Goal: Transaction & Acquisition: Purchase product/service

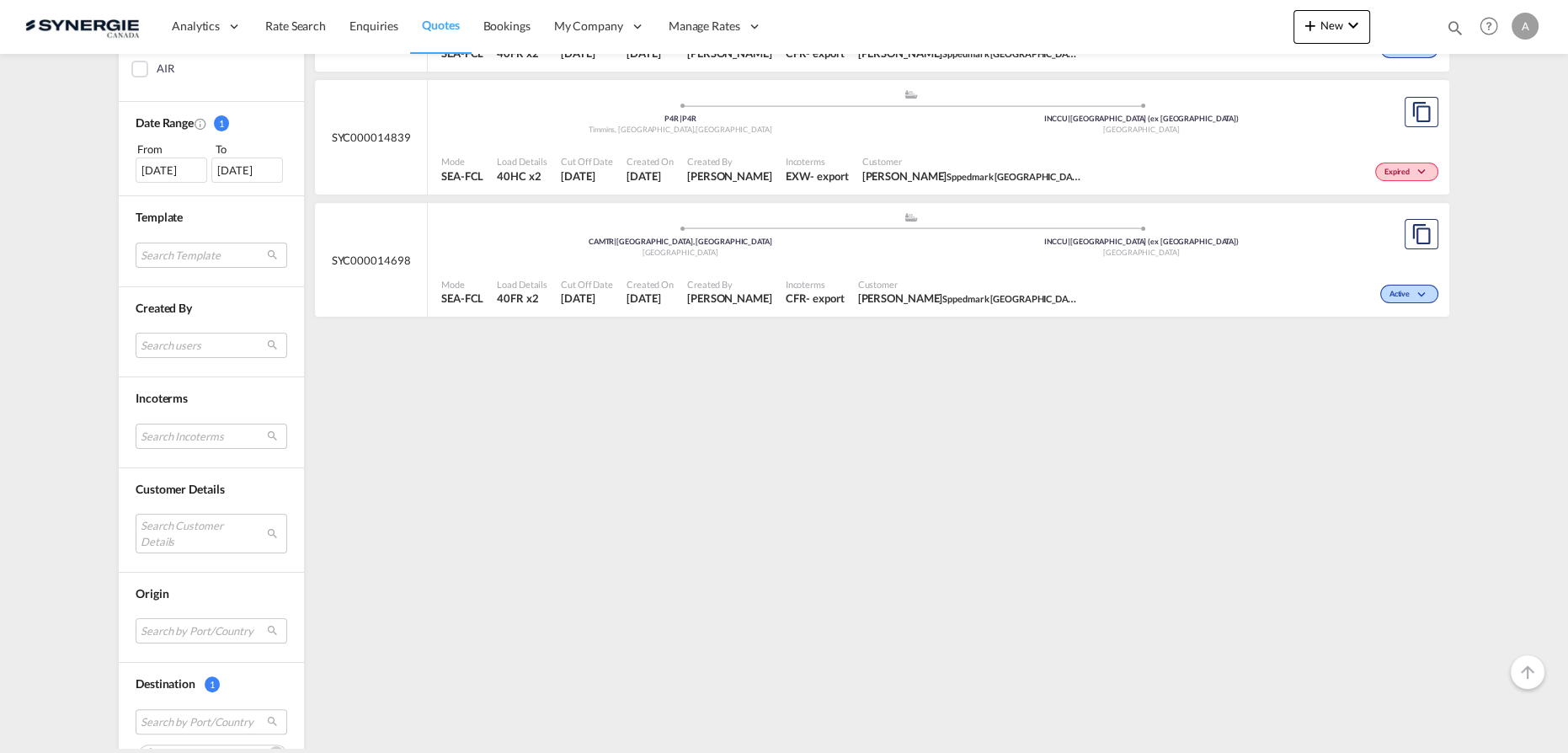
scroll to position [573, 0]
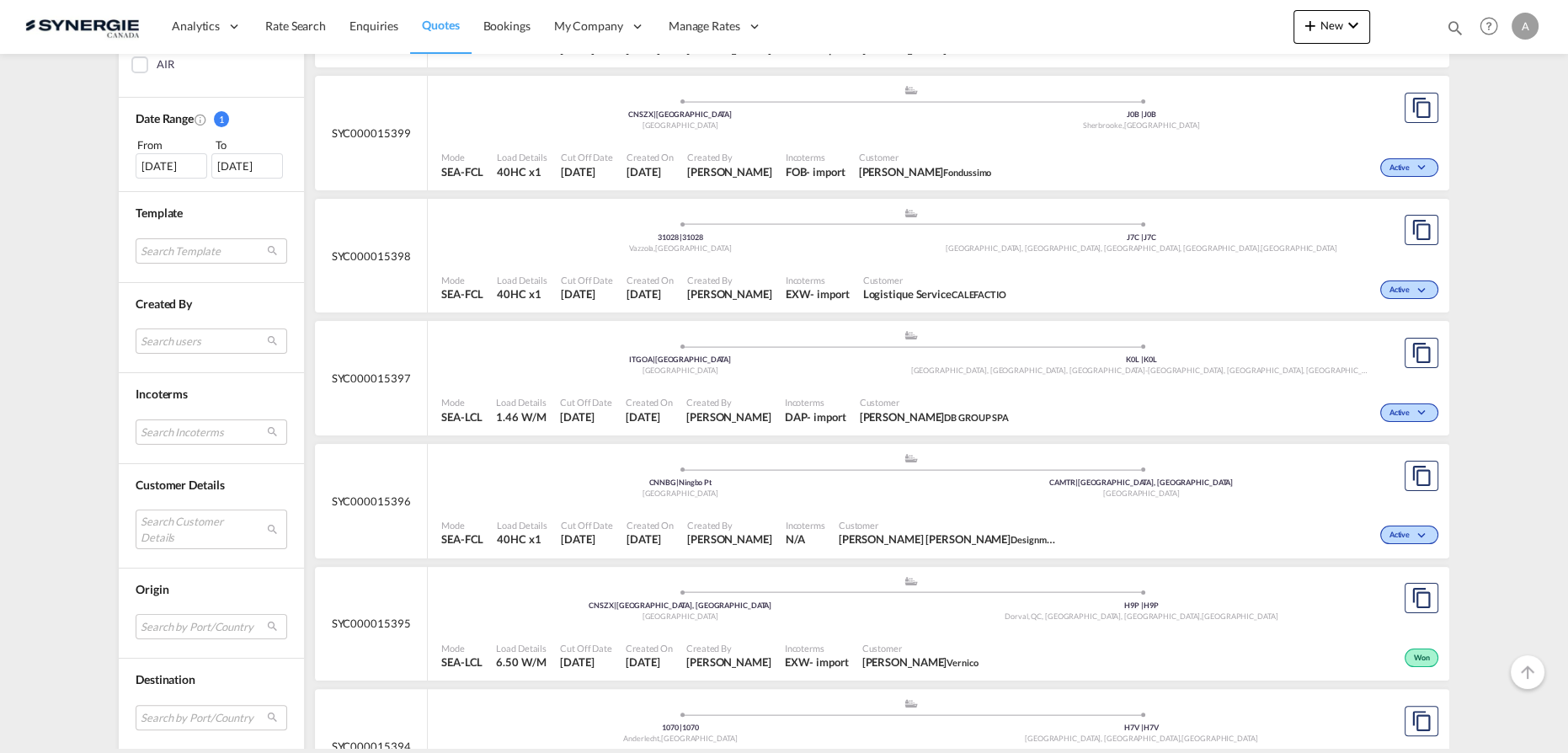
scroll to position [536, 0]
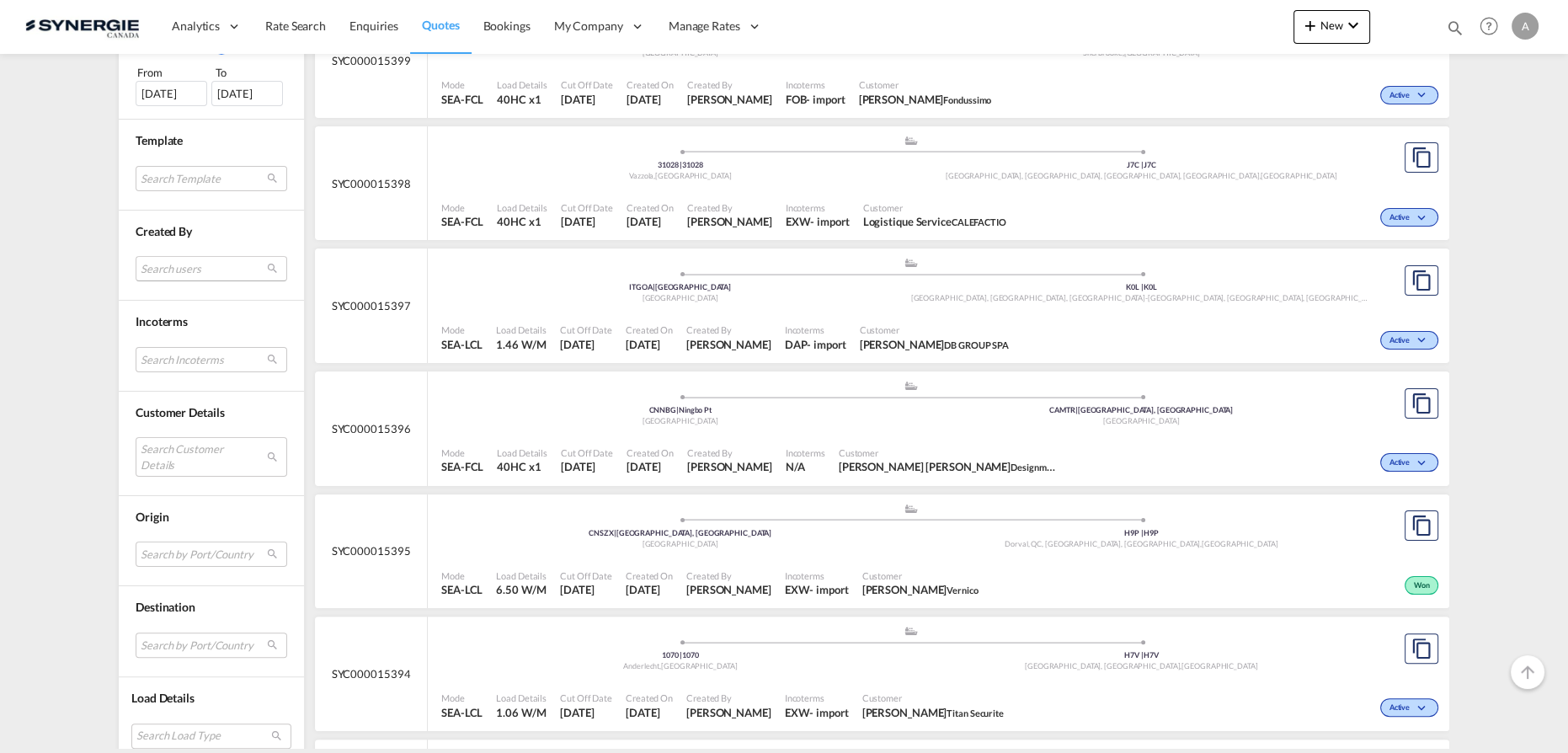
drag, startPoint x: 188, startPoint y: 266, endPoint x: 203, endPoint y: 329, distance: 64.8
click at [188, 266] on md-select "Search users dinesh Kumar dinesh.kumar@freightify.com sugan T sugantha.rajan@fr…" at bounding box center [211, 269] width 151 height 25
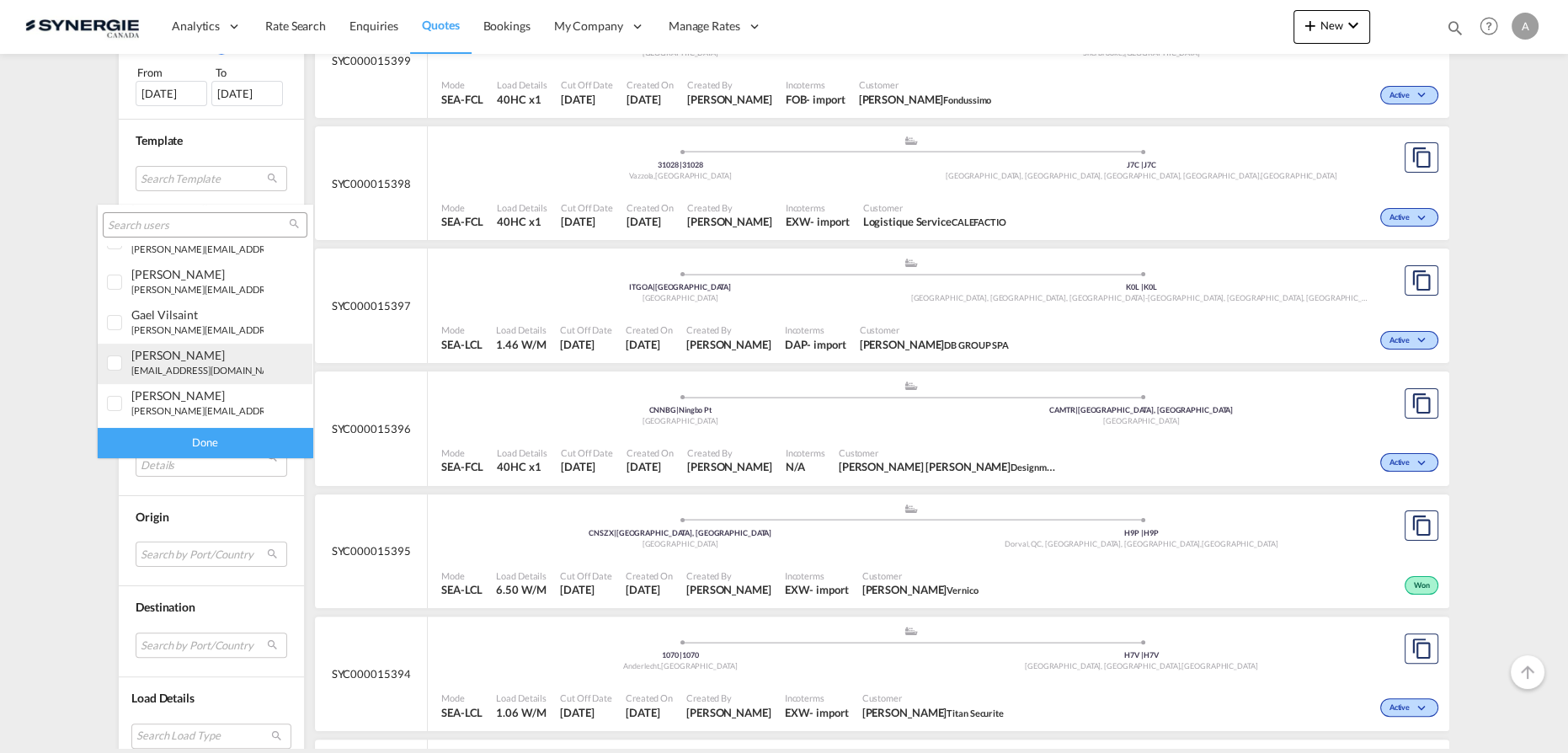
scroll to position [382, 0]
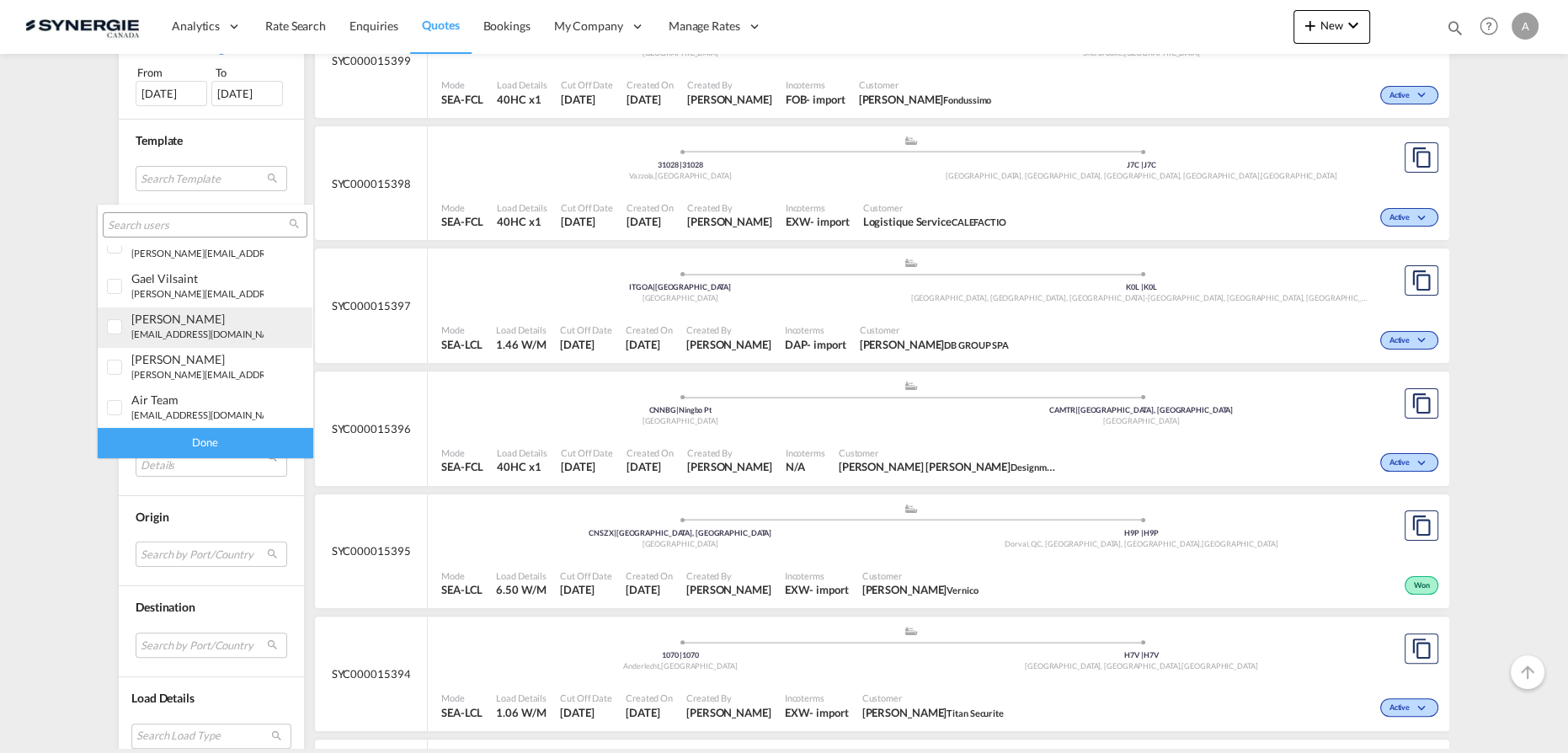
click at [182, 334] on small "[EMAIL_ADDRESS][DOMAIN_NAME]" at bounding box center [208, 334] width 154 height 11
click at [186, 442] on div "Done" at bounding box center [205, 442] width 215 height 30
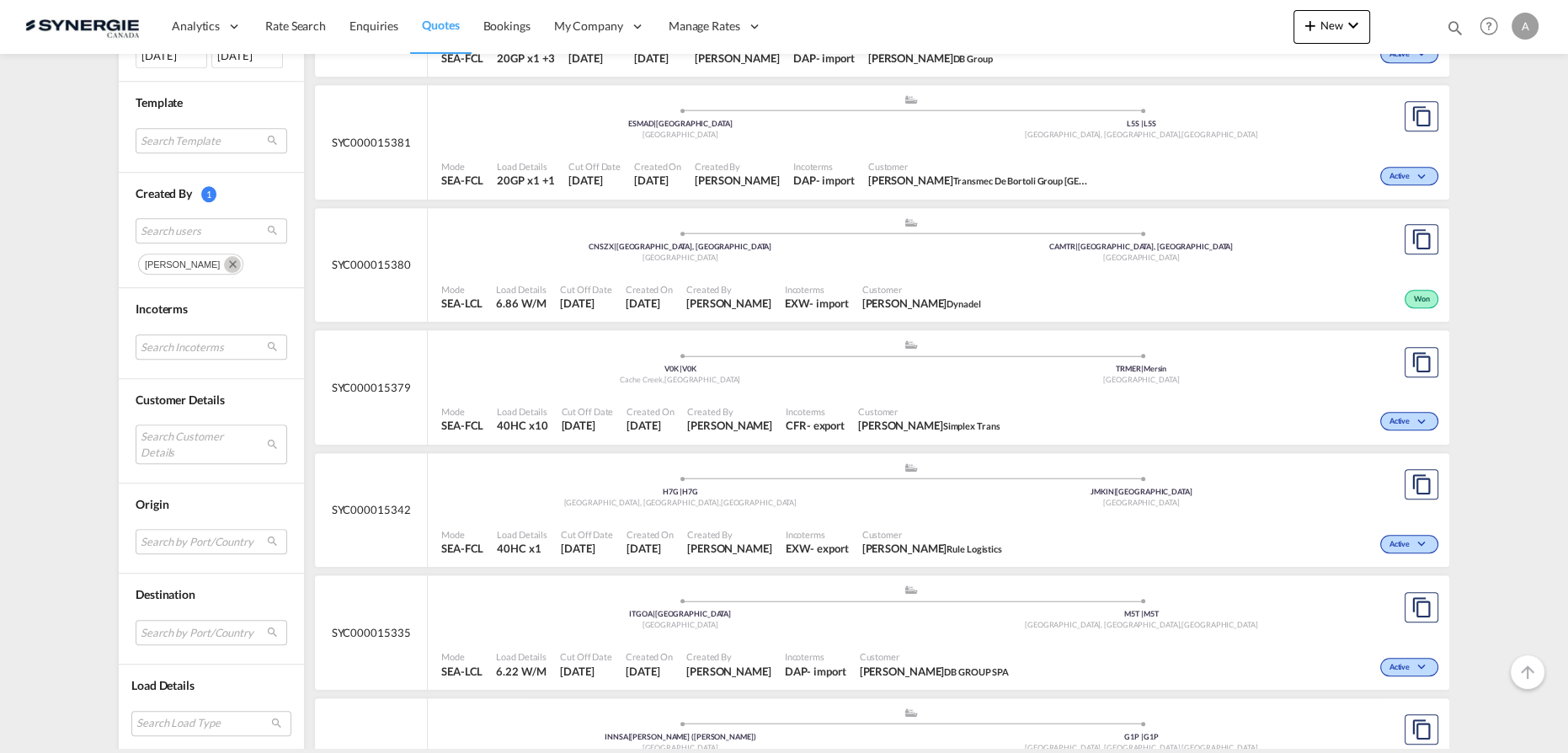
scroll to position [1455, 0]
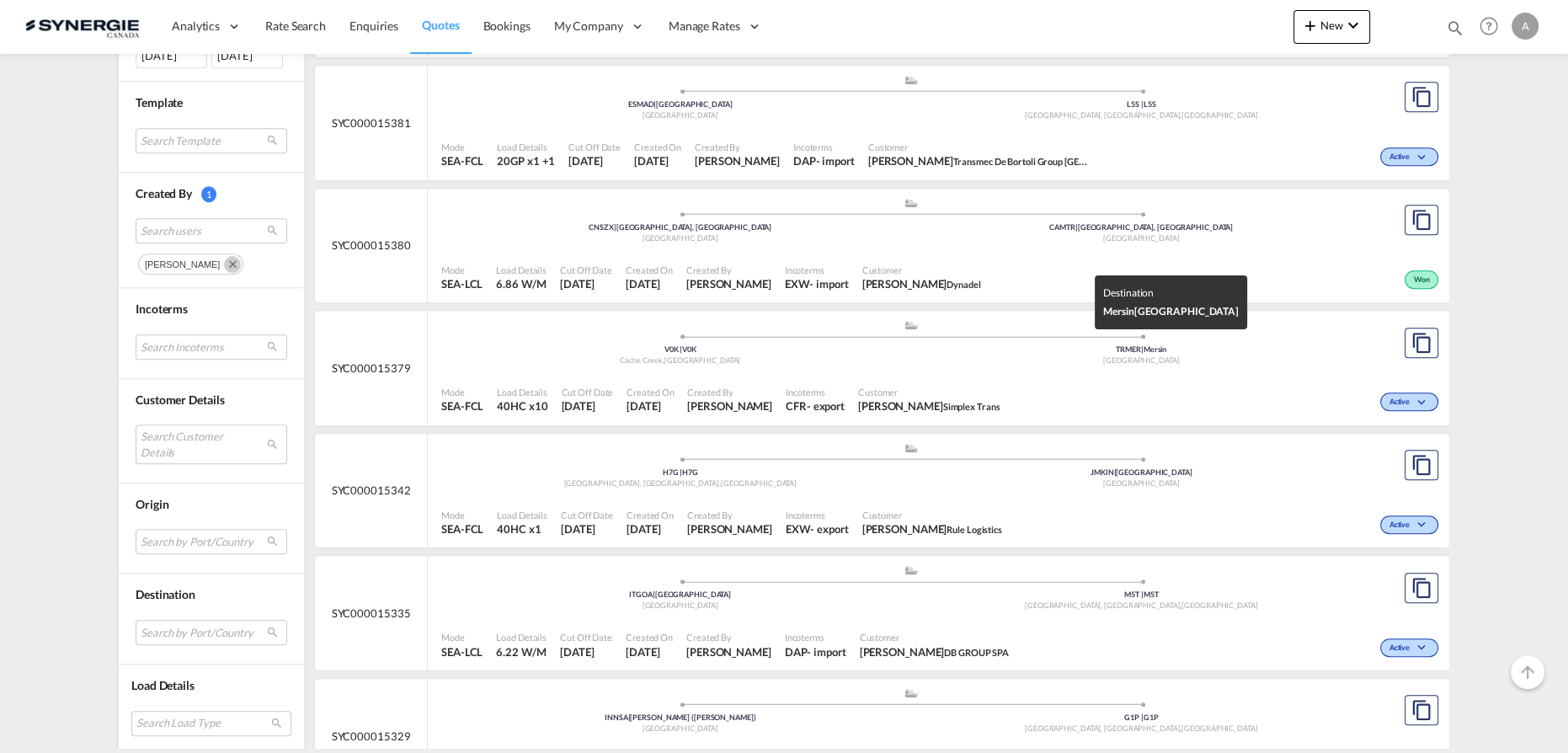
click at [1278, 352] on div "TRMER | Mersin" at bounding box center [1142, 350] width 462 height 11
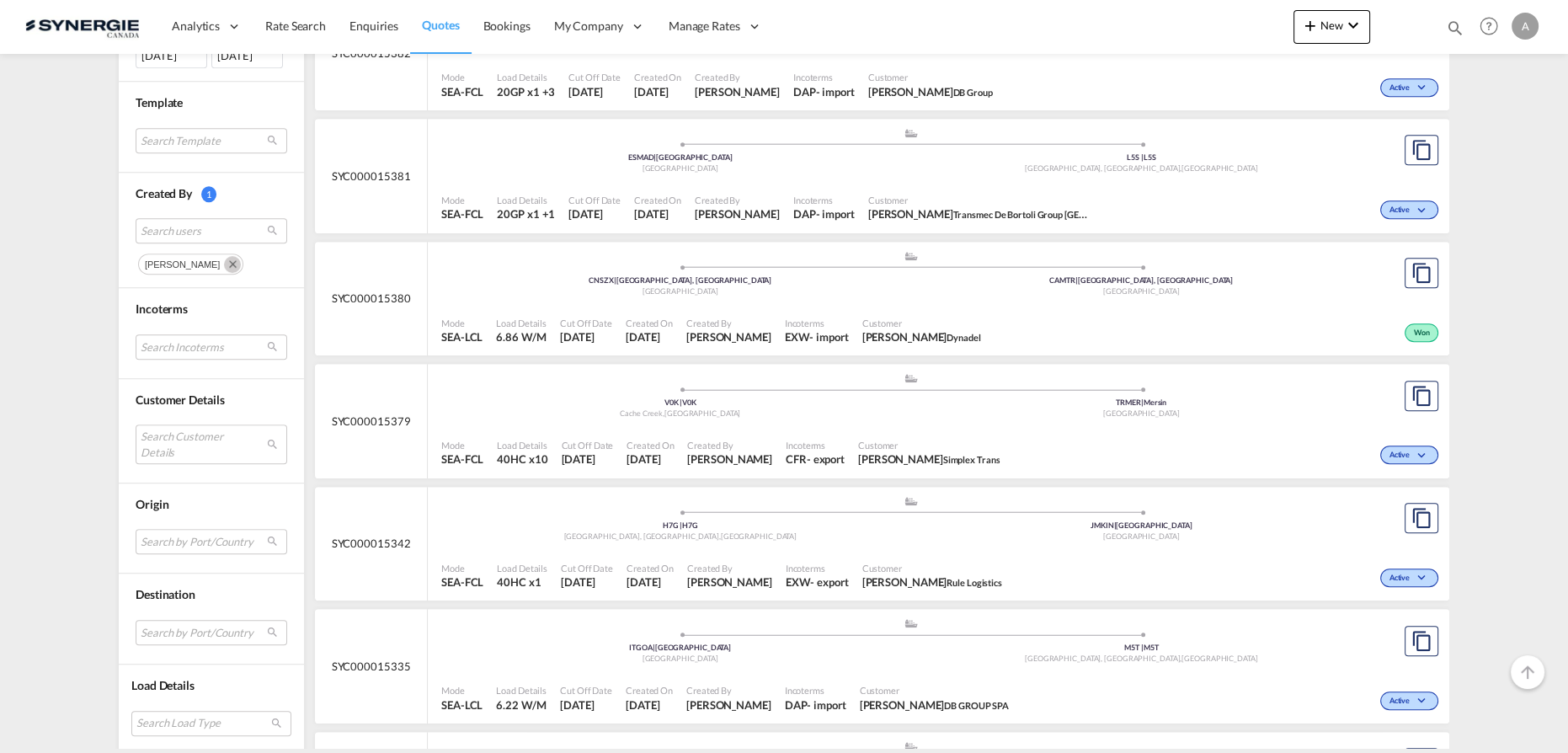
scroll to position [1378, 0]
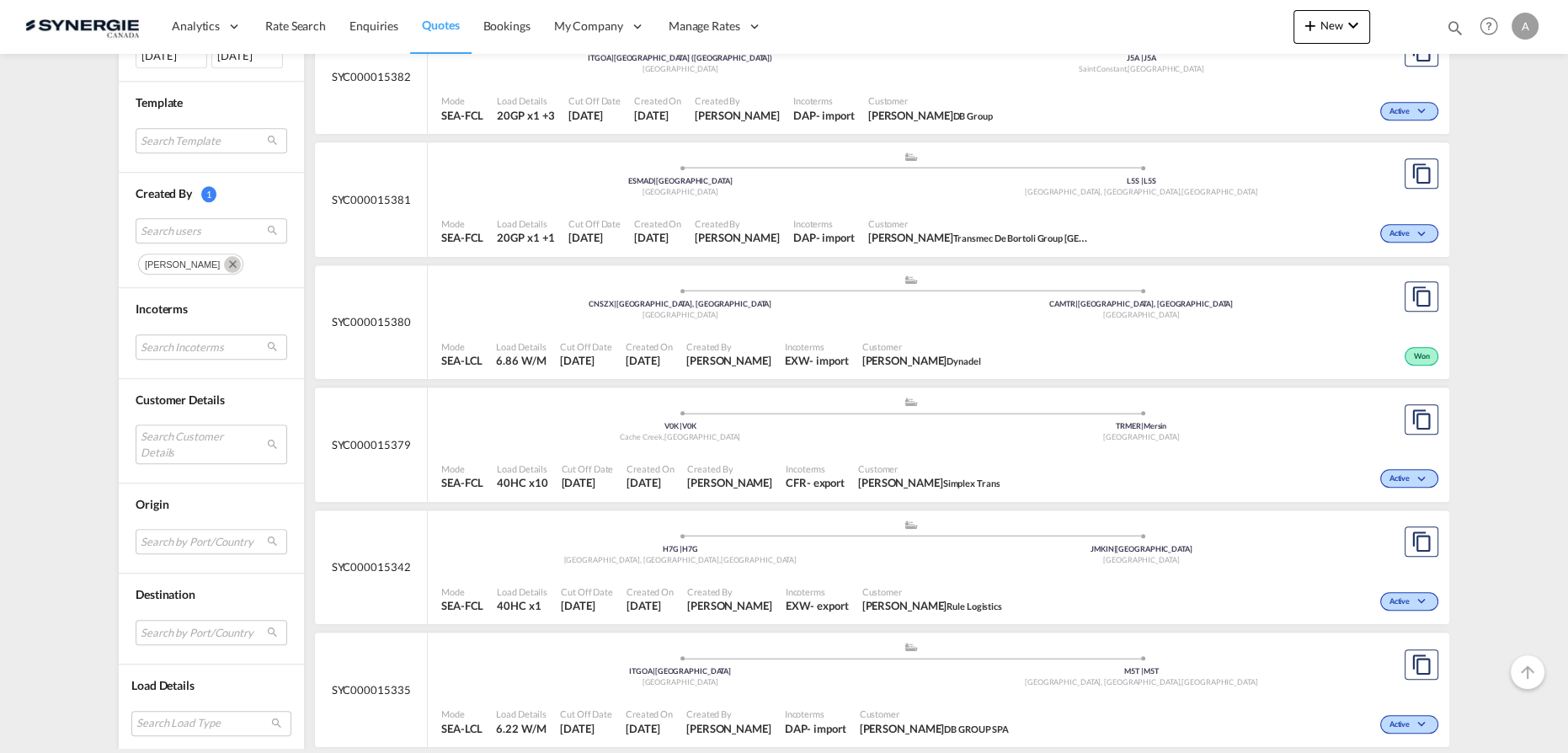
click at [813, 341] on span "Incoterms" at bounding box center [817, 347] width 64 height 13
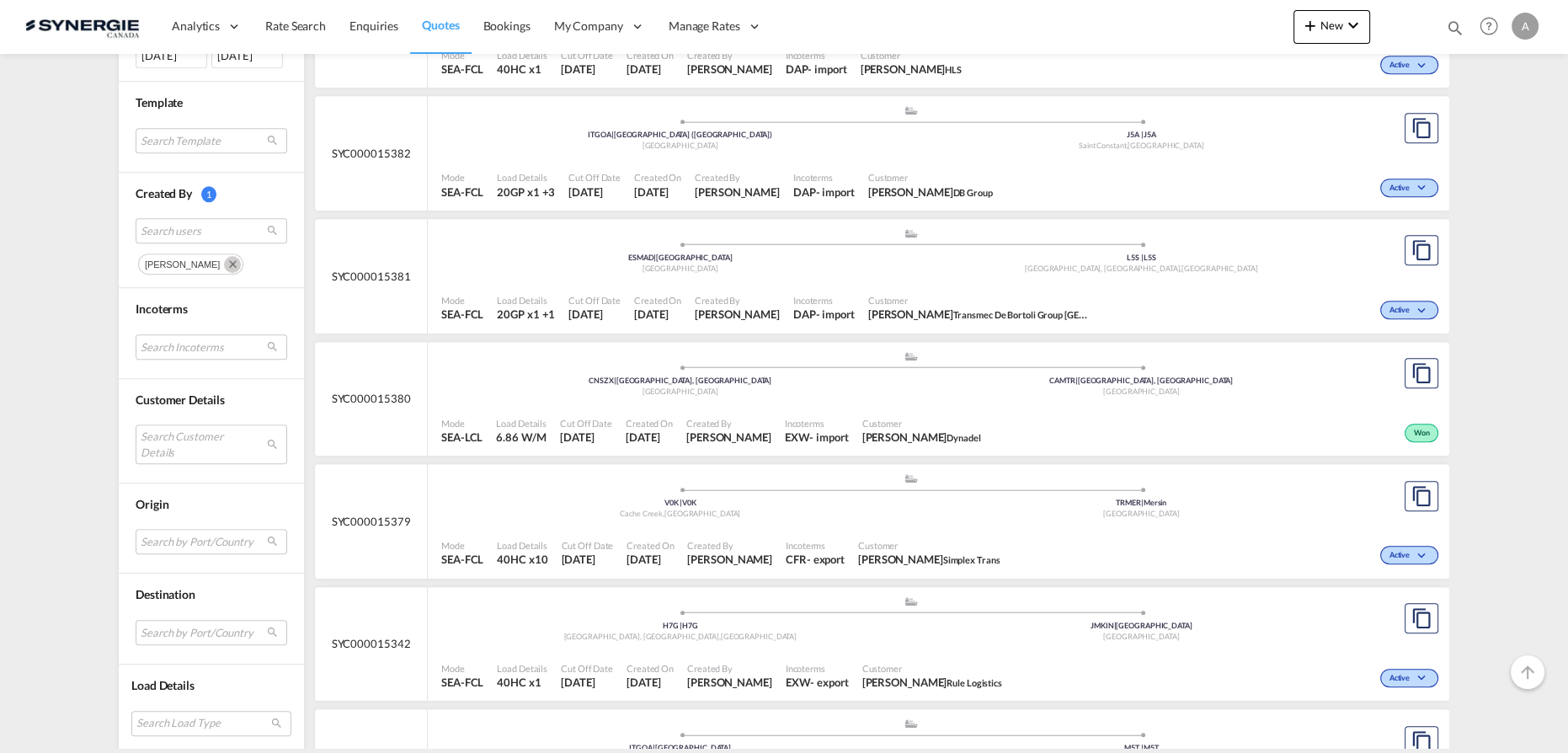
click at [861, 287] on div "Customer Jennifer Socorro Ramon Transmec De Bortoli Group España, S.A." at bounding box center [977, 308] width 233 height 42
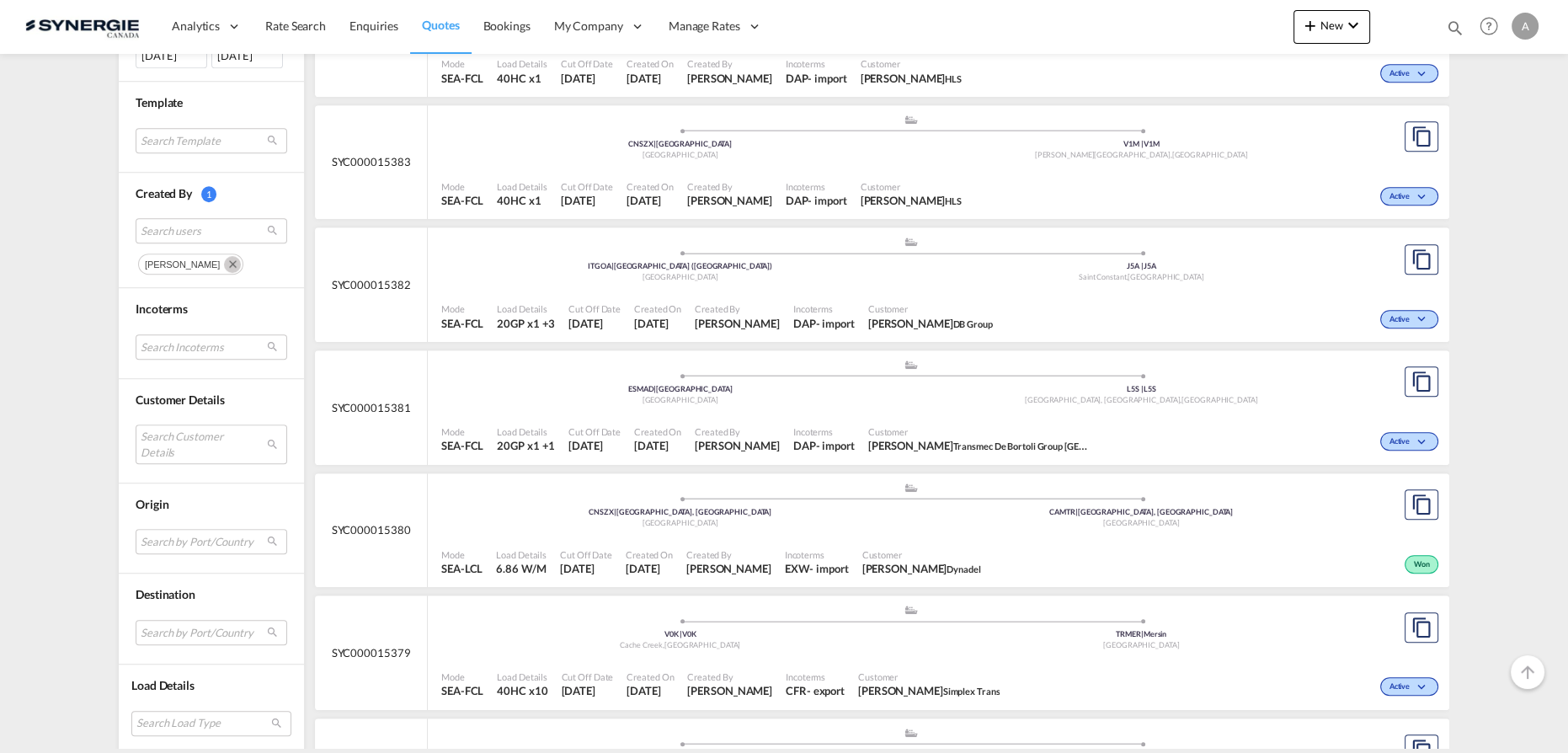
scroll to position [1148, 0]
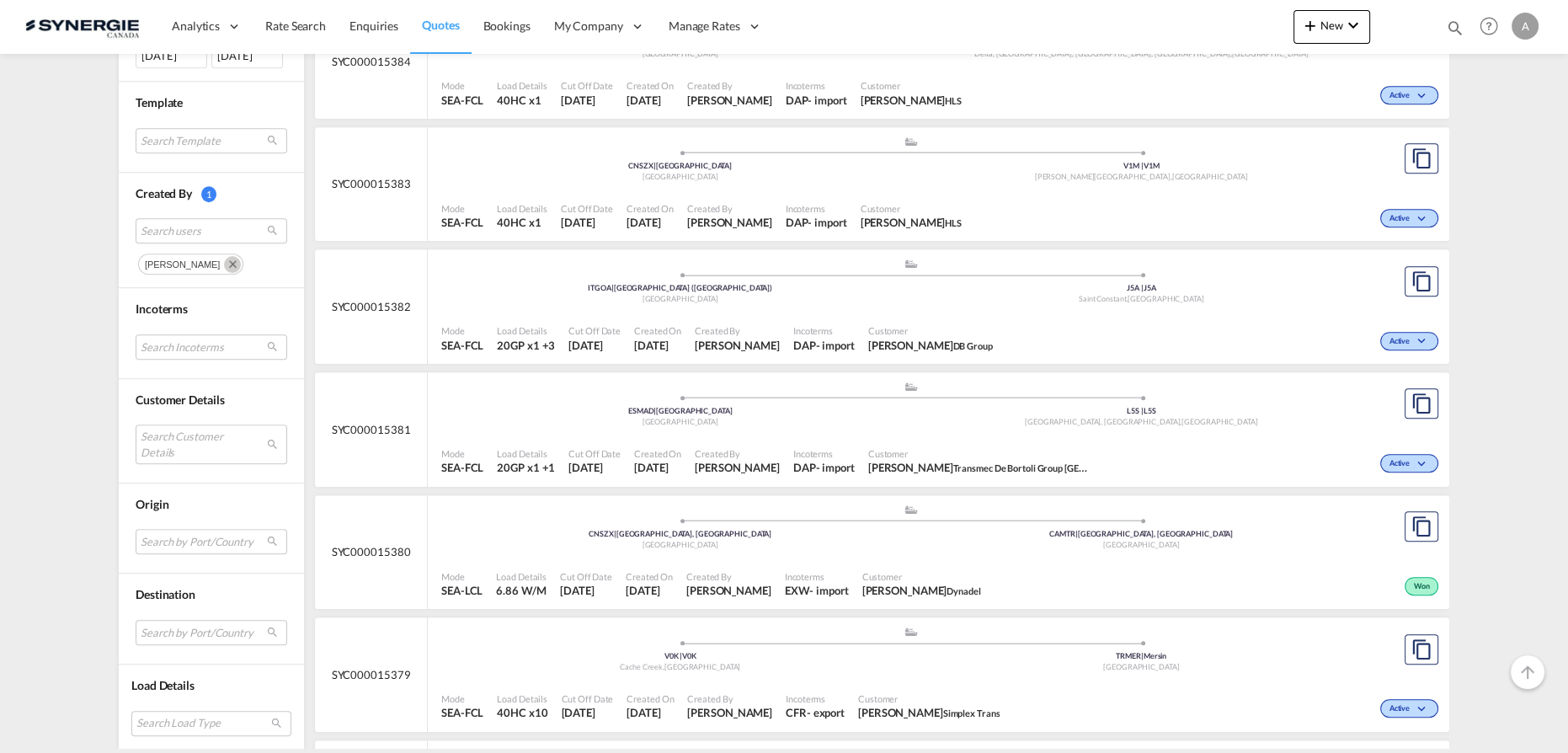
click at [794, 330] on span "Incoterms" at bounding box center [824, 331] width 62 height 13
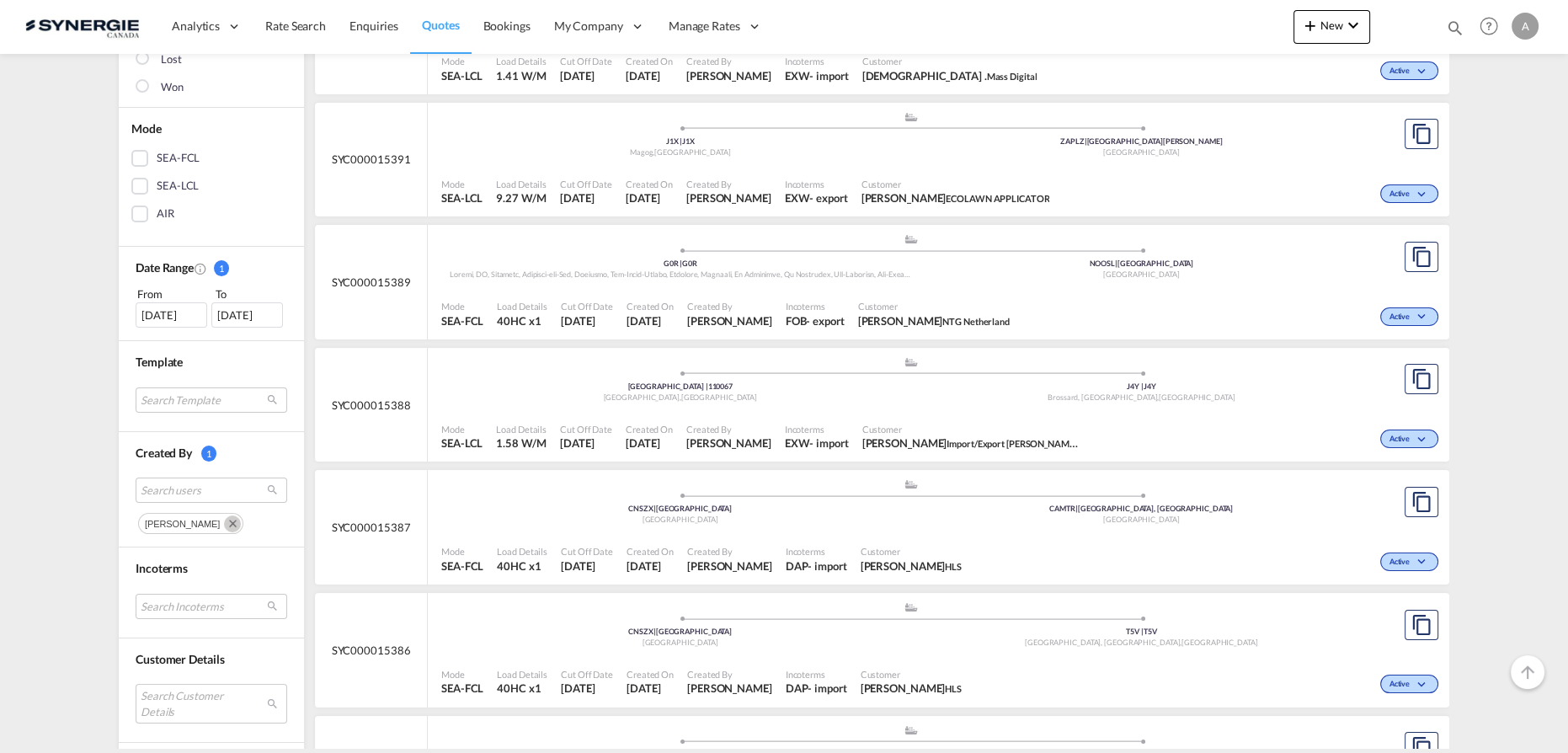
scroll to position [306, 0]
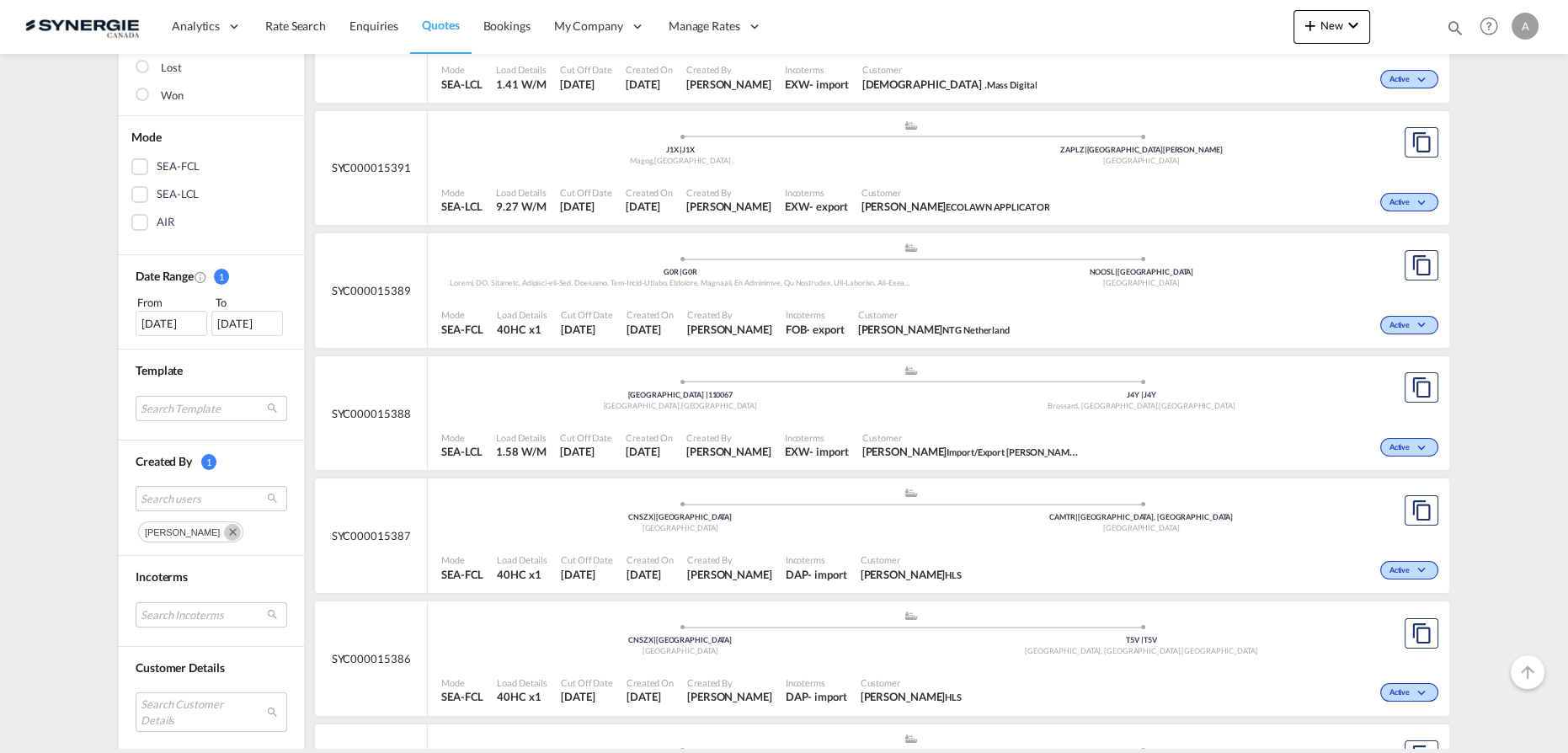
click at [738, 436] on span "Created By" at bounding box center [729, 438] width 85 height 13
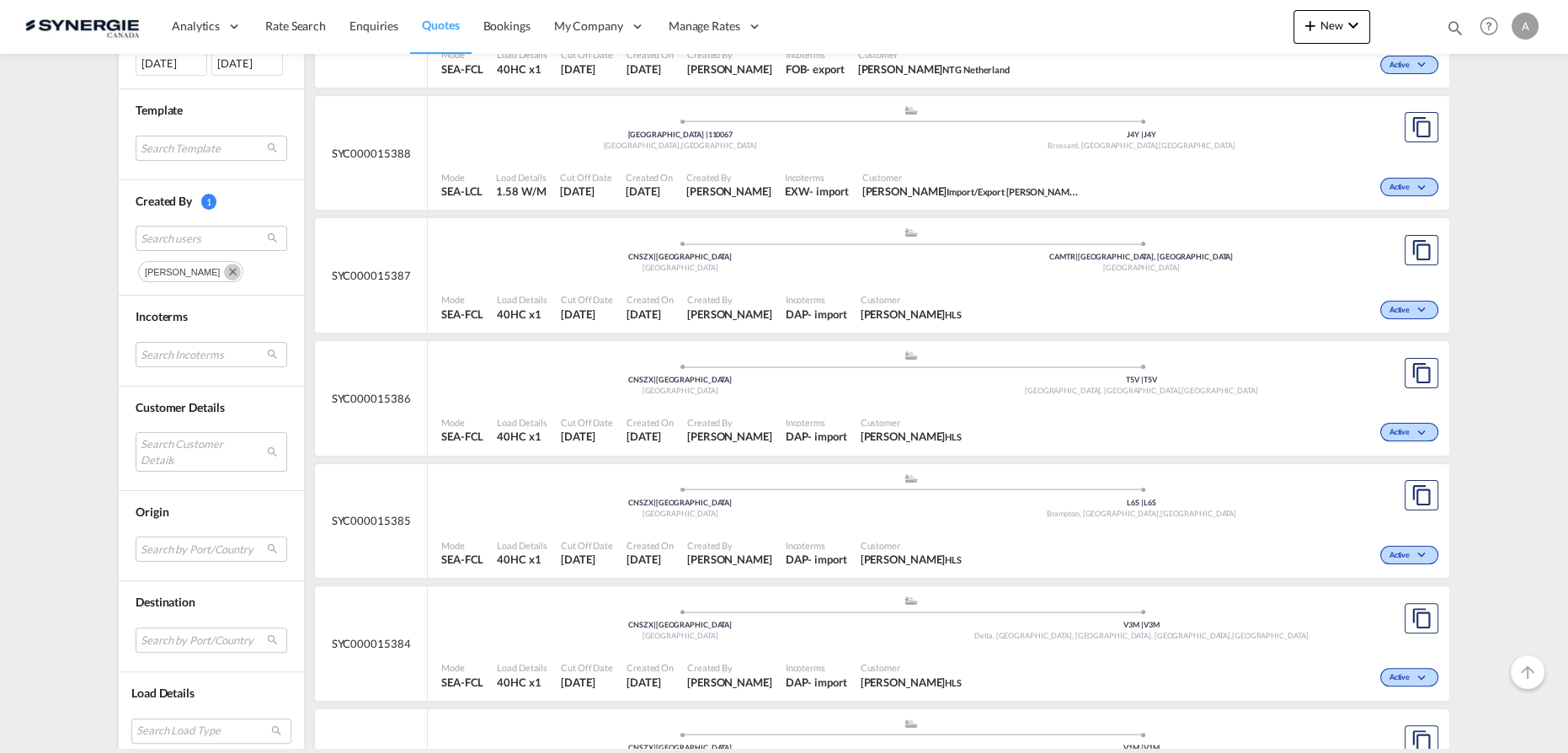
scroll to position [613, 0]
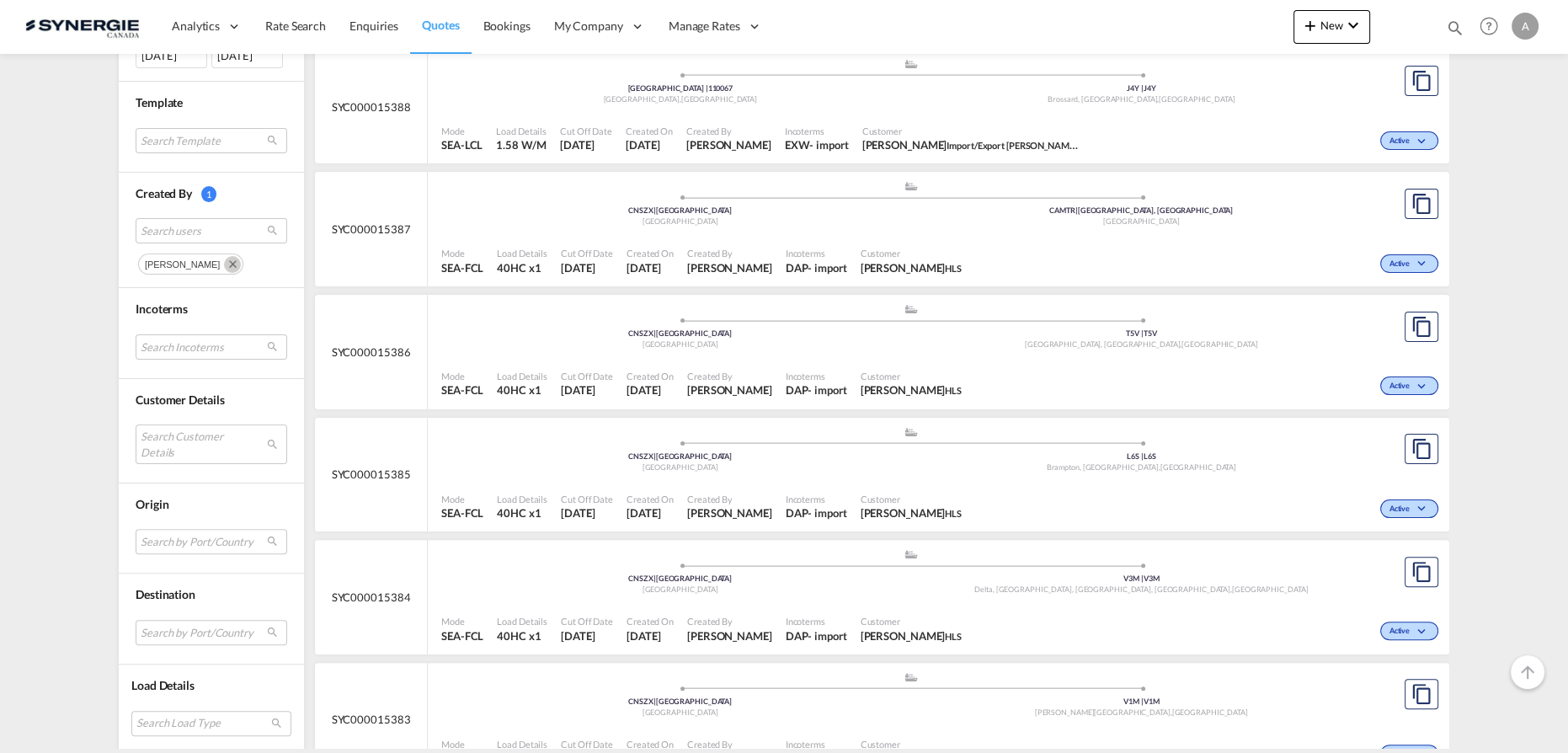
click at [779, 258] on div "Incoterms DAP - import" at bounding box center [816, 261] width 75 height 42
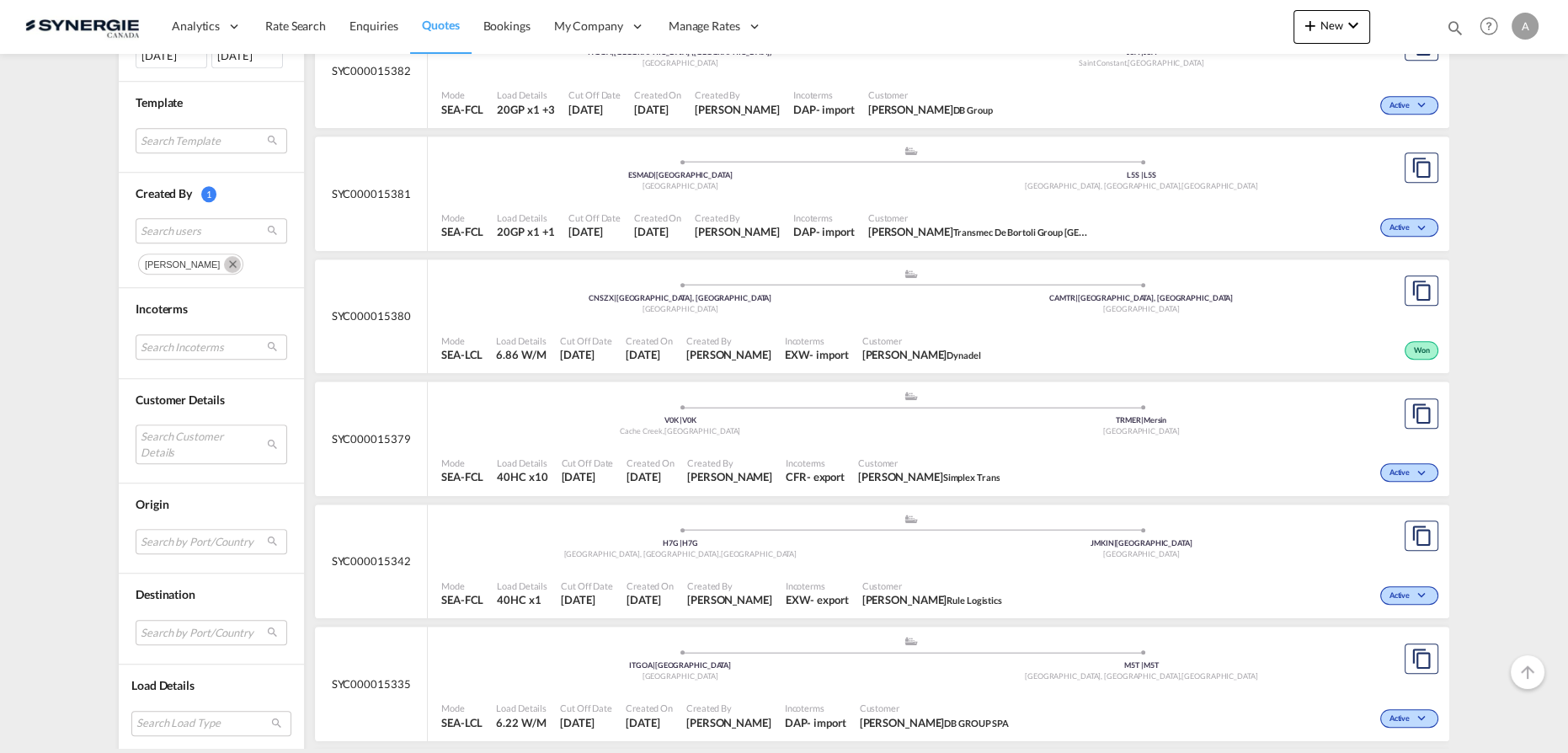
scroll to position [1378, 0]
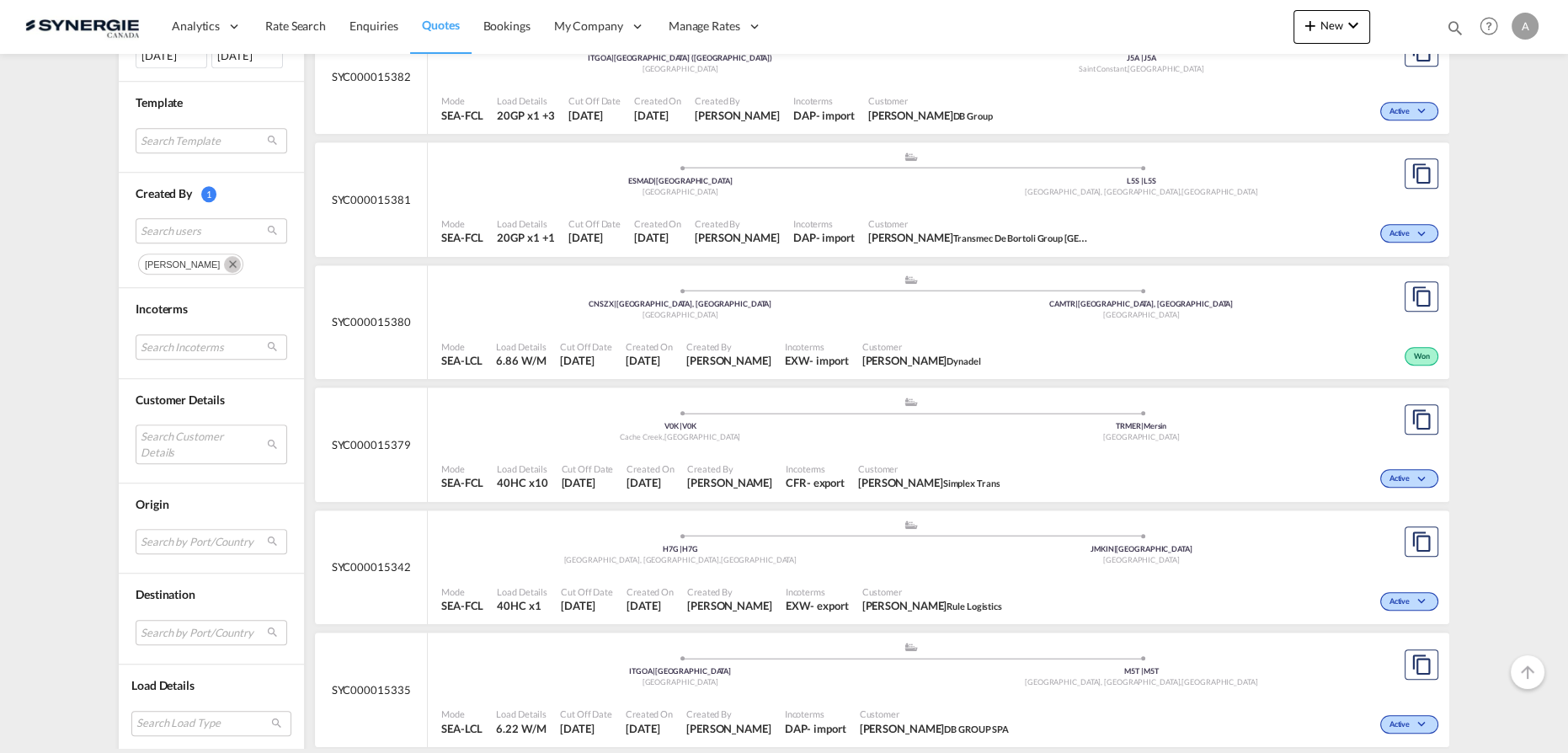
click at [697, 456] on div "Created By Daniel Dico" at bounding box center [729, 477] width 99 height 42
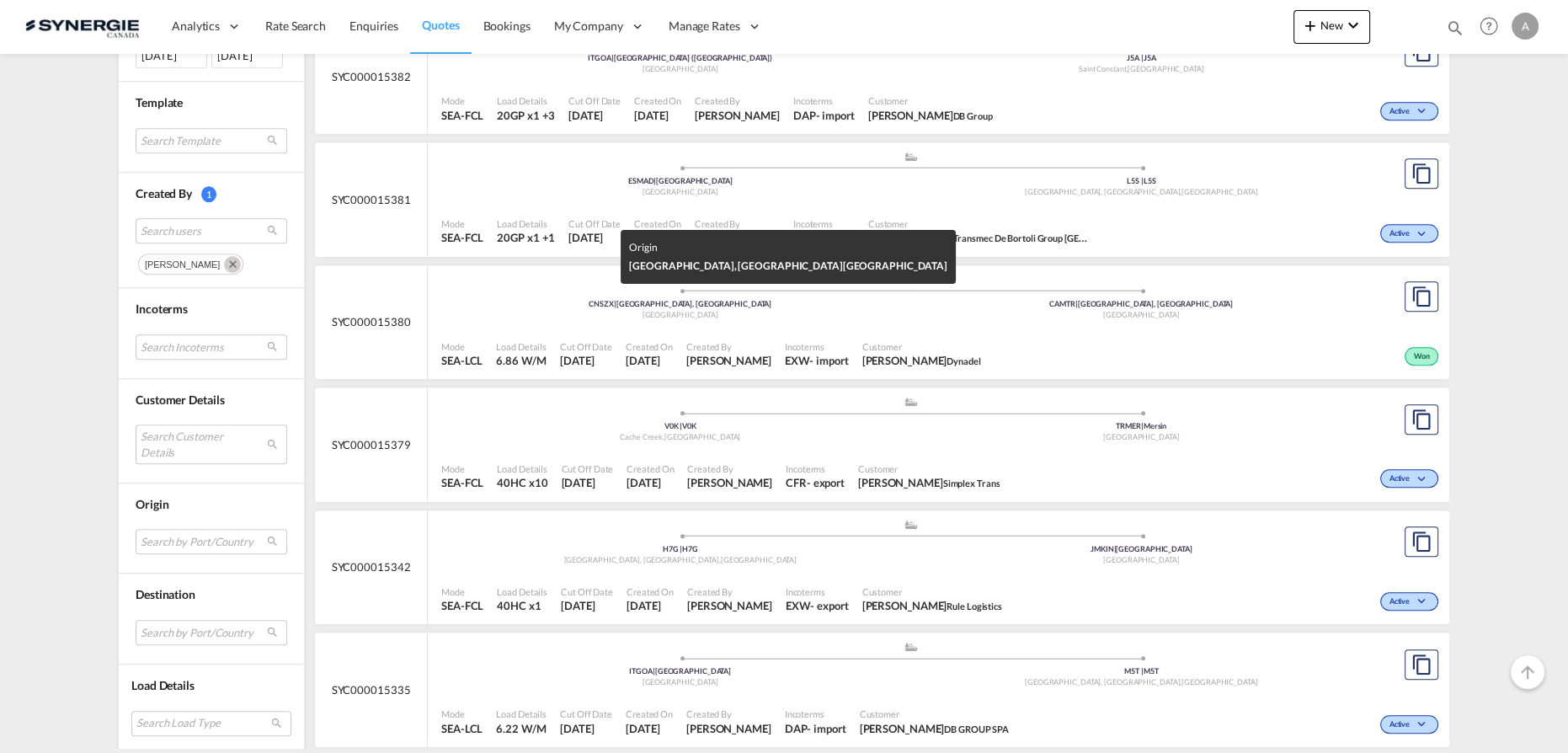
click at [776, 316] on div "China" at bounding box center [681, 315] width 462 height 11
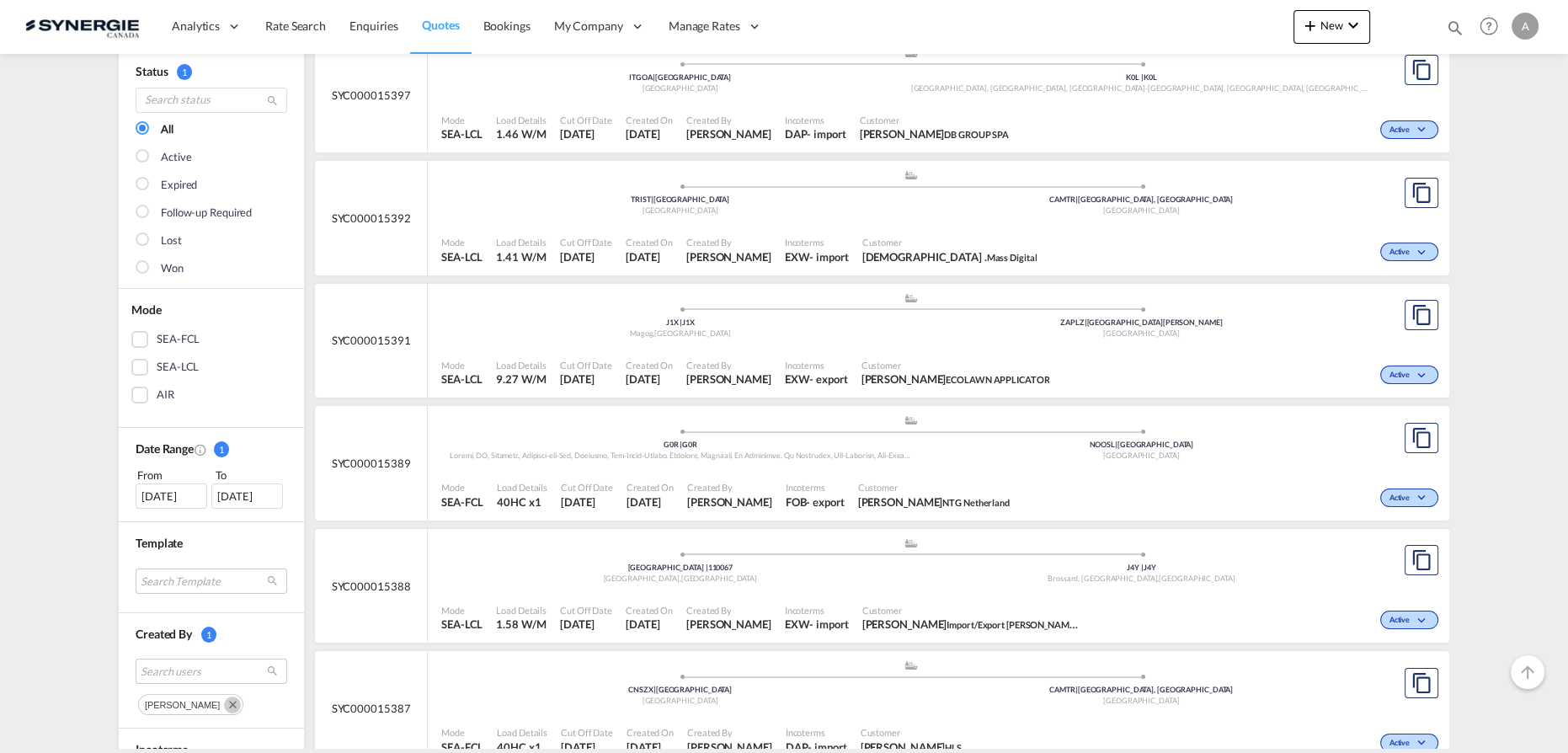
scroll to position [229, 0]
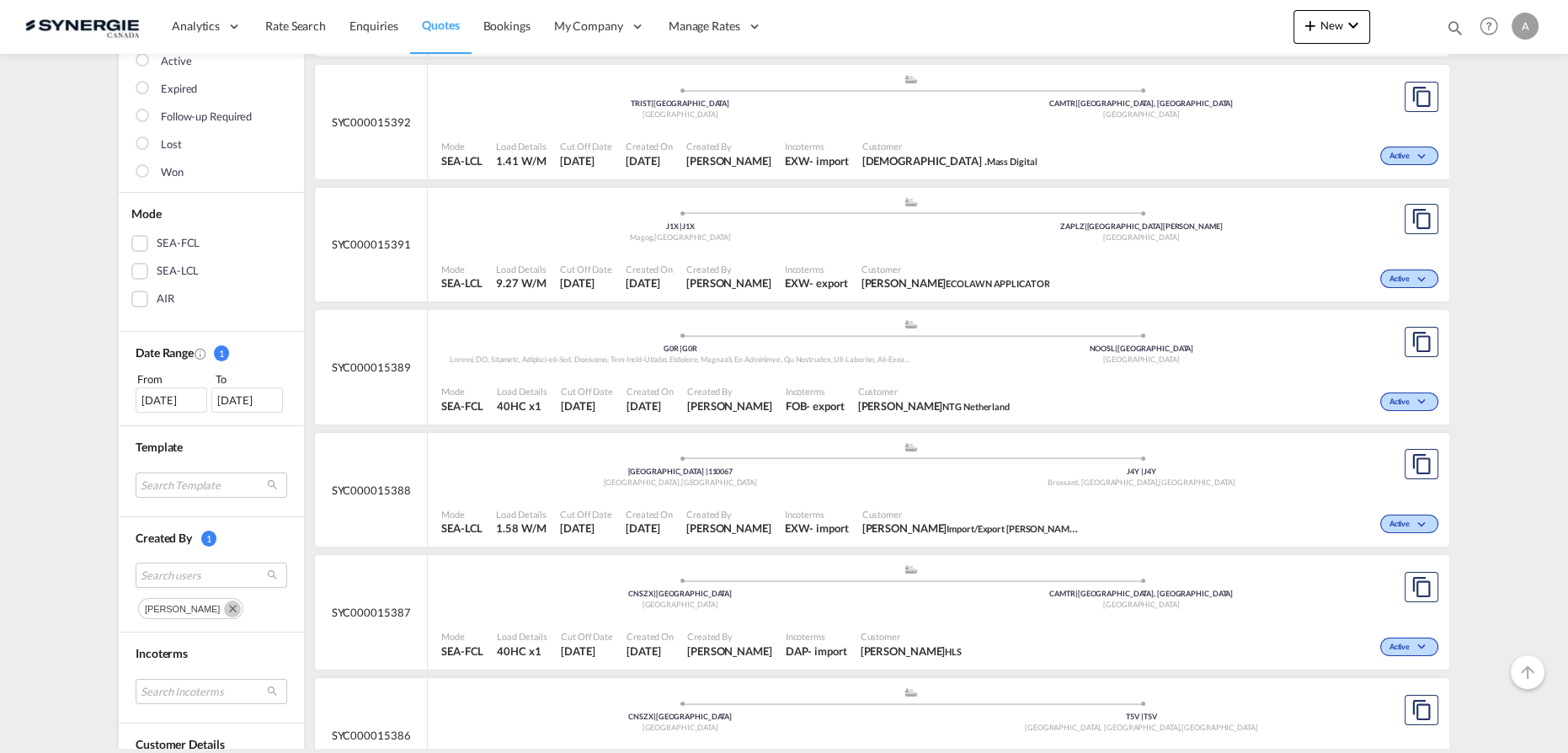
drag, startPoint x: 1453, startPoint y: 29, endPoint x: 1286, endPoint y: 34, distance: 167.1
click at [1453, 29] on md-icon "icon-magnify" at bounding box center [1456, 27] width 18 height 18
click at [1194, 37] on select "Bookings Quotes Enquiries" at bounding box center [1187, 27] width 80 height 30
select select "Quotes"
click at [1147, 13] on select "Bookings Quotes Enquiries" at bounding box center [1187, 27] width 80 height 30
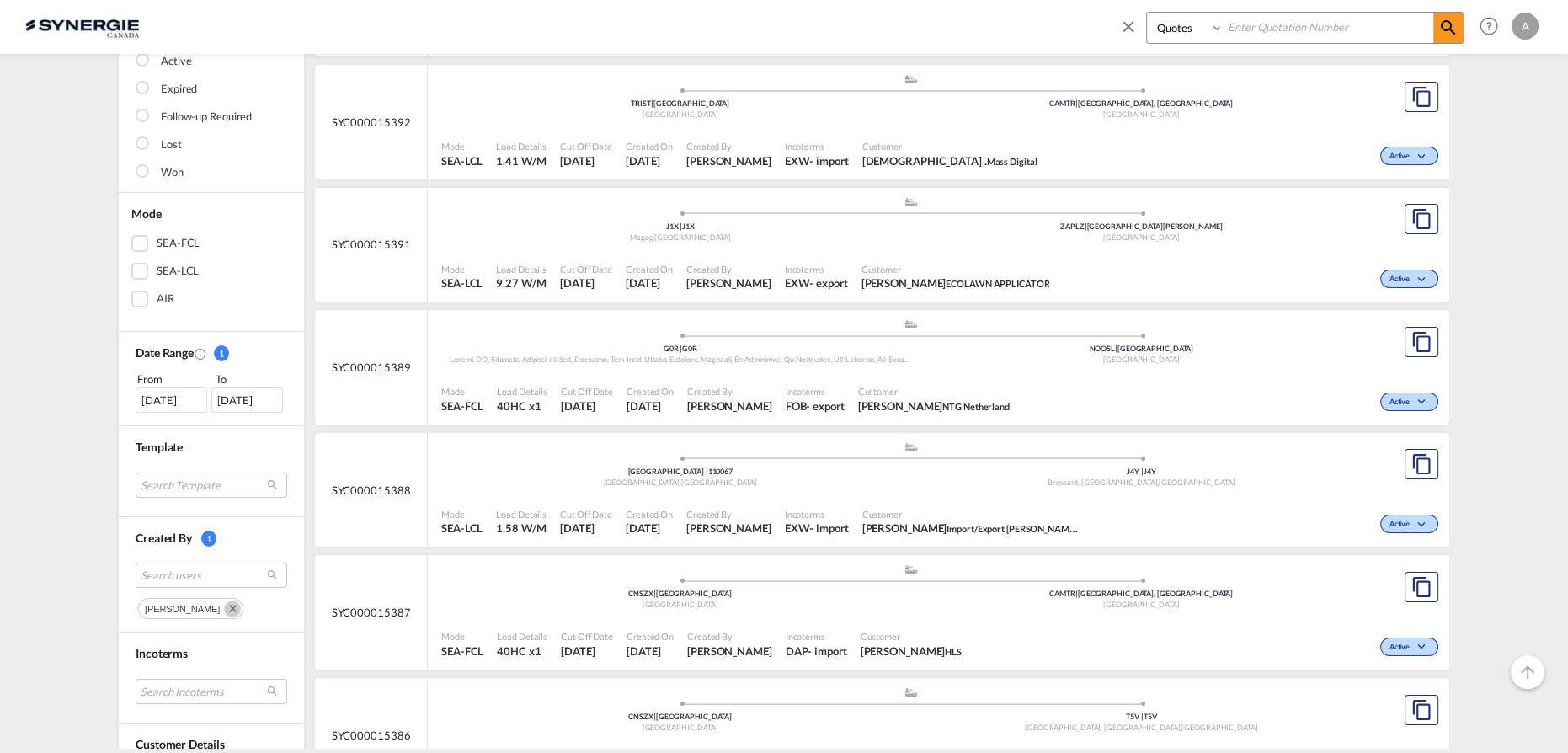
click at [1284, 26] on input at bounding box center [1329, 27] width 210 height 30
type input "15163"
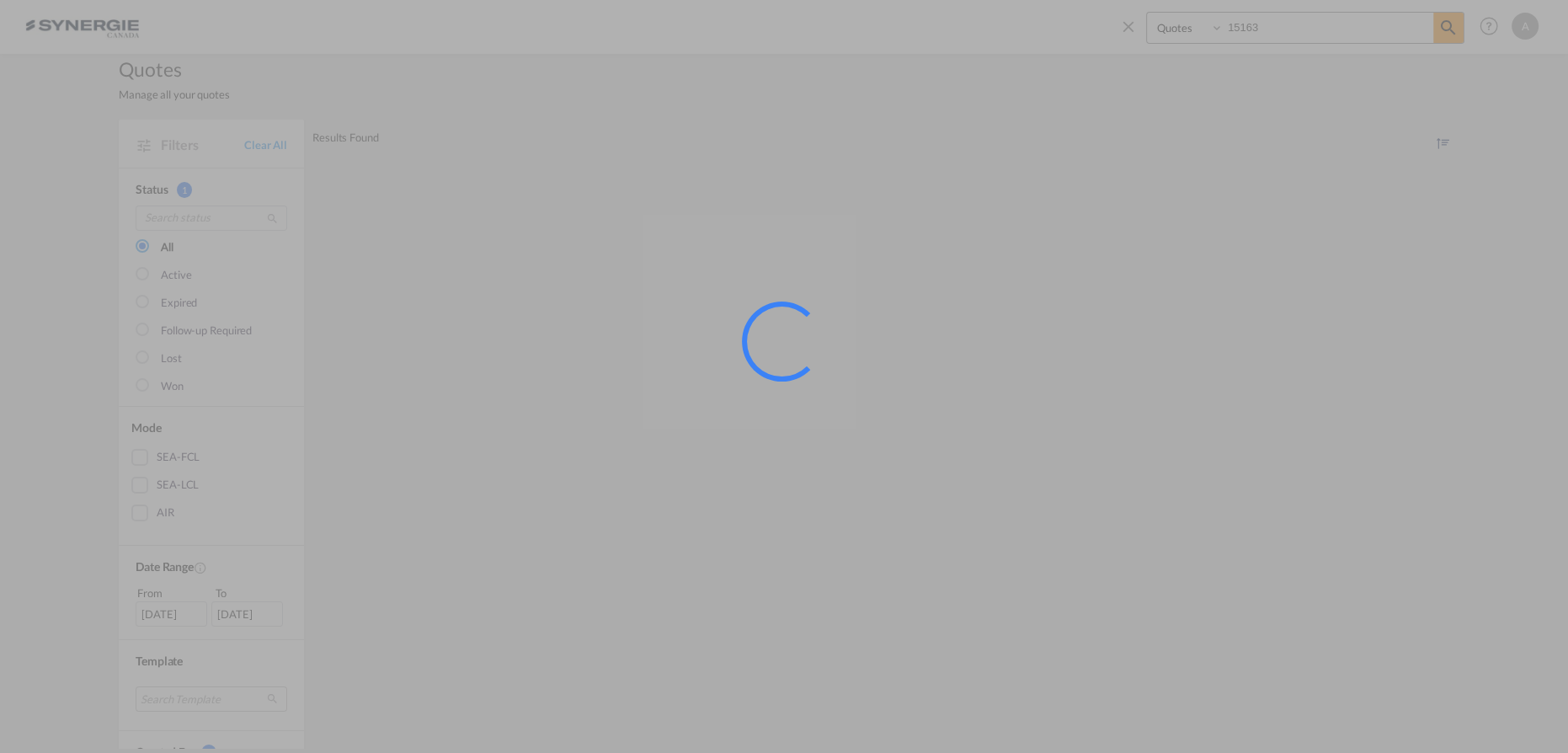
scroll to position [0, 0]
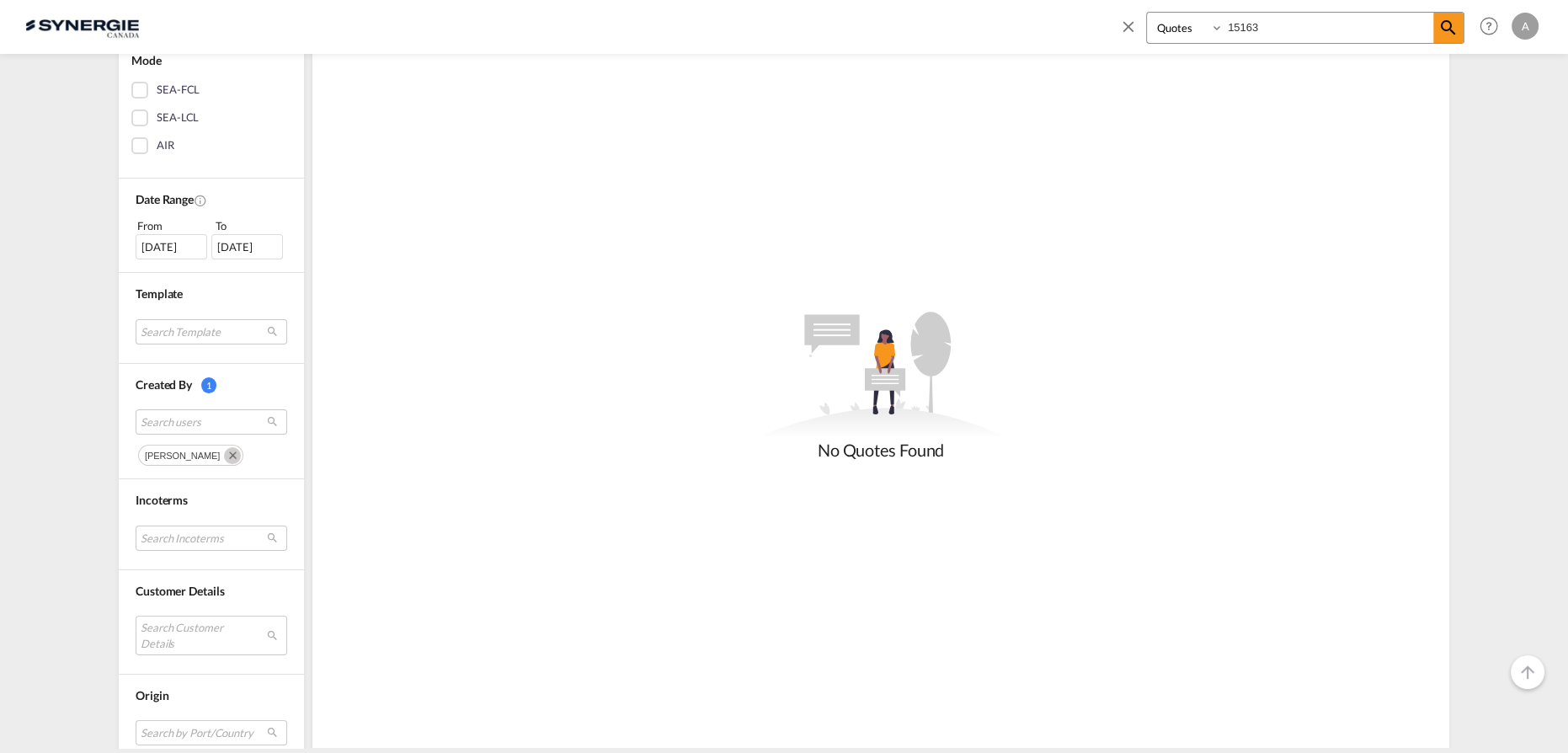
click at [224, 450] on md-icon "Remove" at bounding box center [232, 456] width 17 height 17
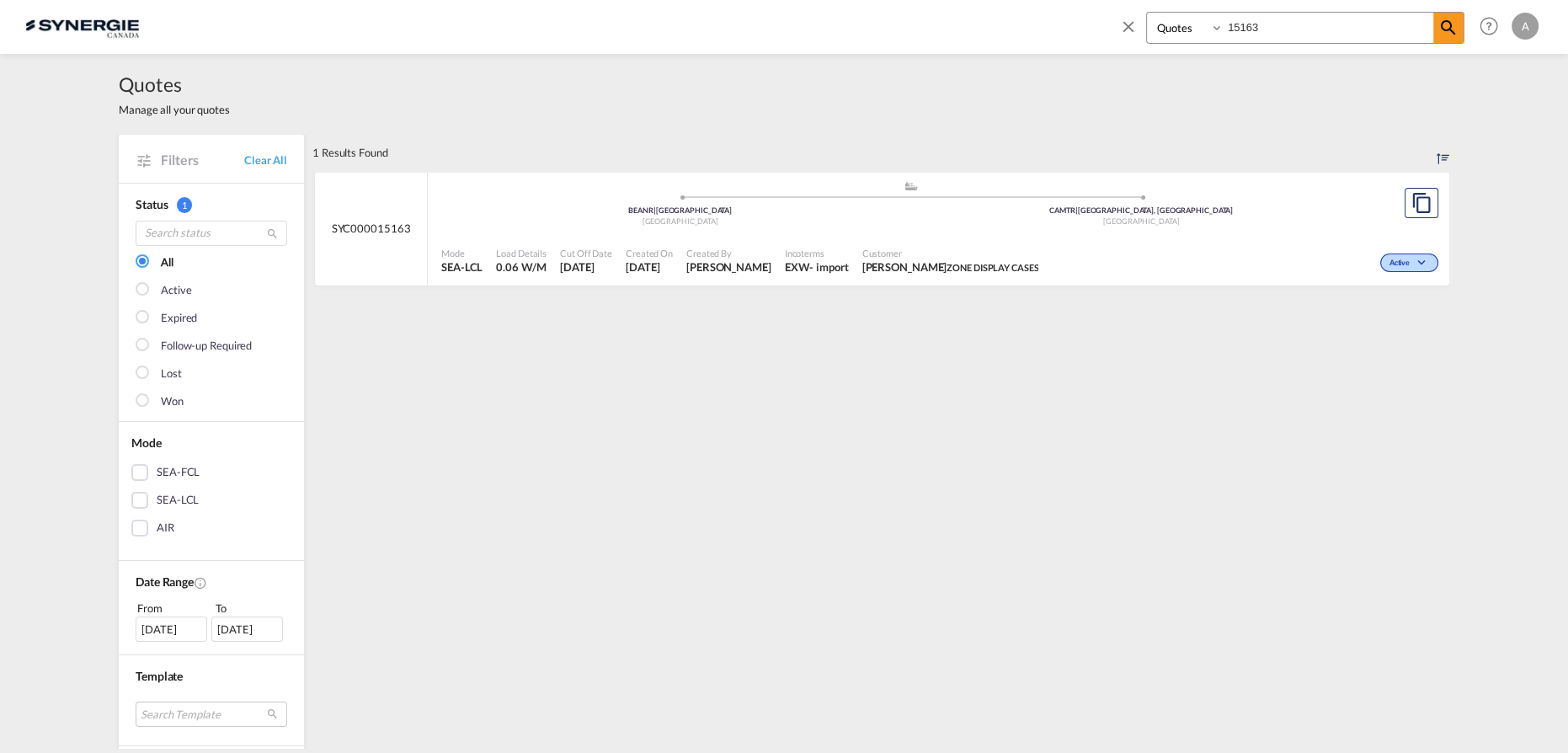
click at [981, 258] on span "Customer" at bounding box center [950, 253] width 177 height 13
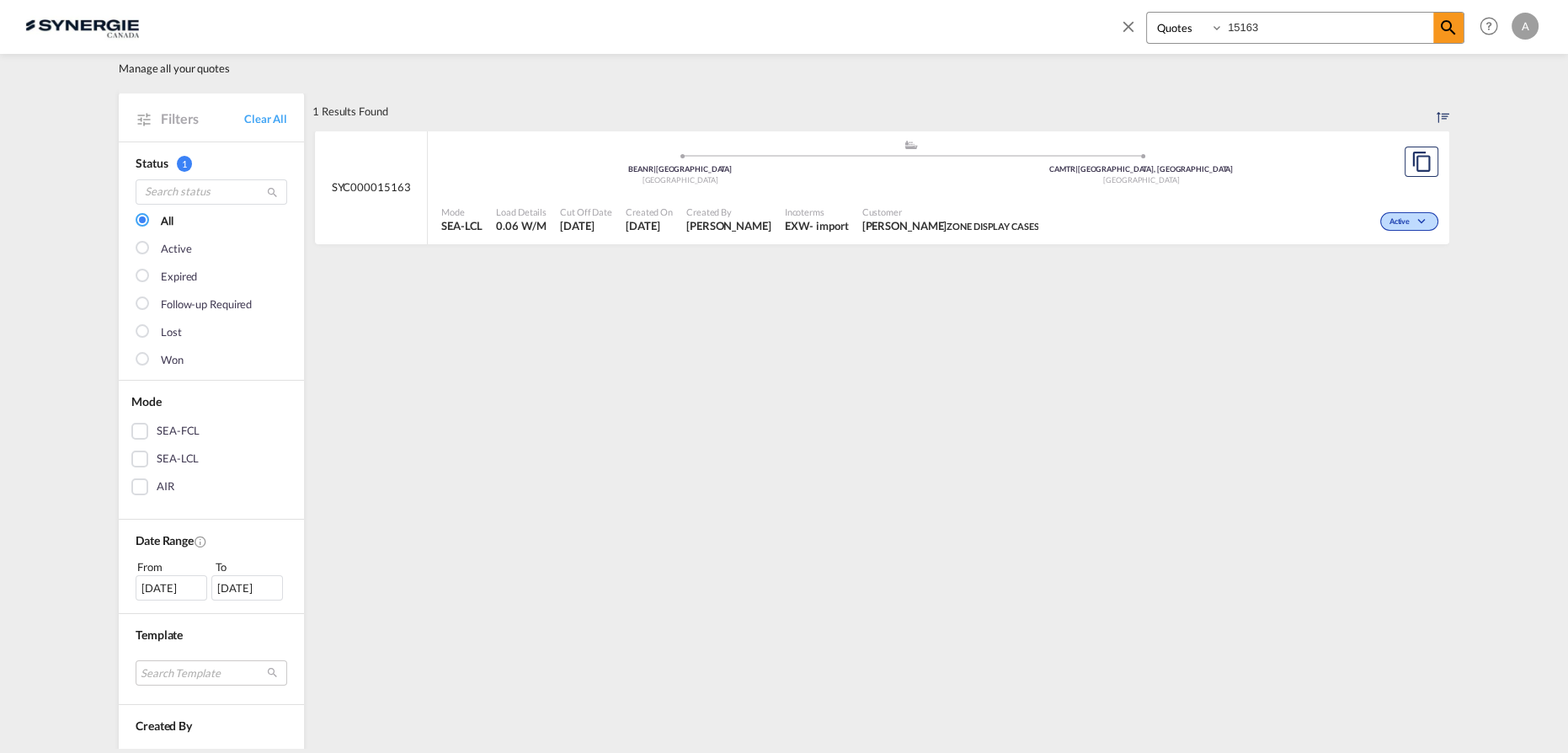
scroll to position [76, 0]
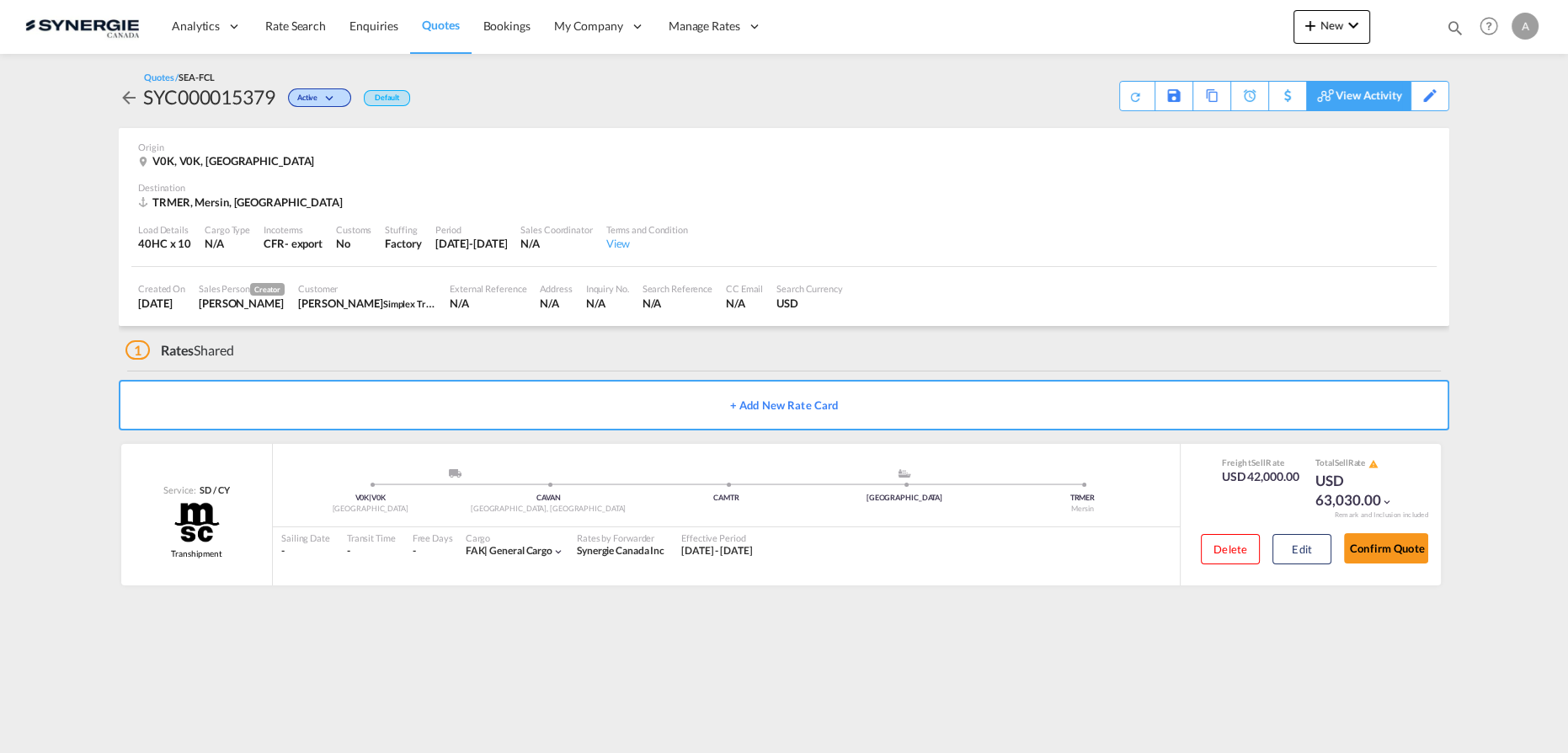
click at [1388, 98] on div "View Activity" at bounding box center [1369, 96] width 66 height 29
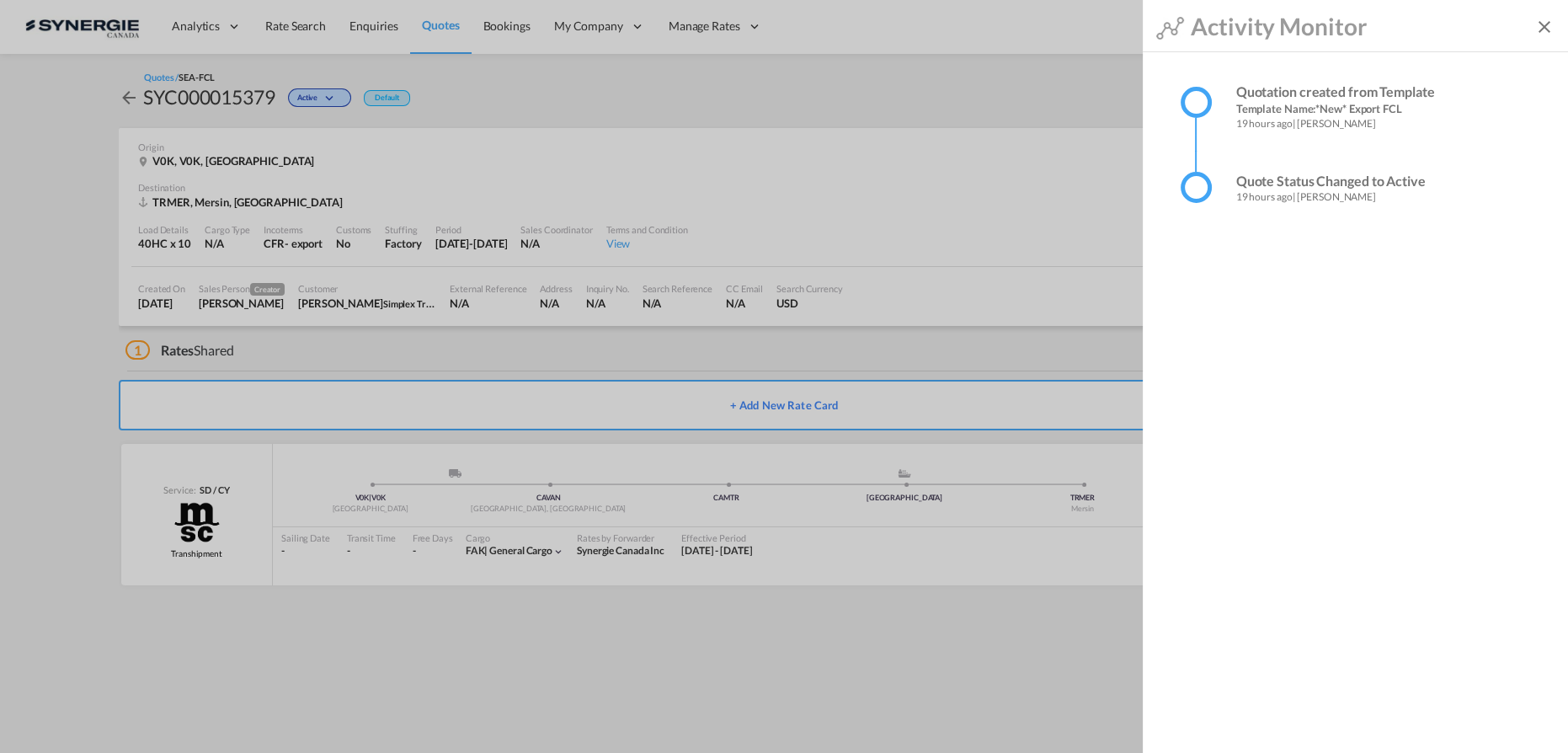
click at [1265, 127] on span "19 hours ago | Daniel Dico" at bounding box center [1395, 124] width 318 height 14
click at [1275, 118] on span "19 hours ago | Daniel Dico" at bounding box center [1395, 124] width 318 height 14
click at [1534, 30] on span "Activity Monitor" at bounding box center [1345, 26] width 378 height 33
click at [1539, 28] on md-icon "icon-close" at bounding box center [1544, 27] width 20 height 20
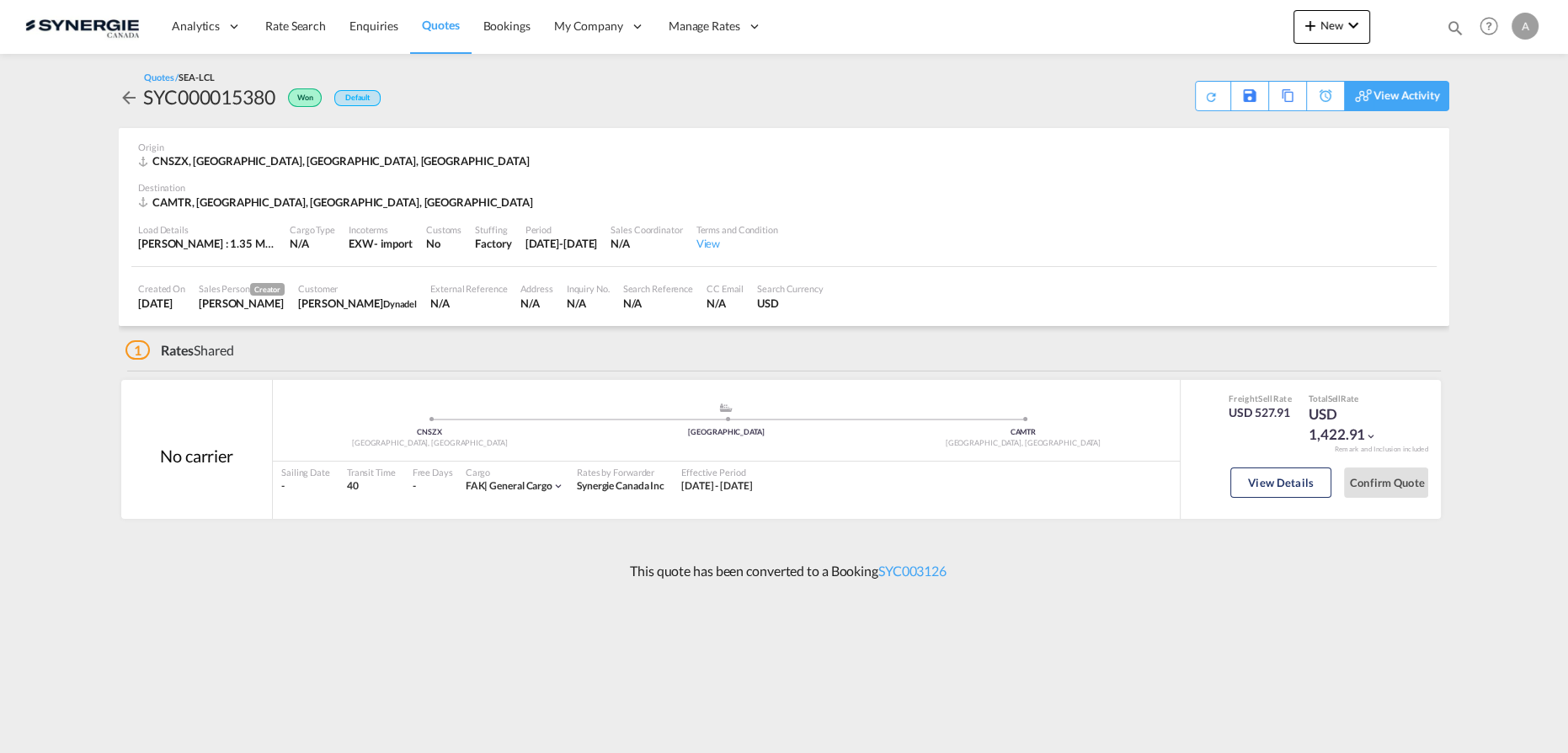
click at [1429, 96] on div "View Activity" at bounding box center [1407, 96] width 66 height 29
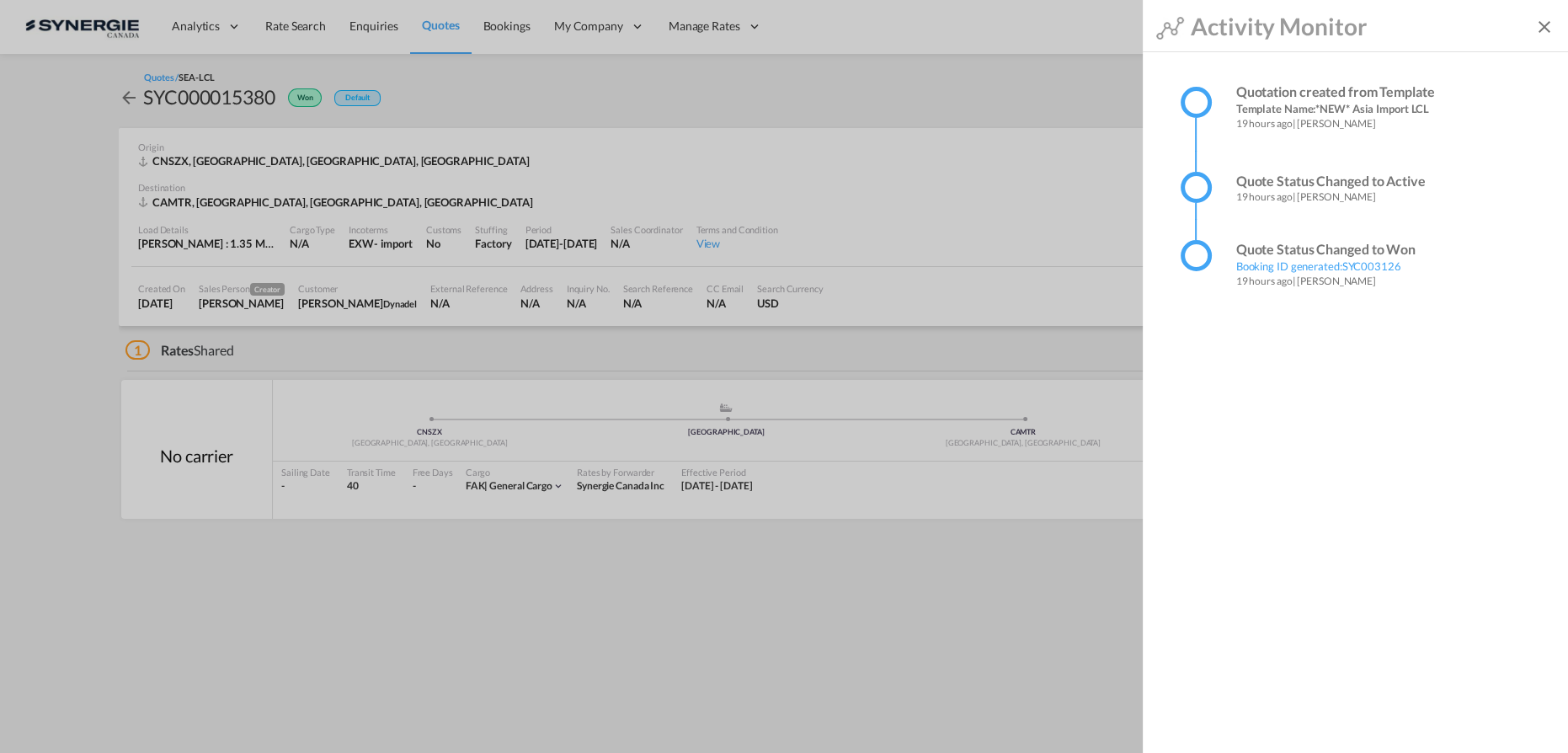
click at [1543, 29] on md-icon "icon-close" at bounding box center [1544, 27] width 20 height 20
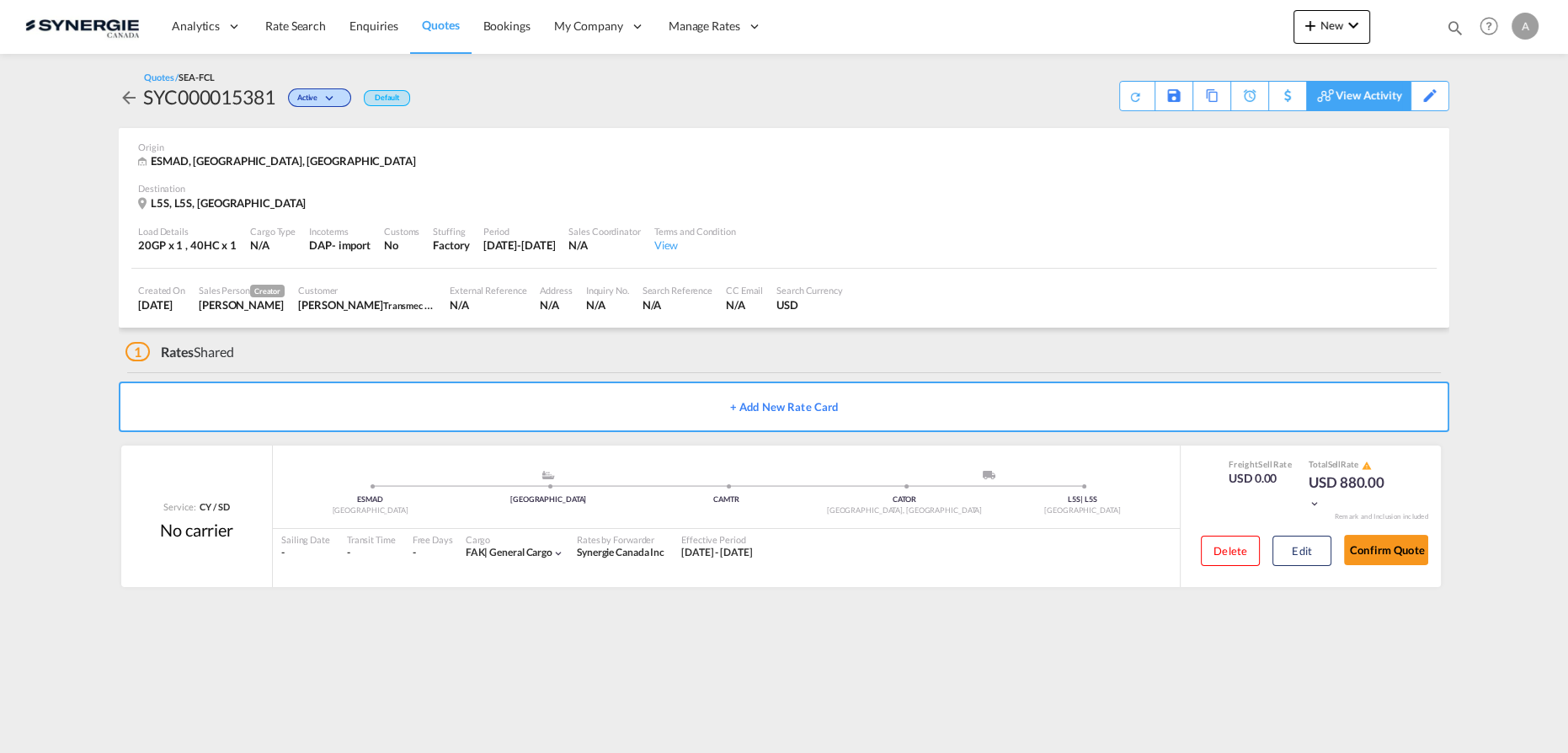
click at [1383, 95] on div "View Activity" at bounding box center [1369, 96] width 66 height 29
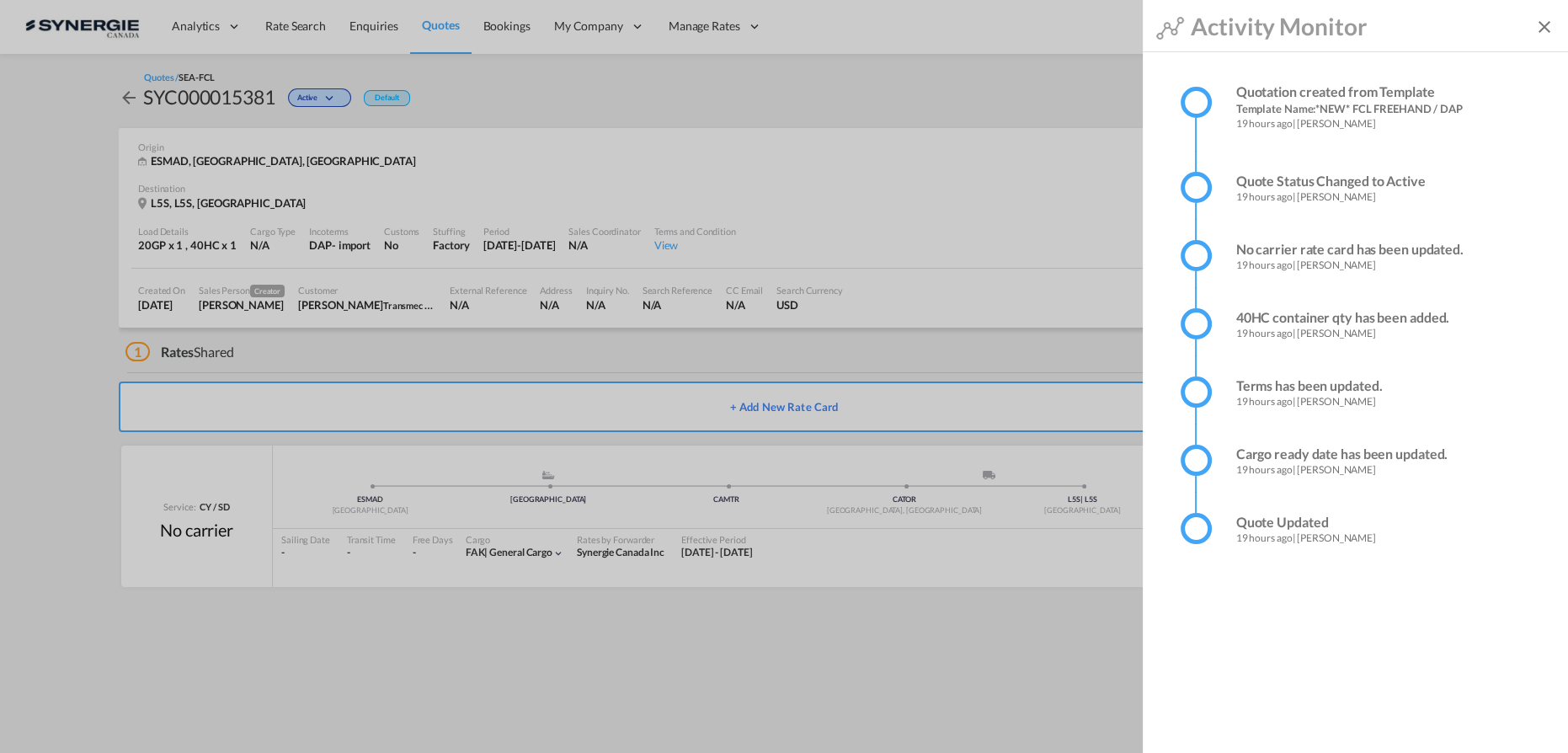
click at [1534, 26] on md-icon "icon-close" at bounding box center [1544, 27] width 20 height 20
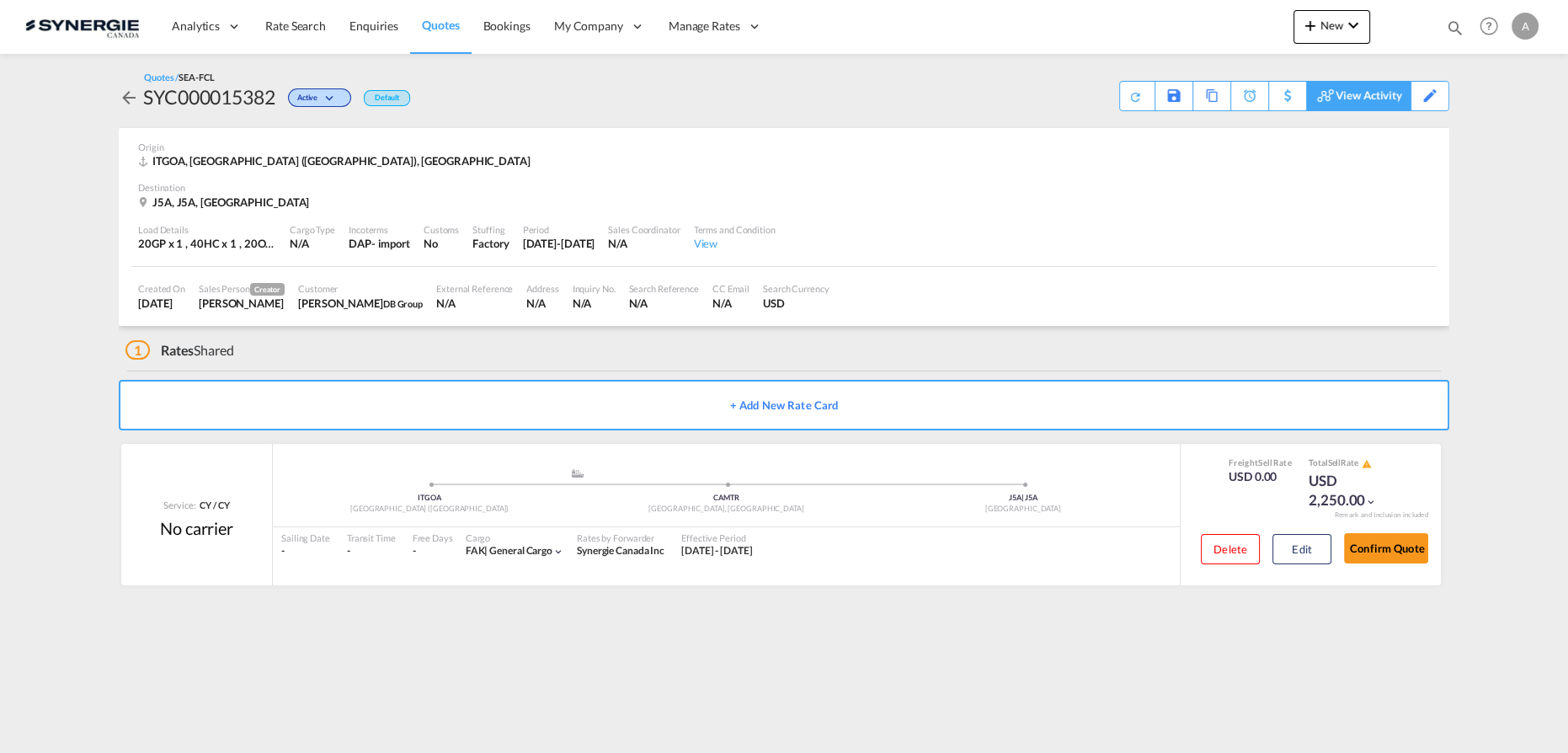
click at [1380, 92] on div "View Activity" at bounding box center [1369, 96] width 66 height 29
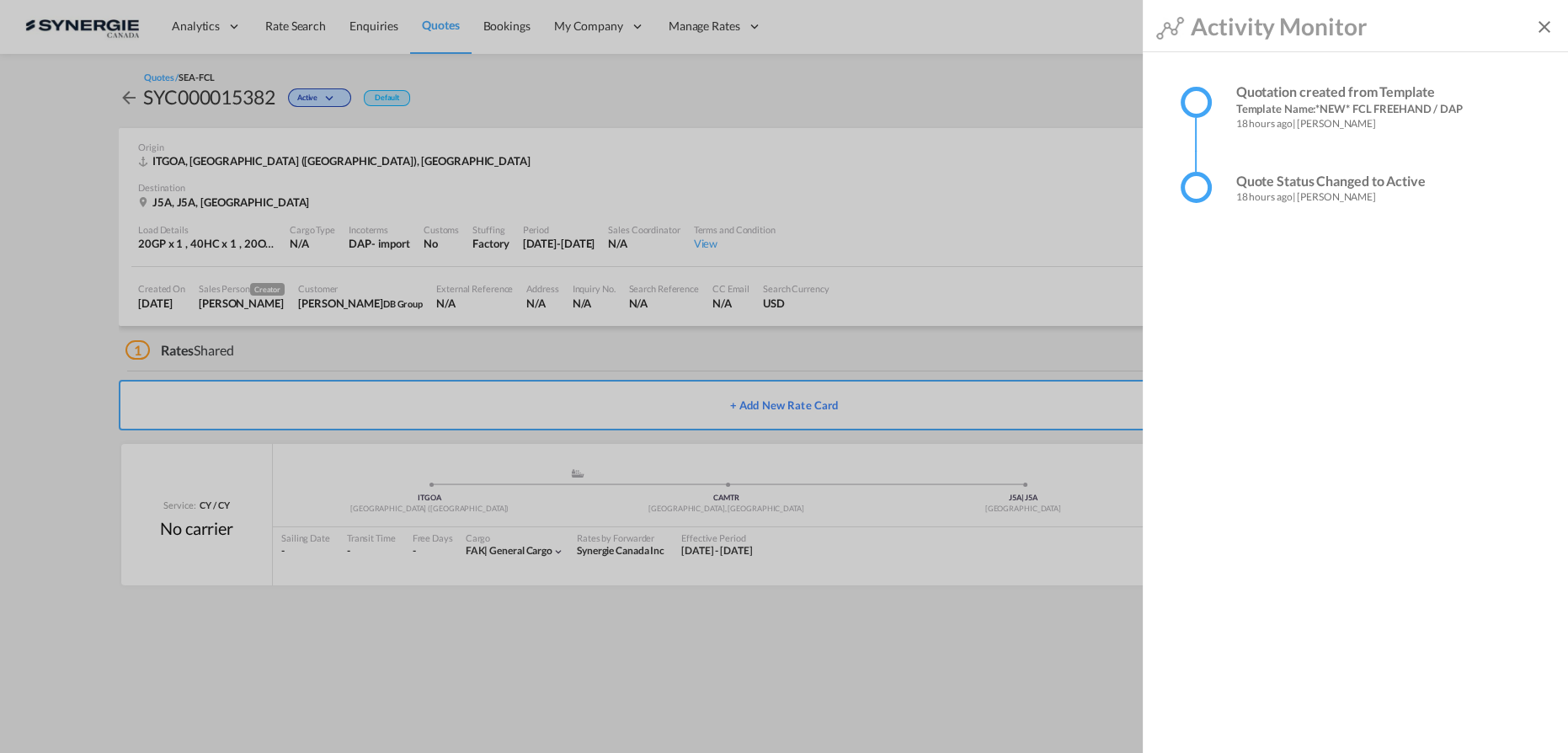
click at [1543, 30] on md-icon "icon-close" at bounding box center [1544, 27] width 20 height 20
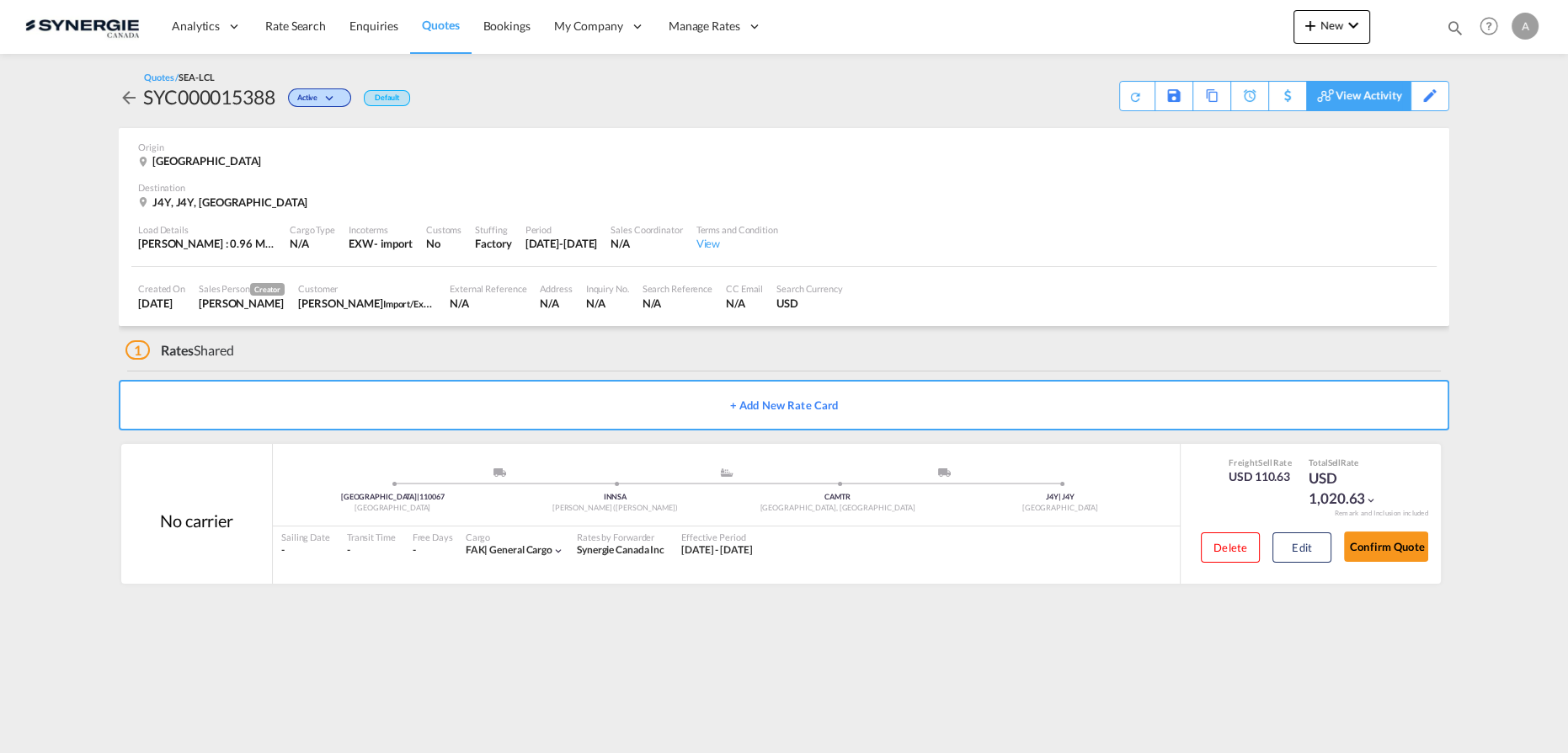
click at [1386, 98] on div "View Activity" at bounding box center [1369, 96] width 66 height 29
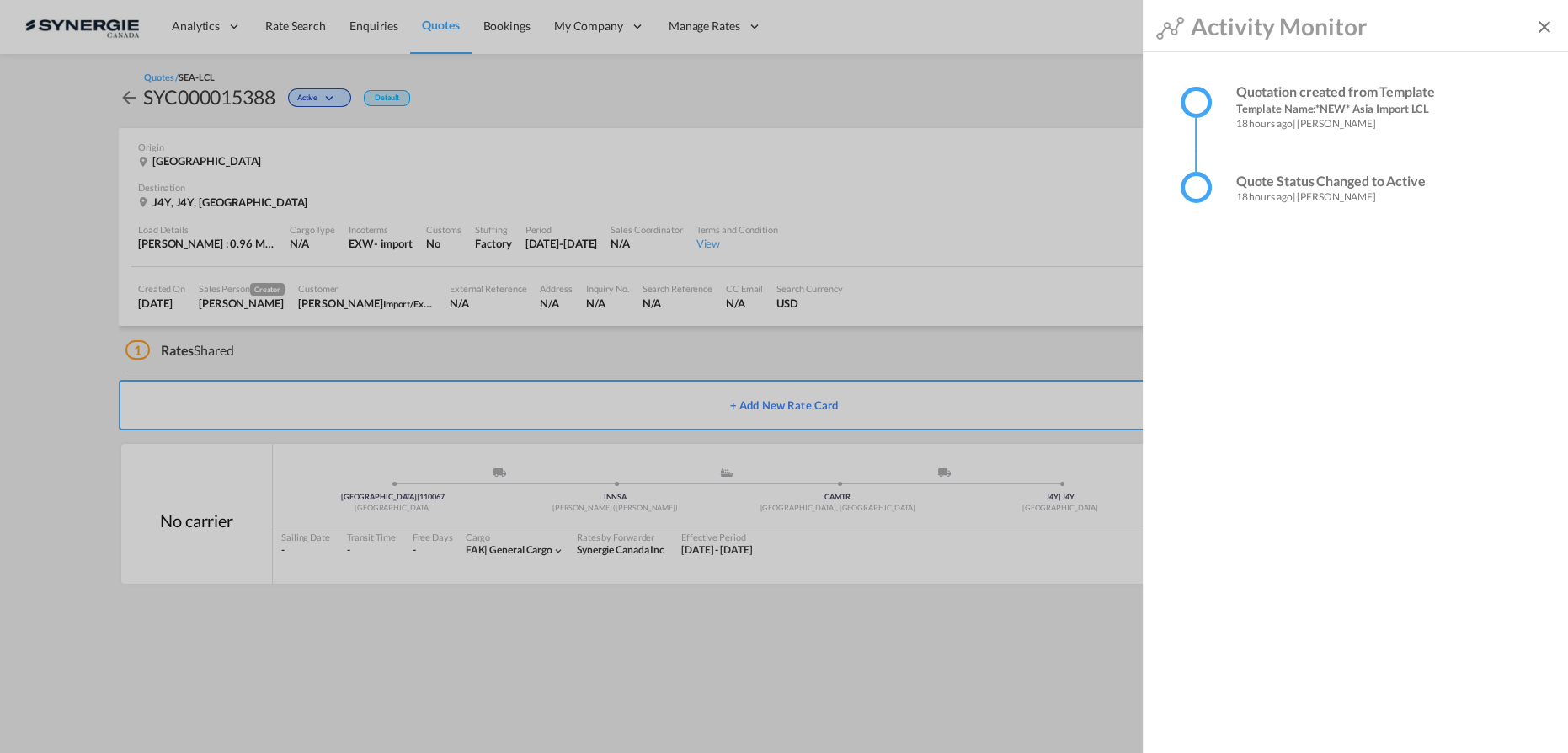
click at [1544, 33] on md-icon "icon-close" at bounding box center [1544, 27] width 20 height 20
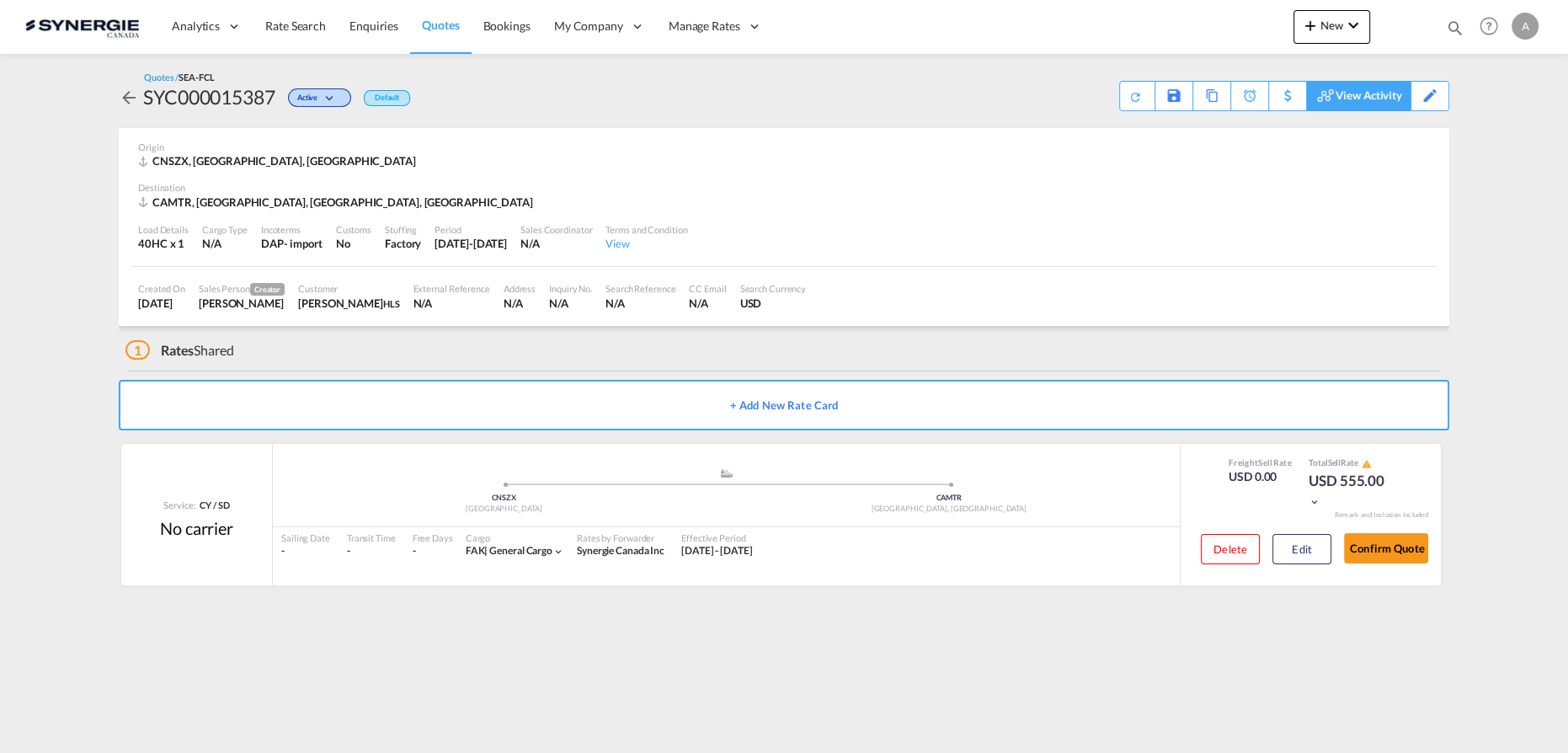
click at [1386, 103] on div "View Activity" at bounding box center [1369, 96] width 66 height 29
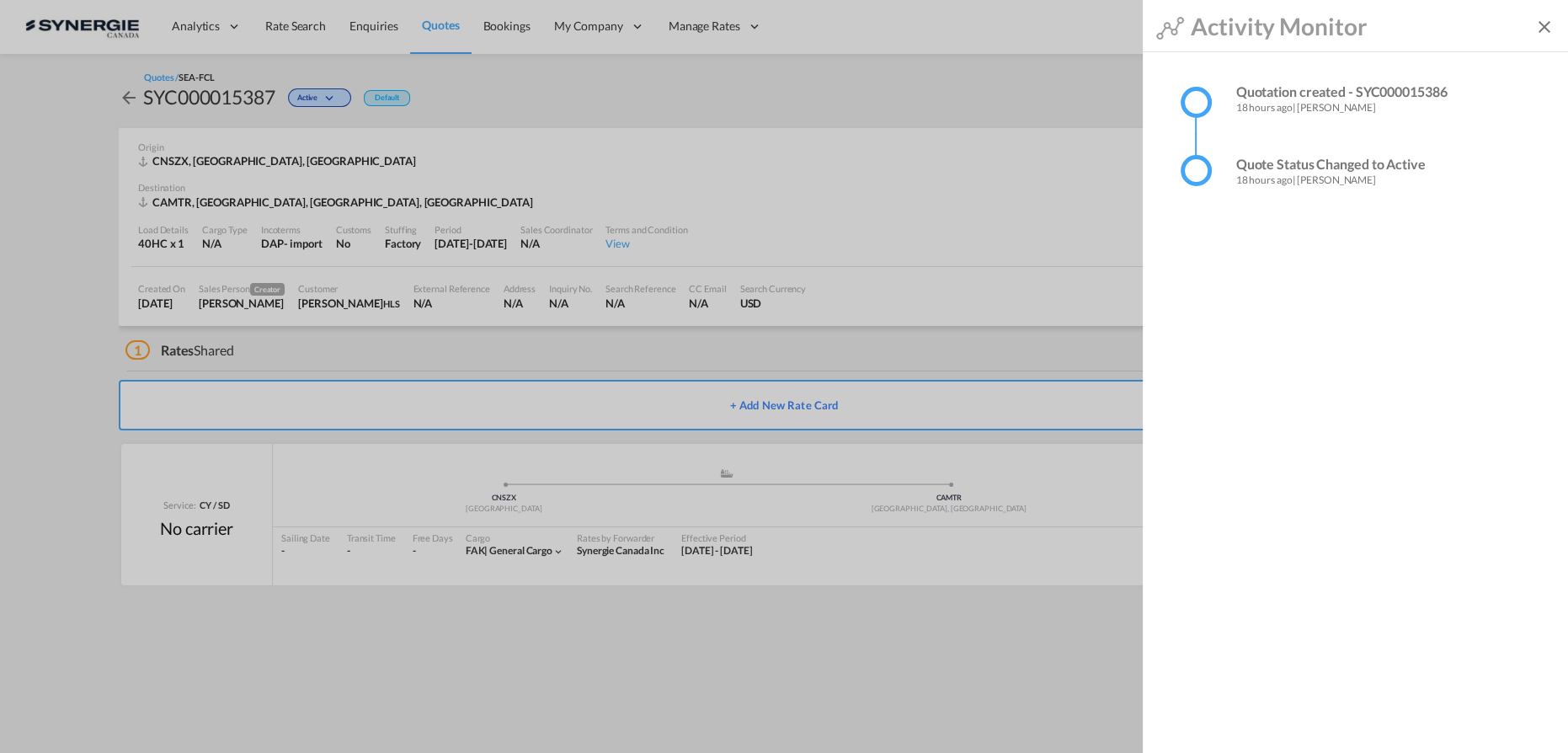
click at [1542, 30] on md-icon "icon-close" at bounding box center [1544, 27] width 20 height 20
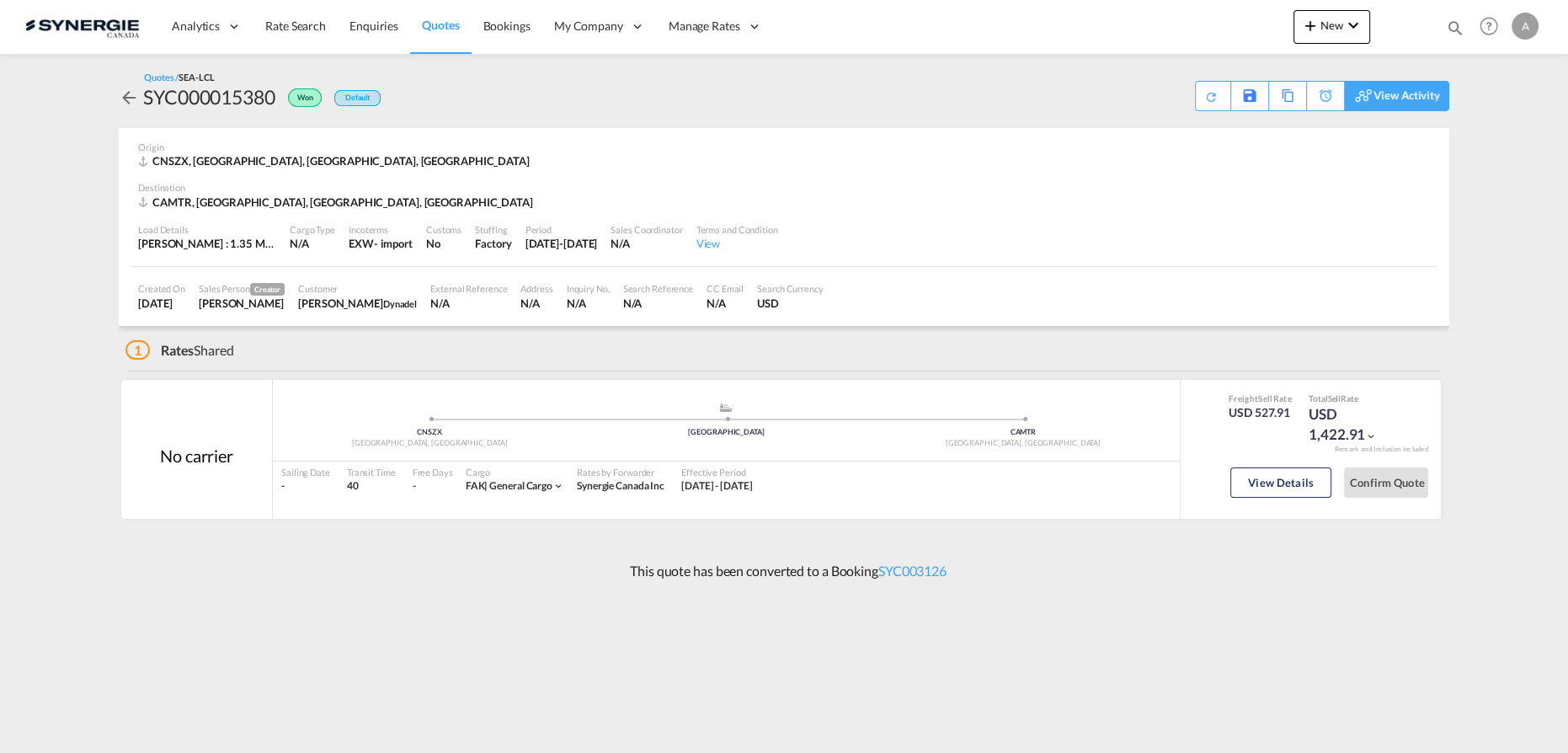
click at [1419, 96] on div "View Activity" at bounding box center [1407, 96] width 66 height 29
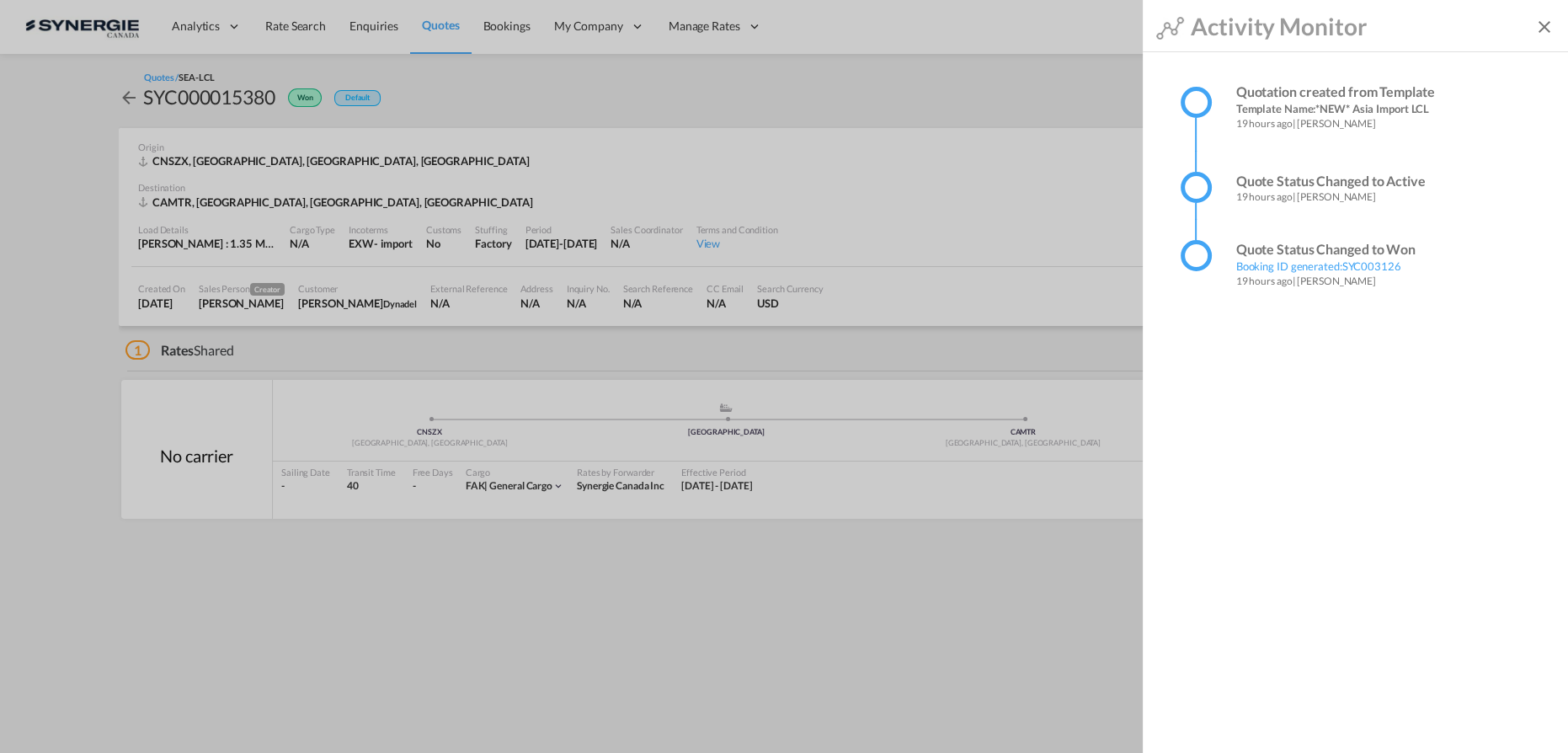
click at [1545, 34] on md-icon "icon-close" at bounding box center [1544, 27] width 20 height 20
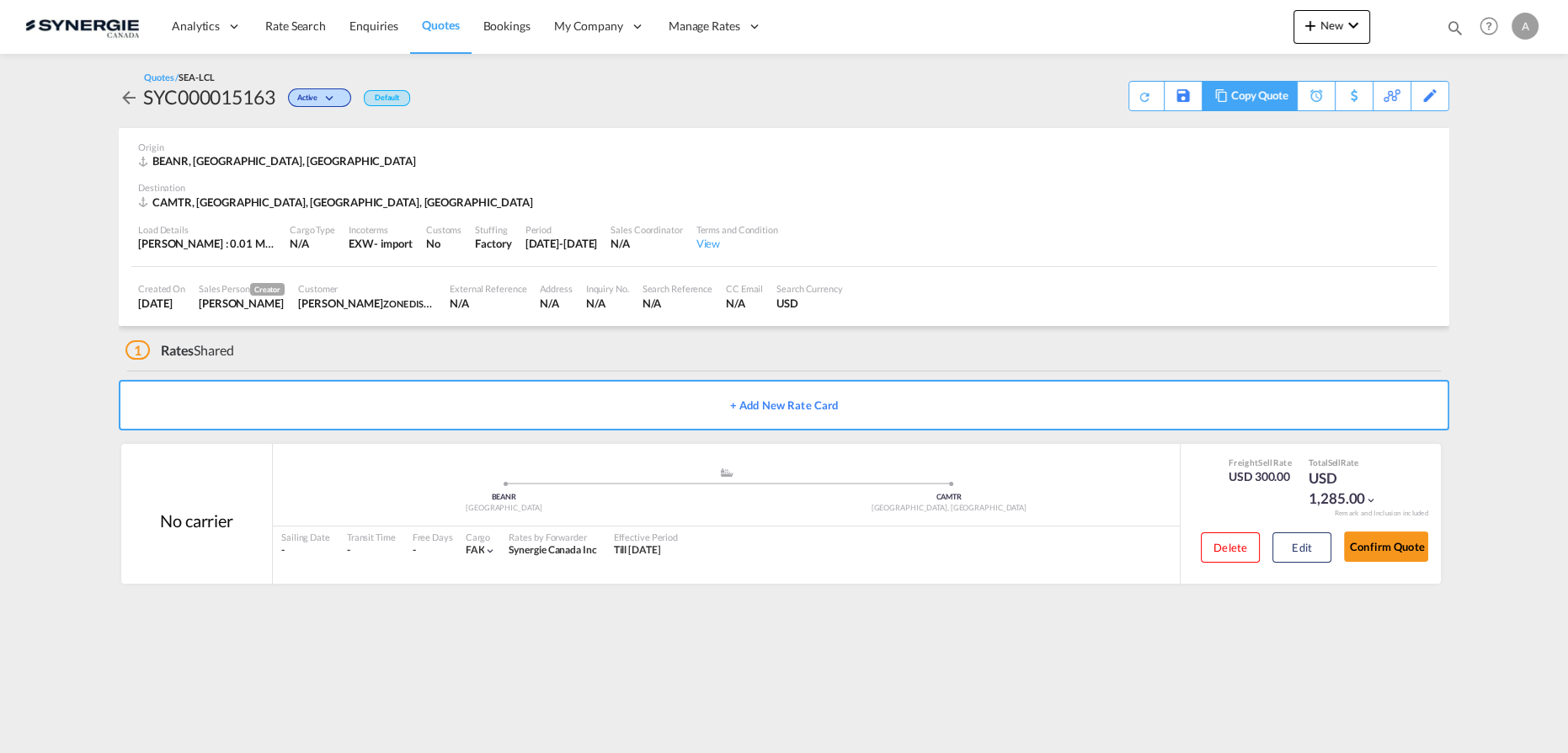
click at [1272, 102] on div "Copy Quote" at bounding box center [1259, 96] width 57 height 29
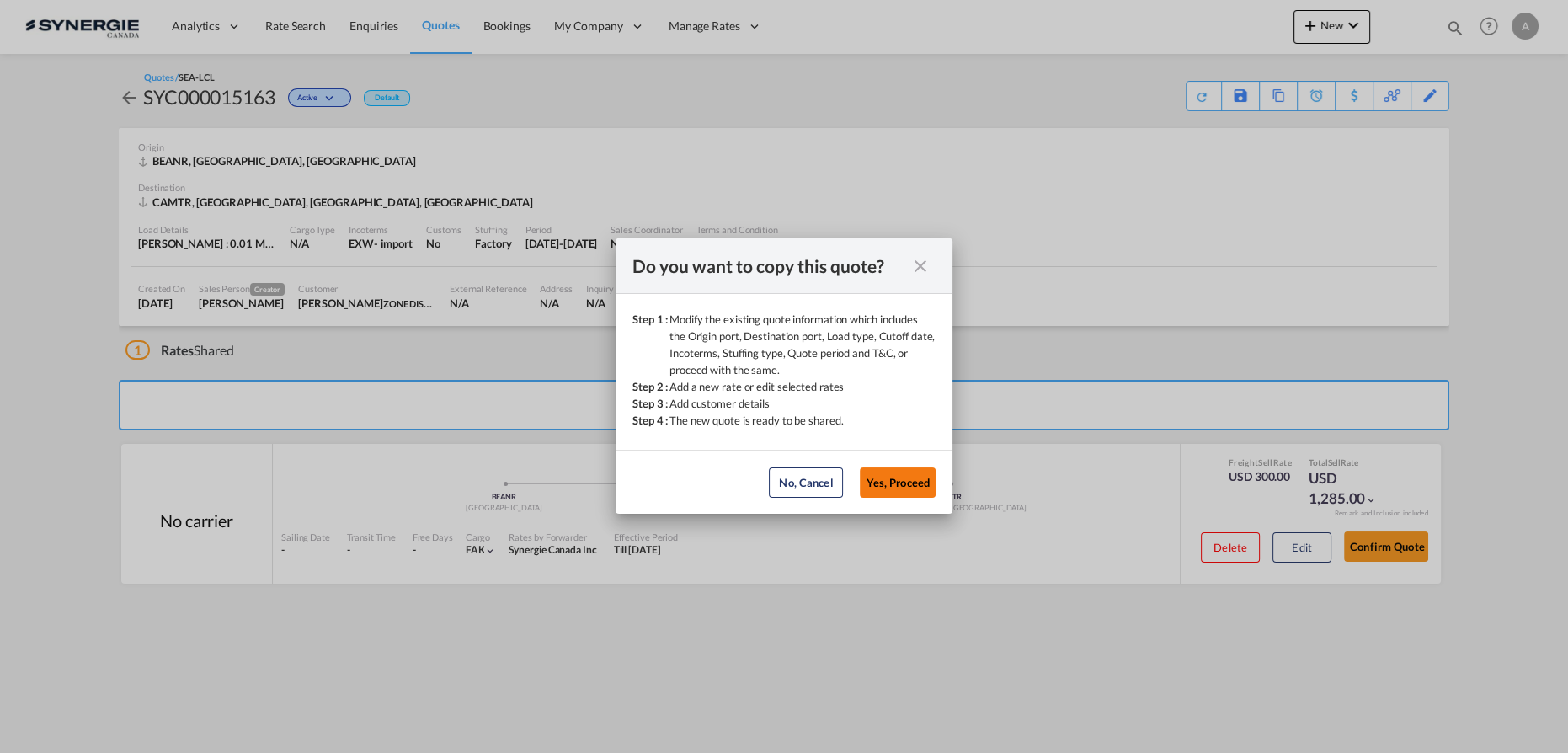
click at [908, 478] on button "Yes, Proceed" at bounding box center [898, 482] width 76 height 30
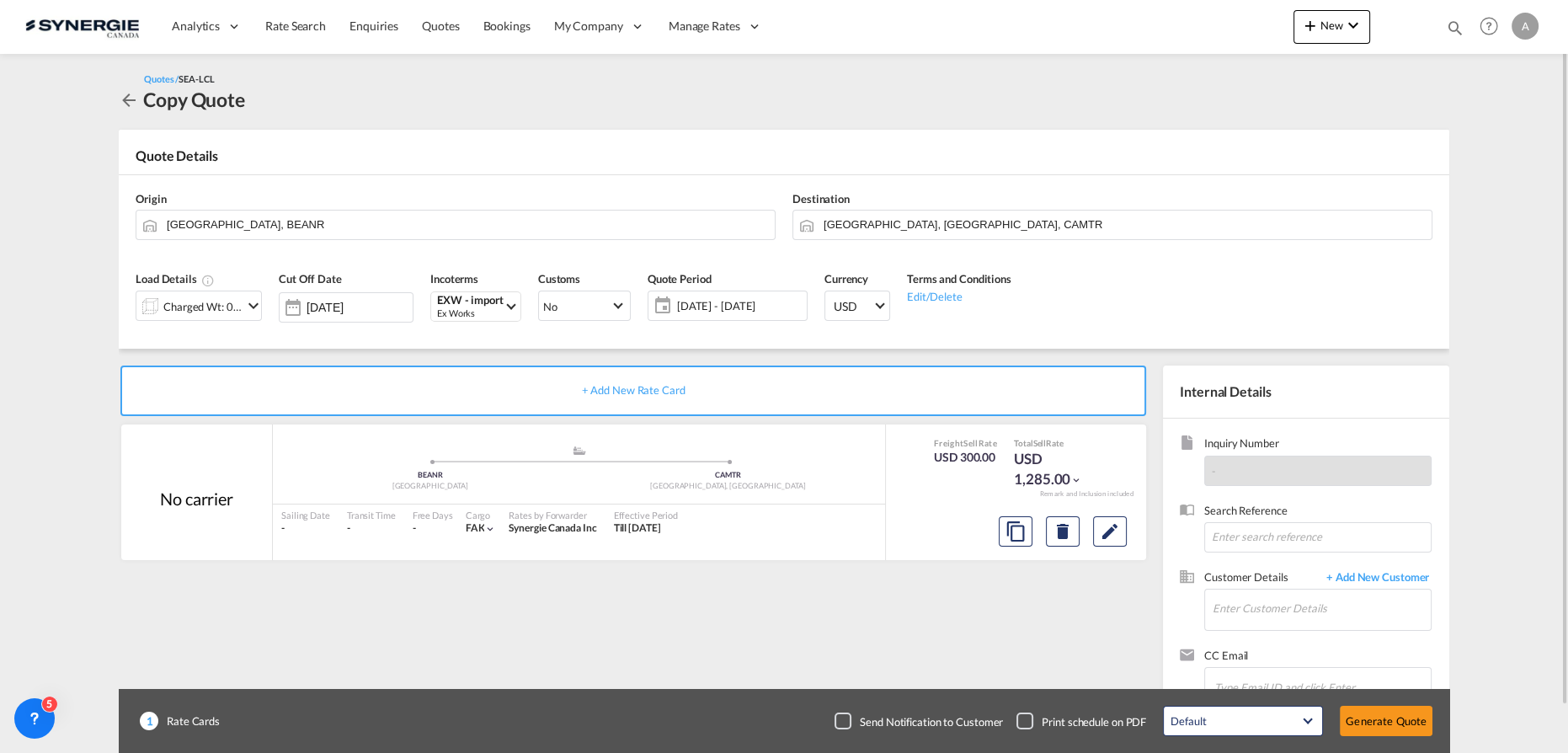
click at [204, 306] on div "Charged Wt: 0.06 W/M" at bounding box center [202, 306] width 79 height 24
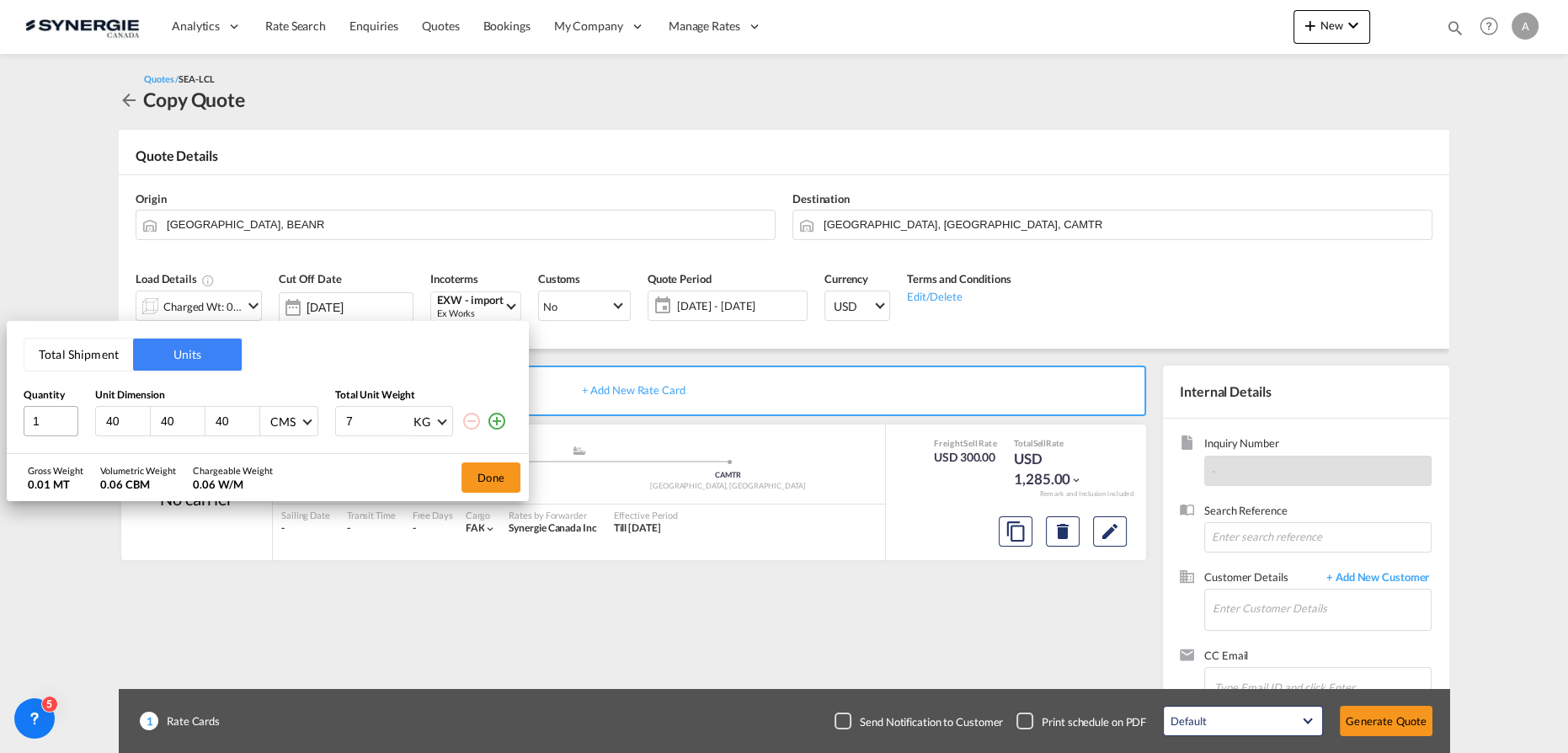
drag, startPoint x: 124, startPoint y: 426, endPoint x: 34, endPoint y: 420, distance: 90.2
click at [40, 421] on div "1 40 40 40 CMS CMS Inches 7 KG KG LB" at bounding box center [267, 420] width 488 height 30
type input "16.5"
type input "11"
type input "18.2"
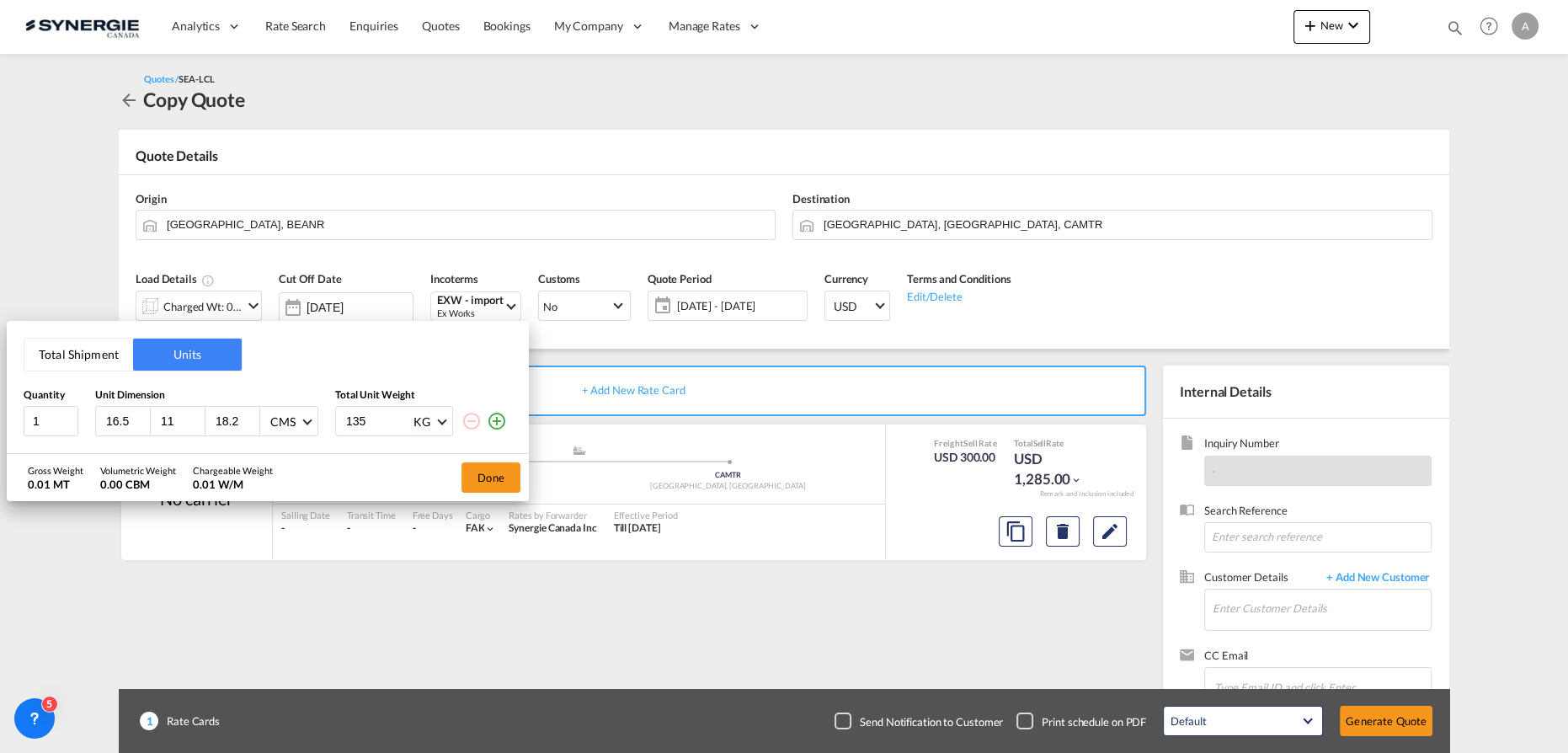
type input "135"
click at [514, 477] on button "Done" at bounding box center [491, 477] width 59 height 30
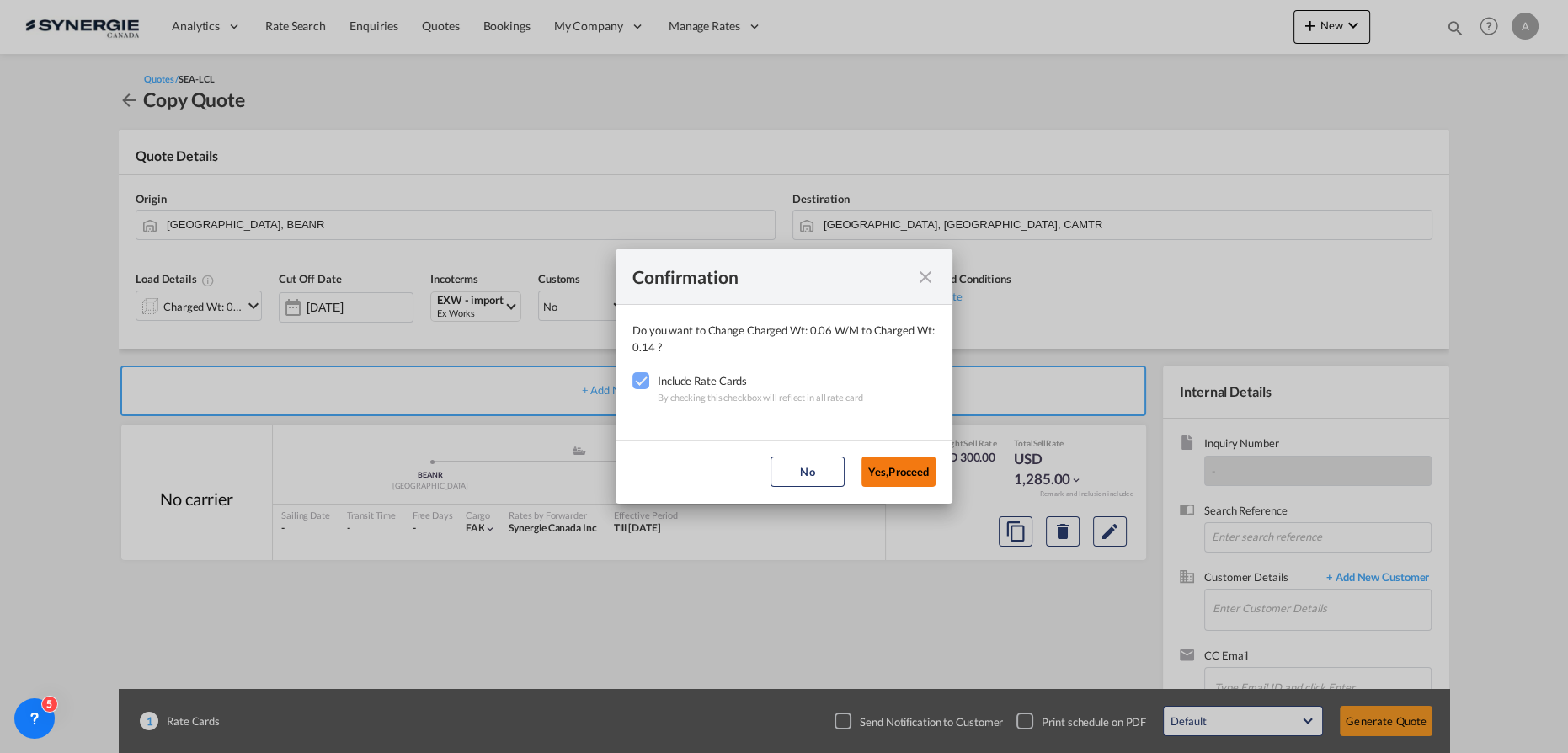
click at [880, 474] on button "Yes,Proceed" at bounding box center [899, 471] width 74 height 30
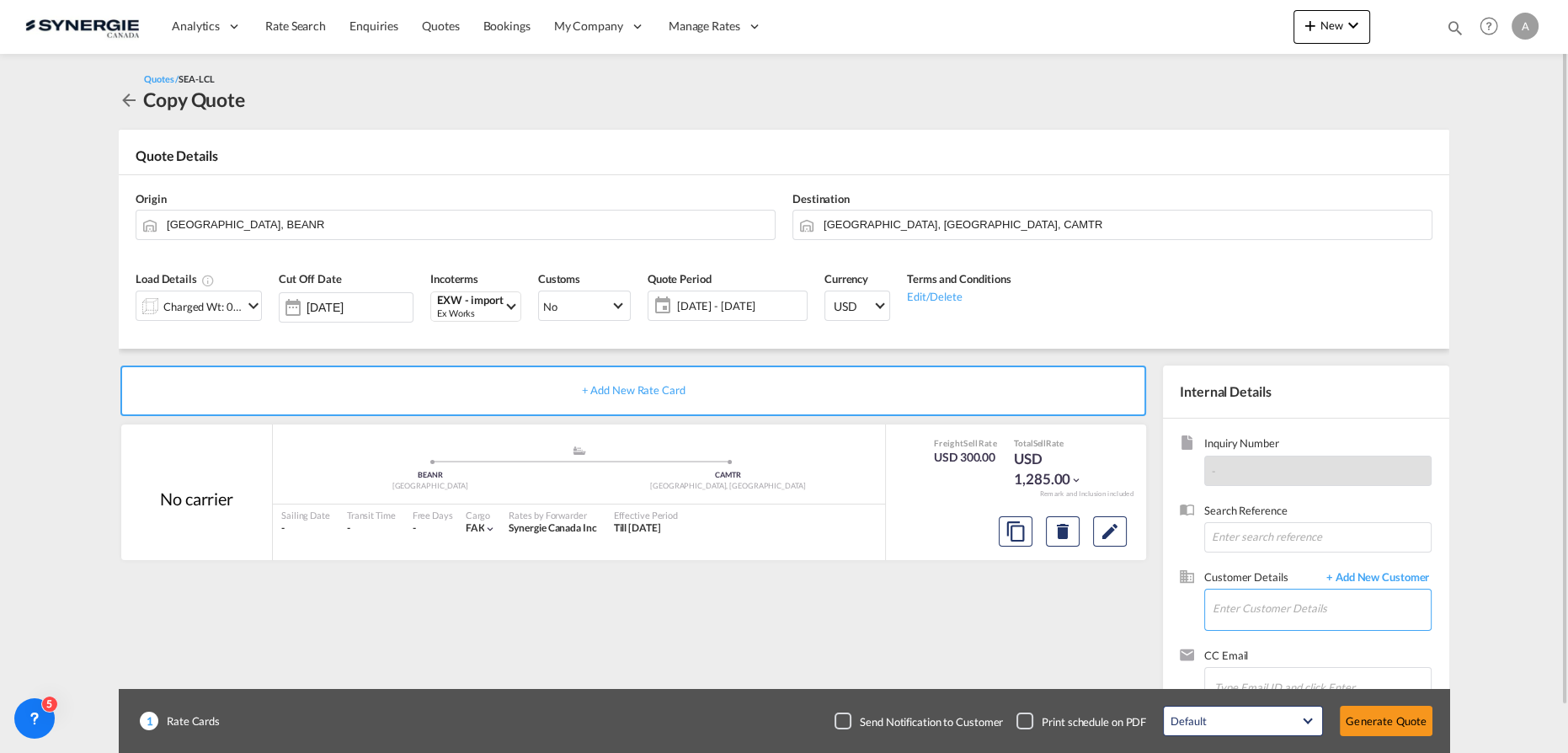
click at [1250, 593] on input "Enter Customer Details" at bounding box center [1322, 609] width 218 height 38
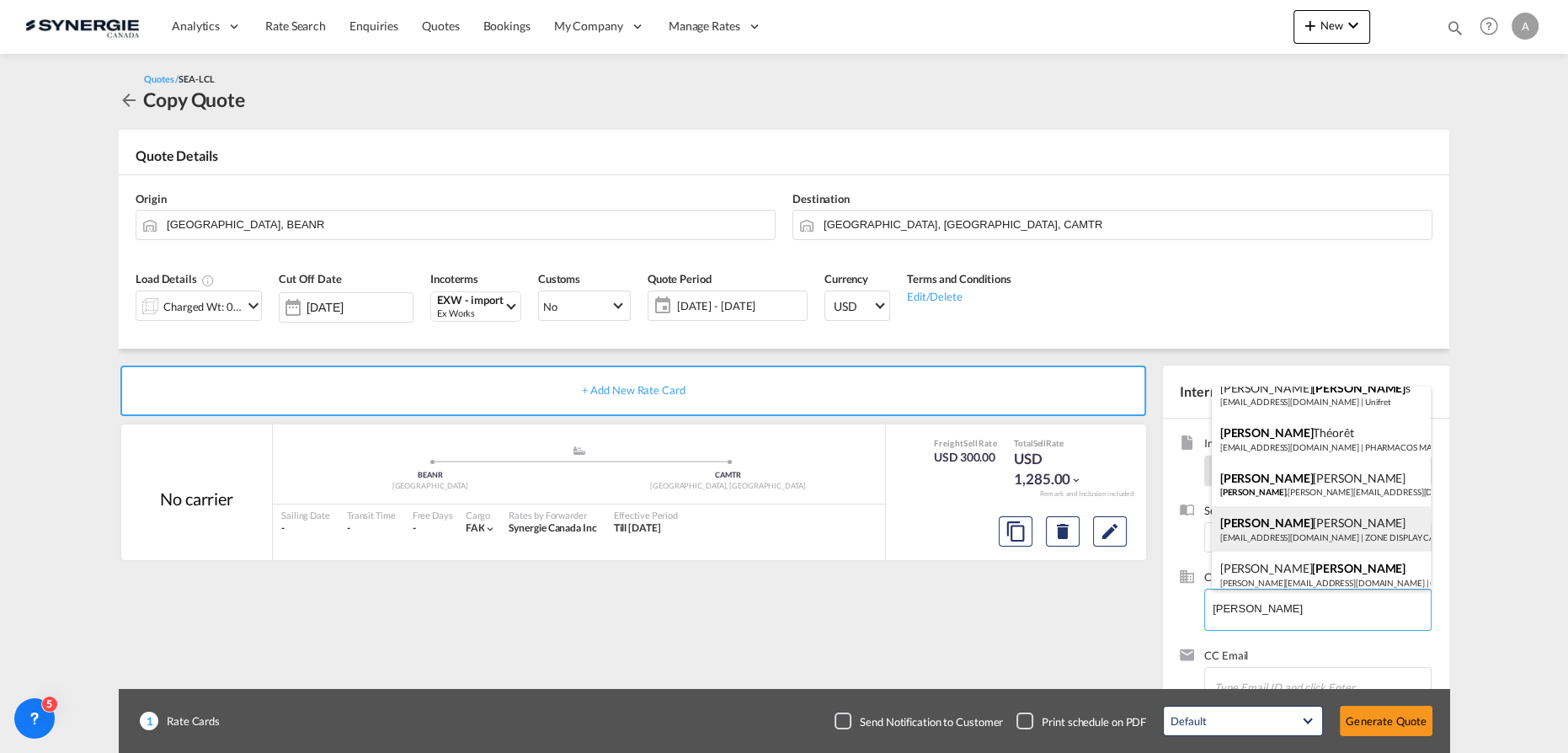
scroll to position [766, 0]
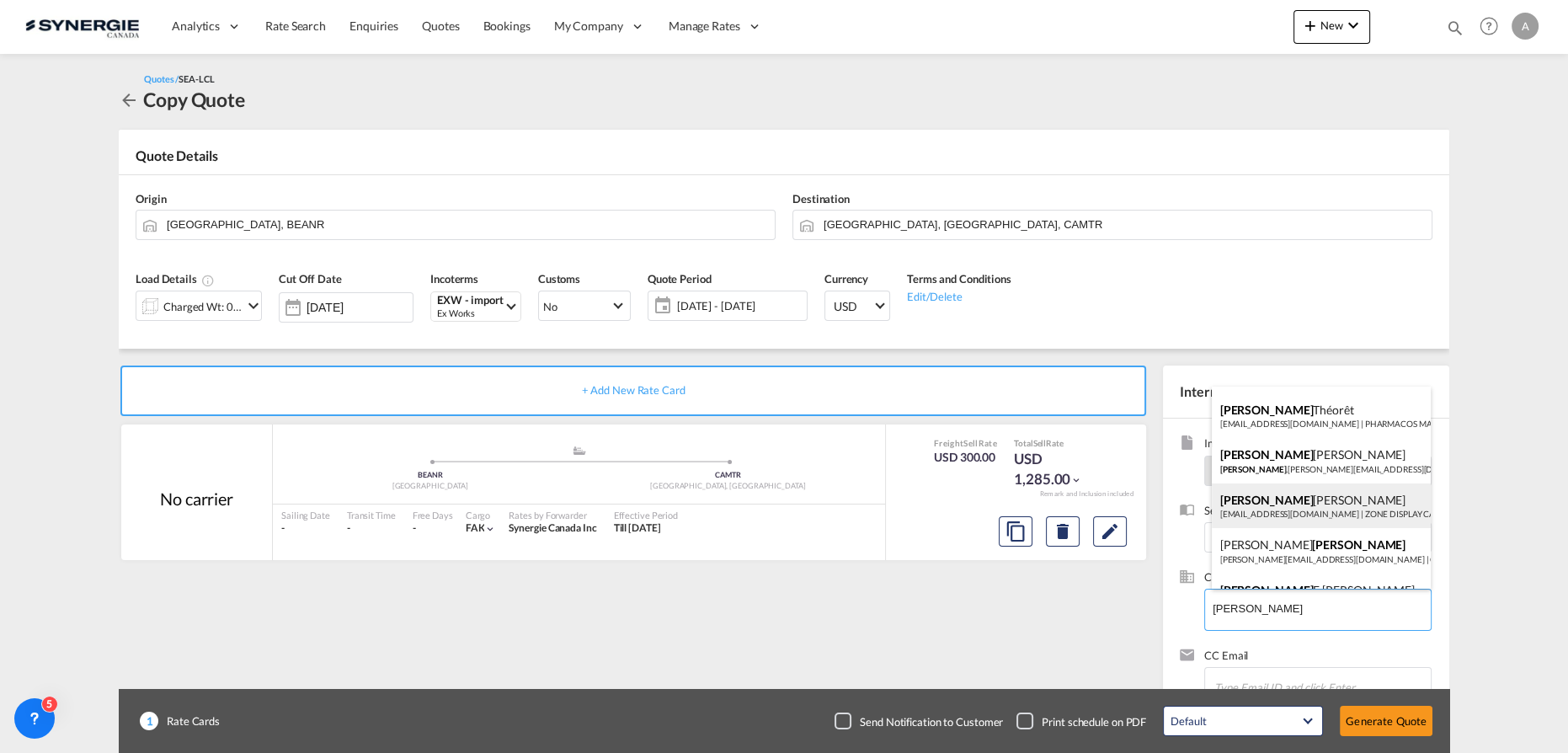
click at [1314, 498] on div "MARTIN CHARBONNEAU mcharbonneau@zonedisplaycases.com | ZONE DISPLAY CASES" at bounding box center [1322, 507] width 220 height 45
type input "ZONE DISPLAY CASES, MARTIN CHARBONNEAU, mcharbonneau@zonedisplaycases.com"
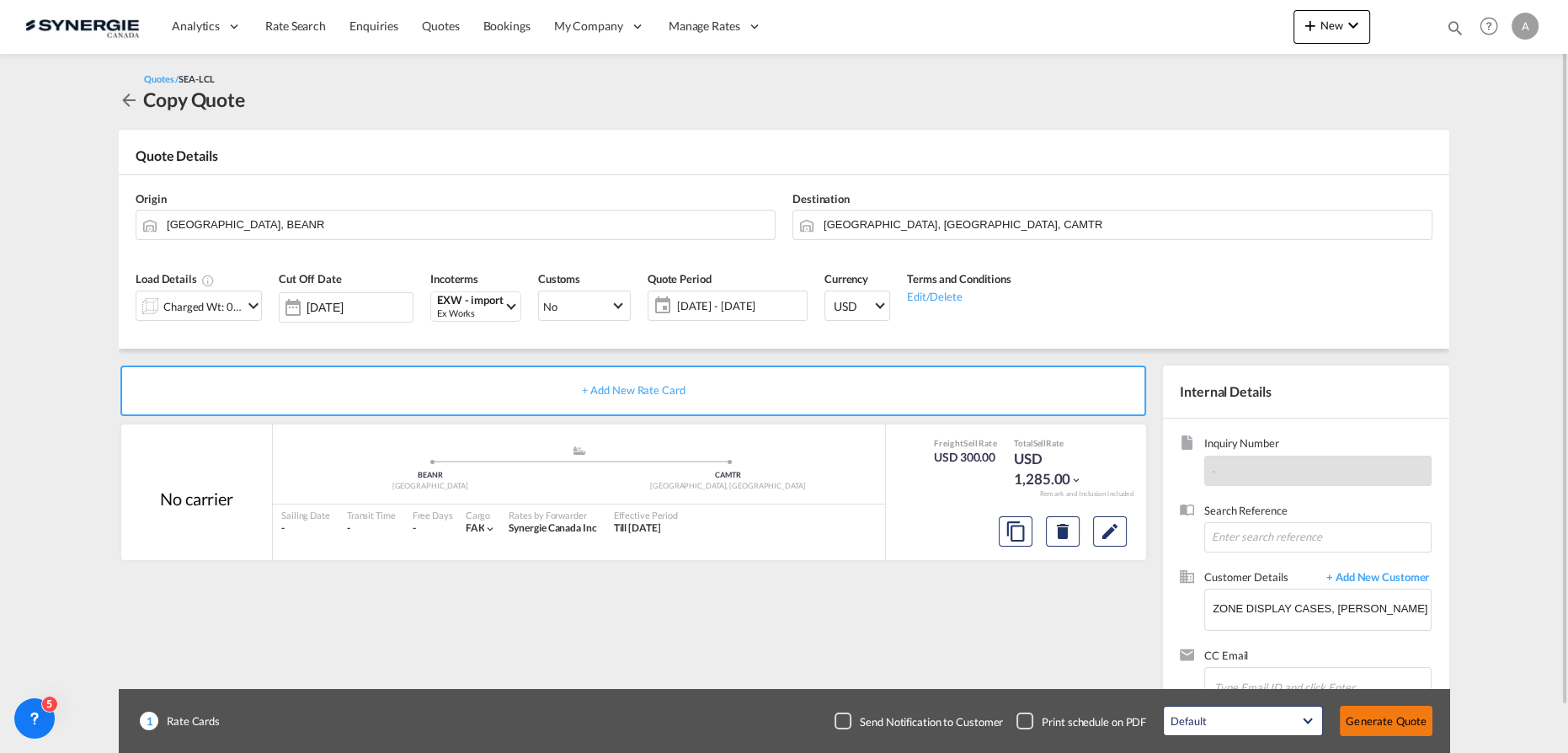
click at [1365, 718] on button "Generate Quote" at bounding box center [1386, 720] width 92 height 30
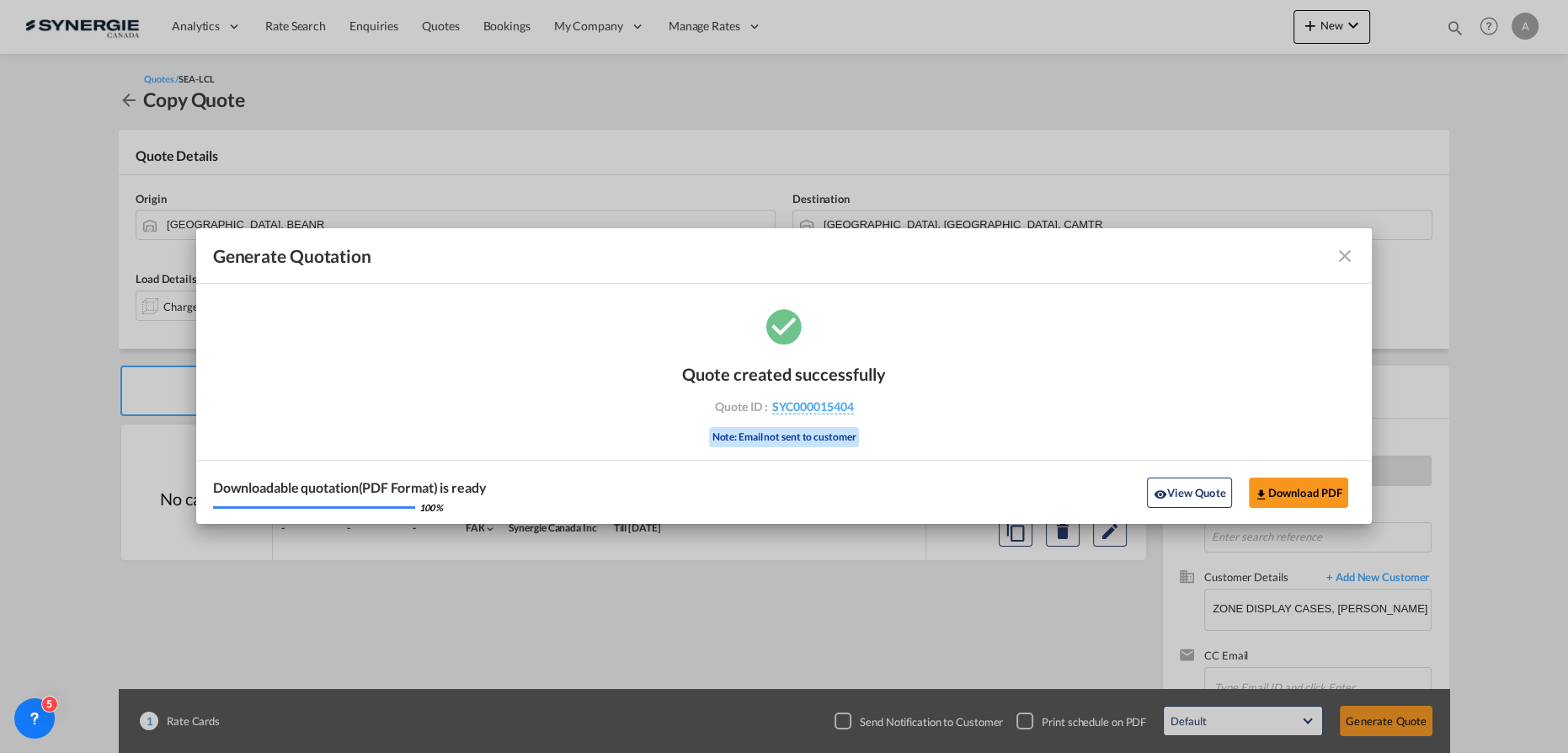
drag, startPoint x: 1194, startPoint y: 488, endPoint x: 1516, endPoint y: 450, distance: 324.2
click at [1194, 488] on button "View Quote" at bounding box center [1188, 492] width 84 height 30
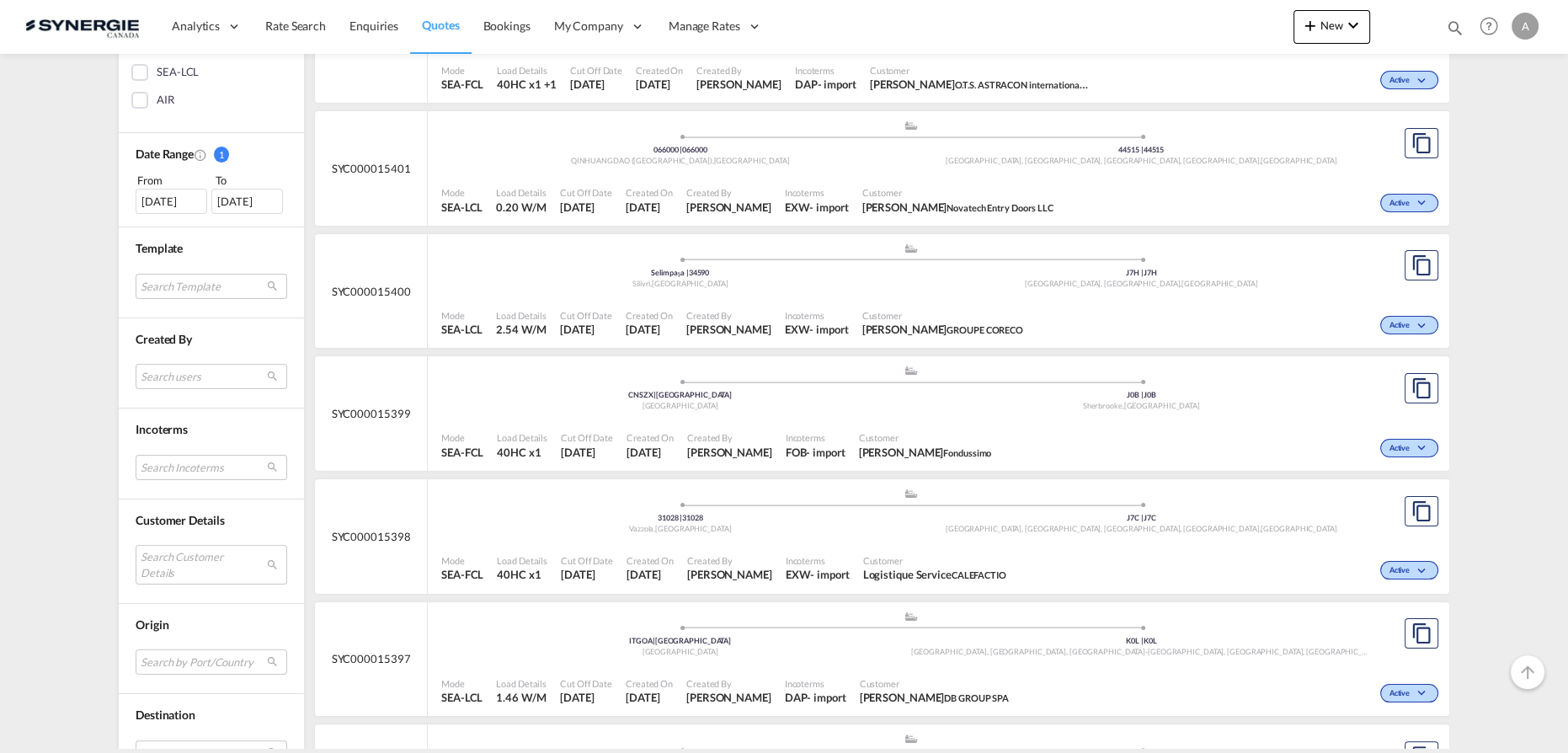
scroll to position [613, 0]
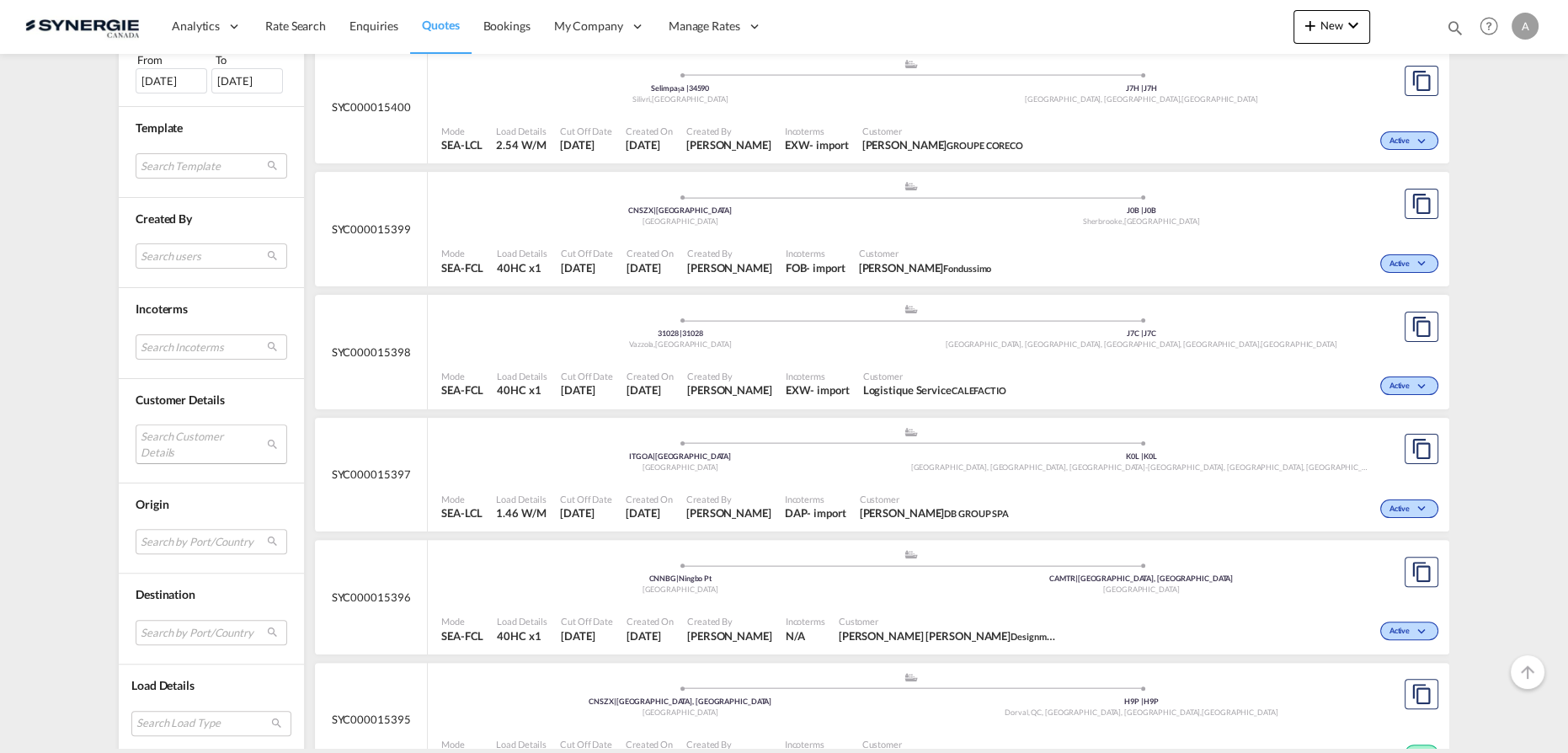
click at [171, 428] on md-select "Search Customer Details user name user [PERSON_NAME] [PERSON_NAME][EMAIL_ADDRES…" at bounding box center [211, 444] width 151 height 39
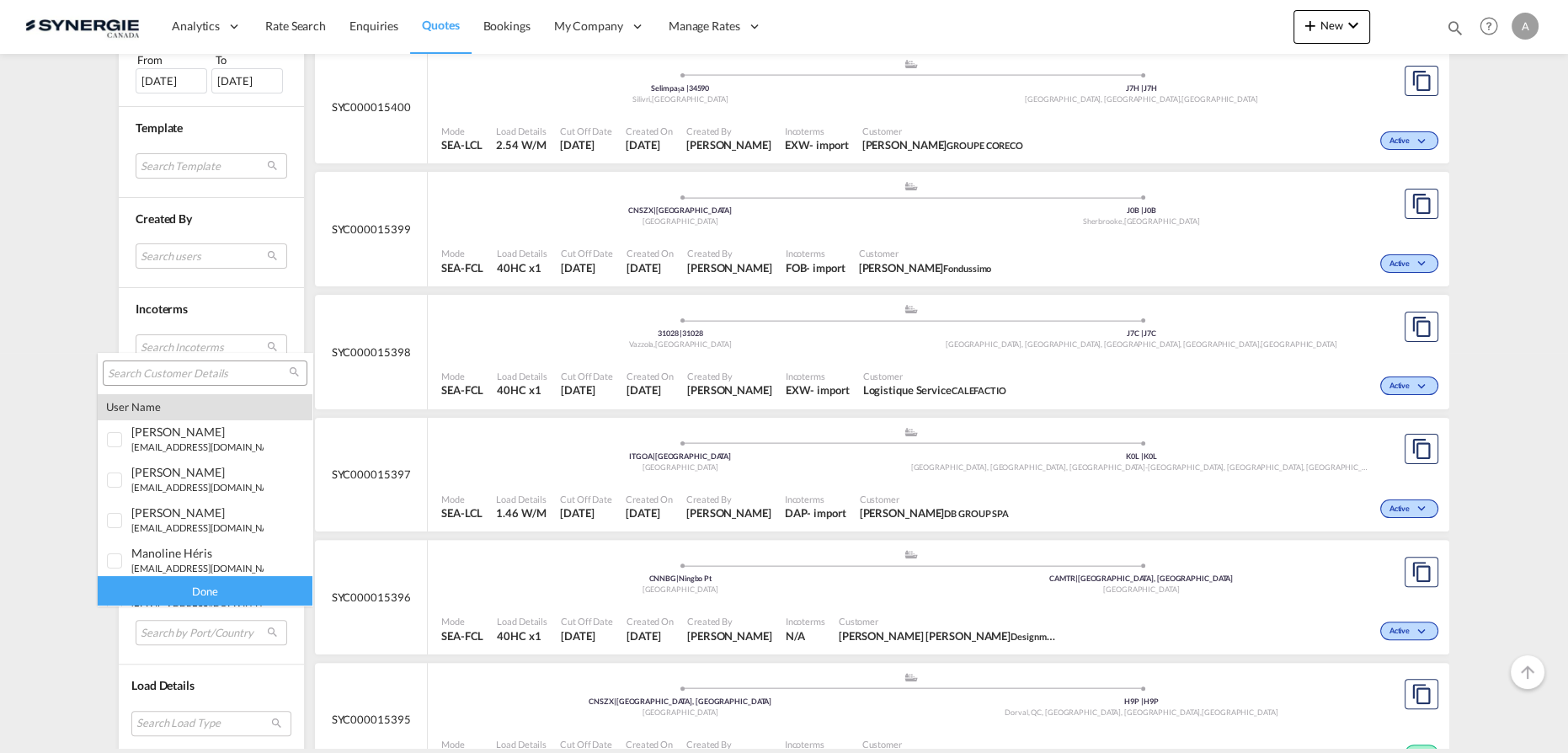
click at [184, 365] on div at bounding box center [205, 373] width 205 height 25
click at [184, 371] on input "search" at bounding box center [198, 373] width 181 height 15
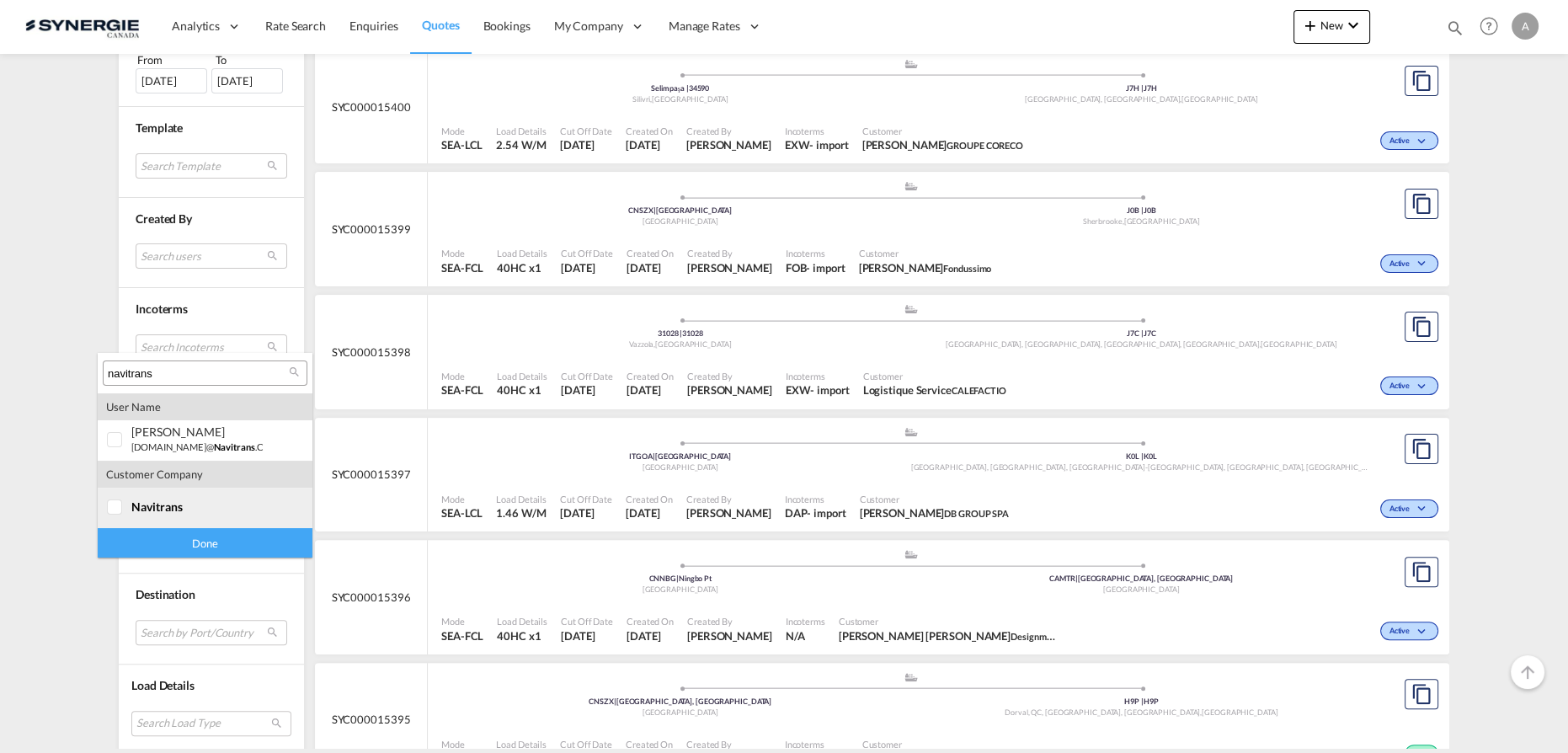
type input "navitrans"
click at [124, 505] on div at bounding box center [115, 507] width 17 height 17
click at [150, 538] on div "Done" at bounding box center [205, 543] width 215 height 30
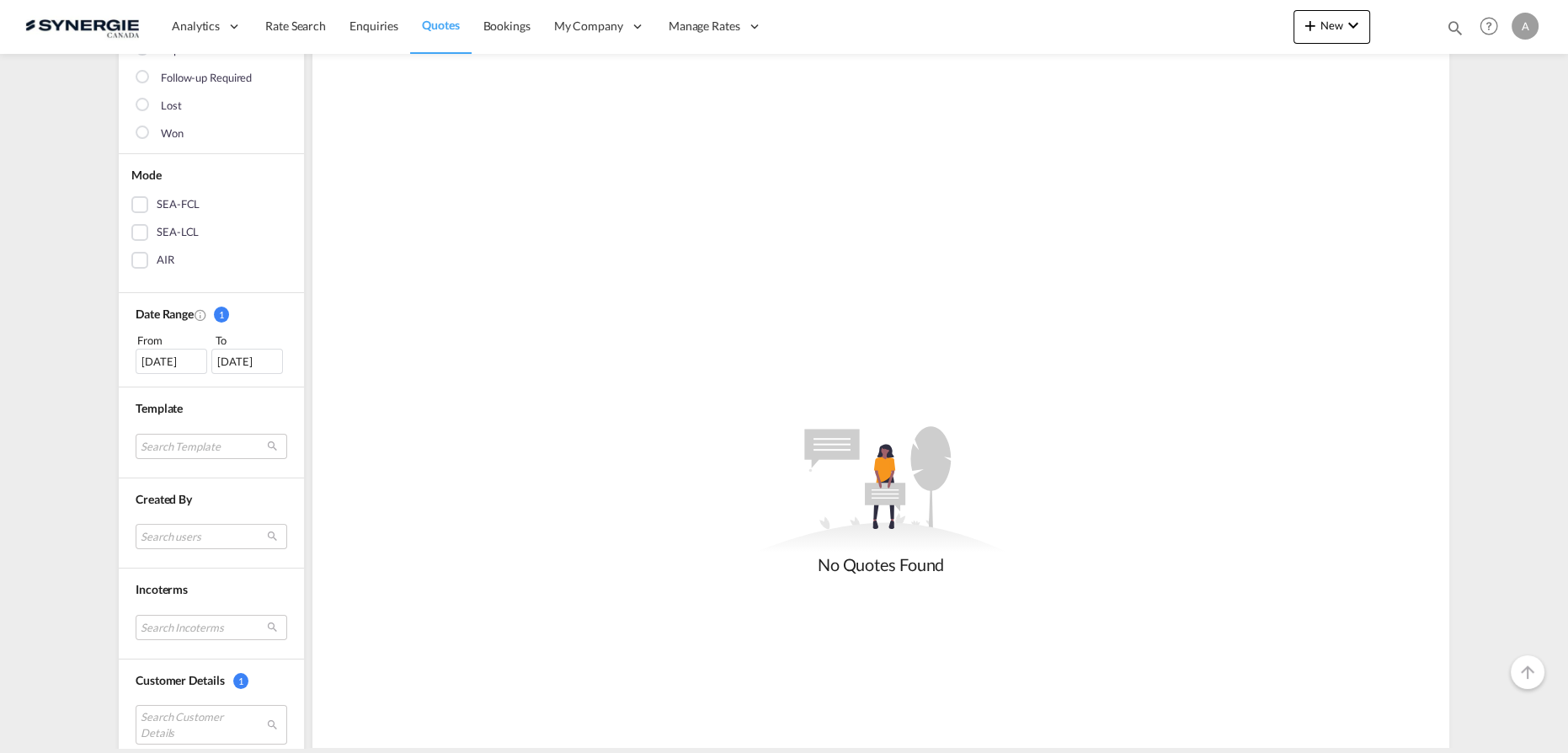
scroll to position [382, 0]
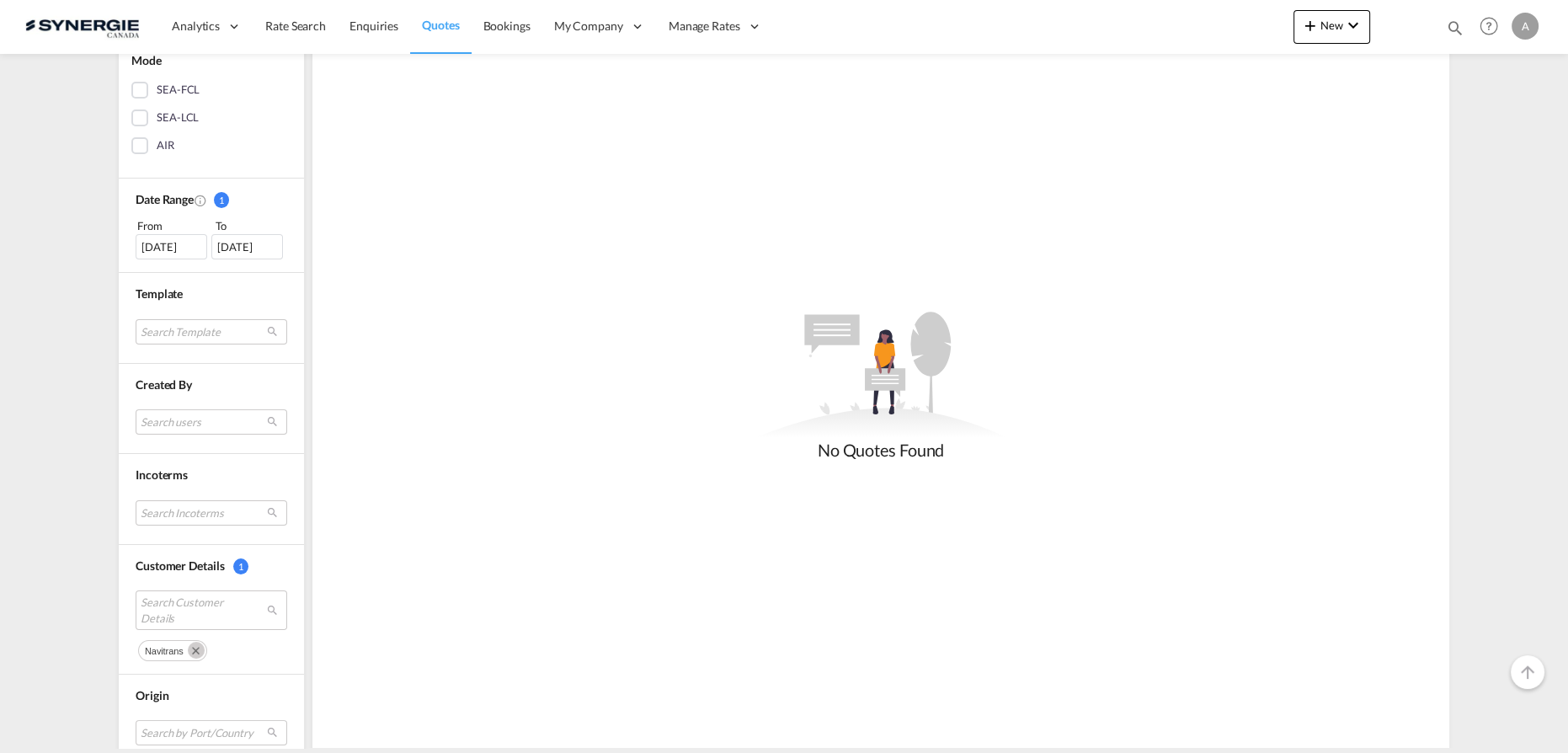
click at [156, 246] on div "[DATE]" at bounding box center [171, 246] width 72 height 25
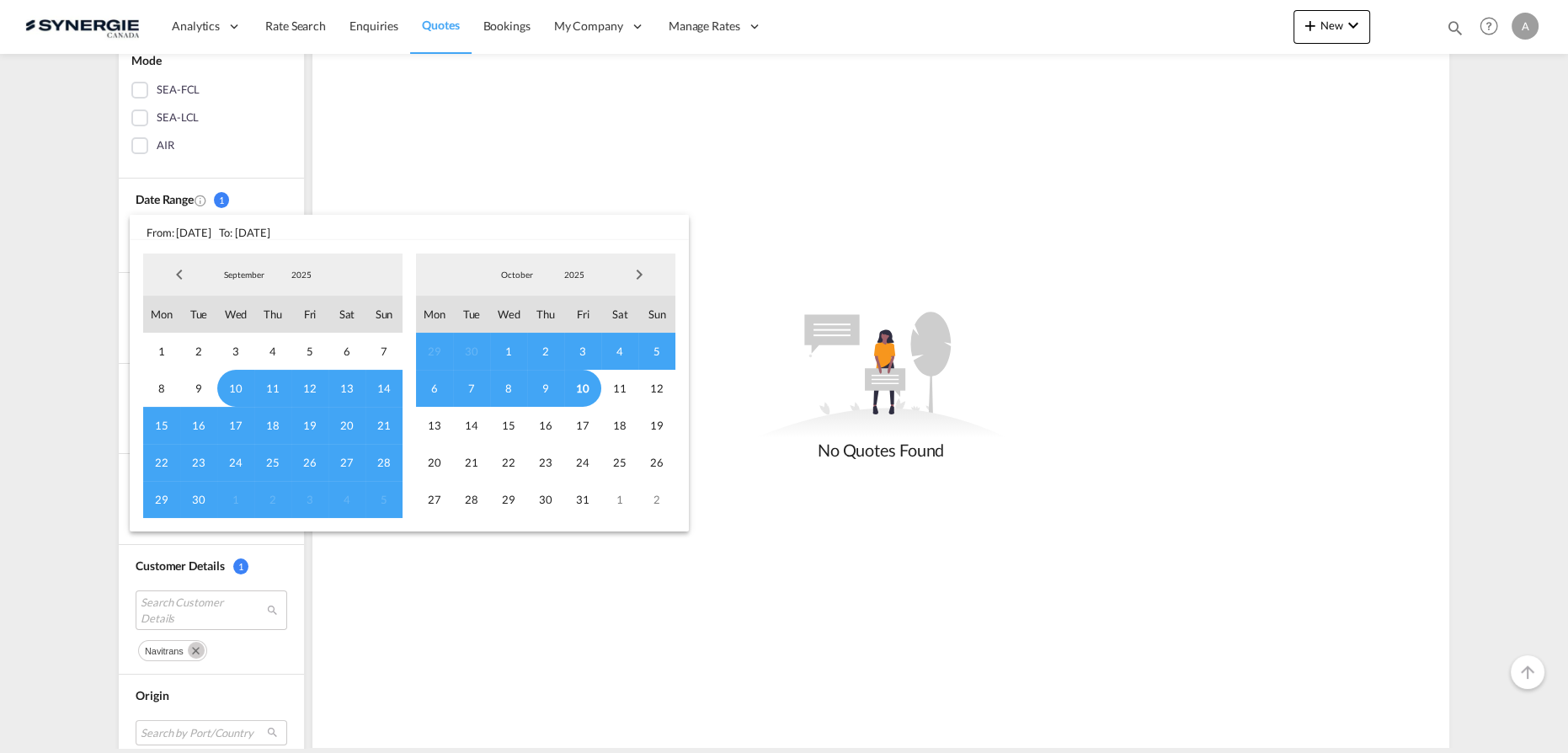
click at [299, 273] on span "2025" at bounding box center [302, 275] width 54 height 12
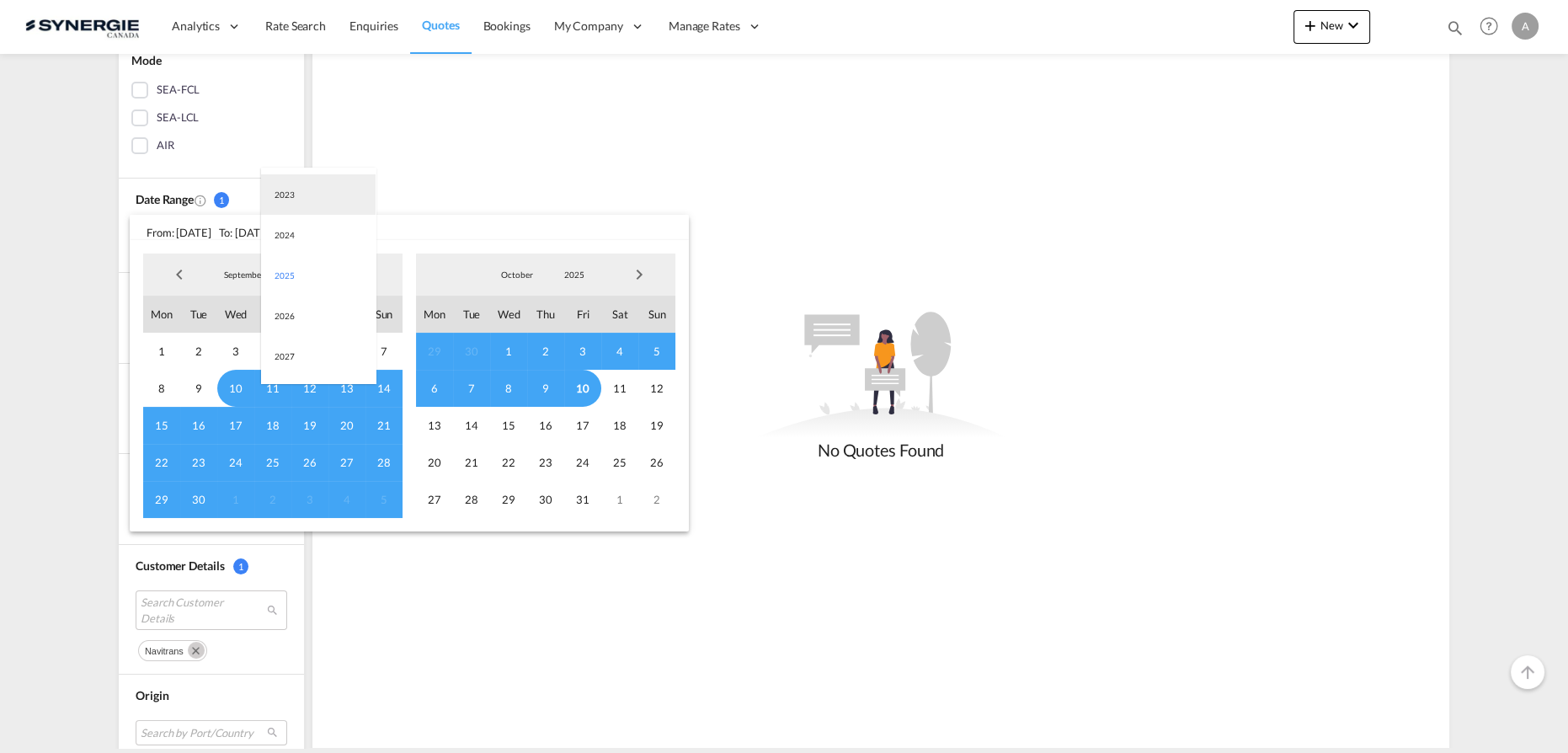
click at [298, 195] on md-option "2023" at bounding box center [318, 194] width 114 height 41
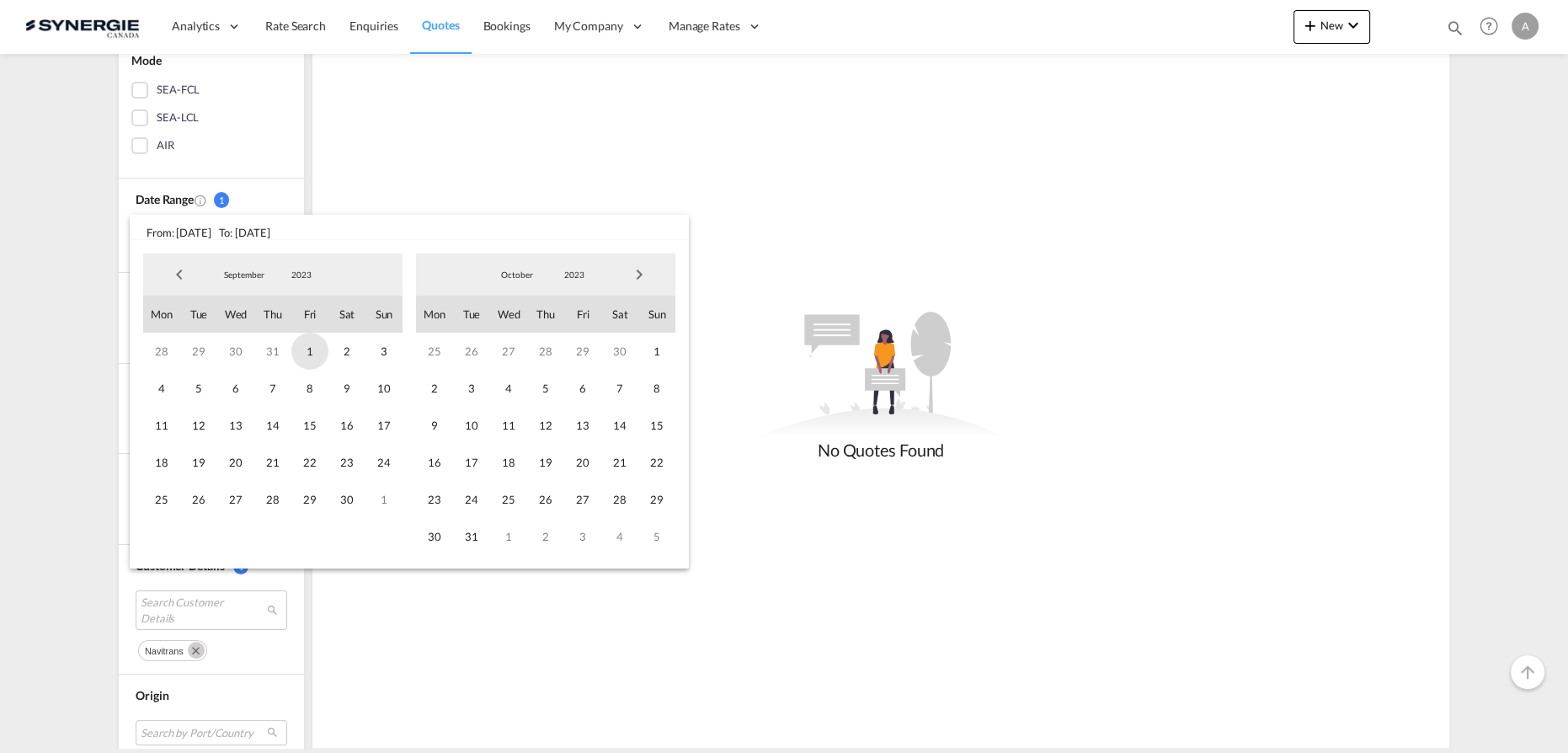
click at [303, 352] on span "1" at bounding box center [310, 351] width 37 height 37
click at [573, 275] on span "2023" at bounding box center [574, 275] width 54 height 12
click at [572, 363] on md-option "2025" at bounding box center [592, 356] width 114 height 41
click at [597, 394] on span "10" at bounding box center [582, 388] width 37 height 37
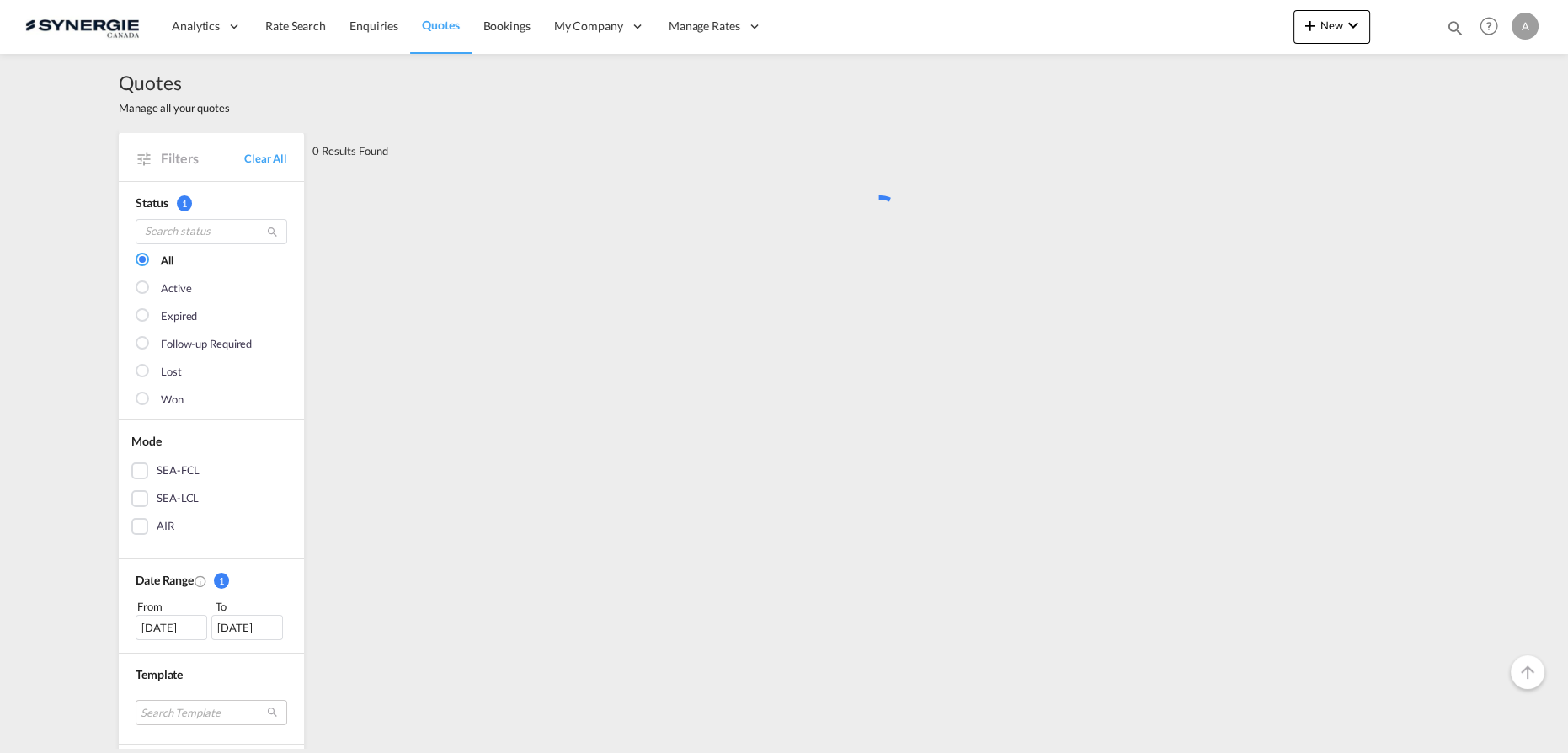
scroll to position [0, 0]
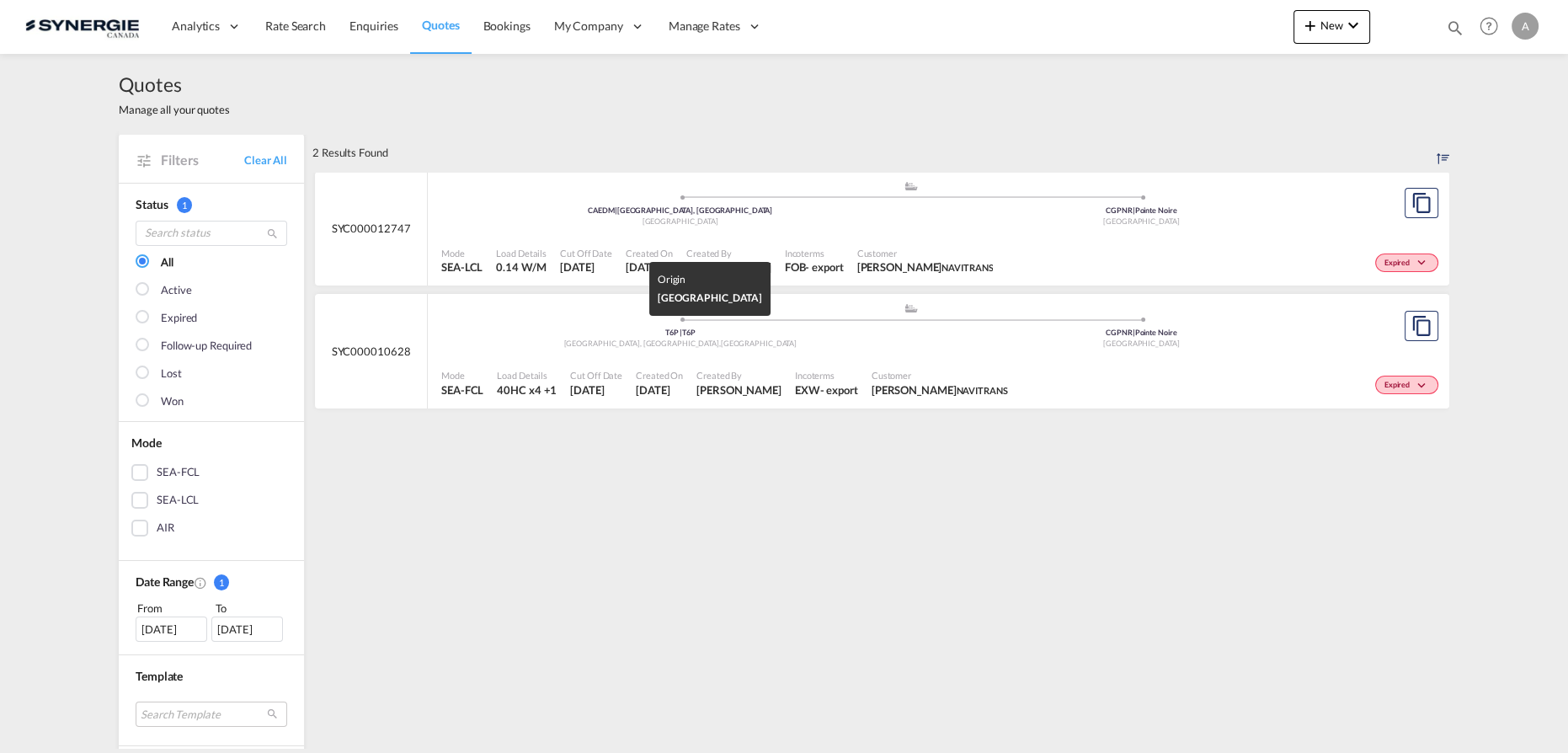
click at [771, 344] on div "Edmonton, AB , Canada" at bounding box center [681, 344] width 462 height 11
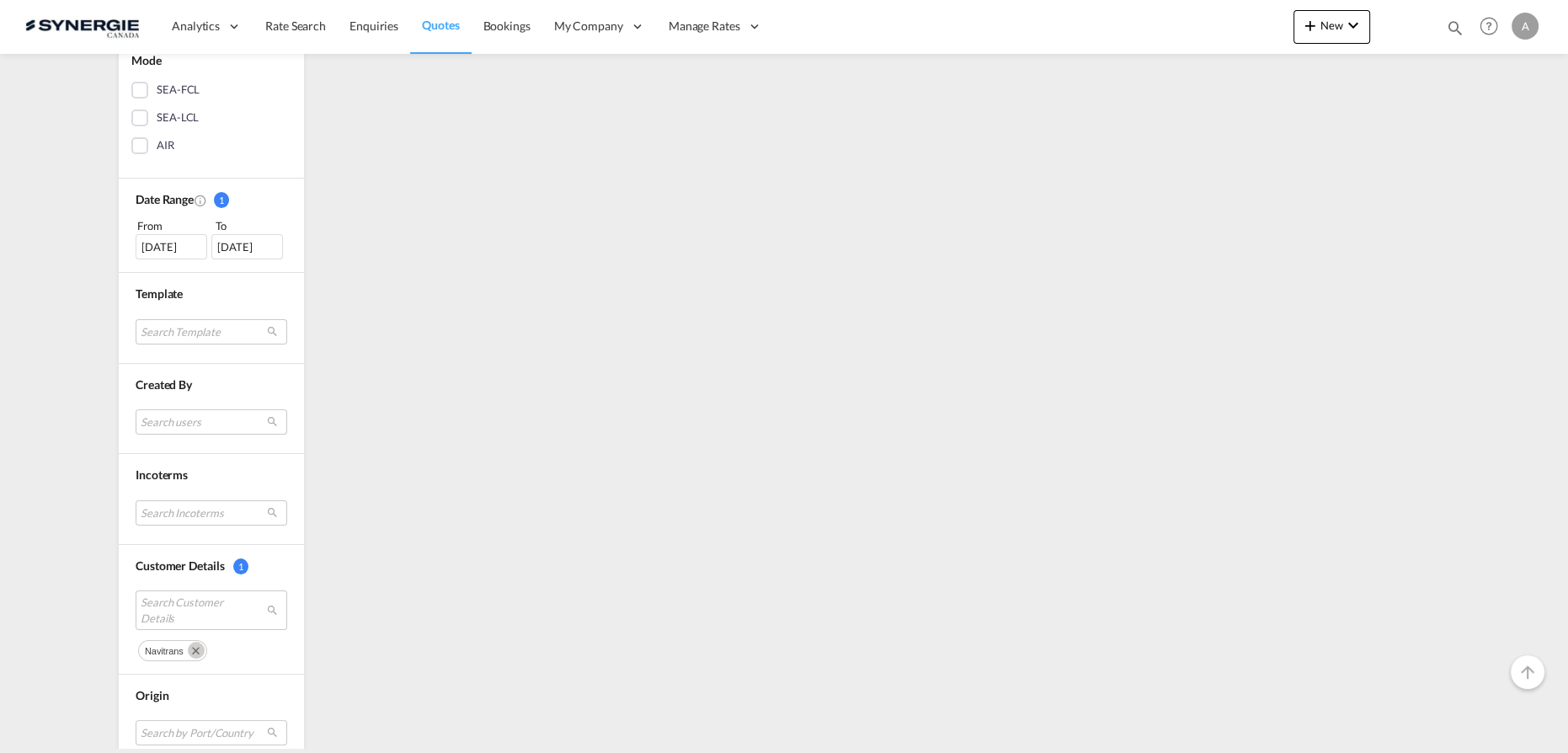
scroll to position [536, 0]
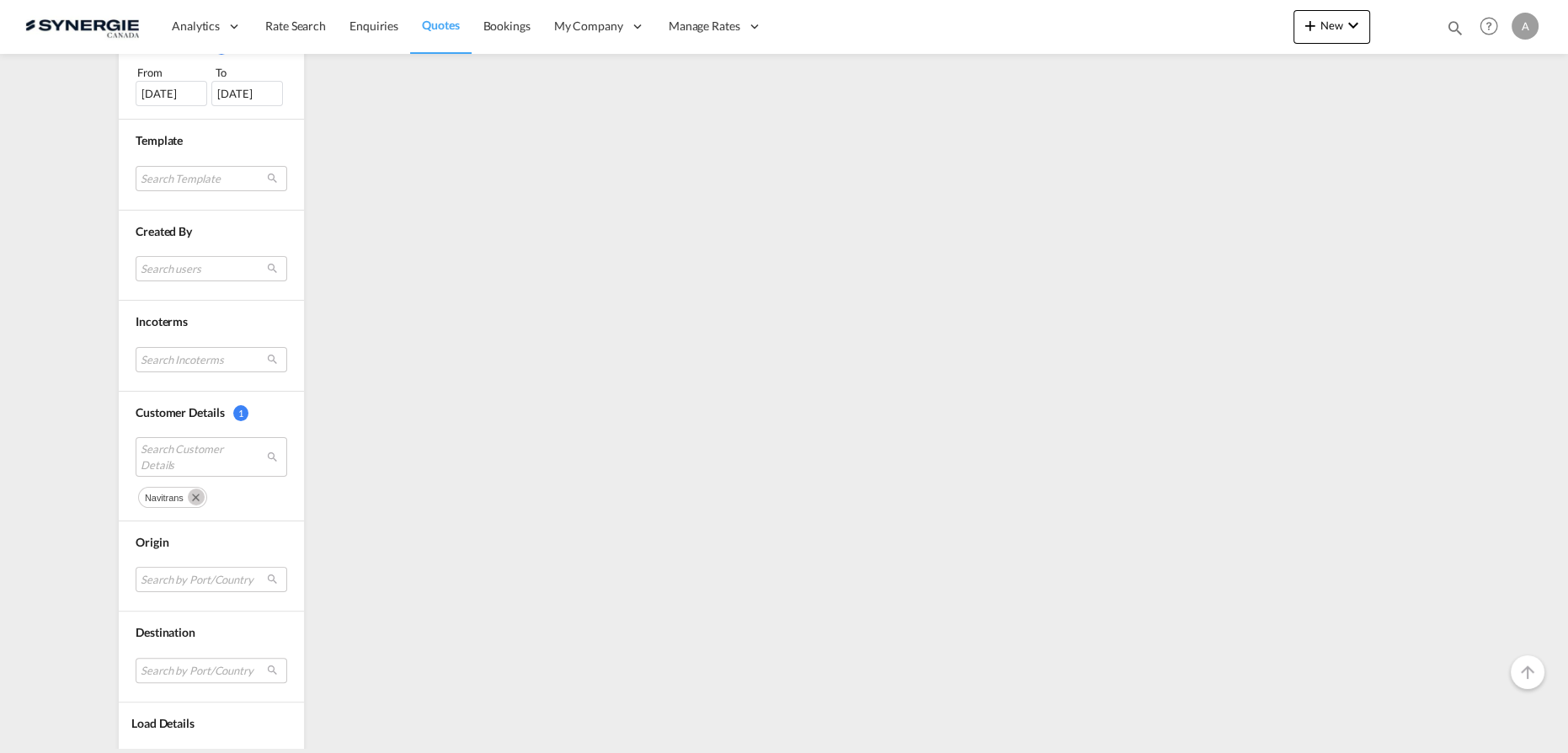
click at [193, 493] on md-icon "Remove" at bounding box center [196, 497] width 17 height 17
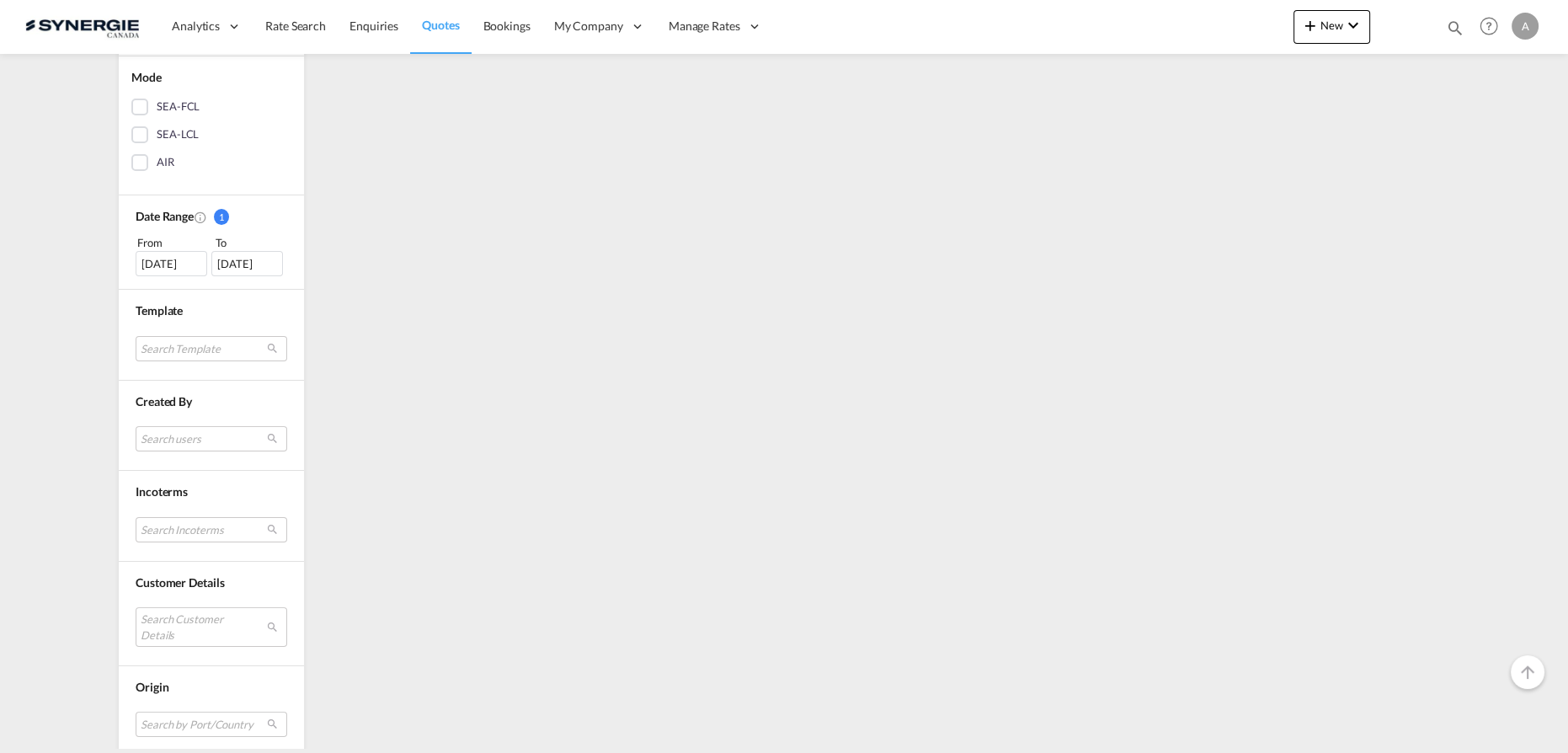
scroll to position [451, 0]
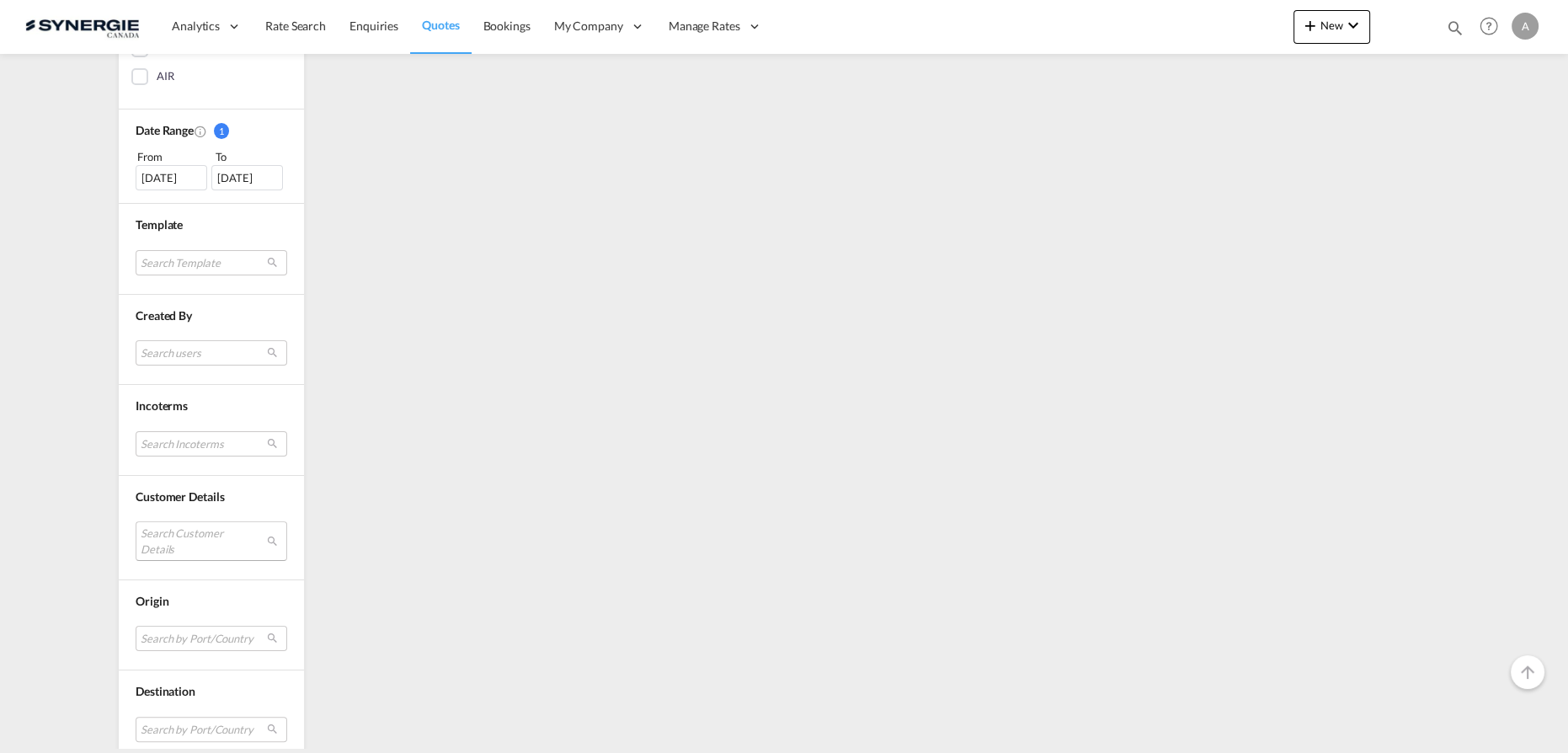
click at [182, 535] on md-select "Search Customer Details" at bounding box center [211, 541] width 151 height 39
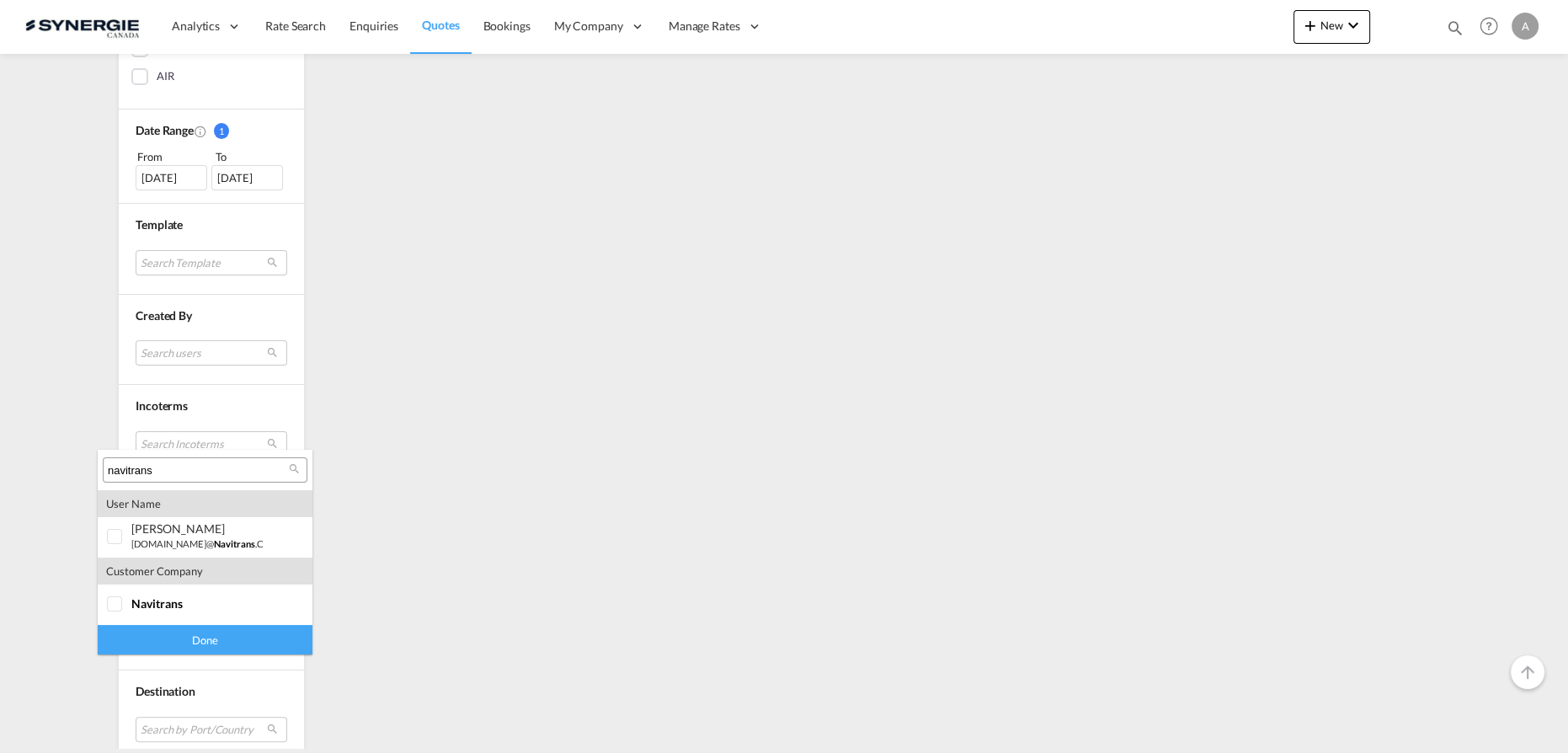
click at [170, 469] on input "navitrans" at bounding box center [198, 470] width 181 height 15
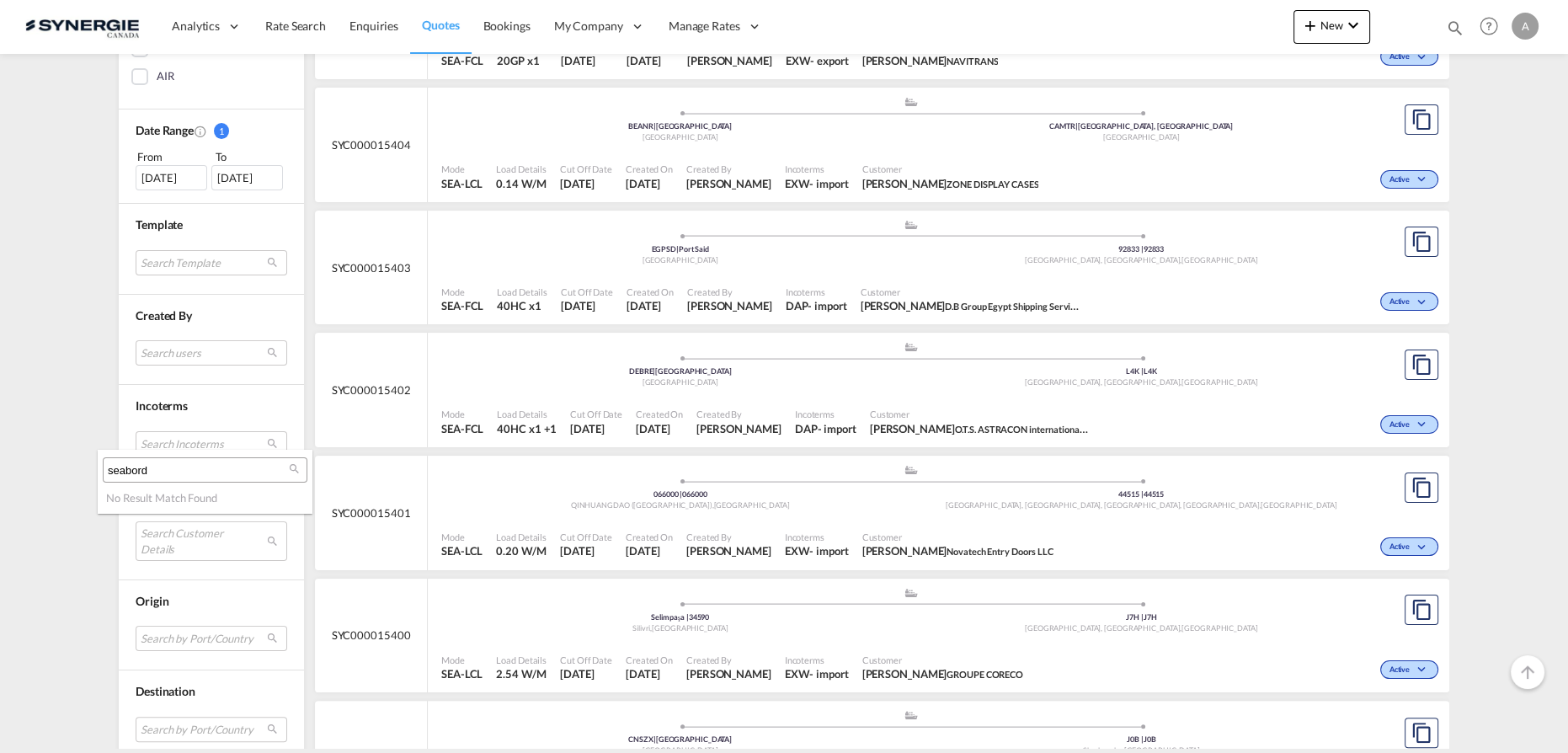
type input "seabord"
click at [80, 379] on md-backdrop at bounding box center [784, 376] width 1568 height 753
drag, startPoint x: 146, startPoint y: 548, endPoint x: 150, endPoint y: 541, distance: 8.1
click at [146, 548] on md-select "Search Customer Details" at bounding box center [211, 541] width 151 height 39
paste input "[PERSON_NAME][EMAIL_ADDRESS][PERSON_NAME][DOMAIN_NAME]"
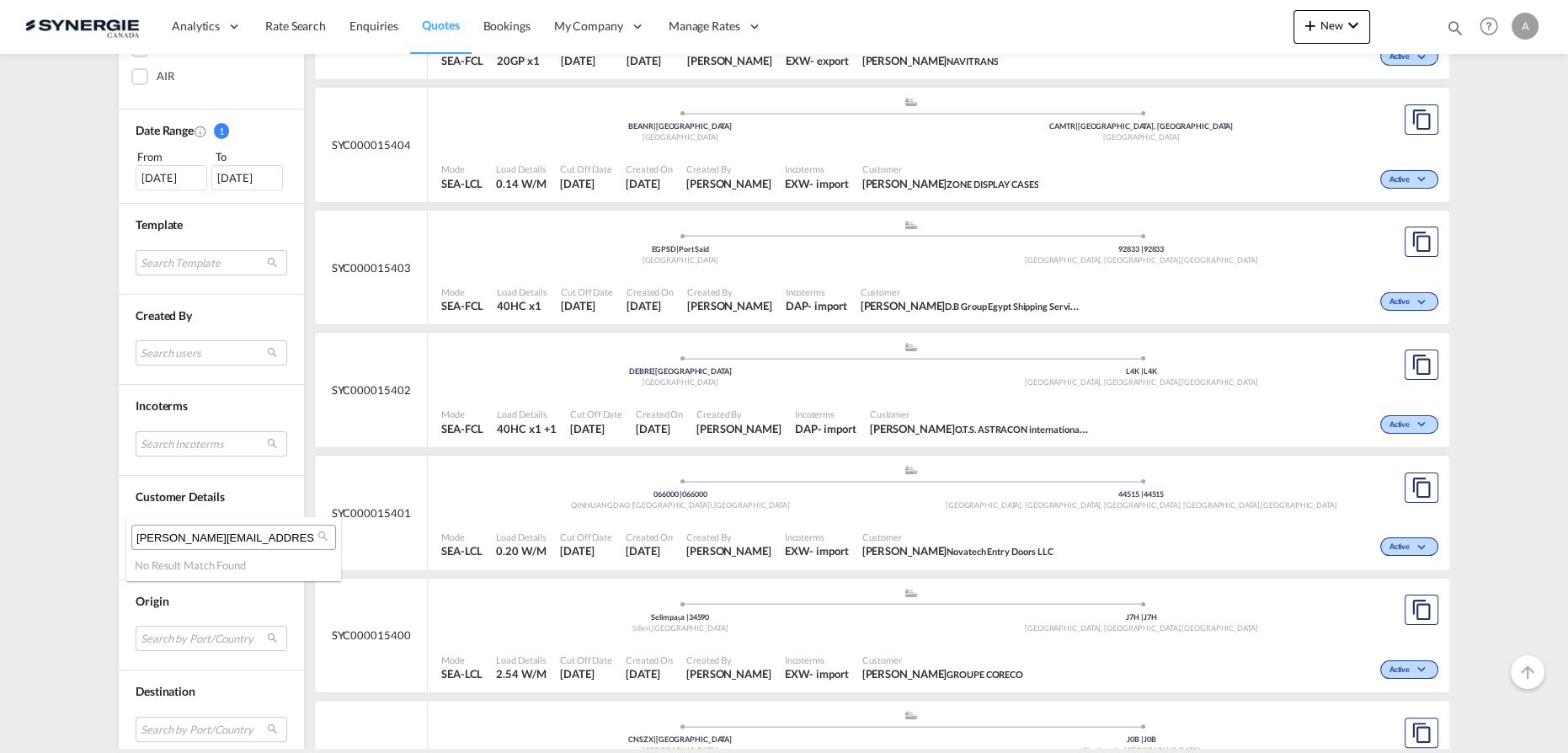
type input "[PERSON_NAME][EMAIL_ADDRESS][PERSON_NAME][DOMAIN_NAME]"
click at [1325, 16] on md-backdrop at bounding box center [784, 376] width 1568 height 753
click at [1342, 27] on span "New" at bounding box center [1332, 24] width 63 height 14
click at [1288, 126] on span "Quote" at bounding box center [1286, 126] width 18 height 34
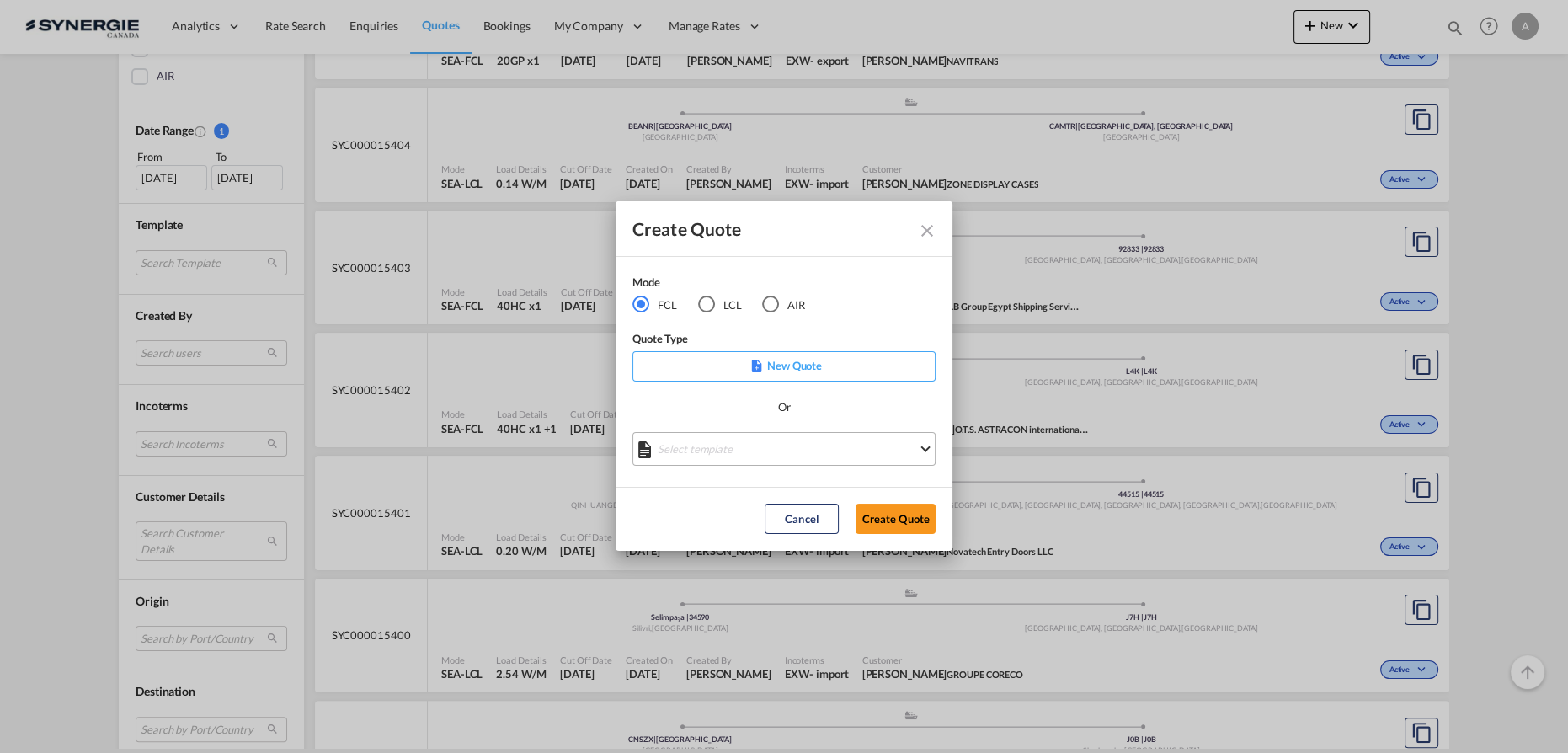
click at [741, 451] on md-select "Select template *NEW* FCL FREEHAND / DAP Pablo Gomez Saldarriaga | 10 Jul 2025 …" at bounding box center [784, 449] width 303 height 34
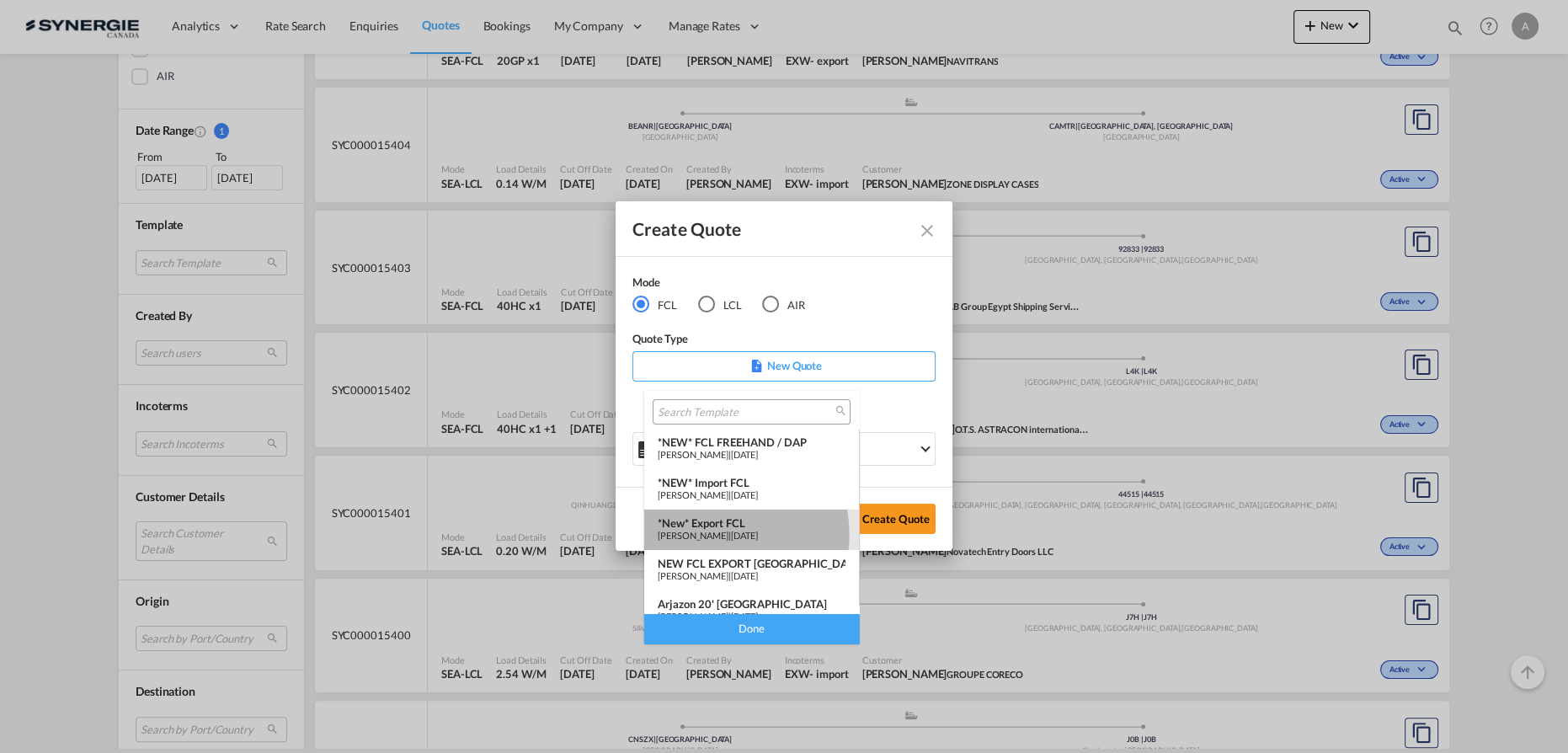
click at [701, 535] on span "Pablo Gomez Saldarriaga" at bounding box center [693, 536] width 71 height 11
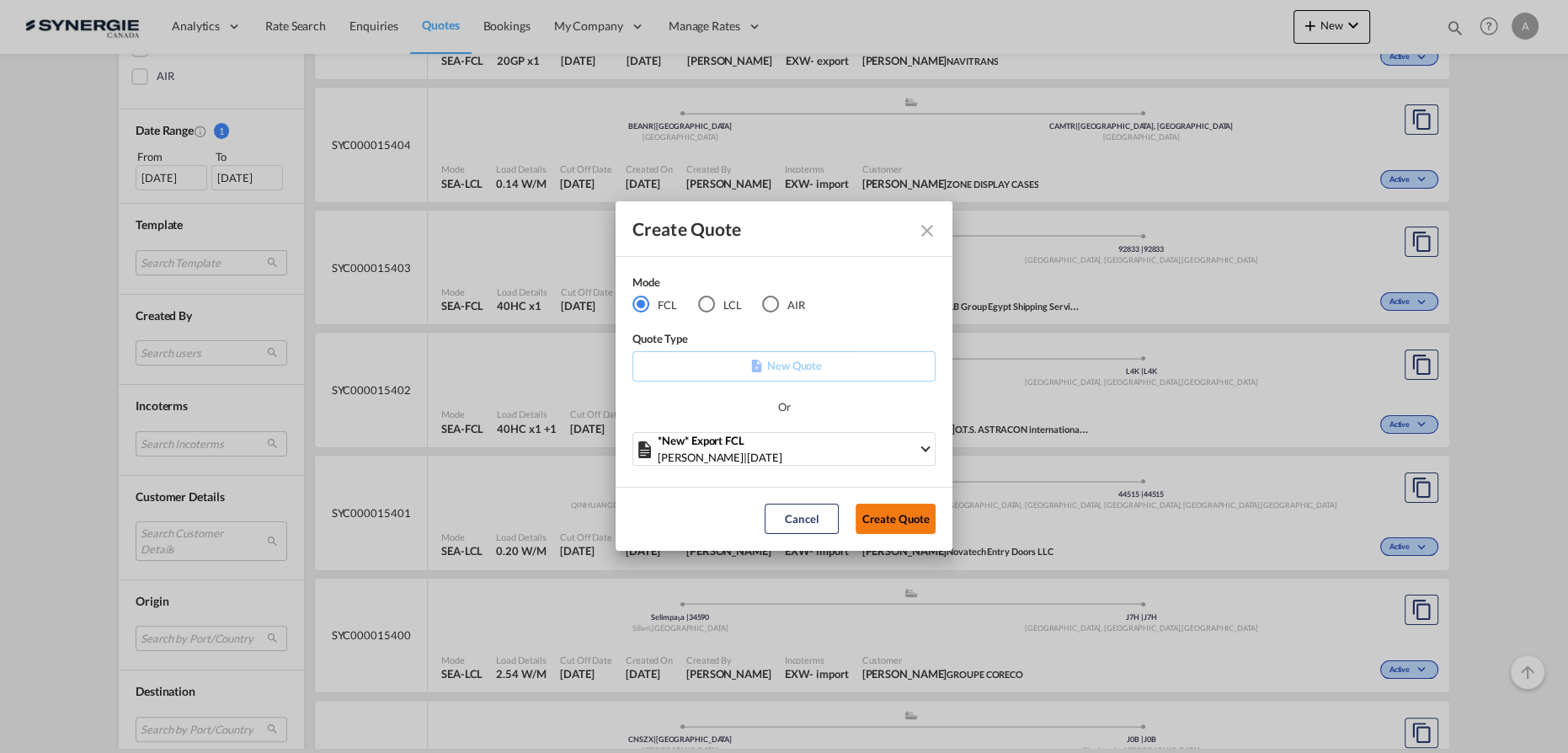
click at [908, 516] on button "Create Quote" at bounding box center [896, 518] width 80 height 30
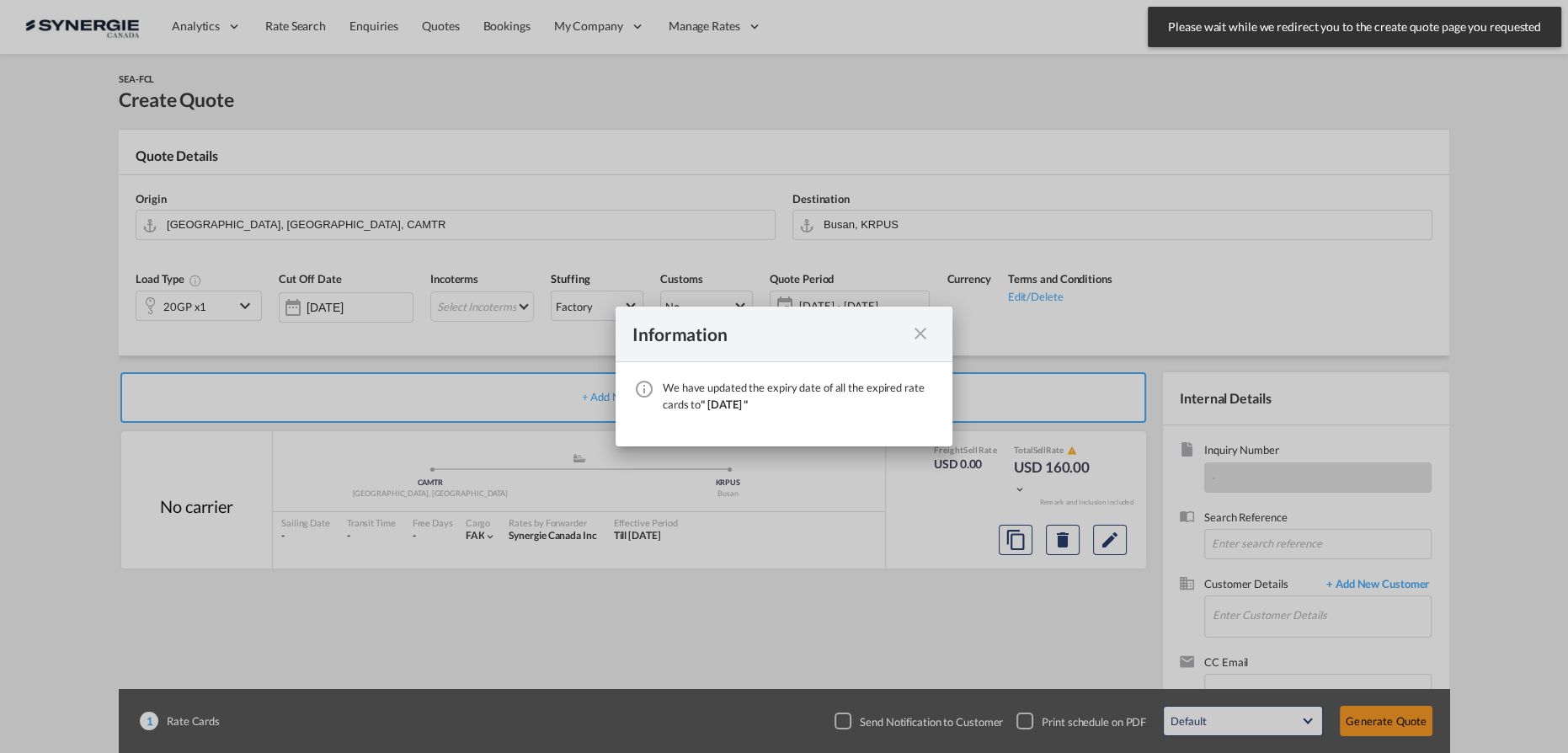
click at [917, 332] on md-icon "icon-close fg-AAA8AD cursor" at bounding box center [920, 333] width 20 height 20
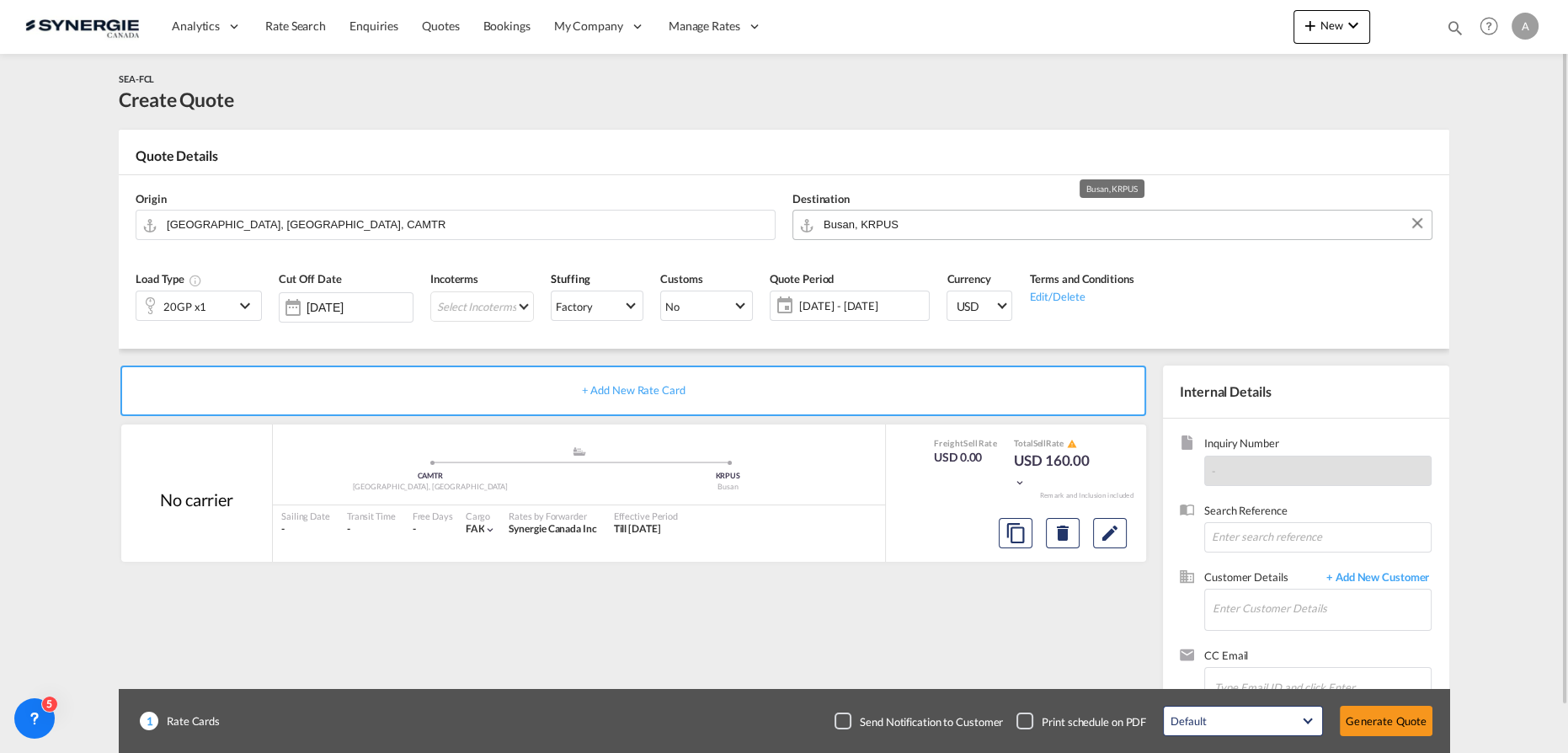
click at [957, 224] on input "Busan, KRPUS" at bounding box center [1123, 225] width 600 height 30
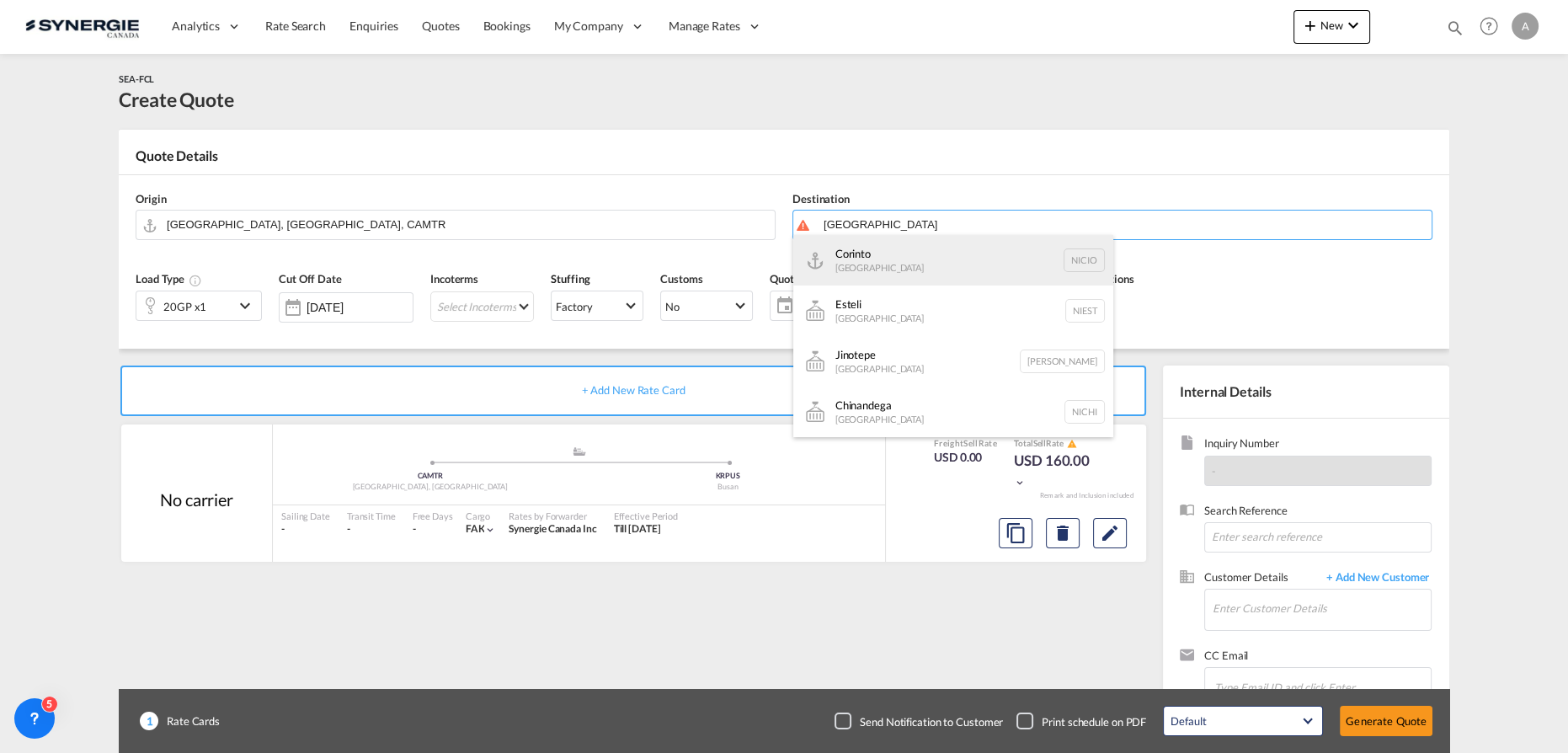
click at [918, 261] on div "Corinto Nicaragua NICIO" at bounding box center [953, 260] width 320 height 51
type input "Corinto, NICIO"
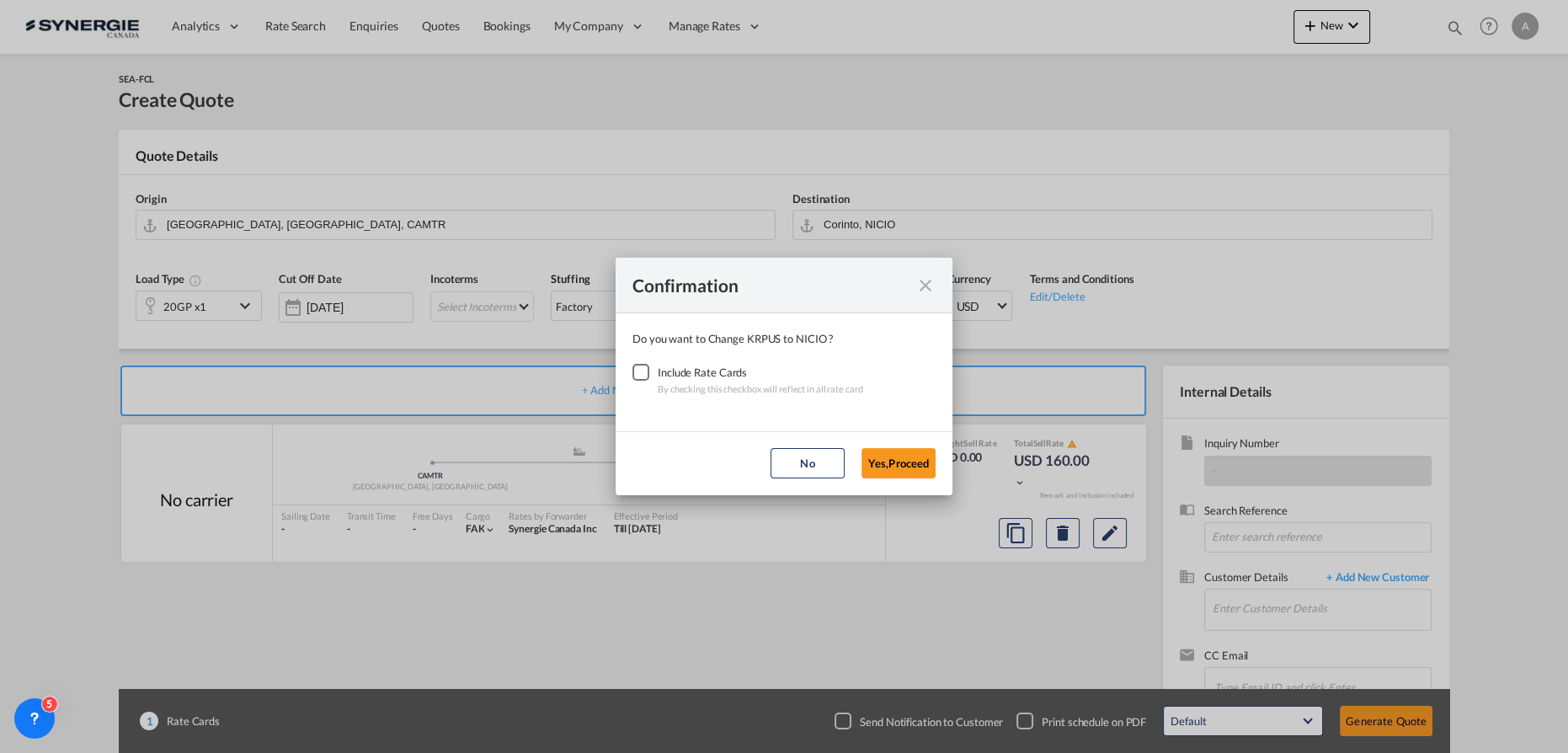
click at [638, 372] on div "Checkbox No Ink" at bounding box center [640, 372] width 17 height 17
click at [896, 467] on button "Yes,Proceed" at bounding box center [899, 463] width 74 height 30
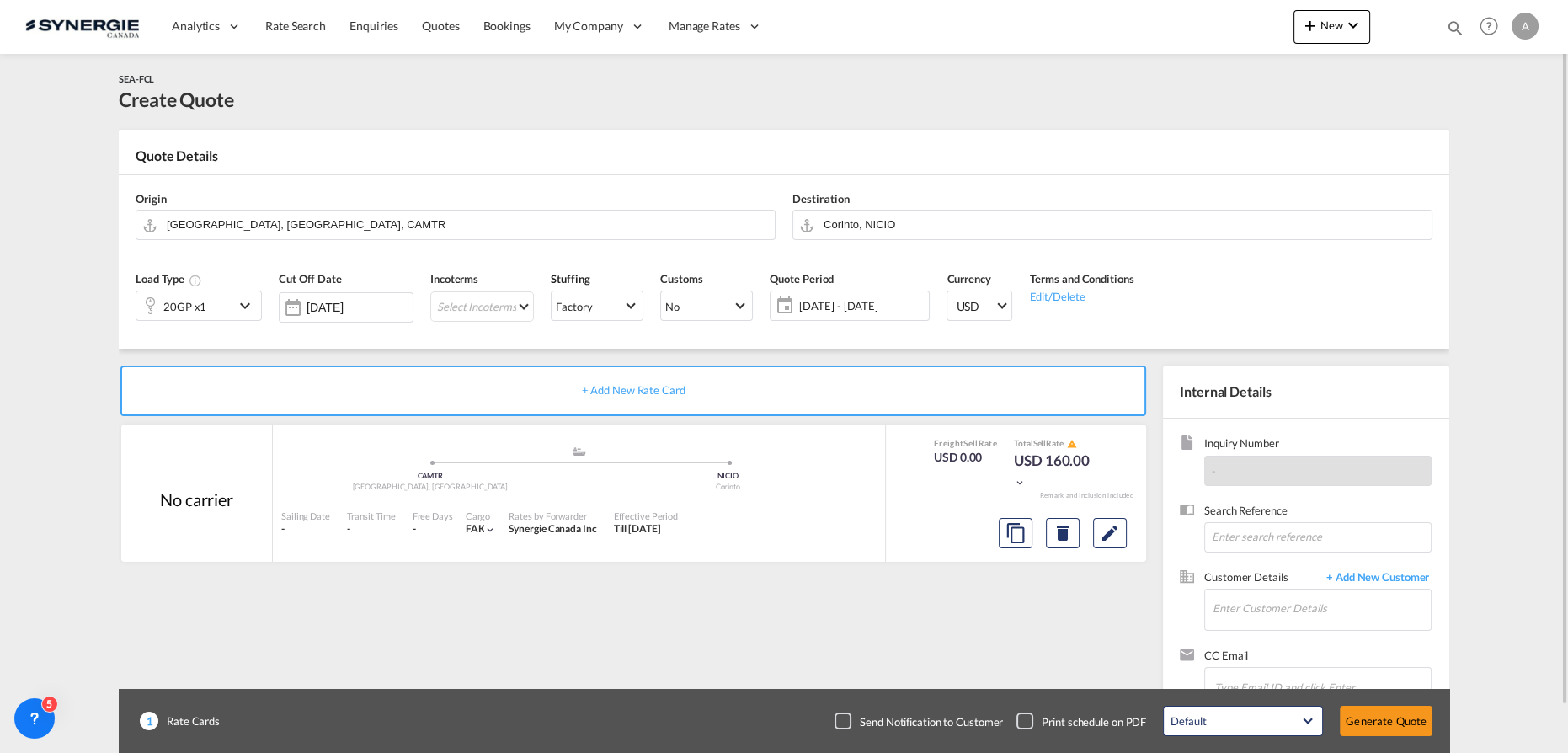
click at [234, 309] on div "20GP x1" at bounding box center [198, 305] width 126 height 30
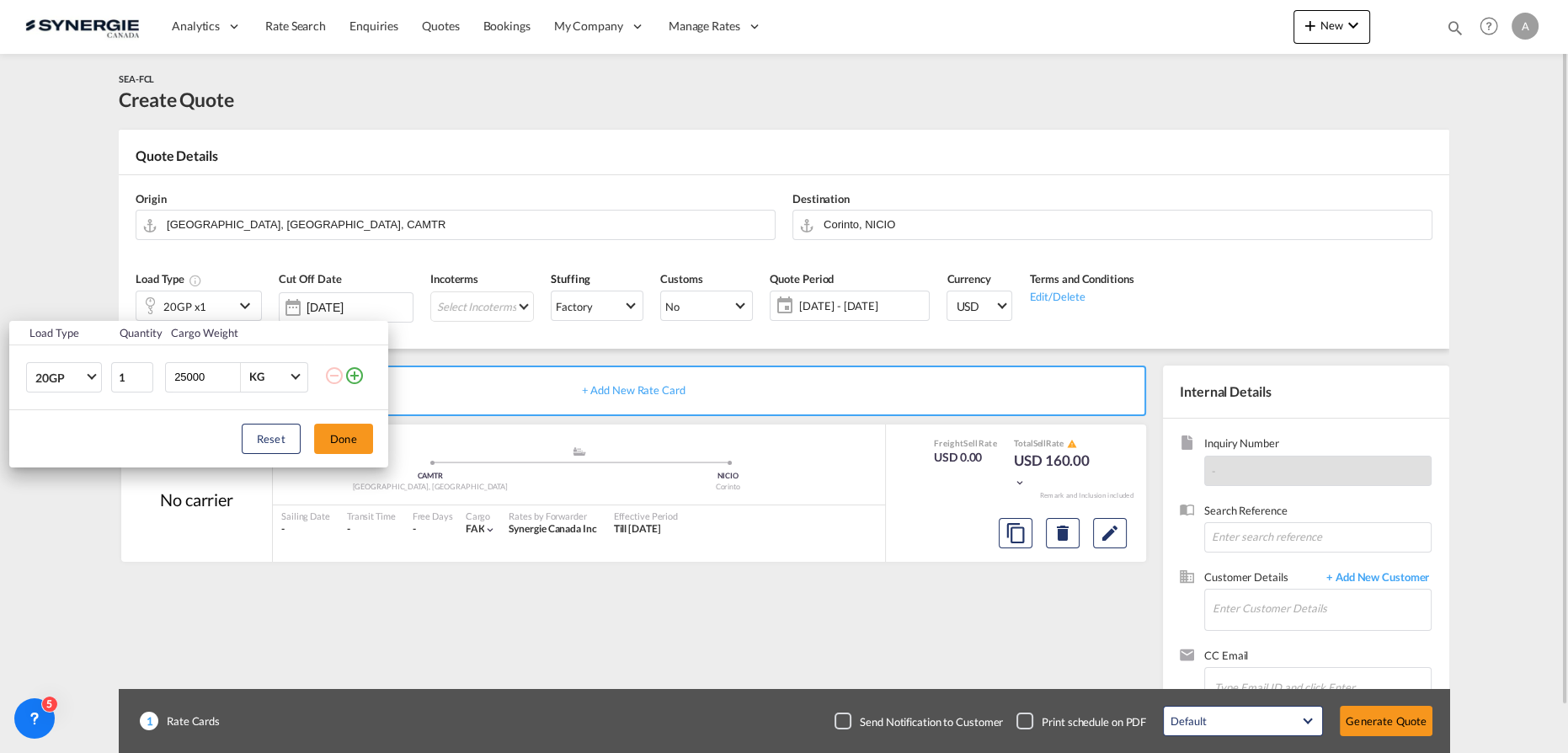
drag, startPoint x: 476, startPoint y: 334, endPoint x: 486, endPoint y: 326, distance: 12.8
click at [478, 335] on div "Load Type Quantity Cargo Weight 20GP 20GP 40GP 40HC 45HC 20RE 40RE 40HR 20OT 40…" at bounding box center [784, 376] width 1568 height 753
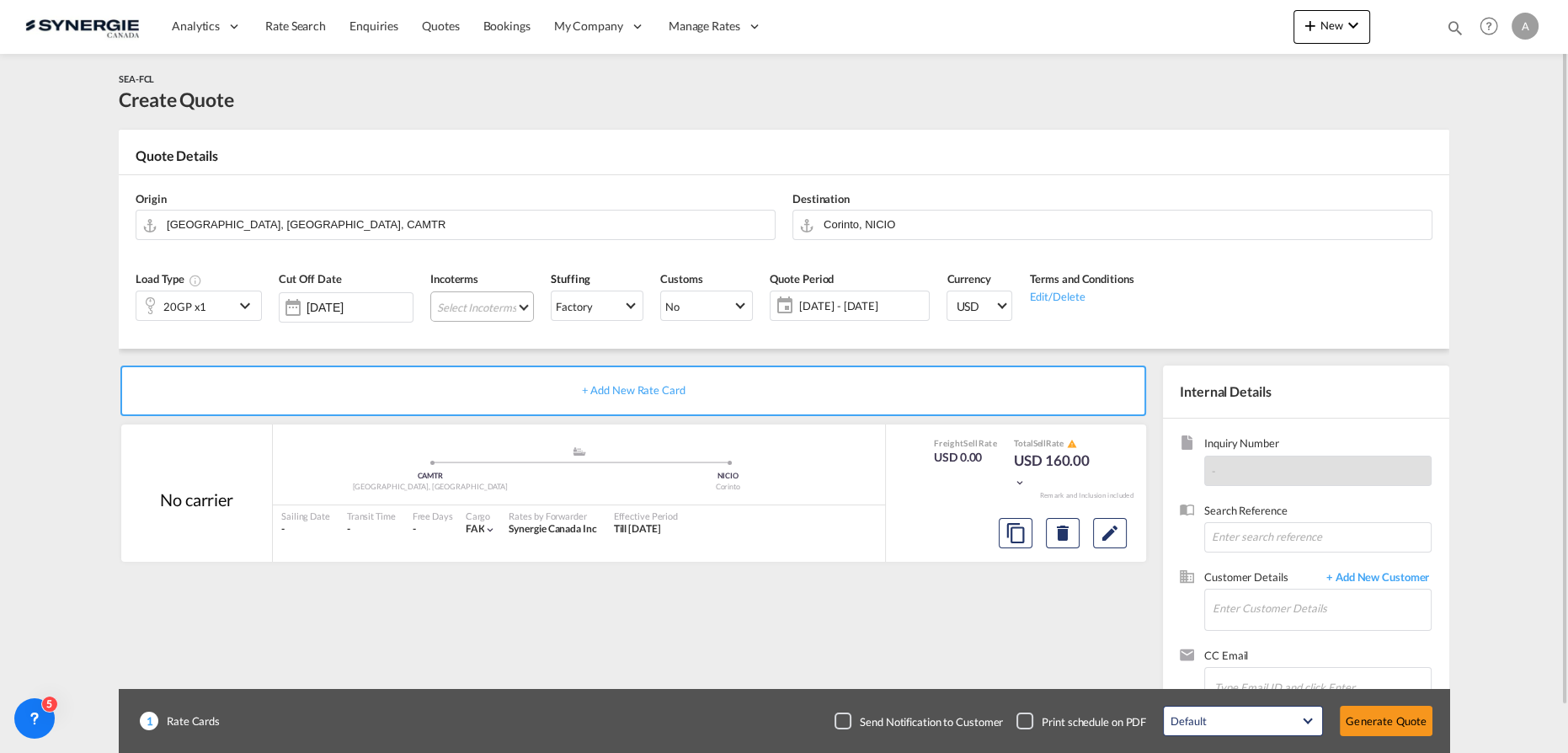
click at [492, 312] on md-select "Select Incoterms DAP - export Delivered at Place CFR - export Cost and Freight …" at bounding box center [482, 306] width 103 height 30
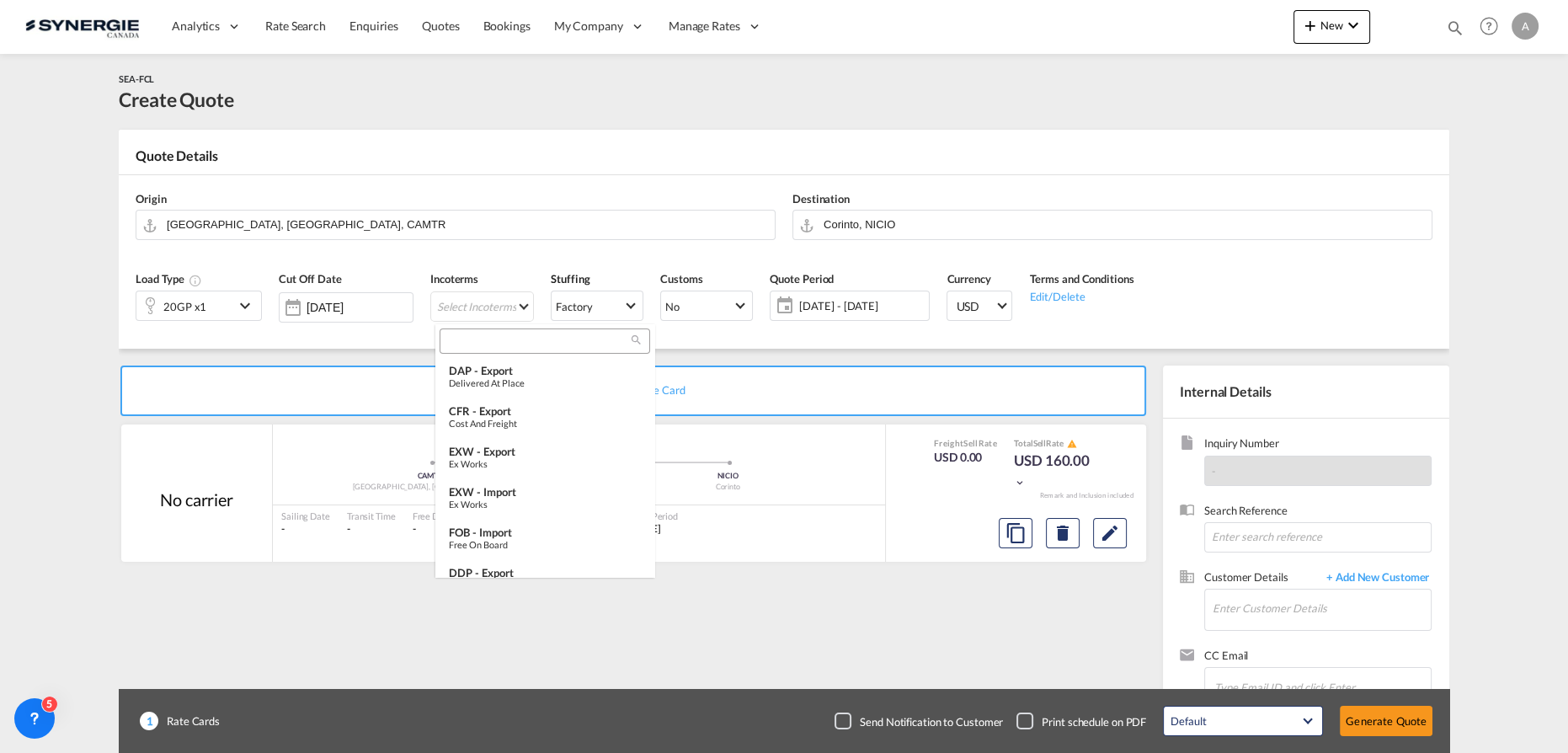
click at [510, 343] on input "search" at bounding box center [538, 341] width 187 height 15
click at [485, 343] on input "exw" at bounding box center [538, 341] width 187 height 15
drag, startPoint x: 485, startPoint y: 343, endPoint x: 426, endPoint y: 339, distance: 59.1
click at [433, 339] on body "Analytics Reports Dashboard Rate Search Enquiries Quotes Bookings" at bounding box center [784, 376] width 1568 height 753
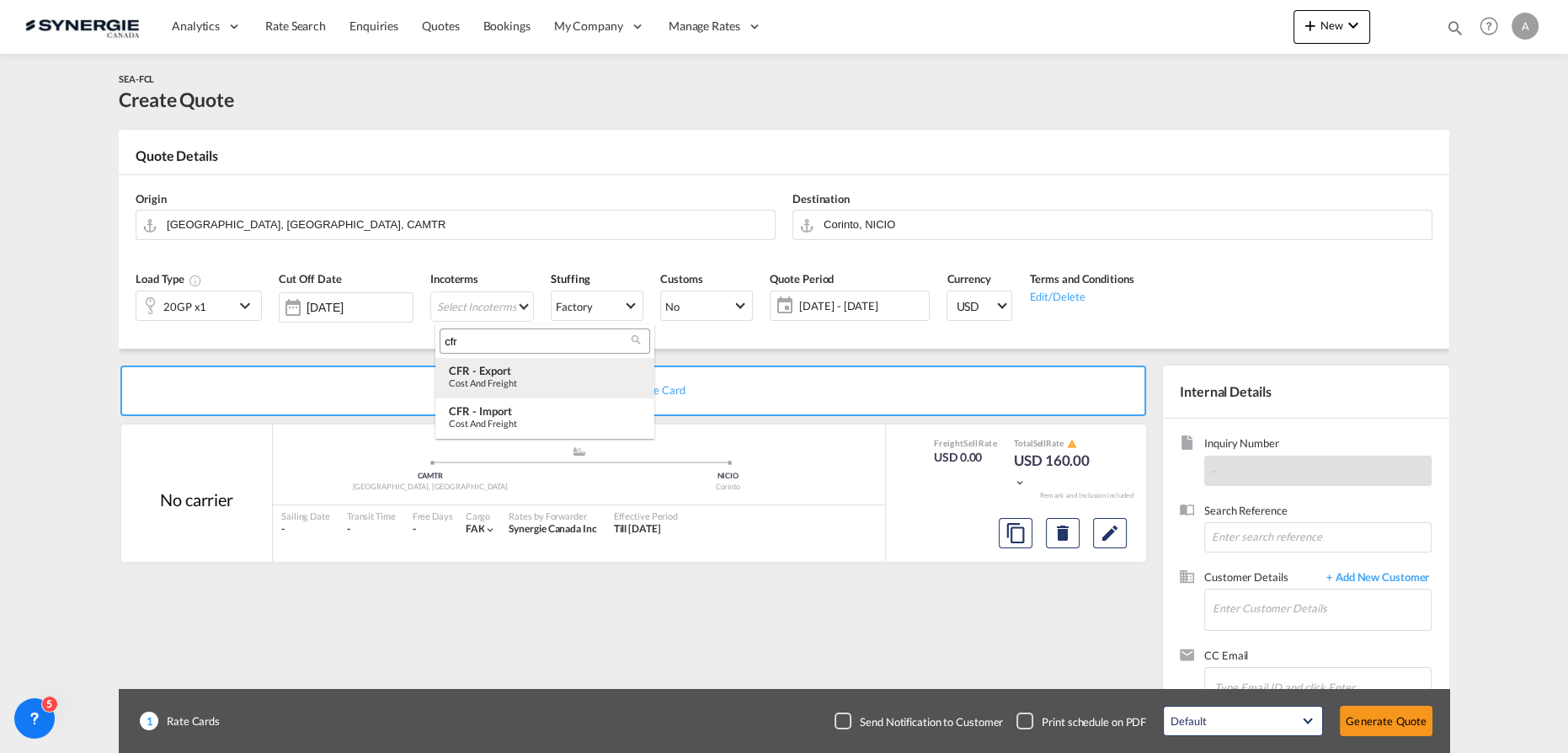
type input "cfr"
click at [522, 378] on div "Cost and Freight" at bounding box center [545, 383] width 192 height 11
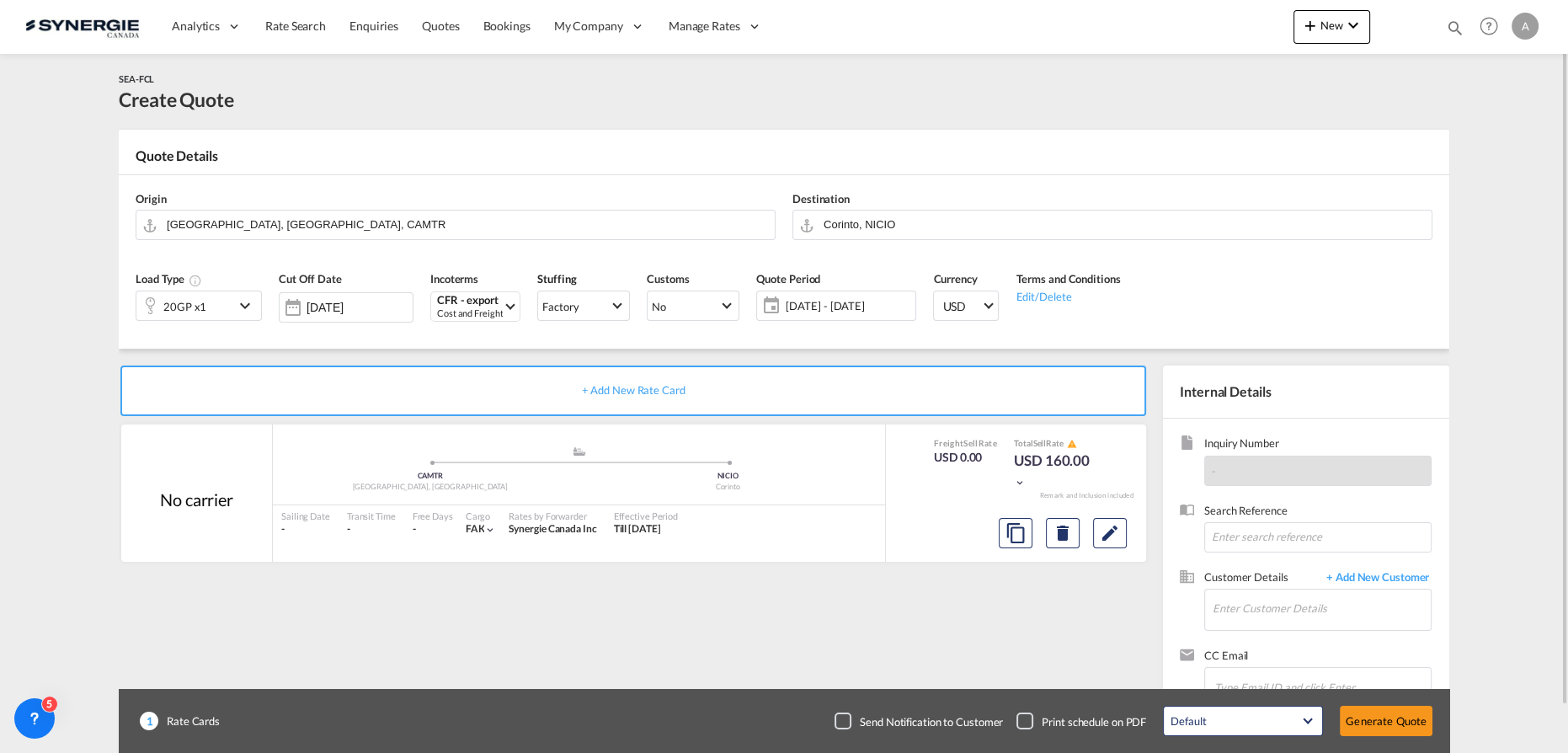
click at [846, 313] on span "10 Oct - 09 Nov 2025" at bounding box center [849, 305] width 126 height 15
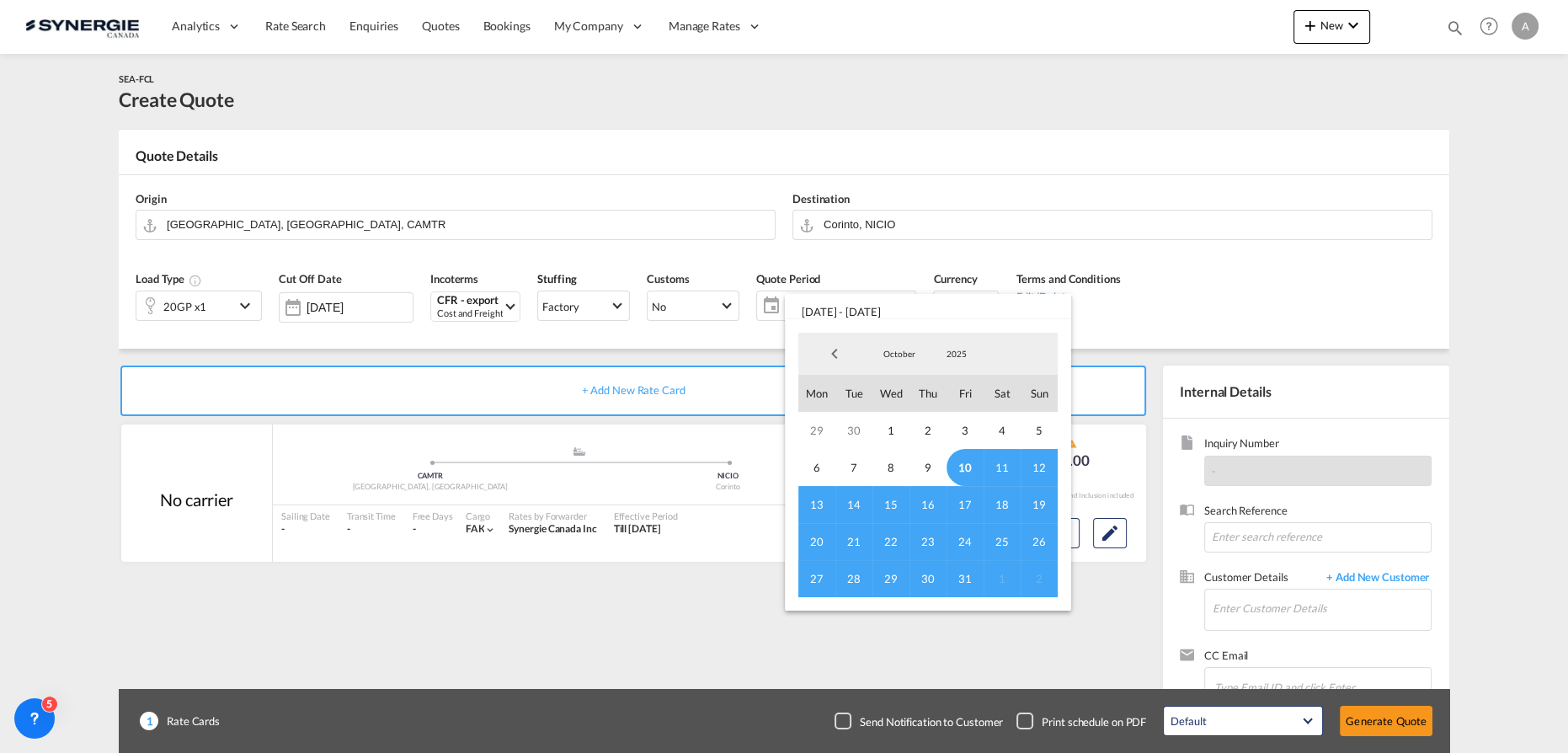
click at [965, 465] on span "10" at bounding box center [965, 468] width 37 height 37
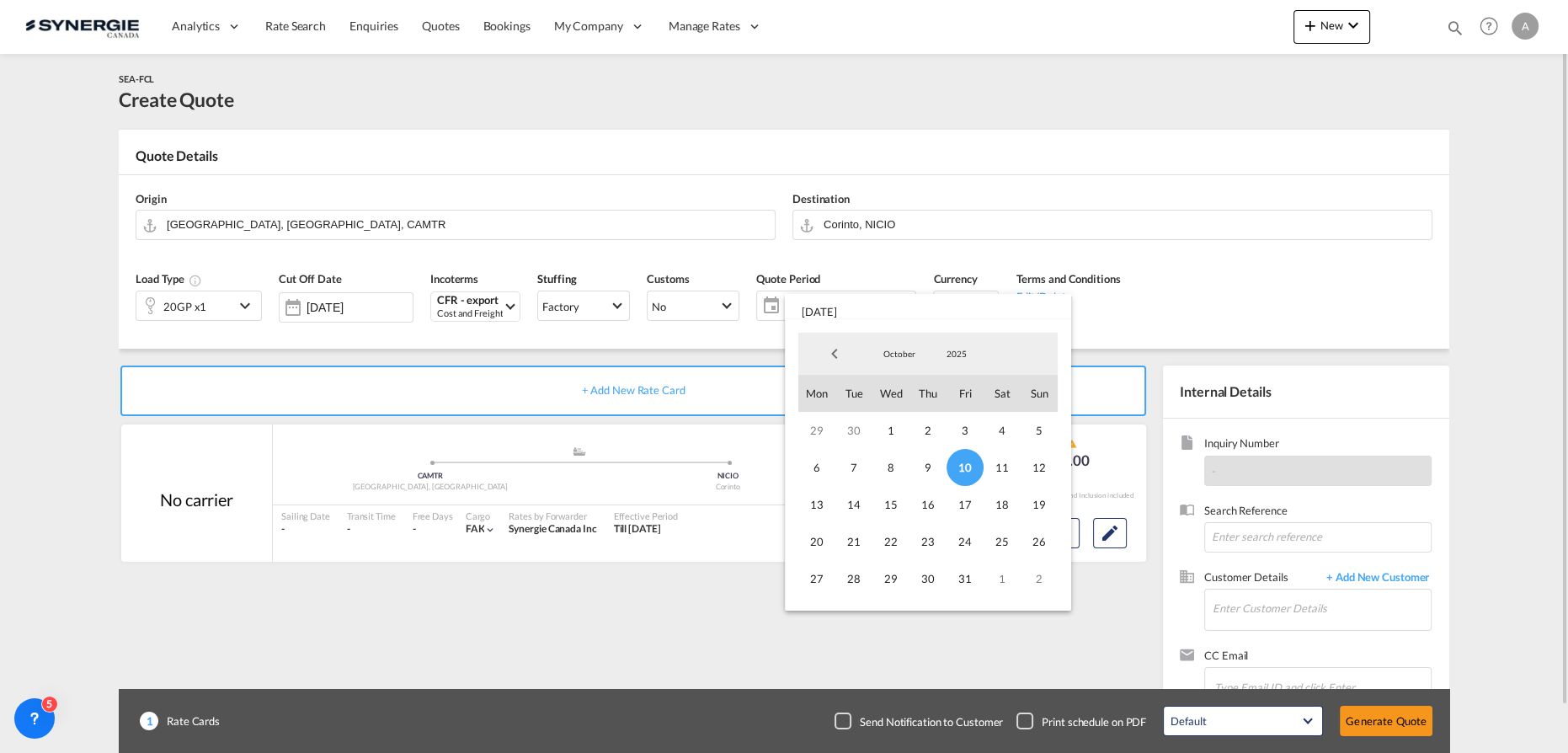
click at [971, 588] on span "31" at bounding box center [965, 578] width 37 height 37
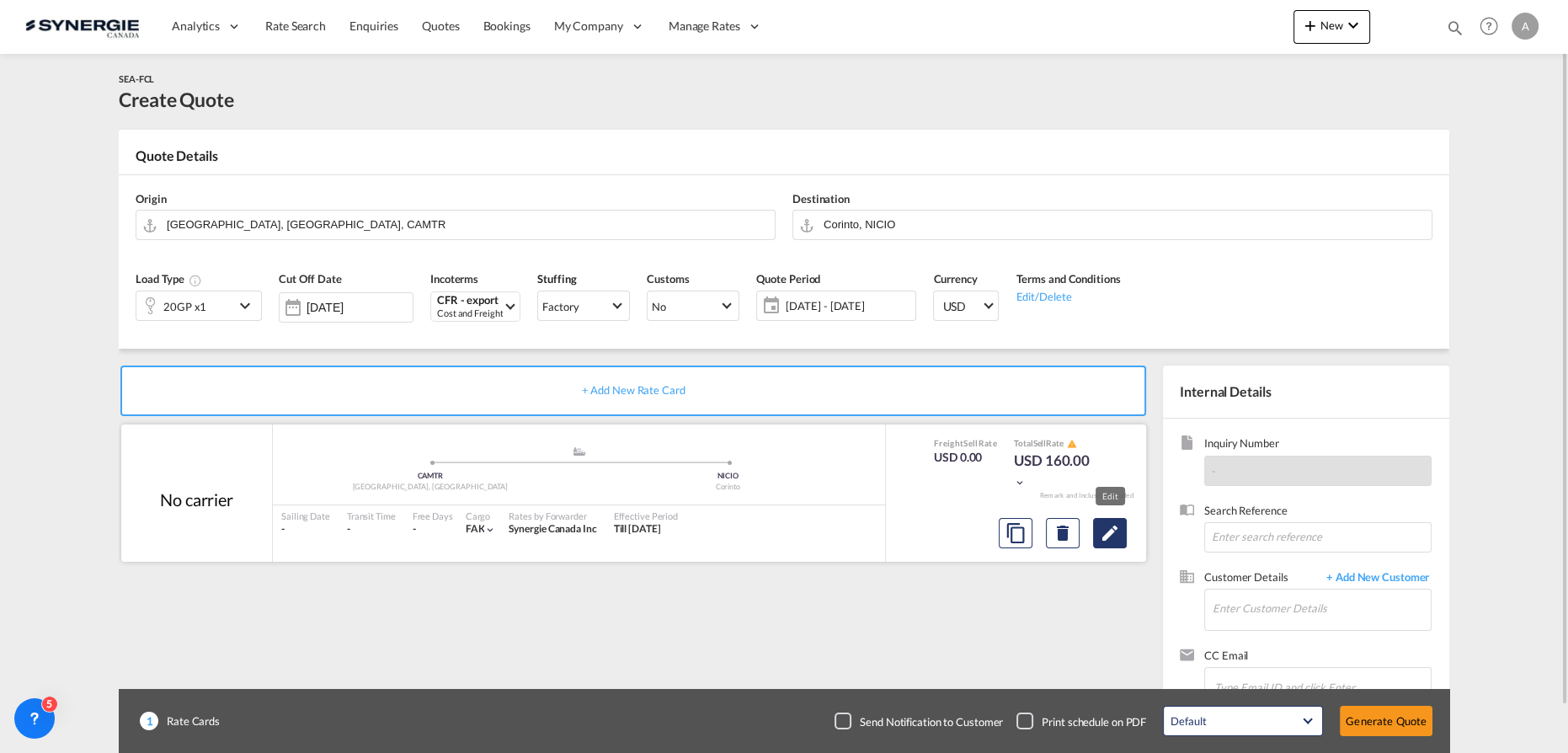
click at [1111, 536] on md-icon "Edit" at bounding box center [1110, 533] width 20 height 20
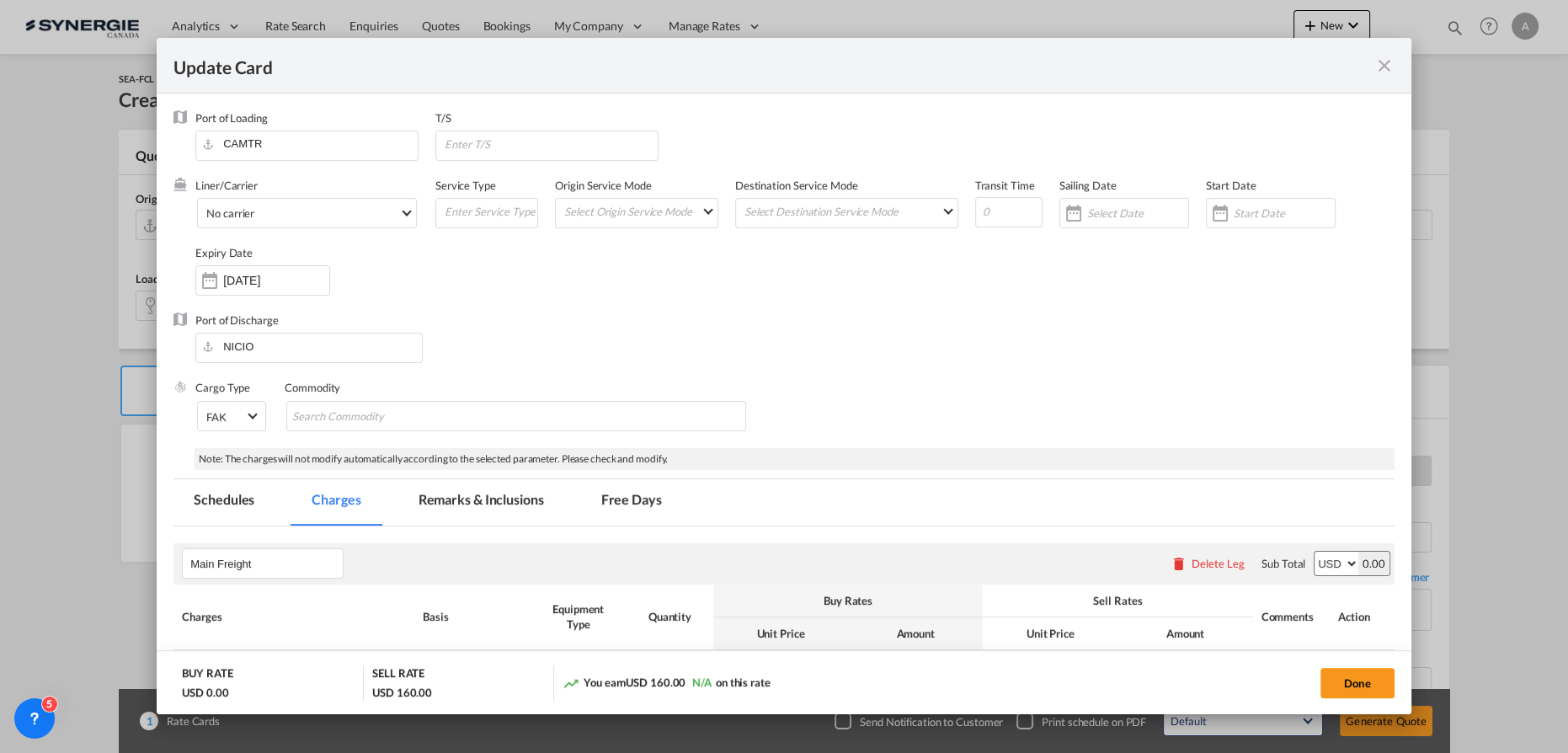
select select "per container"
select select "per B/L"
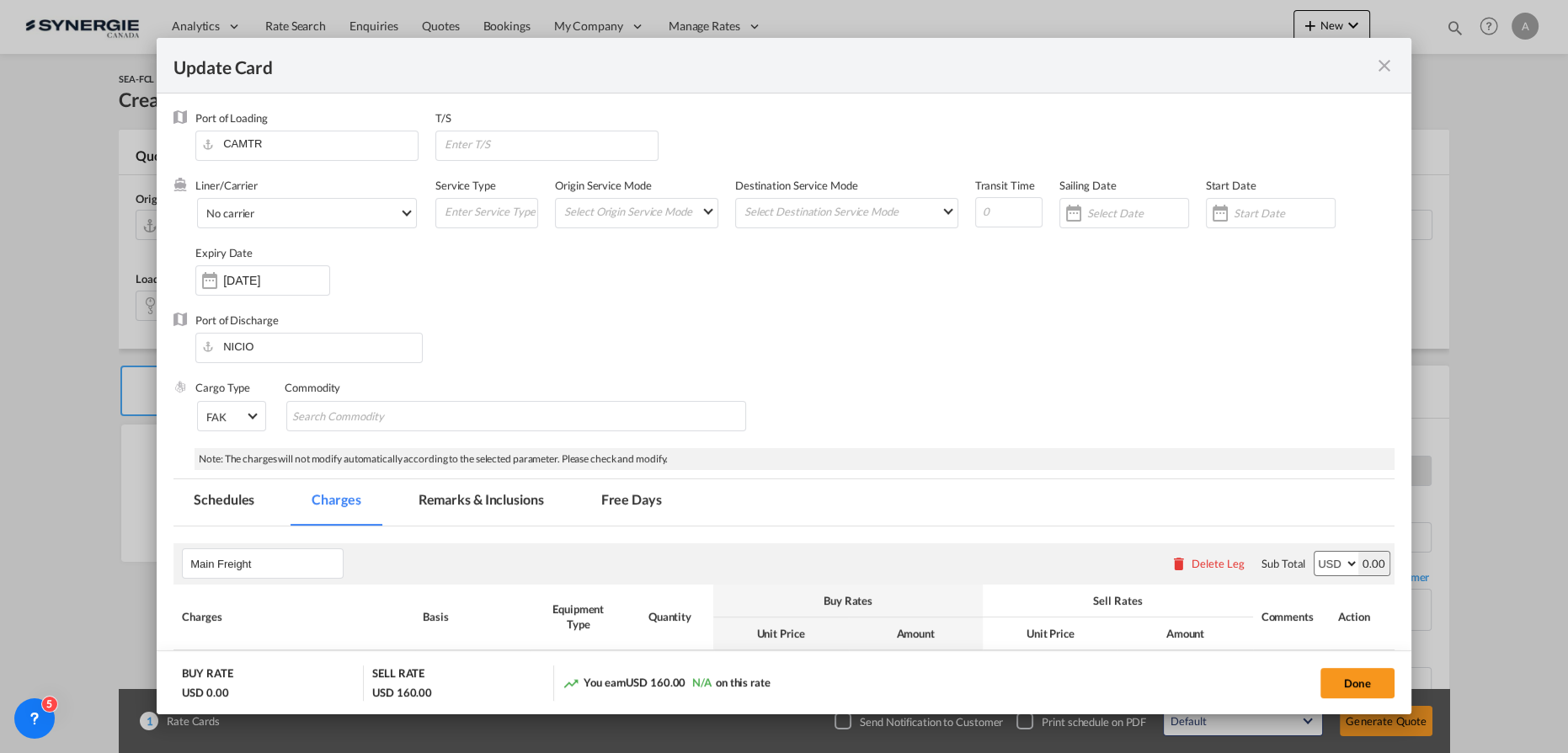
select select "per B/L"
select select "per shipment"
click at [1256, 204] on div "Update CardPort of ..." at bounding box center [1271, 213] width 130 height 30
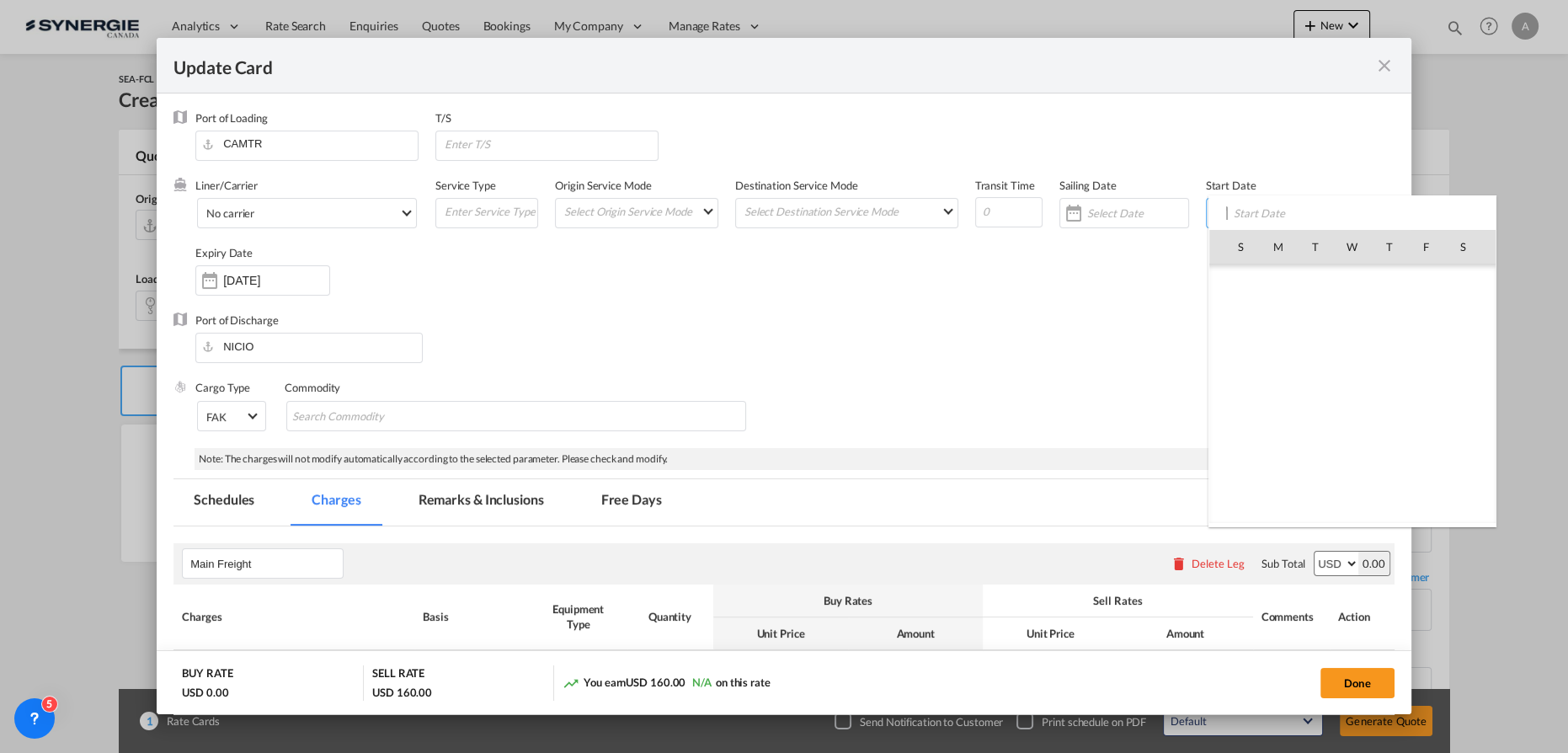
scroll to position [390510, 0]
click at [1426, 313] on span "10" at bounding box center [1427, 320] width 35 height 35
type input "10 Oct 2025"
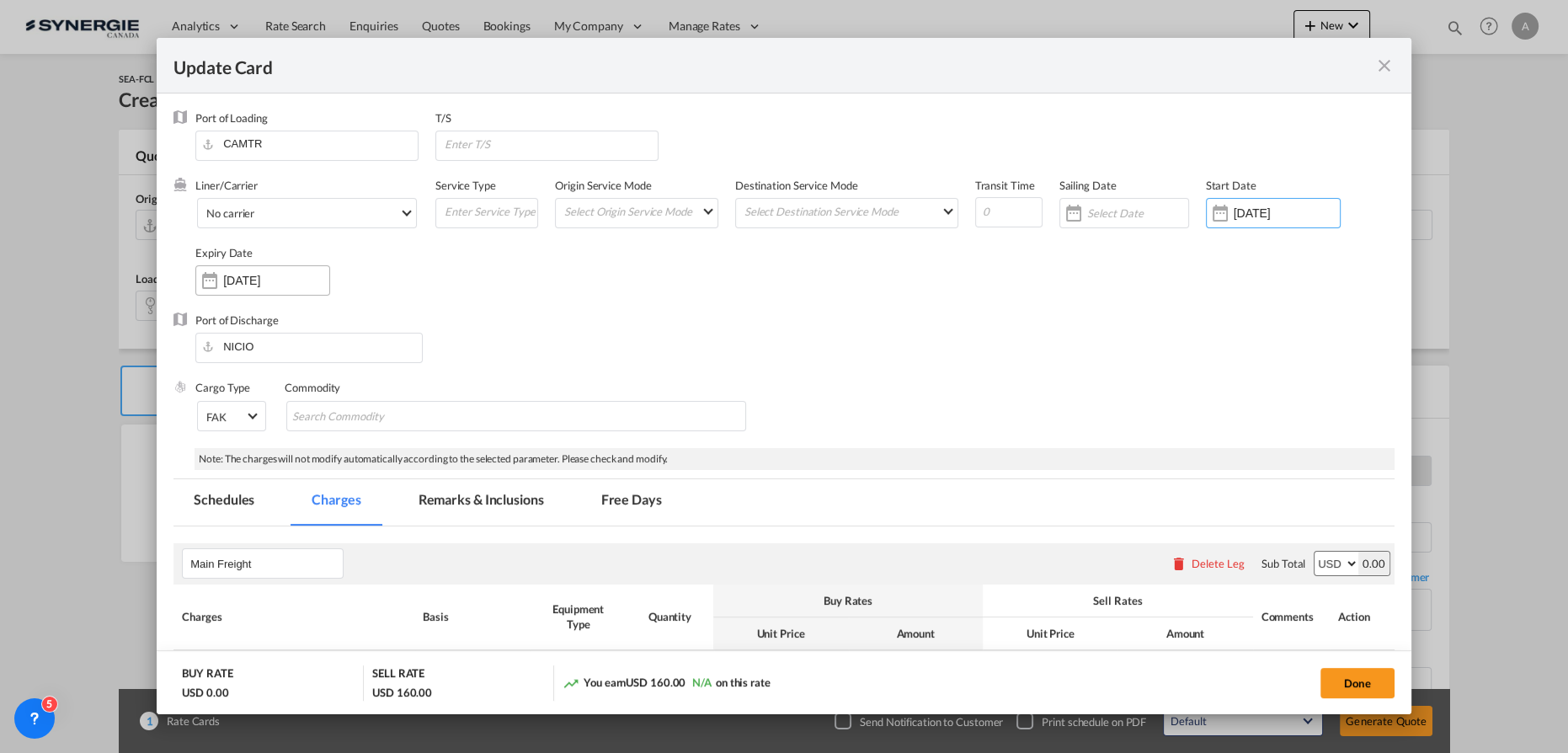
click at [270, 283] on input "09 Nov 2025" at bounding box center [275, 280] width 106 height 14
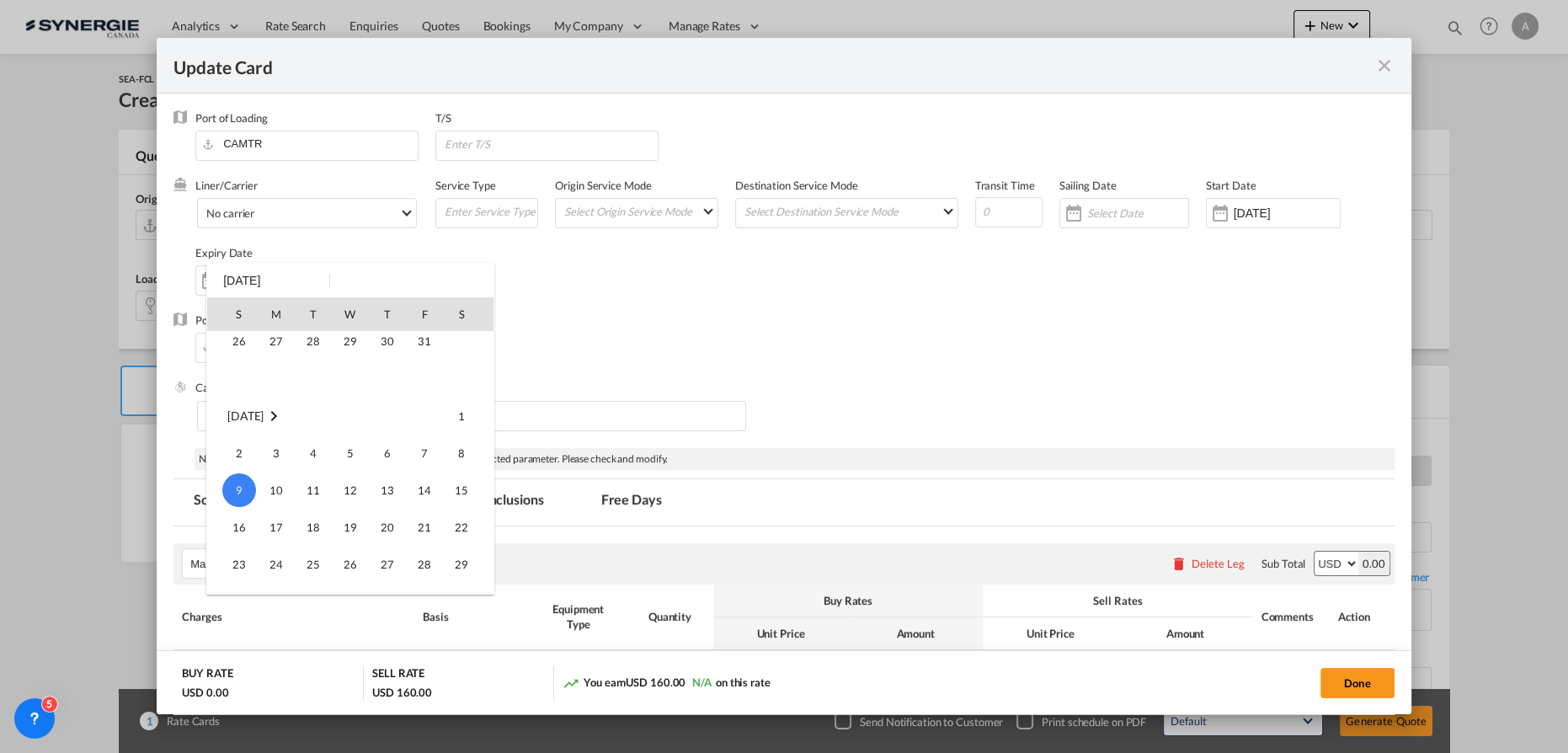
scroll to position [0, 0]
click at [418, 499] on span "31" at bounding box center [424, 498] width 34 height 34
type input "[DATE]"
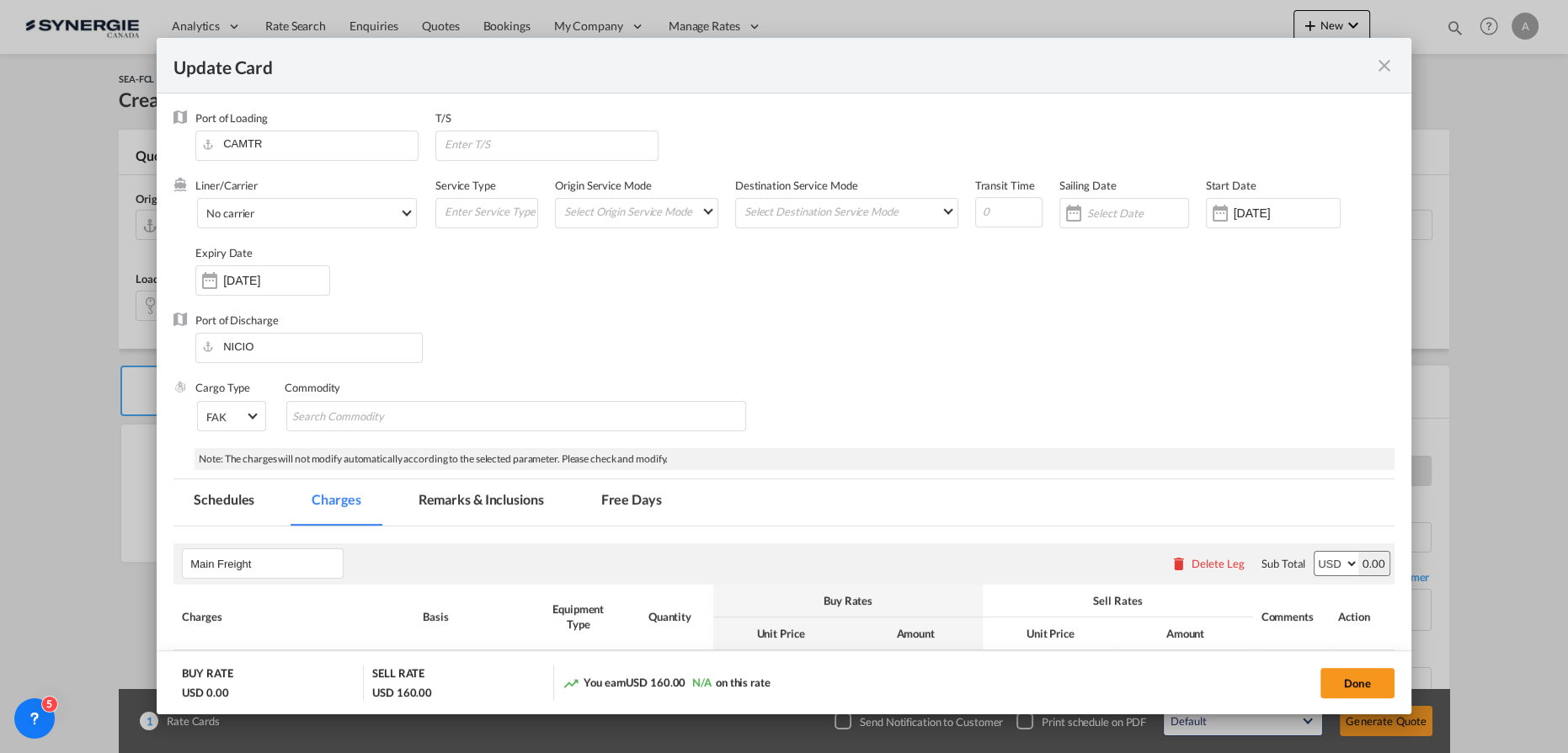
click at [660, 315] on div "Port of Discharge NICIO" at bounding box center [784, 346] width 1221 height 67
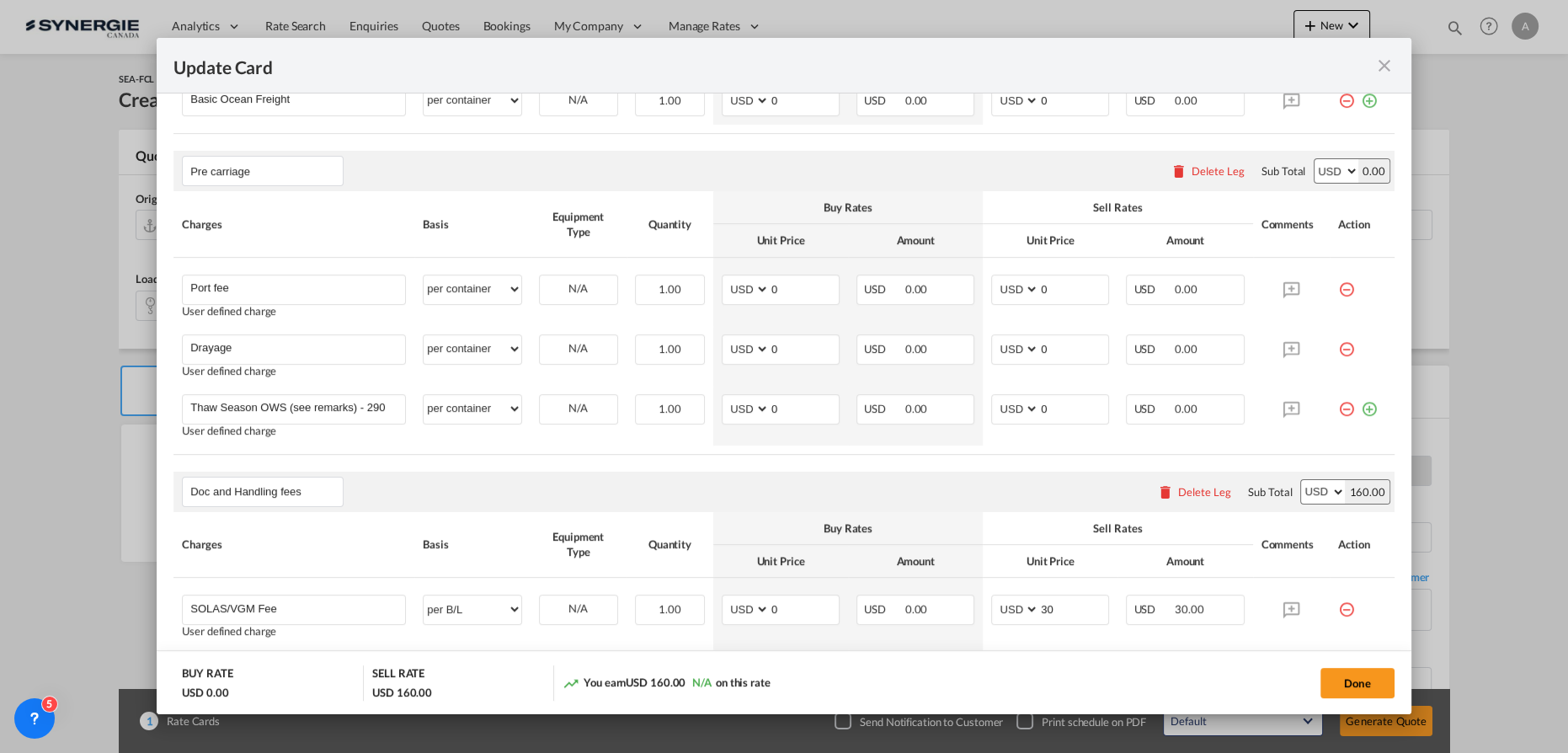
scroll to position [613, 0]
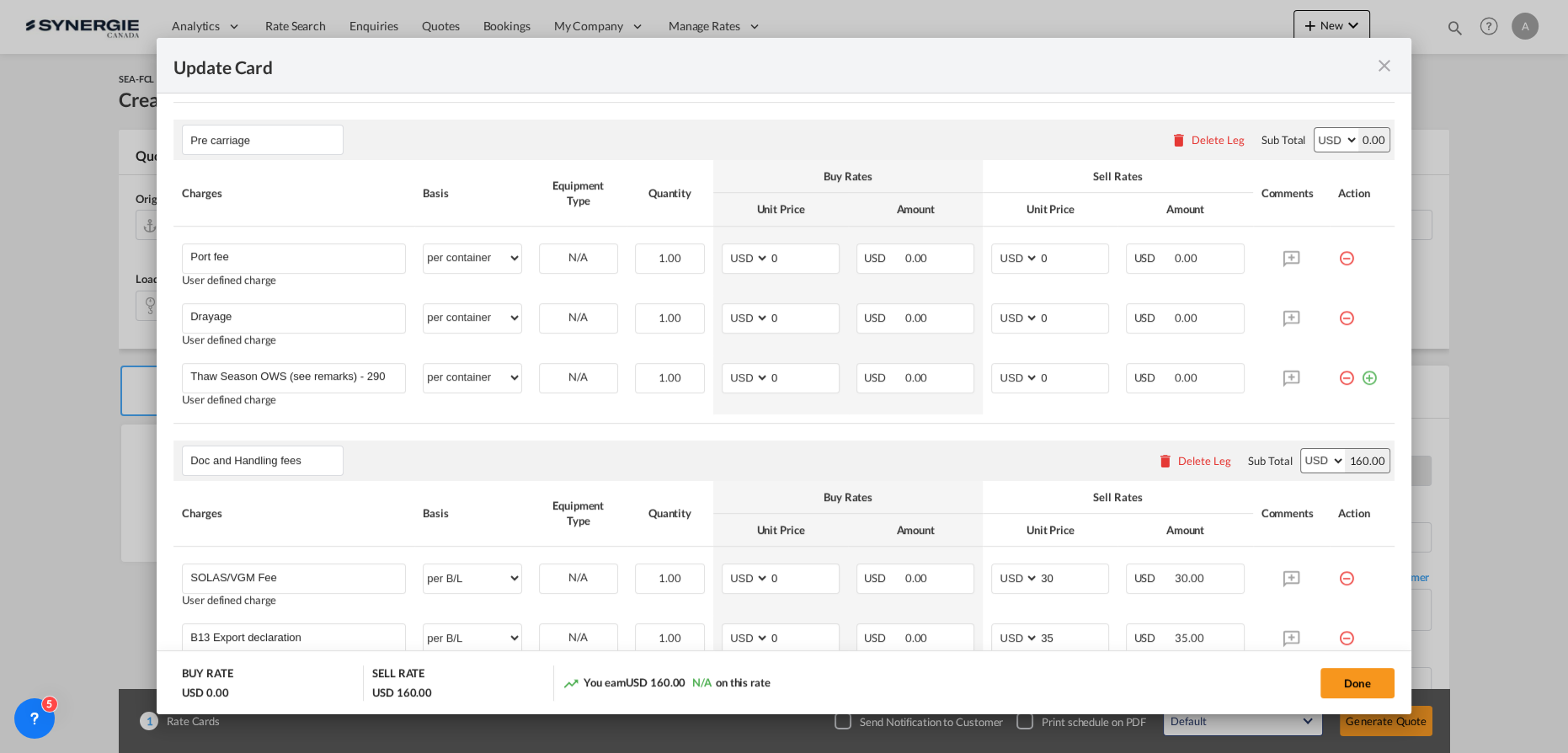
drag, startPoint x: 1330, startPoint y: 372, endPoint x: 1294, endPoint y: 367, distance: 36.3
click at [1338, 372] on md-icon "icon-minus-circle-outline red-400-fg" at bounding box center [1346, 372] width 17 height 17
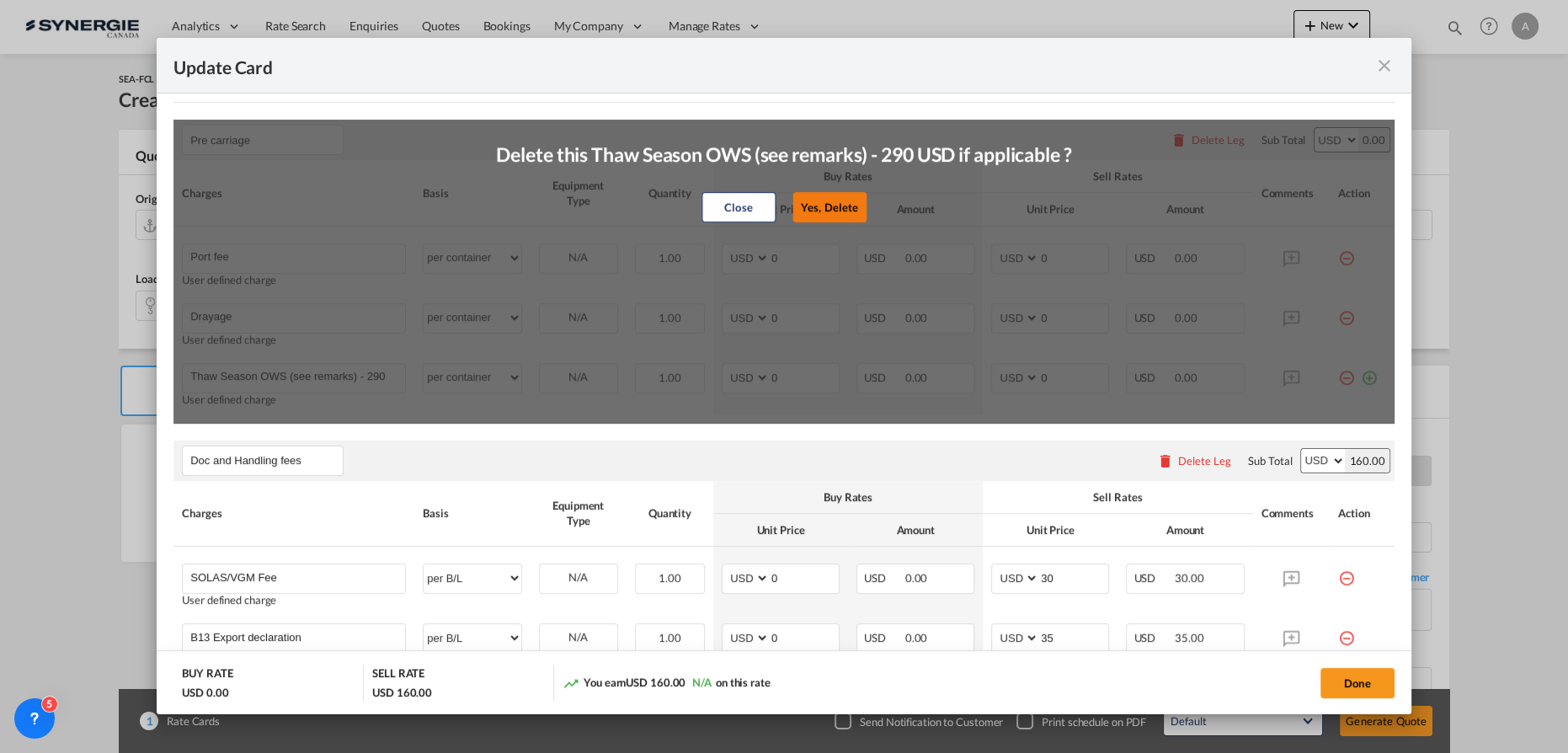
click at [832, 210] on button "Yes, Delete" at bounding box center [830, 207] width 74 height 30
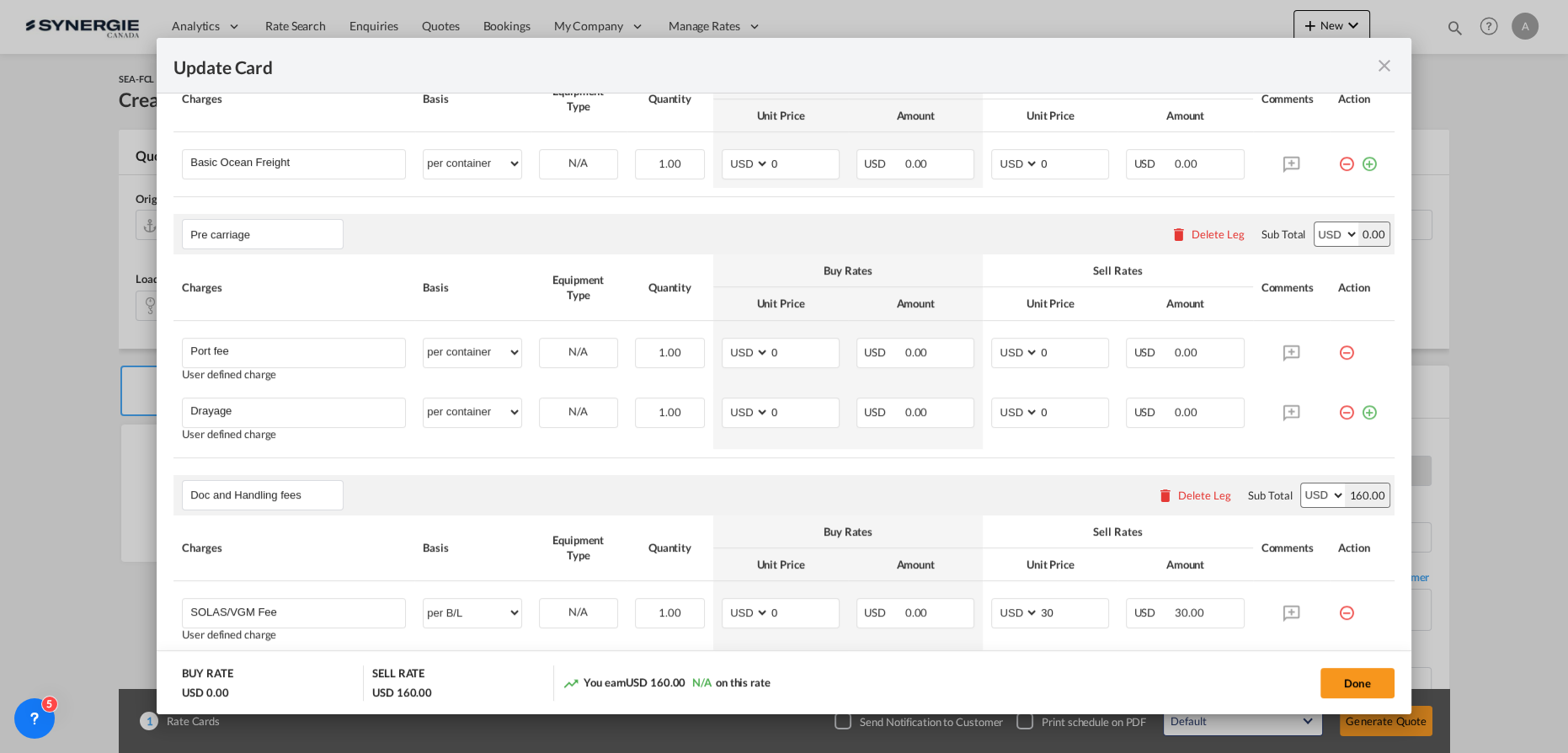
scroll to position [459, 0]
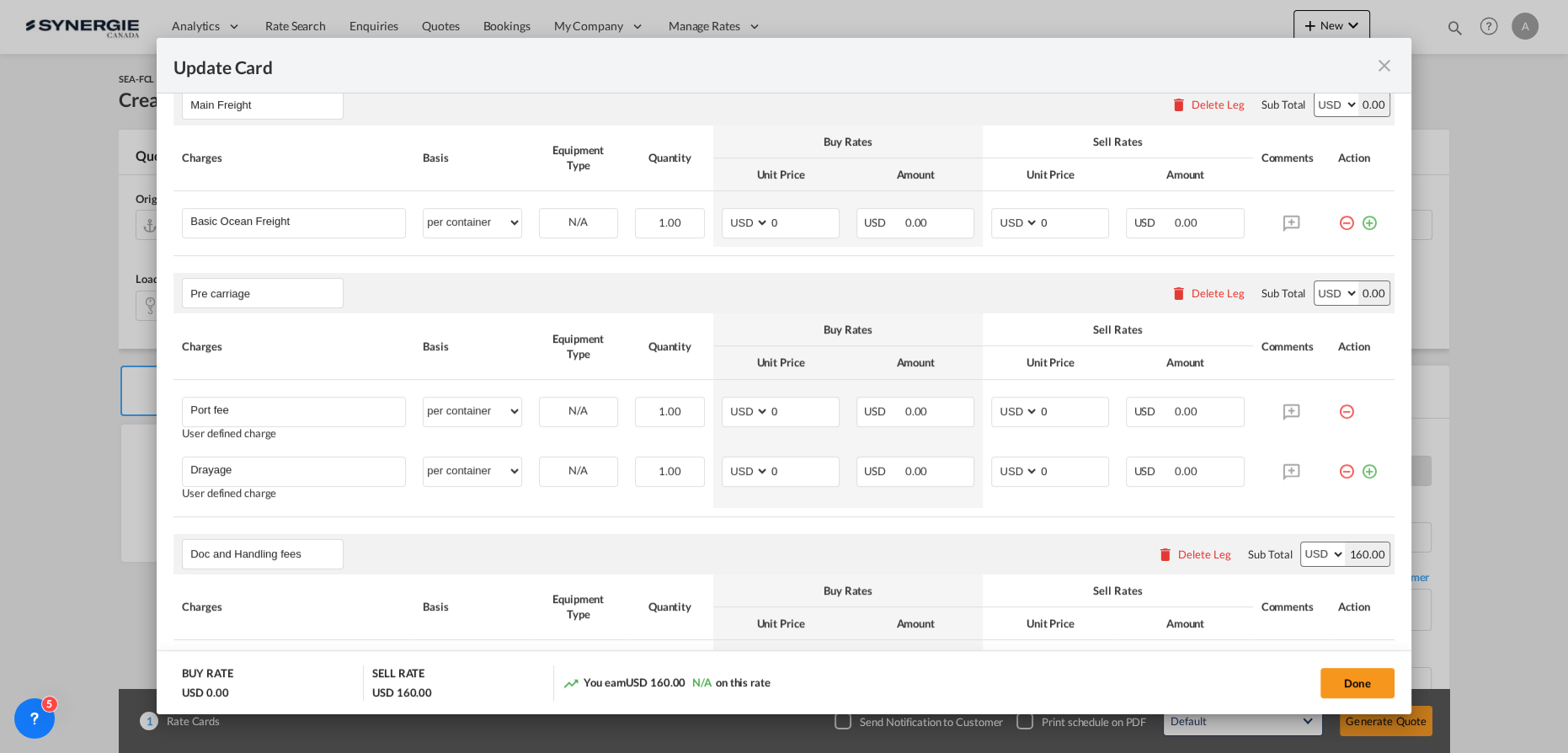
click at [1198, 289] on div "Delete Leg" at bounding box center [1218, 293] width 53 height 14
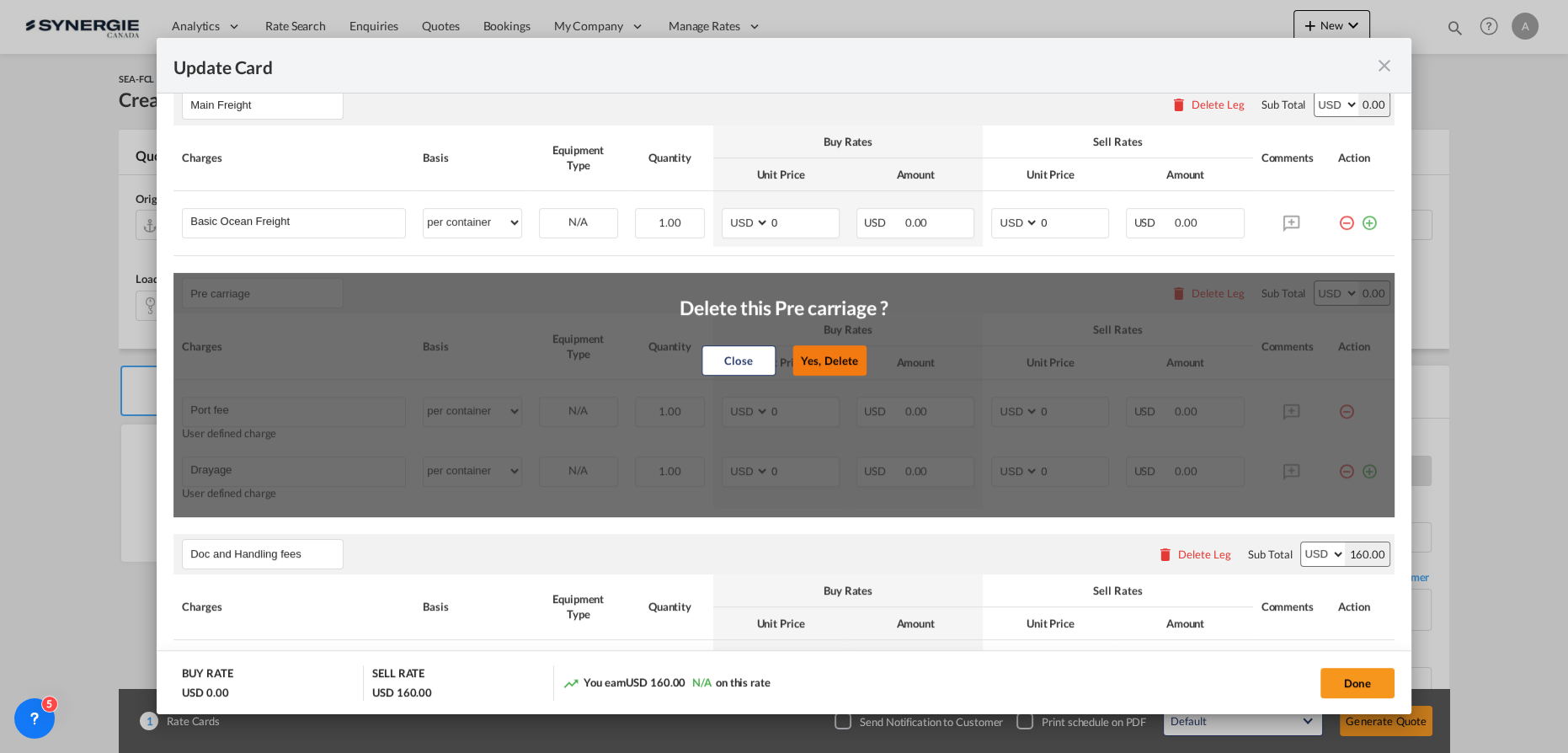
click at [845, 359] on button "Yes, Delete" at bounding box center [830, 360] width 74 height 30
type input "Doc and Handling fees"
type input "SOLAS/VGM Fee"
select select "per B/L"
type input "30"
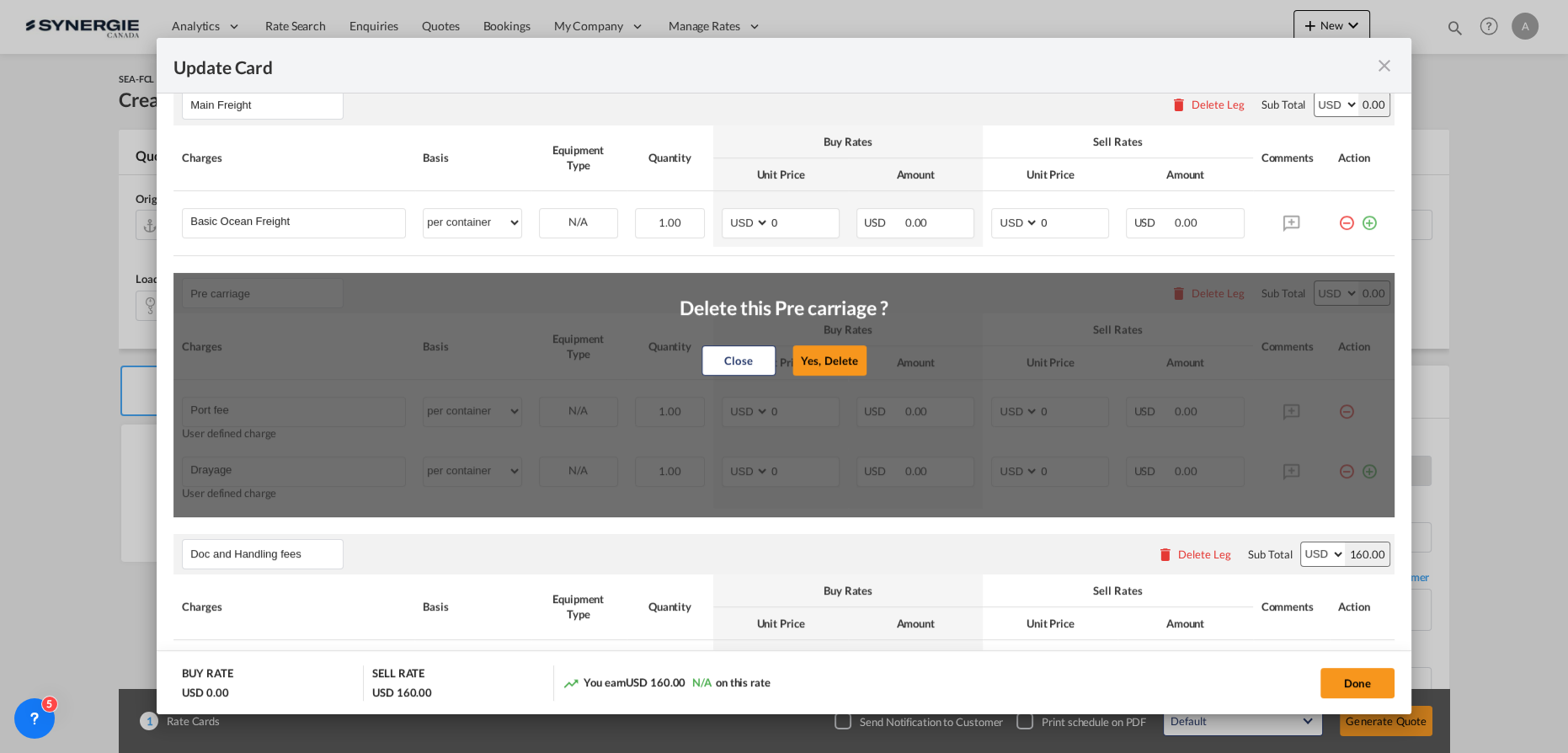
type input "B13 Export declaration"
select select "per B/L"
type input "35"
type input "Cargo Coverage"
type input "Cargo Coverage - Rate to be confirmed depending on commodity and value Min 50 U…"
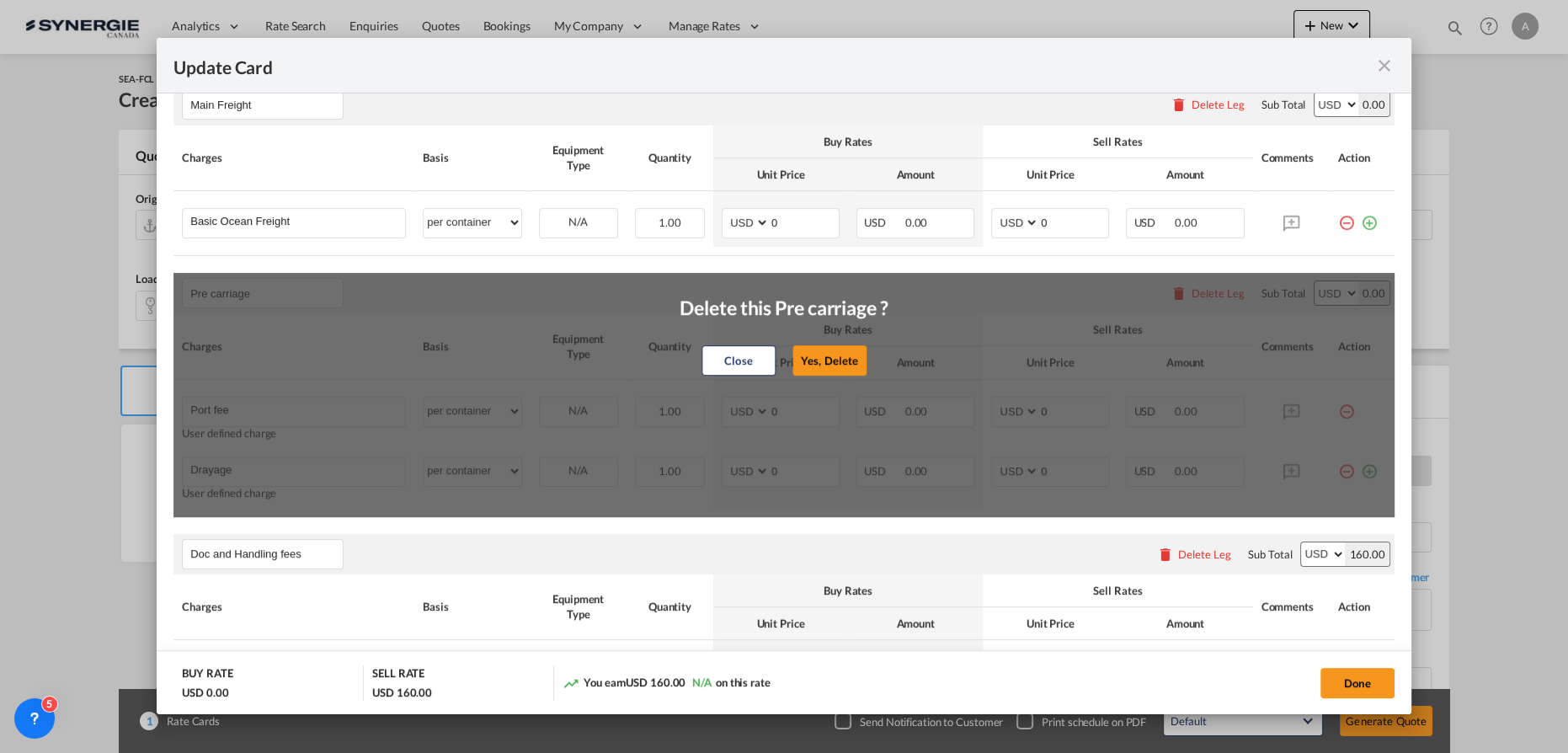
select select "per shipment"
type input "0"
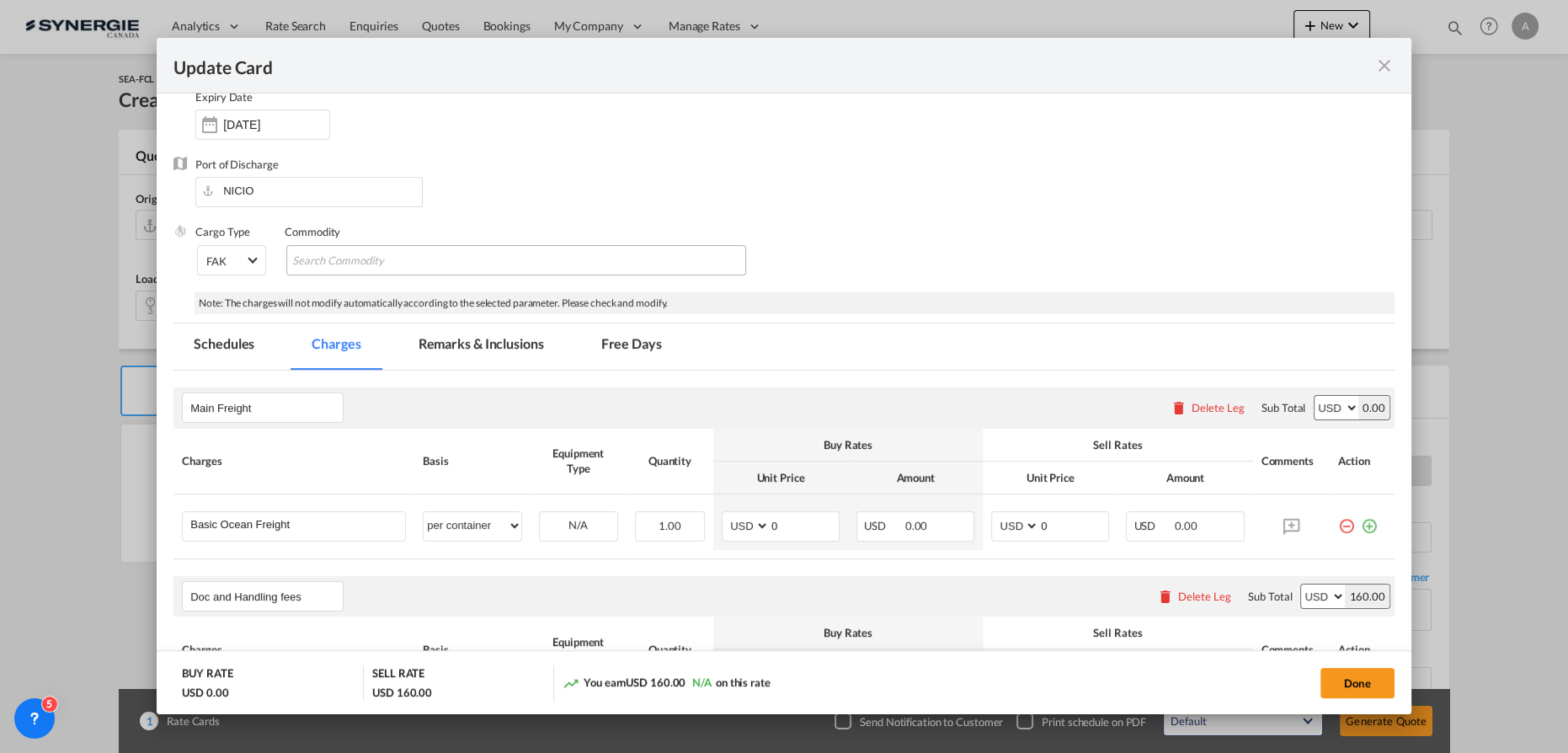
scroll to position [140, 0]
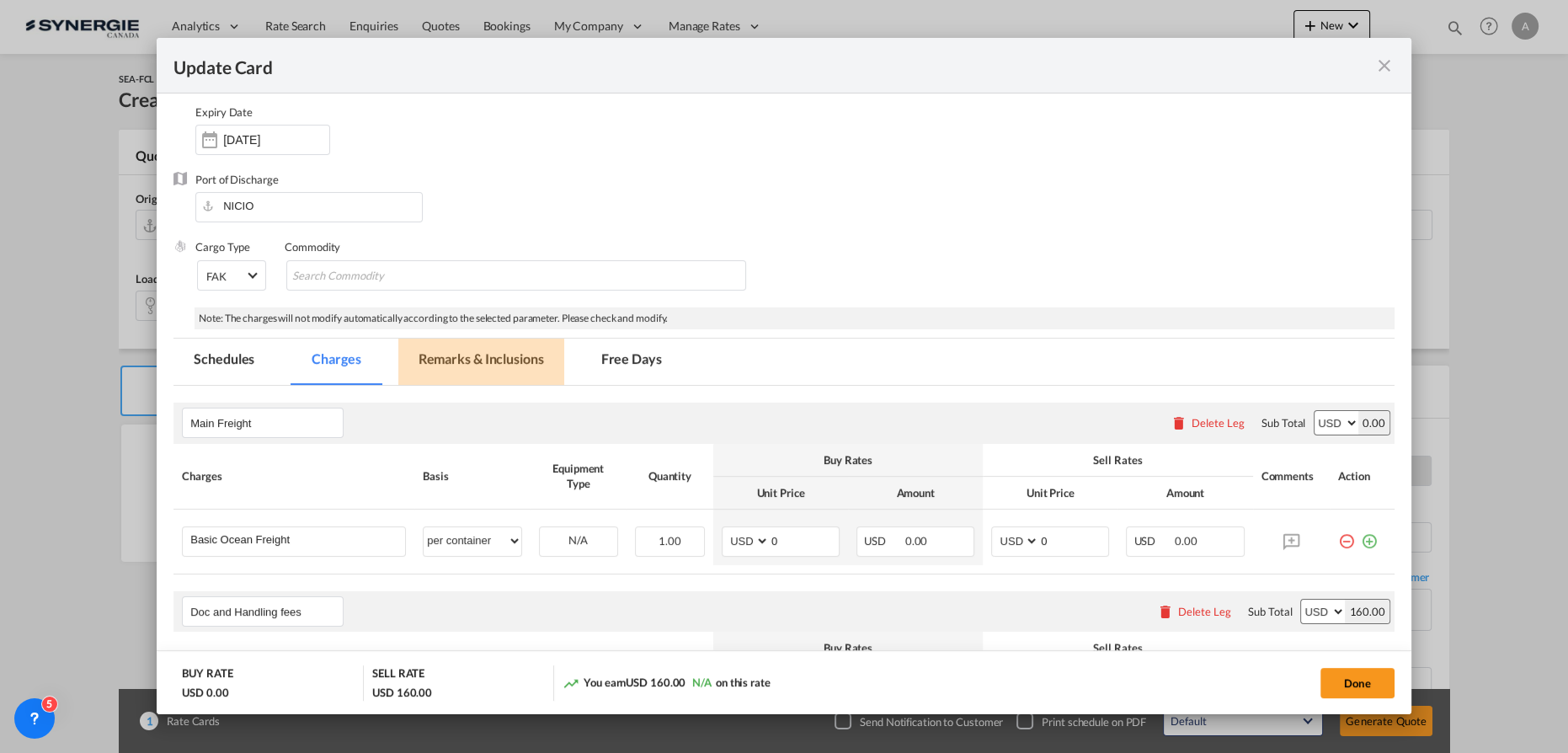
click at [501, 364] on md-tab-item "Remarks & Inclusions" at bounding box center [481, 362] width 166 height 46
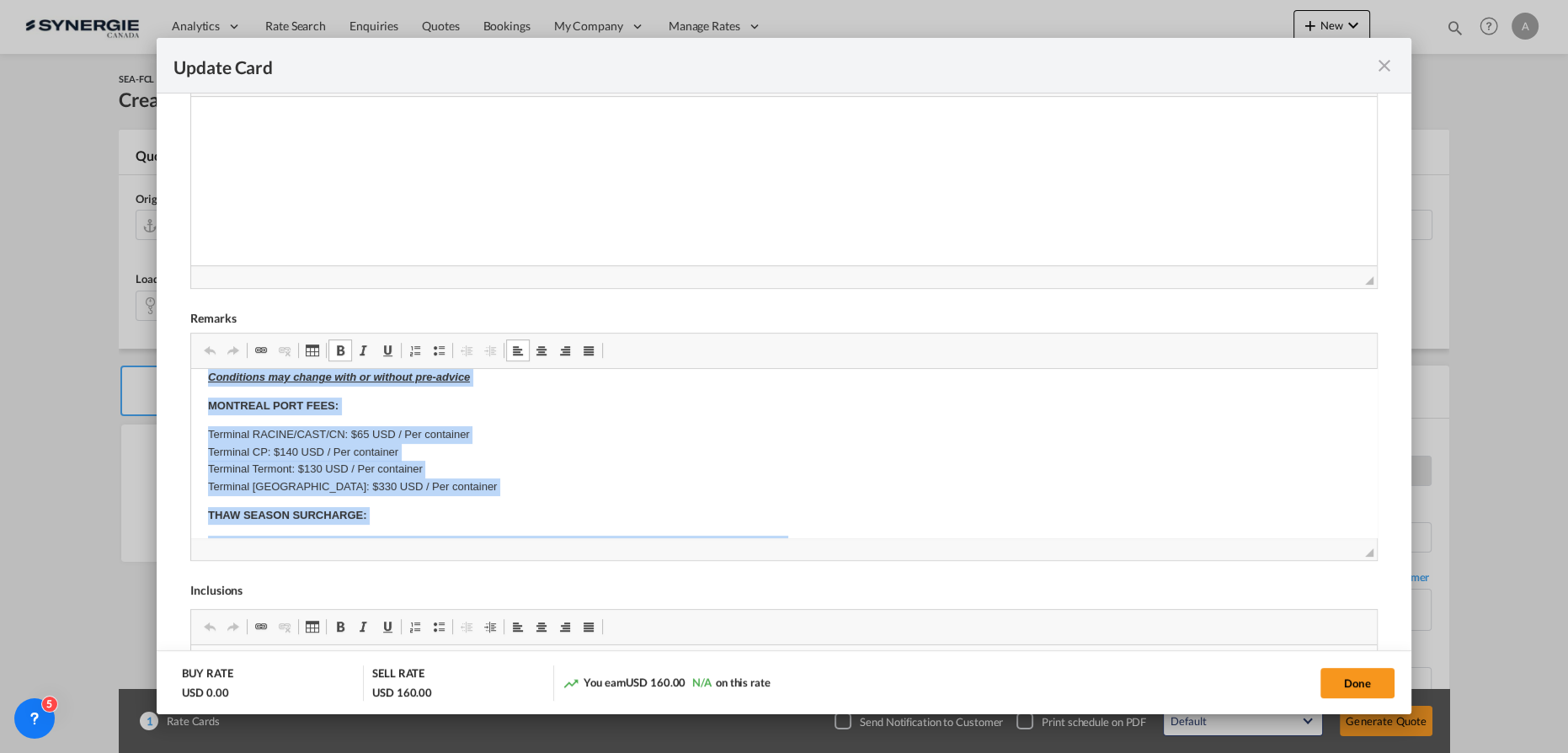
scroll to position [411, 0]
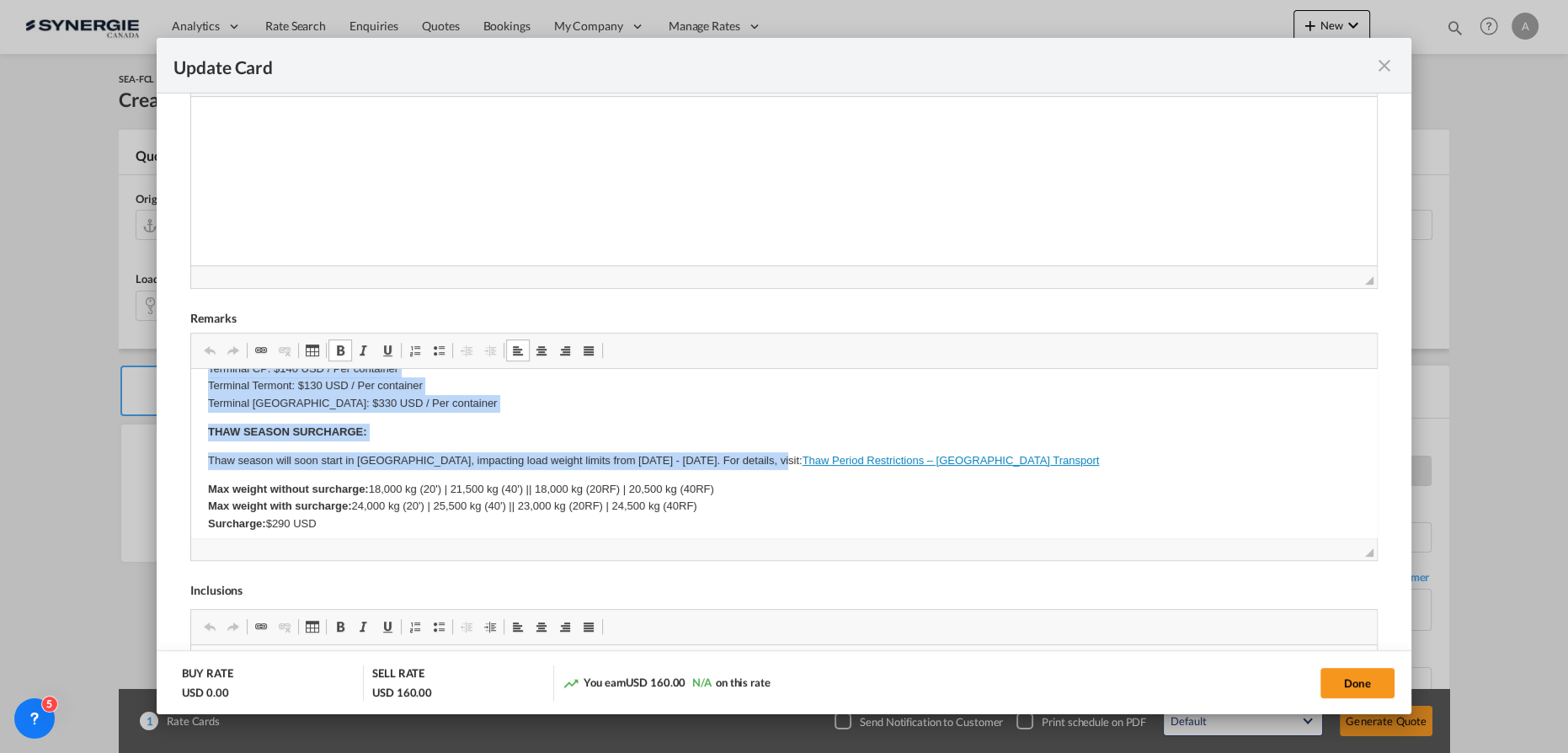
drag, startPoint x: 207, startPoint y: 437, endPoint x: 752, endPoint y: 523, distance: 551.7
click at [752, 523] on html "SOLAS/VGM: If container scaling is needed, please add 150.00$ USD per occurrenc…" at bounding box center [784, 463] width 1186 height 1010
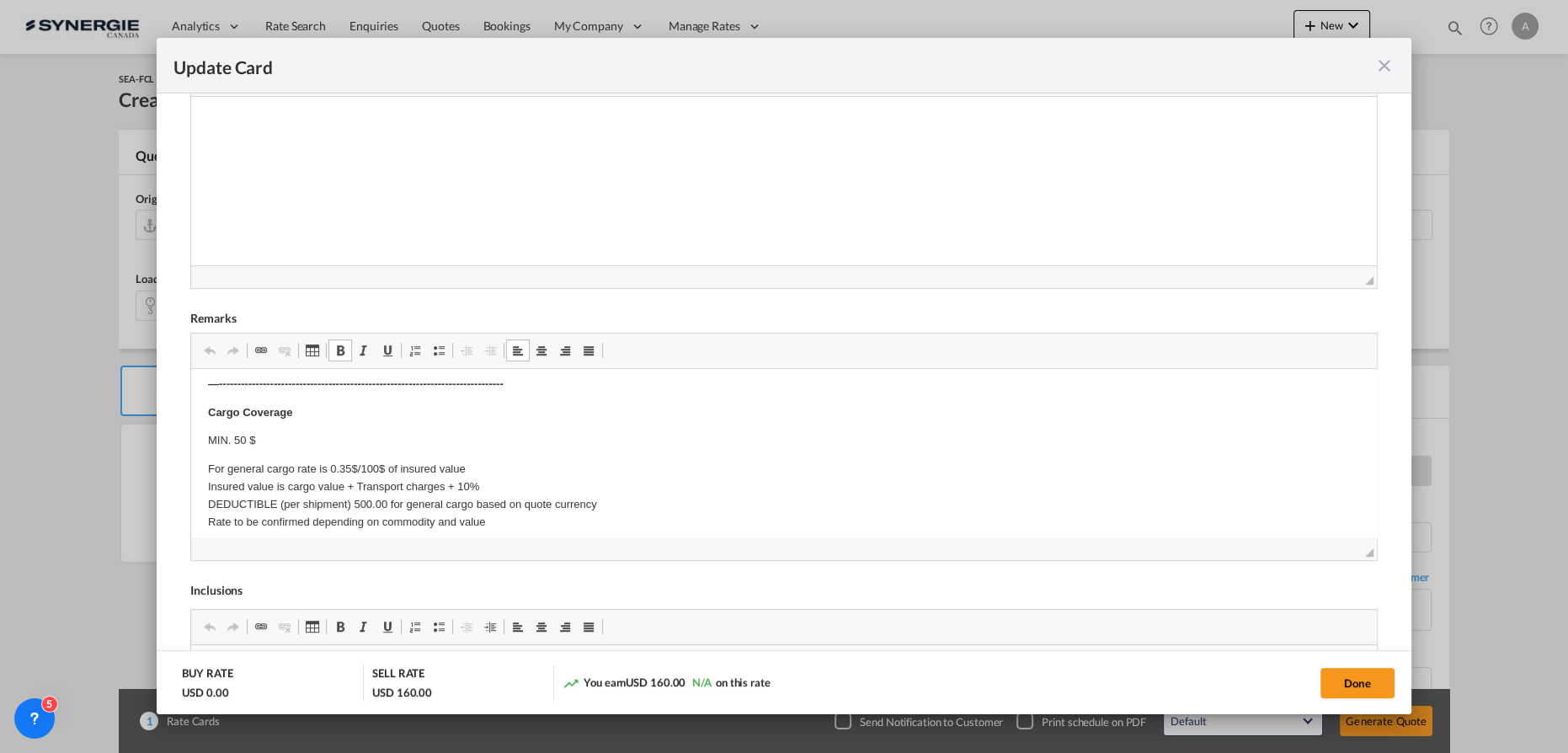
scroll to position [139, 0]
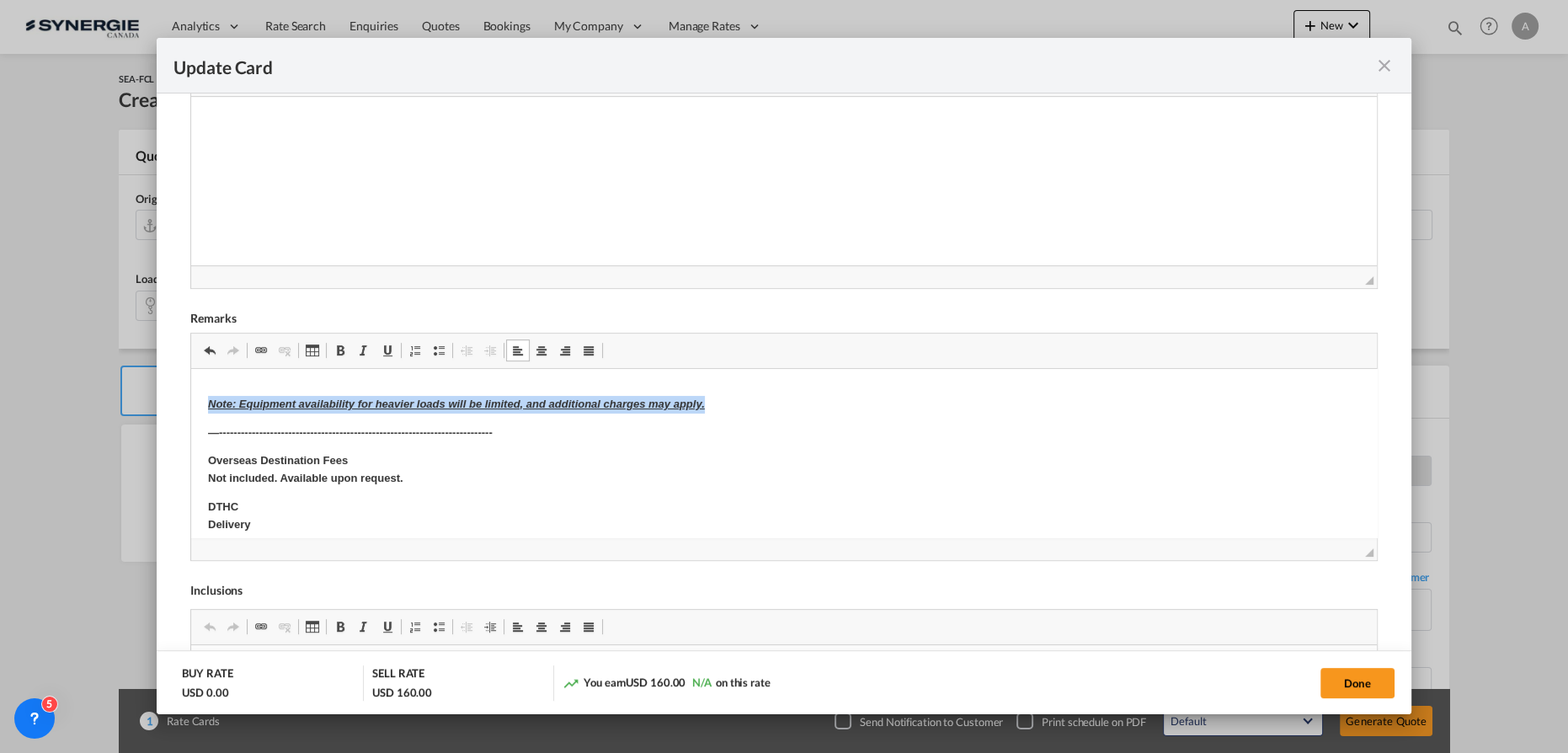
drag, startPoint x: 208, startPoint y: 404, endPoint x: 811, endPoint y: 400, distance: 603.0
click at [811, 400] on p "Note: Equipment availability for heavier loads will be limited, and additional …" at bounding box center [784, 405] width 1152 height 18
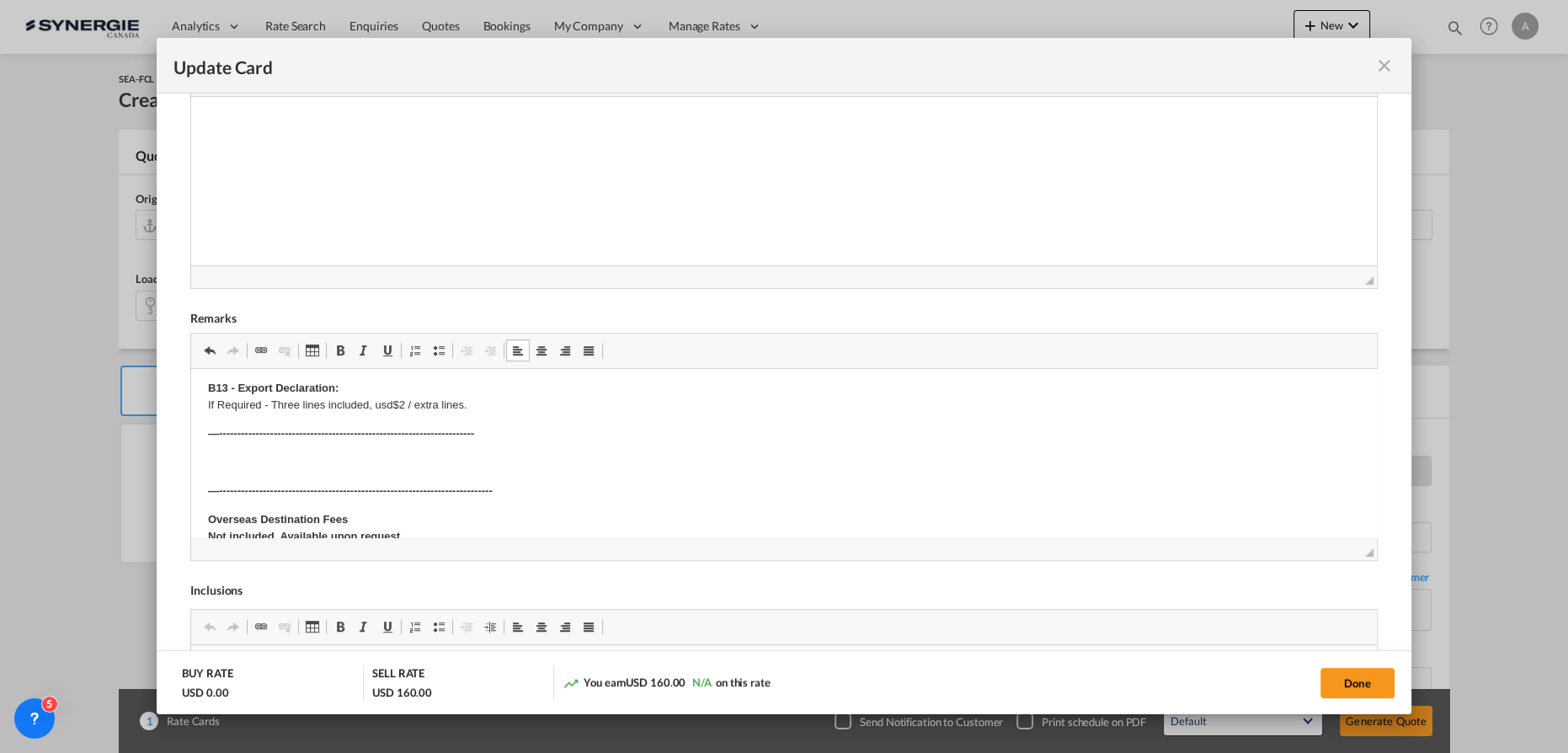
scroll to position [76, 0]
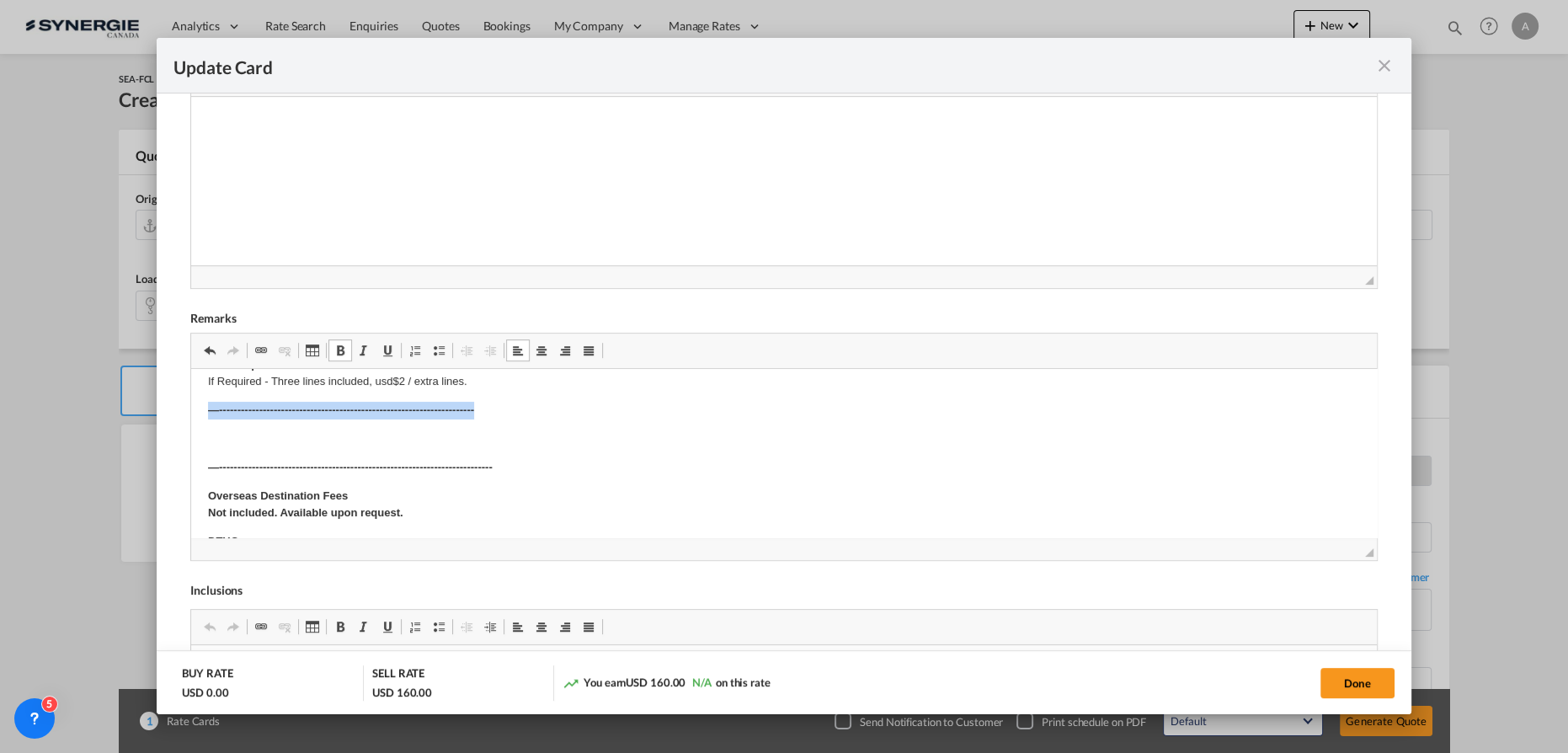
drag, startPoint x: 206, startPoint y: 410, endPoint x: 678, endPoint y: 410, distance: 472.0
click at [678, 410] on html "SOLAS/VGM: If container scaling is needed, please add 150.00$ USD per occurrenc…" at bounding box center [784, 574] width 1186 height 562
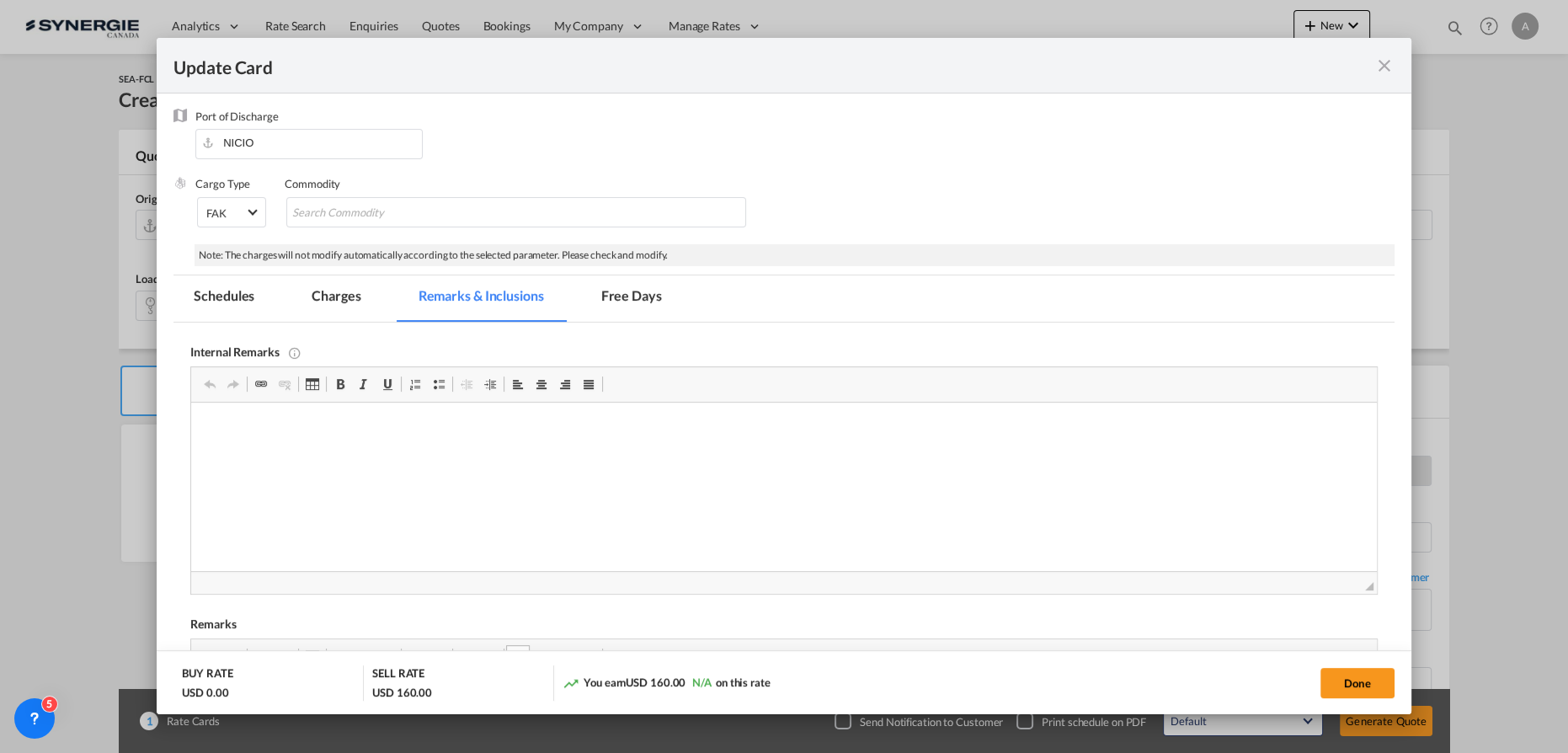
scroll to position [0, 0]
click at [342, 309] on md-tab-item "Charges" at bounding box center [336, 298] width 90 height 46
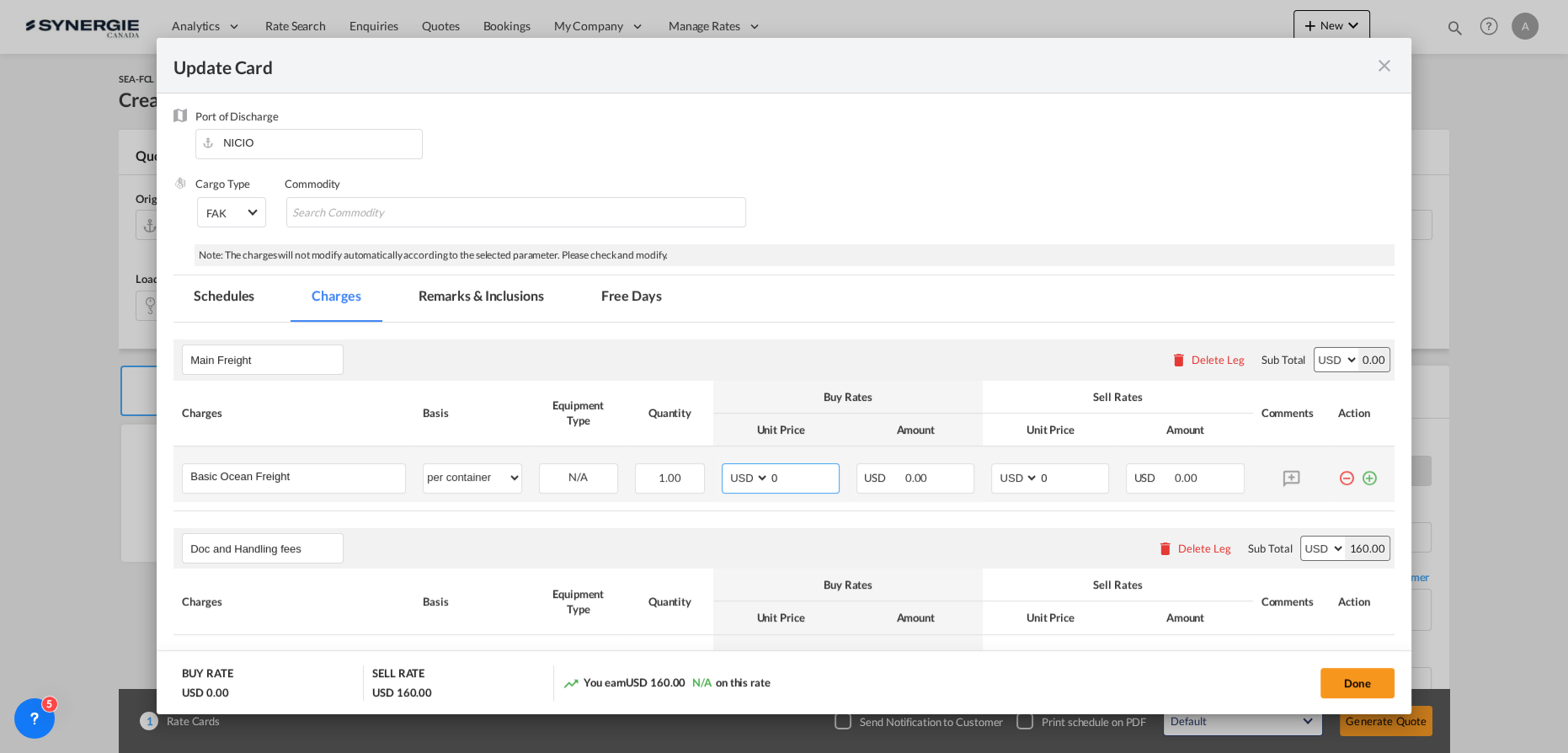
click at [786, 477] on input "0" at bounding box center [804, 477] width 69 height 25
type input "2393"
type input "2690"
click at [466, 298] on md-tab-item "Remarks & Inclusions" at bounding box center [481, 298] width 166 height 46
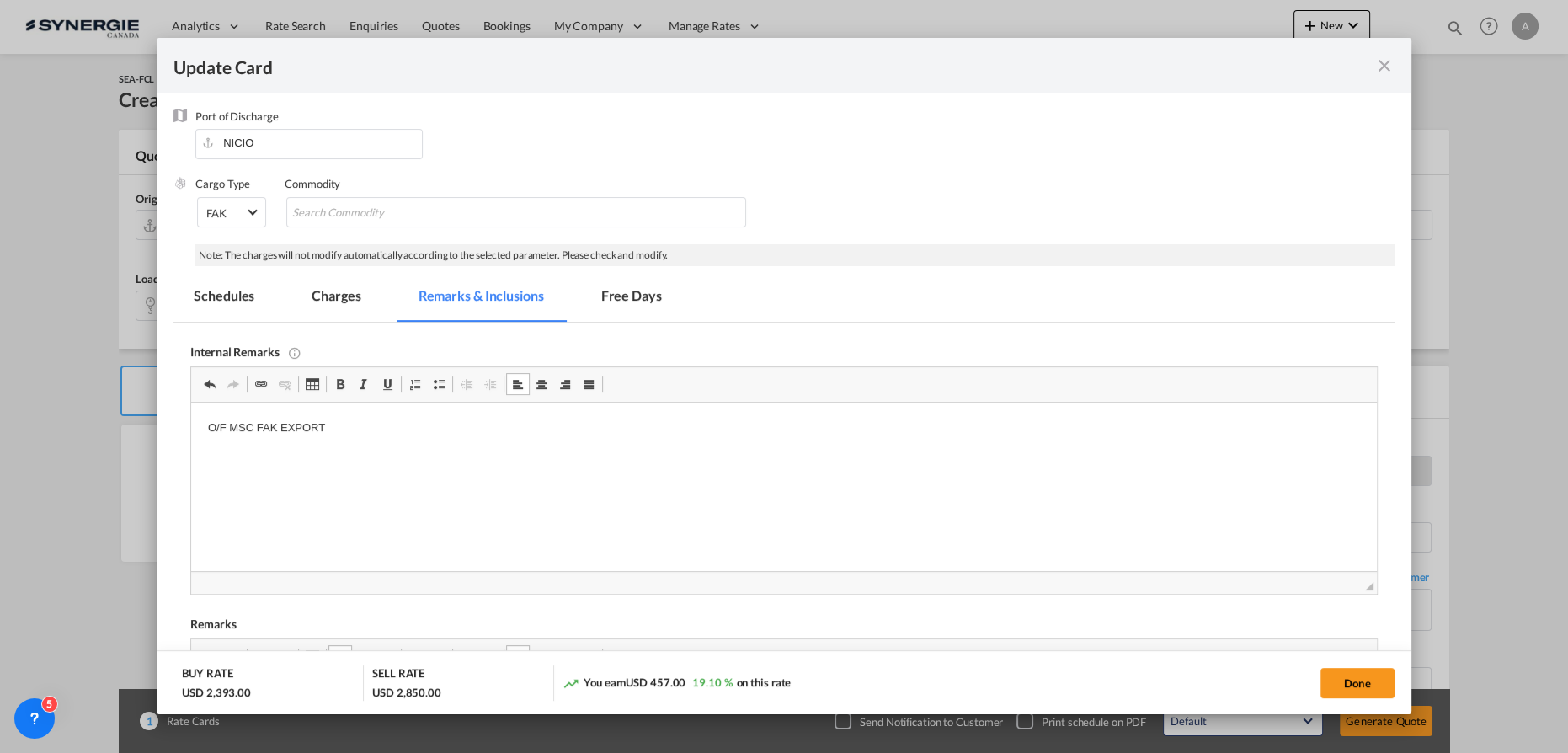
click at [353, 305] on md-tab-item "Charges" at bounding box center [336, 298] width 90 height 46
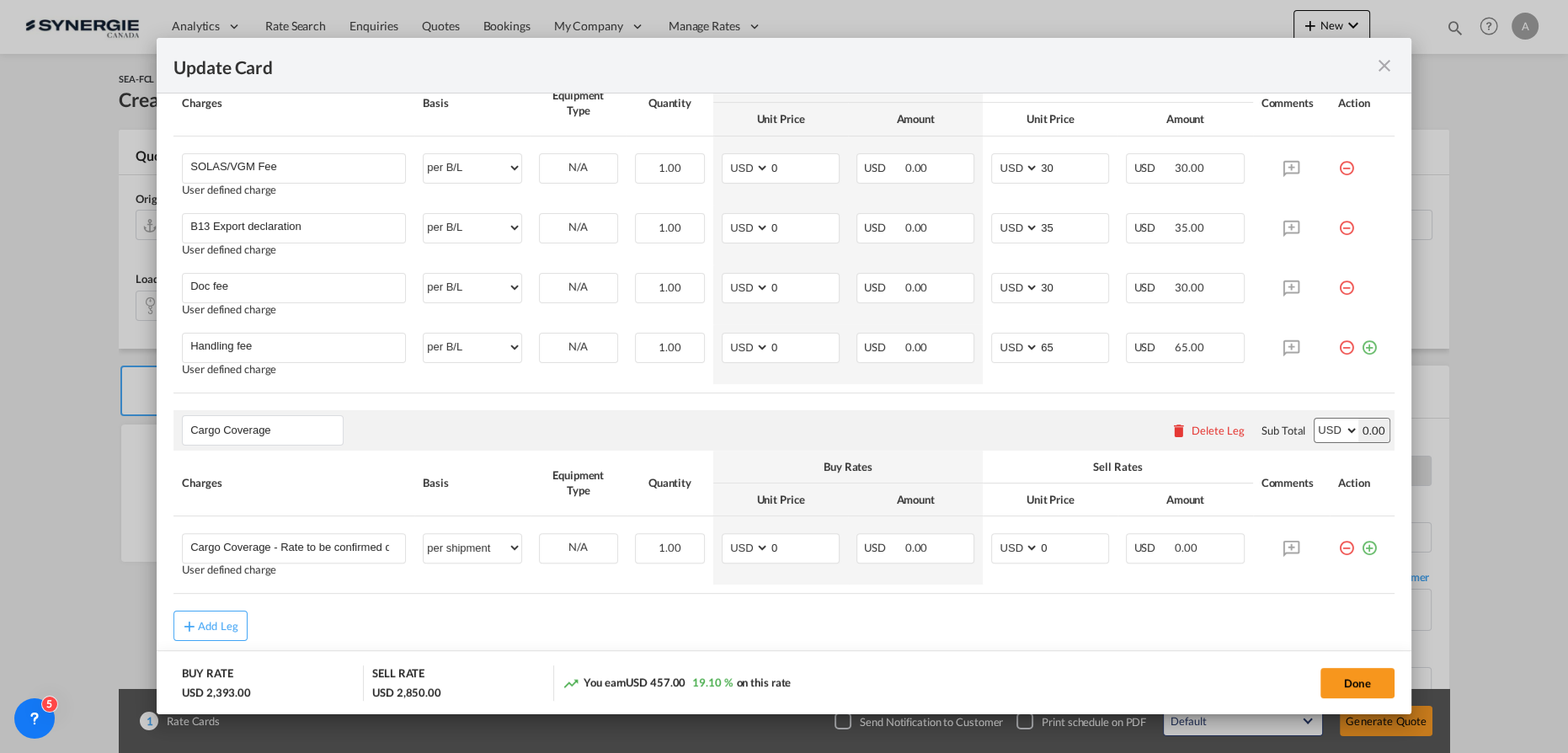
scroll to position [753, 0]
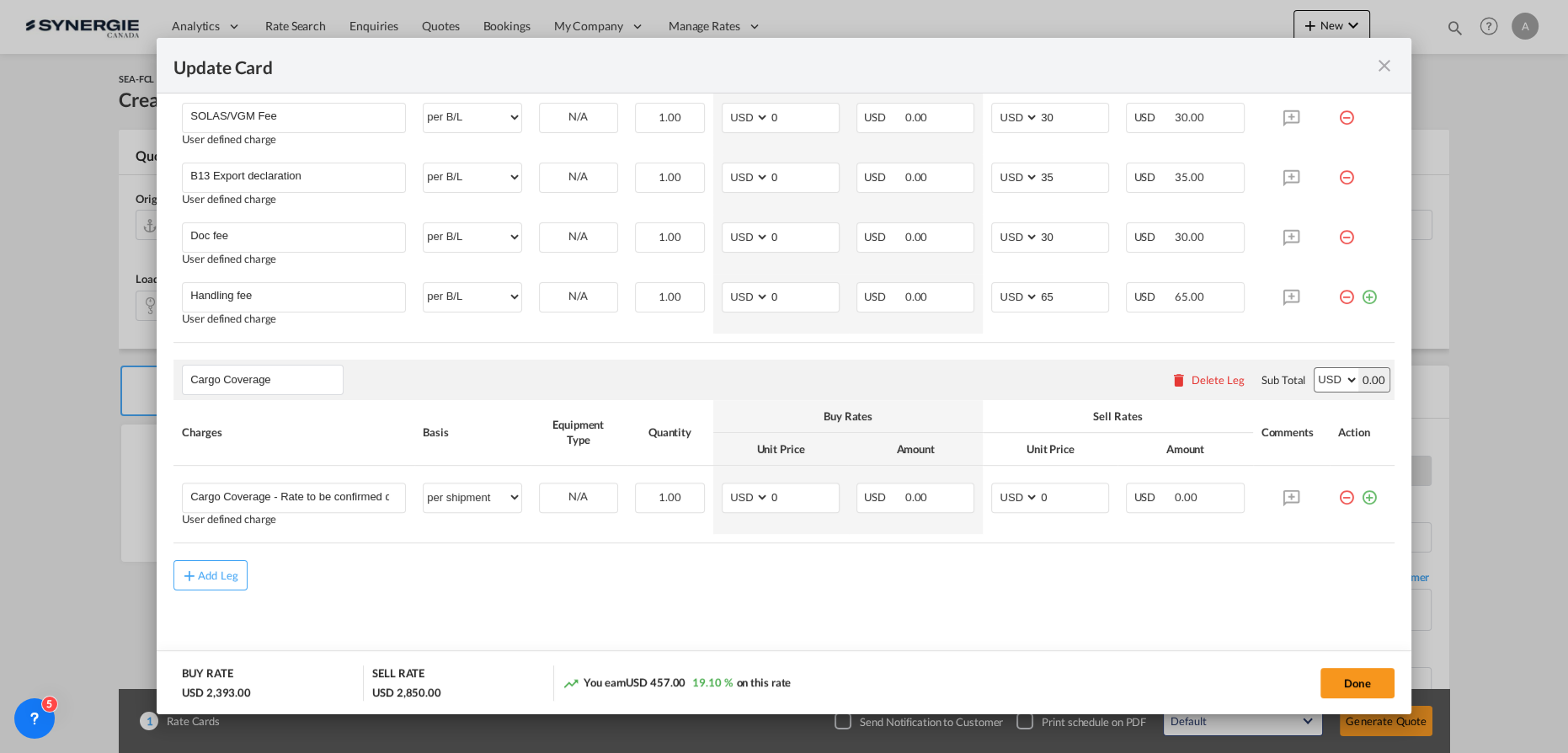
drag, startPoint x: 1353, startPoint y: 673, endPoint x: 1352, endPoint y: 661, distance: 12.0
click at [1354, 673] on button "Done" at bounding box center [1358, 682] width 74 height 30
type input "09 Oct 2025"
type input "30 Oct 2025"
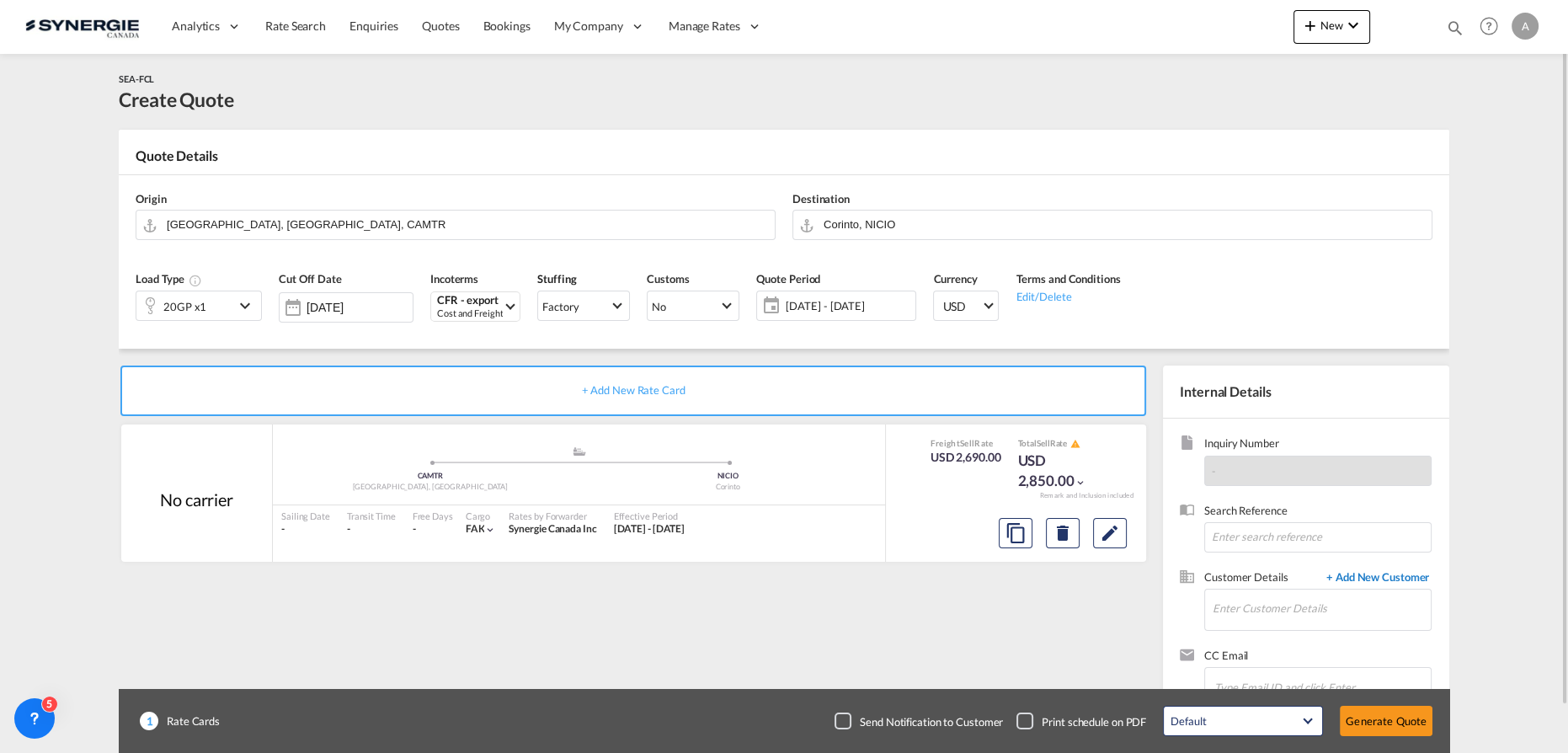
click at [1375, 578] on span "+ Add New Customer" at bounding box center [1375, 579] width 114 height 19
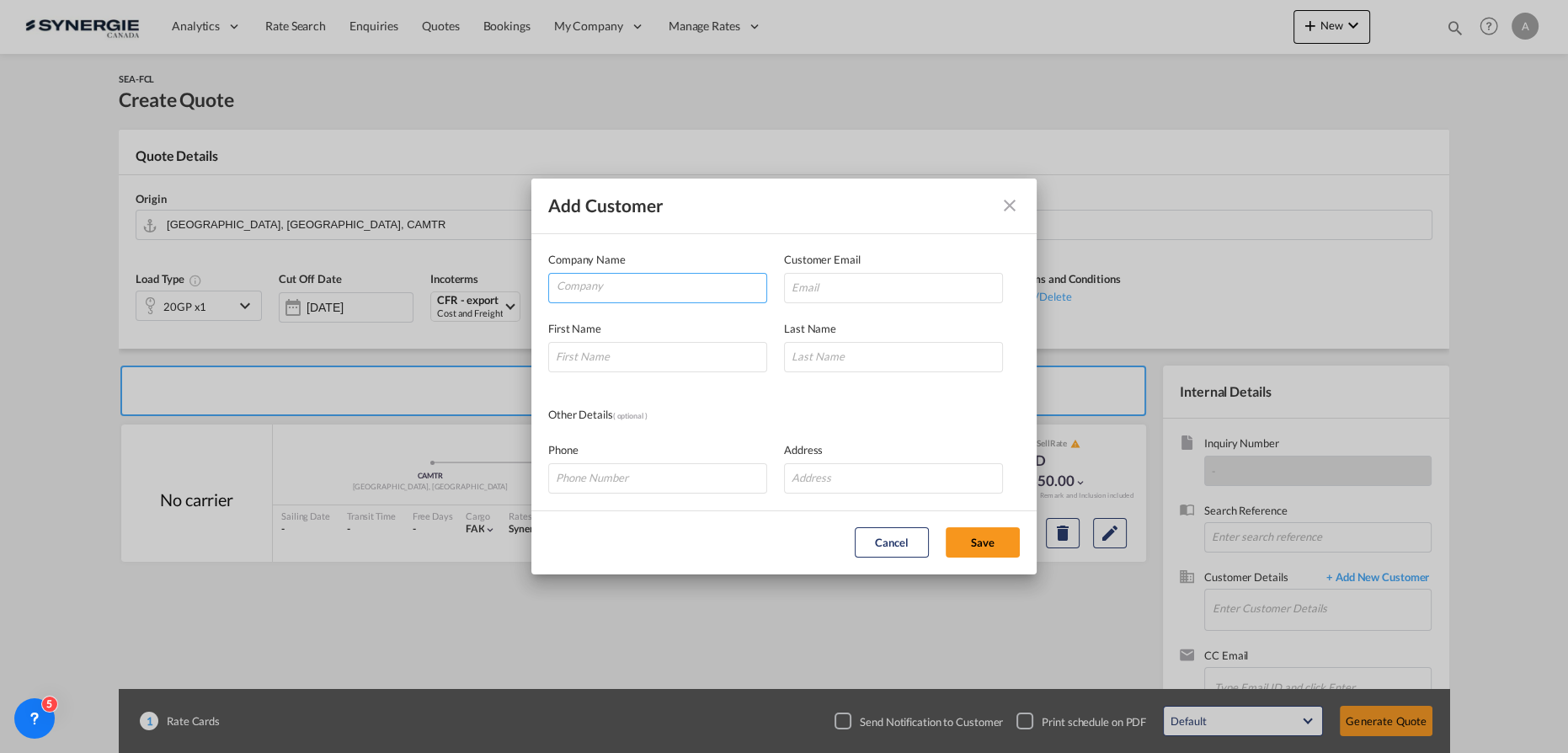
click at [688, 291] on input "Company" at bounding box center [662, 286] width 210 height 25
type input "SEABORD SOLUTIONS"
paste input "[PERSON_NAME][EMAIL_ADDRESS][PERSON_NAME][DOMAIN_NAME]"
type input "[PERSON_NAME][EMAIL_ADDRESS][PERSON_NAME][DOMAIN_NAME]"
type input "ABEL"
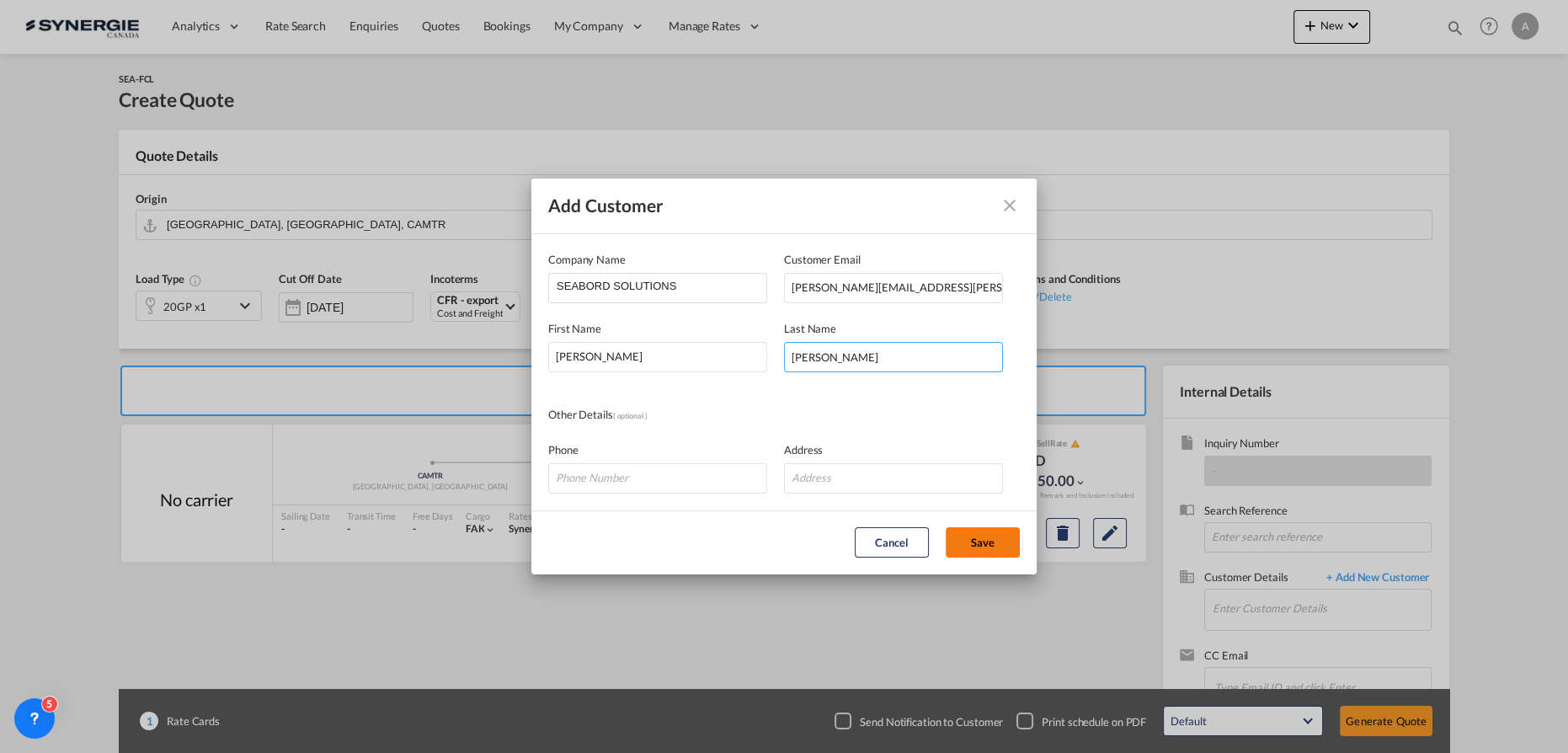
type input "PEREZ"
click at [1005, 536] on button "Save" at bounding box center [983, 542] width 74 height 30
type input "SEABORD SOLUTIONS, ABEL PEREZ, abel.perez@seaboardsolutions.com"
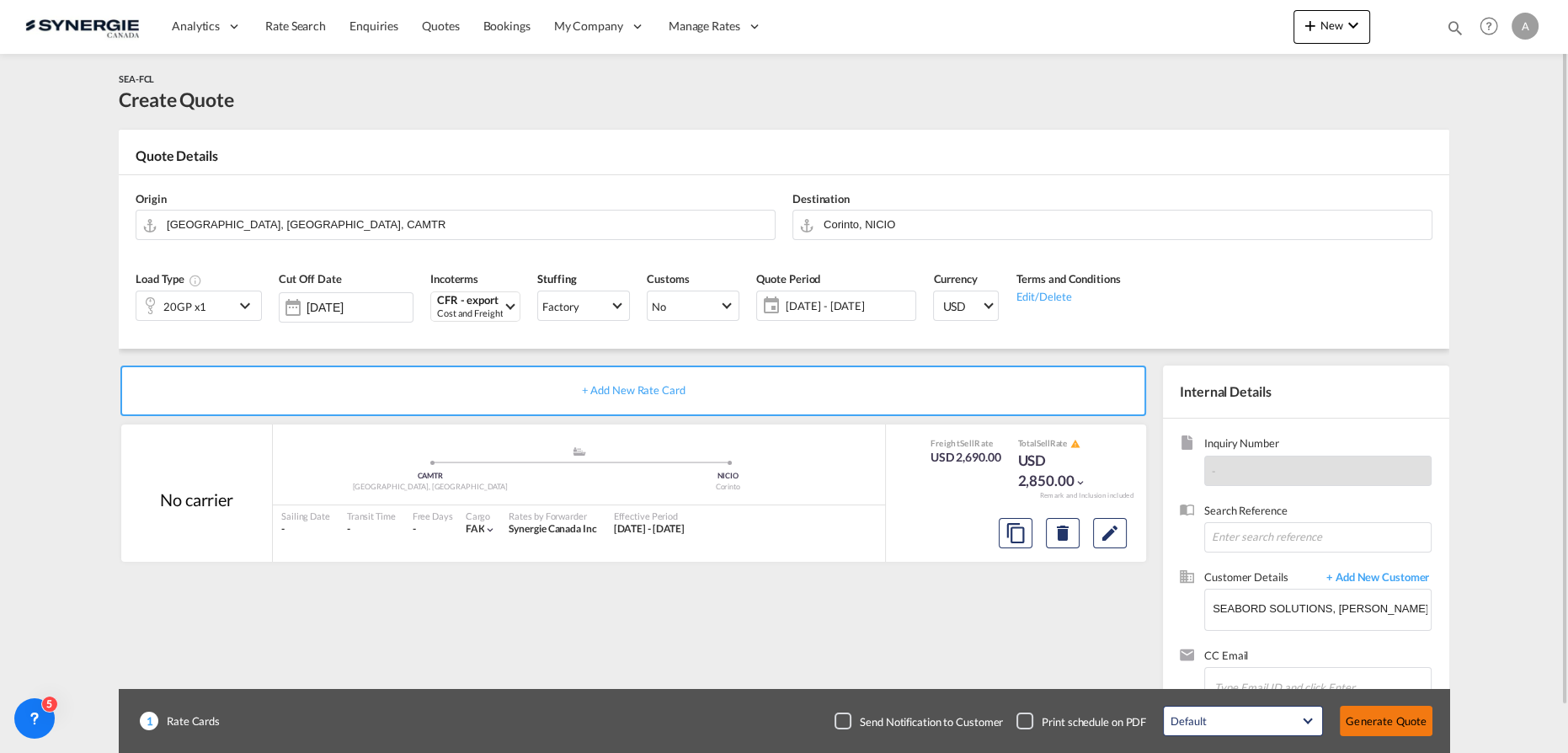
click at [1368, 732] on button "Generate Quote" at bounding box center [1386, 720] width 92 height 30
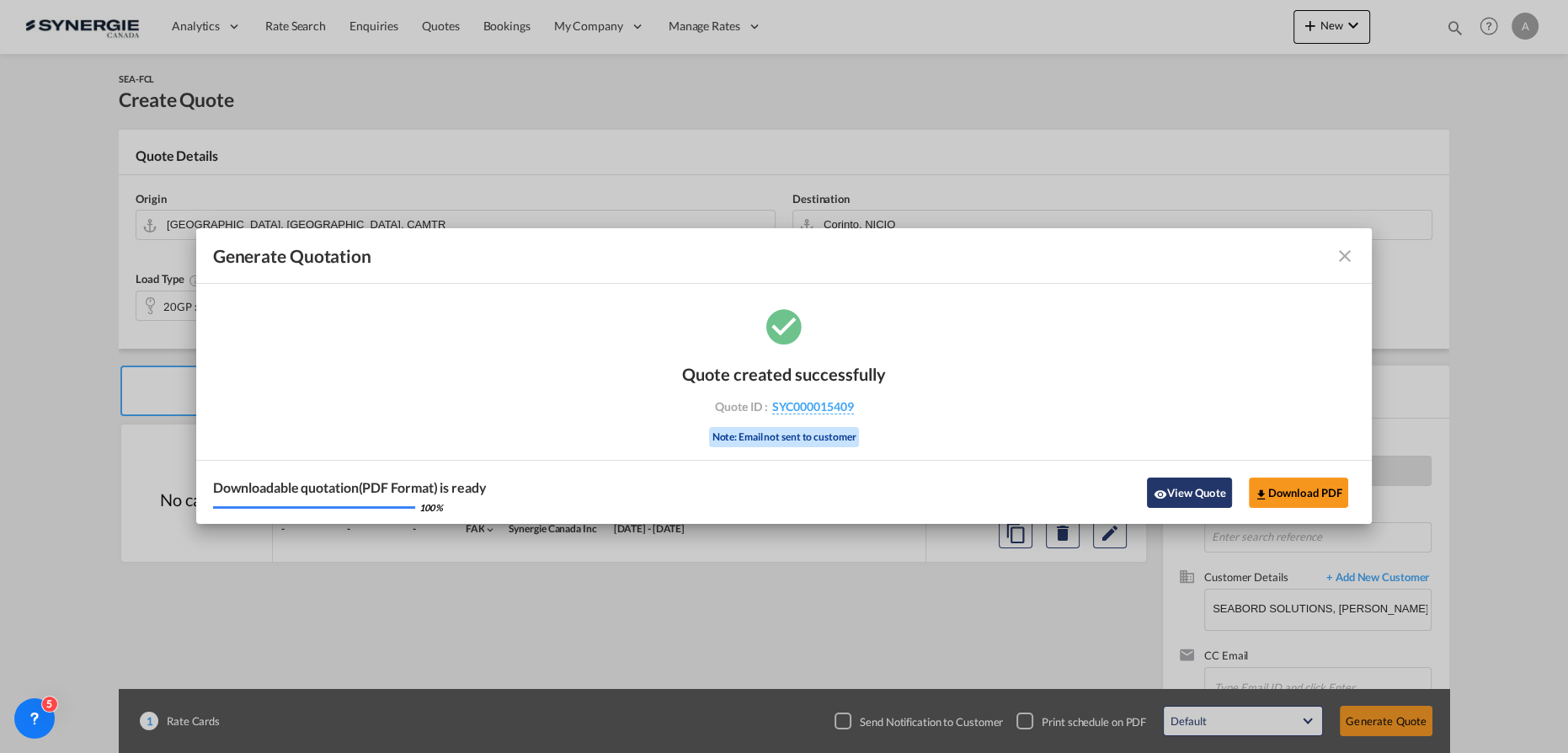
click at [1207, 493] on button "View Quote" at bounding box center [1188, 492] width 84 height 30
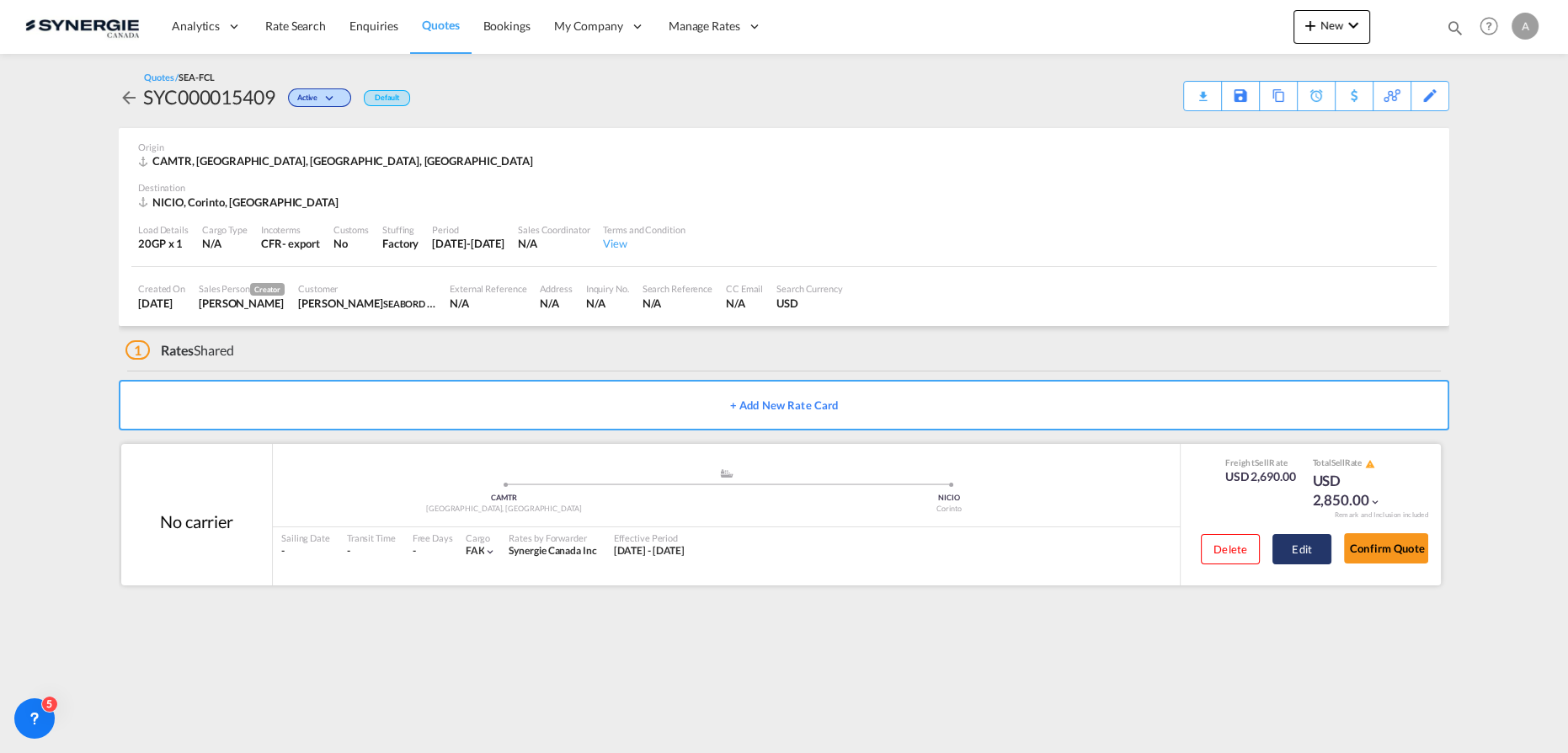
click at [1289, 551] on button "Edit" at bounding box center [1302, 549] width 59 height 30
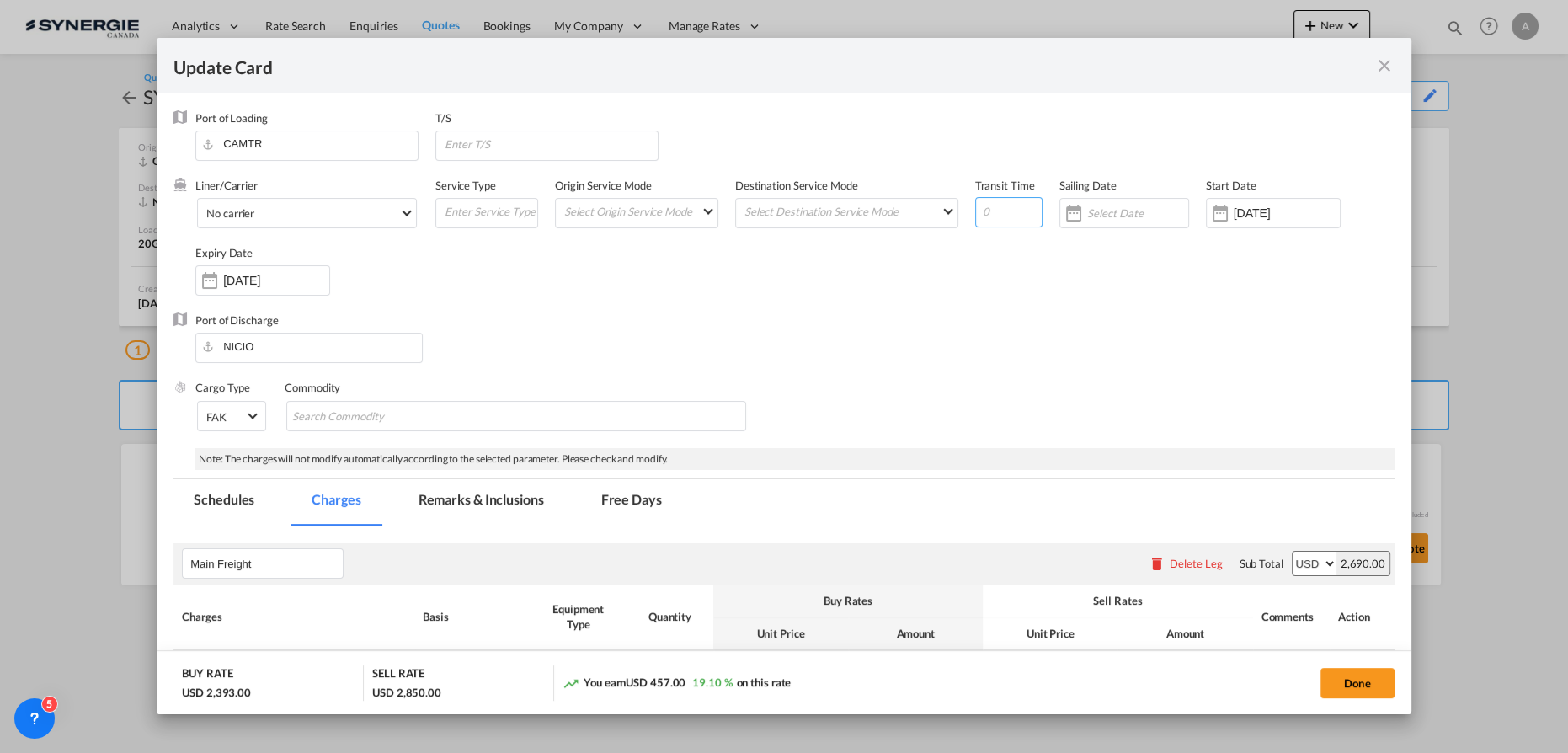
click at [985, 207] on input "Update Card Port ..." at bounding box center [1009, 212] width 67 height 30
type input "35"
click at [600, 145] on input "Update Card Port ..." at bounding box center [550, 144] width 215 height 25
click at [589, 148] on input "FREEPORT, CAUCEDO," at bounding box center [550, 144] width 215 height 25
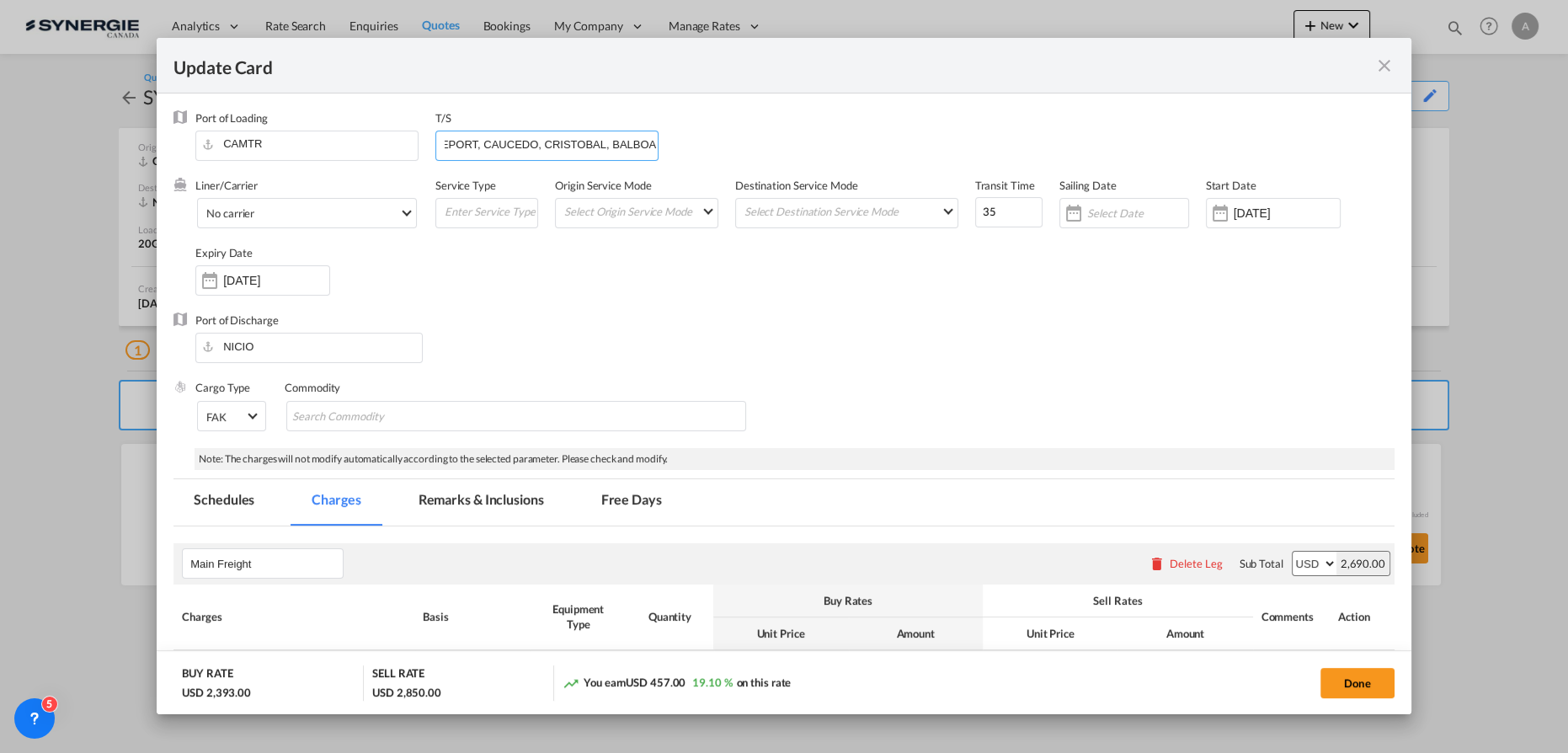
type input "FREEPORT, CAUCEDO, CRISTOBAL, BALBOA"
click at [928, 301] on div "Liner/Carrier No carrier Atlantic Container Line (ACL) Baker Transport (GB) | D…" at bounding box center [795, 245] width 1199 height 135
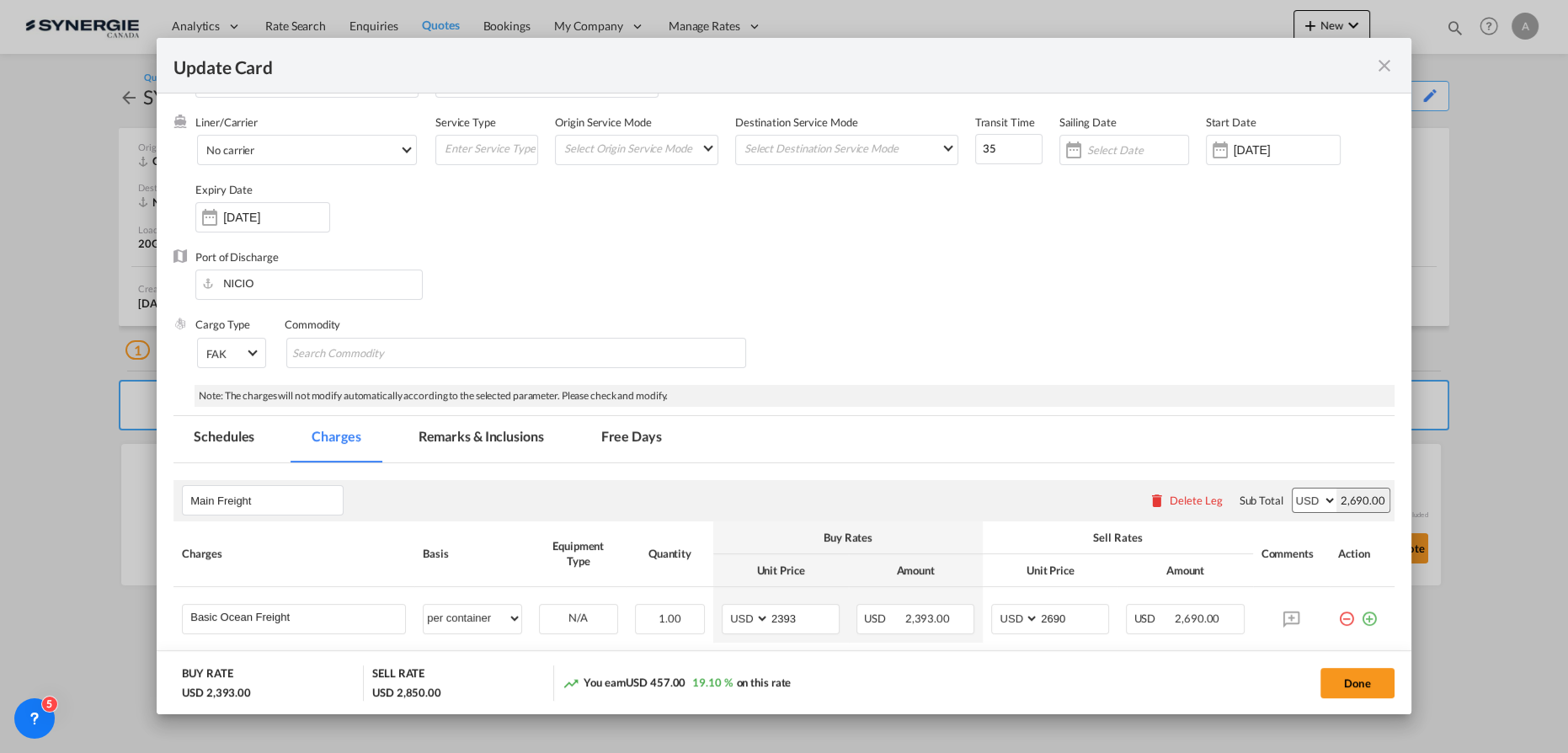
scroll to position [76, 0]
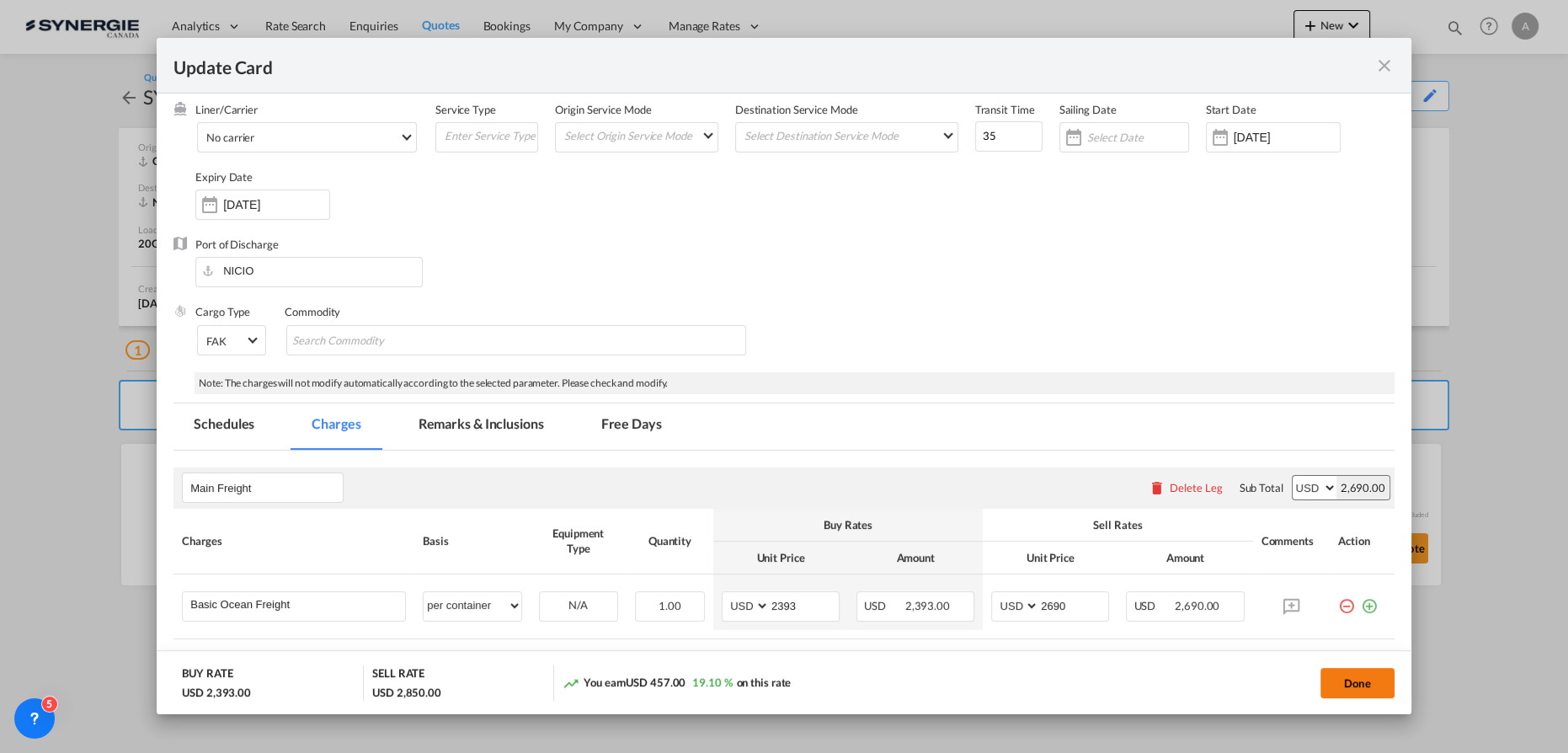
click at [1371, 686] on button "Done" at bounding box center [1358, 682] width 74 height 30
type input "09 Oct 2025"
type input "30 Oct 2025"
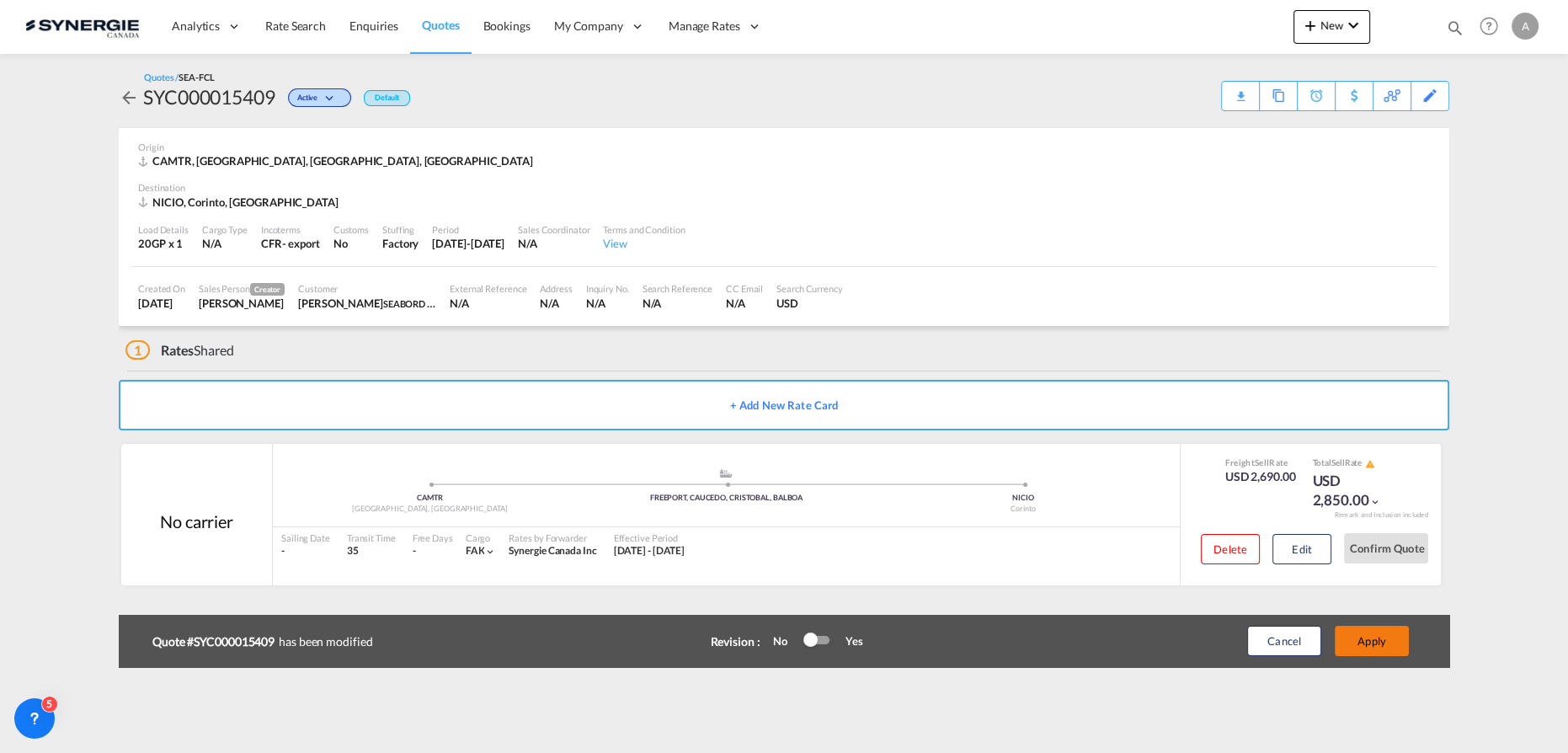
click at [1390, 640] on button "Apply" at bounding box center [1372, 641] width 74 height 30
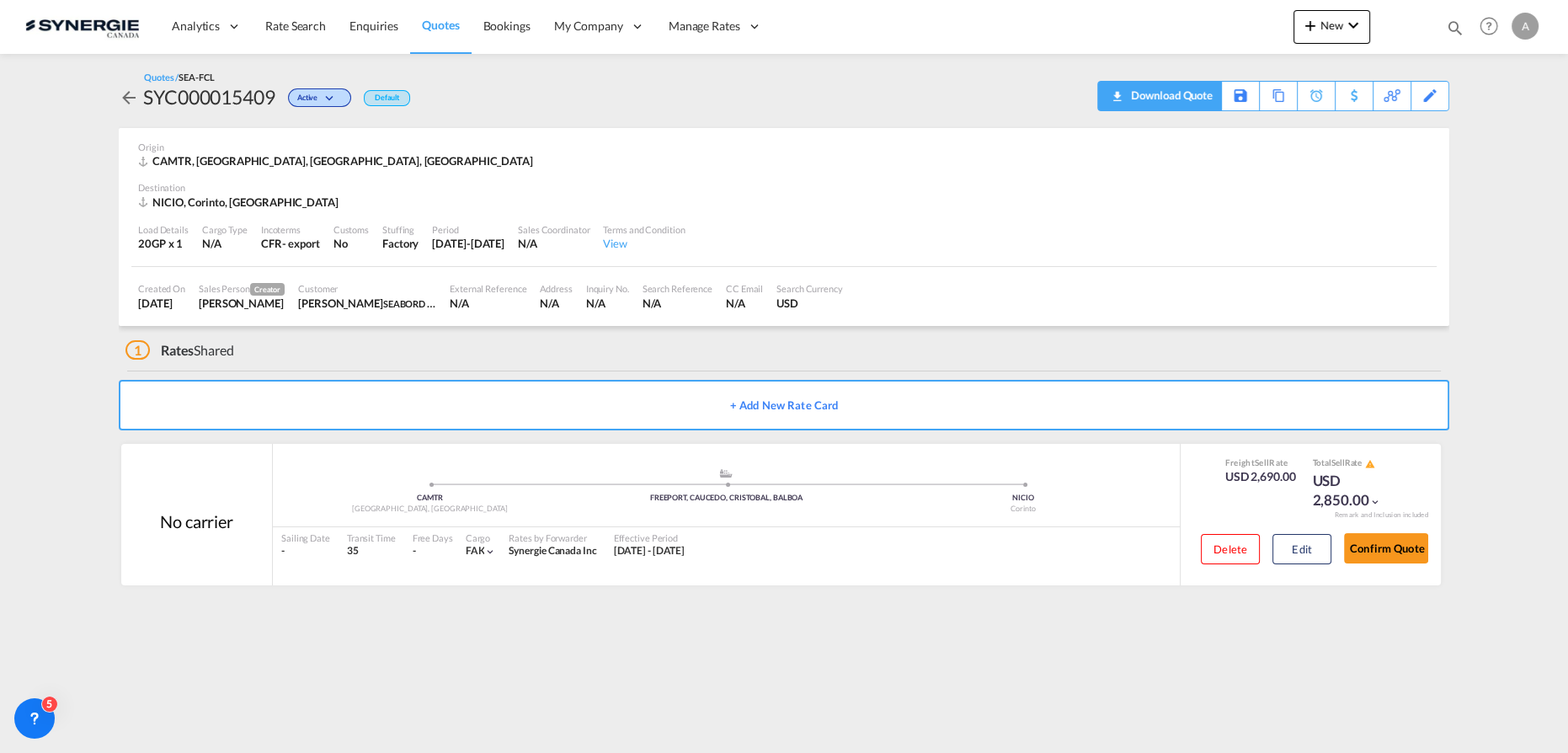
click at [1199, 99] on div "Download Quote" at bounding box center [1169, 95] width 86 height 27
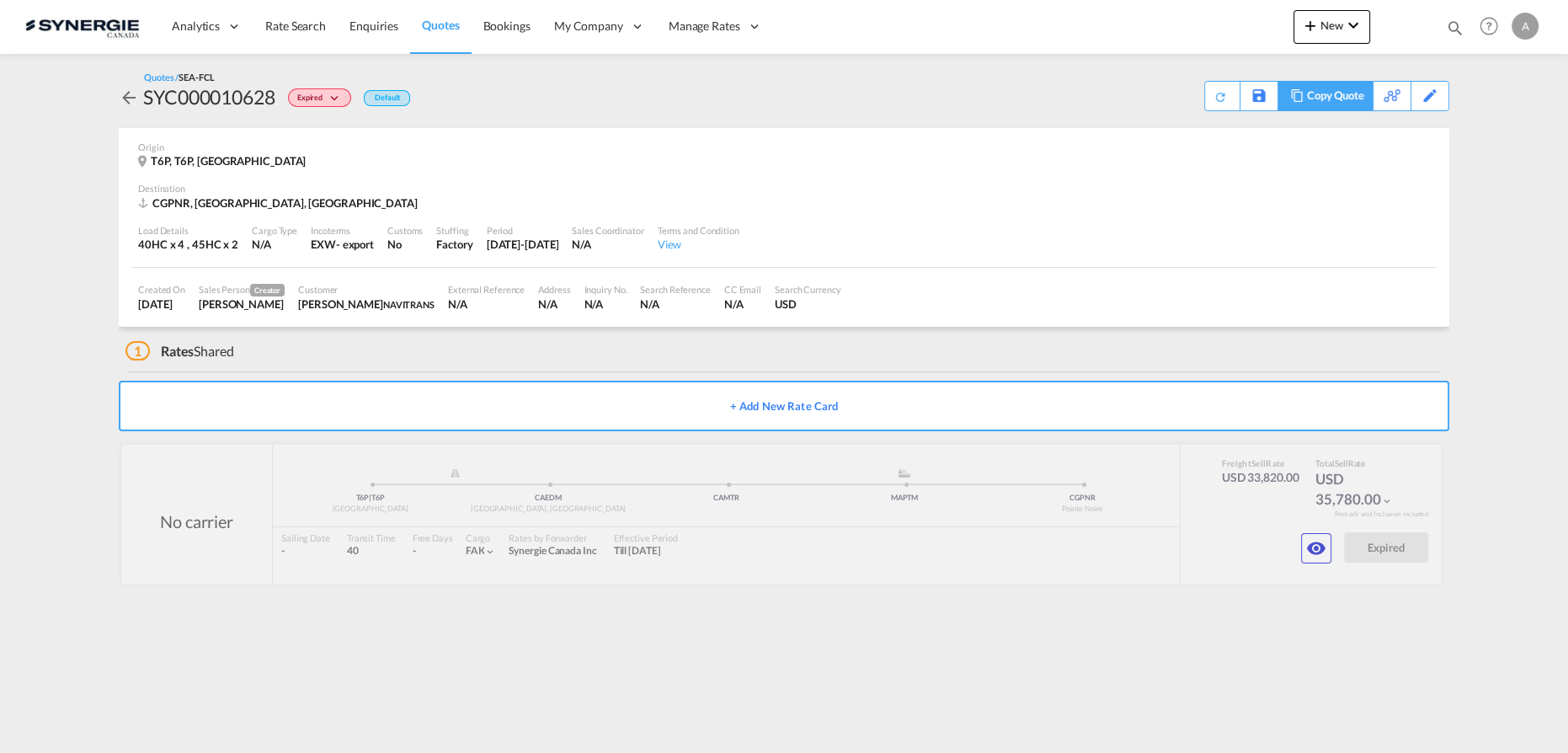
click at [1359, 99] on div "Copy Quote" at bounding box center [1335, 96] width 57 height 29
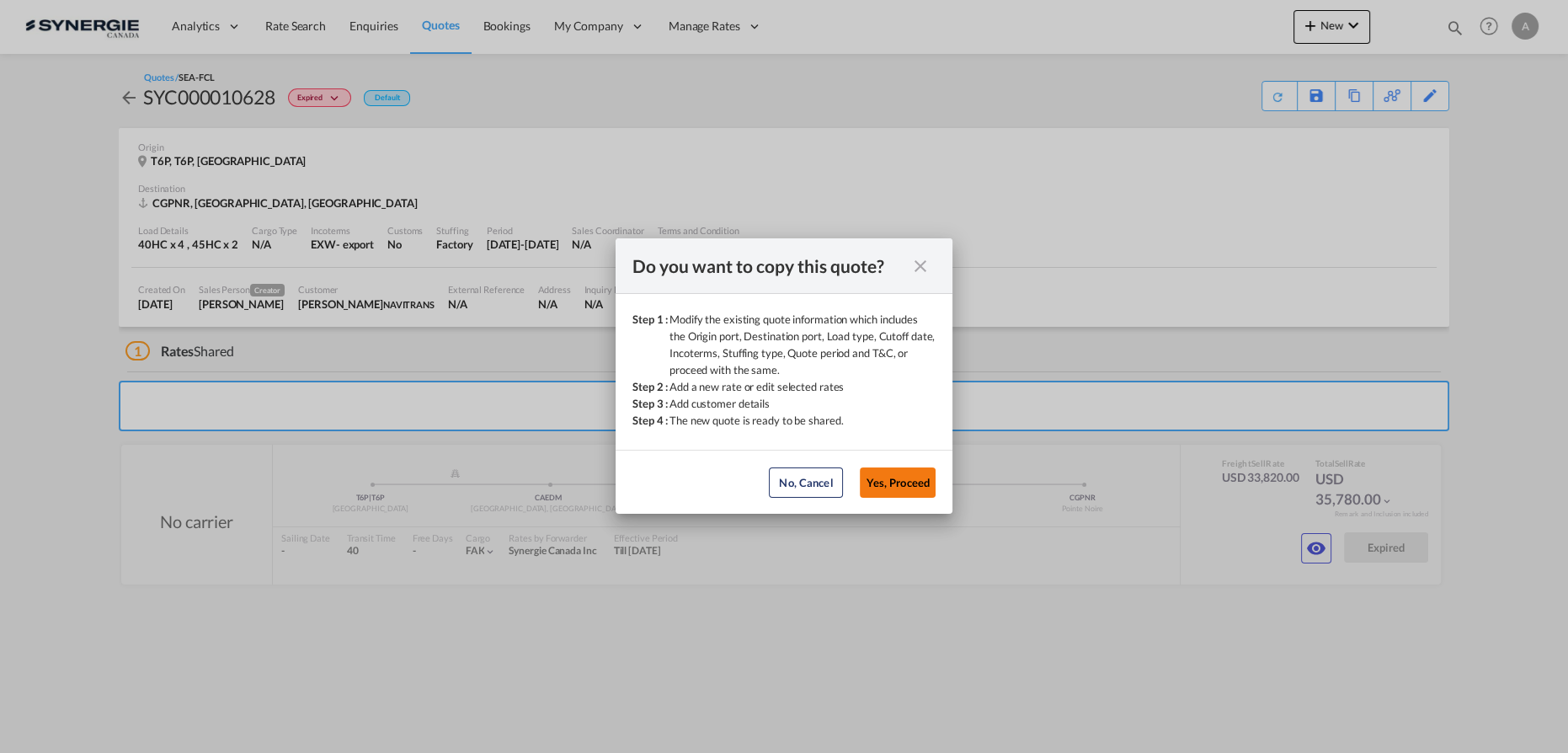
click at [897, 474] on button "Yes, Proceed" at bounding box center [898, 482] width 76 height 30
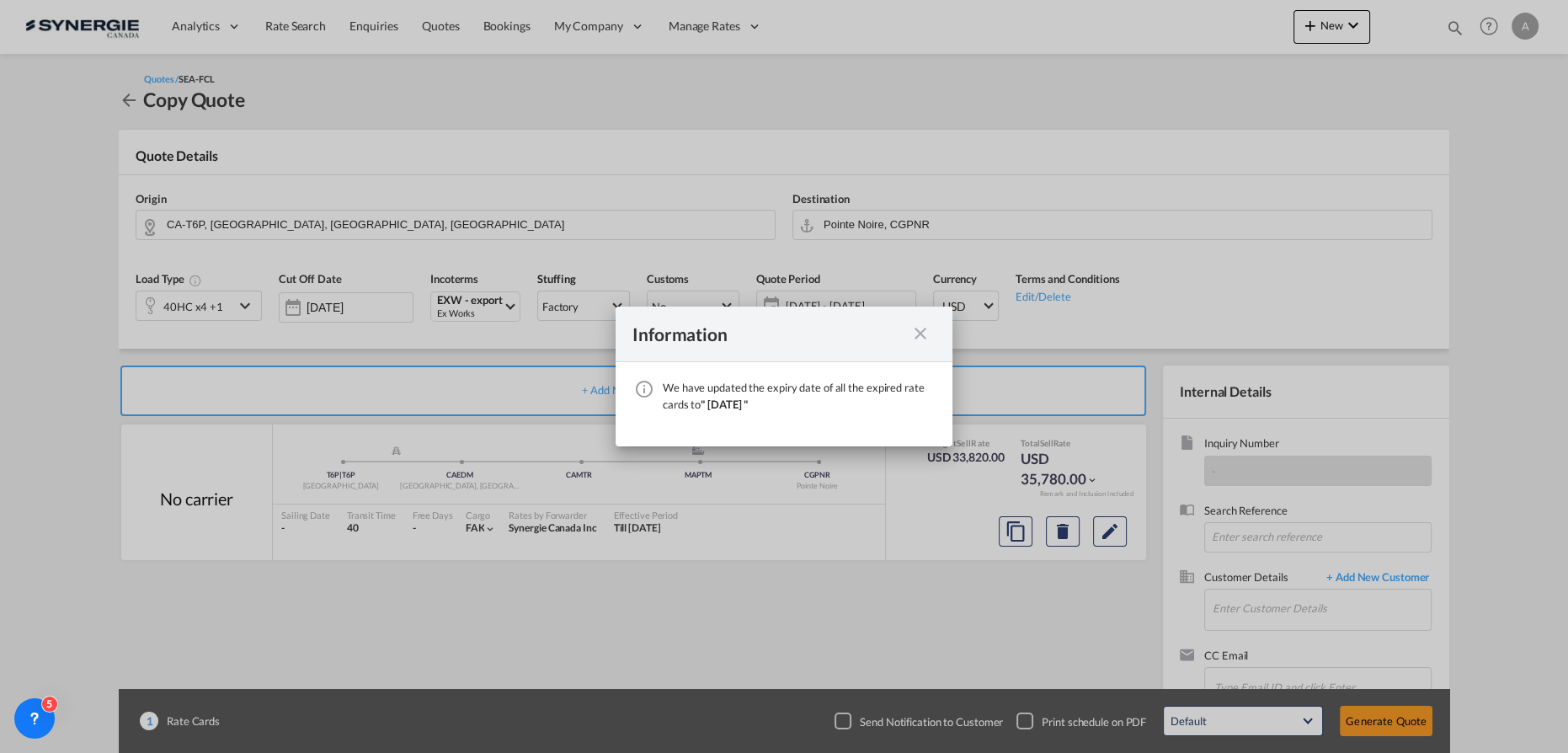
click at [914, 328] on md-icon "icon-close fg-AAA8AD cursor" at bounding box center [920, 333] width 20 height 20
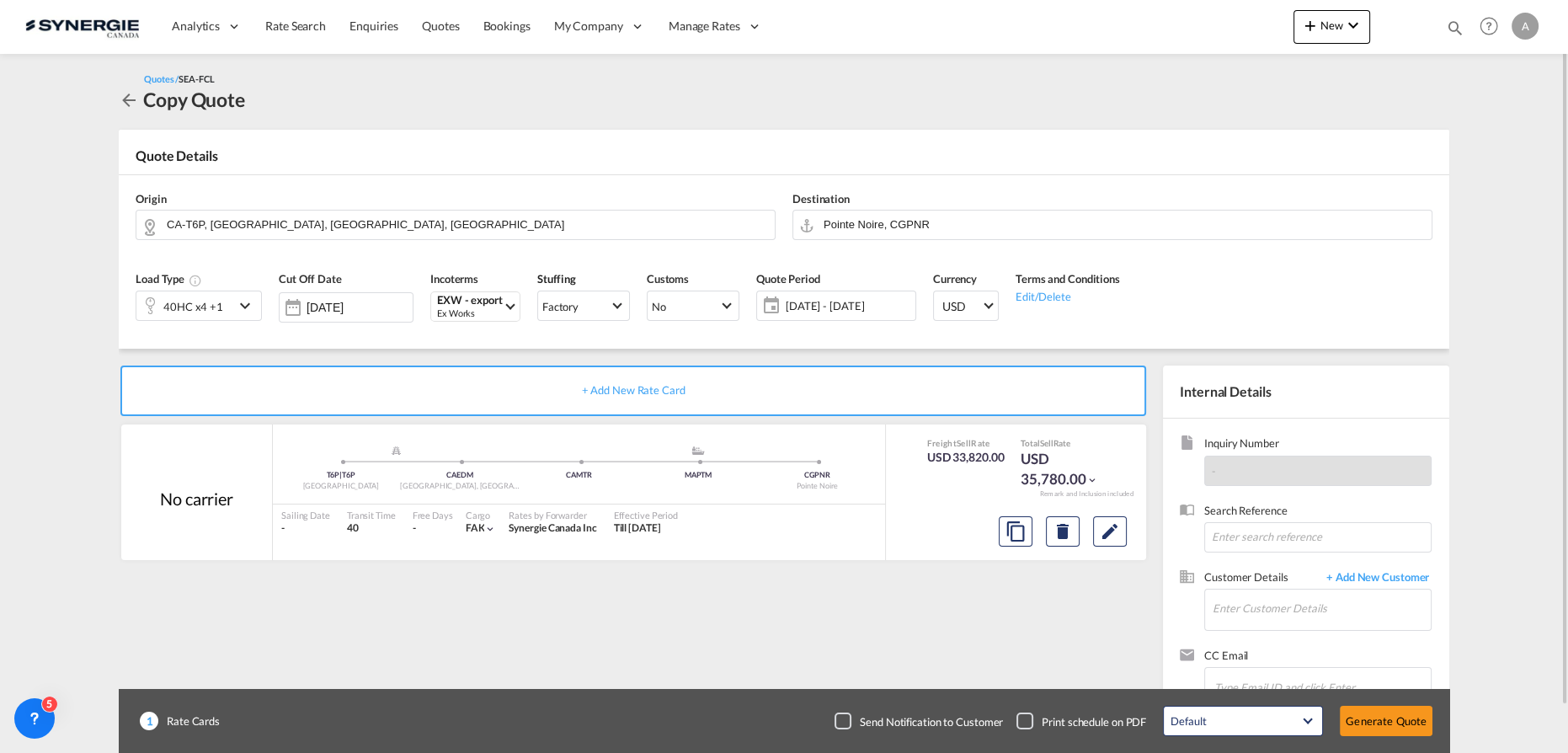
click at [249, 312] on md-icon "icon-chevron-down" at bounding box center [247, 305] width 25 height 20
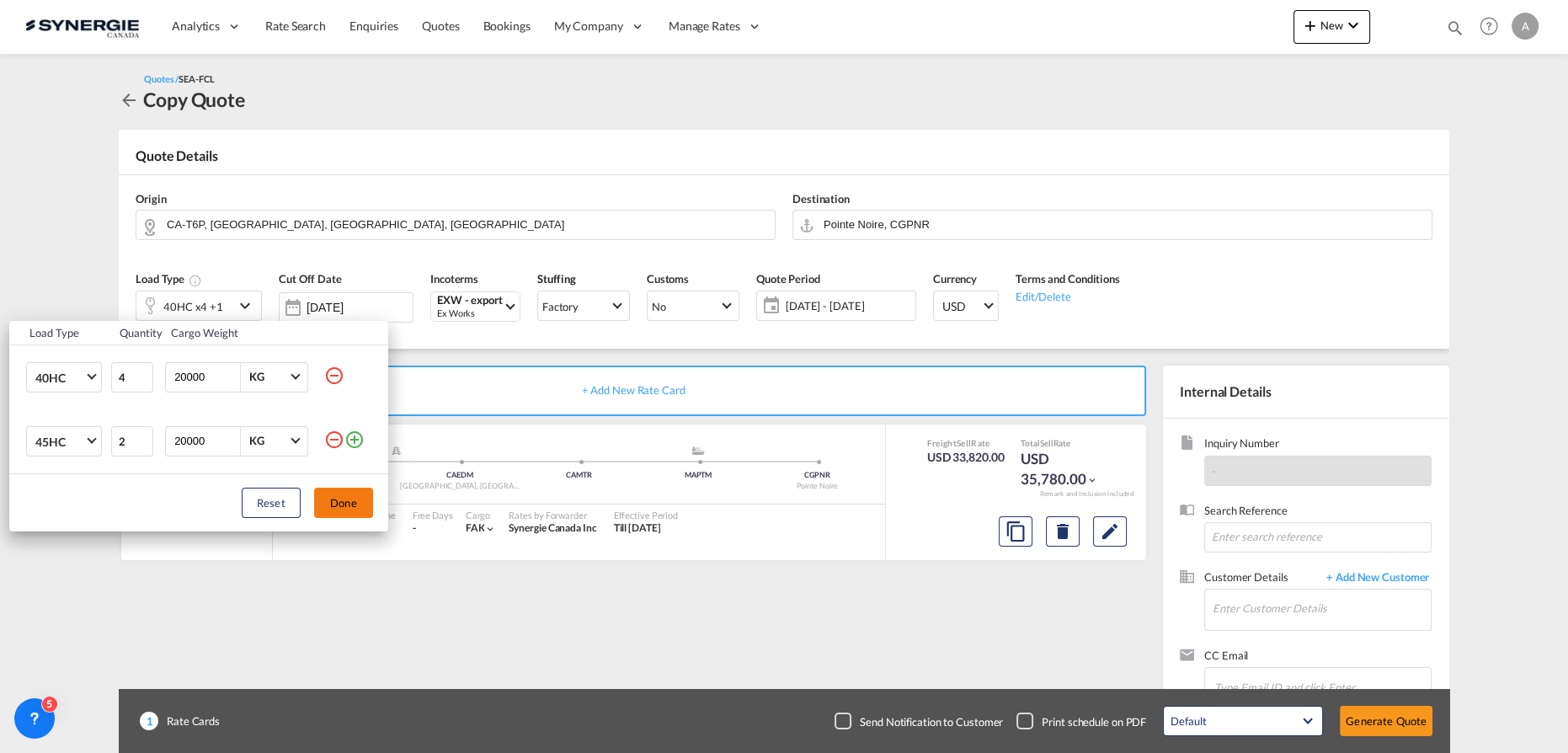
click at [337, 500] on button "Done" at bounding box center [343, 502] width 59 height 30
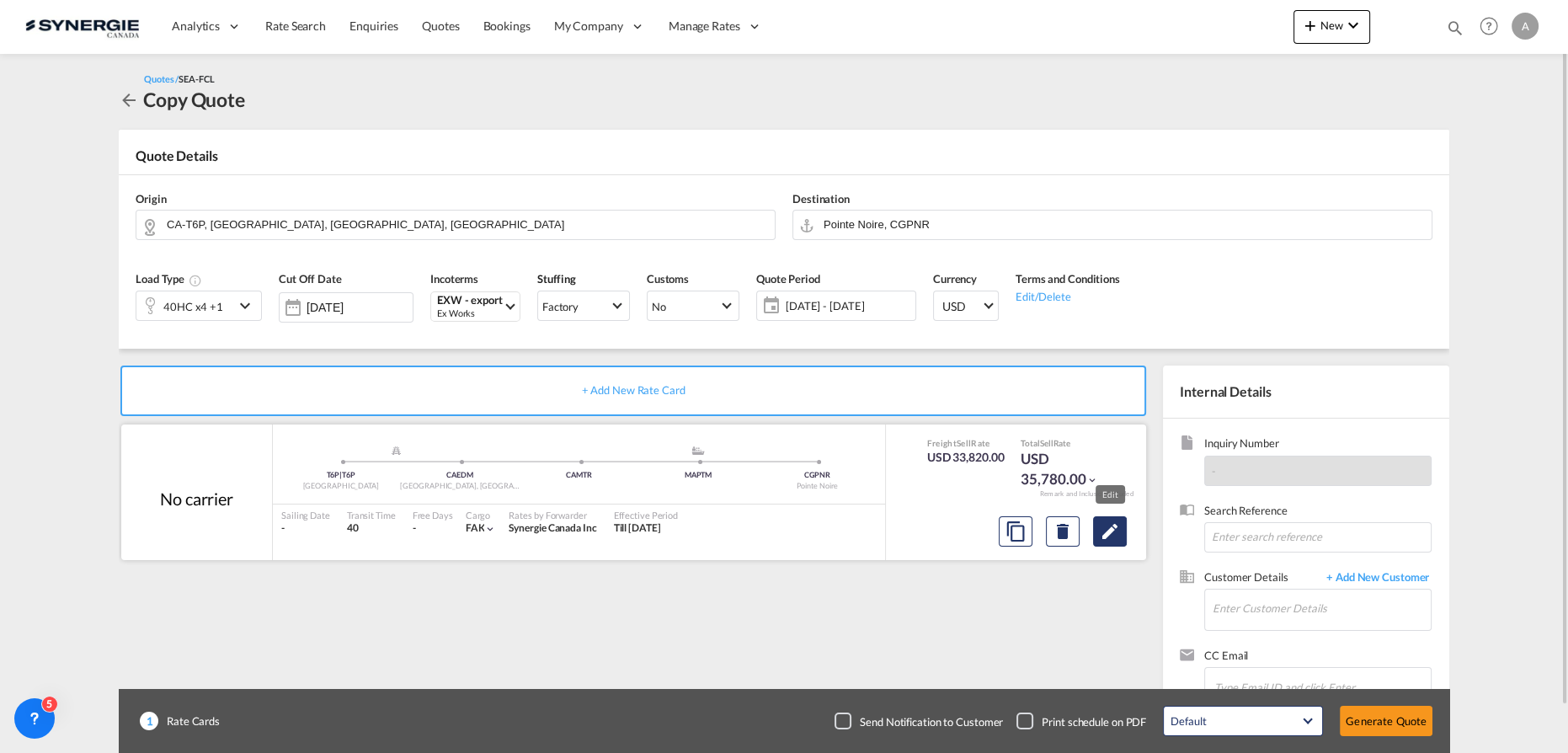
click at [1116, 535] on md-icon "Edit" at bounding box center [1110, 532] width 20 height 20
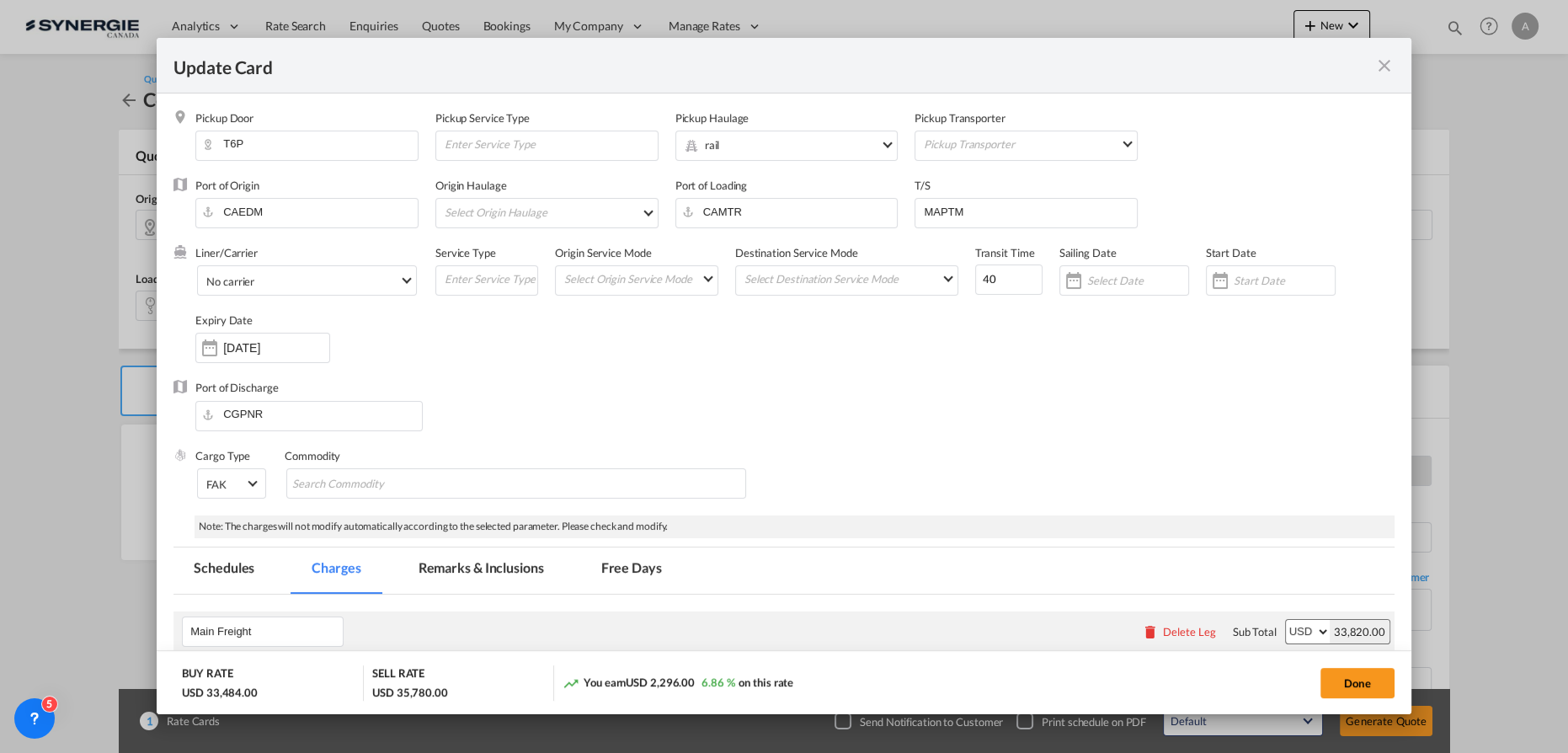
select select "per equipment"
select select "per container"
select select "per B/L"
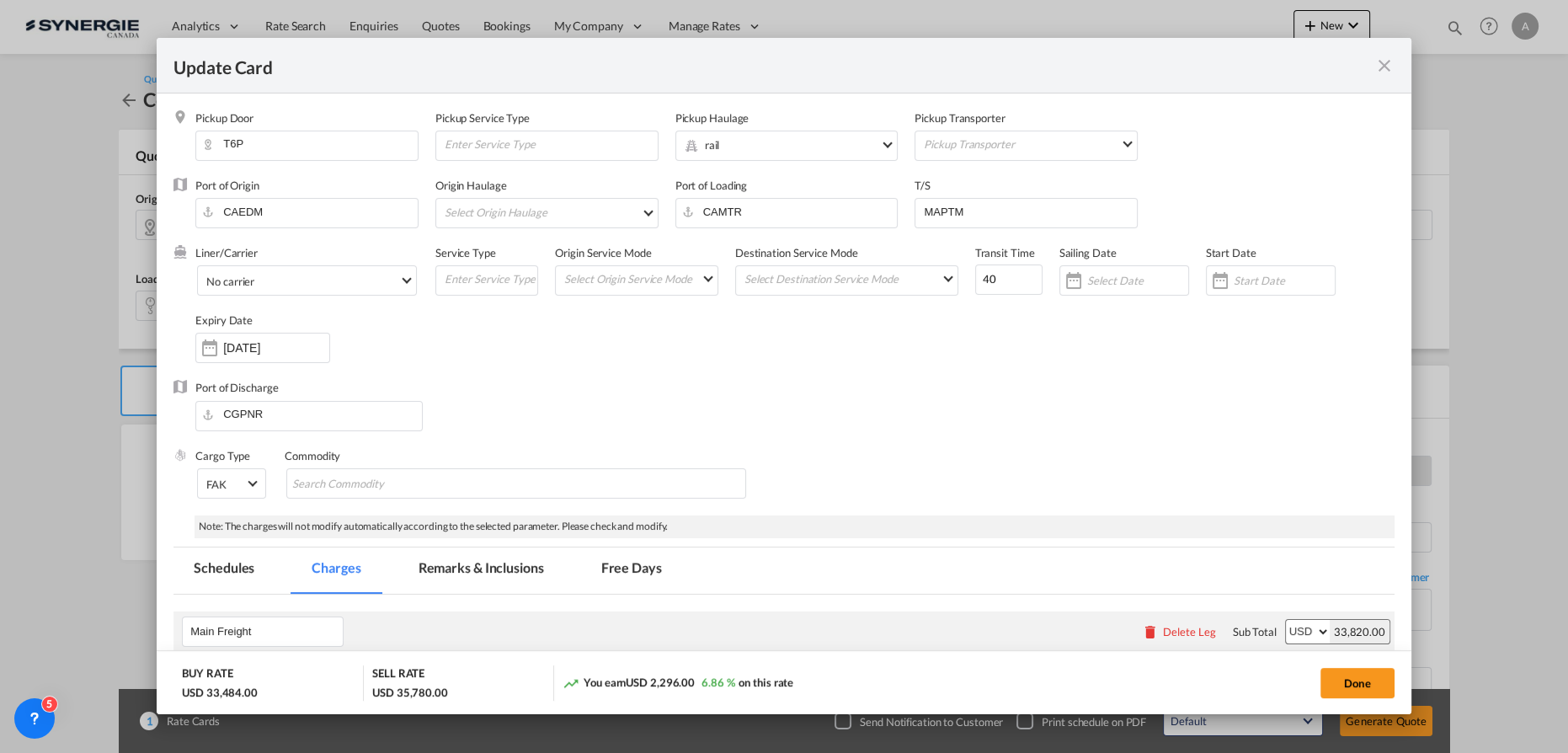
select select "per B/L"
select select "per shipment"
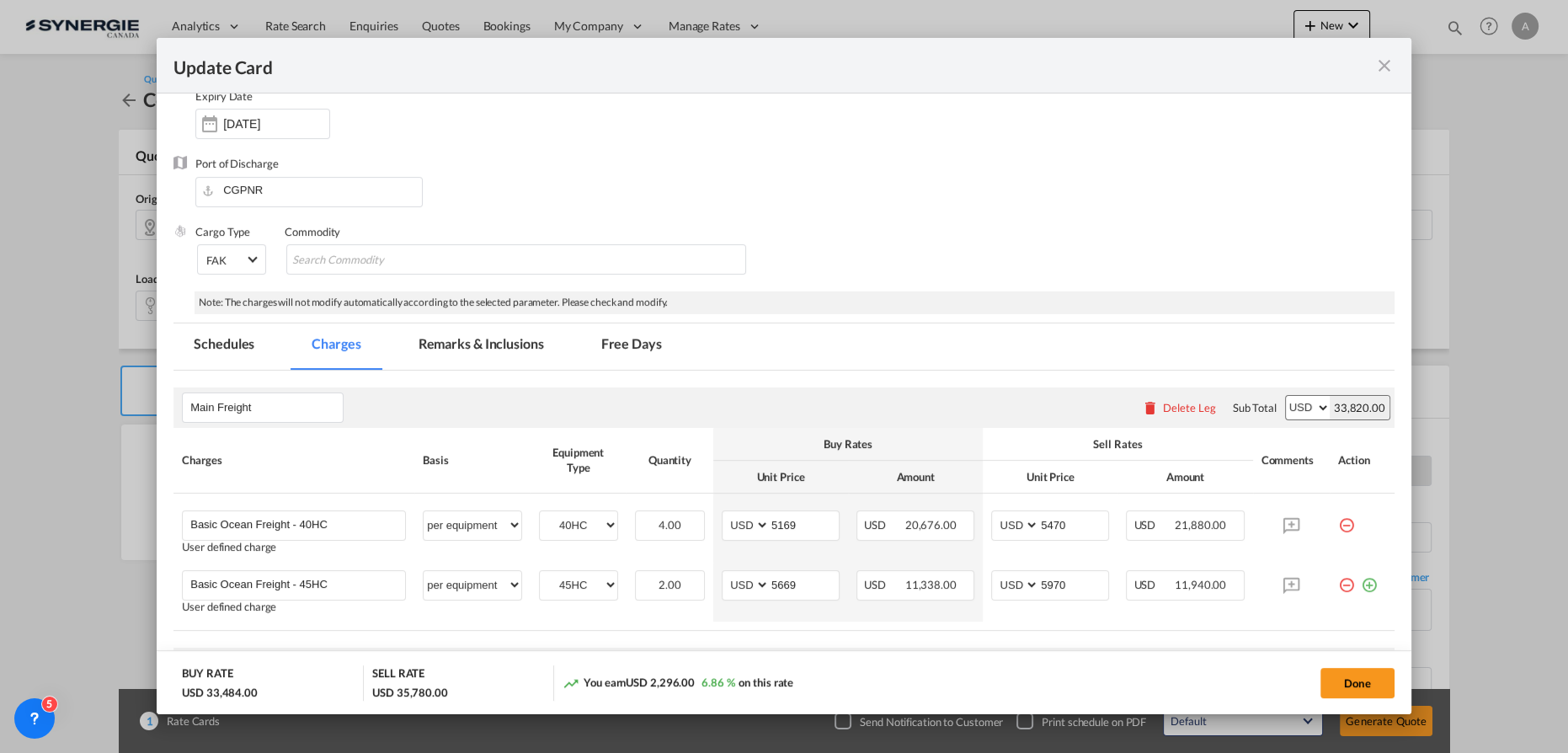
scroll to position [229, 0]
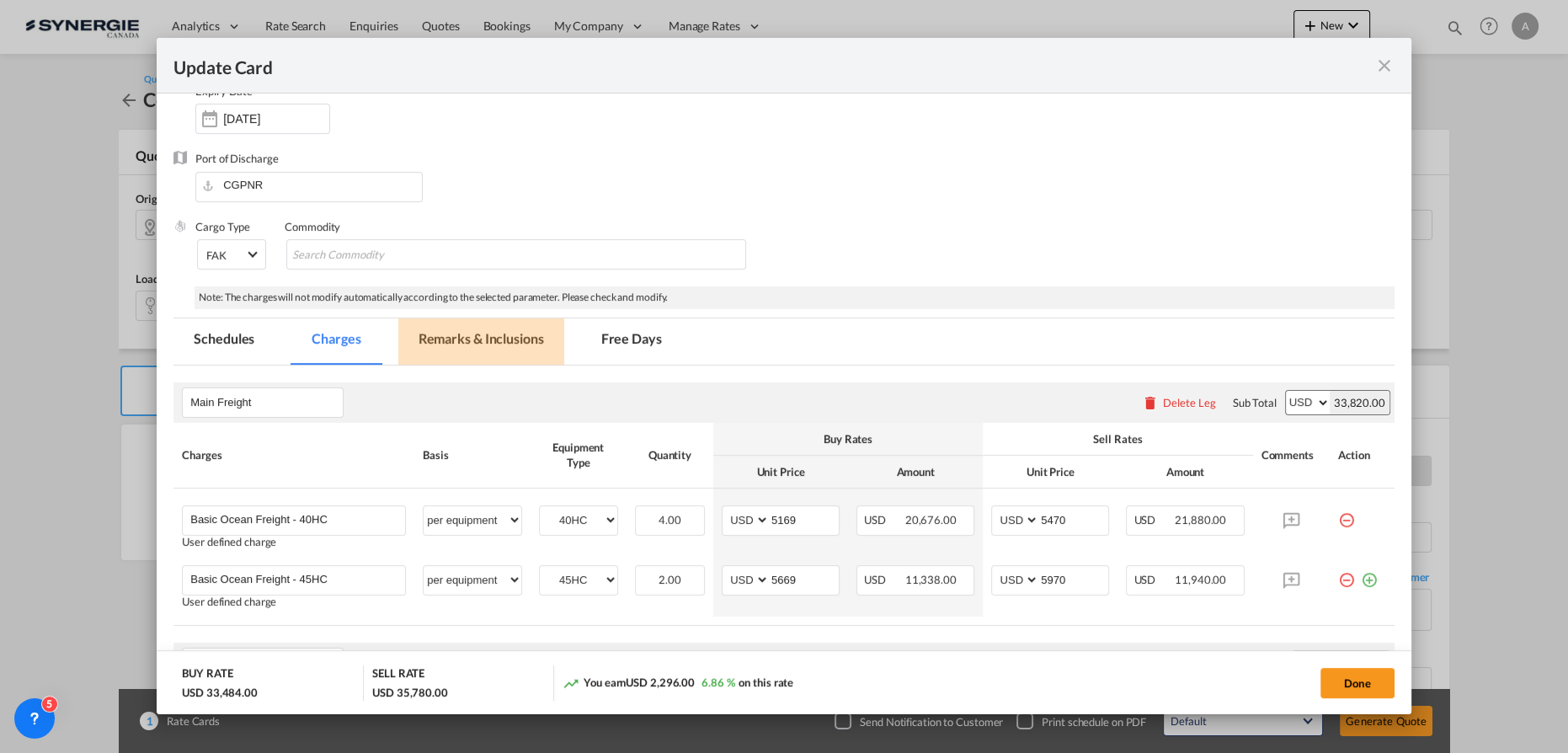
click at [469, 343] on md-tab-item "Remarks & Inclusions" at bounding box center [481, 341] width 166 height 46
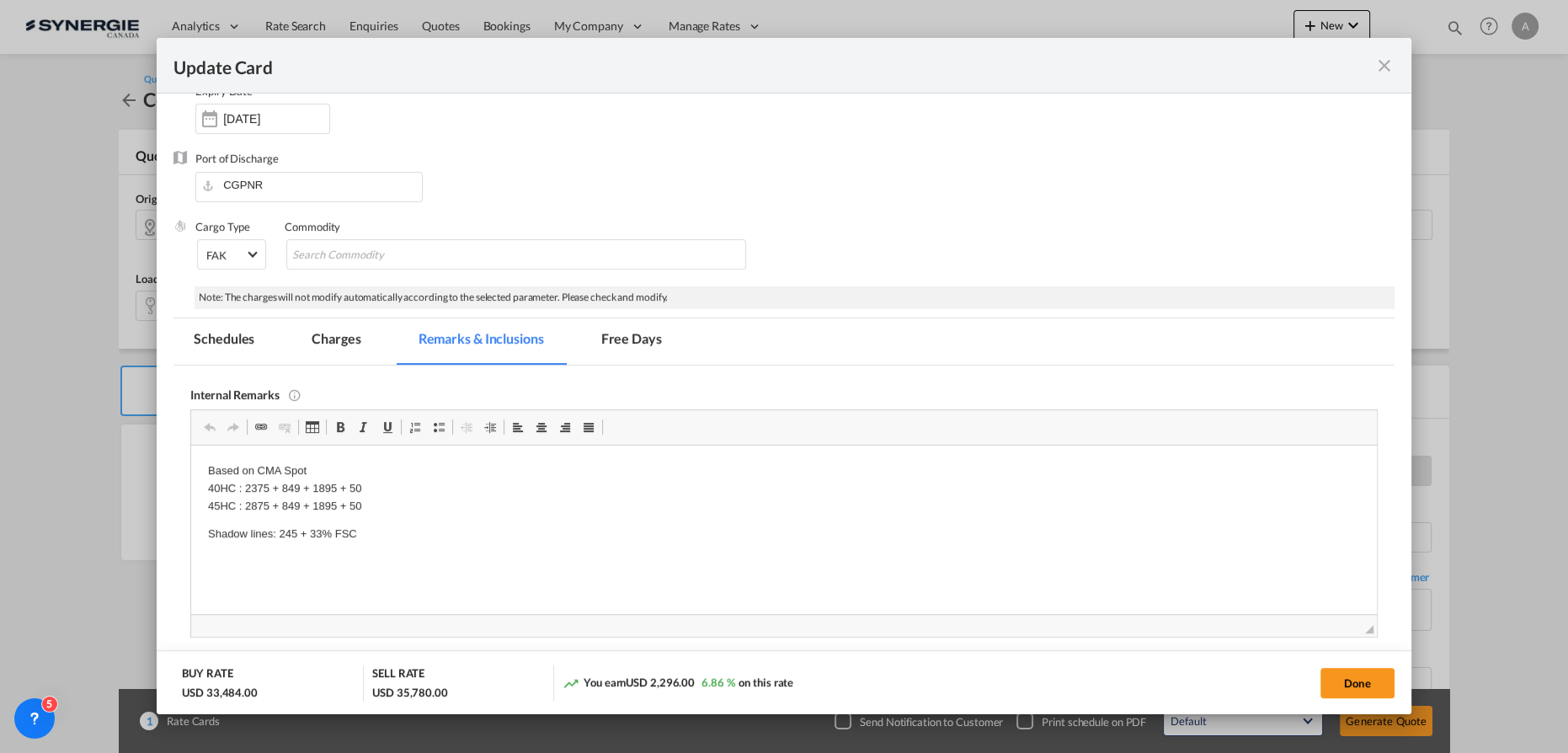
scroll to position [306, 0]
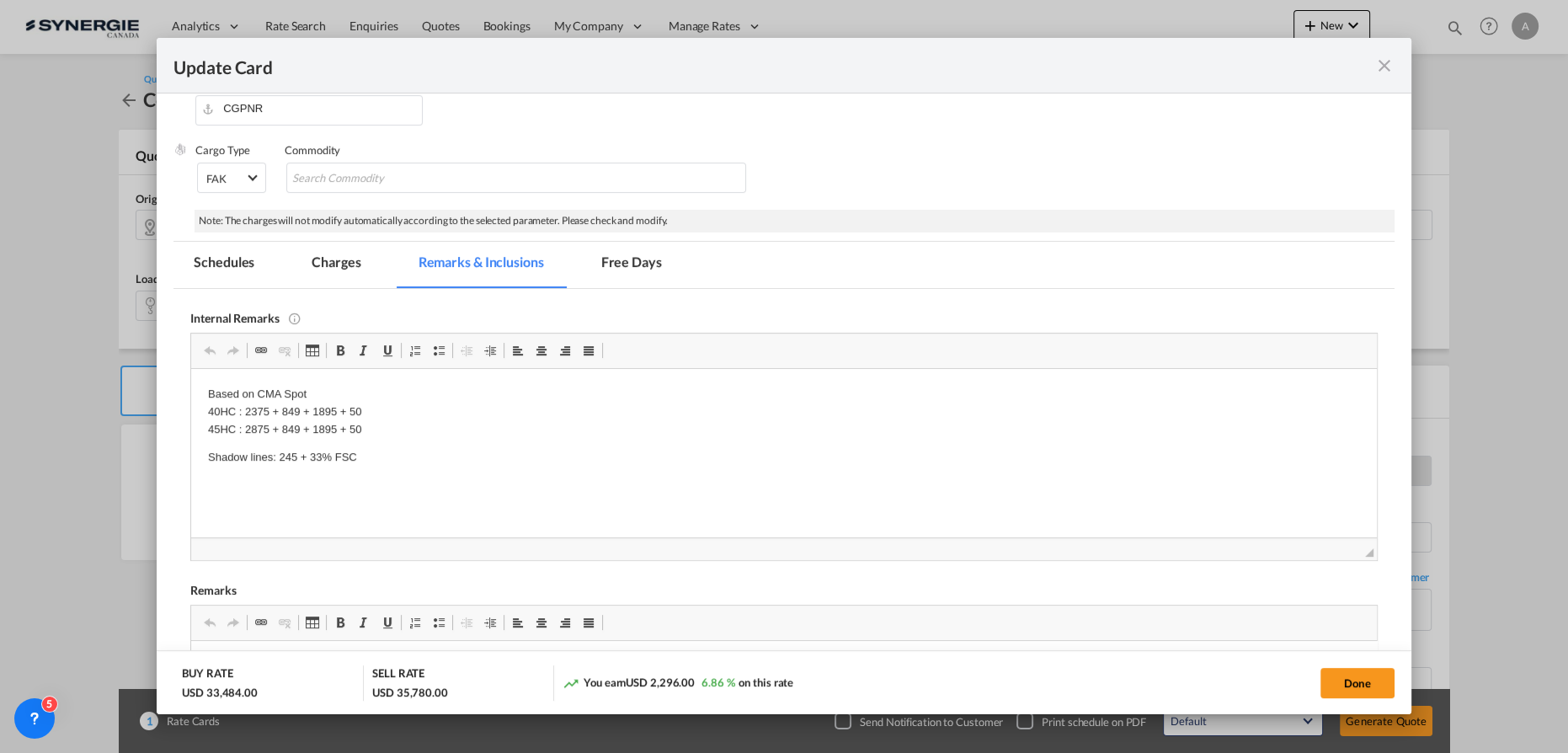
click at [352, 269] on md-tab-item "Charges" at bounding box center [336, 265] width 90 height 46
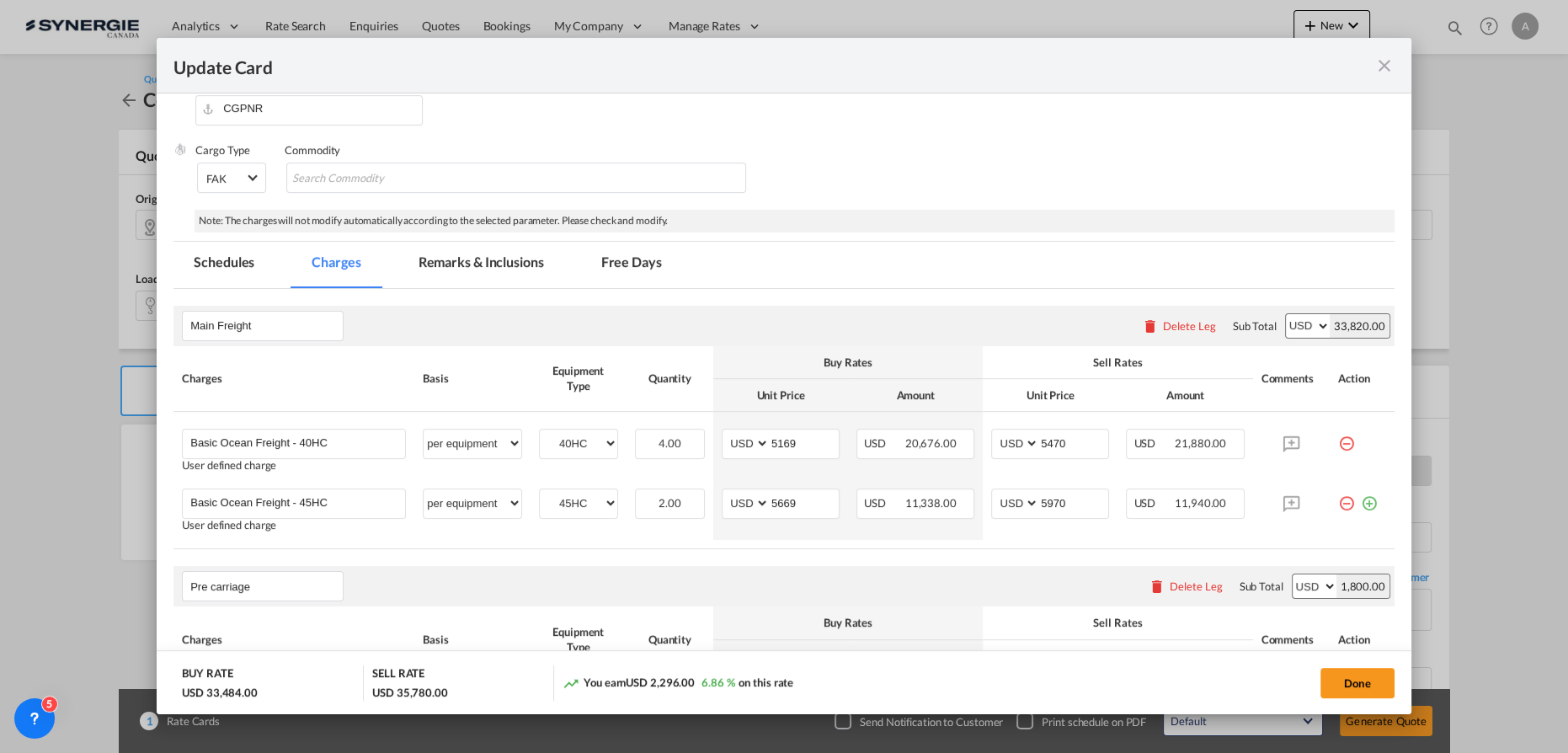
scroll to position [459, 0]
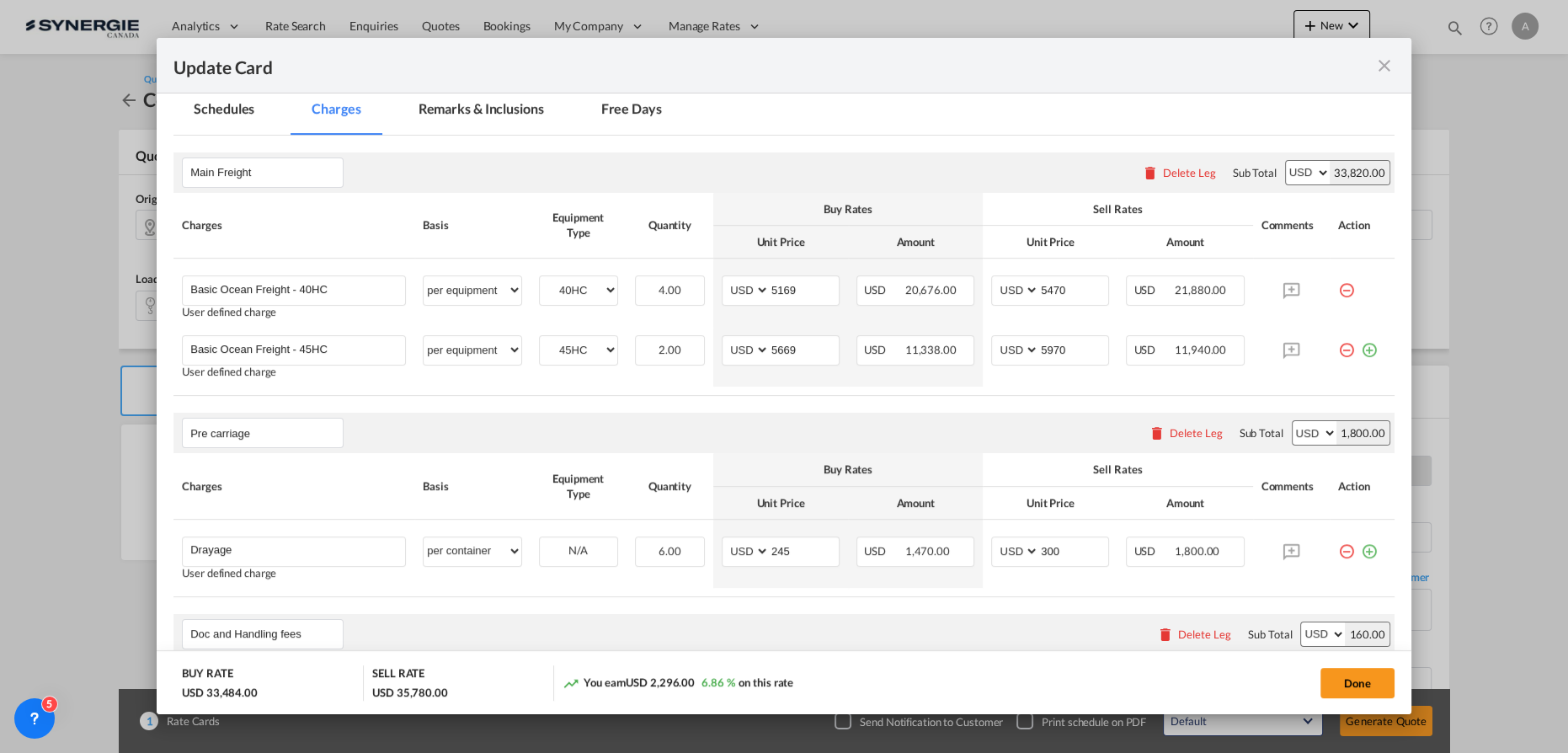
click at [1386, 65] on md-icon "icon-close fg-AAA8AD m-0 pointer" at bounding box center [1384, 65] width 20 height 20
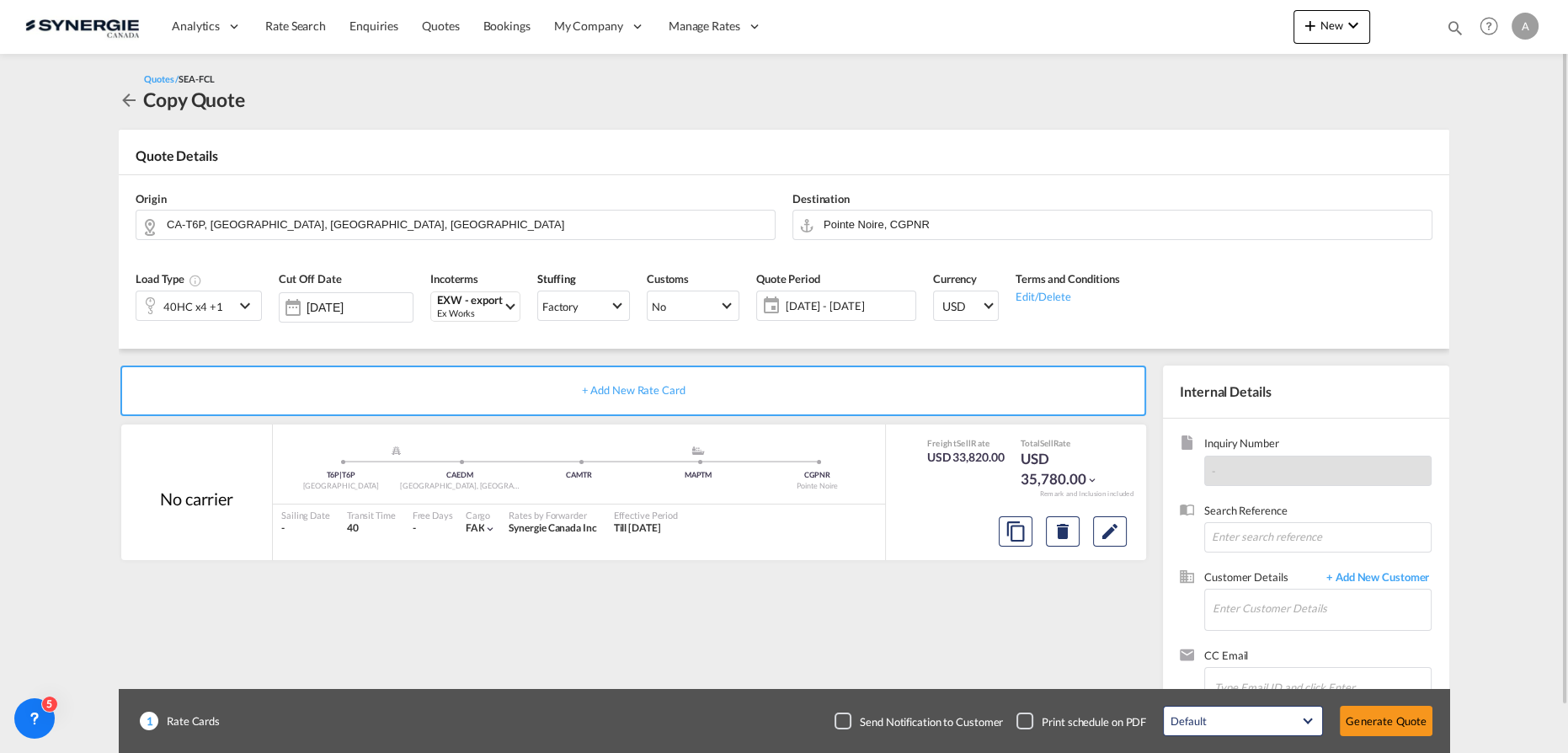
click at [217, 307] on div "40HC x4 +1" at bounding box center [193, 306] width 60 height 24
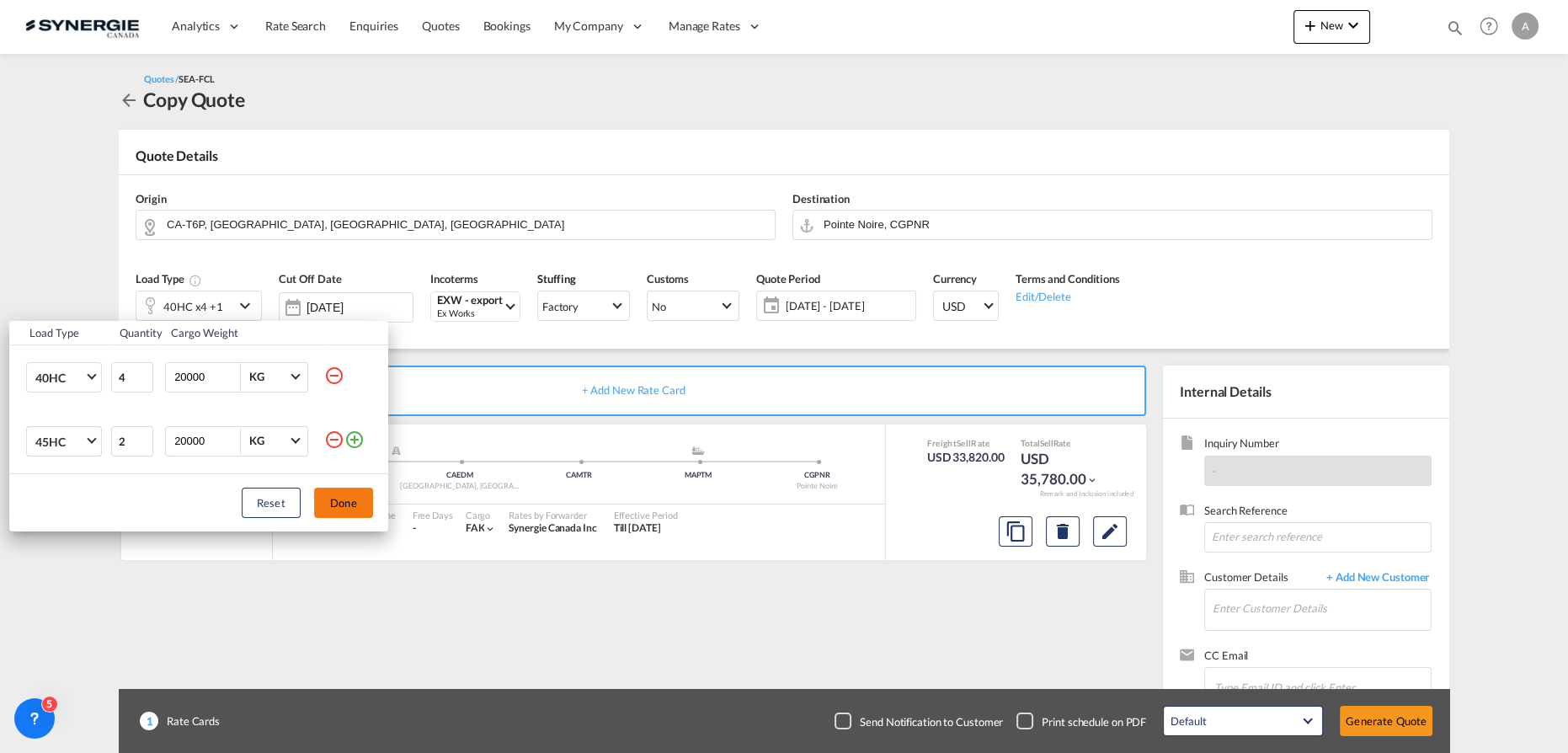
click at [334, 443] on md-icon "icon-minus-circle-outline" at bounding box center [334, 439] width 20 height 20
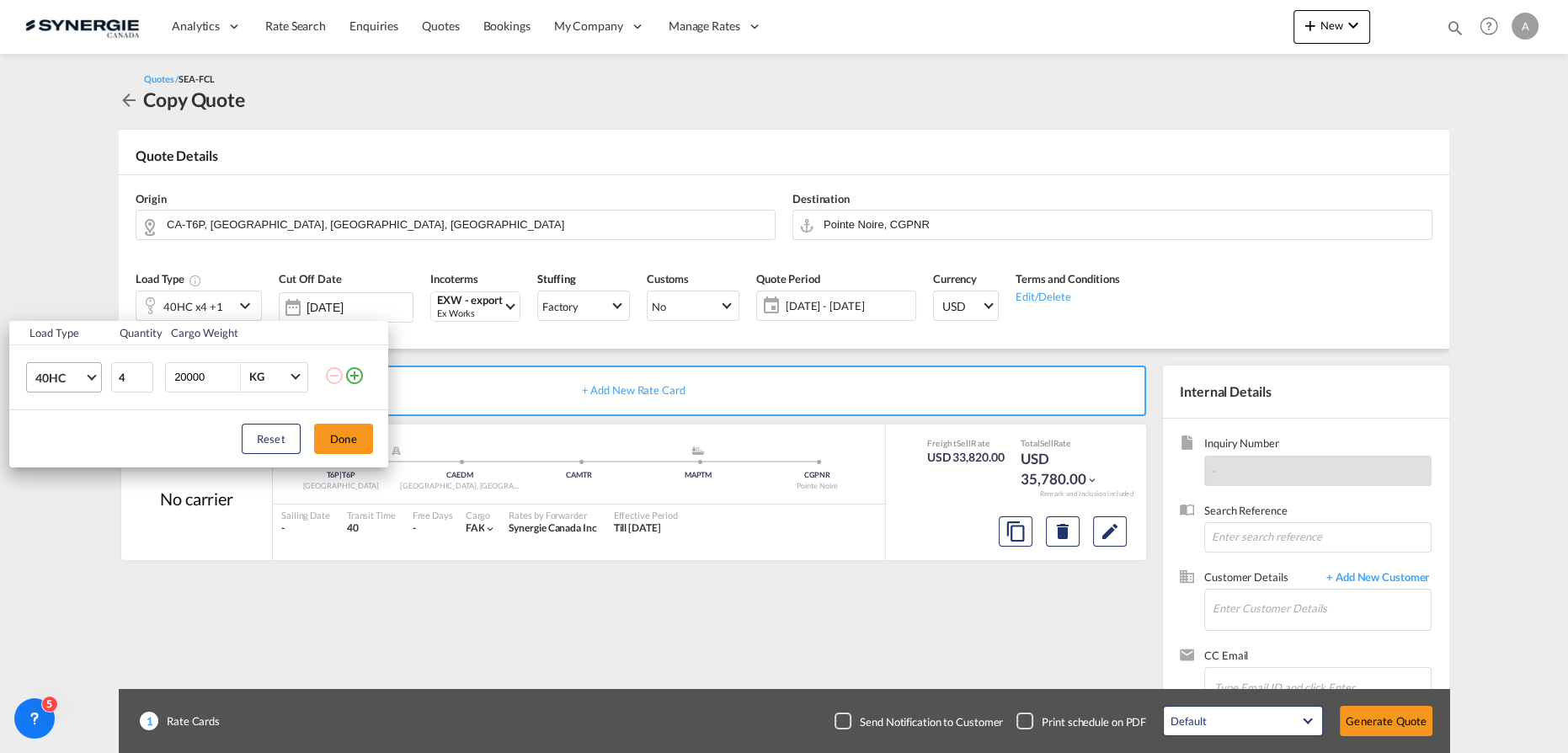
click at [79, 381] on span "40HC" at bounding box center [60, 378] width 49 height 17
click at [55, 298] on div "20GP" at bounding box center [49, 296] width 30 height 17
drag, startPoint x: 115, startPoint y: 378, endPoint x: 94, endPoint y: 372, distance: 21.8
click at [94, 372] on tr "20GP 4 20000 KG KG" at bounding box center [198, 377] width 379 height 65
type input "1"
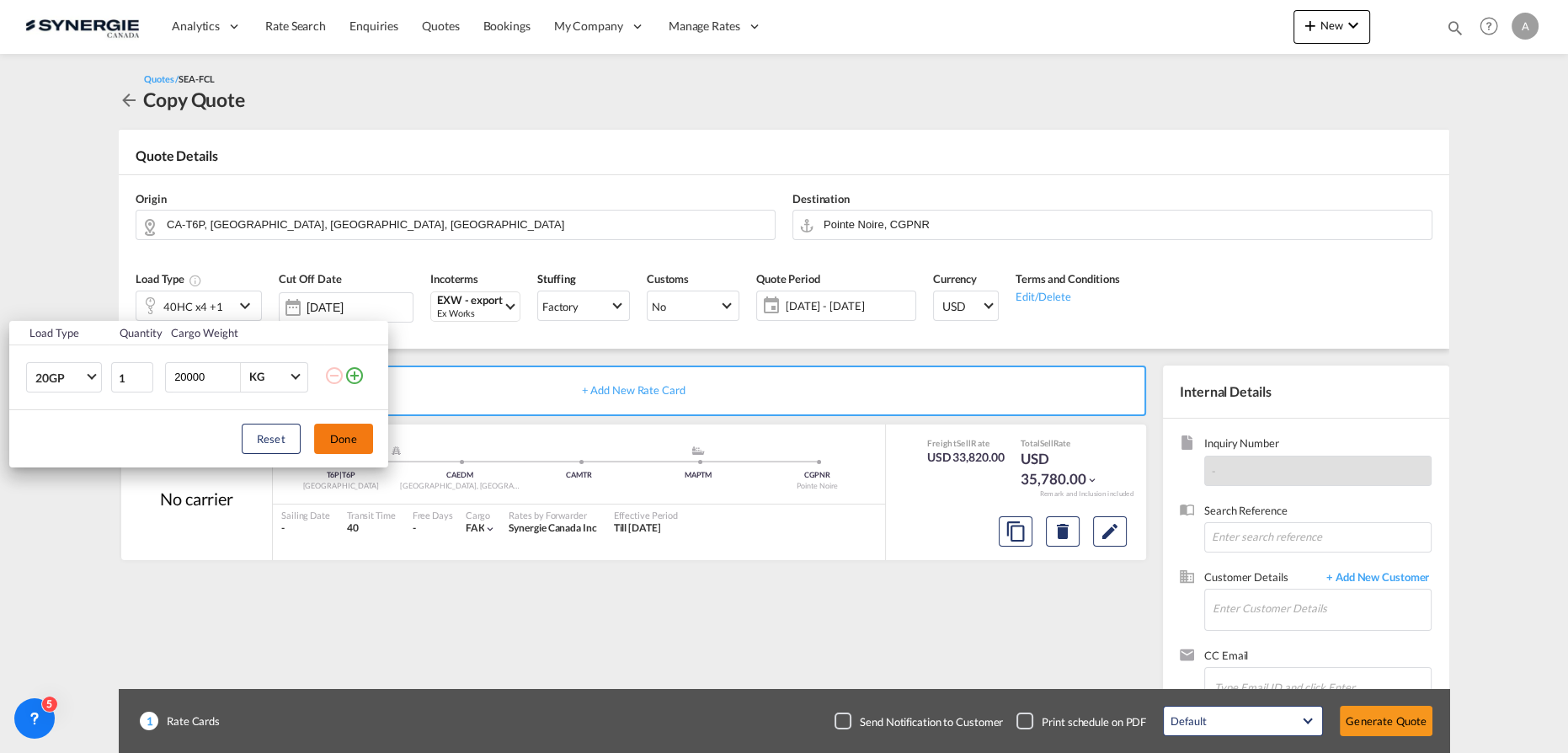
click at [342, 435] on button "Done" at bounding box center [343, 439] width 59 height 30
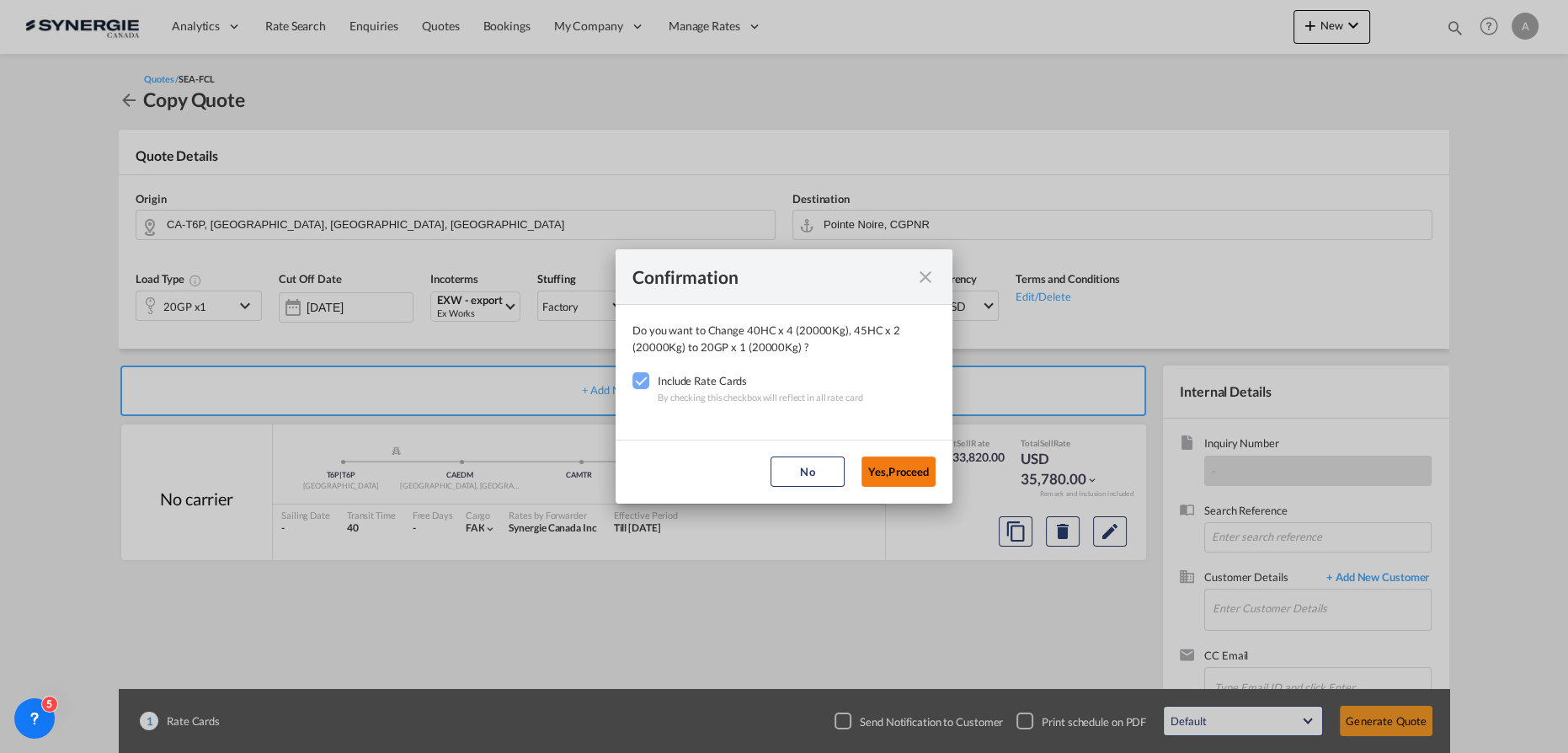
click at [908, 467] on button "Yes,Proceed" at bounding box center [899, 471] width 74 height 30
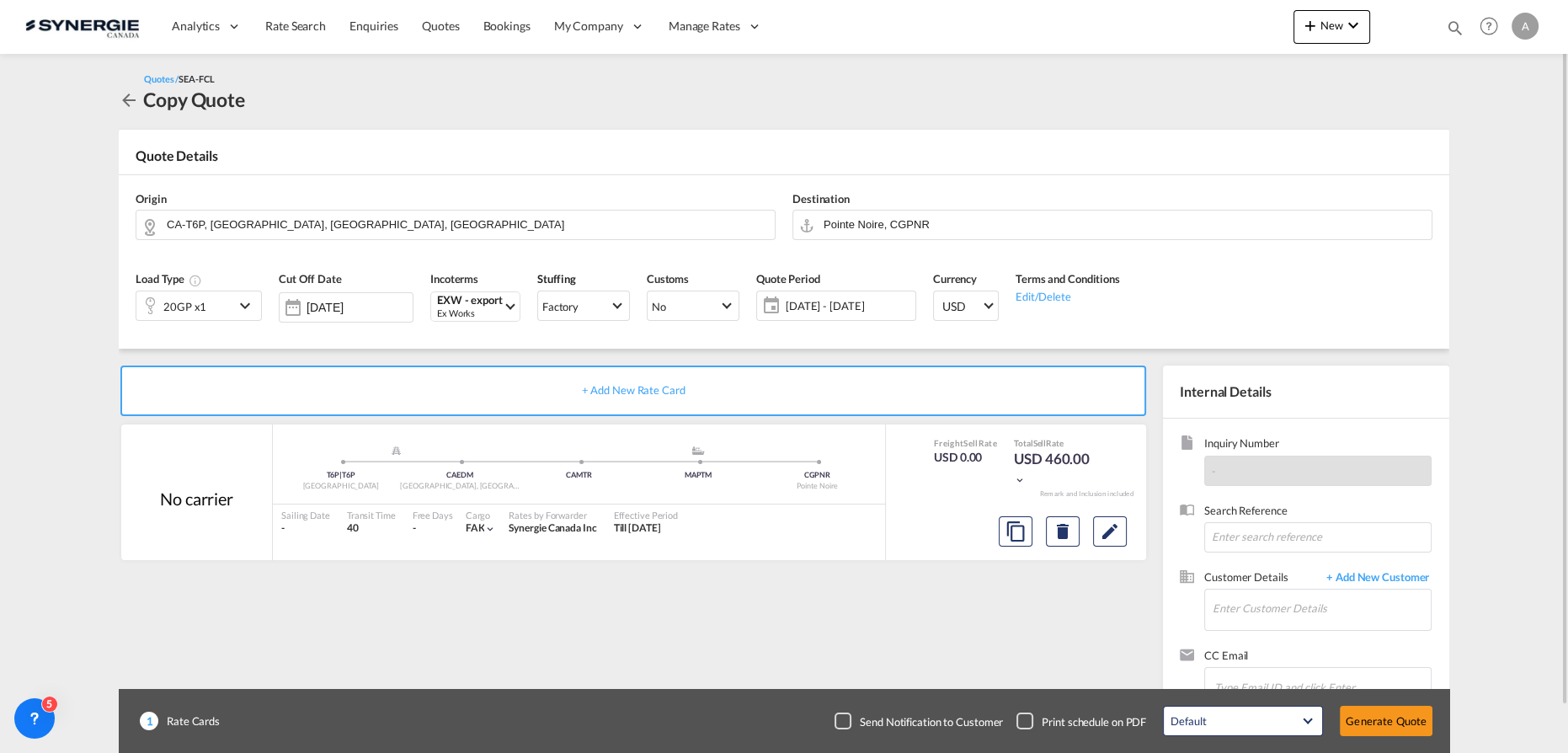
click at [862, 305] on span "10 Oct - 09 Nov 2025" at bounding box center [849, 305] width 126 height 15
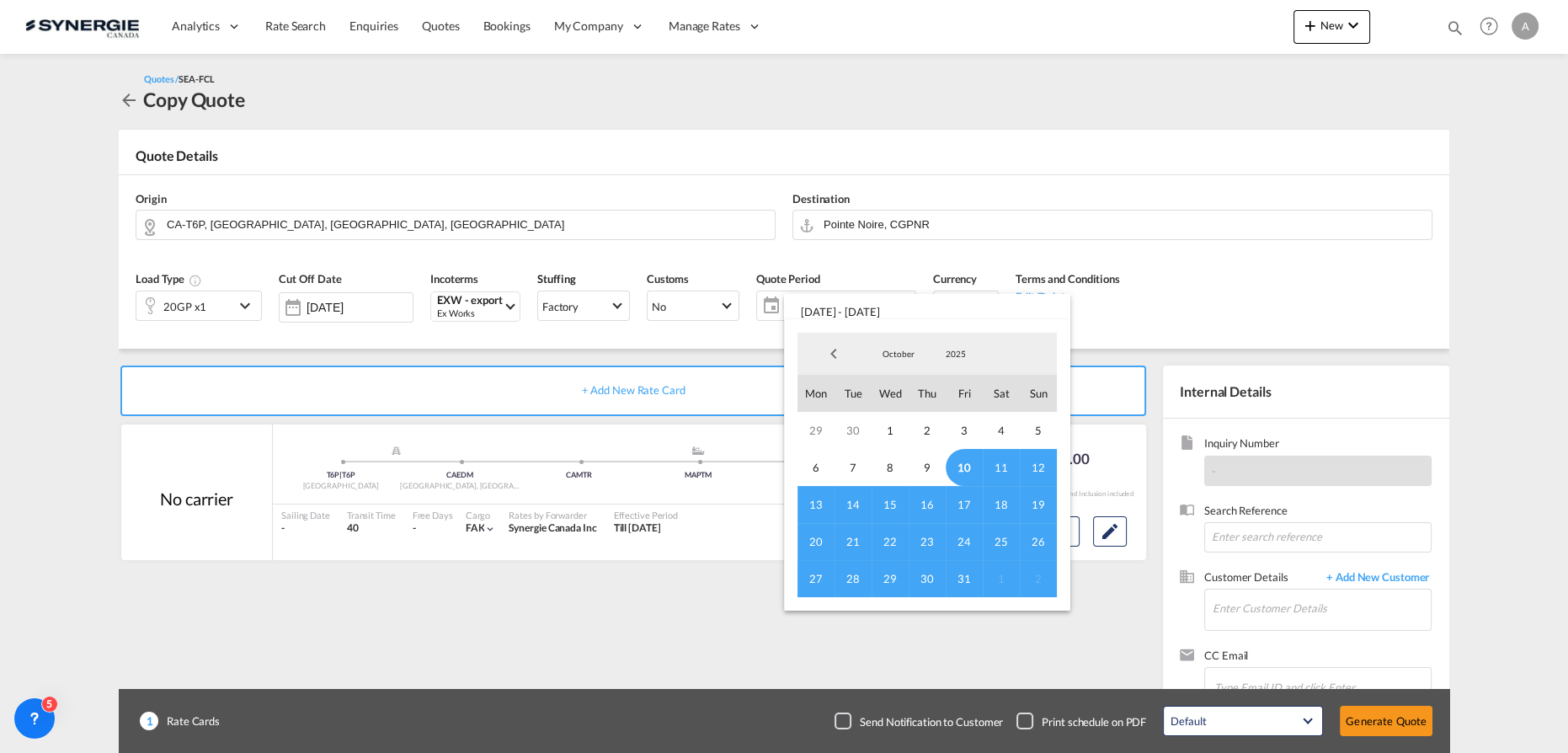
click at [966, 466] on span "10" at bounding box center [964, 468] width 37 height 37
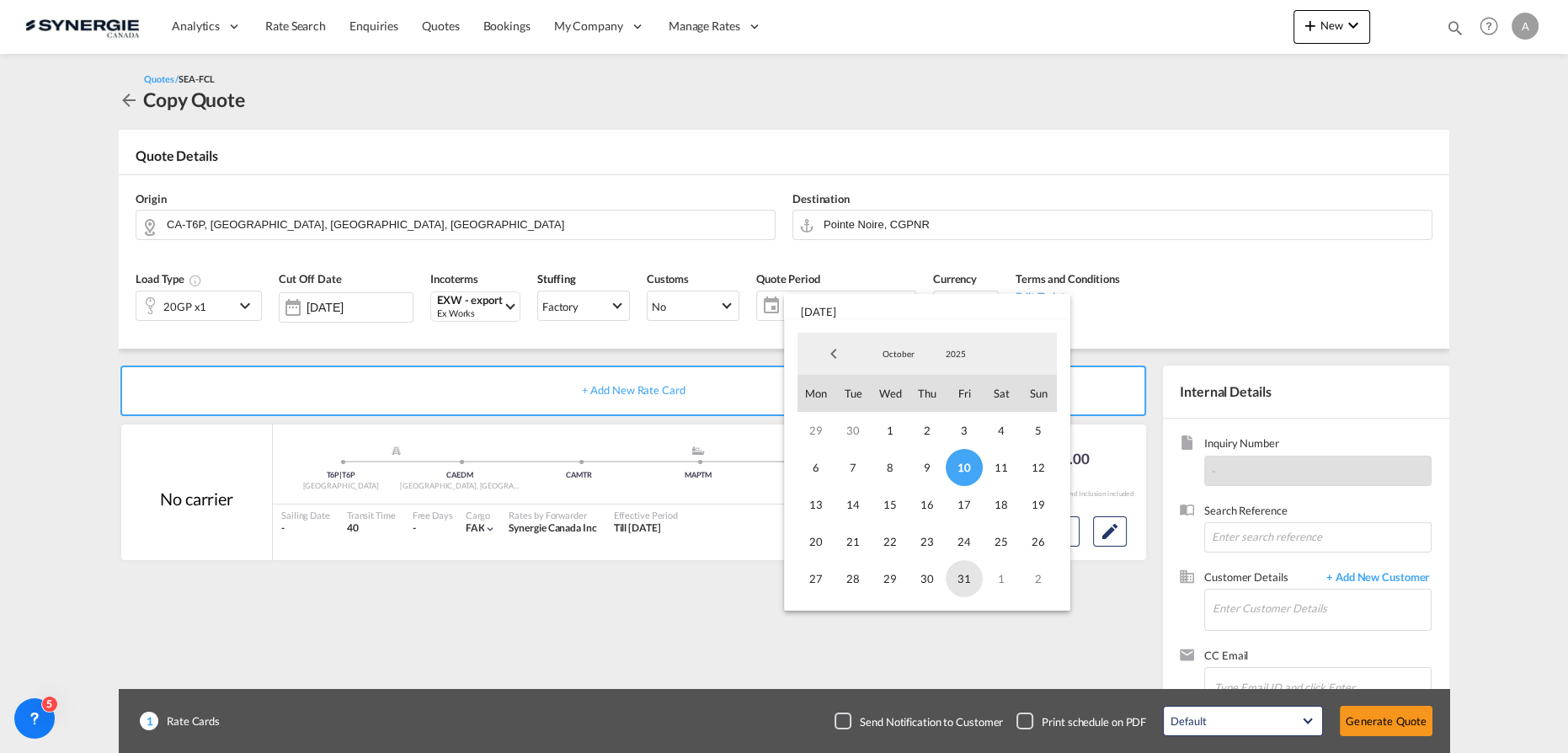
click at [967, 576] on span "31" at bounding box center [964, 578] width 37 height 37
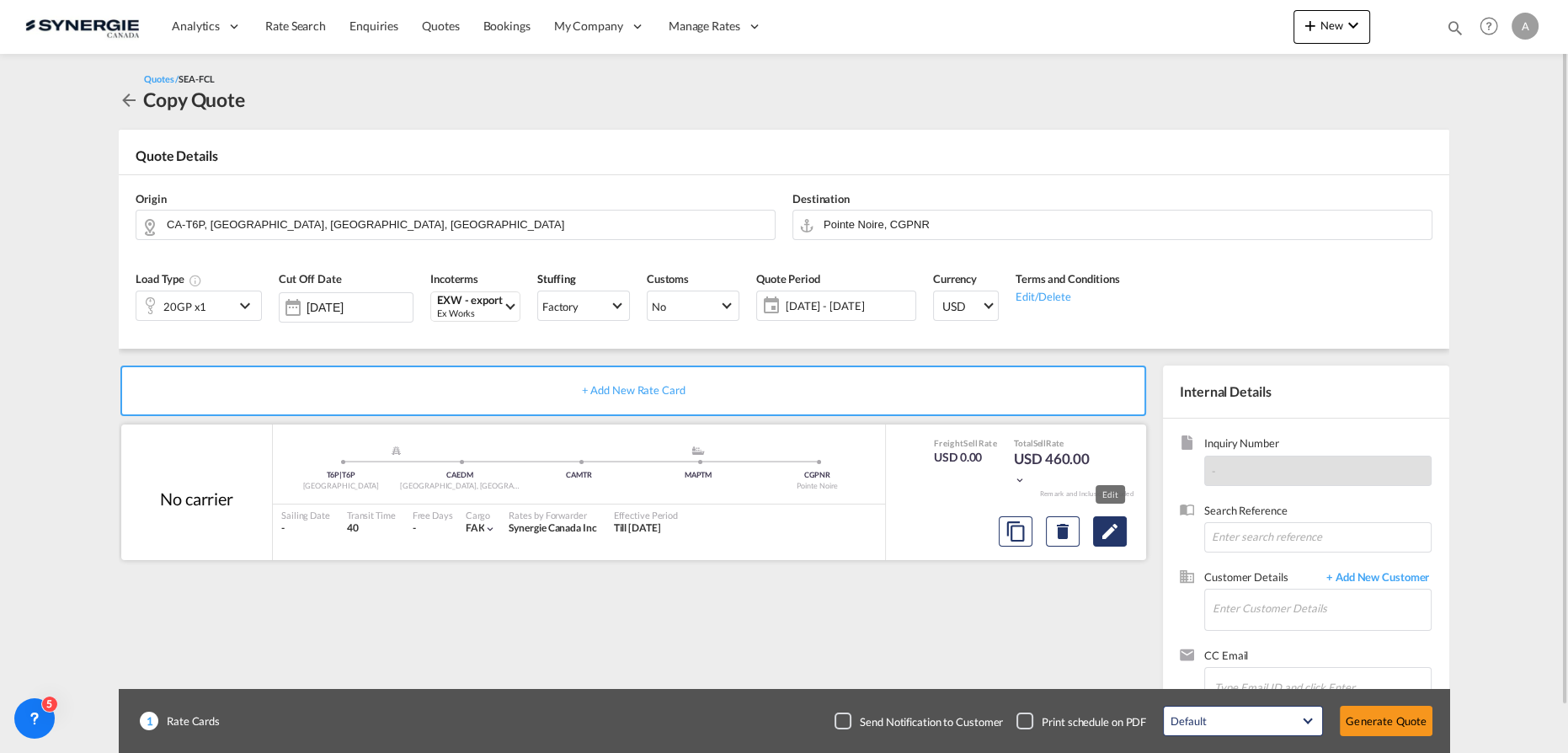
click at [1118, 527] on md-icon "Edit" at bounding box center [1110, 532] width 20 height 20
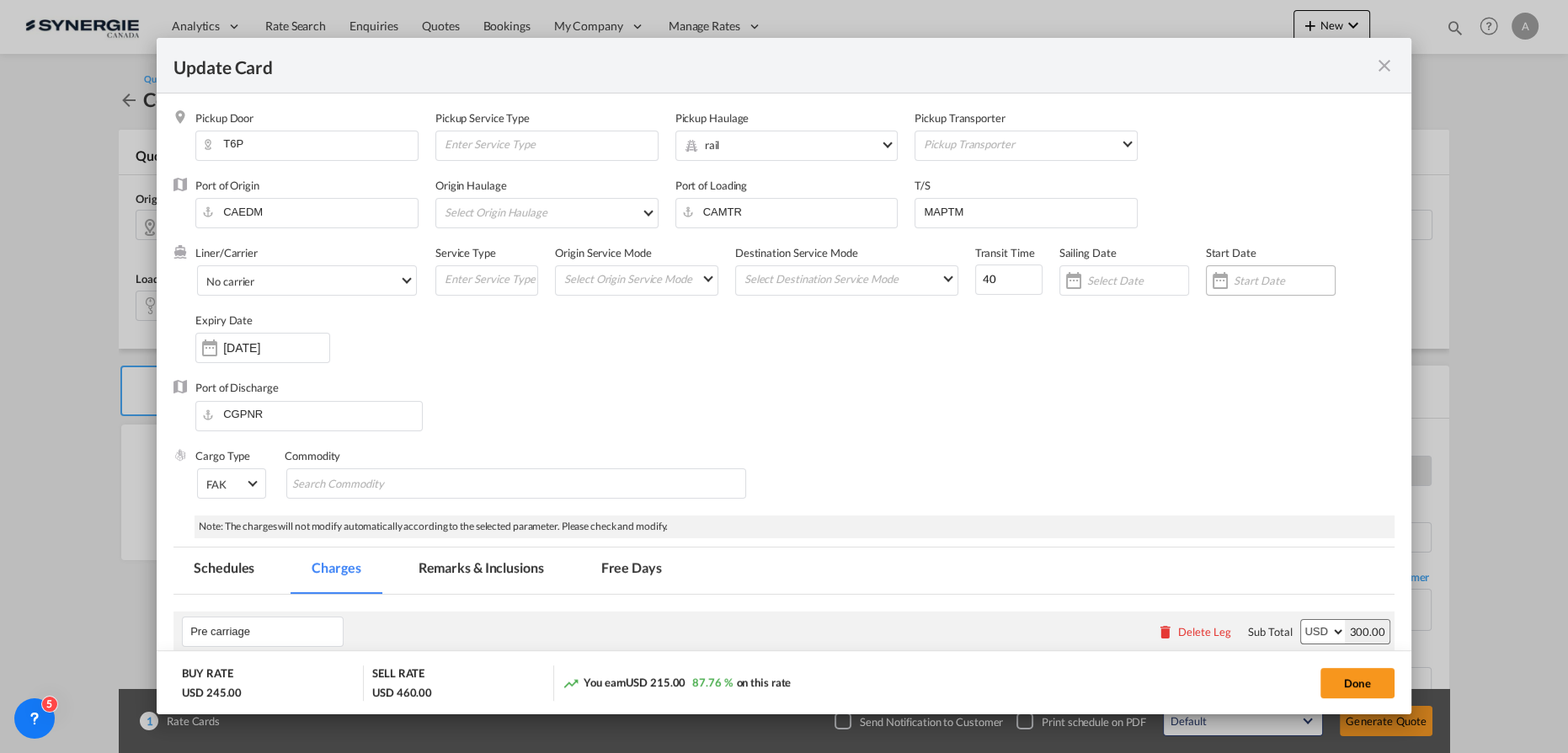
click at [1257, 280] on input "Update Card Pickup ..." at bounding box center [1284, 280] width 101 height 14
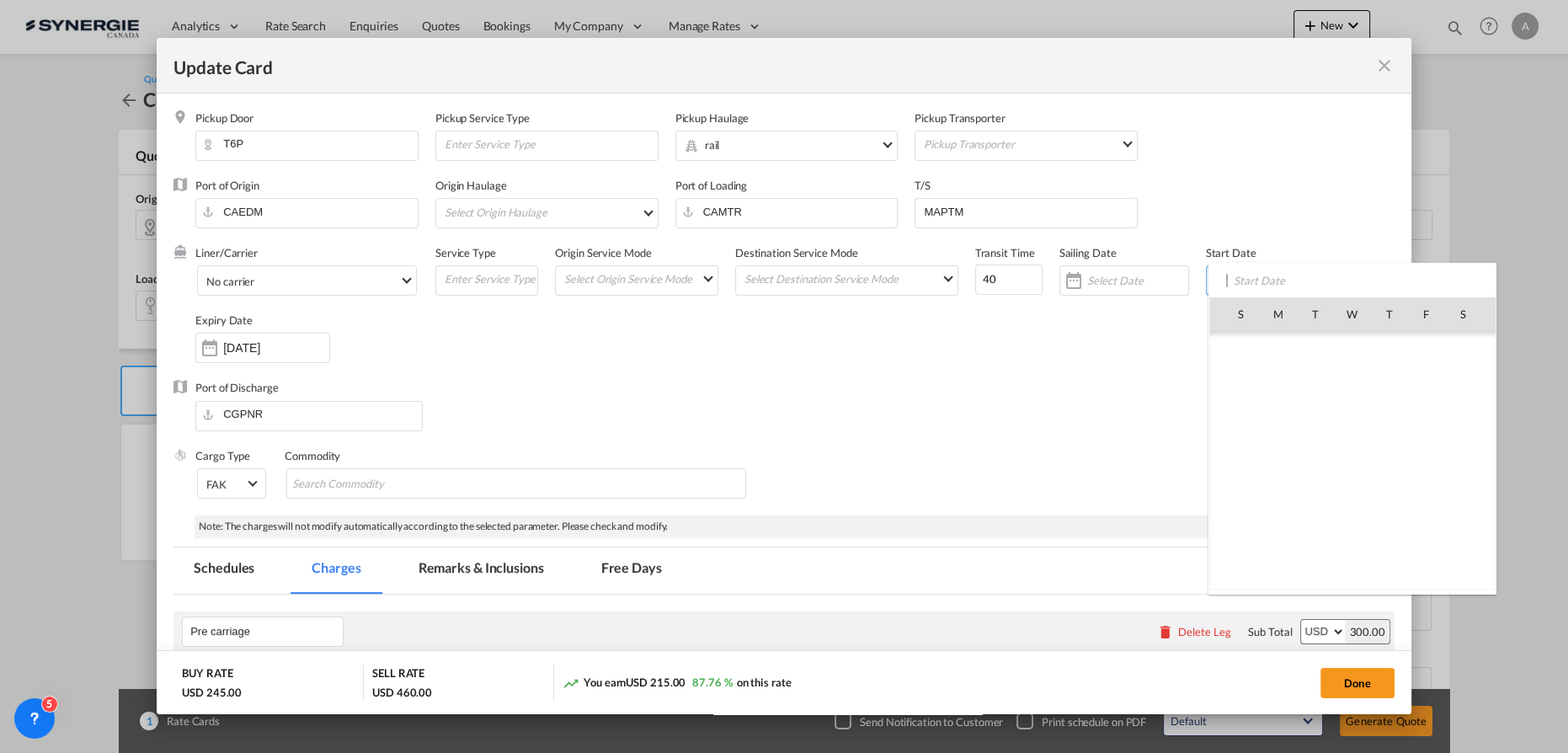
scroll to position [390510, 0]
drag, startPoint x: 1429, startPoint y: 388, endPoint x: 976, endPoint y: 301, distance: 461.3
click at [1429, 390] on span "10" at bounding box center [1427, 387] width 35 height 35
type input "[DATE]"
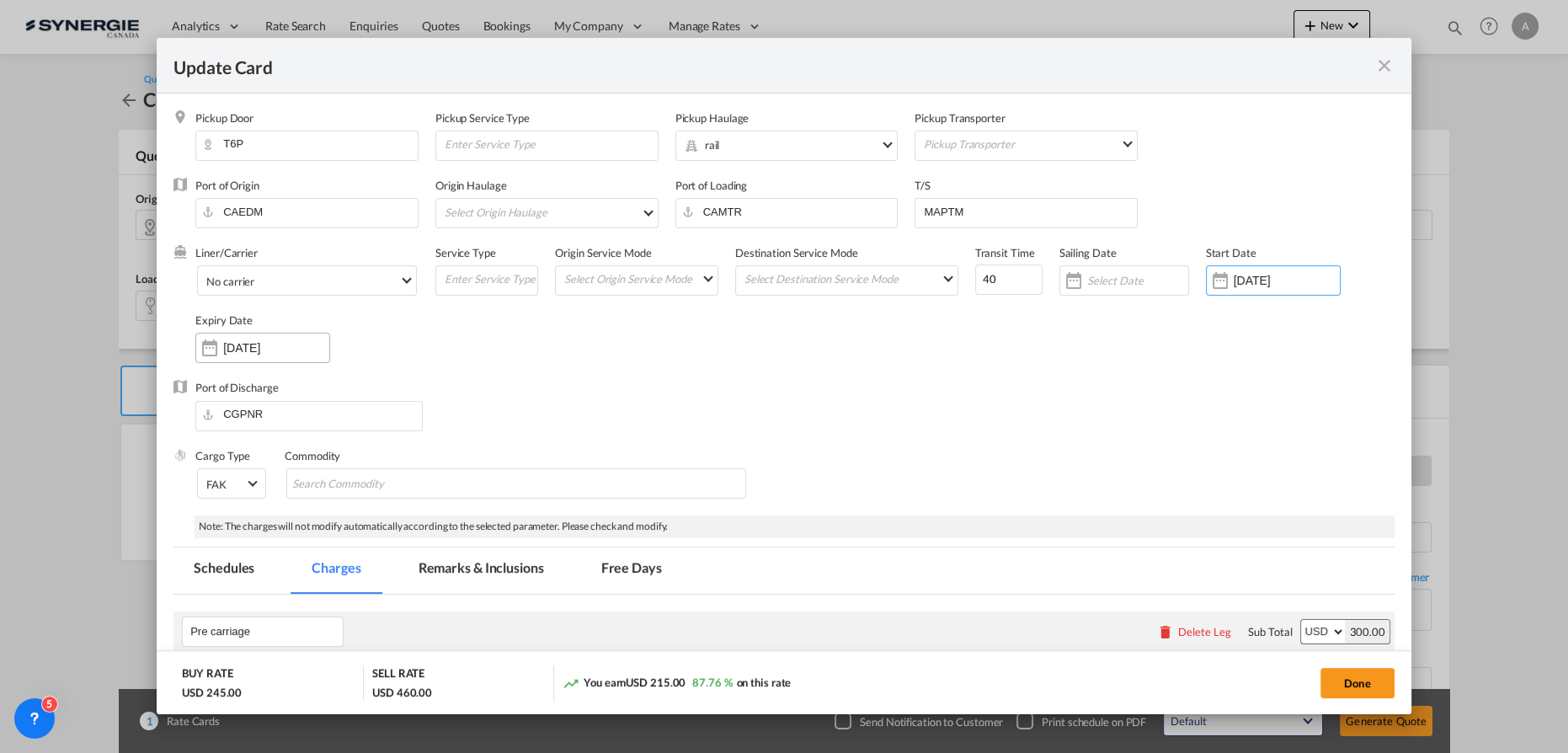
click at [286, 339] on div "09 Nov 2025" at bounding box center [263, 347] width 135 height 30
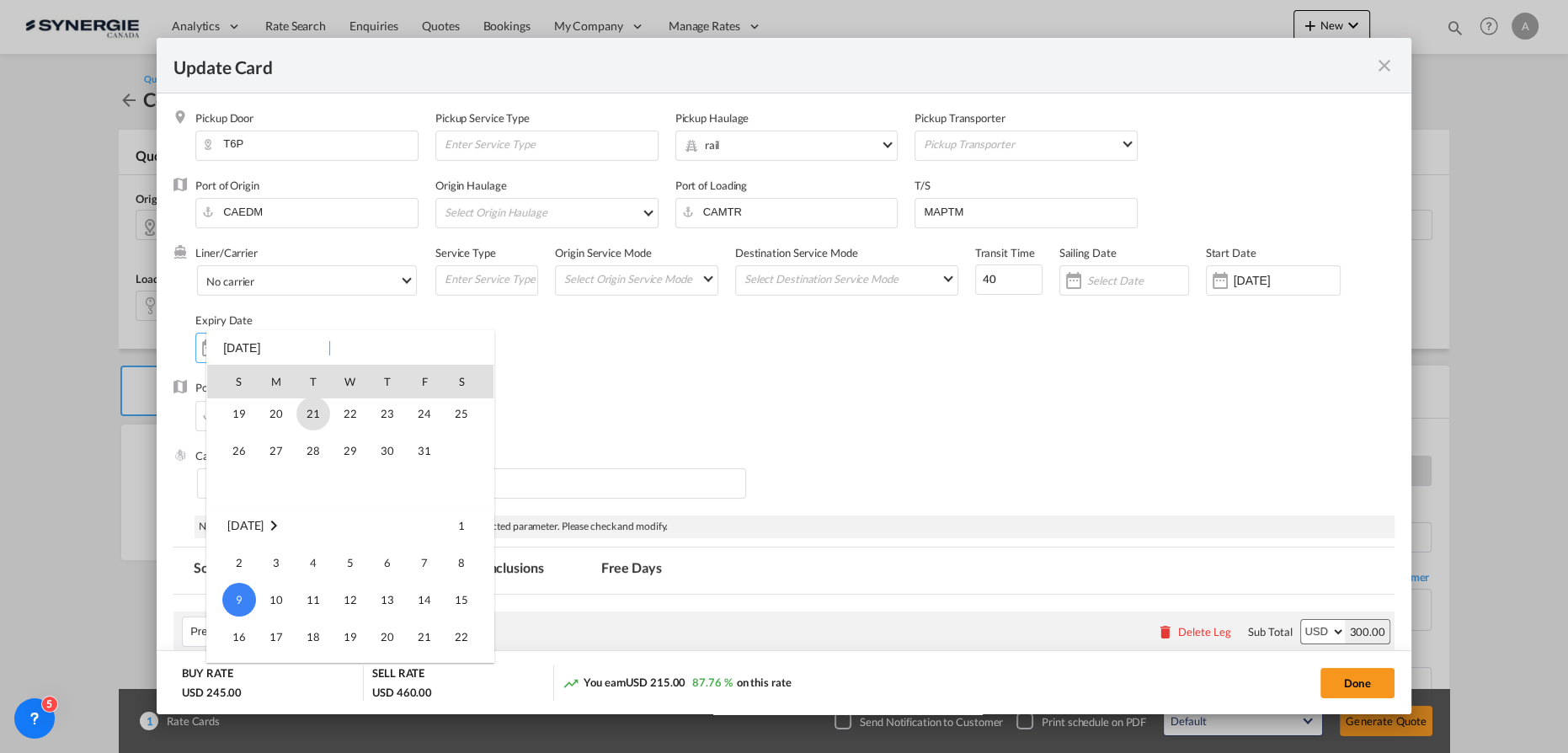
scroll to position [69, 0]
click at [433, 501] on span "31" at bounding box center [424, 497] width 34 height 34
type input "31 Oct 2025"
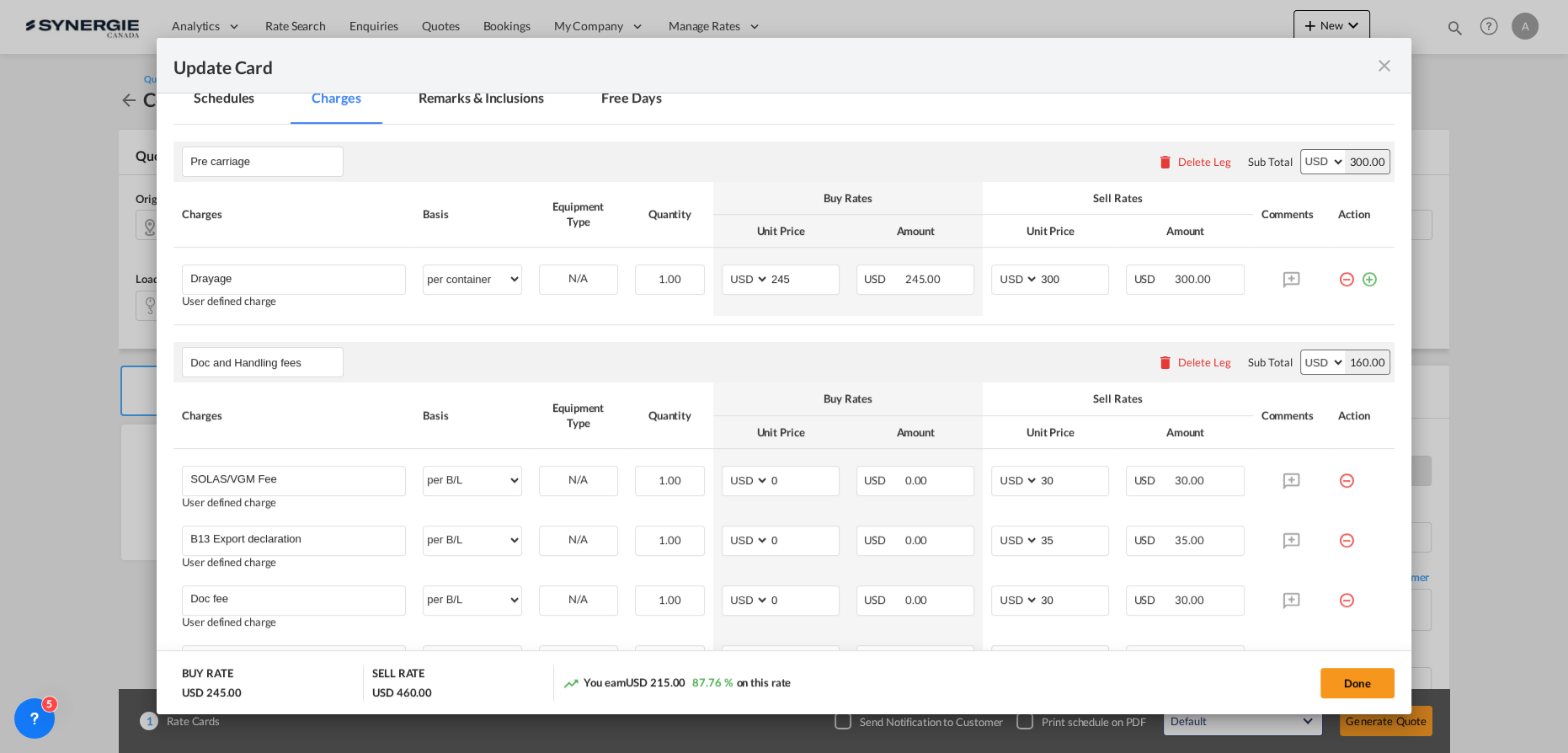
scroll to position [382, 0]
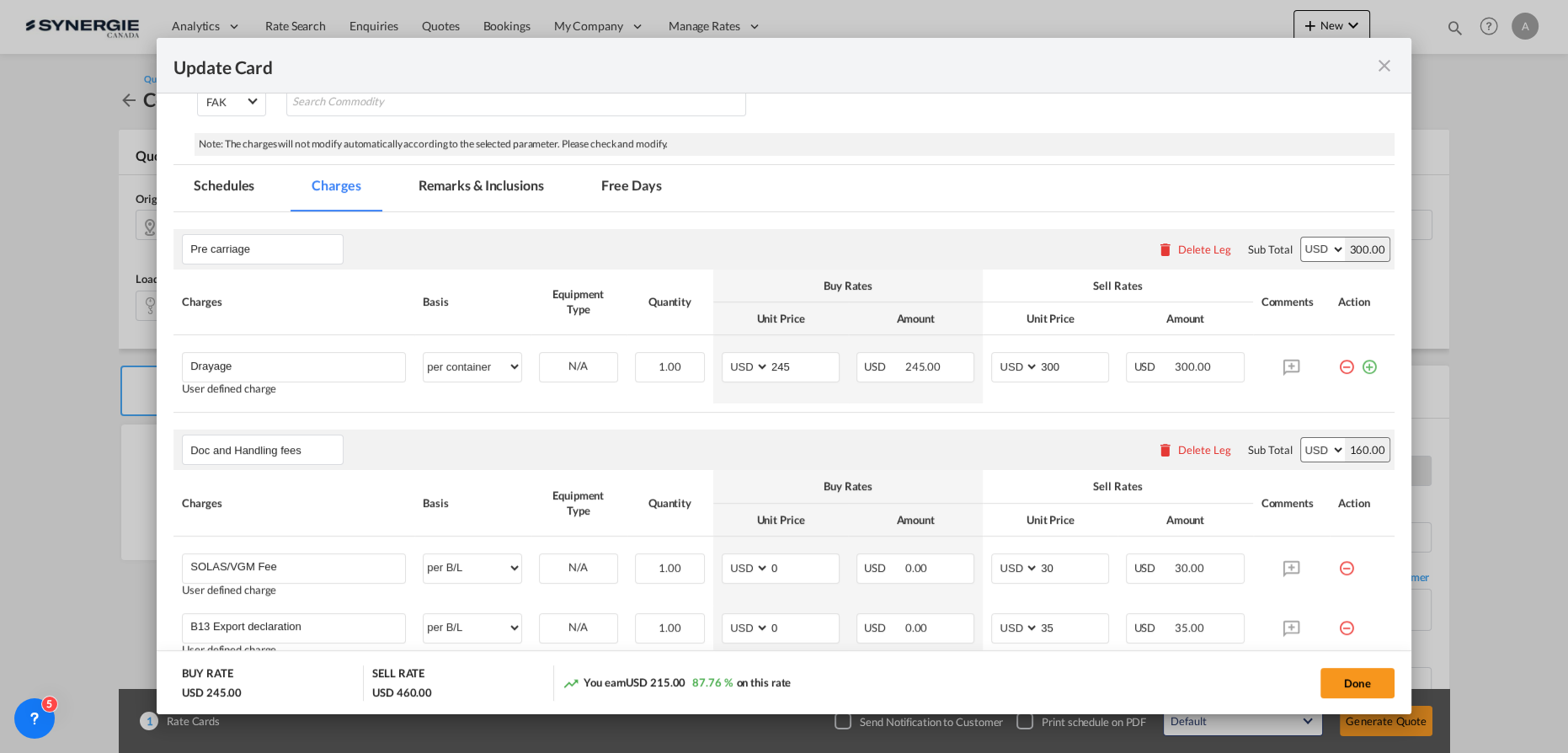
click at [494, 191] on md-tab-item "Remarks & Inclusions" at bounding box center [481, 188] width 166 height 46
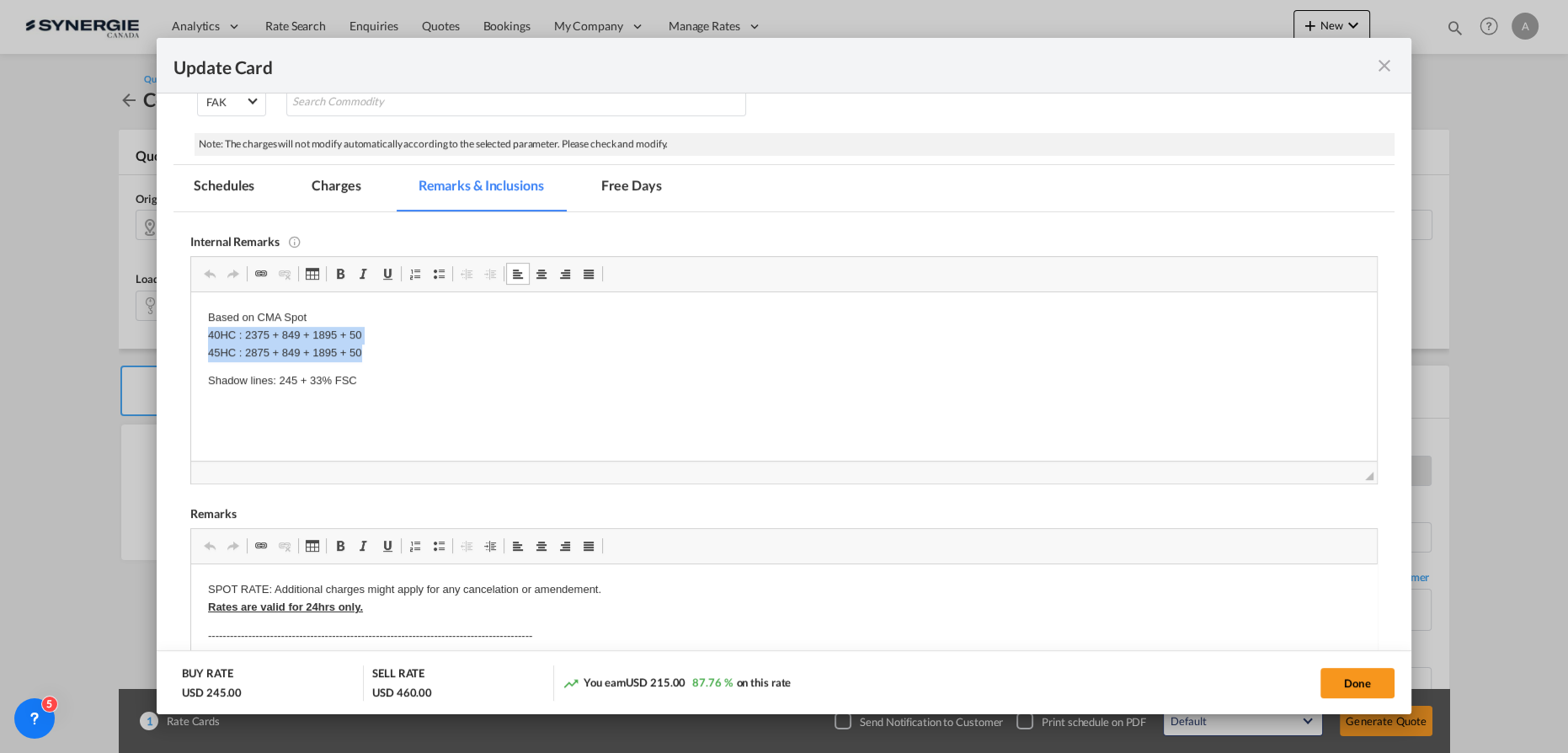
drag, startPoint x: 202, startPoint y: 336, endPoint x: 425, endPoint y: 352, distance: 223.6
click at [425, 352] on html "Based on CMA Spot 40HC : 2375 + 849 + 1895 + 50 45HC : 2875 + 849 + 1895 + 50 S…" at bounding box center [784, 349] width 1186 height 114
drag, startPoint x: 328, startPoint y: 315, endPoint x: 281, endPoint y: 319, distance: 47.2
click at [281, 319] on p "Based on CMA Spot" at bounding box center [784, 325] width 1152 height 35
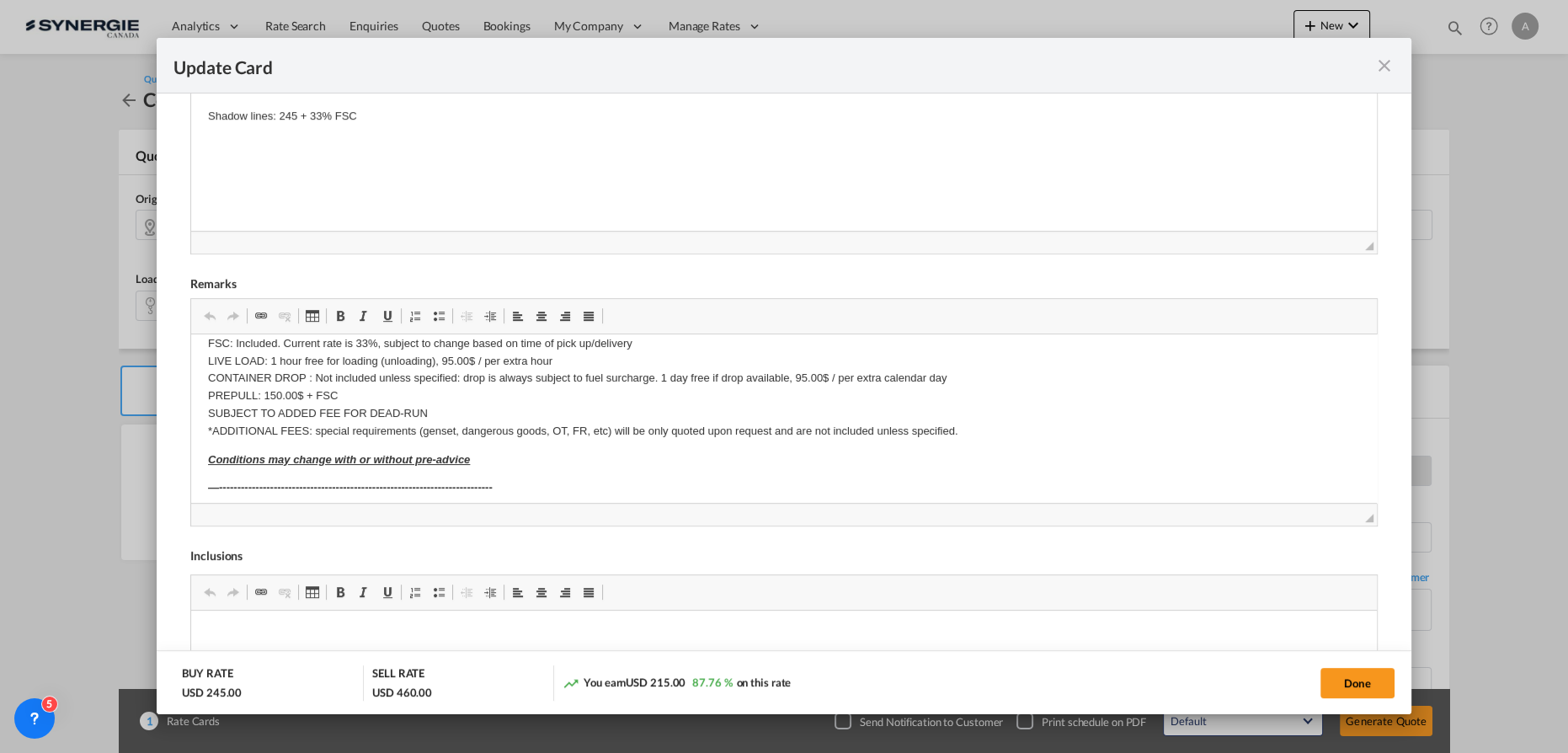
scroll to position [76, 0]
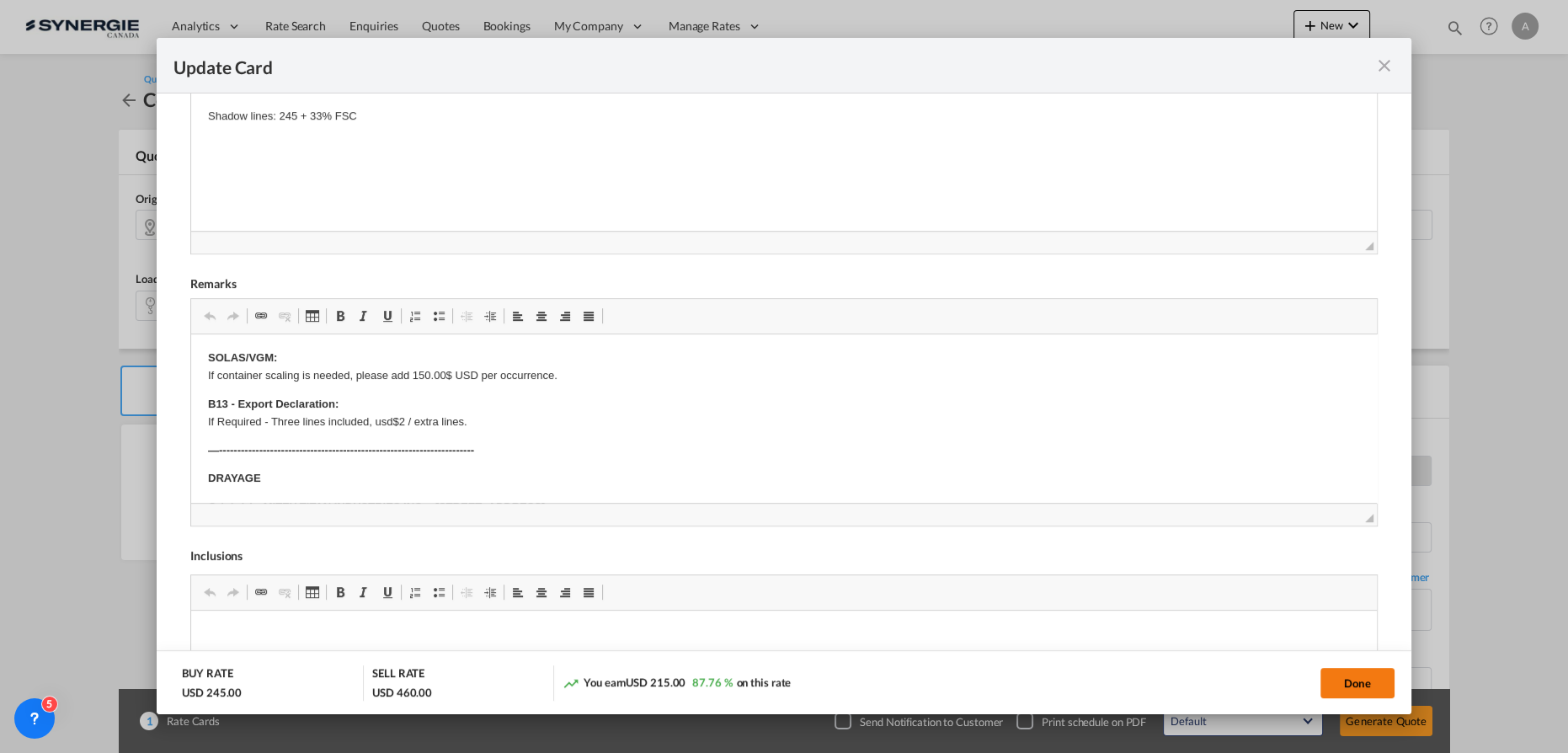
click at [1340, 671] on button "Done" at bounding box center [1358, 682] width 74 height 30
type input "09 Oct 2025"
type input "30 Oct 2025"
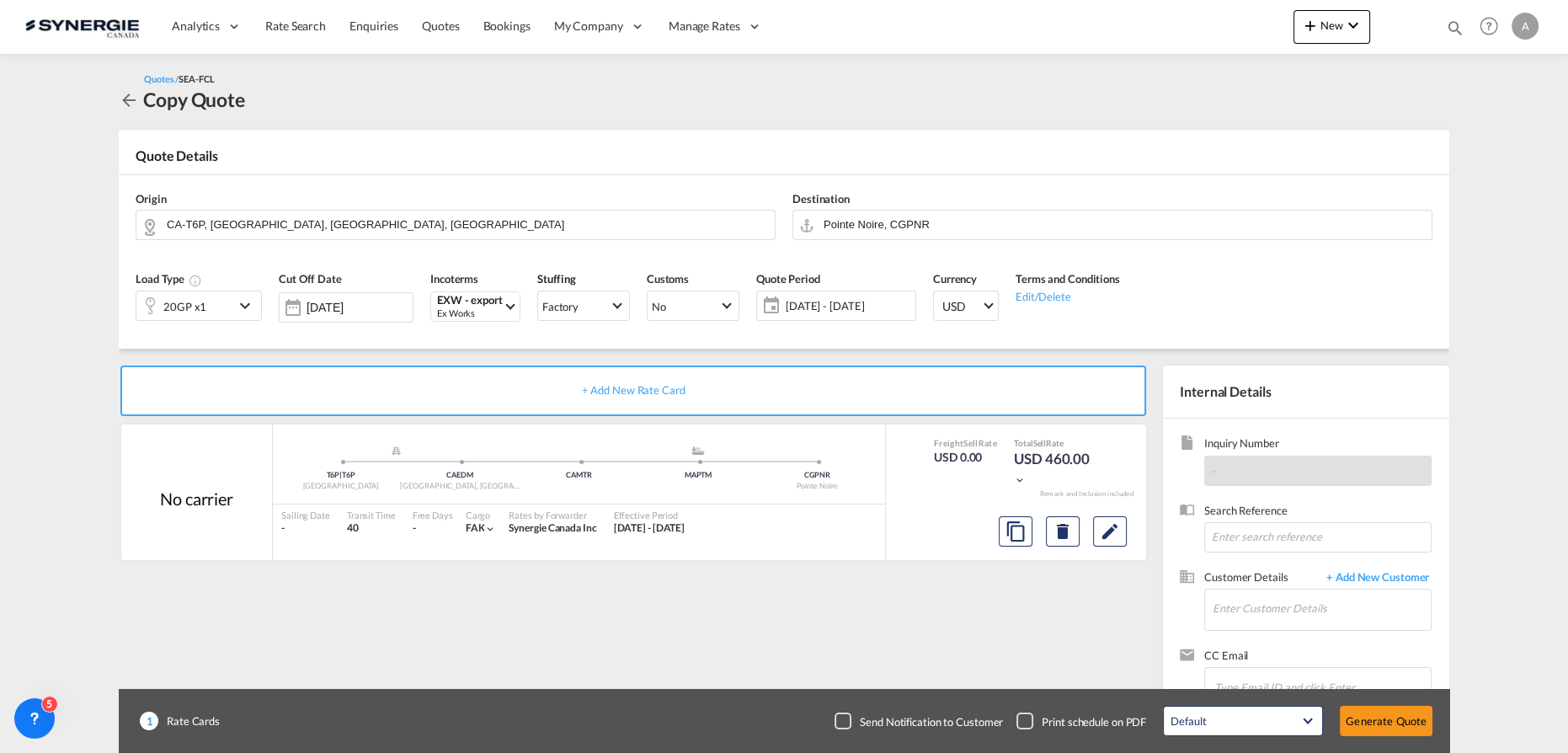
scroll to position [271, 0]
click at [1327, 609] on input "Enter Customer Details" at bounding box center [1322, 609] width 218 height 38
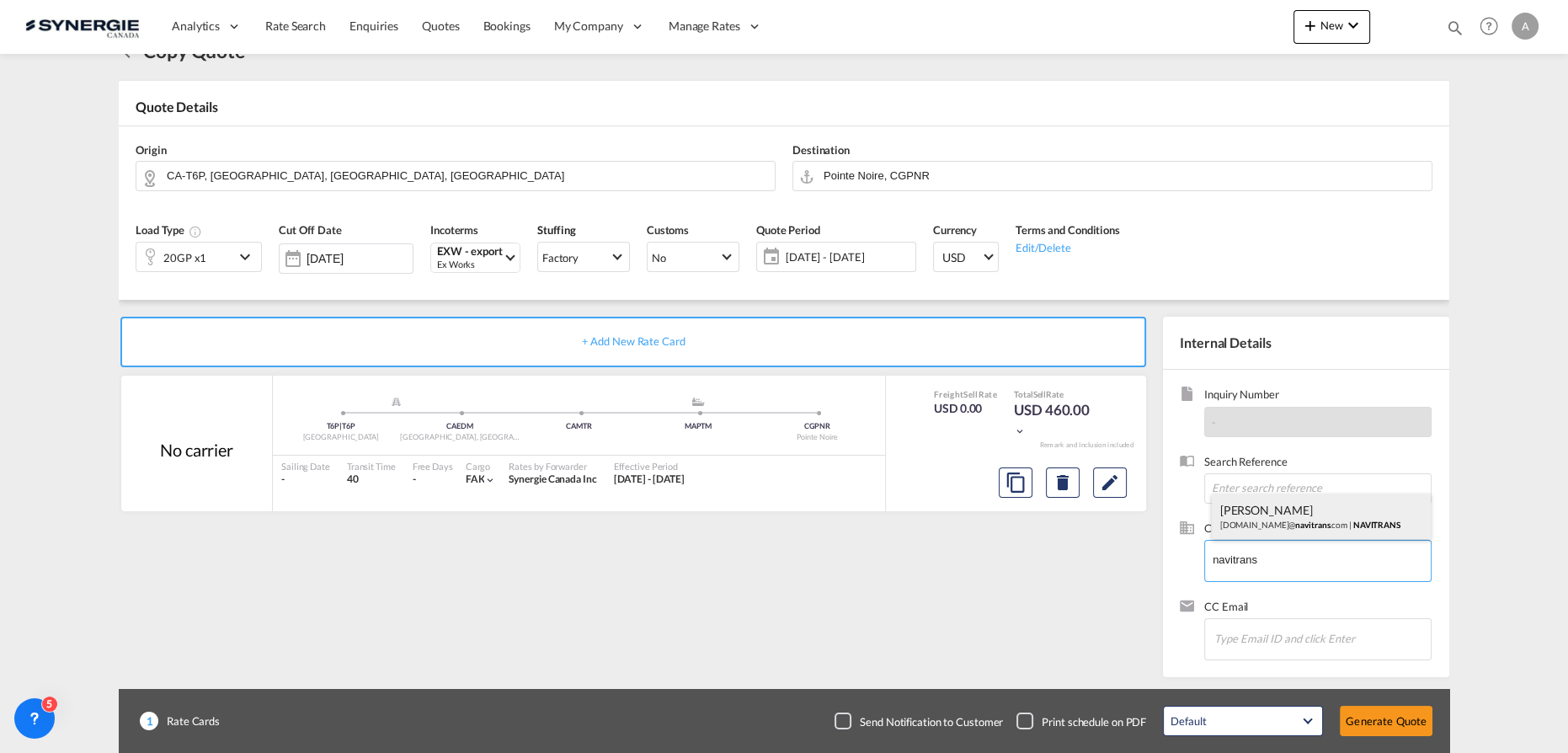
click at [1257, 529] on div "Caroline Cudennec cdg.agency@ navitrans .com | NAVITRANS" at bounding box center [1322, 516] width 220 height 45
type input "NAVITRANS, Caroline Cudennec, cdg.agency@navitrans.com"
click at [1370, 720] on button "Generate Quote" at bounding box center [1386, 720] width 92 height 30
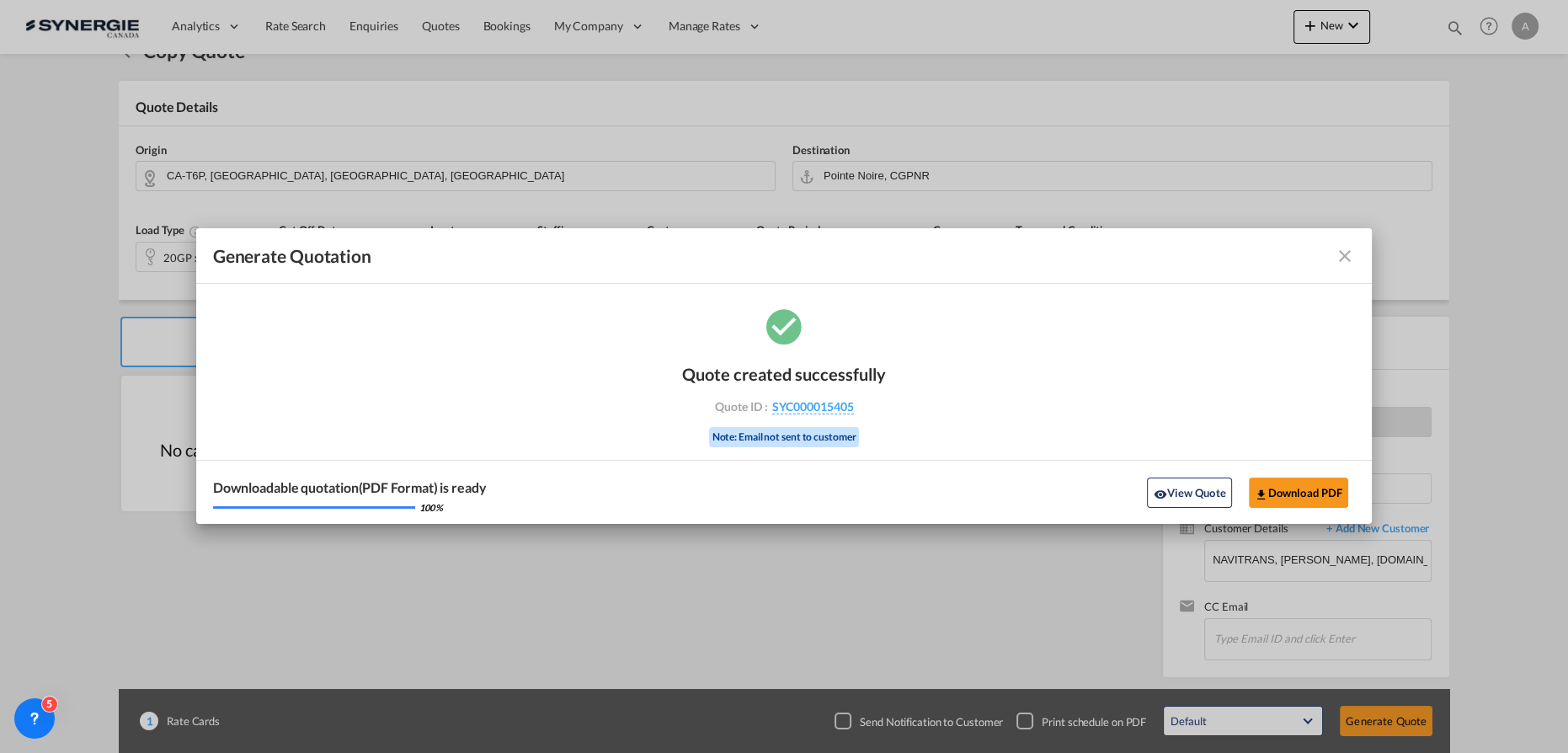
drag, startPoint x: 1229, startPoint y: 497, endPoint x: 1275, endPoint y: 103, distance: 396.7
click at [1229, 497] on button "View Quote" at bounding box center [1188, 492] width 84 height 30
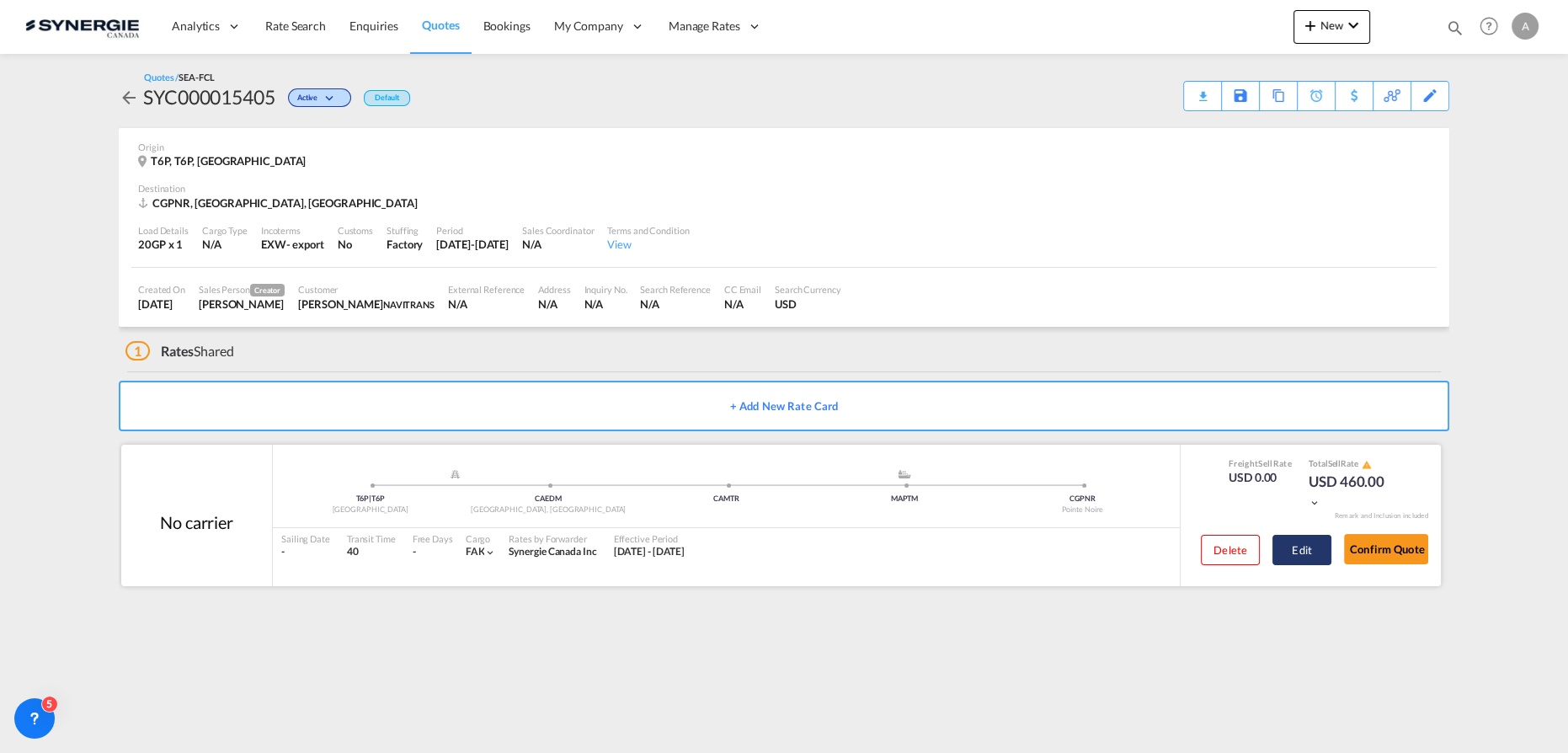
click at [1293, 545] on button "Edit" at bounding box center [1302, 549] width 59 height 30
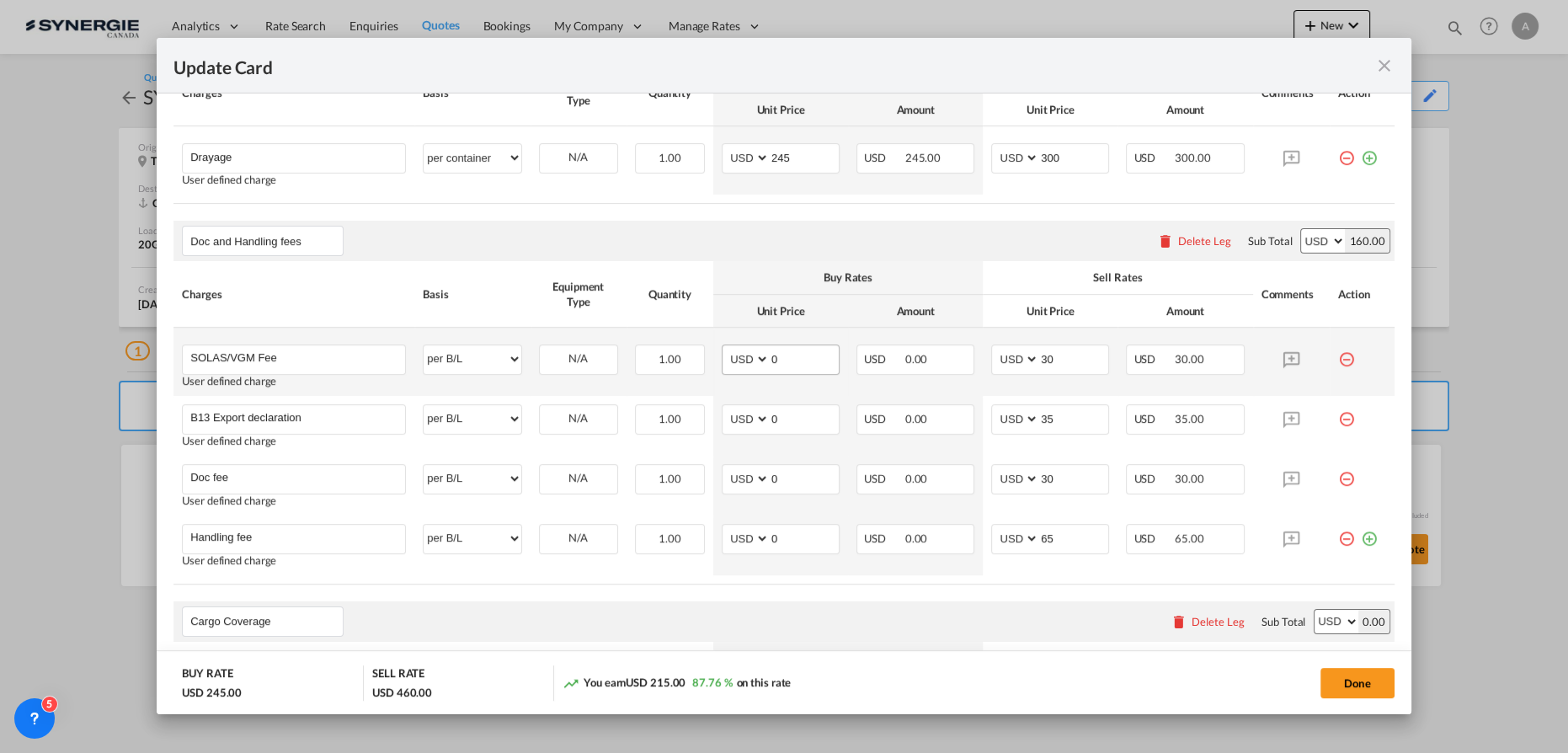
scroll to position [613, 0]
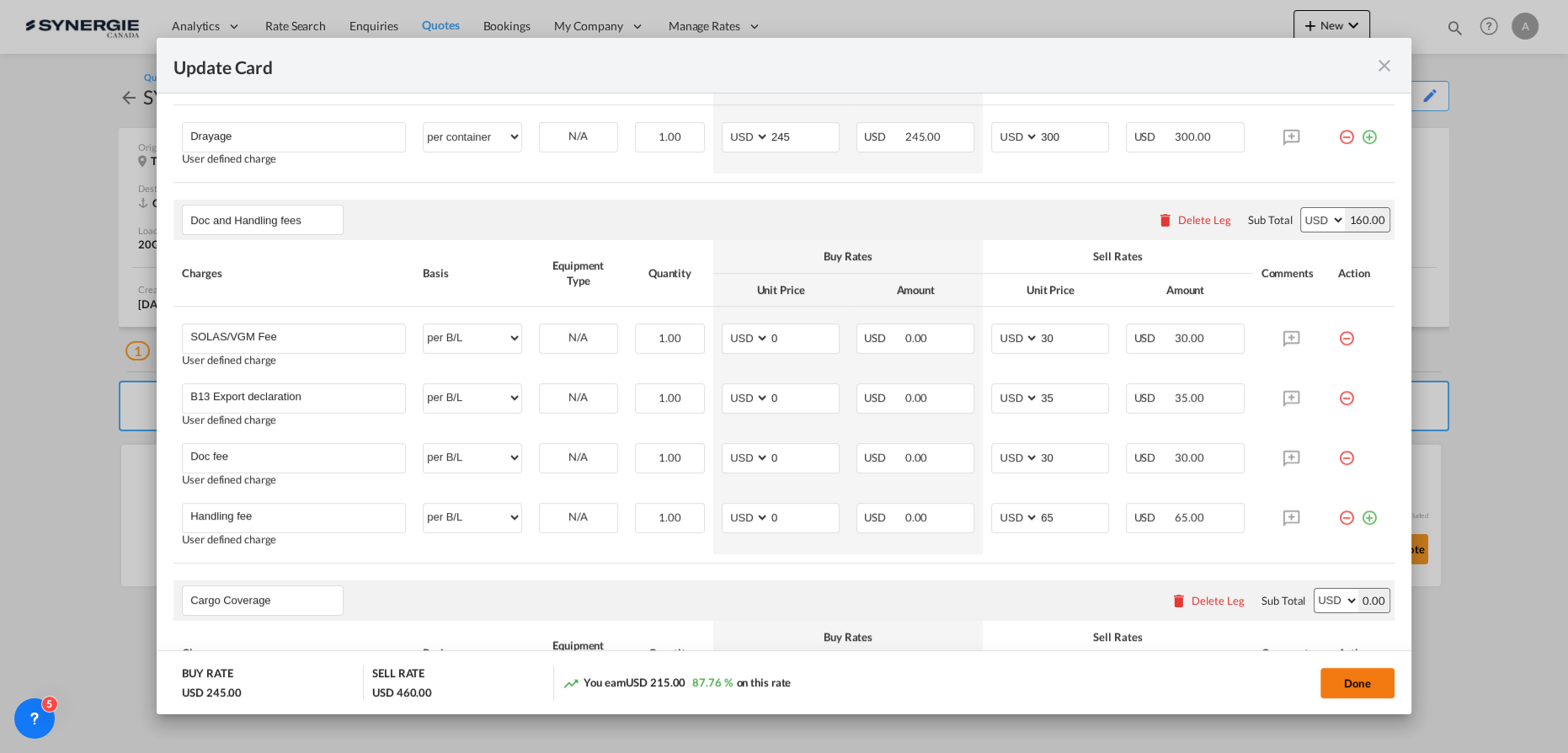
drag, startPoint x: 1386, startPoint y: 680, endPoint x: 1368, endPoint y: 675, distance: 18.7
click at [1386, 681] on button "Done" at bounding box center [1358, 682] width 74 height 30
type input "[DATE]"
type input "30 Oct 2025"
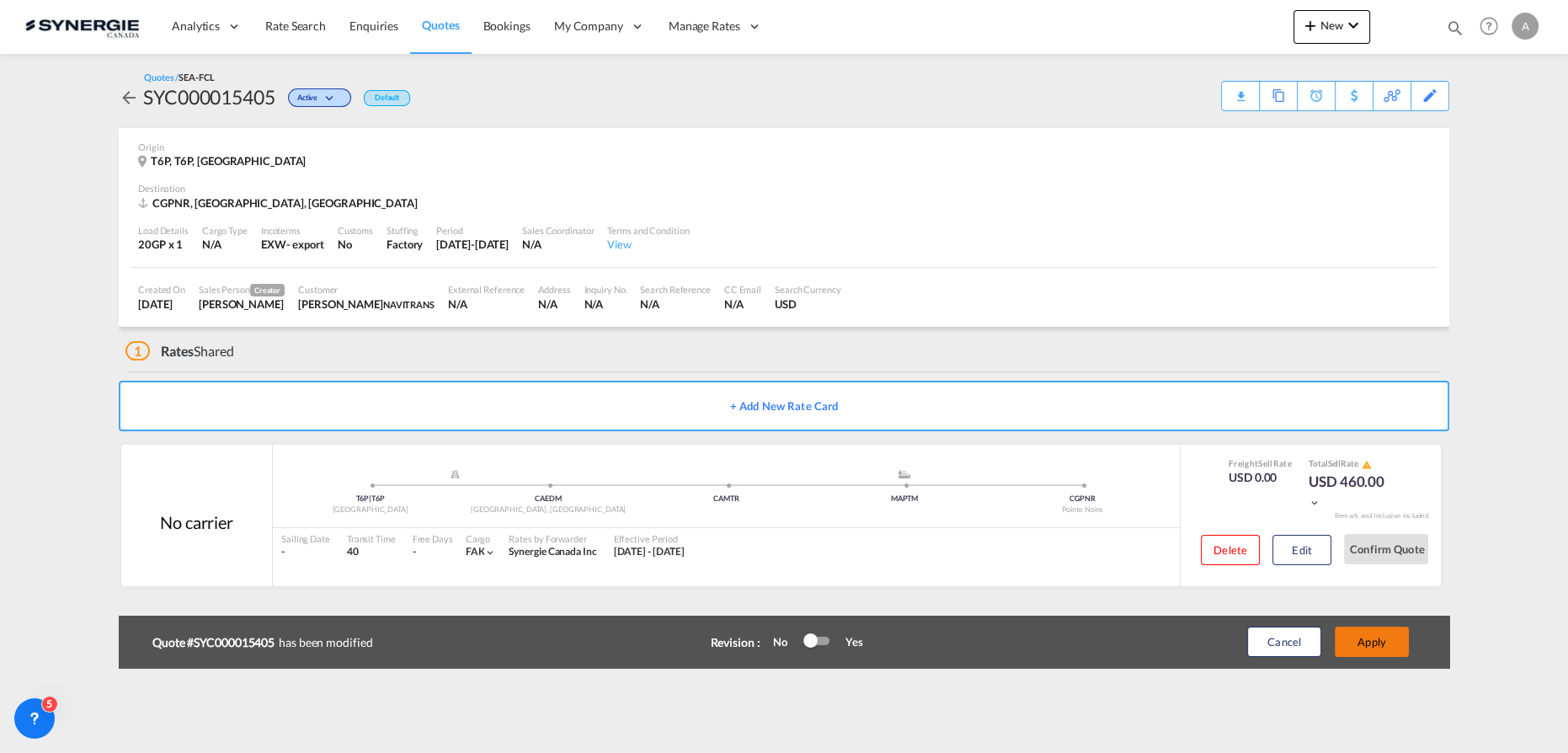
click at [1361, 653] on button "Apply" at bounding box center [1372, 642] width 74 height 30
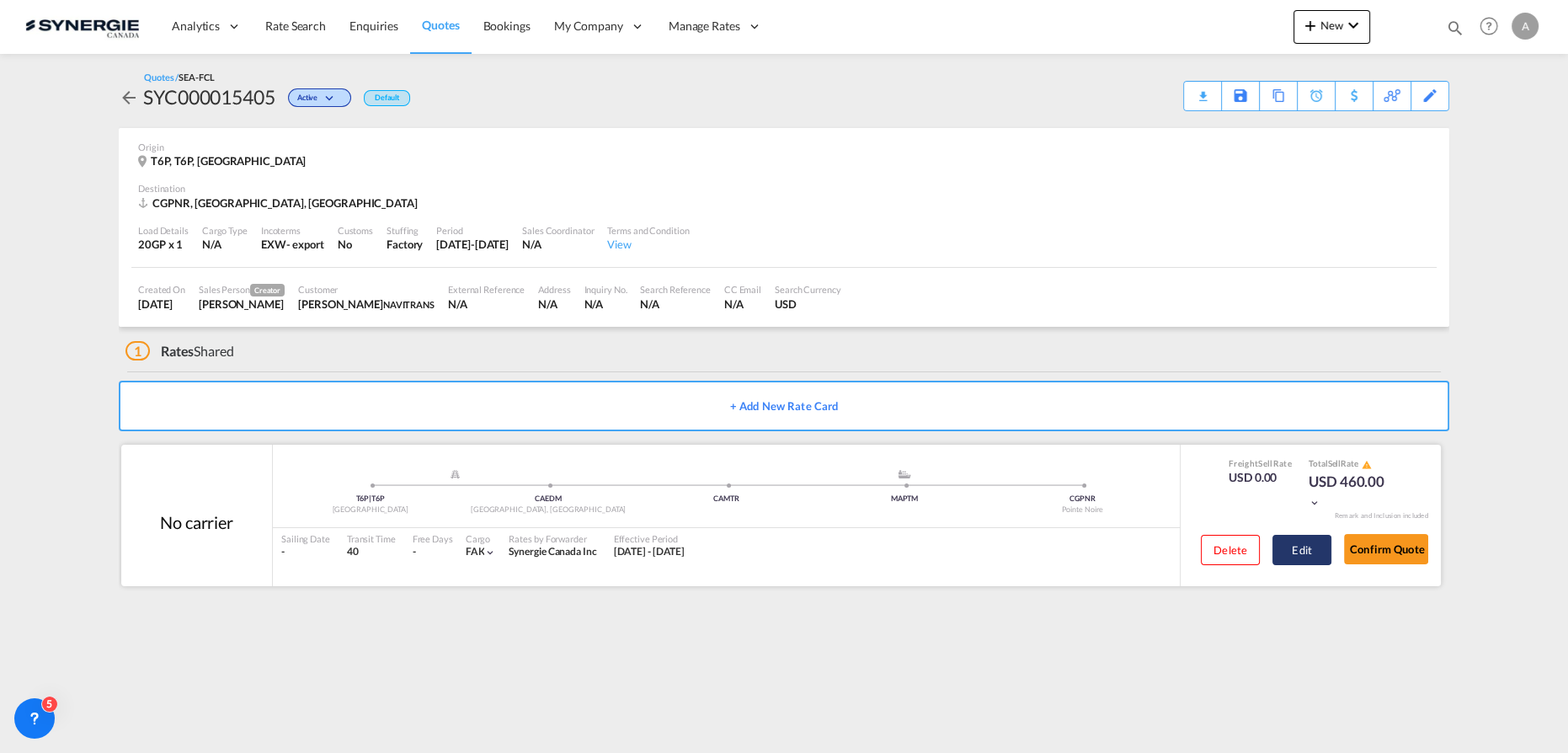
click at [1307, 540] on button "Edit" at bounding box center [1302, 549] width 59 height 30
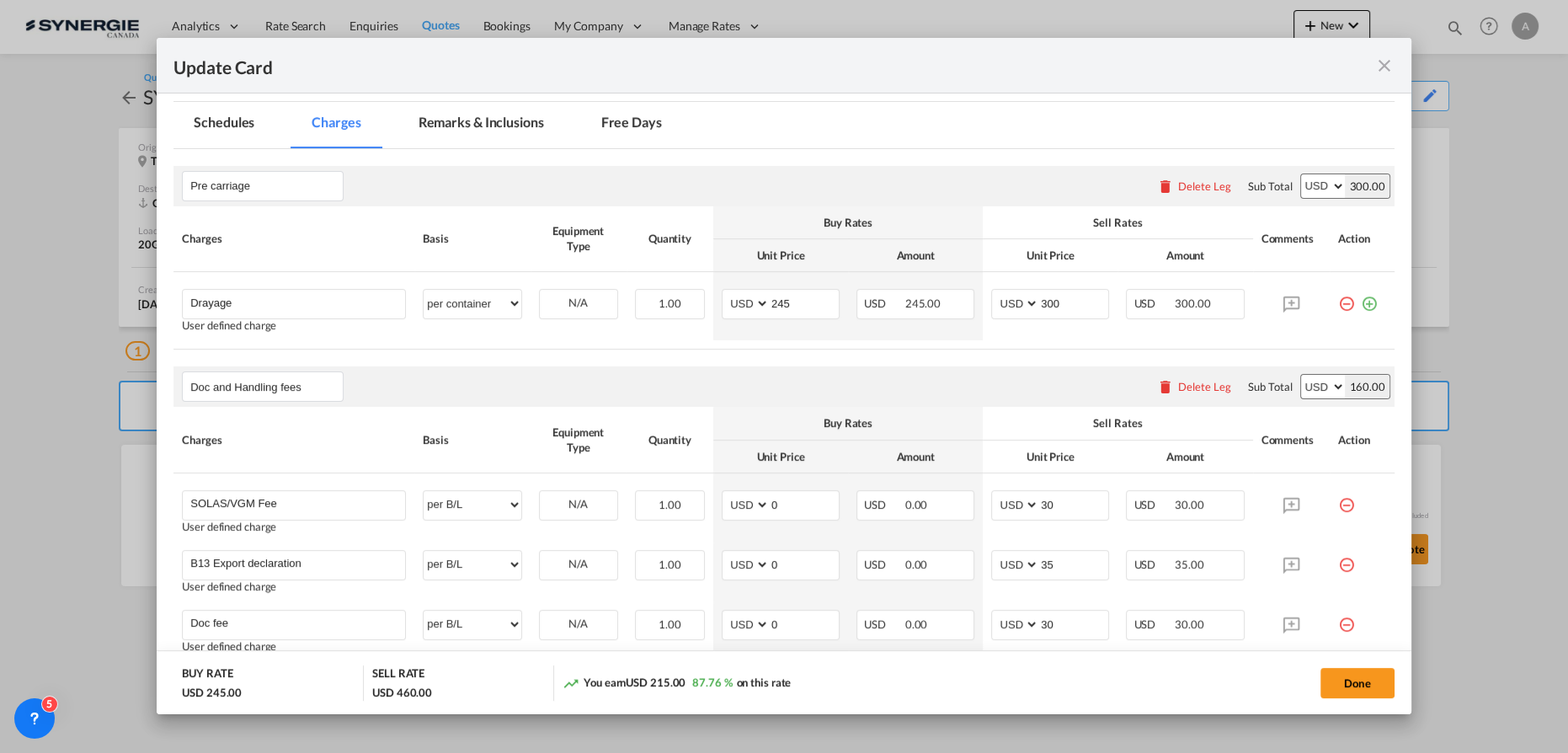
scroll to position [459, 0]
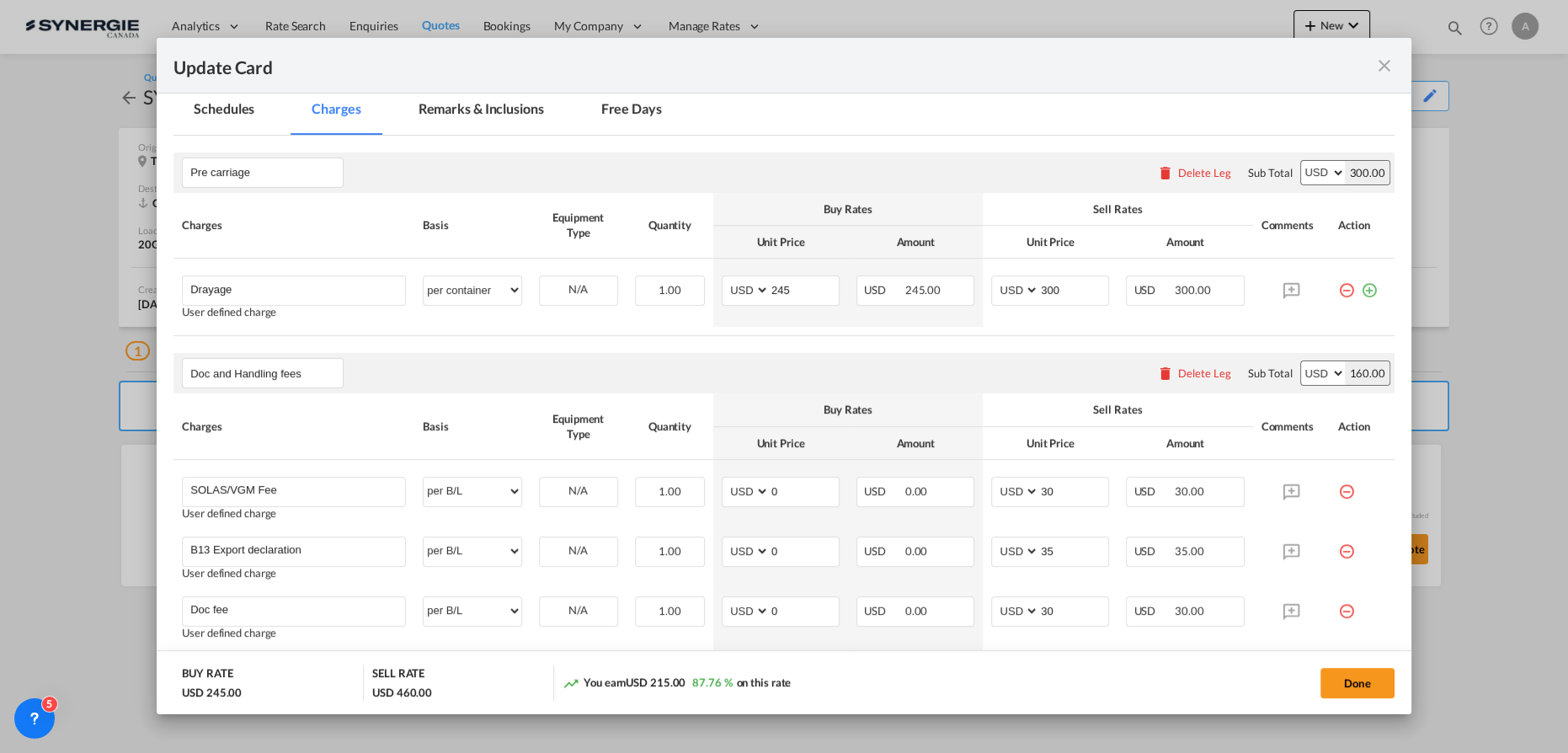
click at [1381, 62] on md-icon "icon-close fg-AAA8AD m-0 pointer" at bounding box center [1384, 65] width 20 height 20
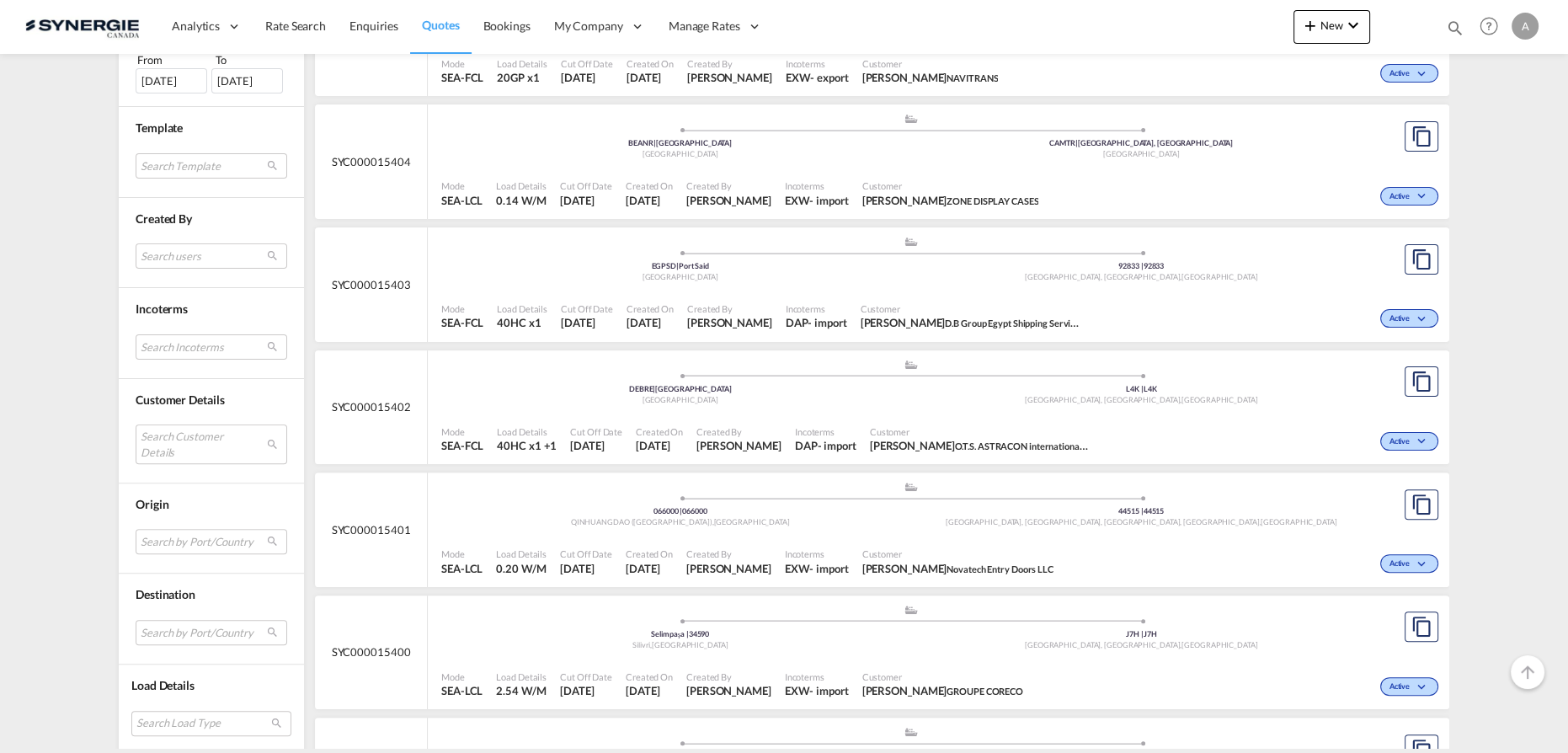
scroll to position [690, 0]
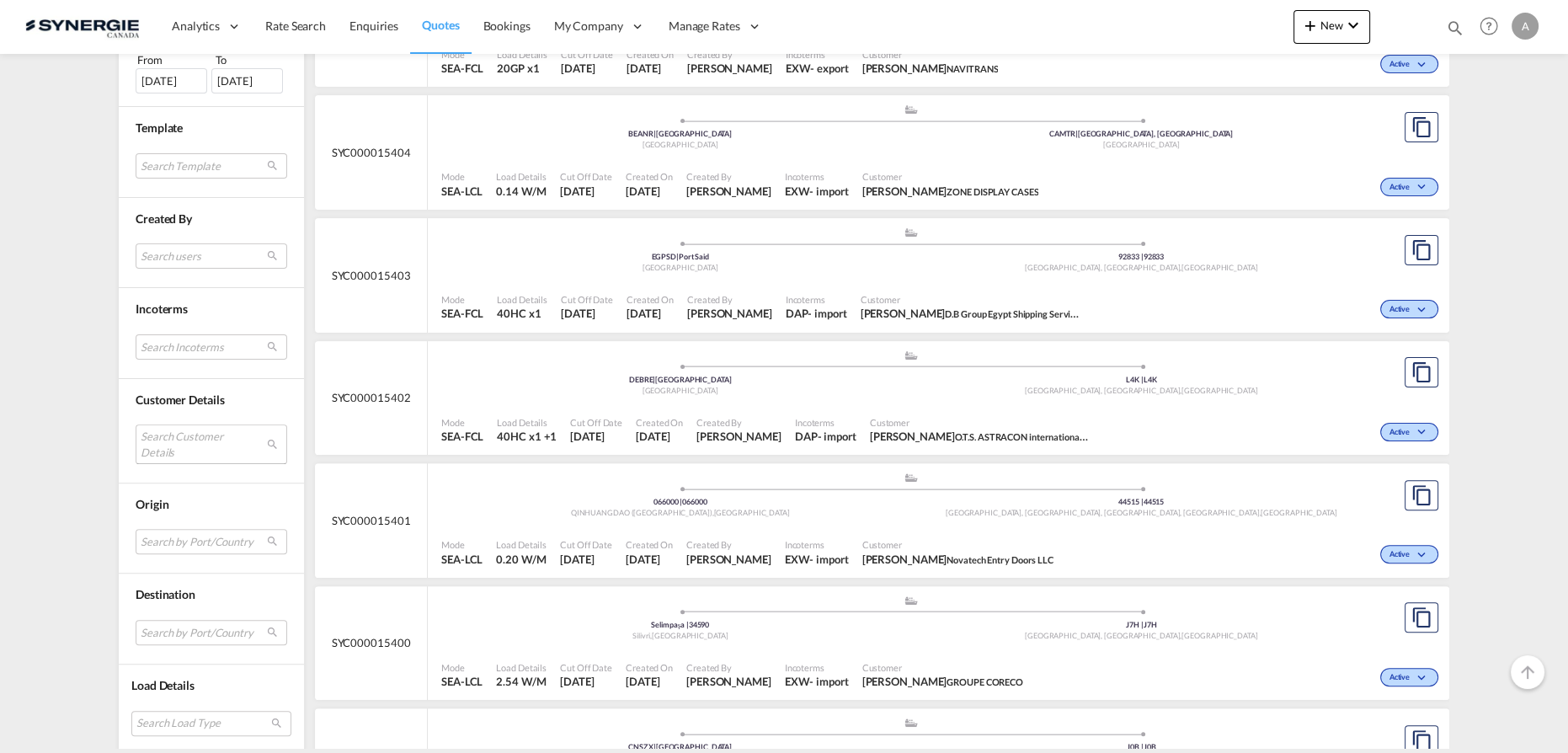
click at [159, 438] on md-select "Search Customer Details user name user [PERSON_NAME] [PERSON_NAME][EMAIL_ADDRES…" at bounding box center [211, 444] width 151 height 39
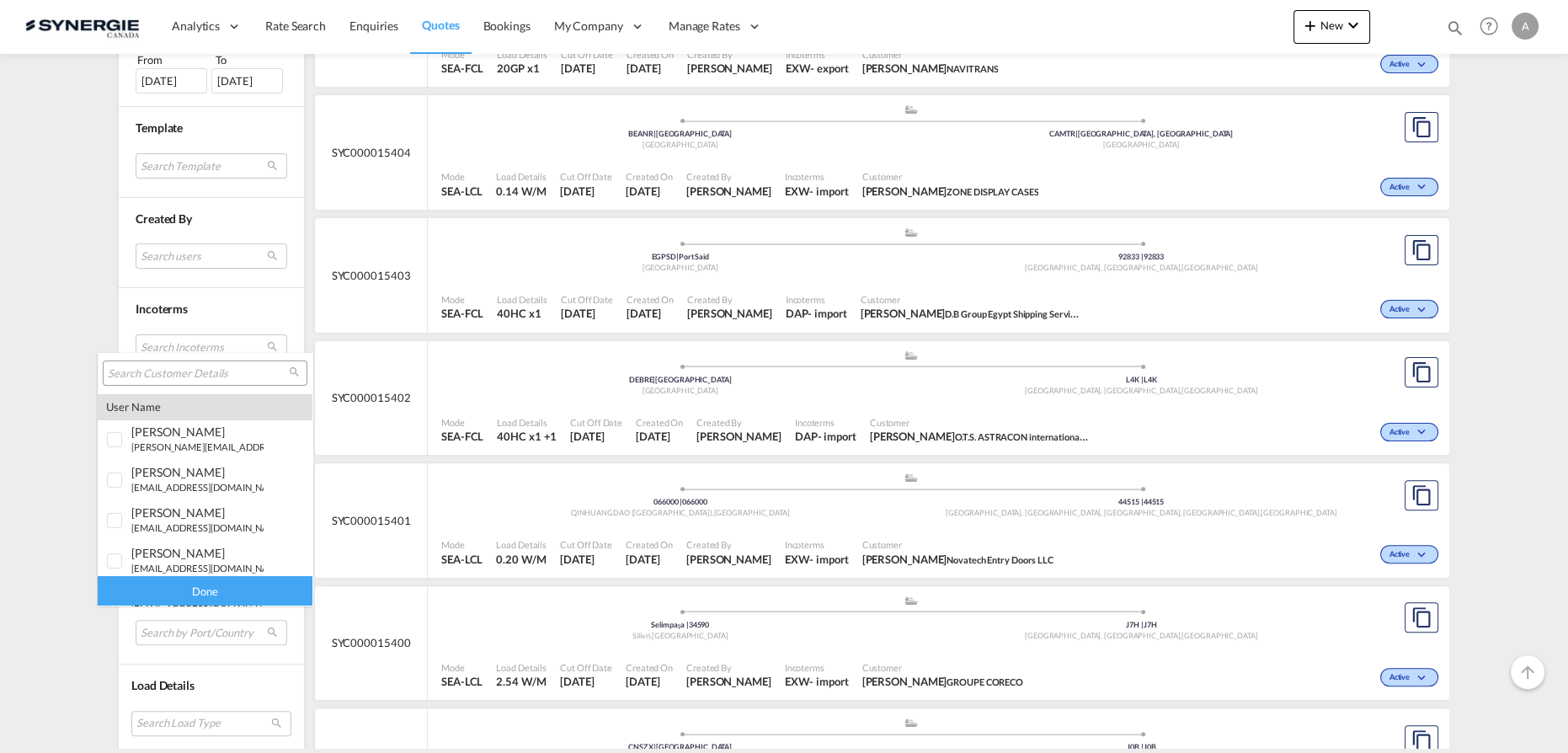
click at [184, 381] on input "search" at bounding box center [198, 373] width 181 height 15
click at [184, 367] on input "search" at bounding box center [198, 373] width 181 height 15
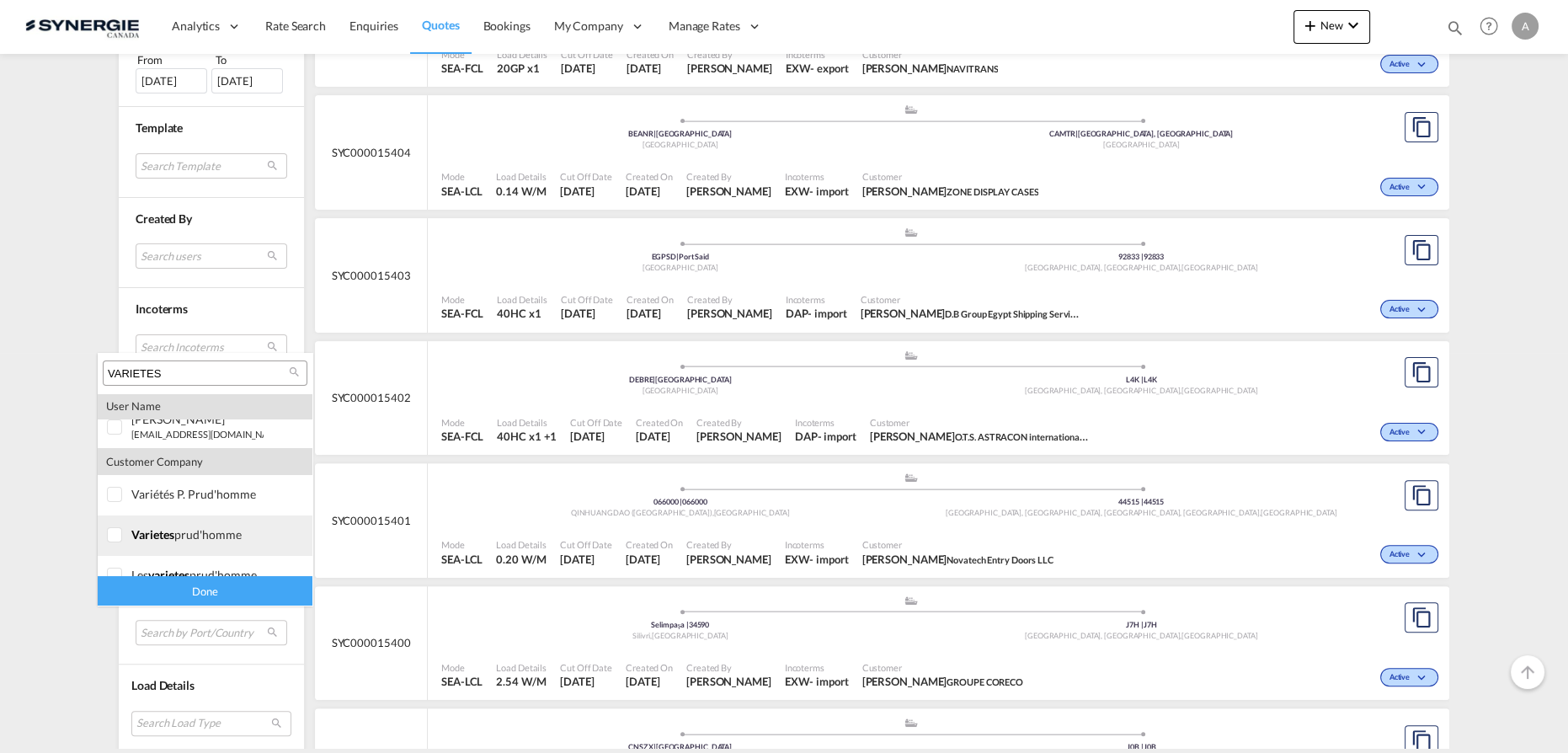
scroll to position [73, 0]
type input "VARIETES"
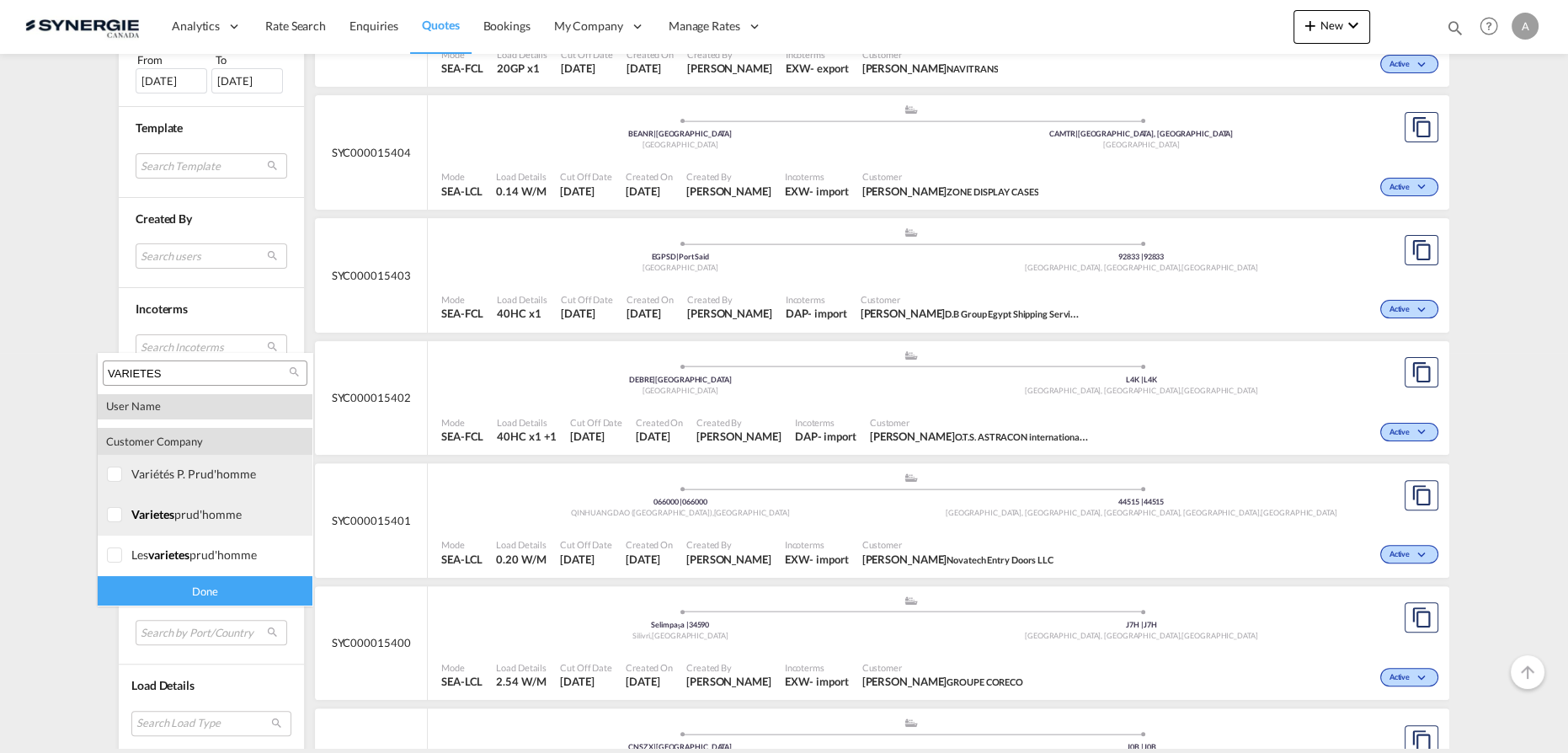
click at [160, 482] on md-option "company variétés p. prud'homme" at bounding box center [205, 475] width 215 height 41
click at [132, 526] on md-option "company varietes prud'homme" at bounding box center [205, 516] width 215 height 41
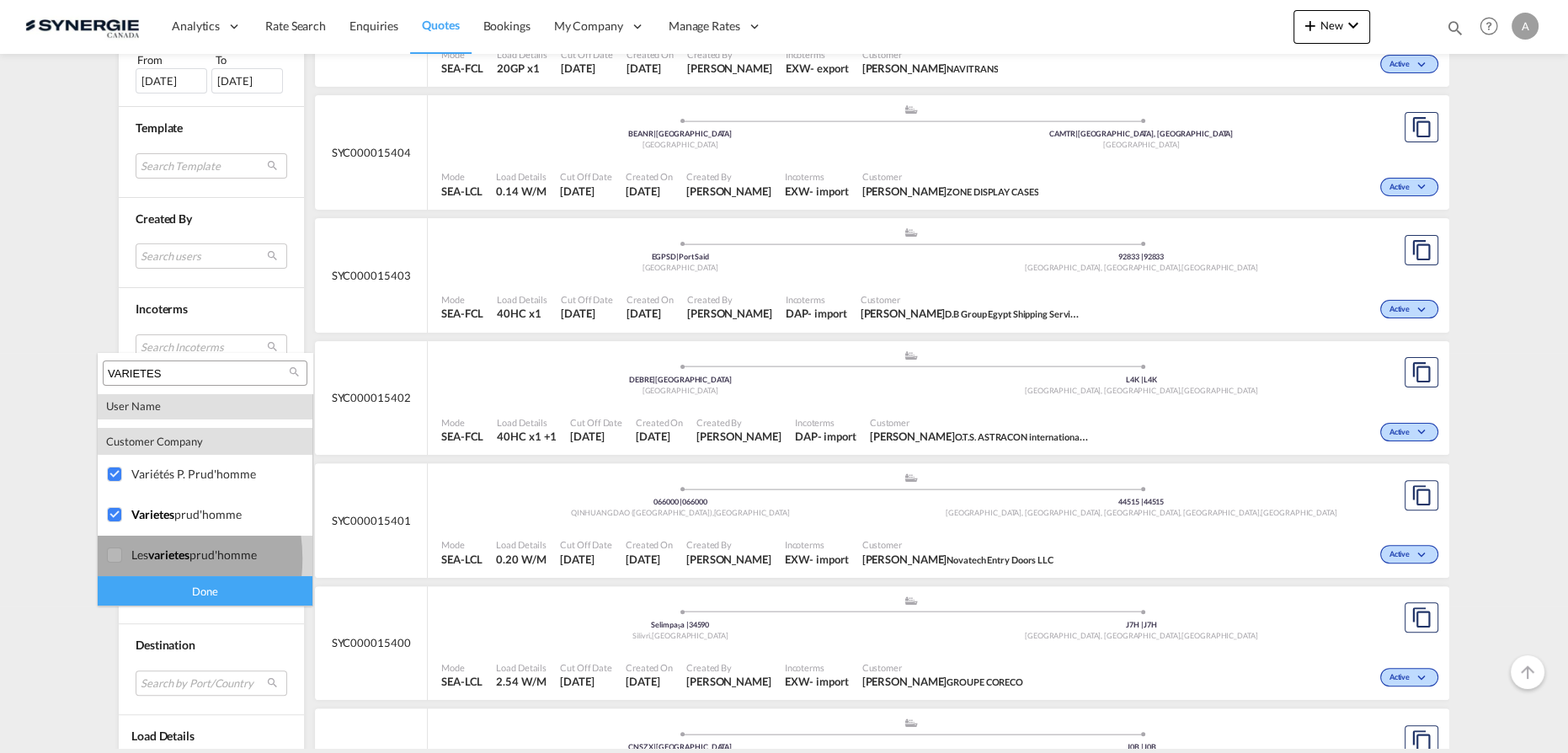
click at [124, 561] on div at bounding box center [115, 555] width 17 height 17
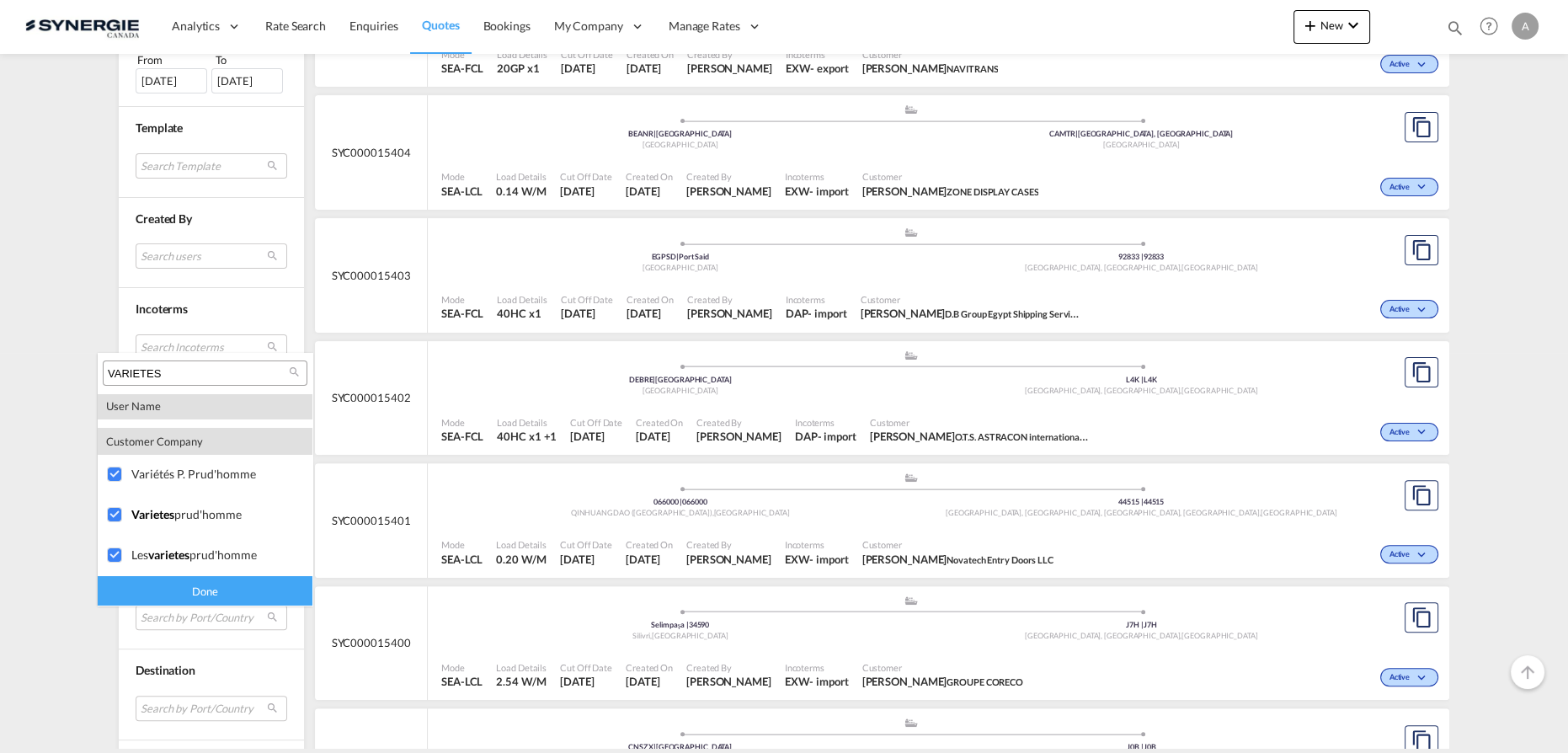
click at [207, 593] on div "Done" at bounding box center [205, 591] width 215 height 30
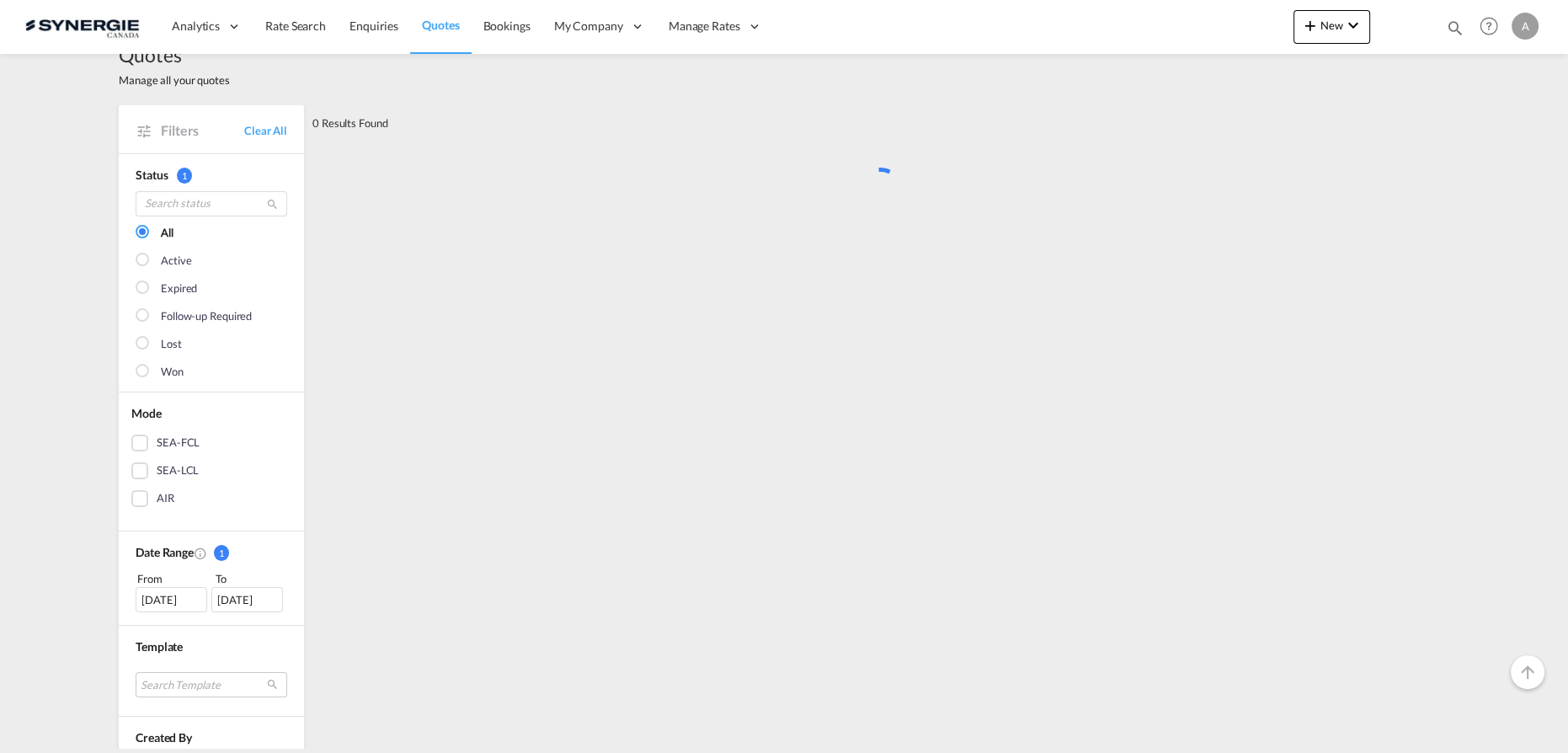
scroll to position [0, 0]
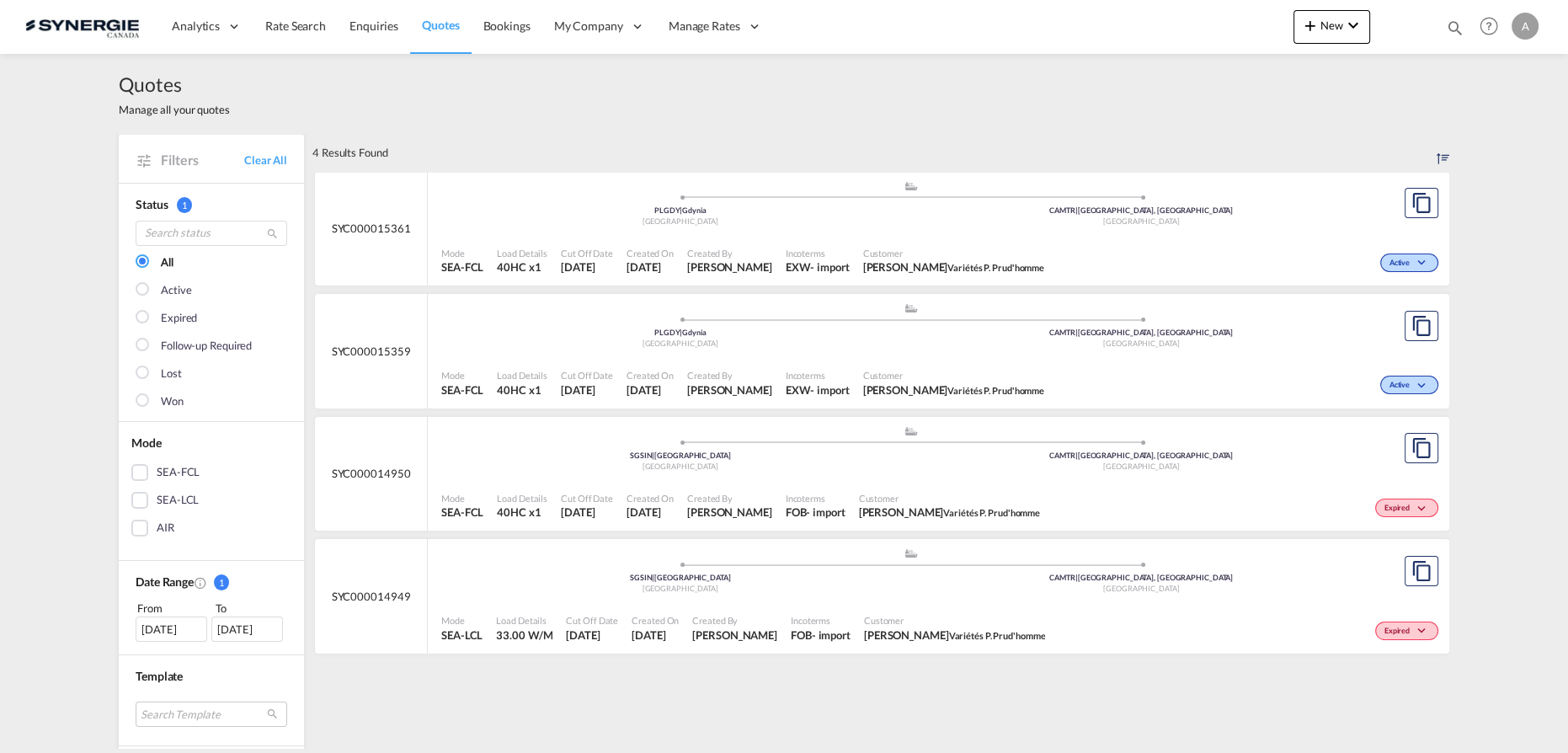
click at [858, 231] on div ".a{fill:#aaa8ad;} .a{fill:#aaa8ad;} PLGDY | [GEOGRAPHIC_DATA] [GEOGRAPHIC_DATA]…" at bounding box center [910, 208] width 939 height 54
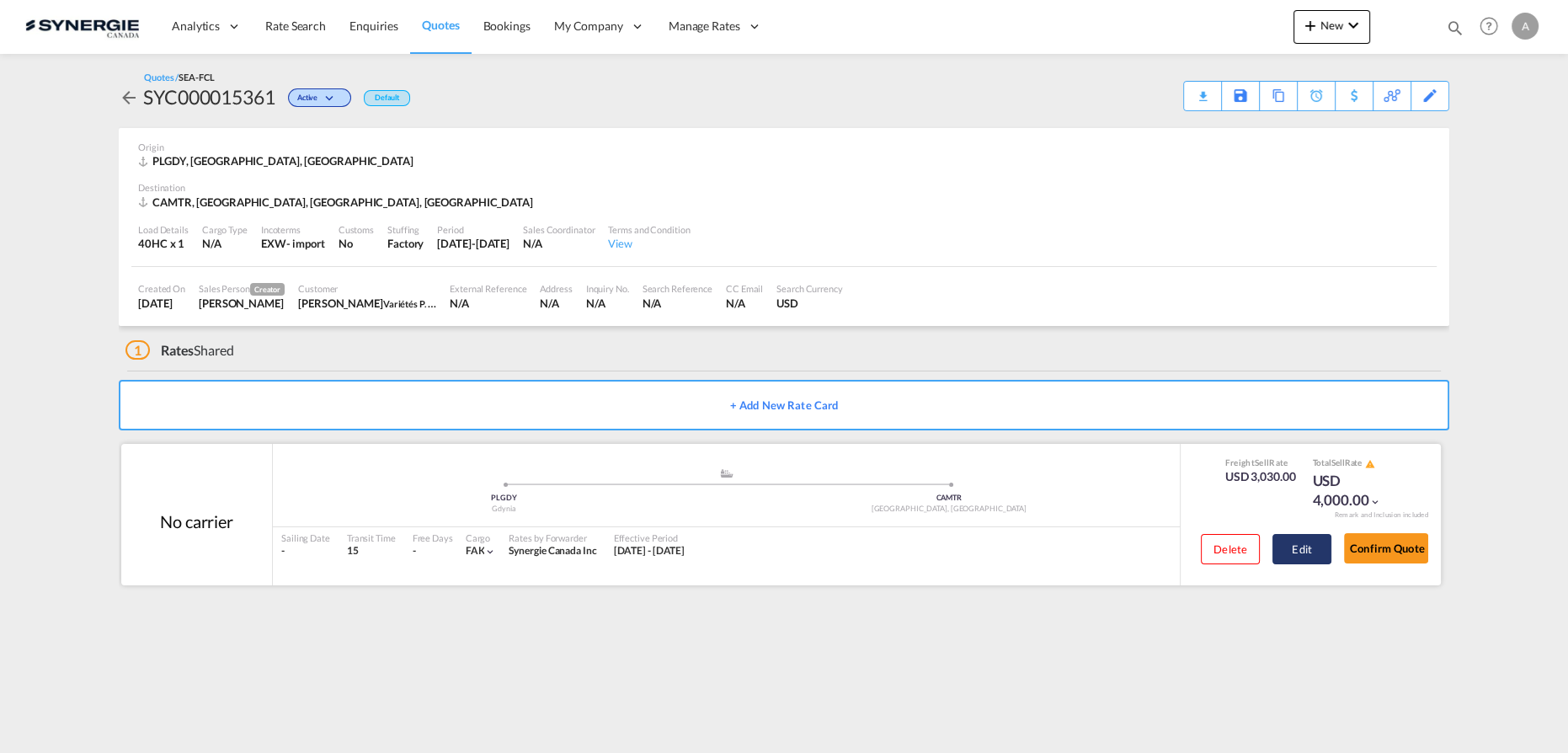
click at [1288, 553] on button "Edit" at bounding box center [1302, 549] width 59 height 30
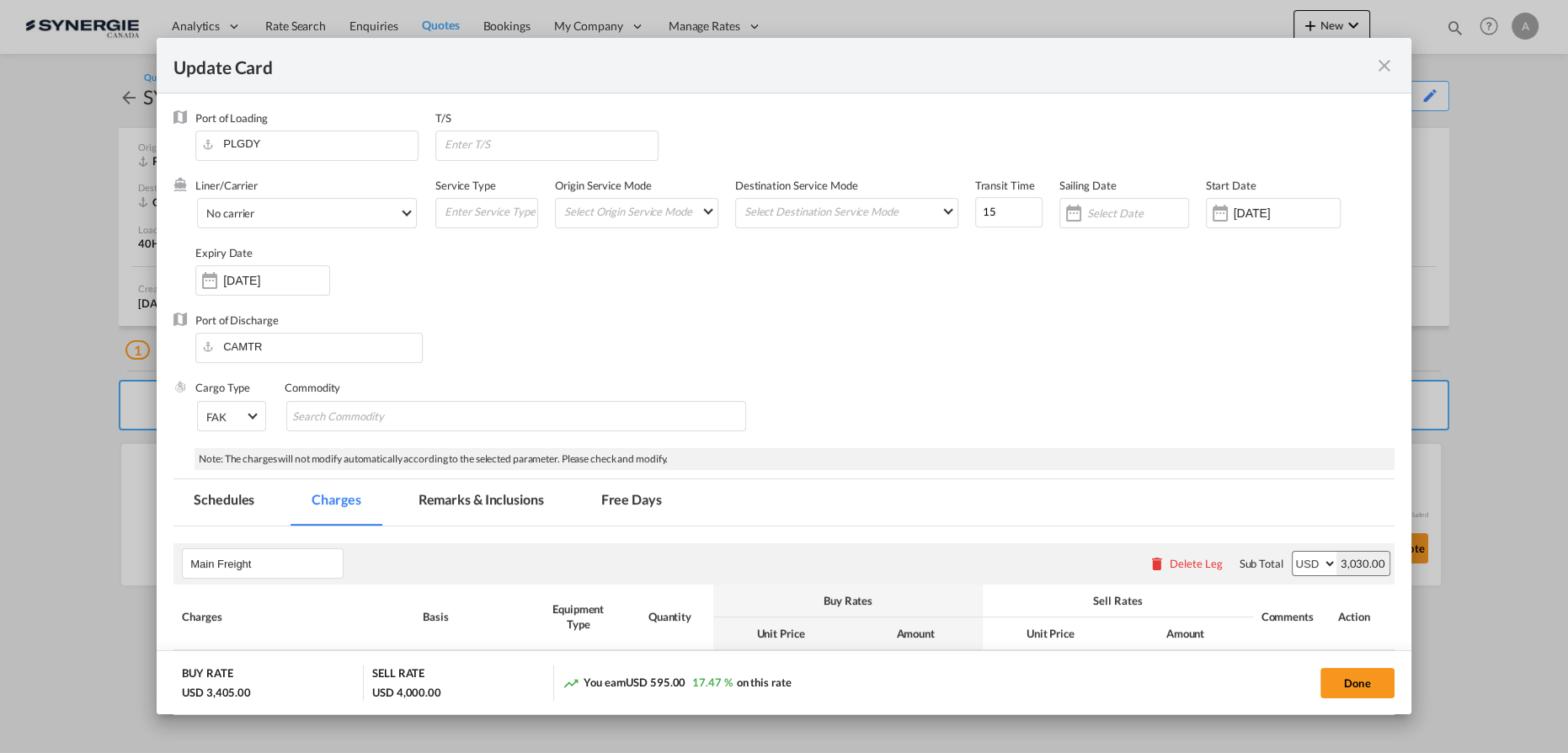
select select "per container"
select select "per shipment"
select select "per B/L"
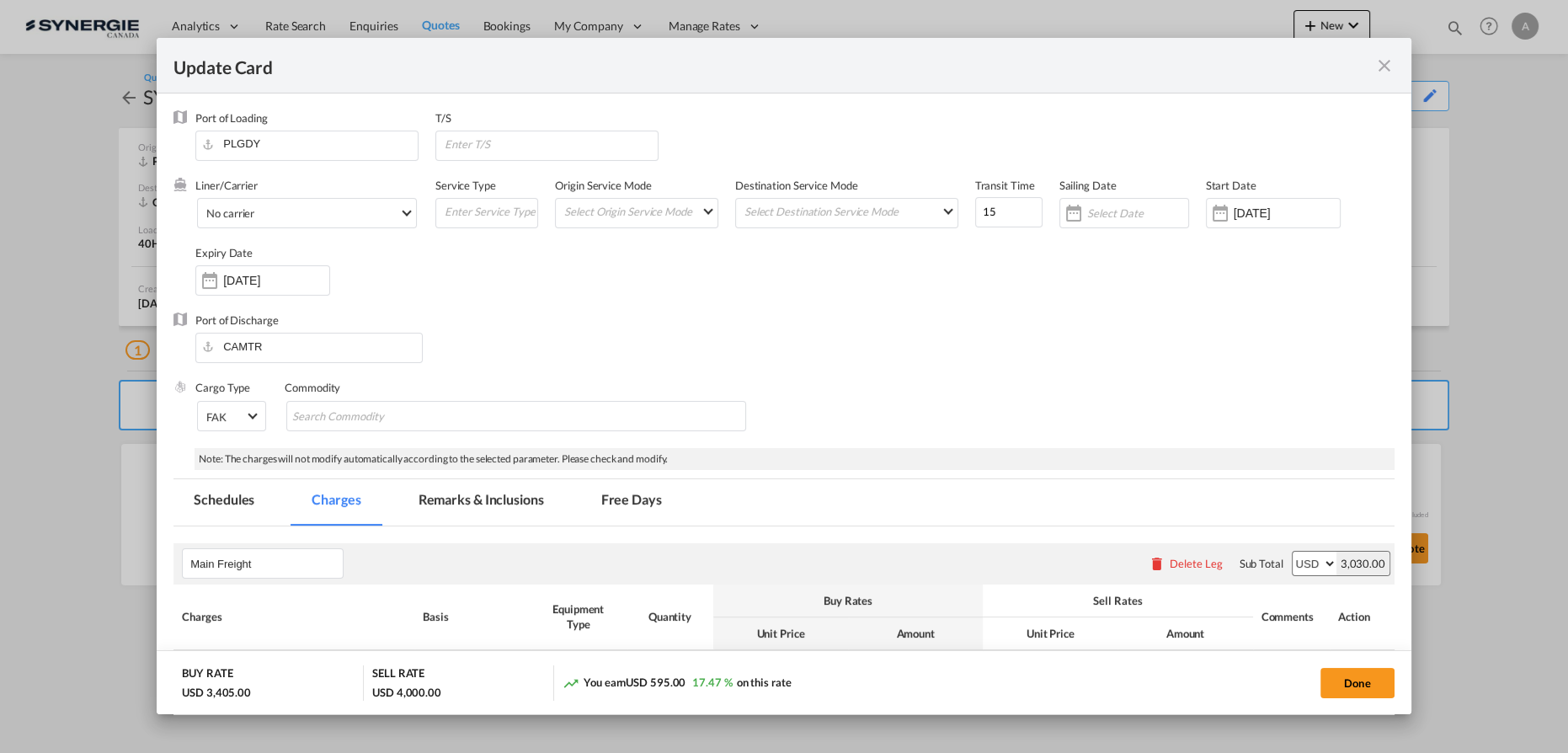
select select "per container"
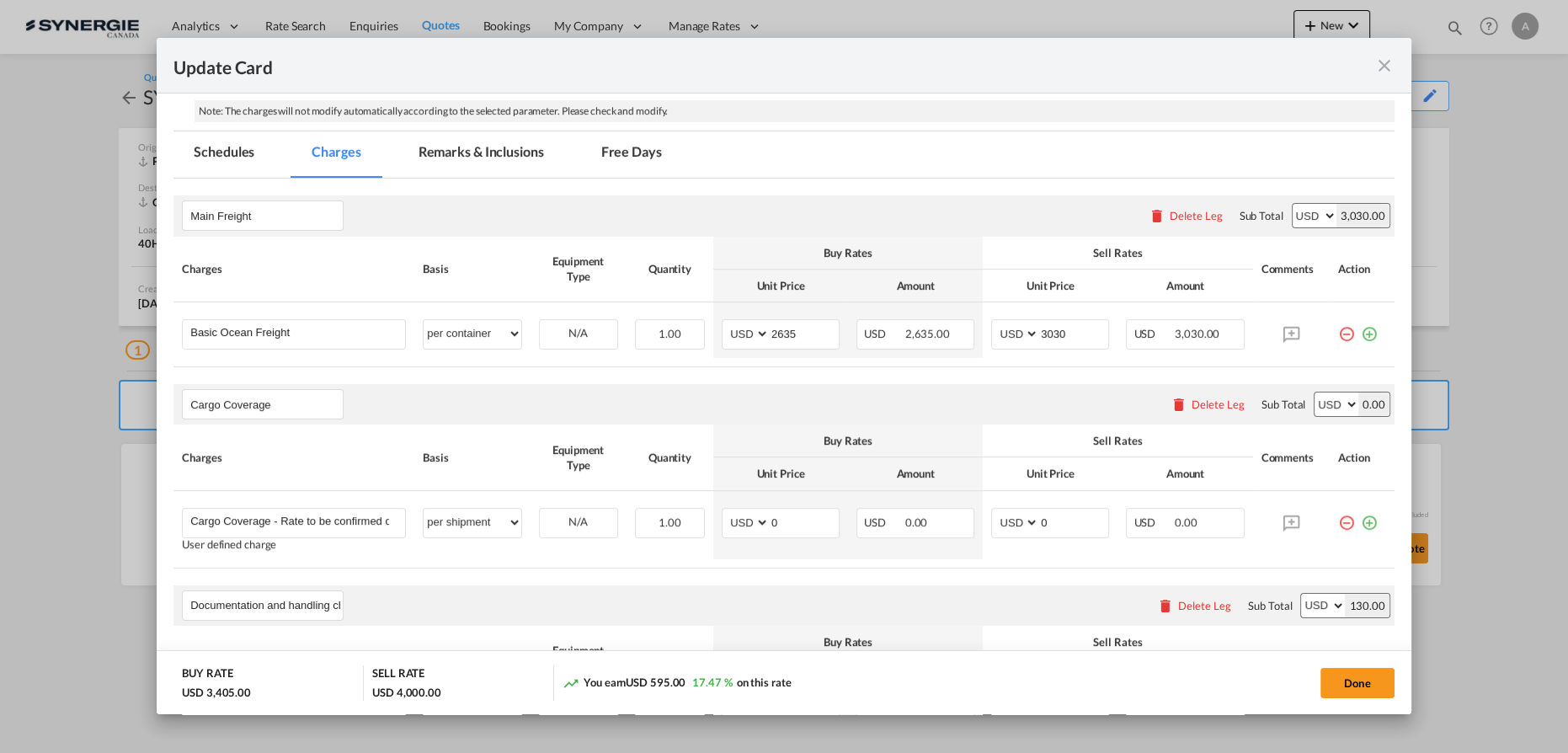
scroll to position [345, 0]
drag, startPoint x: 1380, startPoint y: 77, endPoint x: 1364, endPoint y: 92, distance: 21.9
click at [1380, 77] on div "Update Card" at bounding box center [784, 65] width 1255 height 55
click at [1386, 71] on md-icon "icon-close fg-AAA8AD m-0 pointer" at bounding box center [1384, 65] width 20 height 20
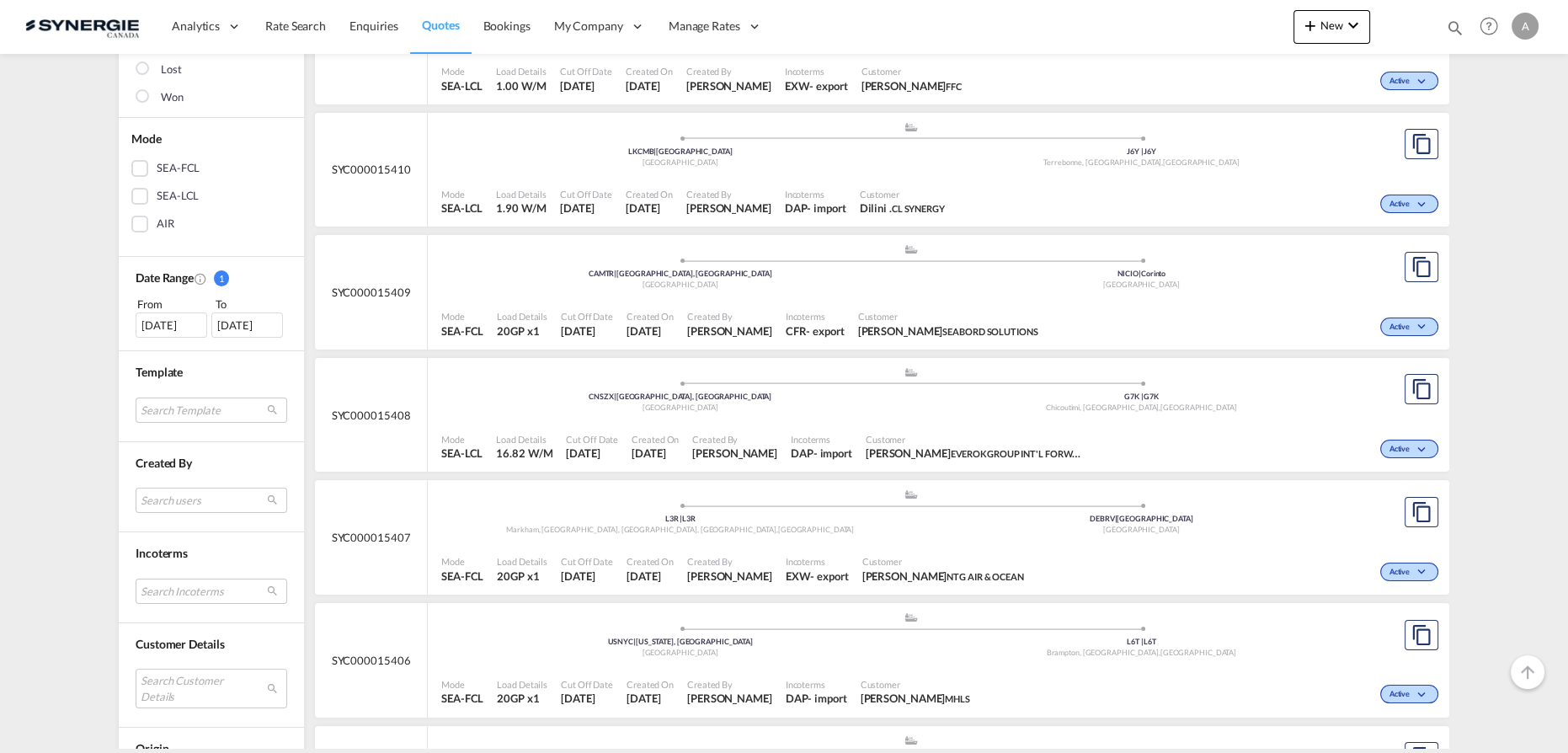
scroll to position [306, 0]
click at [789, 297] on div "Mode SEA-FCL Load Details 20GP x1 Cut Off Date [DATE] Created On [DATE] Created…" at bounding box center [938, 323] width 1022 height 51
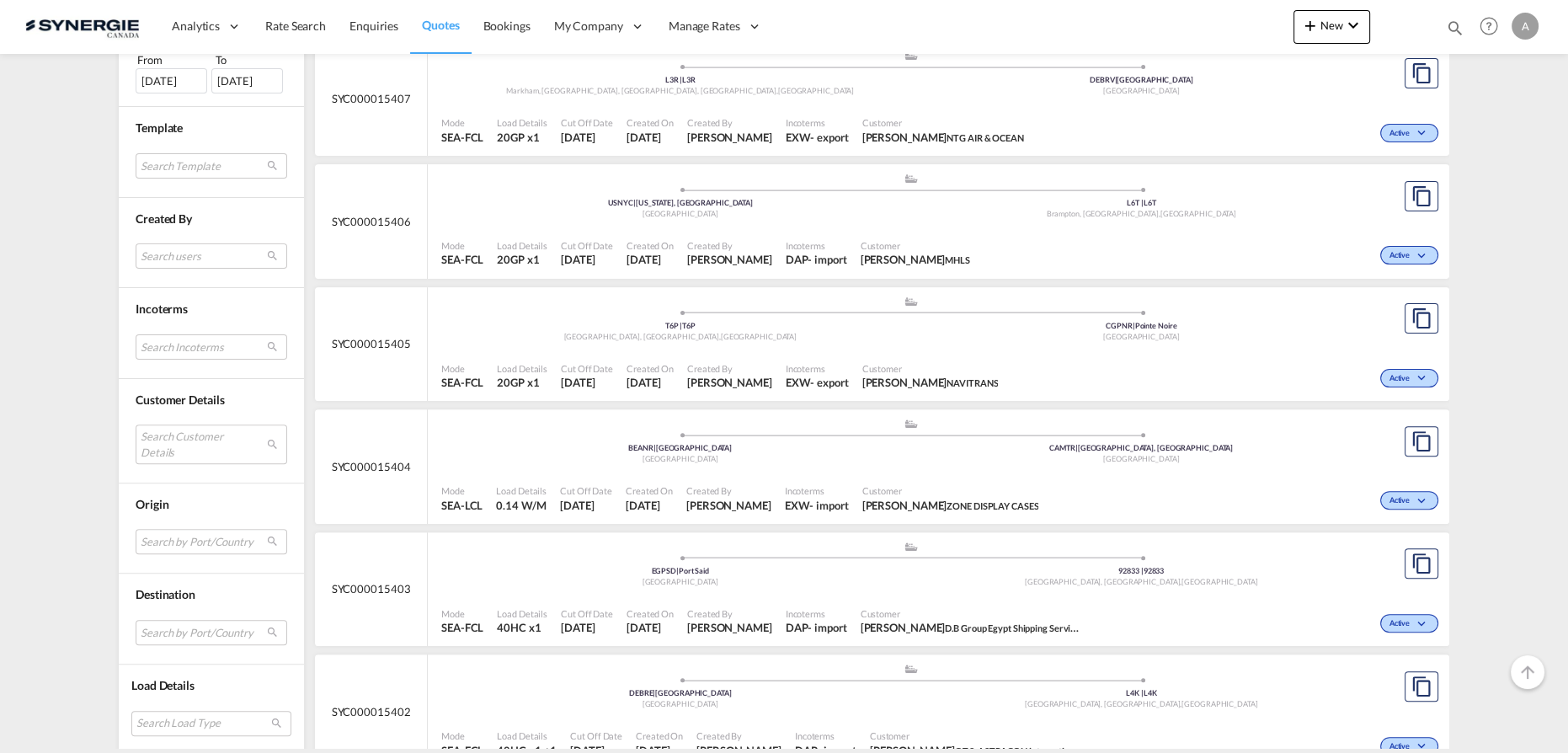
scroll to position [766, 0]
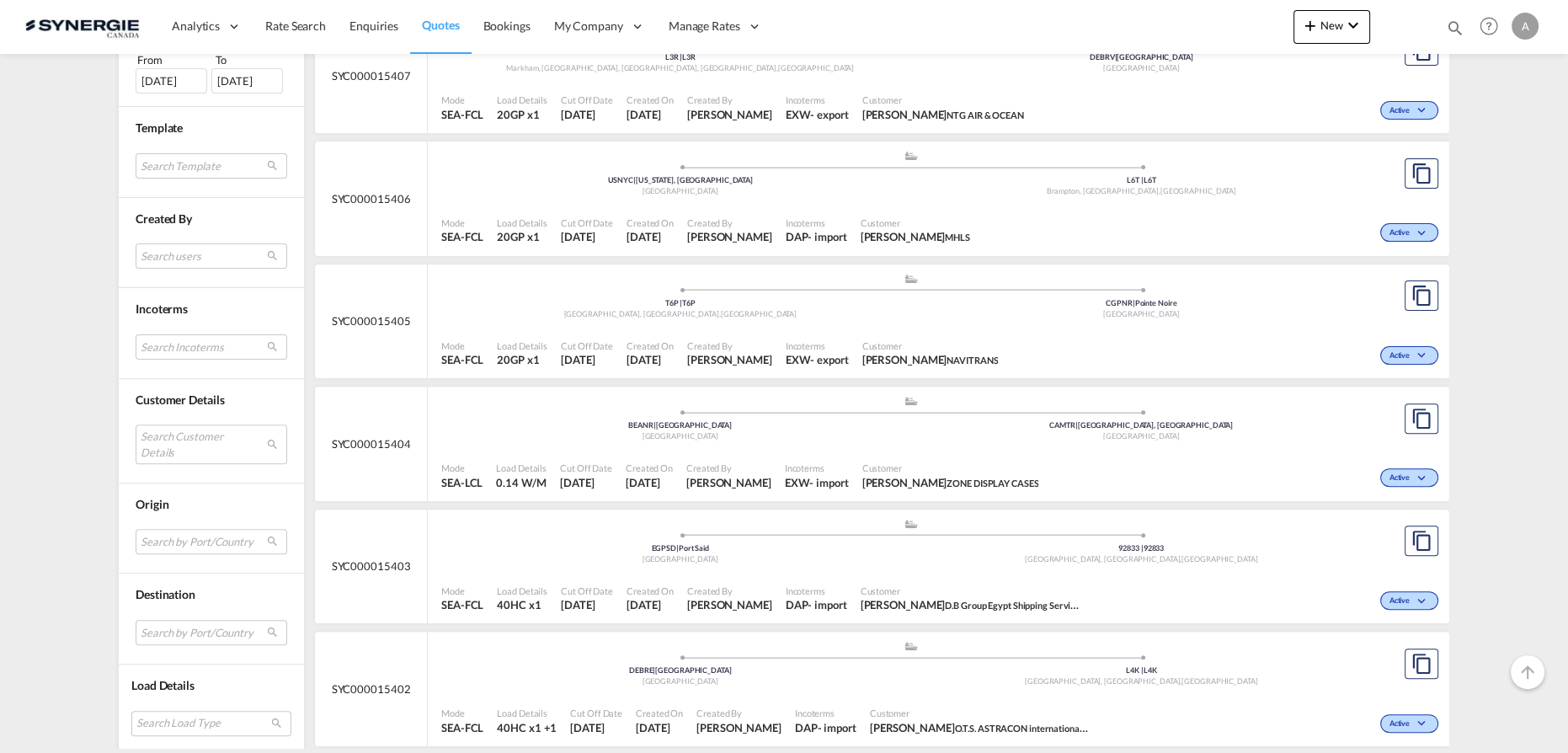
click at [992, 329] on div "Mode SEA-FCL Load Details 20GP x1 Cut Off Date [DATE] Created On [DATE] Created…" at bounding box center [938, 354] width 1022 height 51
click at [180, 259] on md-select "Search users [PERSON_NAME] [PERSON_NAME][EMAIL_ADDRESS][DOMAIN_NAME] [PERSON_NA…" at bounding box center [211, 256] width 151 height 25
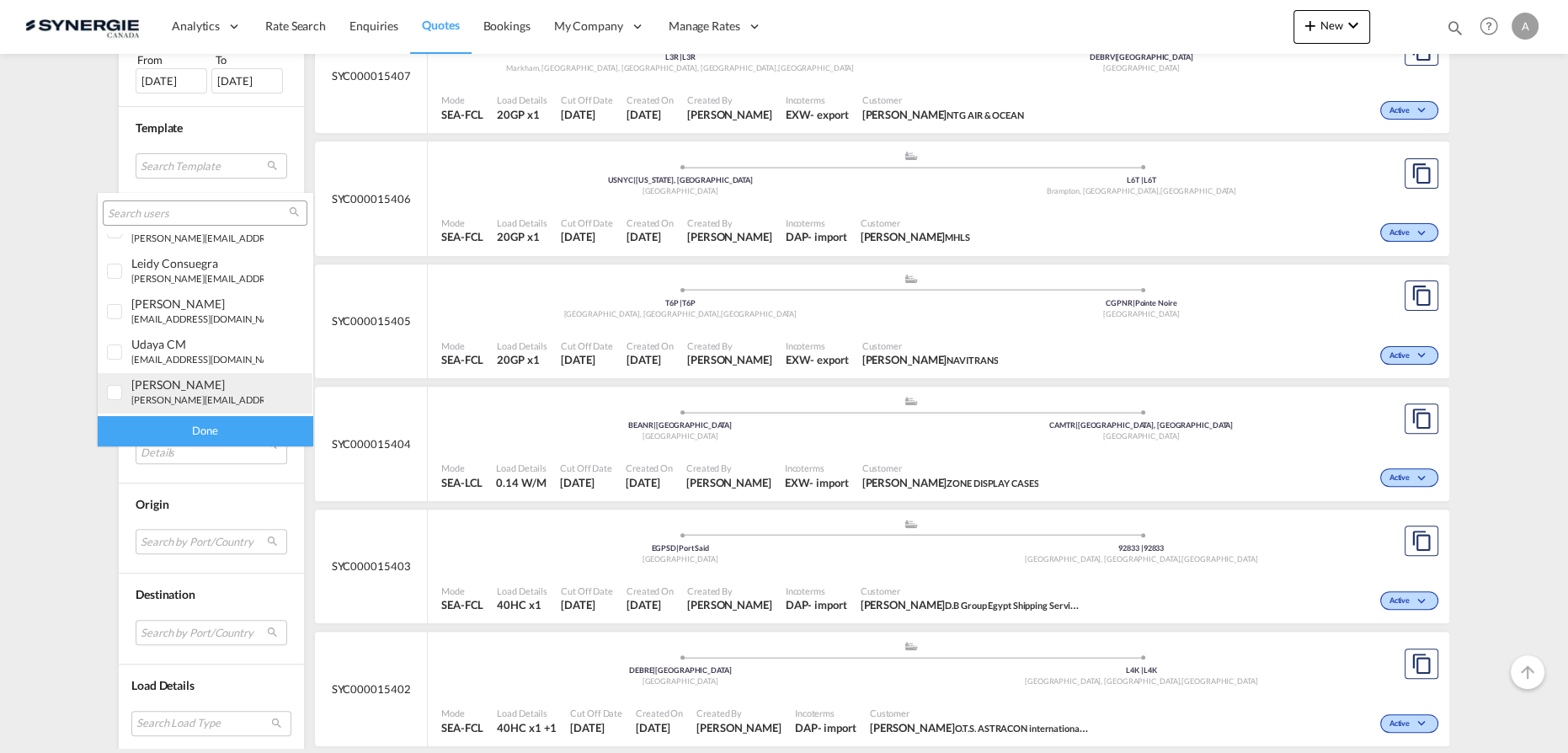
scroll to position [152, 0]
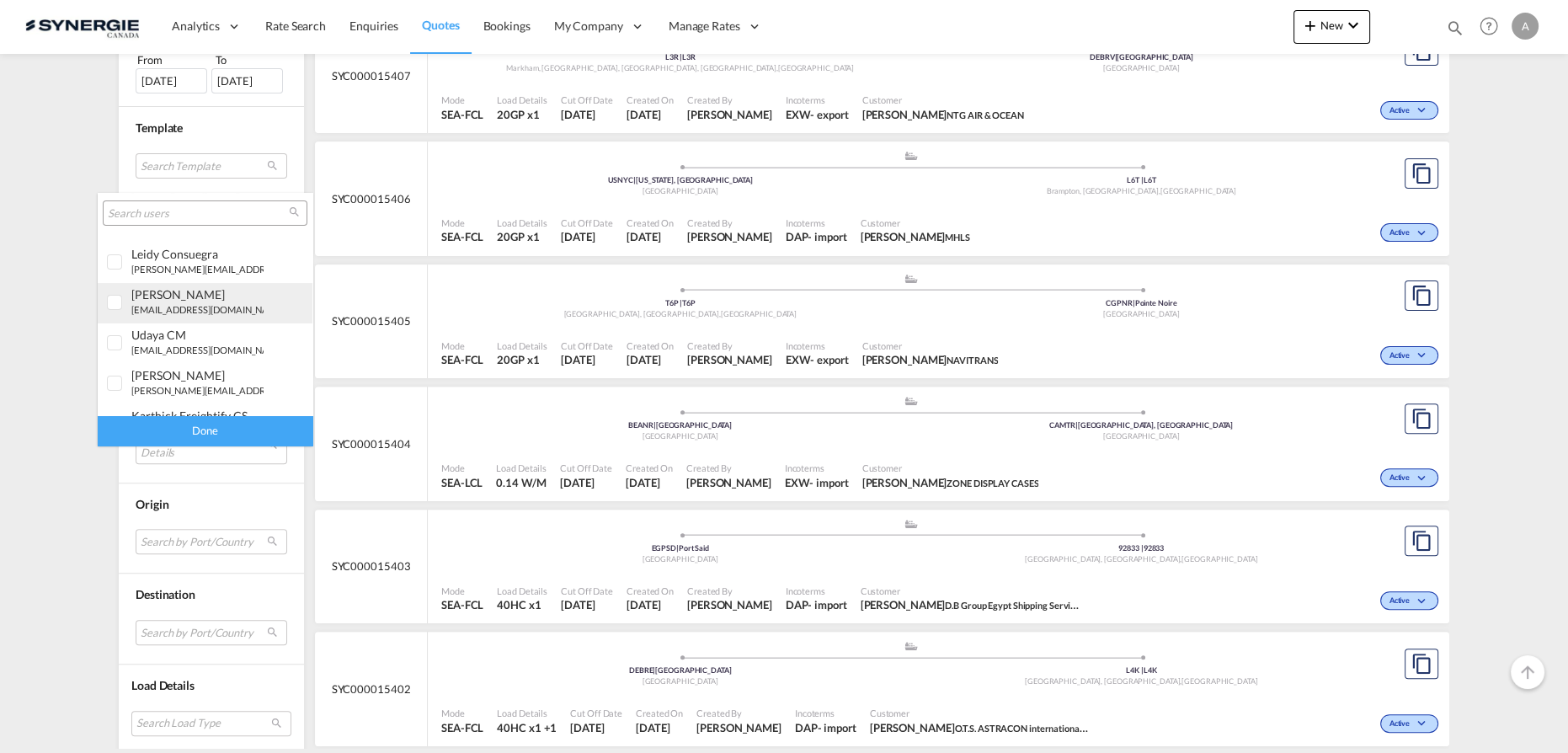
click at [168, 304] on small "[EMAIL_ADDRESS][DOMAIN_NAME]" at bounding box center [208, 310] width 154 height 11
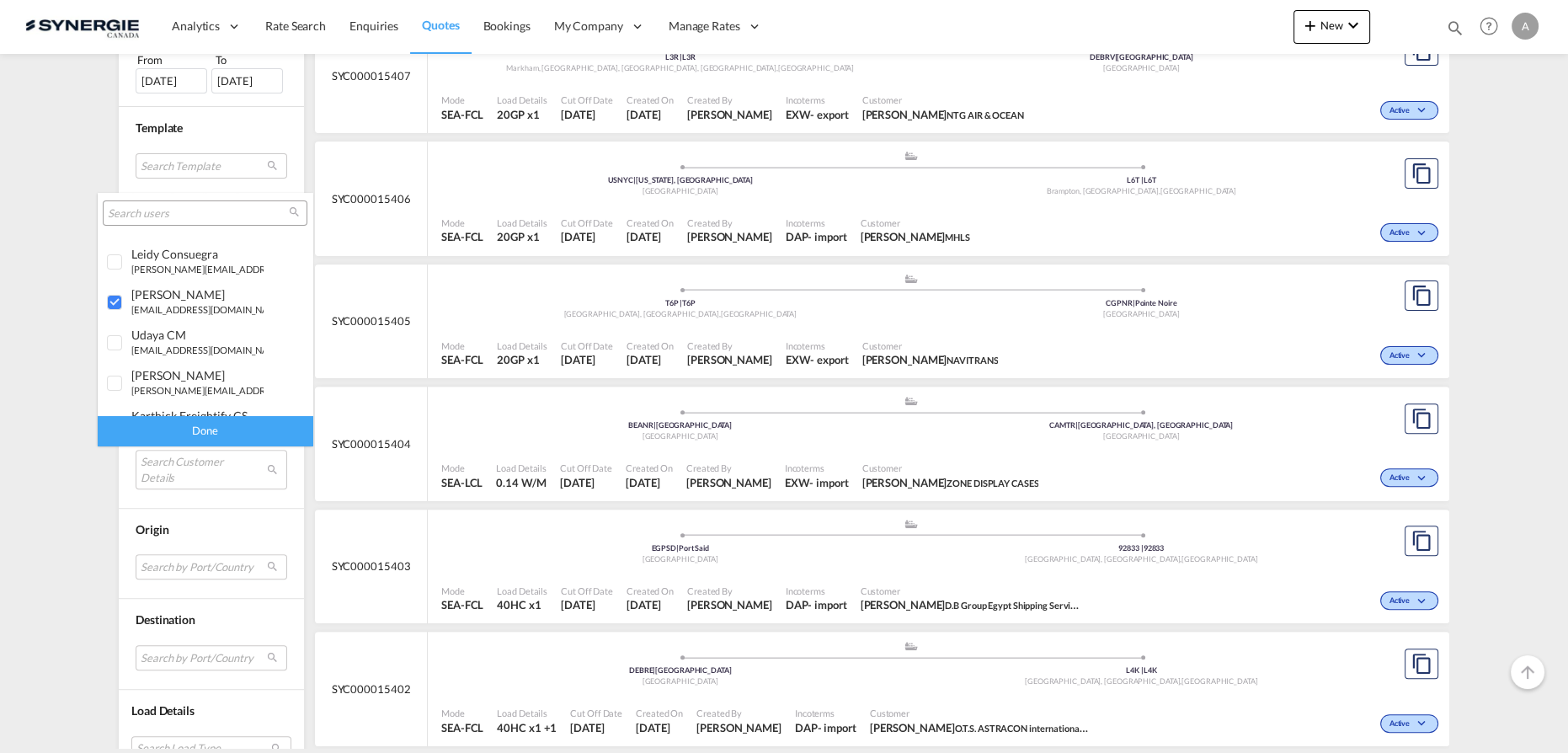
drag, startPoint x: 169, startPoint y: 425, endPoint x: 194, endPoint y: 419, distance: 25.7
click at [168, 425] on div "Done" at bounding box center [205, 430] width 215 height 30
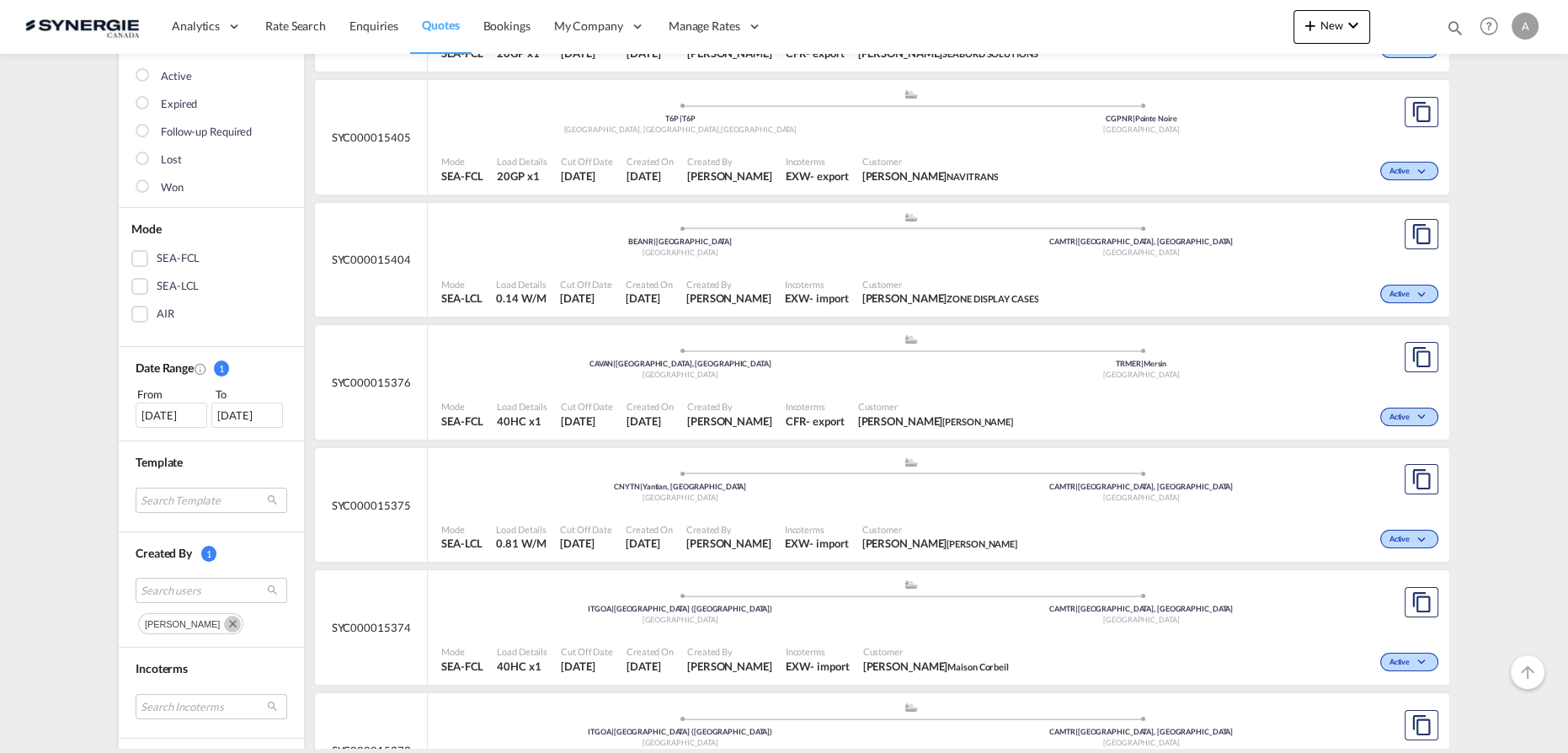
scroll to position [229, 0]
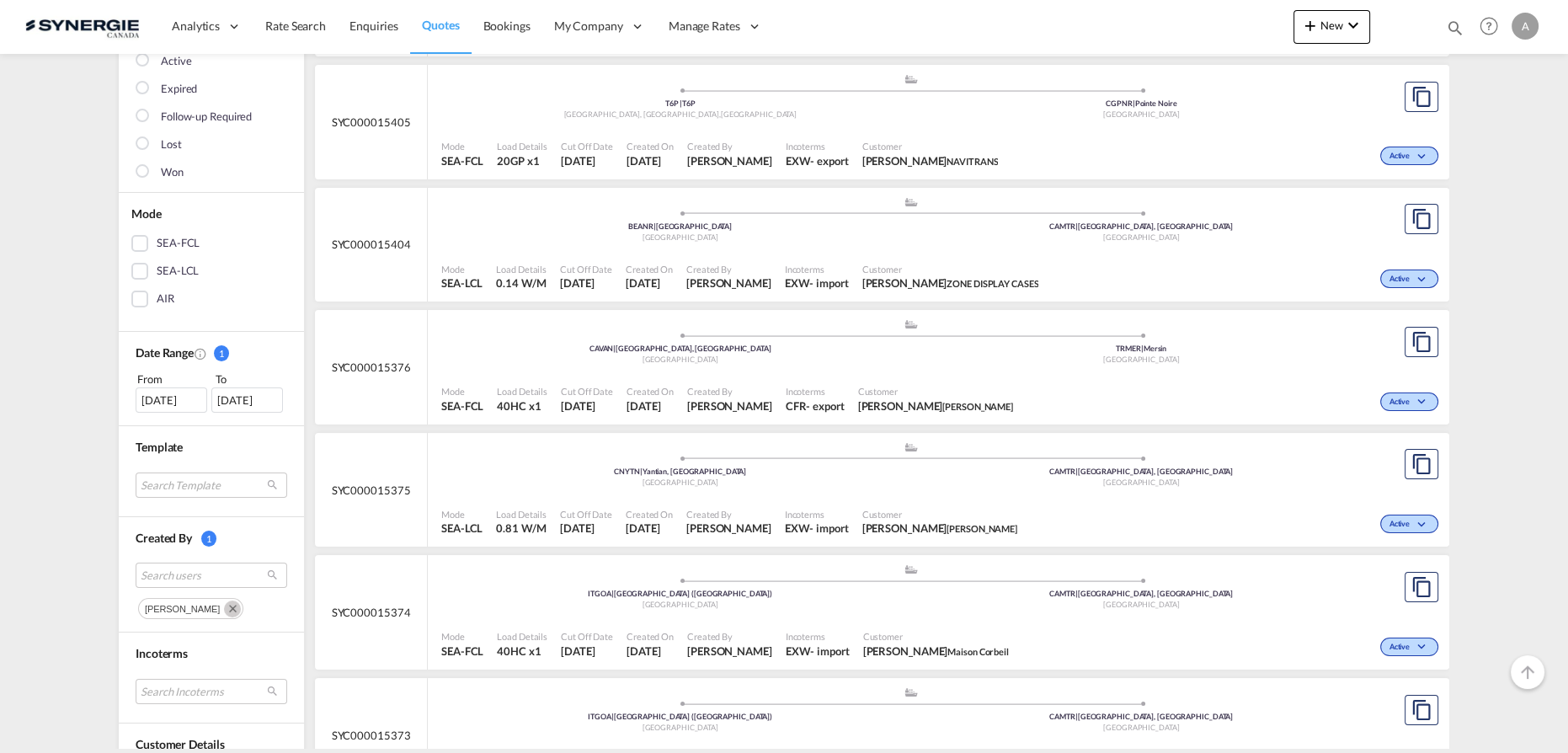
click at [159, 400] on div "[DATE]" at bounding box center [171, 401] width 72 height 25
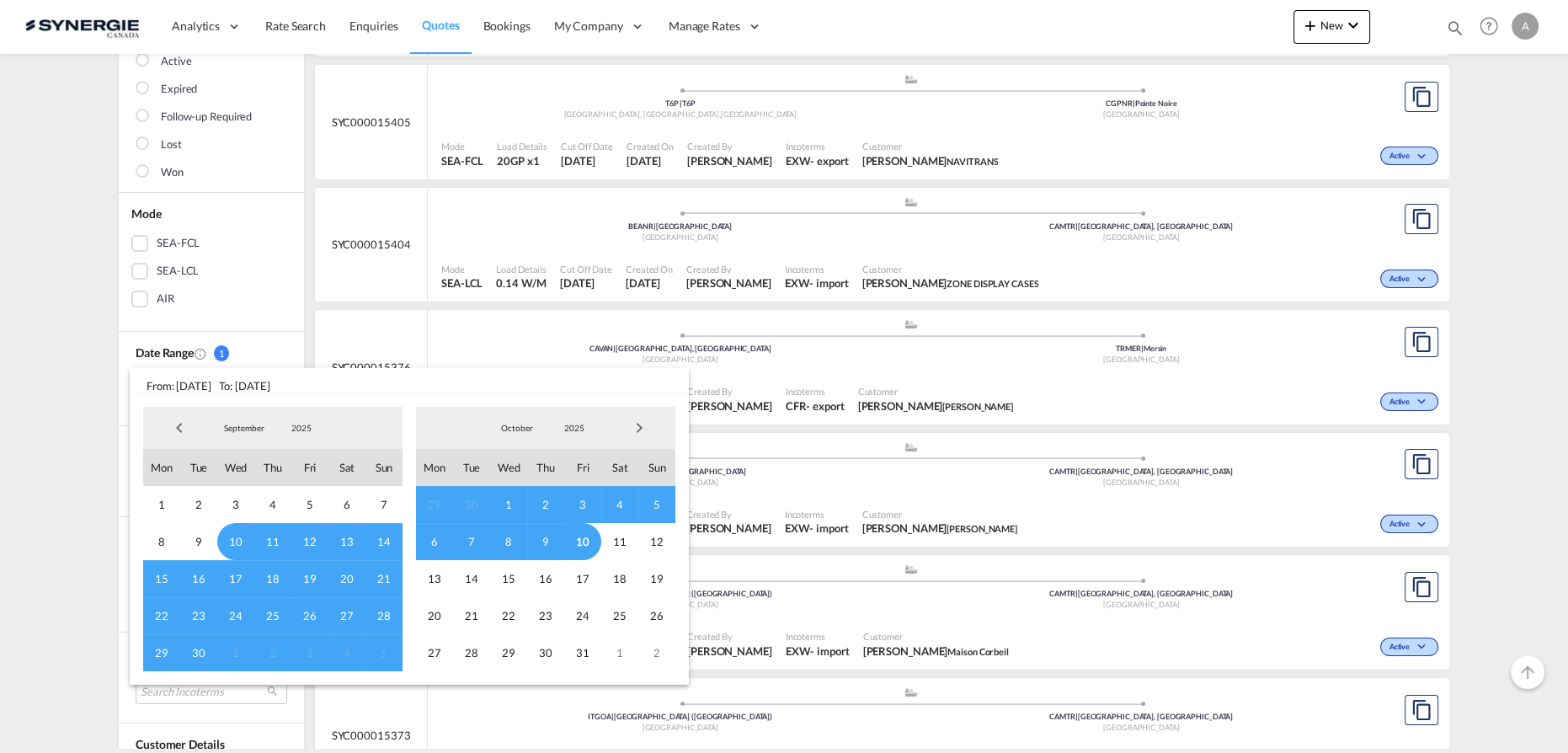
click at [426, 548] on span "6" at bounding box center [434, 541] width 37 height 37
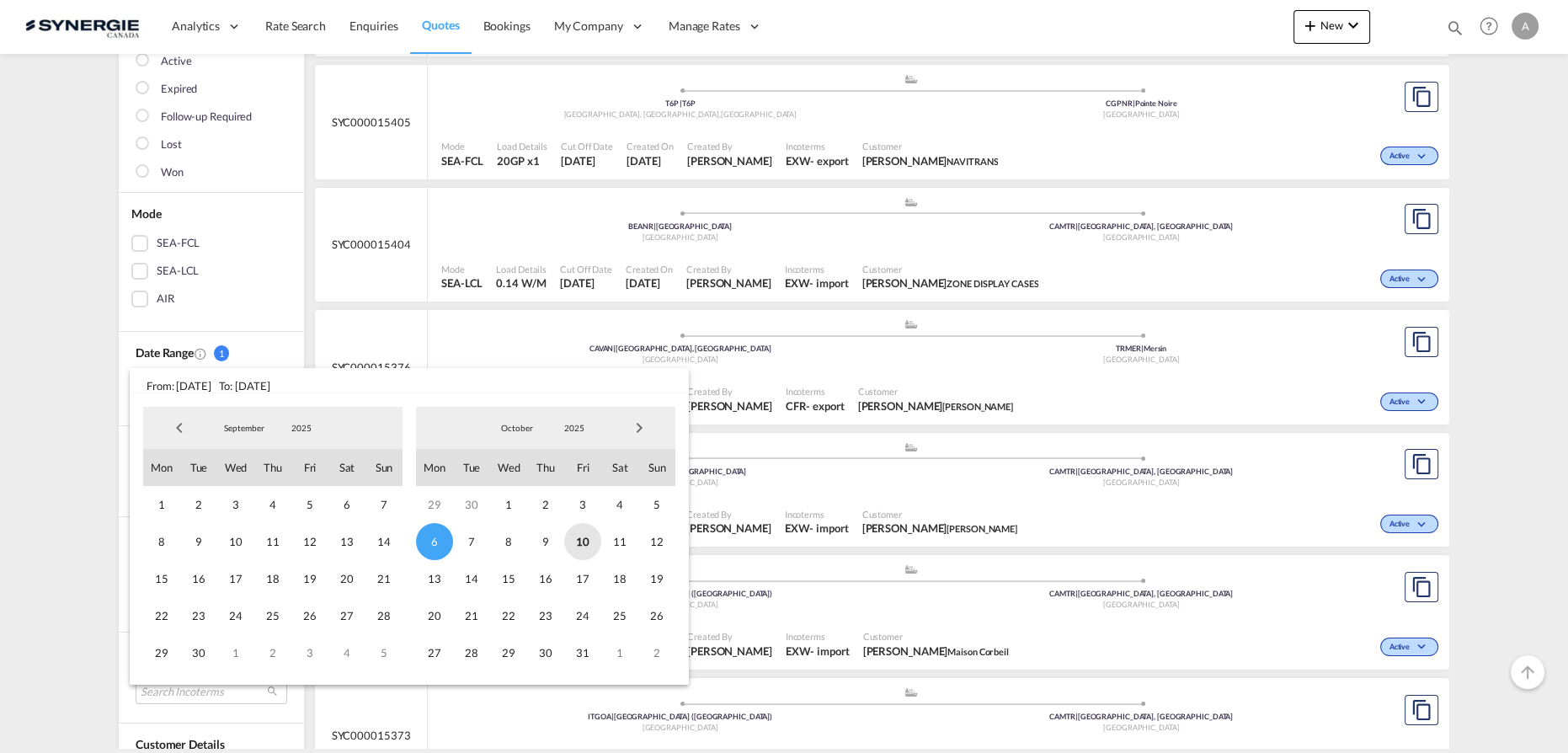
click at [578, 542] on span "10" at bounding box center [582, 541] width 37 height 37
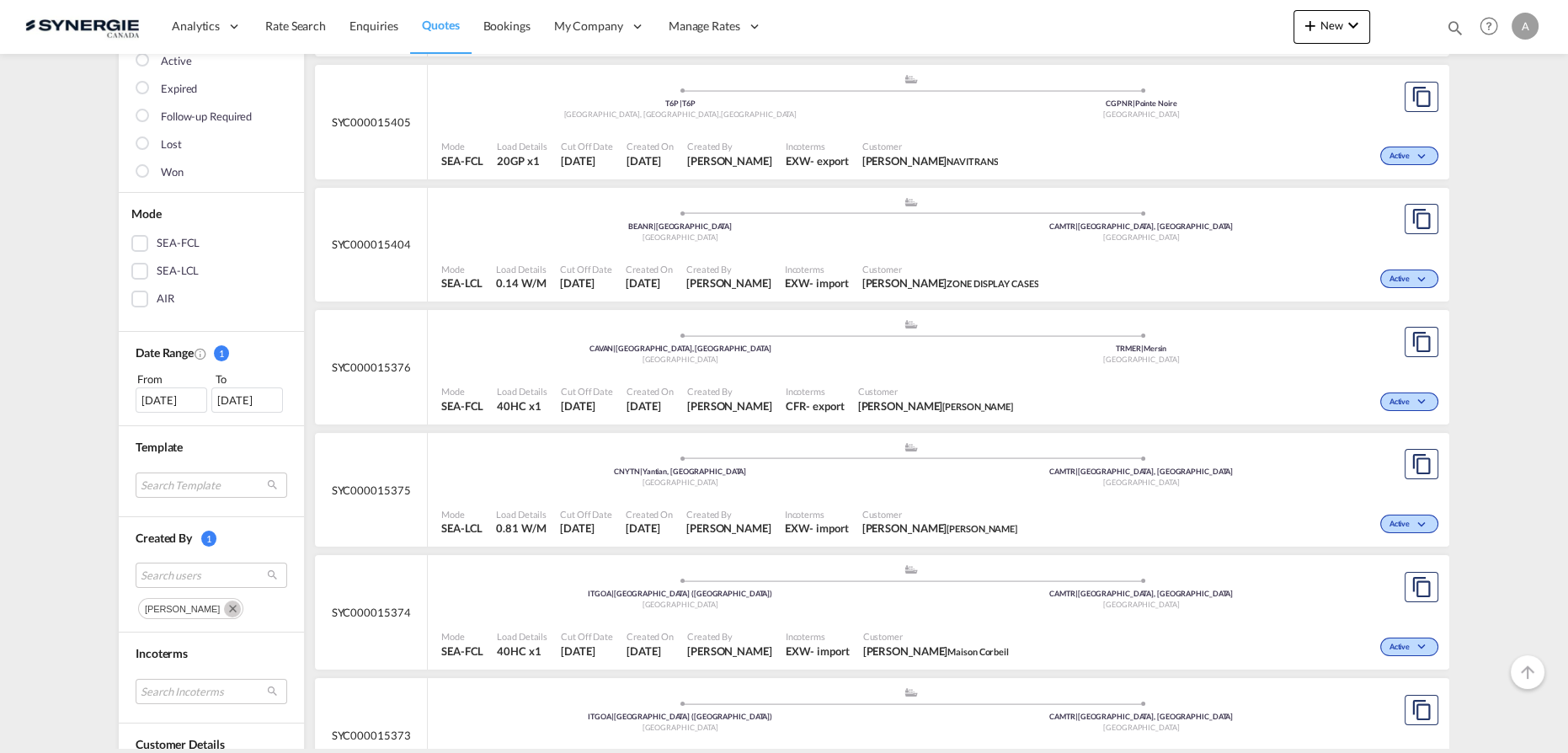
click at [224, 606] on md-icon "Remove" at bounding box center [232, 609] width 17 height 17
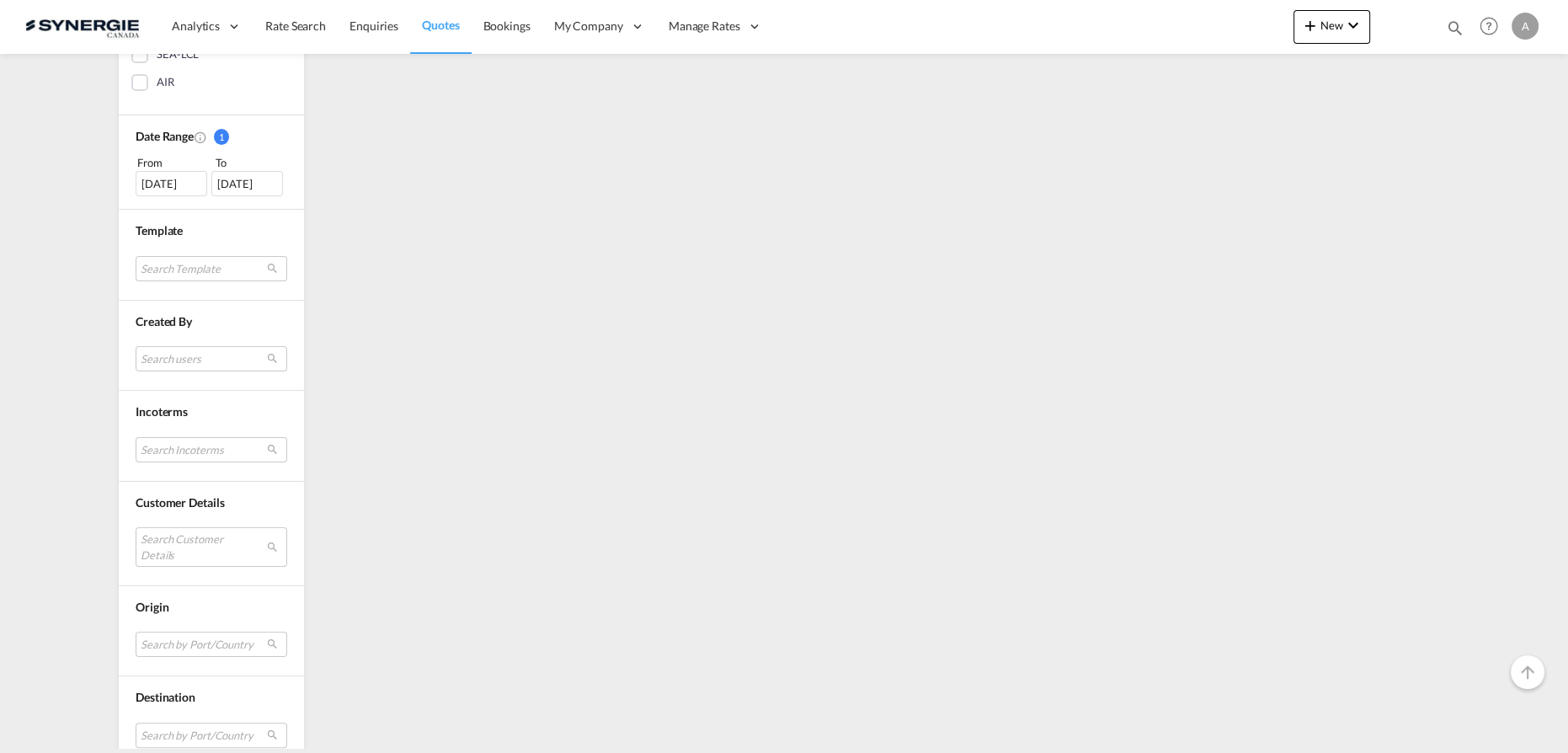
scroll to position [536, 0]
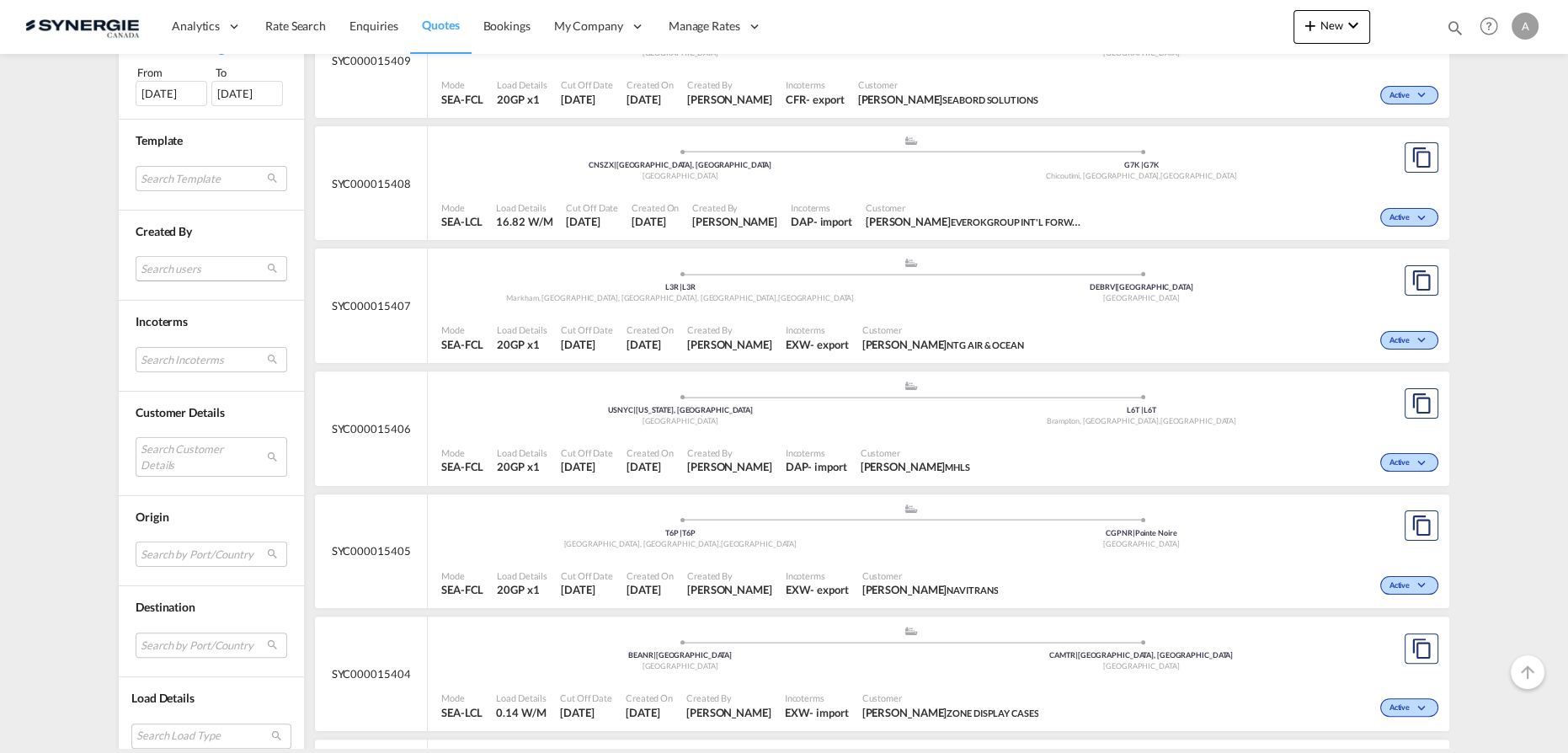
click at [188, 269] on md-select "Search users" at bounding box center [211, 269] width 151 height 25
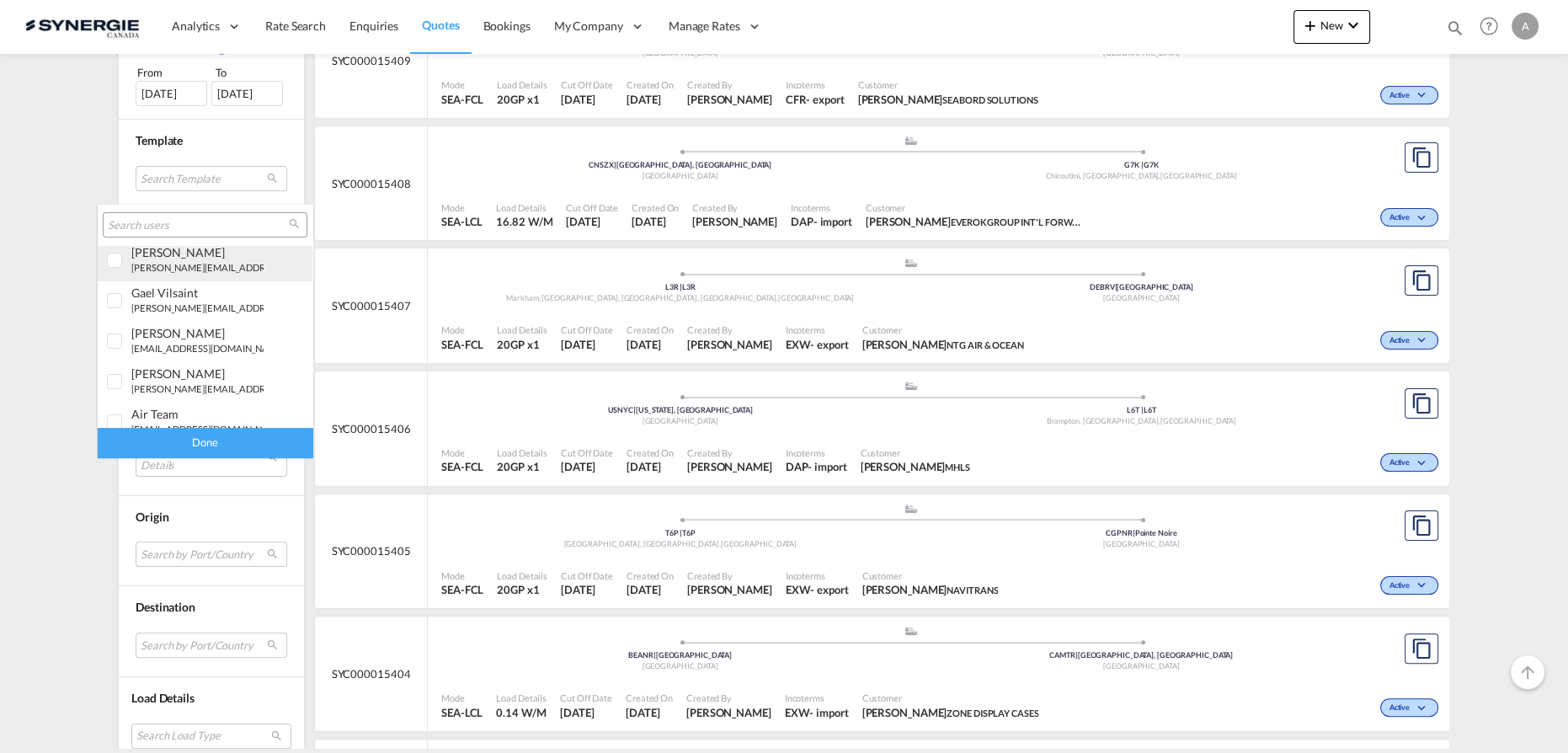
scroll to position [382, 0]
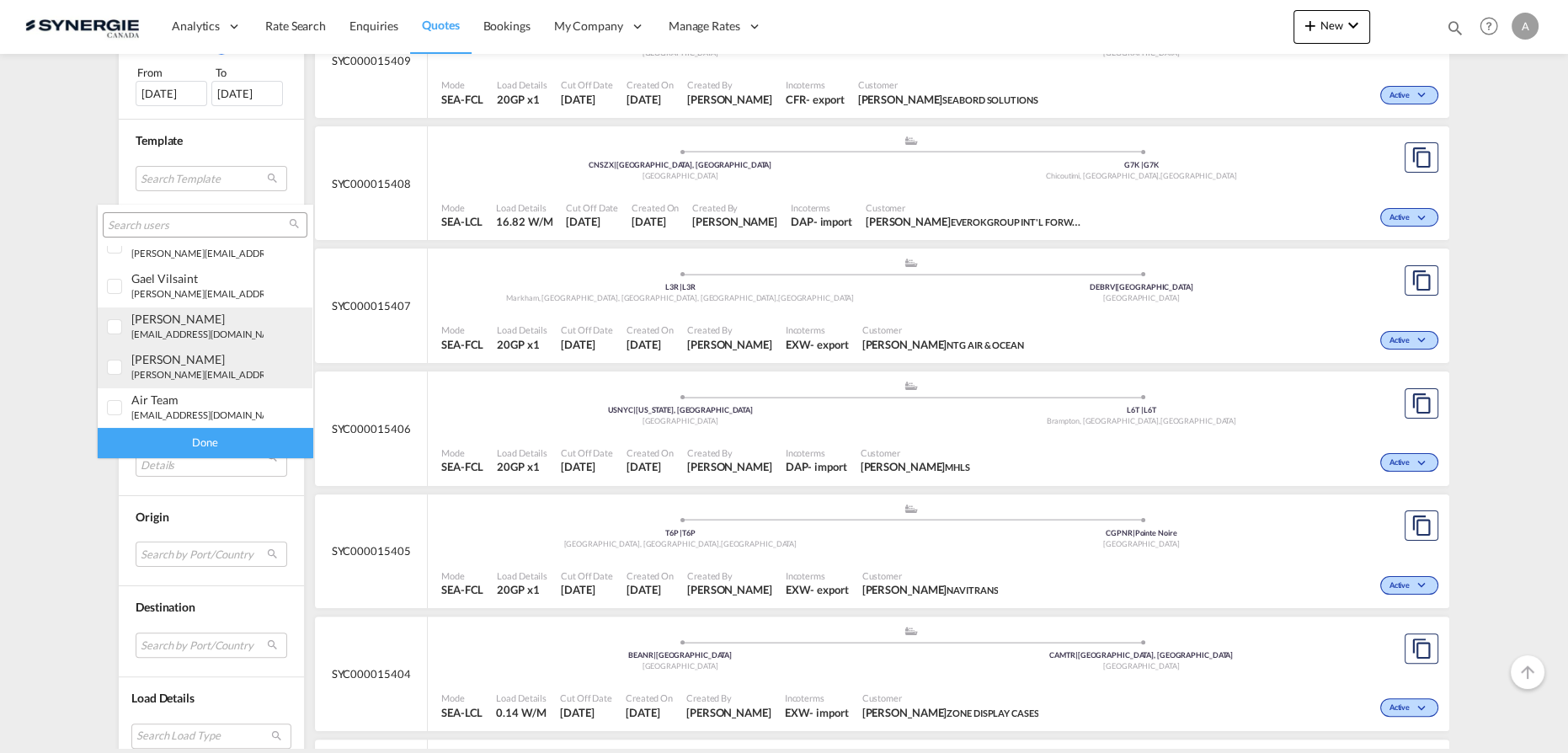
click at [188, 334] on small "d.dico@synergiecanada.com" at bounding box center [208, 334] width 154 height 11
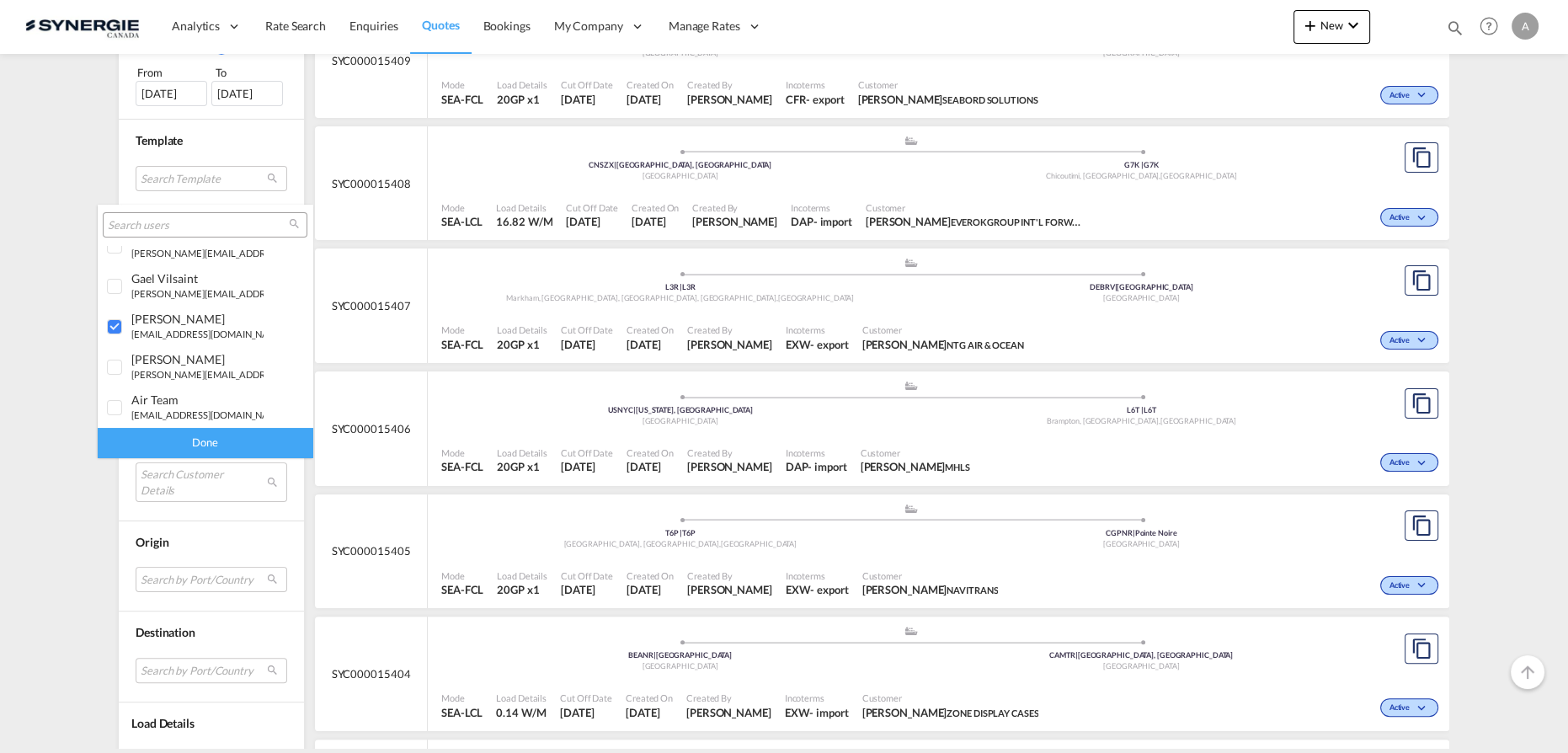
click at [188, 441] on div "Done" at bounding box center [205, 442] width 215 height 30
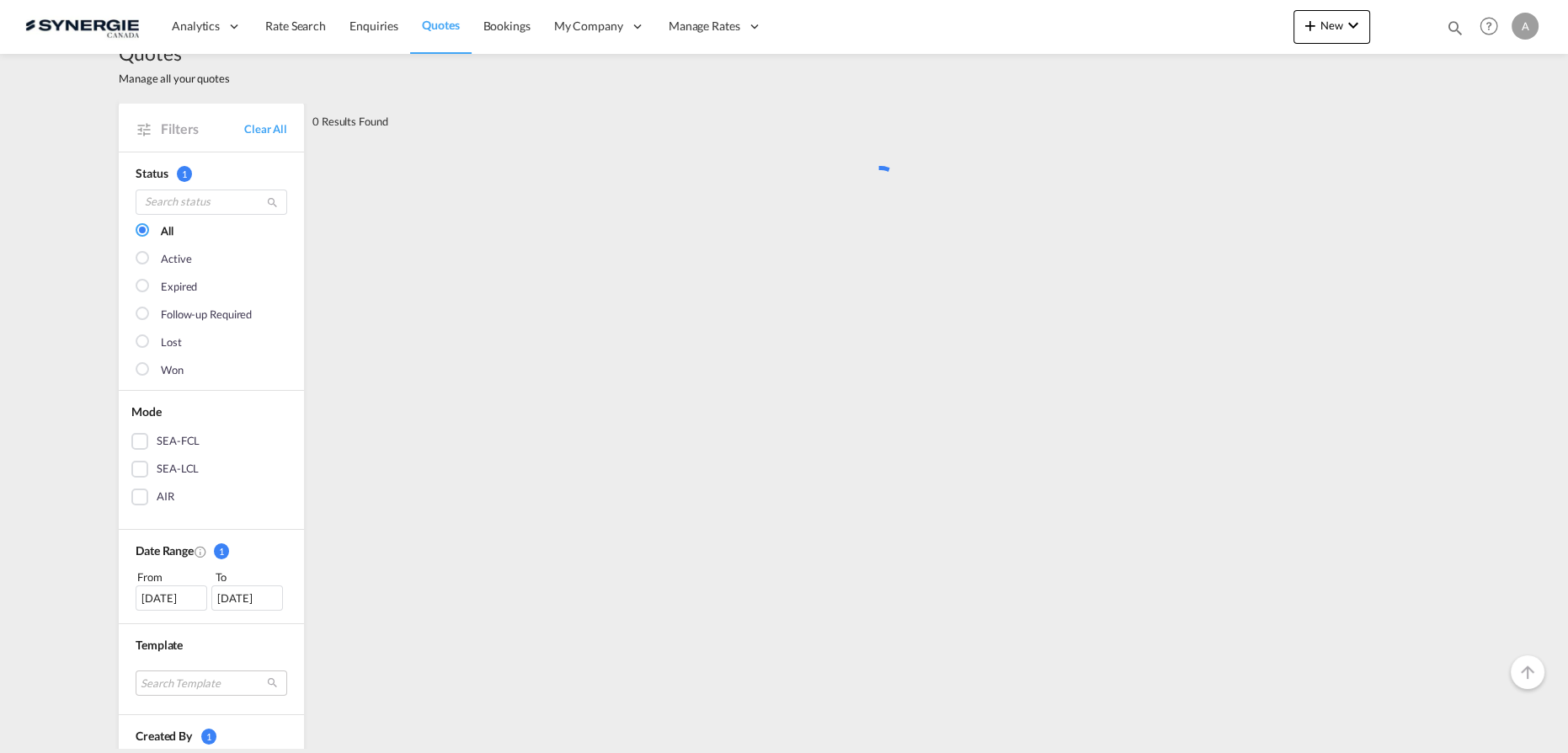
scroll to position [0, 0]
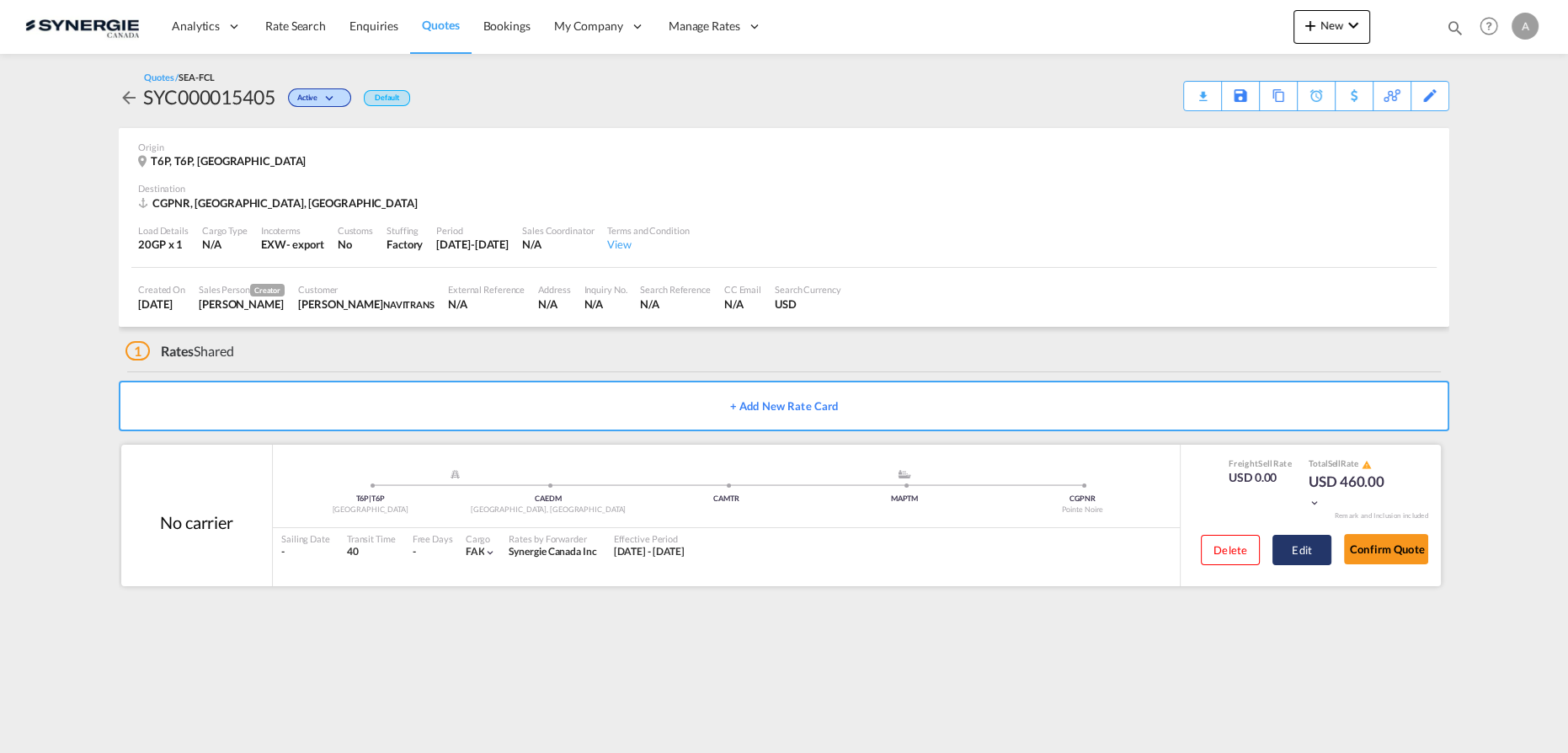
click at [1292, 546] on button "Edit" at bounding box center [1302, 549] width 59 height 30
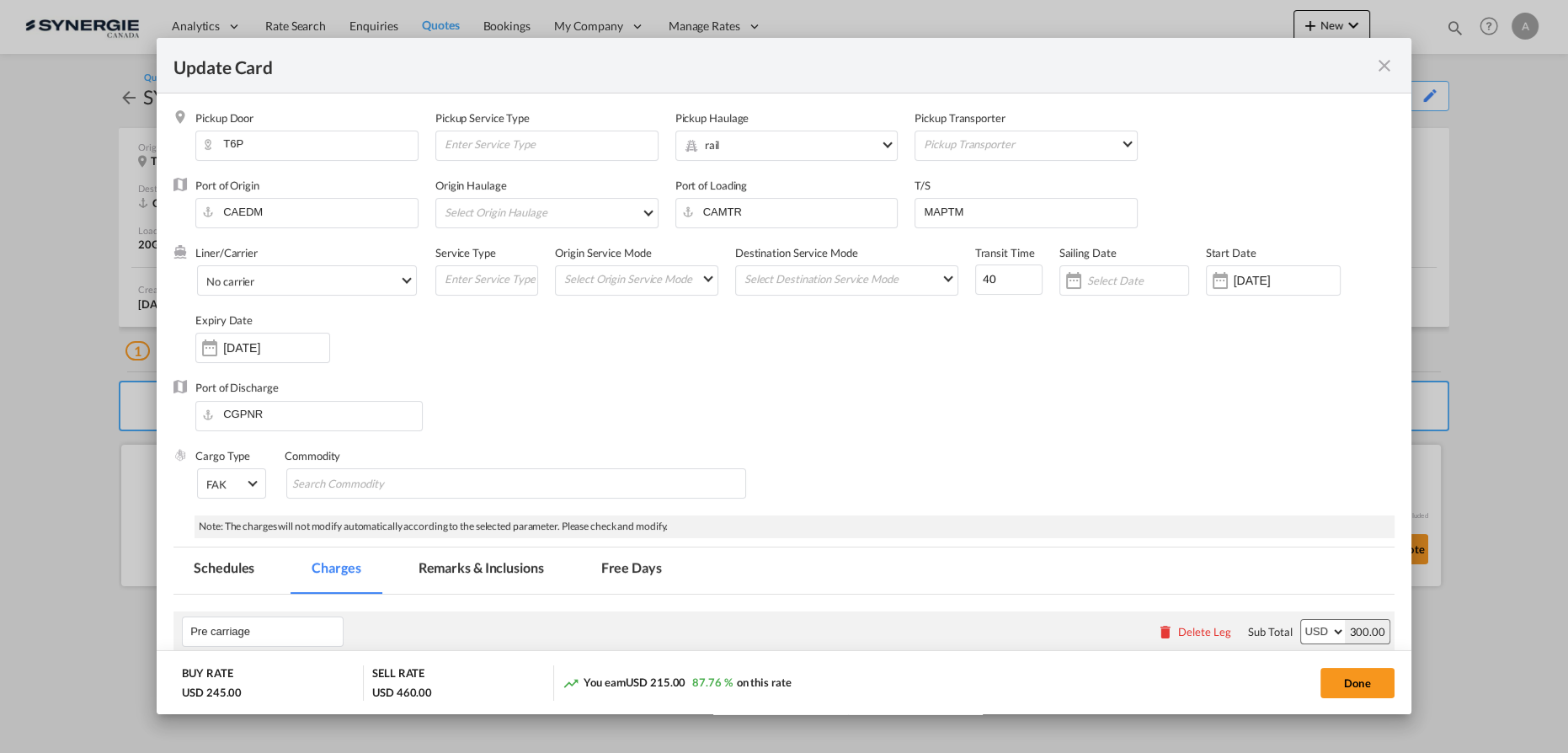
select select "per container"
select select "per B/L"
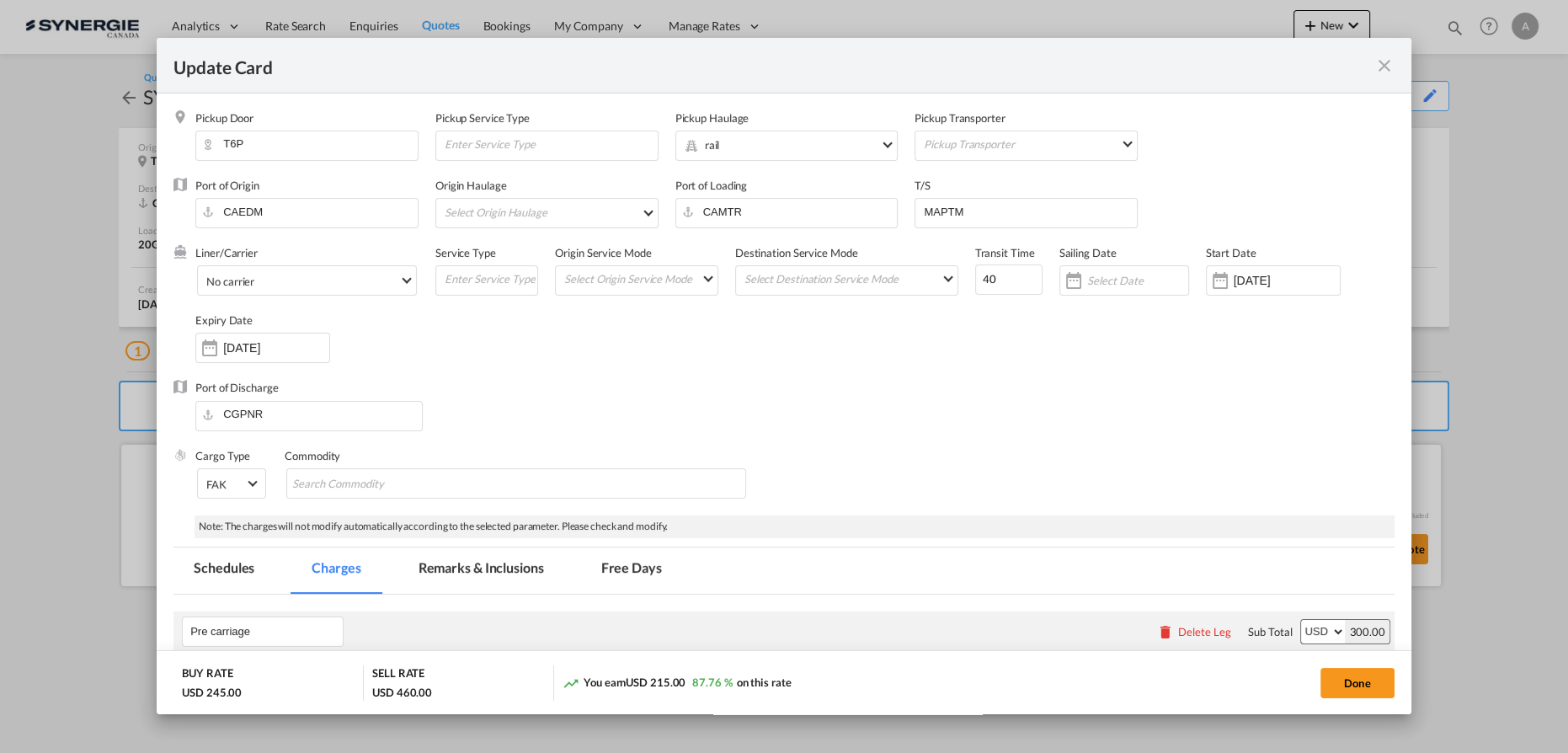
select select "per shipment"
click at [478, 579] on md-tab-item "Remarks & Inclusions" at bounding box center [481, 570] width 166 height 46
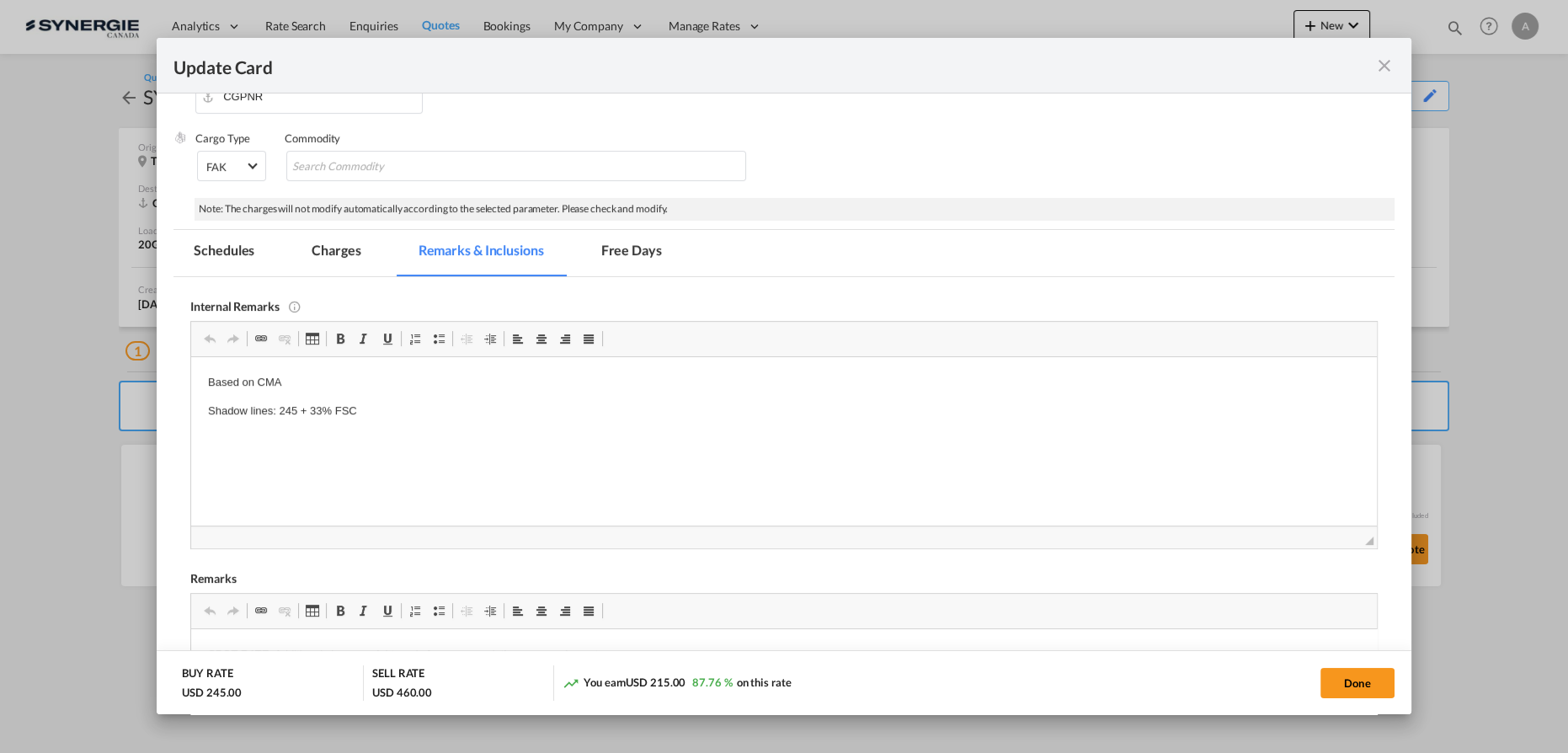
scroll to position [348, 0]
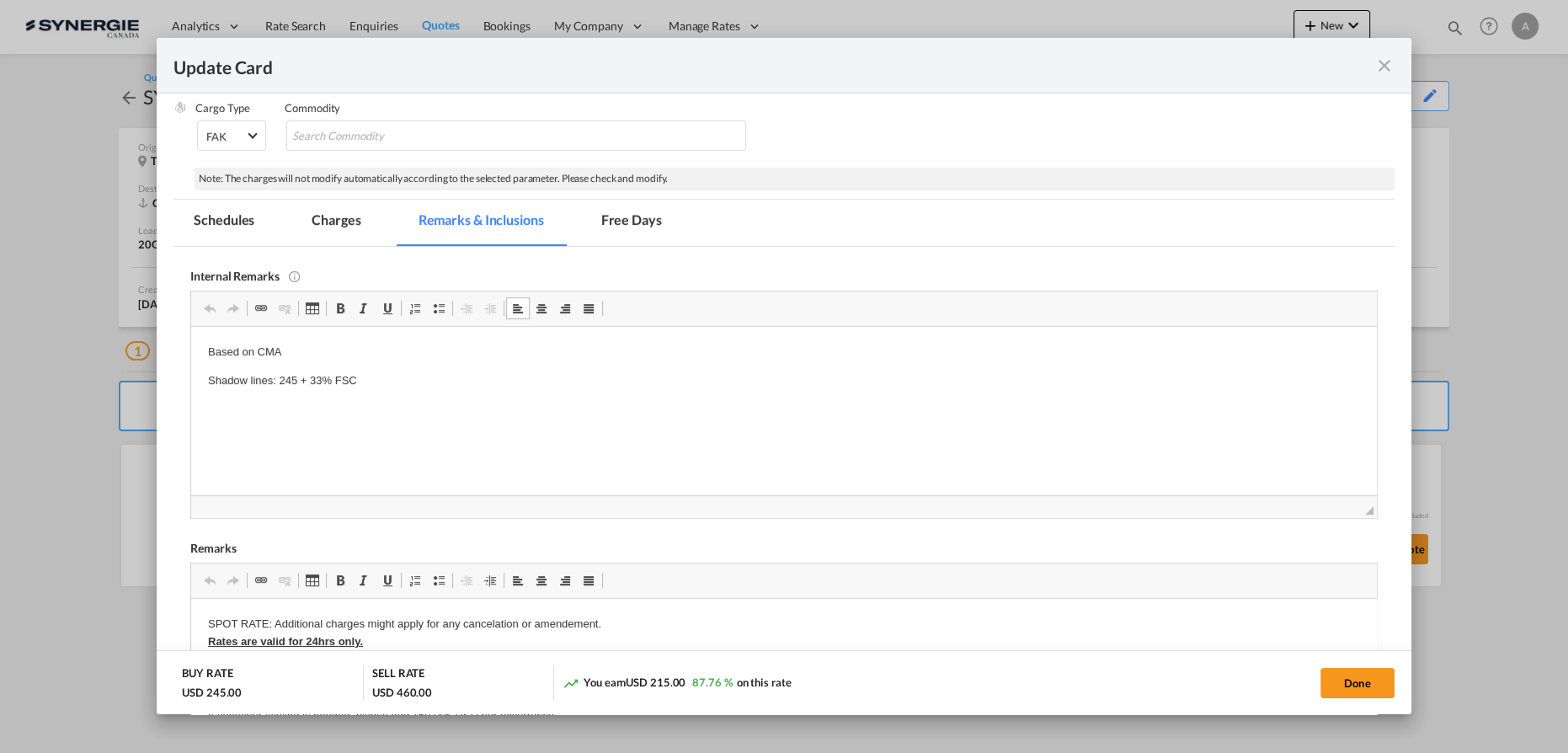
click at [318, 352] on p "Based on CMA" at bounding box center [784, 352] width 1152 height 18
drag, startPoint x: 341, startPoint y: 216, endPoint x: 381, endPoint y: 301, distance: 93.9
click at [341, 218] on md-tab-item "Charges" at bounding box center [336, 222] width 90 height 46
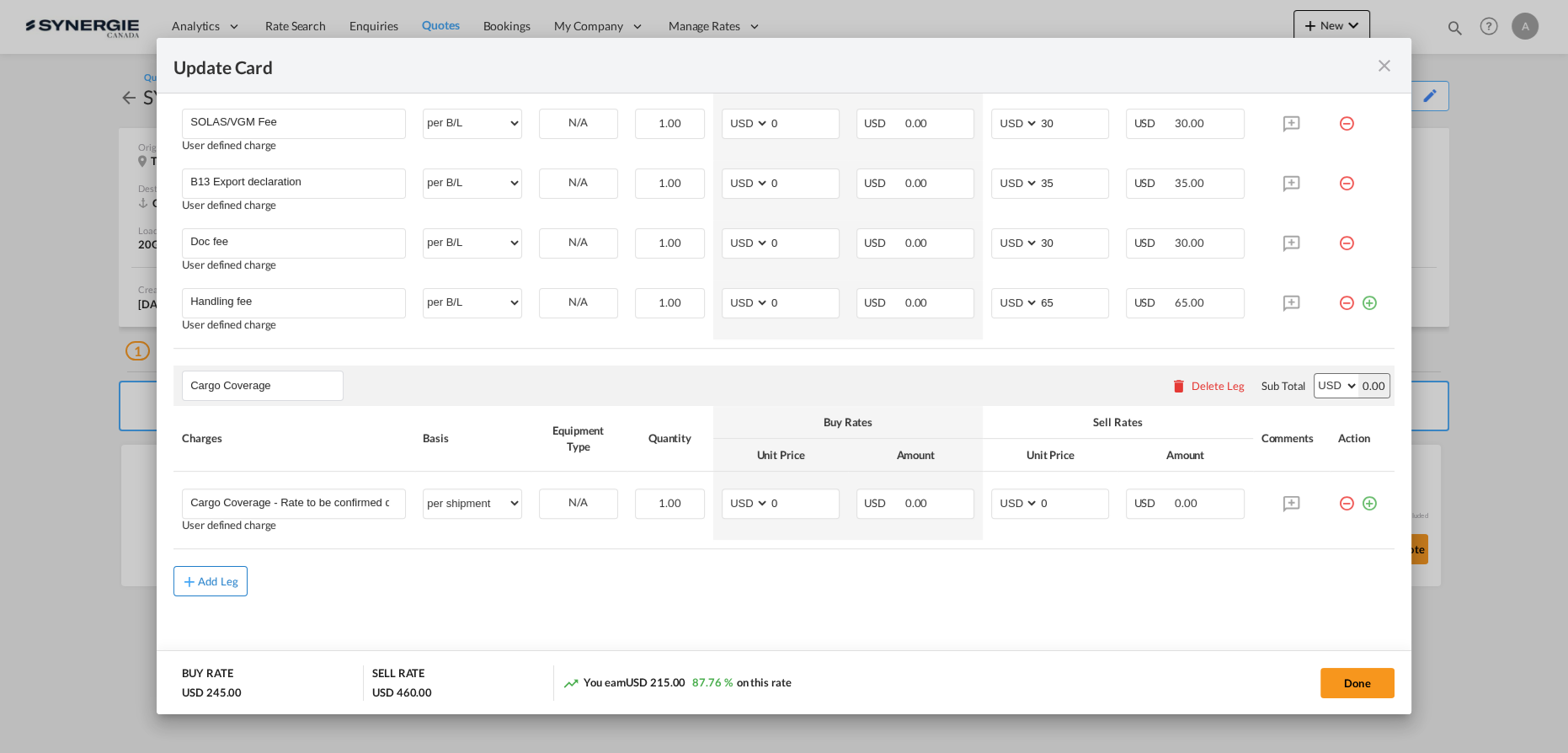
scroll to position [834, 0]
click at [188, 574] on md-icon "icon-plus md-link-fg s20" at bounding box center [189, 575] width 17 height 17
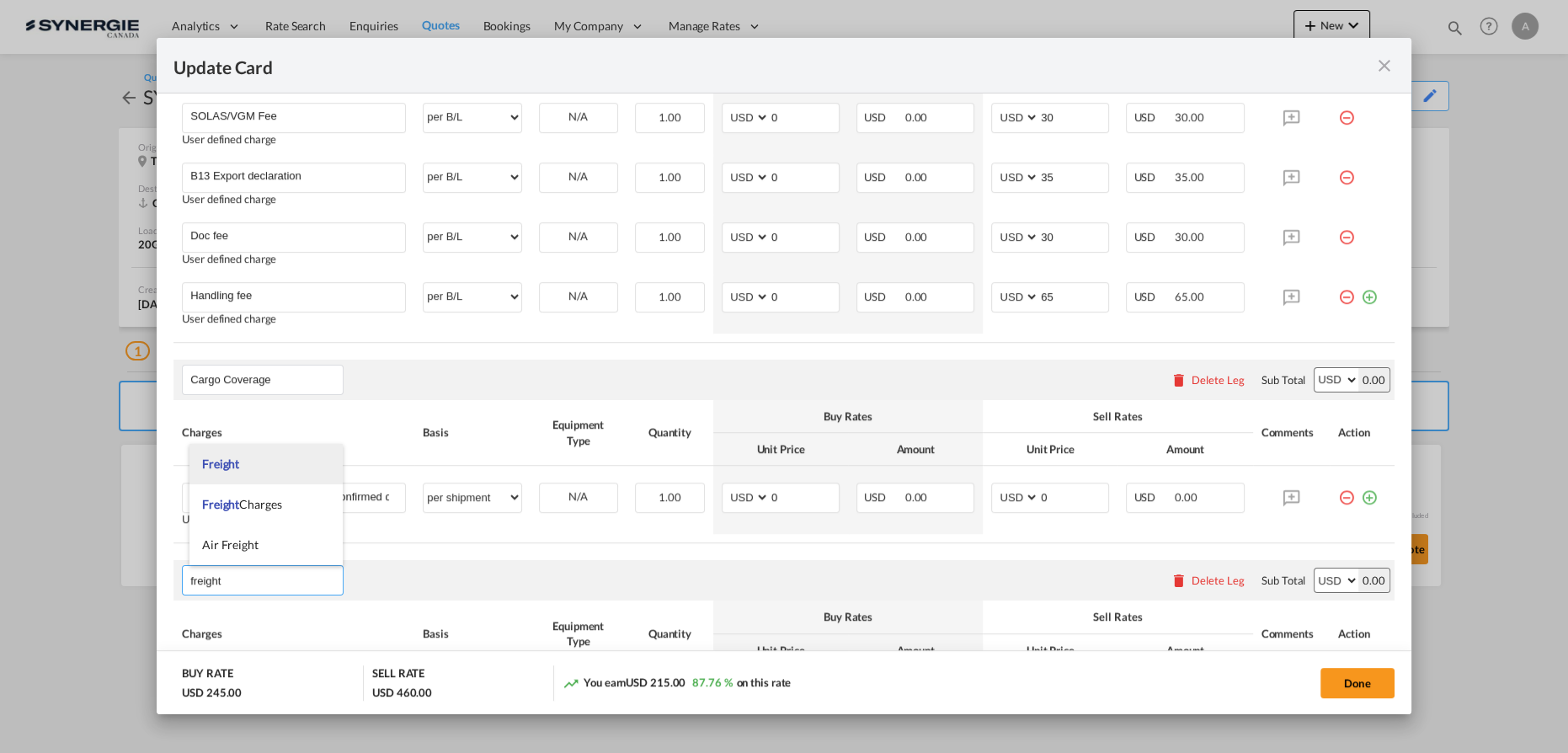
click at [237, 476] on li "Freight" at bounding box center [265, 464] width 153 height 41
type input "Freight"
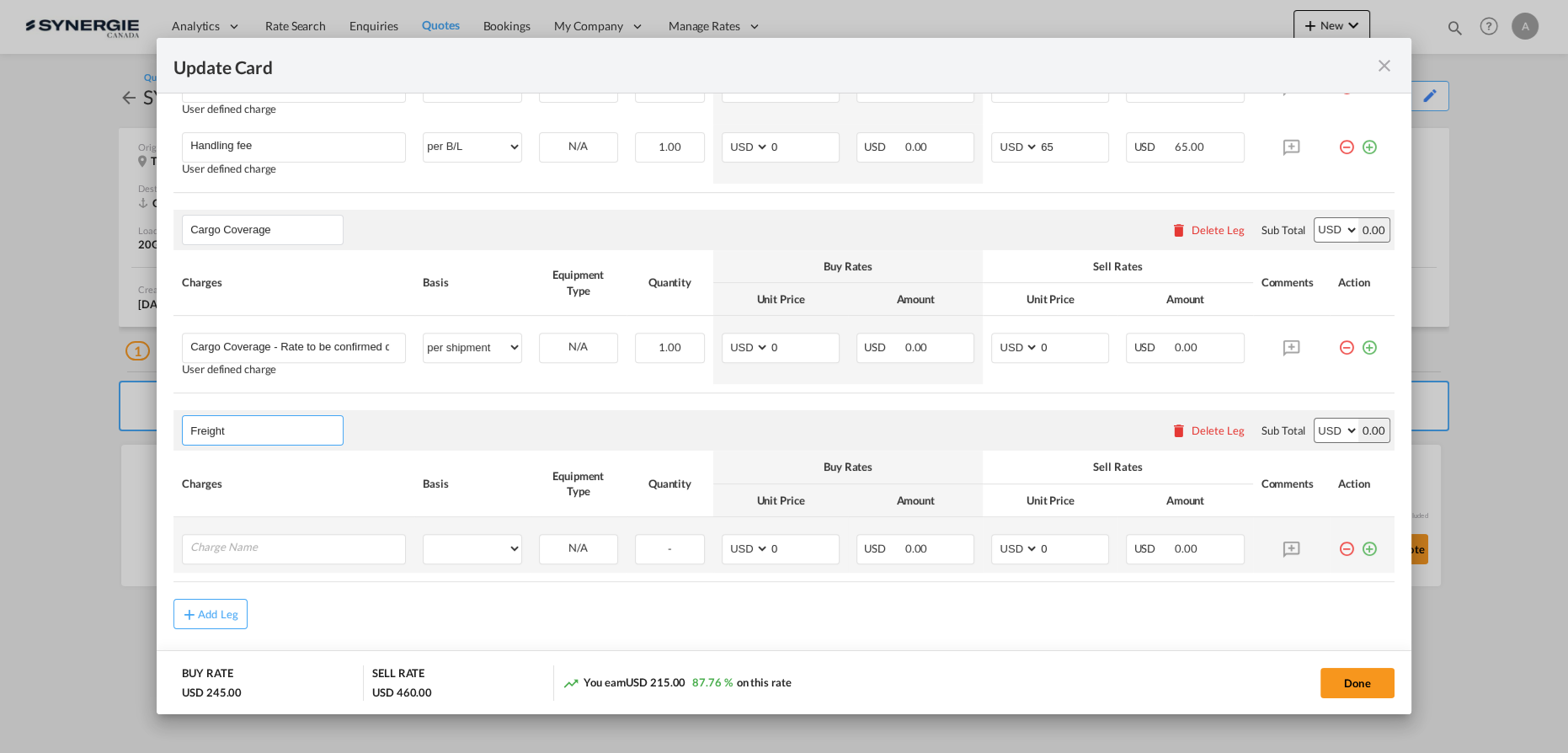
scroll to position [1021, 0]
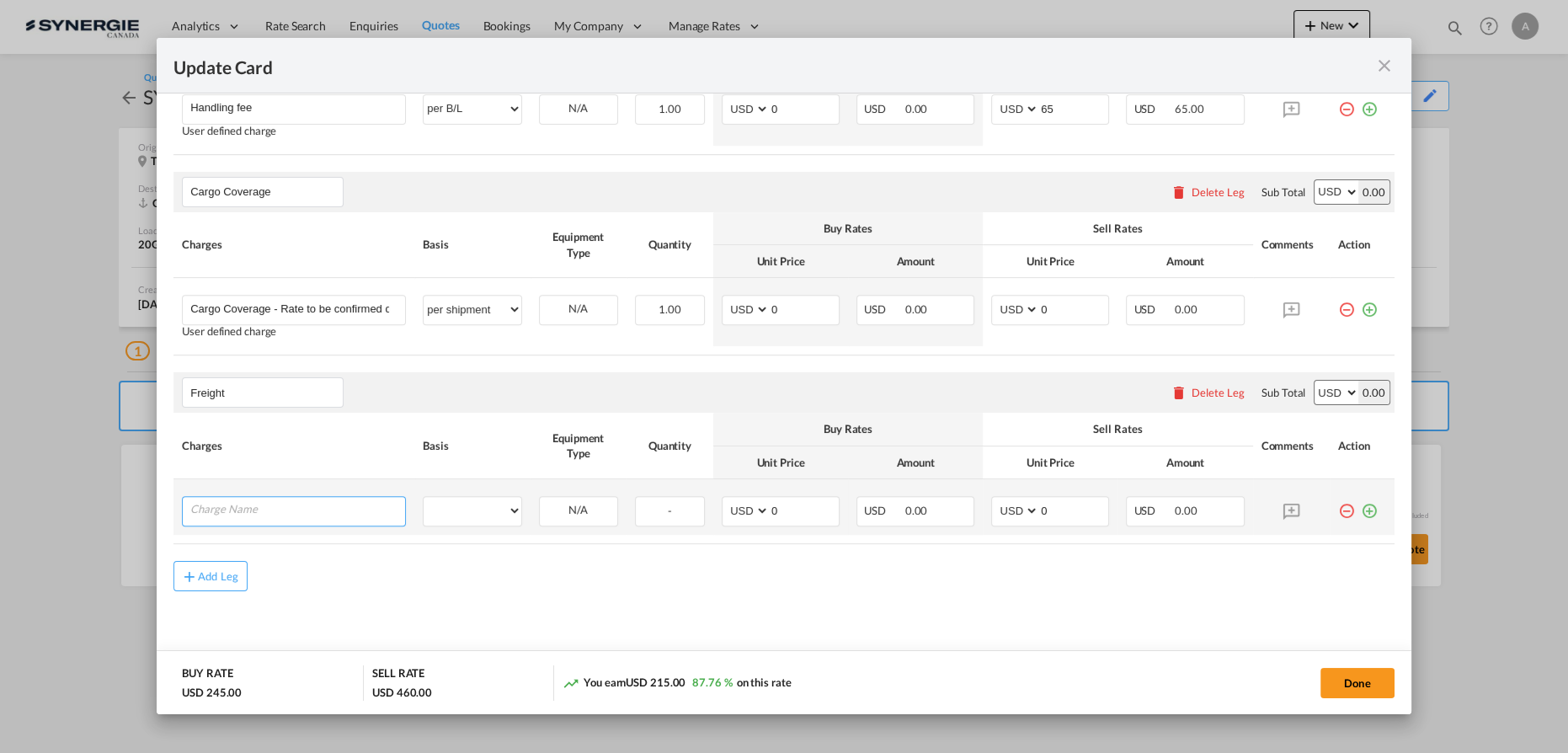
click at [238, 497] on input "Charge Name" at bounding box center [297, 510] width 215 height 25
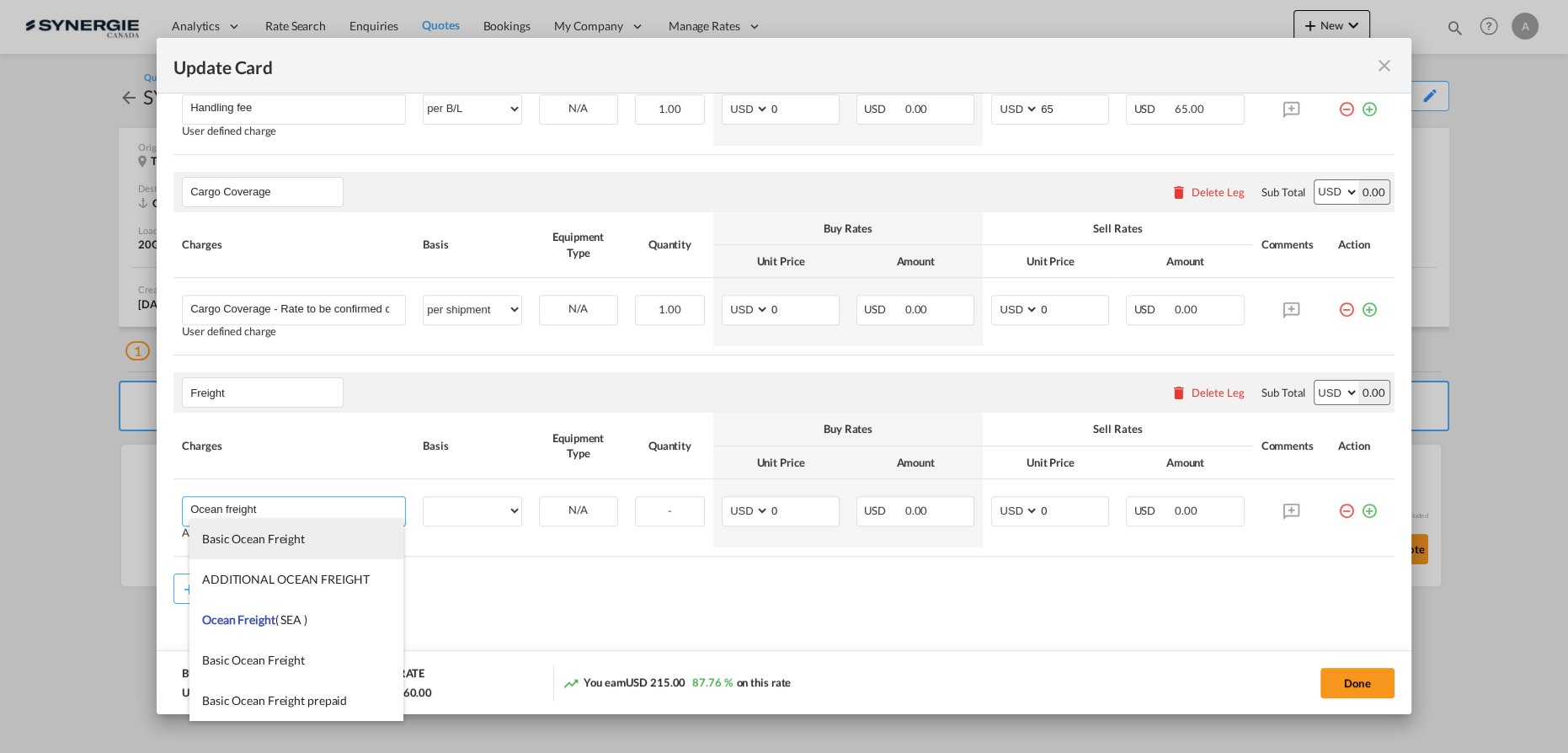
click at [307, 536] on li "Basic Ocean Freight" at bounding box center [296, 539] width 214 height 41
type input "Basic Ocean Freight"
select select "per equipment"
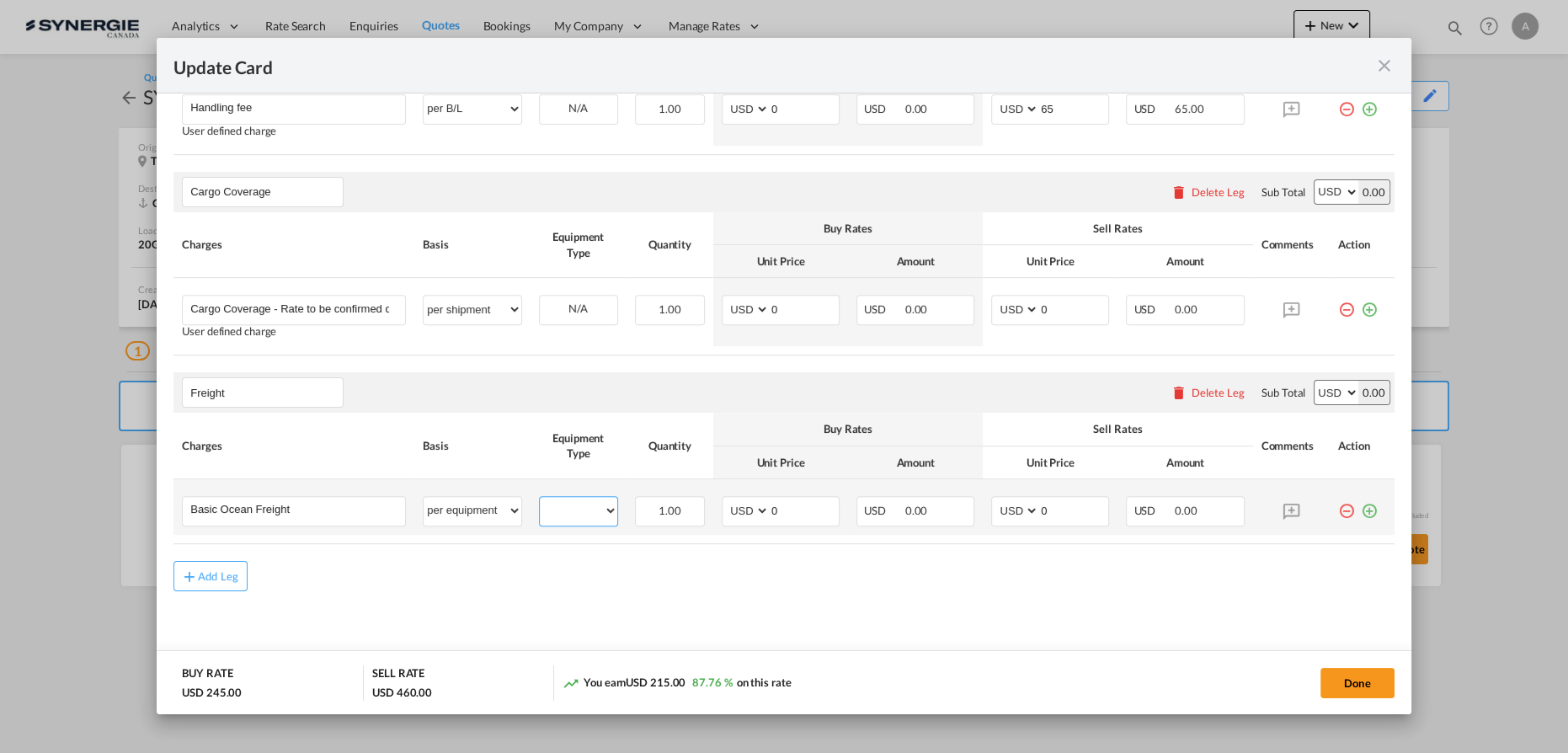
click at [564, 504] on select "20GP" at bounding box center [579, 510] width 78 height 23
select select "20GP"
click at [540, 499] on select "20GP" at bounding box center [579, 510] width 78 height 23
click at [323, 506] on input "Basic Ocean Freight" at bounding box center [297, 510] width 215 height 25
click at [316, 507] on input "Basic Ocean Freight - 20SOC" at bounding box center [297, 510] width 215 height 25
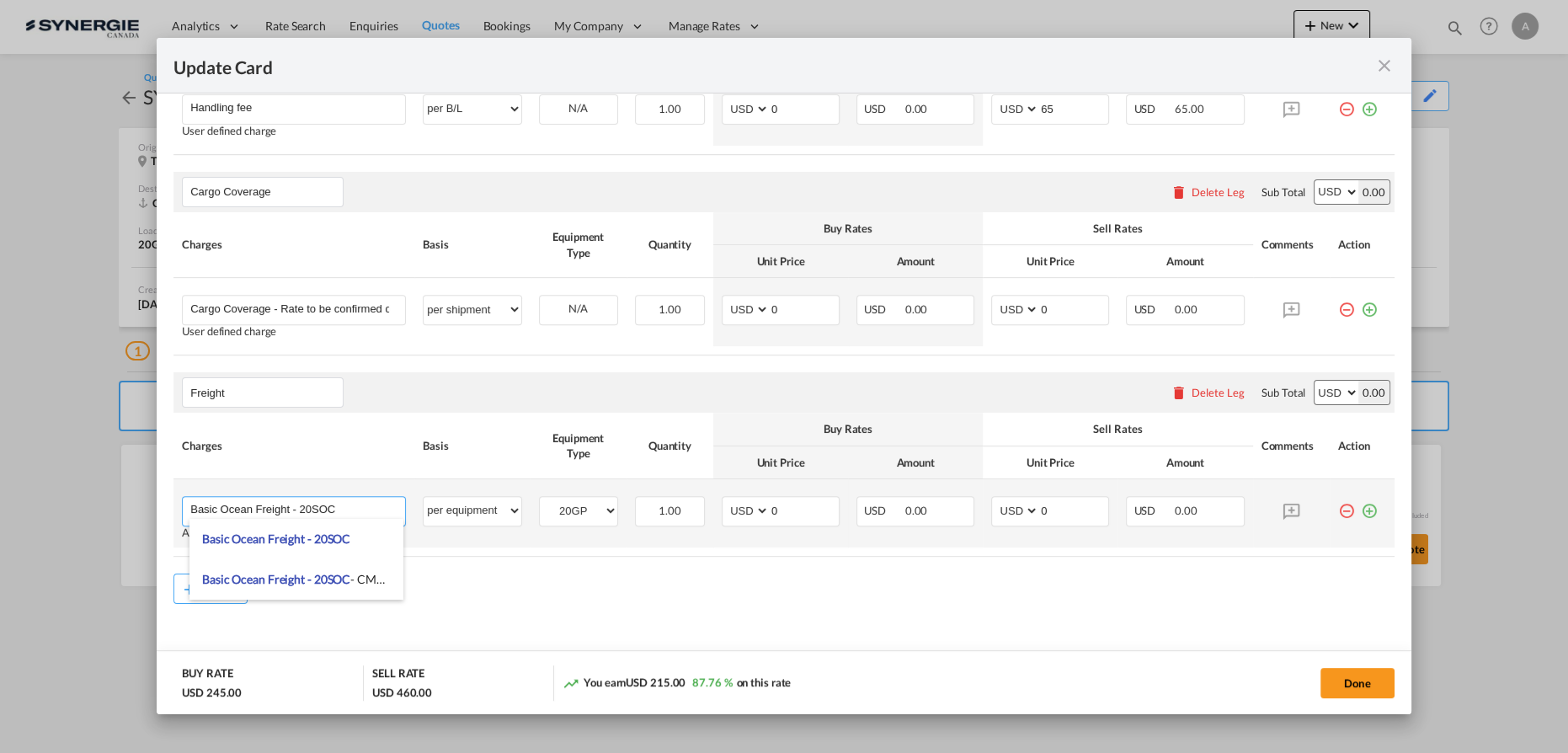
click at [313, 505] on input "Basic Ocean Freight - 20SOC" at bounding box center [297, 510] width 215 height 25
type input "Basic Ocean Freight - 20 SOC"
drag, startPoint x: 761, startPoint y: 510, endPoint x: 676, endPoint y: 510, distance: 85.0
click at [703, 512] on tr "Basic Ocean Freight - 20 SOC Please Enter User Defined Charges Cannot Be Publis…" at bounding box center [784, 513] width 1221 height 68
type input "4198"
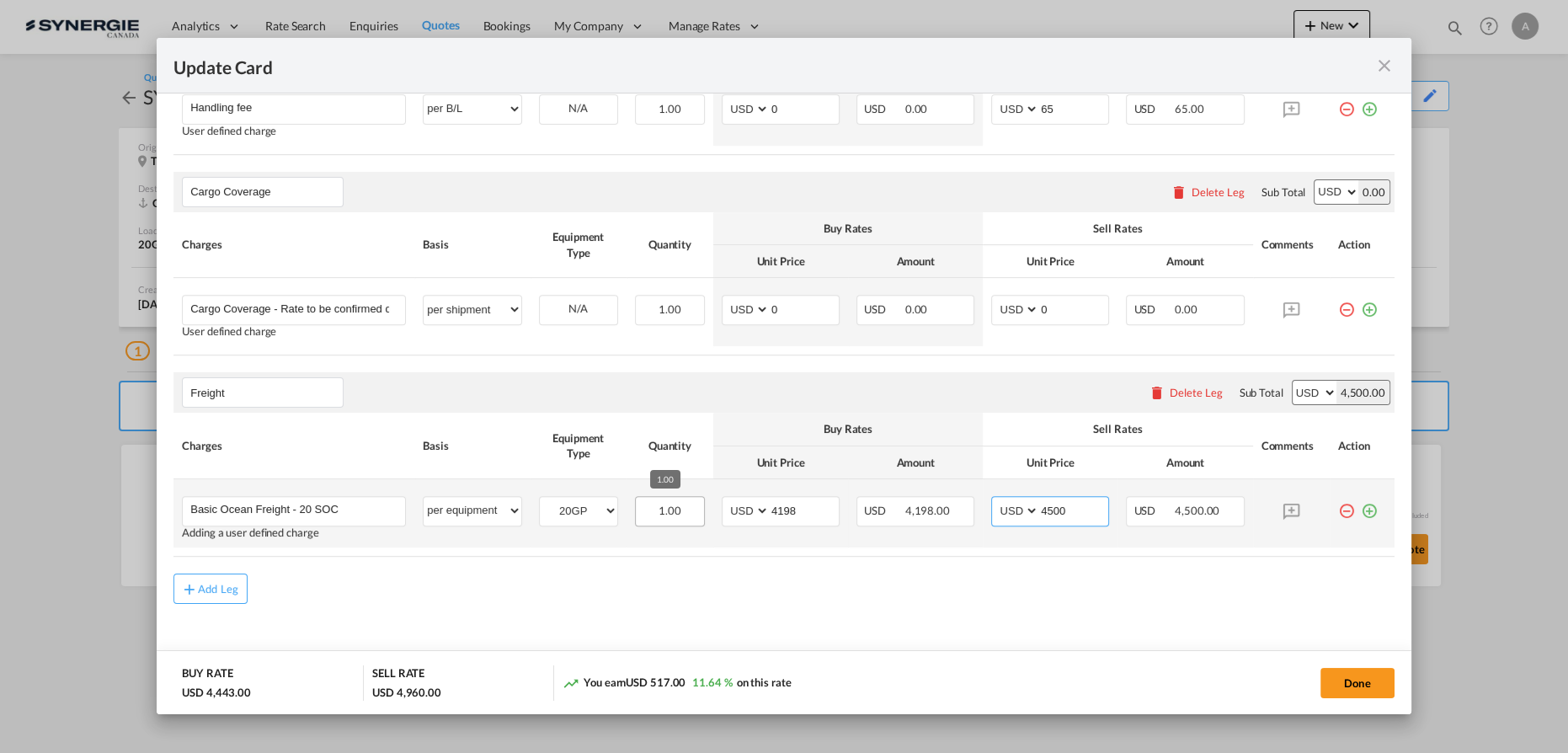
type input "4500"
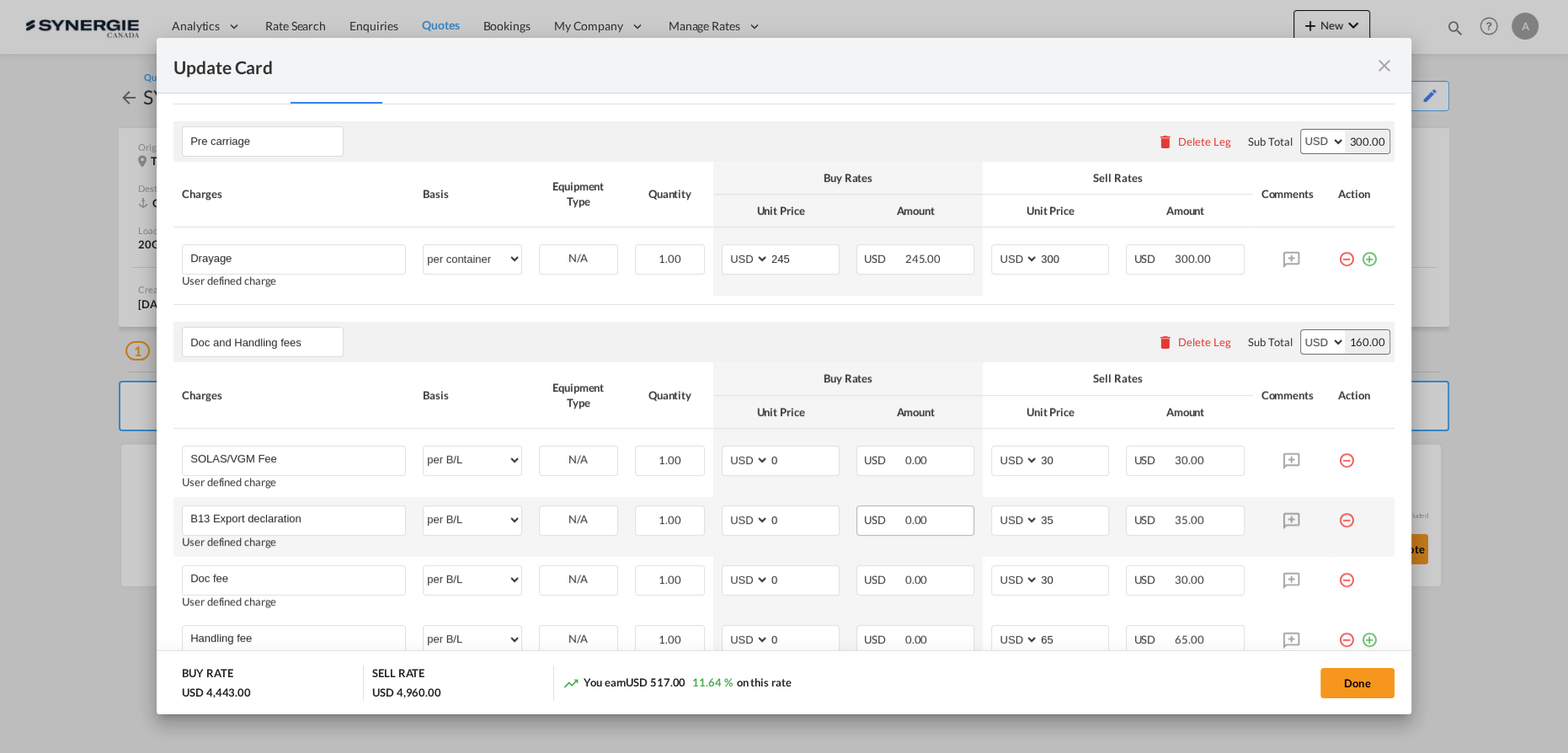
scroll to position [409, 0]
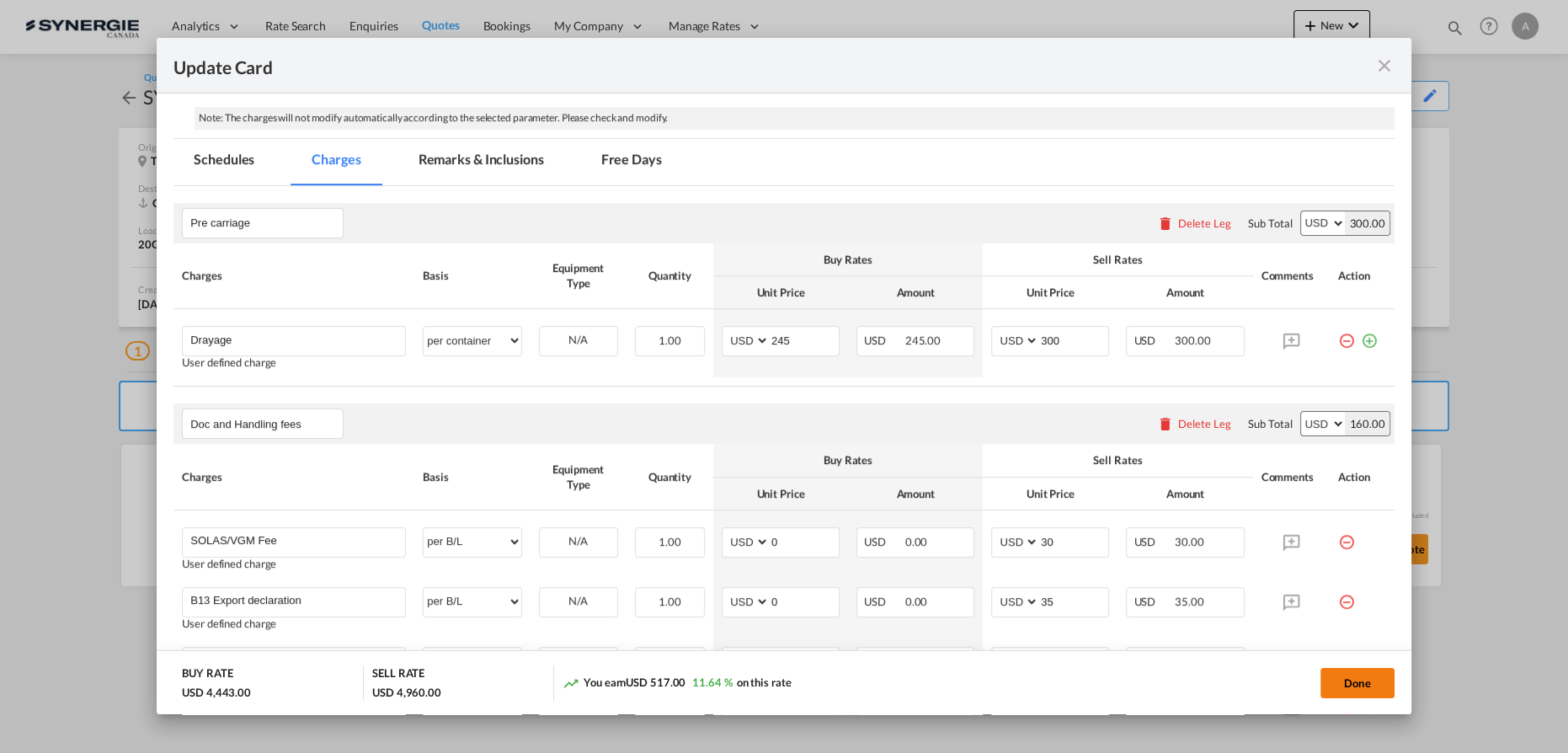
click at [1363, 685] on button "Done" at bounding box center [1358, 682] width 74 height 30
type input "09 Oct 2025"
type input "30 Oct 2025"
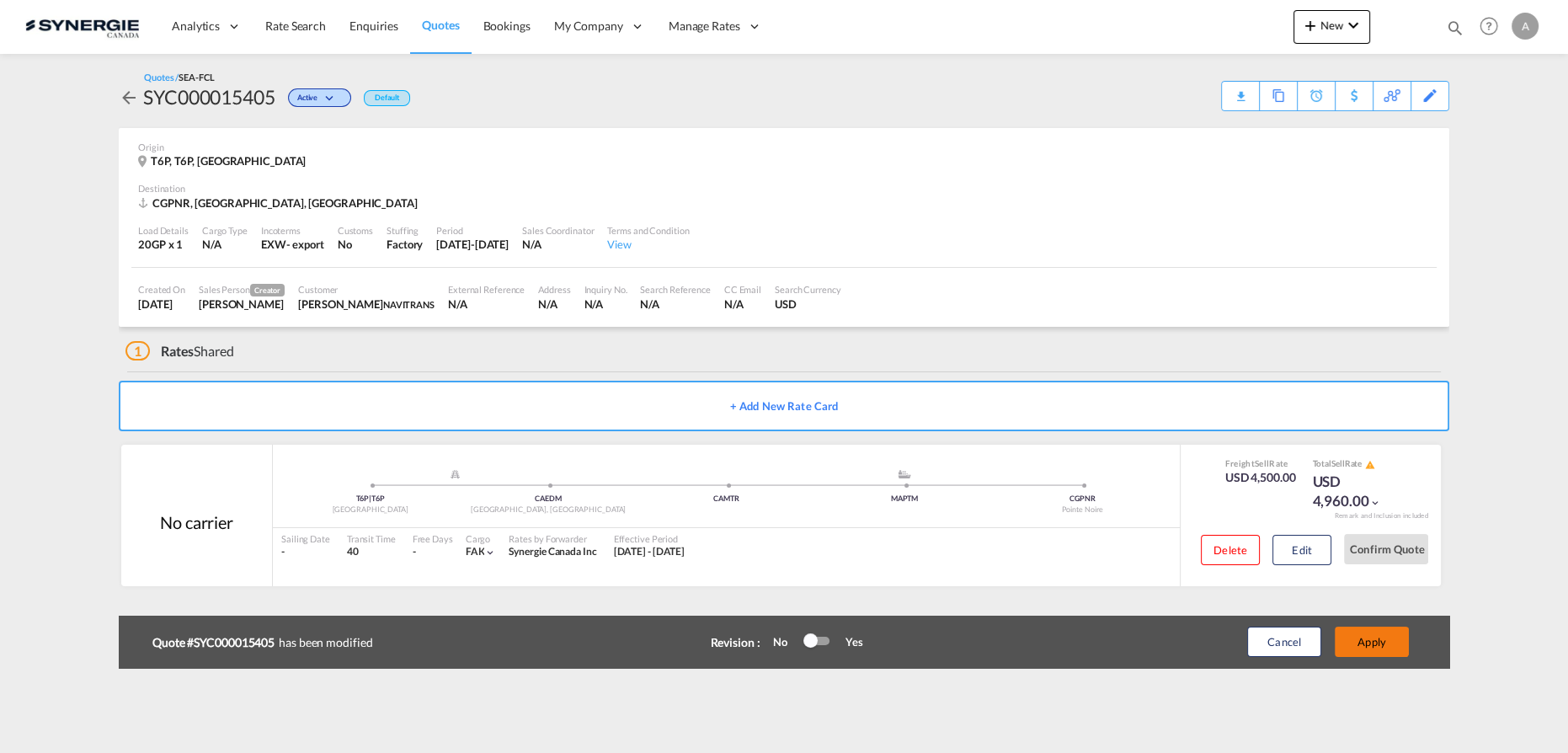
click at [1395, 640] on button "Apply" at bounding box center [1372, 642] width 74 height 30
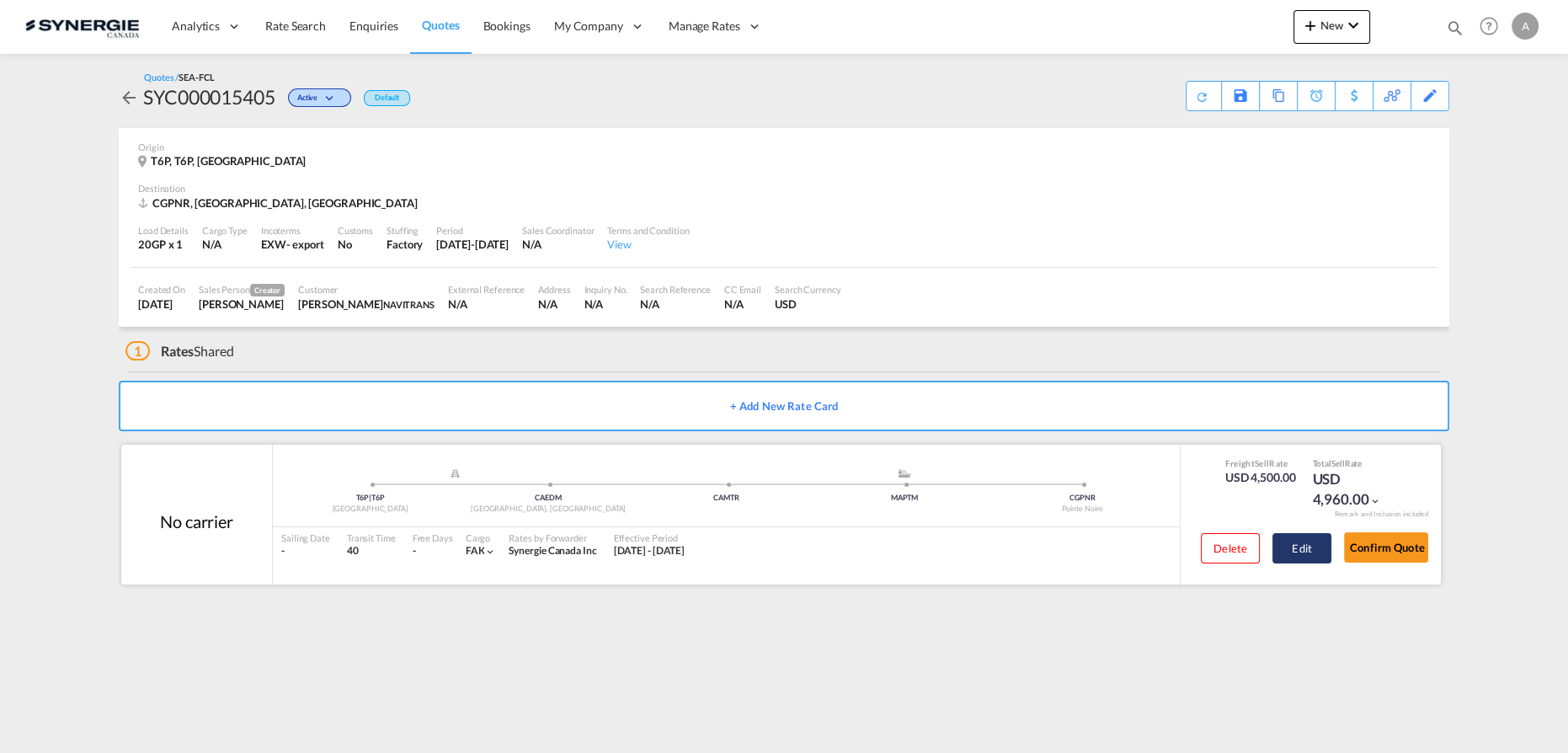
click at [1290, 549] on button "Edit" at bounding box center [1302, 548] width 59 height 30
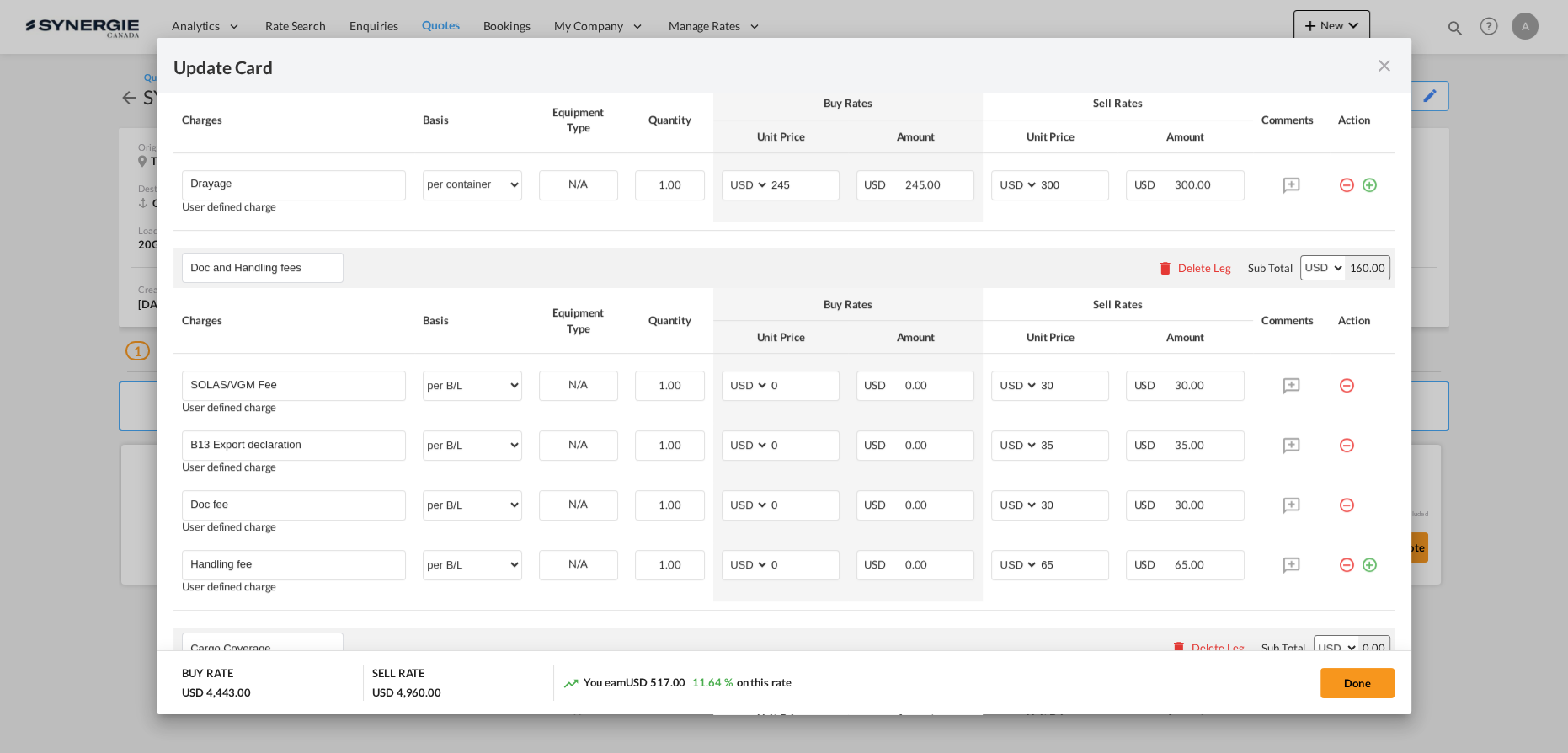
scroll to position [613, 0]
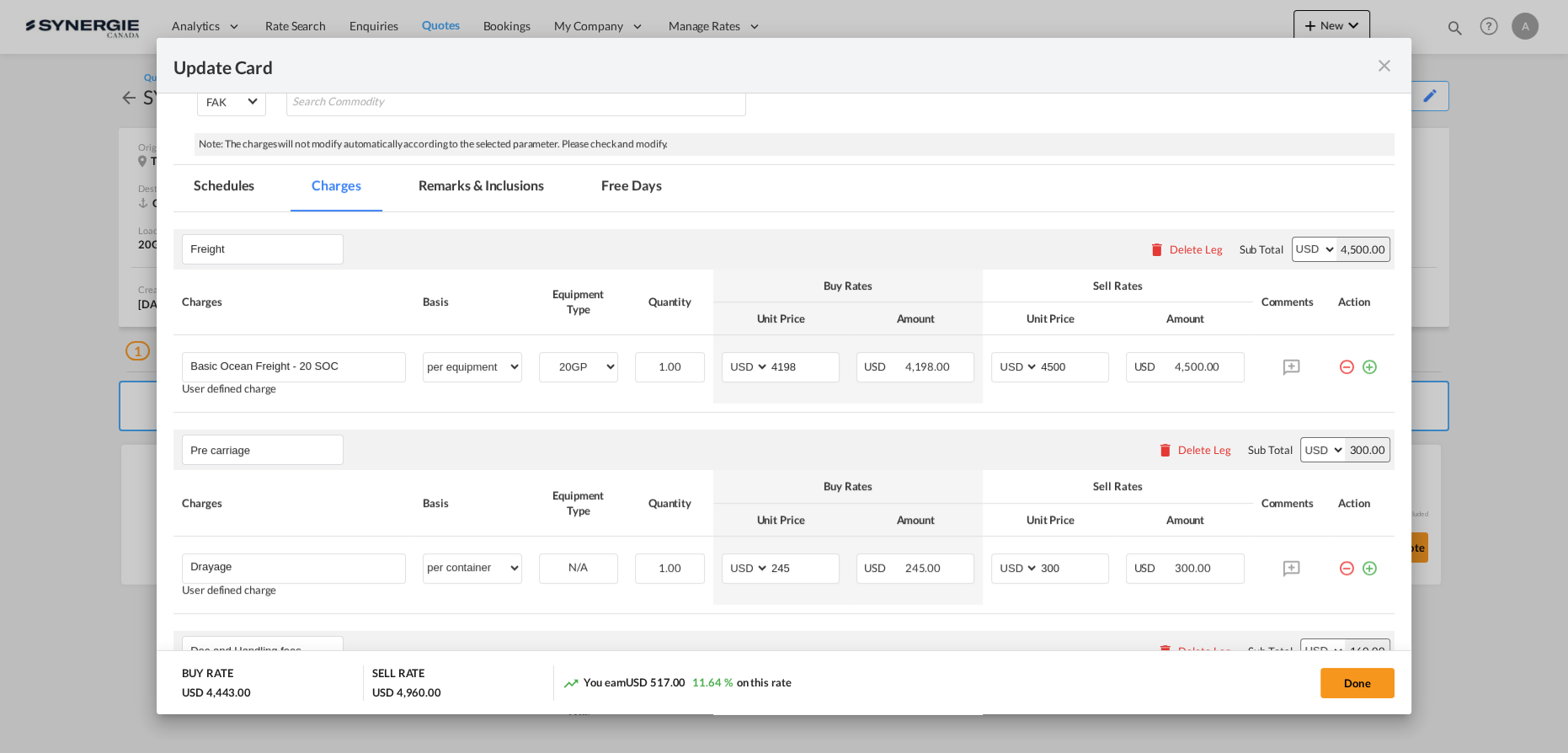
click at [457, 172] on md-tab-item "Remarks & Inclusions" at bounding box center [481, 188] width 166 height 46
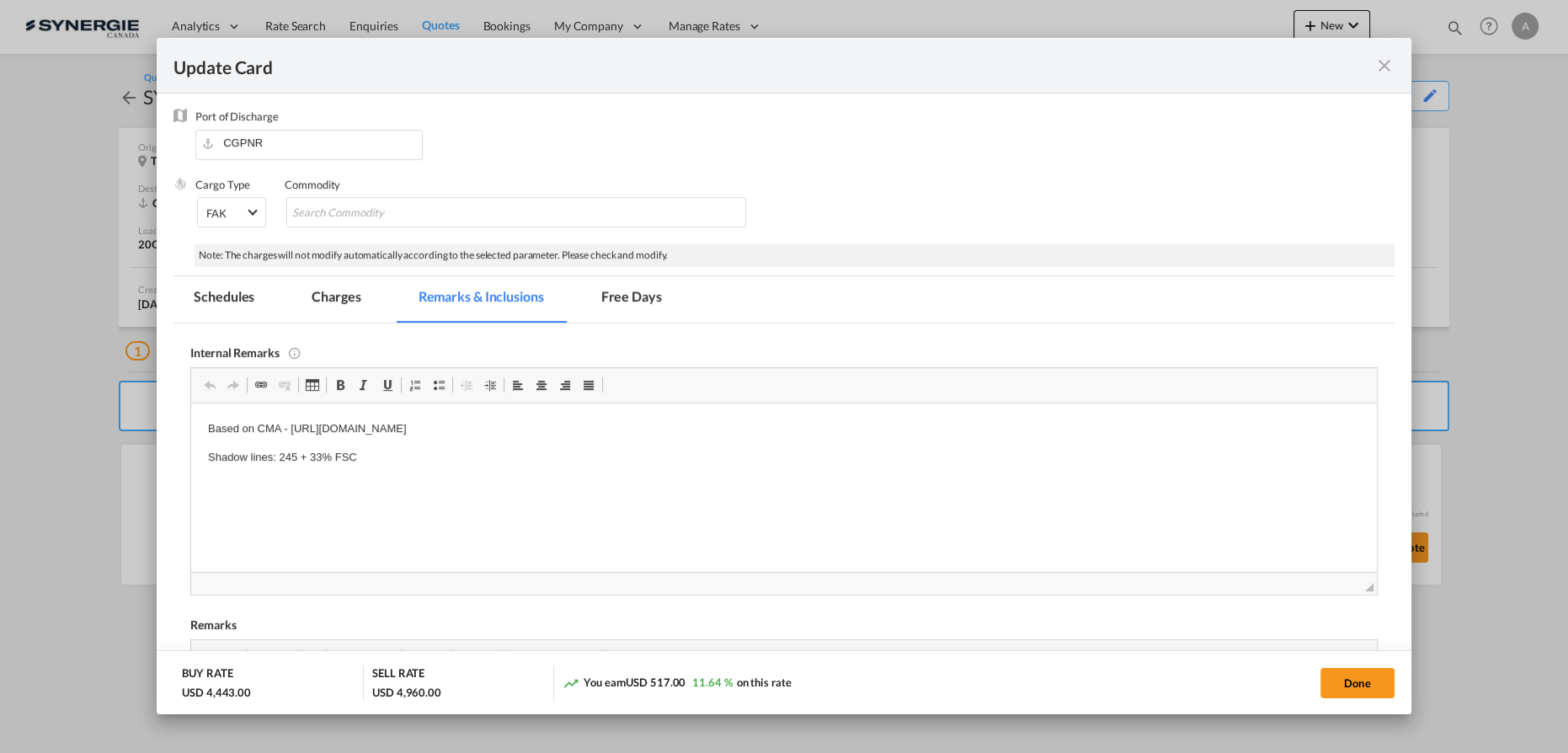
scroll to position [382, 0]
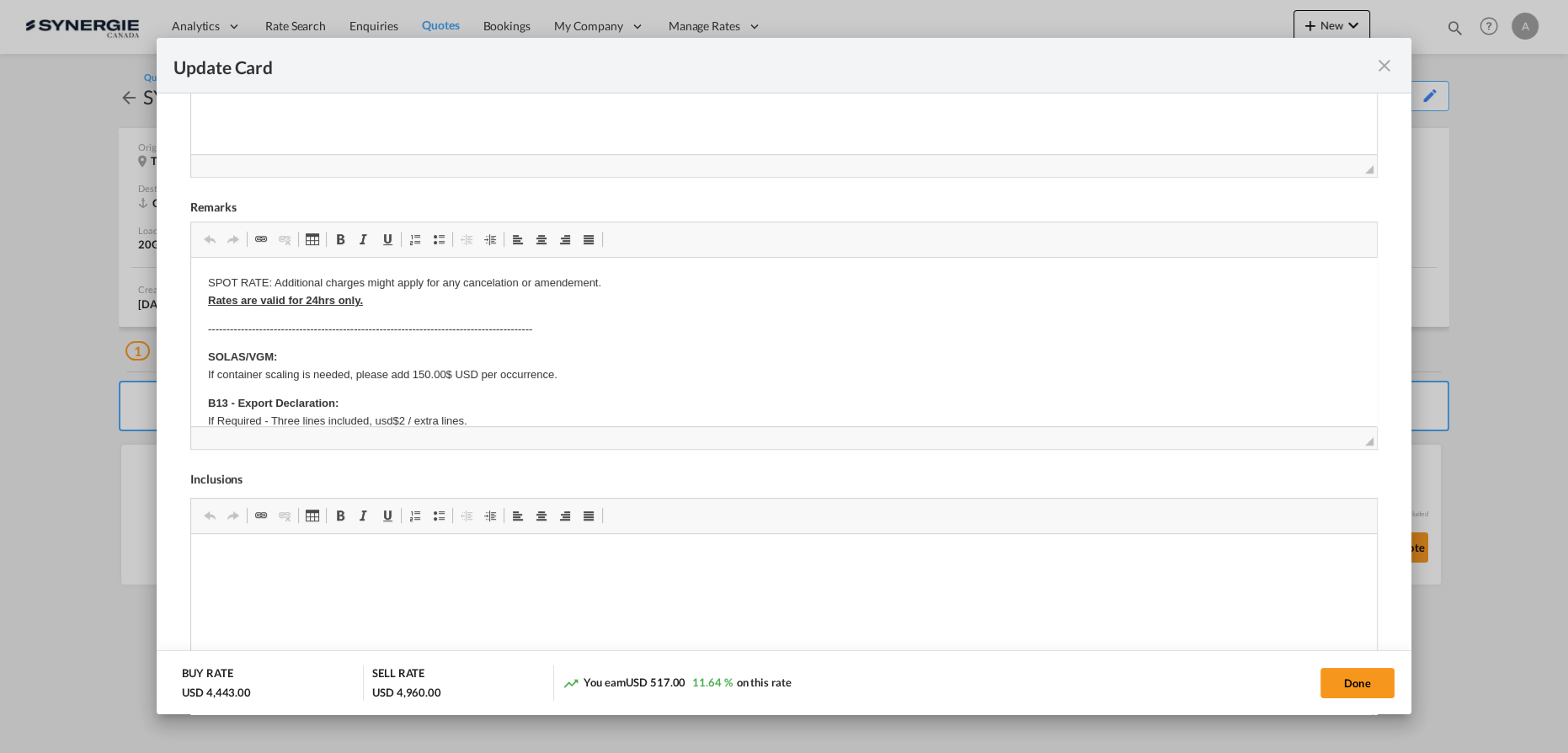
drag, startPoint x: 257, startPoint y: 107, endPoint x: 448, endPoint y: 362, distance: 318.6
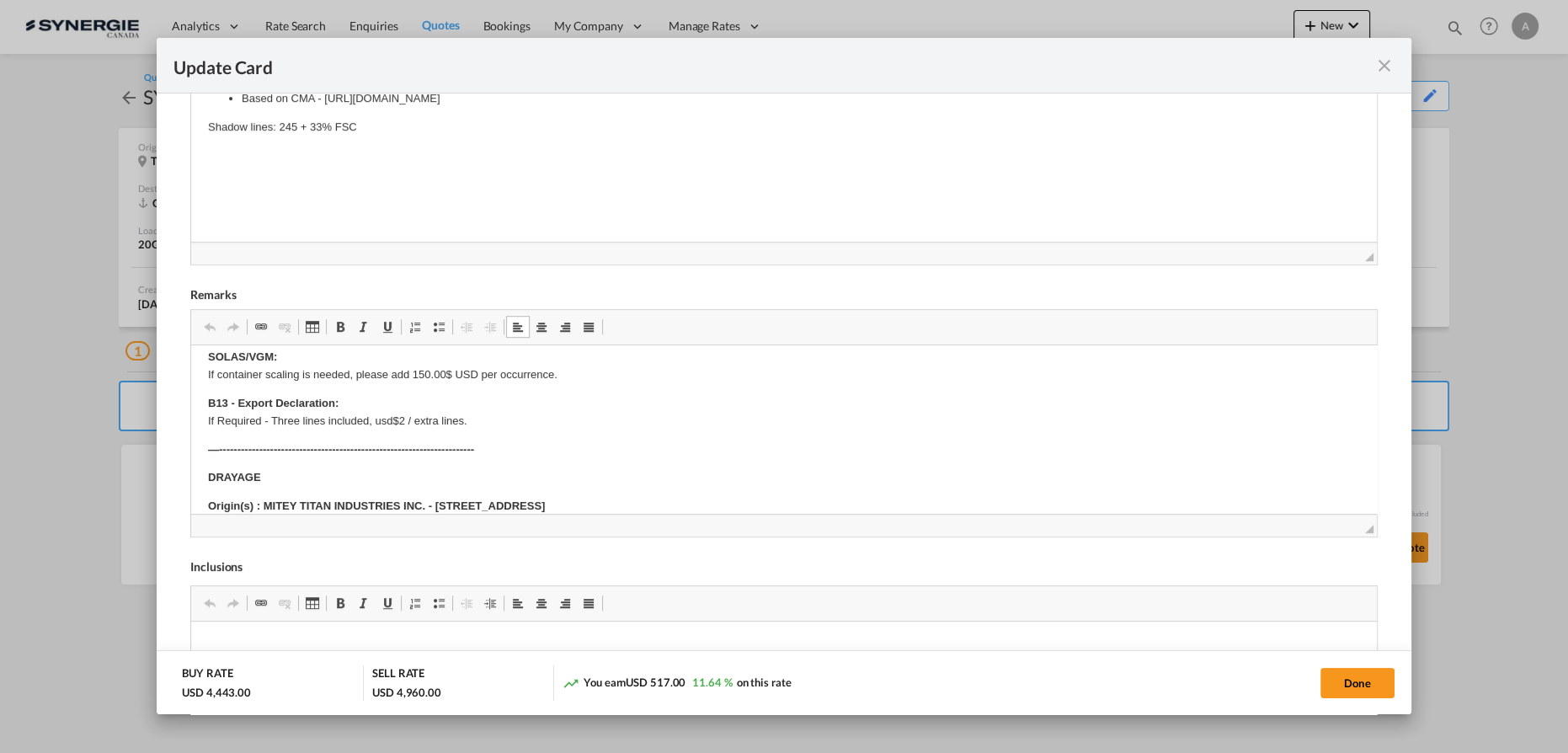
scroll to position [152, 0]
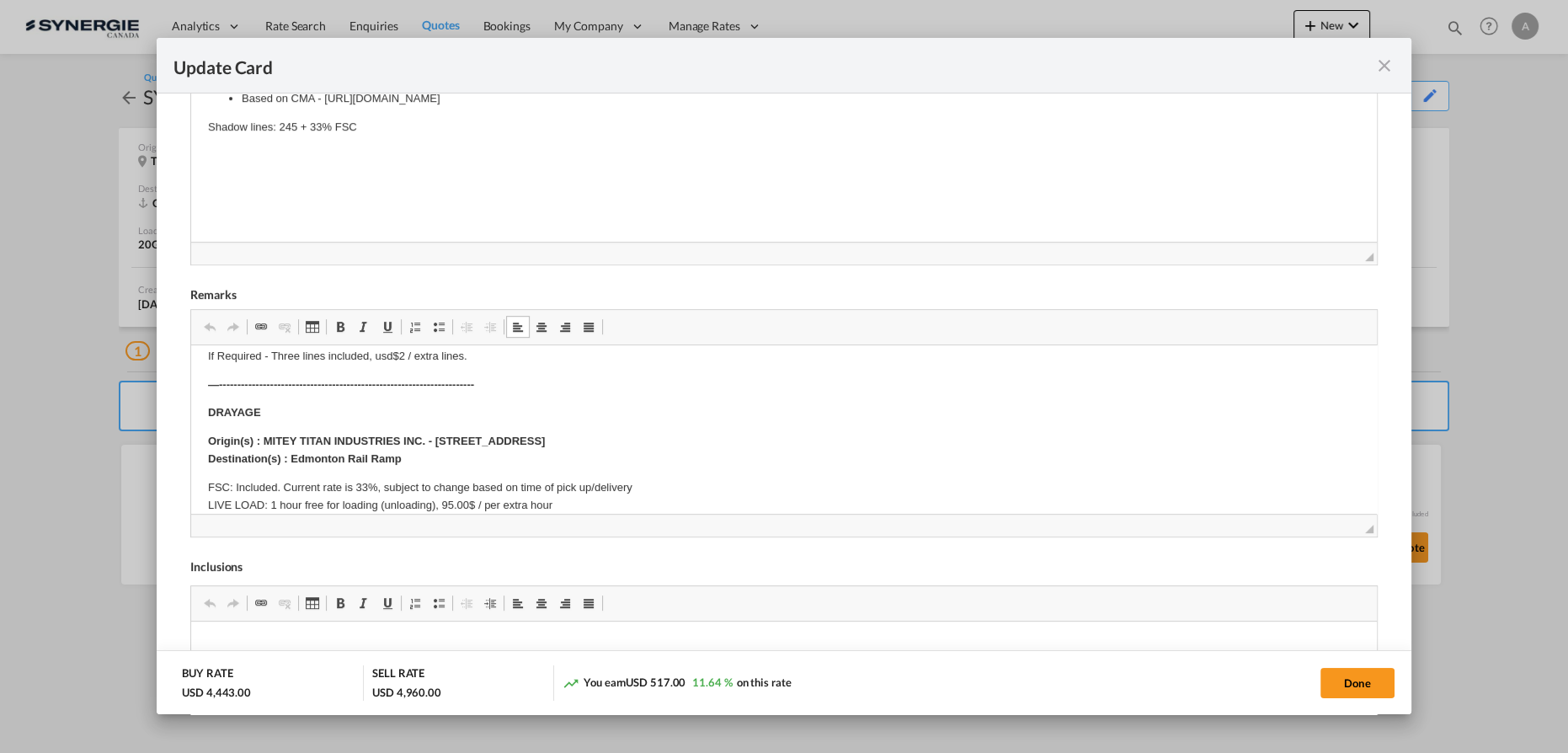
drag, startPoint x: 691, startPoint y: 441, endPoint x: 438, endPoint y: 433, distance: 253.1
click at [438, 433] on p "Origin(s) : MITEY TITAN INDUSTRIES INC. - 3051 - 84 AVE, EDMONTON, AB T6P 1K1, …" at bounding box center [784, 449] width 1152 height 35
copy strong "3051 - 84 AVE, EDMONTON, AB T6P 1K1, Canada"
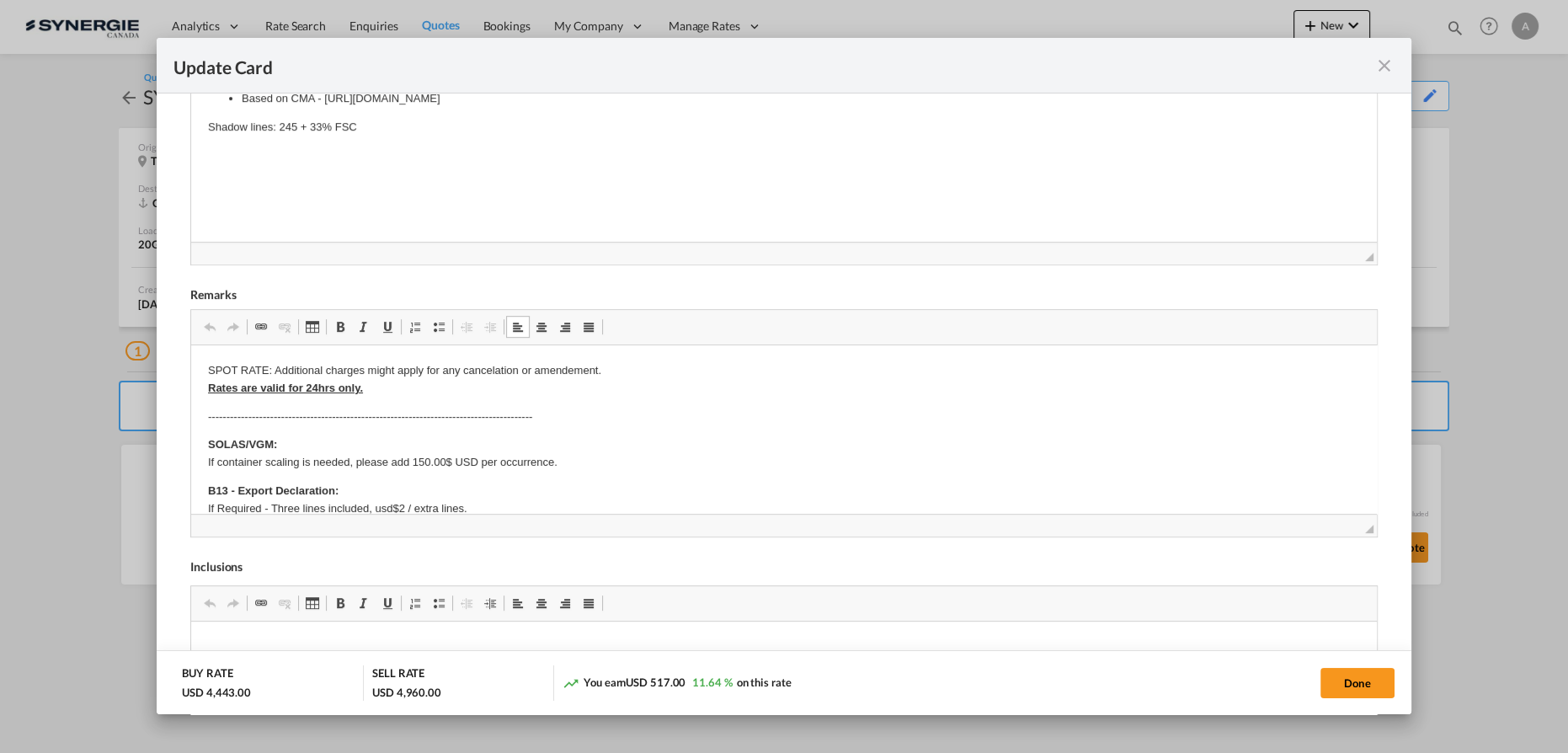
click at [1387, 64] on md-icon "icon-close fg-AAA8AD m-0 pointer" at bounding box center [1384, 65] width 20 height 20
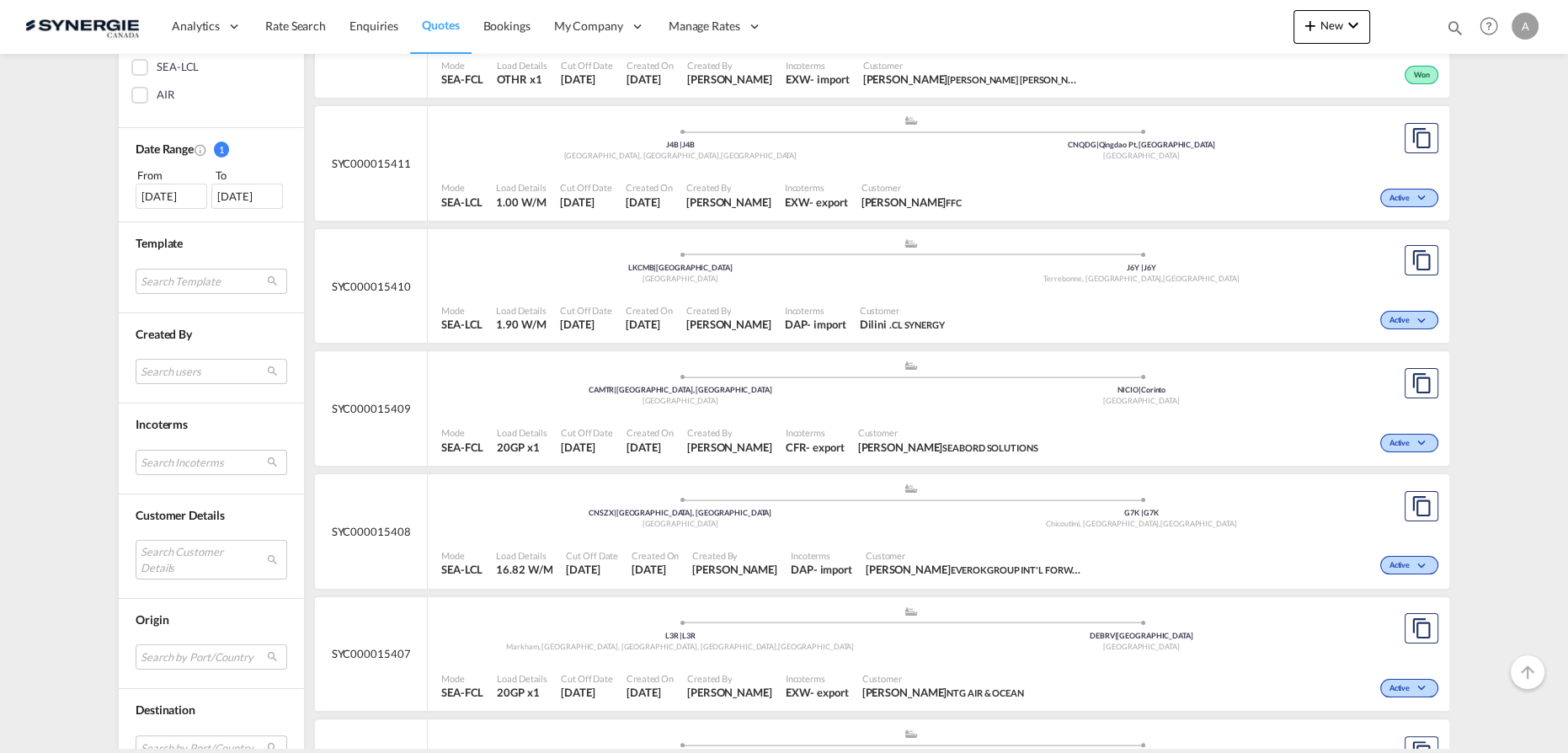
scroll to position [459, 0]
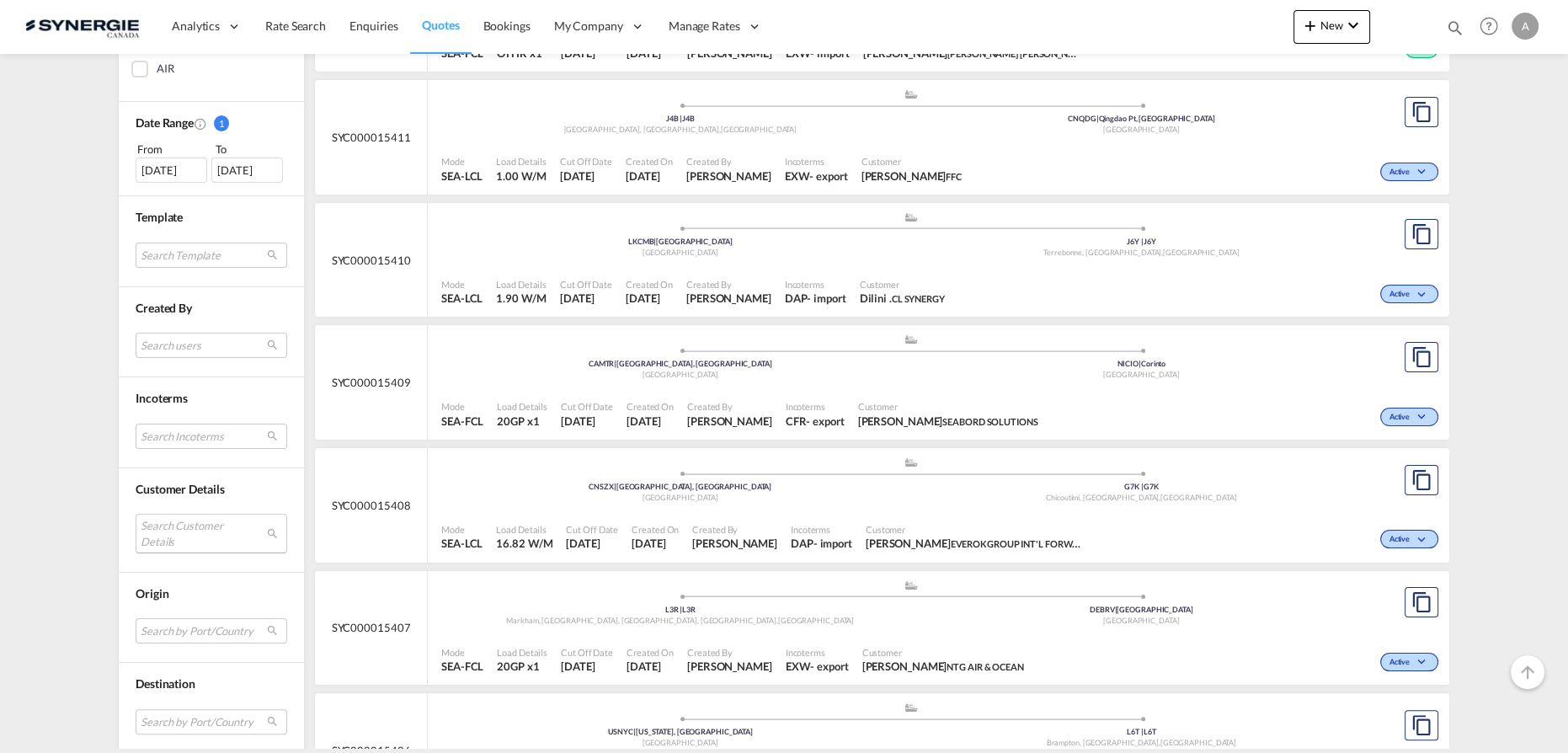
click at [161, 536] on md-select "Search Customer Details user name user [PERSON_NAME] . [EMAIL_ADDRESS][DOMAIN_N…" at bounding box center [211, 533] width 151 height 39
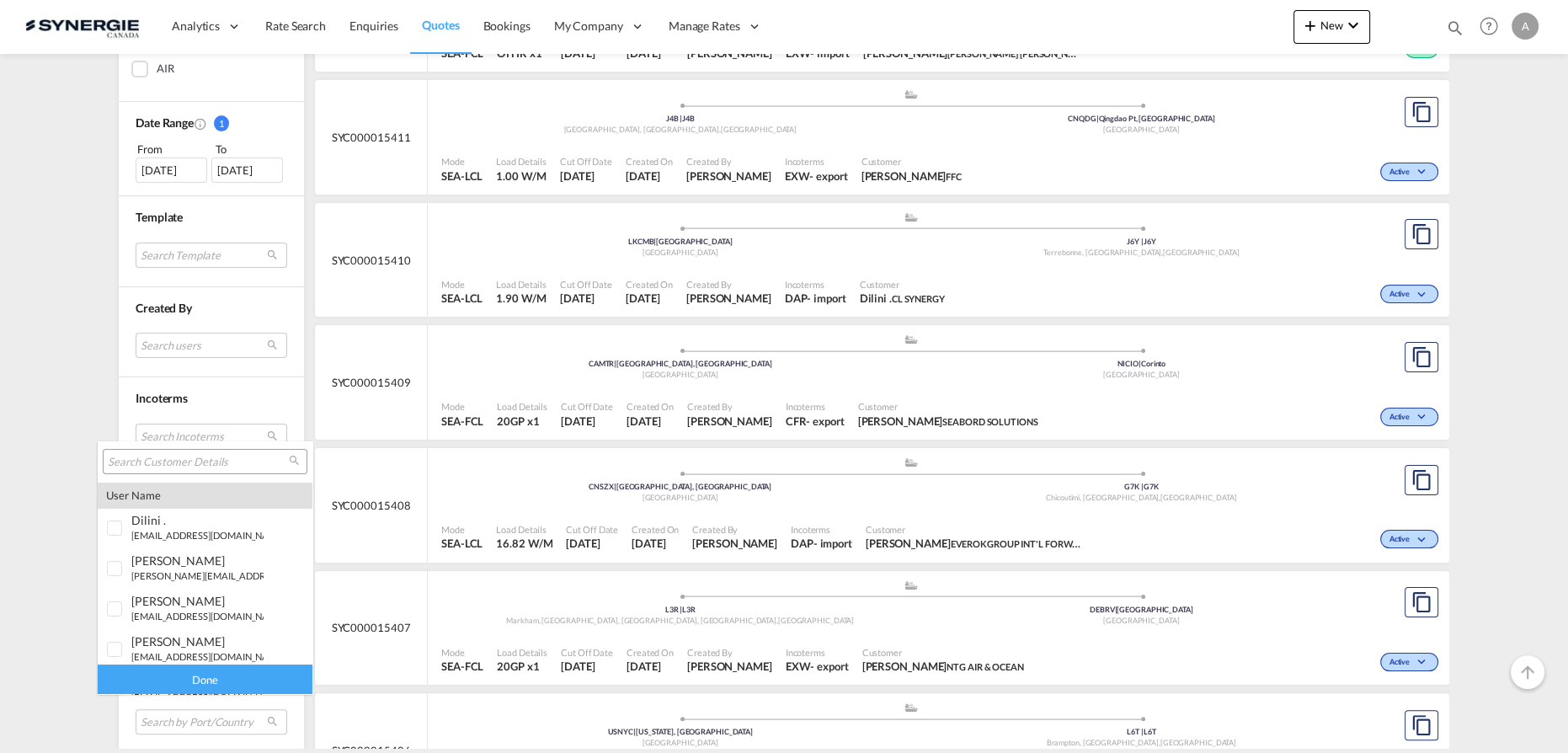
click at [191, 468] on input "search" at bounding box center [198, 462] width 181 height 15
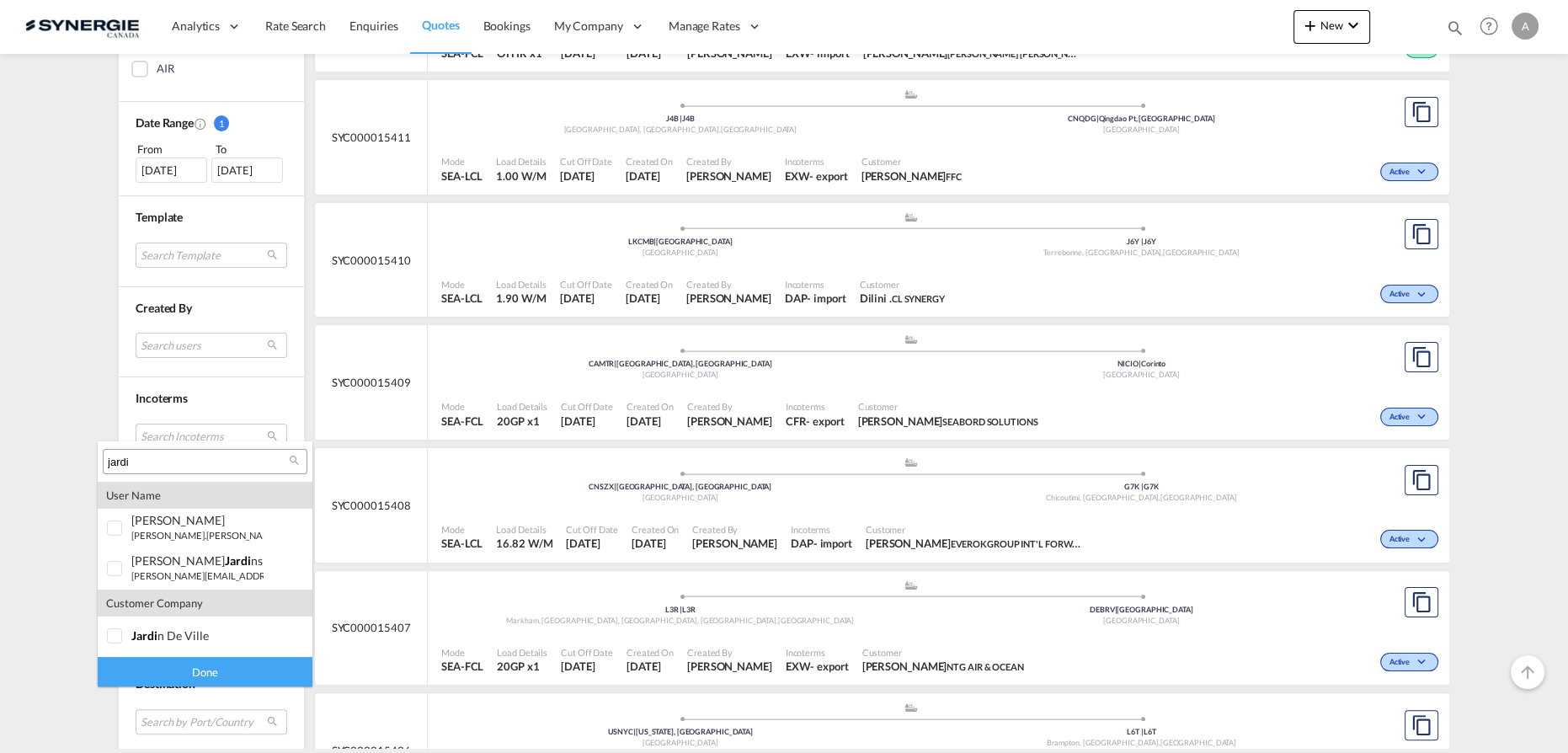
type input "jardi"
click at [81, 367] on md-backdrop at bounding box center [784, 376] width 1568 height 753
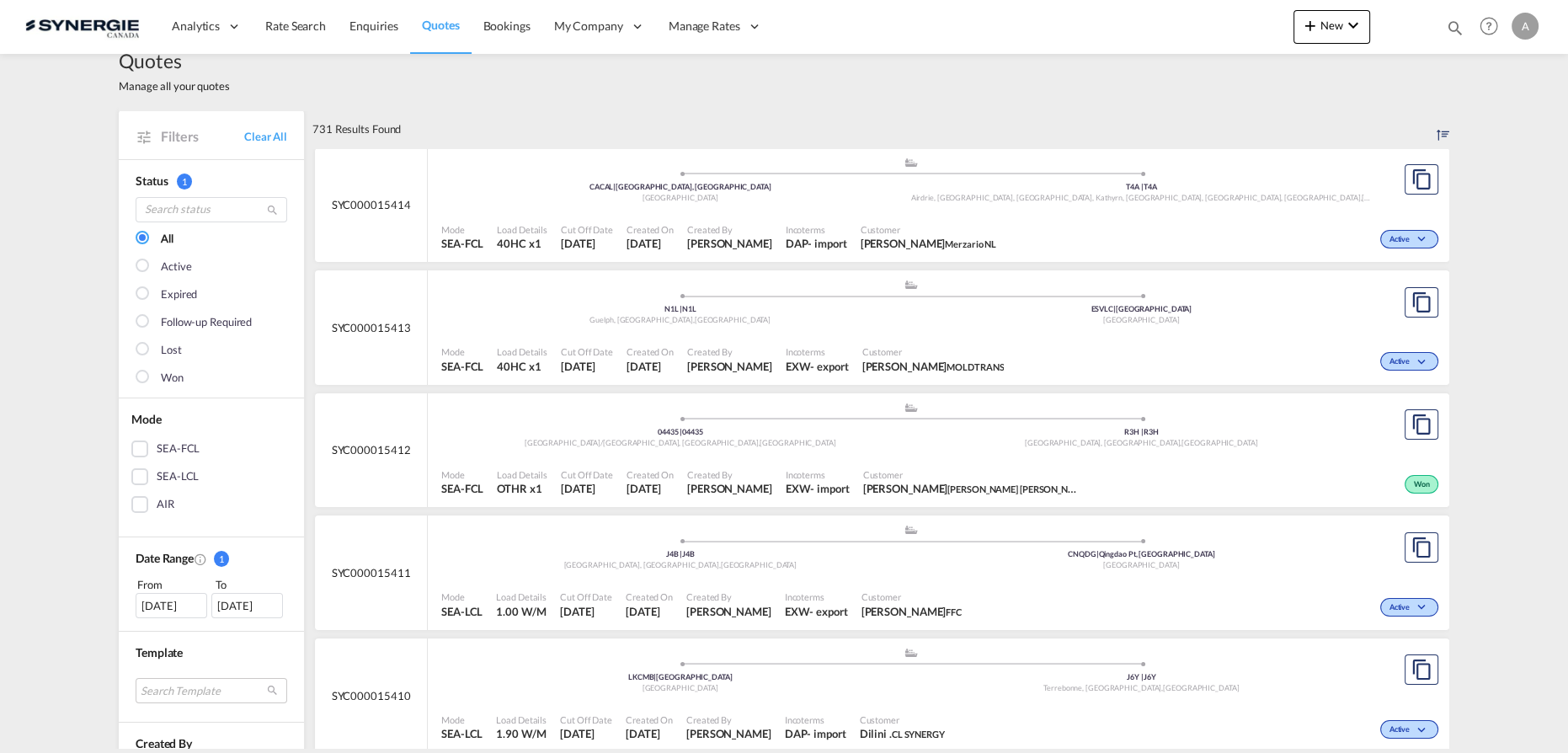
scroll to position [0, 0]
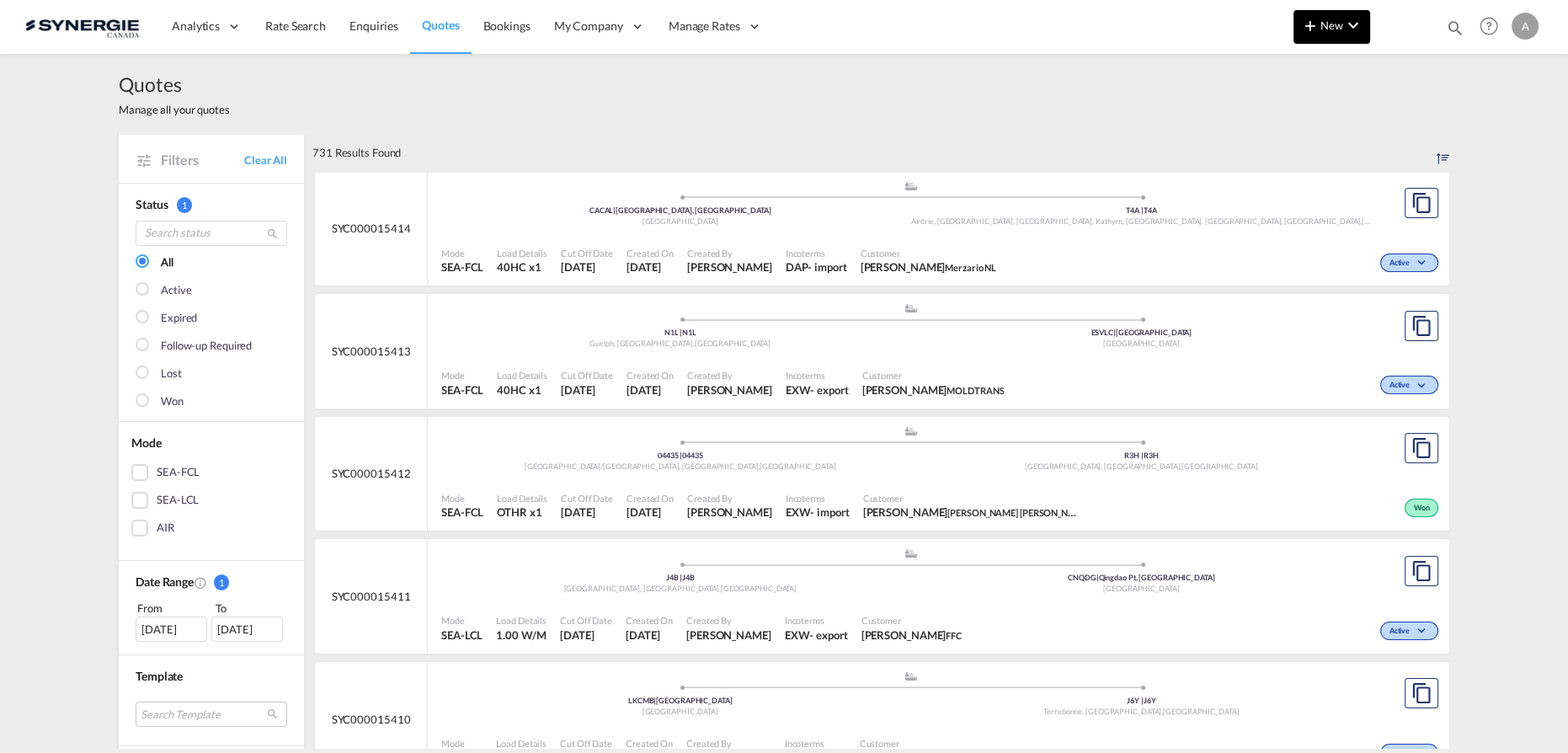
click at [1329, 29] on span "New" at bounding box center [1332, 24] width 63 height 14
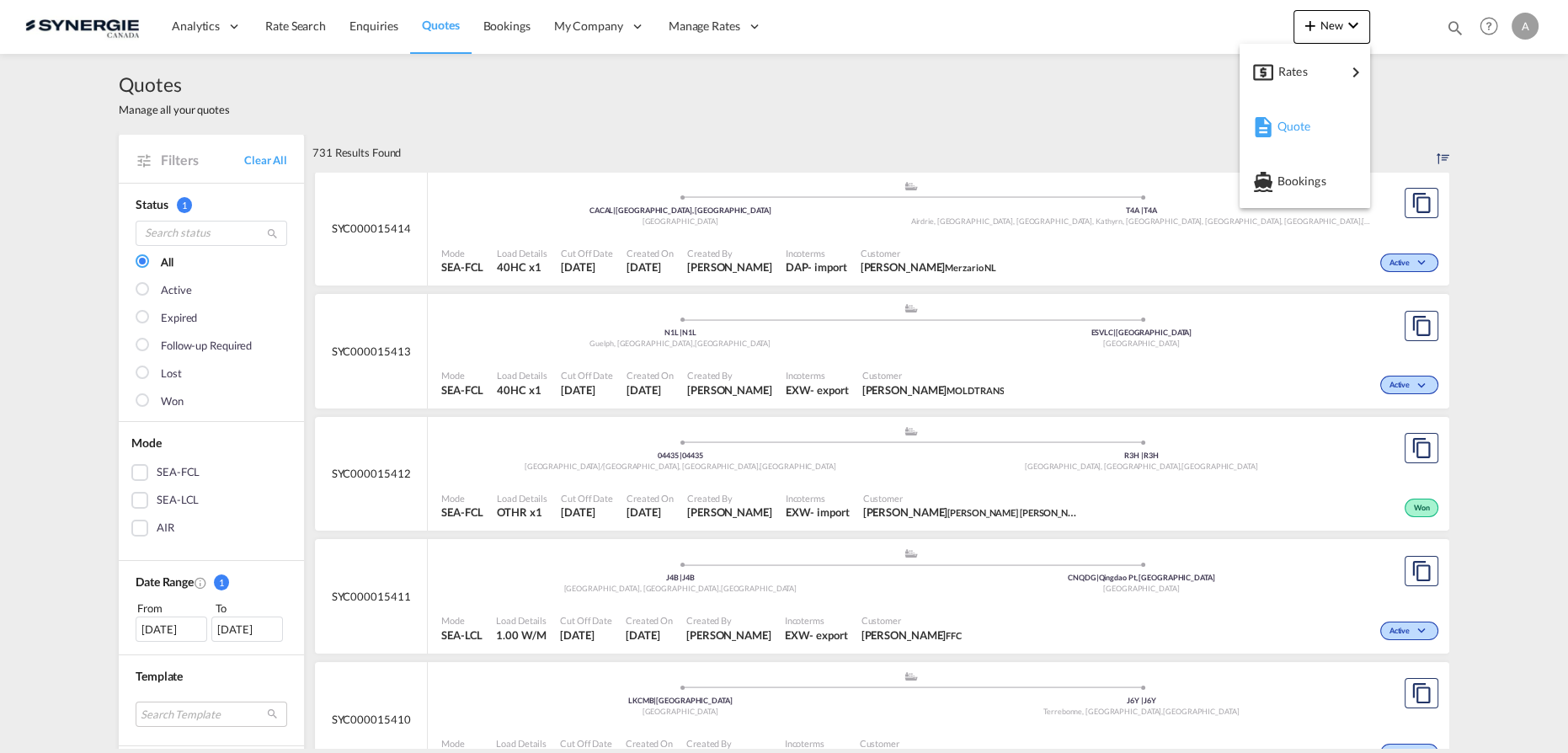
click at [1298, 117] on div "Quote" at bounding box center [1308, 126] width 63 height 42
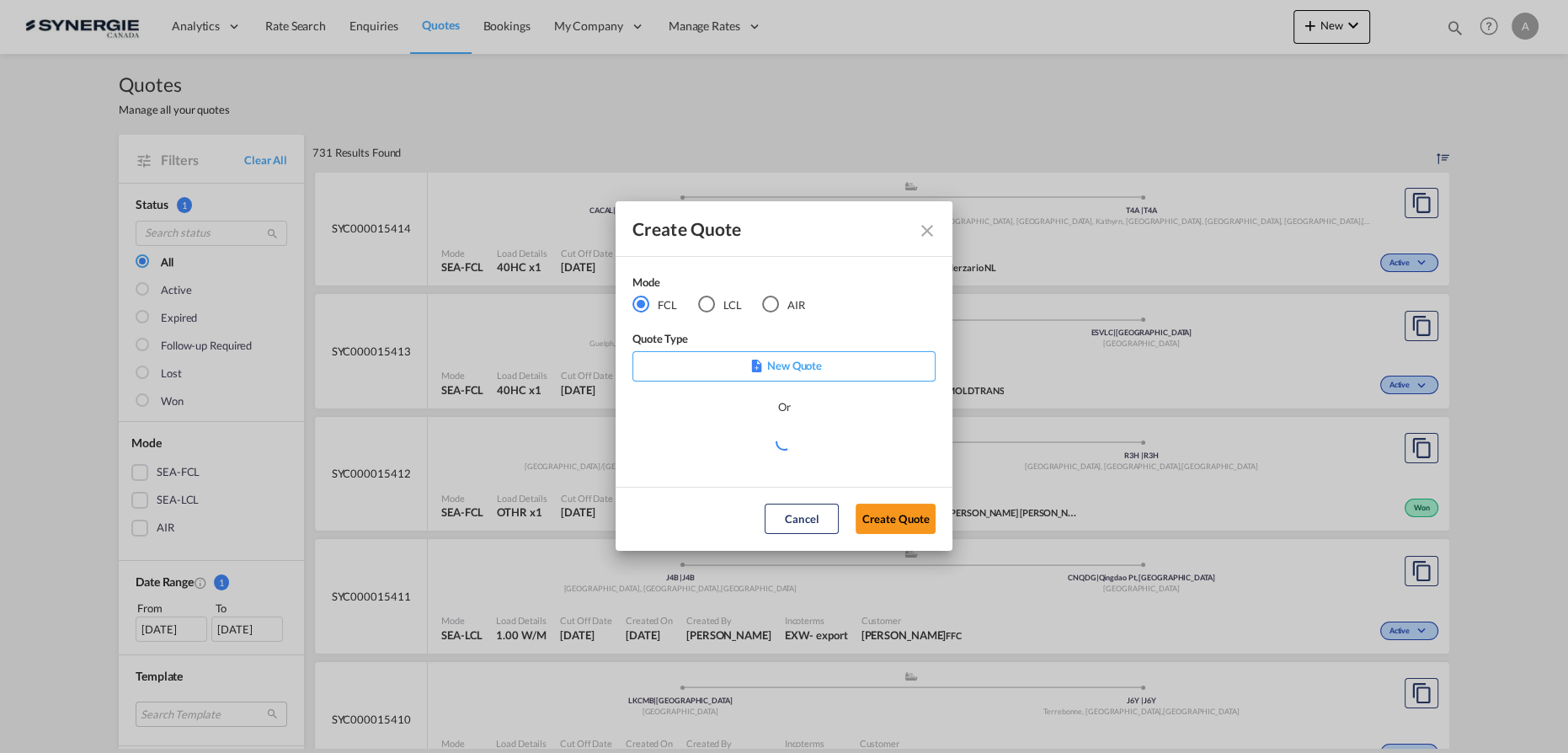
click at [706, 304] on div "LCL" at bounding box center [707, 304] width 17 height 17
click at [739, 455] on div "Create QuoteModeFCL LCLAIR ..." at bounding box center [784, 451] width 303 height 38
click at [735, 453] on md-select "Select template *NEW* UBV [GEOGRAPHIC_DATA] consol LCL [PERSON_NAME] | [DATE] N…" at bounding box center [784, 449] width 303 height 34
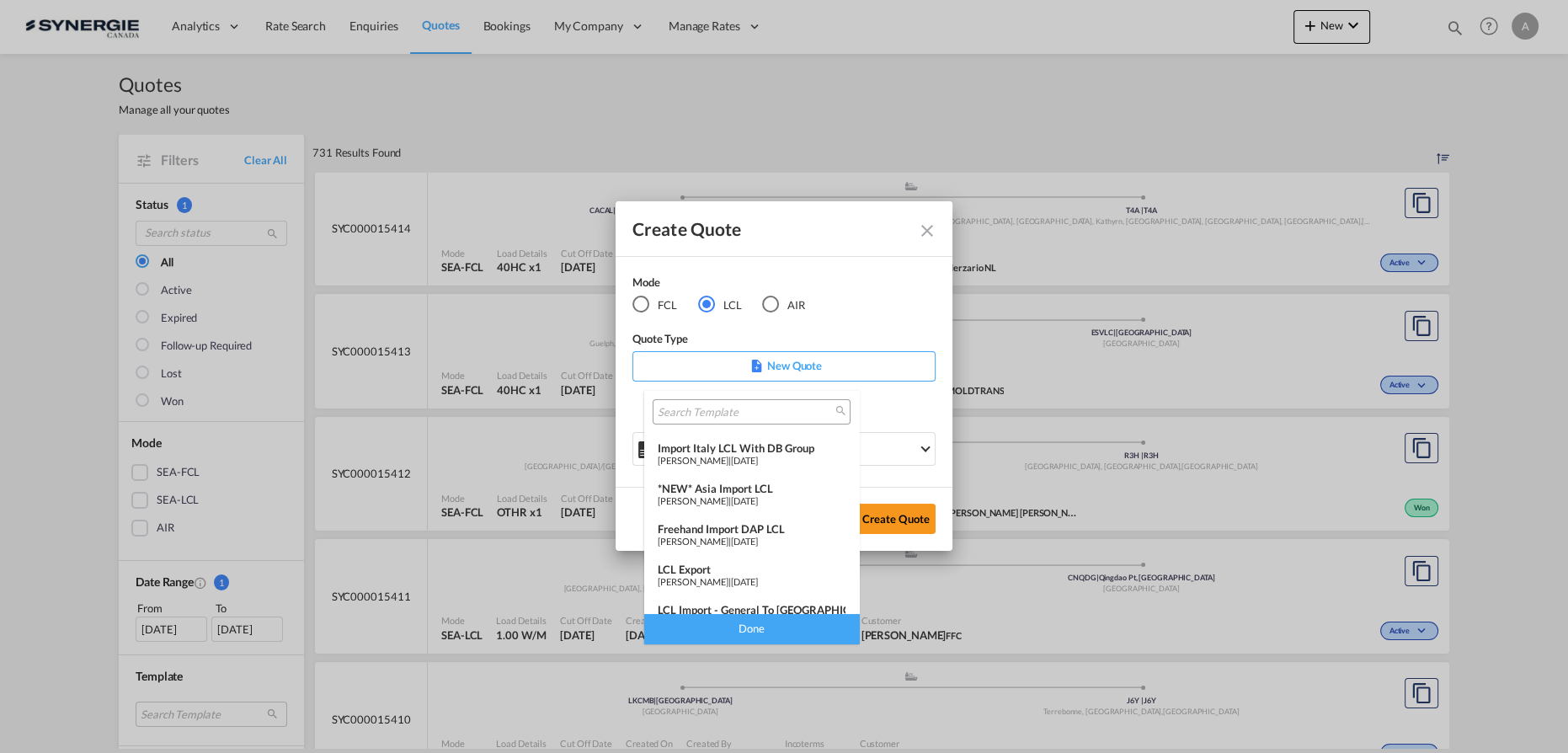
scroll to position [218, 0]
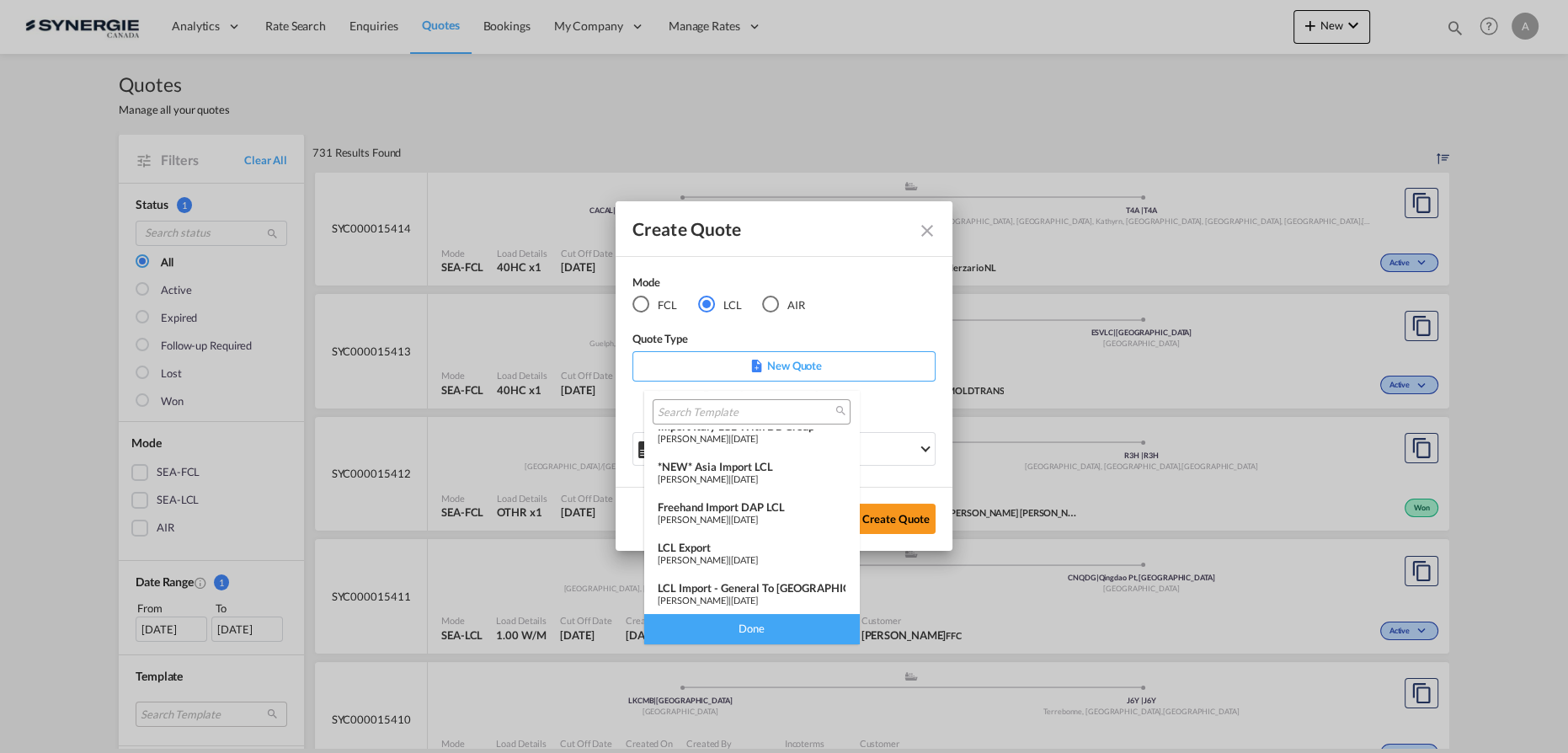
drag, startPoint x: 734, startPoint y: 599, endPoint x: 762, endPoint y: 602, distance: 28.2
click at [728, 599] on span "[PERSON_NAME]" at bounding box center [693, 600] width 71 height 11
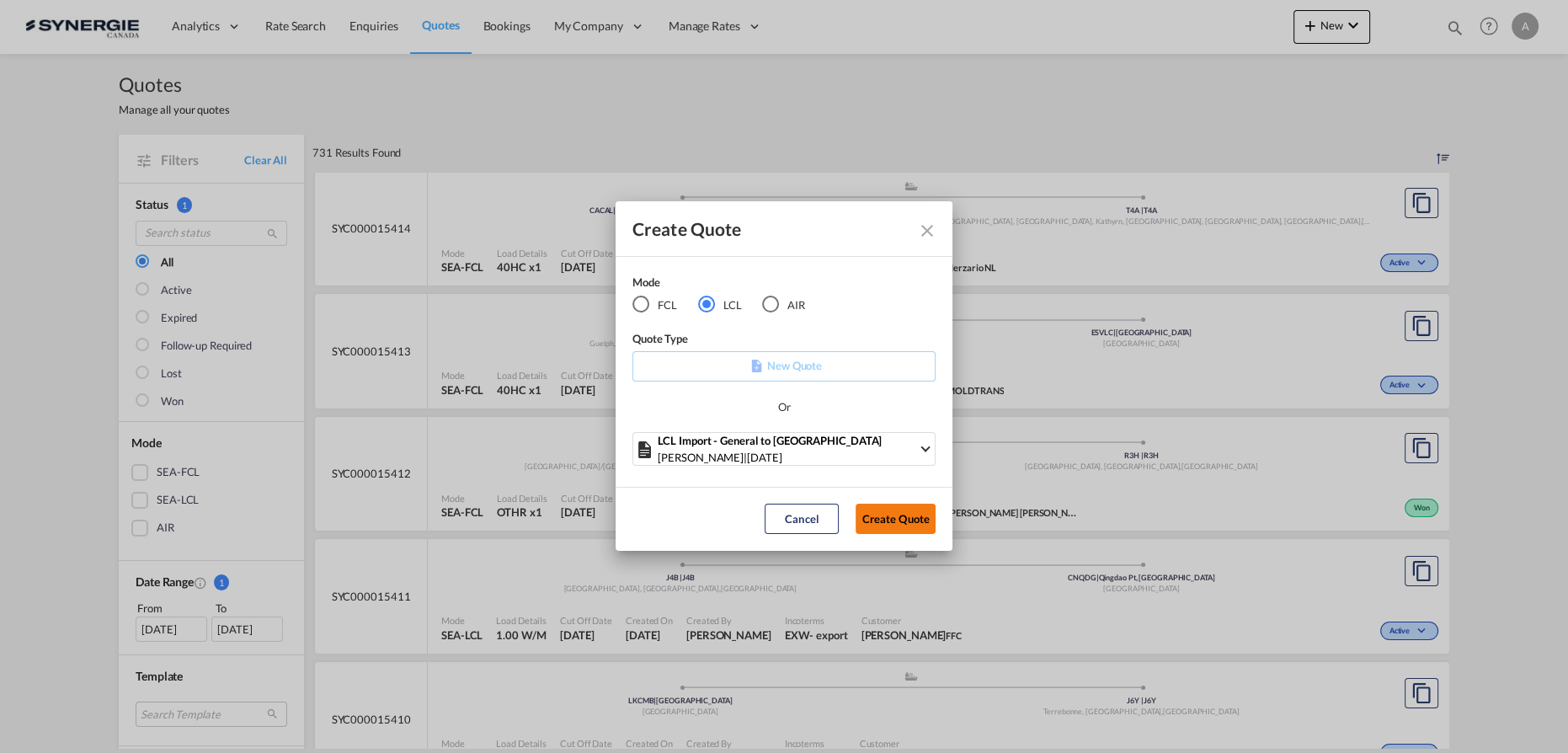
click at [882, 527] on button "Create Quote" at bounding box center [896, 518] width 80 height 30
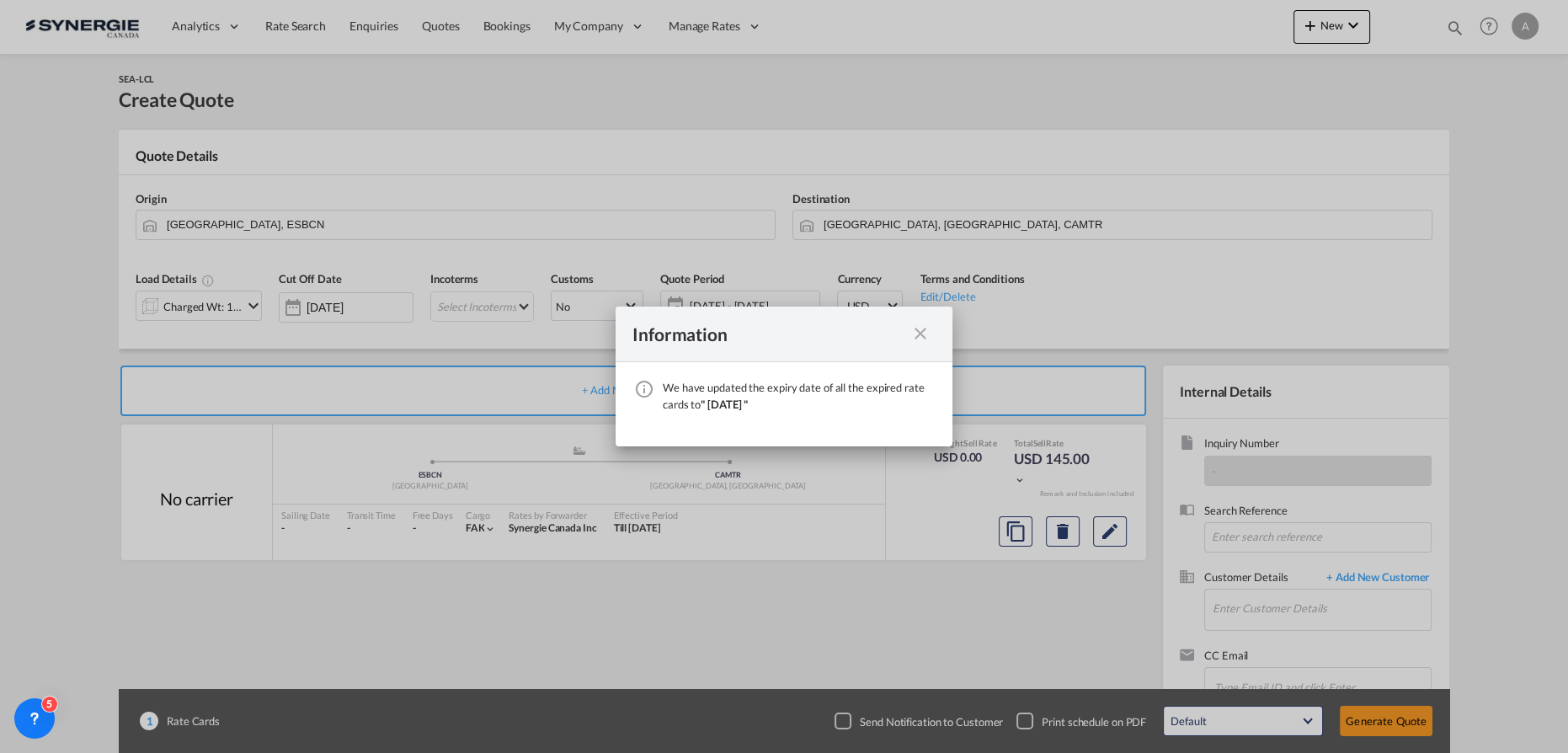
click at [927, 341] on md-icon "icon-close fg-AAA8AD cursor" at bounding box center [920, 333] width 20 height 20
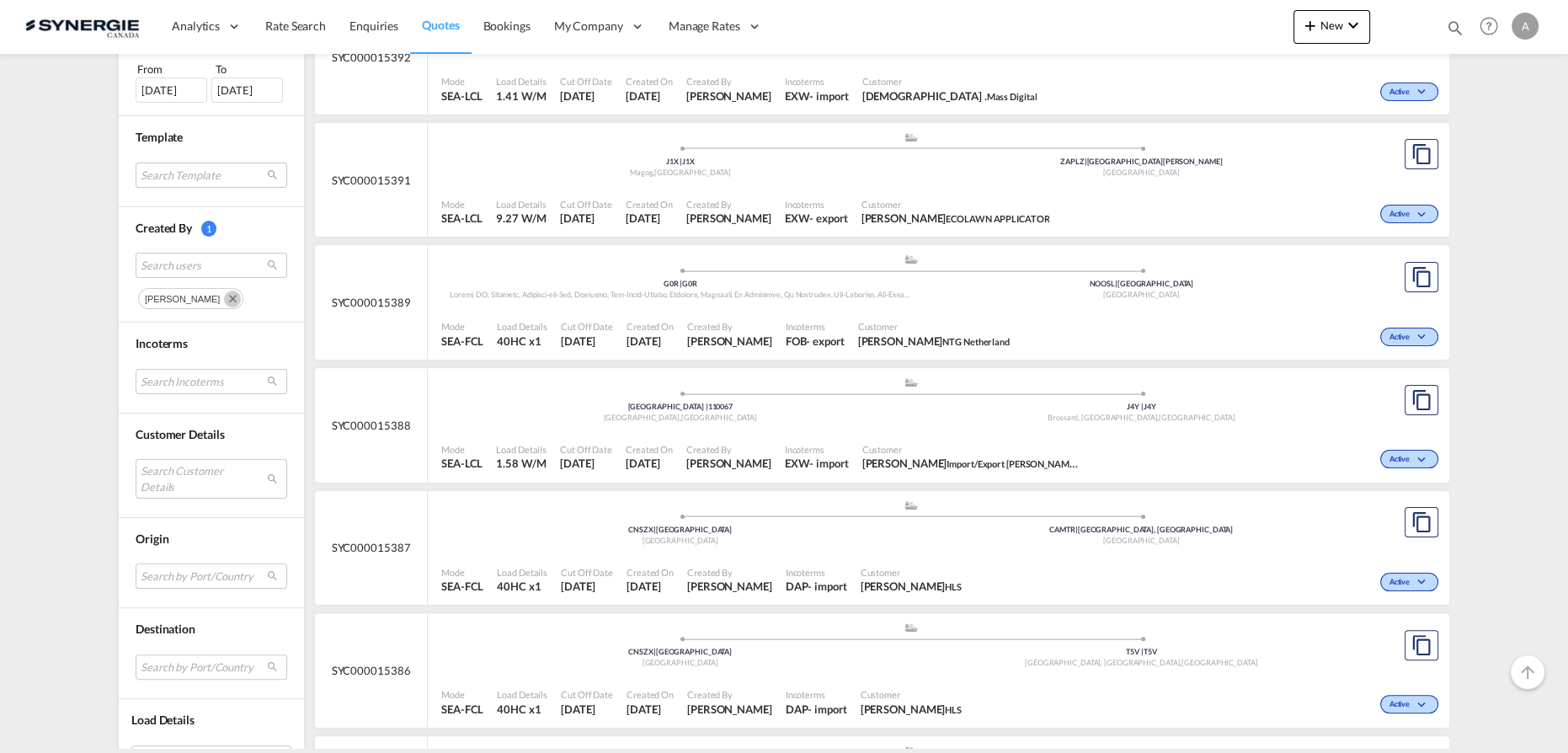
scroll to position [613, 0]
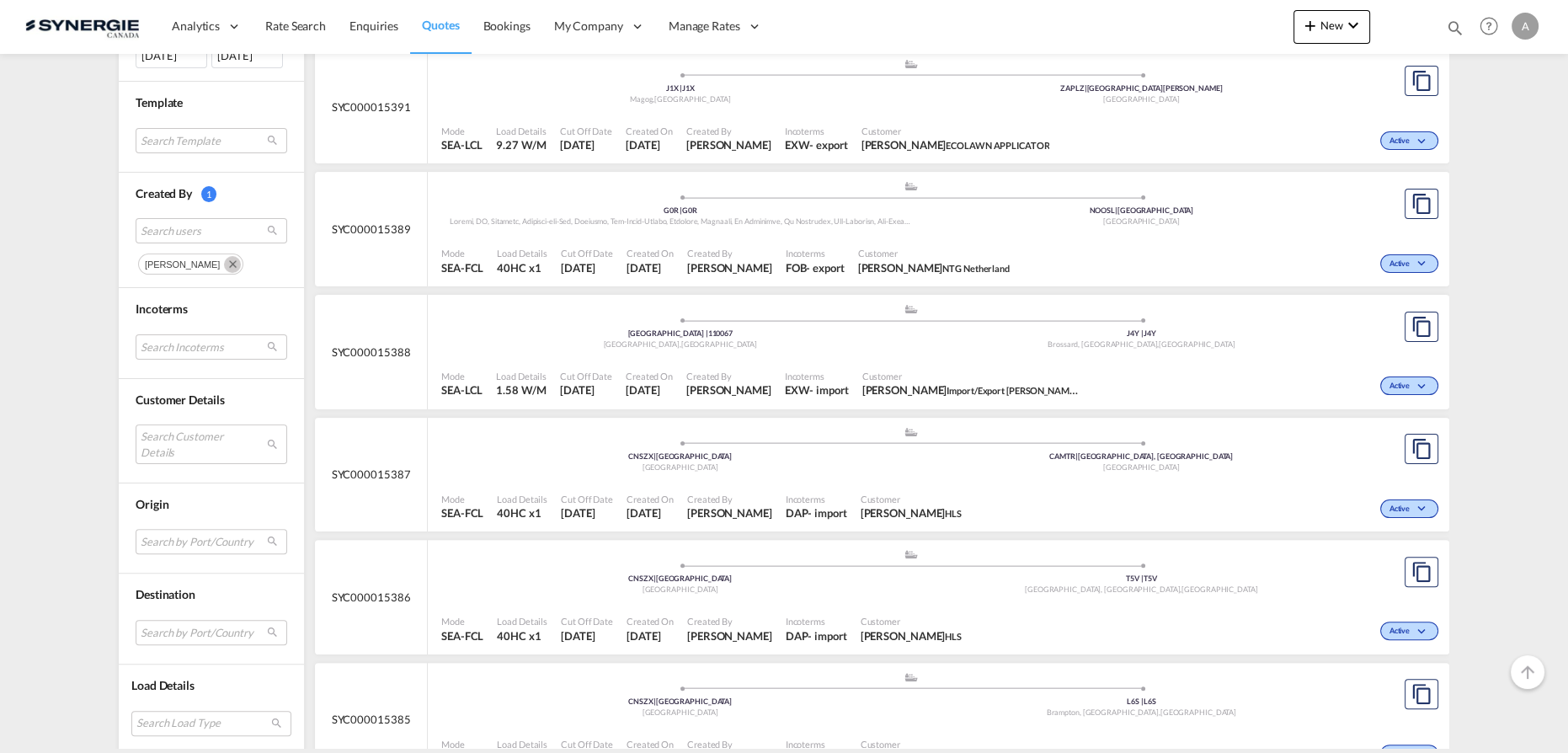
click at [224, 258] on md-icon "Remove" at bounding box center [232, 265] width 17 height 17
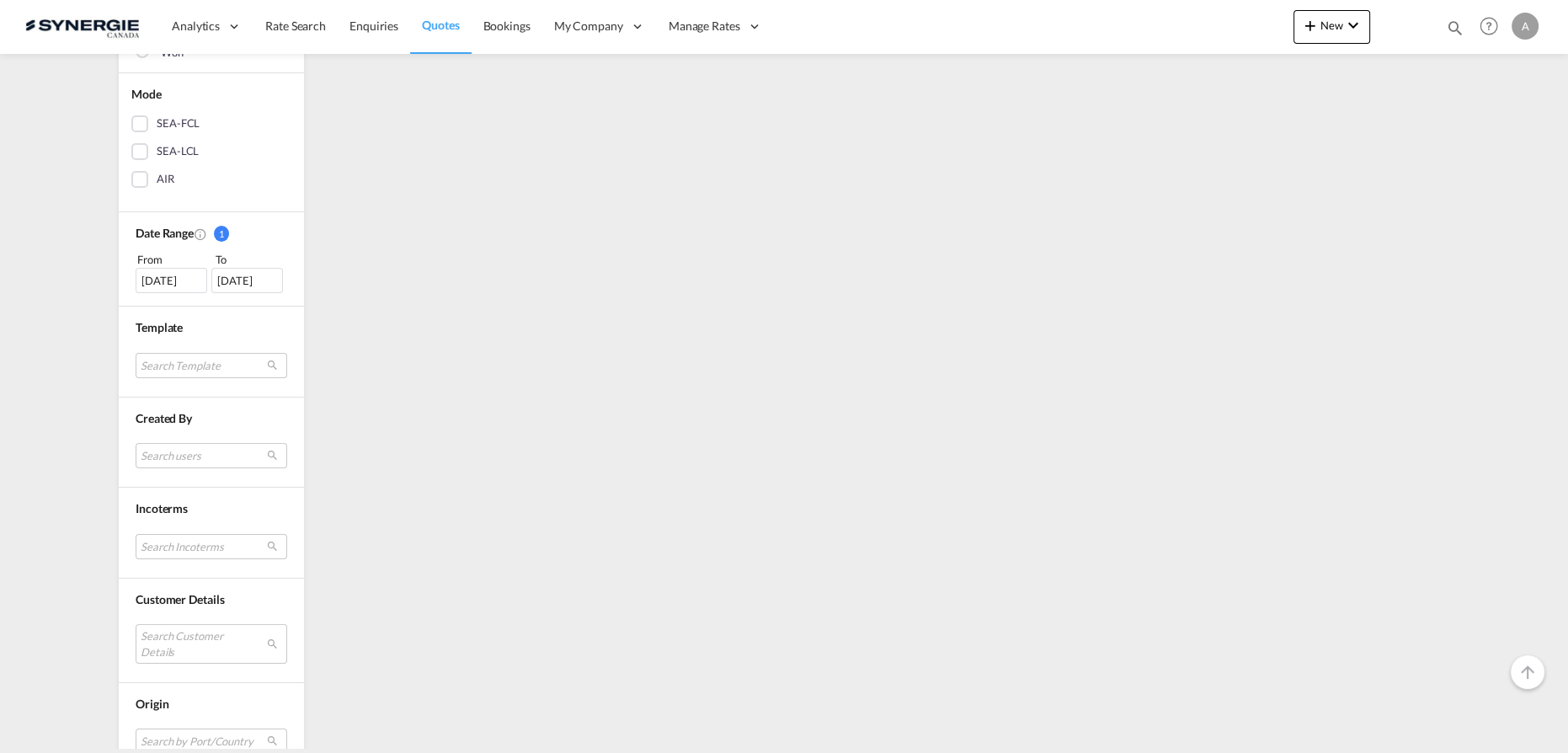
scroll to position [536, 0]
click at [174, 453] on md-select "Search Customer Details user name user dilini . dilini@clsynergy.com | cl syner…" at bounding box center [211, 457] width 151 height 39
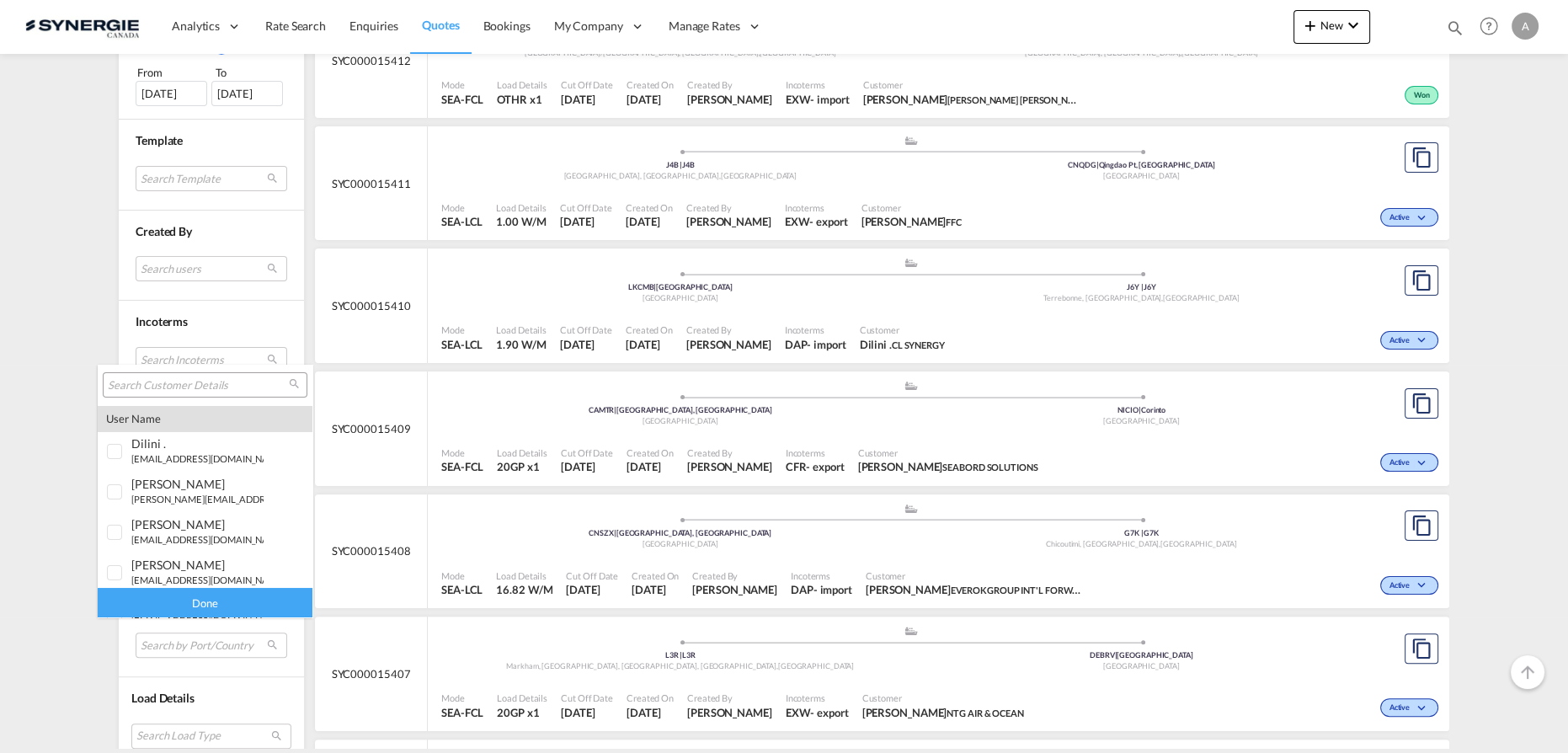
click at [191, 384] on input "search" at bounding box center [198, 385] width 181 height 15
type input "portever"
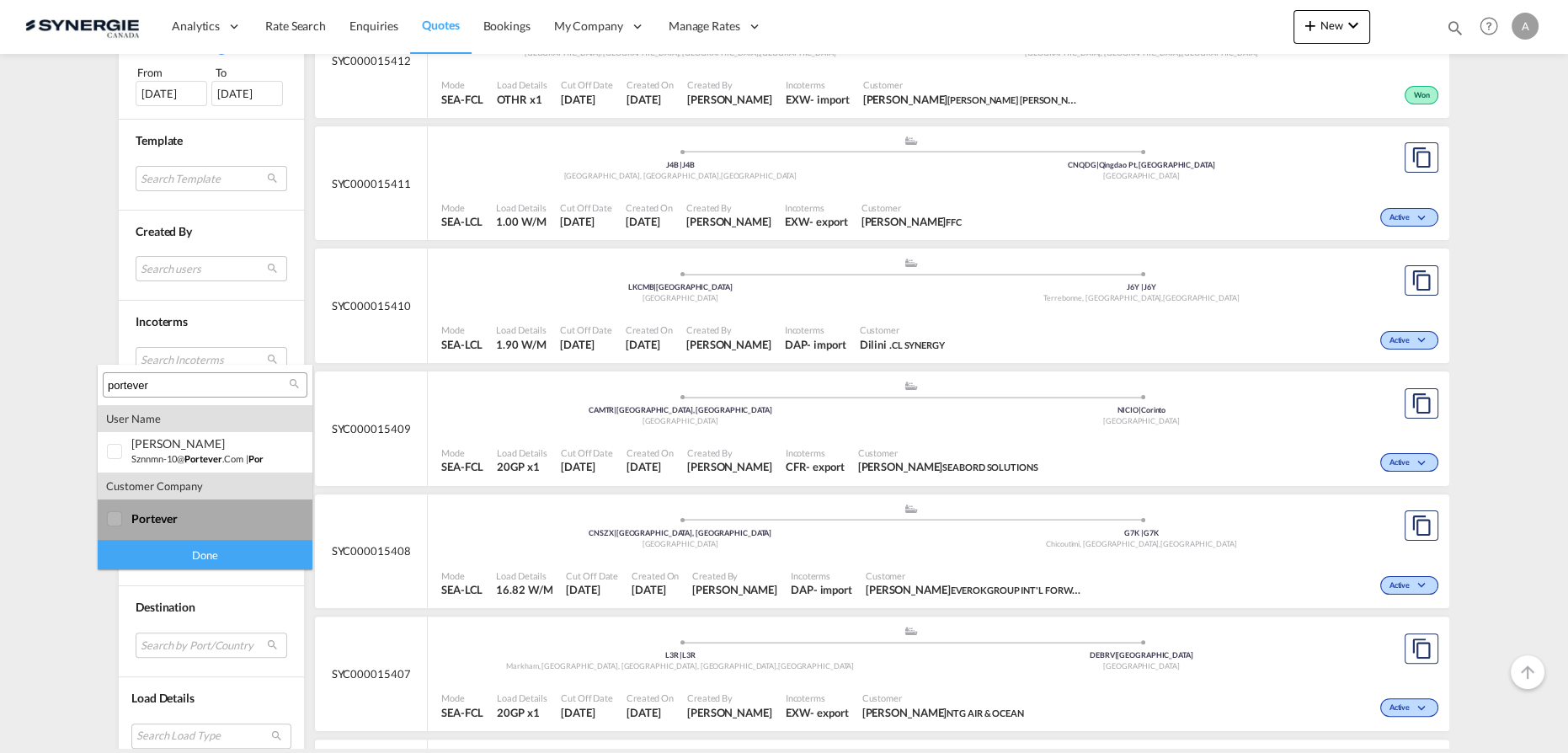
click at [198, 526] on md-option "company portever" at bounding box center [205, 519] width 215 height 41
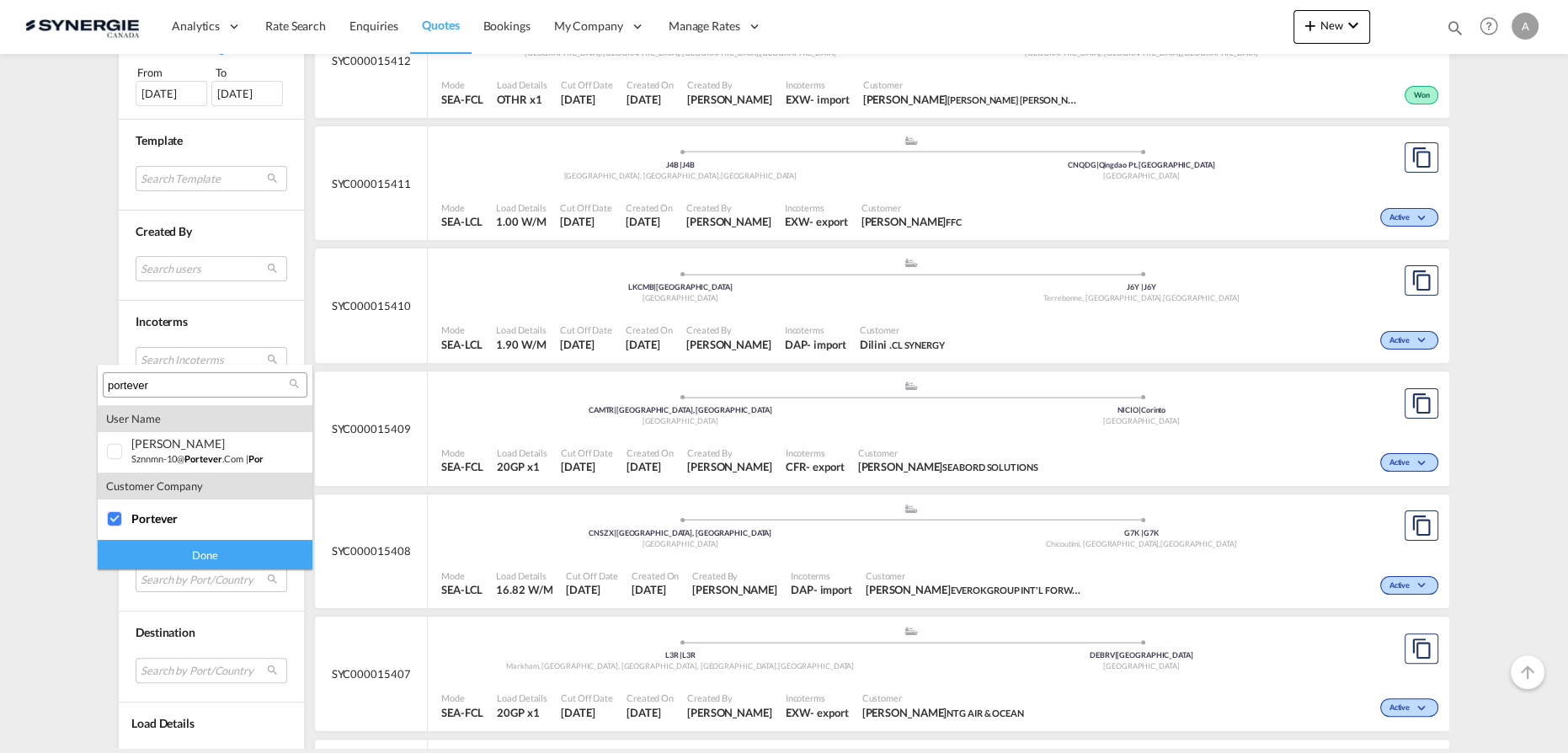
click at [195, 561] on div "Done" at bounding box center [205, 555] width 215 height 30
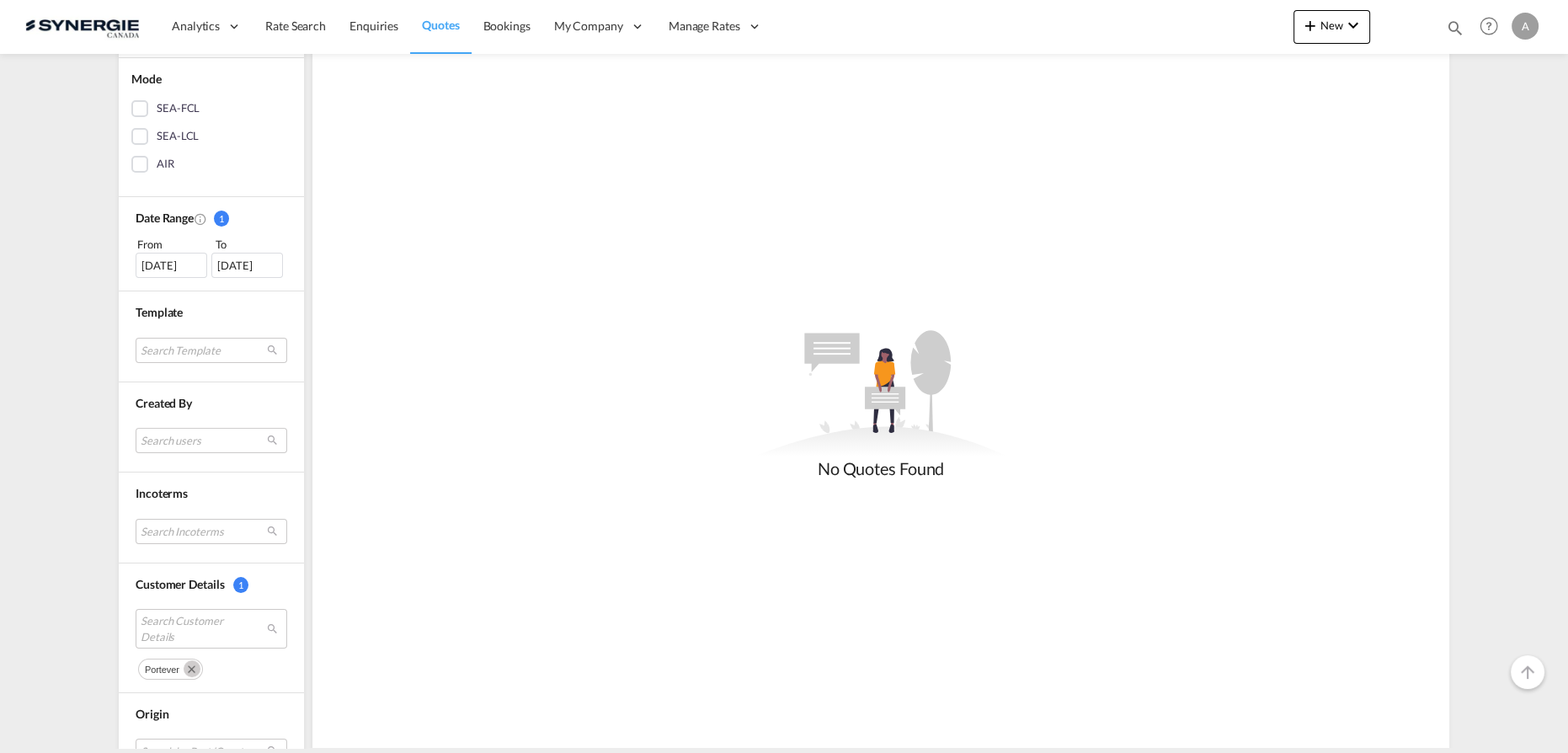
scroll to position [382, 0]
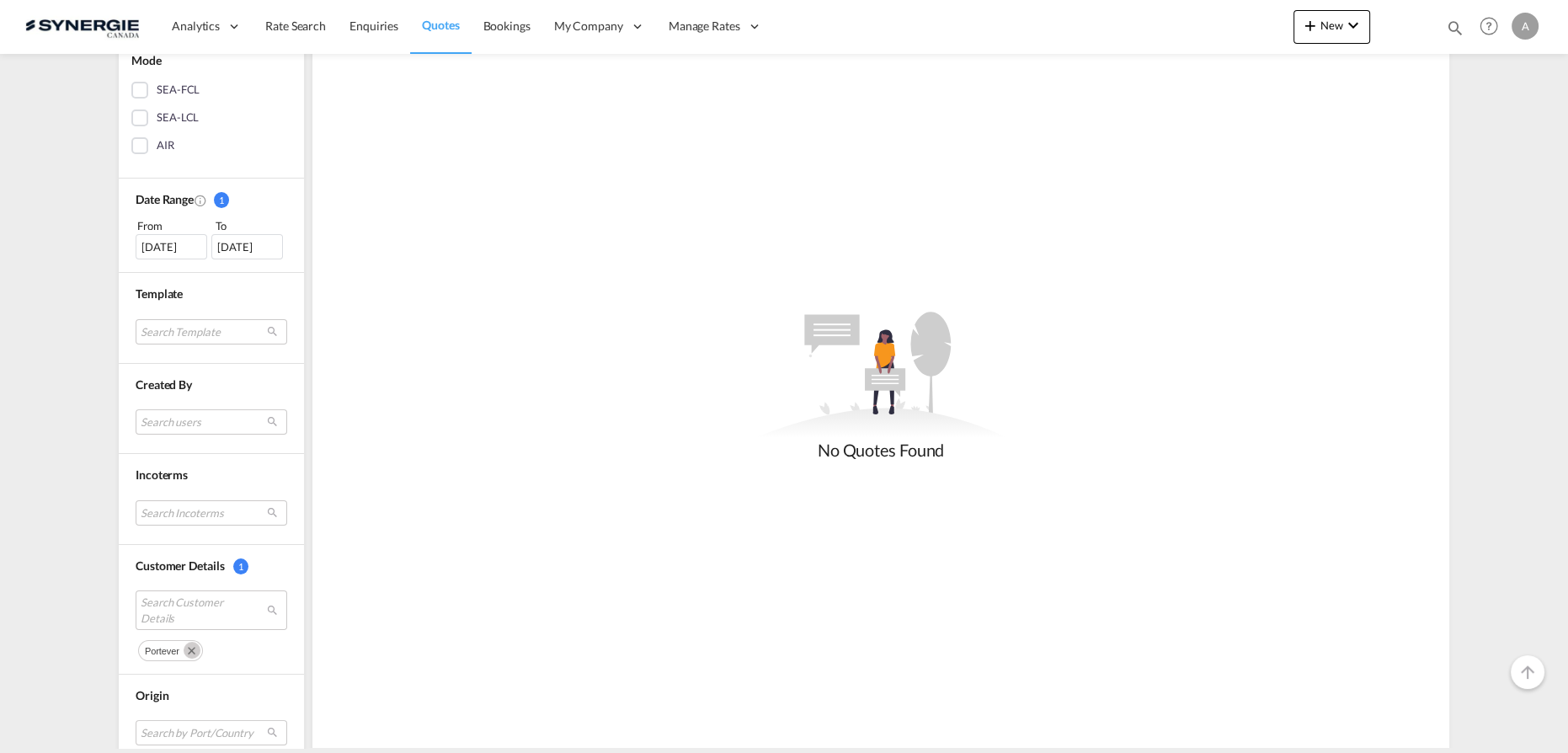
click at [162, 247] on div "06 Oct 2025" at bounding box center [171, 246] width 72 height 25
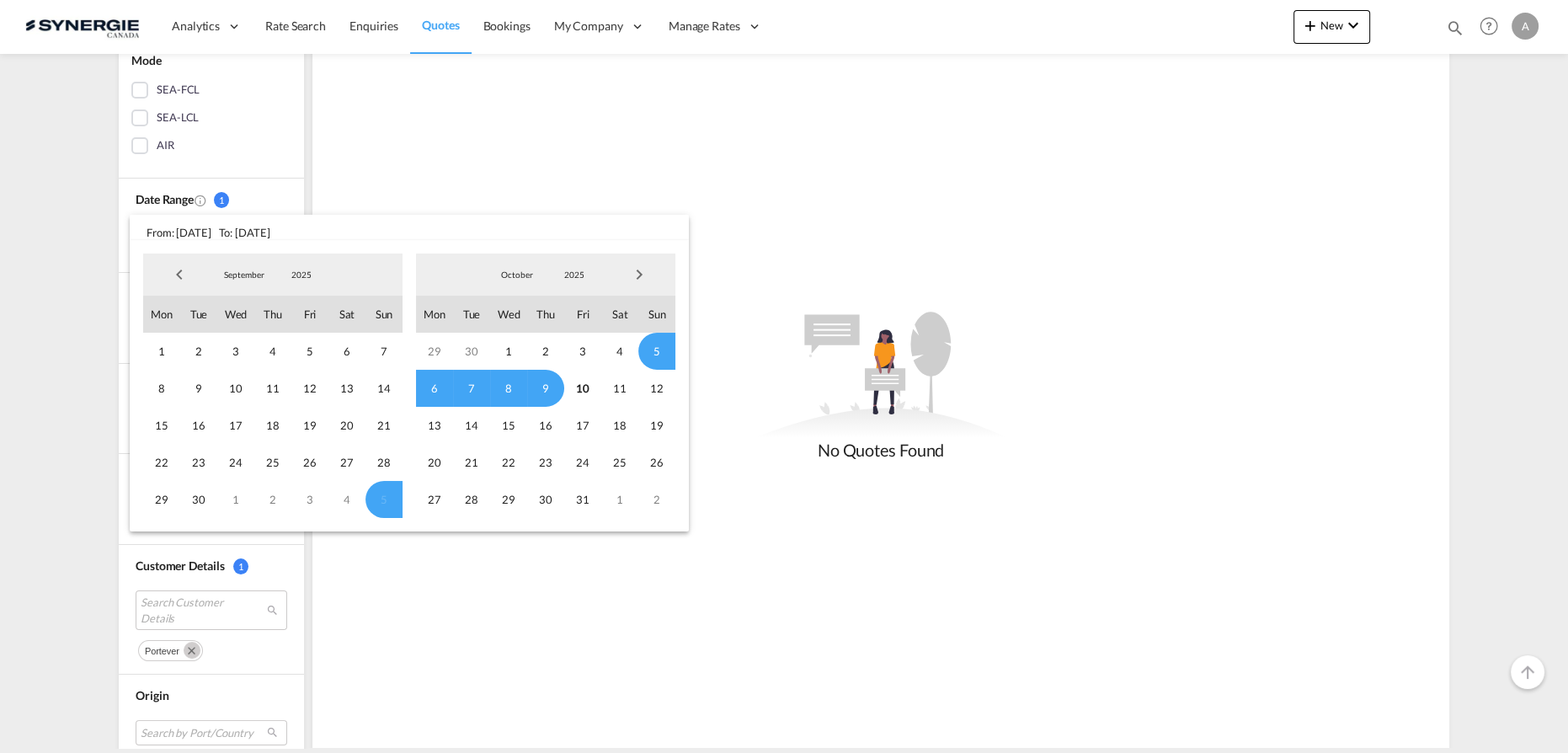
click at [303, 274] on span "2025" at bounding box center [302, 275] width 54 height 12
click at [295, 207] on md-option "2023" at bounding box center [318, 194] width 114 height 41
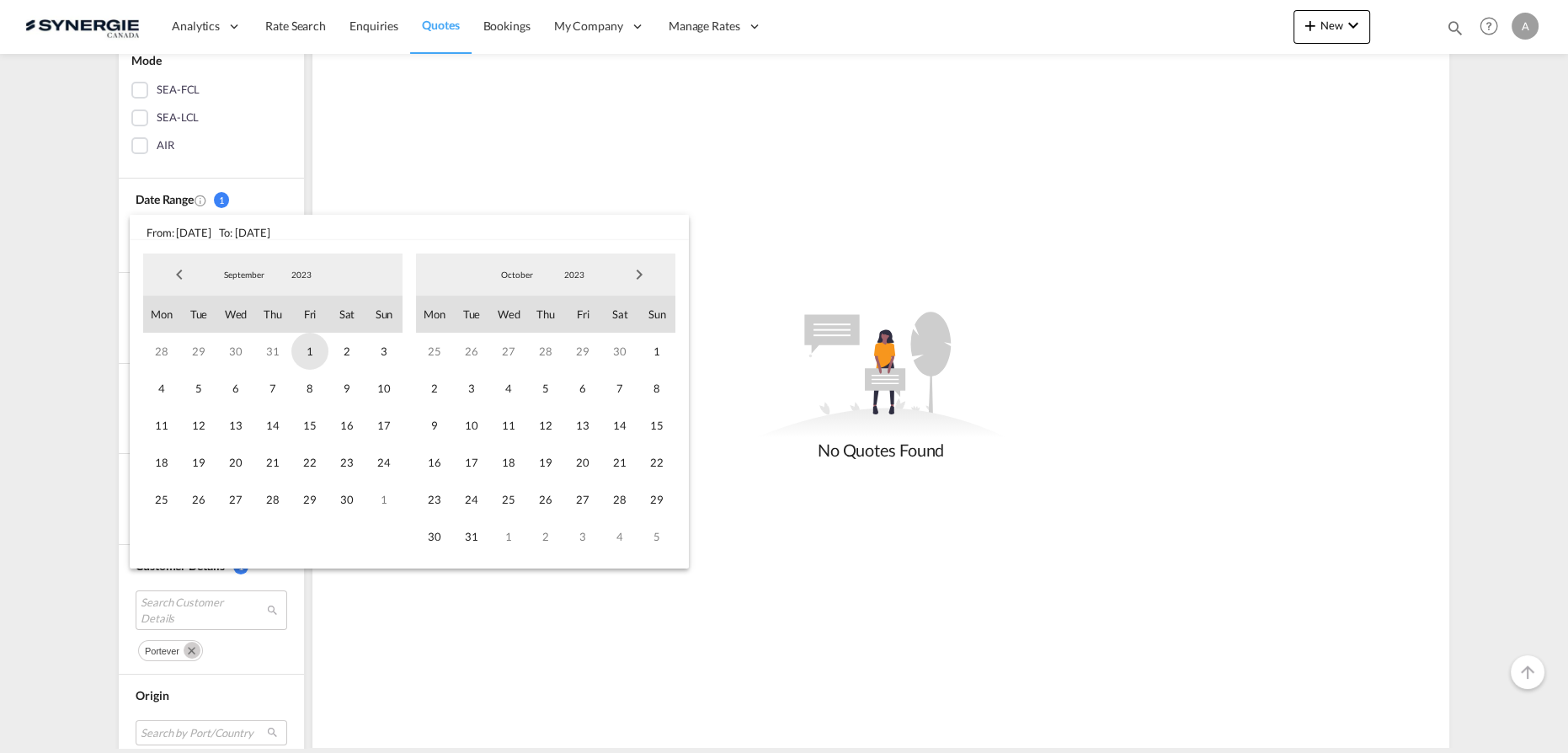
click at [301, 353] on span "1" at bounding box center [310, 351] width 37 height 37
click at [588, 271] on span "2023" at bounding box center [574, 275] width 54 height 12
click at [557, 311] on md-option "2024" at bounding box center [592, 315] width 114 height 41
click at [557, 311] on span "Thu" at bounding box center [545, 314] width 37 height 37
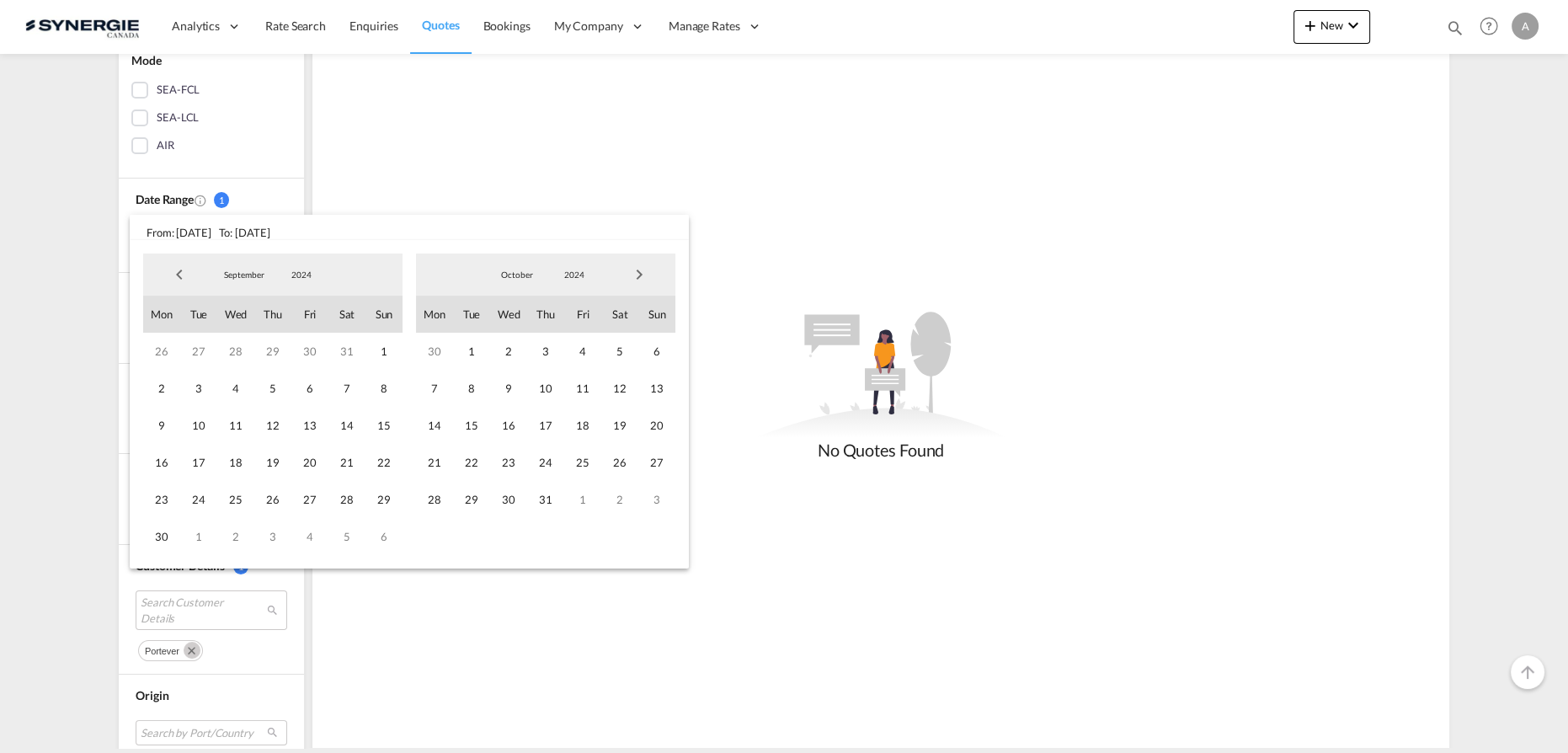
click at [574, 275] on span "2024" at bounding box center [574, 275] width 54 height 12
click at [573, 351] on md-option "2026" at bounding box center [592, 356] width 114 height 41
click at [575, 275] on span "2026" at bounding box center [574, 275] width 54 height 12
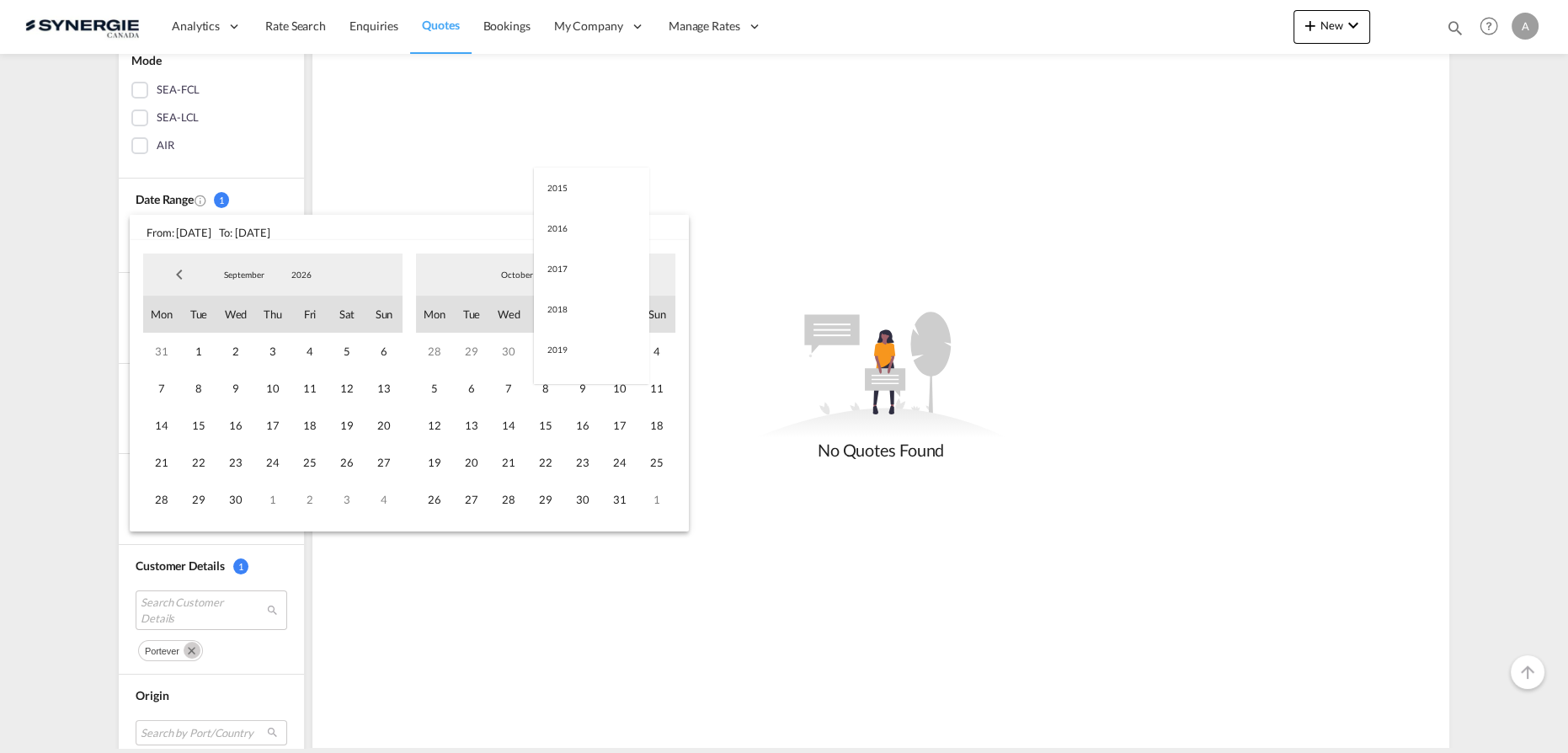
scroll to position [357, 0]
click at [570, 235] on md-option "2025" at bounding box center [592, 235] width 114 height 41
click at [576, 386] on span "10" at bounding box center [582, 388] width 37 height 37
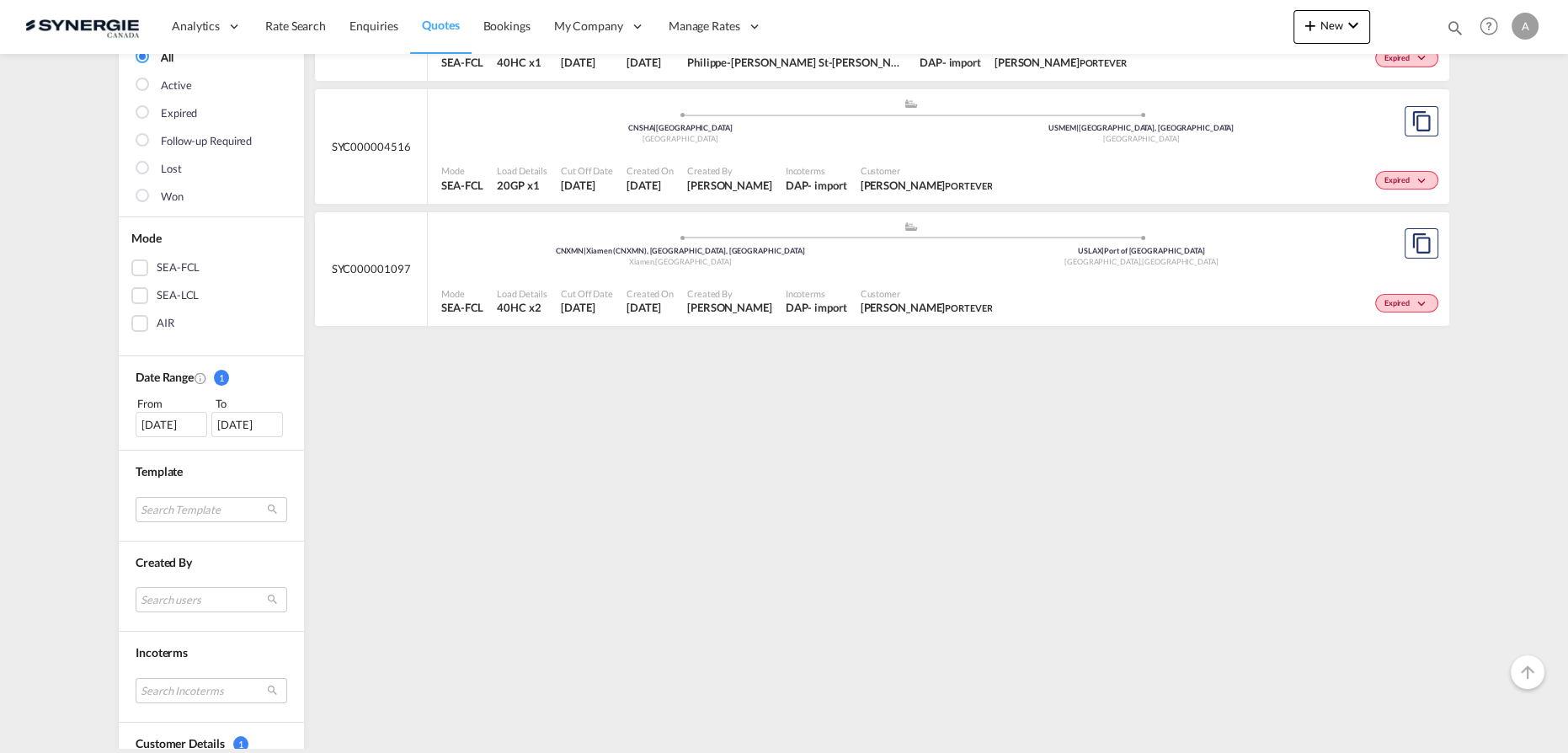
scroll to position [0, 0]
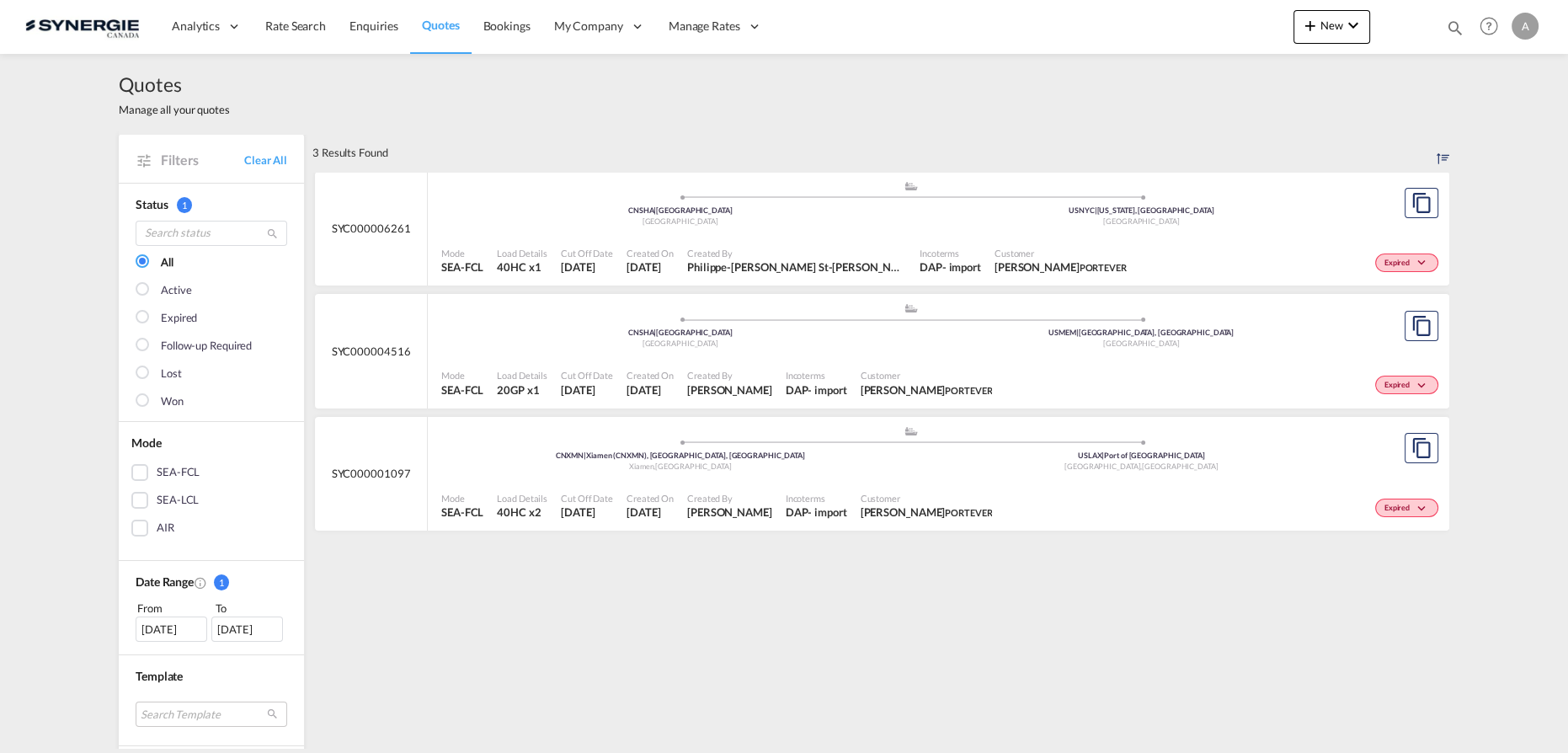
click at [995, 254] on span "Customer" at bounding box center [1061, 253] width 132 height 13
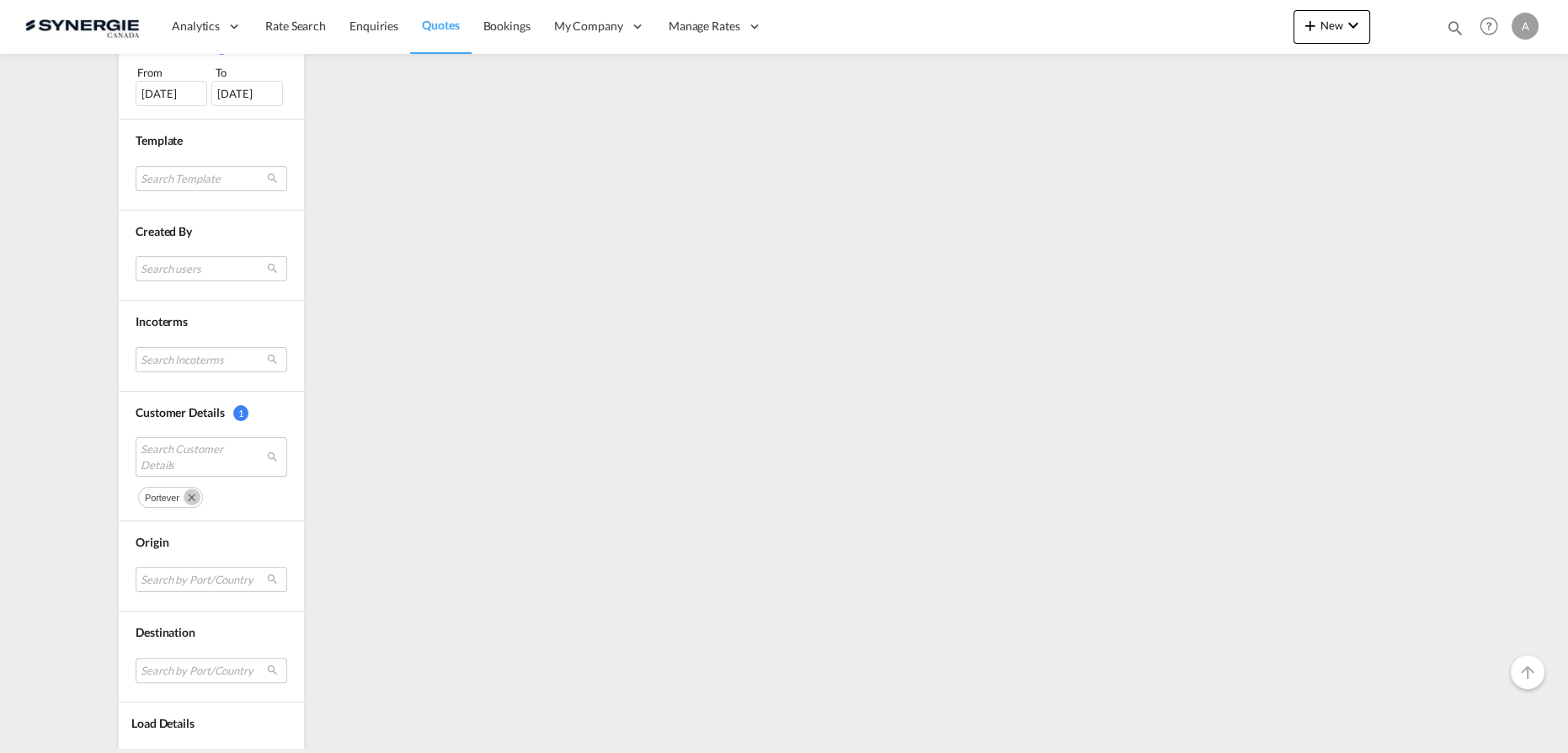
click at [184, 488] on md-icon "Remove" at bounding box center [192, 497] width 17 height 17
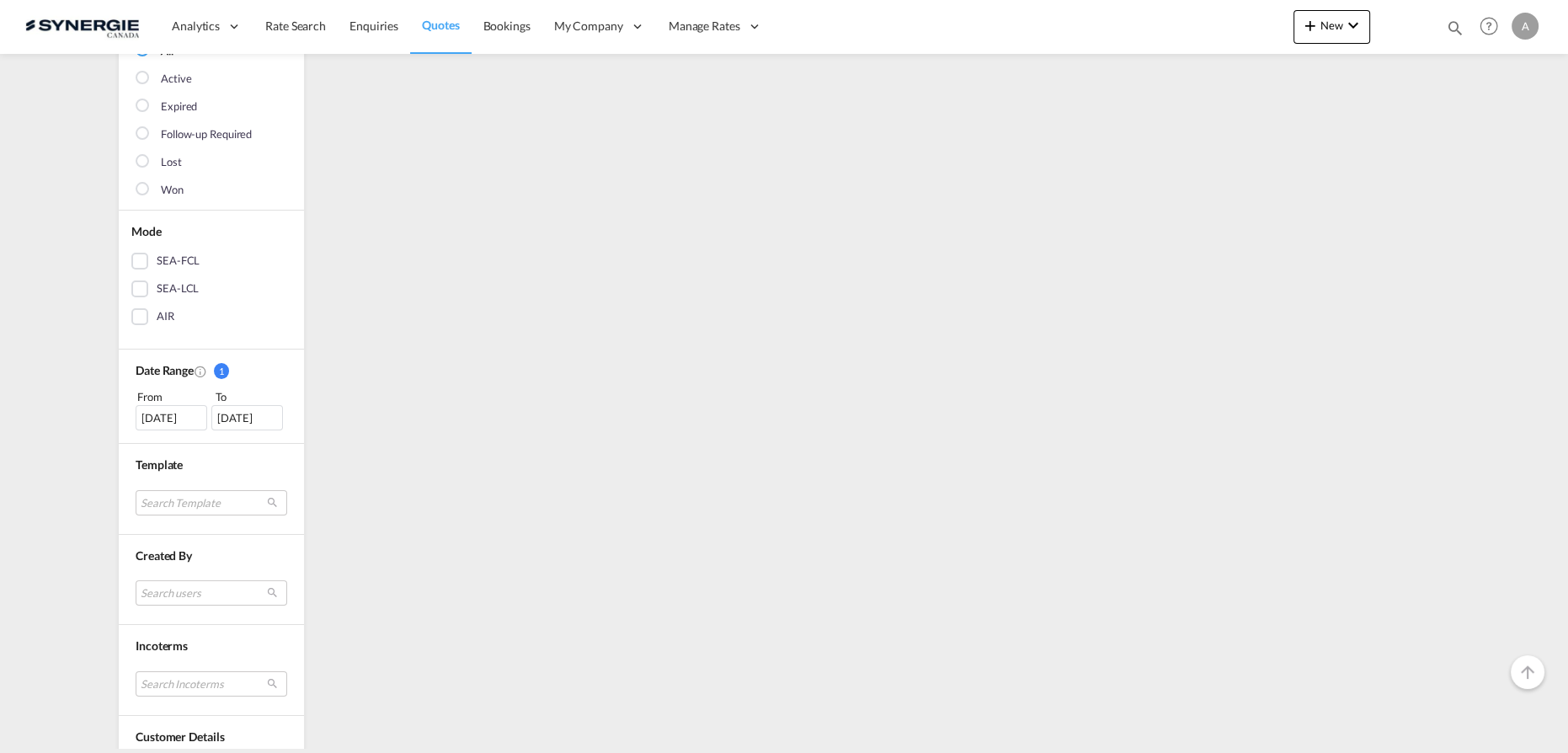
scroll to position [518, 0]
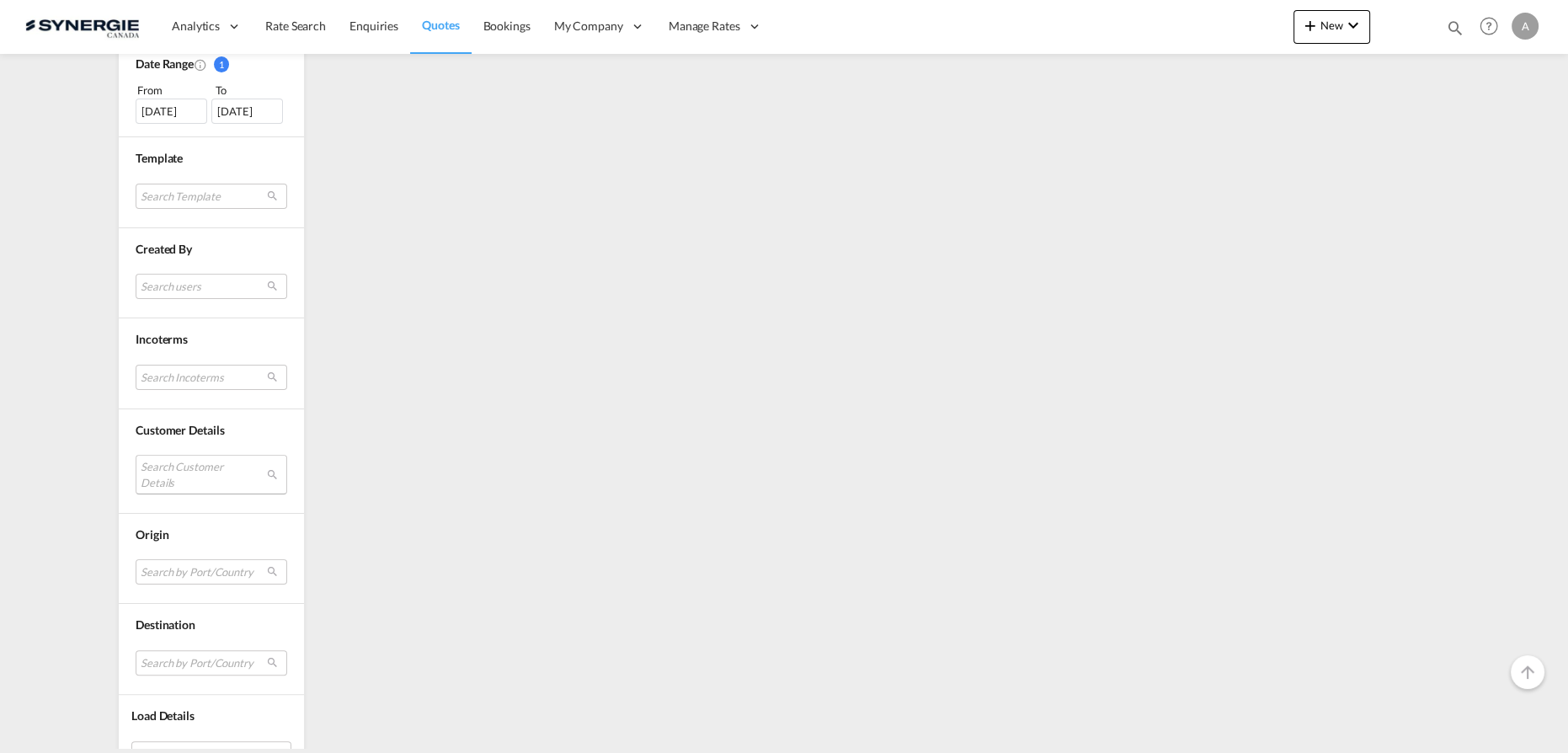
click at [193, 467] on md-select "Search Customer Details" at bounding box center [211, 474] width 151 height 39
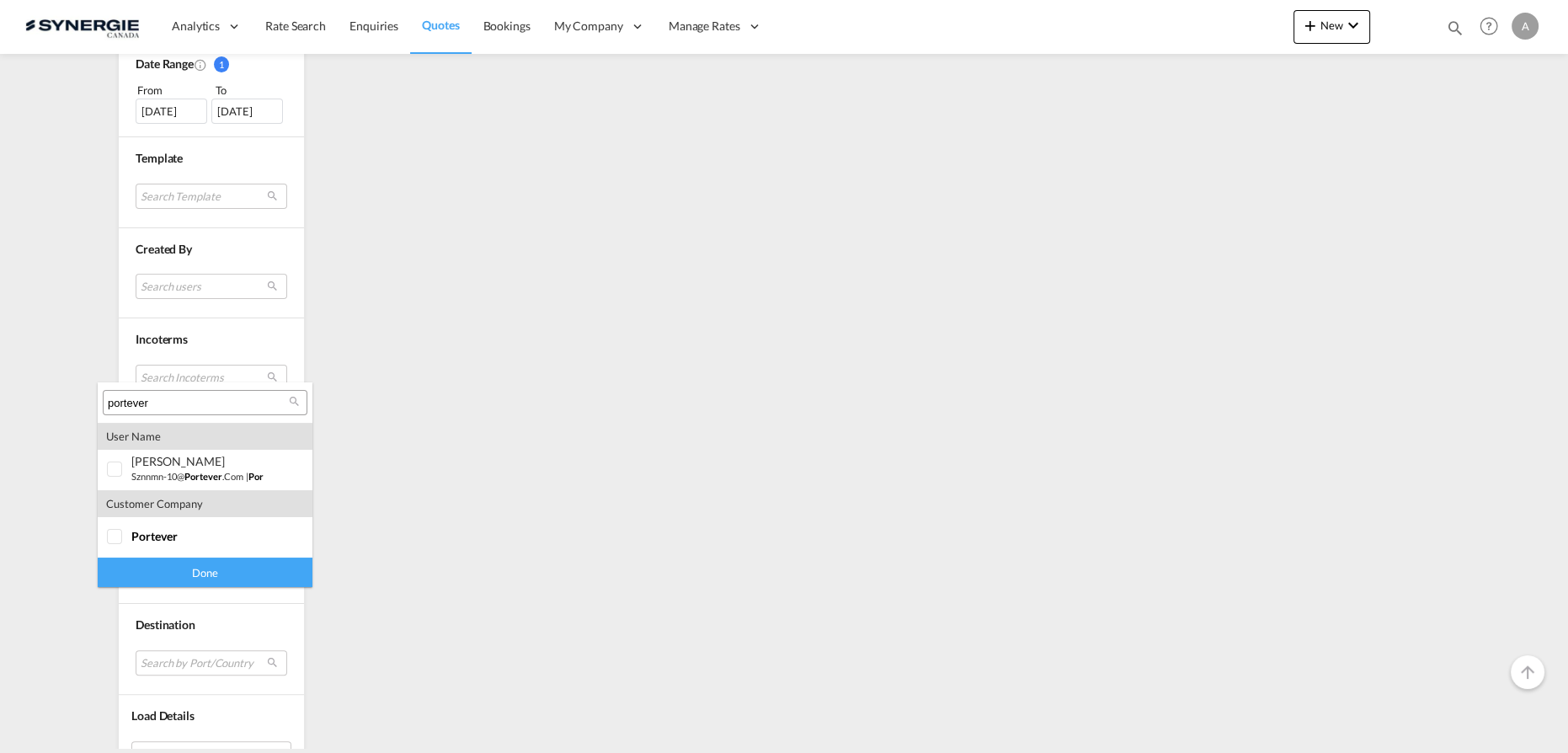
click at [215, 404] on input "portever" at bounding box center [198, 403] width 181 height 15
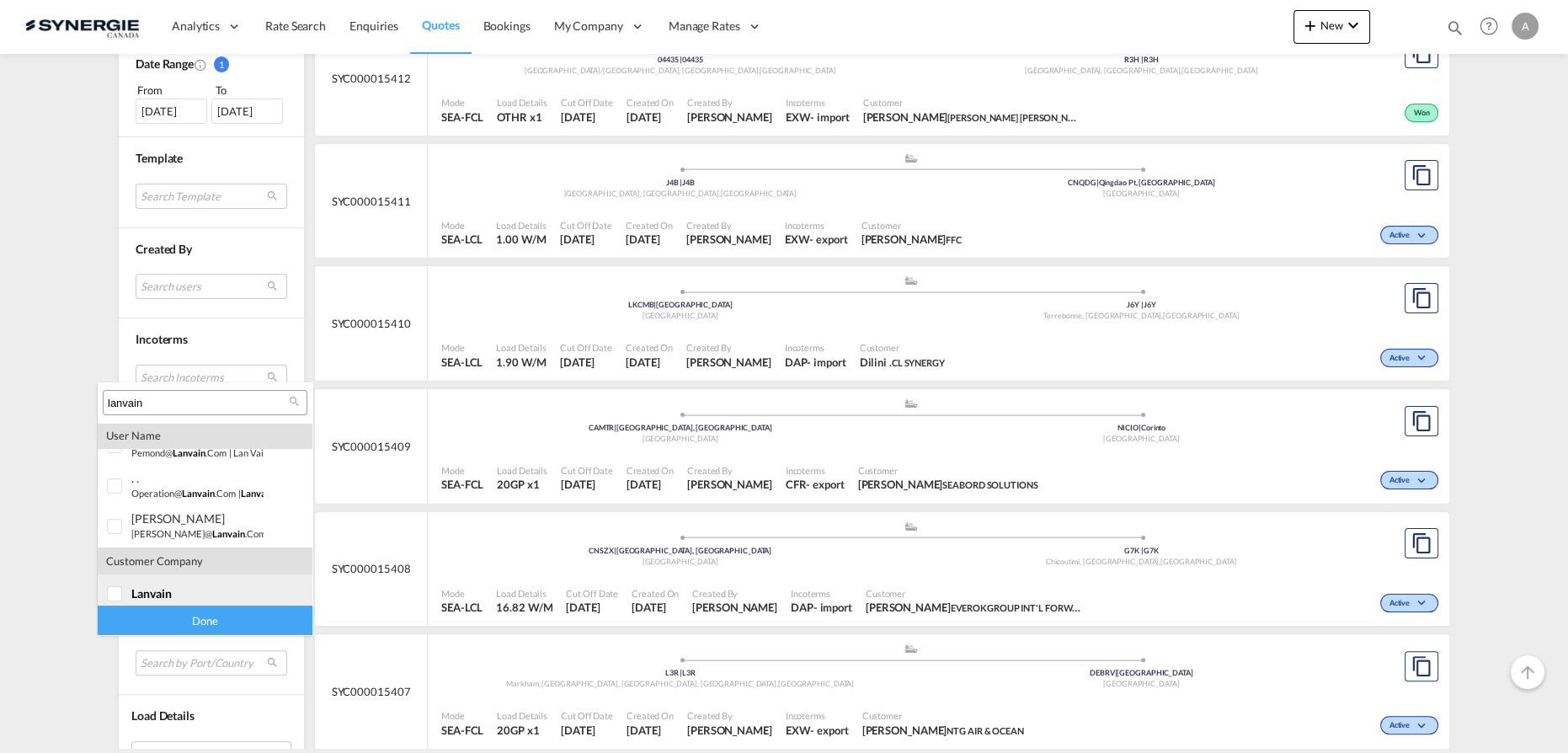
scroll to position [33, 0]
type input "lanvain"
click at [153, 583] on span "lanvain" at bounding box center [151, 584] width 41 height 14
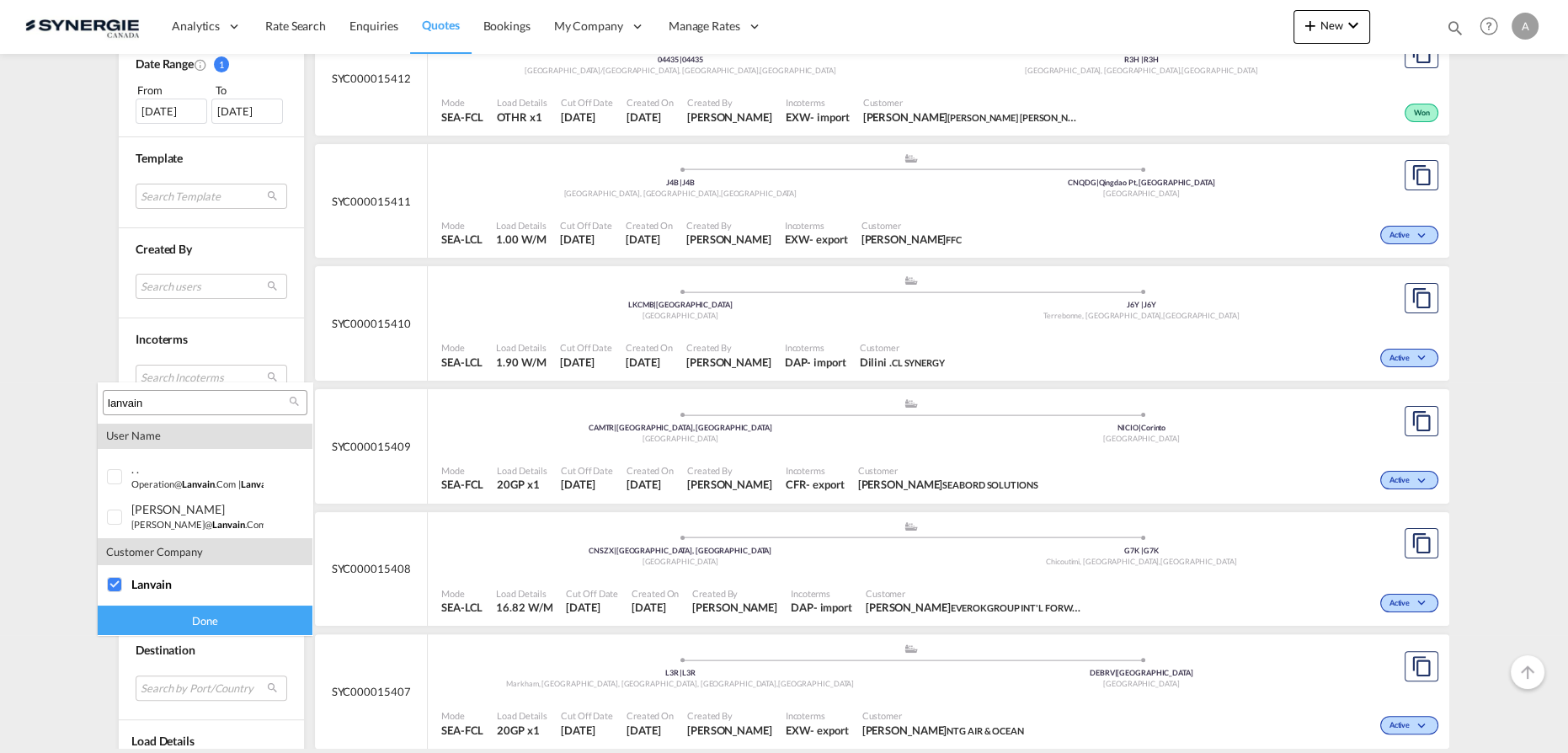
click at [152, 622] on div "Done" at bounding box center [205, 621] width 215 height 30
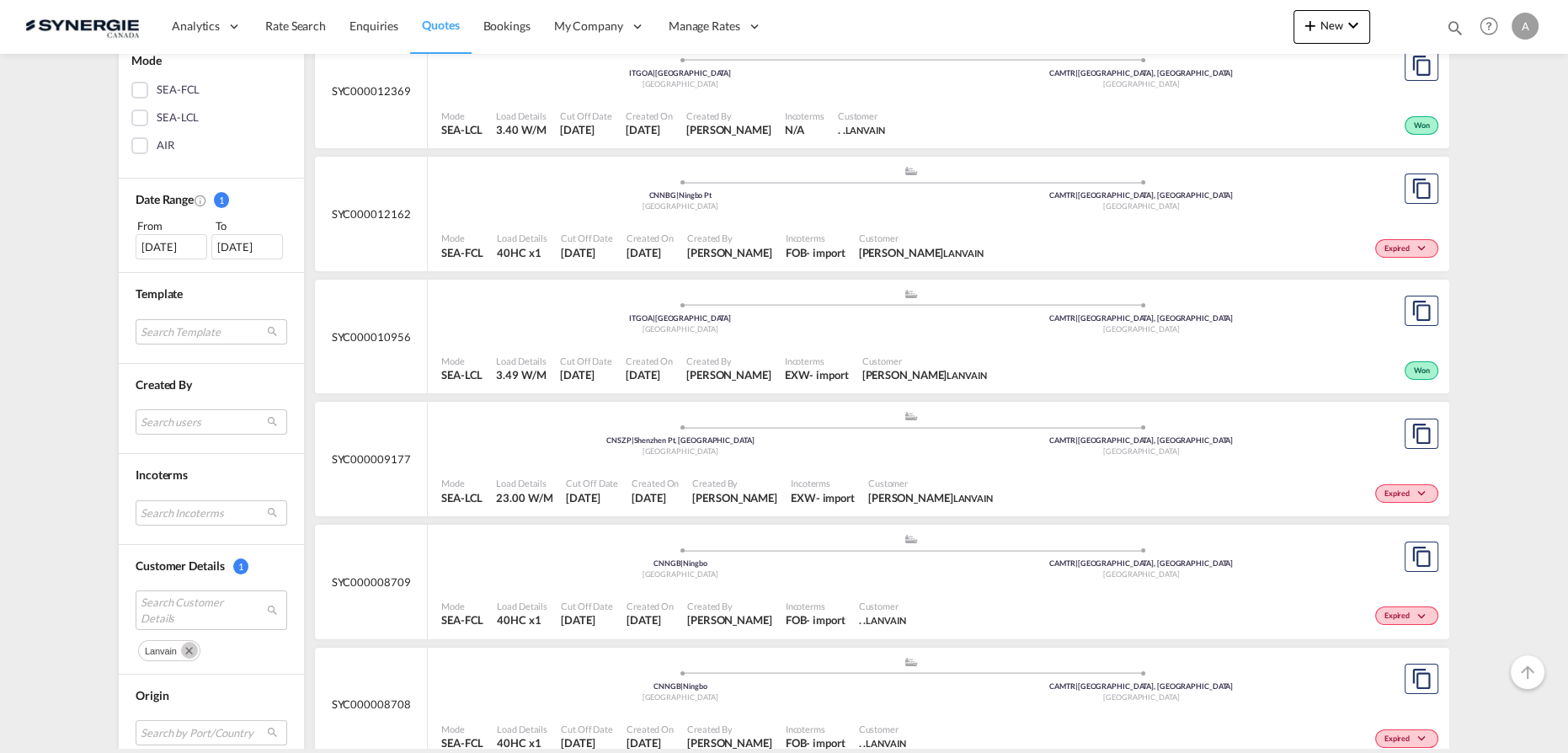
scroll to position [690, 0]
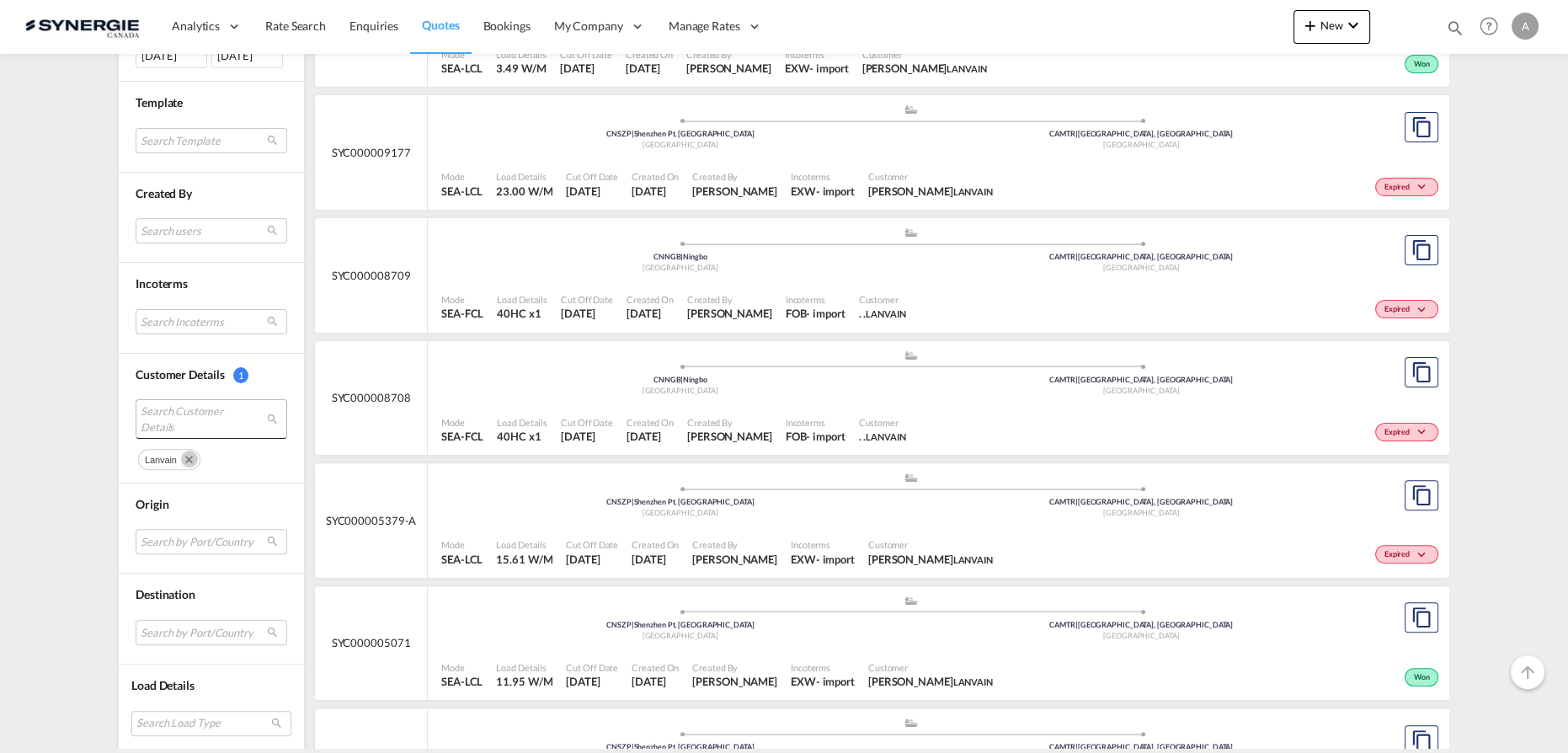
click at [181, 409] on span "Search Customer Details" at bounding box center [197, 418] width 115 height 30
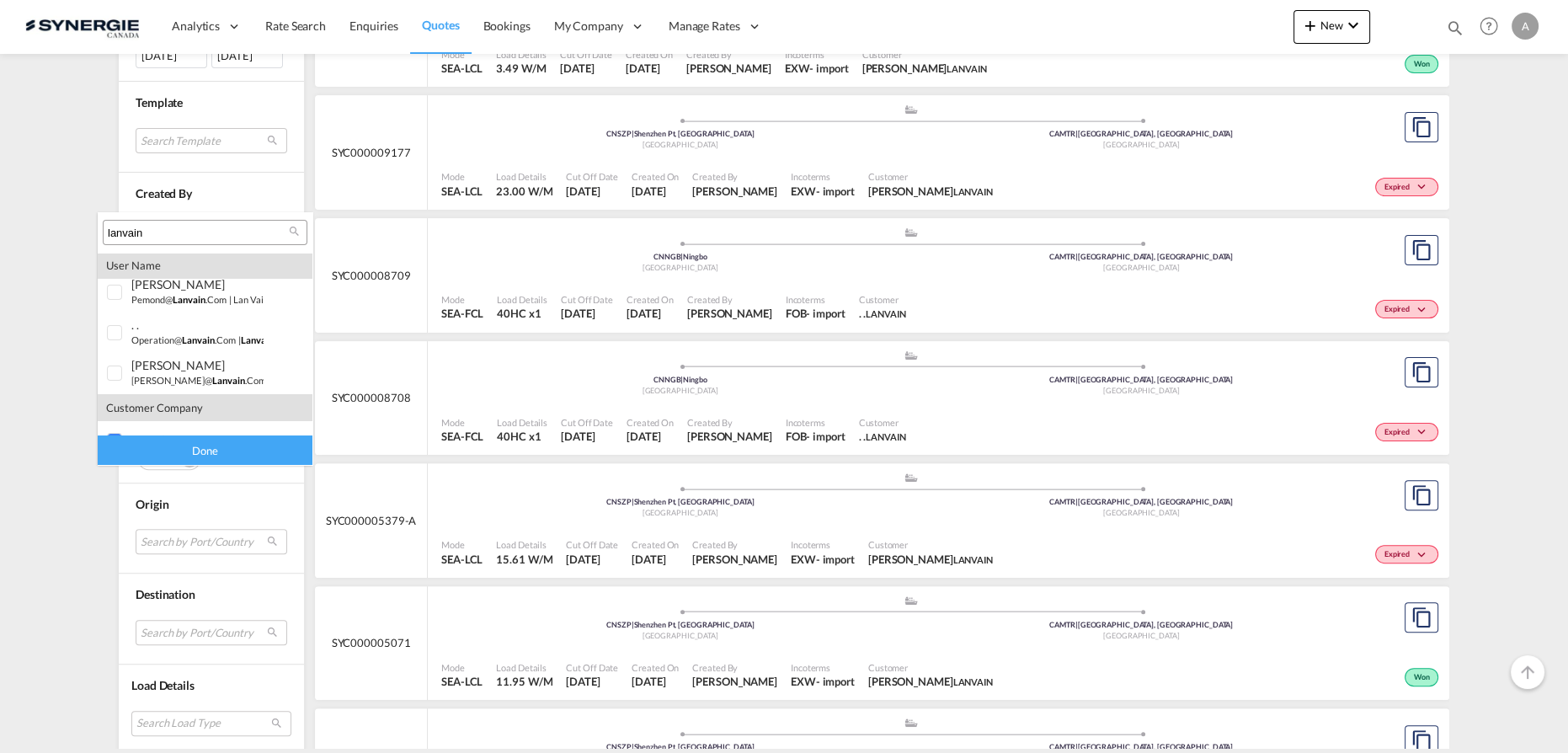
scroll to position [0, 0]
click at [112, 303] on div at bounding box center [115, 300] width 17 height 17
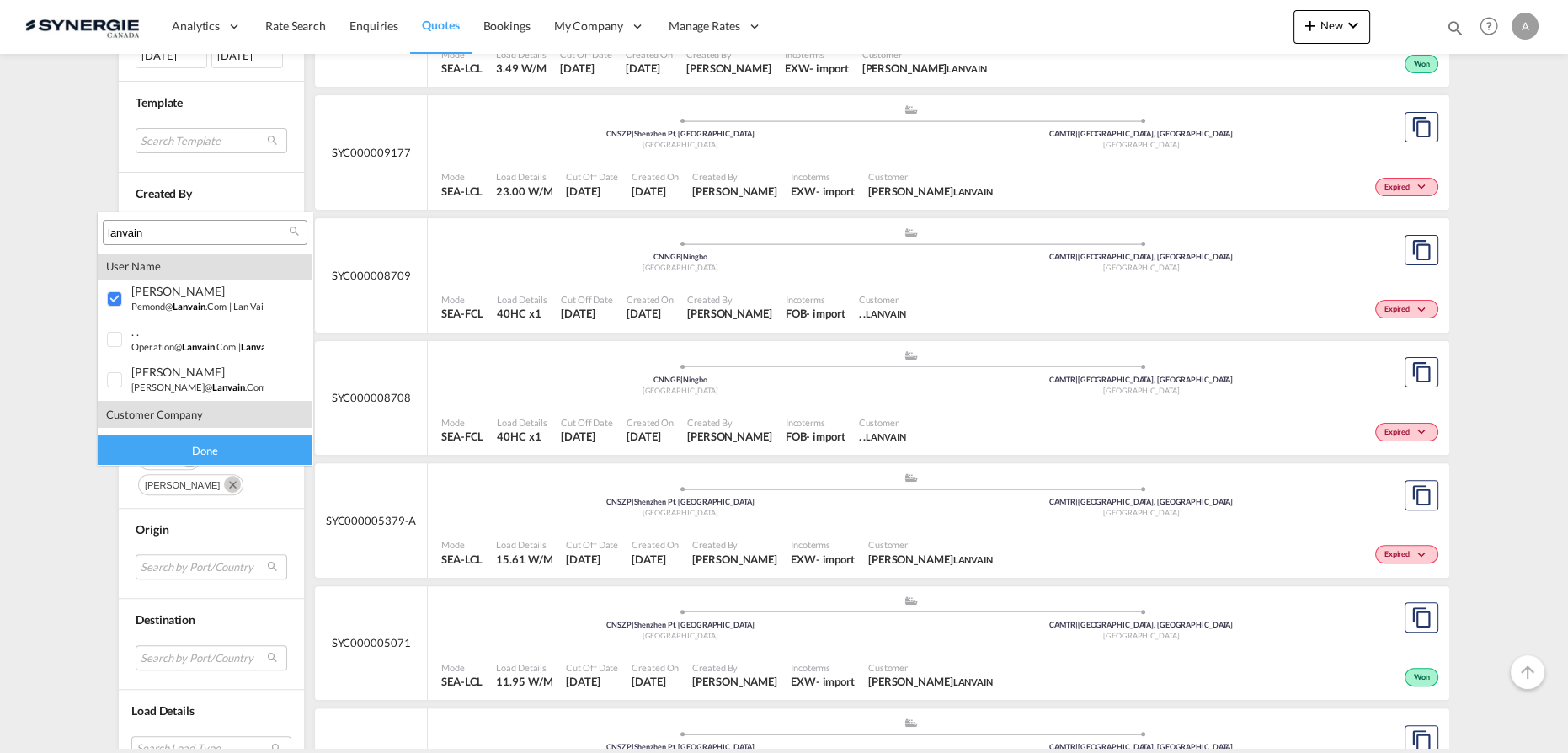
click at [167, 448] on div "Done" at bounding box center [205, 450] width 215 height 30
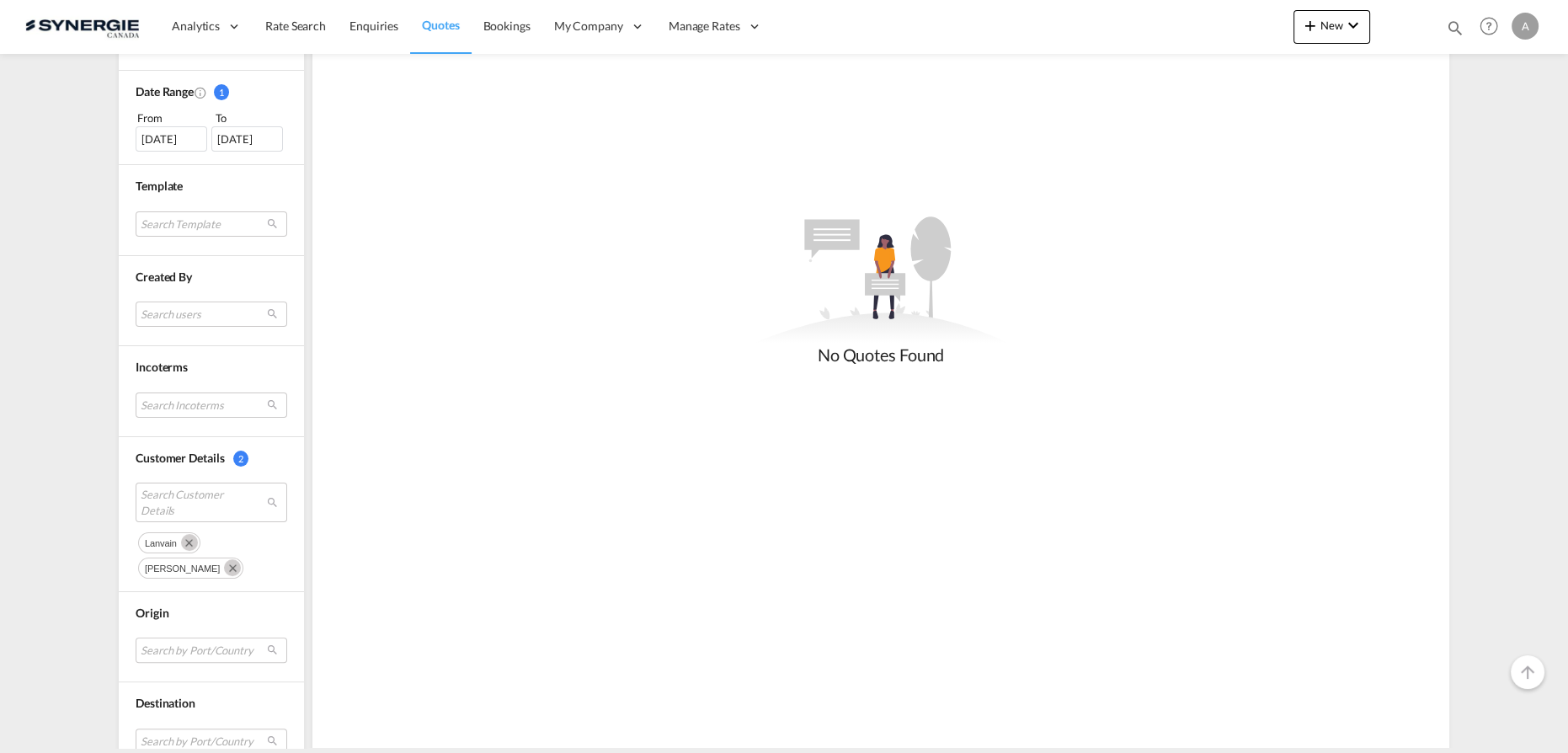
scroll to position [613, 0]
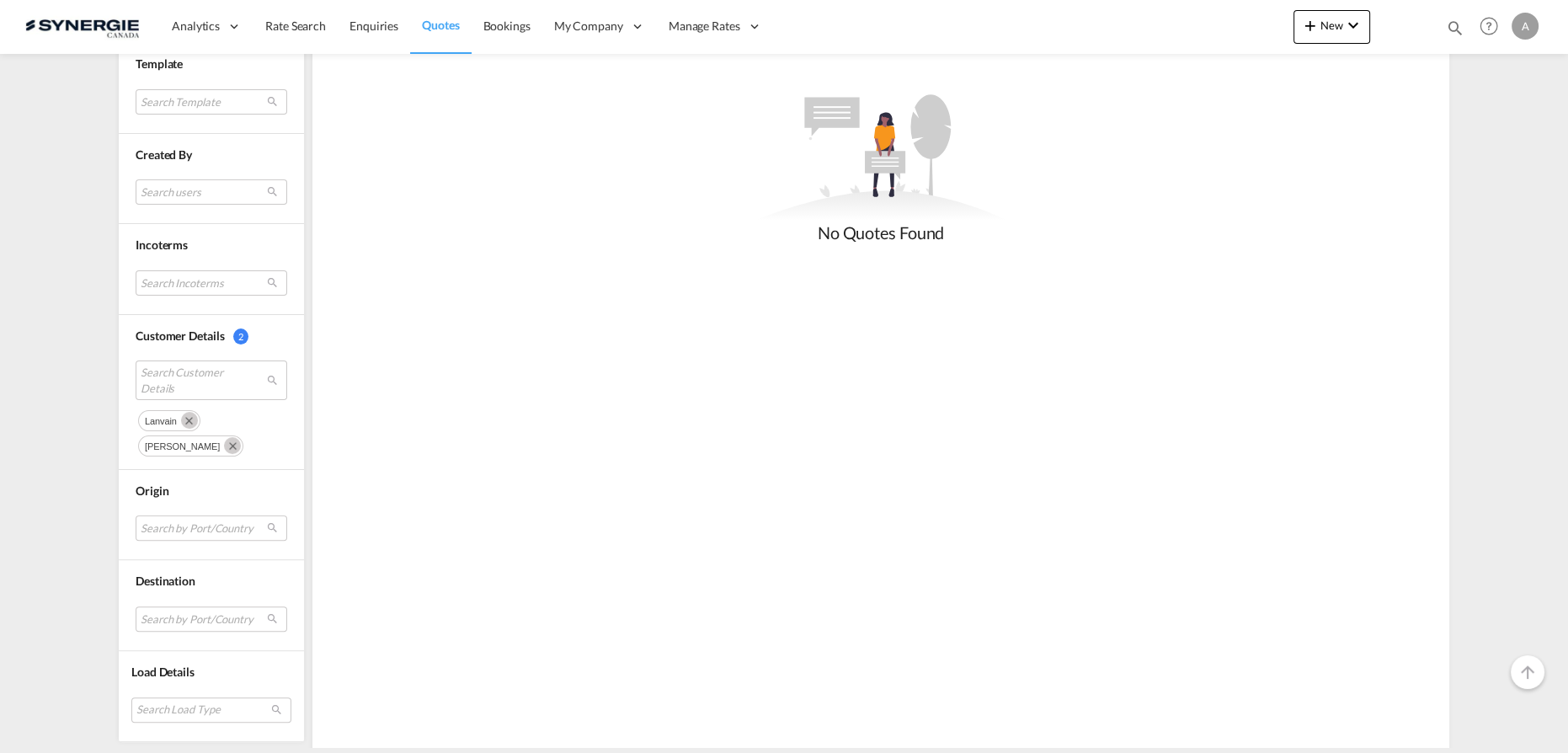
click at [181, 412] on md-icon "Remove" at bounding box center [189, 420] width 17 height 17
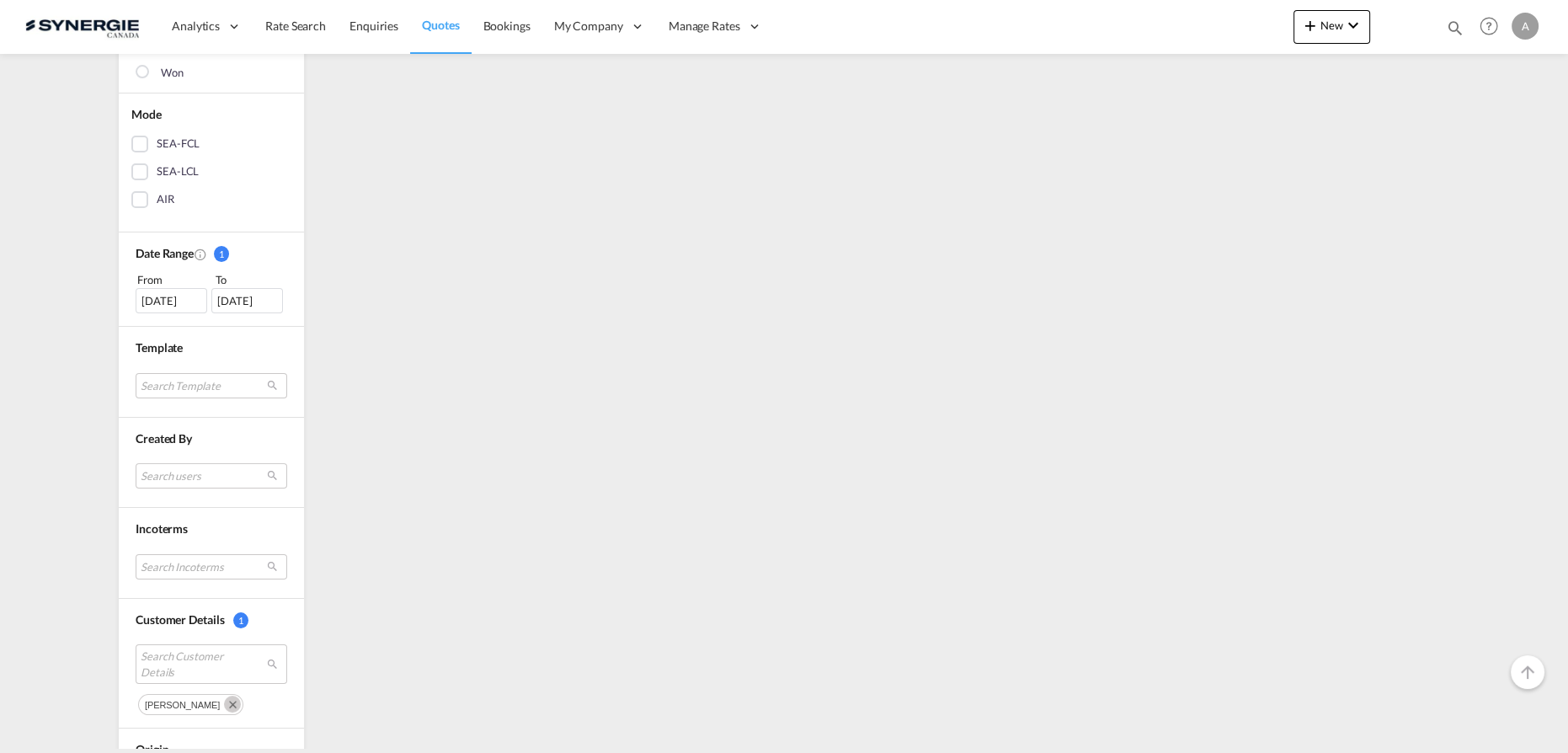
scroll to position [0, 0]
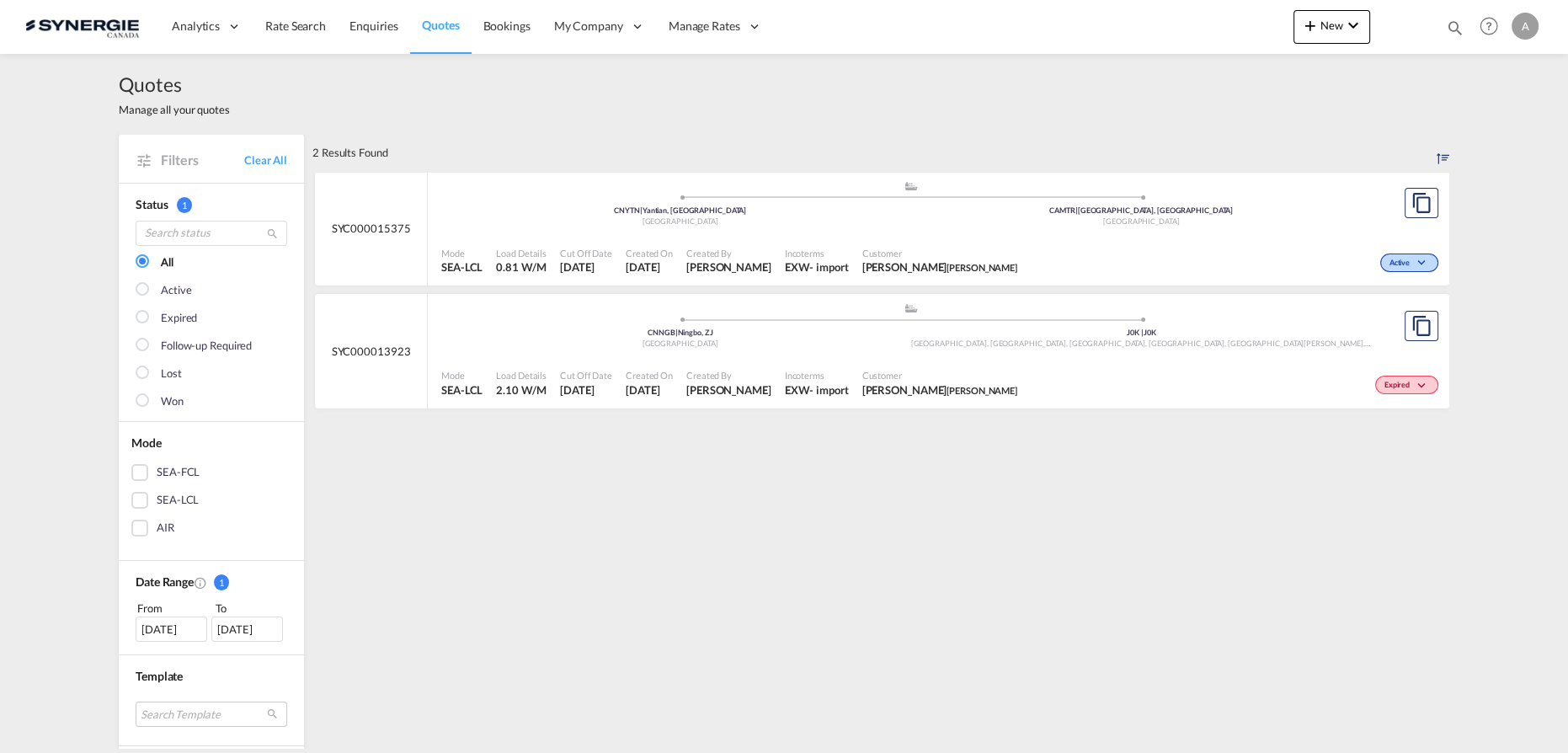
click at [861, 240] on div "Customer Philippe Emond Lan Vain" at bounding box center [940, 261] width 168 height 42
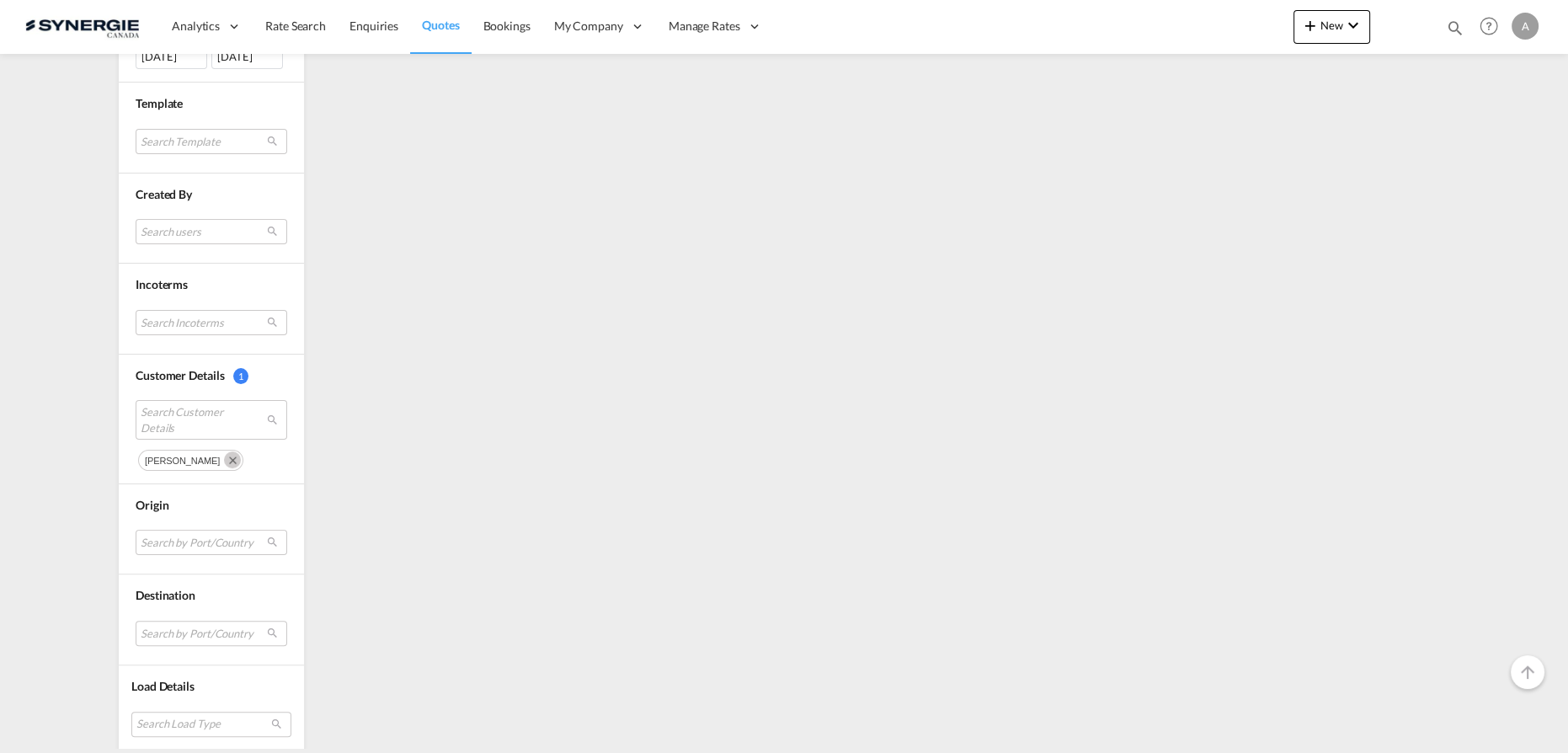
click at [224, 451] on md-icon "Remove" at bounding box center [232, 459] width 17 height 17
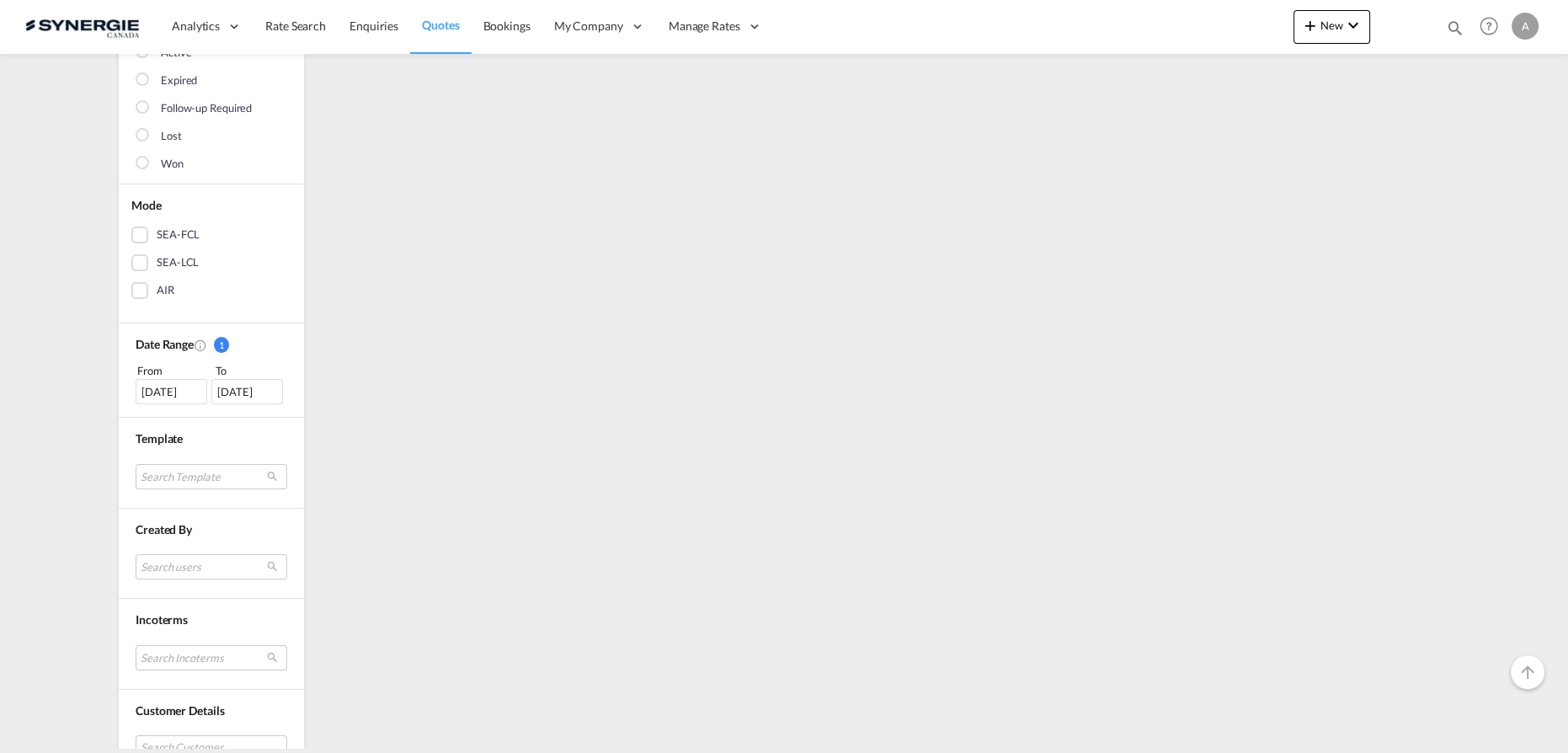
scroll to position [547, 0]
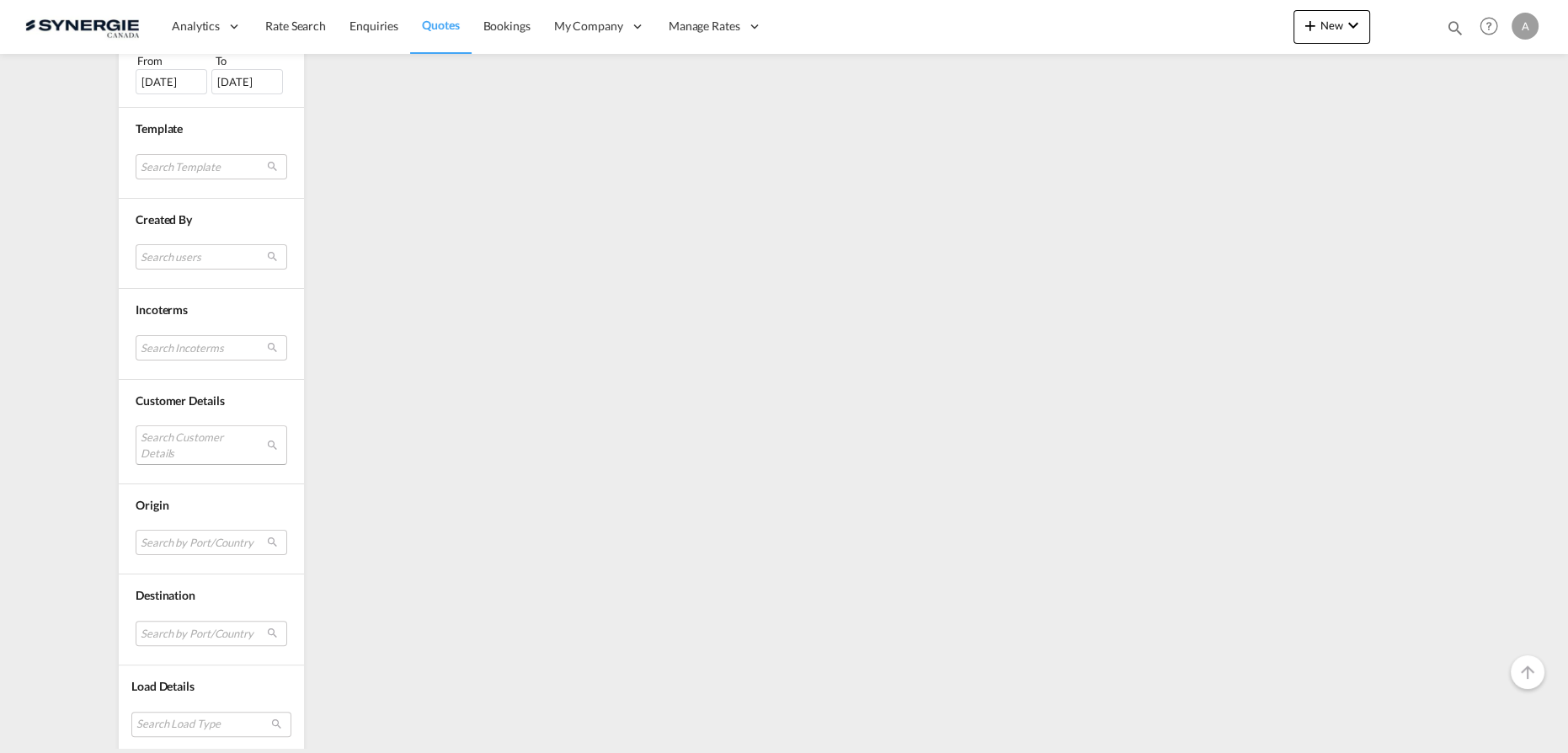
click at [162, 435] on md-select "Search Customer Details" at bounding box center [211, 445] width 151 height 39
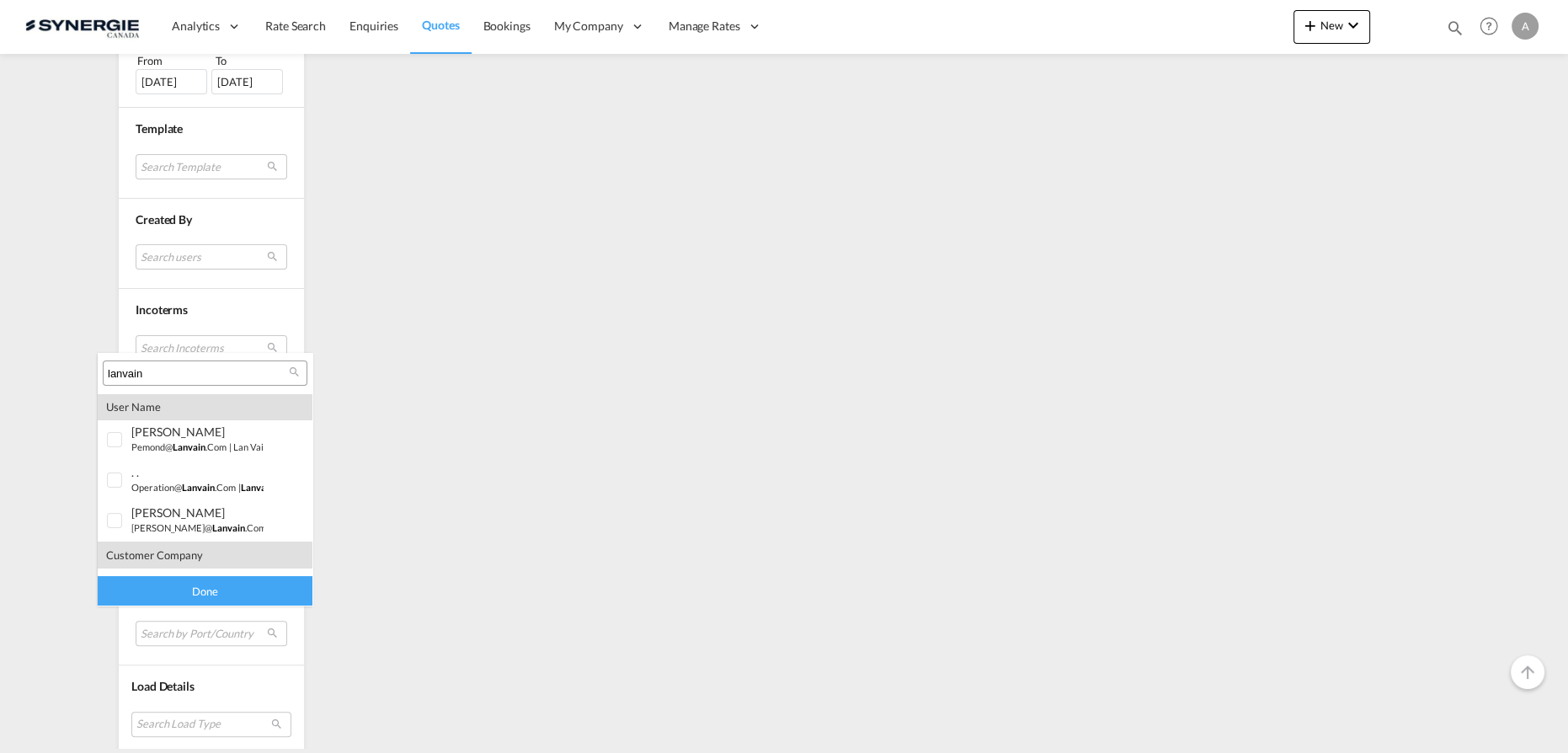
click at [166, 379] on input "lanvain" at bounding box center [198, 373] width 181 height 15
type input "aef"
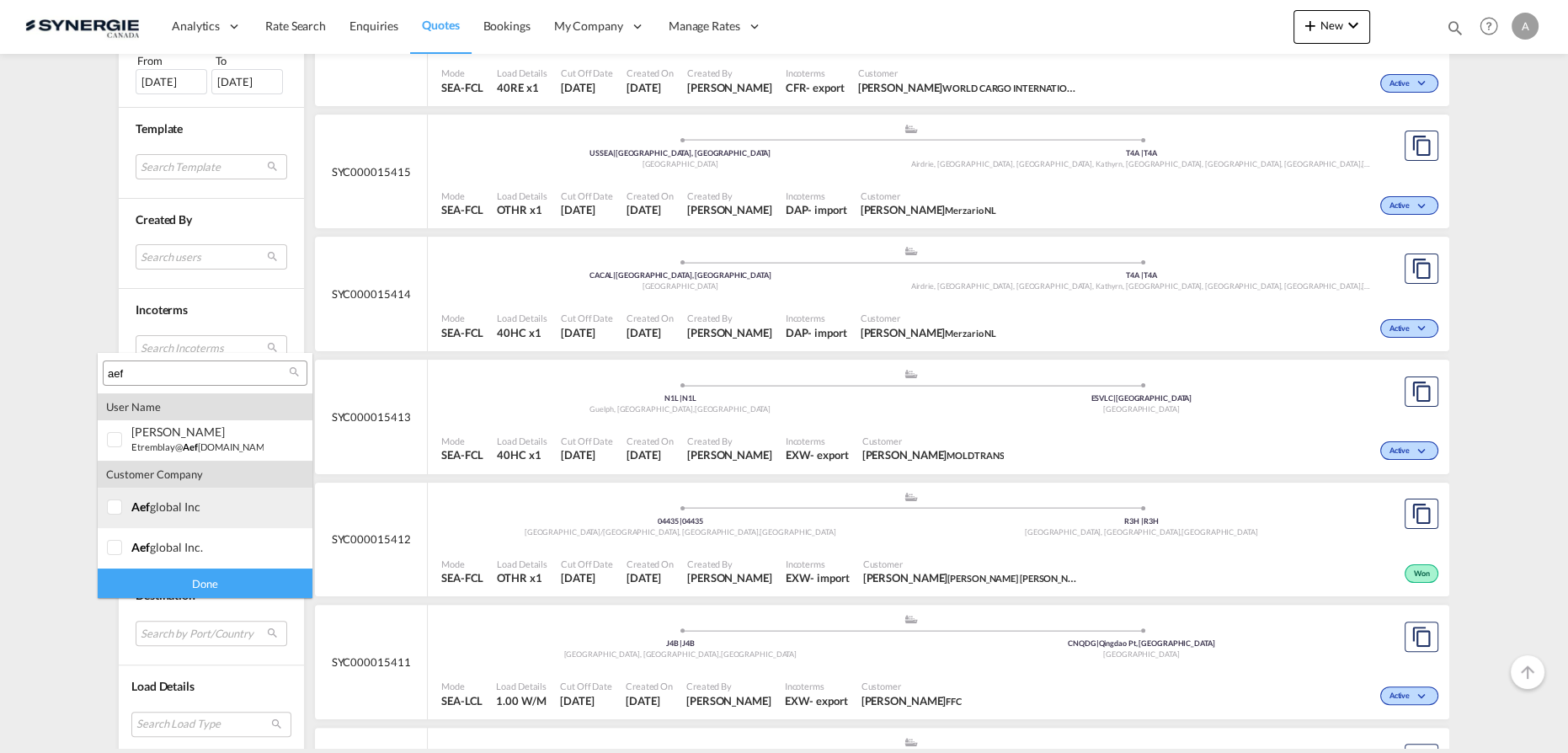
click at [170, 504] on div "aef global inc" at bounding box center [197, 507] width 132 height 14
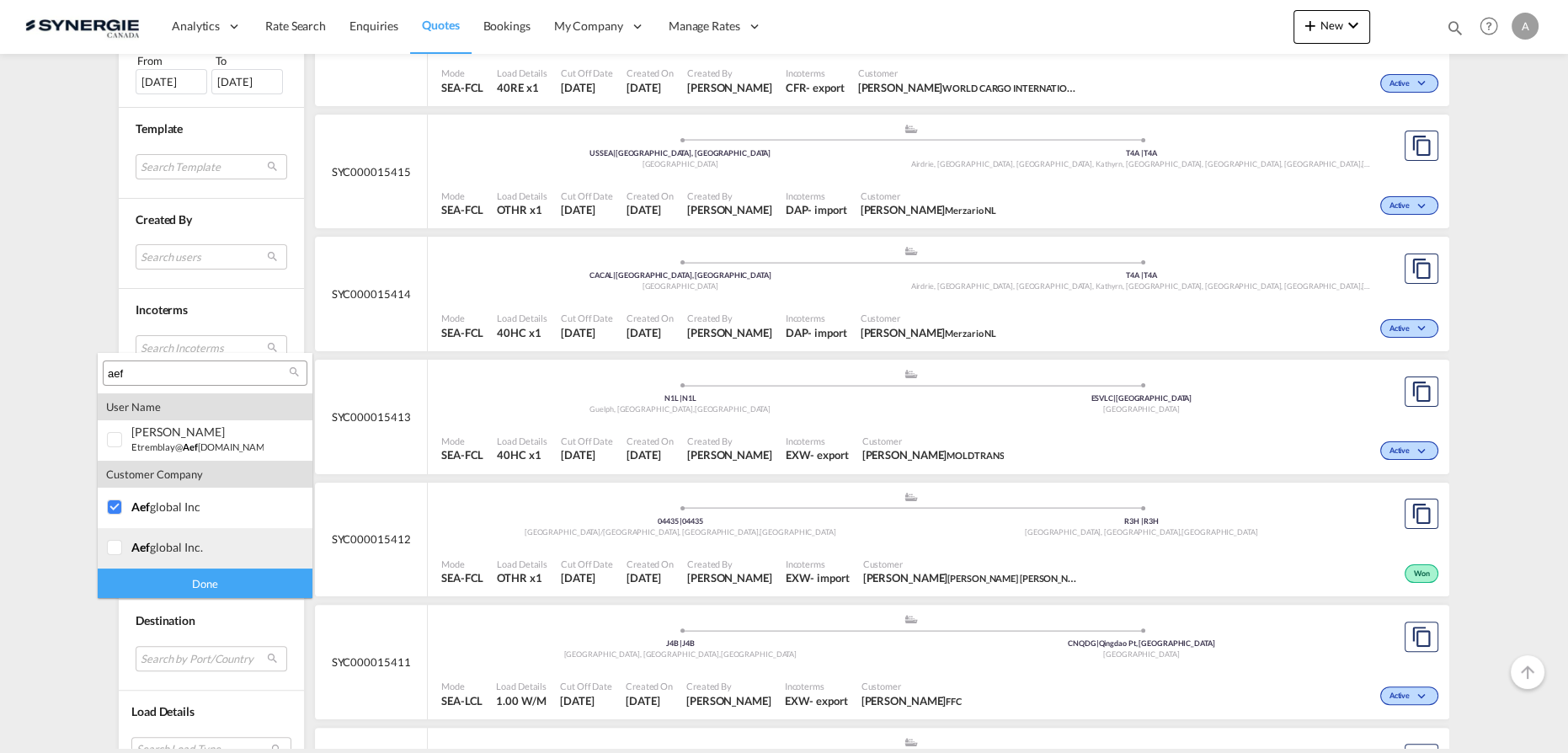
click at [156, 562] on md-option "company aef global inc." at bounding box center [205, 548] width 215 height 41
click at [176, 577] on div "Done" at bounding box center [205, 584] width 215 height 30
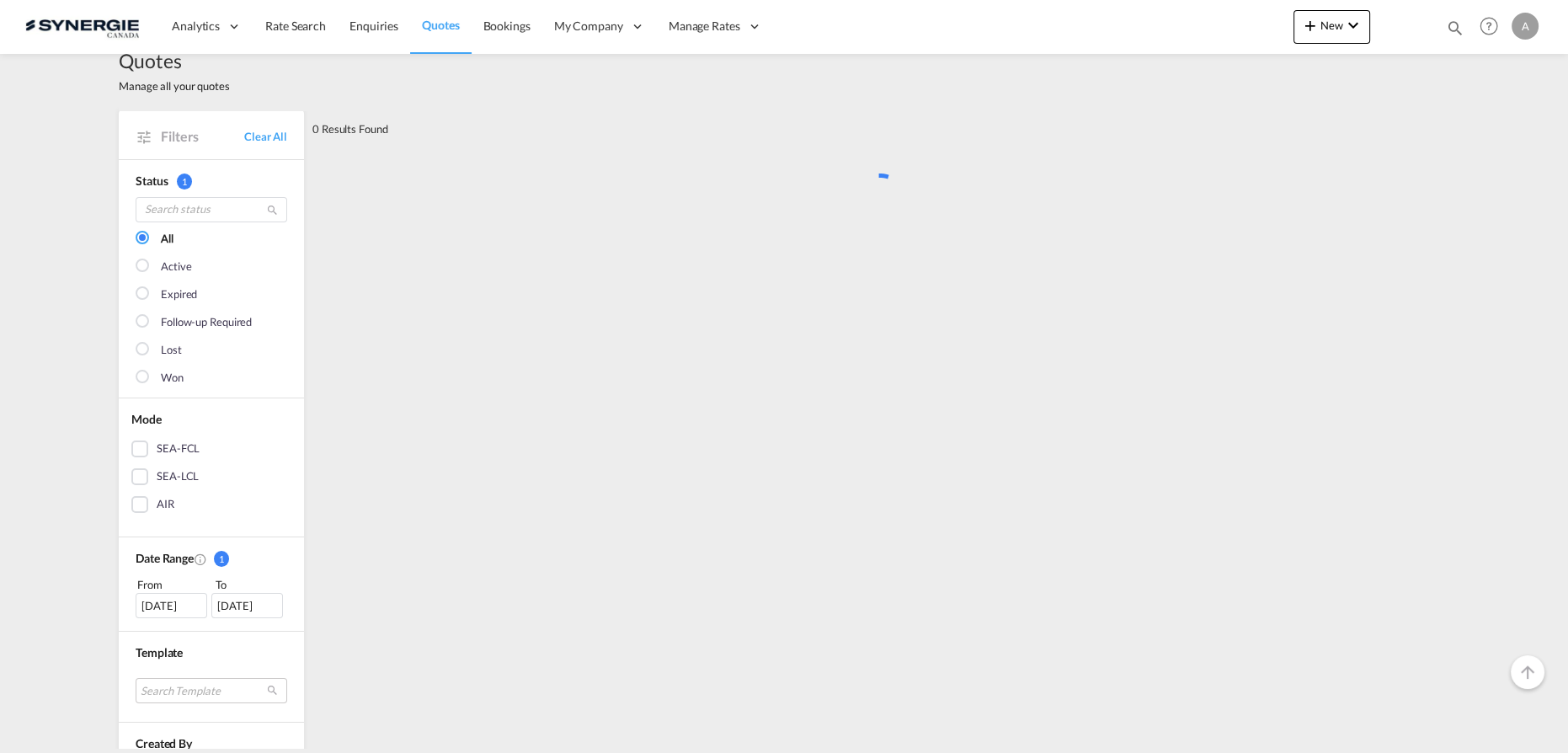
scroll to position [0, 0]
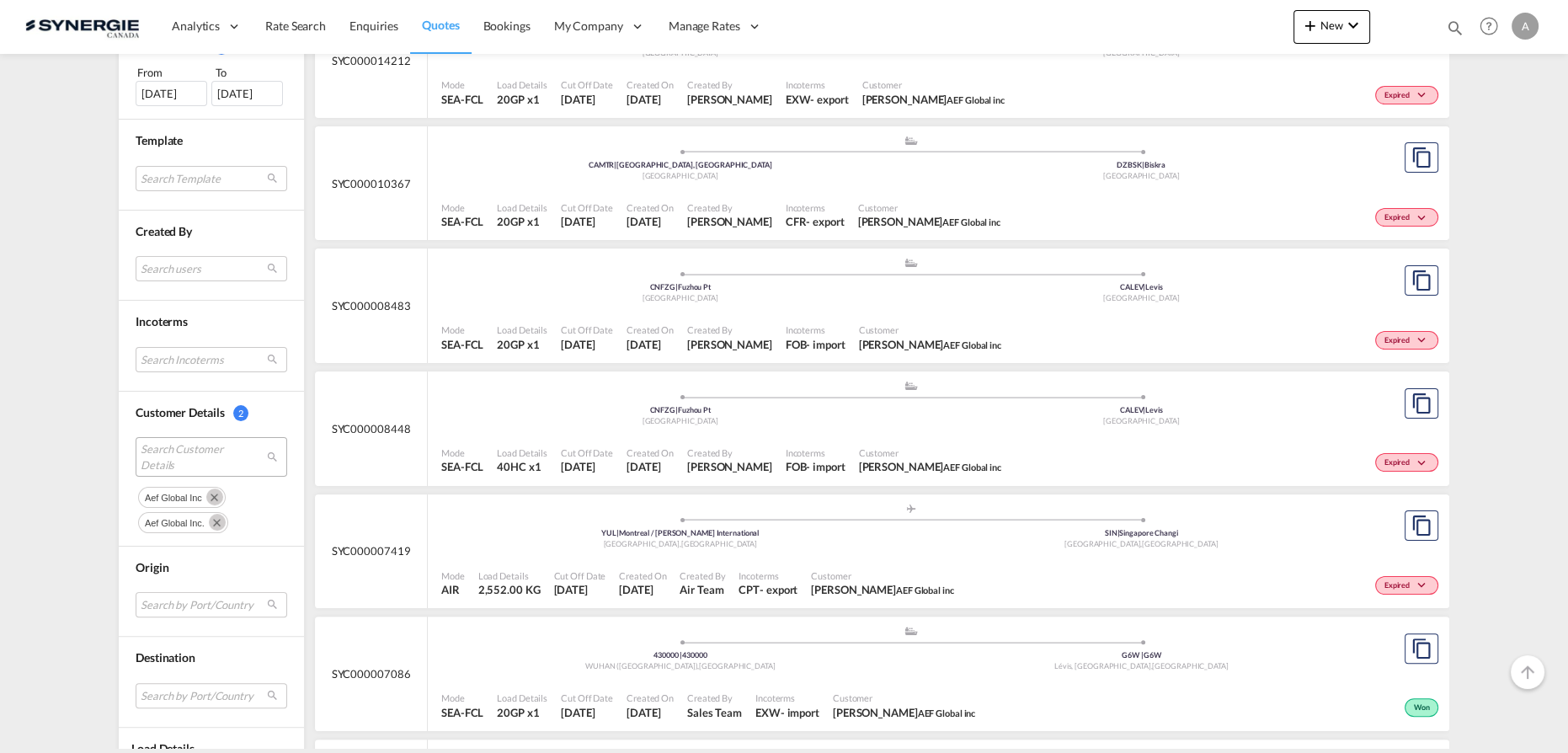
click at [213, 488] on md-icon "Remove" at bounding box center [215, 497] width 17 height 17
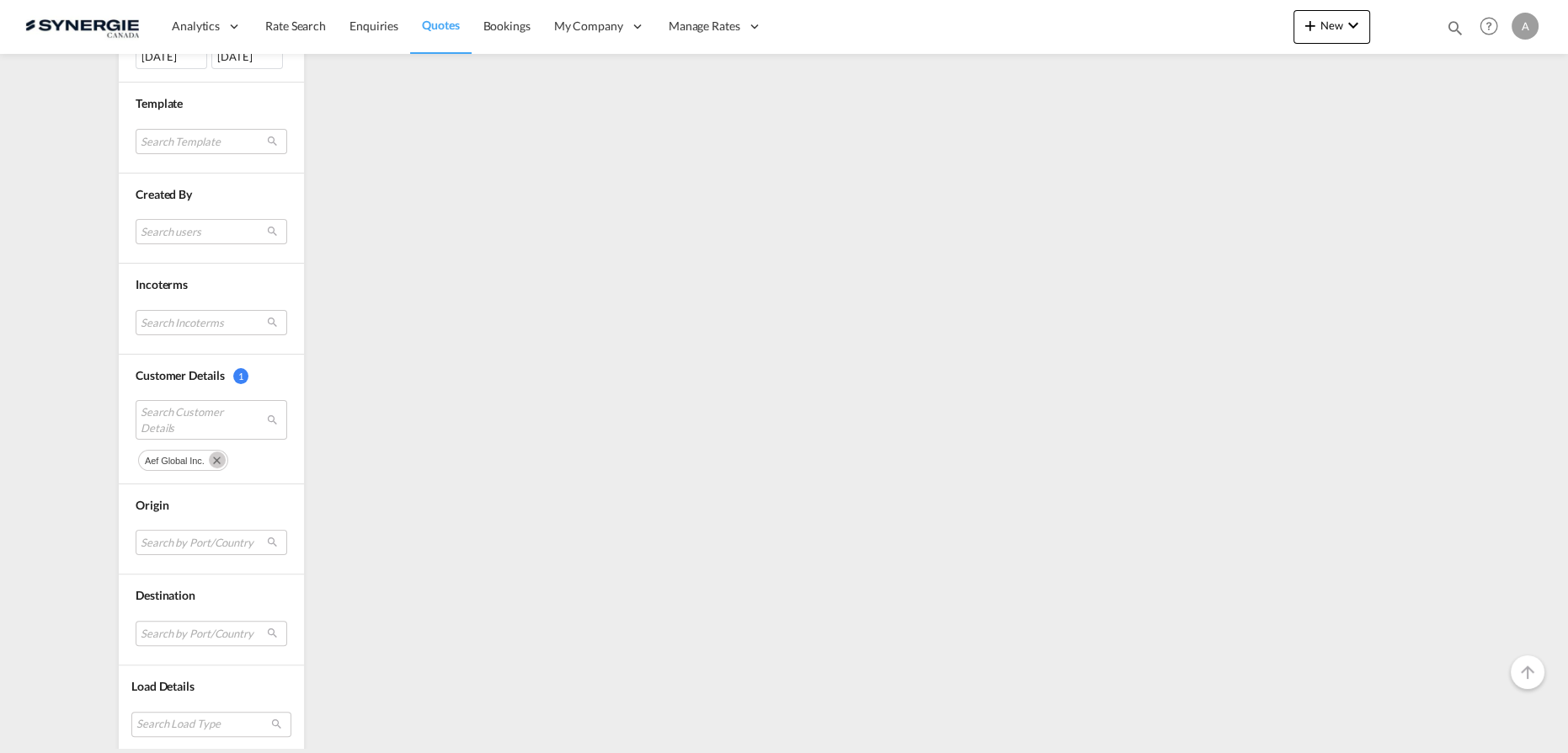
click at [209, 451] on md-icon "Remove" at bounding box center [217, 459] width 17 height 17
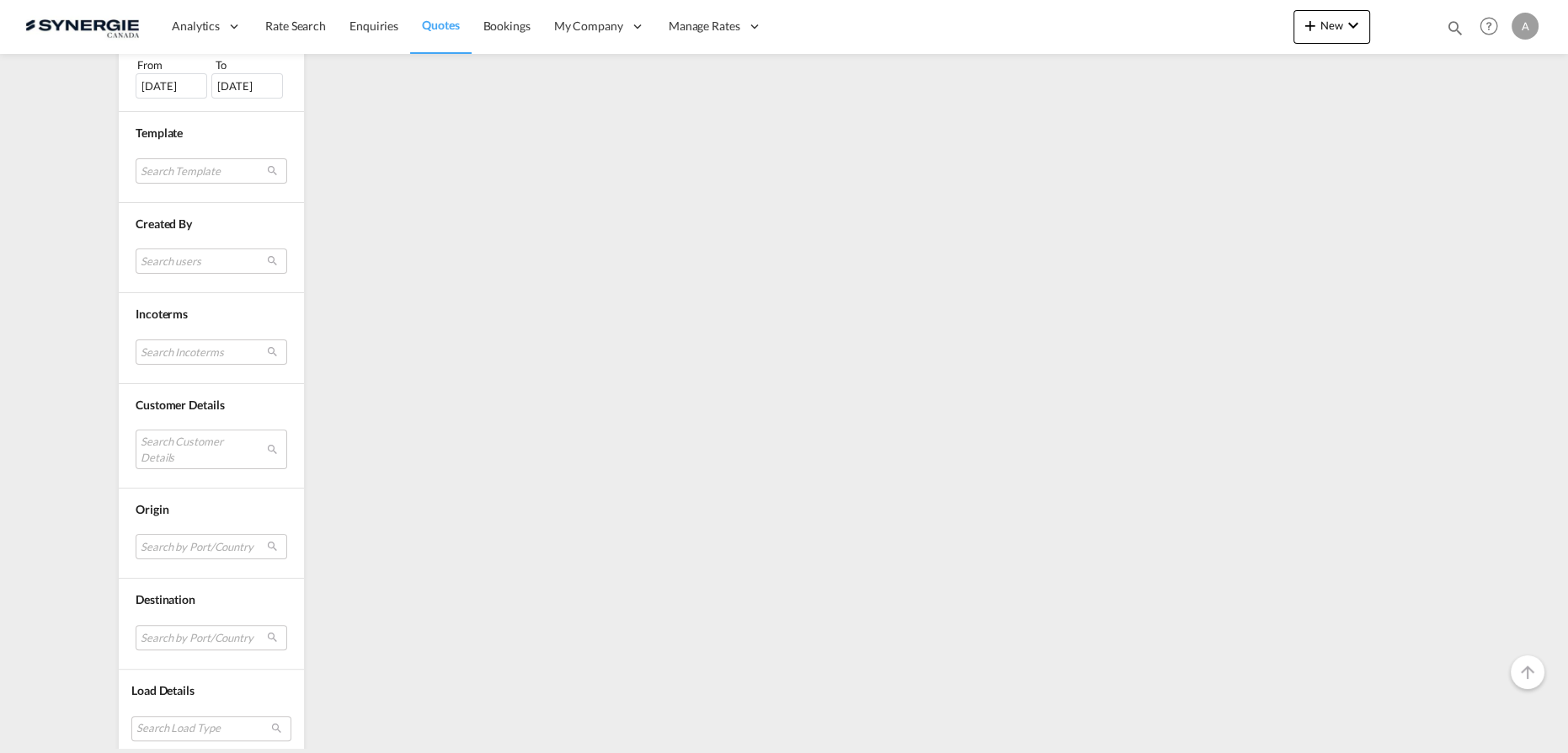
scroll to position [547, 0]
click at [166, 451] on md-select "Search Customer Details" at bounding box center [211, 445] width 151 height 39
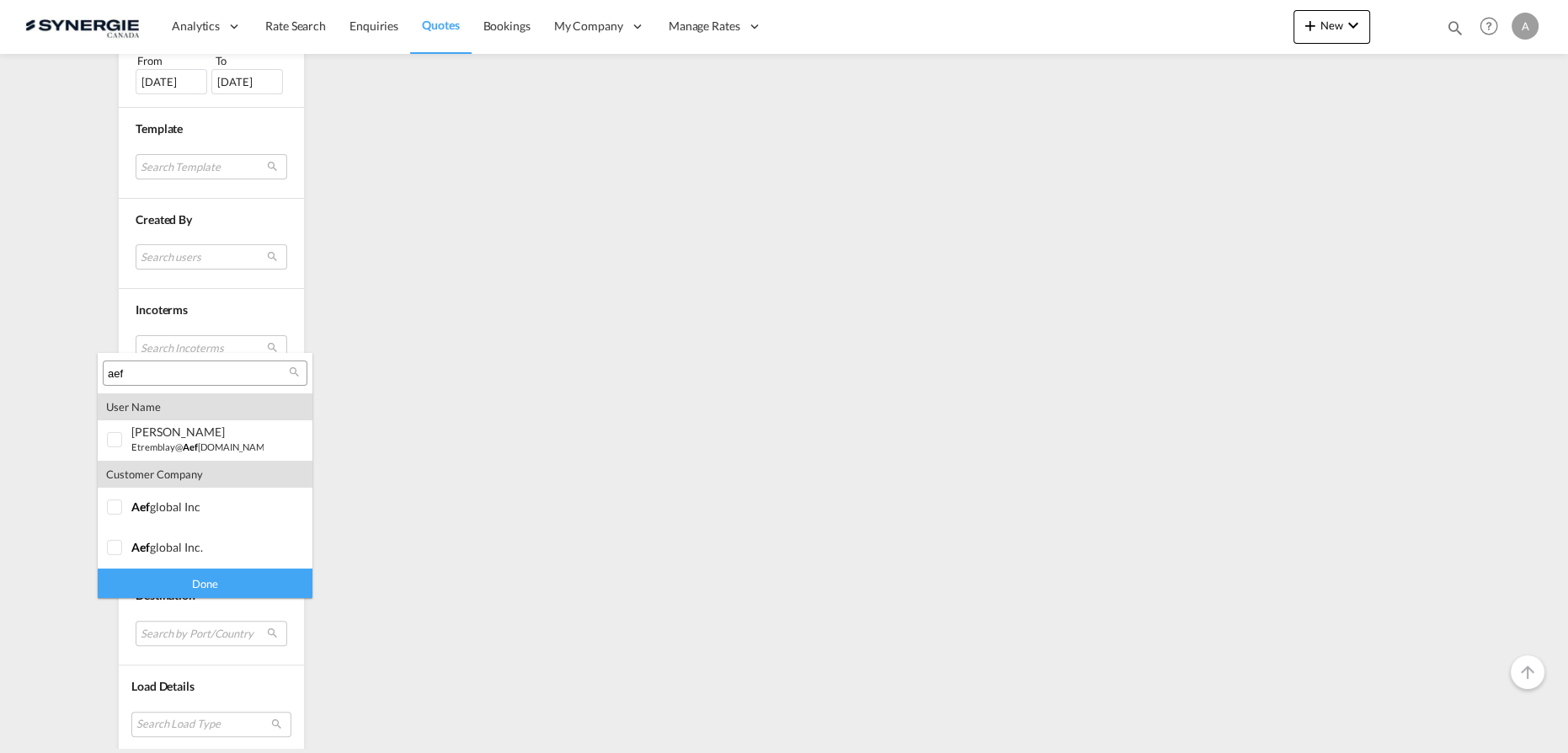
click at [197, 374] on input "aef" at bounding box center [198, 373] width 181 height 15
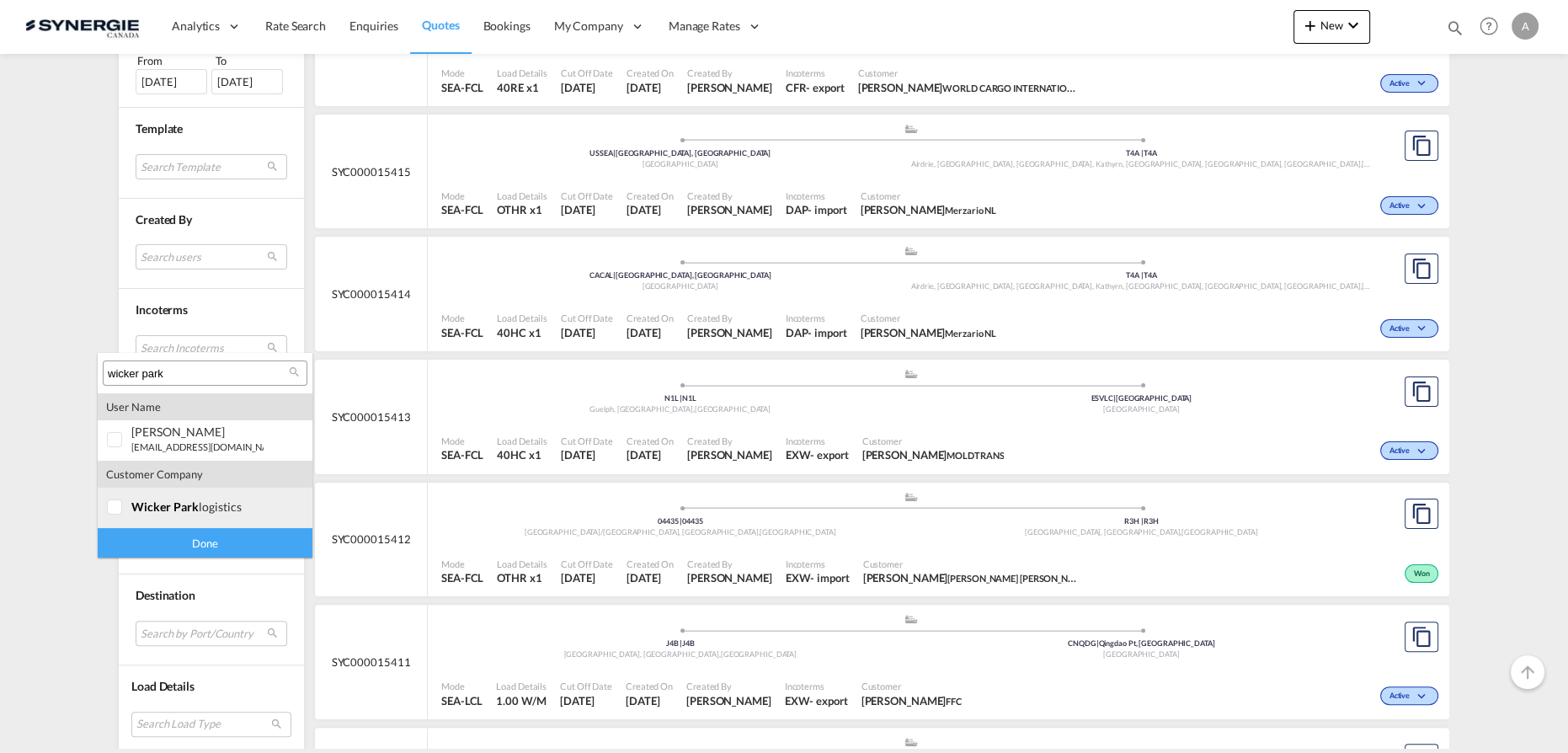
type input "wicker park"
click at [193, 502] on span "wicker park" at bounding box center [165, 507] width 67 height 14
click at [193, 538] on div "Done" at bounding box center [205, 543] width 215 height 30
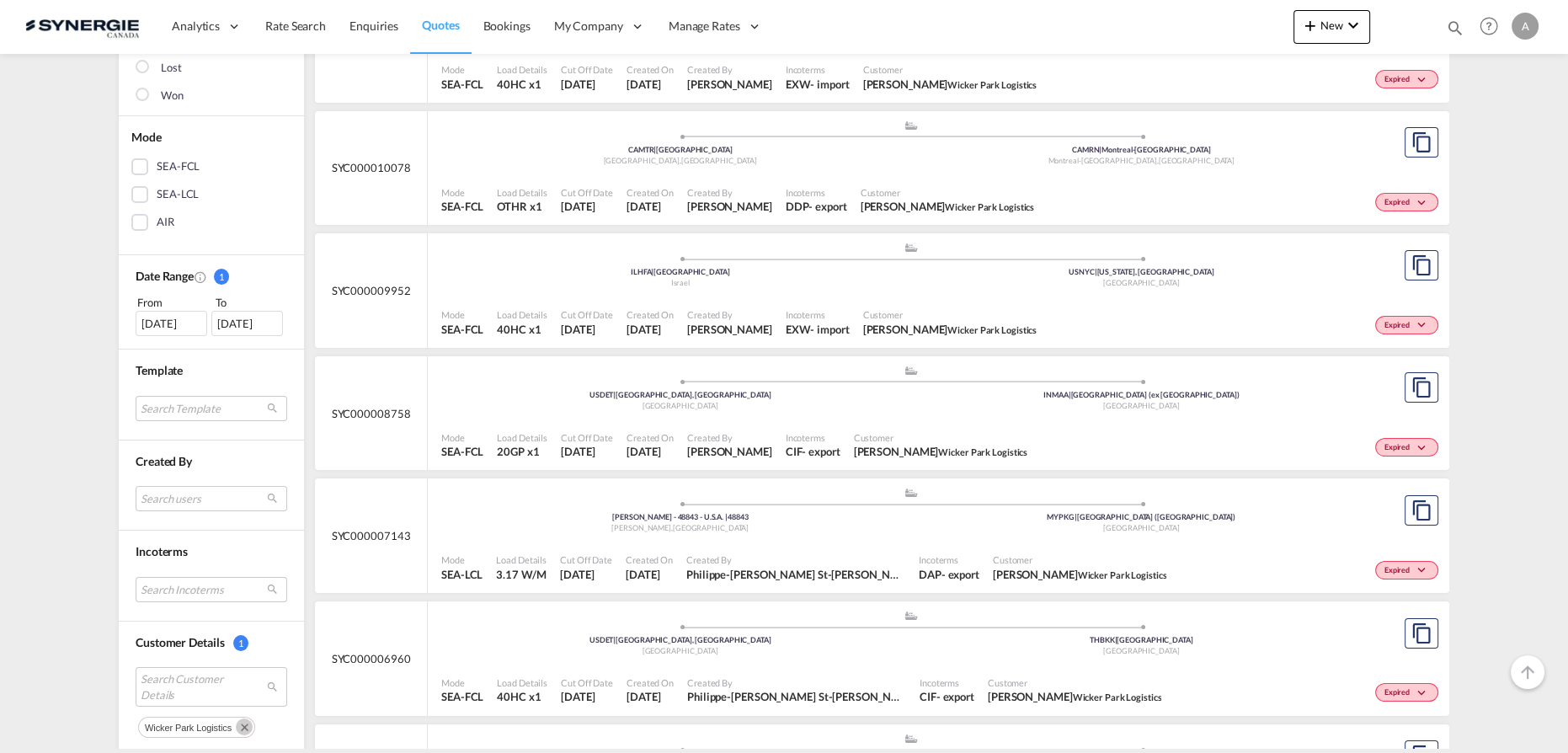
scroll to position [382, 0]
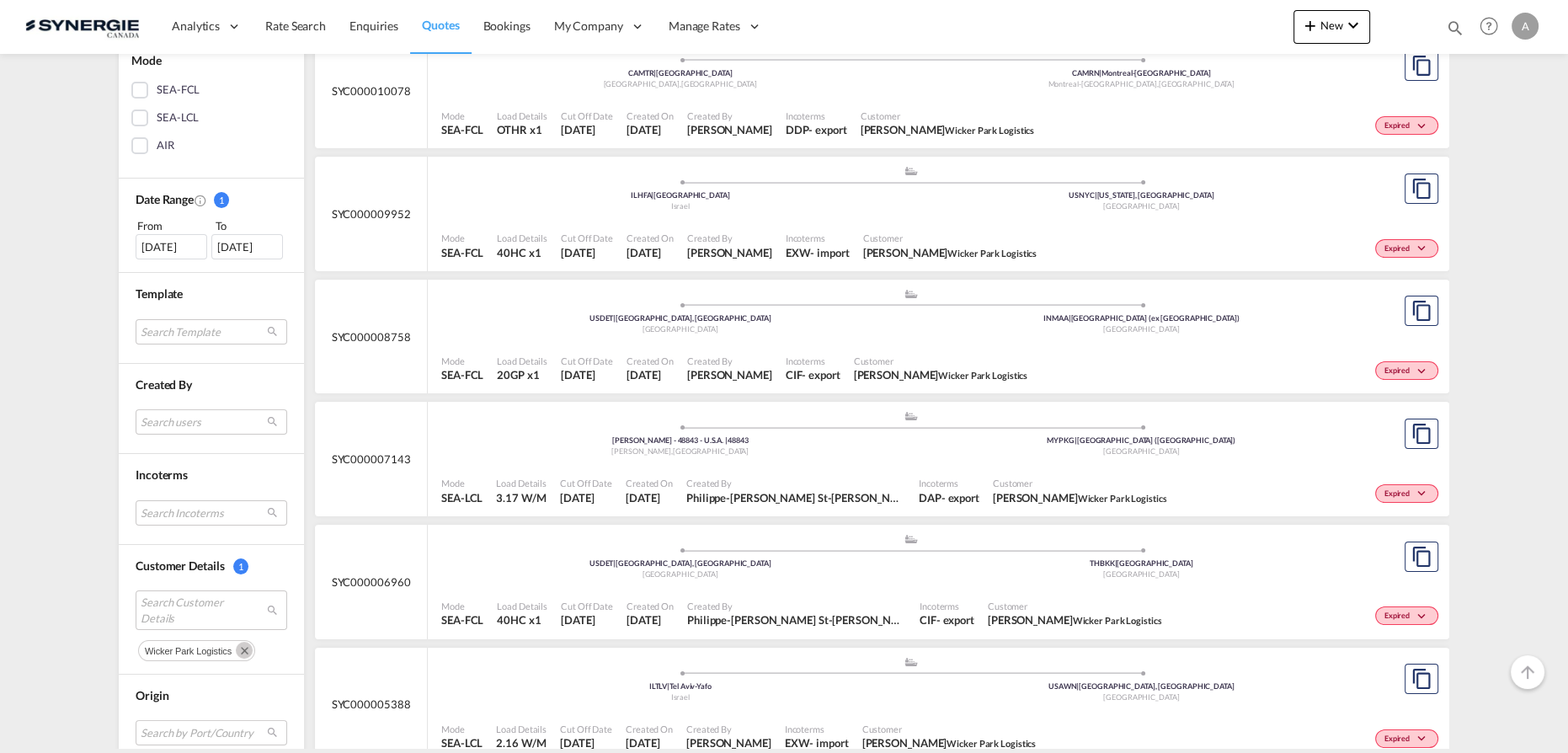
click at [806, 345] on div "Mode SEA-FCL Load Details 20GP x1 Cut Off Date 21 Feb 2025 Created On 21 Feb 20…" at bounding box center [938, 369] width 1022 height 51
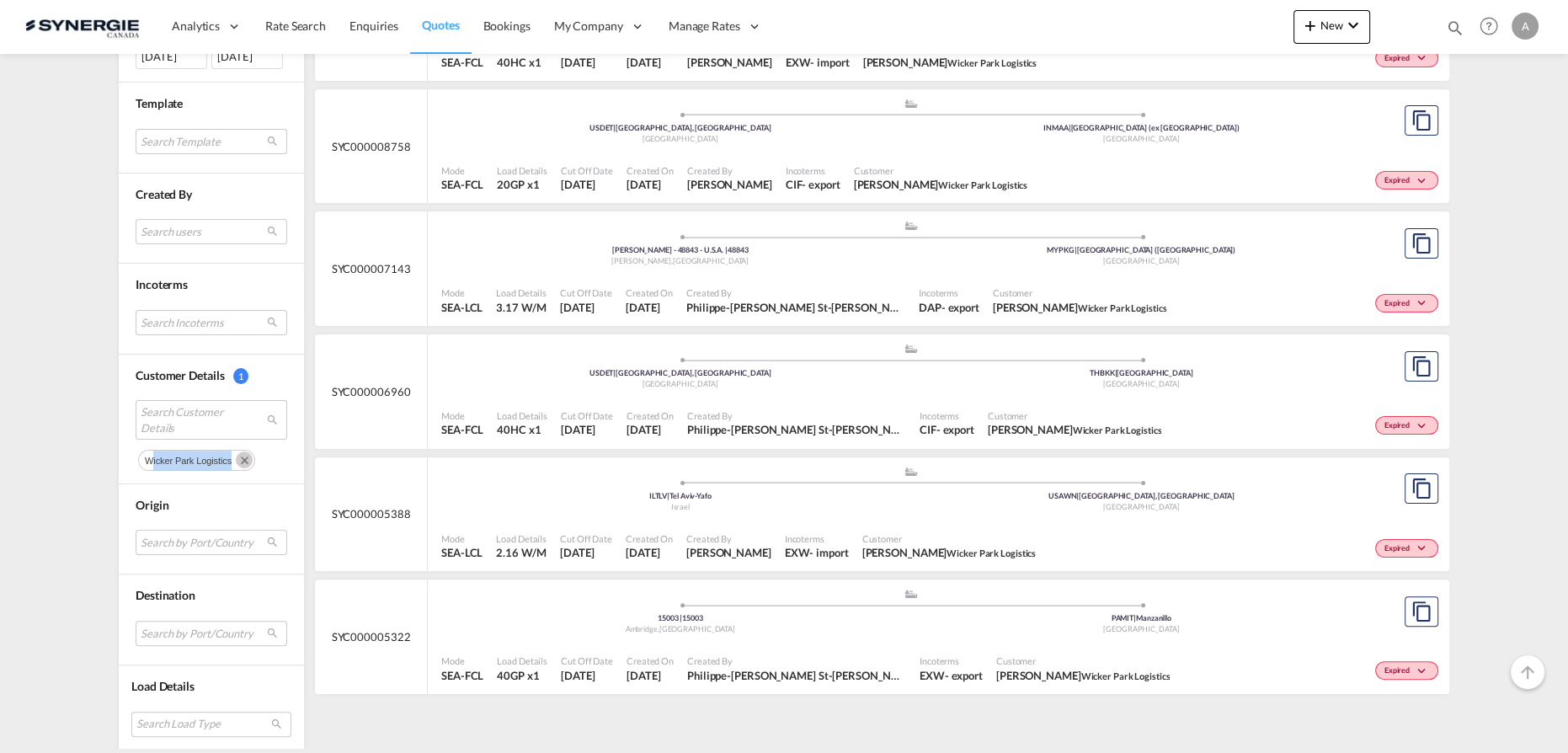
click at [237, 446] on md-chips-wrap "wicker park logistics" at bounding box center [211, 459] width 151 height 25
click at [238, 453] on md-icon "Remove" at bounding box center [244, 459] width 17 height 17
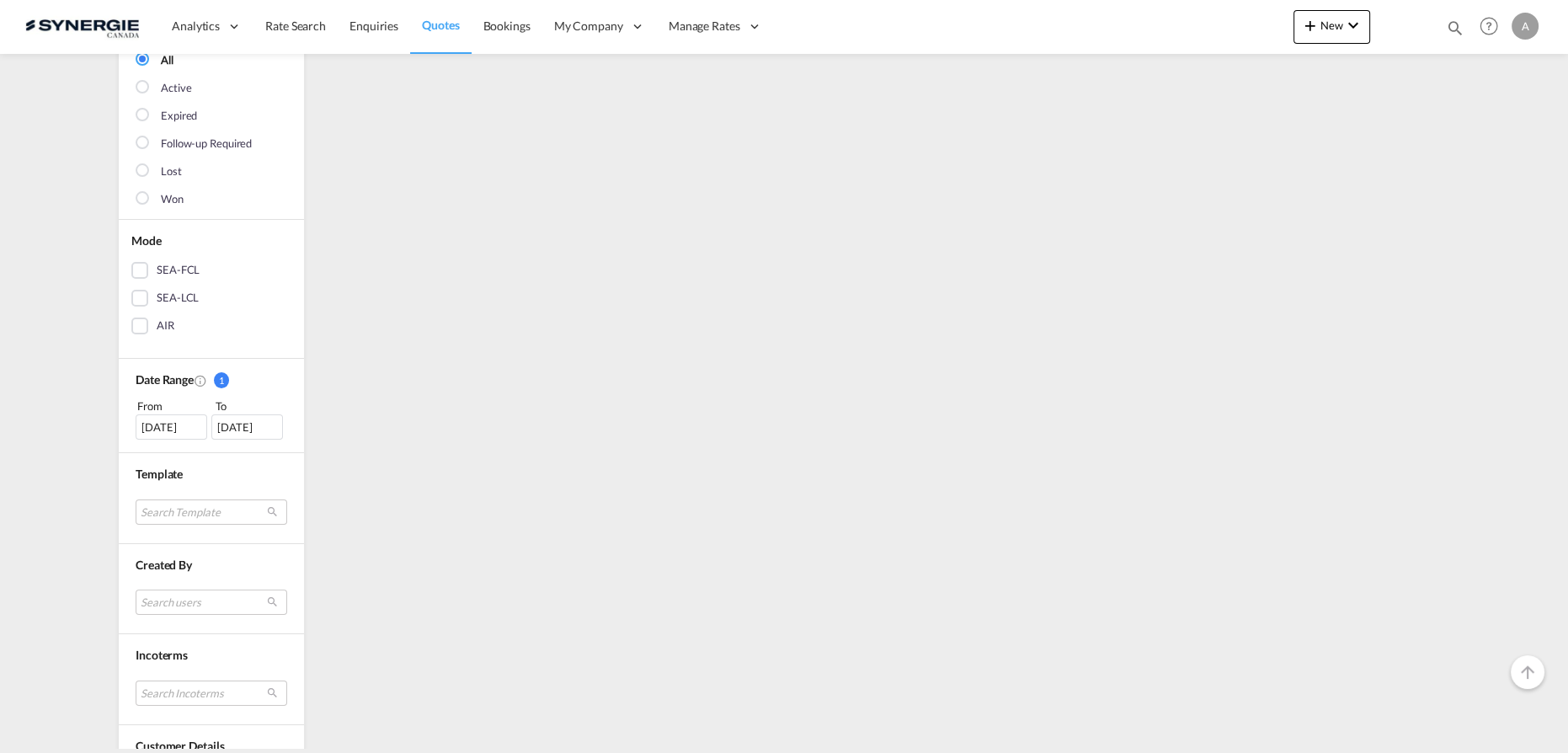
scroll to position [449, 0]
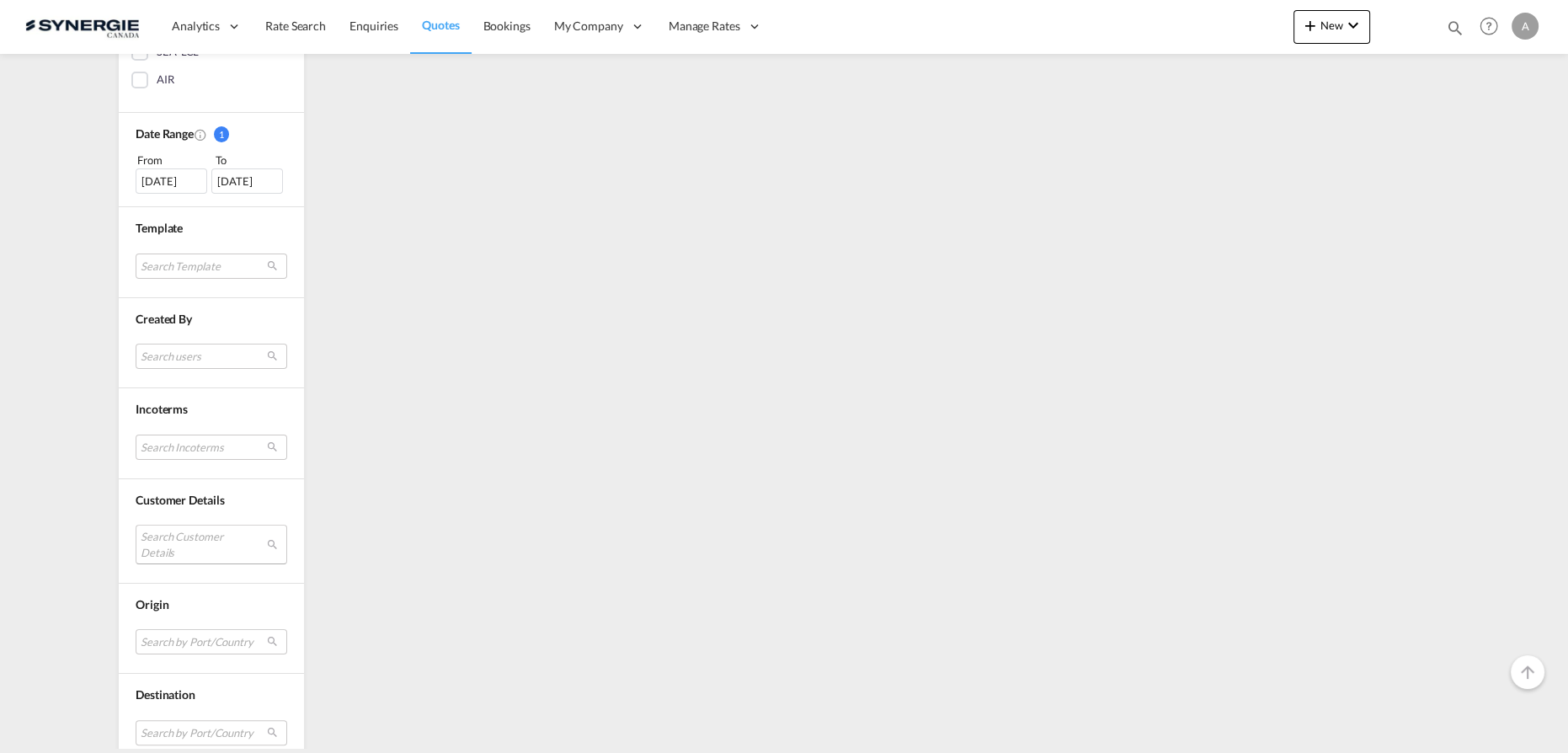
click at [173, 536] on md-select "Search Customer Details" at bounding box center [211, 544] width 151 height 39
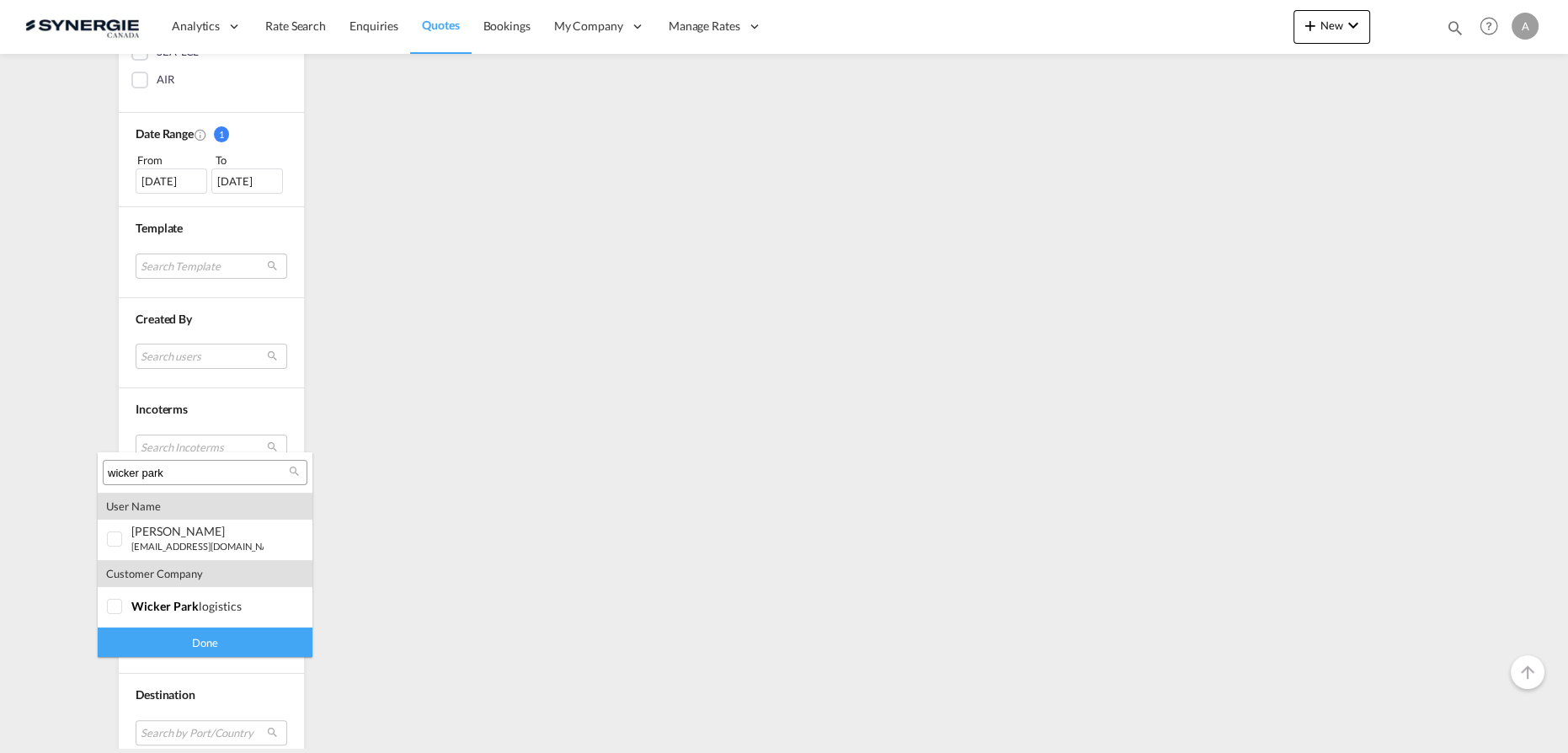
click at [162, 477] on input "wicker park" at bounding box center [198, 473] width 181 height 15
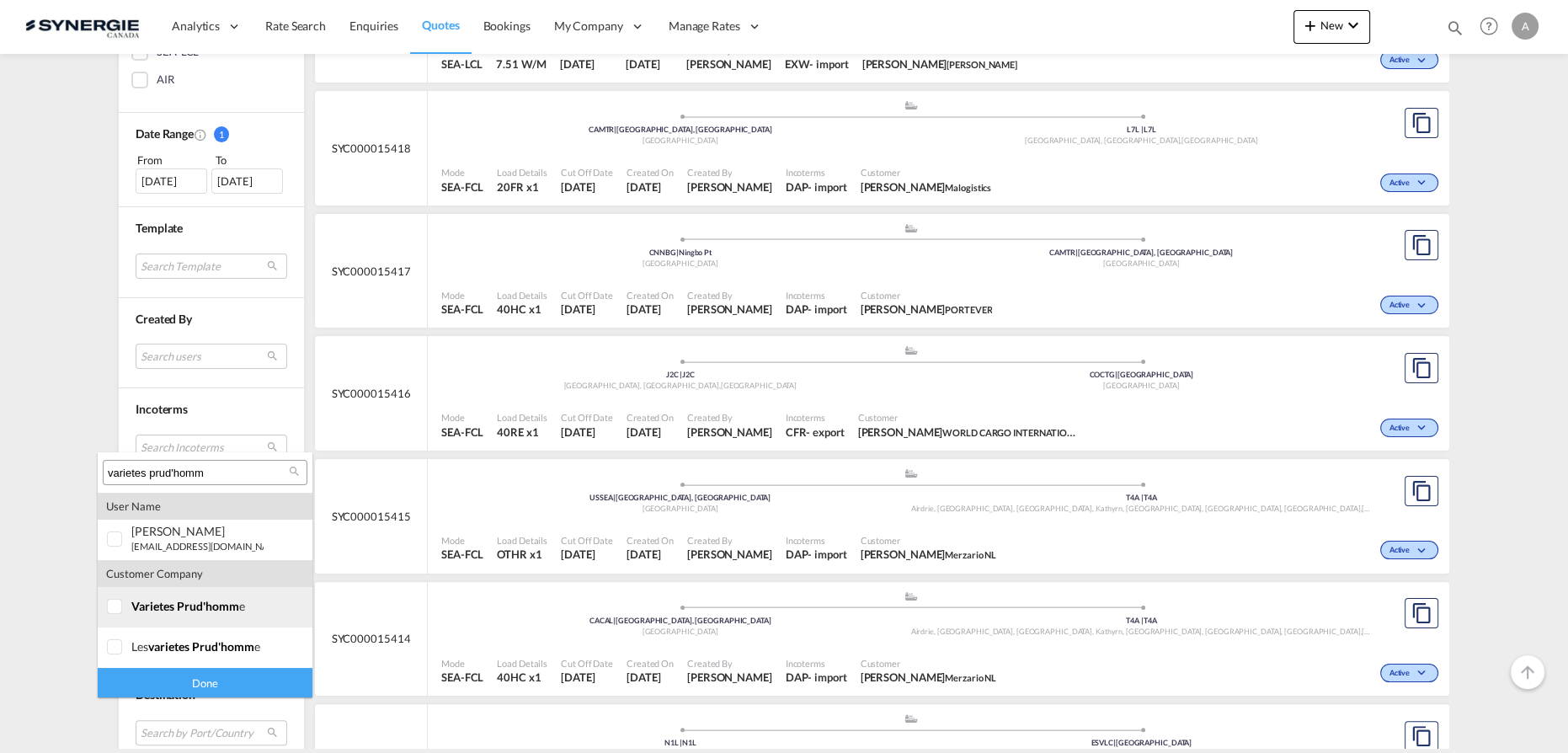
type input "varietes prud'homm"
drag, startPoint x: 200, startPoint y: 602, endPoint x: 190, endPoint y: 641, distance: 40.3
click at [200, 602] on span "varietes prud'homm" at bounding box center [185, 606] width 108 height 14
click at [184, 658] on md-option "company les varietes prud'homm e" at bounding box center [205, 648] width 215 height 41
click at [193, 678] on div "Done" at bounding box center [205, 682] width 215 height 30
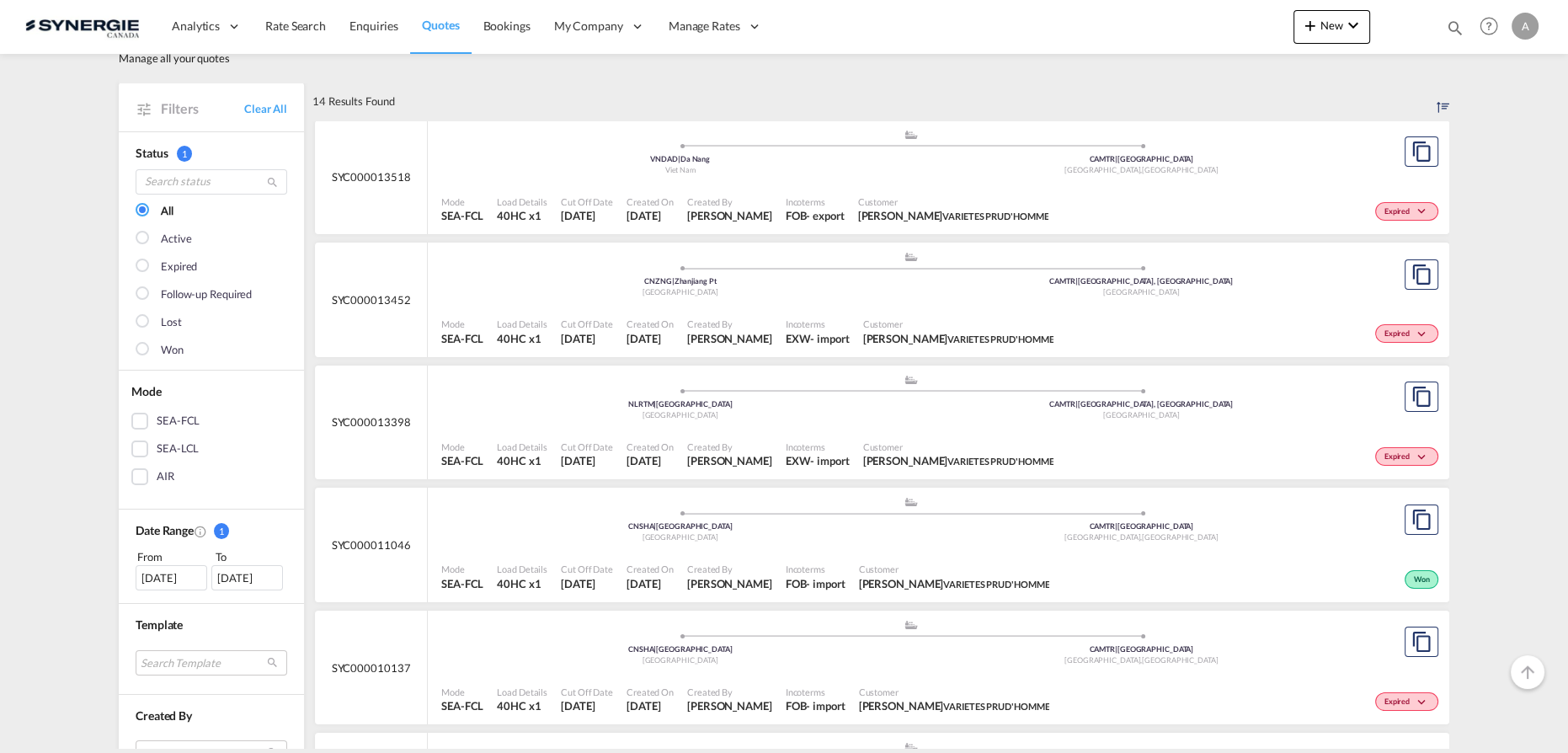
scroll to position [76, 0]
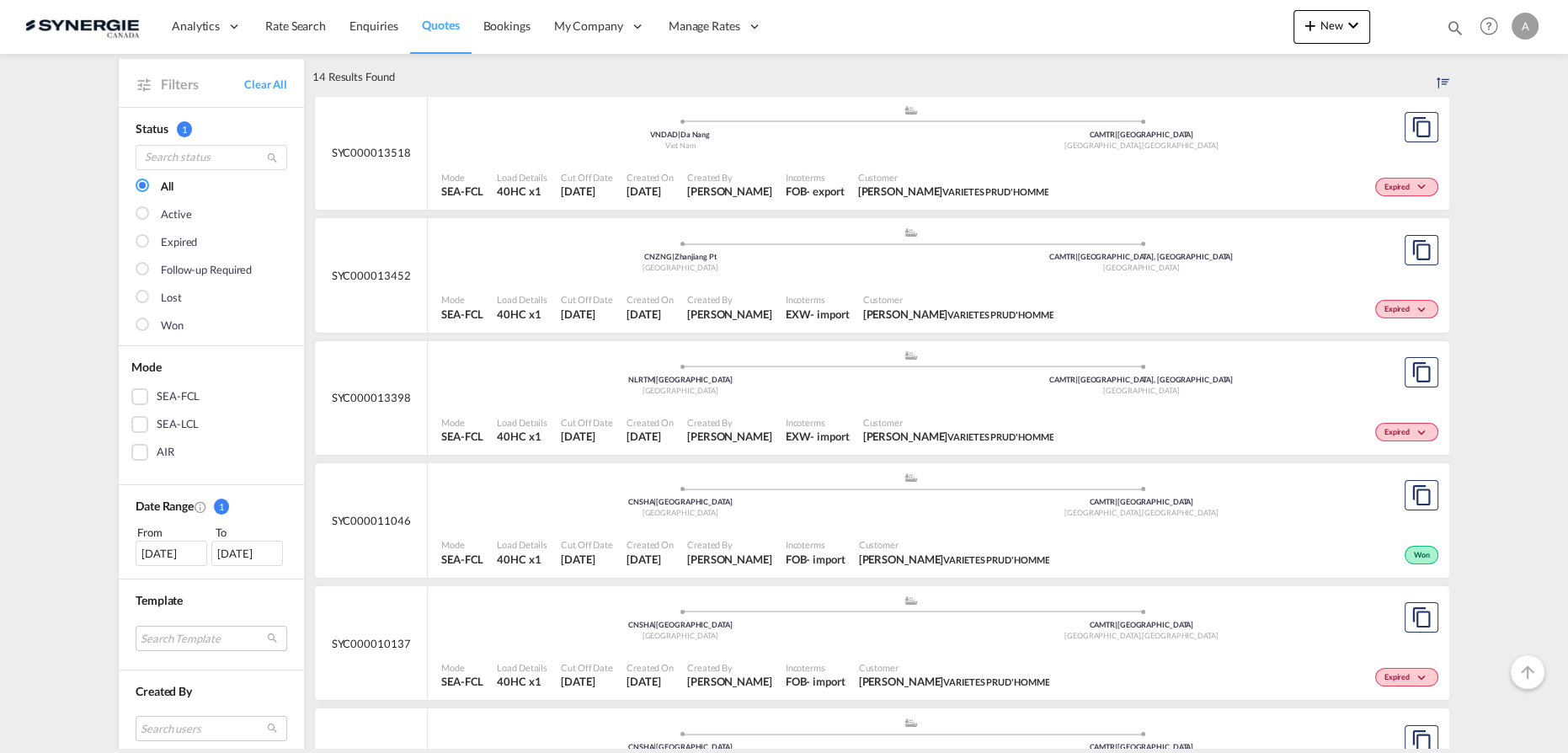
click at [714, 294] on span "Created By" at bounding box center [730, 300] width 85 height 13
click at [1338, 24] on span "New" at bounding box center [1332, 24] width 63 height 14
click at [1295, 124] on span "Quote" at bounding box center [1286, 126] width 18 height 34
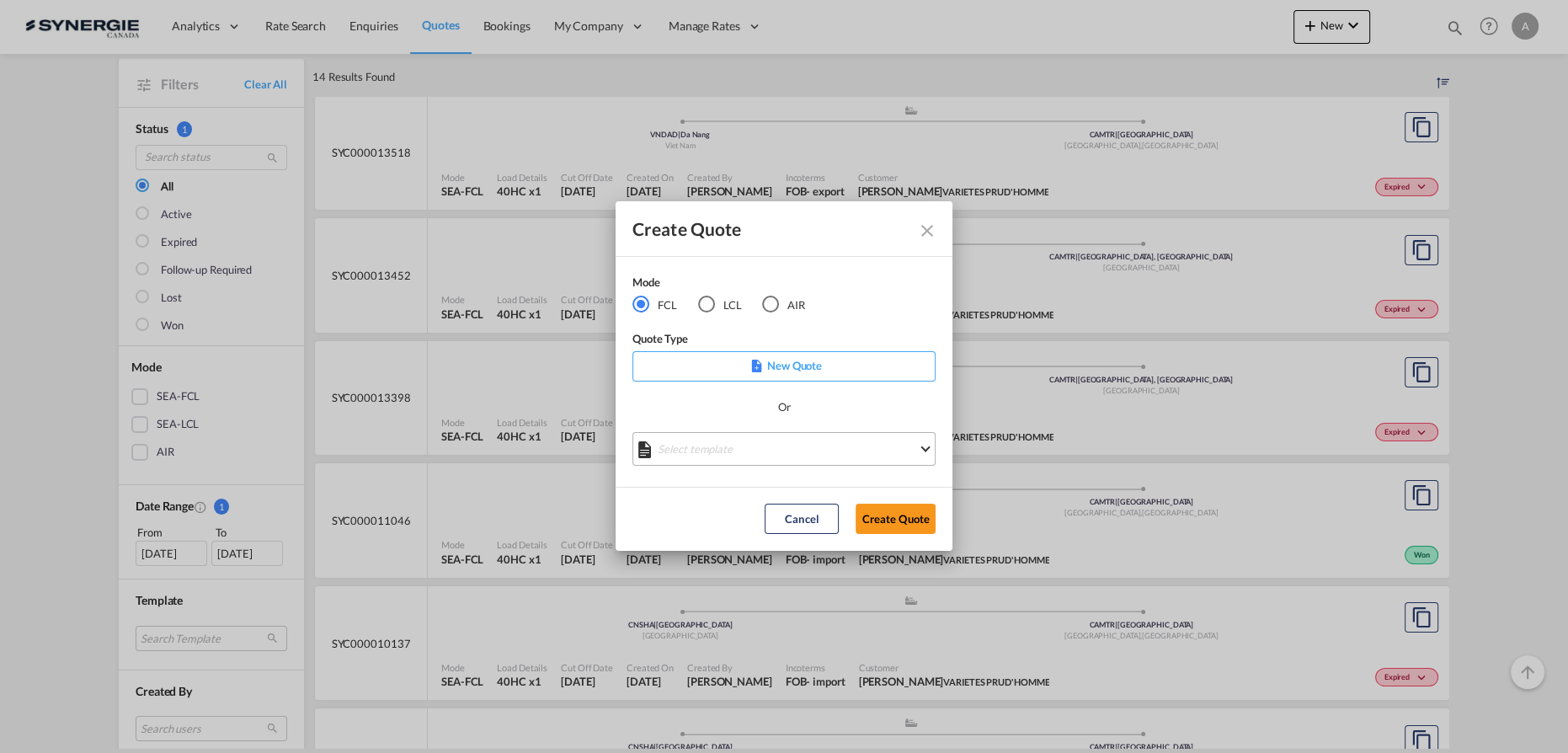
click at [742, 451] on md-select "Select template *NEW* FCL FREEHAND / DAP Pablo Gomez Saldarriaga | 10 Jul 2025 …" at bounding box center [784, 449] width 303 height 34
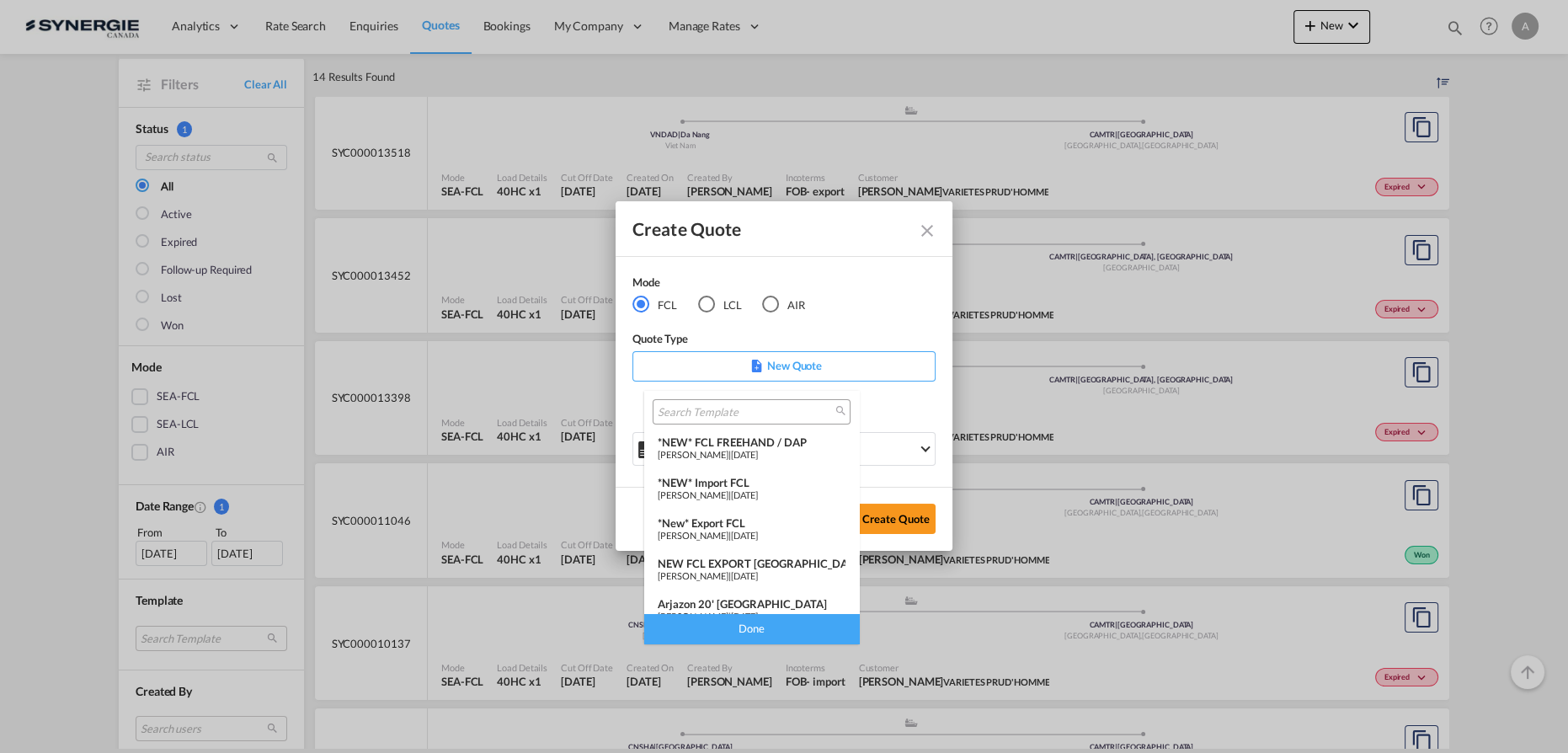
click at [716, 485] on div "*NEW* Import FCL" at bounding box center [751, 482] width 188 height 14
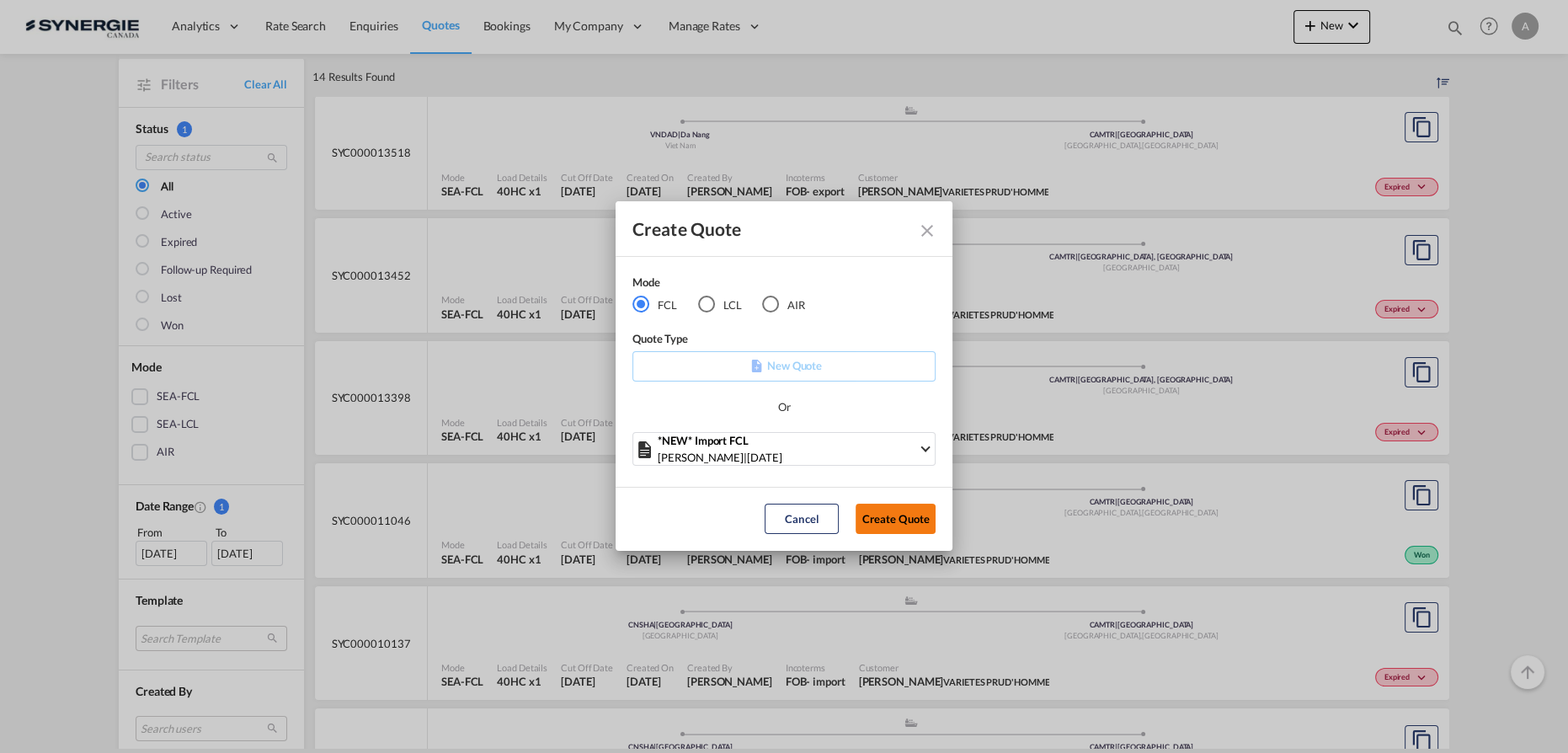
click at [907, 518] on button "Create Quote" at bounding box center [896, 518] width 80 height 30
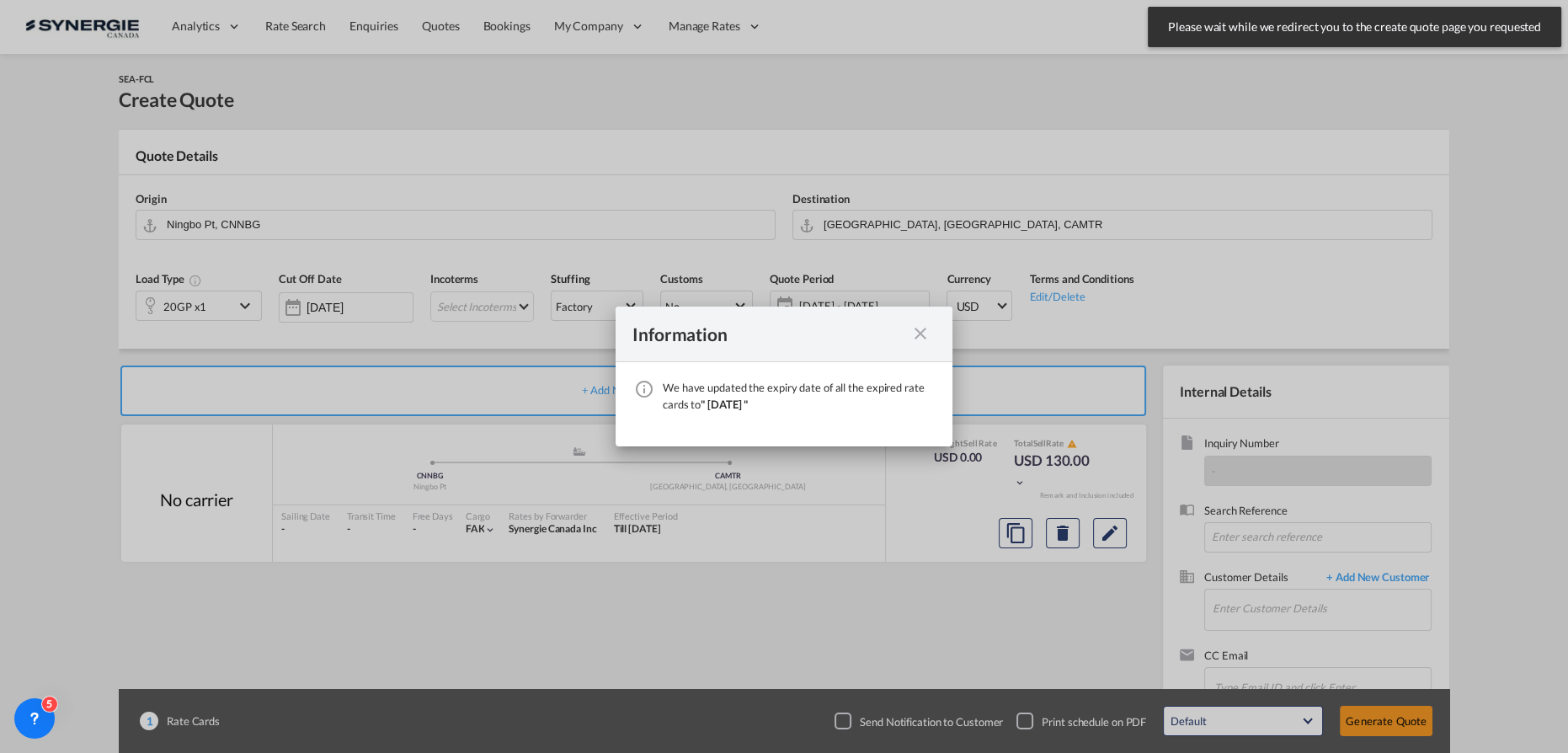
click at [919, 338] on md-icon "icon-close fg-AAA8AD cursor" at bounding box center [920, 333] width 20 height 20
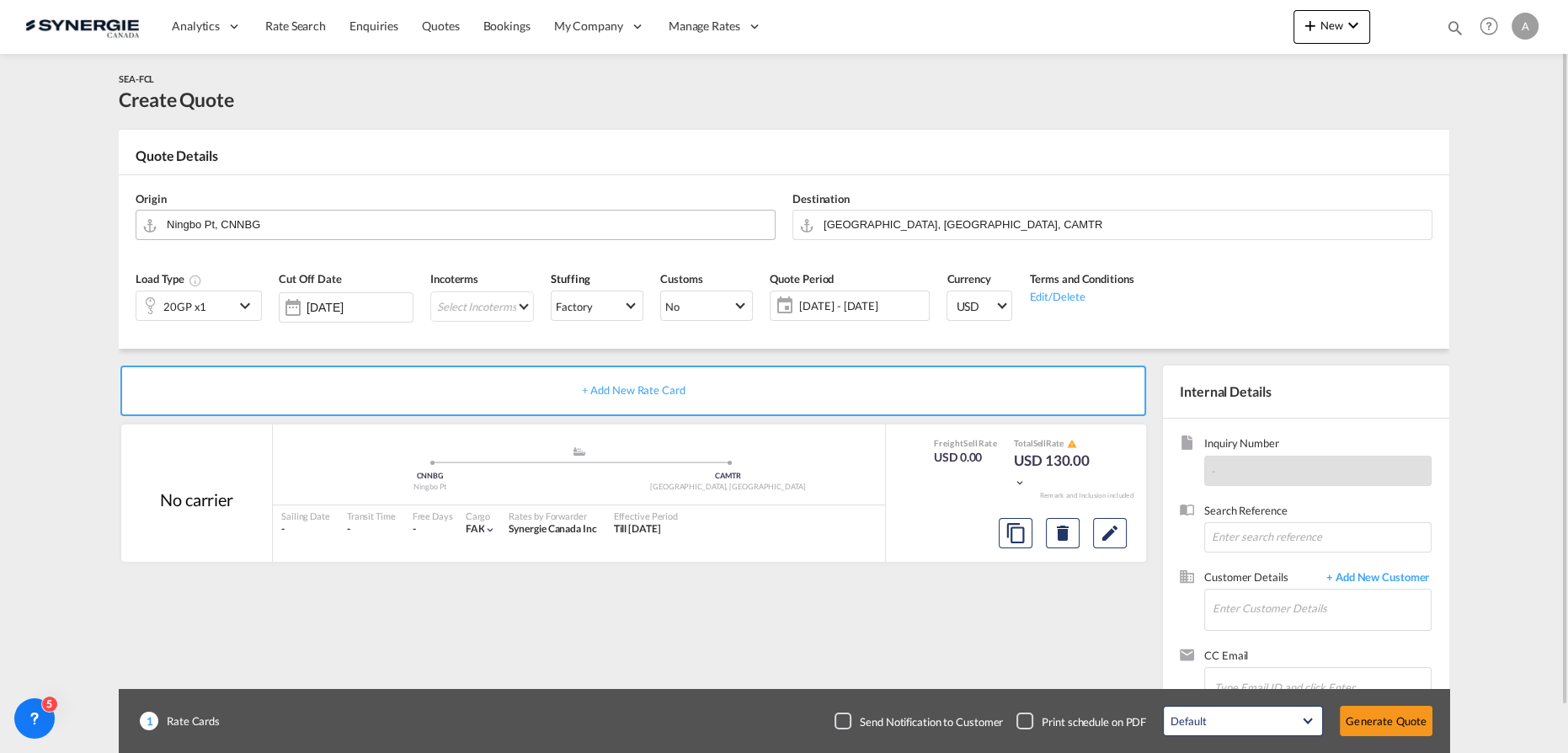
click at [361, 219] on input "Ningbo Pt, CNNBG" at bounding box center [467, 225] width 600 height 30
click at [222, 226] on body "Analytics Reports Dashboard Rate Search Enquiries Quotes Bookings" at bounding box center [784, 376] width 1568 height 753
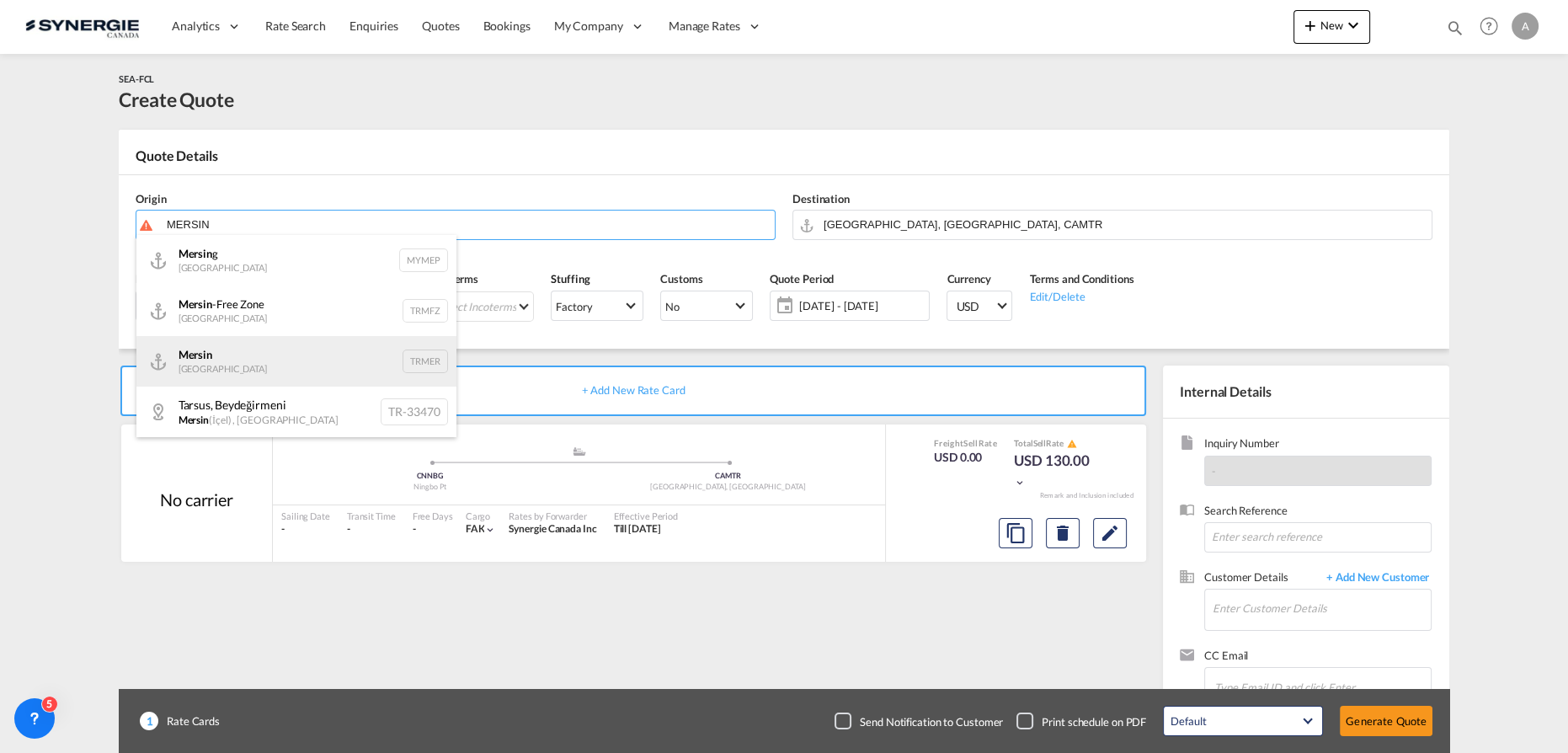
click at [231, 365] on div "Mersin Turkey TRMER" at bounding box center [296, 362] width 320 height 51
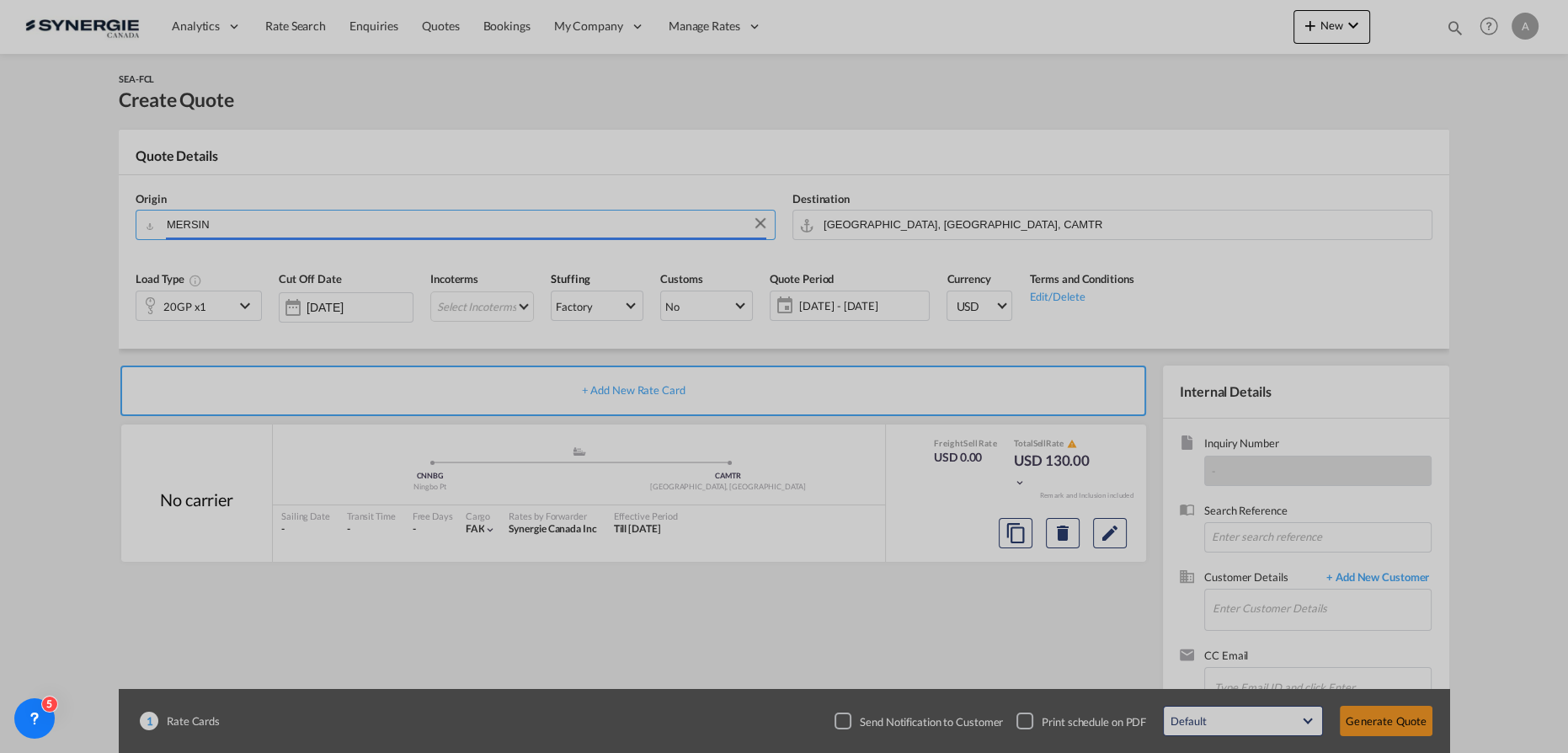
type input "Mersin, TRMER"
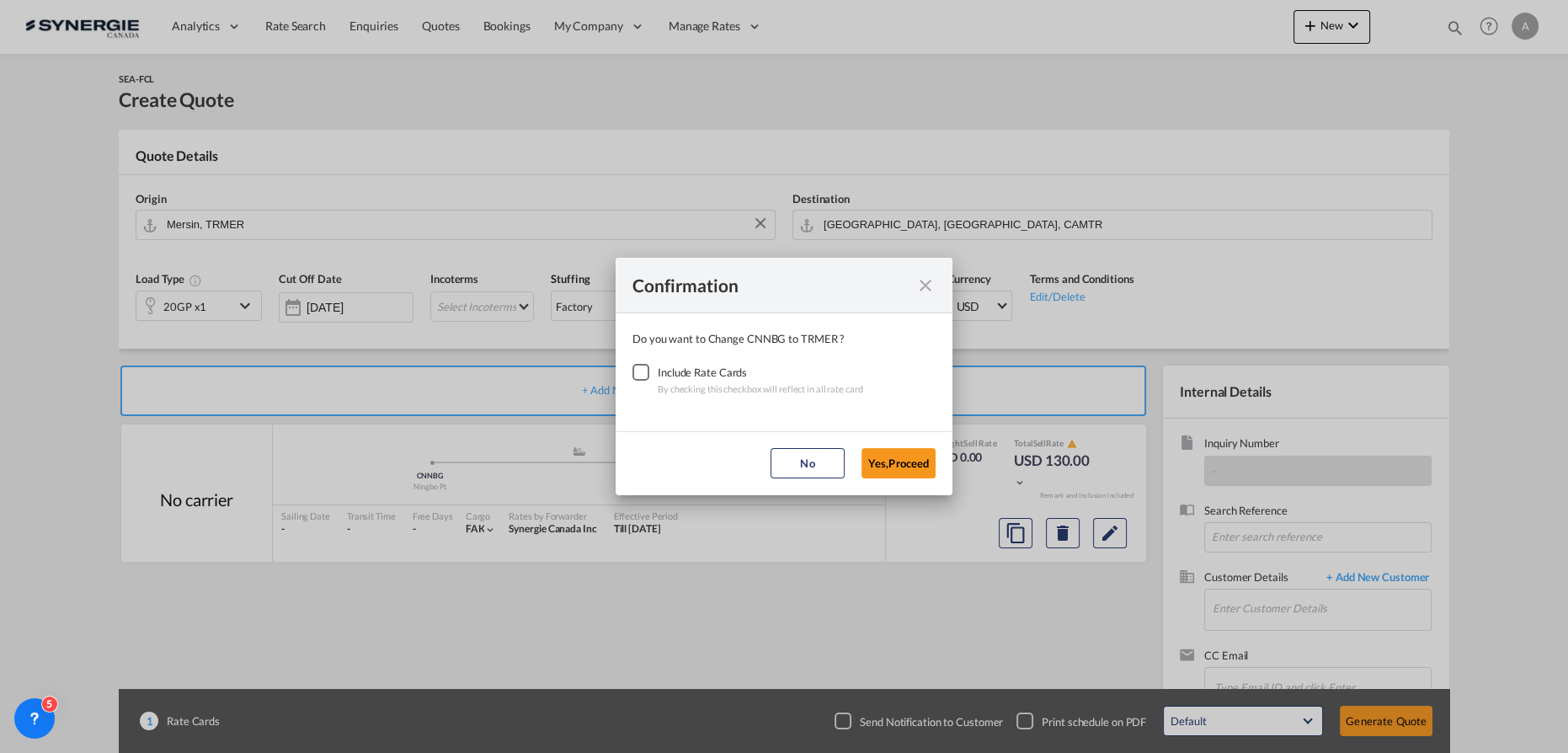
drag, startPoint x: 647, startPoint y: 373, endPoint x: 667, endPoint y: 388, distance: 25.0
click at [646, 373] on div "Checkbox No Ink" at bounding box center [640, 372] width 17 height 17
drag, startPoint x: 909, startPoint y: 457, endPoint x: 875, endPoint y: 410, distance: 58.0
click at [909, 458] on button "Yes,Proceed" at bounding box center [899, 463] width 74 height 30
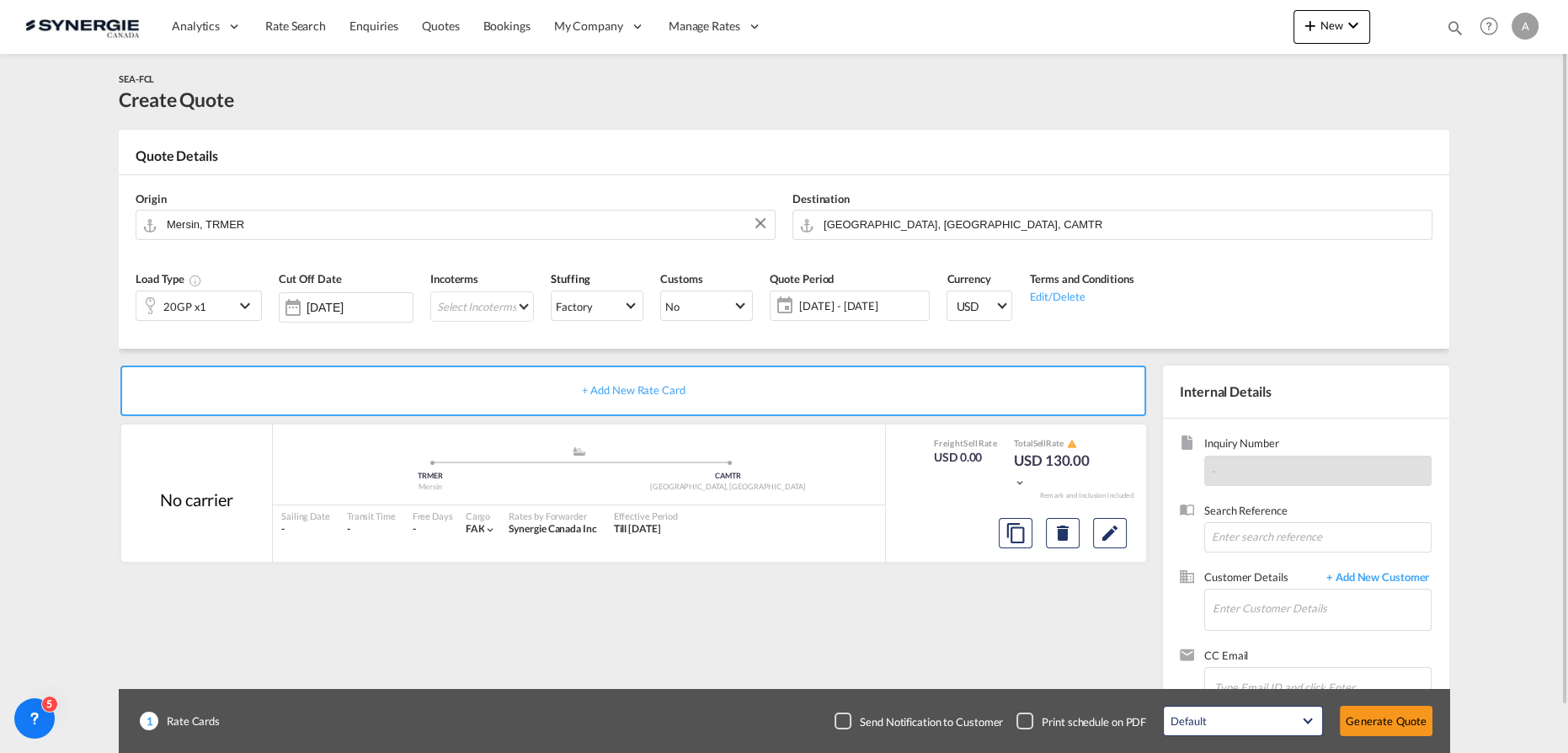
click at [161, 304] on div at bounding box center [150, 305] width 27 height 34
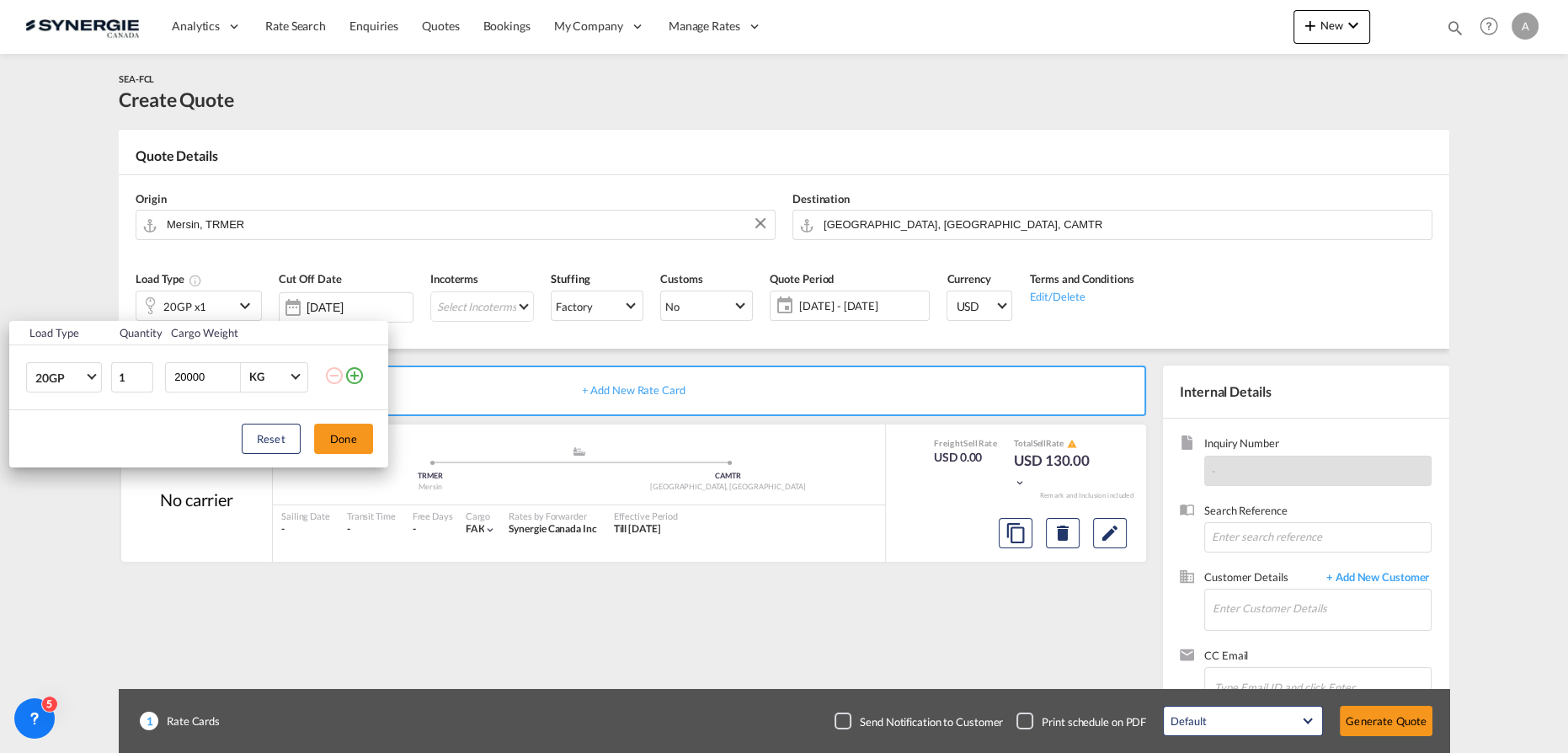
click at [351, 380] on md-icon "icon-plus-circle-outline" at bounding box center [354, 376] width 20 height 20
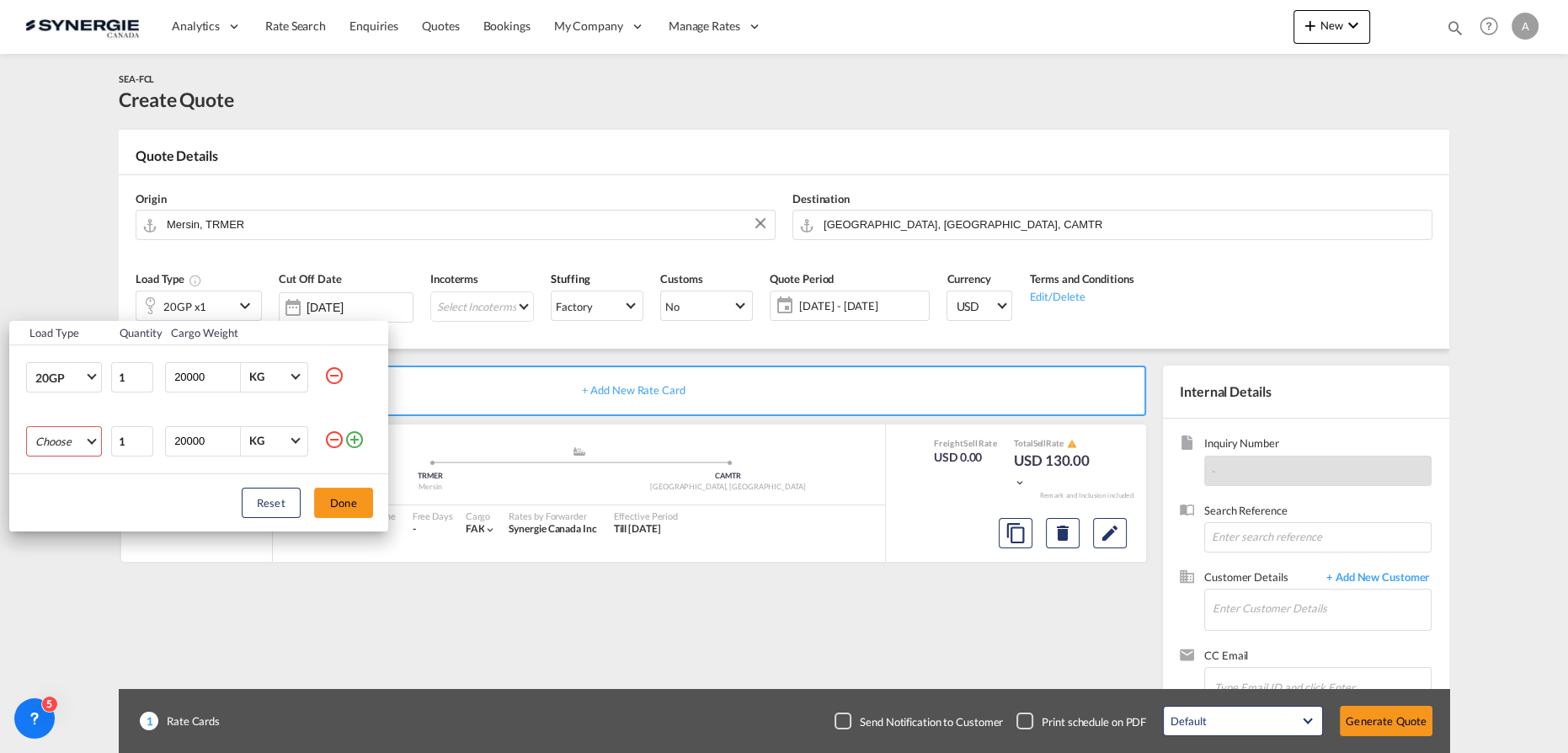
click at [65, 430] on md-select "Choose 20GP 40GP 40HC 45HC 20RE 40RE 40HR 20OT 40OT 20FR 40FR 40NR 20NR 45S 20T…" at bounding box center [64, 440] width 76 height 30
click at [61, 520] on div "40HC" at bounding box center [49, 522] width 30 height 15
click at [352, 502] on button "Done" at bounding box center [343, 502] width 59 height 30
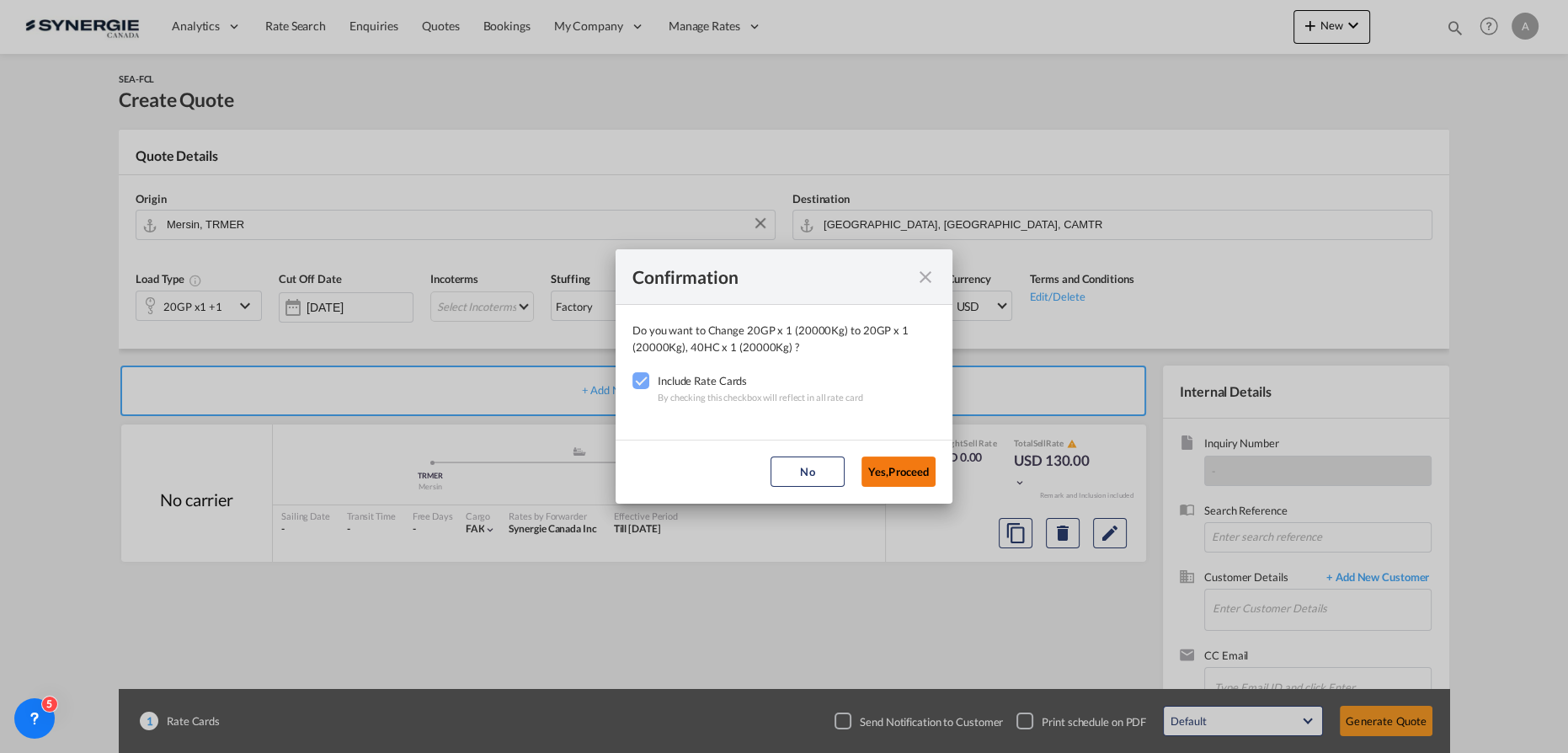
click at [891, 467] on button "Yes,Proceed" at bounding box center [899, 471] width 74 height 30
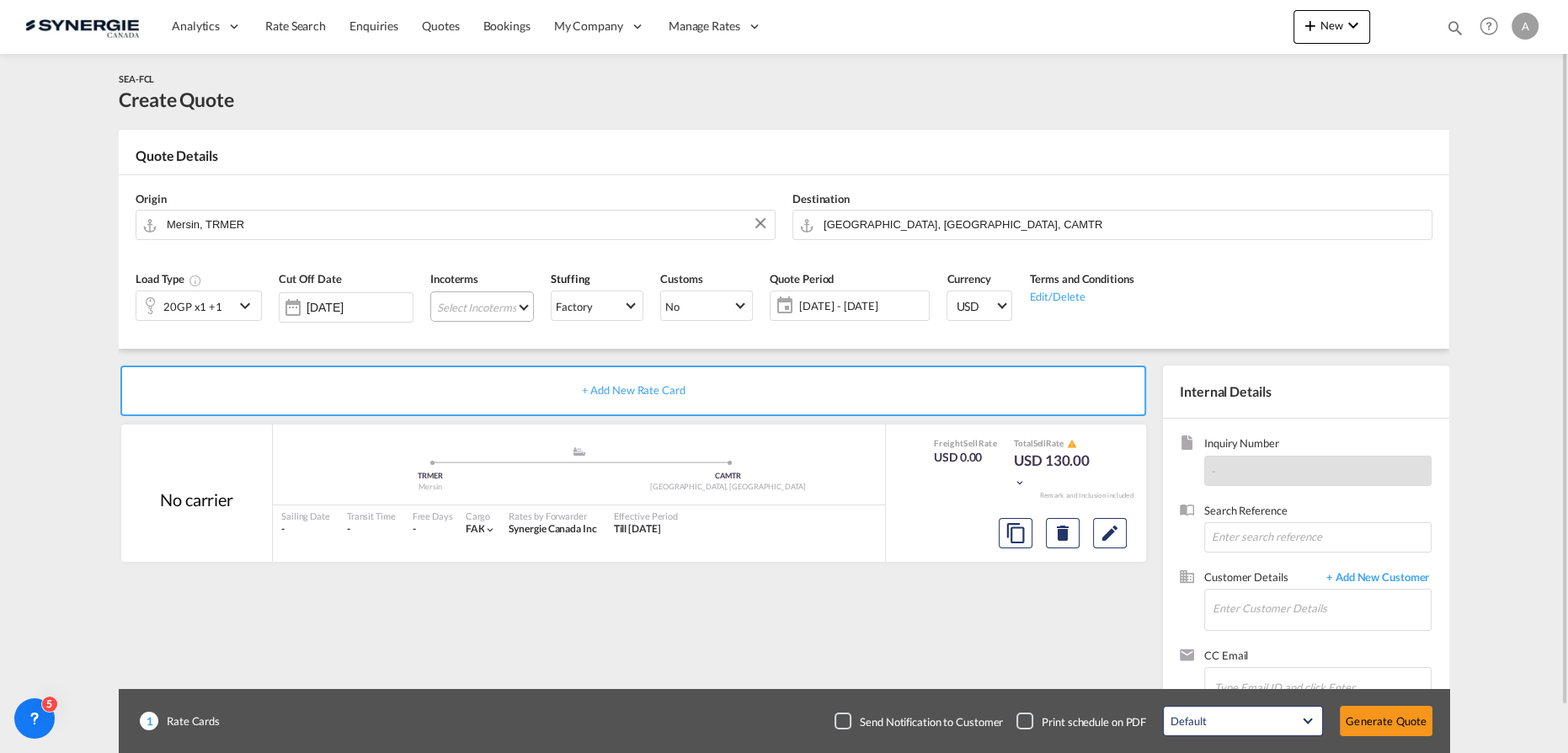
click at [487, 311] on md-select "Select Incoterms CIF - export Cost,Insurance and Freight CFR - import Cost and …" at bounding box center [482, 306] width 103 height 30
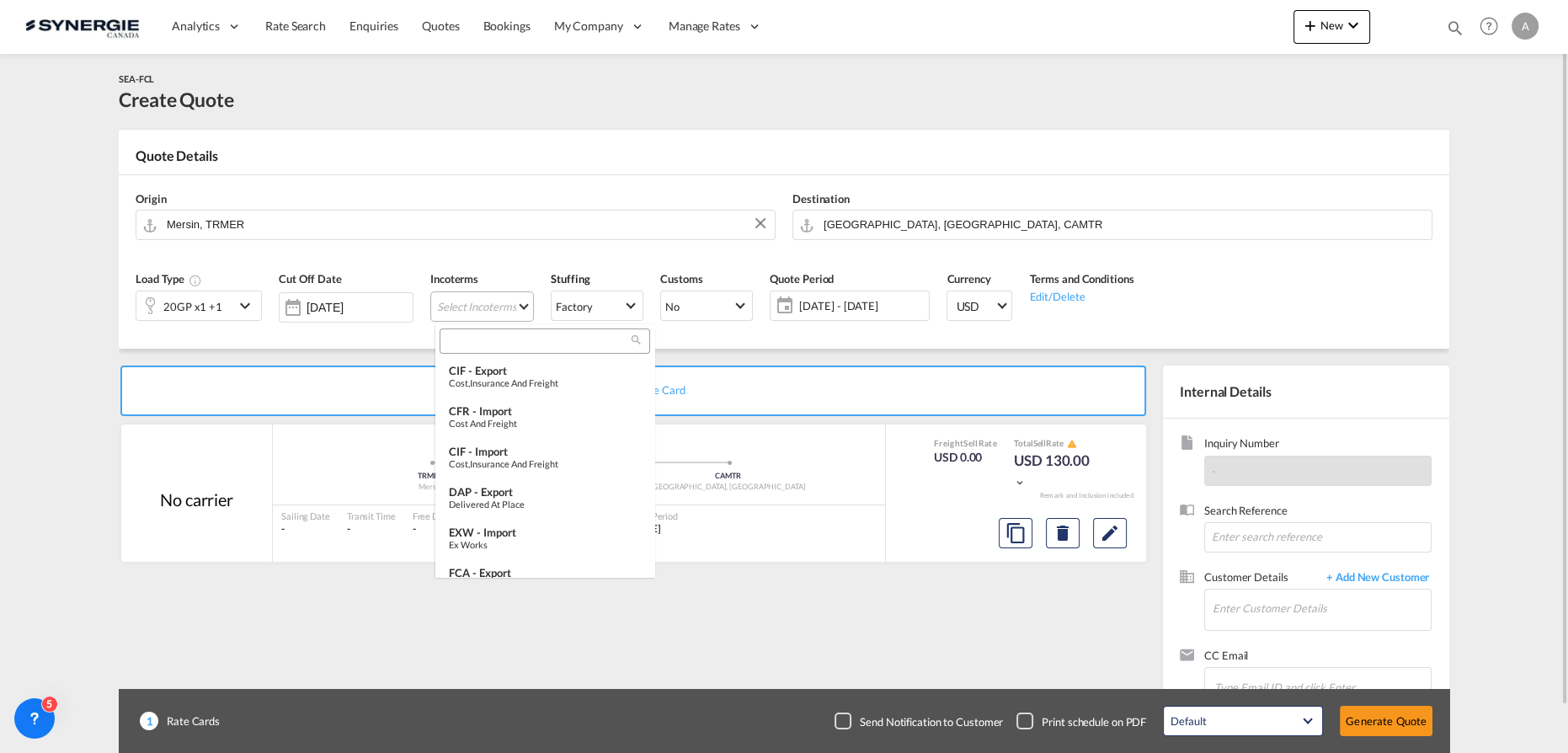
click at [498, 318] on md-backdrop at bounding box center [784, 376] width 1568 height 753
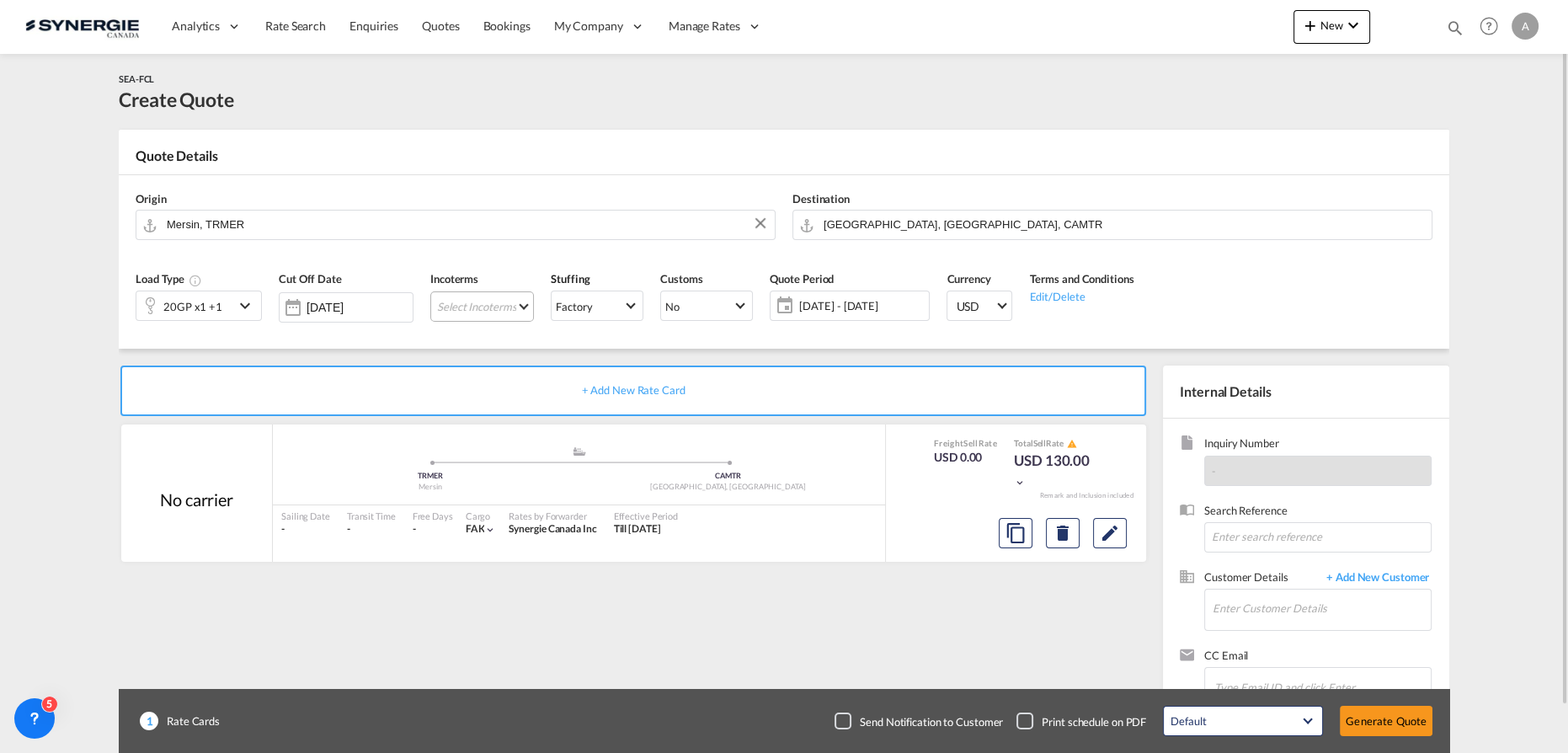
click at [486, 340] on div "Incoterms Select Incoterms -" at bounding box center [482, 302] width 120 height 80
click at [490, 298] on md-select "Select Incoterms" at bounding box center [482, 306] width 103 height 30
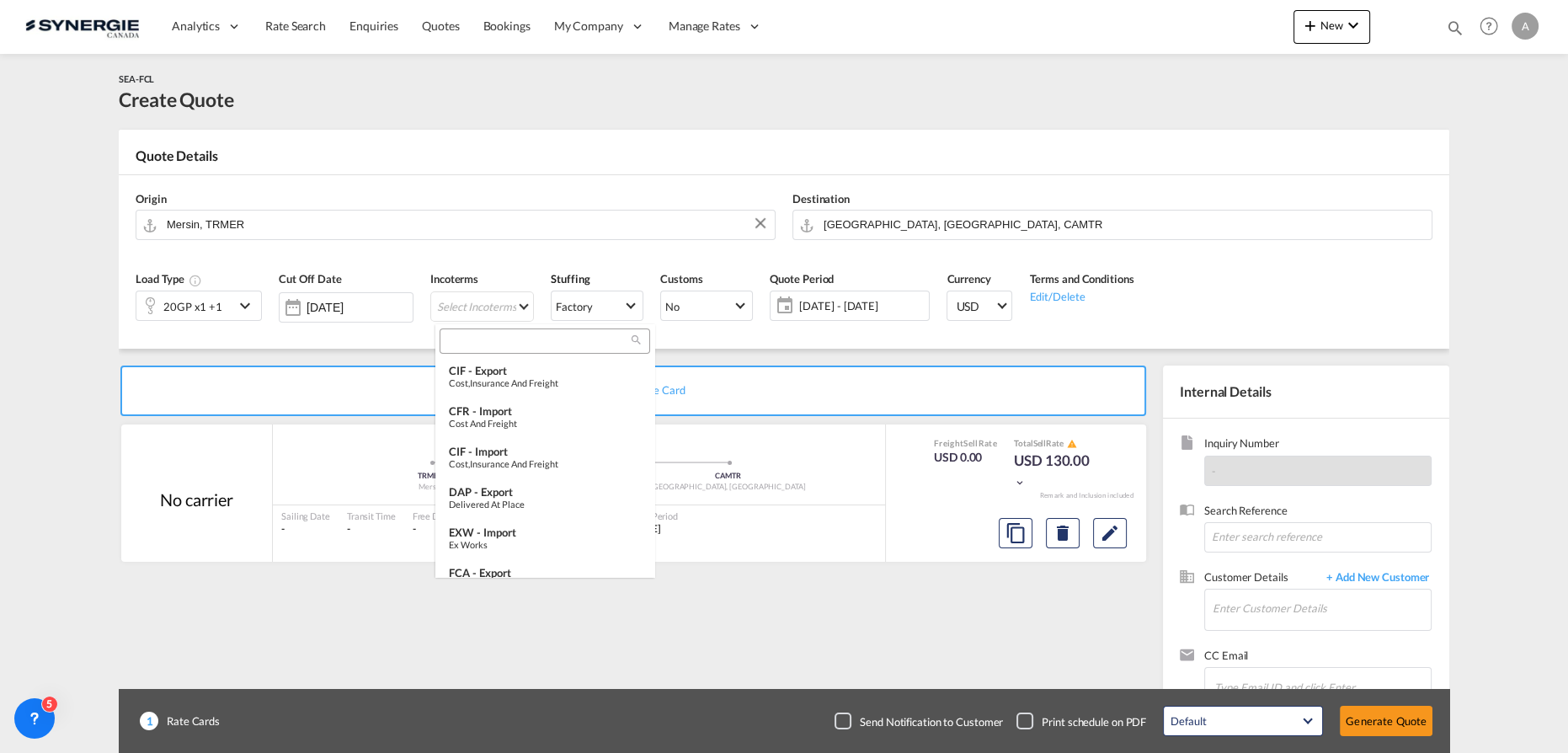
click at [476, 343] on input "search" at bounding box center [538, 341] width 187 height 15
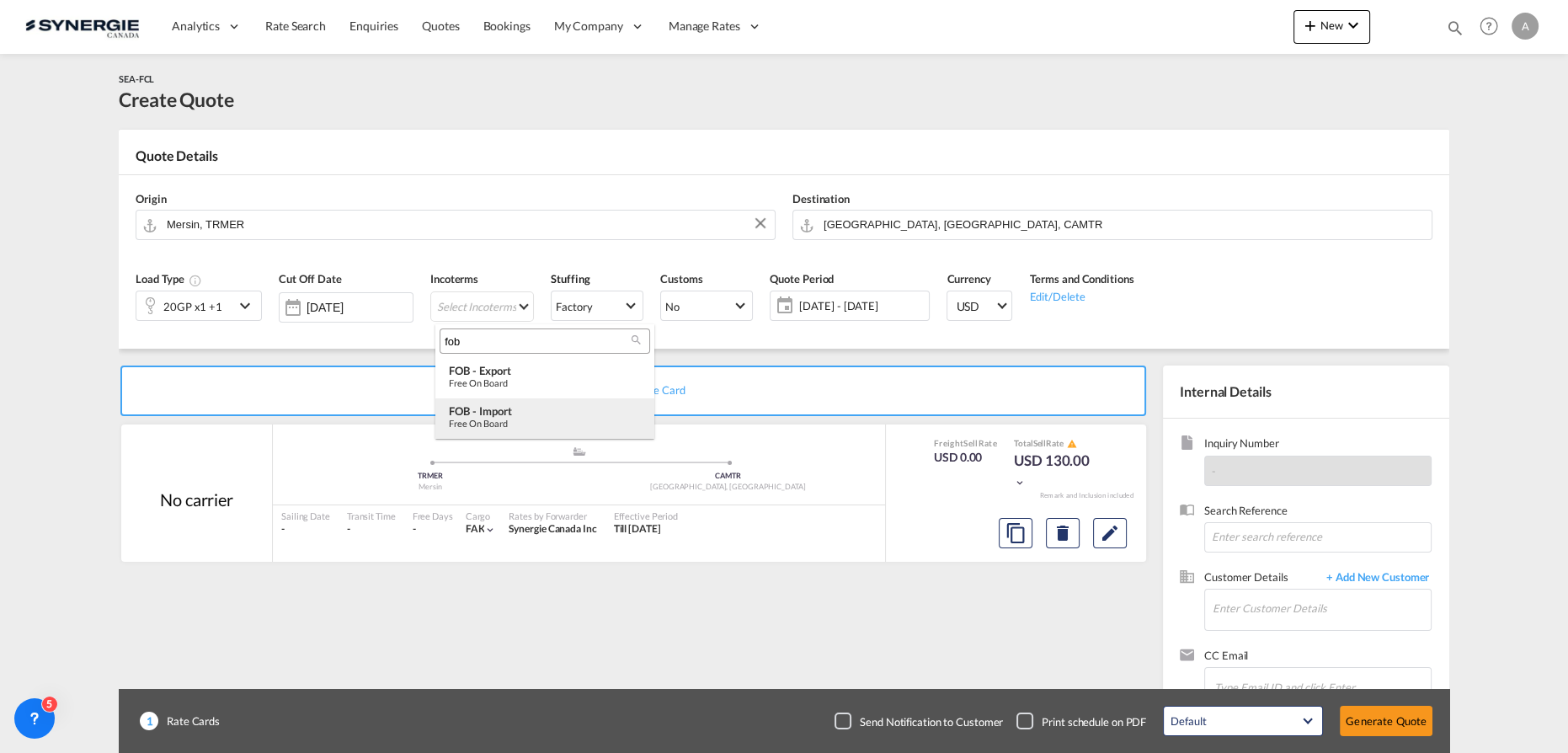
type input "fob"
click at [574, 408] on div "FOB - import" at bounding box center [545, 410] width 192 height 14
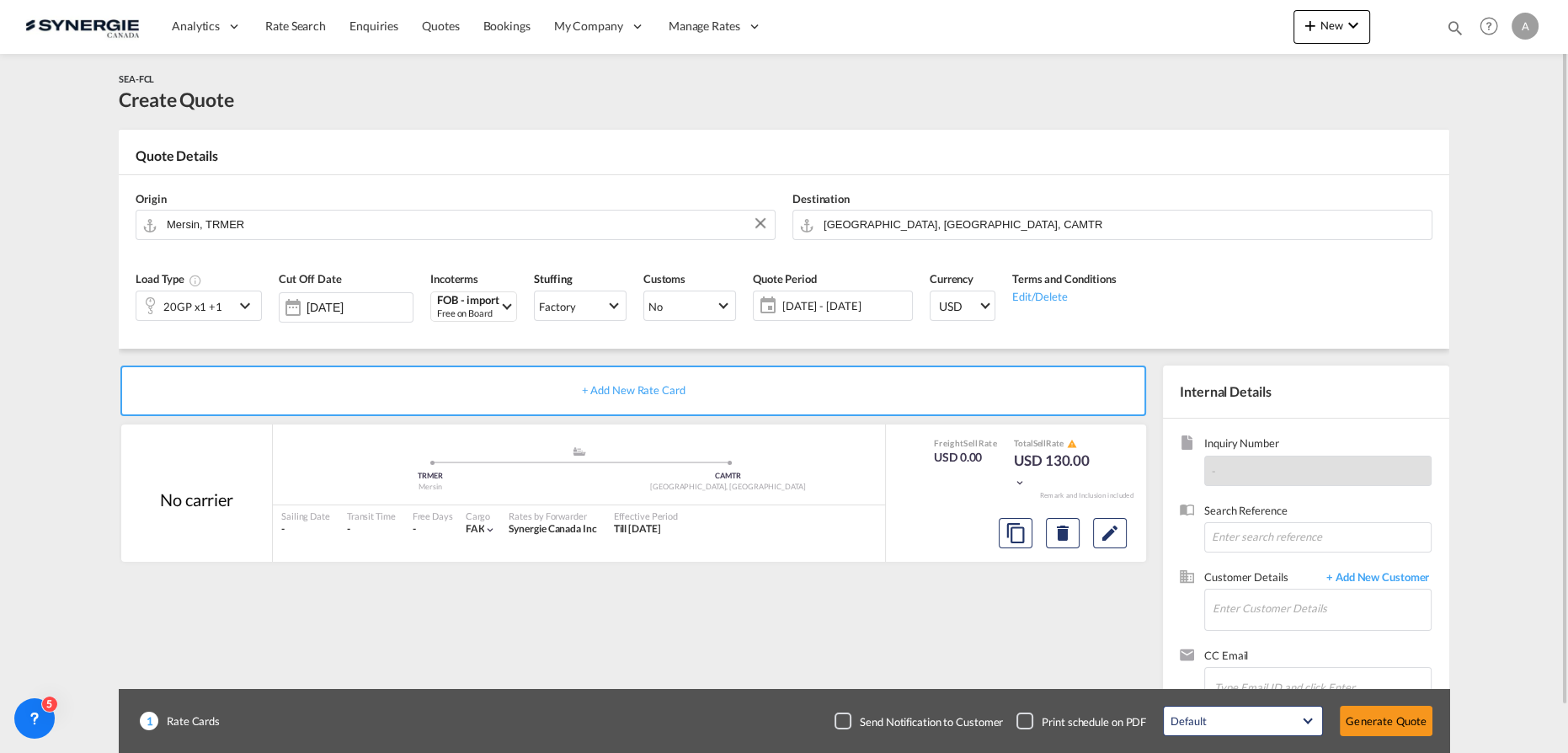
click at [857, 291] on div "10 Oct - 09 Nov 2025 10 Oct - 09 Nov 2025 October January February March April …" at bounding box center [832, 305] width 160 height 30
click at [858, 306] on span "10 Oct - 09 Nov 2025" at bounding box center [845, 305] width 126 height 15
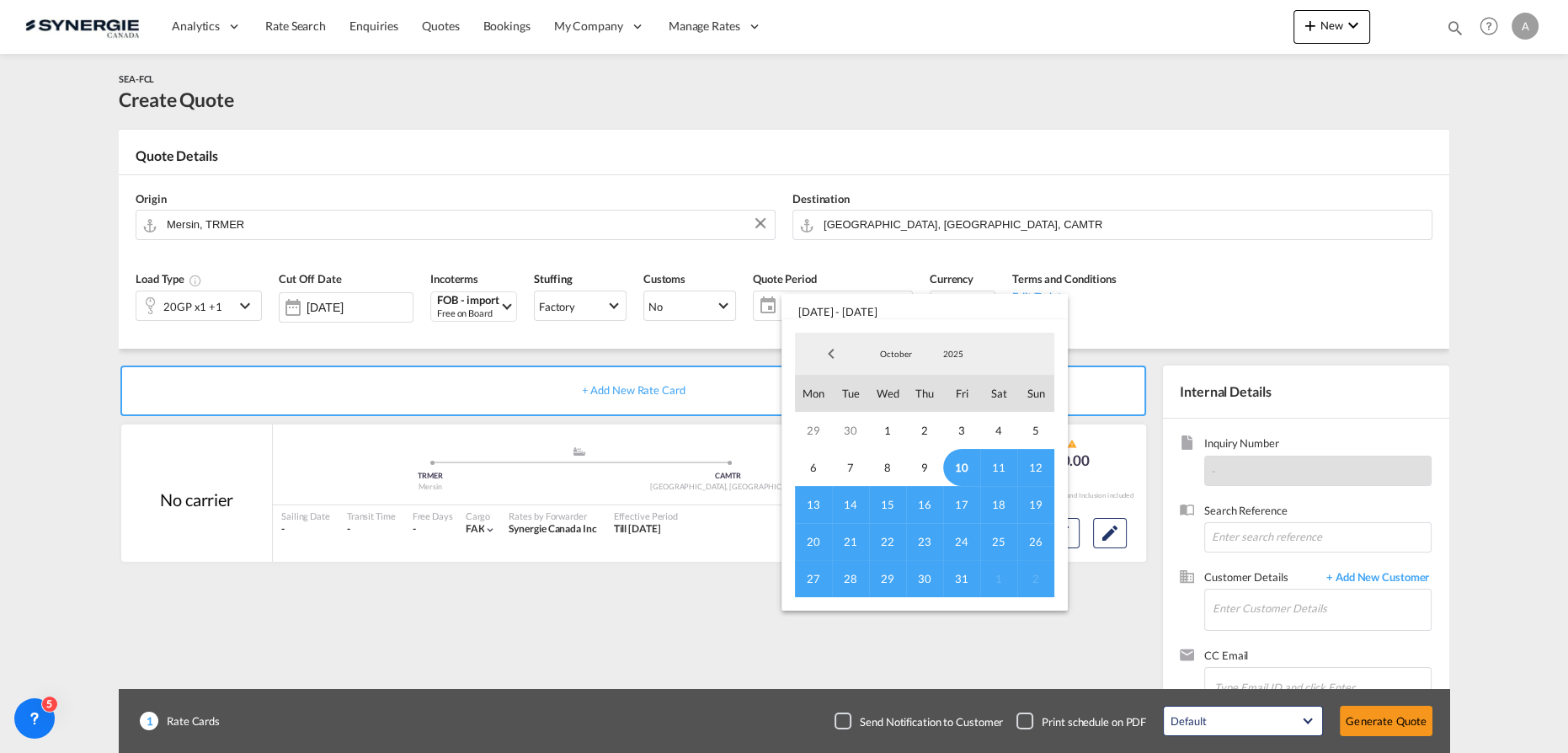
click at [957, 467] on span "10" at bounding box center [961, 468] width 37 height 37
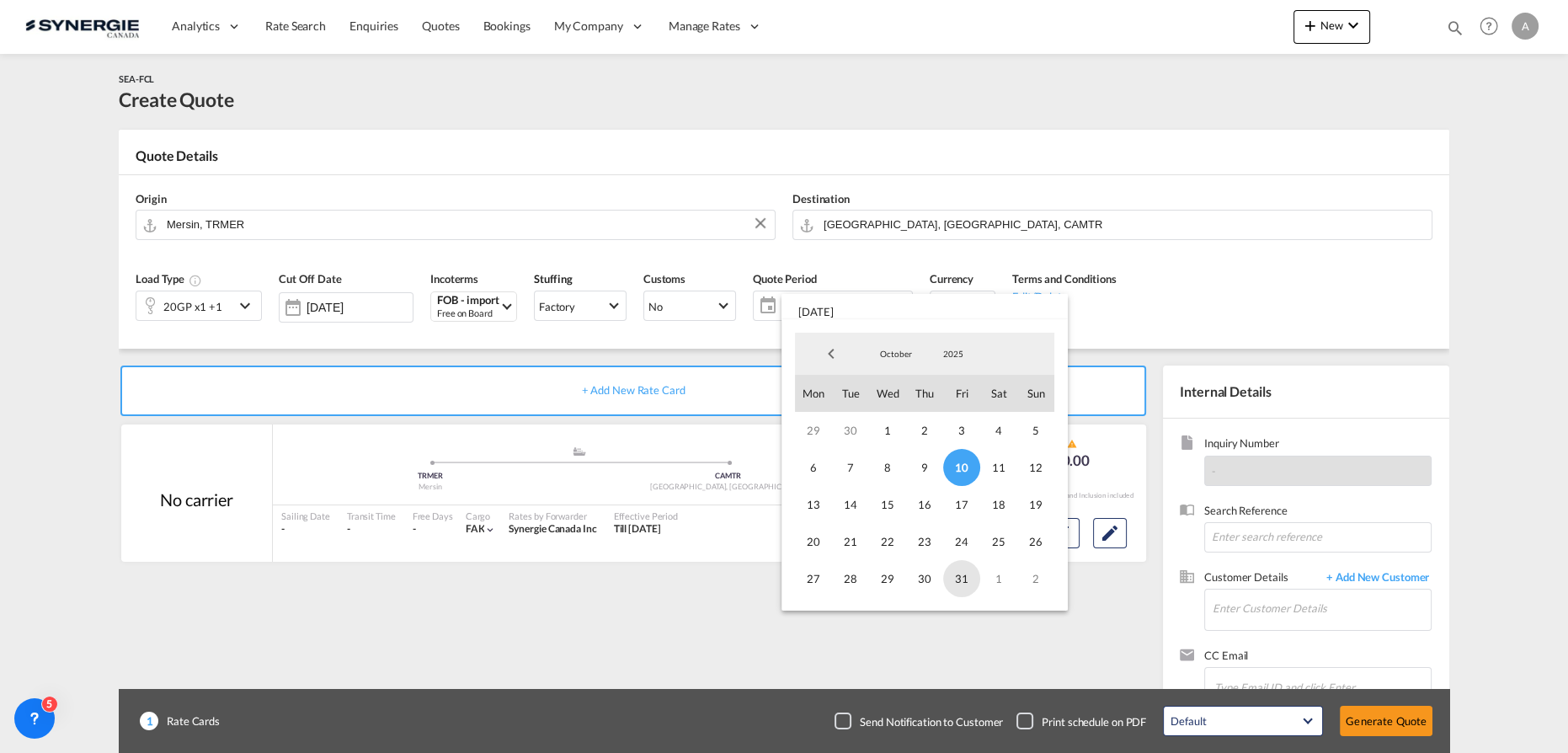
click at [961, 570] on span "31" at bounding box center [961, 578] width 37 height 37
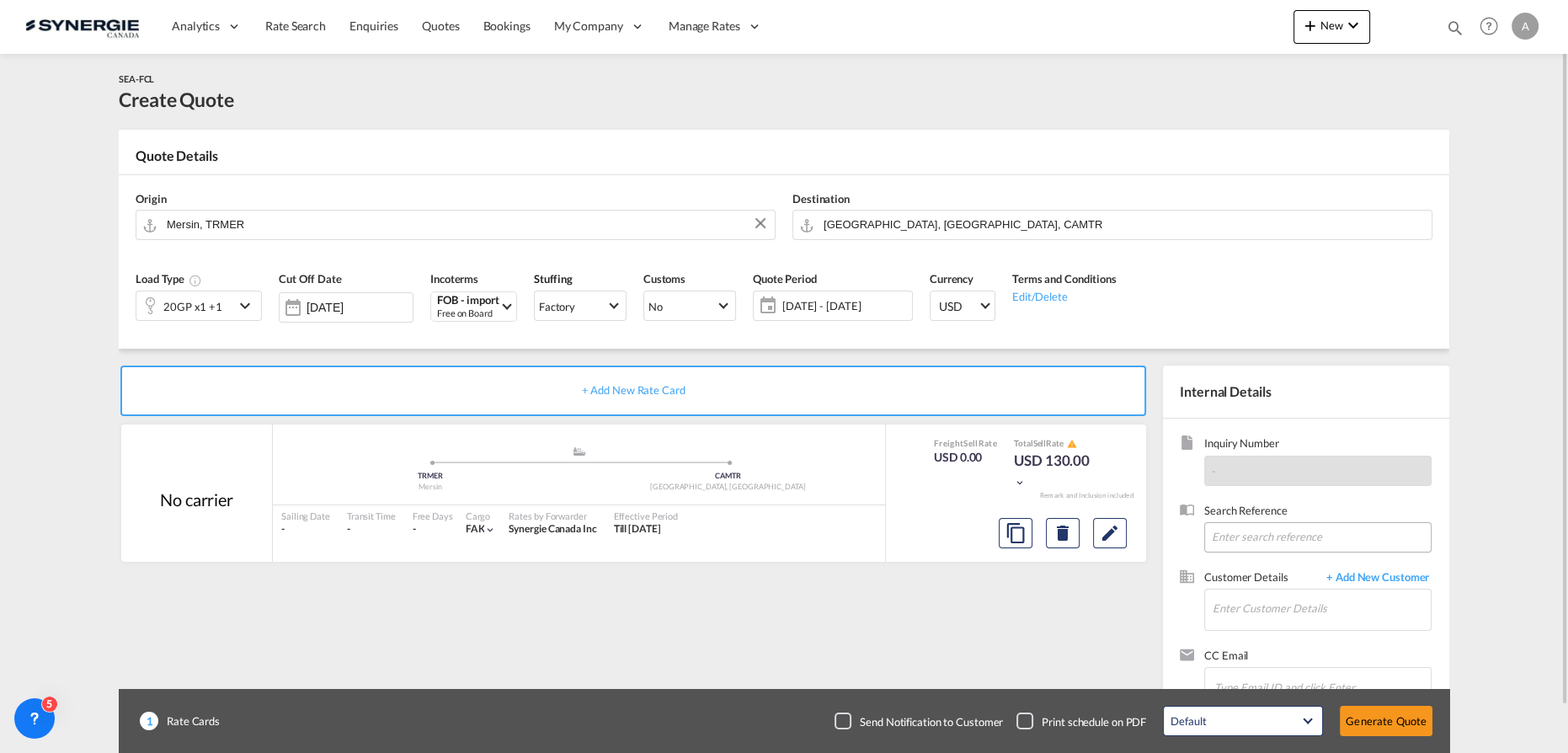
scroll to position [49, 0]
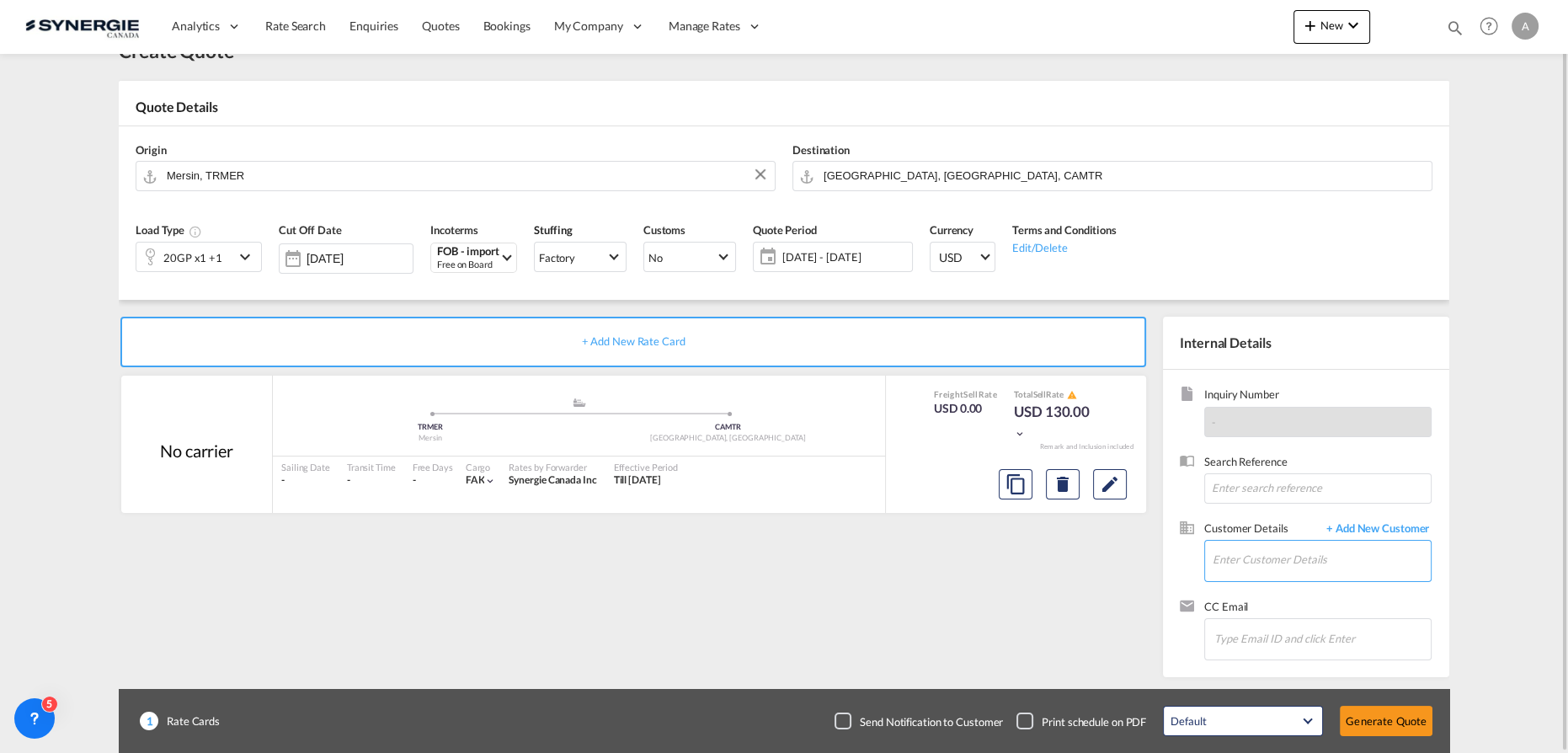
click at [1294, 558] on input "Enter Customer Details" at bounding box center [1322, 560] width 218 height 38
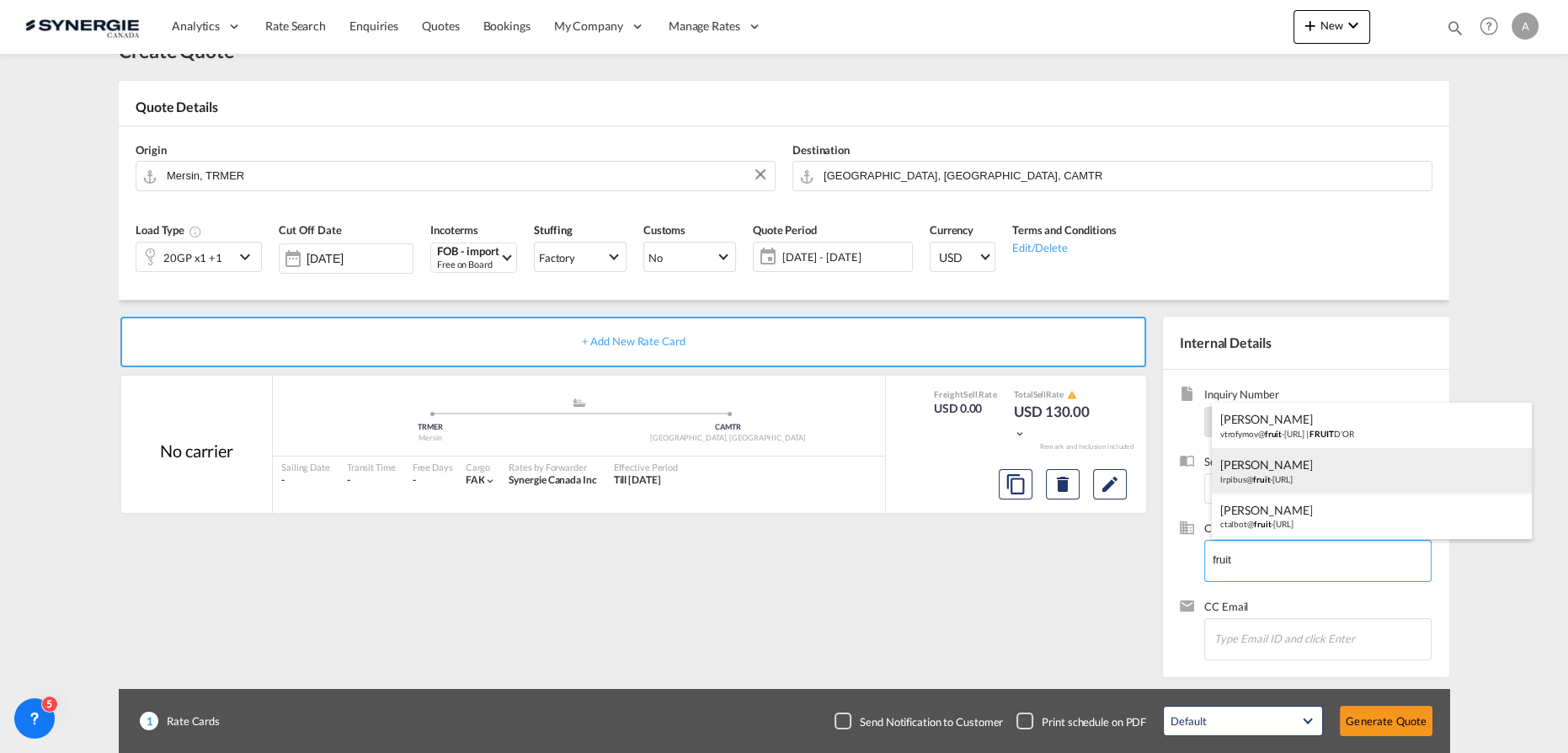
click at [1274, 474] on div "Lois-Rose Pibus lrpibus@ fruit -dor.ca" at bounding box center [1371, 471] width 320 height 45
type input "Fruit Dor, Lois-Rose Pibus, lrpibus@fruit-dor.ca"
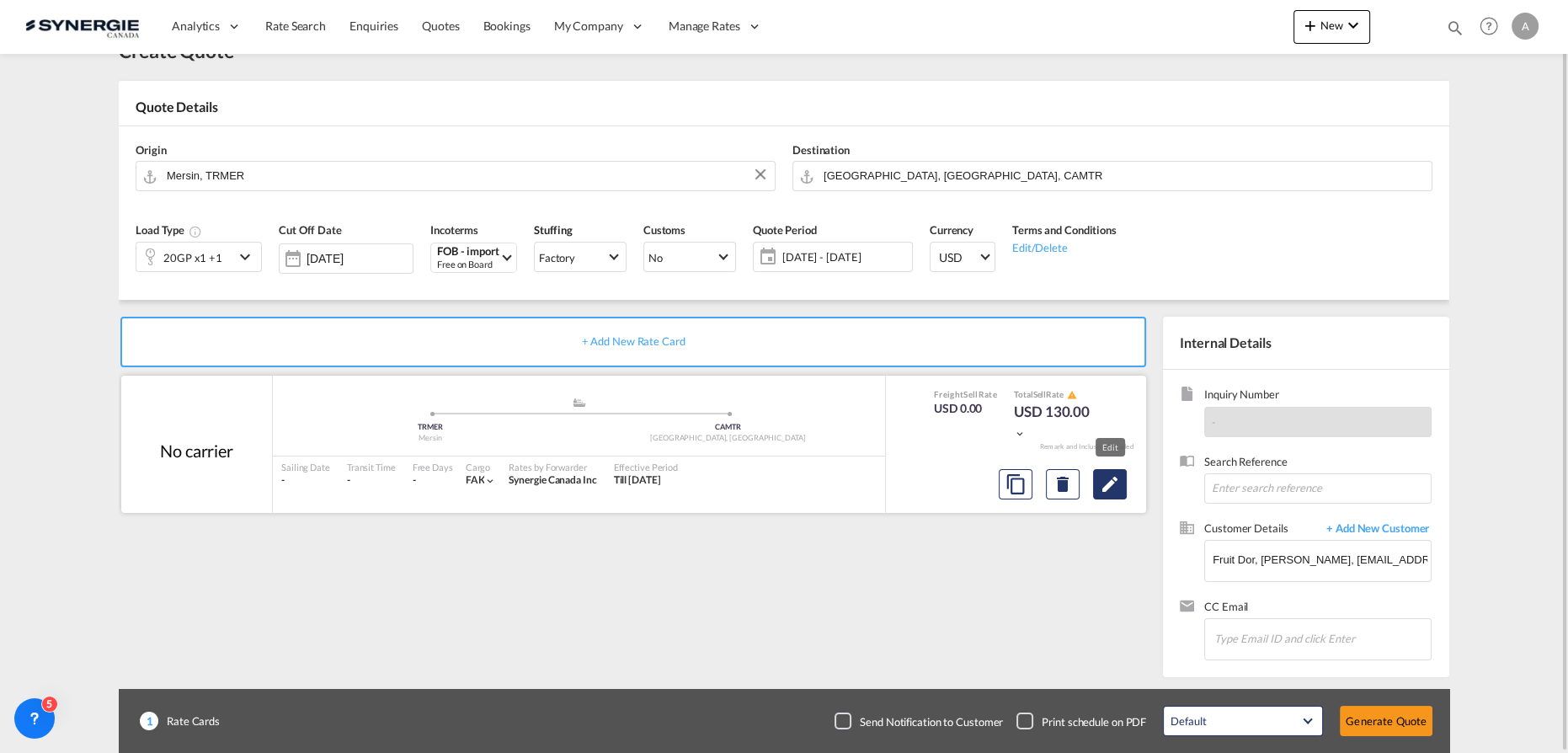
click at [1111, 488] on md-icon "Edit" at bounding box center [1110, 484] width 20 height 20
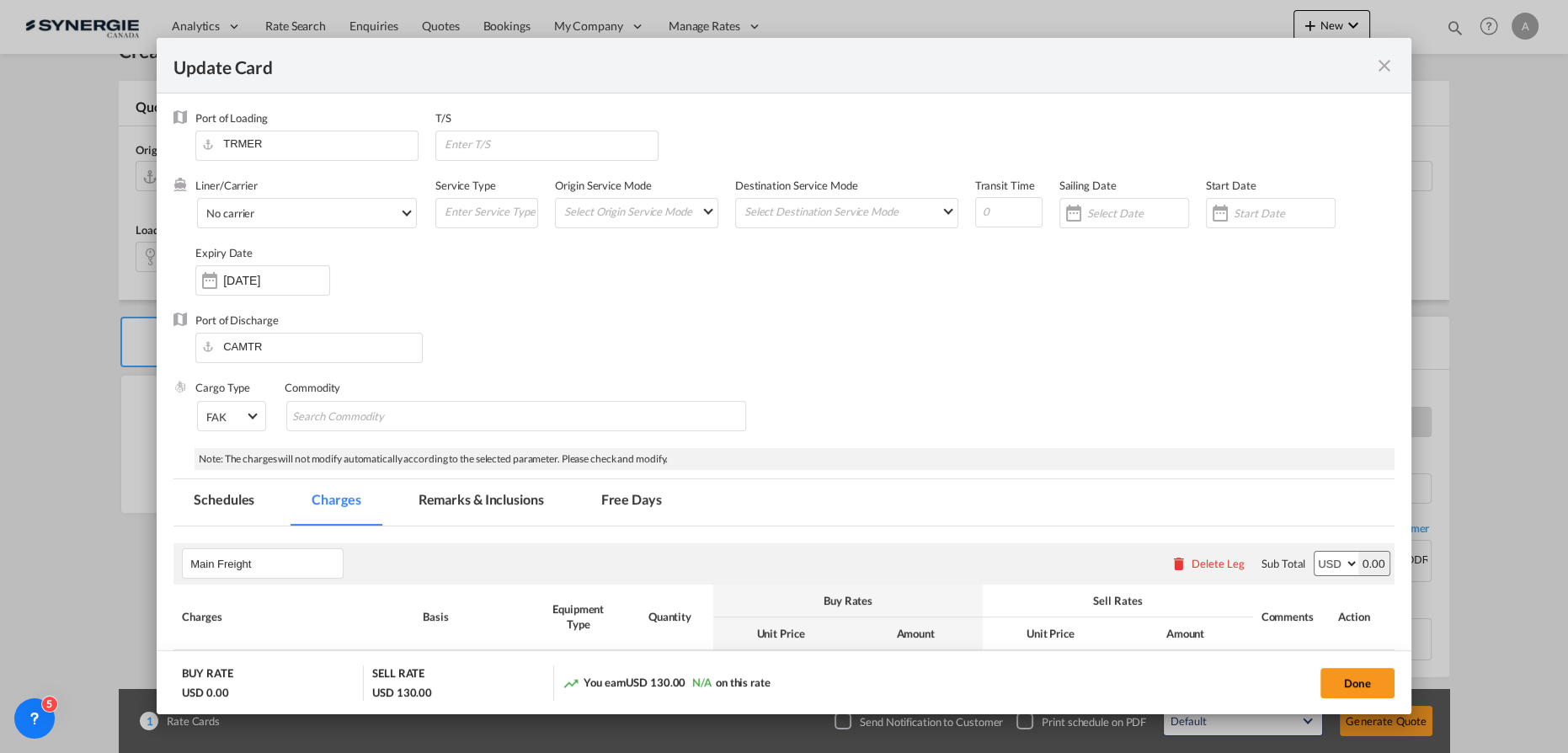
select select "per container"
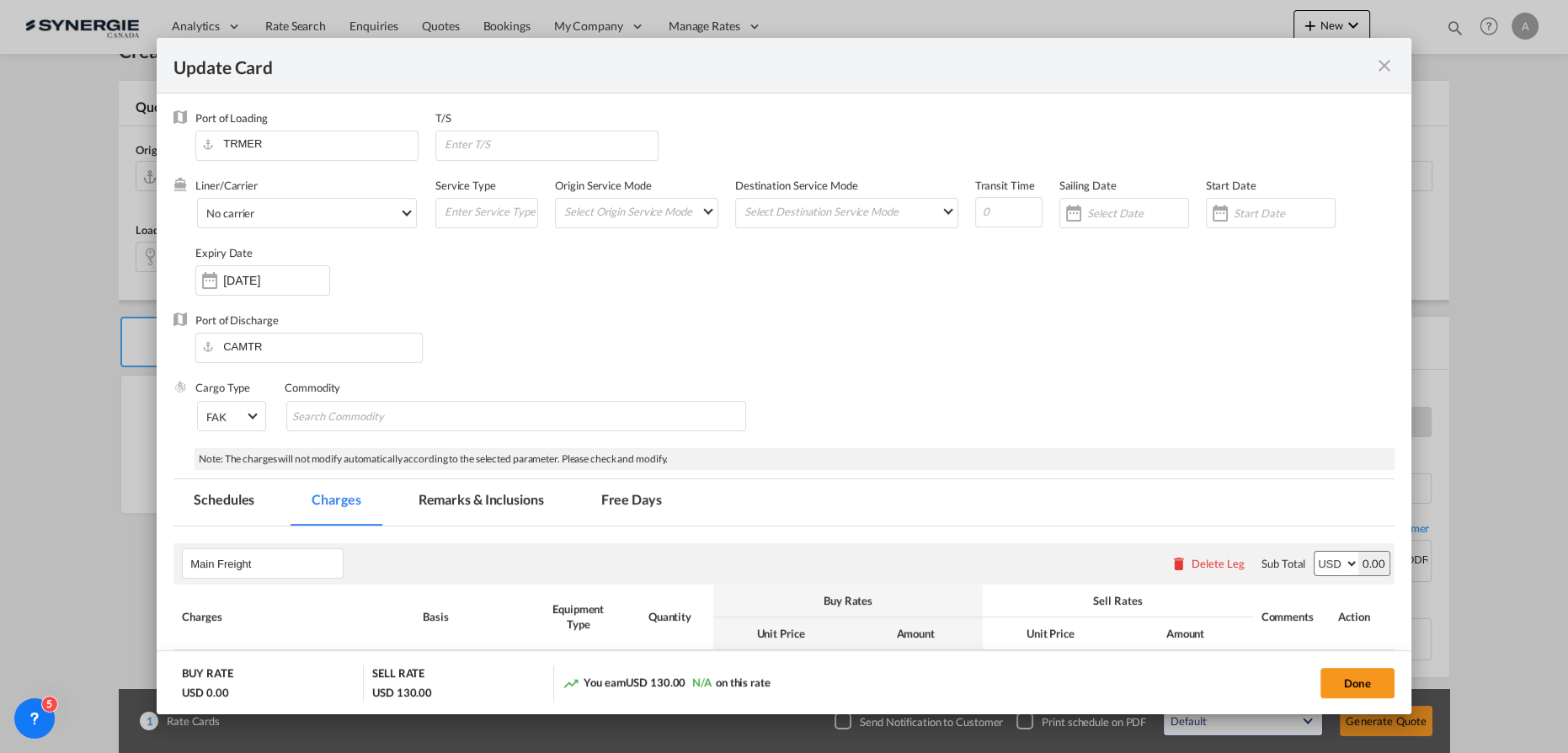
select select "per container"
select select "per B/L"
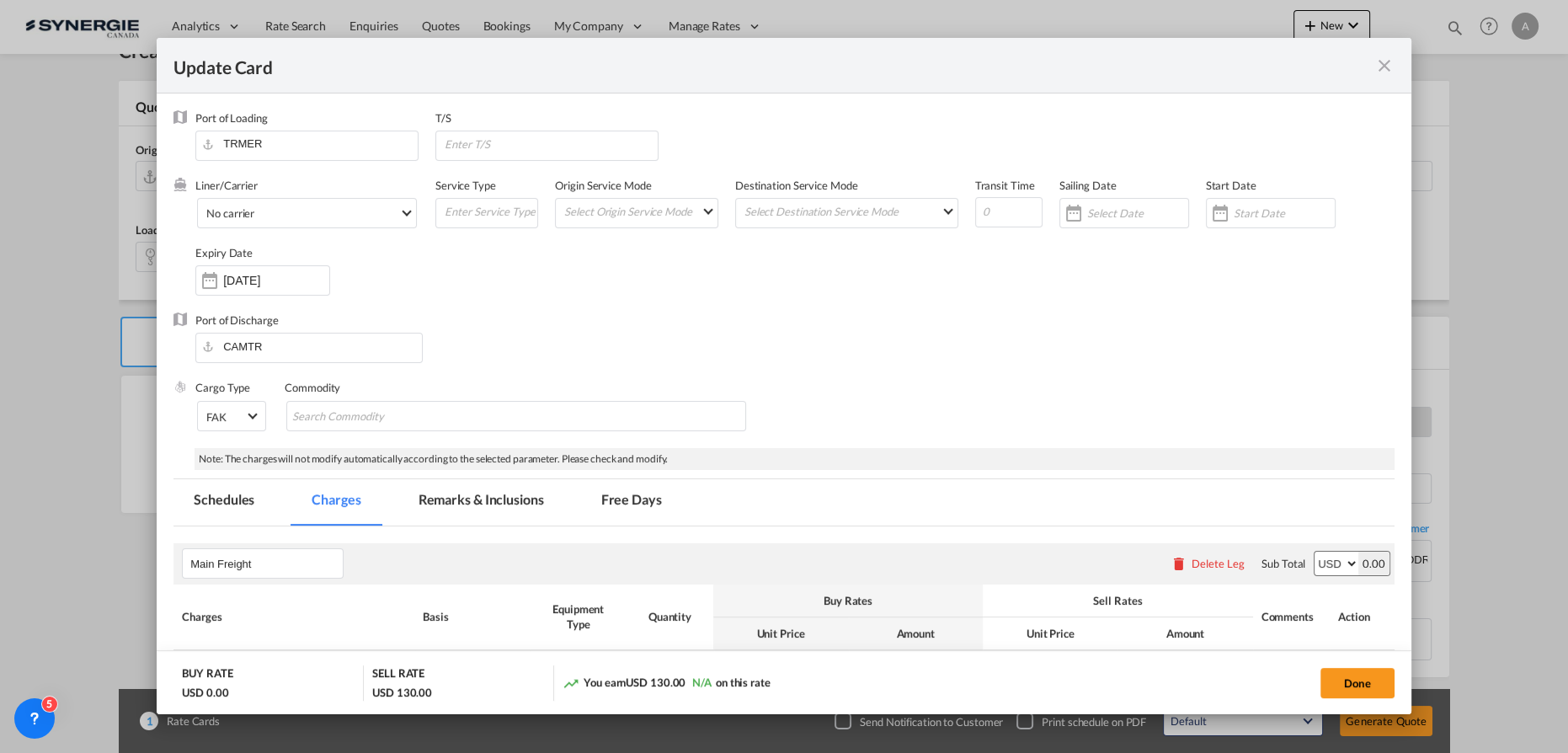
select select "per shipment"
click at [1257, 212] on input "Update CardPort of ..." at bounding box center [1284, 213] width 101 height 14
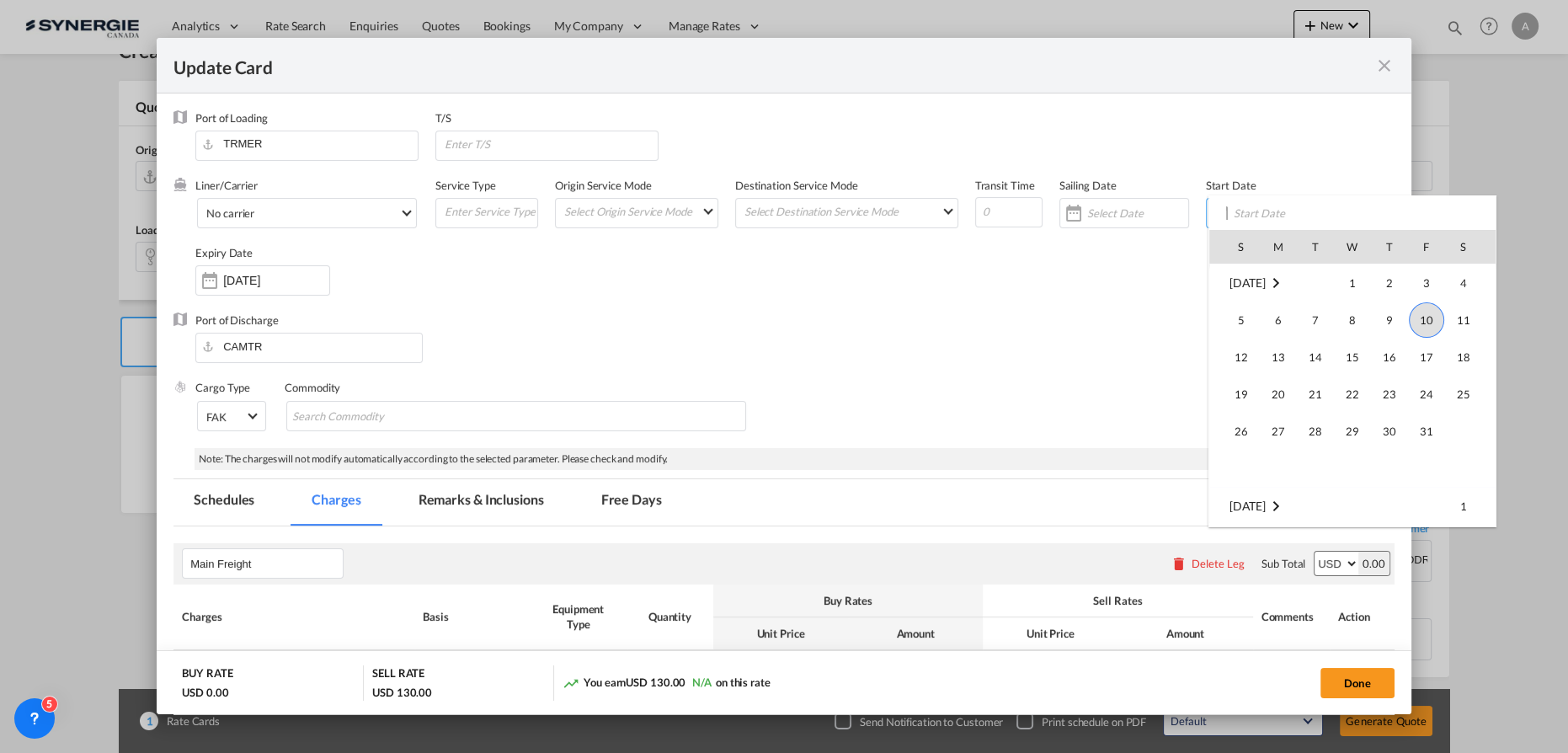
scroll to position [390357, 0]
drag, startPoint x: 1423, startPoint y: 468, endPoint x: 1290, endPoint y: 421, distance: 141.1
click at [1422, 468] on span "10" at bounding box center [1427, 473] width 35 height 35
type input "[DATE]"
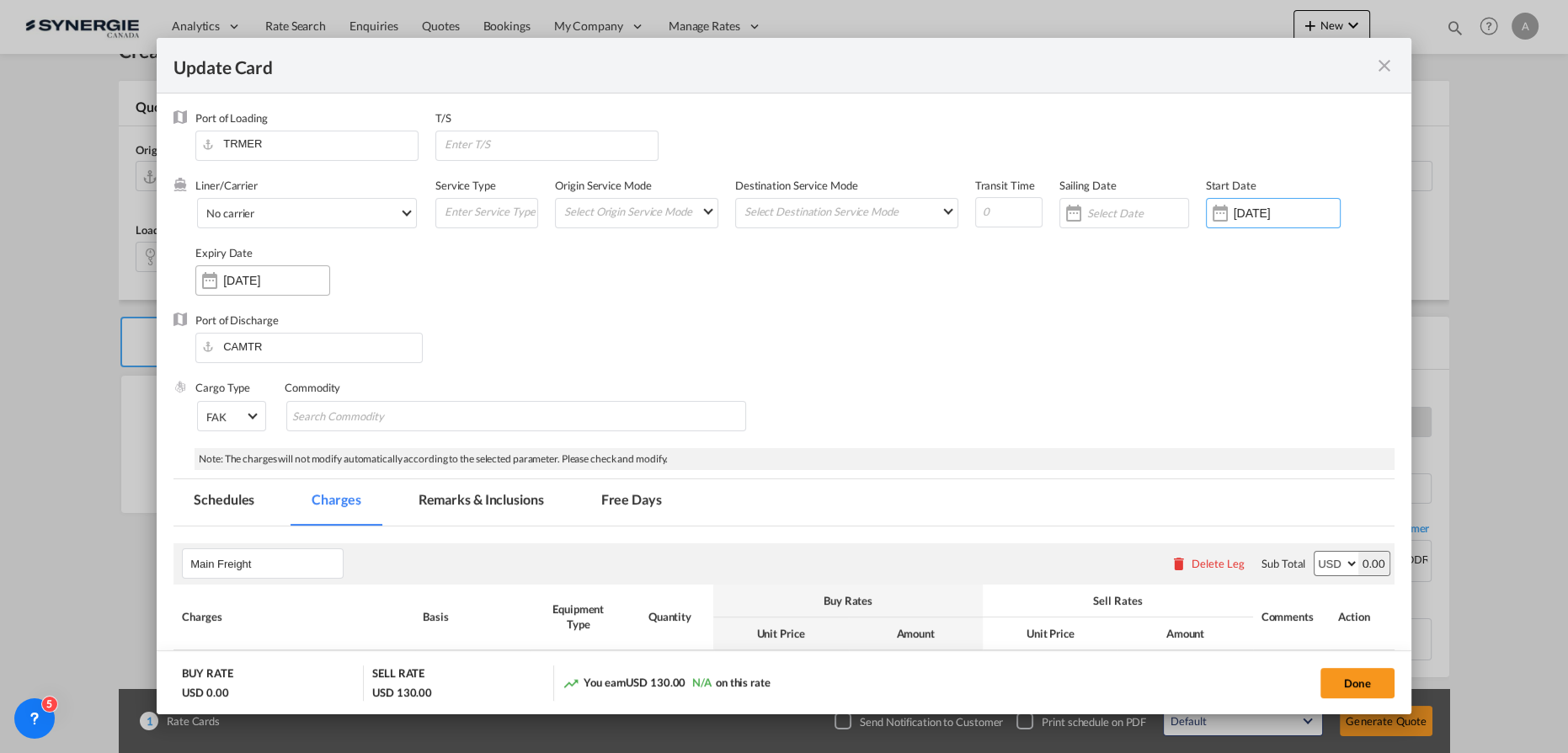
click at [236, 281] on input "09 Nov 2025" at bounding box center [275, 280] width 106 height 14
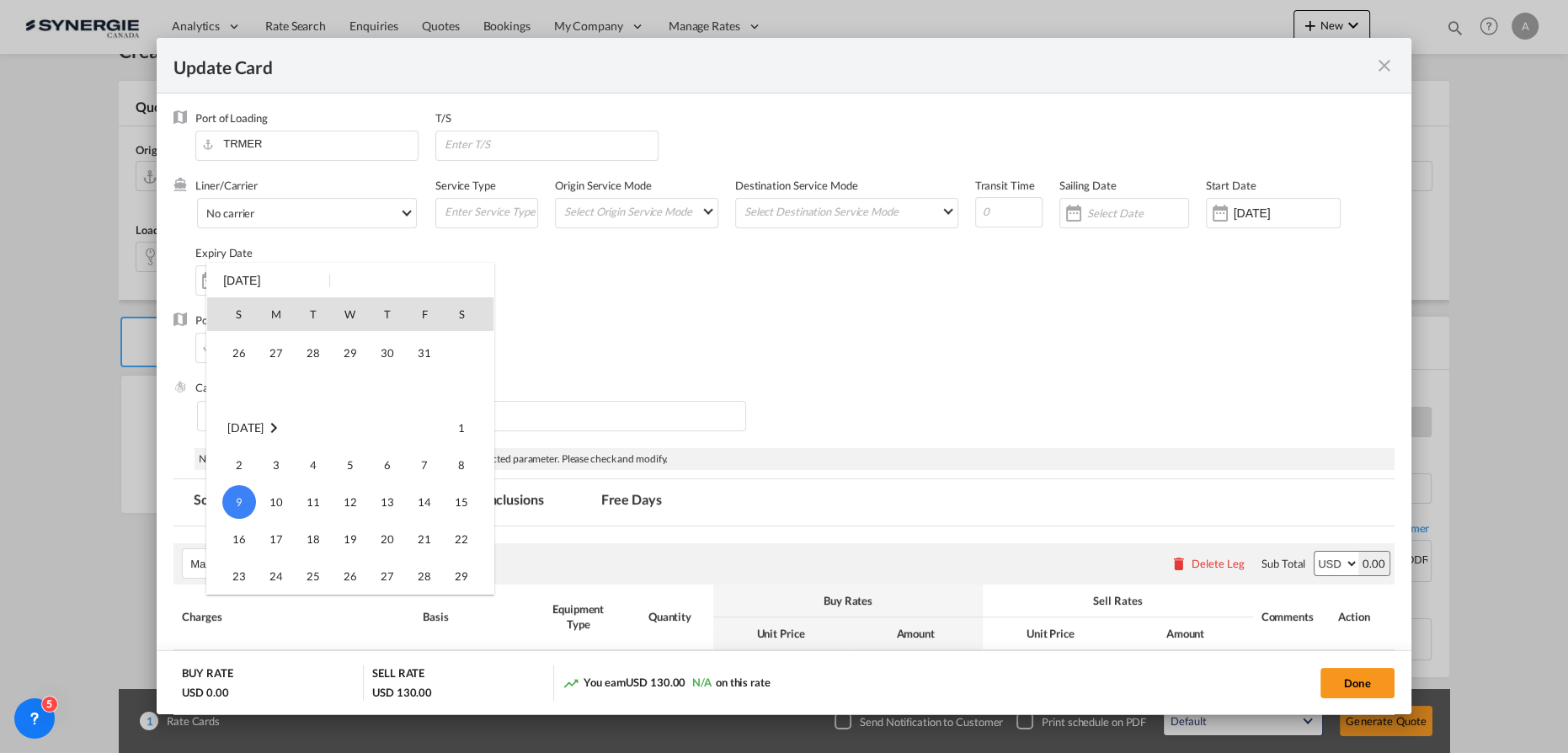
scroll to position [69, 0]
drag, startPoint x: 425, startPoint y: 439, endPoint x: 483, endPoint y: 428, distance: 59.0
click at [425, 440] on span "31" at bounding box center [424, 430] width 34 height 34
type input "31 Oct 2025"
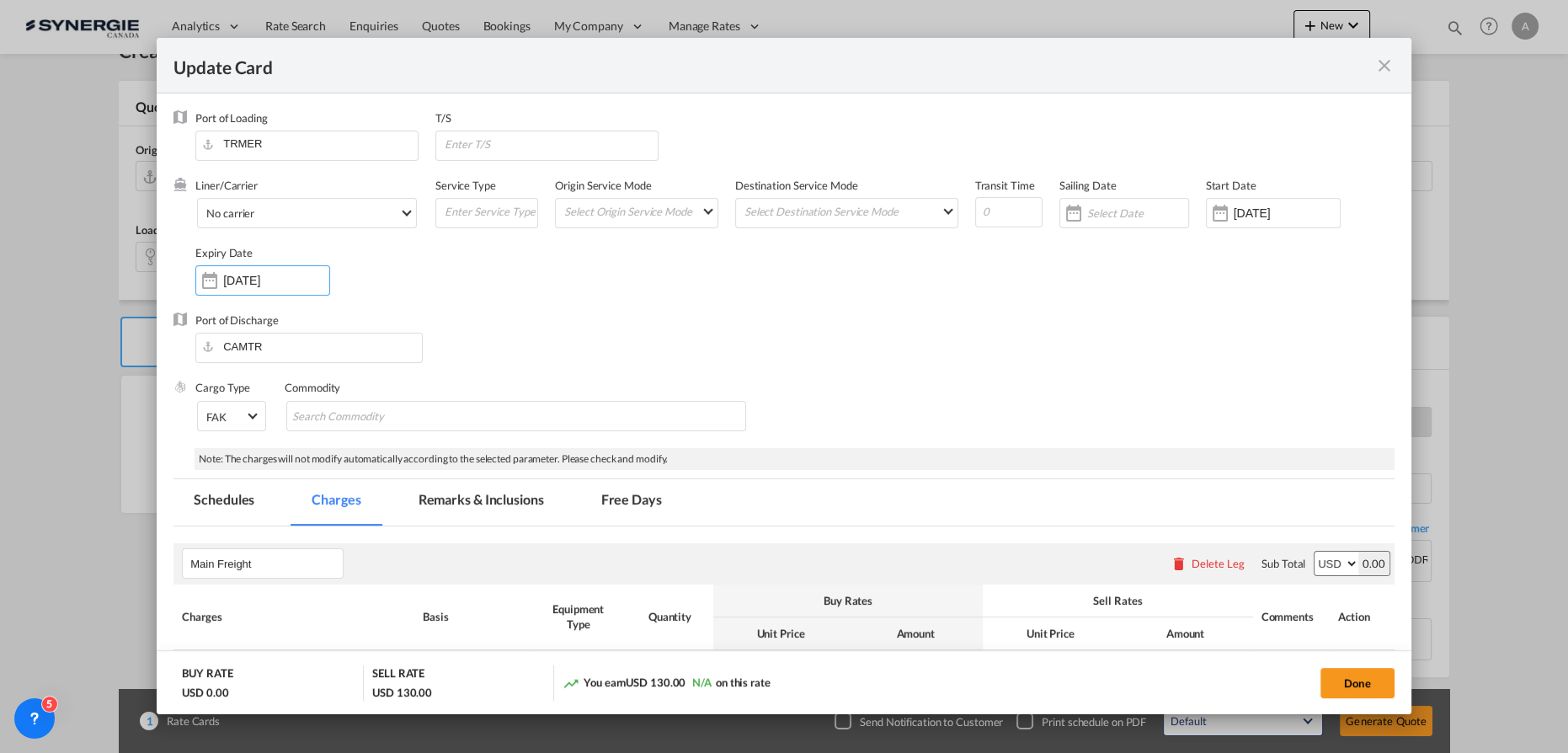
click at [813, 299] on div "Liner/Carrier No carrier Atlantic Container Line (ACL) Baker Transport (GB) | D…" at bounding box center [795, 245] width 1199 height 135
click at [1353, 687] on button "Done" at bounding box center [1358, 682] width 74 height 30
type input "09 Oct 2025"
type input "30 Oct 2025"
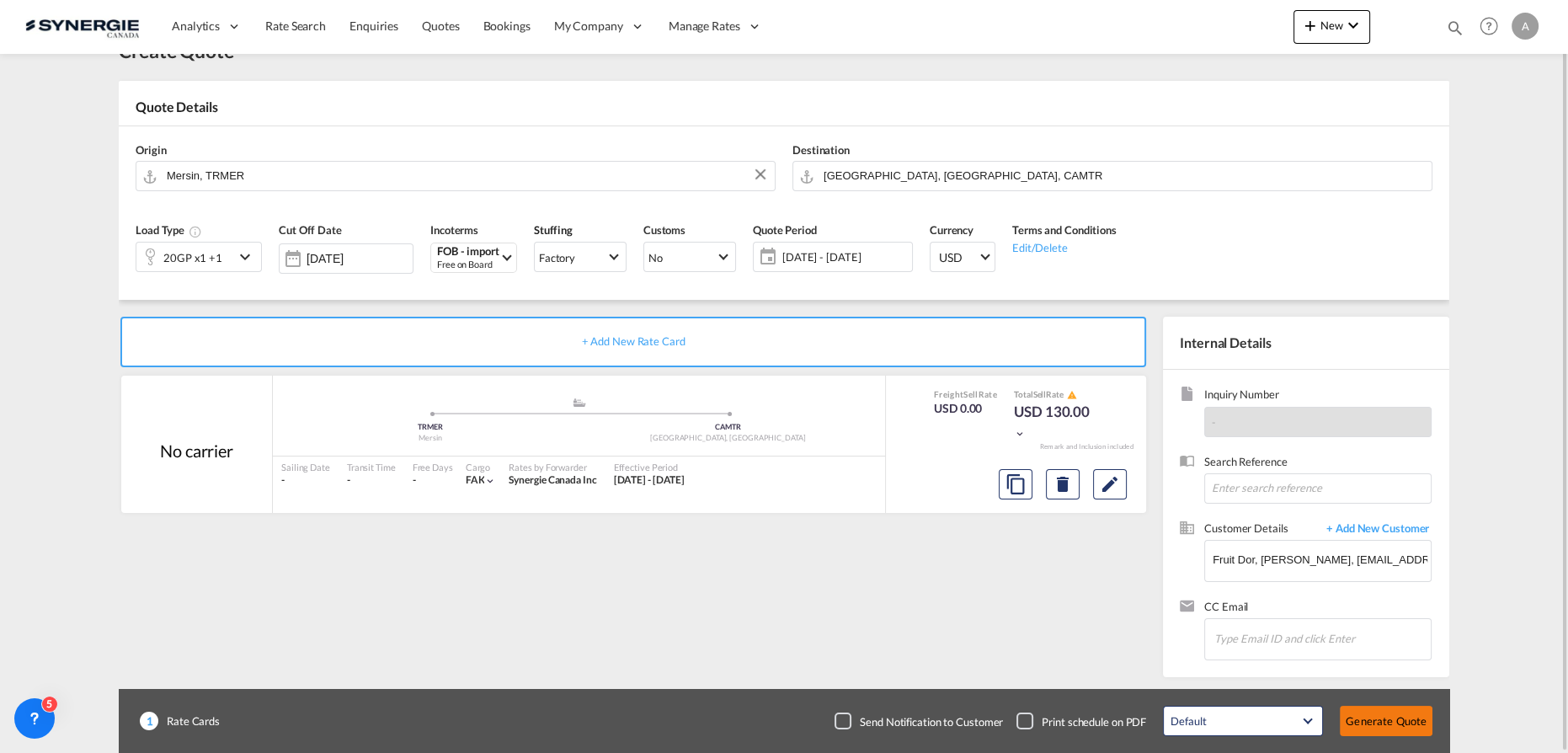
click at [1379, 709] on button "Generate Quote" at bounding box center [1386, 720] width 92 height 30
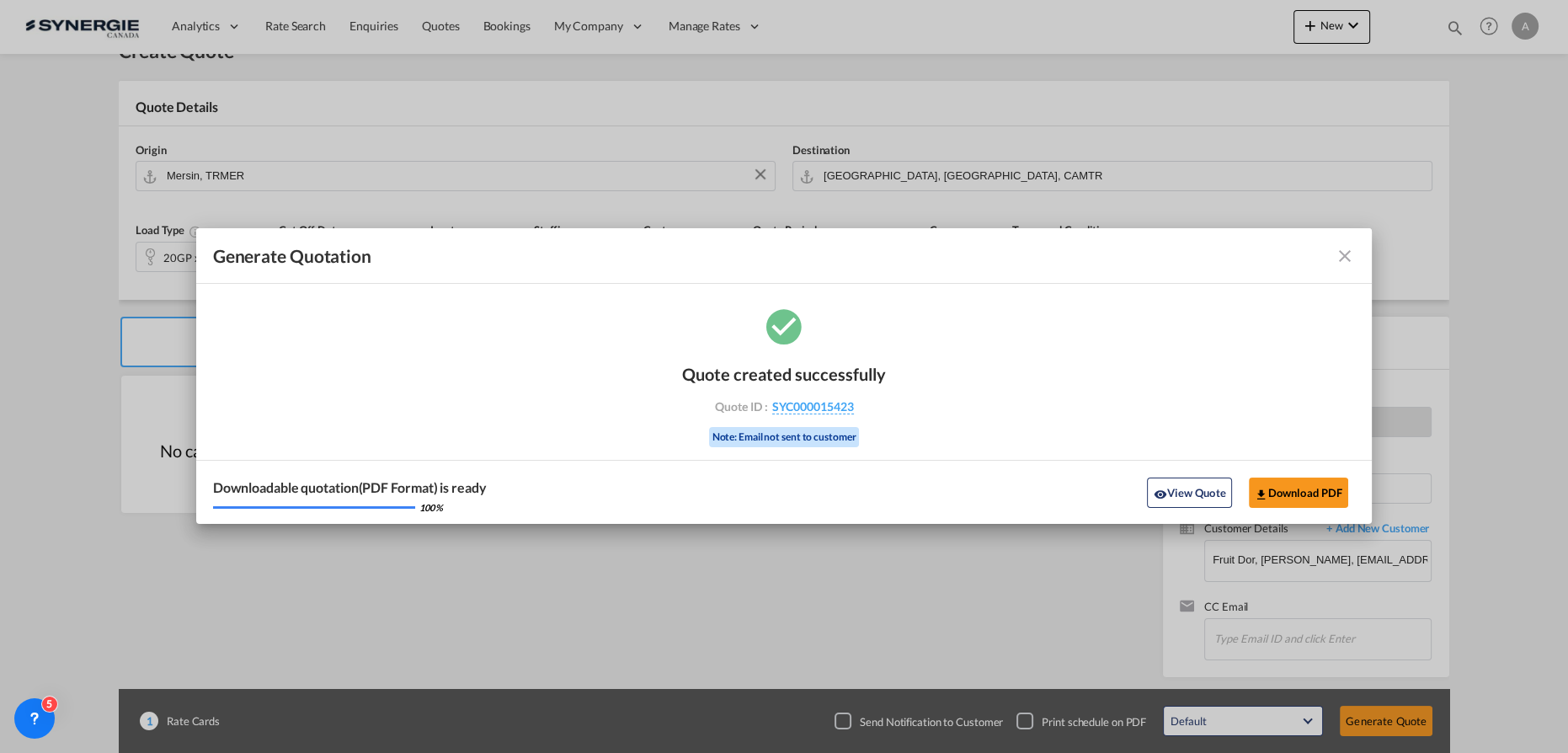
drag, startPoint x: 1198, startPoint y: 498, endPoint x: 1203, endPoint y: 488, distance: 11.2
click at [1198, 498] on button "View Quote" at bounding box center [1188, 492] width 84 height 30
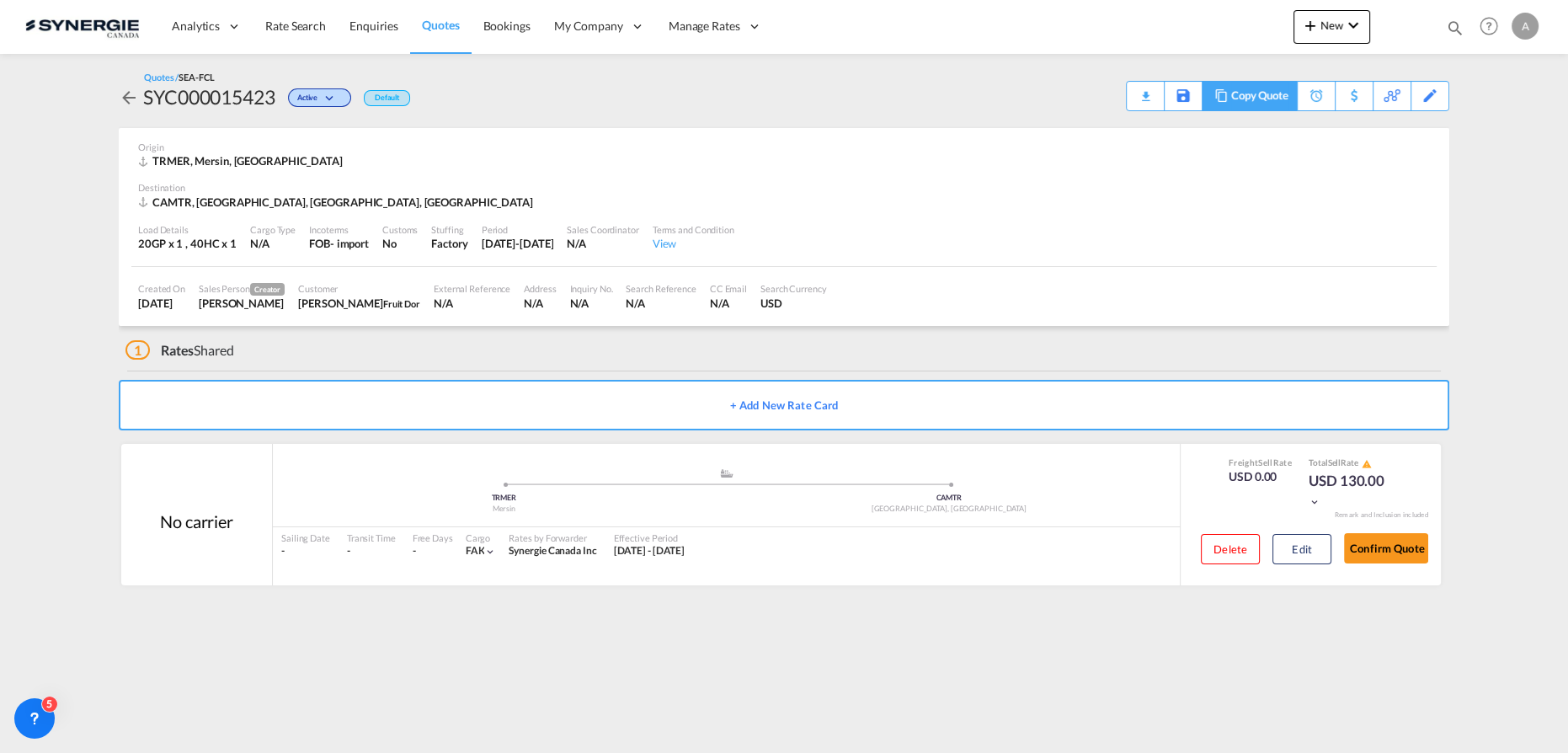
click at [1274, 102] on div "Copy Quote" at bounding box center [1259, 96] width 57 height 29
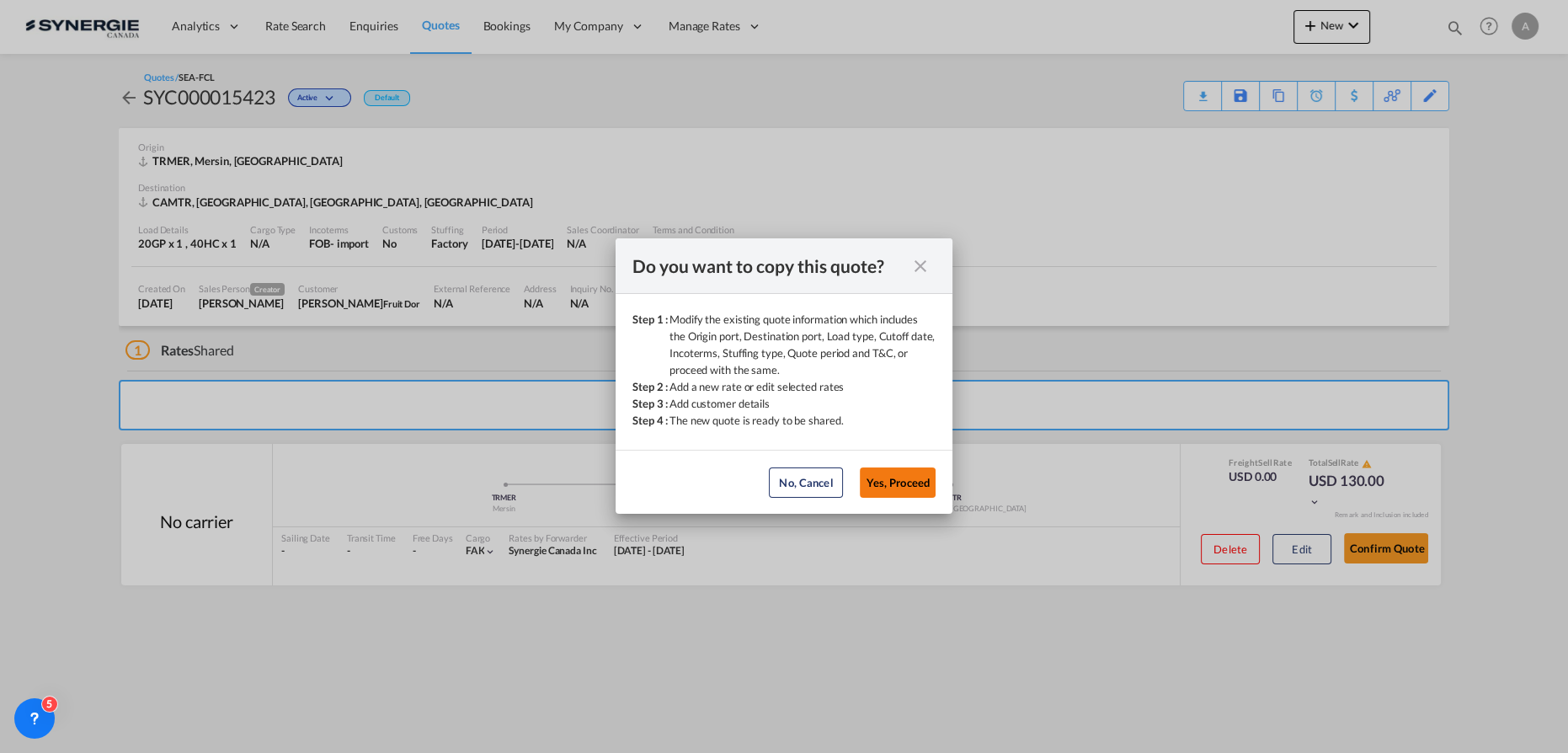
click at [900, 472] on button "Yes, Proceed" at bounding box center [898, 482] width 76 height 30
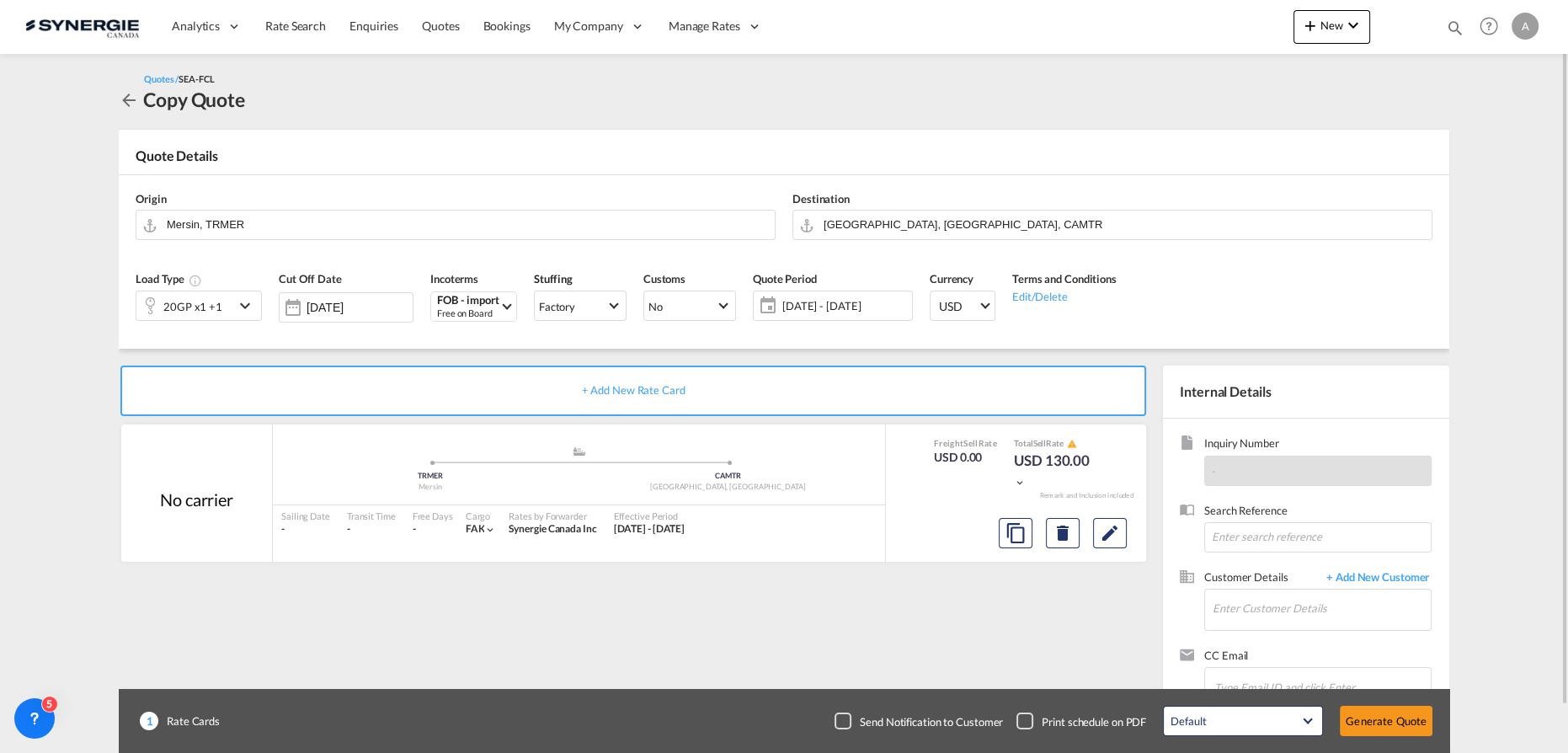
drag, startPoint x: 216, startPoint y: 318, endPoint x: 211, endPoint y: 344, distance: 26.5
click at [216, 318] on div "20GP x1 +1" at bounding box center [192, 306] width 59 height 24
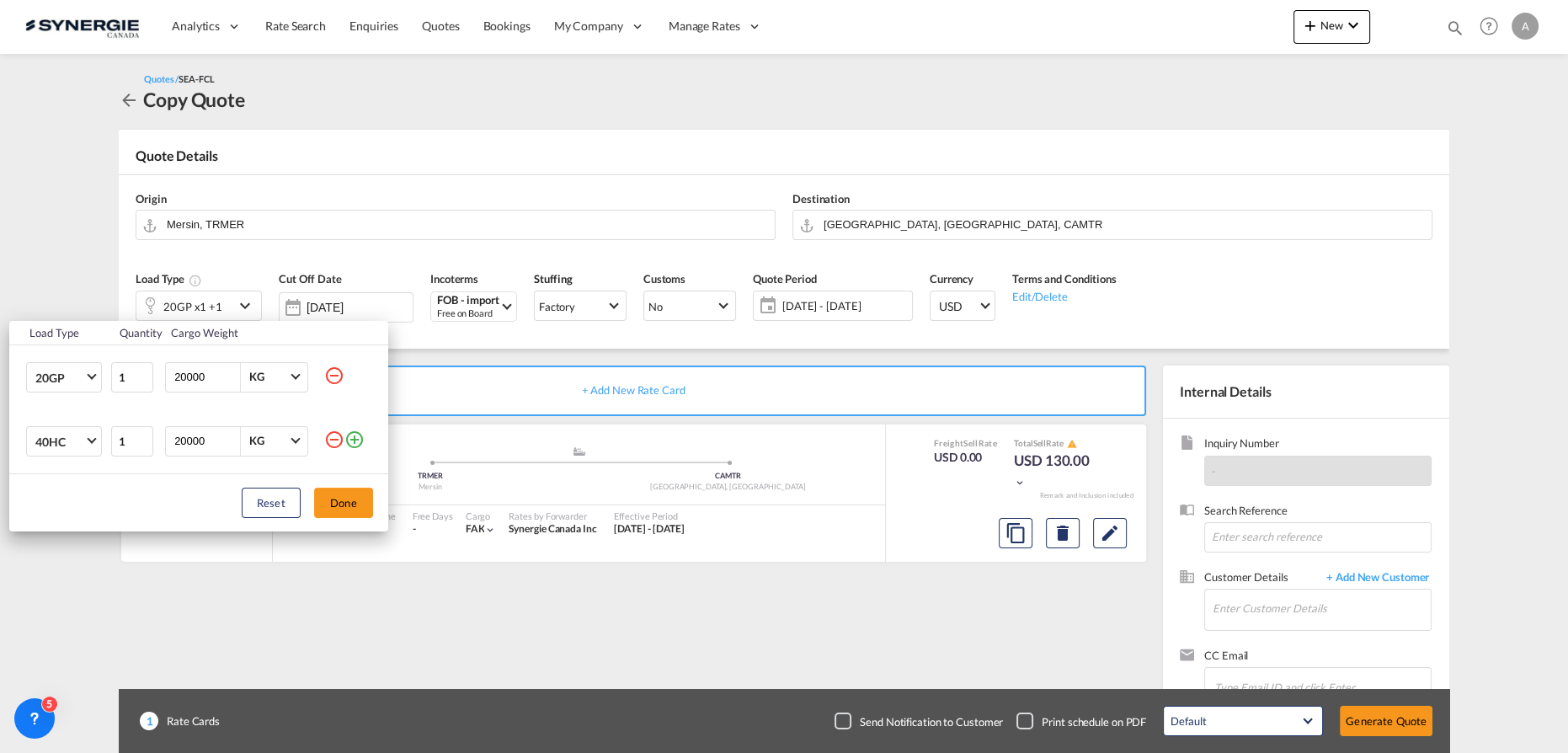
click at [333, 439] on md-icon "icon-minus-circle-outline" at bounding box center [334, 439] width 20 height 20
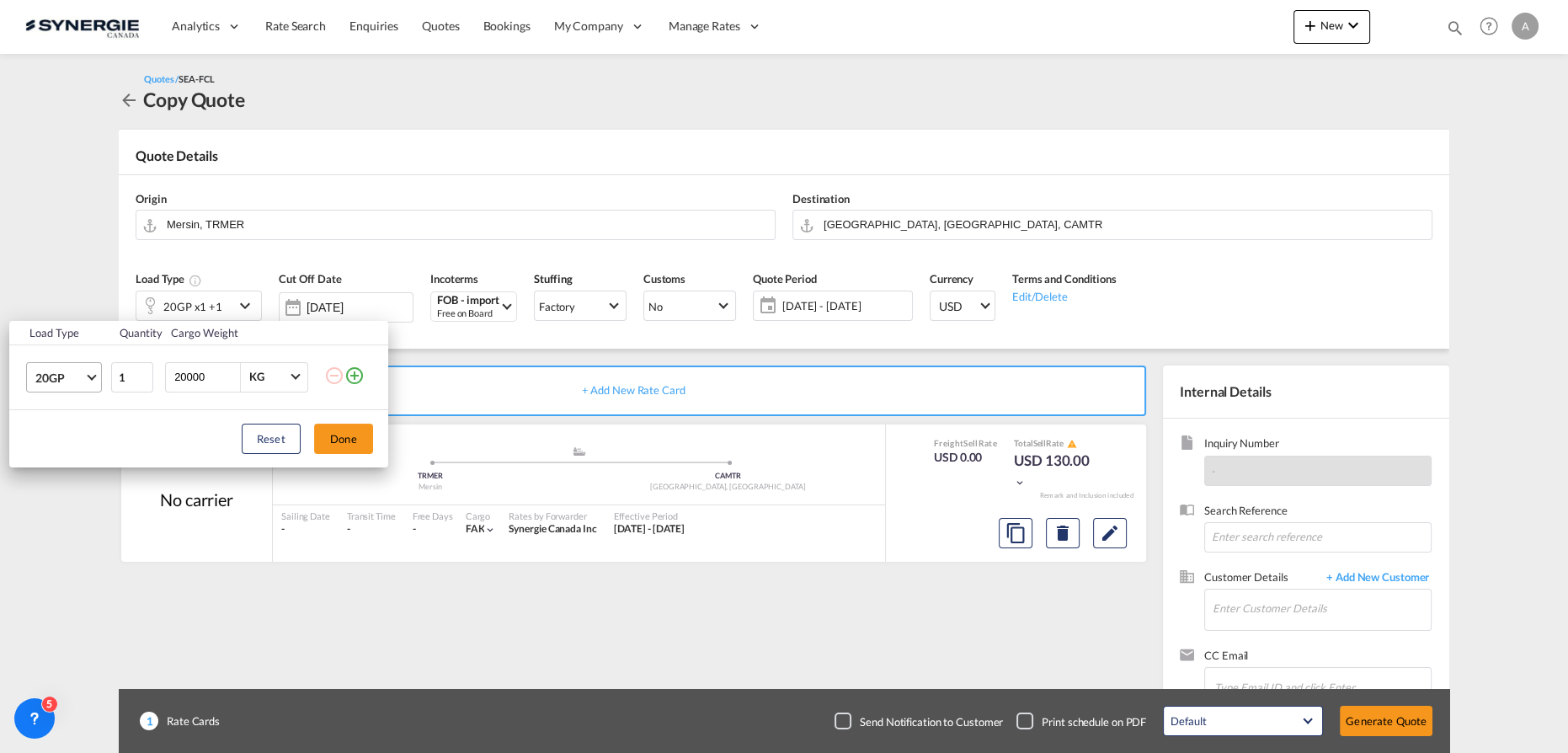
click at [85, 381] on md-select-value "20GP" at bounding box center [67, 378] width 67 height 29
click at [63, 464] on div "40HR" at bounding box center [49, 468] width 30 height 17
click at [350, 438] on button "Done" at bounding box center [343, 439] width 59 height 30
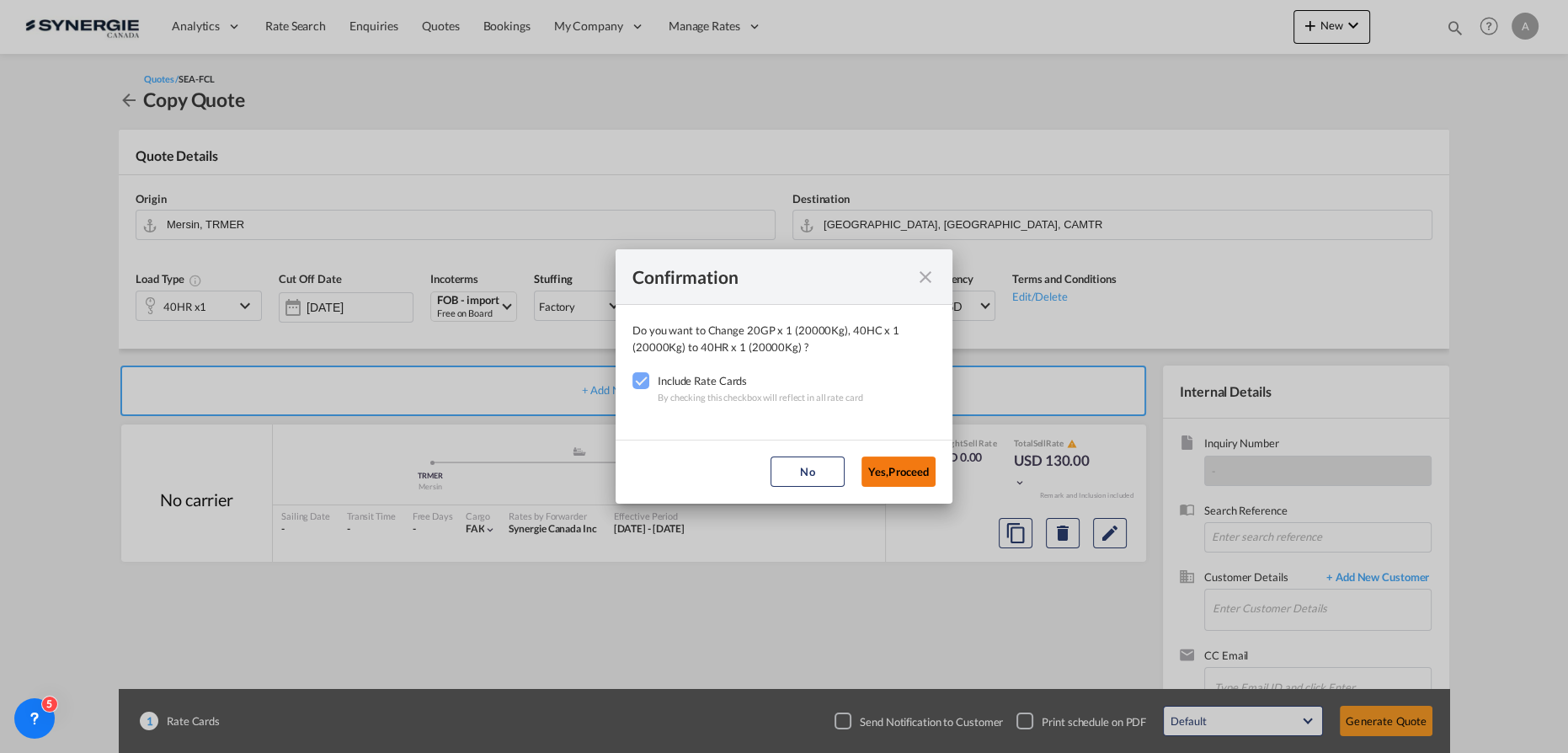
click at [909, 461] on button "Yes,Proceed" at bounding box center [899, 471] width 74 height 30
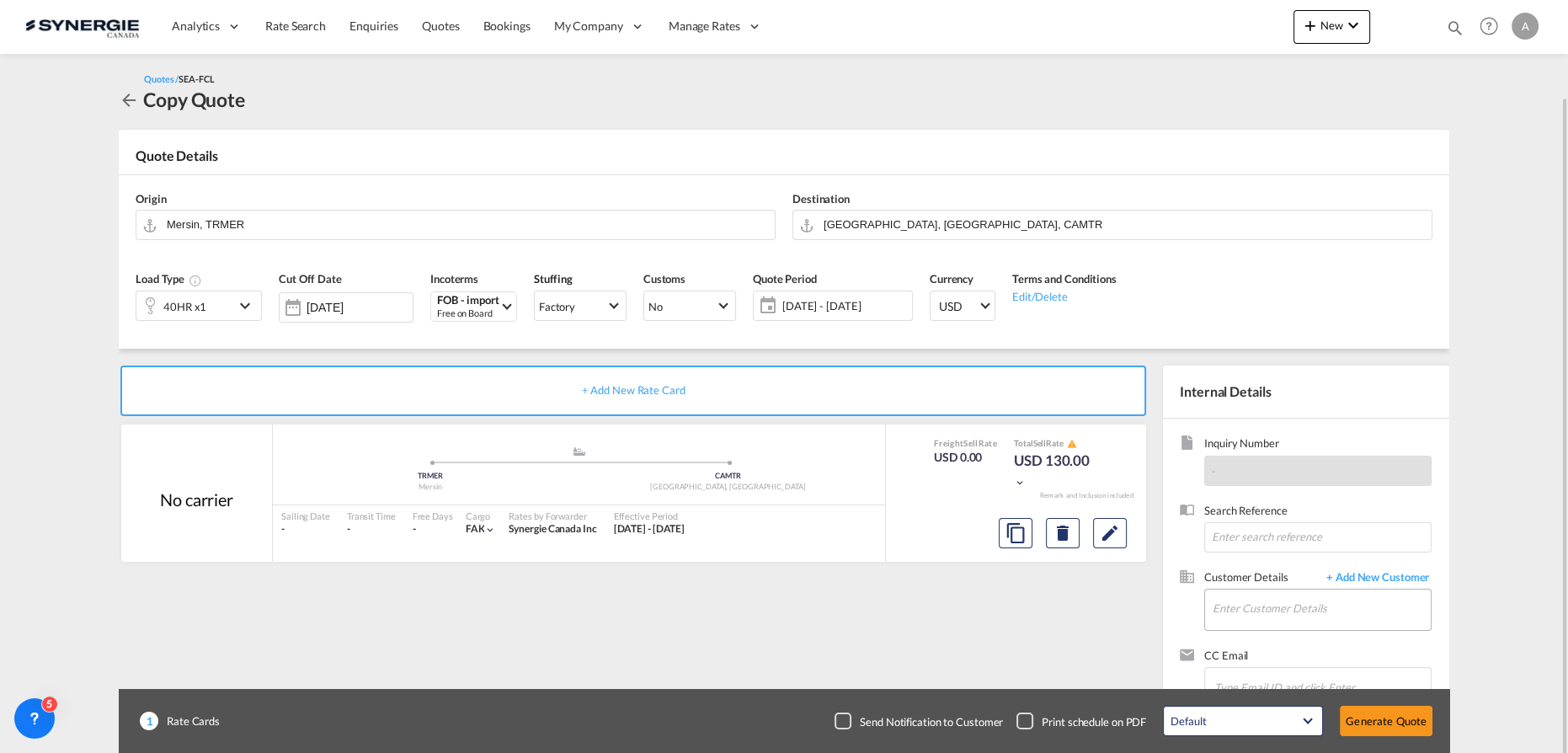
scroll to position [49, 0]
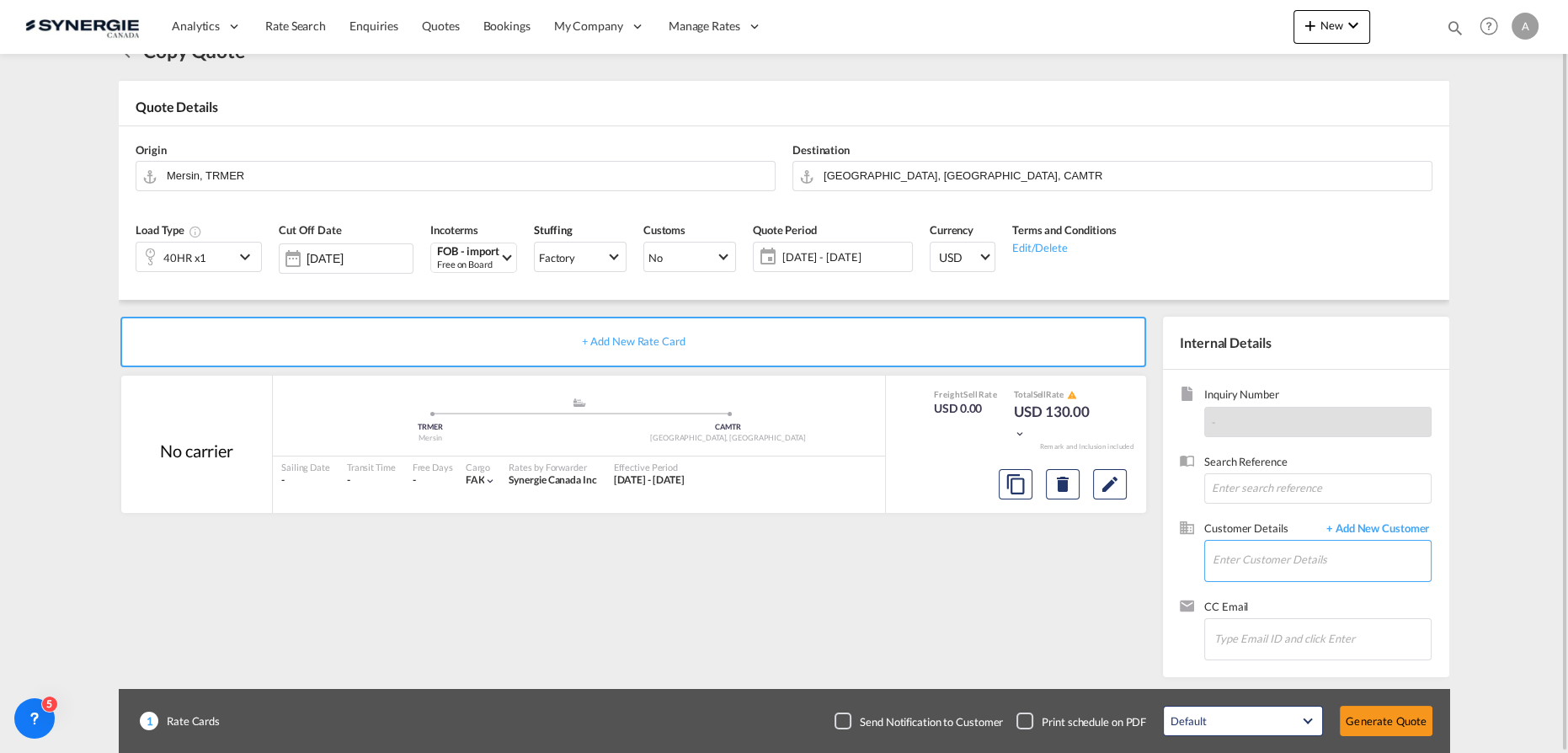
click at [1307, 565] on input "Enter Customer Details" at bounding box center [1322, 560] width 218 height 38
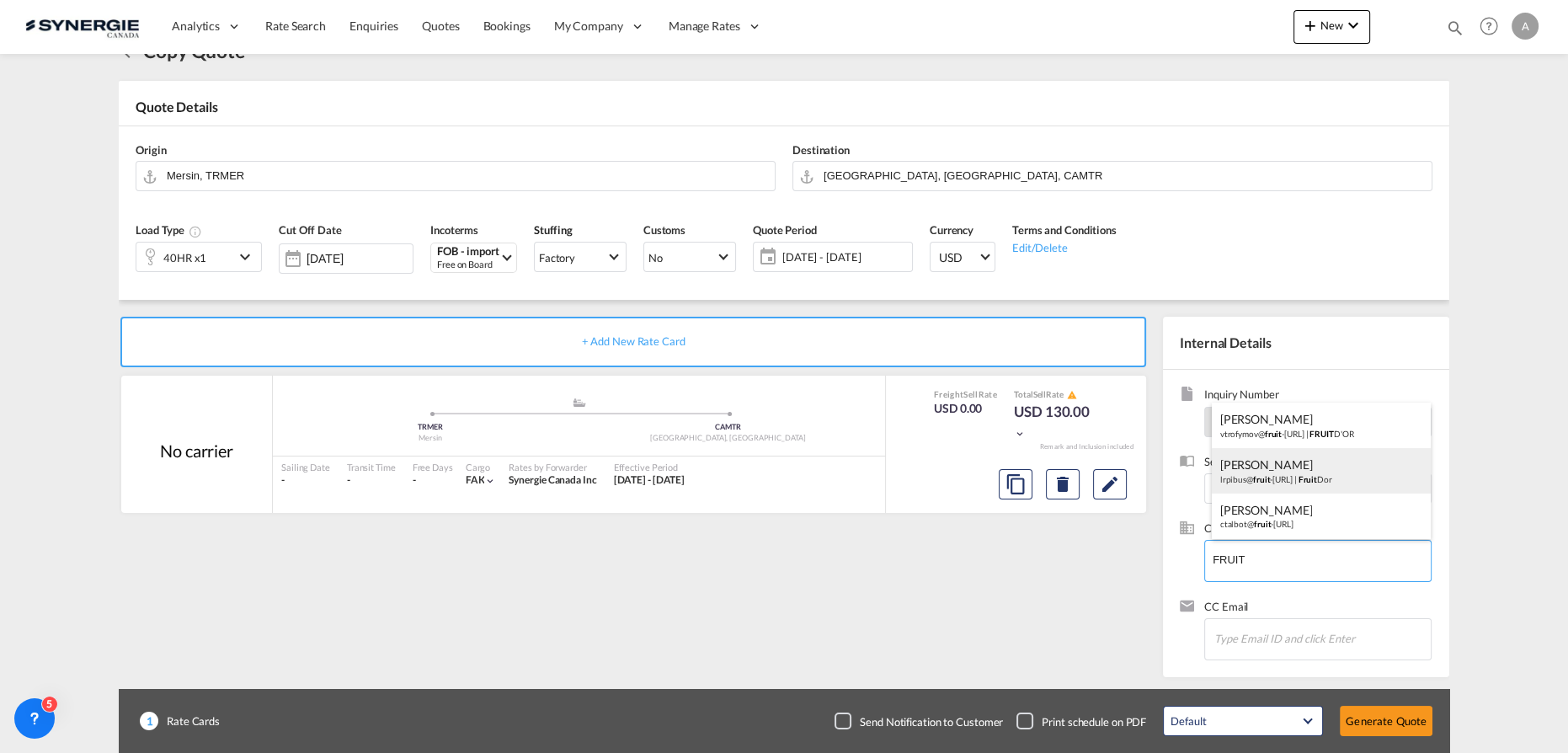
click at [1298, 484] on div "Lois-Rose Pibus lrpibus@ fruit -dor.ca | Fruit Dor" at bounding box center [1322, 471] width 220 height 45
type input "Fruit Dor, Lois-Rose Pibus, lrpibus@fruit-dor.ca"
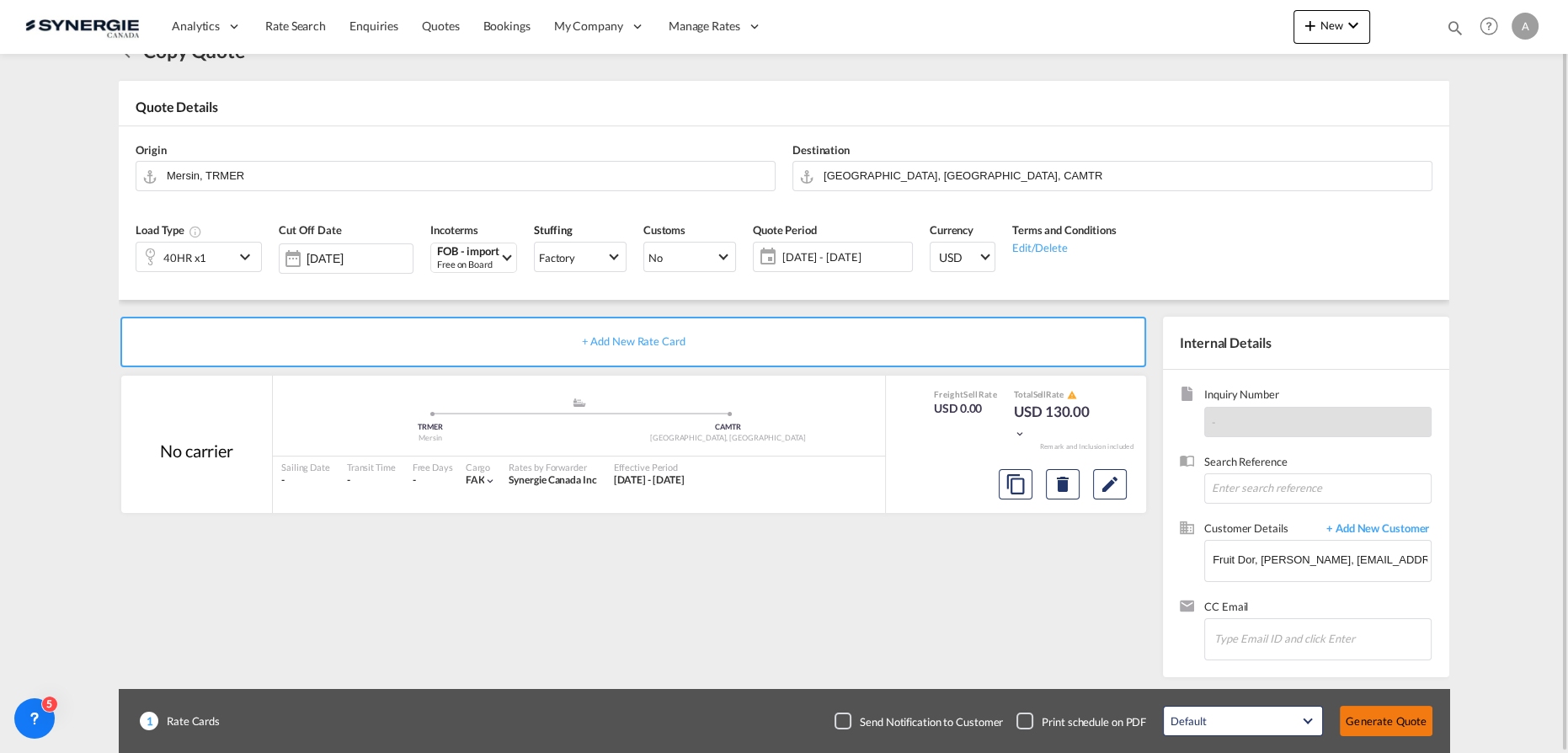
click at [1386, 734] on button "Generate Quote" at bounding box center [1386, 720] width 92 height 30
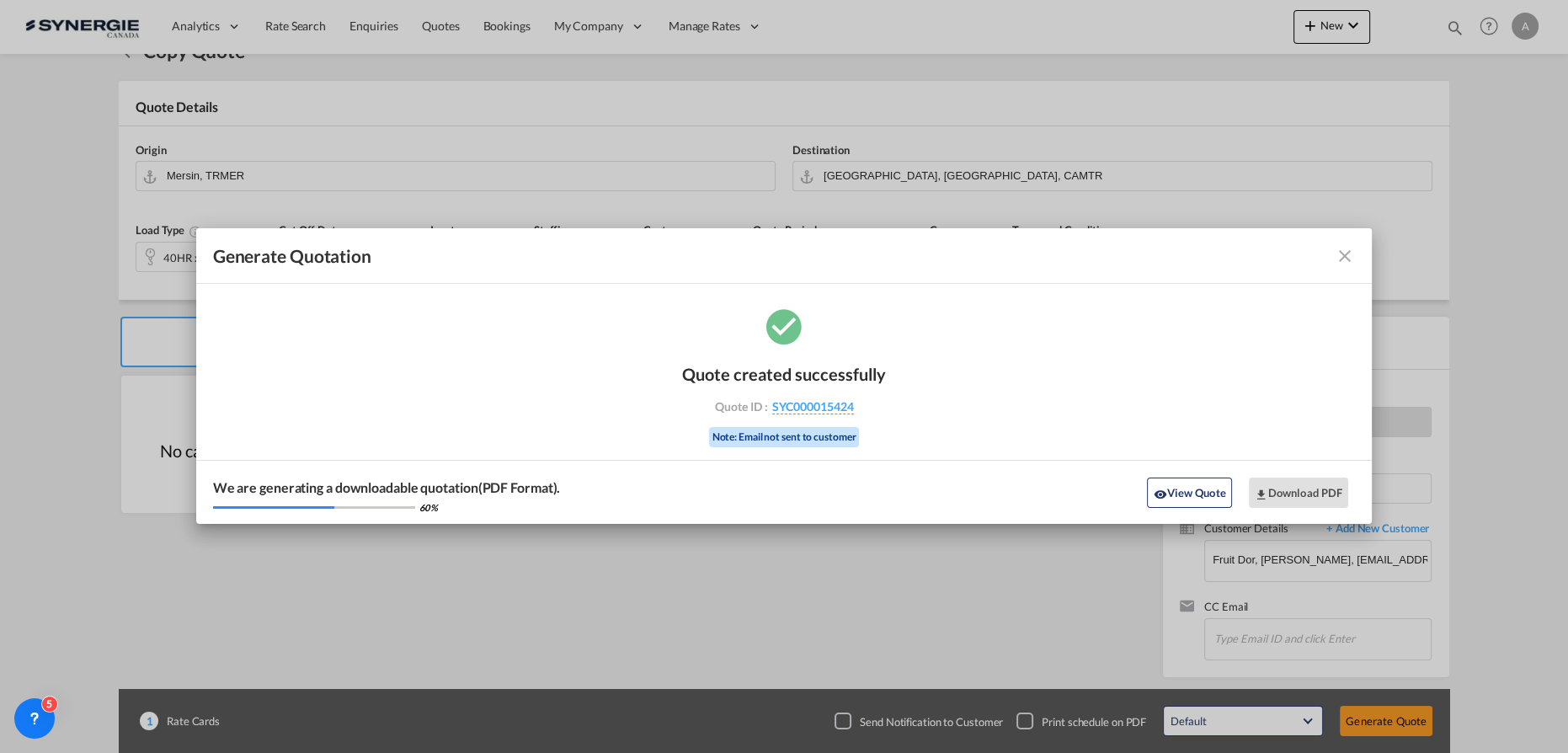
click at [1190, 488] on button "View Quote" at bounding box center [1188, 492] width 84 height 30
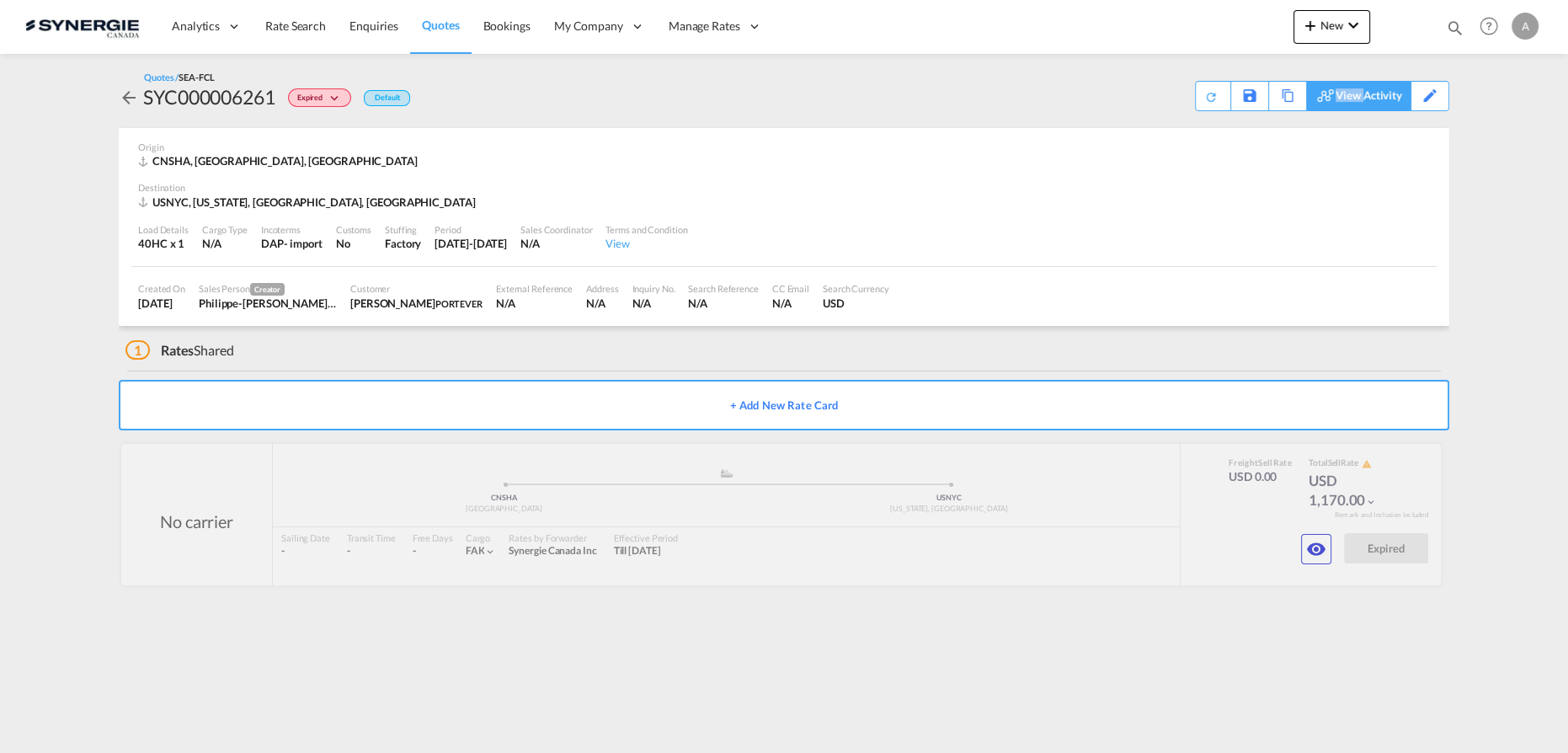
drag, startPoint x: 1365, startPoint y: 91, endPoint x: 1315, endPoint y: 100, distance: 50.8
click at [1315, 100] on div "View Activity" at bounding box center [1358, 95] width 104 height 30
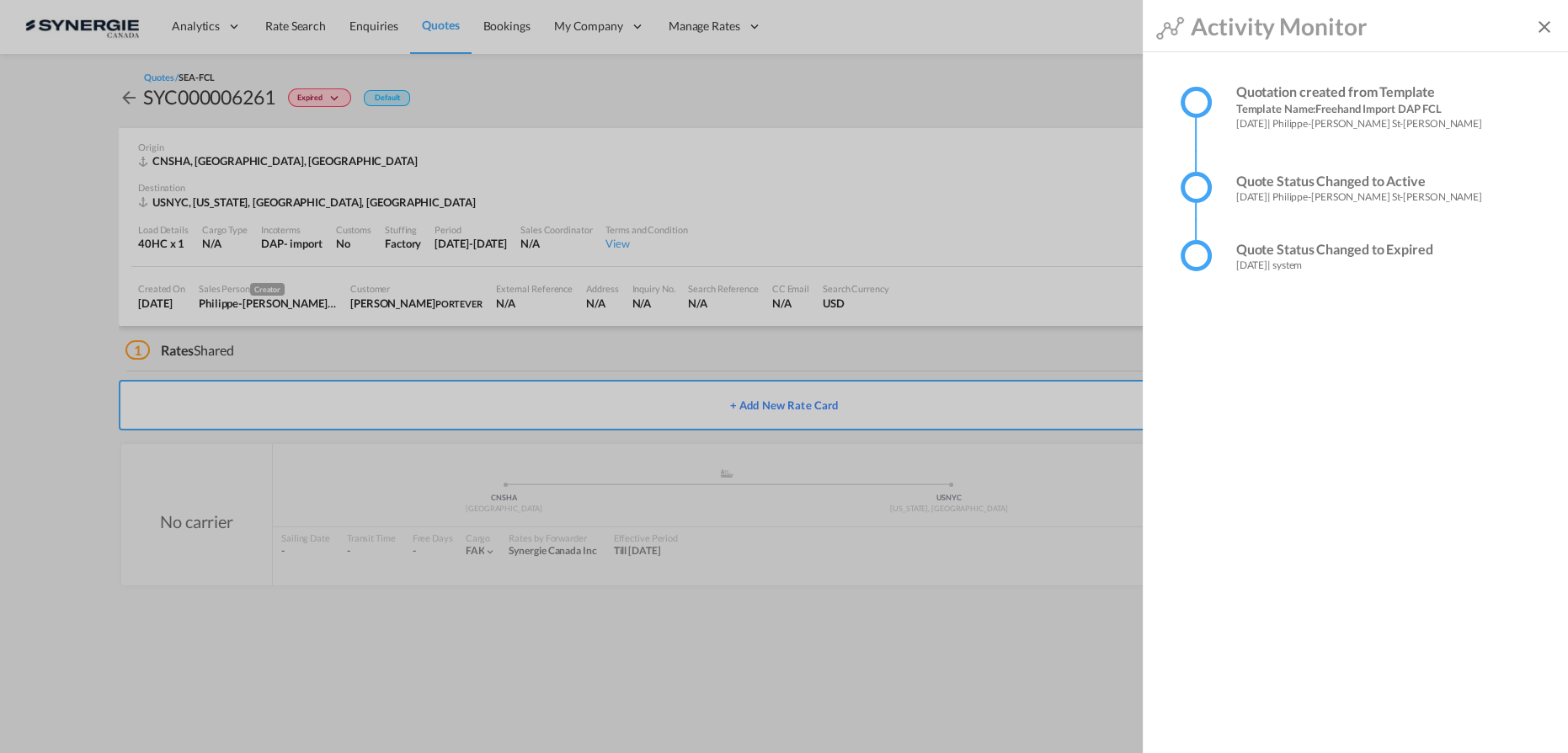
click at [1092, 62] on md-backdrop at bounding box center [784, 376] width 1568 height 753
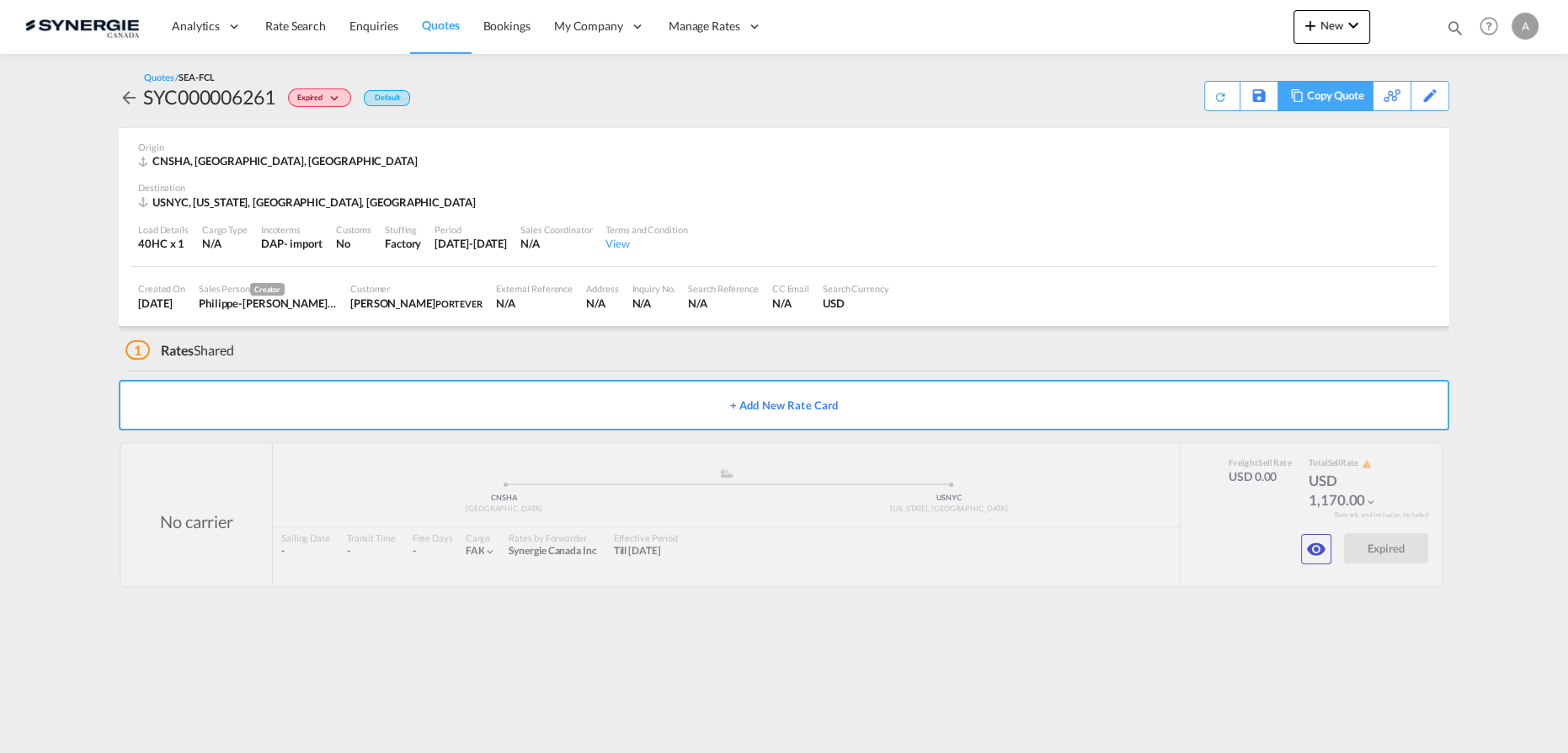
click at [1290, 102] on div "Copy Quote" at bounding box center [1325, 95] width 95 height 30
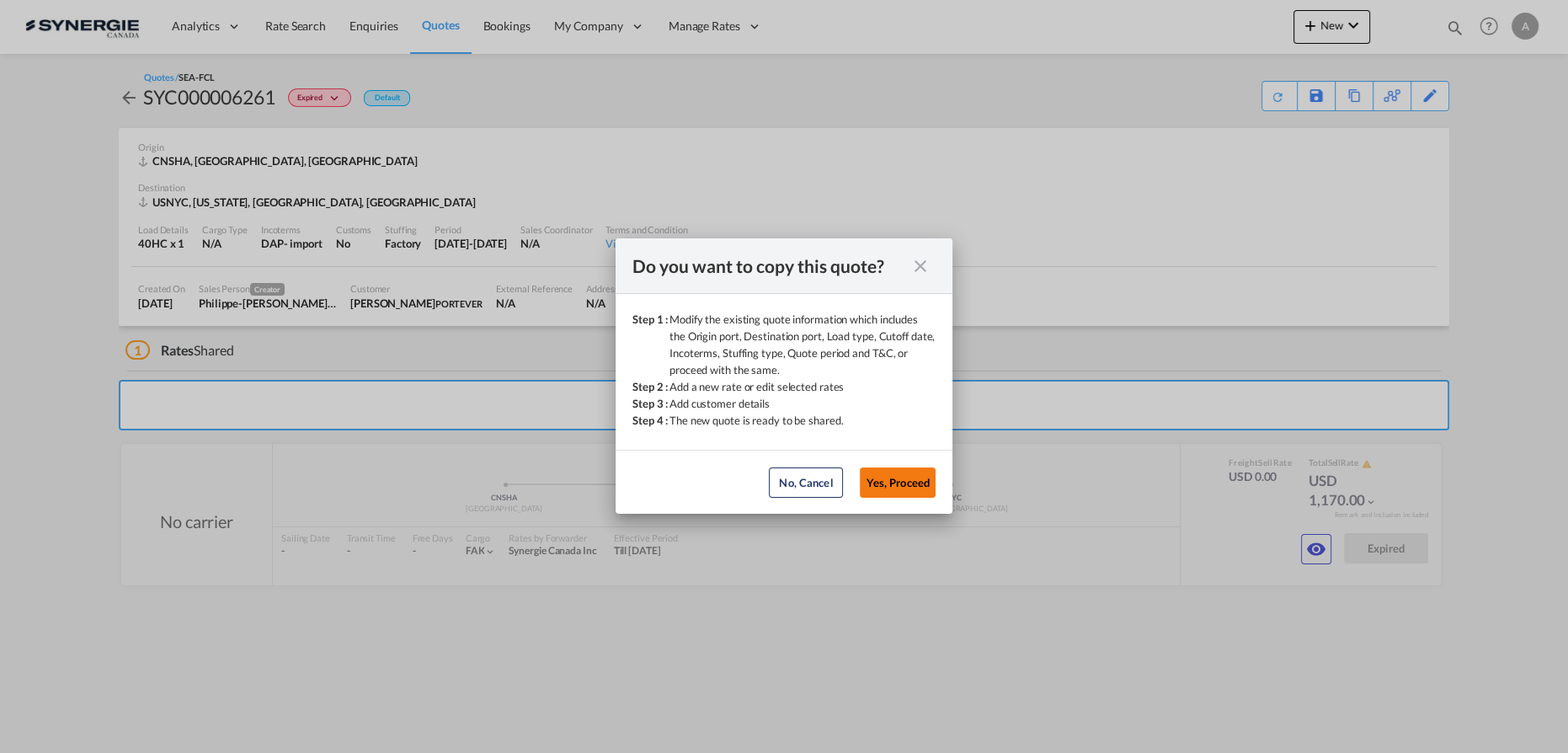
click at [920, 485] on button "Yes, Proceed" at bounding box center [898, 482] width 76 height 30
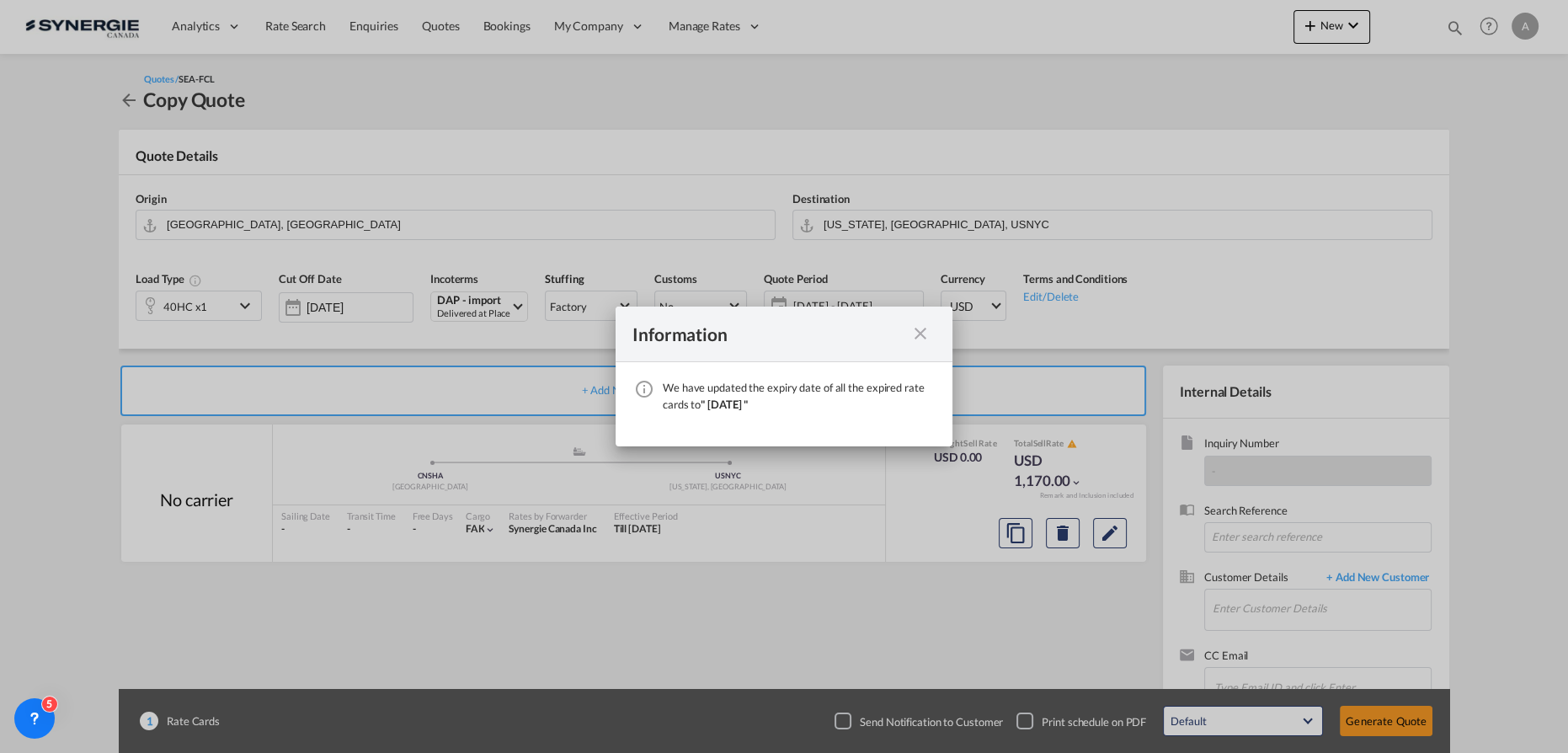
click at [921, 333] on md-icon "icon-close fg-AAA8AD cursor" at bounding box center [920, 333] width 20 height 20
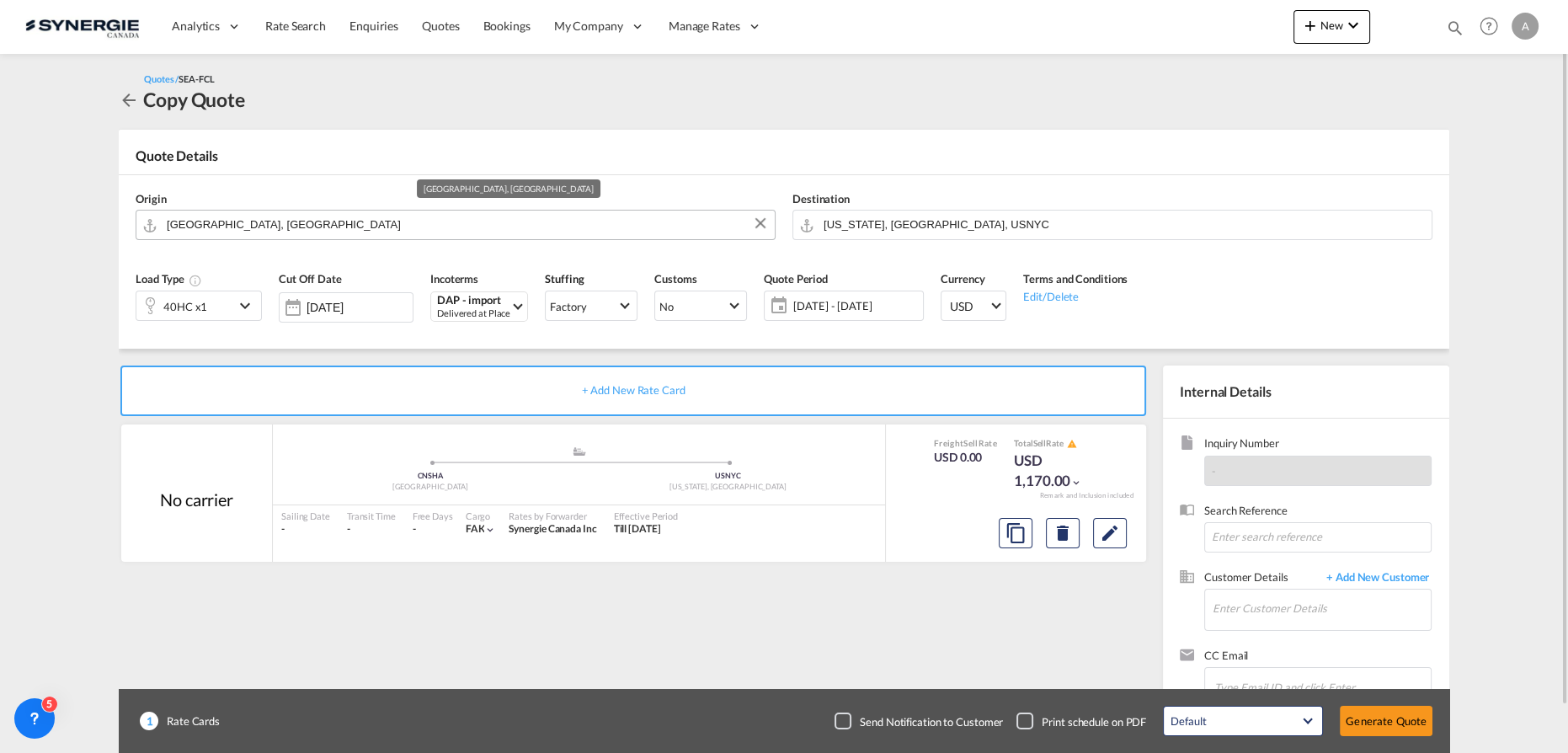
click at [390, 222] on input "[GEOGRAPHIC_DATA], [GEOGRAPHIC_DATA]" at bounding box center [467, 225] width 600 height 30
click at [300, 222] on input "[GEOGRAPHIC_DATA], [GEOGRAPHIC_DATA]" at bounding box center [467, 225] width 600 height 30
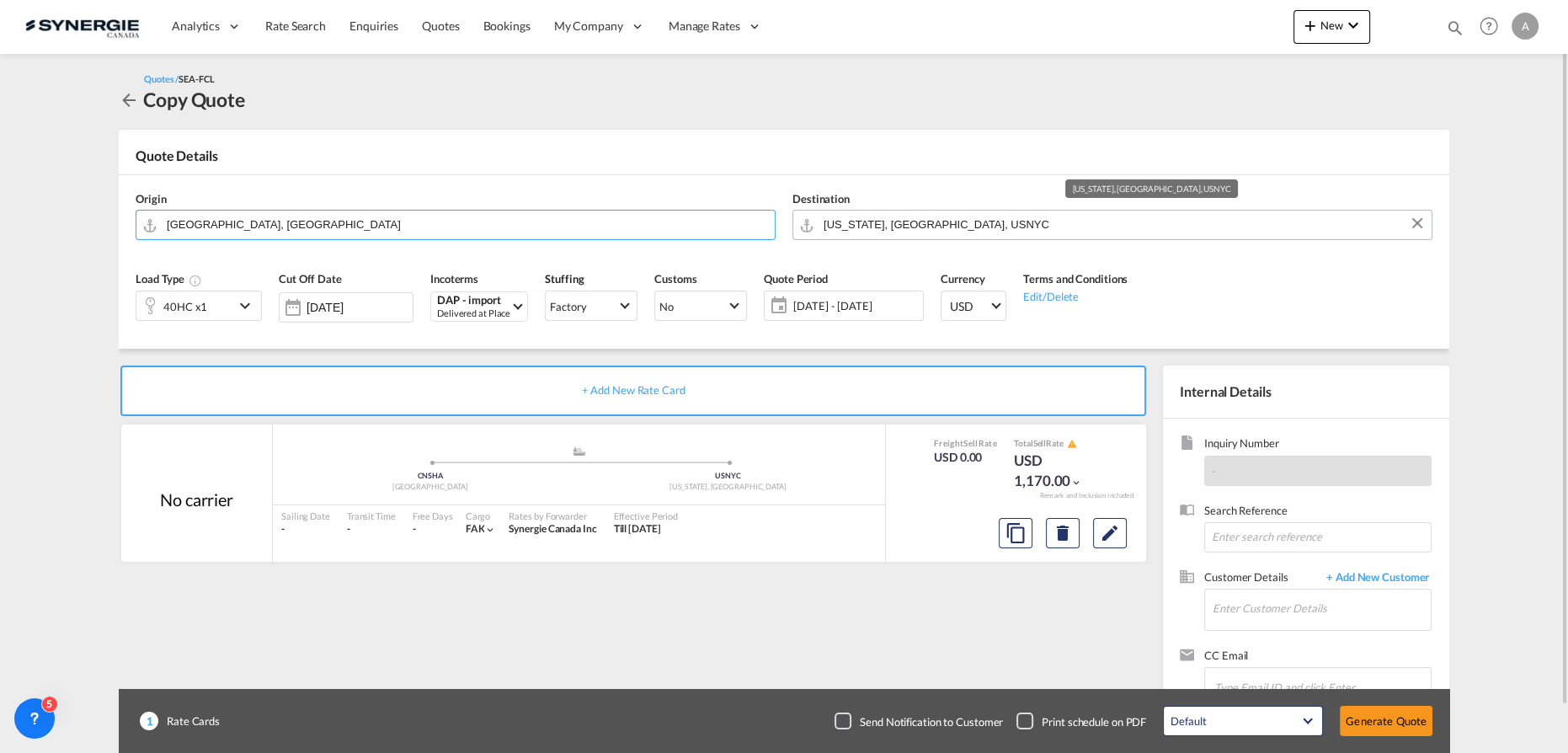
click at [993, 219] on input "[US_STATE], [GEOGRAPHIC_DATA], USNYC" at bounding box center [1123, 225] width 600 height 30
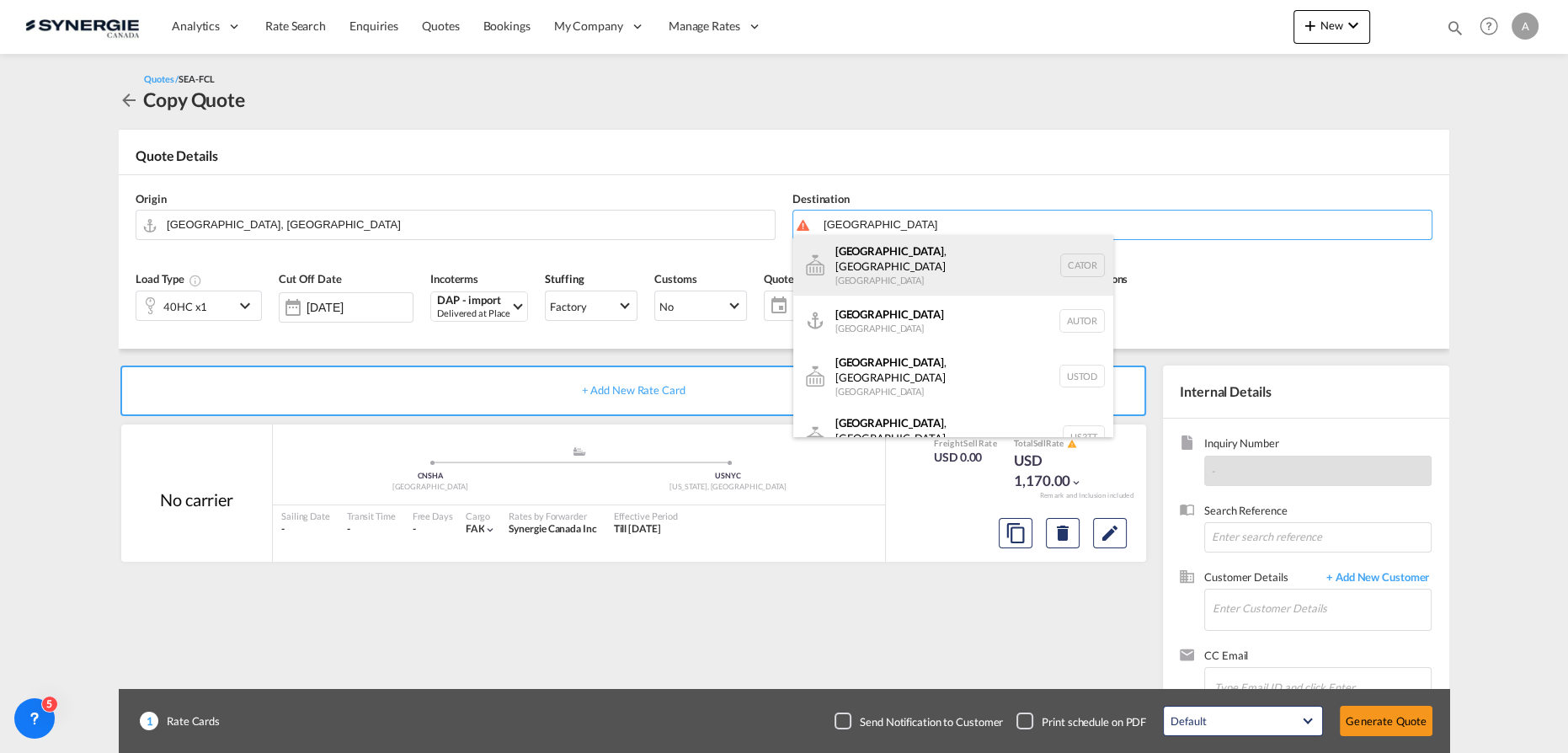
click at [867, 262] on div "[GEOGRAPHIC_DATA] , ON [GEOGRAPHIC_DATA] CATOR" at bounding box center [953, 265] width 320 height 61
type input "[GEOGRAPHIC_DATA], [GEOGRAPHIC_DATA], CATOR"
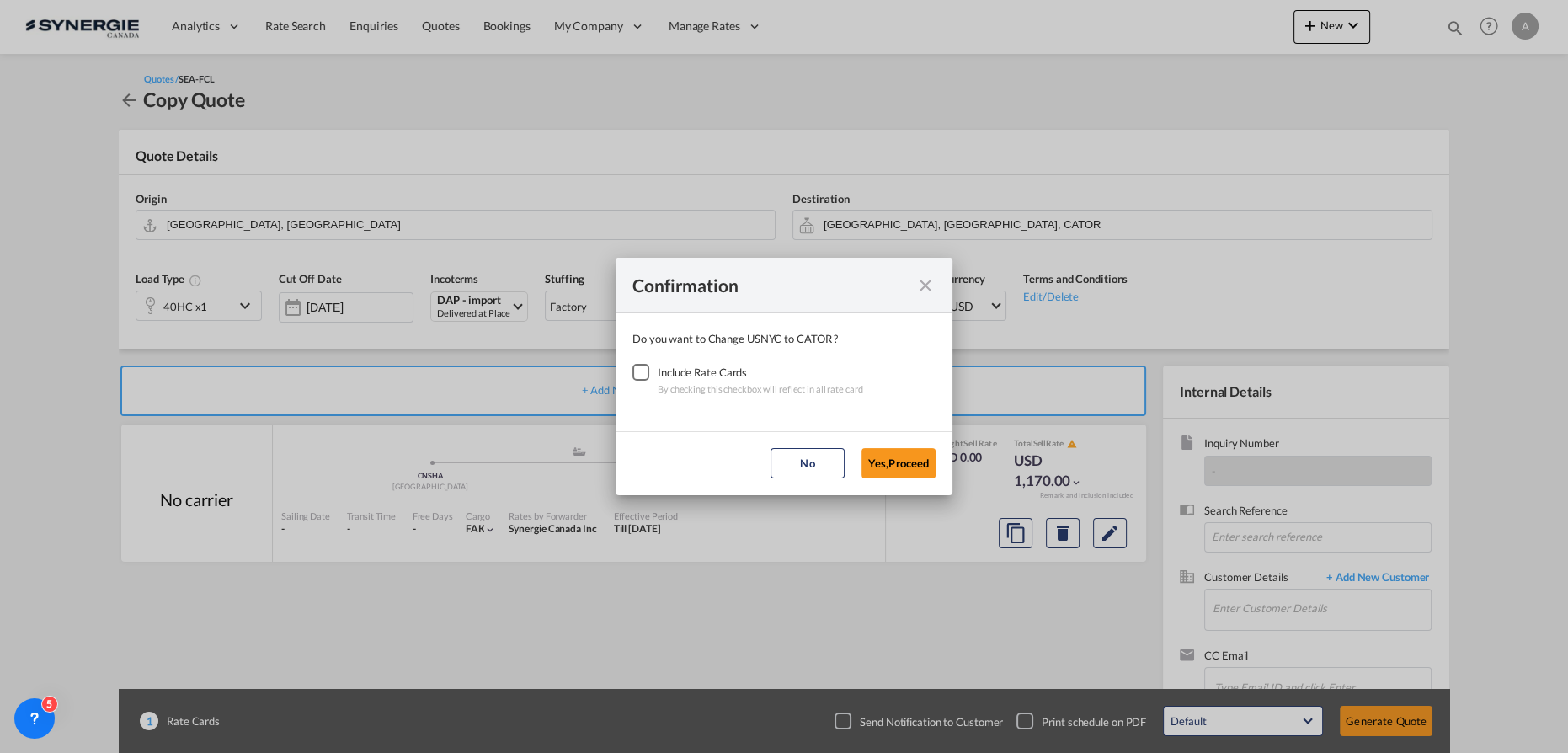
click at [639, 368] on div "Checkbox No Ink" at bounding box center [640, 372] width 17 height 17
drag, startPoint x: 870, startPoint y: 466, endPoint x: 738, endPoint y: 435, distance: 135.6
click at [868, 464] on button "Yes,Proceed" at bounding box center [899, 463] width 74 height 30
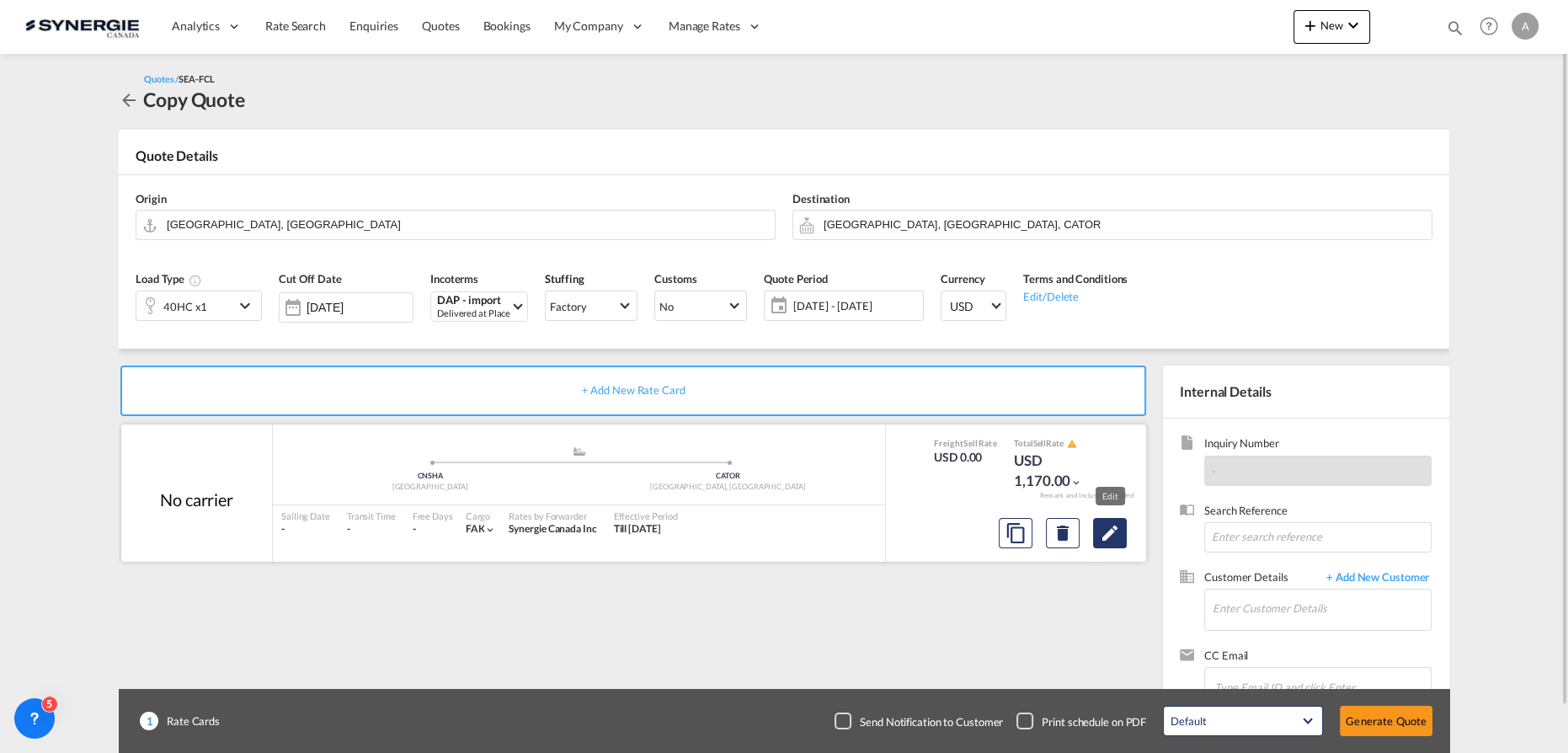
click at [1105, 529] on md-icon "Edit" at bounding box center [1110, 533] width 20 height 20
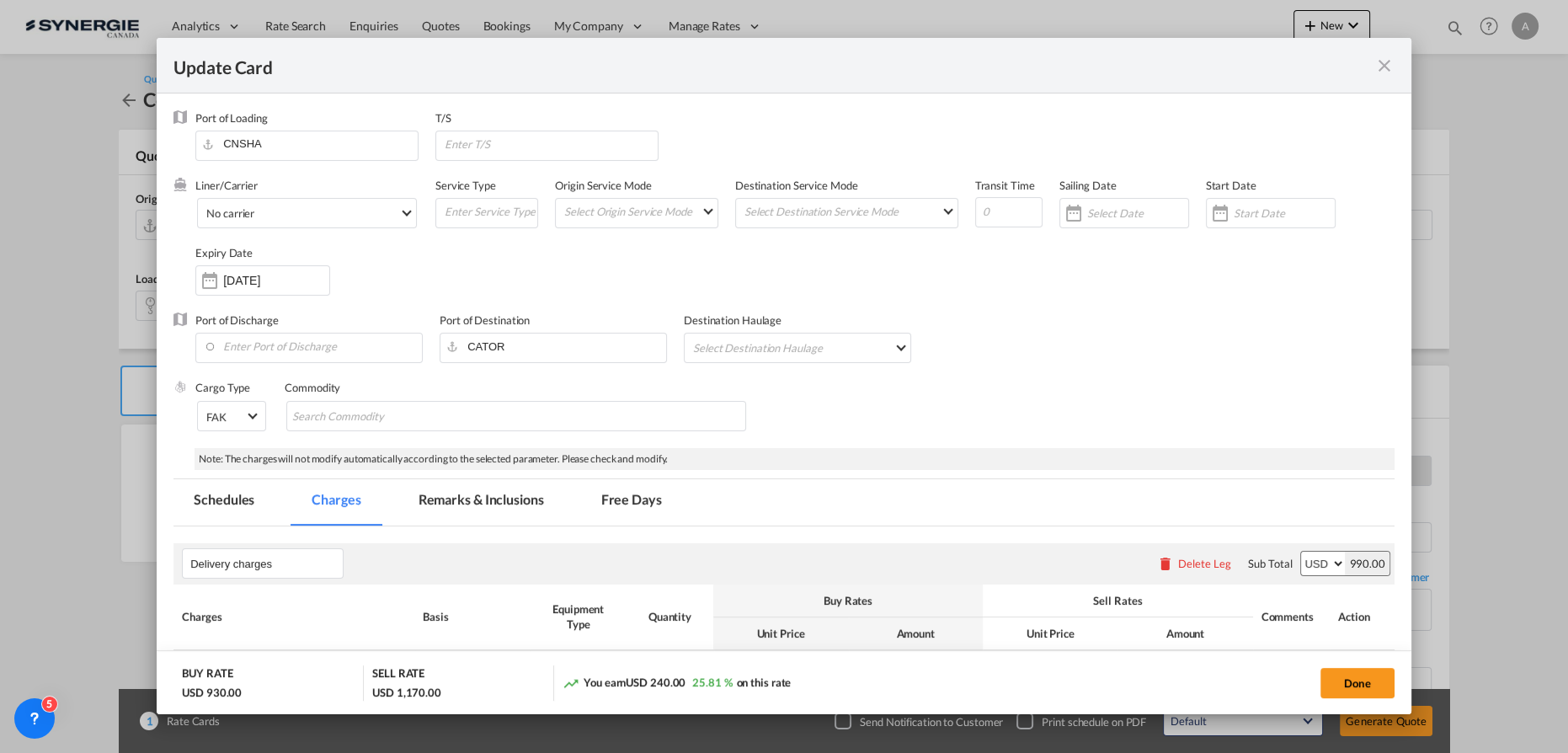
select select "per container"
select select "per B/L"
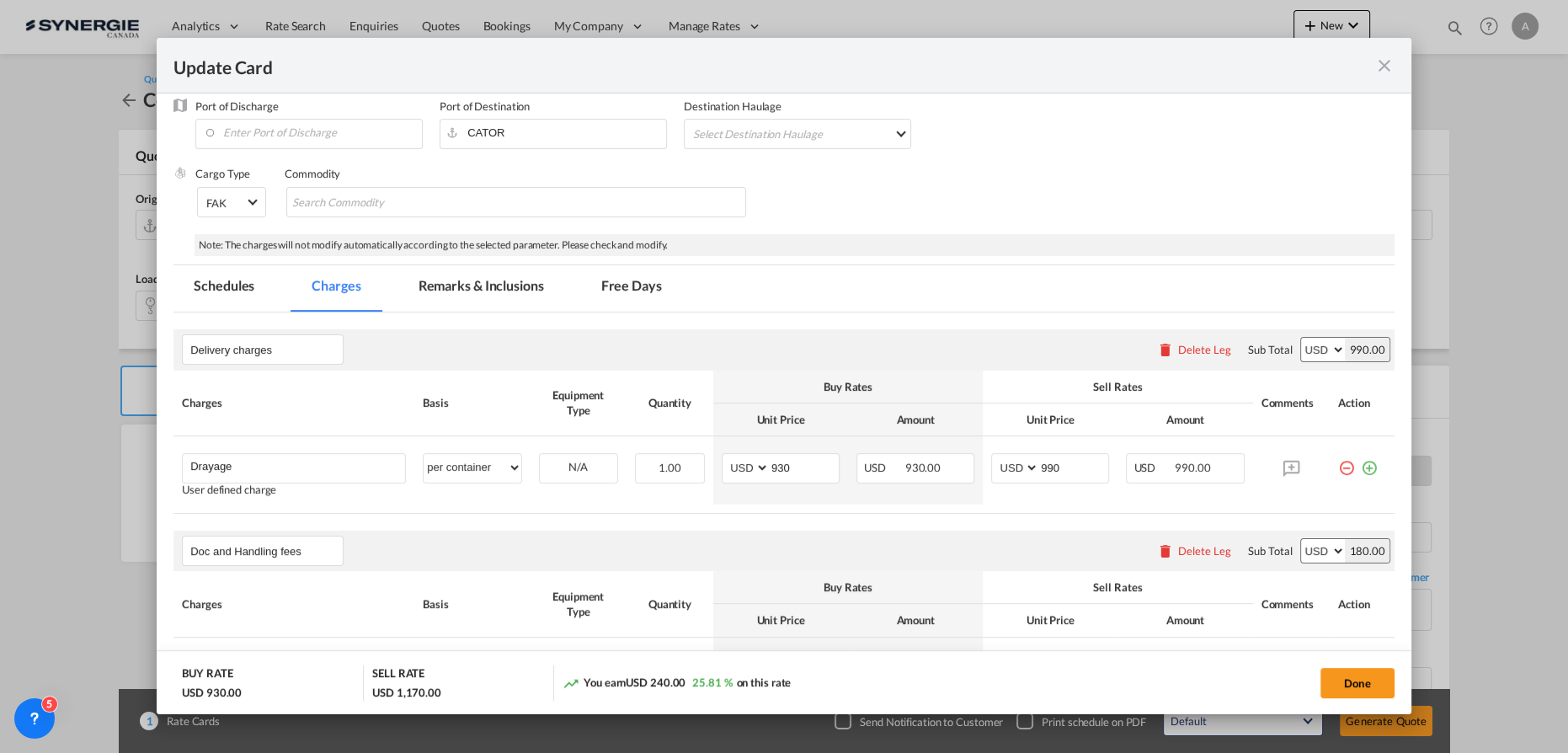
scroll to position [229, 0]
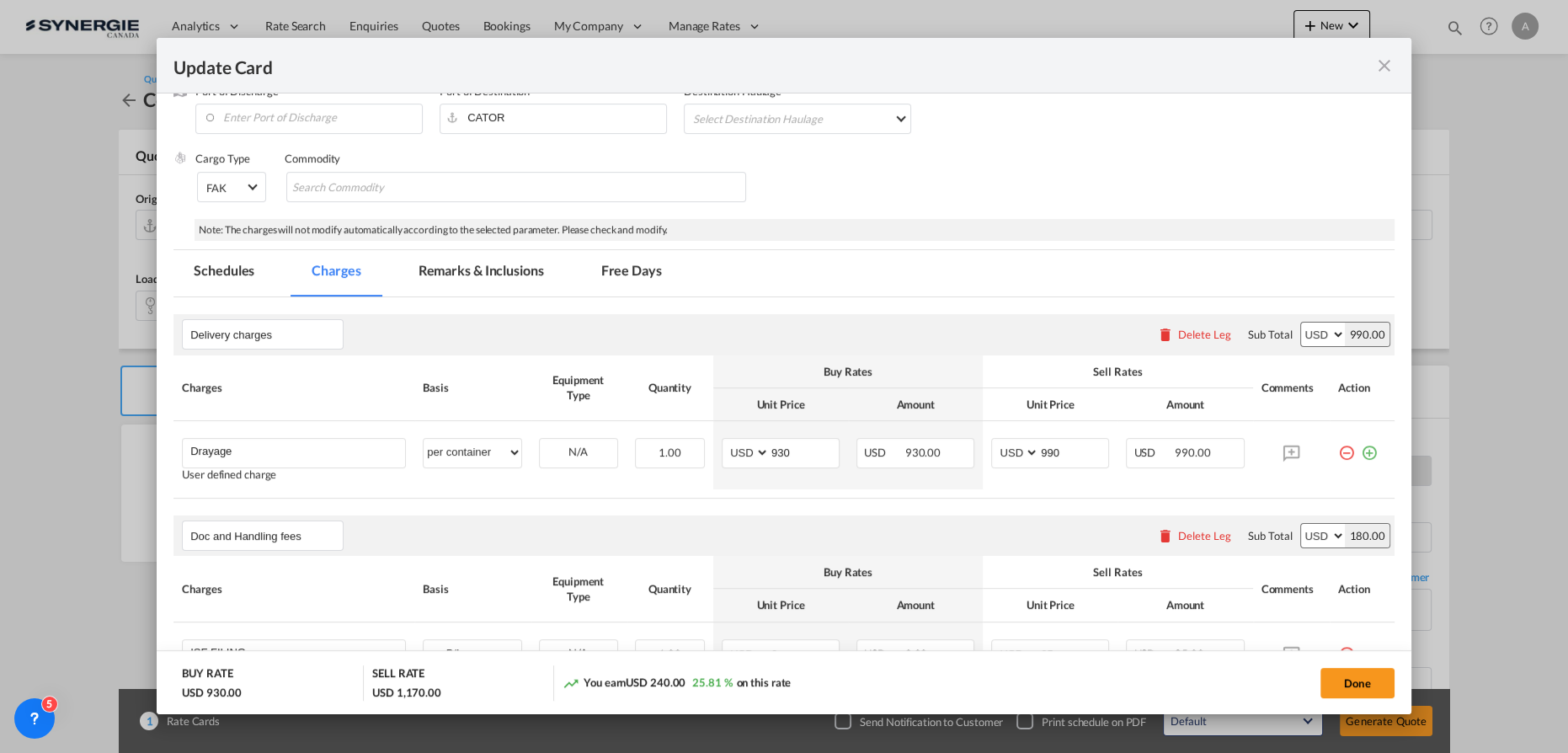
click at [467, 275] on md-tab-item "Remarks & Inclusions" at bounding box center [481, 273] width 166 height 46
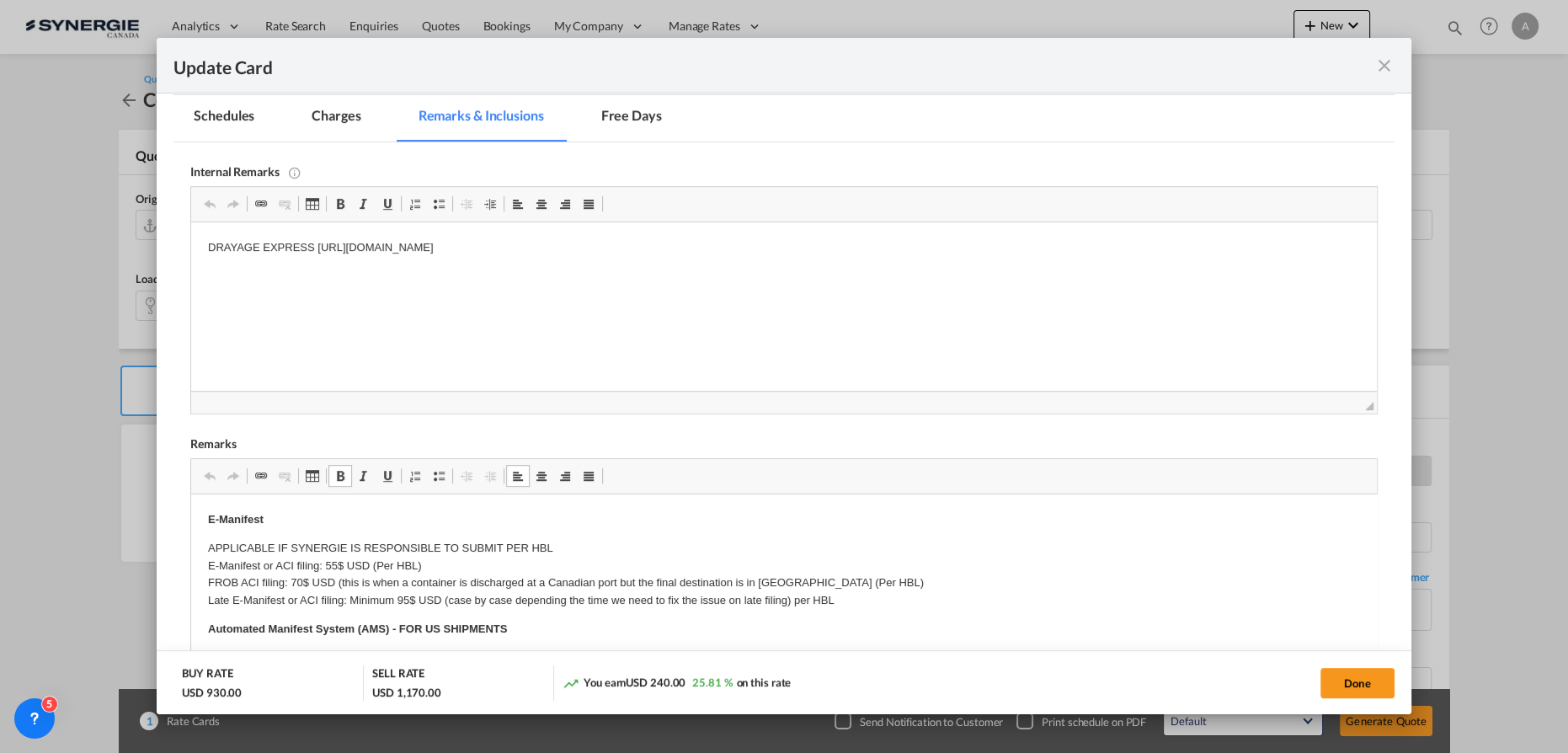
scroll to position [152, 0]
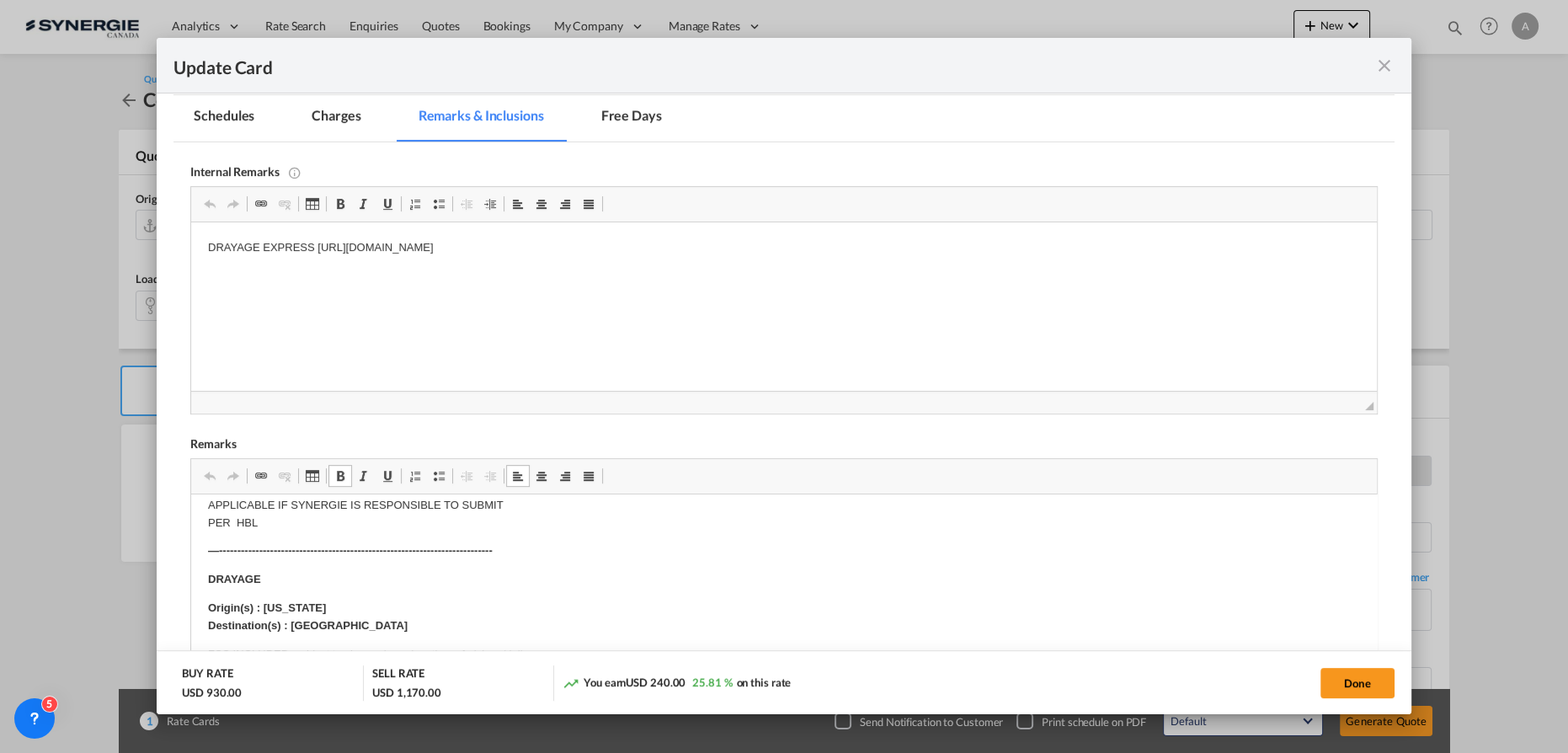
click at [329, 612] on p "Origin(s) : [US_STATE] Destination(s) : [GEOGRAPHIC_DATA]" at bounding box center [784, 617] width 1152 height 35
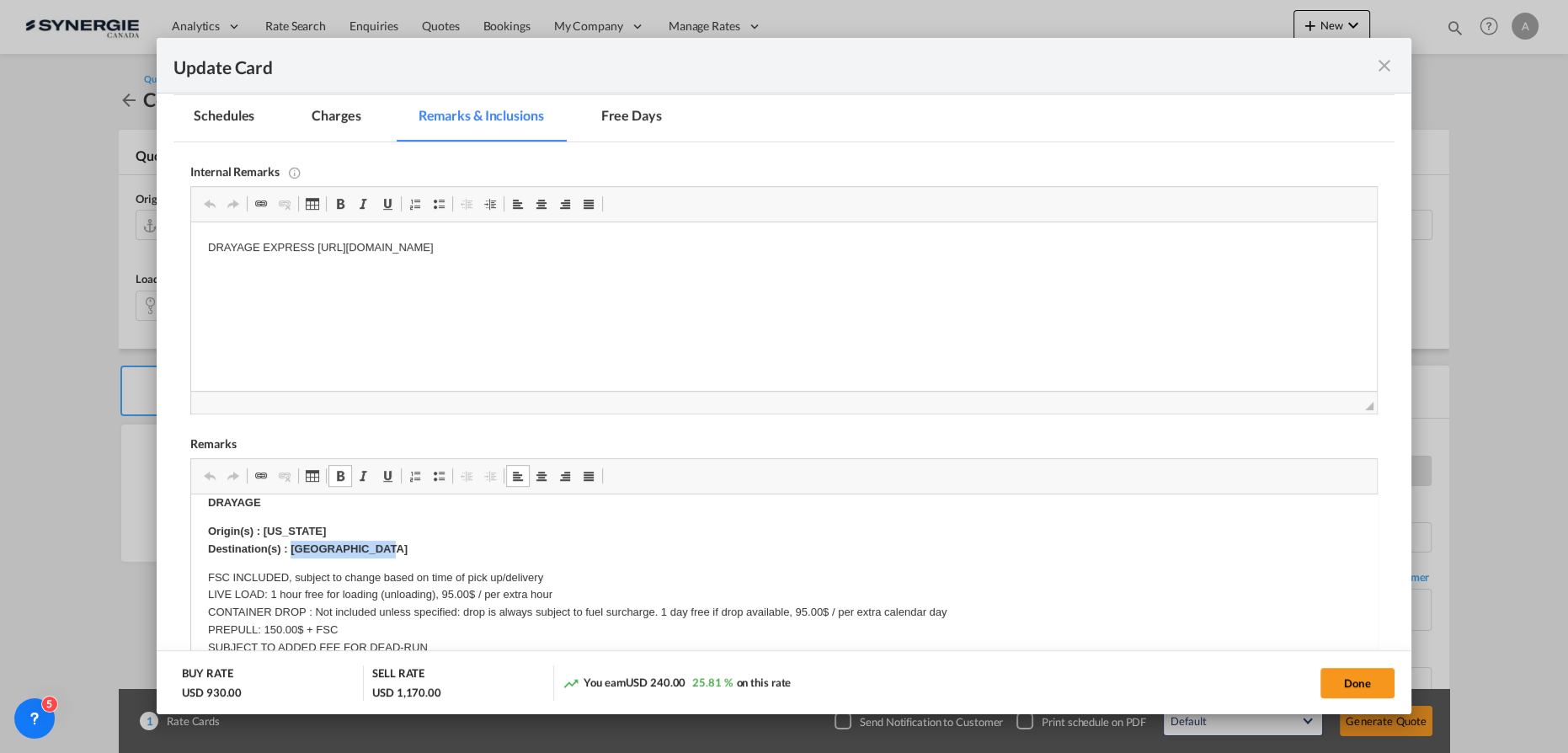
drag, startPoint x: 393, startPoint y: 552, endPoint x: 291, endPoint y: 545, distance: 102.2
click at [291, 545] on p "Origin(s) : [US_STATE] Destination(s) : [GEOGRAPHIC_DATA]" at bounding box center [784, 540] width 1152 height 35
drag, startPoint x: 311, startPoint y: 525, endPoint x: 331, endPoint y: 535, distance: 22.4
click at [313, 526] on strong "Origin(s) : [US_STATE] Destination(s) :" at bounding box center [267, 539] width 118 height 30
drag, startPoint x: 332, startPoint y: 530, endPoint x: 268, endPoint y: 528, distance: 64.0
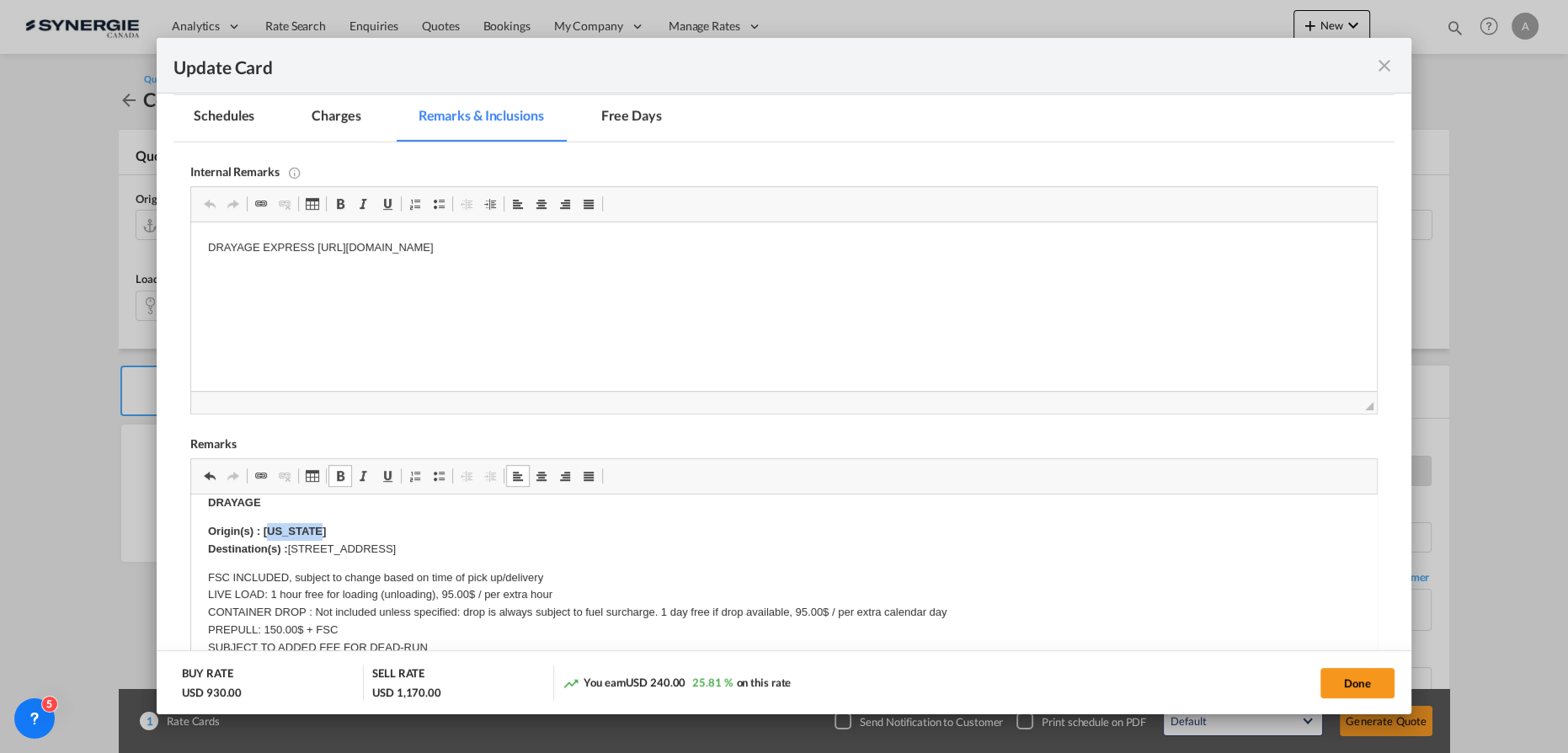
click at [268, 528] on p "Origin(s) : NEW YORK Destination(s) : 45 Cambria Street, Stratford, Ontario, N5…" at bounding box center [784, 540] width 1152 height 35
drag, startPoint x: 794, startPoint y: 247, endPoint x: 261, endPoint y: 246, distance: 533.0
click at [261, 246] on p "DRAYAGE EXPRESS https://app.frontapp.com/open/cnv_o2pn1cf?key=Ri5VkV_z7XwBbpkKQ…" at bounding box center [784, 248] width 1152 height 18
click at [397, 246] on p "DRAYAGE TRIPOINT -" at bounding box center [784, 248] width 1152 height 18
drag, startPoint x: 332, startPoint y: 121, endPoint x: 188, endPoint y: 15, distance: 178.8
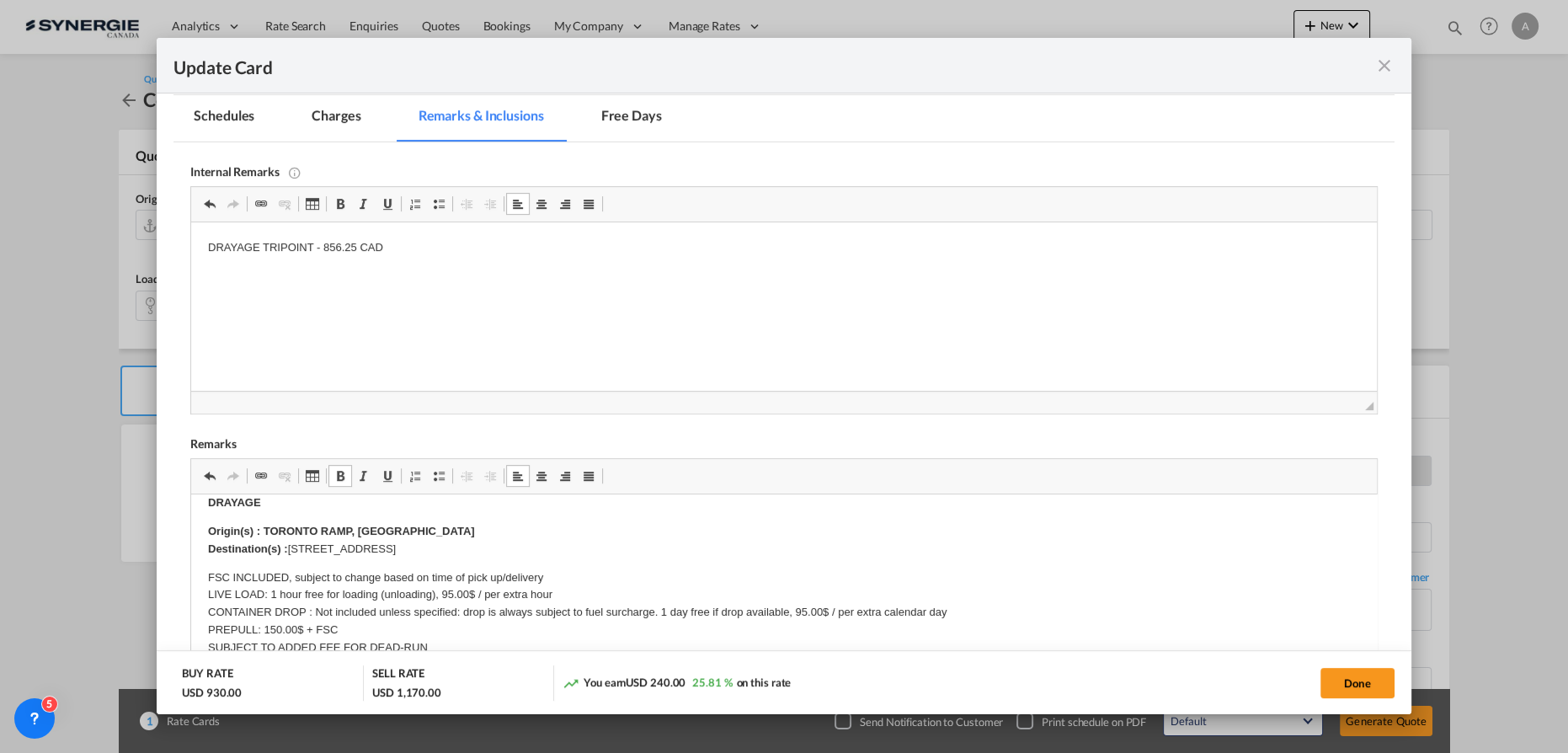
click at [332, 121] on md-tab-item "Charges" at bounding box center [336, 118] width 90 height 46
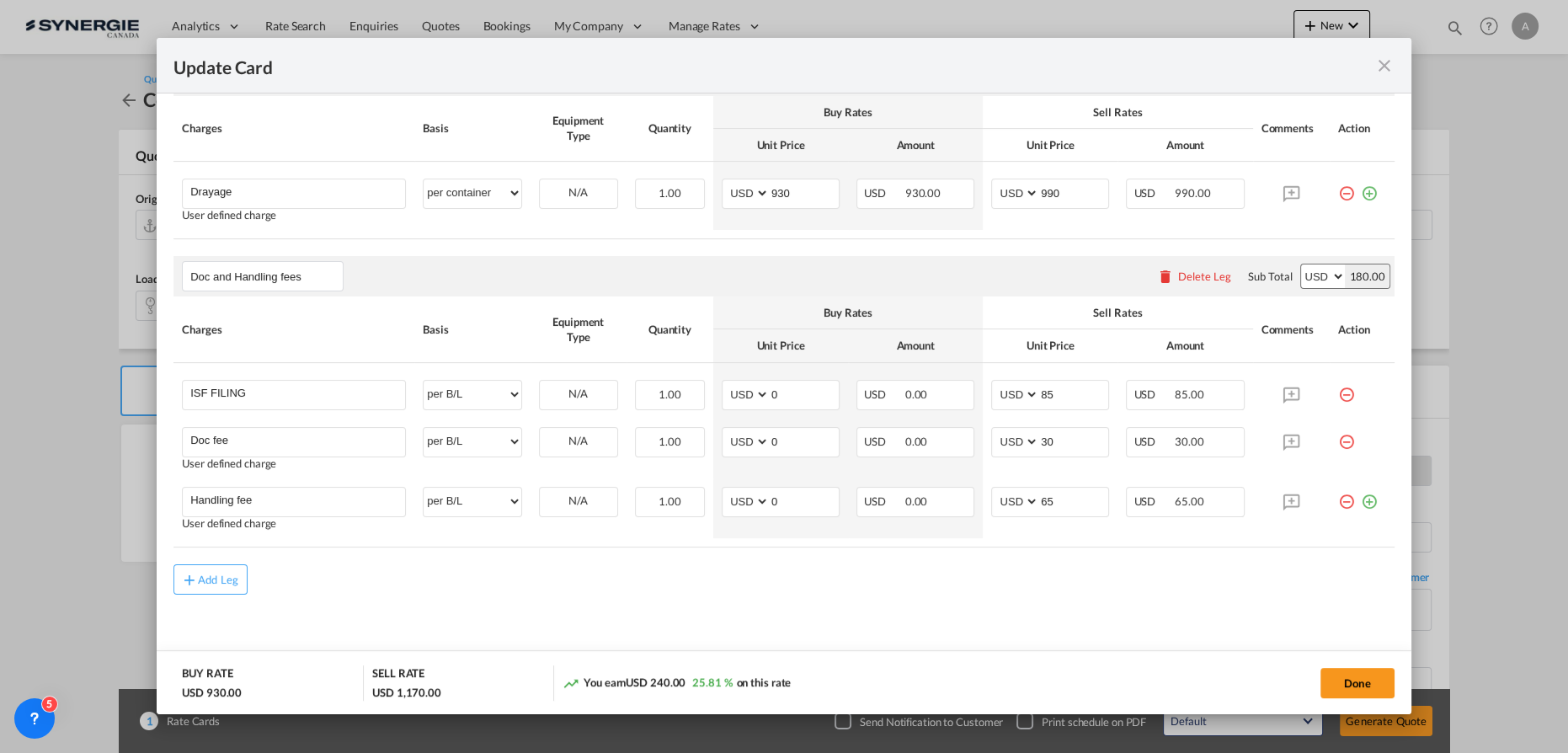
scroll to position [264, 0]
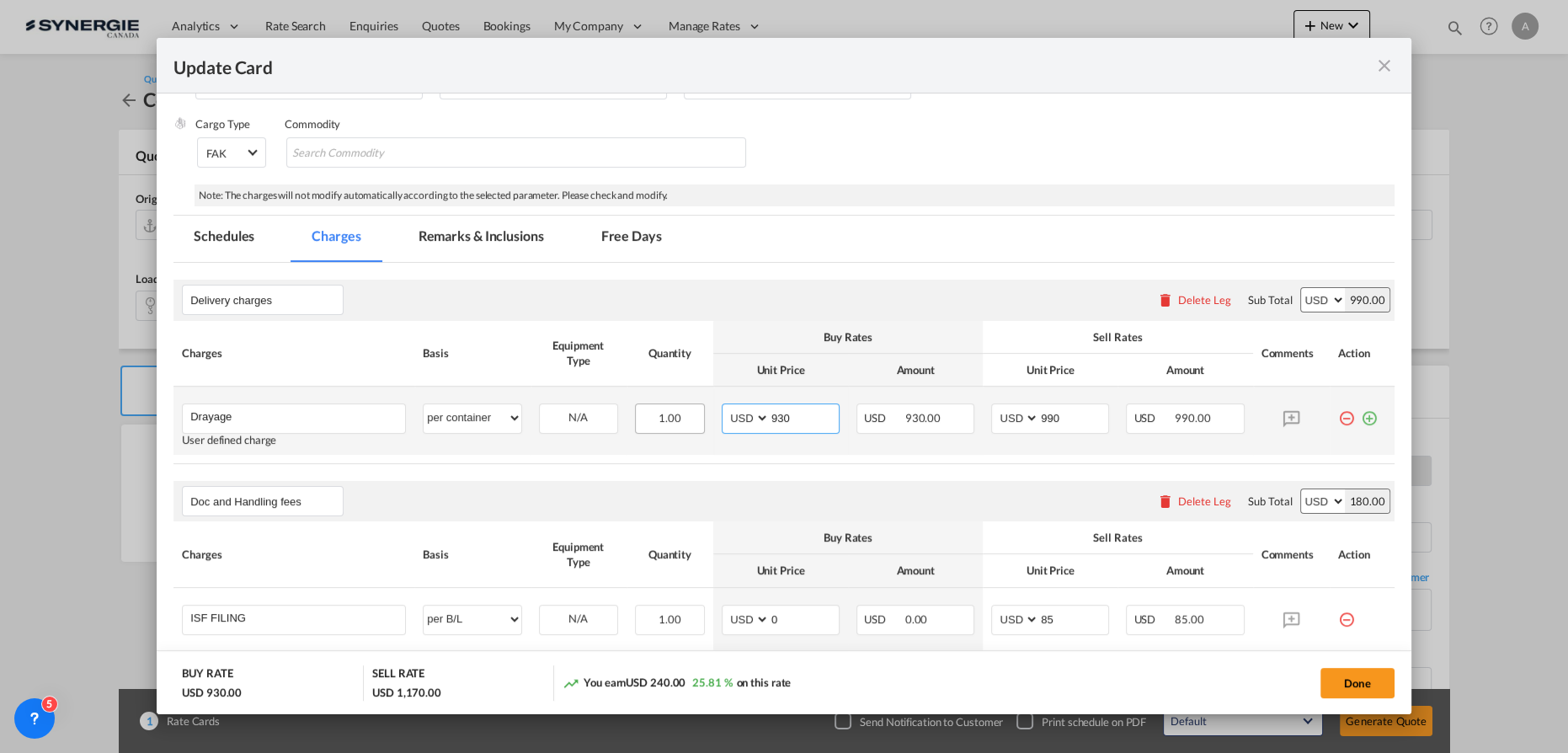
drag, startPoint x: 786, startPoint y: 414, endPoint x: 644, endPoint y: 421, distance: 142.2
click at [654, 429] on tr "Drayage Please Enter User Defined Charges Cannot Be Published User defined char…" at bounding box center [784, 420] width 1221 height 68
type input "640"
type input "750"
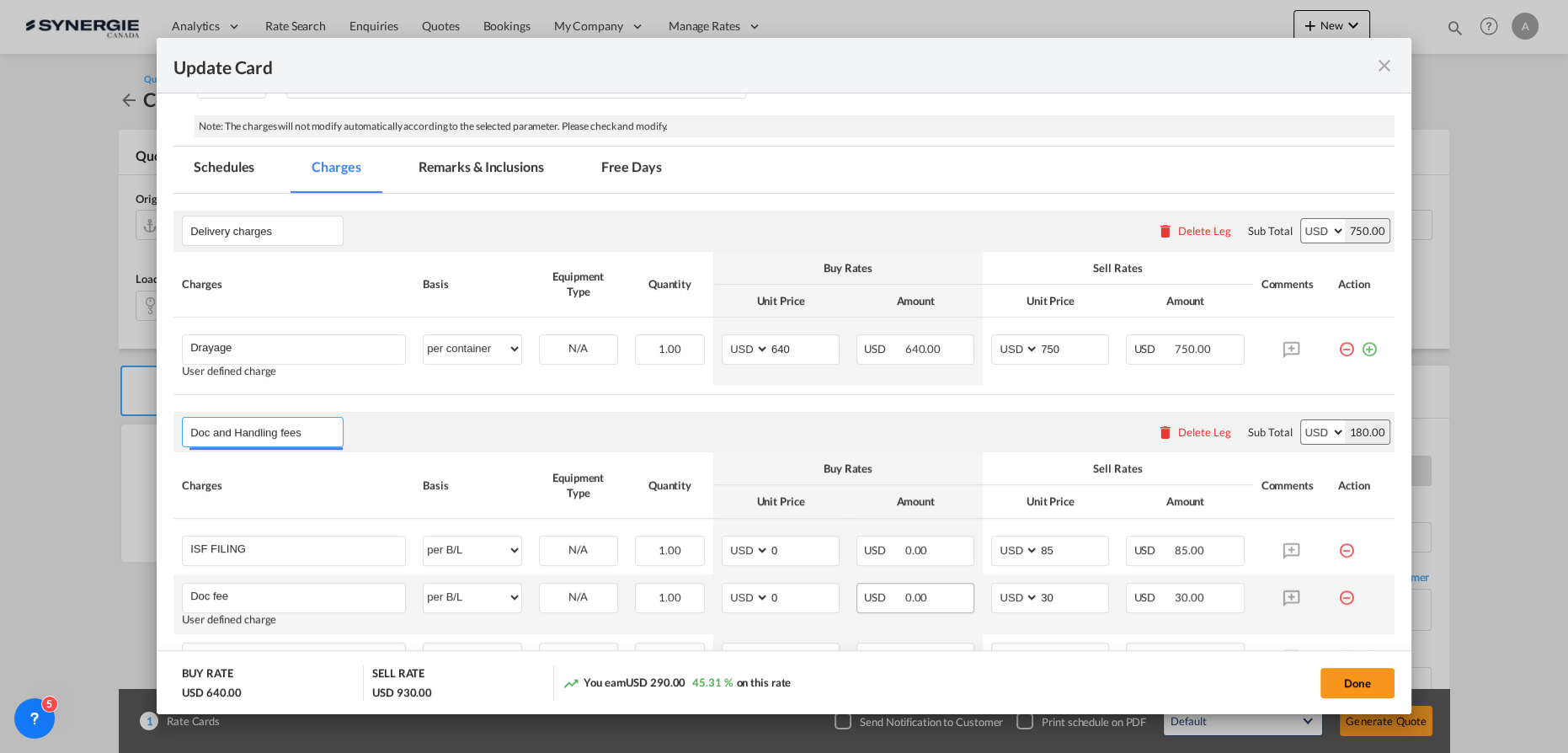
scroll to position [493, 0]
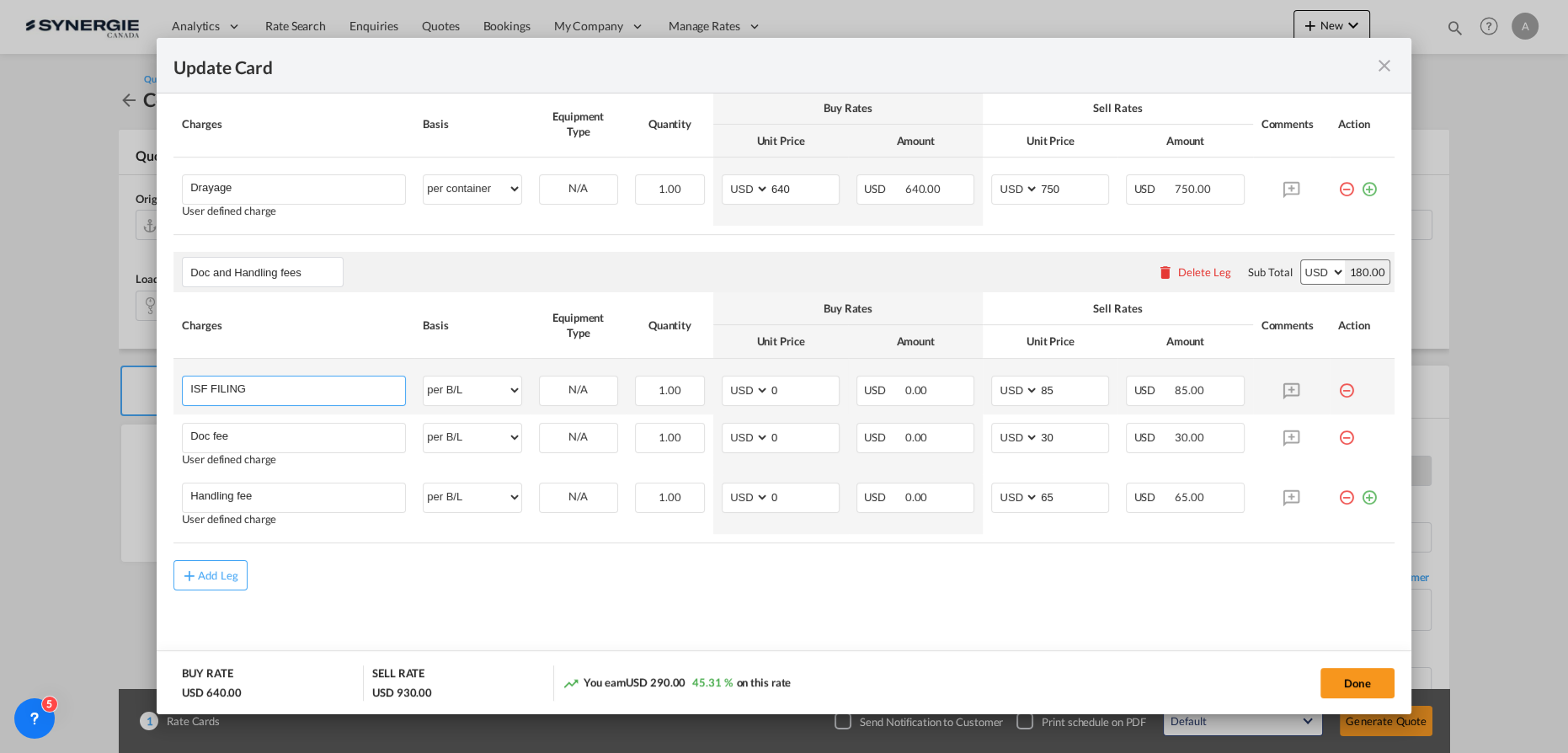
click at [288, 388] on input "ISF FILING" at bounding box center [297, 390] width 215 height 25
drag, startPoint x: 278, startPoint y: 398, endPoint x: 151, endPoint y: 397, distance: 127.0
click at [151, 397] on div "Update Card Port of Loading CNSHA T/S Liner/Carrier No carrier Atlantic Contain…" at bounding box center [784, 376] width 1568 height 752
click at [1390, 69] on md-icon "icon-close fg-AAA8AD m-0 pointer" at bounding box center [1384, 65] width 20 height 20
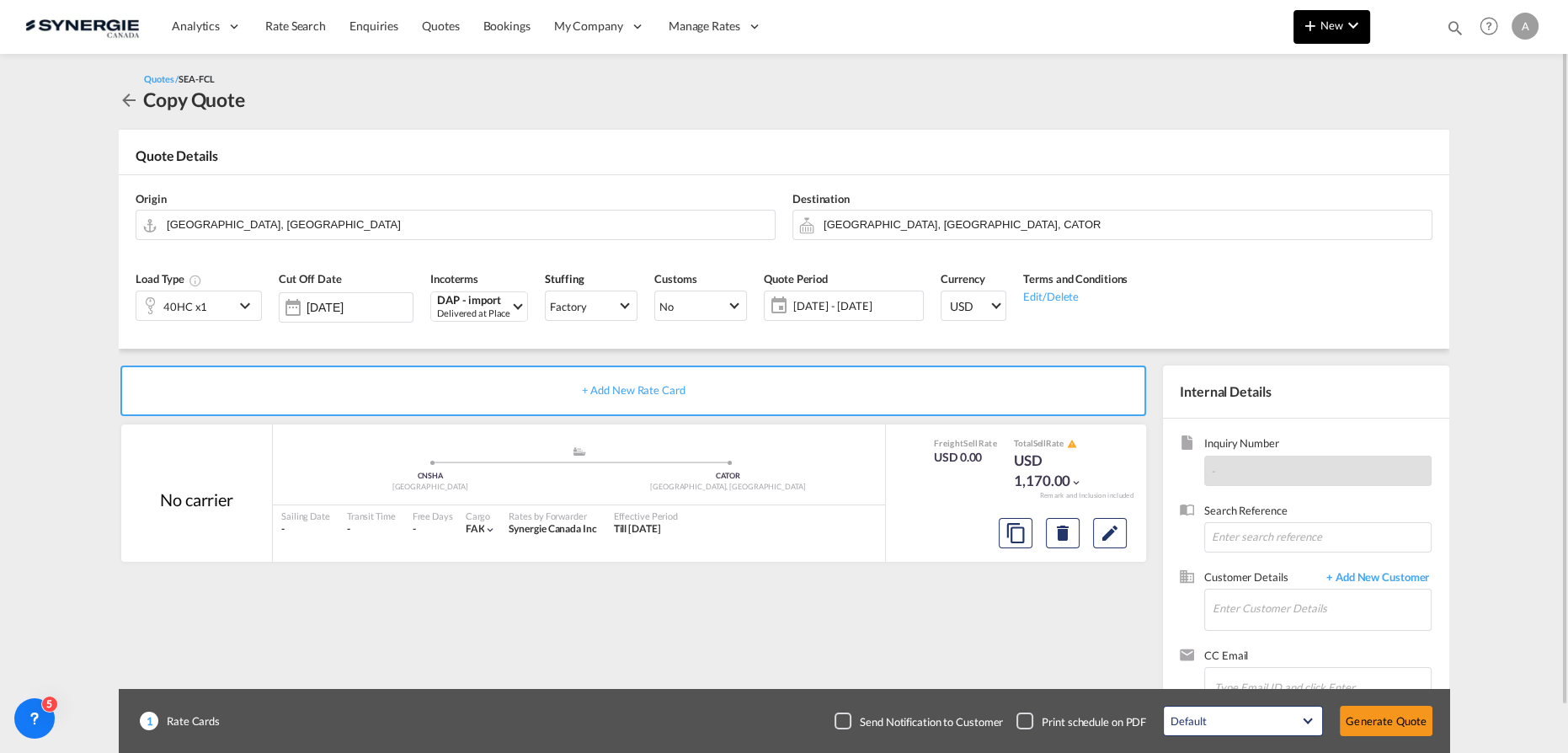
click at [1348, 30] on md-icon "icon-chevron-down" at bounding box center [1353, 25] width 20 height 20
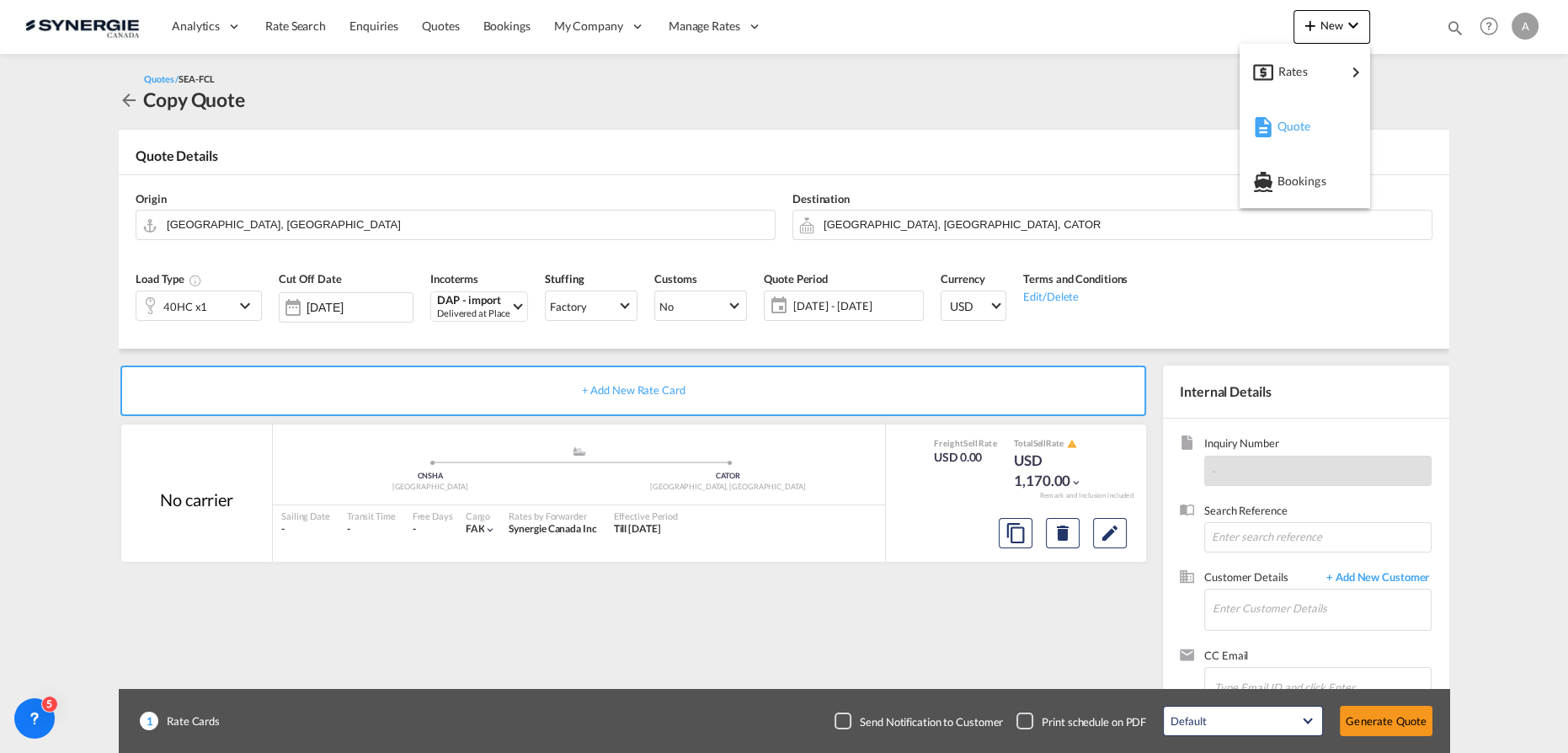
click at [1278, 129] on span "Quote" at bounding box center [1286, 126] width 18 height 34
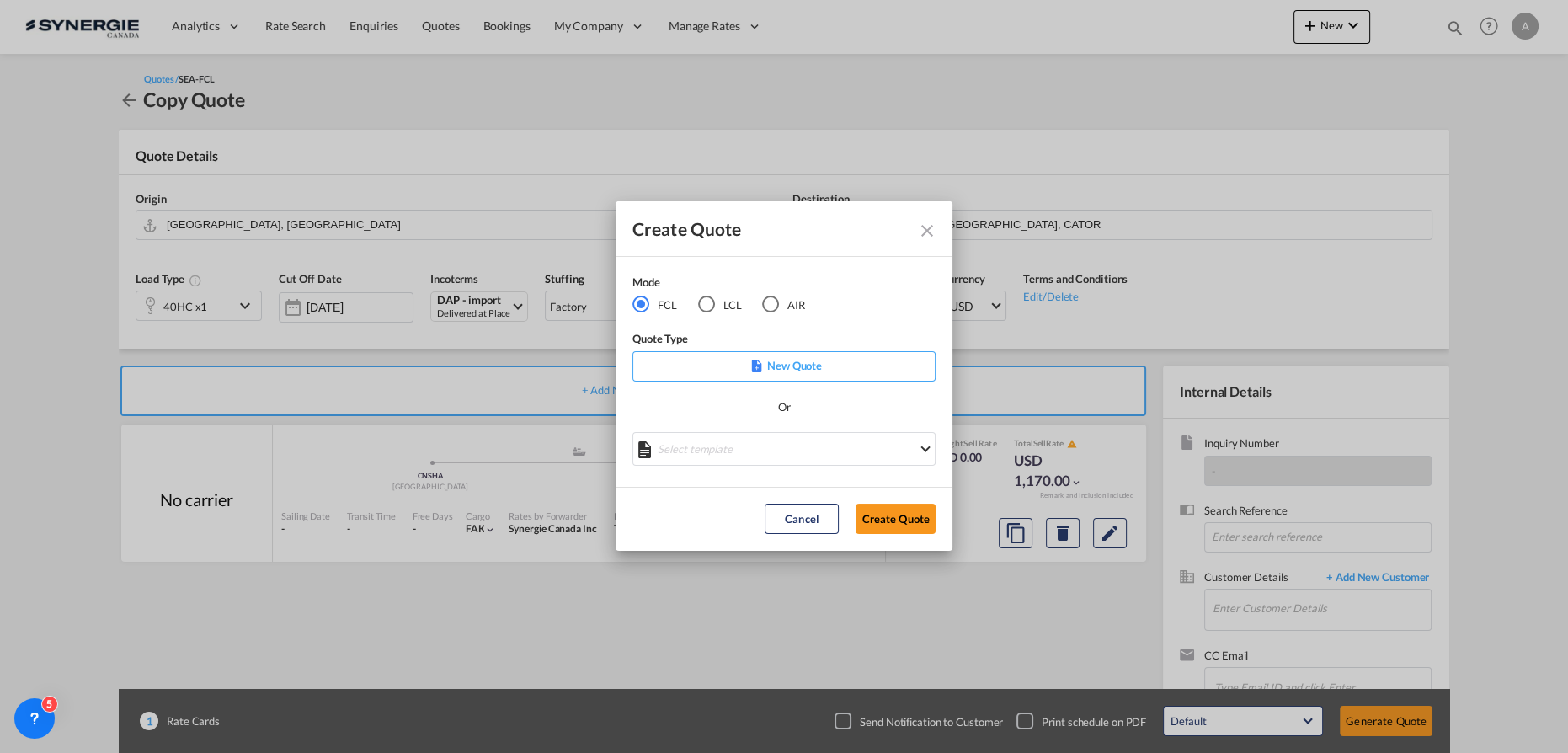
click at [689, 468] on div "Select template *NEW* FCL FREEHAND / DAP Pablo Gomez Saldarriaga | 10 Jul 2025 …" at bounding box center [784, 451] width 303 height 38
click at [689, 450] on md-select "Select template *NEW* FCL FREEHAND / DAP Pablo Gomez Saldarriaga | 10 Jul 2025 …" at bounding box center [784, 449] width 303 height 34
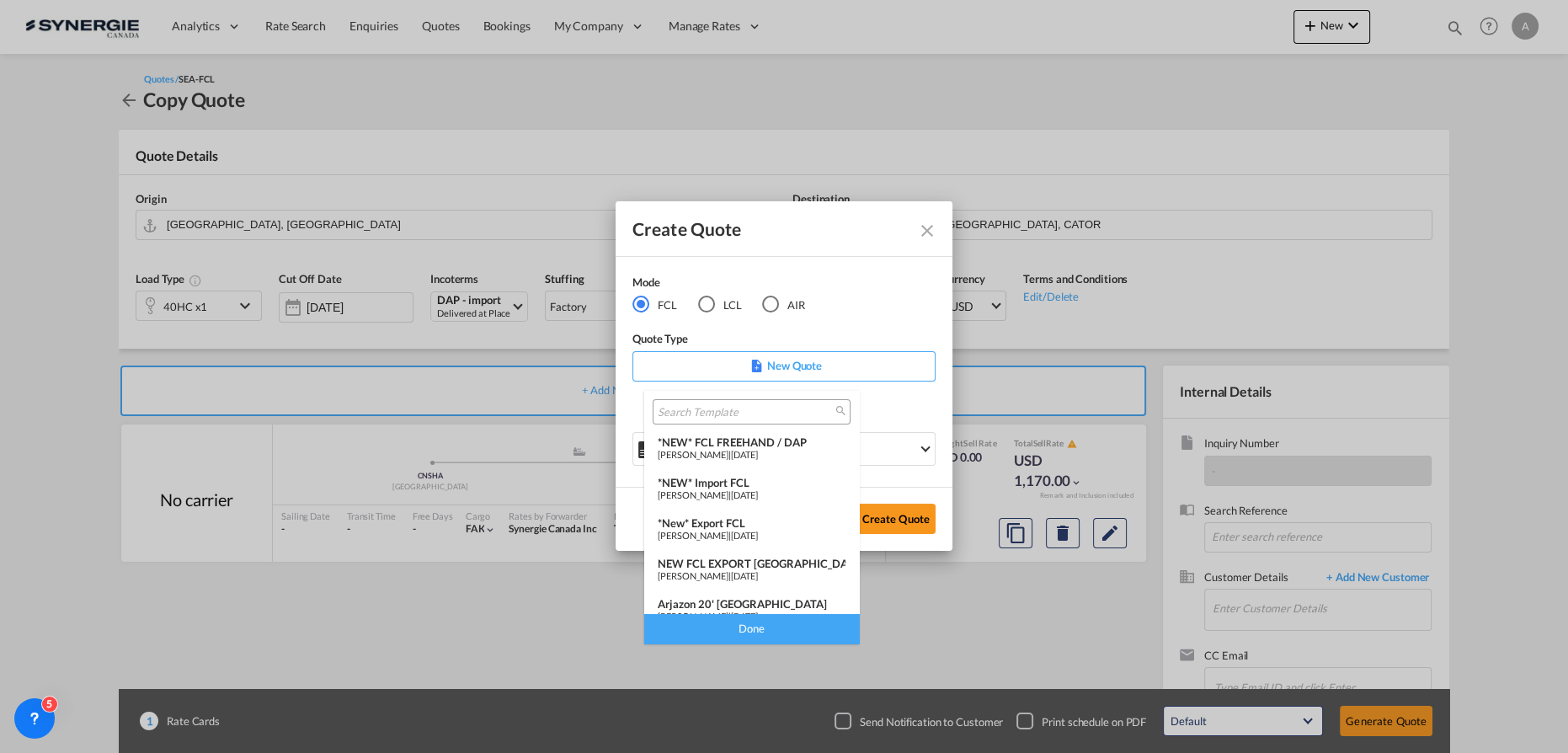
click at [709, 451] on span "Pablo Gomez Saldarriaga" at bounding box center [693, 455] width 71 height 11
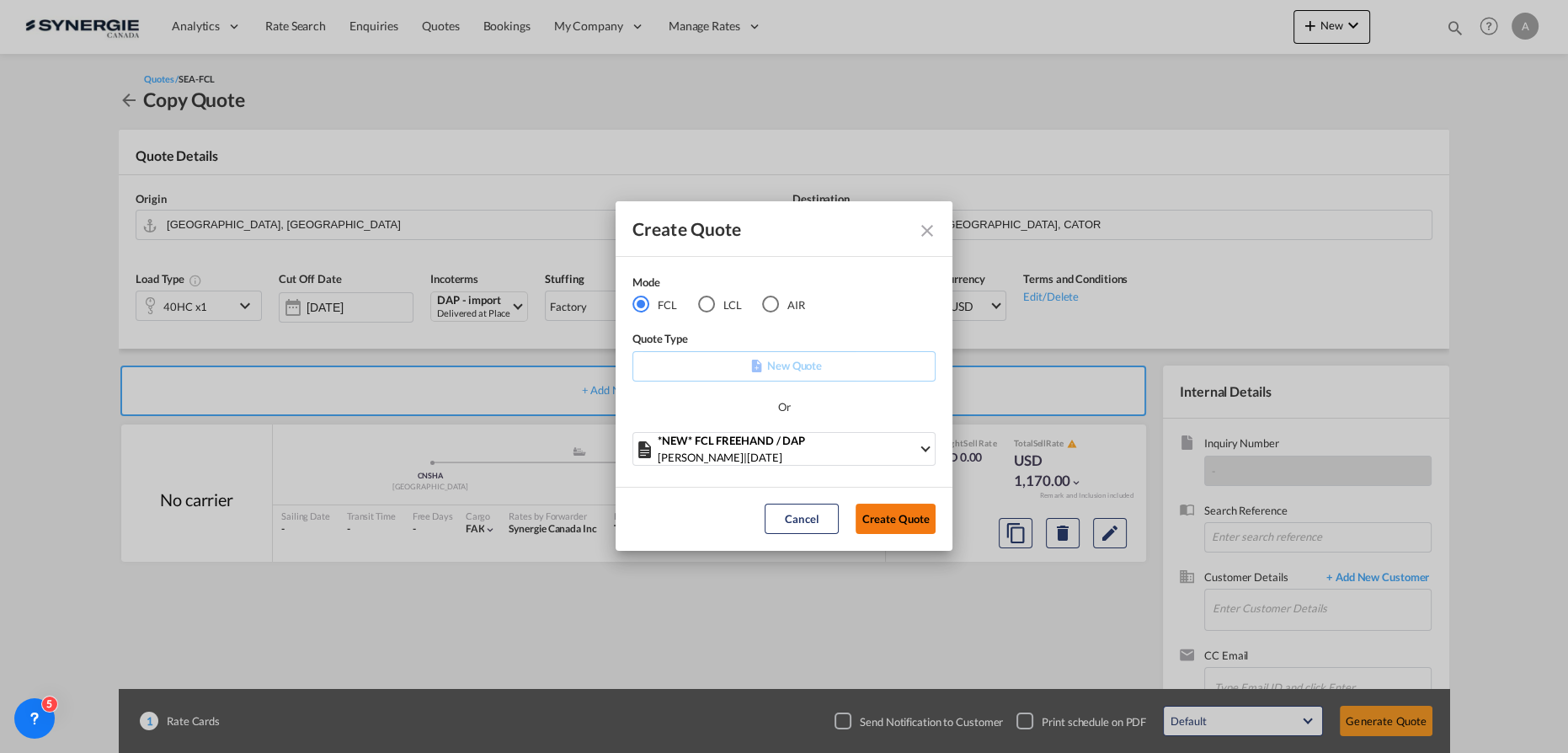
click at [887, 511] on button "Create Quote" at bounding box center [896, 518] width 80 height 30
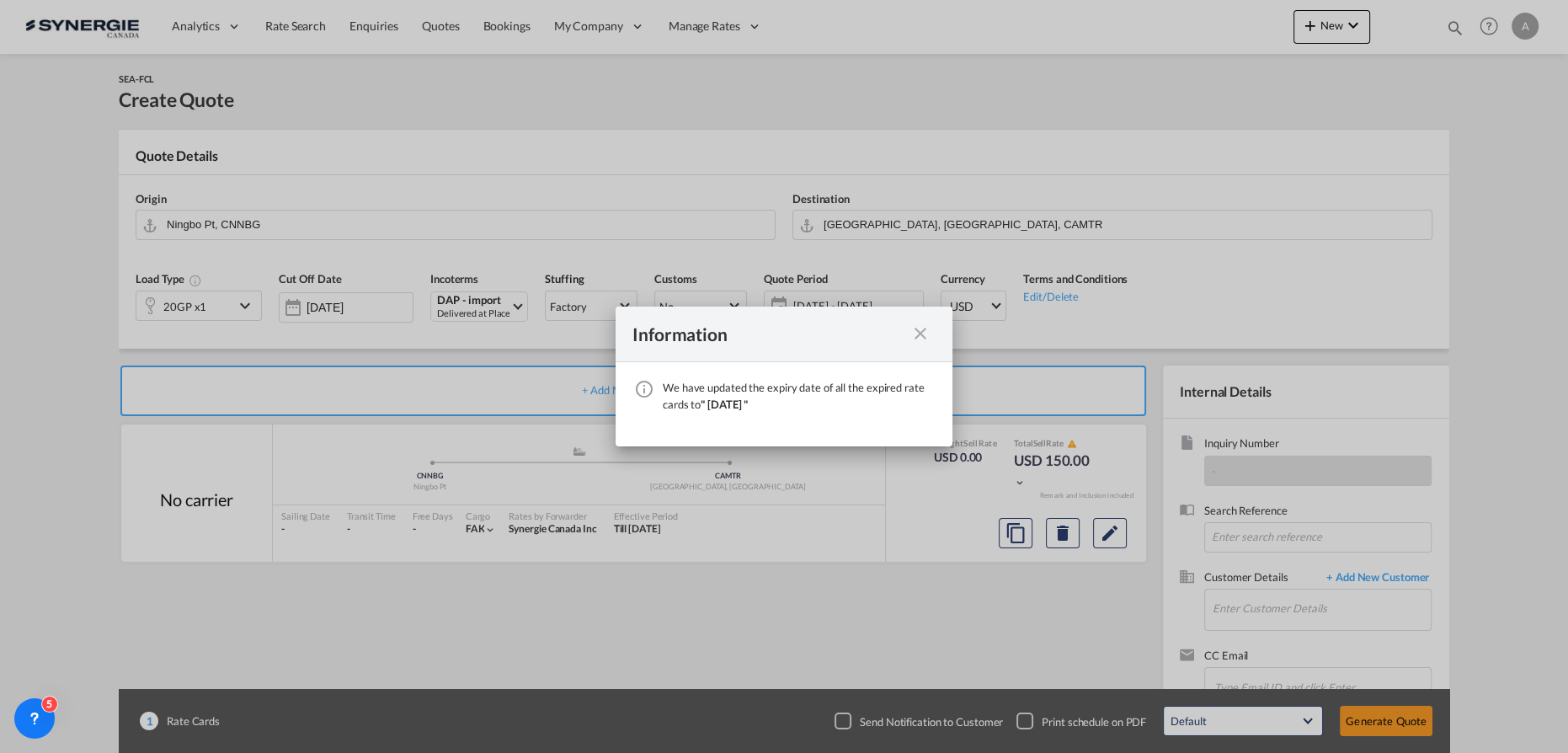
drag, startPoint x: 923, startPoint y: 334, endPoint x: 774, endPoint y: 314, distance: 150.3
click at [923, 334] on md-icon "icon-close fg-AAA8AD cursor" at bounding box center [920, 333] width 20 height 20
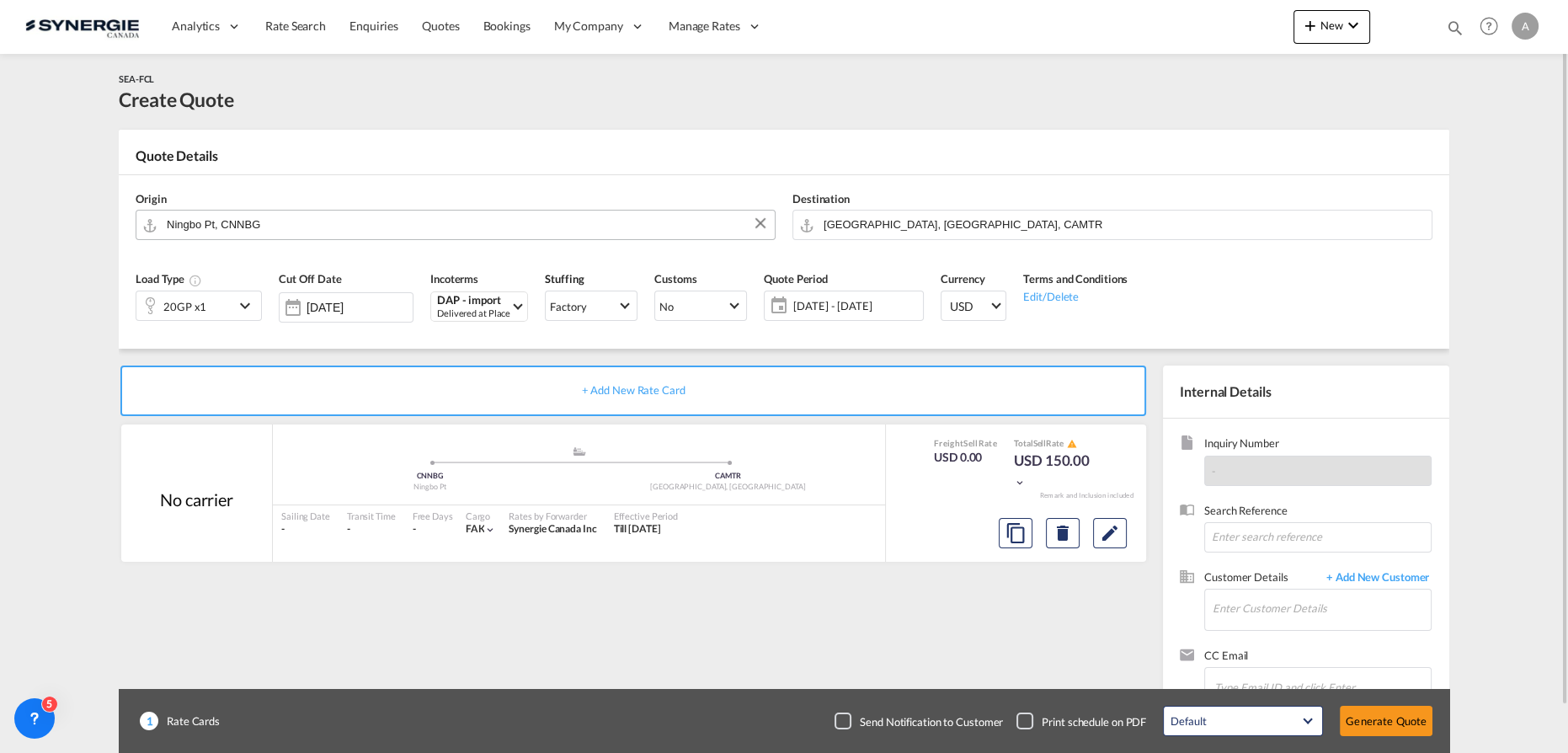
click at [359, 215] on input "Ningbo Pt, CNNBG" at bounding box center [467, 225] width 600 height 30
click at [173, 323] on div "Load Type 20GP x1" at bounding box center [198, 302] width 143 height 80
click at [175, 312] on div "20GP x1" at bounding box center [184, 306] width 43 height 24
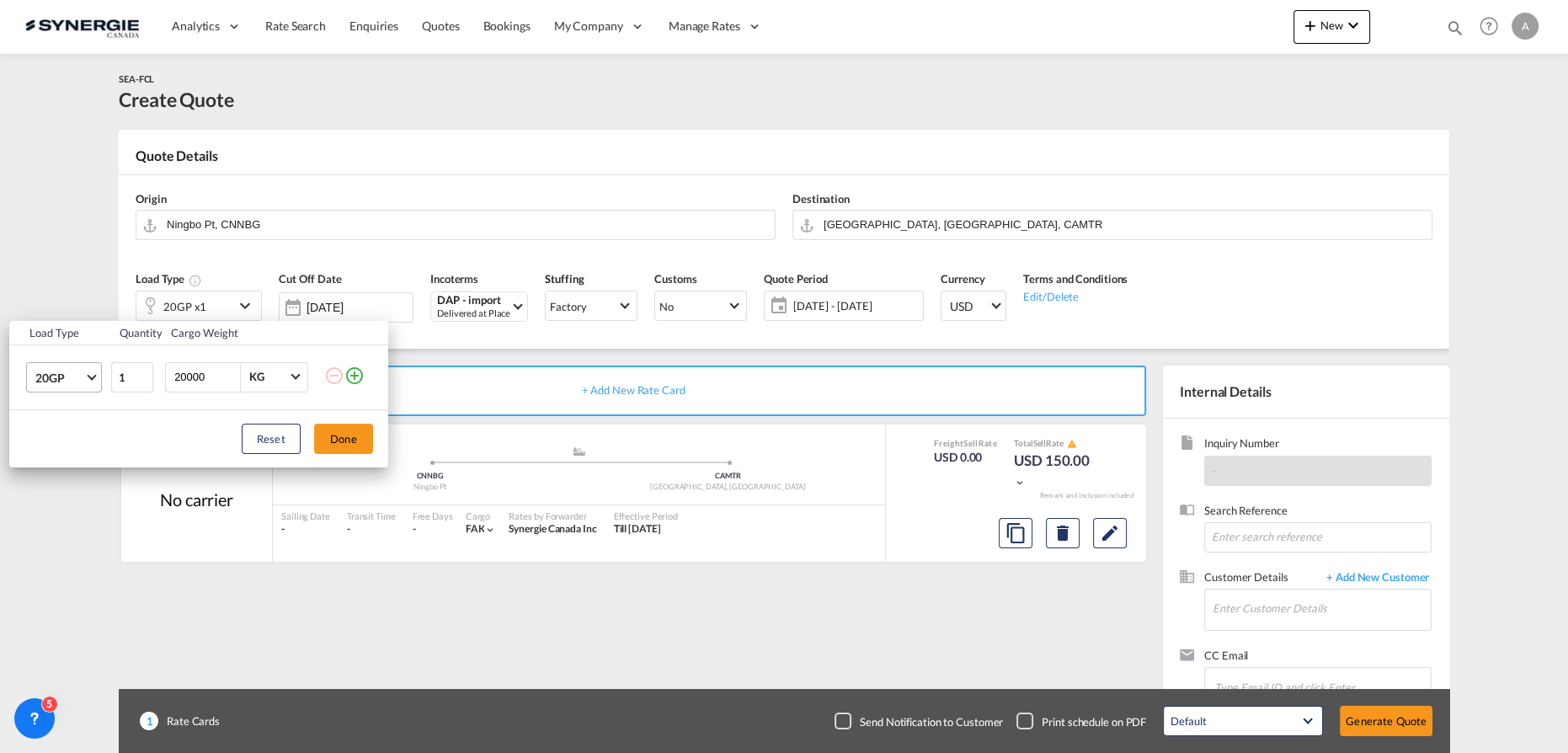
click at [93, 374] on span "Choose: \a20GP" at bounding box center [91, 375] width 9 height 9
click at [52, 453] on div "40HC" at bounding box center [50, 459] width 31 height 17
click at [332, 447] on button "Done" at bounding box center [343, 439] width 59 height 30
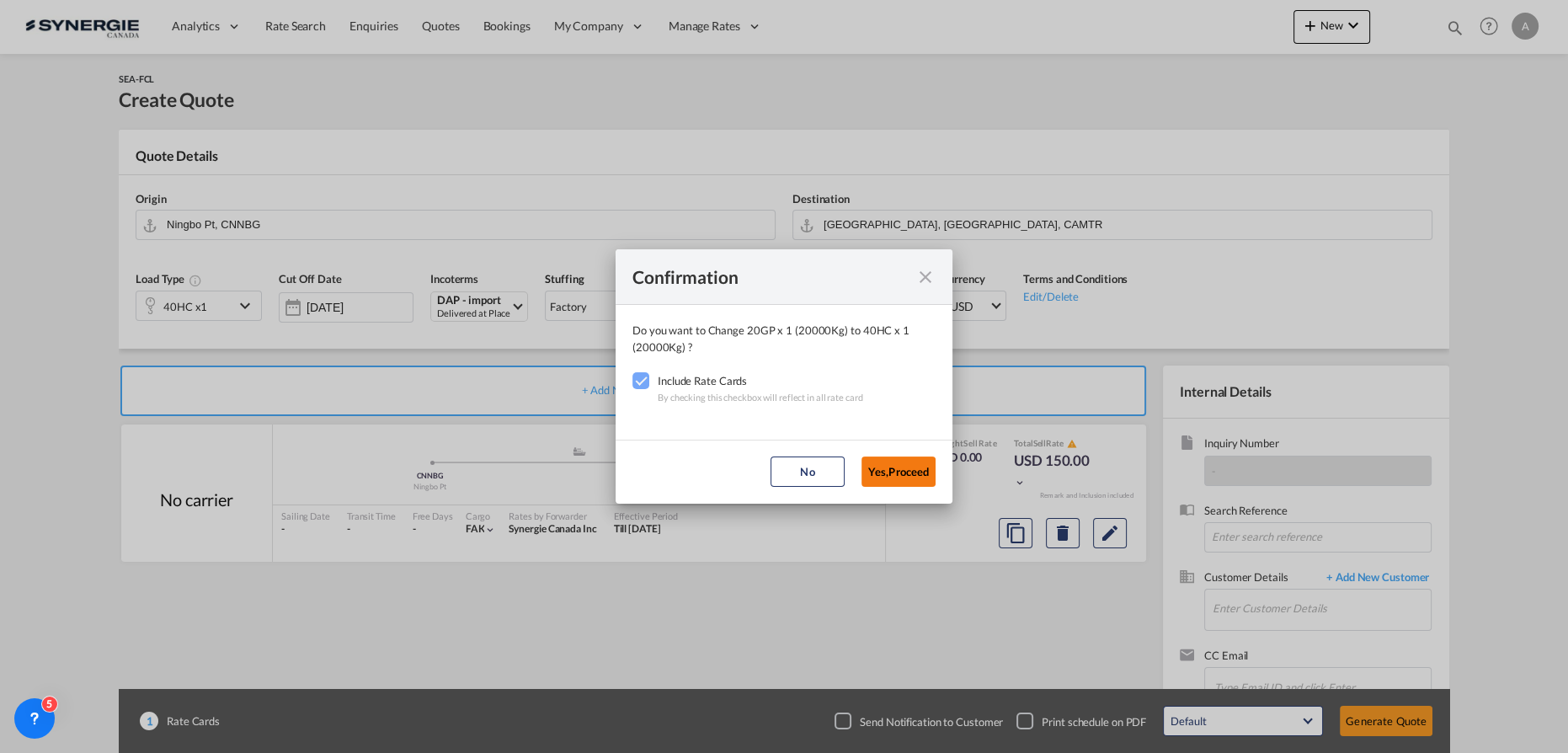
drag, startPoint x: 897, startPoint y: 471, endPoint x: 715, endPoint y: 383, distance: 202.2
click at [897, 471] on button "Yes,Proceed" at bounding box center [899, 471] width 74 height 30
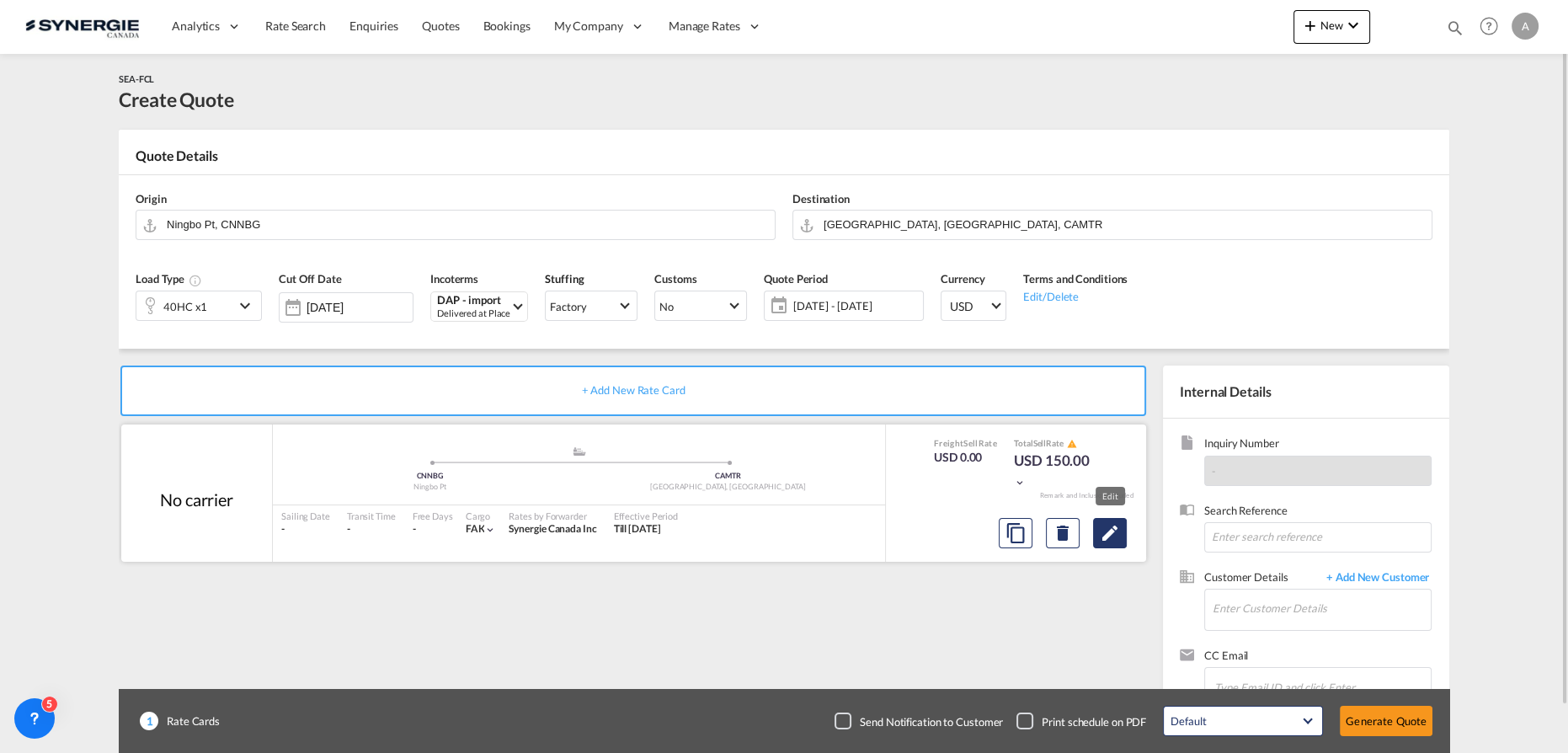
click at [1101, 535] on md-icon "Edit" at bounding box center [1110, 533] width 20 height 20
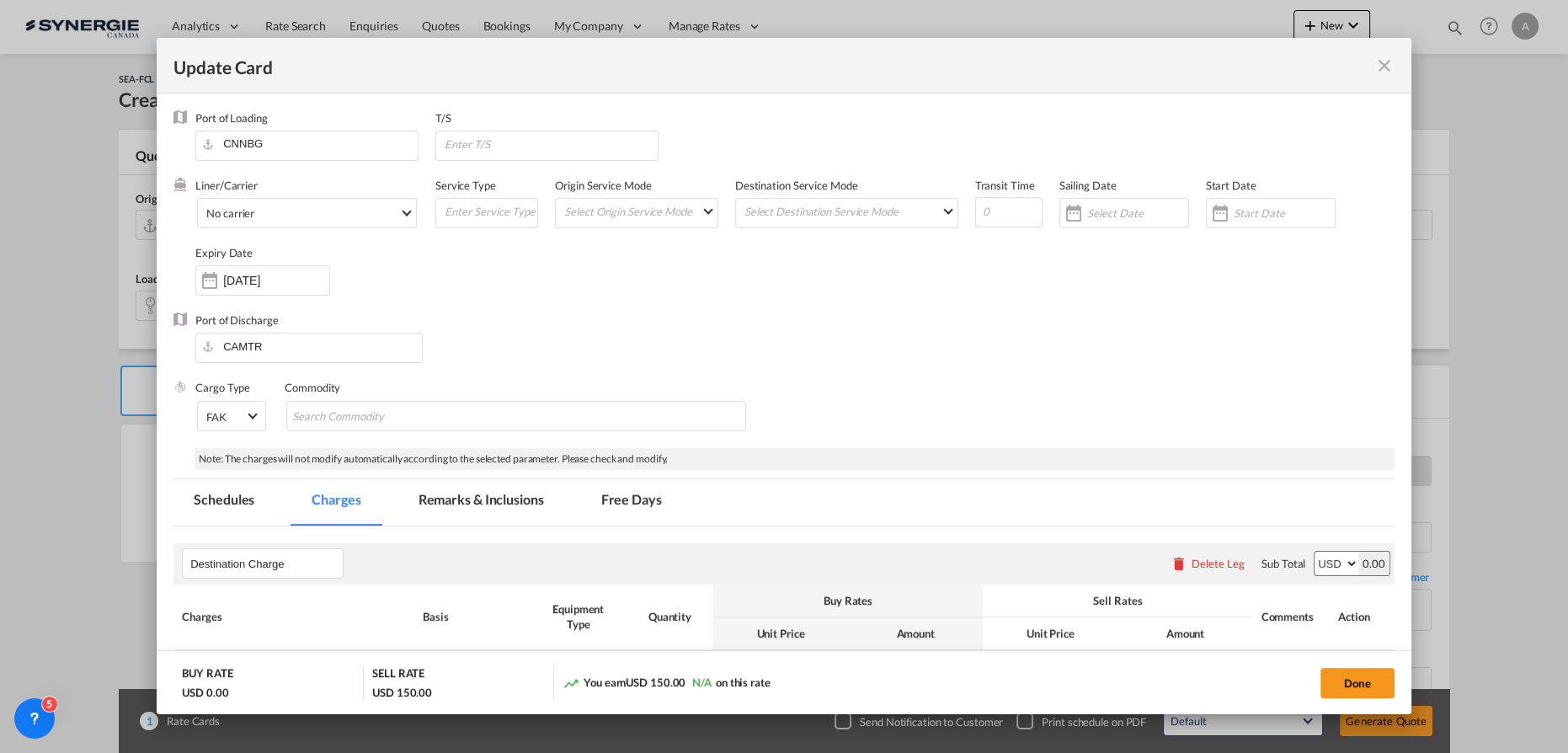
click at [495, 500] on md-tab-item "Remarks & Inclusions" at bounding box center [481, 502] width 166 height 46
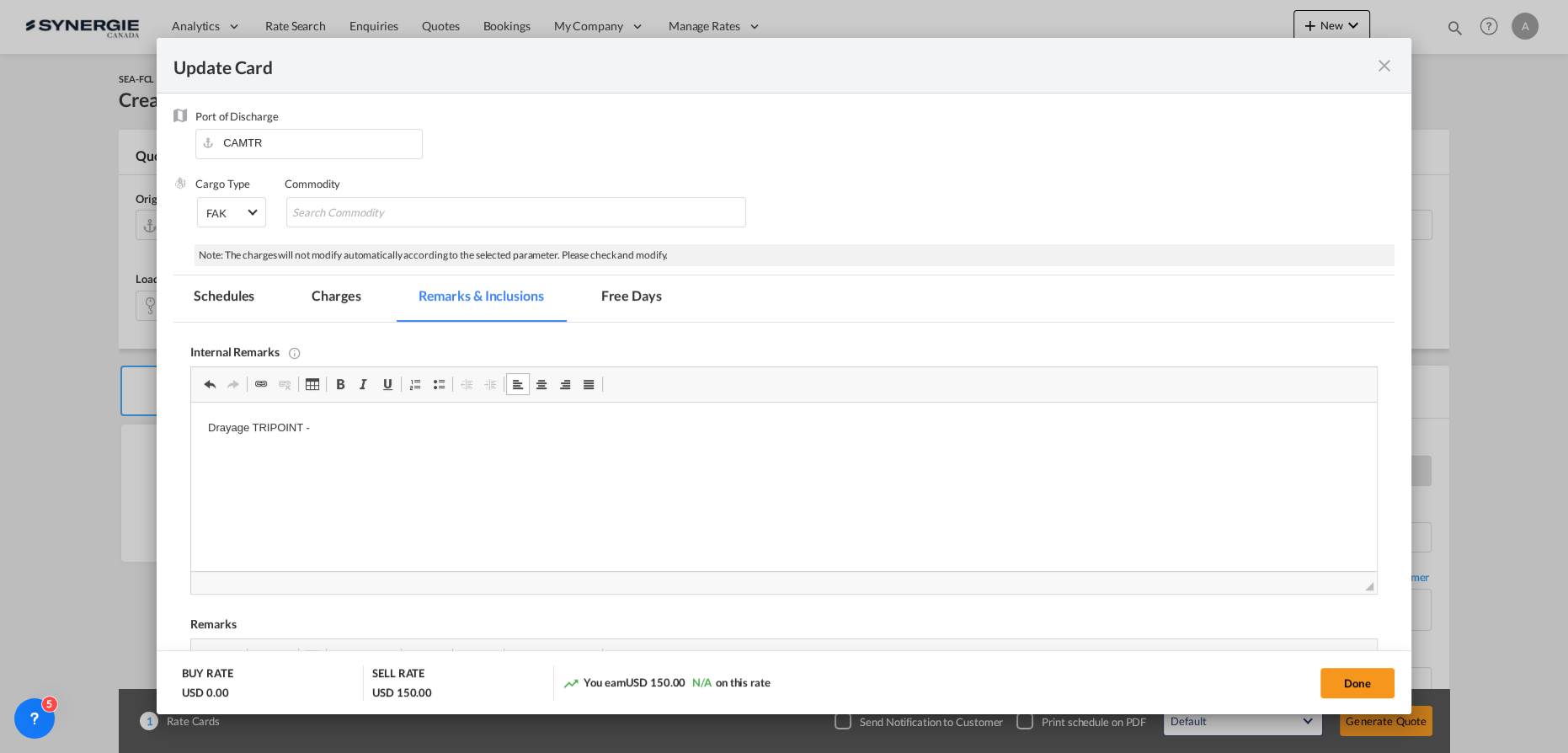
click at [380, 420] on p "Drayage TRIPOINT -" at bounding box center [784, 429] width 1152 height 18
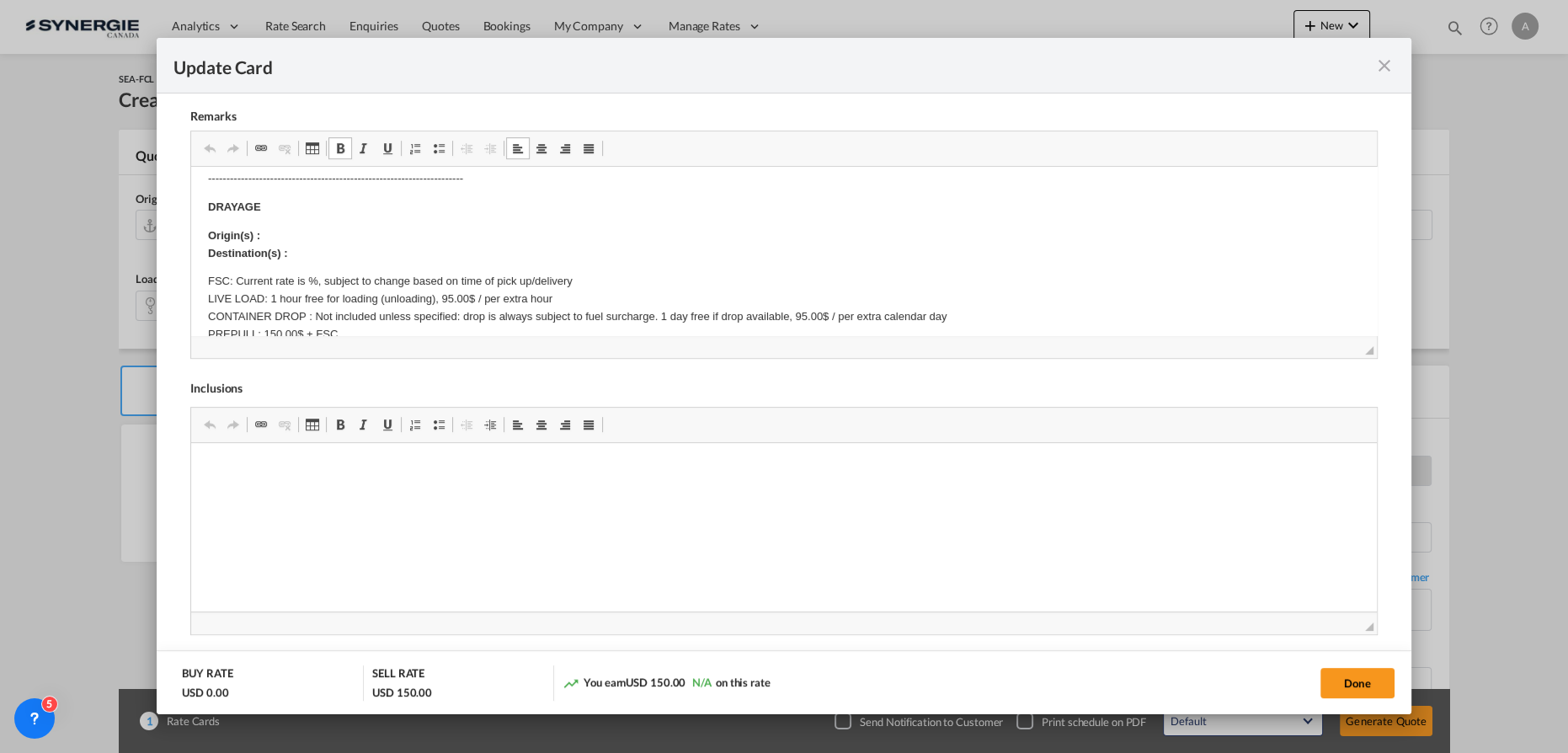
scroll to position [229, 0]
click at [330, 229] on p "Origin(s) : Destination(s) :" at bounding box center [784, 241] width 1152 height 35
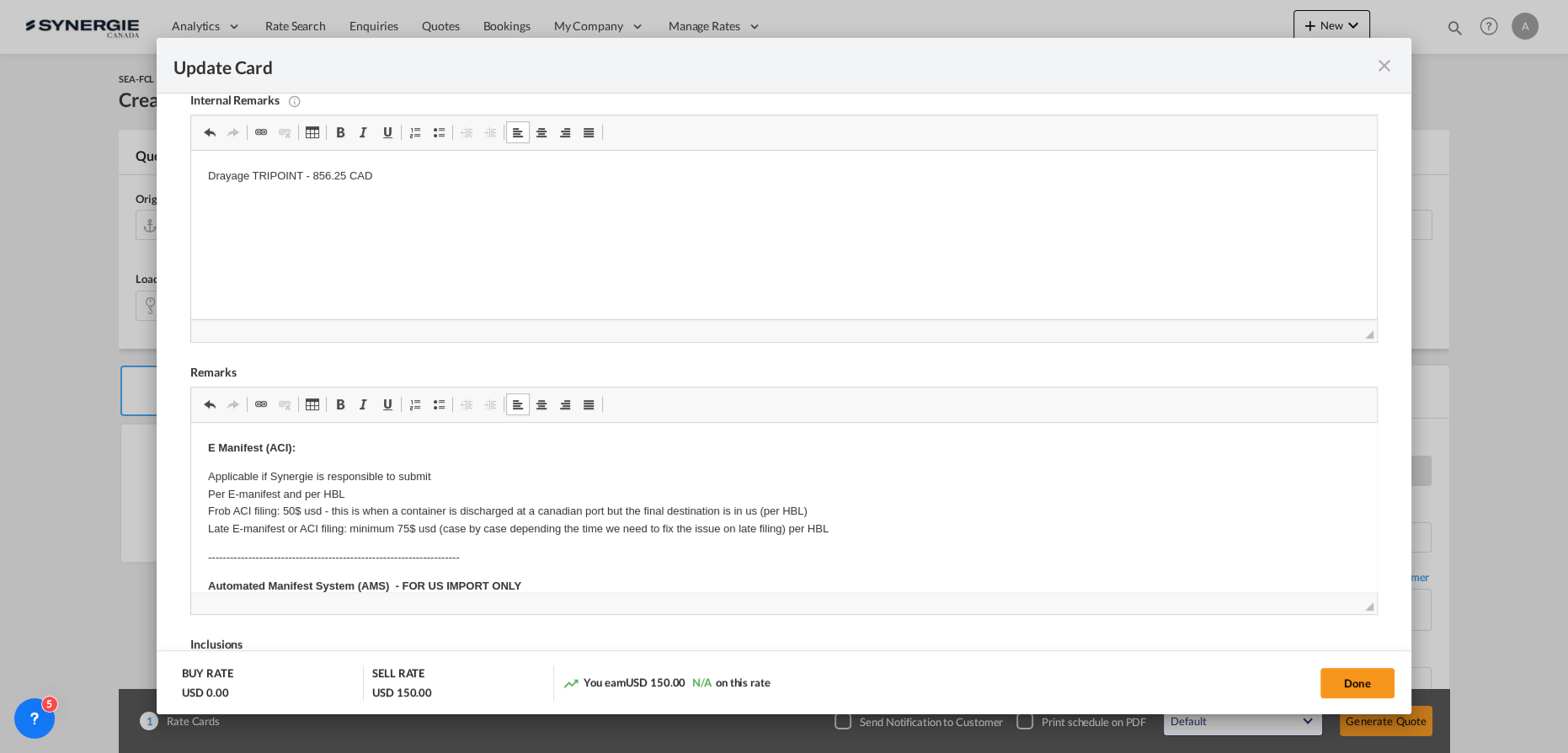
scroll to position [406, 0]
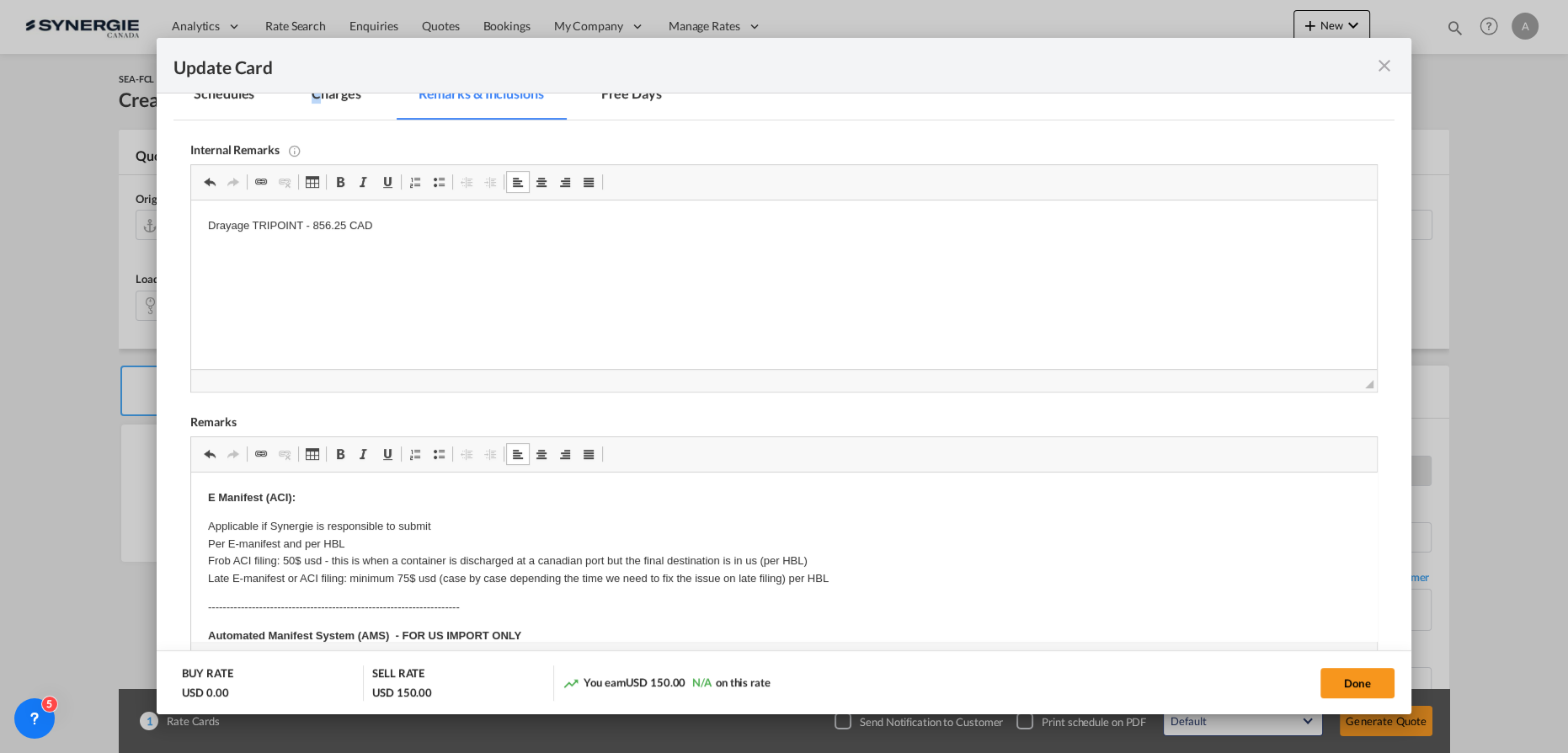
click at [316, 107] on md-tab-item "Charges" at bounding box center [336, 96] width 90 height 46
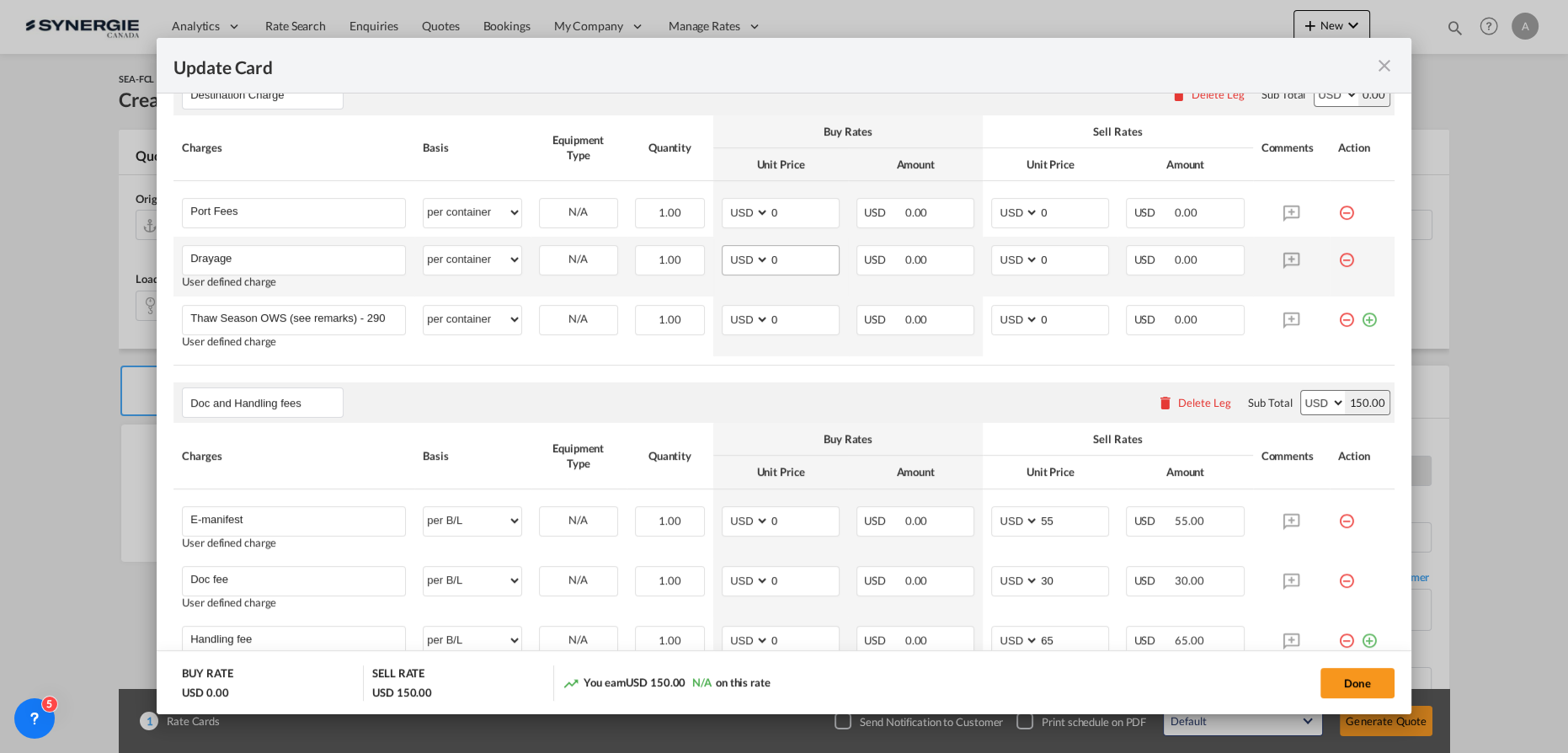
scroll to position [483, 0]
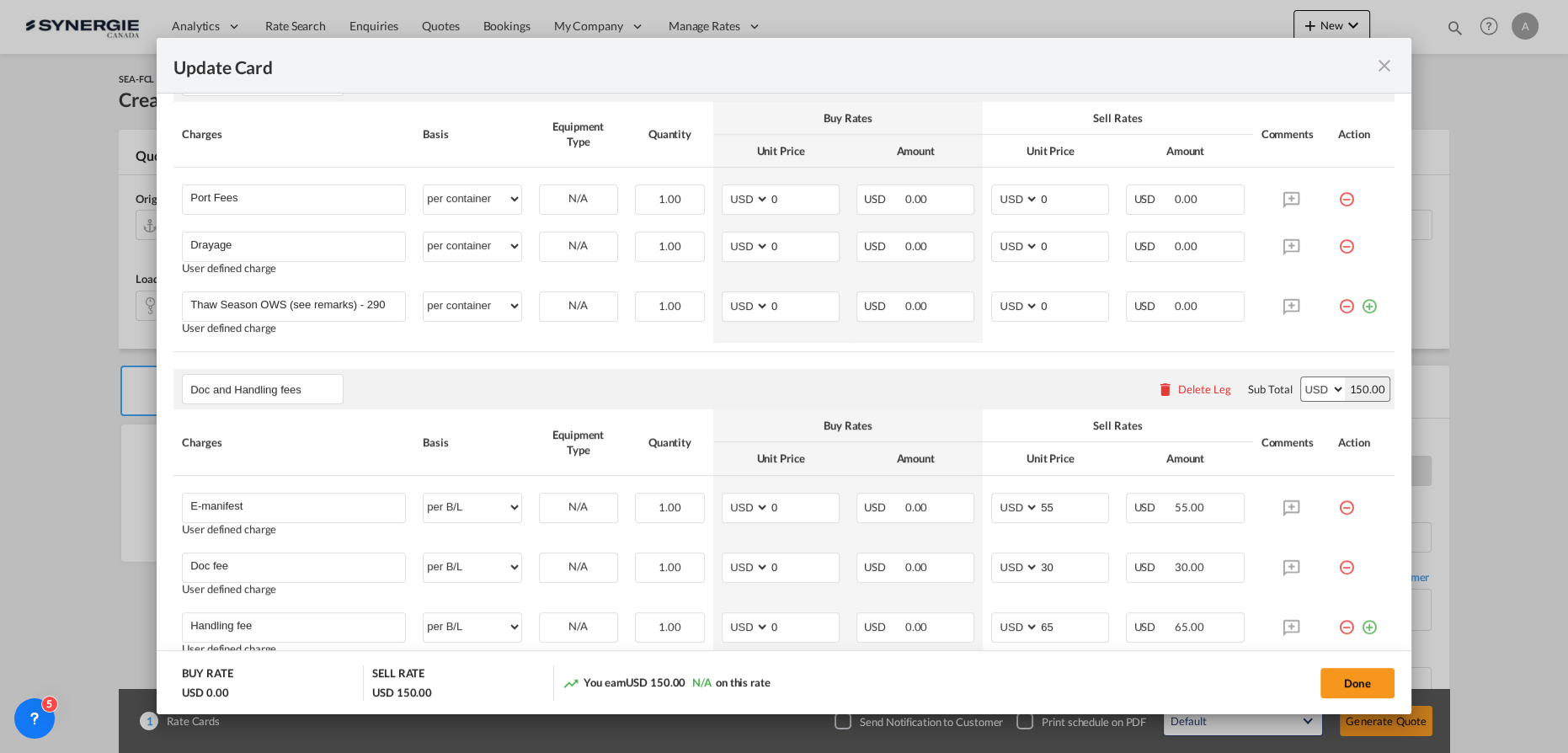
drag, startPoint x: 1329, startPoint y: 309, endPoint x: 1086, endPoint y: 304, distance: 243.1
click at [1338, 307] on md-icon "icon-minus-circle-outline red-400-fg" at bounding box center [1346, 300] width 17 height 17
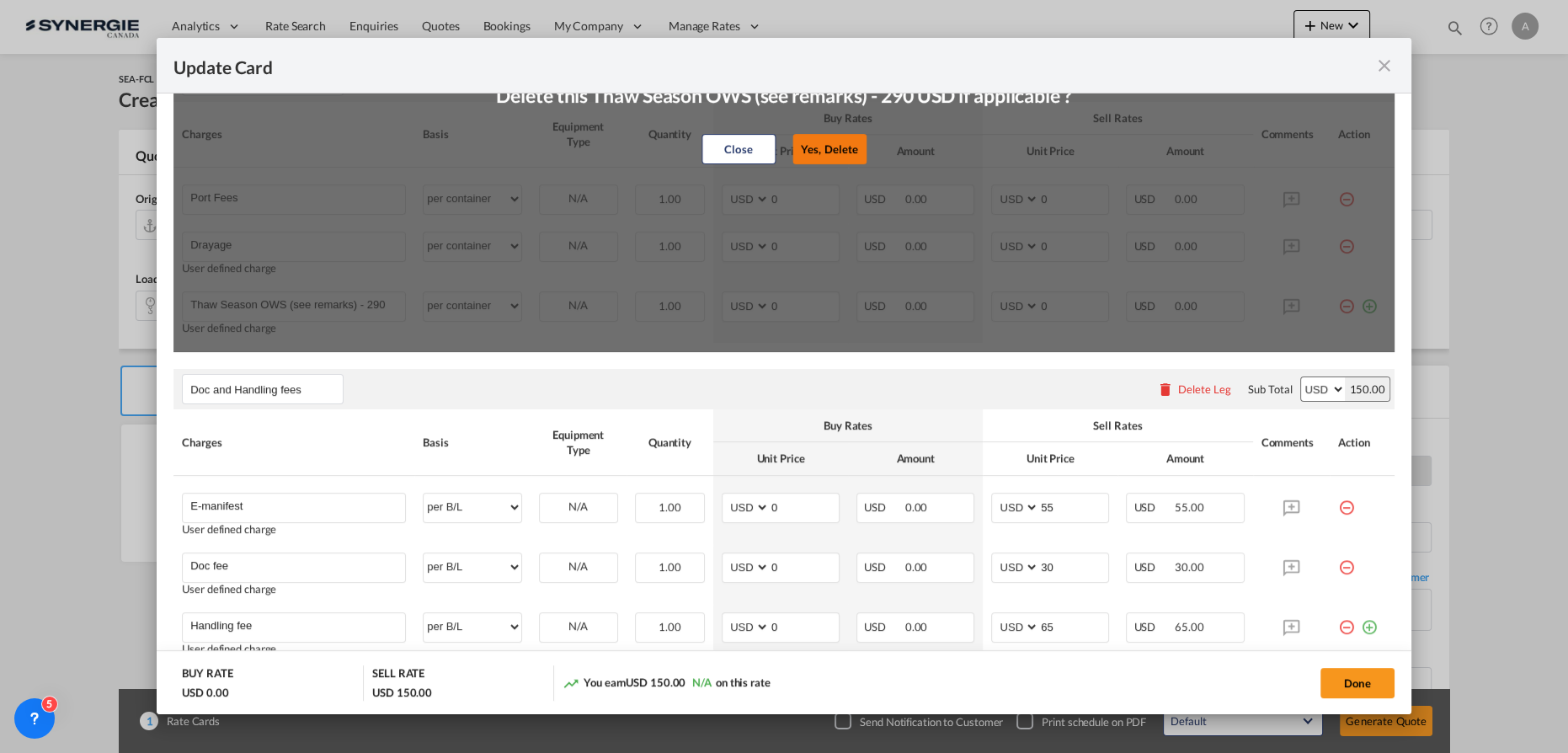
click at [842, 150] on button "Yes, Delete" at bounding box center [830, 148] width 74 height 30
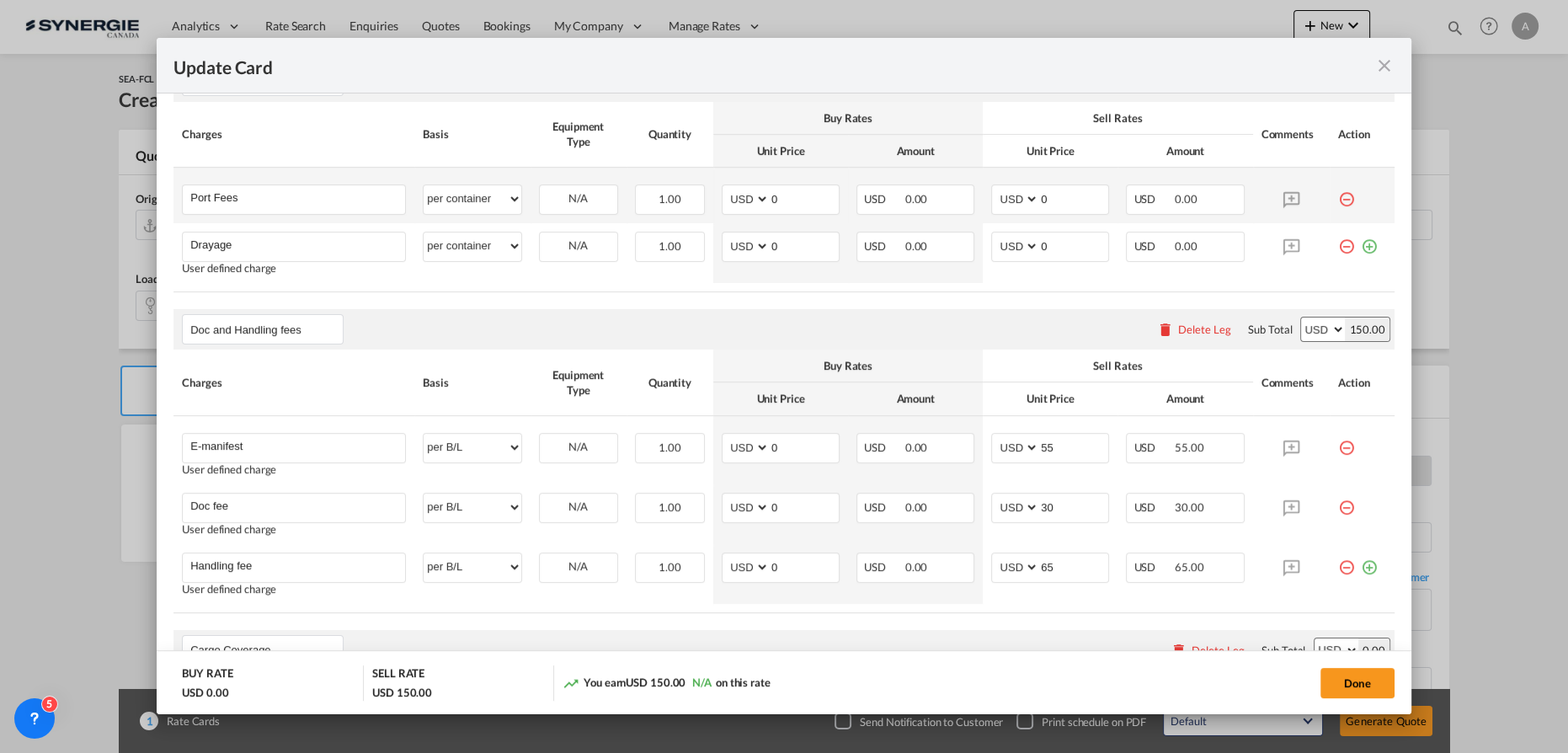
click at [1338, 200] on md-icon "icon-minus-circle-outline red-400-fg" at bounding box center [1346, 193] width 17 height 17
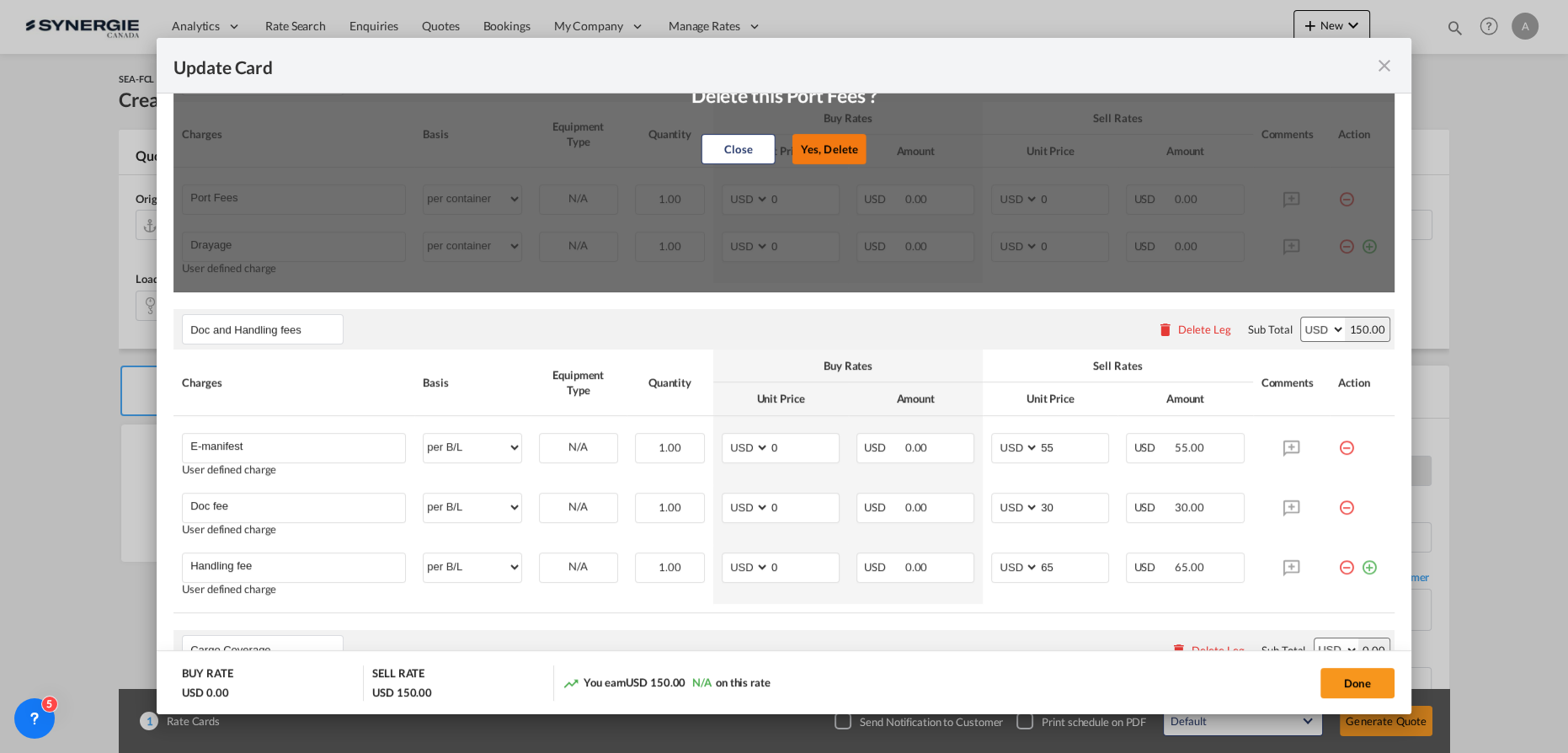
click at [837, 157] on button "Yes, Delete" at bounding box center [830, 148] width 74 height 30
type input "Drayage"
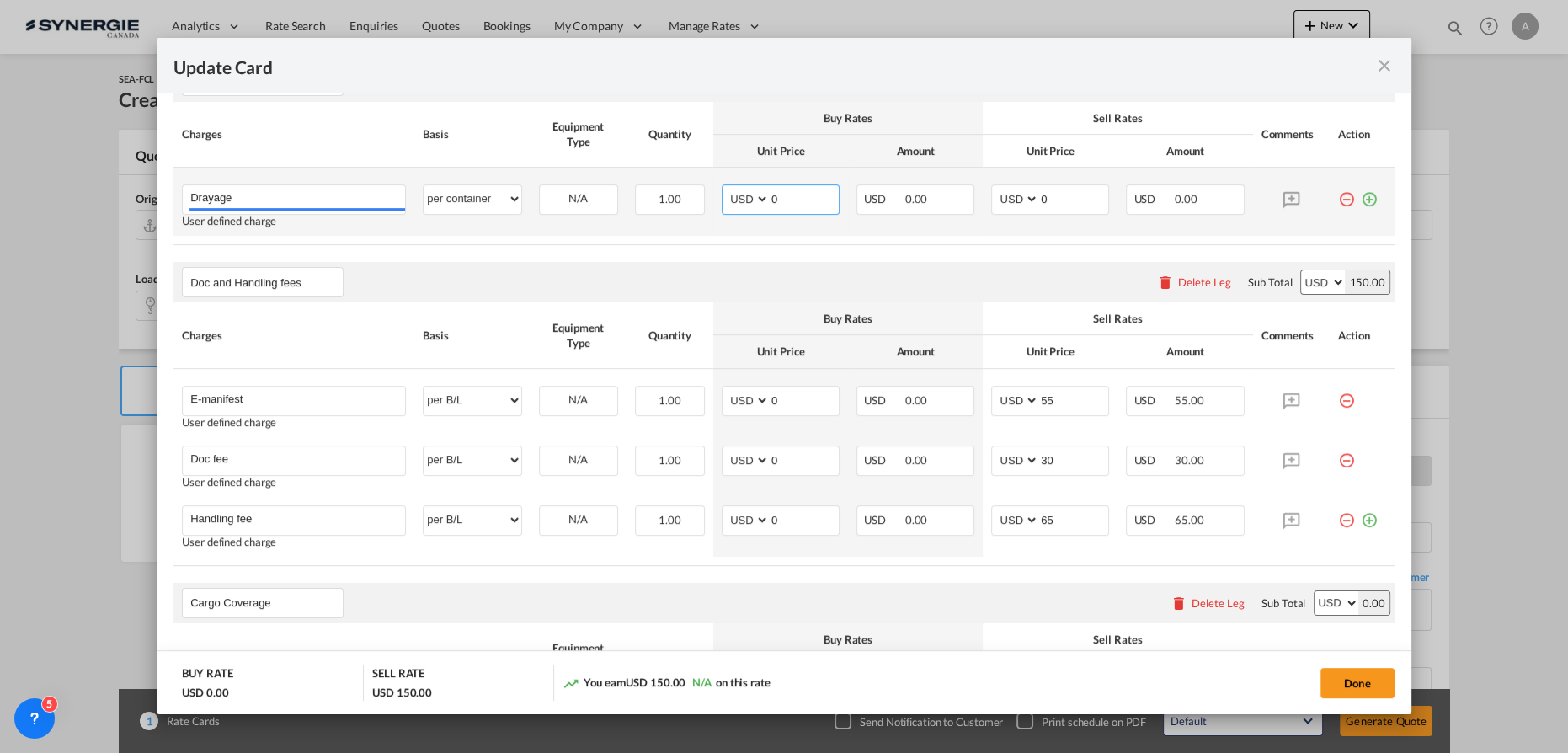
drag, startPoint x: 786, startPoint y: 196, endPoint x: 592, endPoint y: 219, distance: 195.4
click at [625, 210] on tr "Drayage Please Enter User Defined Charges Cannot Be Published User defined char…" at bounding box center [784, 201] width 1221 height 68
type input "640"
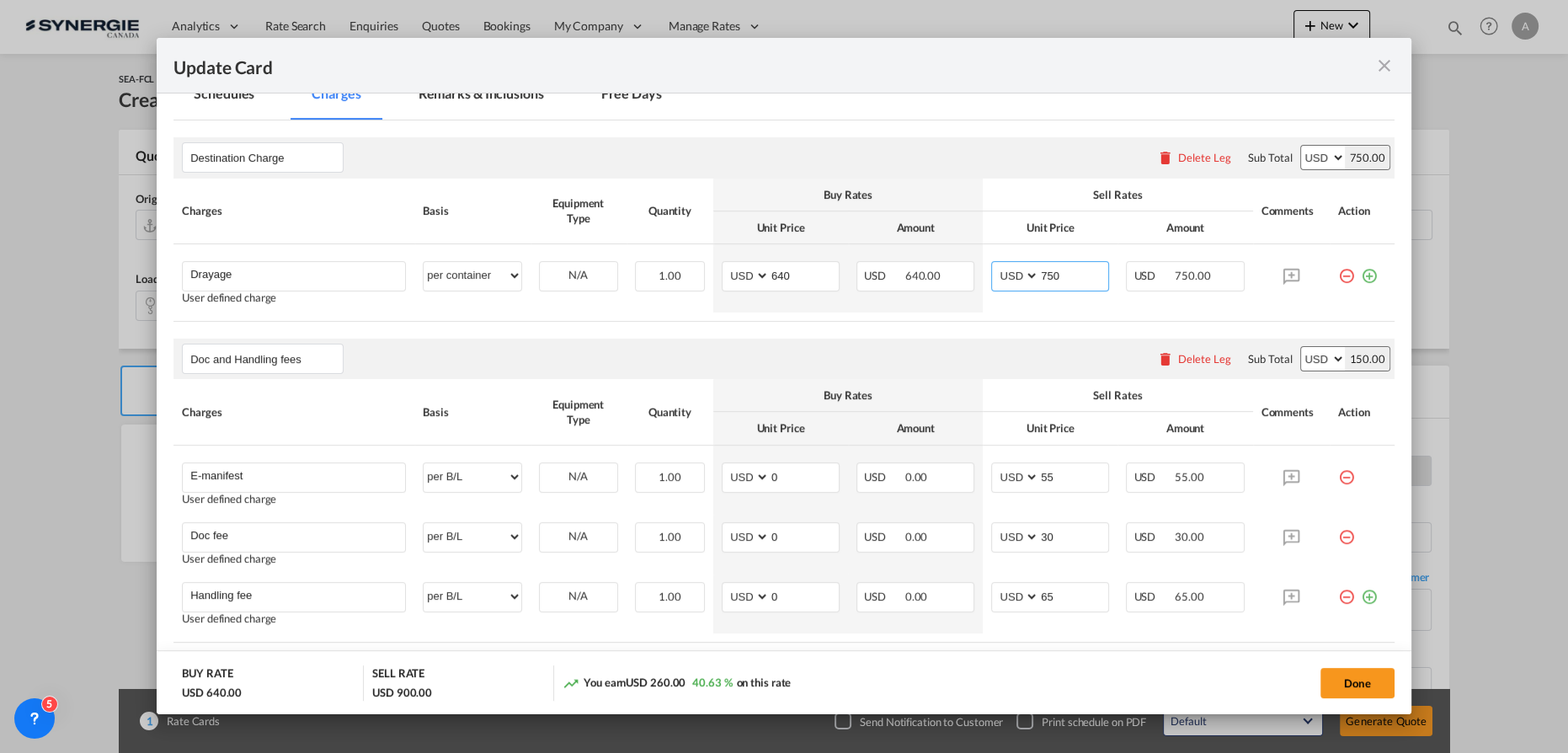
scroll to position [706, 0]
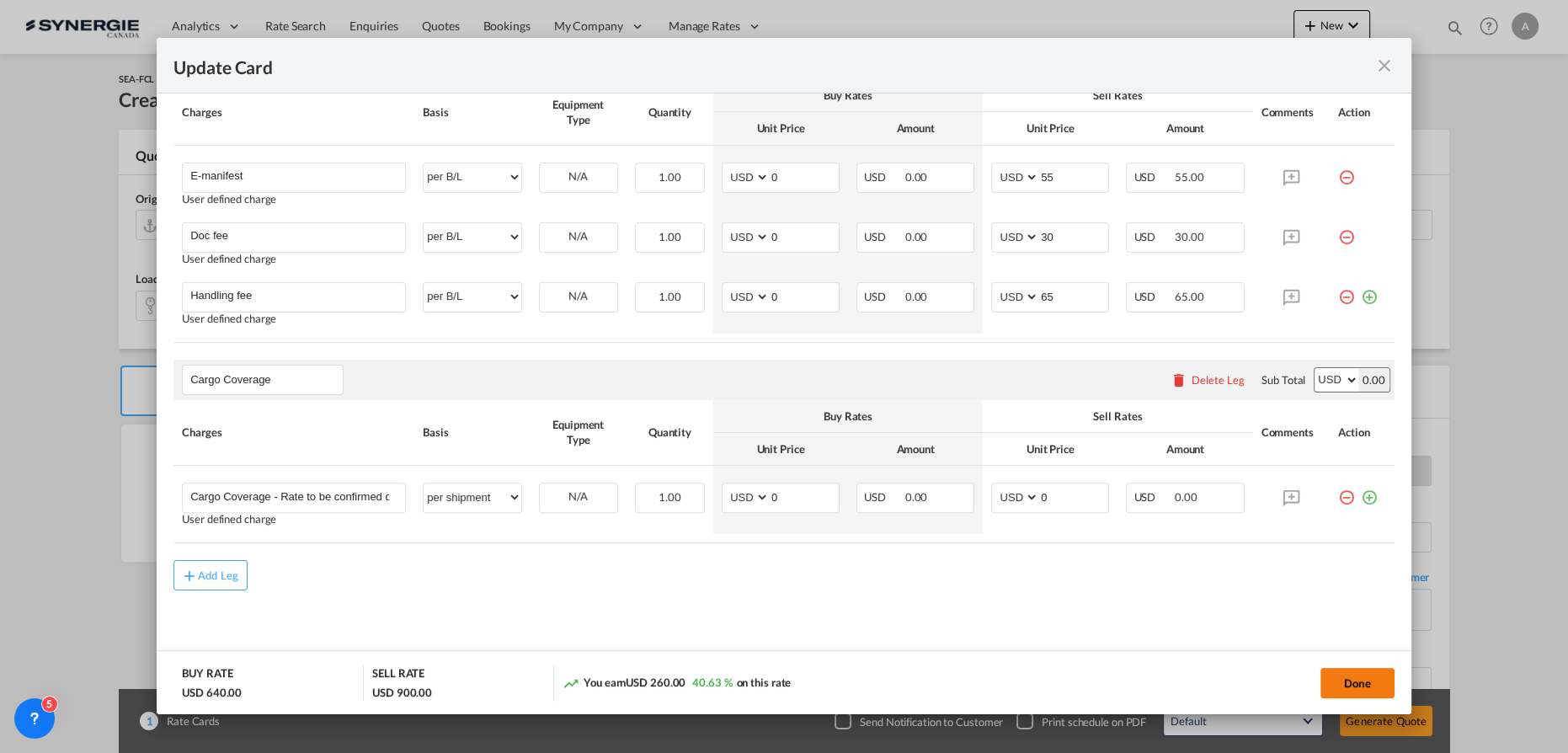
type input "750"
click at [1361, 677] on button "Done" at bounding box center [1358, 682] width 74 height 30
type input "08 Nov 2025"
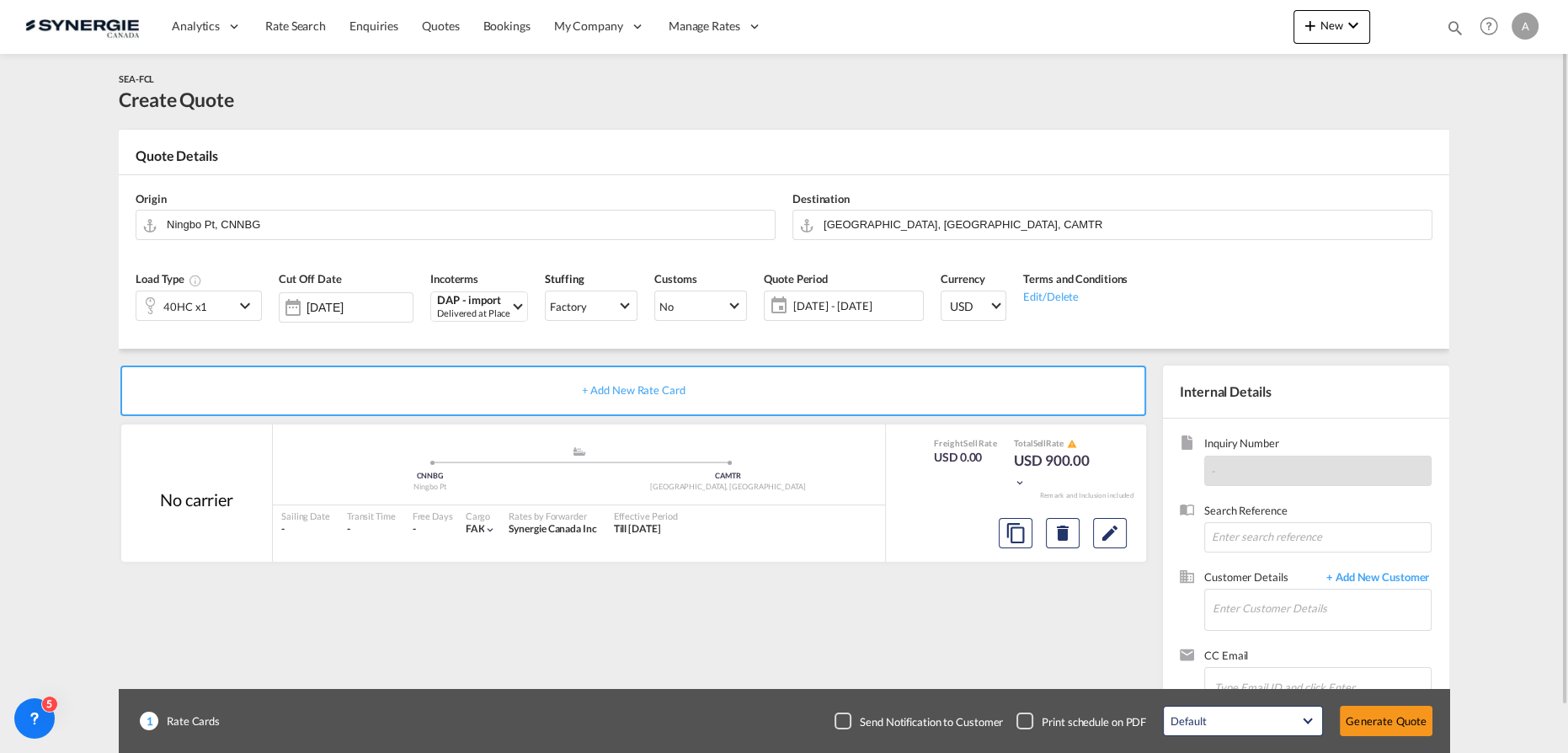
scroll to position [49, 0]
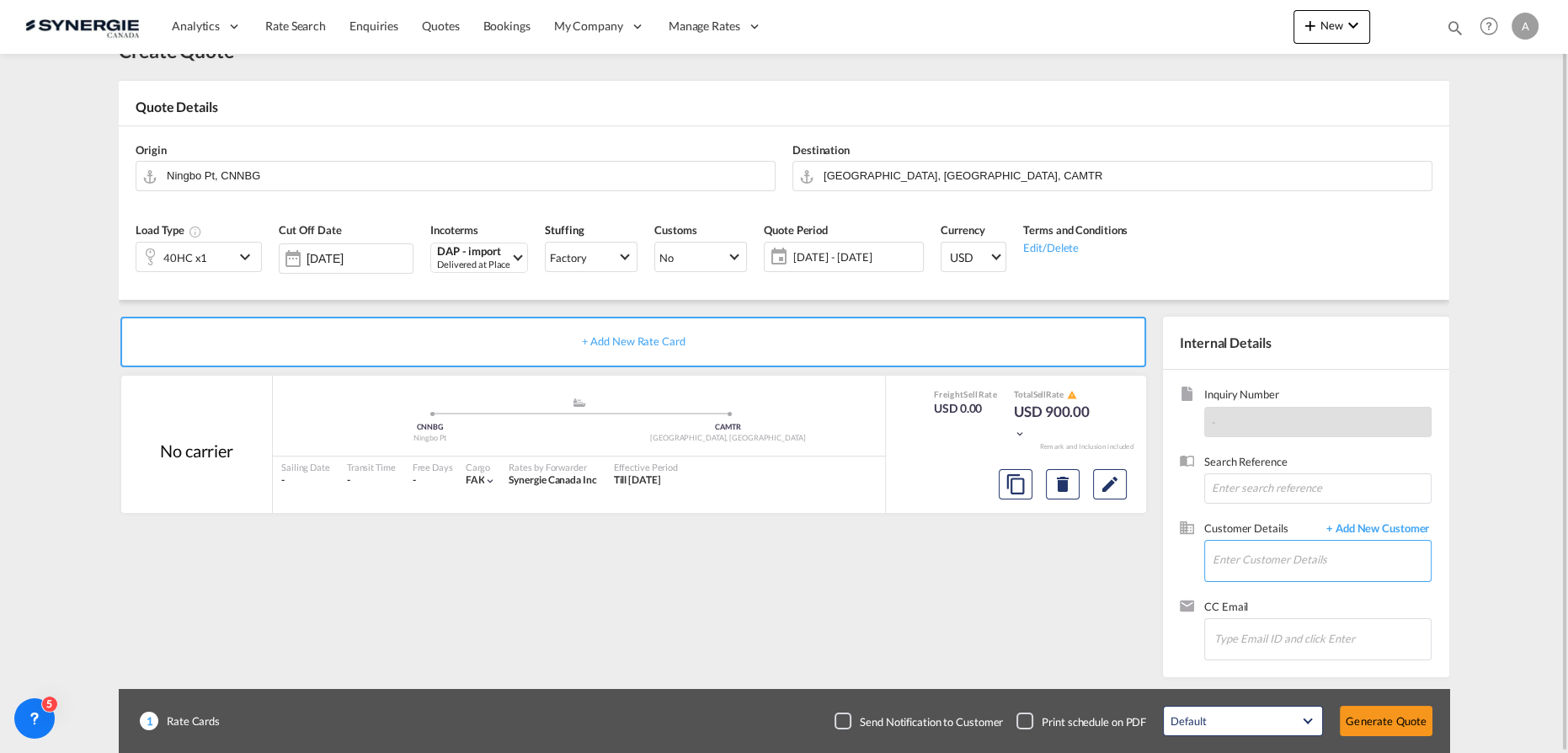
click at [1352, 549] on input "Enter Customer Details" at bounding box center [1322, 560] width 218 height 38
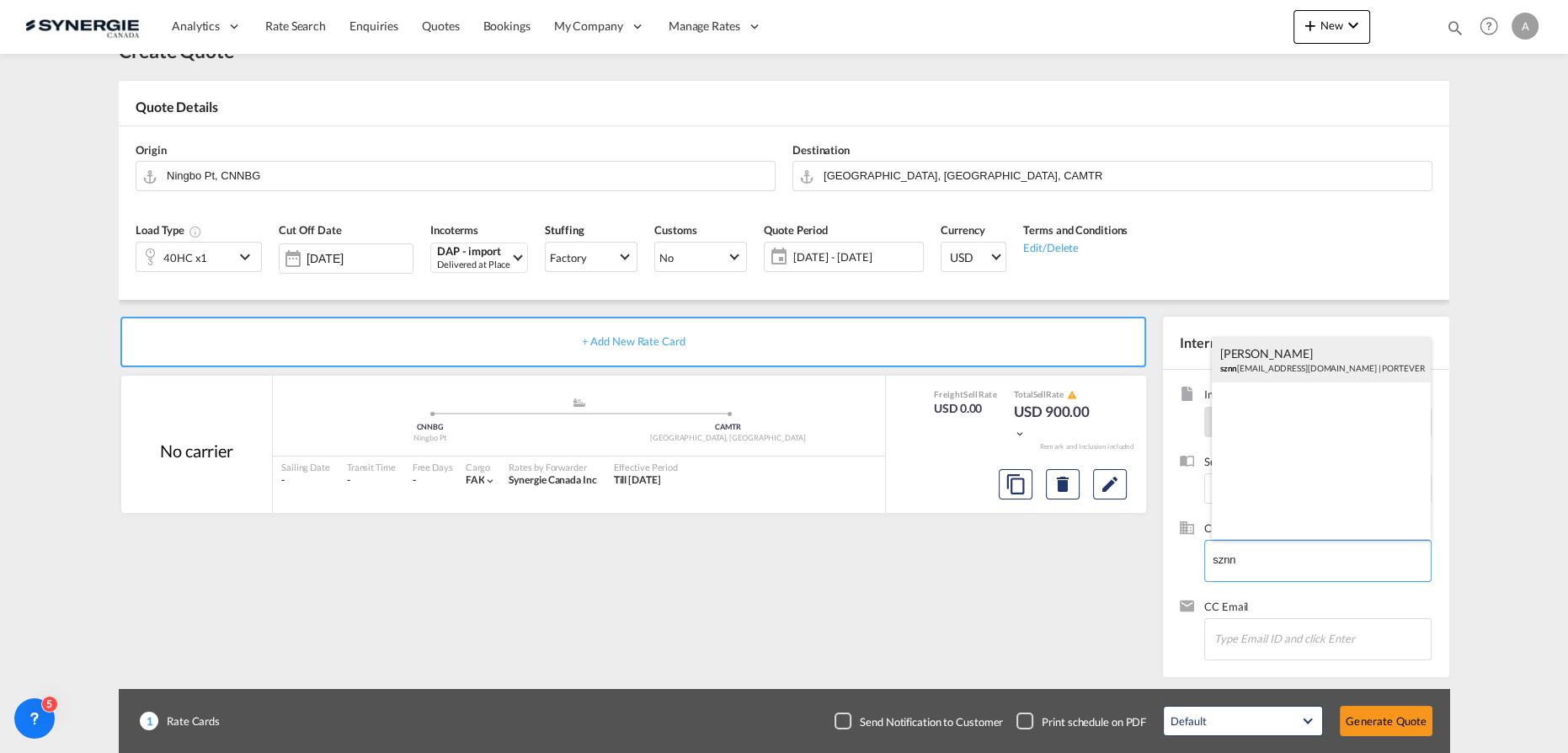
click at [1265, 370] on div "VANESSA HONG sznn mn-10@portever.com | PORTEVER" at bounding box center [1322, 360] width 220 height 45
type input "PORTEVER, VANESSA HONG, sznnmn-10@portever.com"
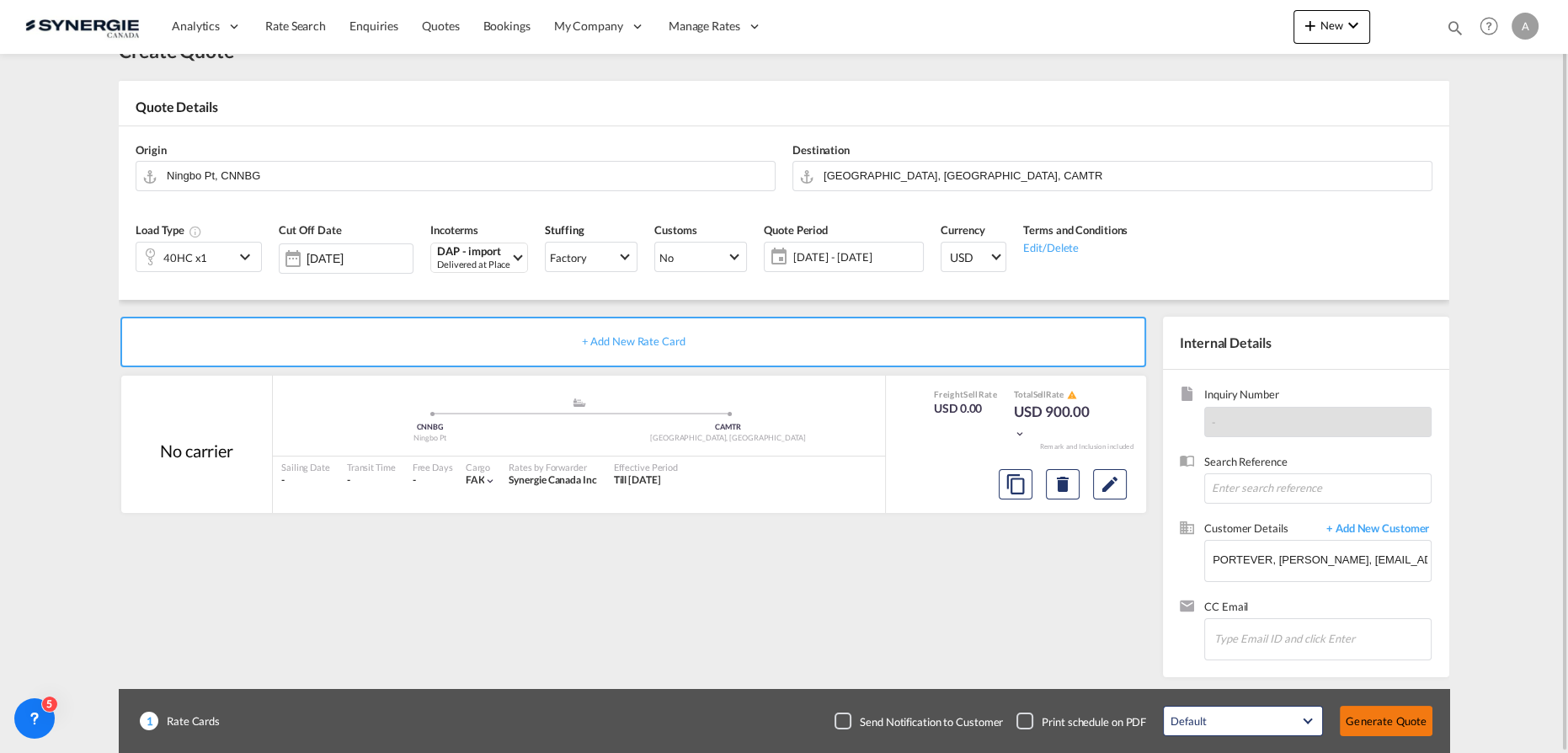
click at [1354, 723] on button "Generate Quote" at bounding box center [1386, 720] width 92 height 30
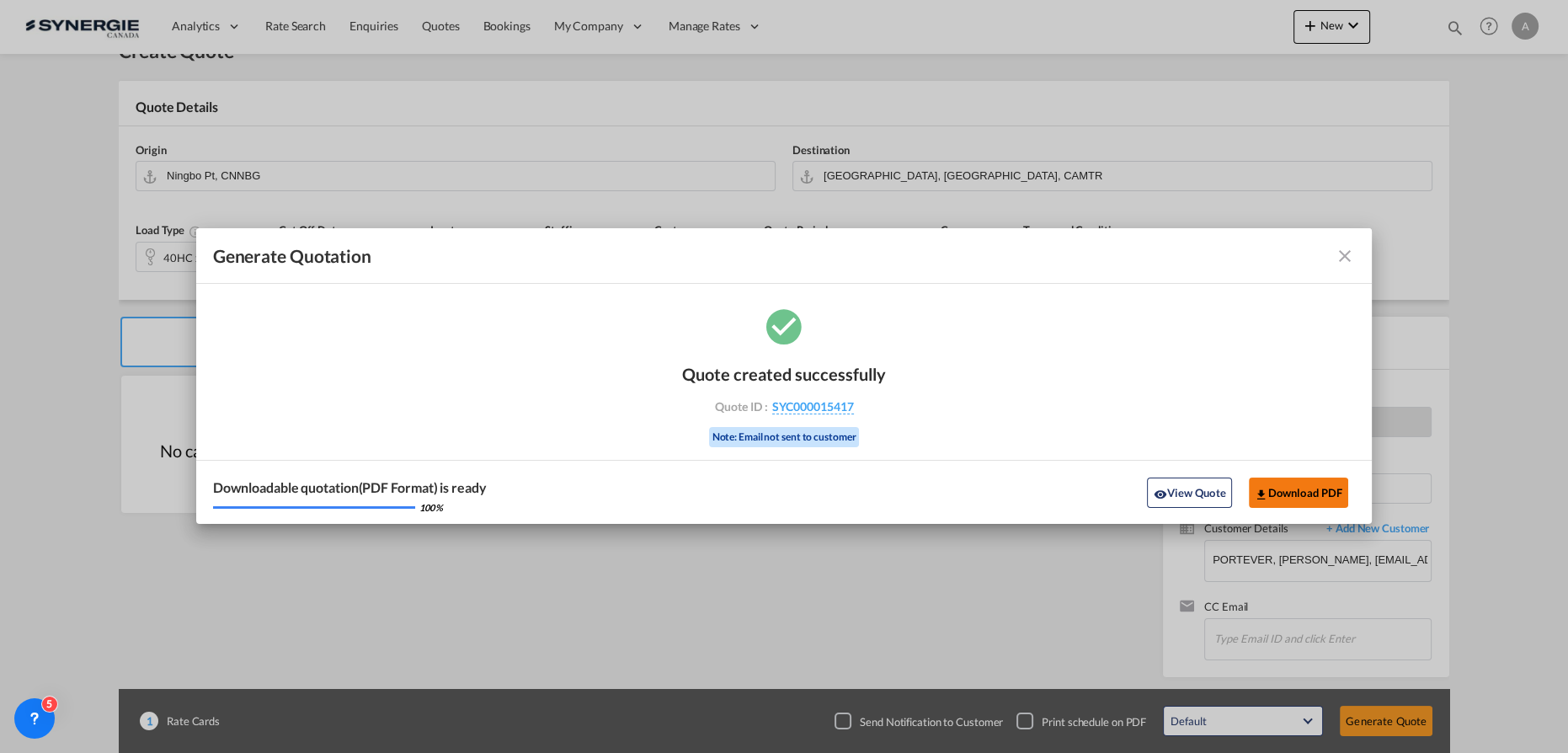
click at [1288, 487] on button "Download PDF" at bounding box center [1299, 492] width 101 height 30
click at [1213, 497] on button "View Quote" at bounding box center [1188, 492] width 84 height 30
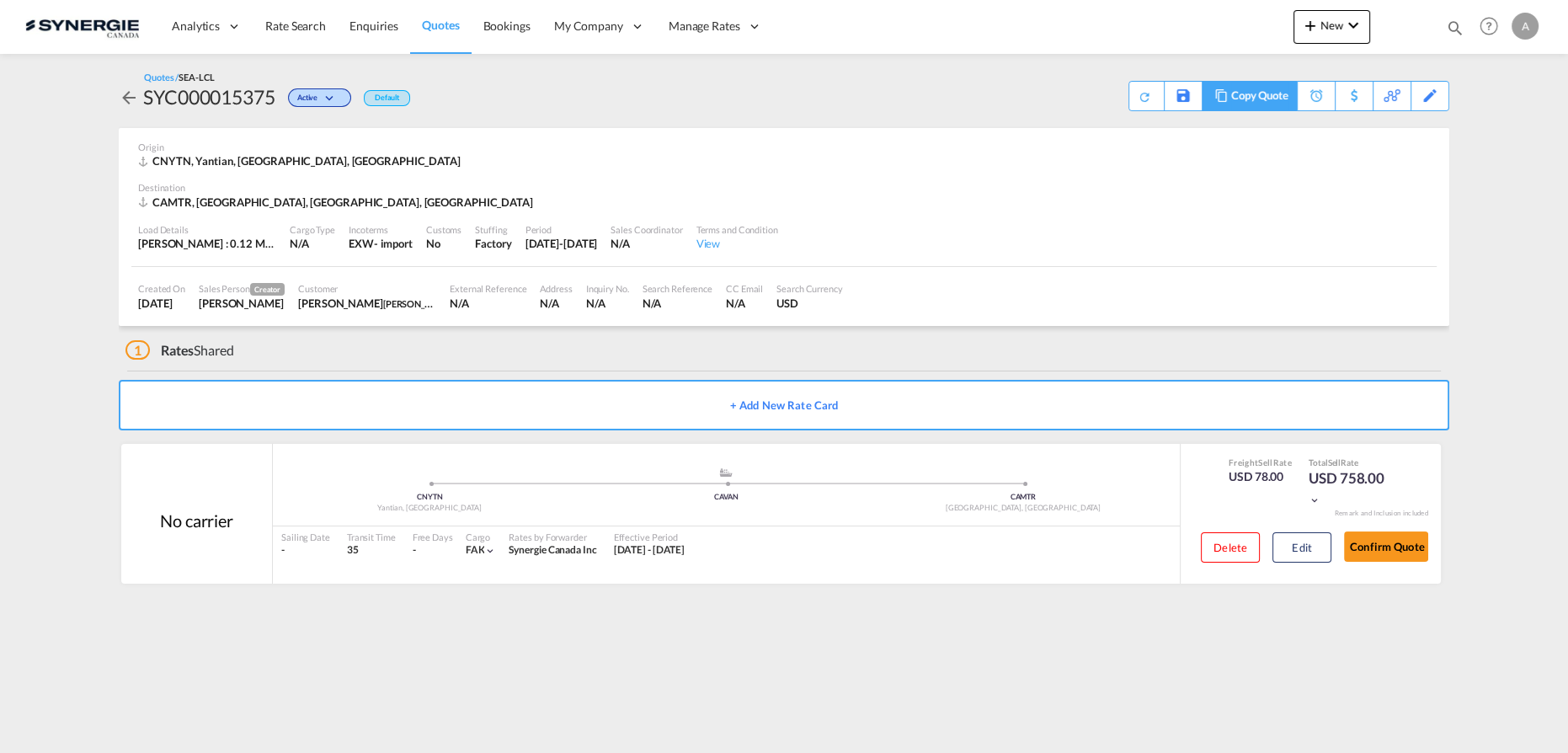
click at [1265, 98] on div "Copy Quote" at bounding box center [1259, 96] width 57 height 29
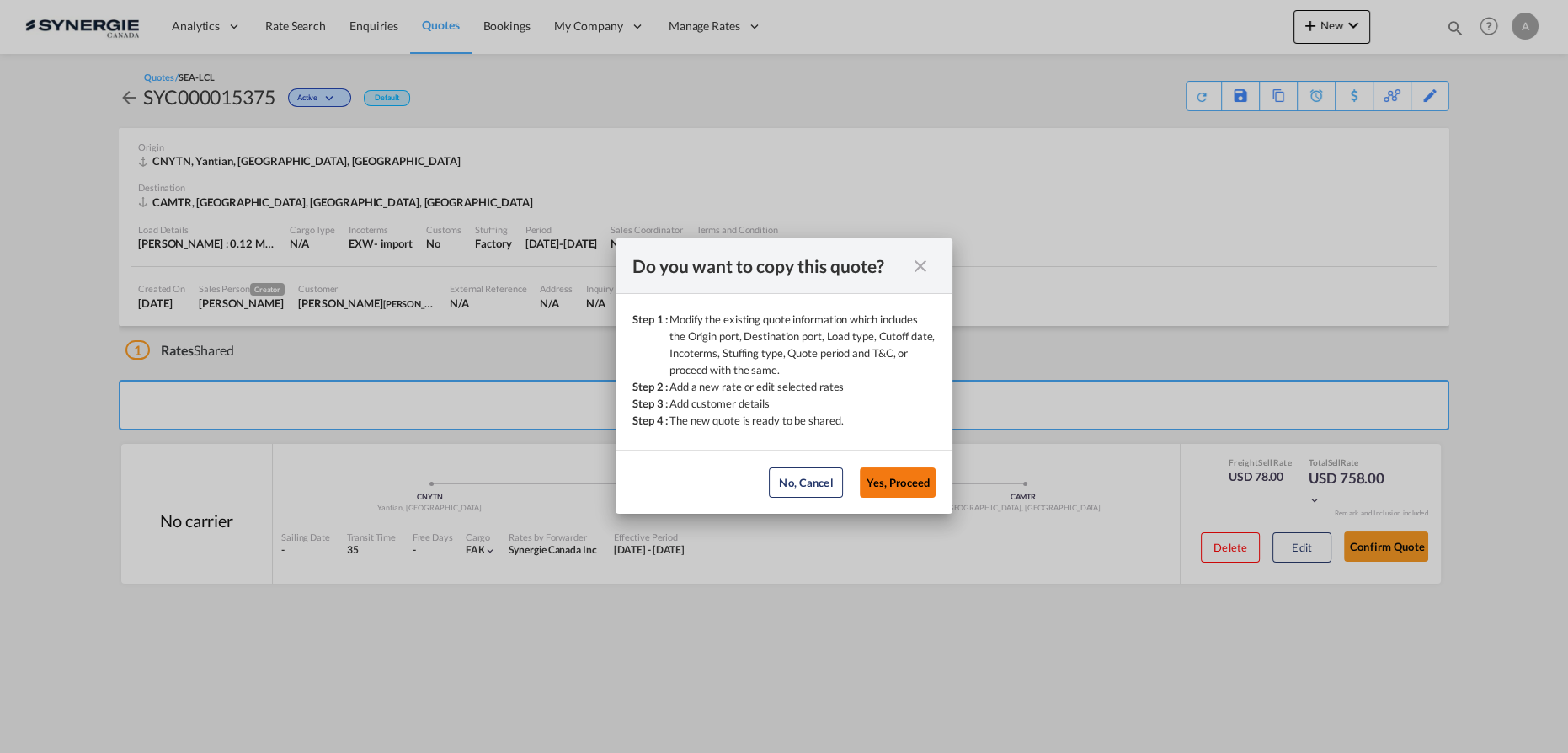
click at [920, 481] on button "Yes, Proceed" at bounding box center [898, 482] width 76 height 30
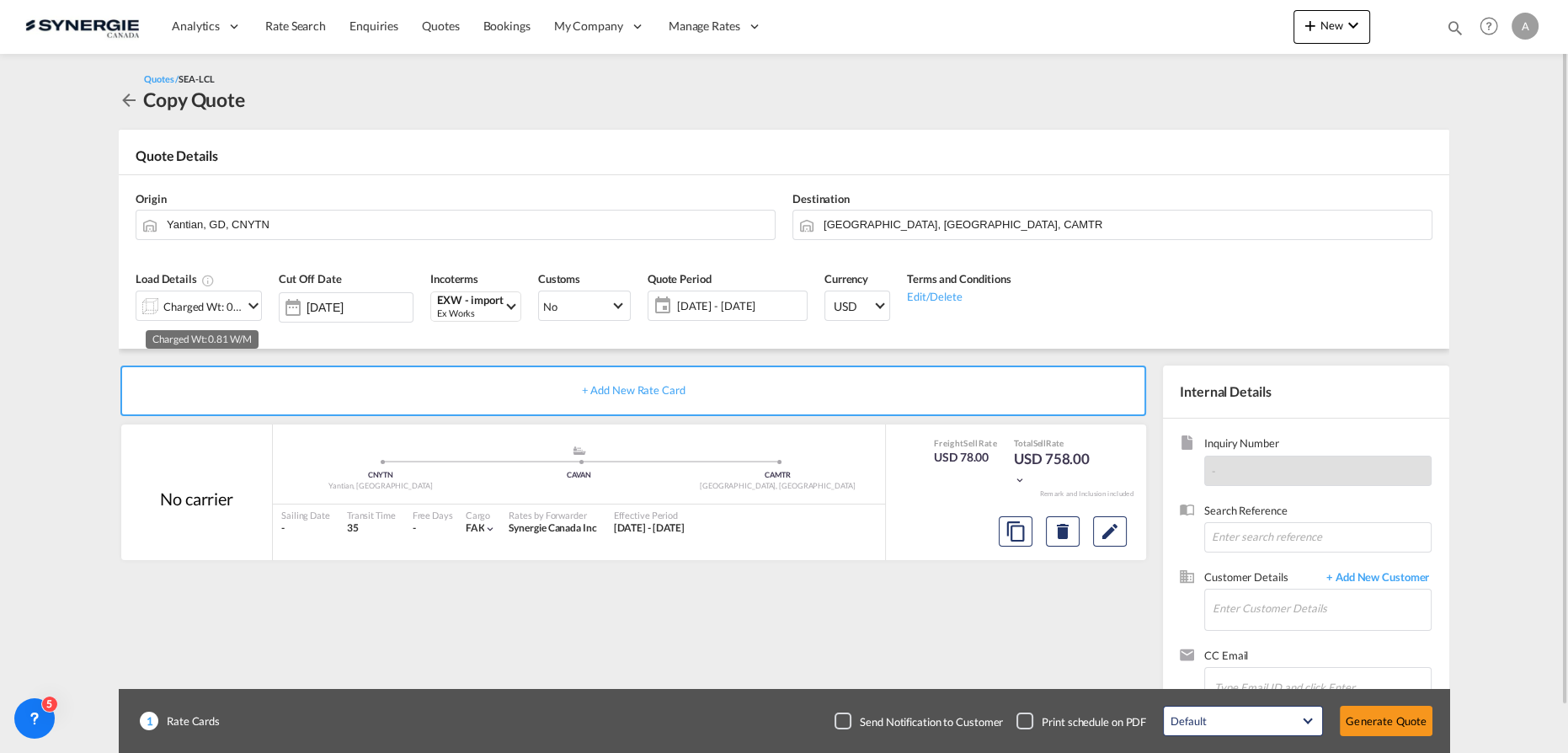
click at [201, 300] on div "Charged Wt: 0.81 W/M" at bounding box center [202, 306] width 79 height 24
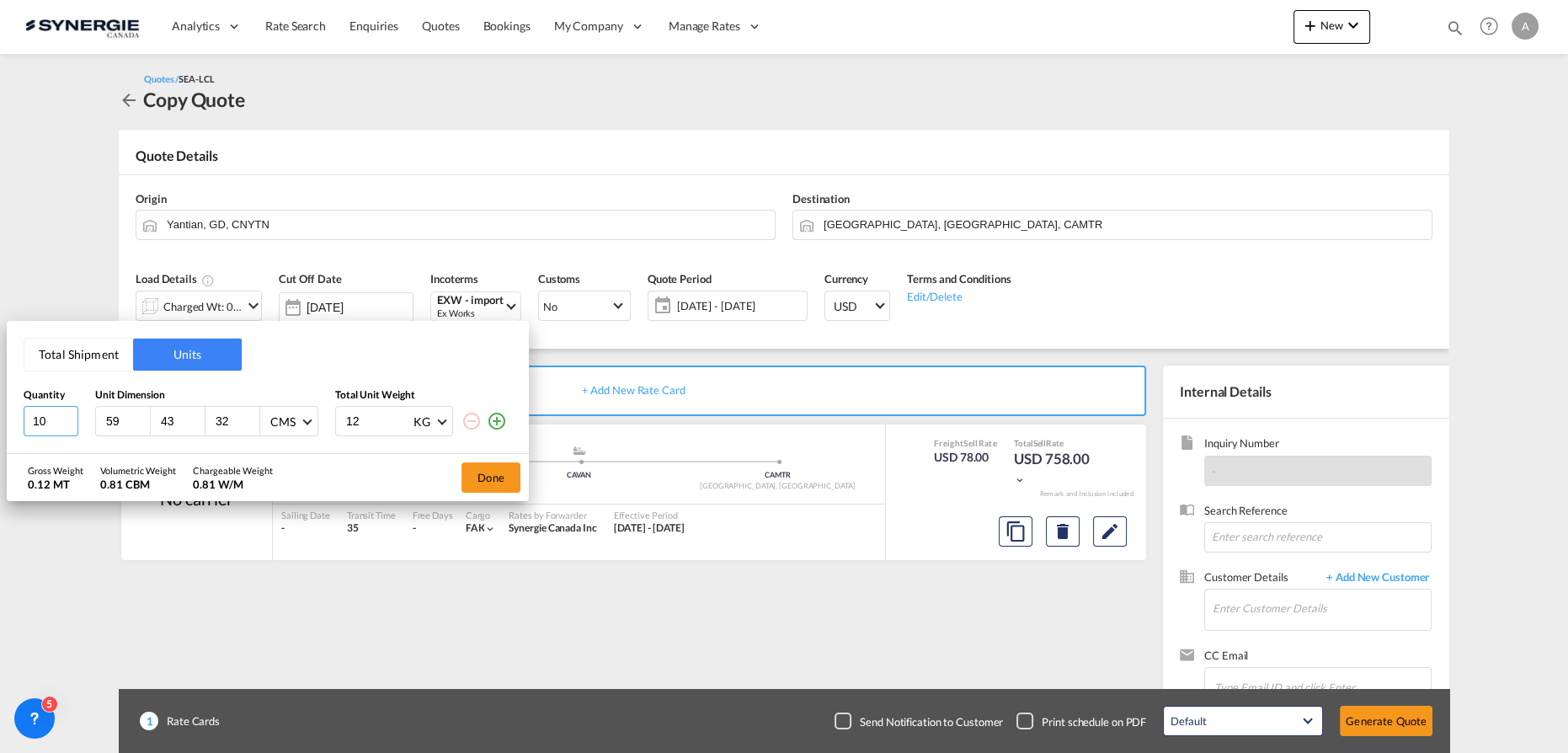
drag, startPoint x: 60, startPoint y: 415, endPoint x: -147, endPoint y: 410, distance: 207.1
click at [0, 410] on html "Analytics Reports Dashboard Rate Search Enquiries Quotes" at bounding box center [784, 376] width 1568 height 753
type input "3"
type input "110"
type input "90"
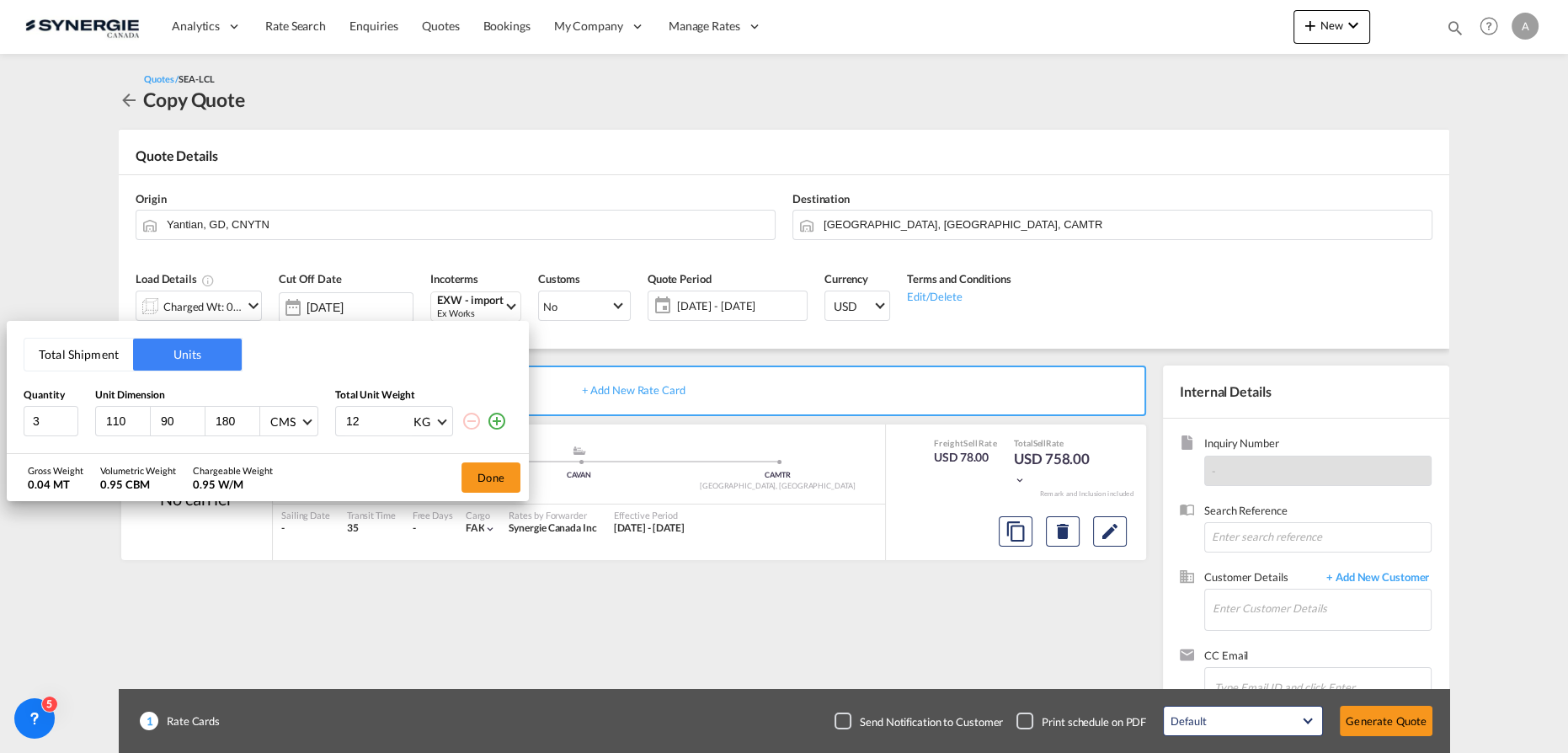
type input "180"
drag, startPoint x: 496, startPoint y: 428, endPoint x: 193, endPoint y: 415, distance: 303.3
click at [496, 428] on md-icon "icon-plus-circle-outline" at bounding box center [496, 421] width 20 height 20
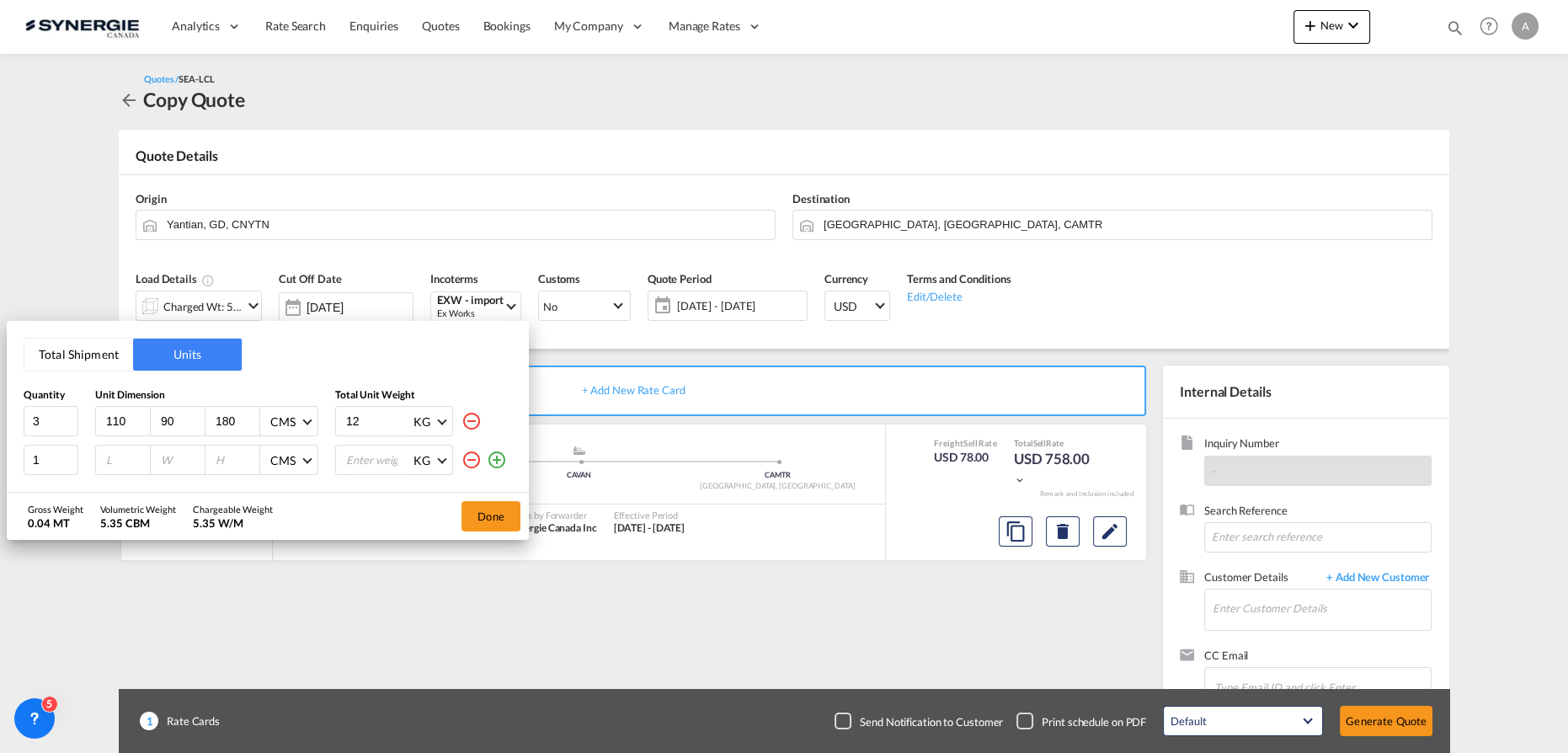
click at [109, 459] on input "number" at bounding box center [127, 459] width 45 height 15
type input "120"
type input "100"
type input "180"
drag, startPoint x: 330, startPoint y: 406, endPoint x: 62, endPoint y: 294, distance: 290.5
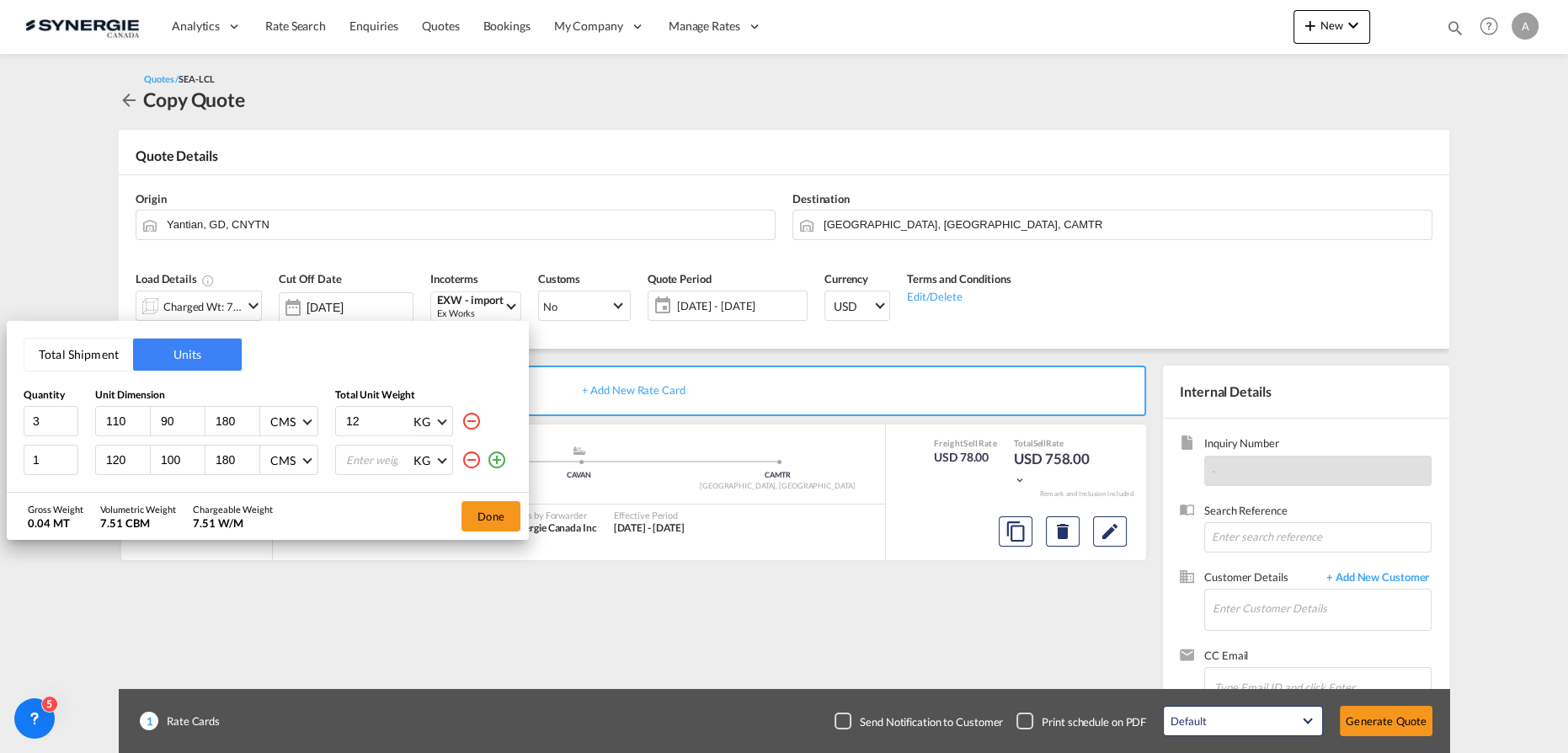
click at [162, 352] on div "Total Shipment Units Quantity Unit Dimension Total Unit Weight 3 110 90 180 CMS…" at bounding box center [267, 407] width 522 height 172
type input "300"
click at [372, 453] on input "number" at bounding box center [378, 460] width 67 height 29
type input "300"
click at [486, 506] on button "Done" at bounding box center [491, 516] width 59 height 30
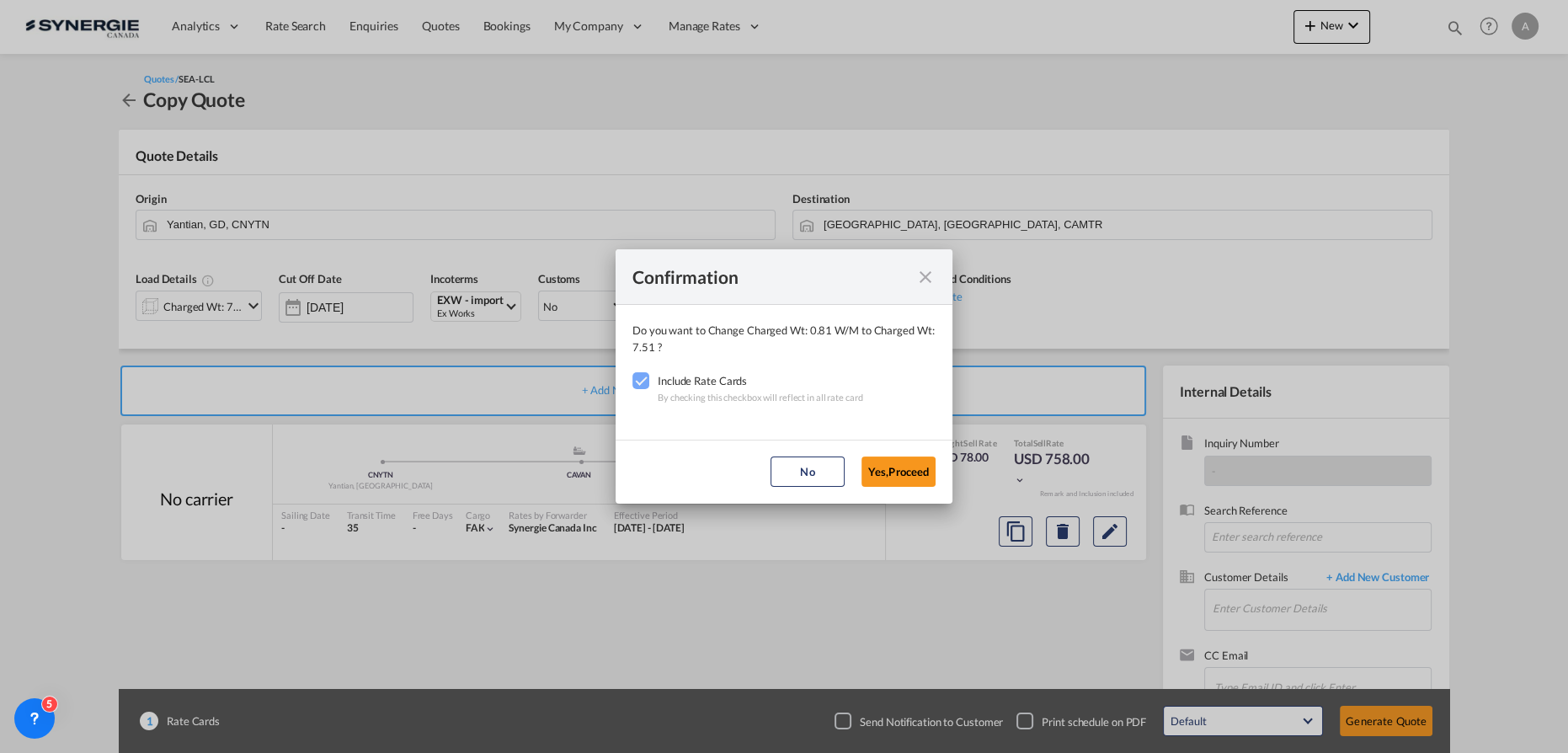
click at [891, 471] on button "Yes,Proceed" at bounding box center [899, 471] width 74 height 30
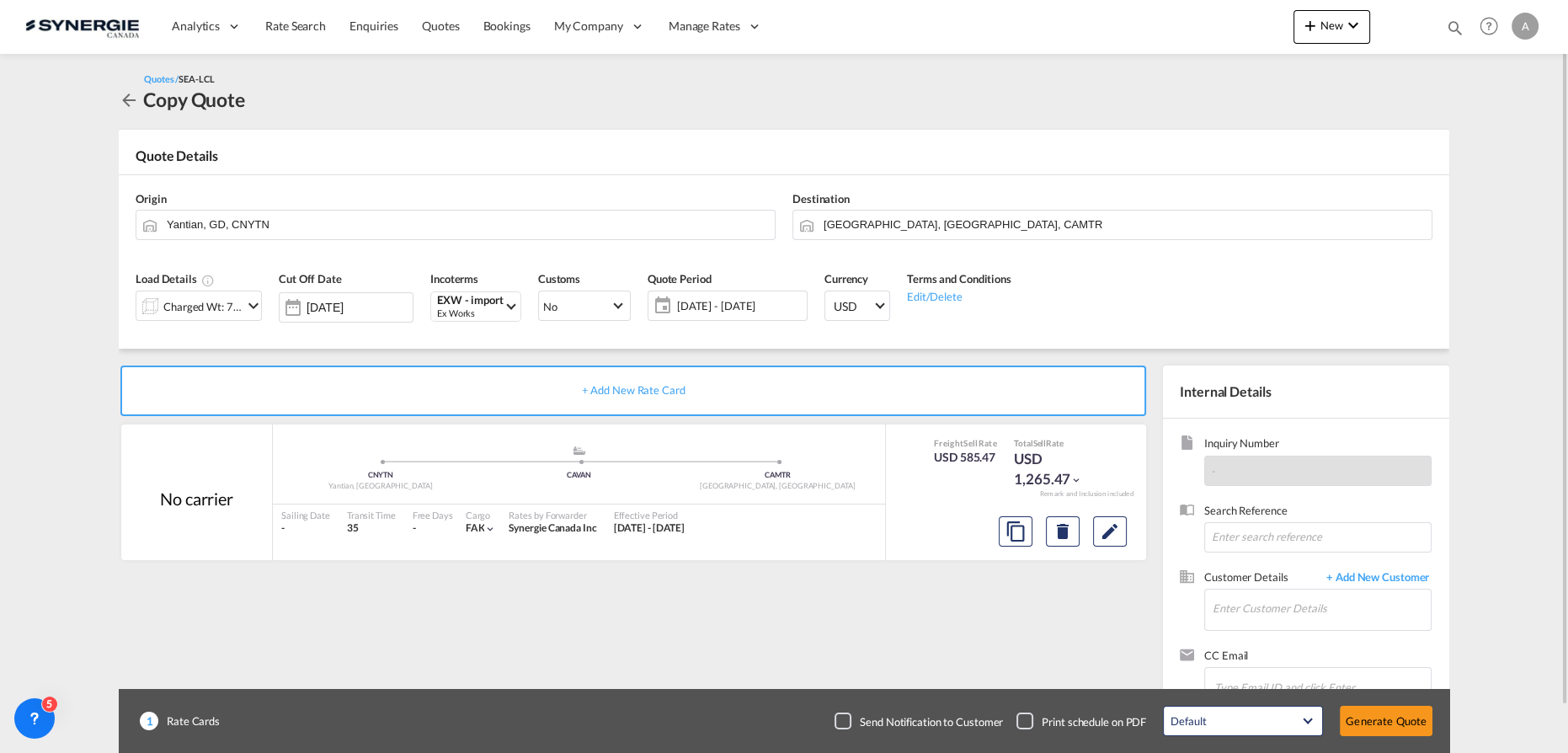
click at [707, 313] on span "[DATE] - [DATE]" at bounding box center [740, 305] width 126 height 15
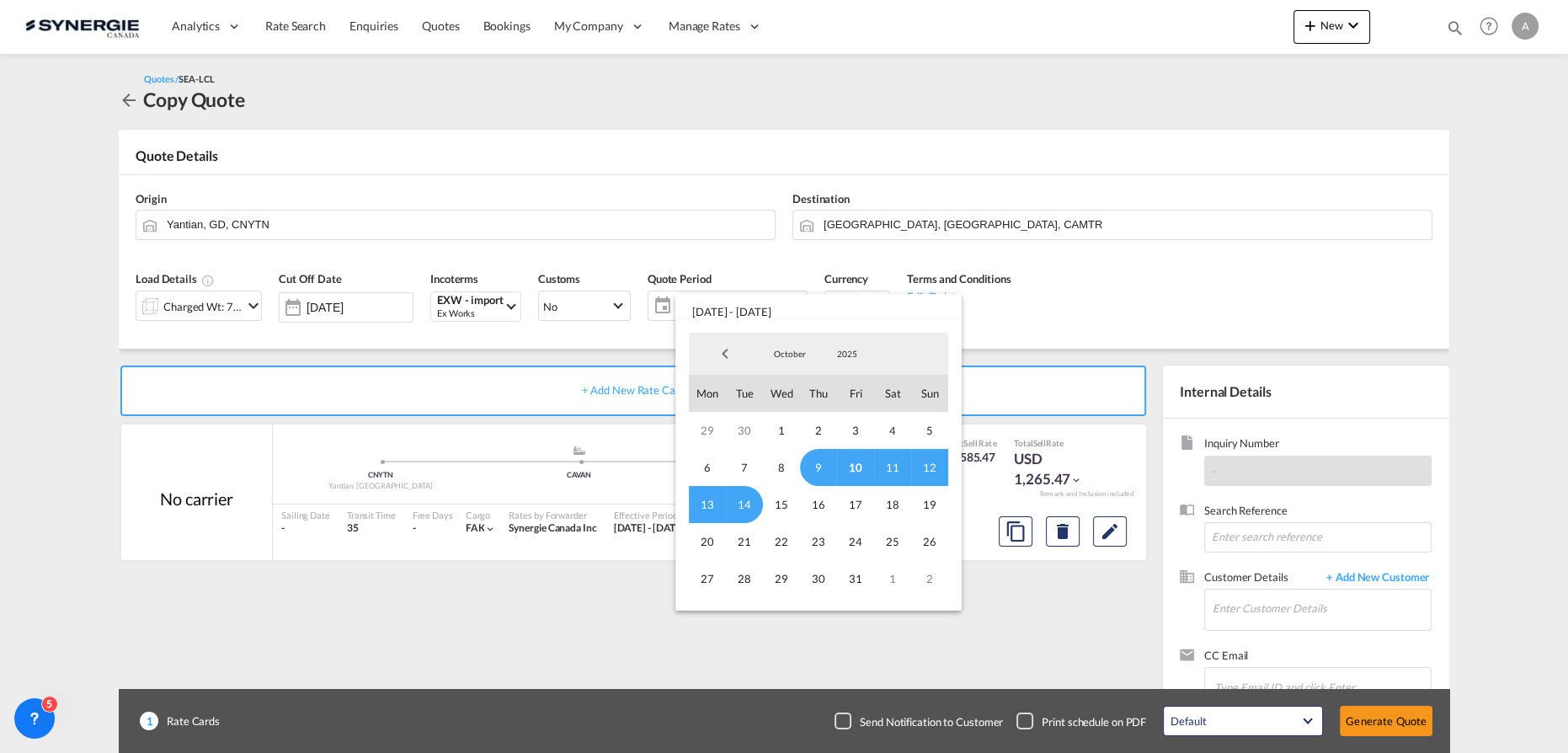
drag, startPoint x: 1049, startPoint y: 610, endPoint x: 1093, endPoint y: 579, distance: 53.8
click at [1049, 608] on md-backdrop at bounding box center [784, 376] width 1568 height 753
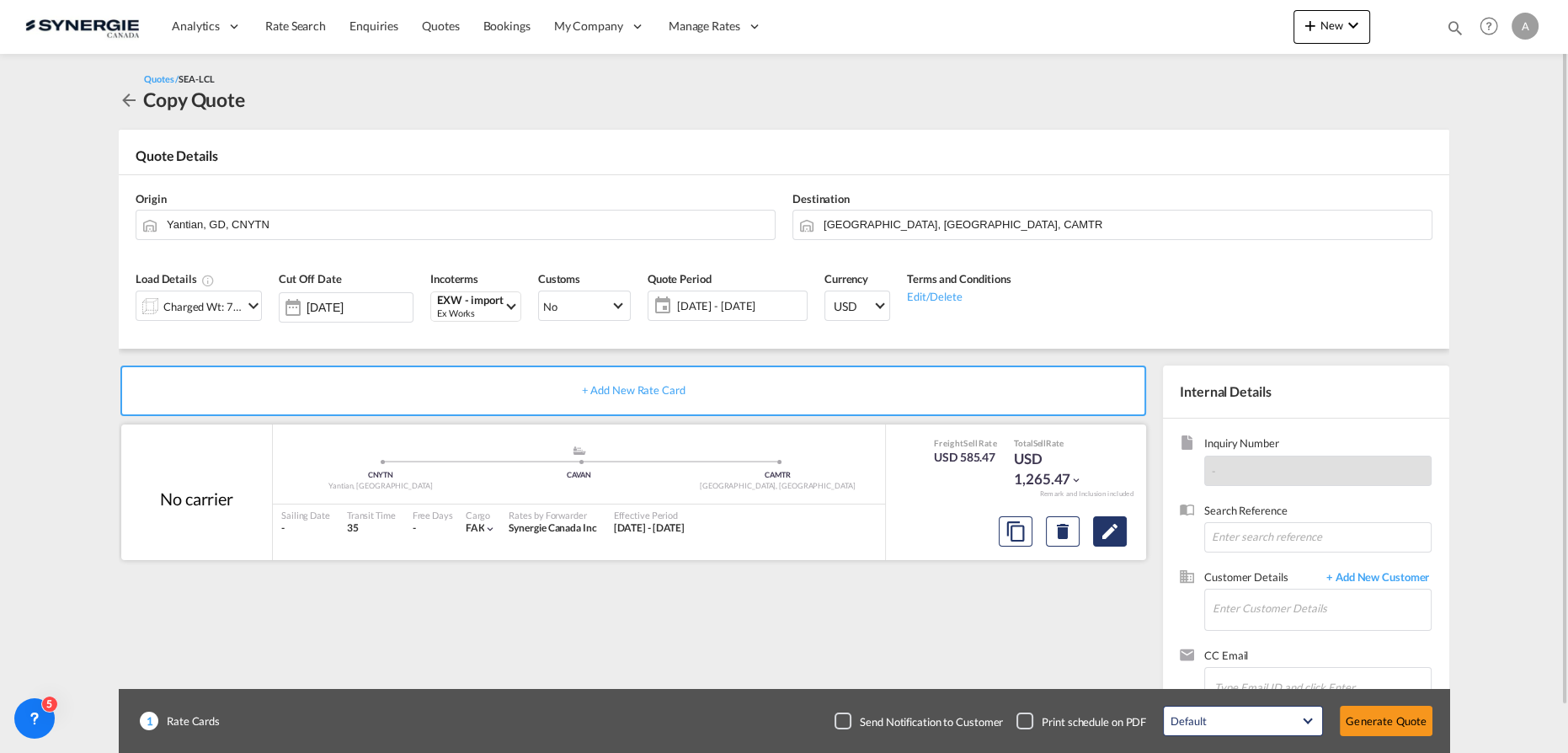
click at [1116, 532] on md-icon "Edit" at bounding box center [1110, 532] width 20 height 20
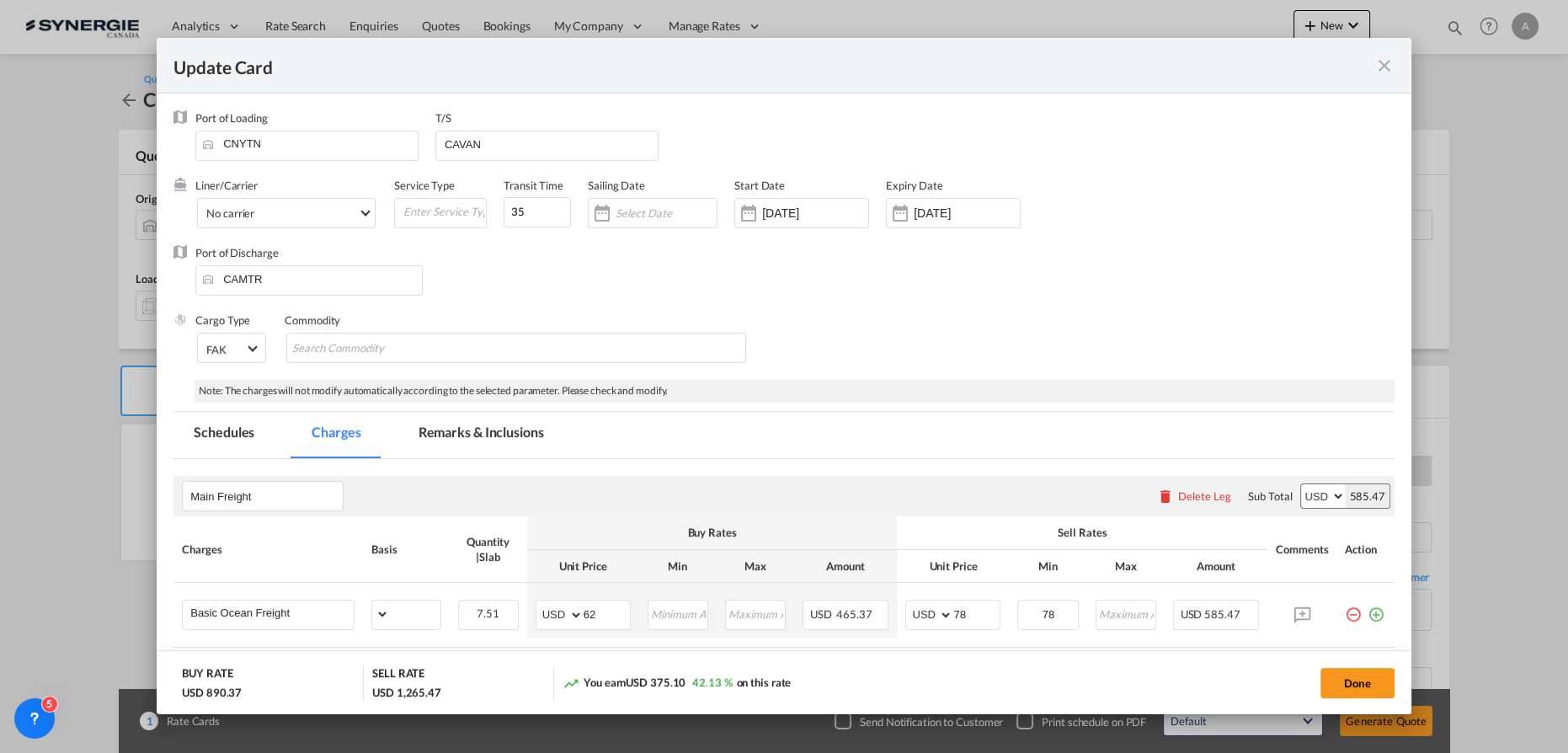
select select "per_w/m"
select select "flat"
select select "per_hbl"
select select "flat"
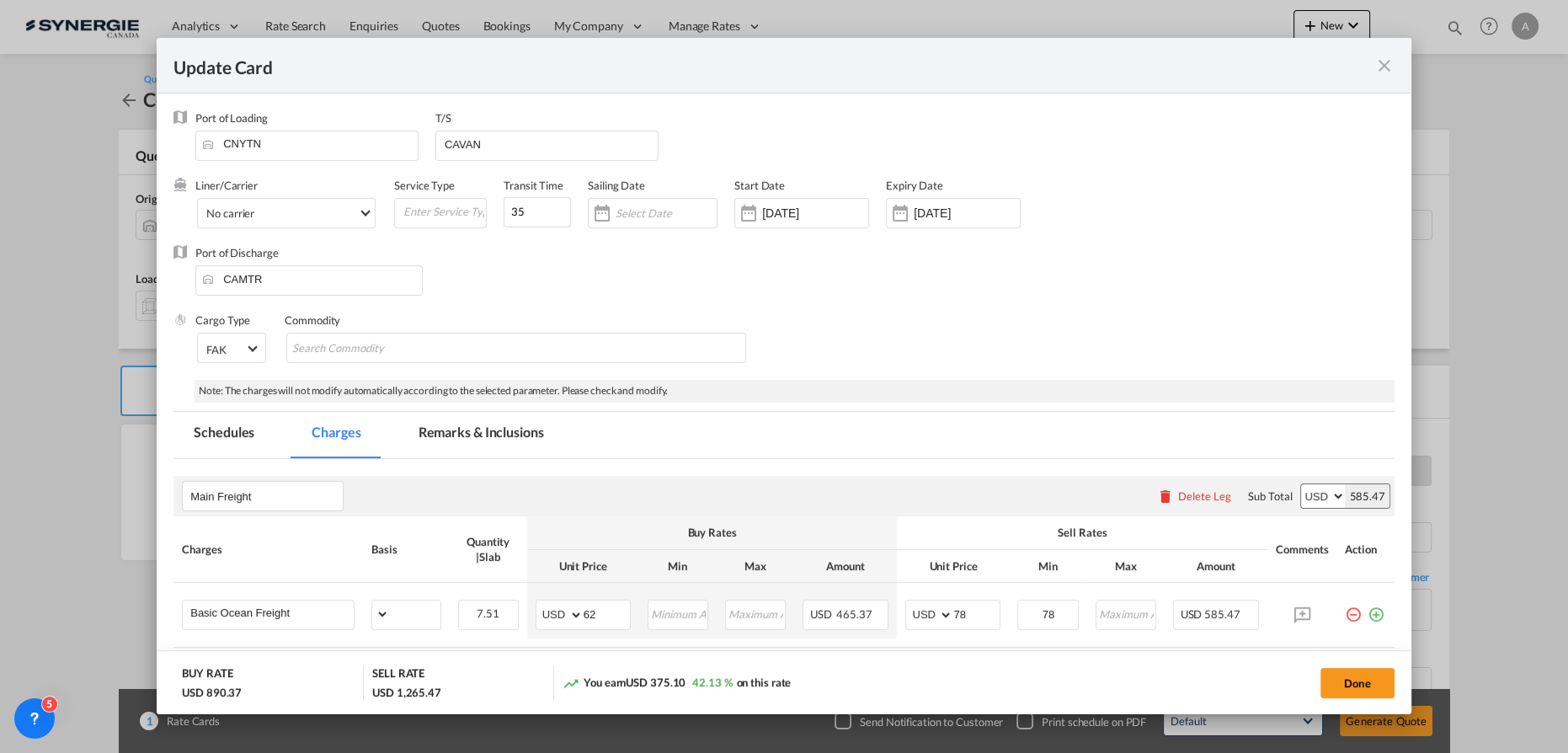
select select "per_bl"
select select "per_shipment"
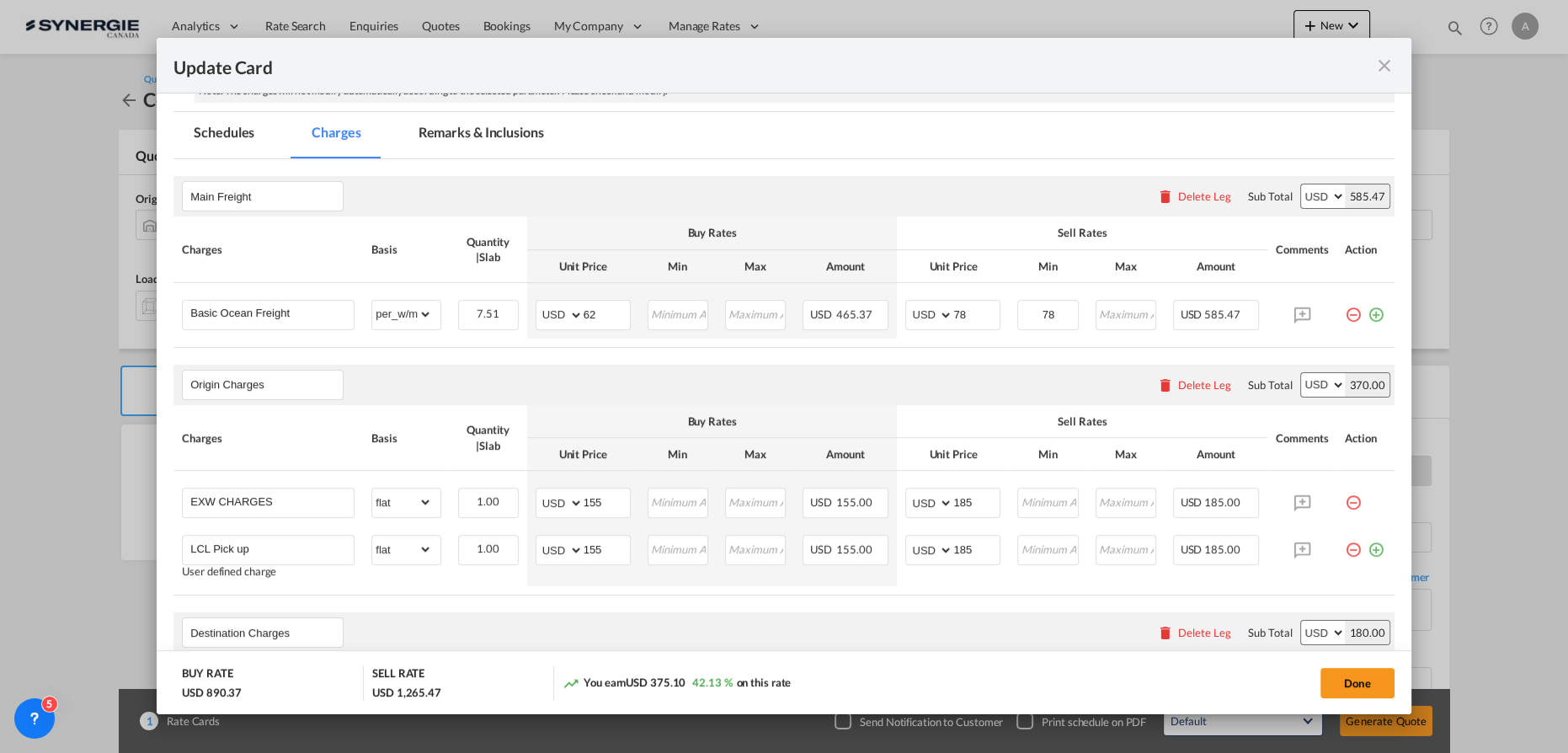
scroll to position [152, 0]
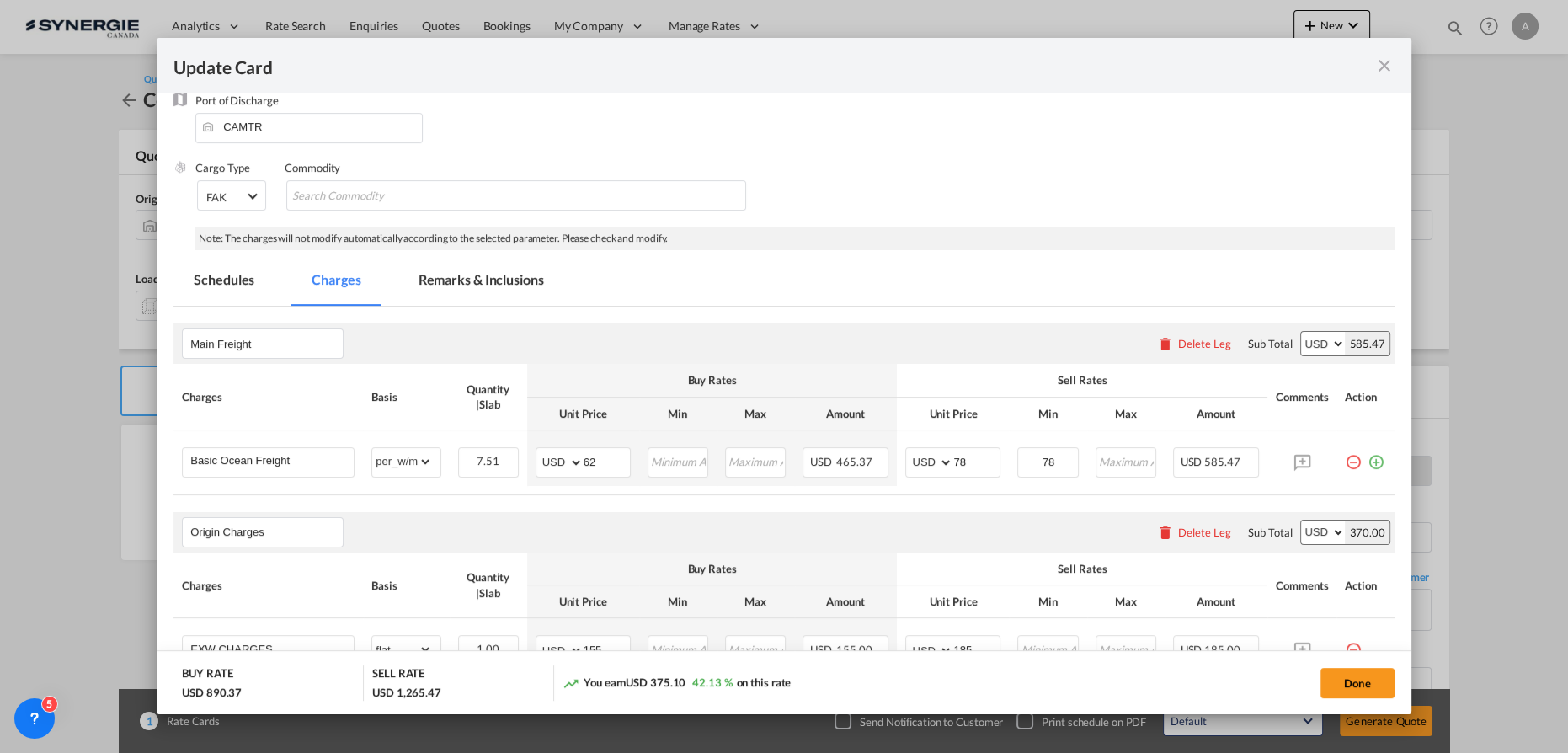
click at [448, 275] on md-tab-item "Remarks & Inclusions" at bounding box center [481, 282] width 166 height 46
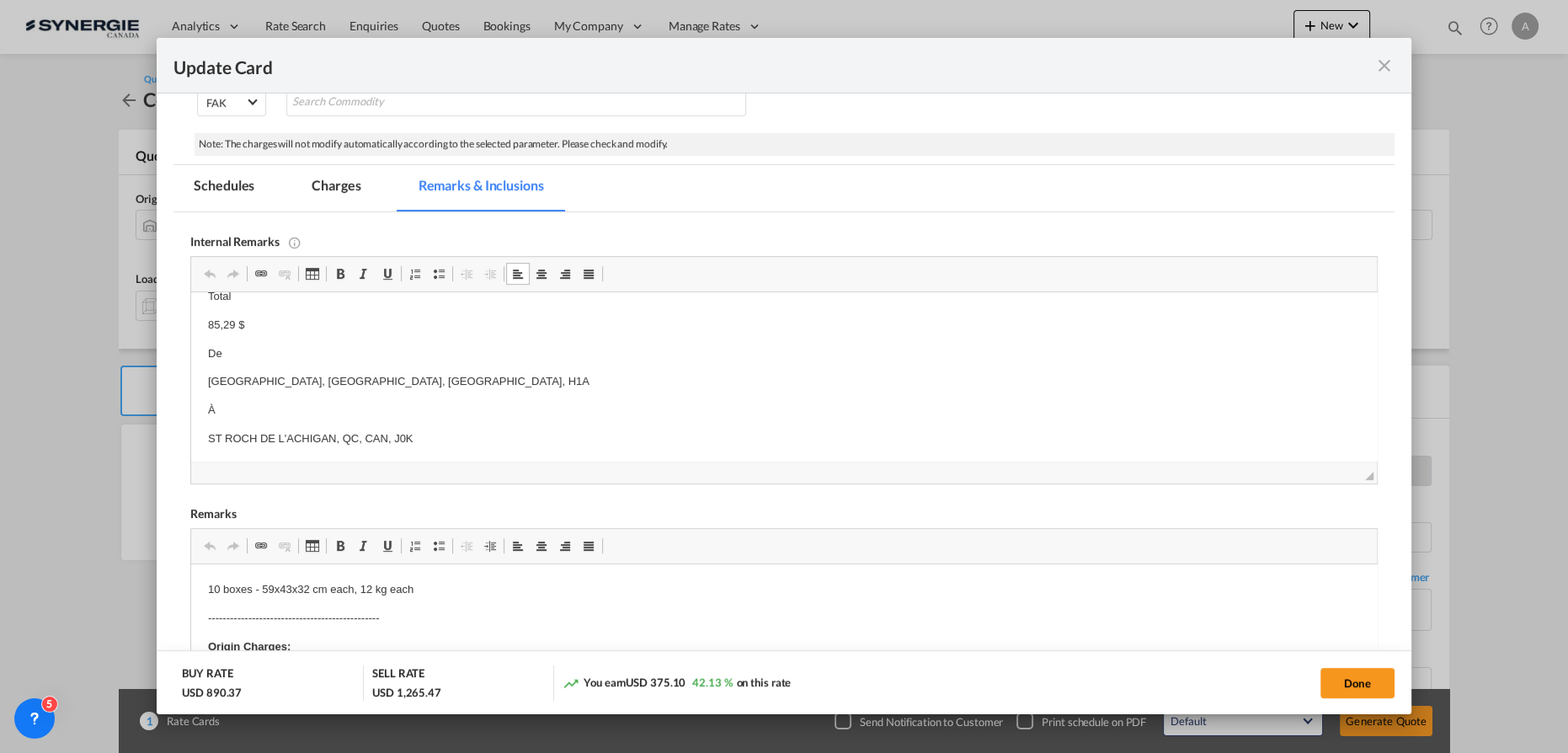
scroll to position [306, 0]
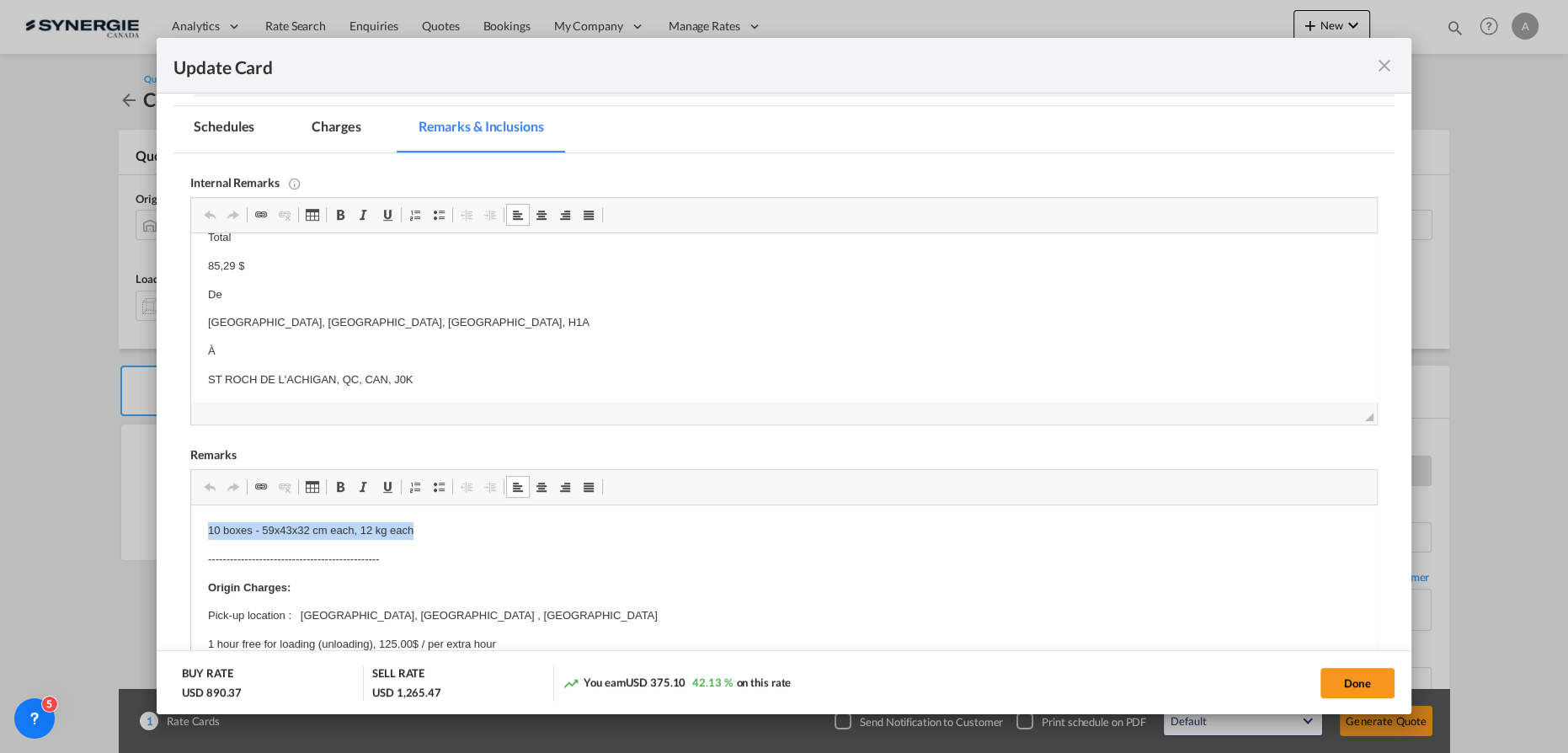
drag, startPoint x: 207, startPoint y: 531, endPoint x: 464, endPoint y: 533, distance: 257.0
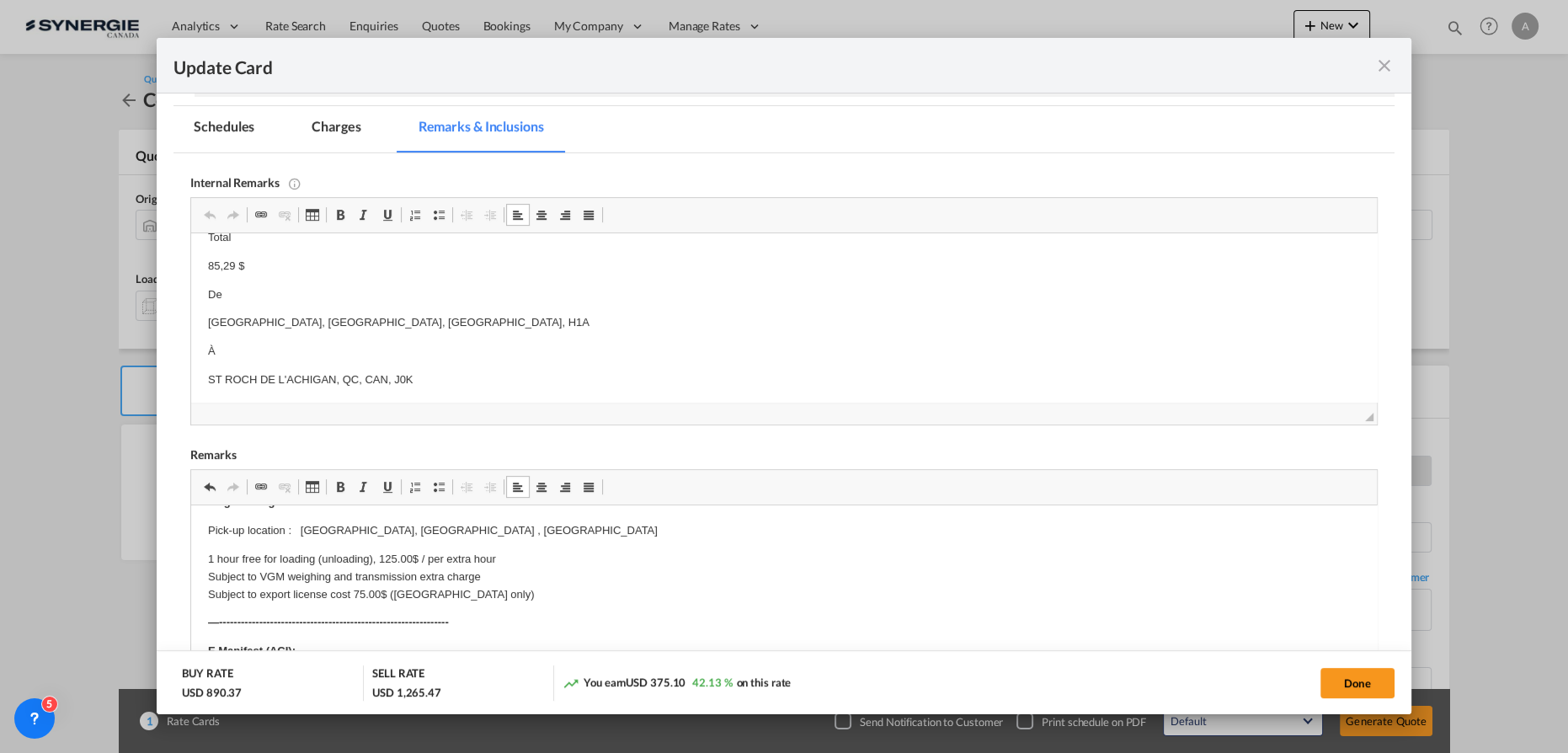
scroll to position [76, 0]
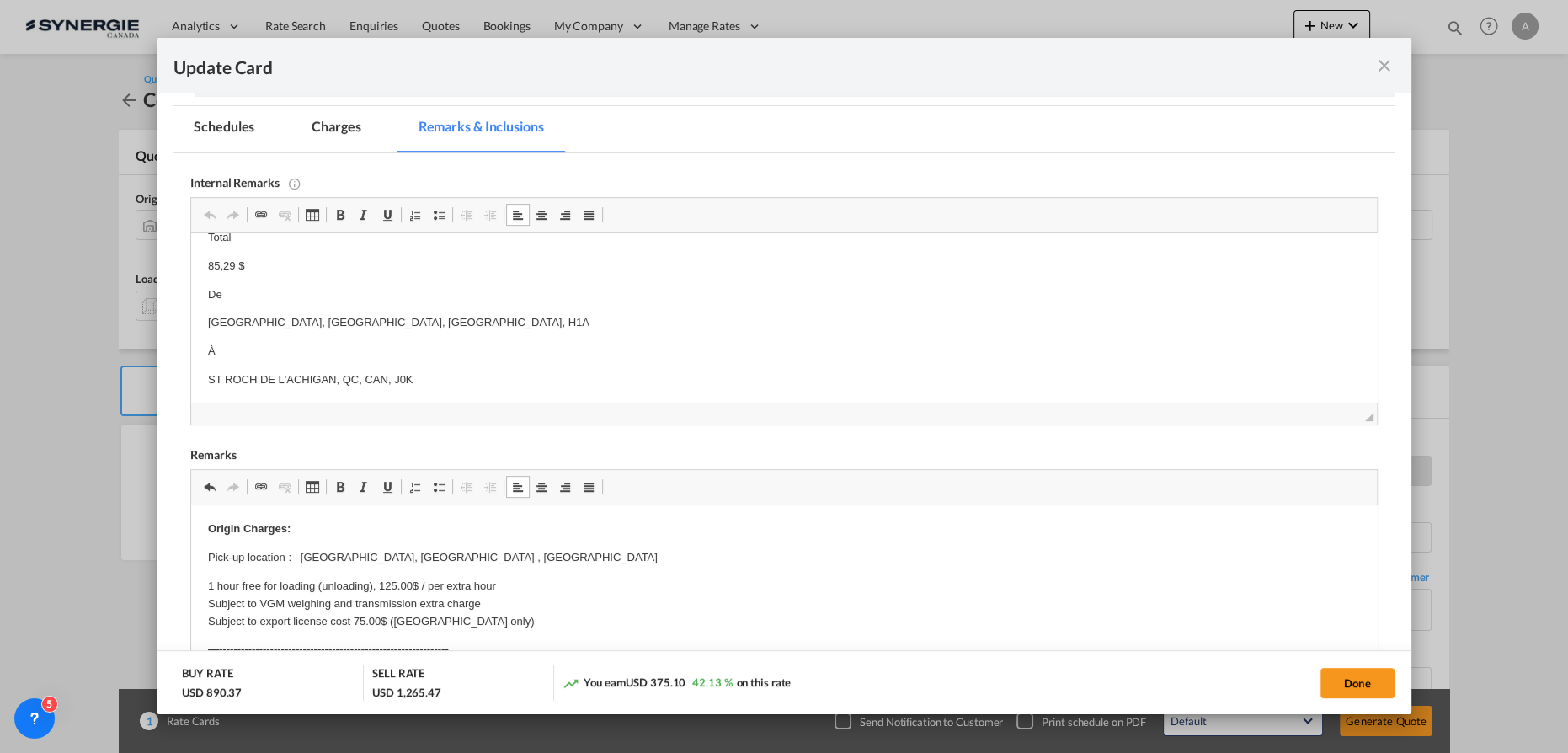
click at [290, 559] on p "Pick-up location : Heshan, Jiangmen City , Guangdong Province" at bounding box center [784, 558] width 1152 height 18
drag, startPoint x: 299, startPoint y: 558, endPoint x: 572, endPoint y: 561, distance: 273.0
click at [572, 561] on p "Pick-up location : Heshan, Jiangmen City , Guangdong Province" at bounding box center [784, 558] width 1152 height 18
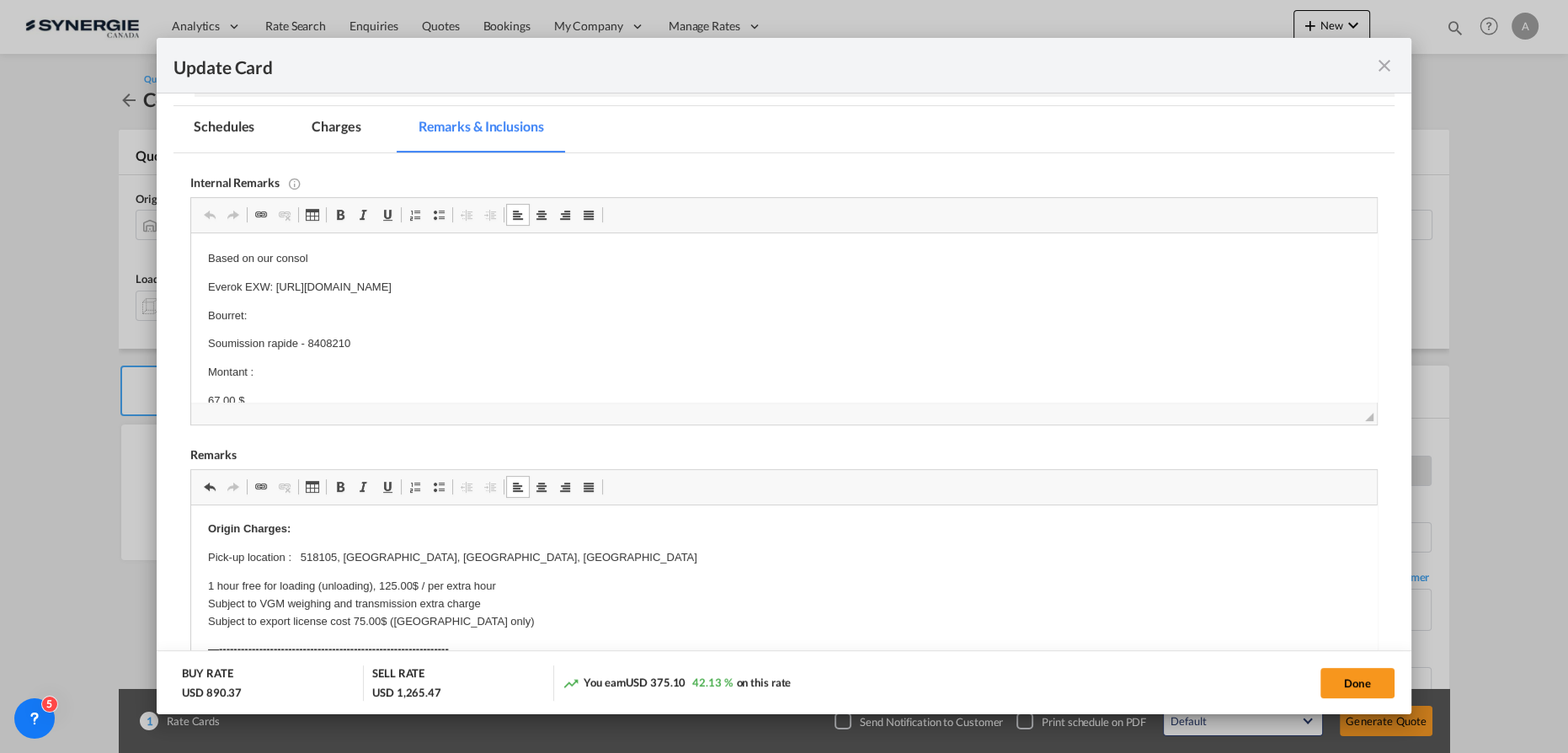
drag, startPoint x: 277, startPoint y: 288, endPoint x: 429, endPoint y: 286, distance: 152.0
click at [323, 286] on p "Everok EXW: https://app.frontapp.com/open/cnv_ql9mbin?key=f3hnDbATTrqIKWdmW74hD…" at bounding box center [784, 288] width 1152 height 18
drag, startPoint x: 278, startPoint y: 289, endPoint x: 782, endPoint y: 270, distance: 504.4
click at [782, 270] on body "Based on our consol Everok EXW: https://app.frontapp.com/open/cnv_ql9mbin?key=f…" at bounding box center [784, 700] width 1152 height 901
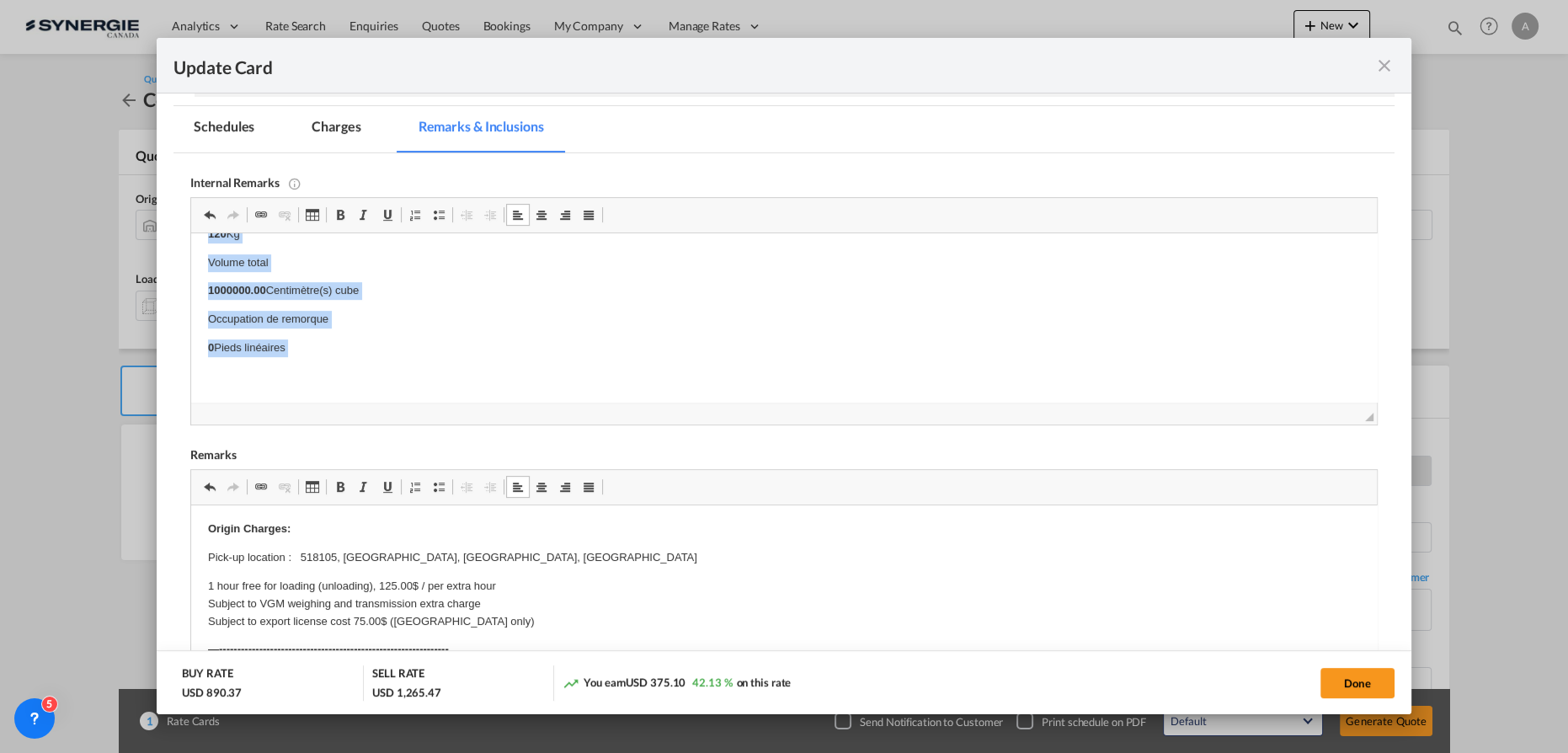
drag, startPoint x: 306, startPoint y: 343, endPoint x: 402, endPoint y: 459, distance: 150.6
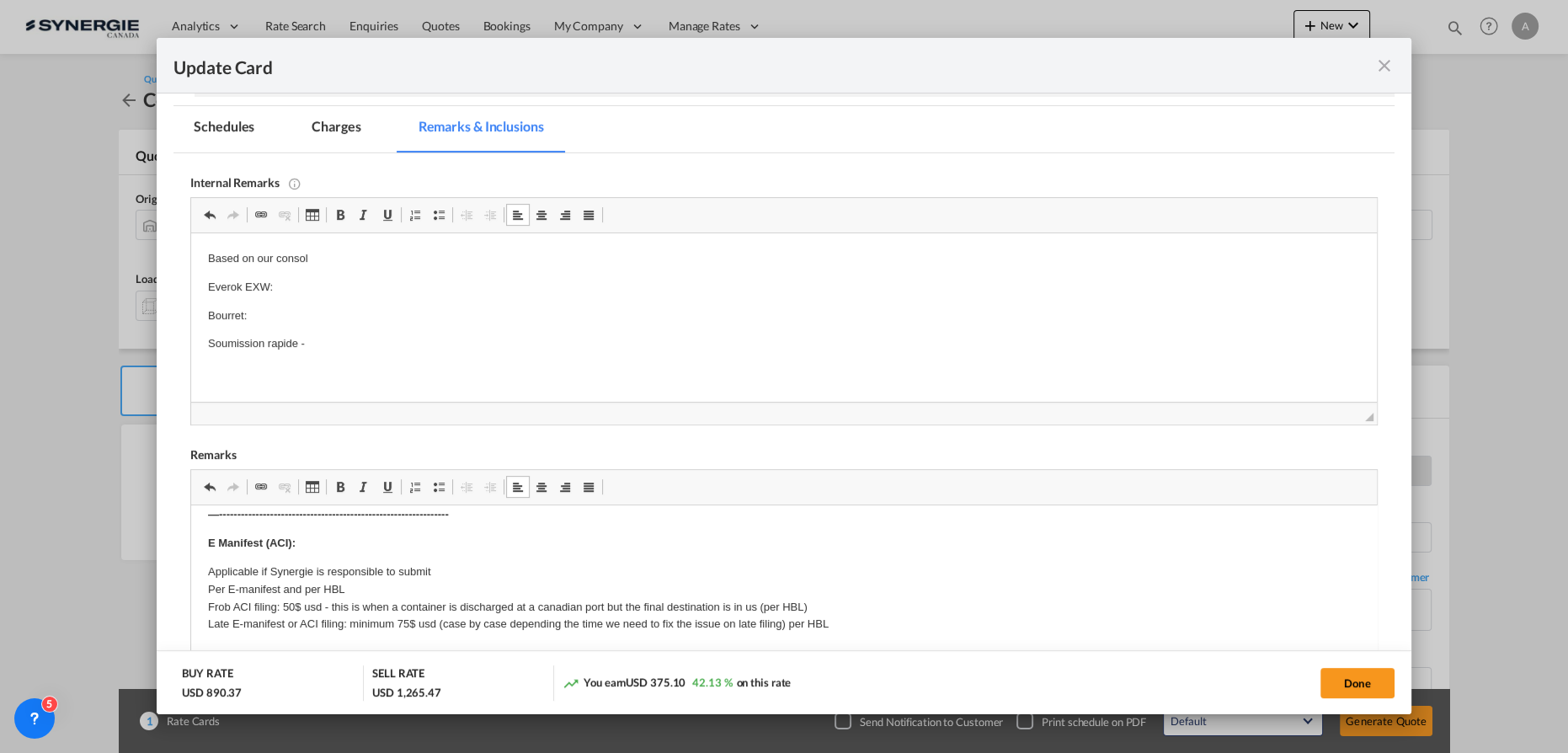
scroll to position [229, 0]
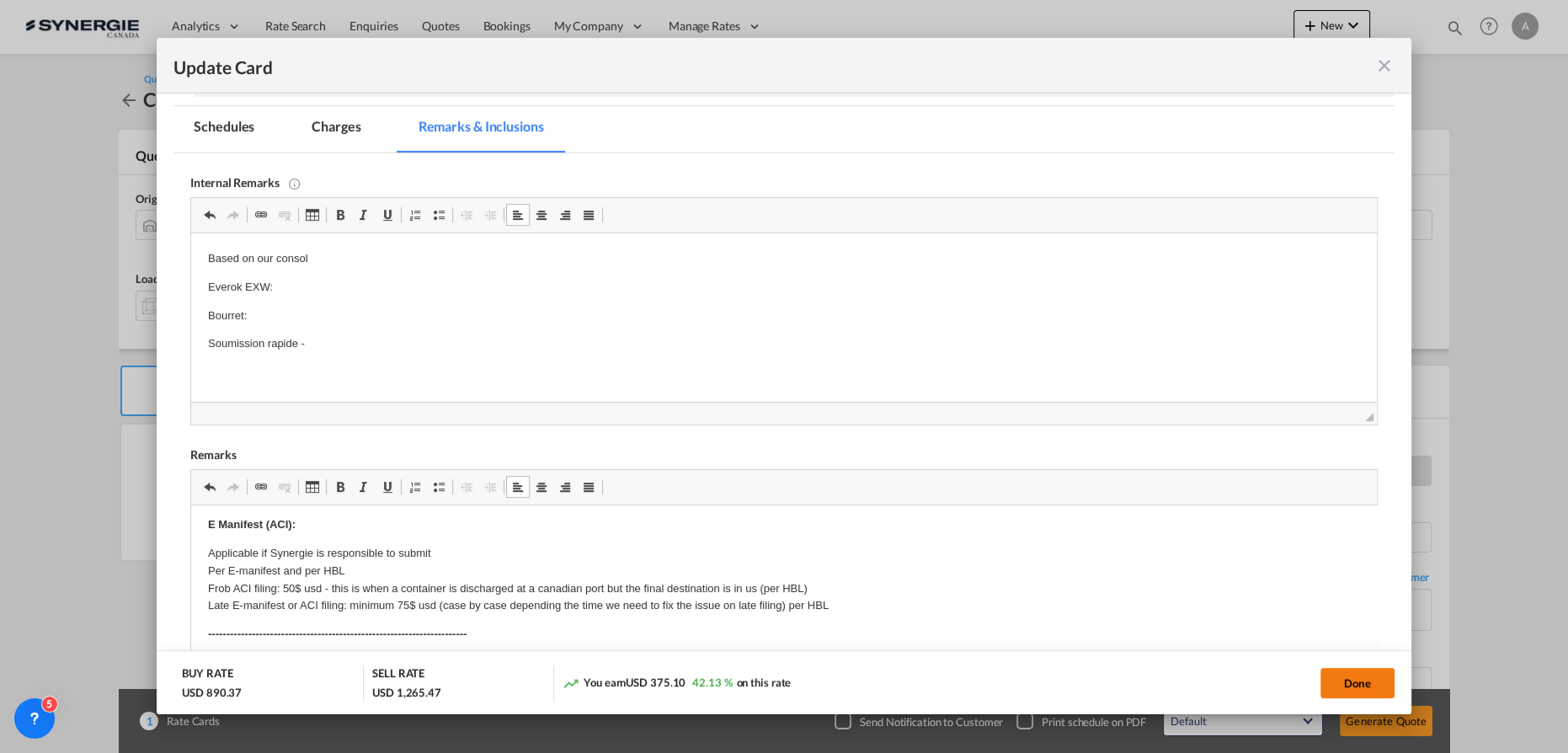
click at [1352, 683] on button "Done" at bounding box center [1358, 682] width 74 height 30
type input "08 Oct 2025"
type input "13 Oct 2025"
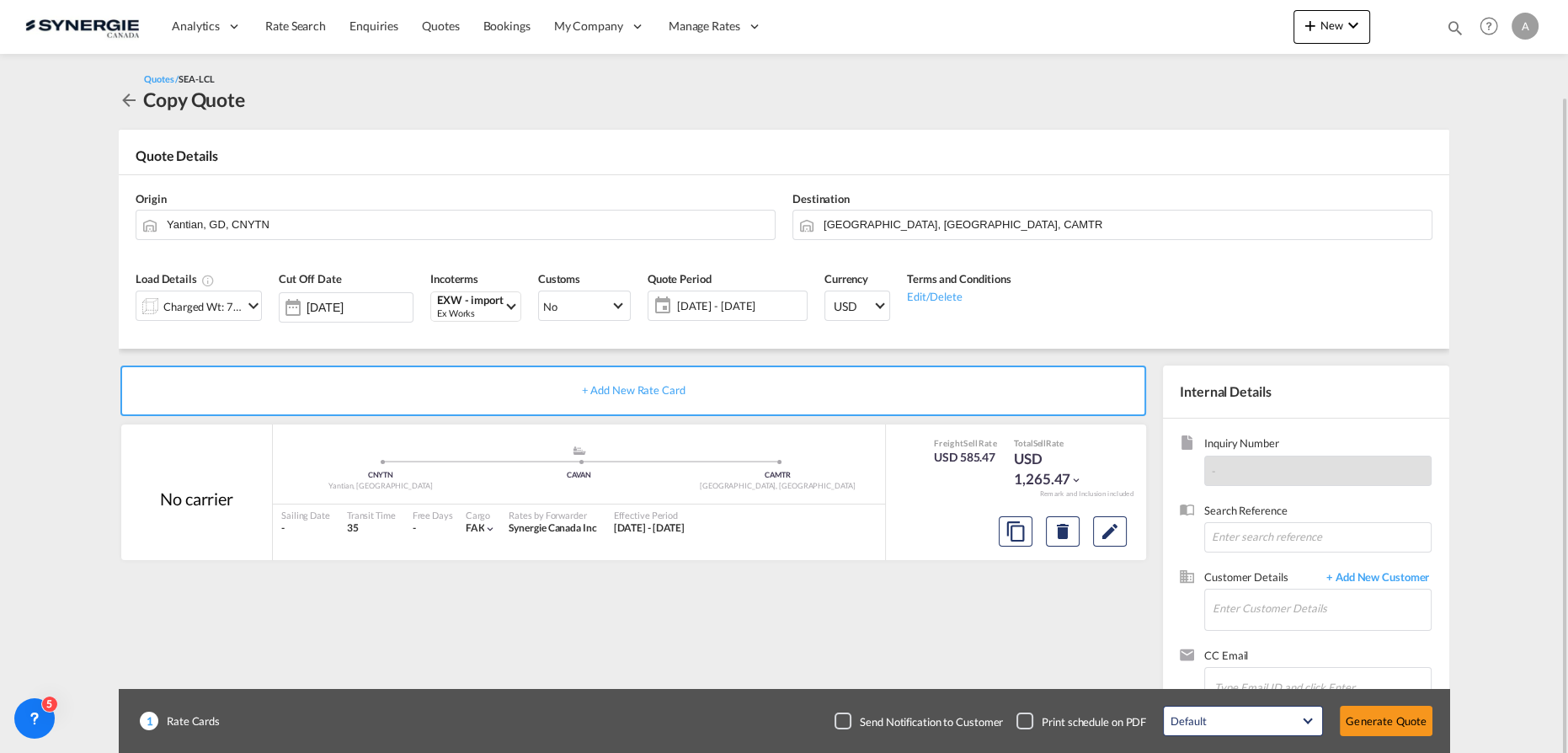
scroll to position [49, 0]
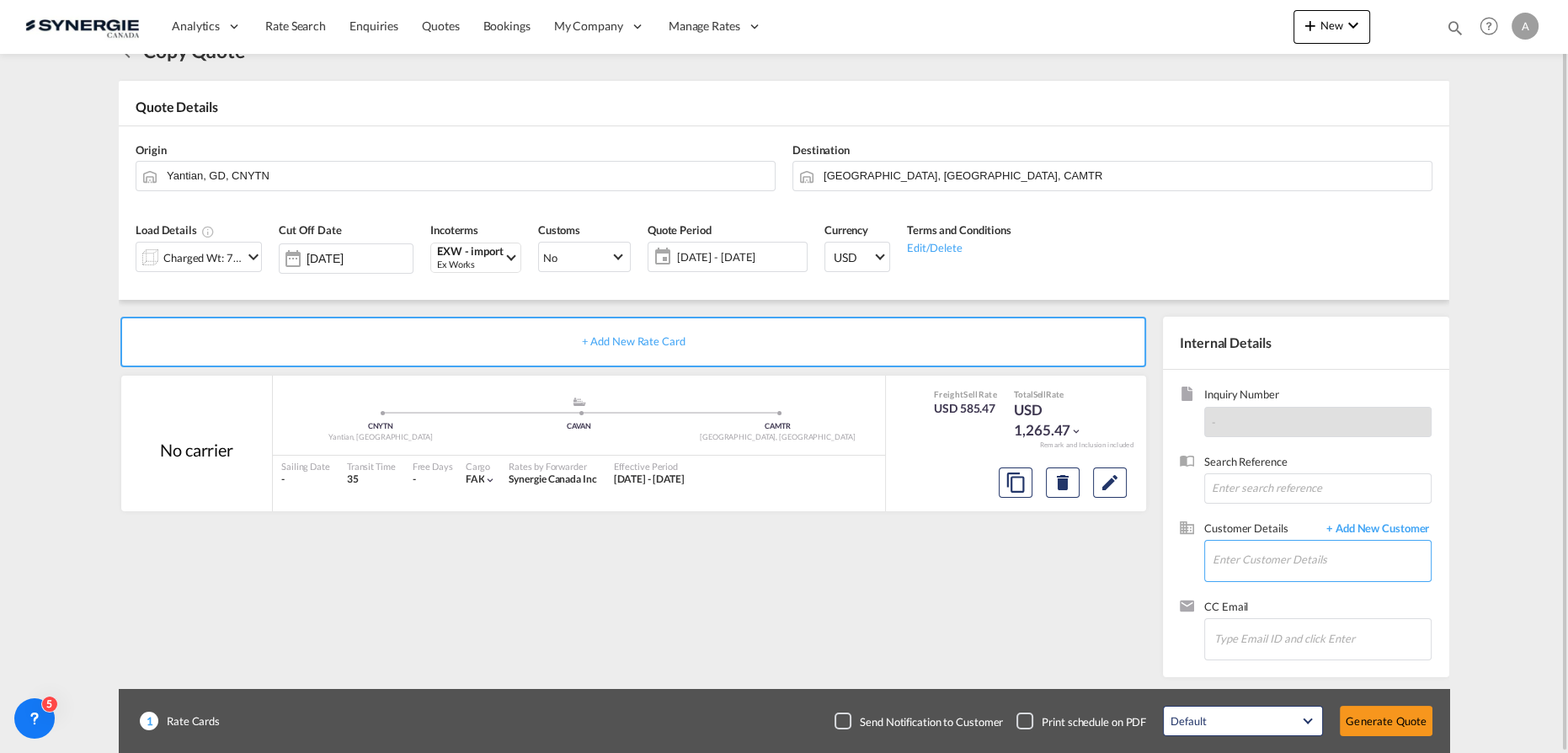
click at [1288, 565] on input "Enter Customer Details" at bounding box center [1322, 560] width 218 height 38
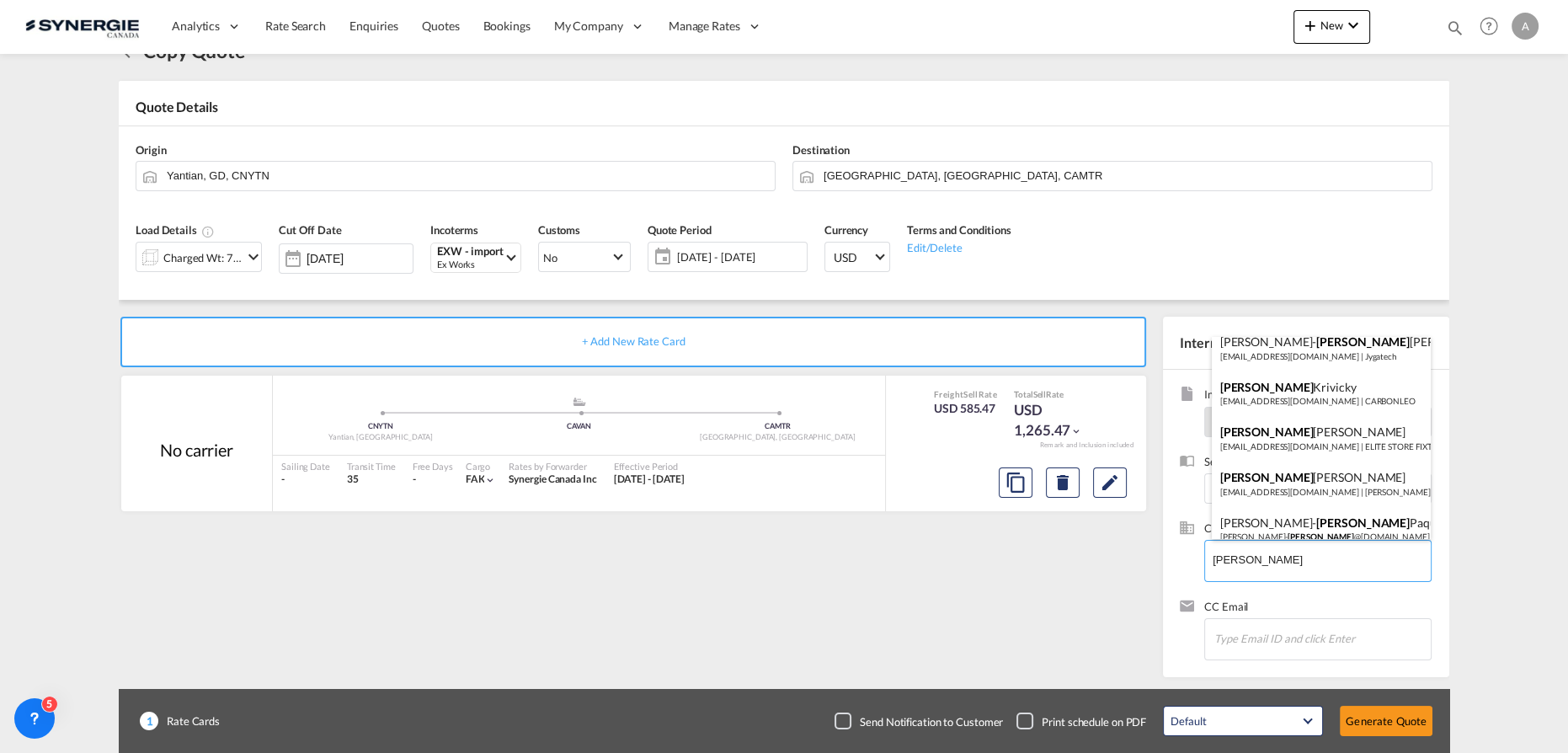
scroll to position [253, 0]
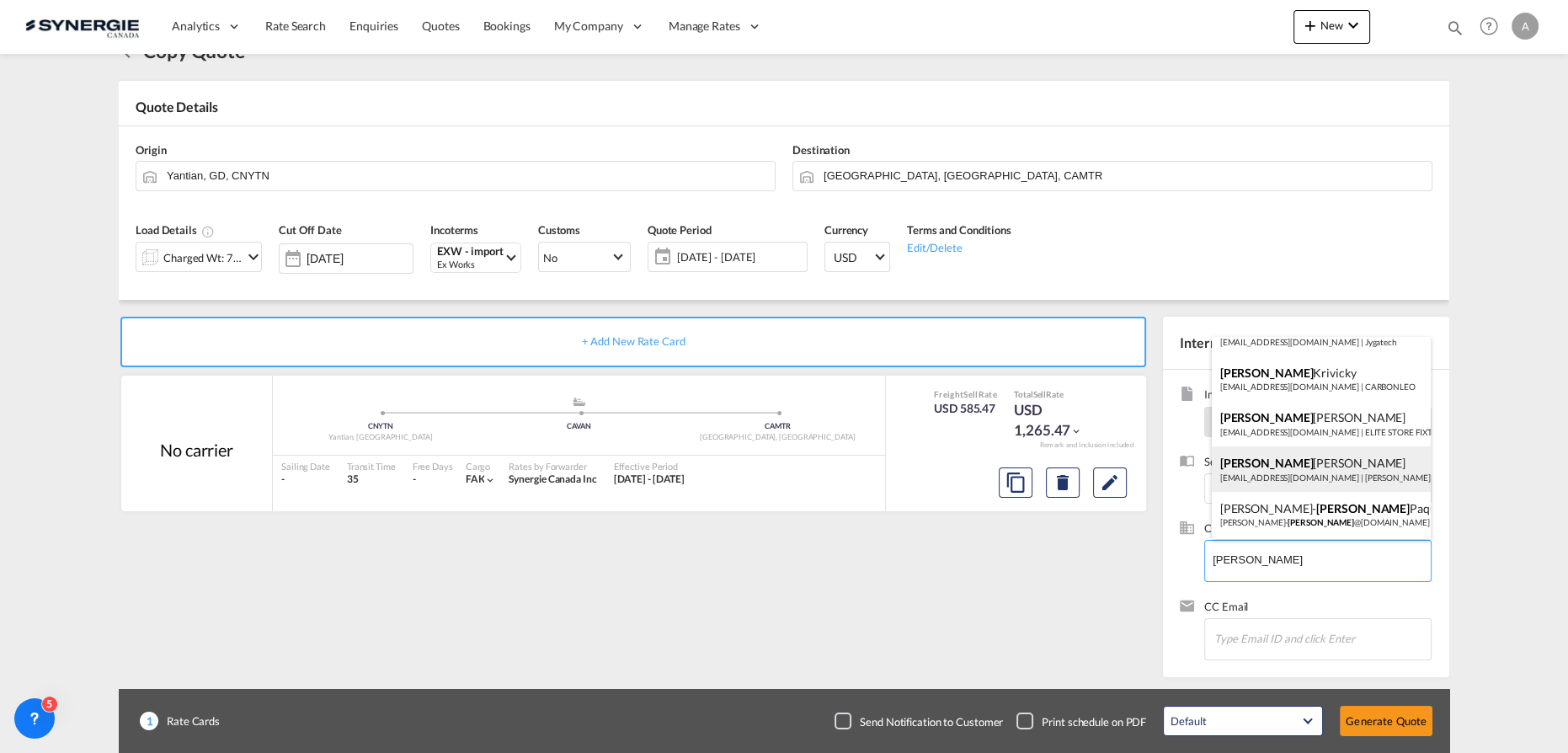
click at [1338, 467] on div "Philippe Emond pemond@lanvain.com | Lan Vain" at bounding box center [1322, 469] width 220 height 45
type input "Lan Vain, Philippe Emond, pemond@lanvain.com"
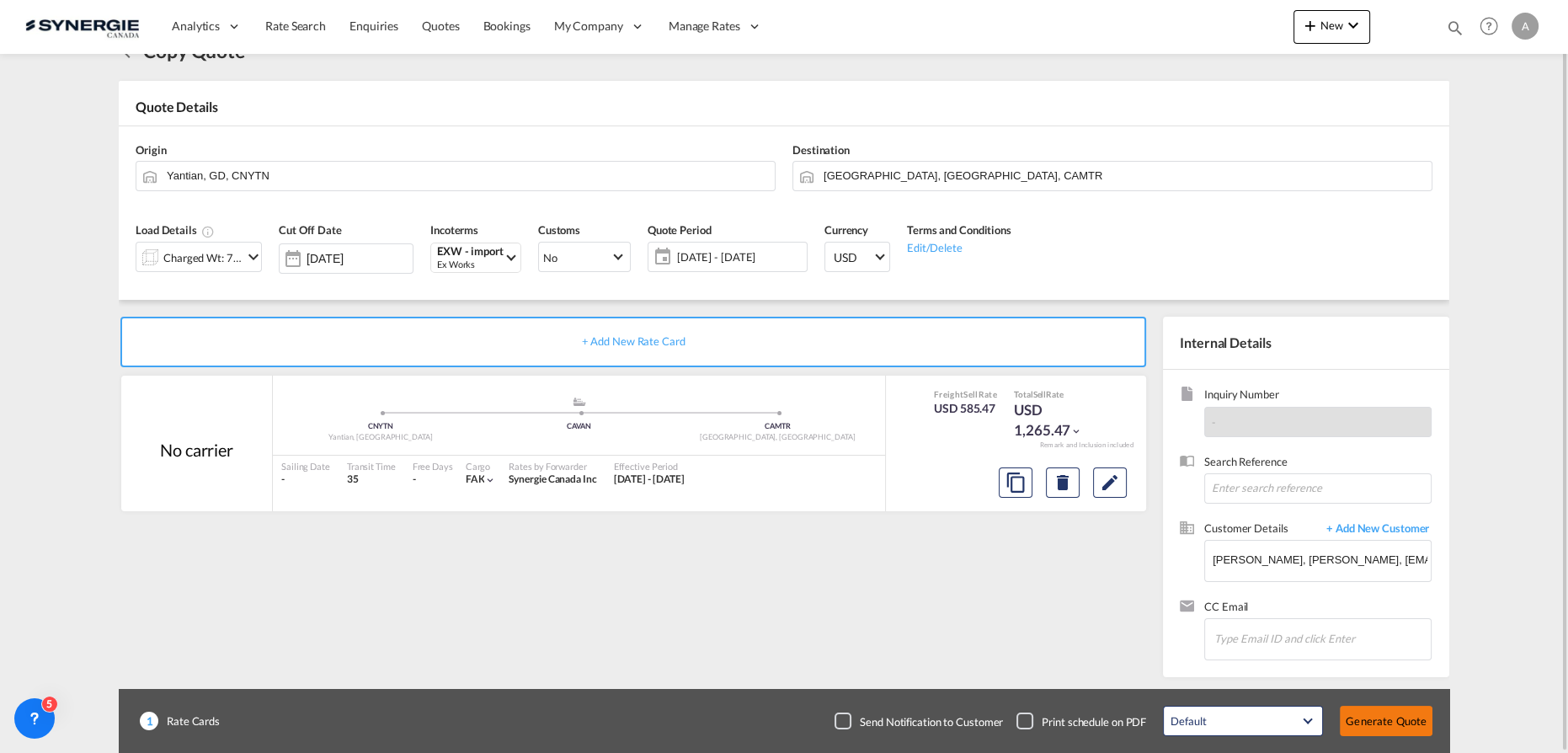
click at [1371, 719] on button "Generate Quote" at bounding box center [1386, 720] width 92 height 30
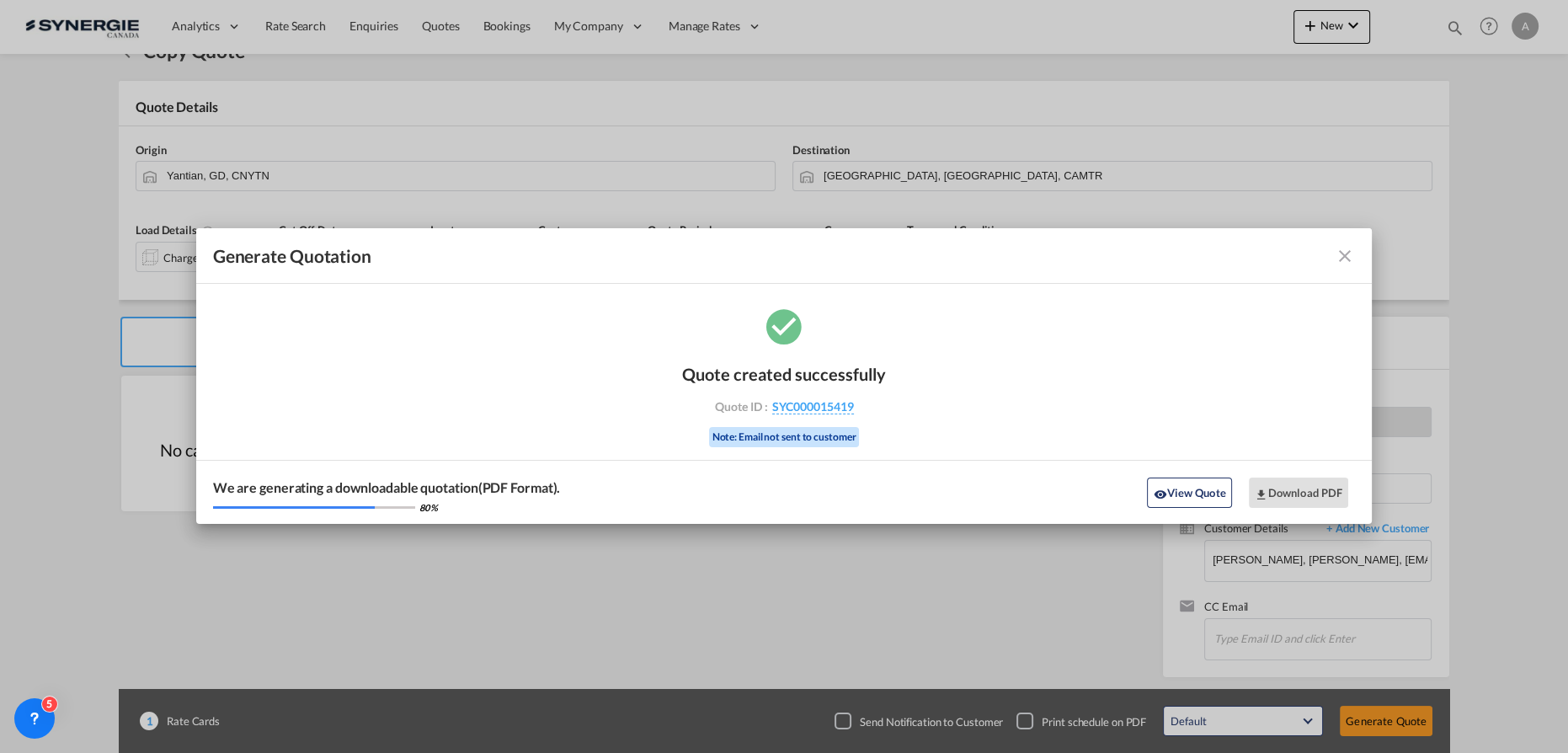
drag, startPoint x: 1207, startPoint y: 489, endPoint x: 1453, endPoint y: 350, distance: 282.6
click at [1207, 489] on button "View Quote" at bounding box center [1188, 492] width 84 height 30
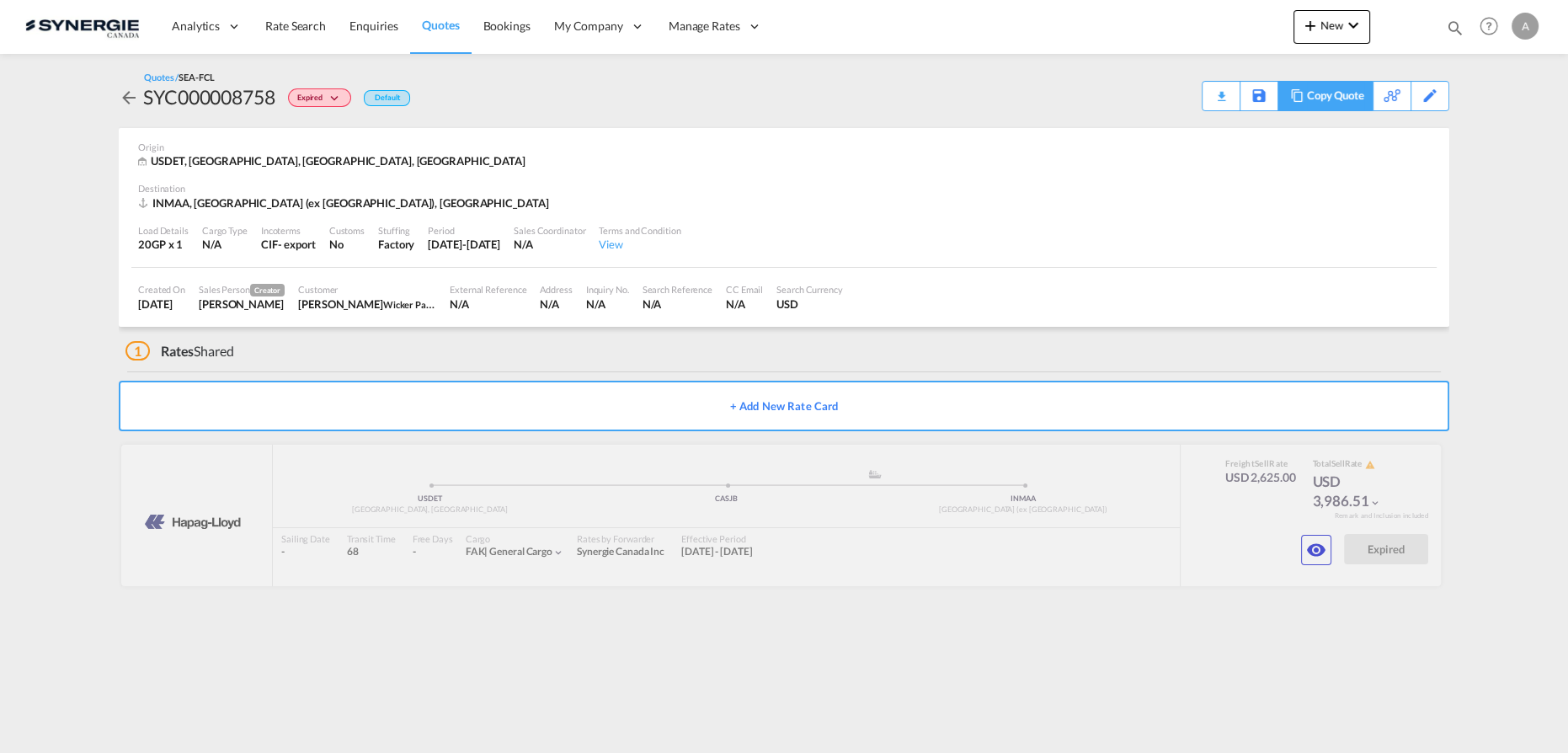
click at [1360, 96] on div "Copy Quote" at bounding box center [1335, 96] width 57 height 29
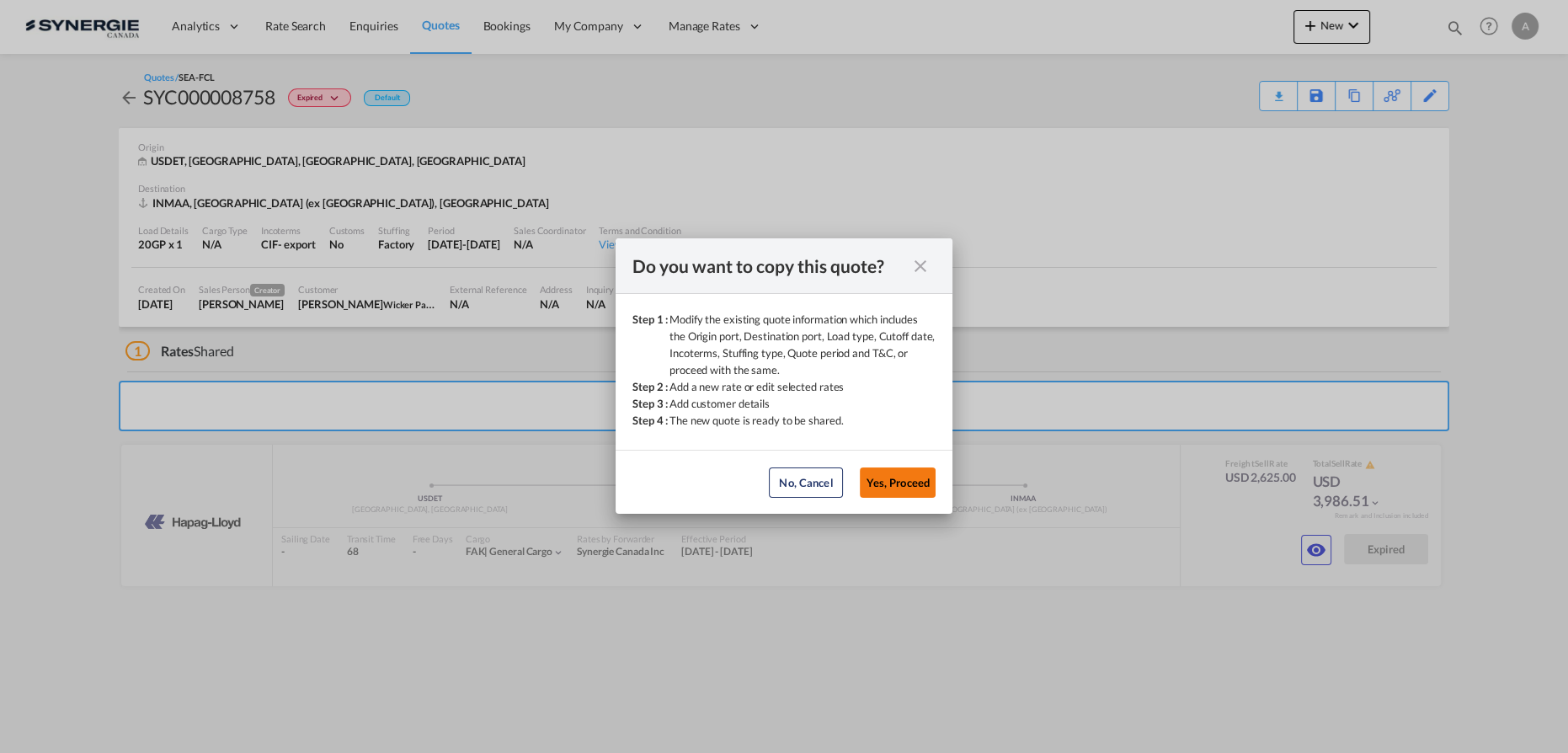
click at [919, 473] on button "Yes, Proceed" at bounding box center [898, 482] width 76 height 30
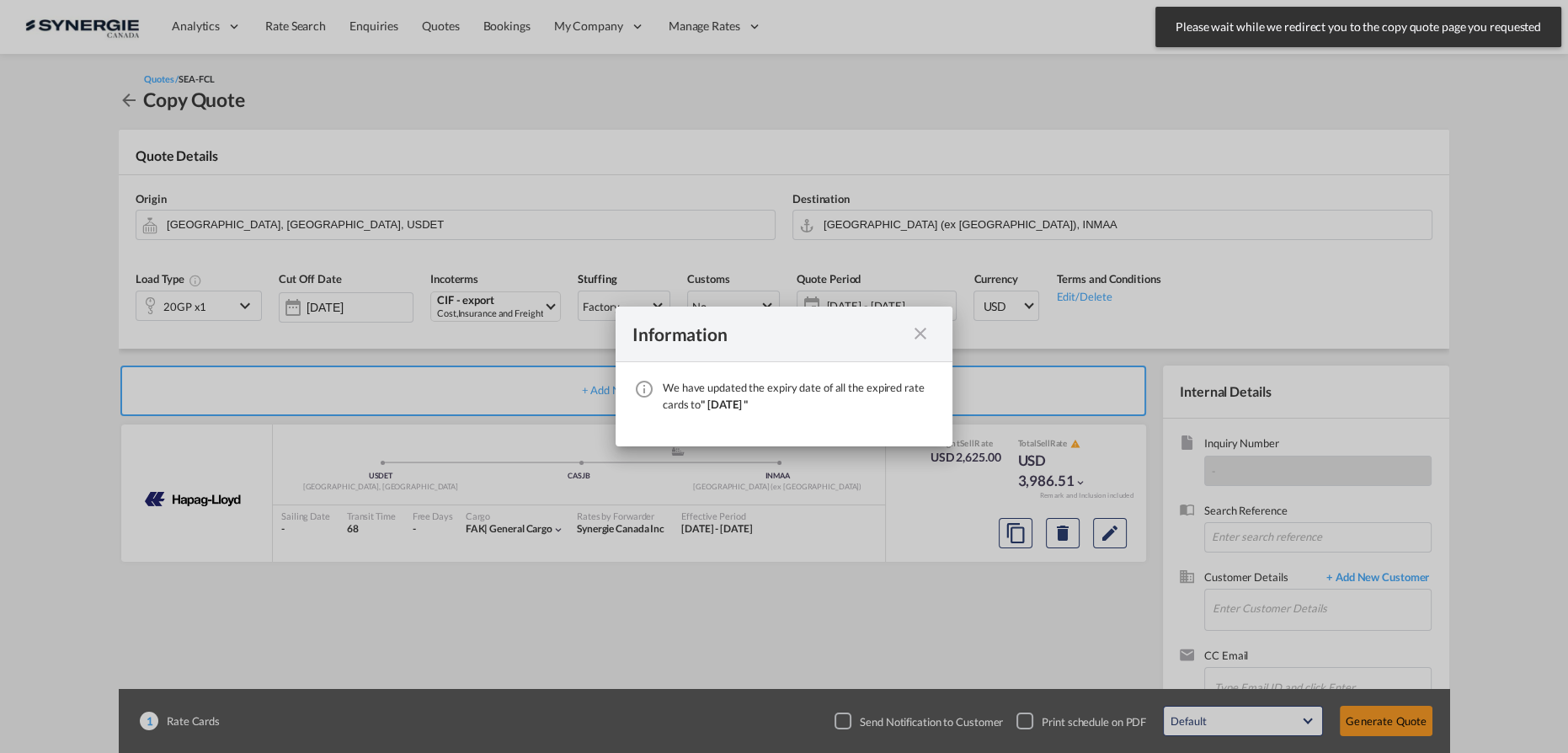
click at [915, 328] on md-icon "icon-close fg-AAA8AD cursor" at bounding box center [920, 333] width 20 height 20
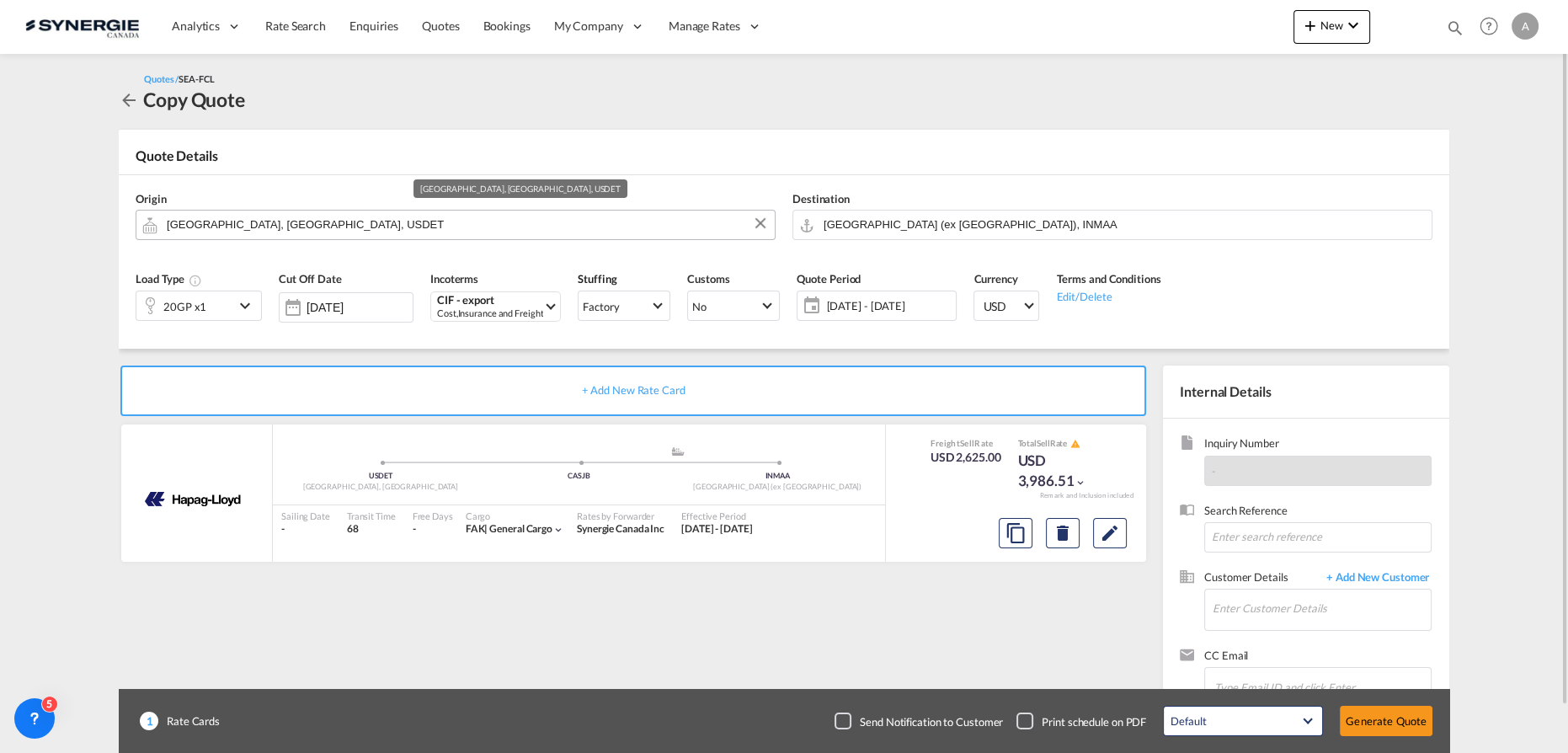
click at [288, 219] on input "[GEOGRAPHIC_DATA], [GEOGRAPHIC_DATA], USDET" at bounding box center [467, 225] width 600 height 30
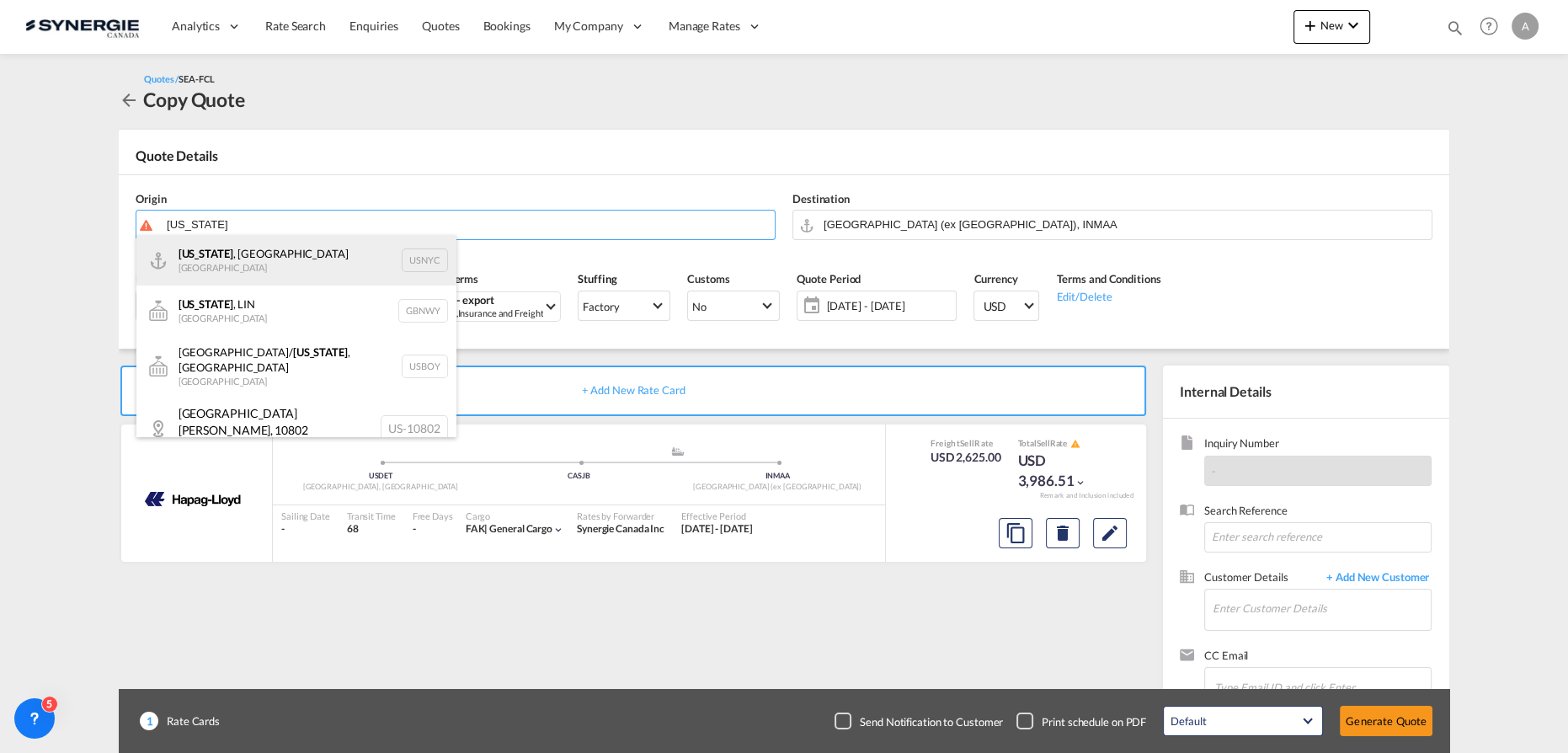
click at [245, 274] on div "[US_STATE] , [GEOGRAPHIC_DATA] [GEOGRAPHIC_DATA] USNYC" at bounding box center [296, 260] width 320 height 51
type input "[US_STATE], [GEOGRAPHIC_DATA], USNYC"
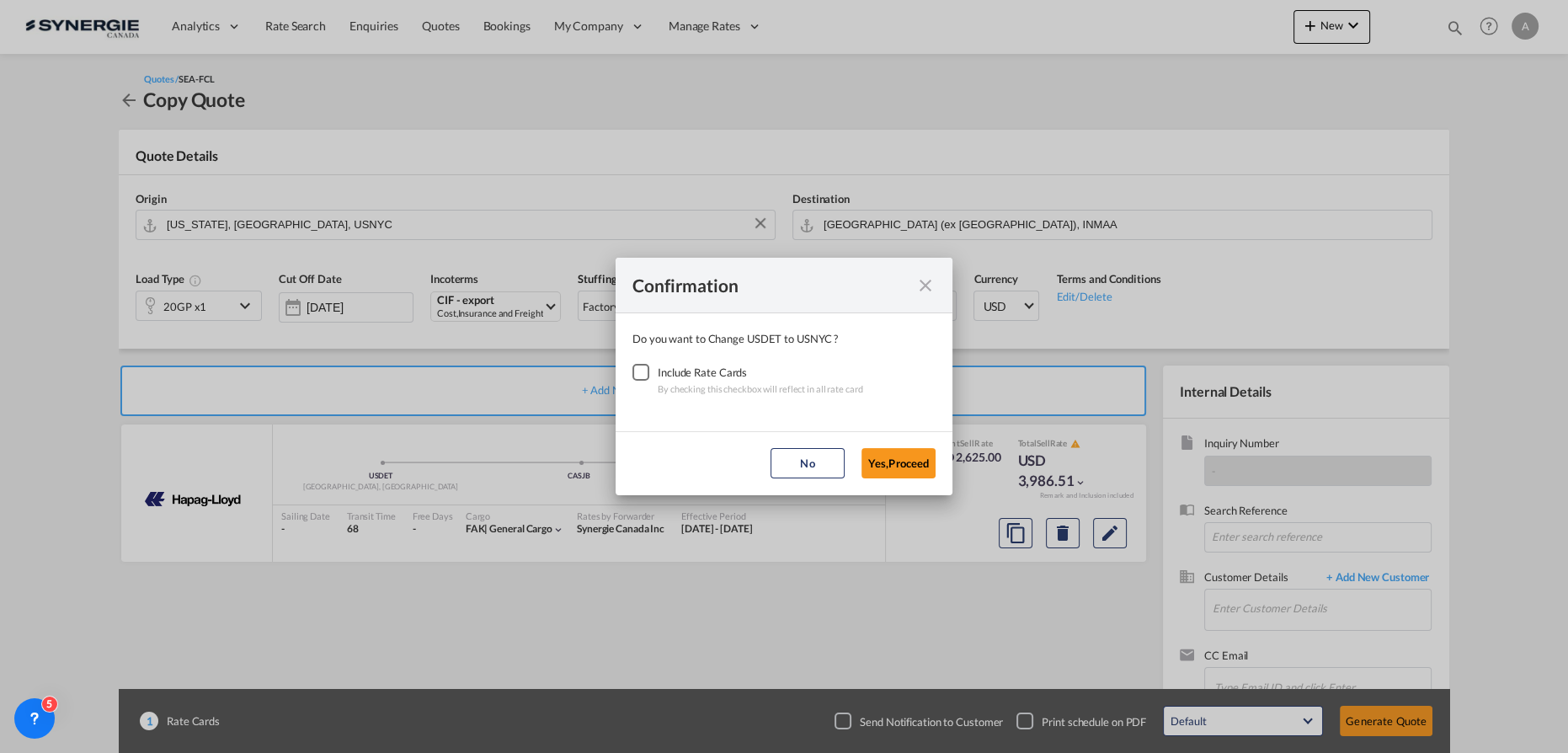
click at [642, 381] on div "Checkbox No Ink" at bounding box center [640, 372] width 17 height 17
click at [866, 458] on button "Yes,Proceed" at bounding box center [899, 463] width 74 height 30
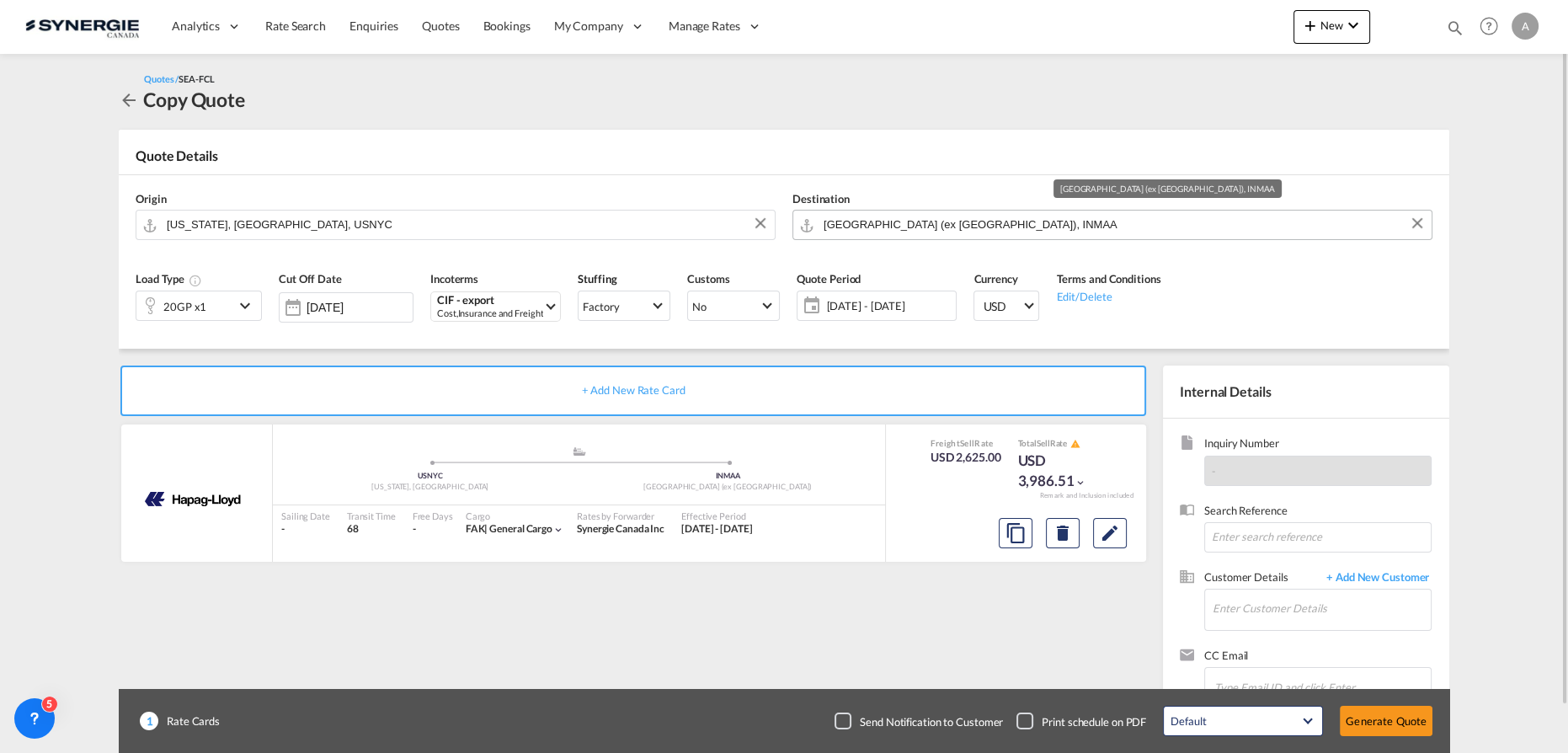
click at [1007, 222] on input "[GEOGRAPHIC_DATA] (ex [GEOGRAPHIC_DATA]), INMAA" at bounding box center [1123, 225] width 600 height 30
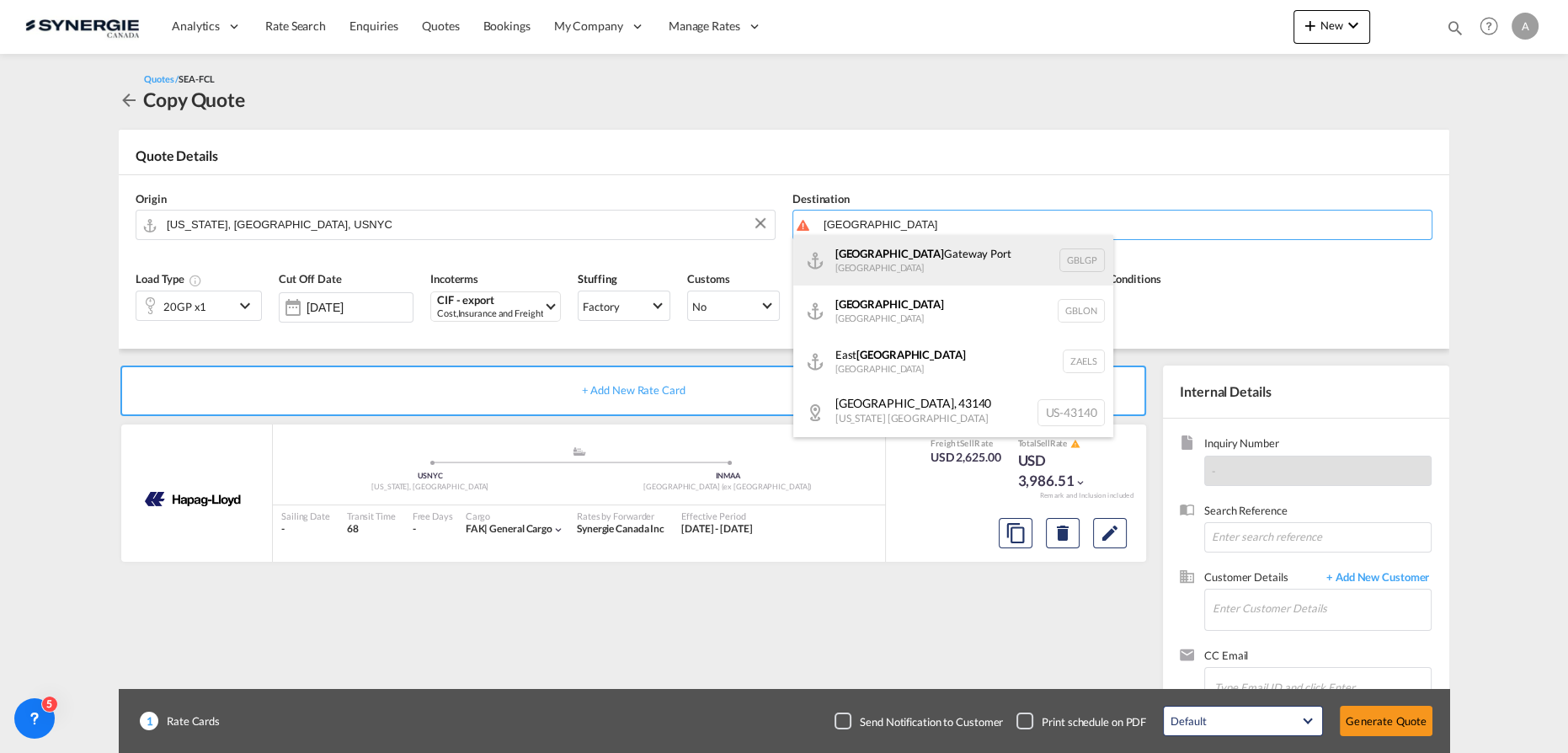
click at [879, 271] on div "[GEOGRAPHIC_DATA] [GEOGRAPHIC_DATA] GBLGP" at bounding box center [953, 260] width 320 height 51
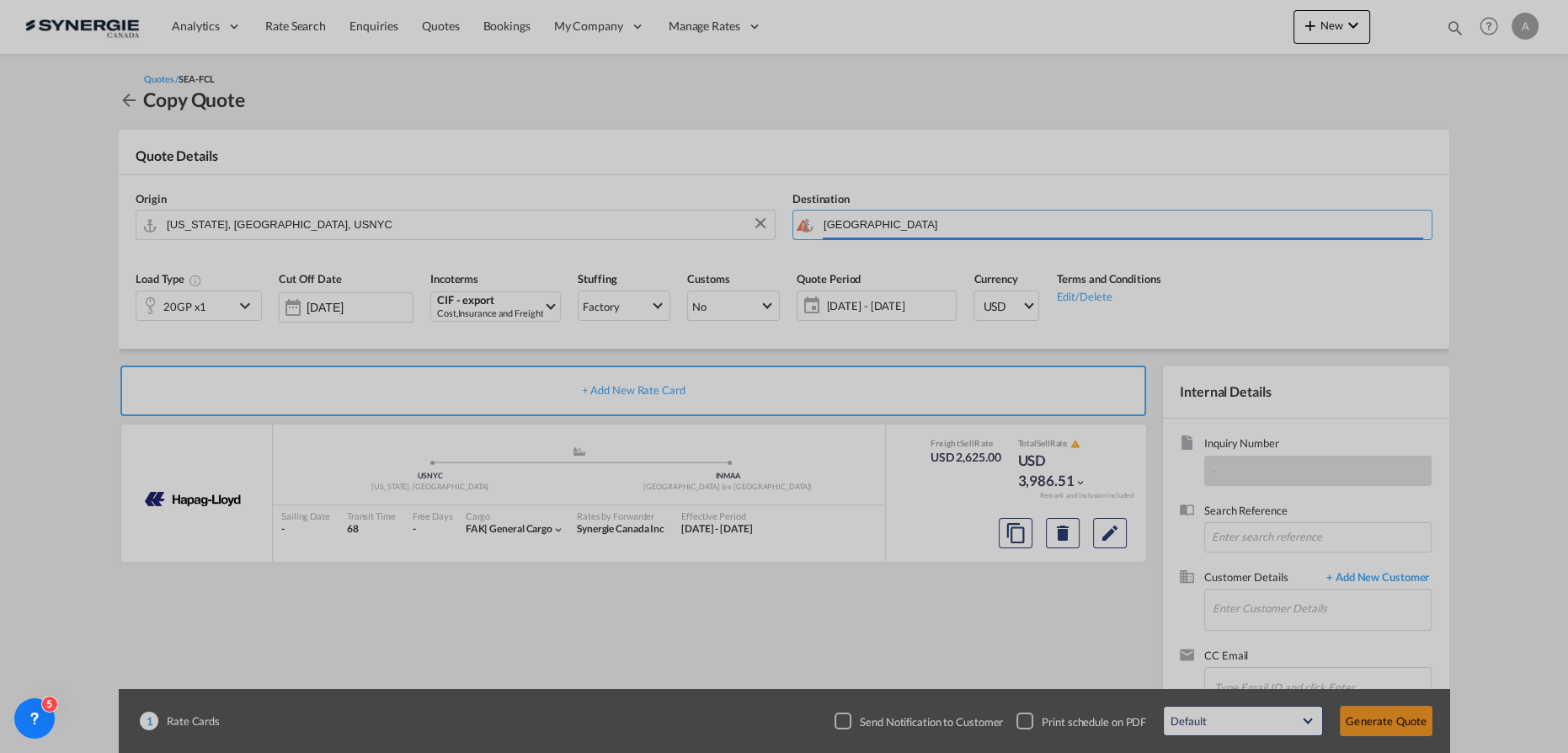
type input "[GEOGRAPHIC_DATA], [GEOGRAPHIC_DATA]"
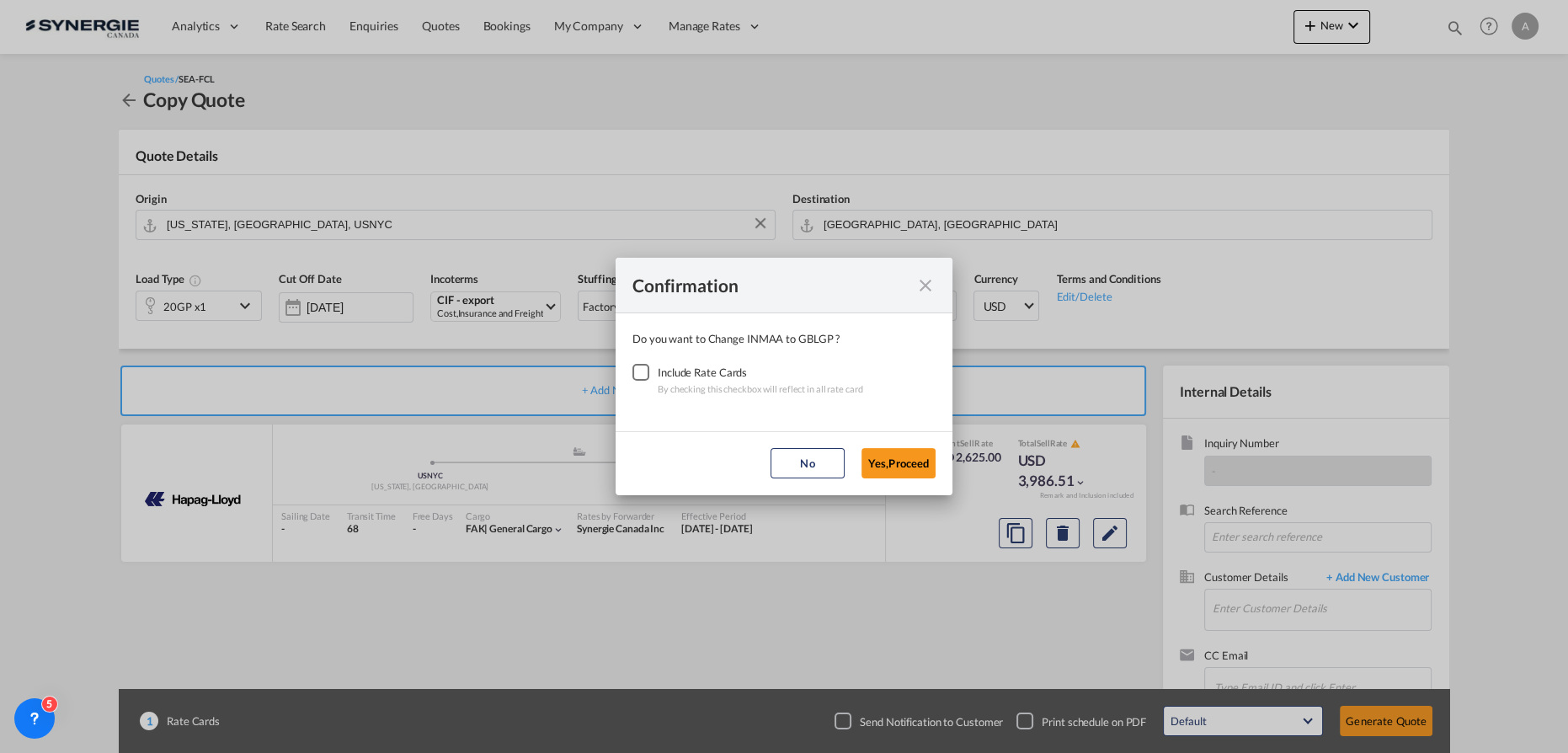
click at [645, 366] on div "Checkbox No Ink" at bounding box center [640, 372] width 17 height 17
click at [905, 462] on button "Yes,Proceed" at bounding box center [899, 463] width 74 height 30
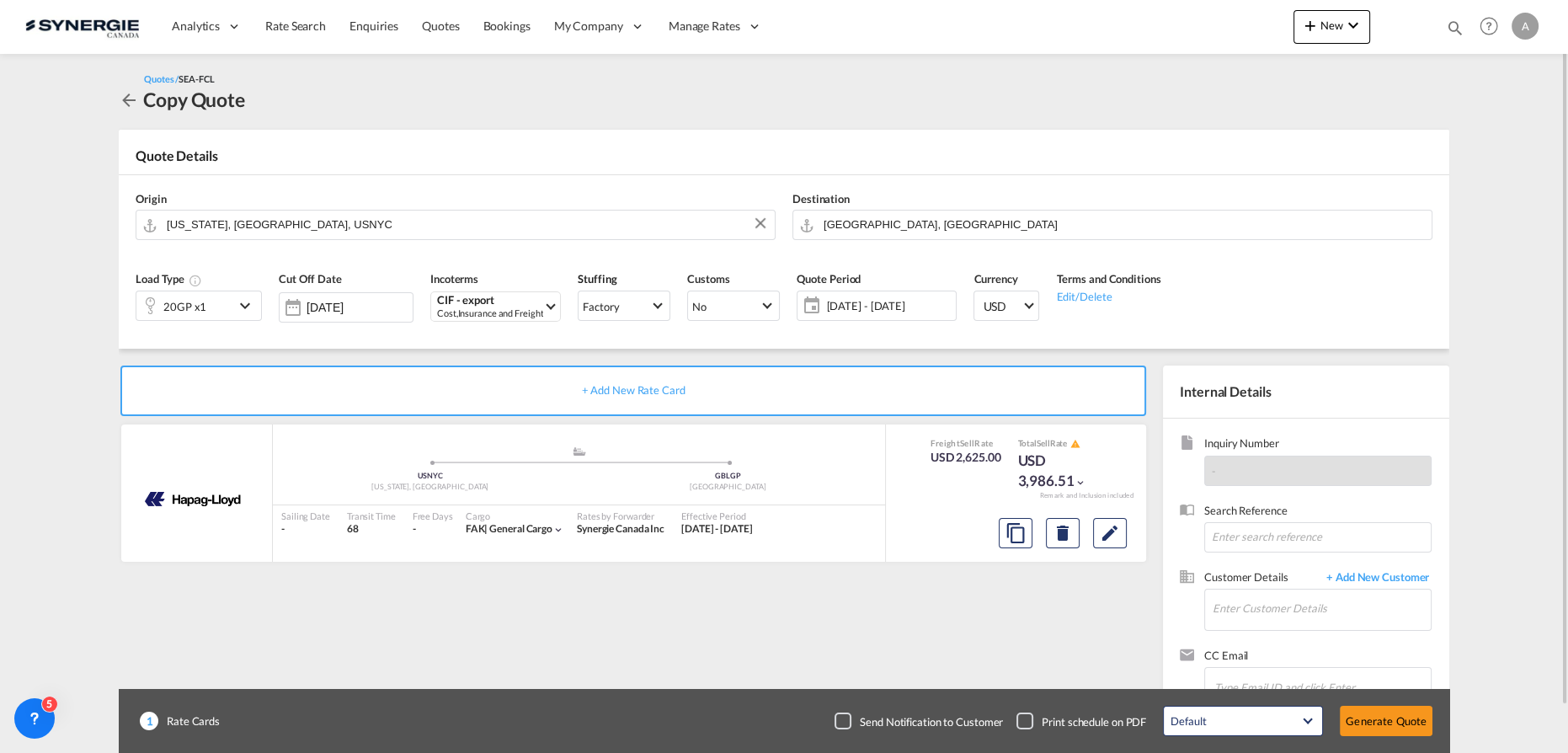
click at [220, 308] on div "20GP x1" at bounding box center [186, 306] width 98 height 29
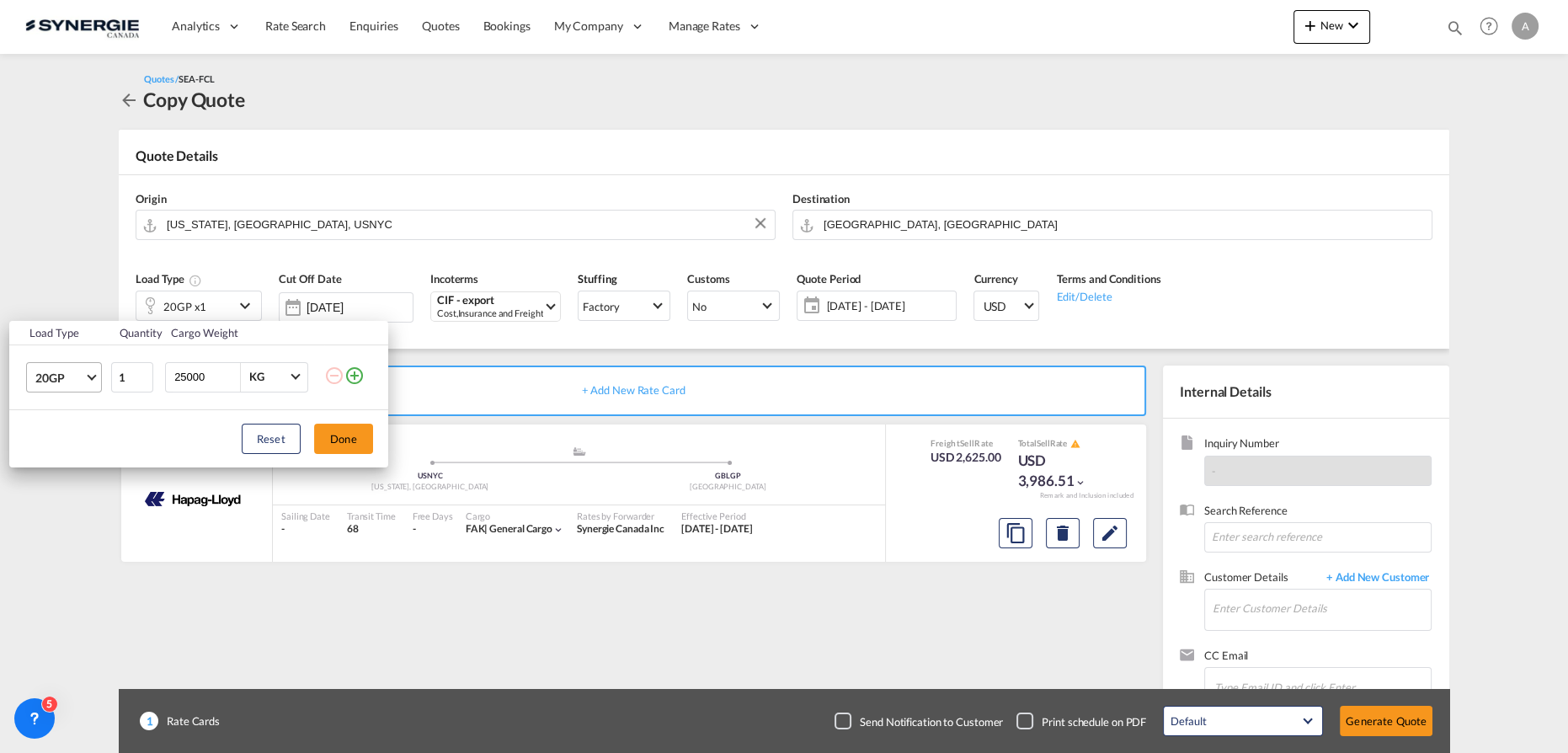
click at [76, 381] on span "20GP" at bounding box center [60, 378] width 49 height 17
click at [76, 462] on md-option "40HC" at bounding box center [78, 459] width 114 height 41
click at [342, 438] on button "Done" at bounding box center [343, 439] width 59 height 30
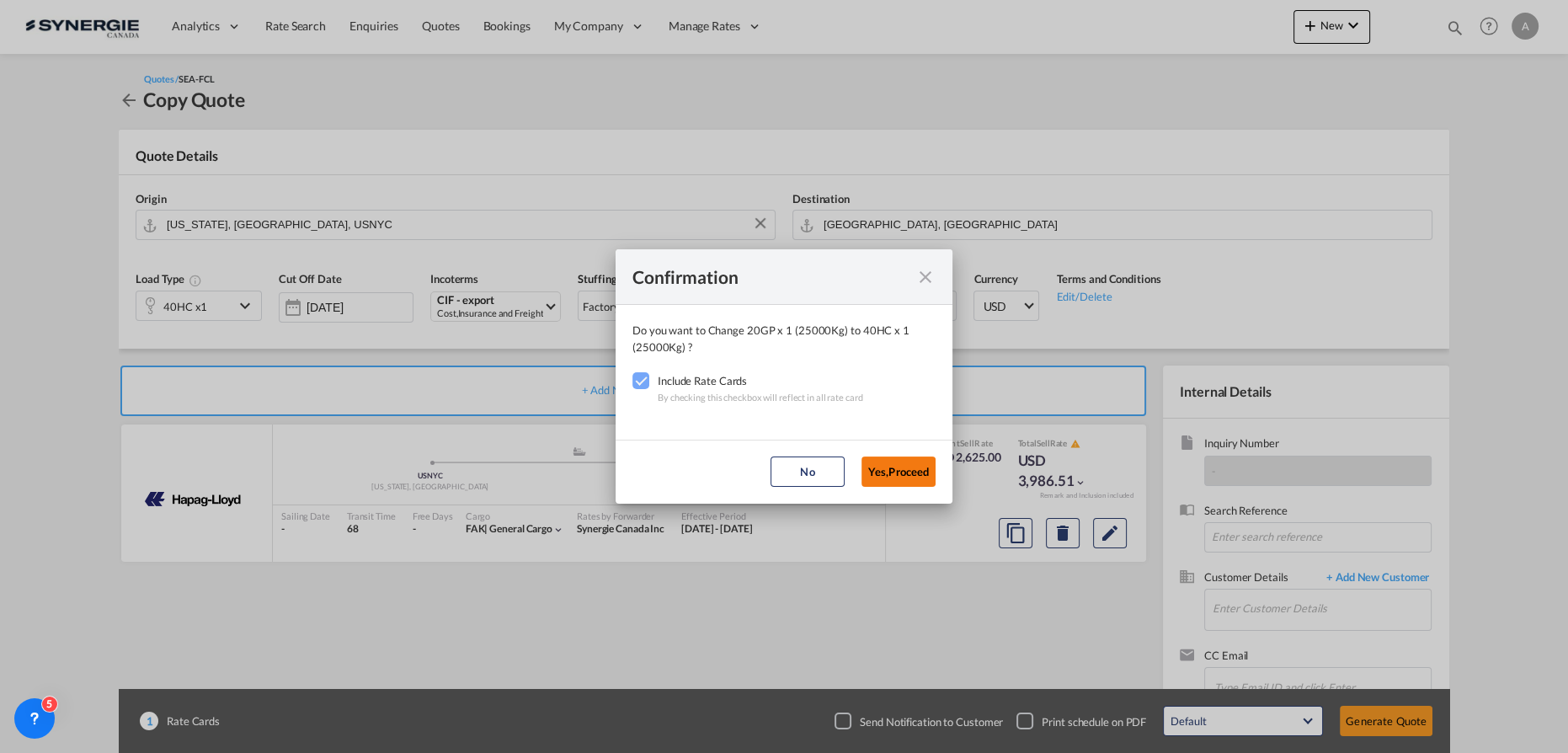
click at [900, 474] on button "Yes,Proceed" at bounding box center [899, 471] width 74 height 30
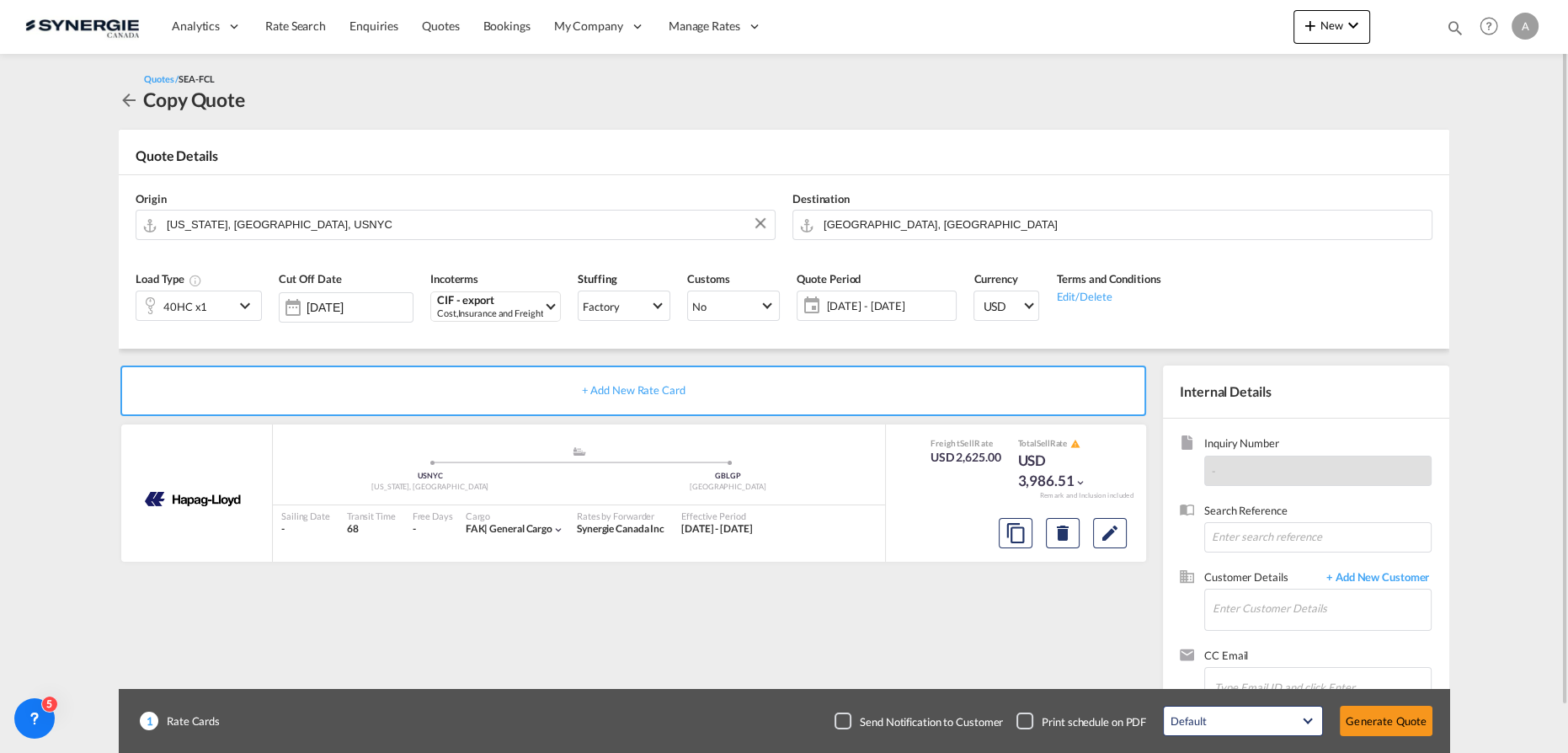
click at [882, 313] on span "[DATE] - [DATE]" at bounding box center [889, 305] width 126 height 15
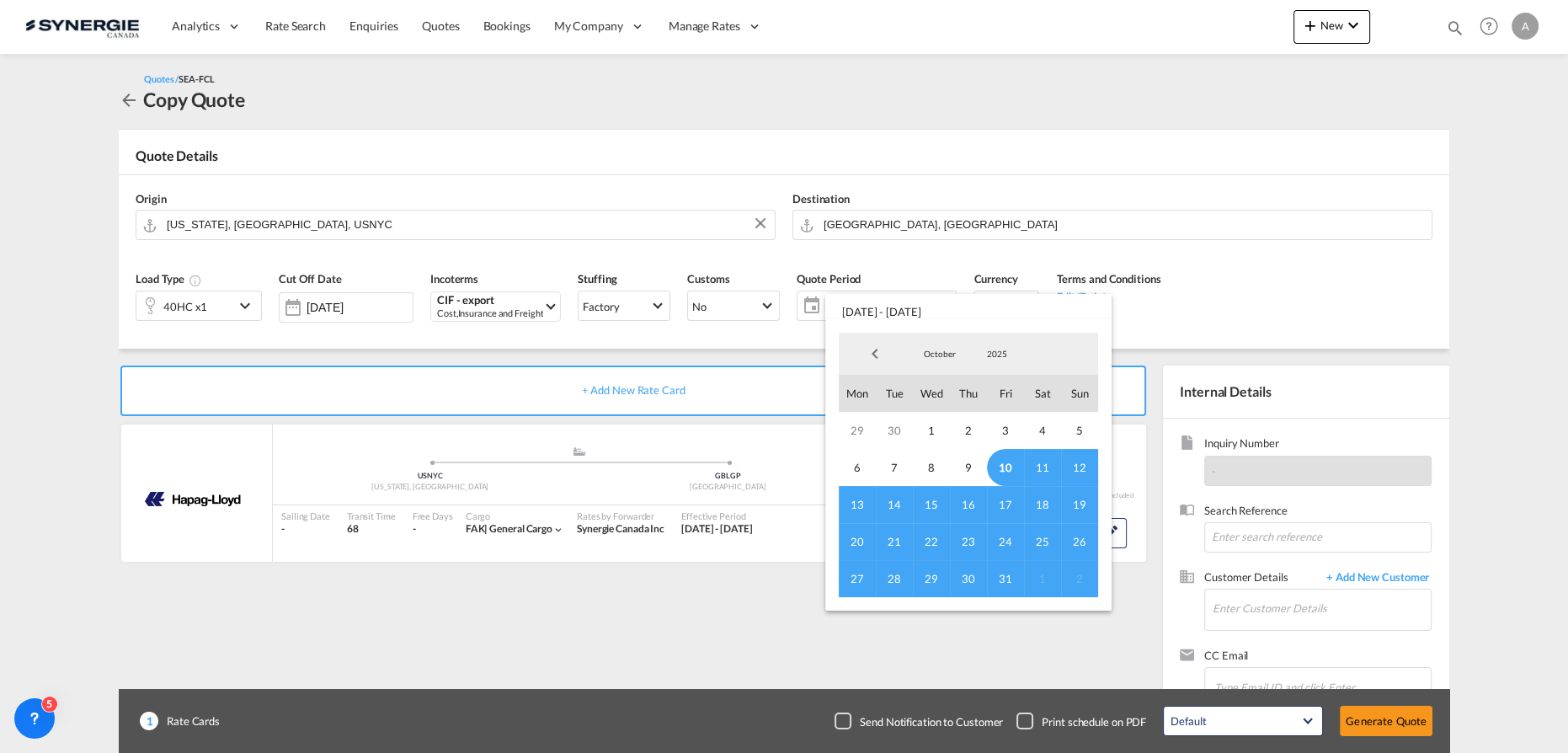
click at [1002, 465] on span "10" at bounding box center [1005, 468] width 37 height 37
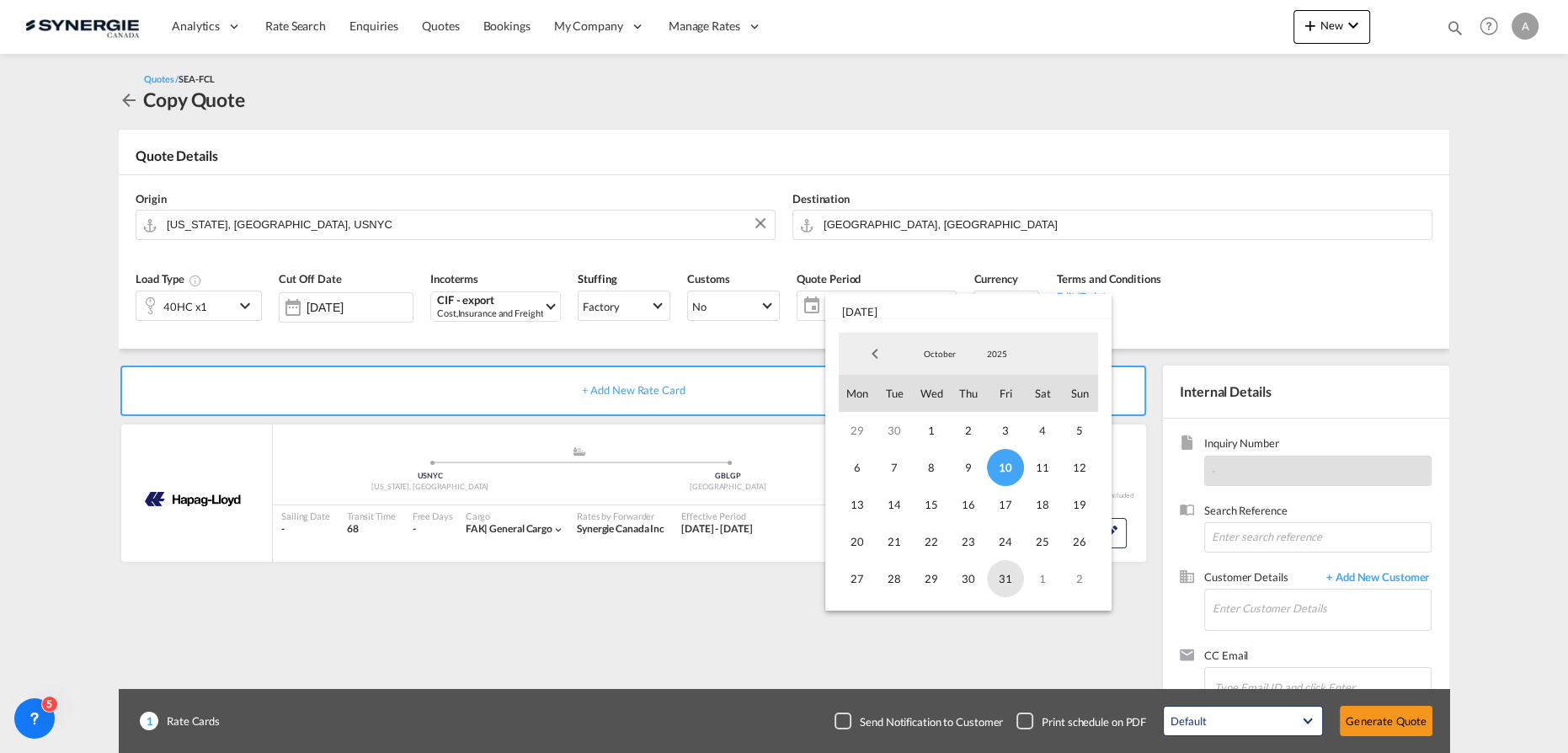
click at [1005, 577] on span "31" at bounding box center [1005, 578] width 37 height 37
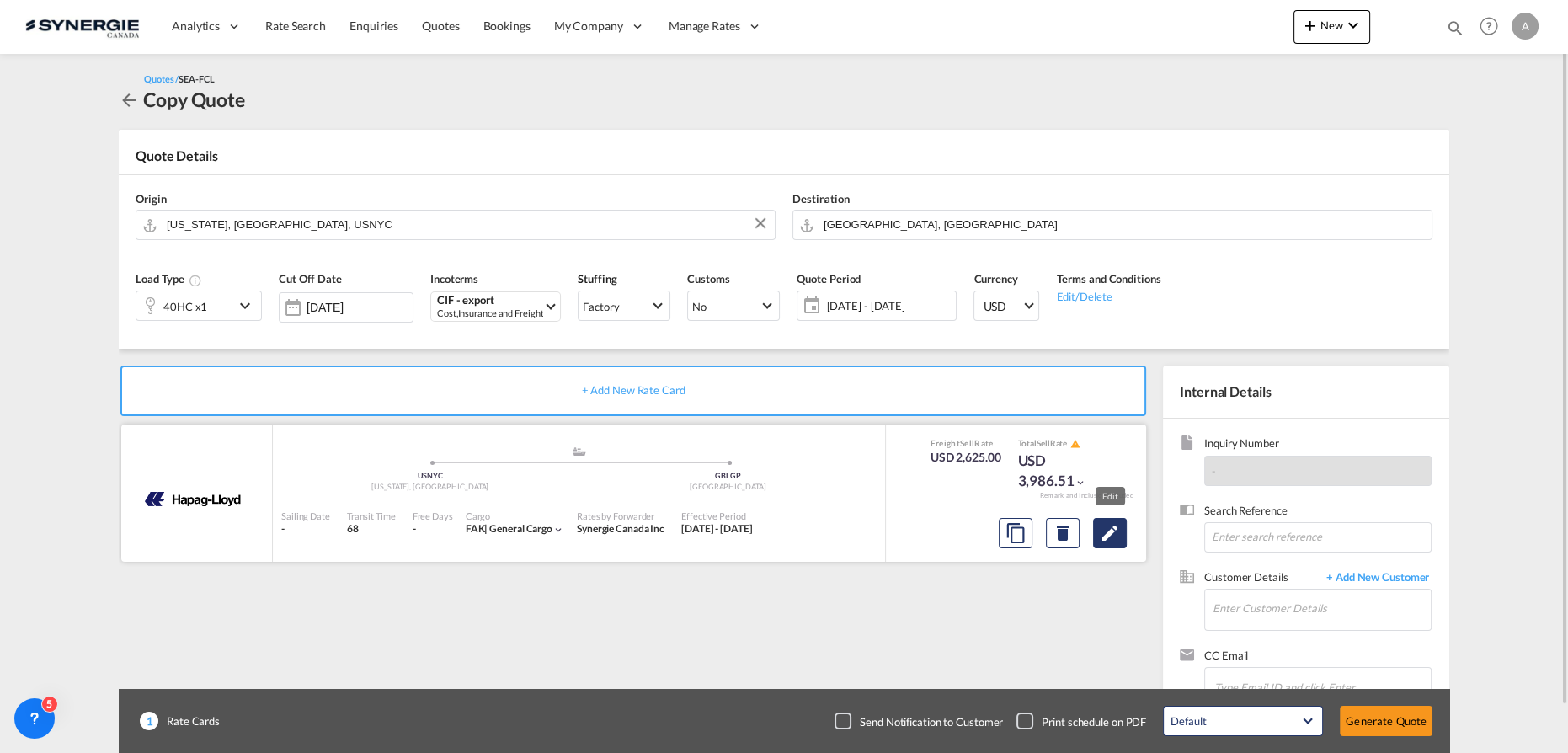
click at [1119, 530] on md-icon "Edit" at bounding box center [1110, 533] width 20 height 20
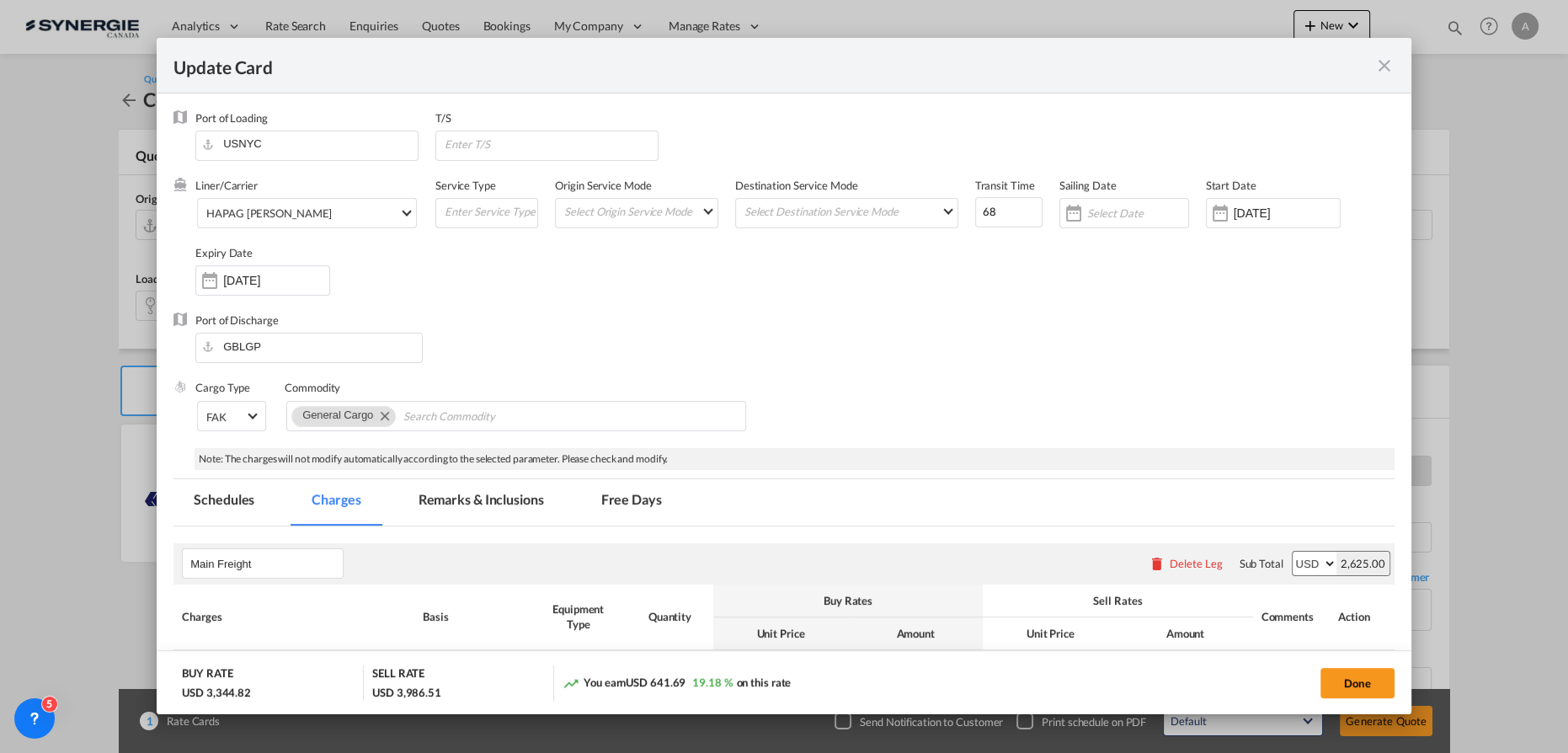
select select "per container"
select select "per B/L"
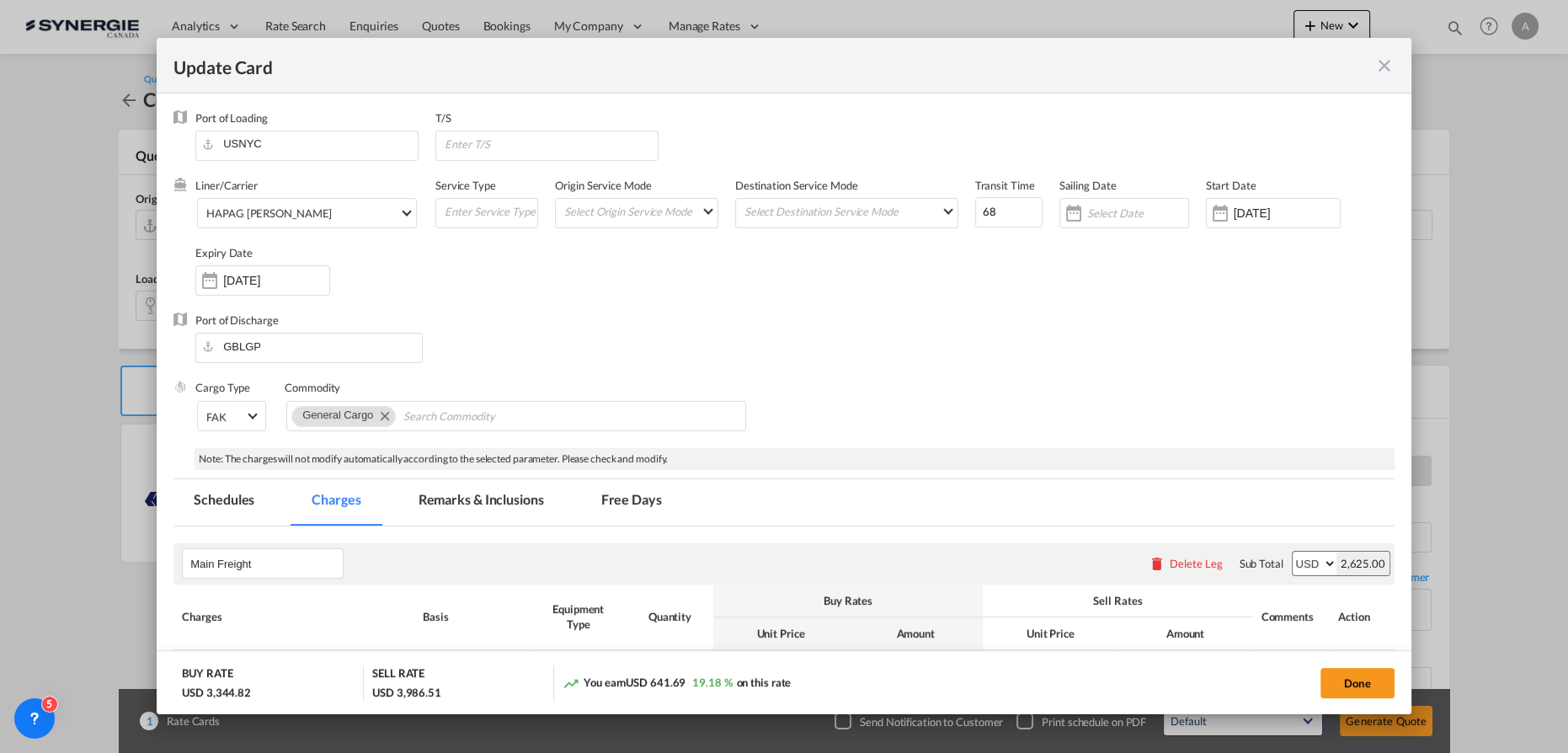
select select "per B/L"
select select "per shipment"
click at [1261, 214] on input "[DATE]" at bounding box center [1286, 213] width 106 height 14
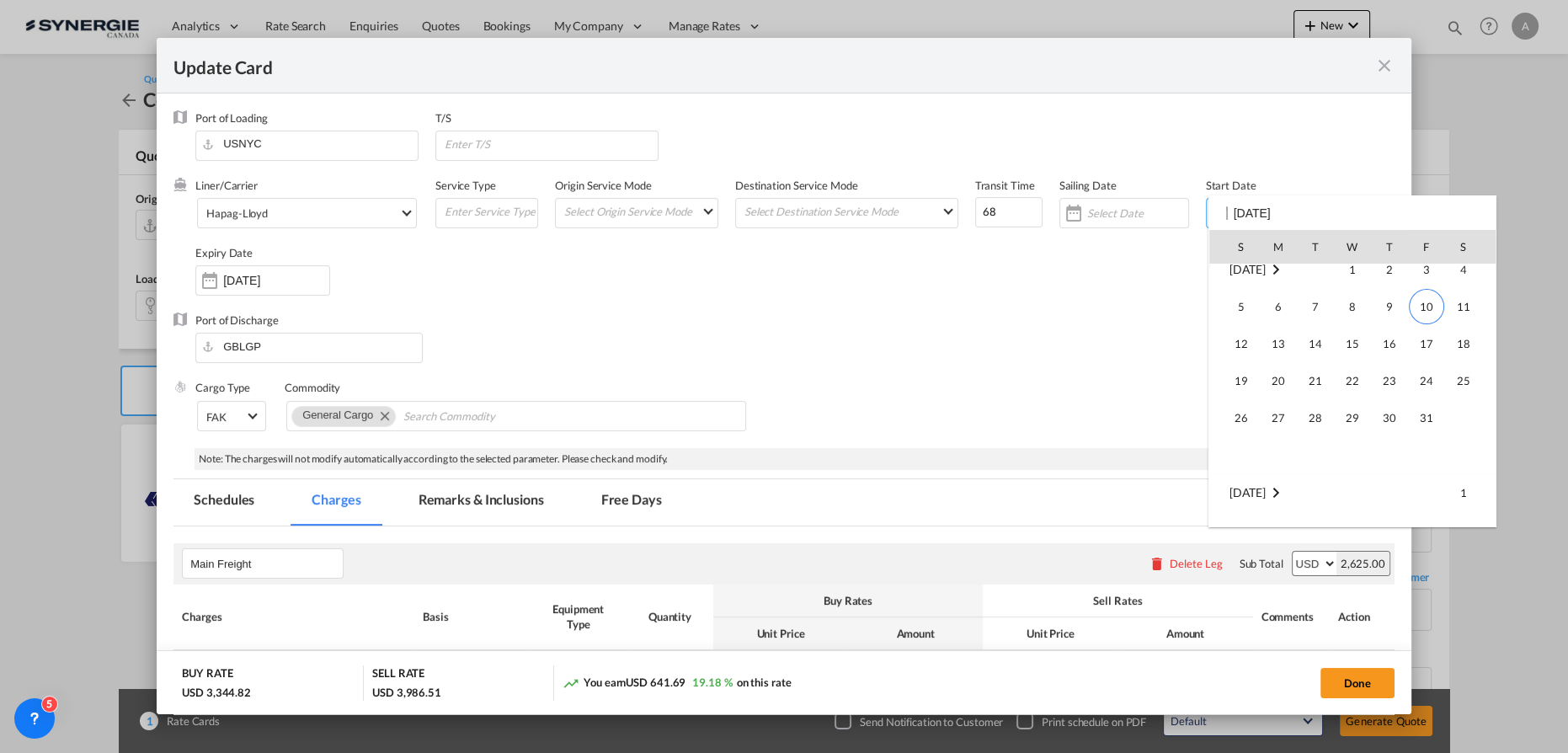
scroll to position [390561, 0]
click at [1424, 275] on span "10" at bounding box center [1427, 268] width 35 height 35
type input "[DATE]"
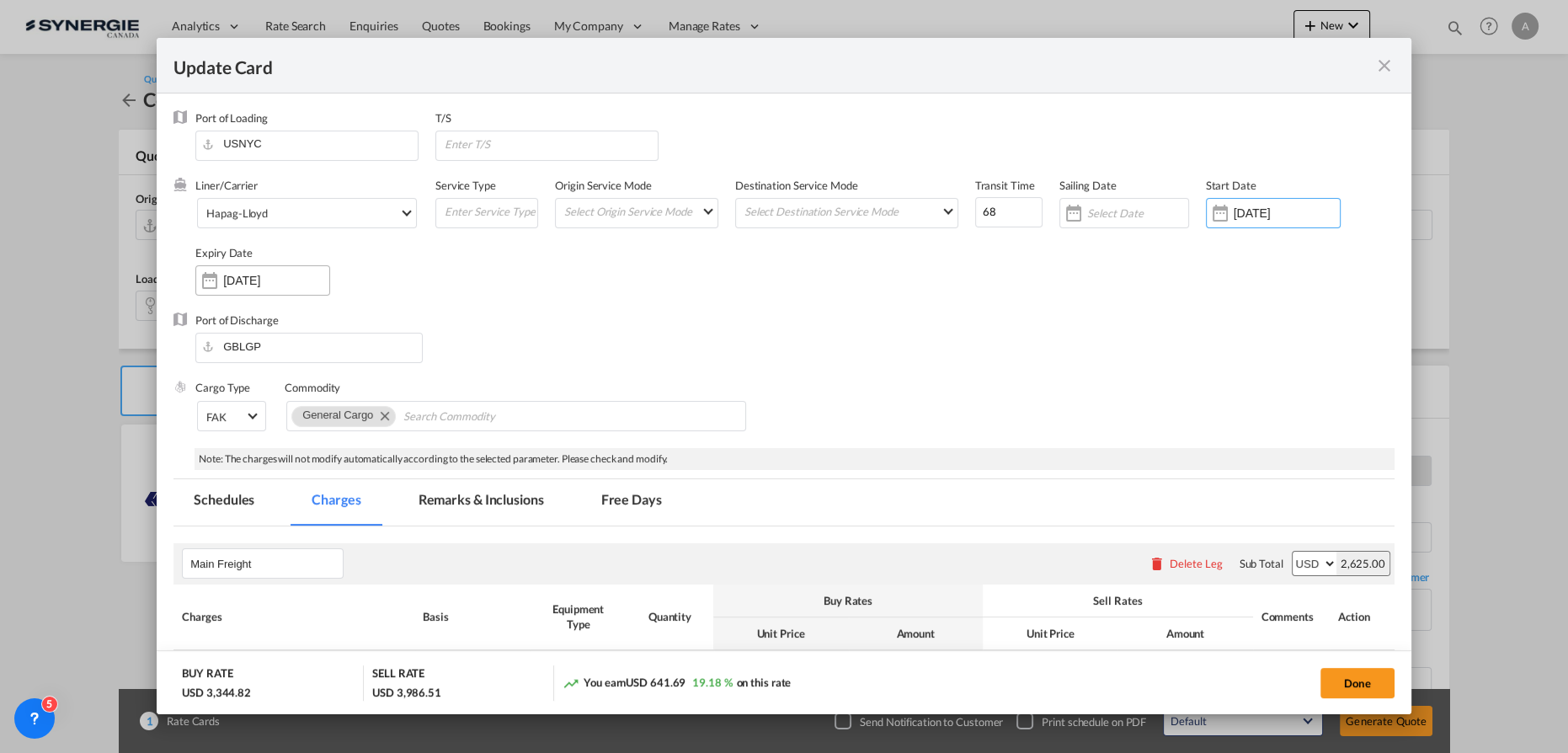
click at [288, 281] on input "[DATE]" at bounding box center [275, 280] width 106 height 14
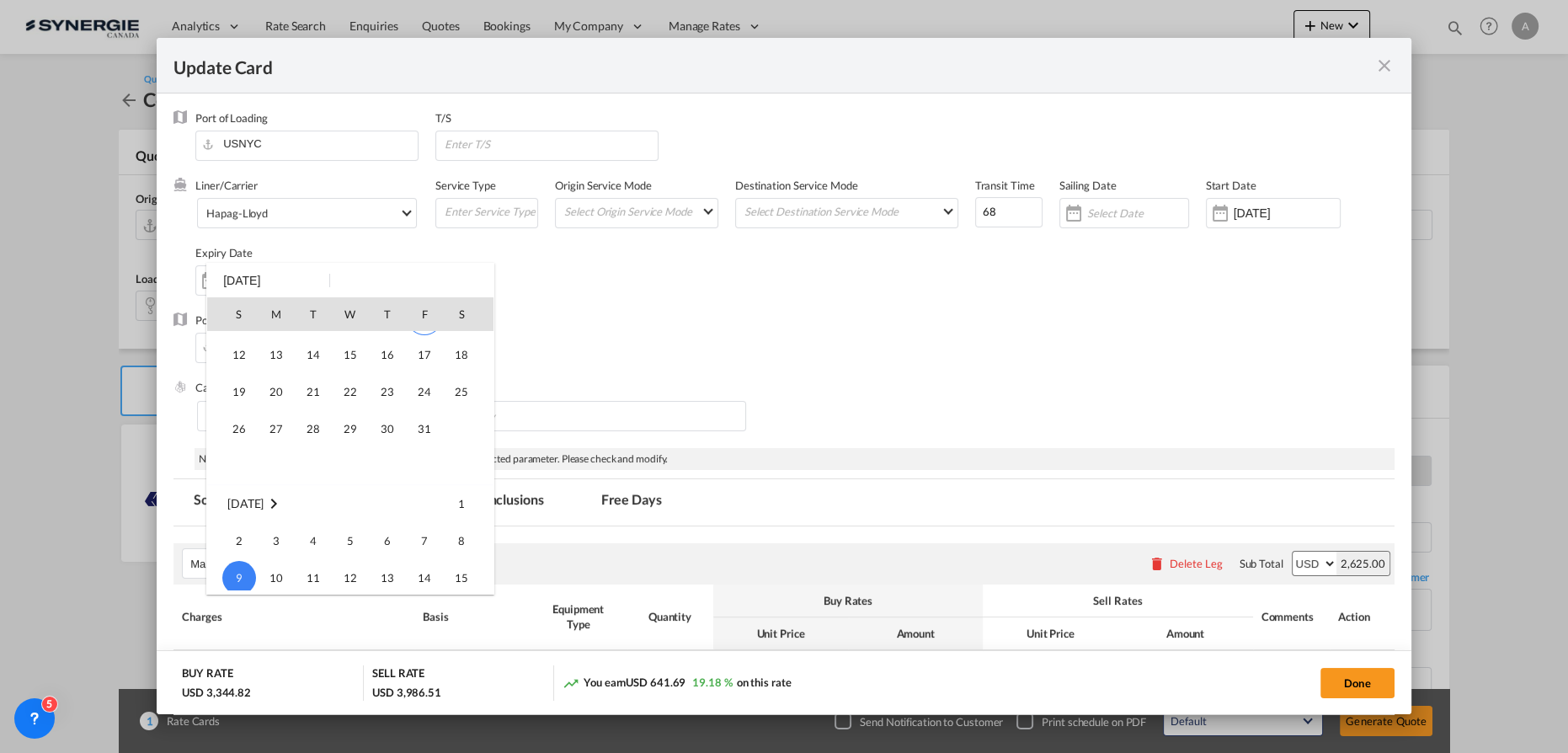
scroll to position [69, 0]
click at [430, 430] on span "31" at bounding box center [424, 430] width 34 height 34
type input "31 Oct 2025"
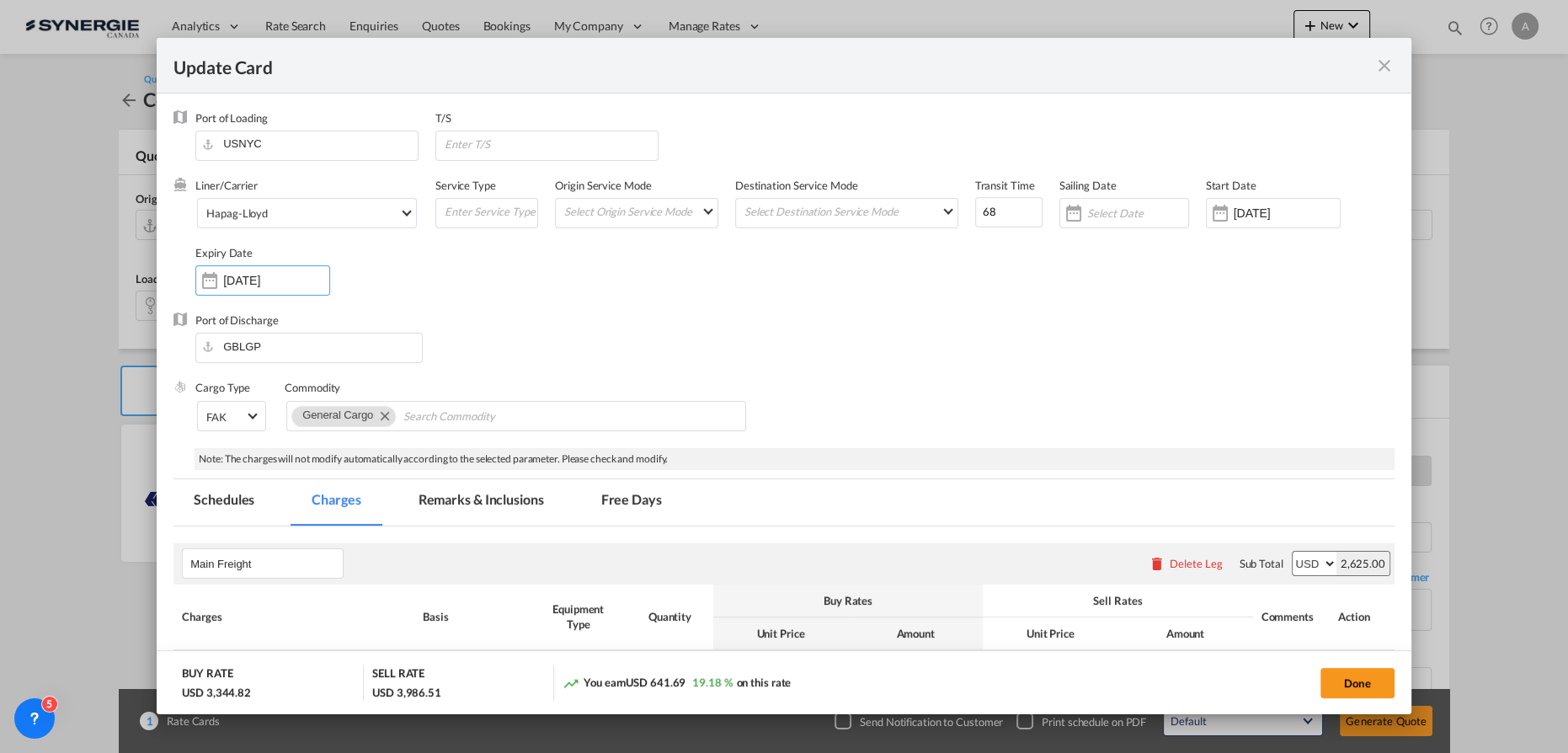
click at [486, 502] on md-tab-item "Remarks & Inclusions" at bounding box center [481, 502] width 166 height 46
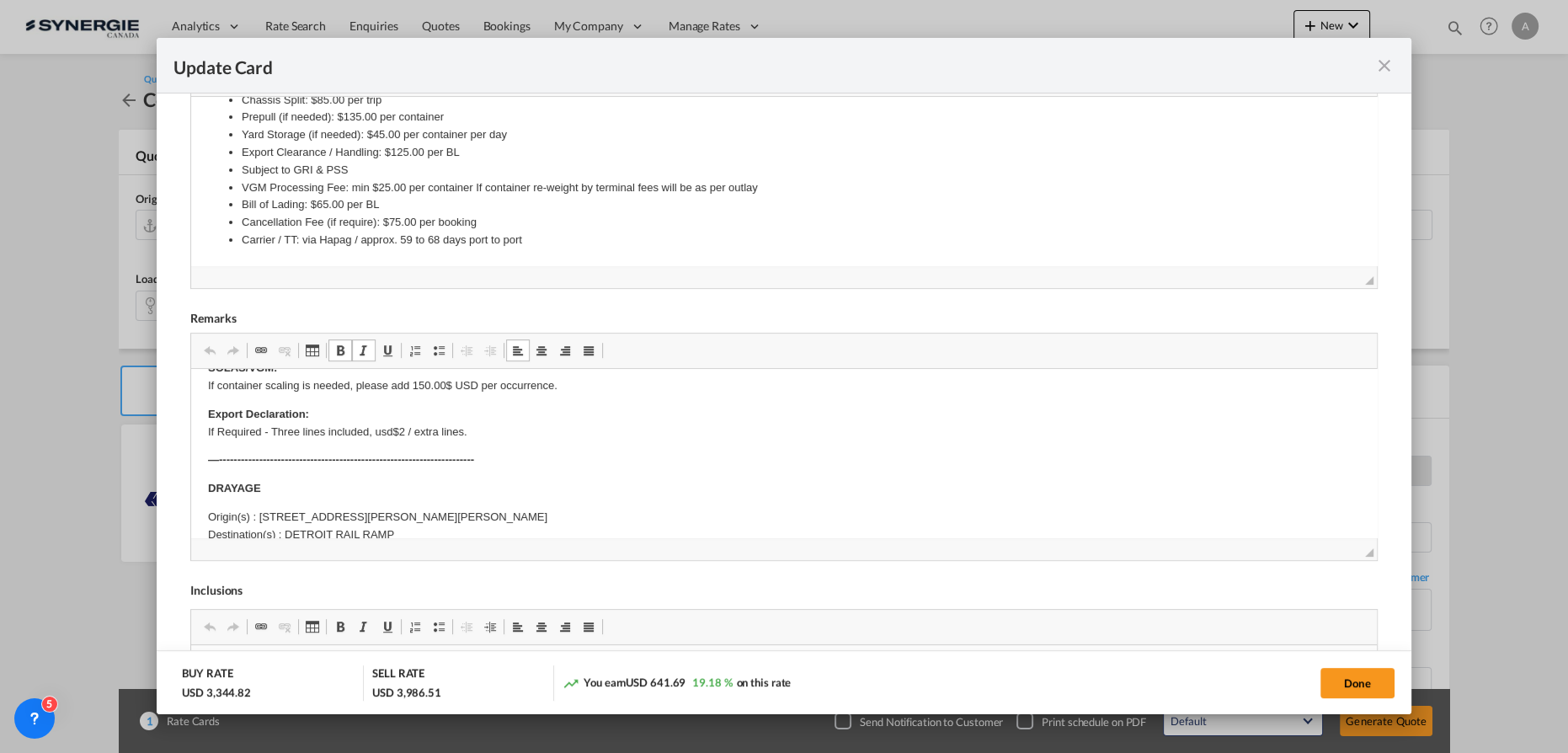
scroll to position [229, 0]
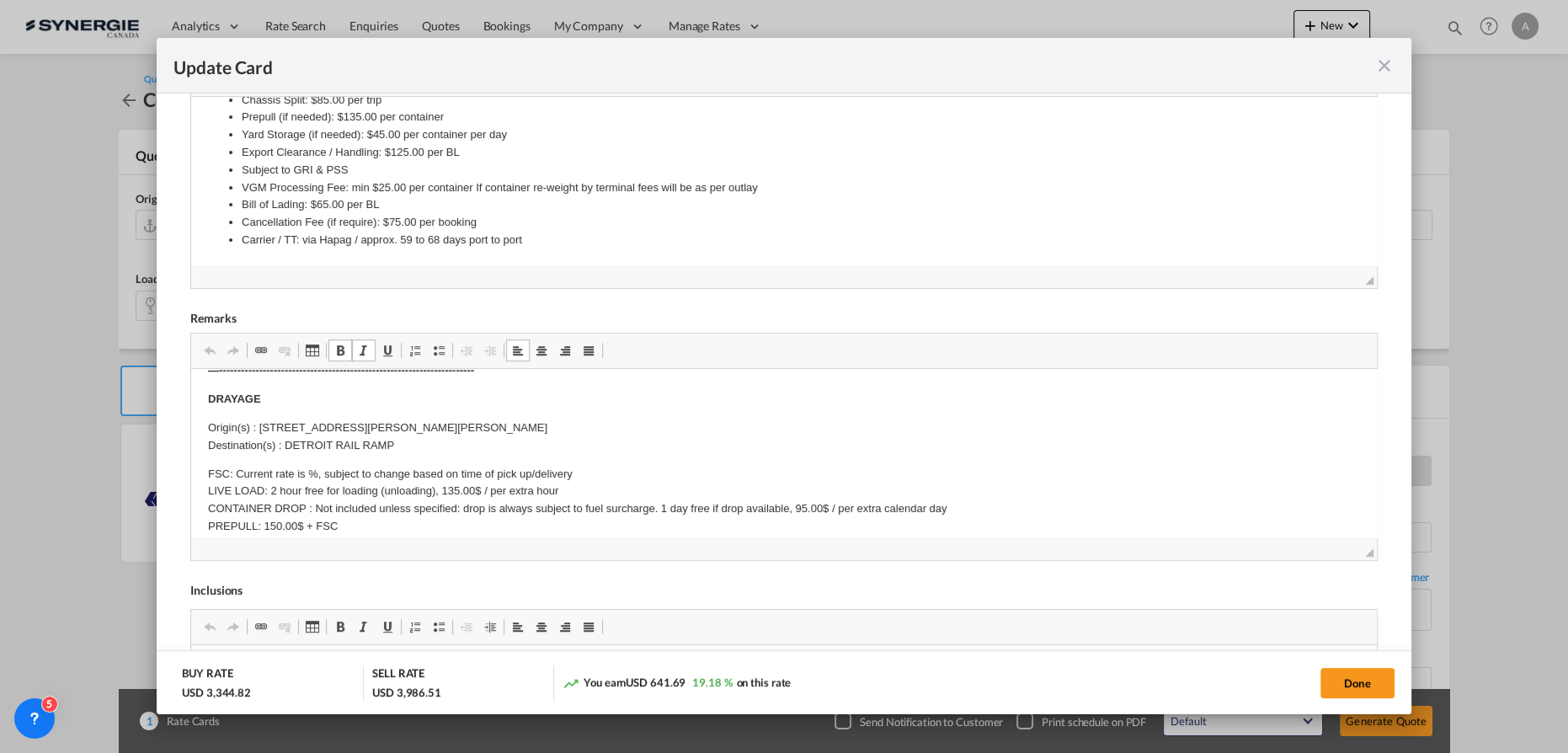
click at [274, 429] on p "Origin(s) : 1551 NORTH BURKHART ROAD HOWELL MI 48855 Destination(s) : DETROIT R…" at bounding box center [784, 437] width 1152 height 35
drag, startPoint x: 539, startPoint y: 426, endPoint x: 260, endPoint y: 429, distance: 279.0
click at [260, 429] on p "Origin(s) : 1551 NORTH BURKHART ROAD HOWELL MI 48855 Destination(s) : DETROIT R…" at bounding box center [784, 437] width 1152 height 35
click at [422, 449] on p "Origin(s) : Reliance Fluid technologies - 3943 Buffalo Avenue, Niagara Falls Ne…" at bounding box center [784, 437] width 1152 height 35
drag, startPoint x: 321, startPoint y: 452, endPoint x: 287, endPoint y: 447, distance: 34.4
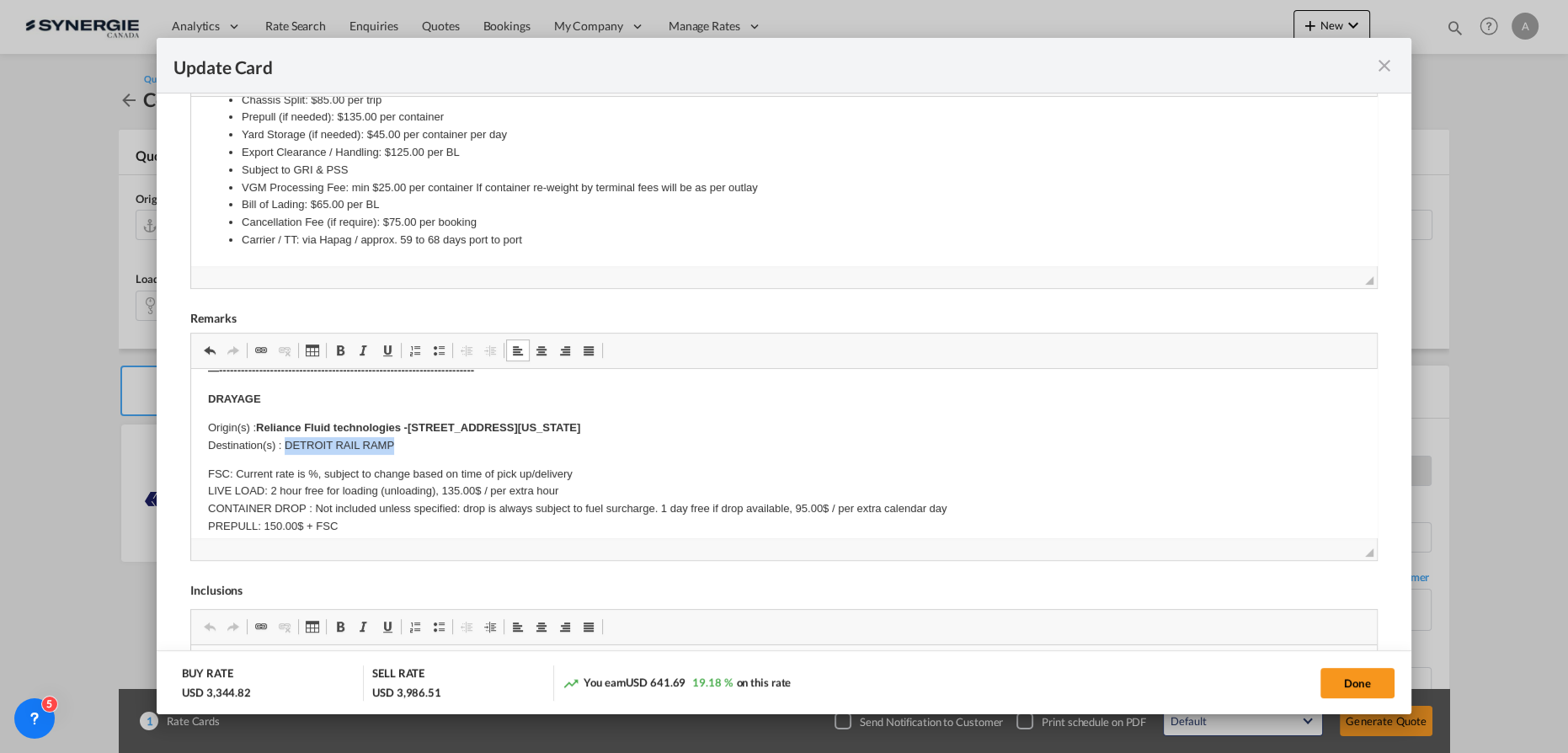
click at [287, 447] on p "Origin(s) : Reliance Fluid technologies - 3943 Buffalo Avenue, Niagara Falls Ne…" at bounding box center [784, 437] width 1152 height 35
click at [581, 424] on strong "3943 Buffalo Avenue, Niagara Falls New York 14303" at bounding box center [494, 428] width 173 height 13
drag, startPoint x: 691, startPoint y: 426, endPoint x: 414, endPoint y: 420, distance: 277.1
click at [414, 420] on p "Origin(s) : Reliance Fluid technologies - 3943 Buffalo Avenue, Niagara Falls Ne…" at bounding box center [784, 437] width 1152 height 35
copy p "3943 Buffalo Avenue, Niagara Falls New York 14303"
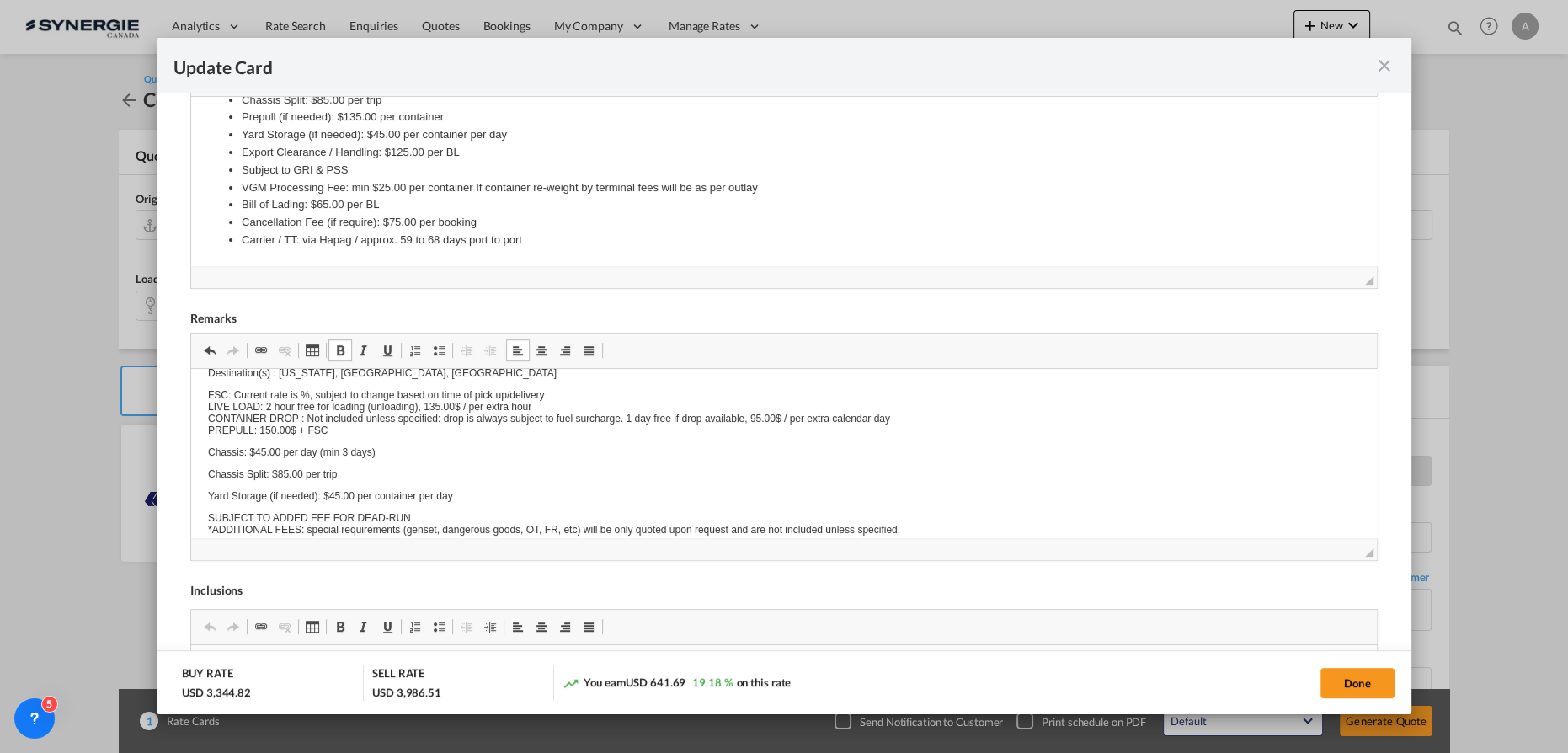
scroll to position [0, 0]
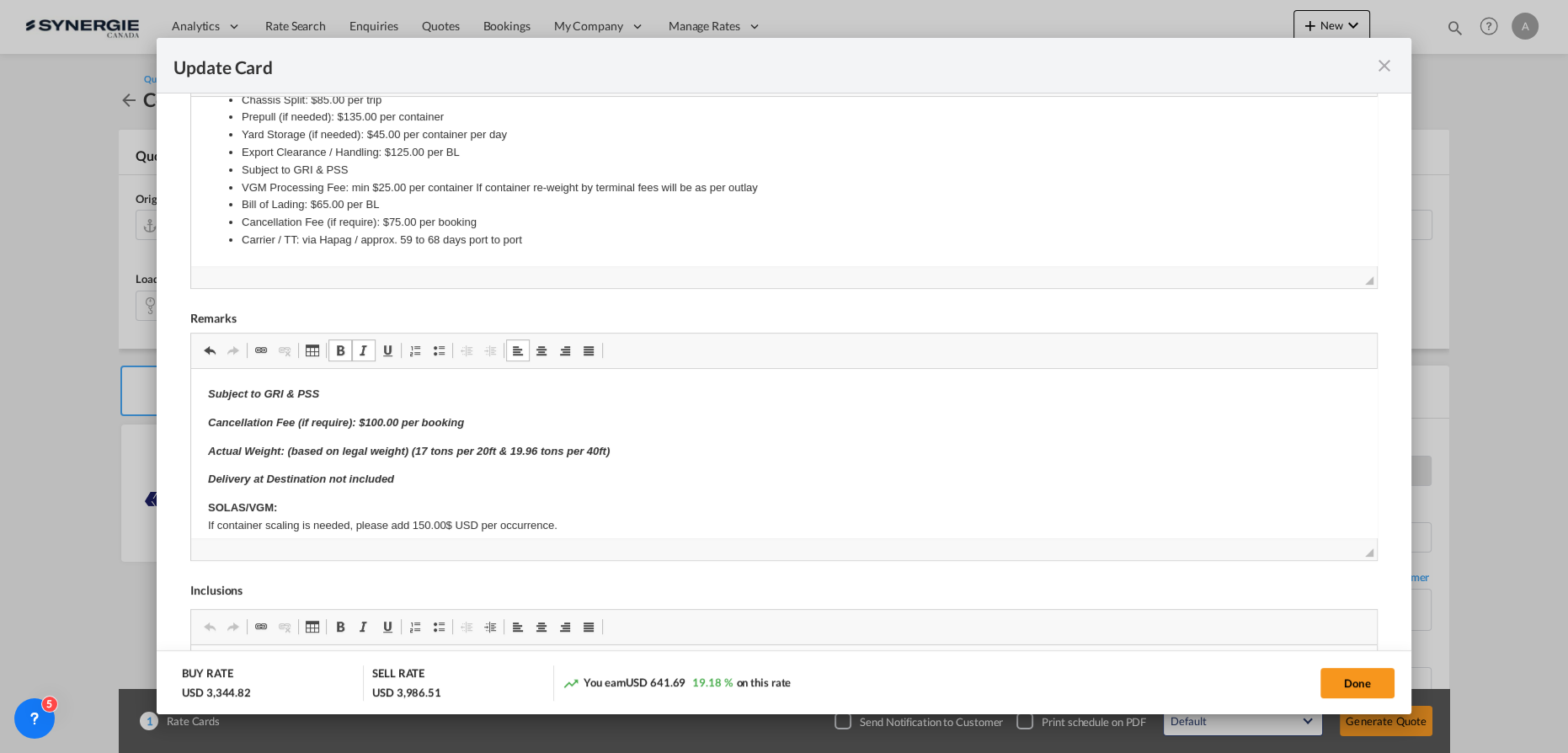
click at [1336, 688] on button "Done" at bounding box center [1358, 682] width 74 height 30
type input "[DATE]"
type input "30 Oct 2025"
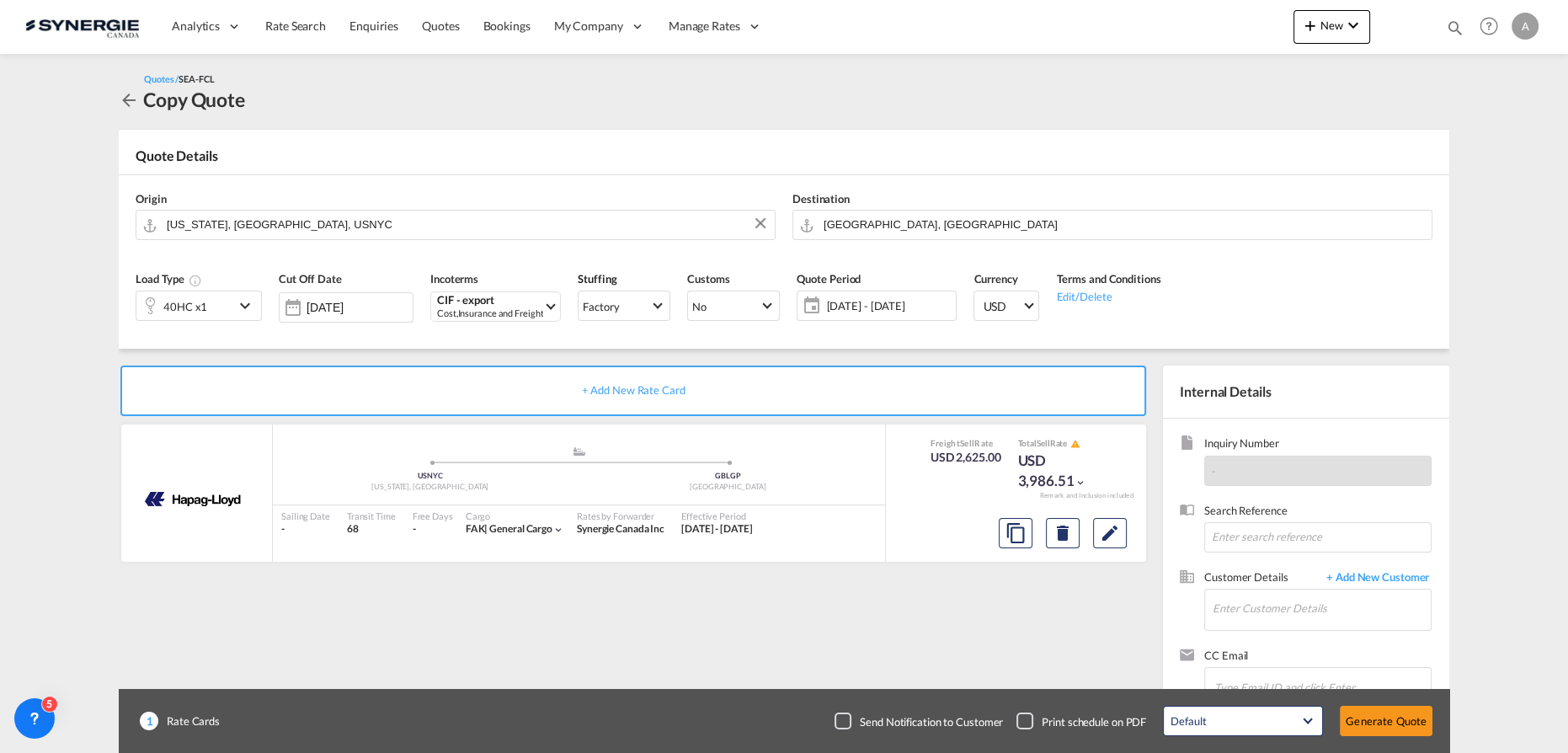
scroll to position [204, 0]
drag, startPoint x: 1294, startPoint y: 617, endPoint x: 1291, endPoint y: 607, distance: 10.4
click at [1294, 617] on input "Enter Customer Details" at bounding box center [1322, 609] width 218 height 38
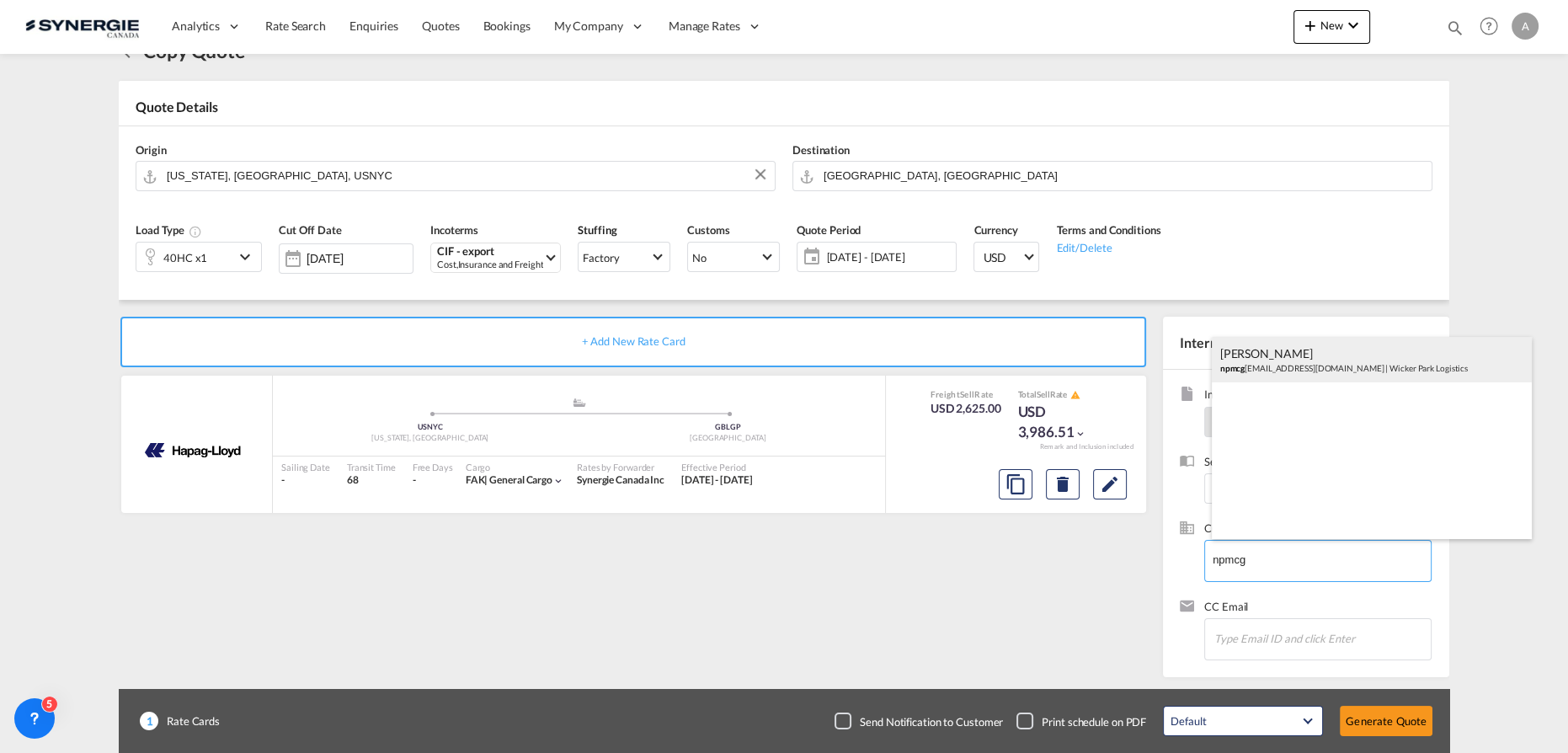
click at [1263, 364] on div "NATHAN MCGUIRE npmcg uire@wickerparklogistics.com | Wicker Park Logistics" at bounding box center [1371, 360] width 320 height 45
type input "Wicker Park Logistics, NATHAN MCGUIRE, npmcguire@wickerparklogistics.com"
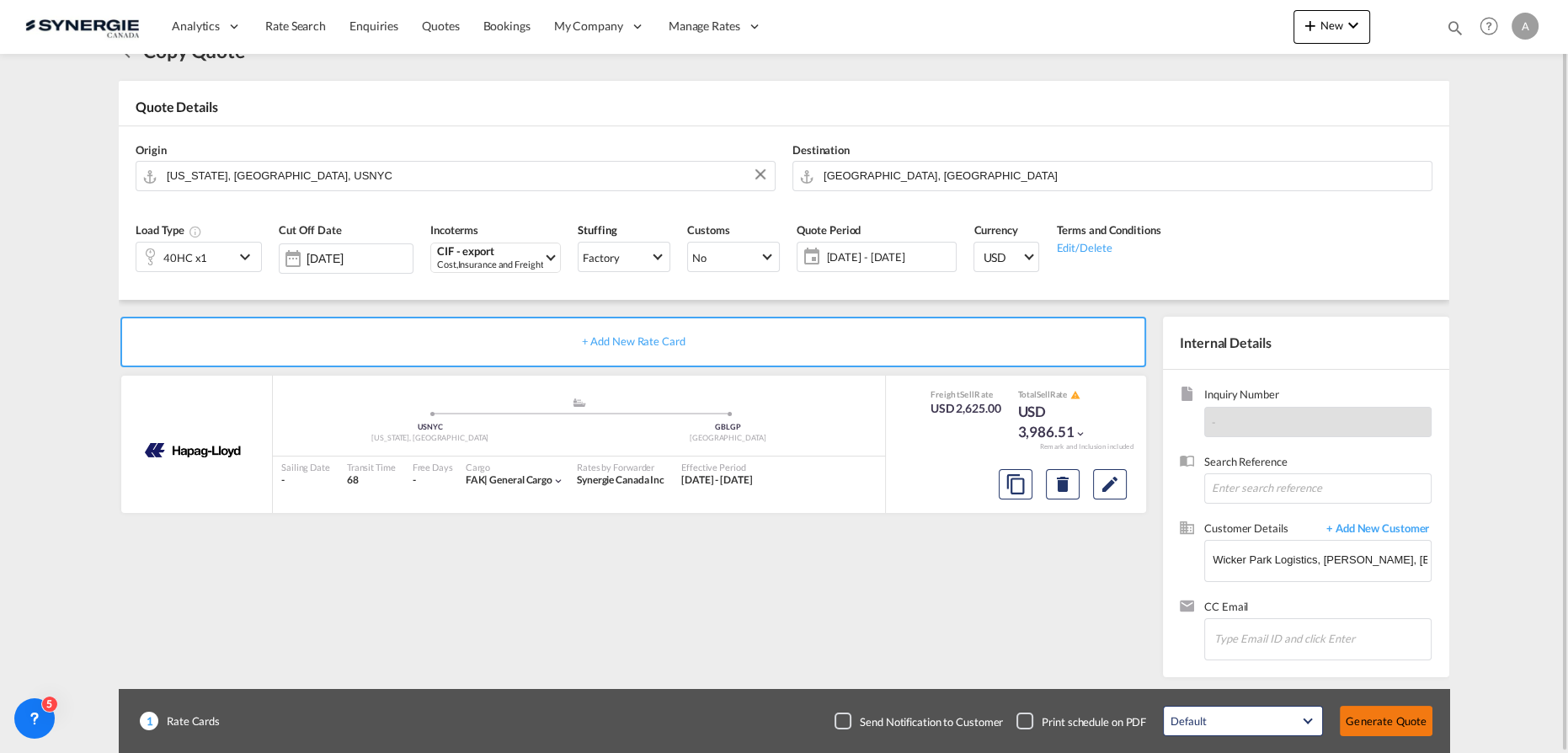
click at [1377, 719] on button "Generate Quote" at bounding box center [1386, 720] width 92 height 30
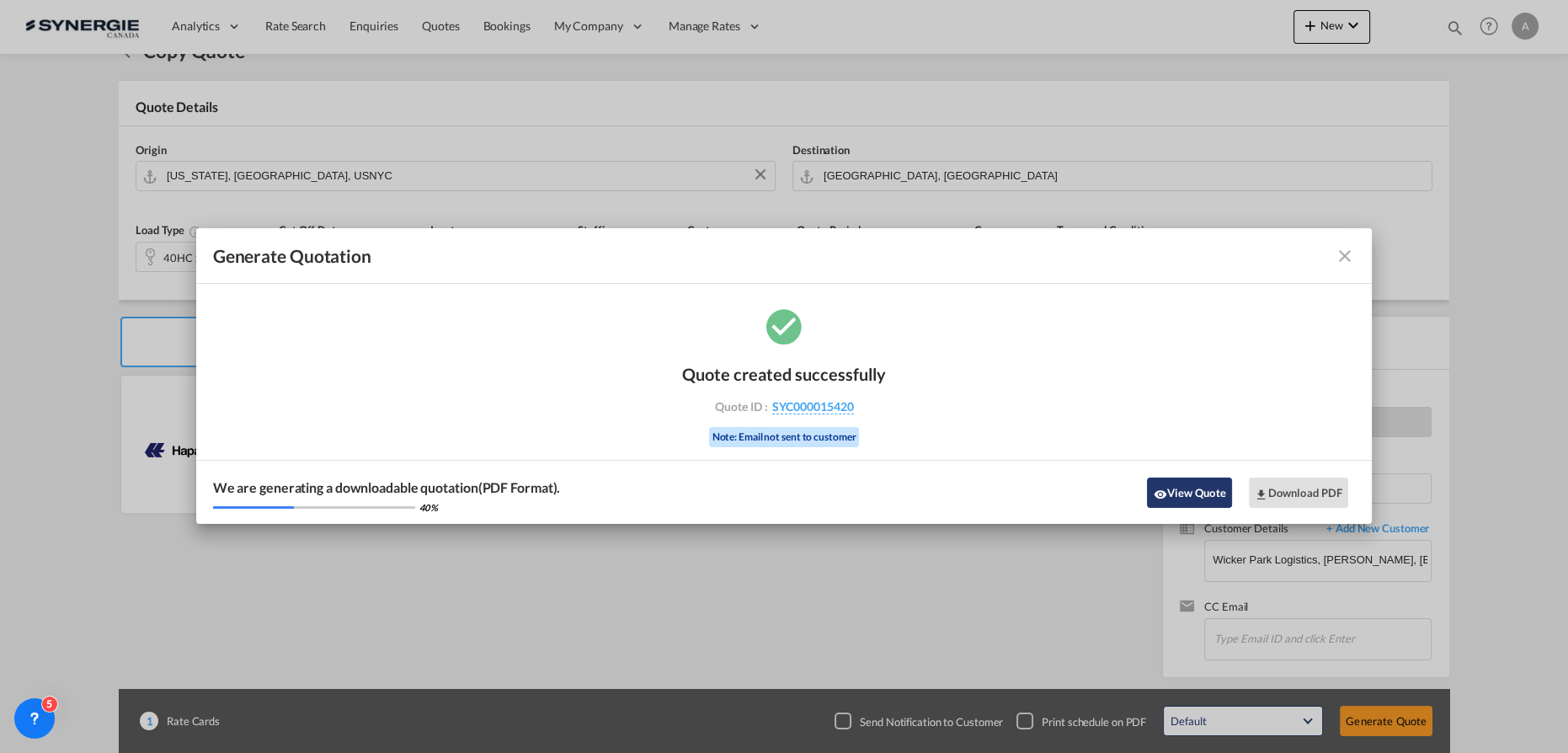
click at [1165, 500] on button "View Quote" at bounding box center [1188, 492] width 84 height 30
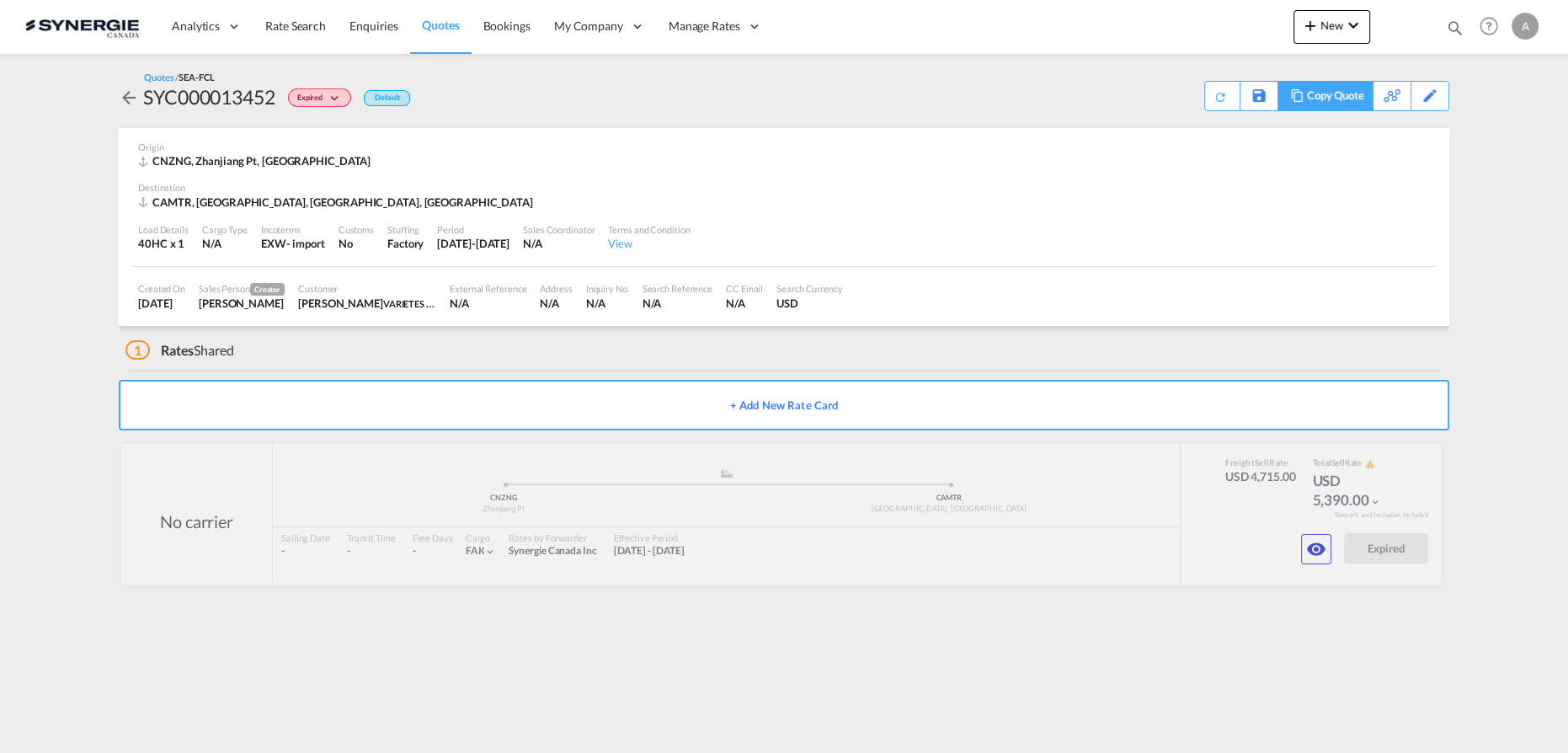
click at [1352, 101] on div "Copy Quote" at bounding box center [1335, 96] width 57 height 29
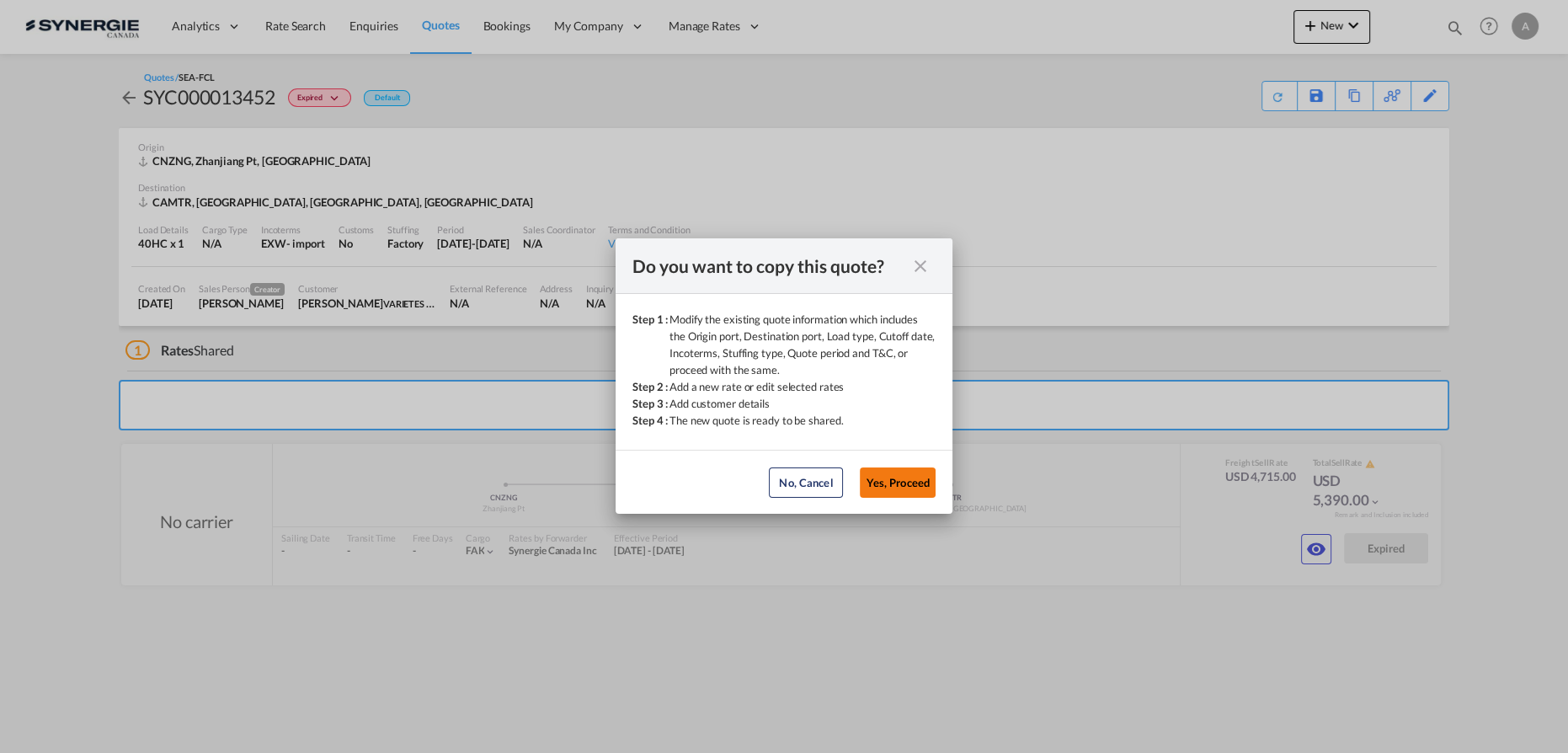
click at [904, 478] on button "Yes, Proceed" at bounding box center [898, 482] width 76 height 30
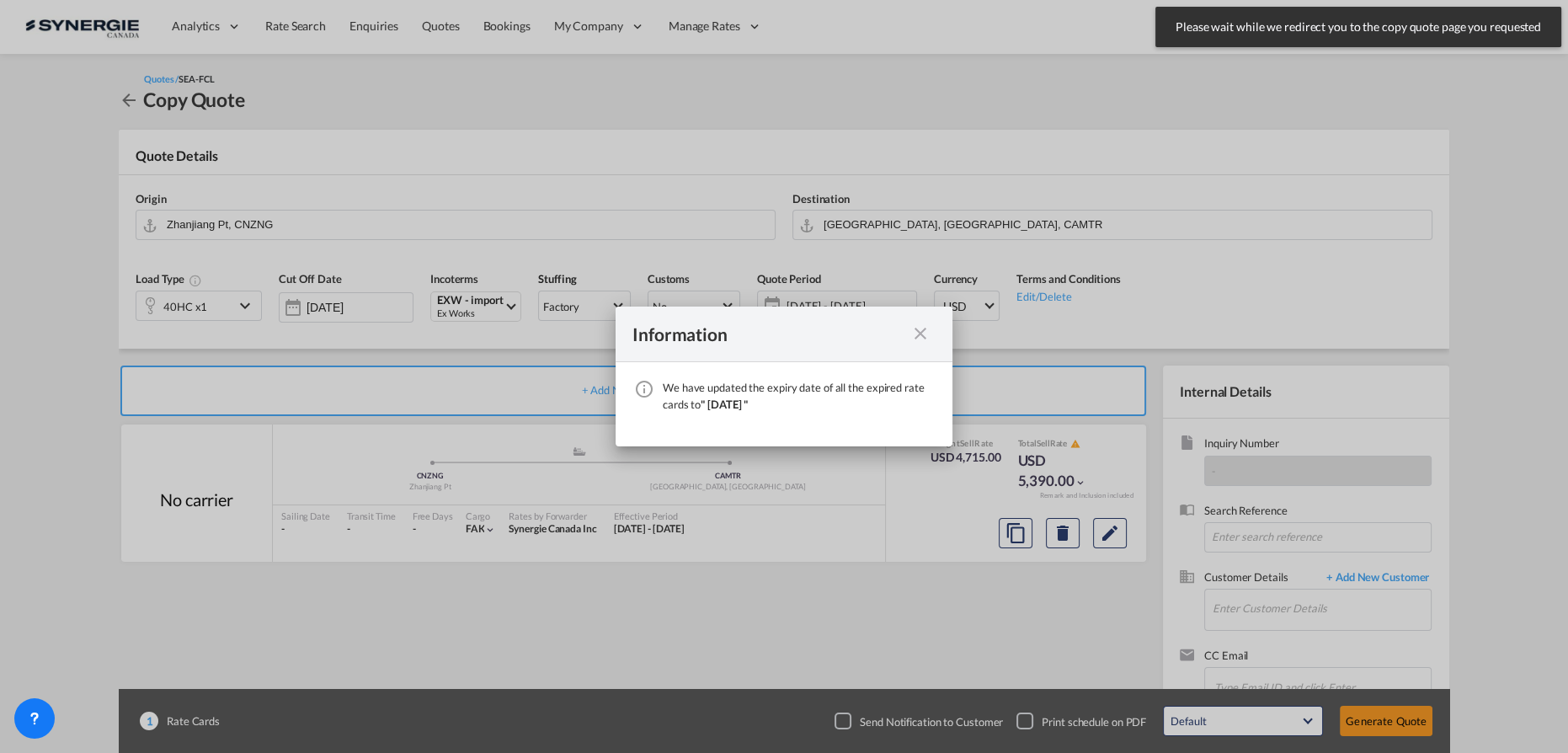
click at [909, 326] on div "We have ..." at bounding box center [920, 333] width 30 height 21
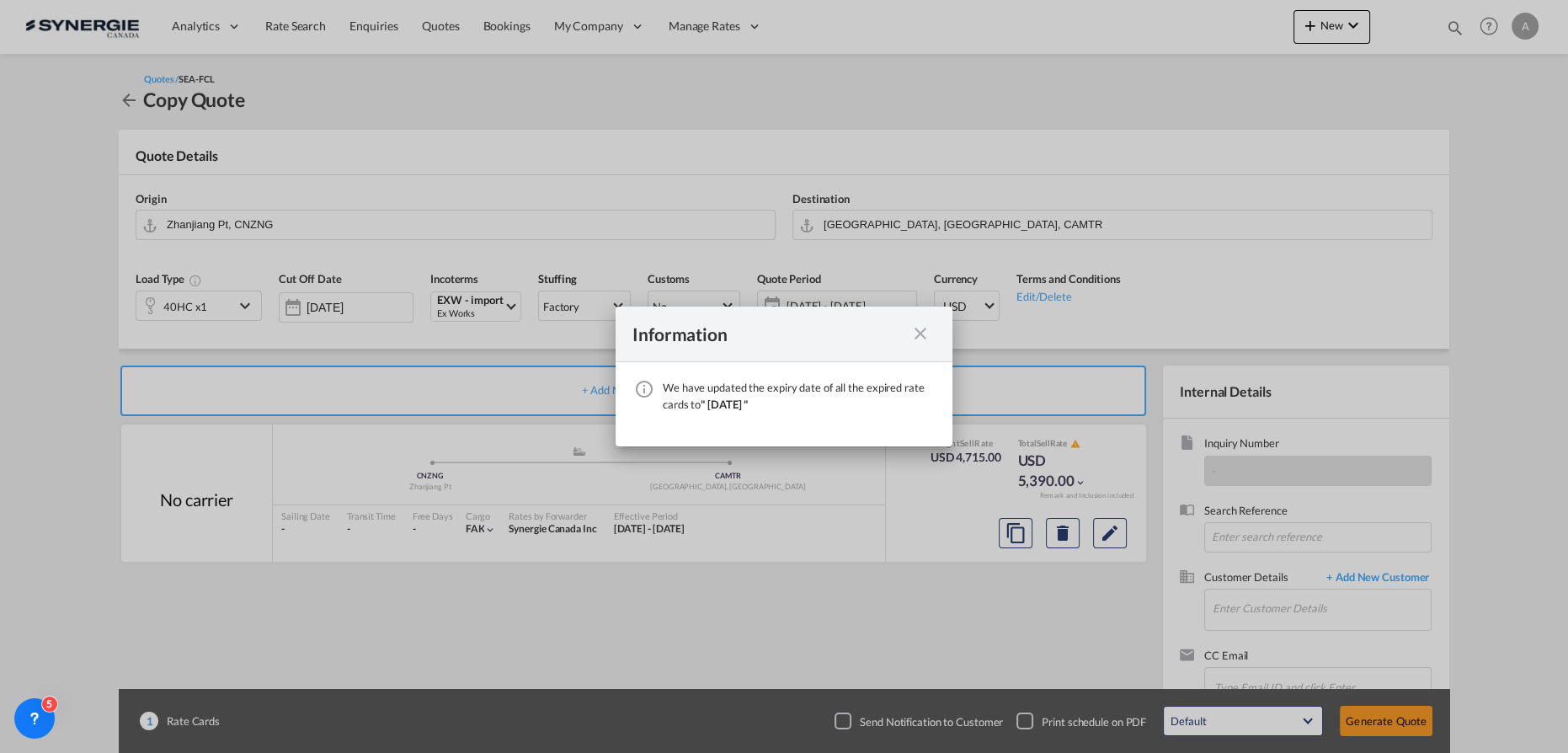
click at [919, 332] on md-icon "icon-close fg-AAA8AD cursor" at bounding box center [920, 333] width 20 height 20
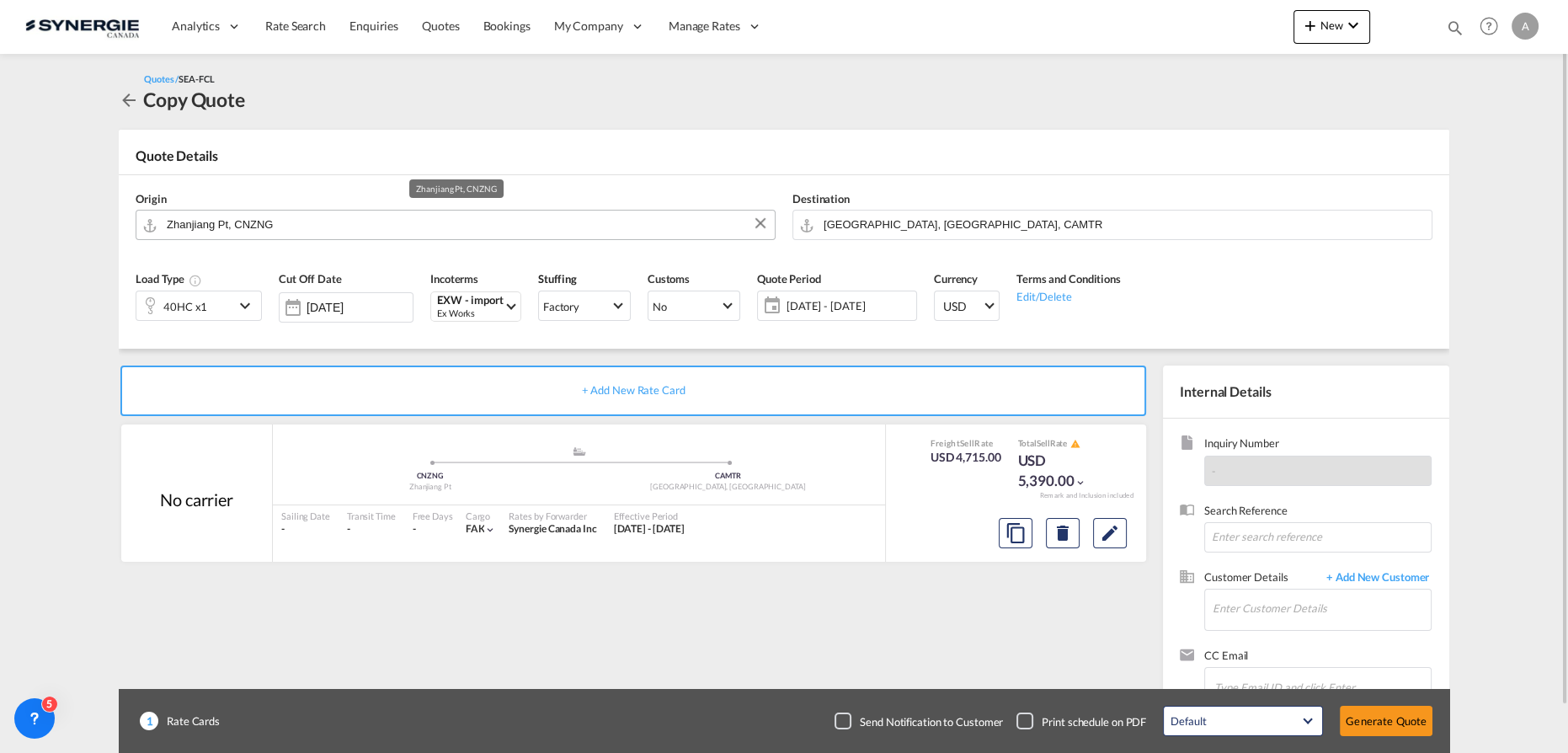
click at [324, 219] on input "Zhanjiang Pt, CNZNG" at bounding box center [467, 225] width 600 height 30
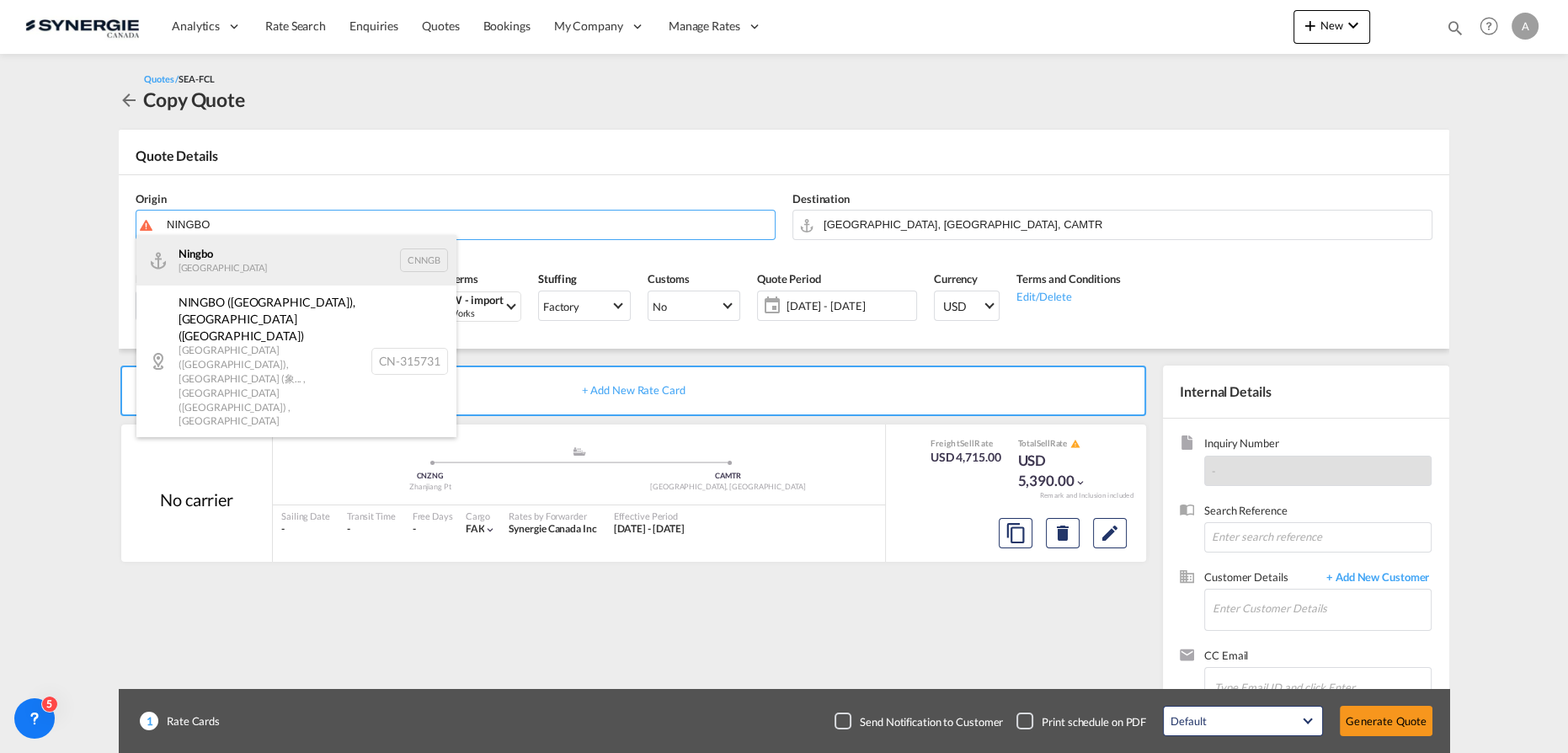
click at [215, 280] on div "Ningbo China CNNGB" at bounding box center [296, 260] width 320 height 51
type input "Ningbo, CNNGB"
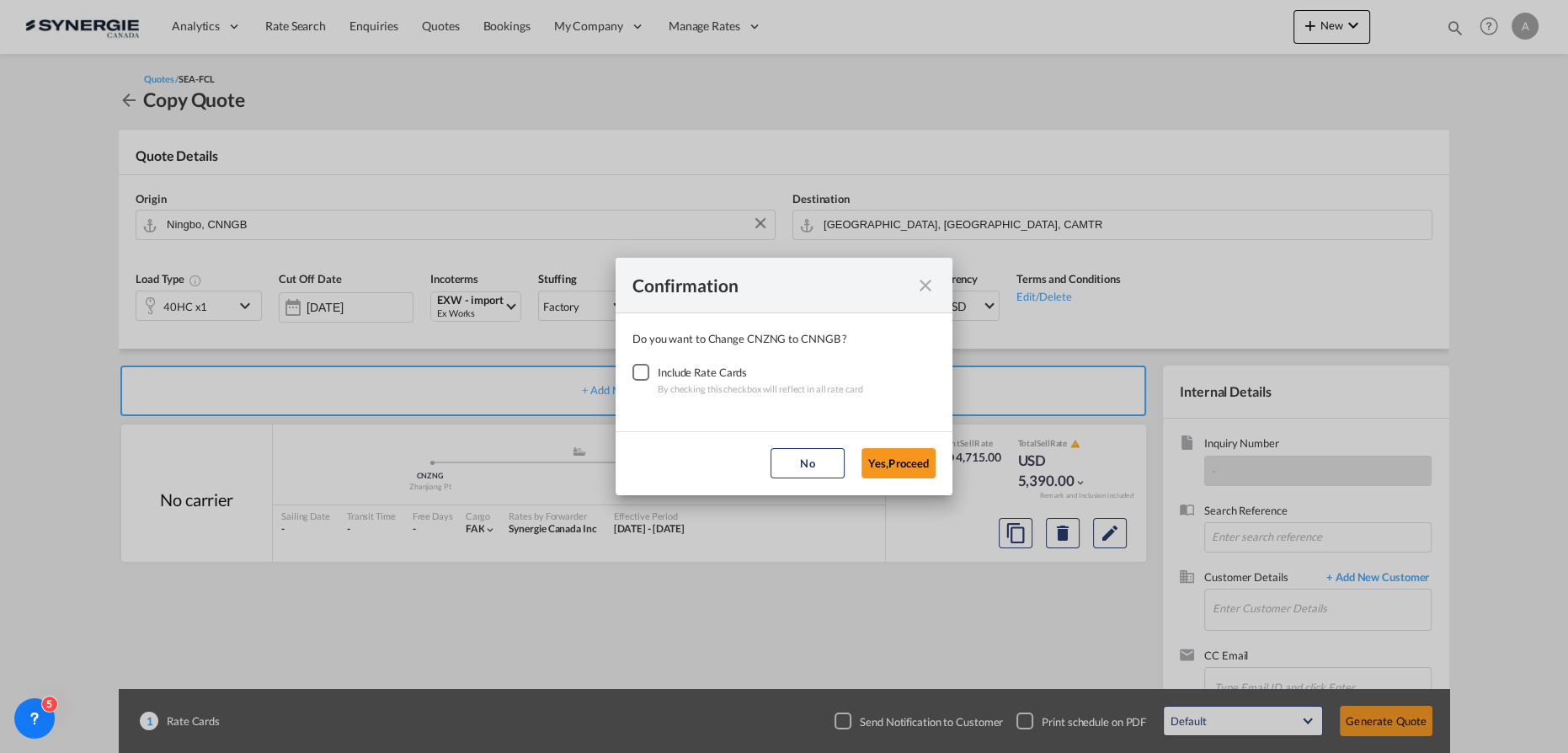
click at [632, 375] on div "Checkbox No Ink" at bounding box center [640, 372] width 17 height 17
click at [881, 462] on button "Yes,Proceed" at bounding box center [899, 463] width 74 height 30
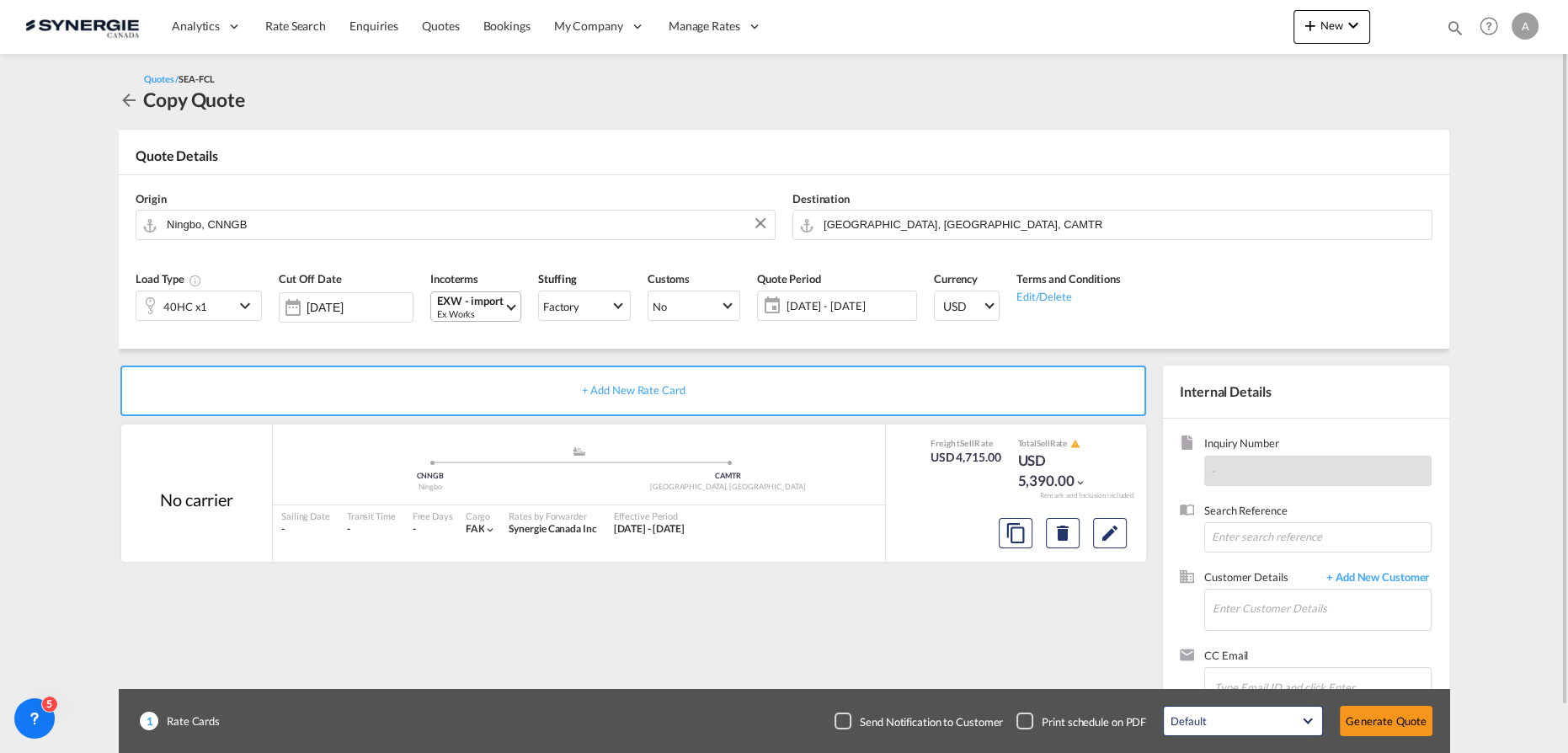
click at [507, 314] on md-select-value "EXW - import Ex Works" at bounding box center [478, 307] width 85 height 29
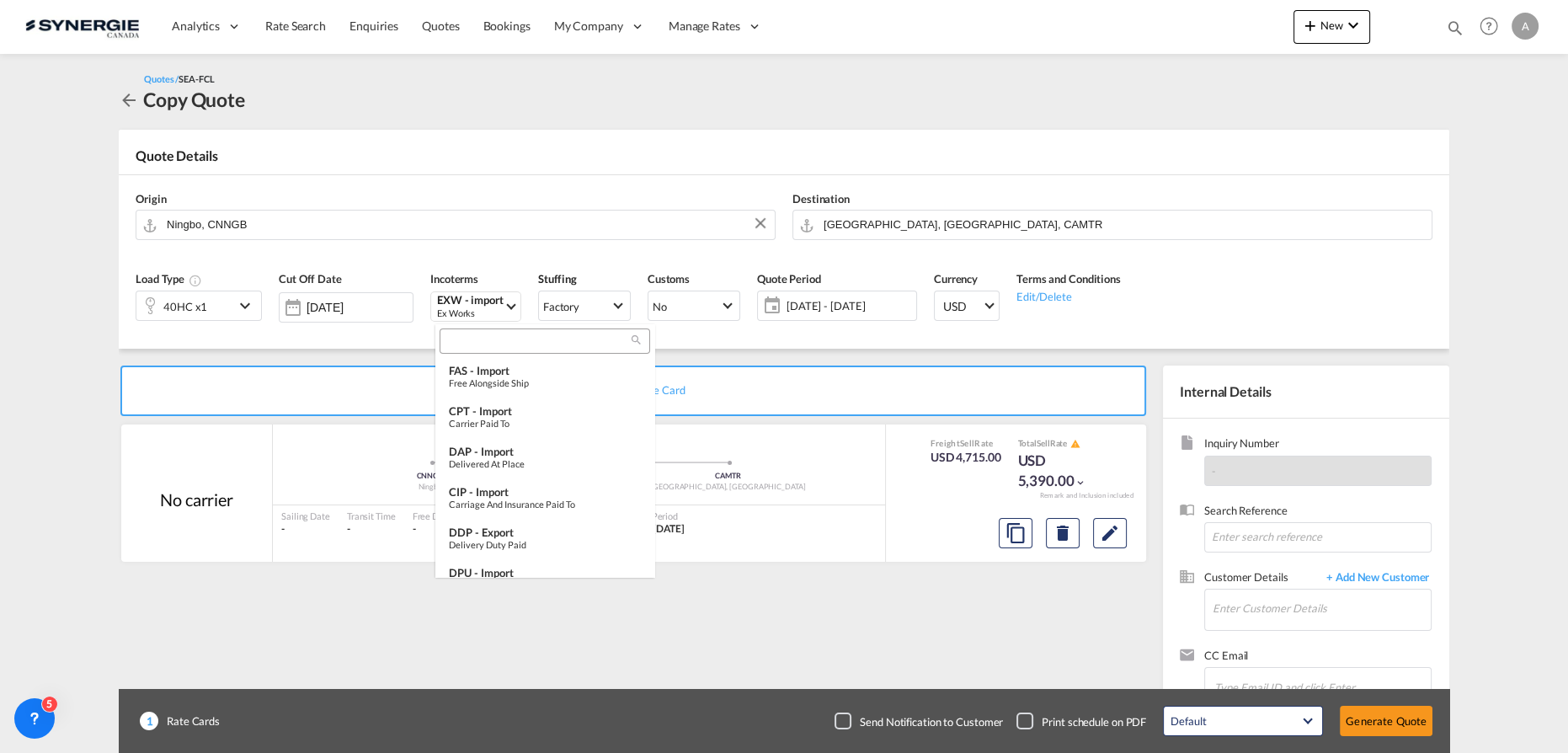
scroll to position [332, 0]
click at [513, 336] on input "search" at bounding box center [538, 342] width 187 height 15
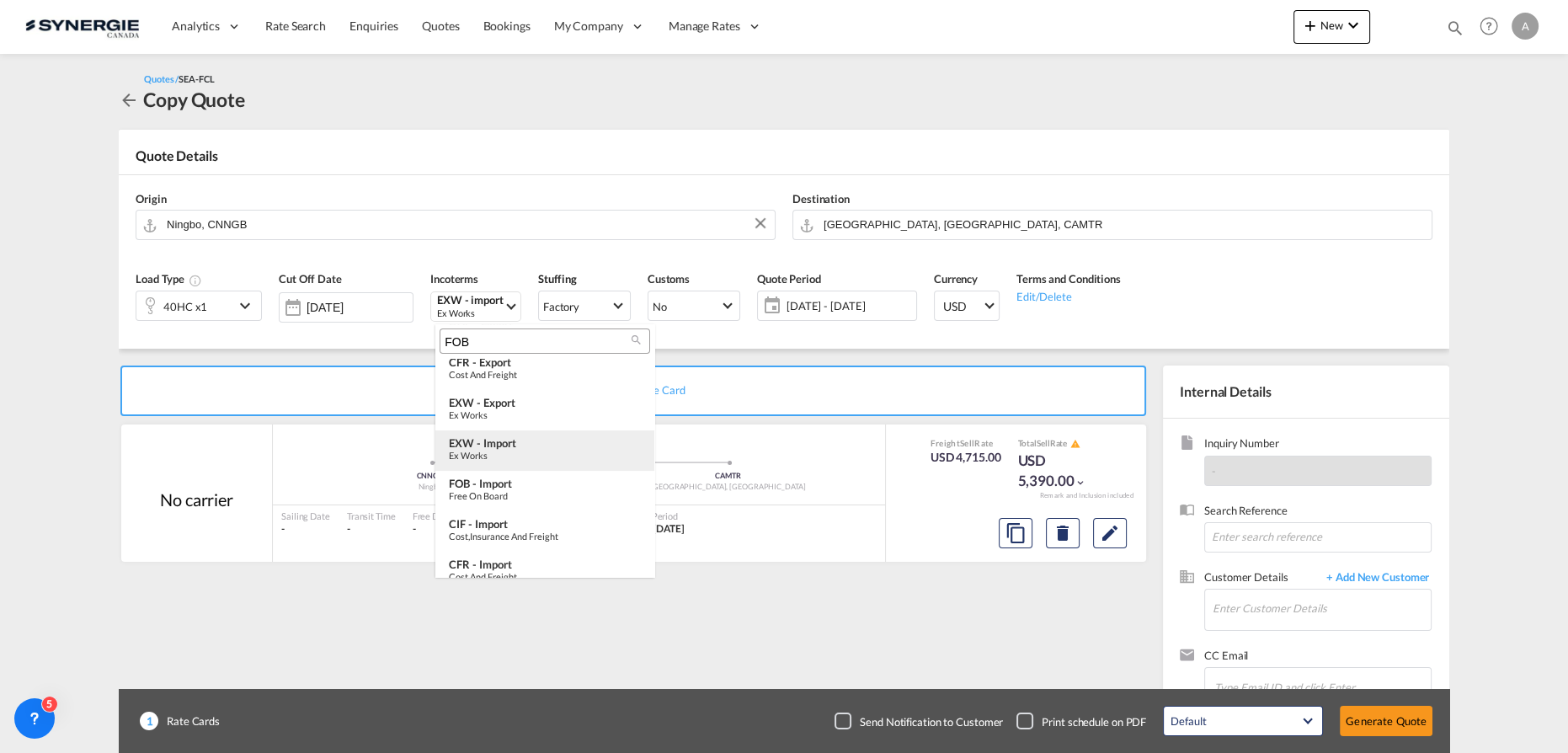
scroll to position [0, 0]
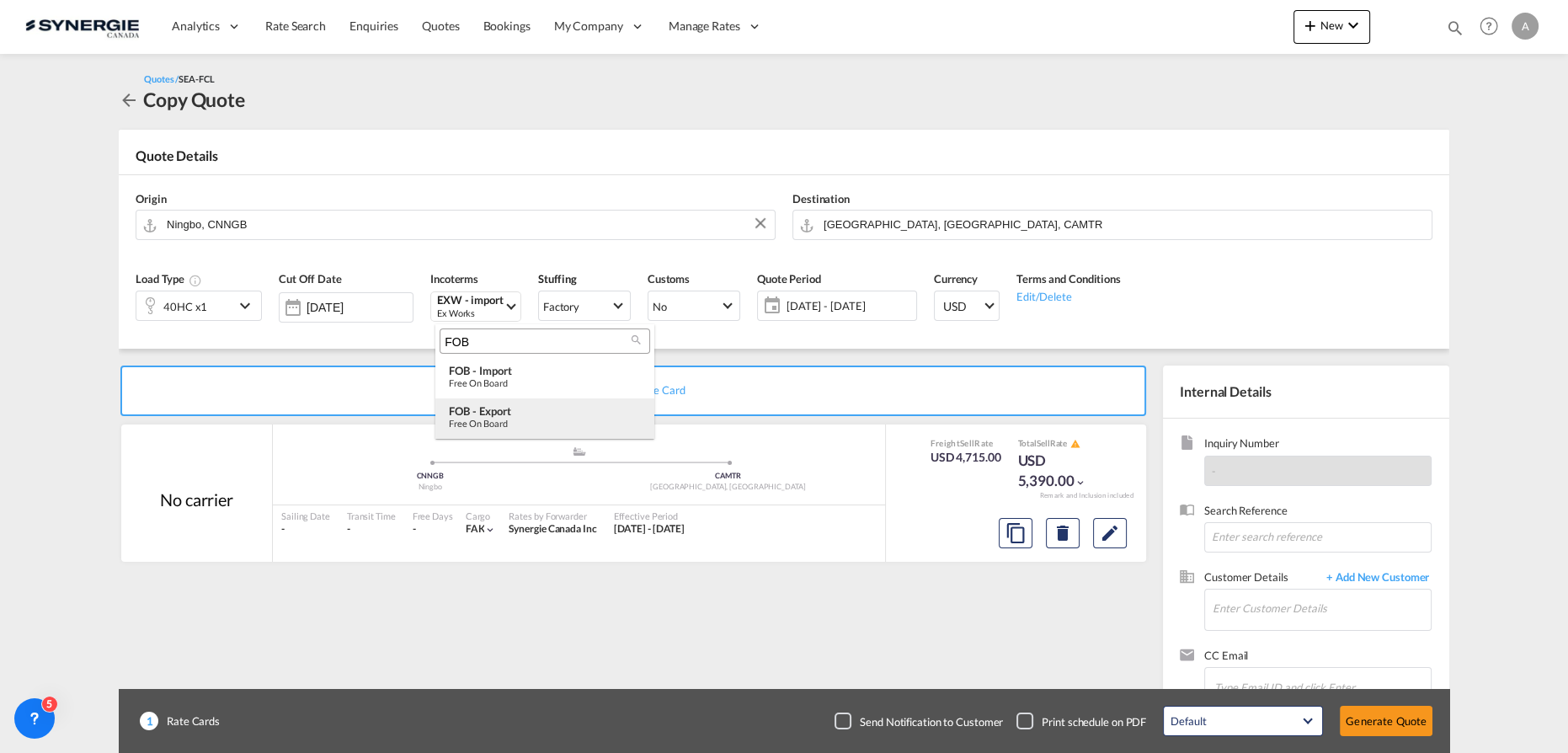
type input "FOB"
click at [494, 414] on div "FOB - export" at bounding box center [545, 410] width 192 height 14
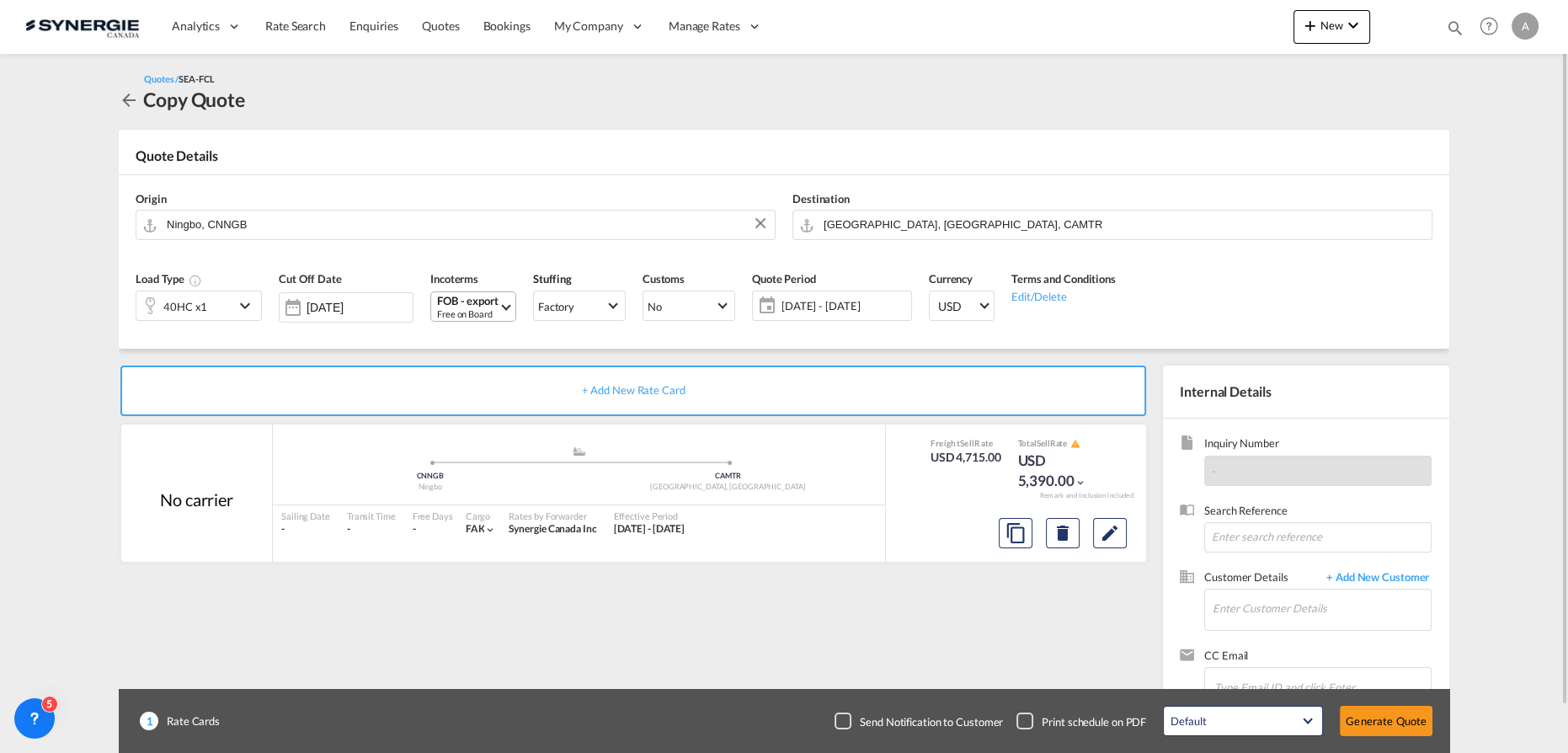
click at [492, 307] on div "Free on Board" at bounding box center [468, 314] width 62 height 13
click at [489, 354] on md-select-header "FOB" at bounding box center [545, 341] width 219 height 34
click at [493, 374] on div "FOB - import" at bounding box center [545, 371] width 192 height 14
click at [866, 294] on span "[DATE] - [DATE]" at bounding box center [845, 306] width 134 height 24
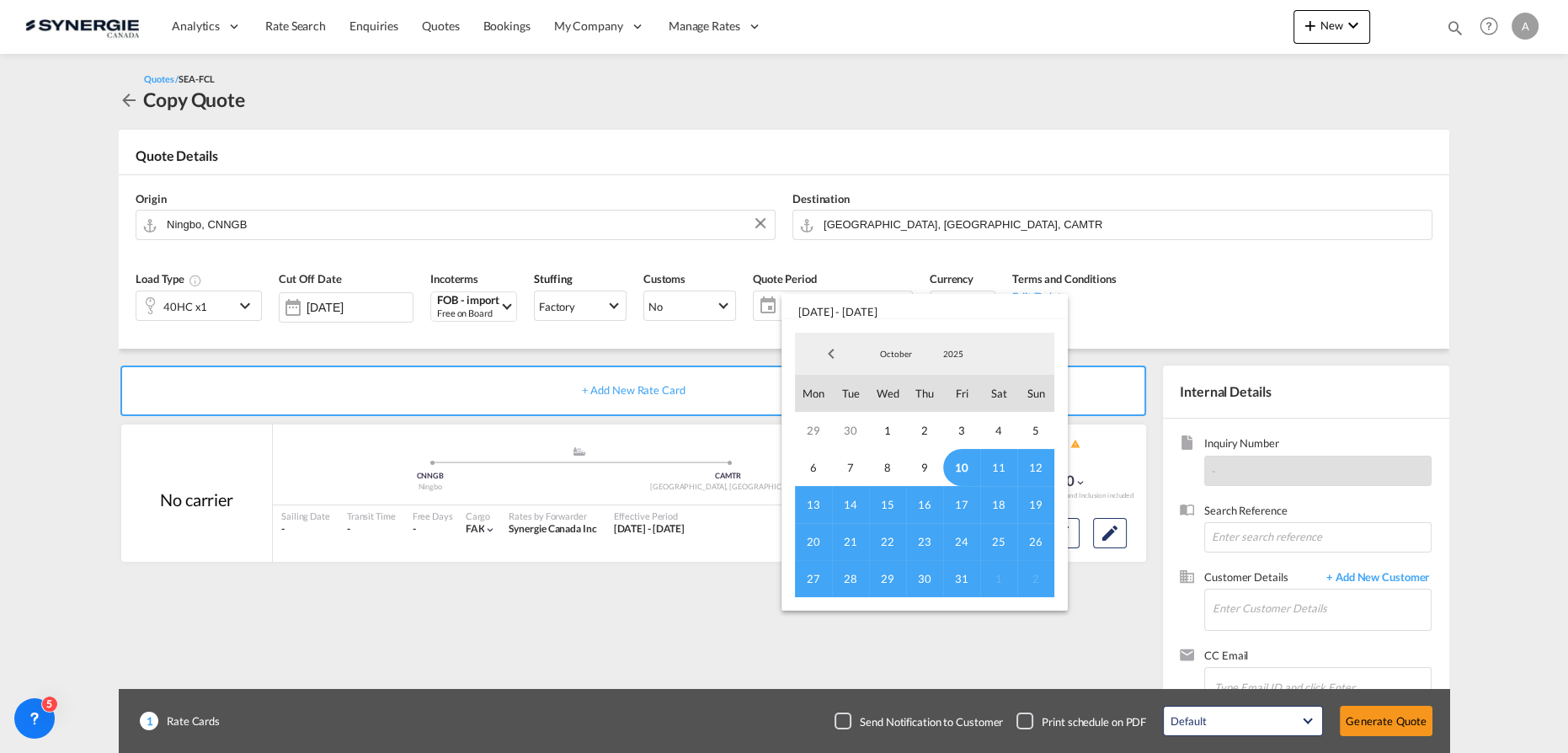
click at [958, 469] on span "10" at bounding box center [961, 468] width 37 height 37
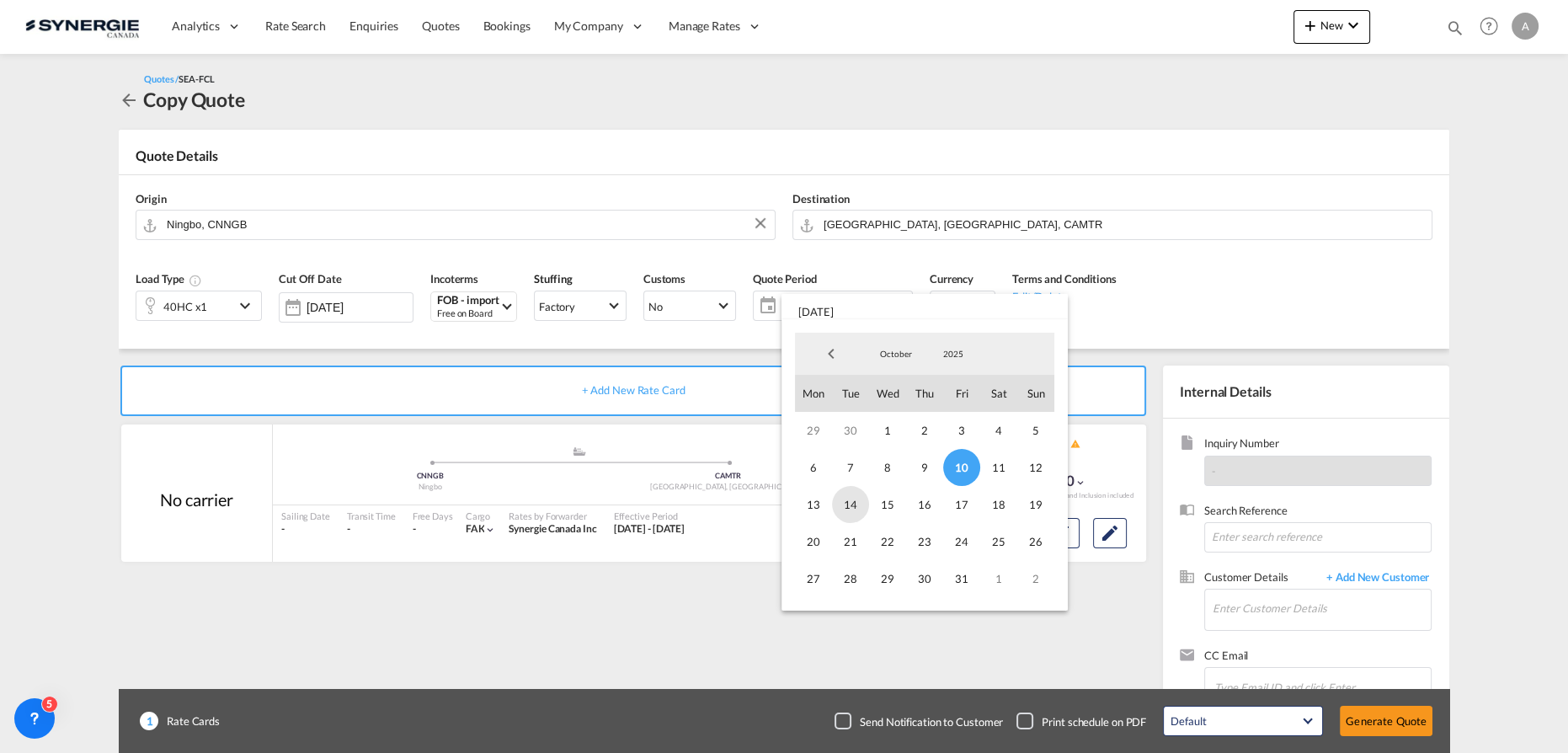
click at [849, 510] on span "14" at bounding box center [851, 505] width 37 height 37
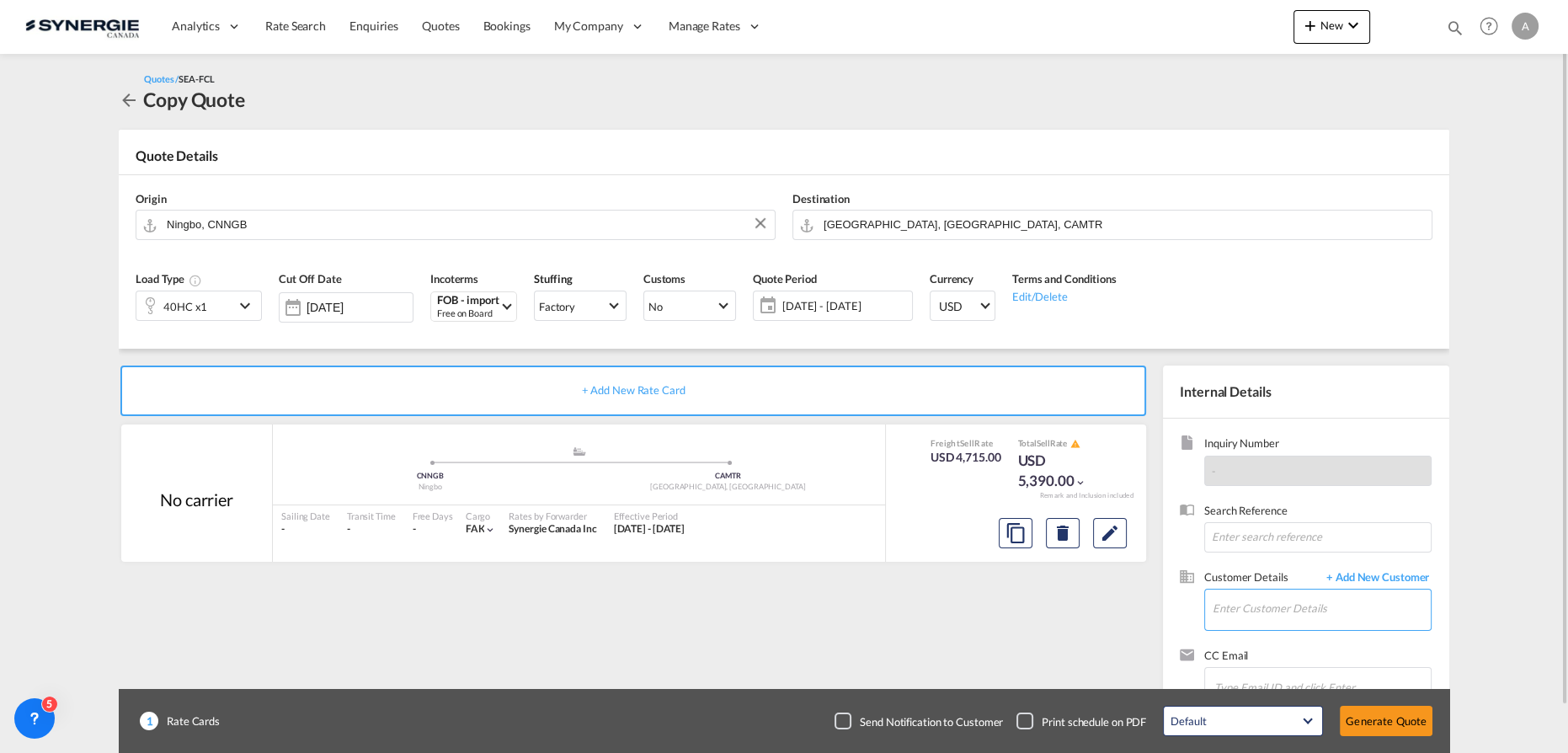
click at [1266, 613] on input "Enter Customer Details" at bounding box center [1322, 609] width 218 height 38
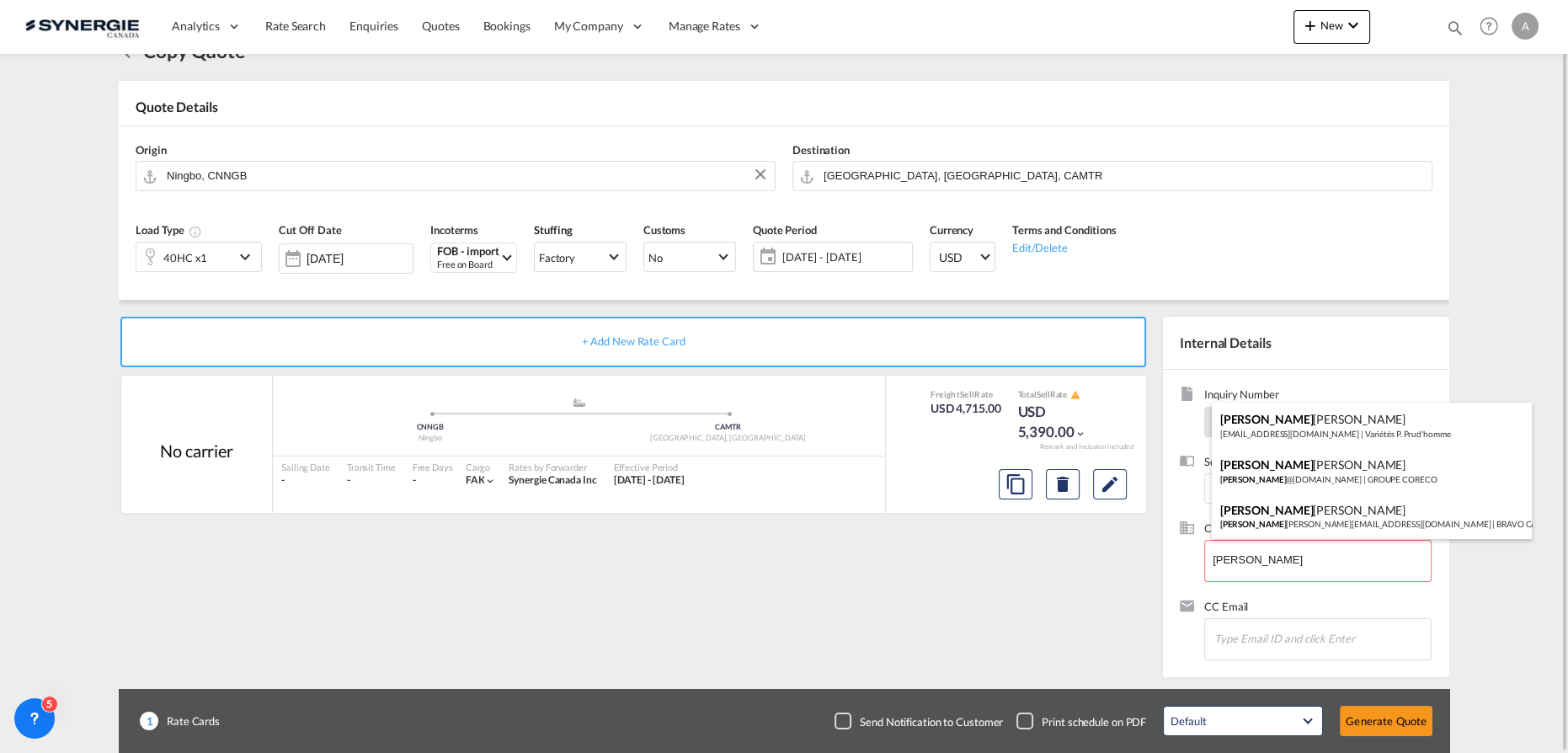
drag, startPoint x: 1303, startPoint y: 426, endPoint x: 1159, endPoint y: 497, distance: 160.6
click at [1303, 428] on div "[PERSON_NAME] [EMAIL_ADDRESS][DOMAIN_NAME] | Variétés P. Prud'homme" at bounding box center [1371, 425] width 320 height 45
type input "Variétés P. Prud'homme, [PERSON_NAME], [EMAIL_ADDRESS][DOMAIN_NAME]"
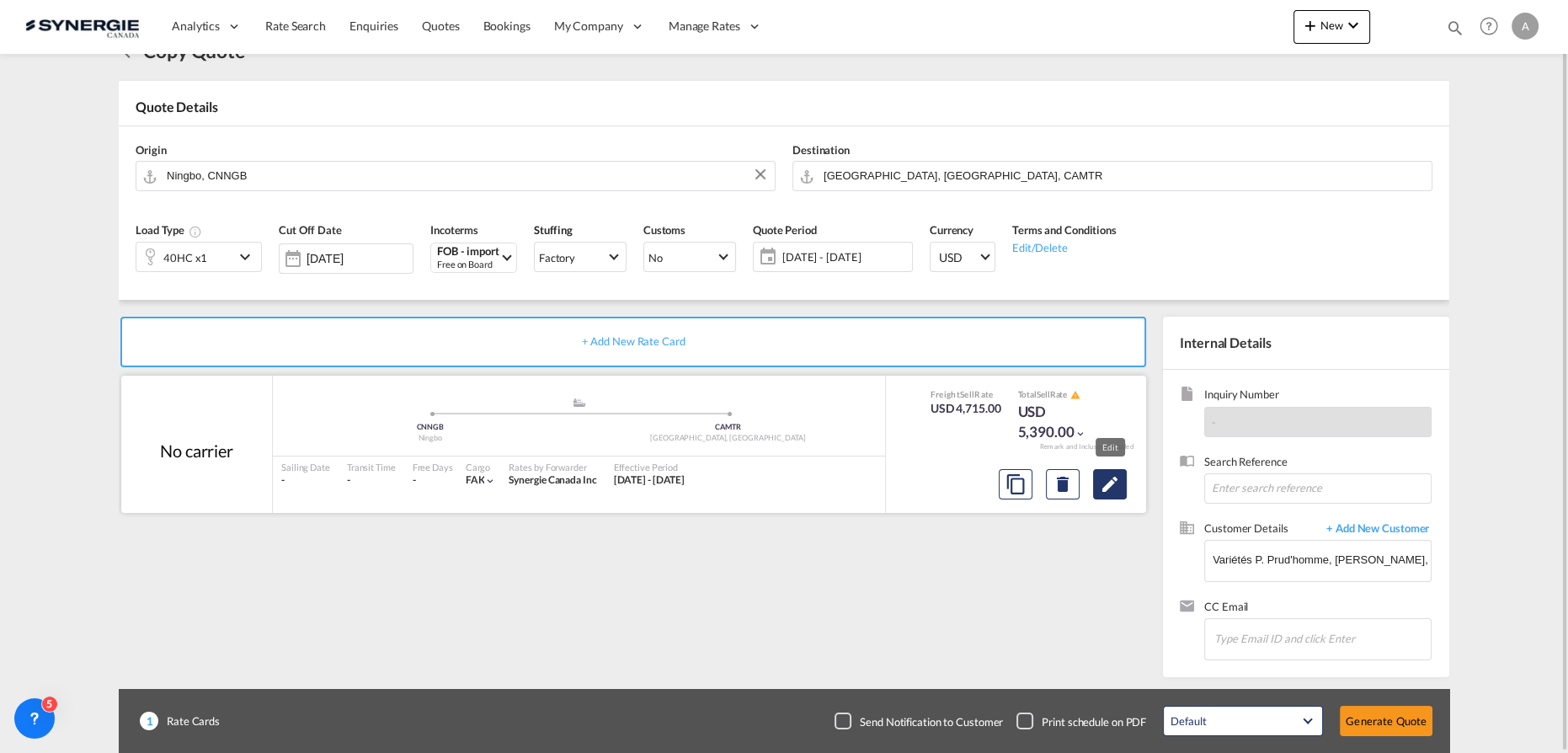
click at [1101, 487] on md-icon "Edit" at bounding box center [1110, 484] width 20 height 20
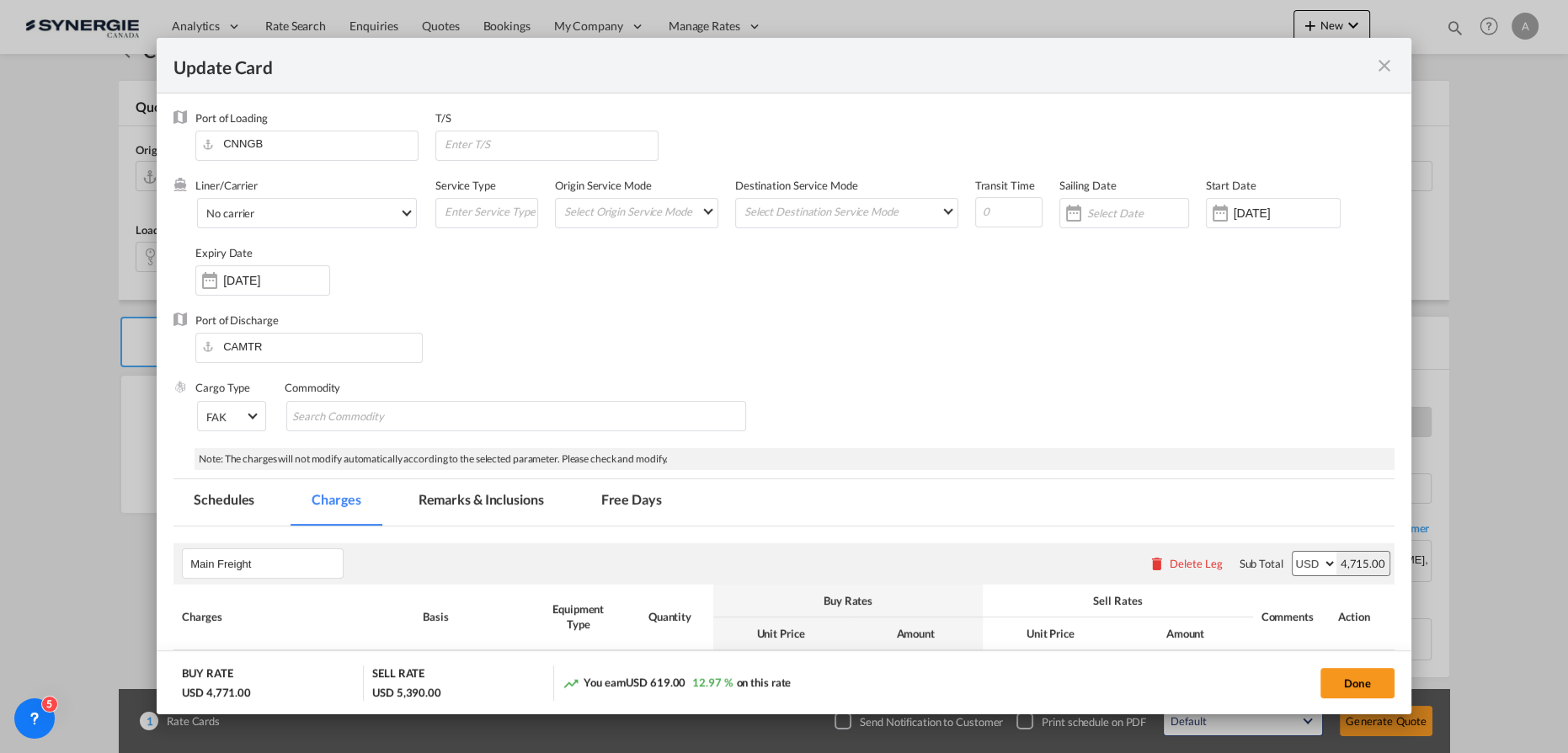
select select "per container"
select select "per shipment"
select select "per B/L"
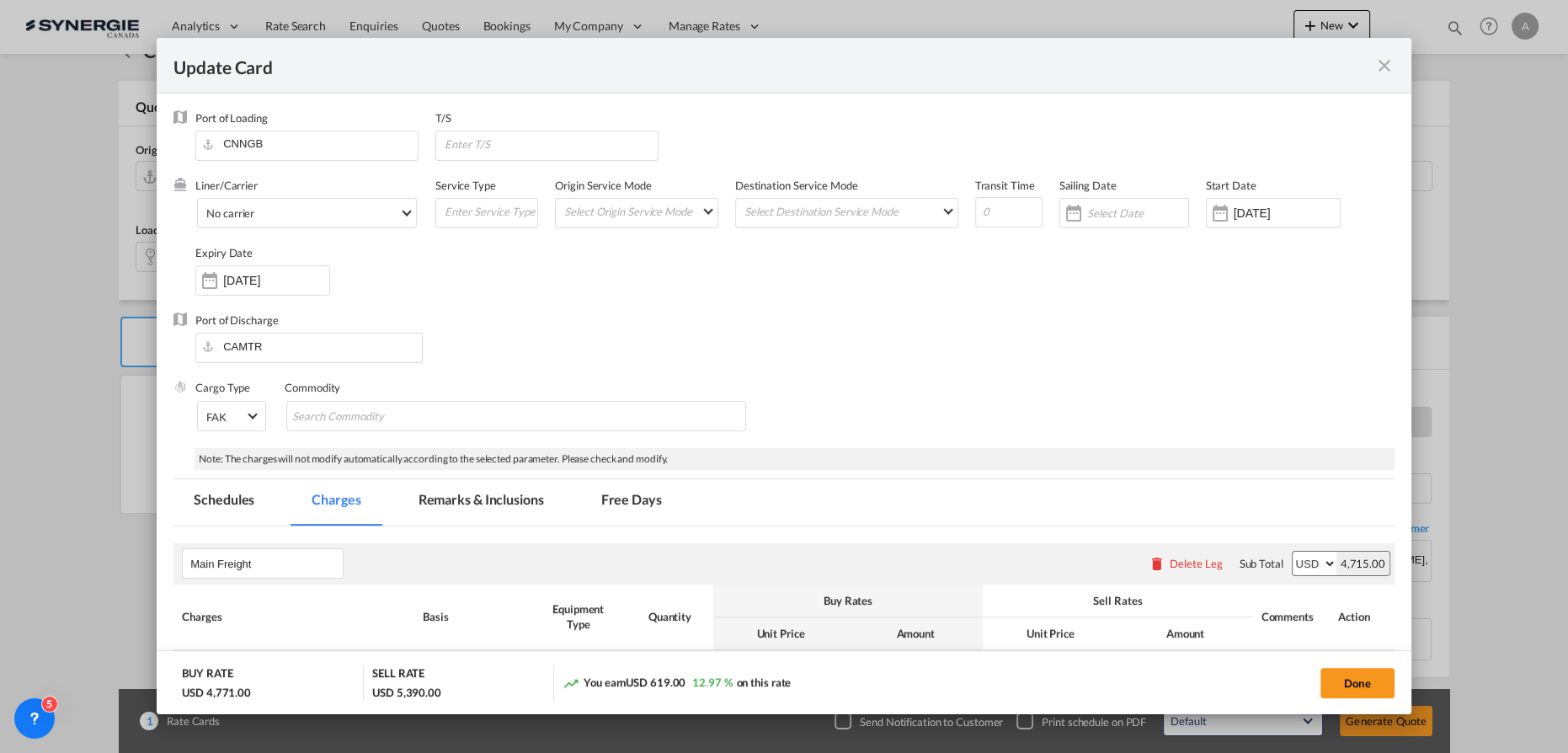
select select "per B/L"
type input "-1"
click at [1019, 212] on input "-1" at bounding box center [1009, 212] width 67 height 30
type input "35"
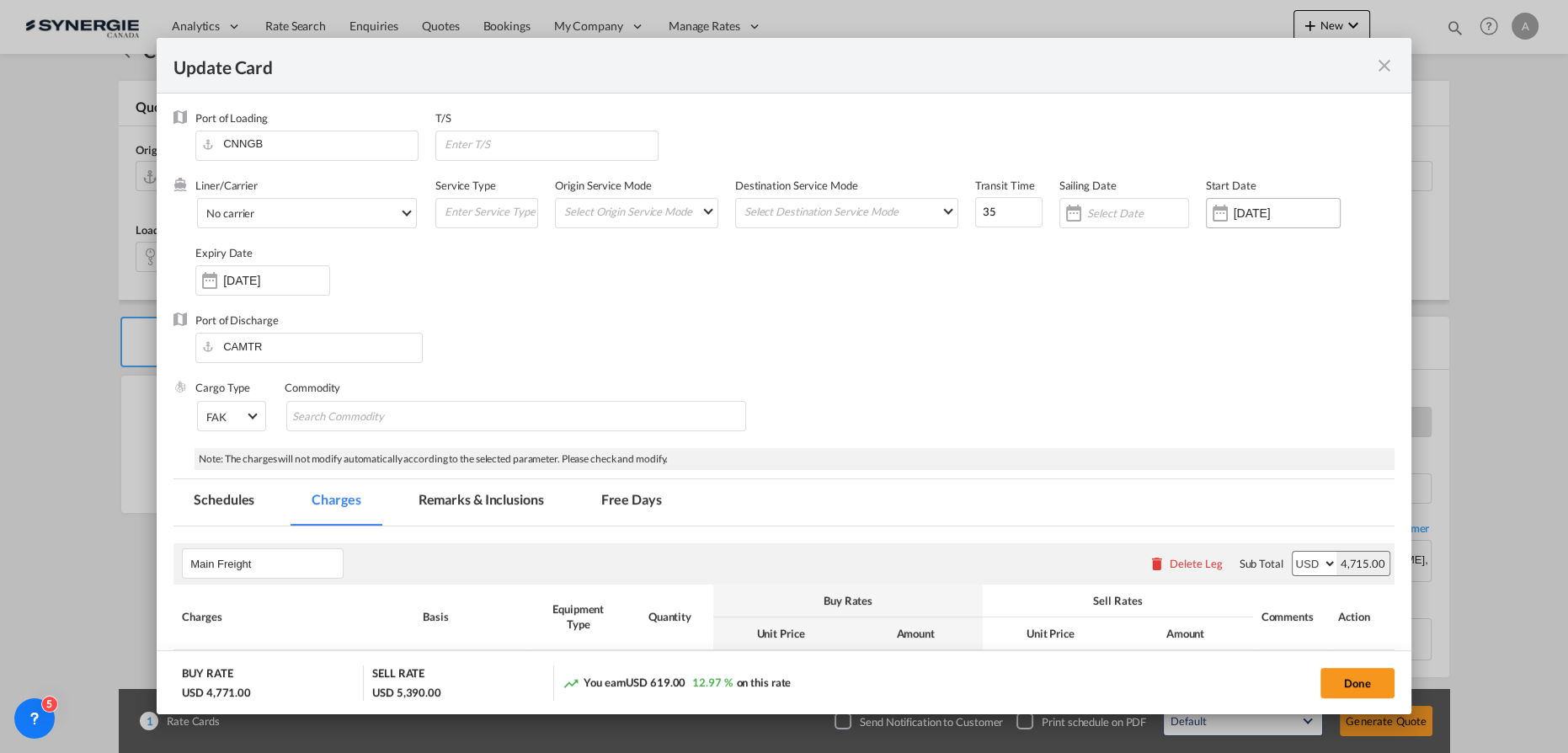
click at [1284, 216] on input "18 Jul 2025" at bounding box center [1286, 213] width 106 height 14
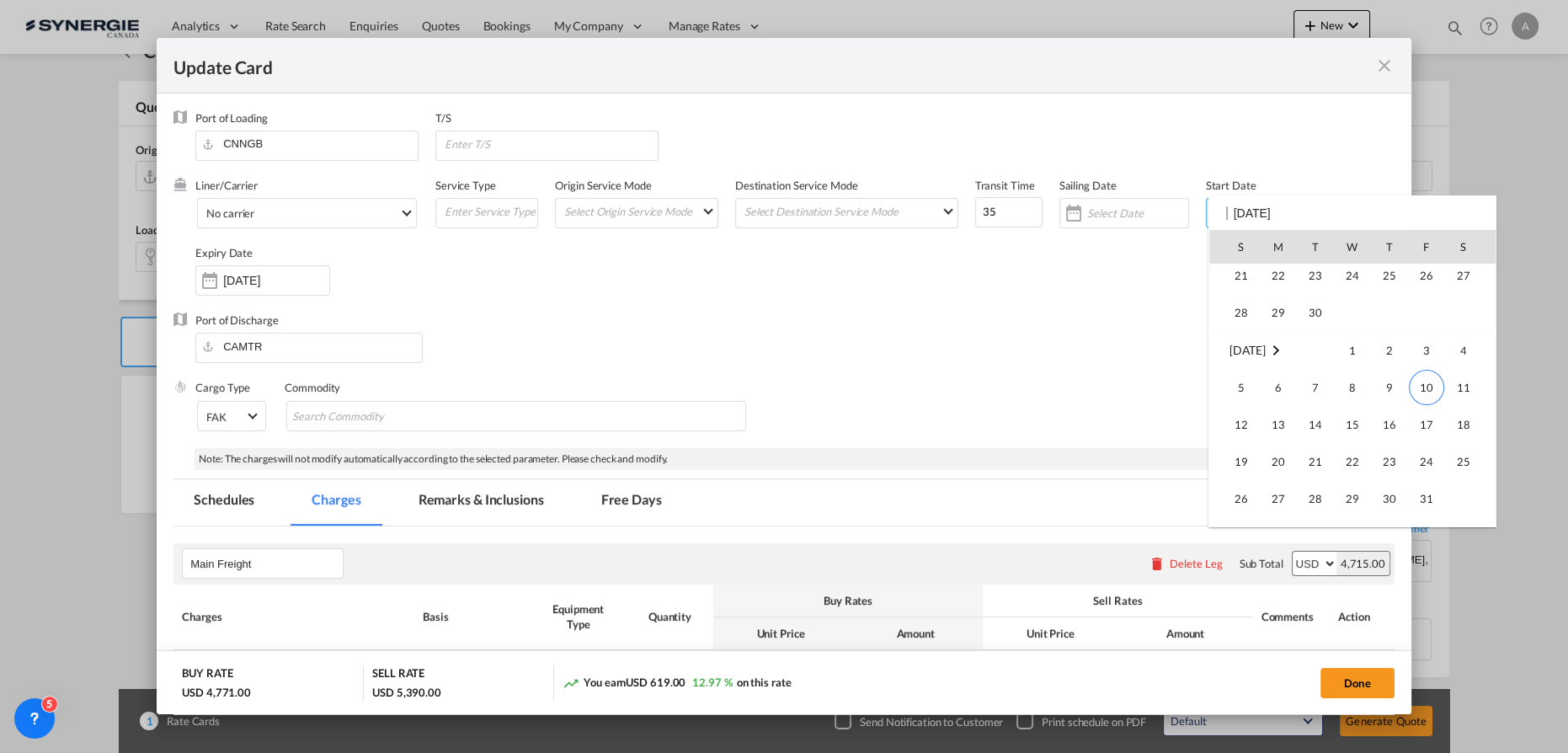
scroll to position [390529, 0]
click at [1421, 310] on span "10" at bounding box center [1427, 300] width 35 height 35
type input "[DATE]"
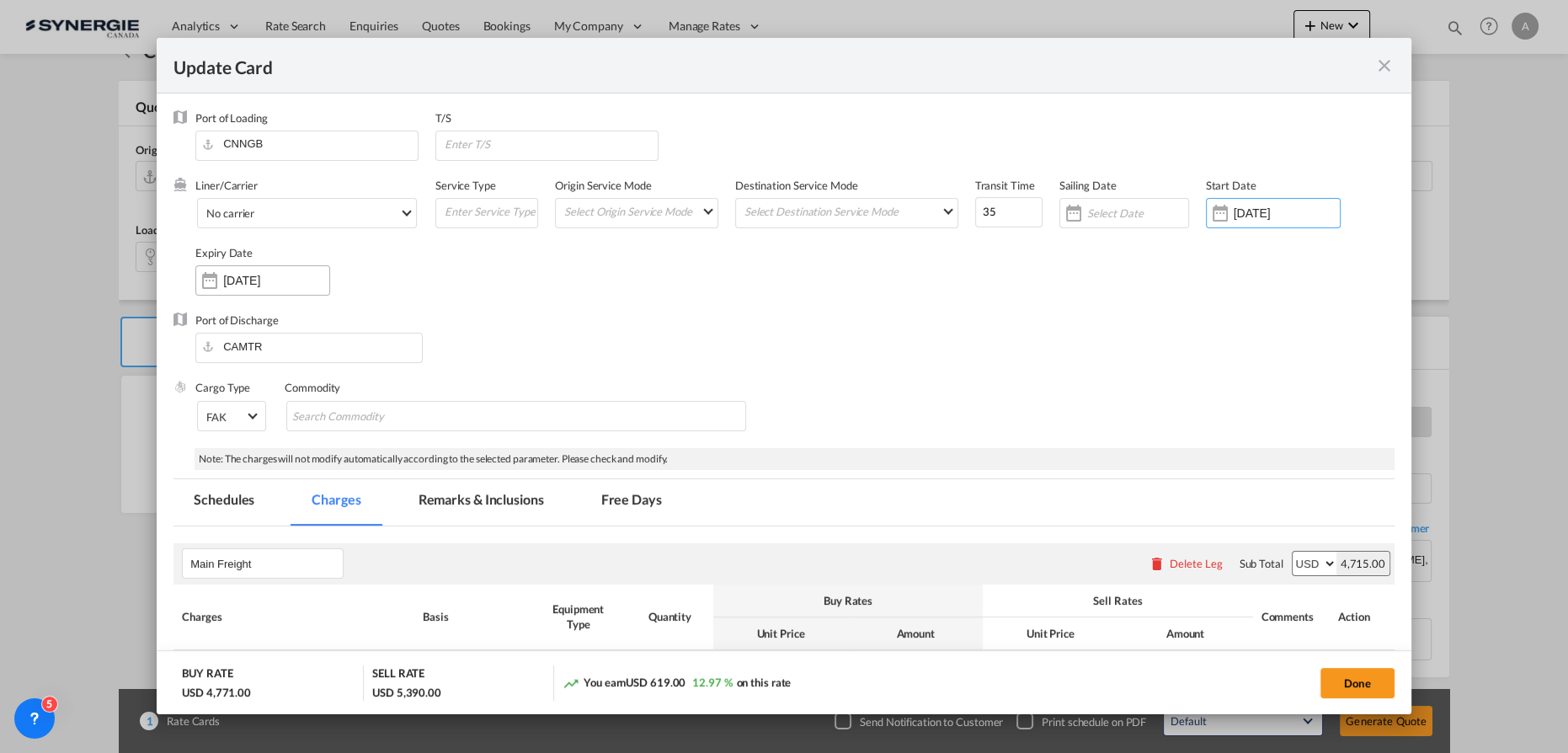
click at [292, 289] on div "09 Nov 2025" at bounding box center [263, 280] width 135 height 30
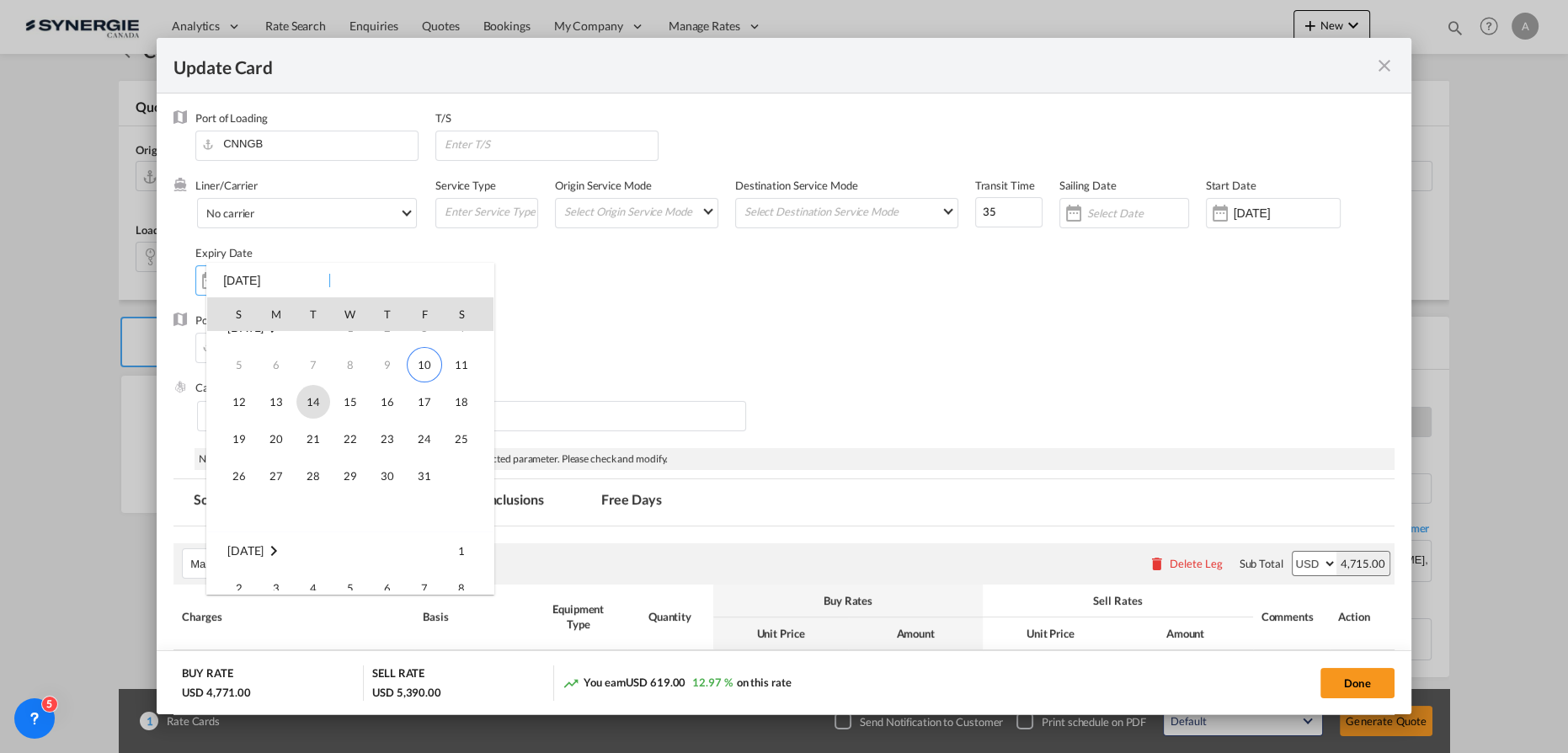
scroll to position [0, 0]
click at [315, 430] on span "14" at bounding box center [313, 424] width 34 height 34
type input "14 Oct 2025"
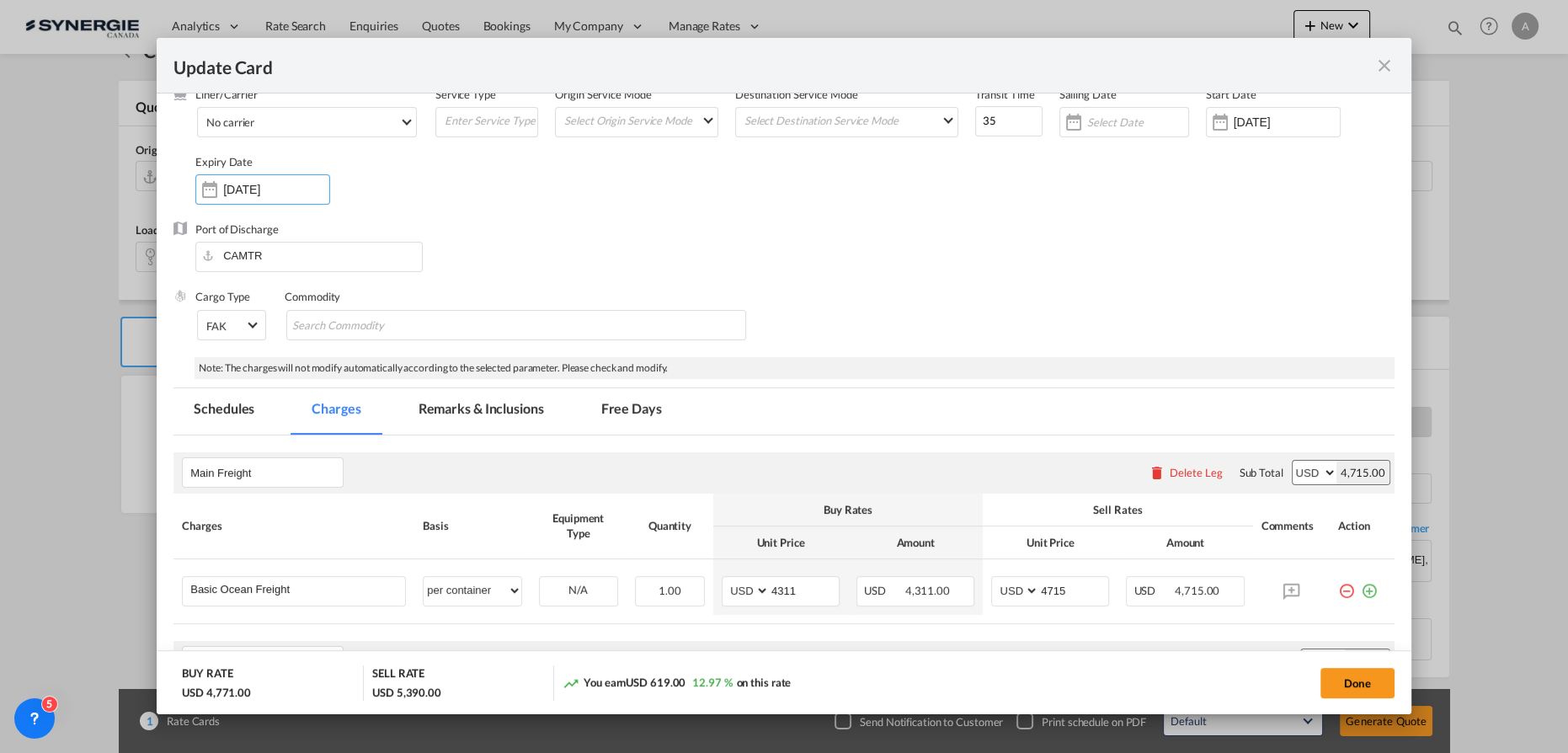
scroll to position [152, 0]
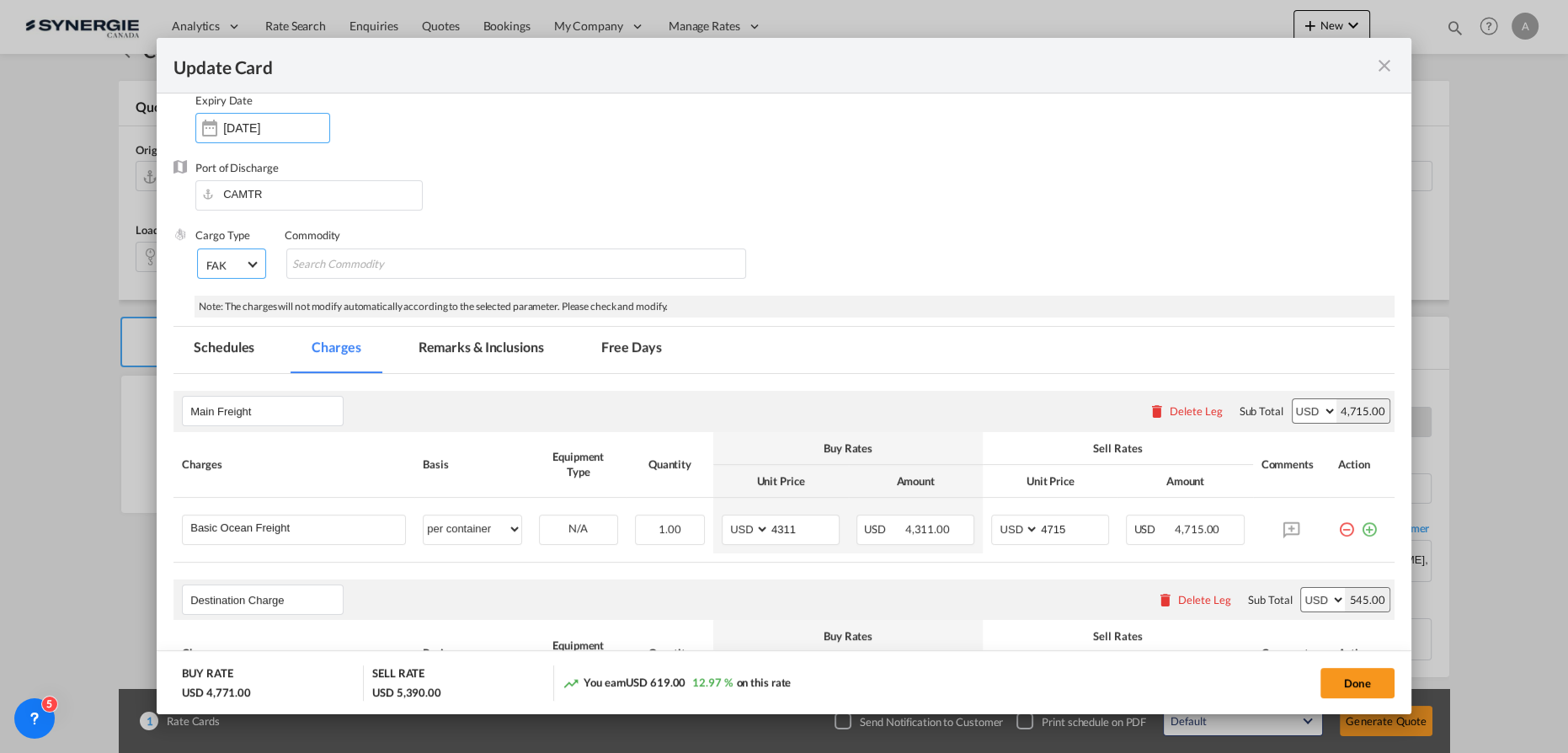
drag, startPoint x: 239, startPoint y: 262, endPoint x: 240, endPoint y: 286, distance: 24.0
click at [239, 263] on span "FAK" at bounding box center [226, 265] width 39 height 15
click at [229, 350] on div "Hazardous Cargo" at bounding box center [247, 349] width 83 height 15
click at [377, 275] on input "Search Commodity" at bounding box center [414, 265] width 154 height 27
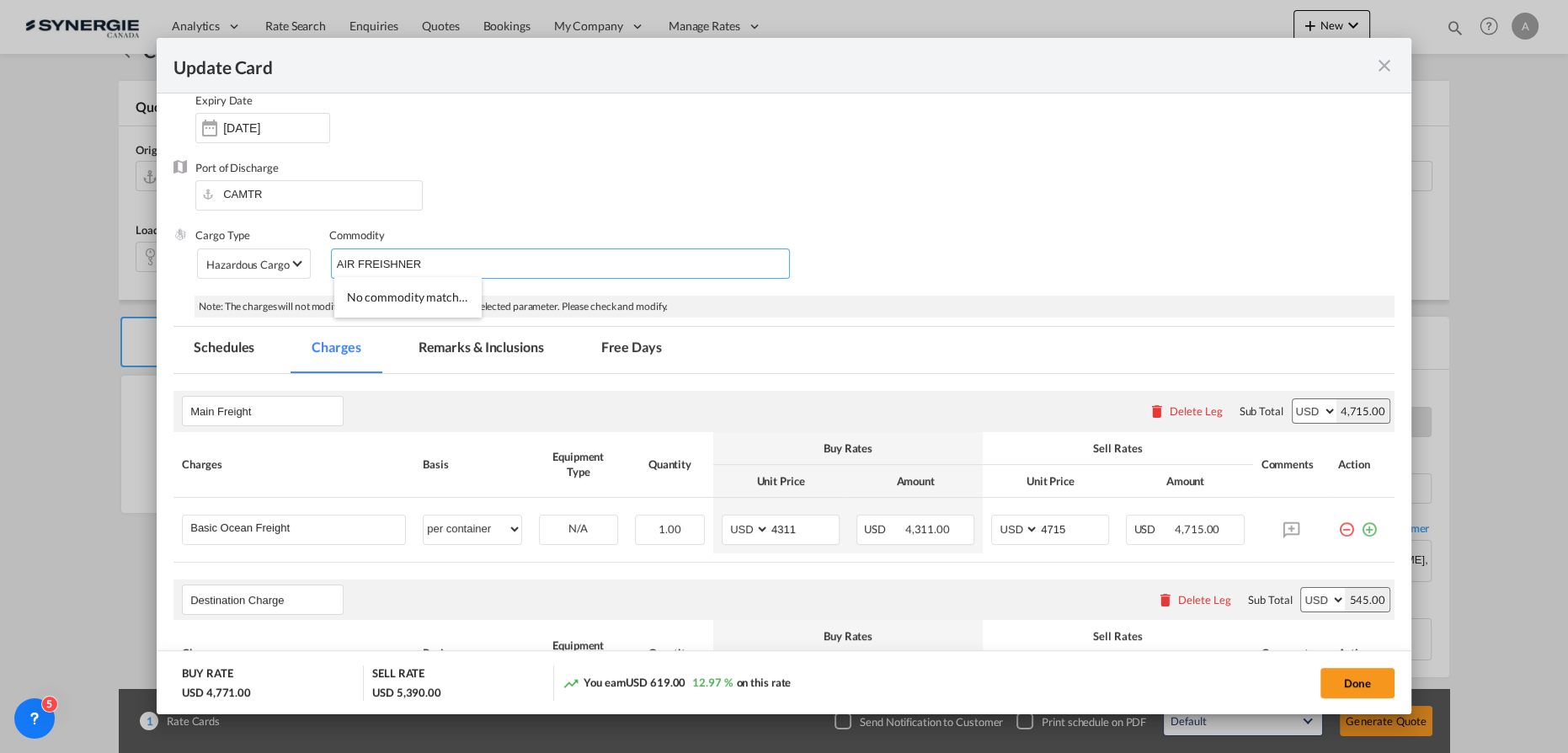
click at [381, 262] on input "AIR FREISHNER" at bounding box center [414, 265] width 154 height 27
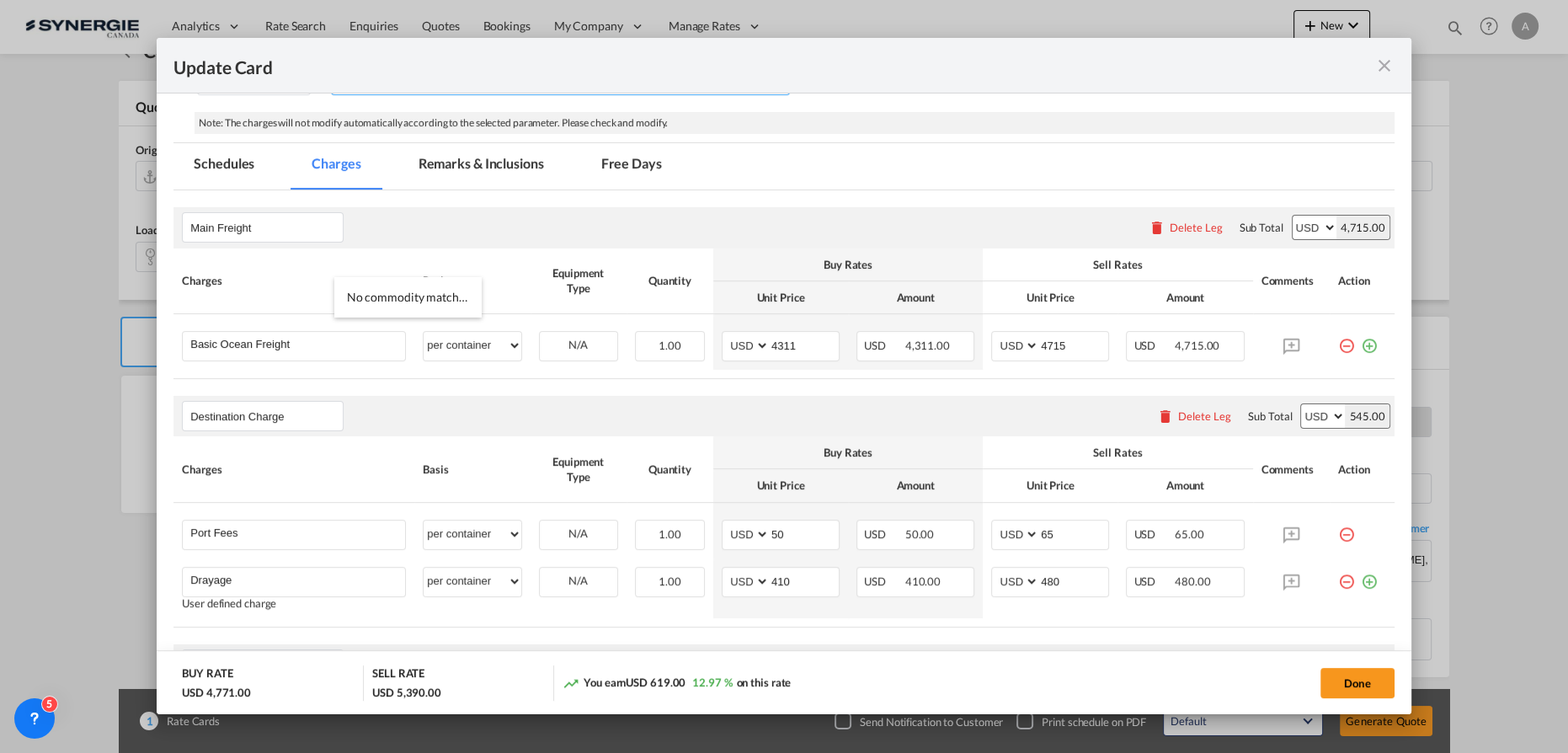
scroll to position [229, 0]
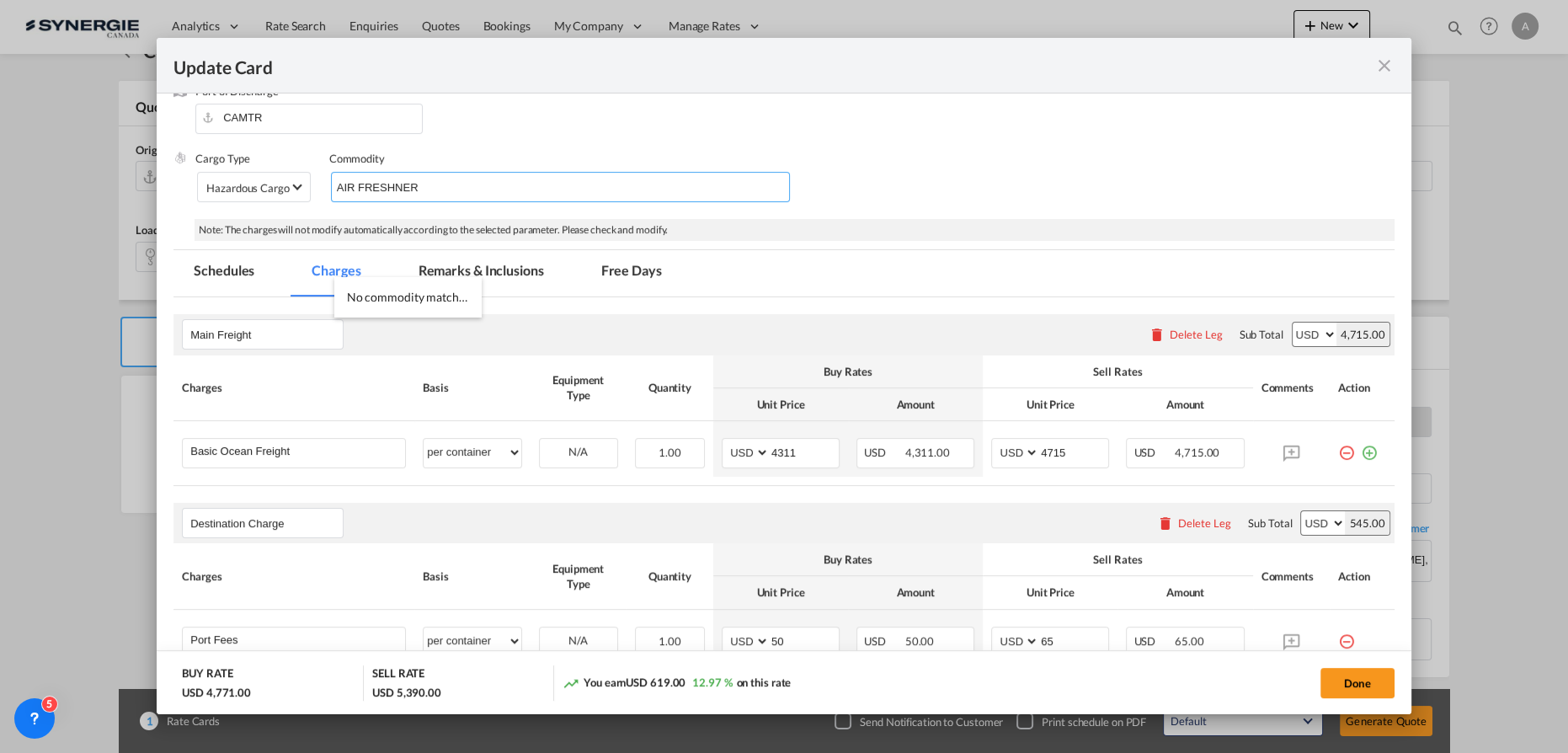
type input "AIR FRESHNER"
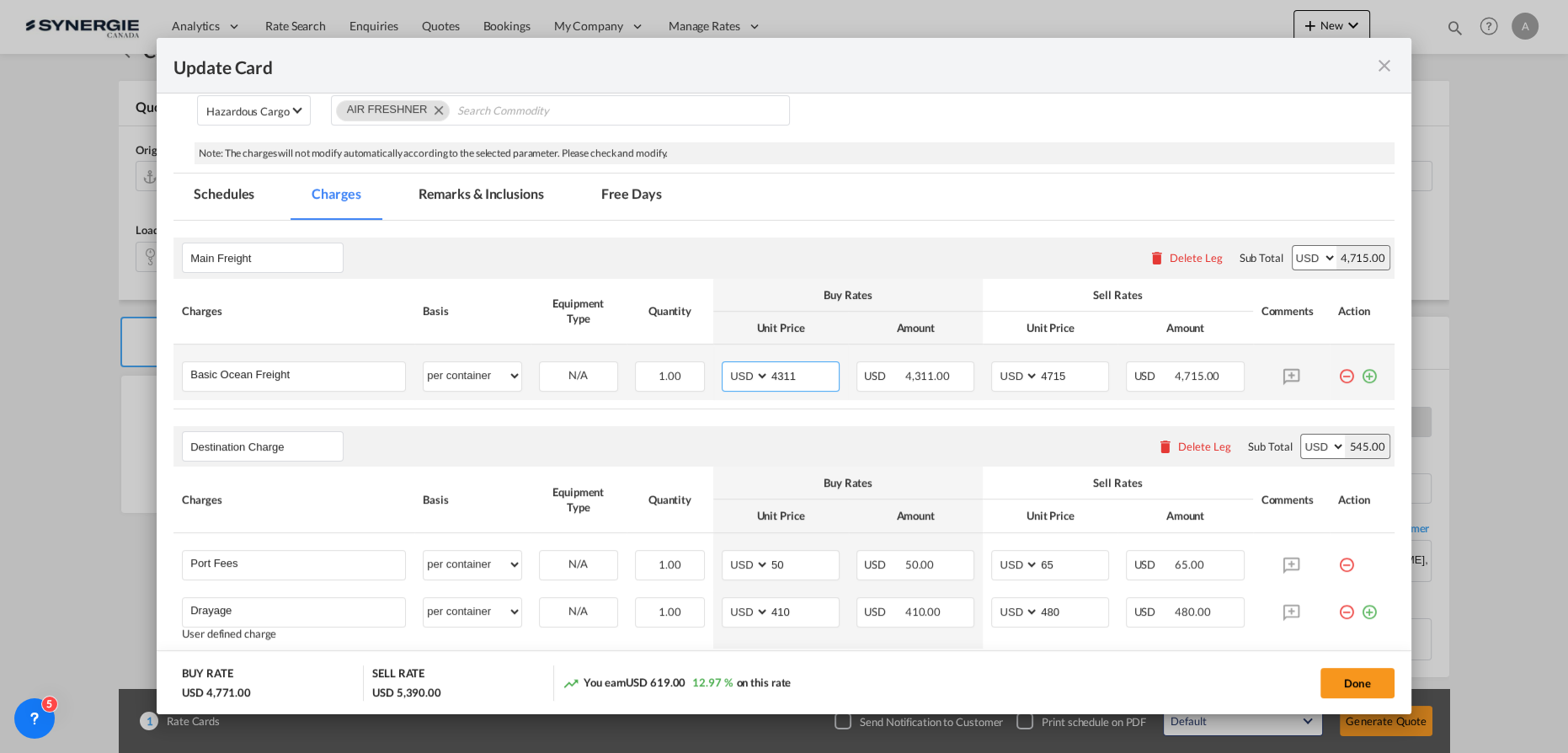
click at [648, 372] on tr "Basic Ocean Freight Please Enter User Defined Charges Cannot Be Published per e…" at bounding box center [784, 372] width 1221 height 55
type input "4087"
drag, startPoint x: 1060, startPoint y: 378, endPoint x: 899, endPoint y: 383, distance: 161.1
click at [914, 384] on tr "Basic Ocean Freight Please Enter User Defined Charges Cannot Be Published per e…" at bounding box center [784, 372] width 1221 height 55
type input "4400"
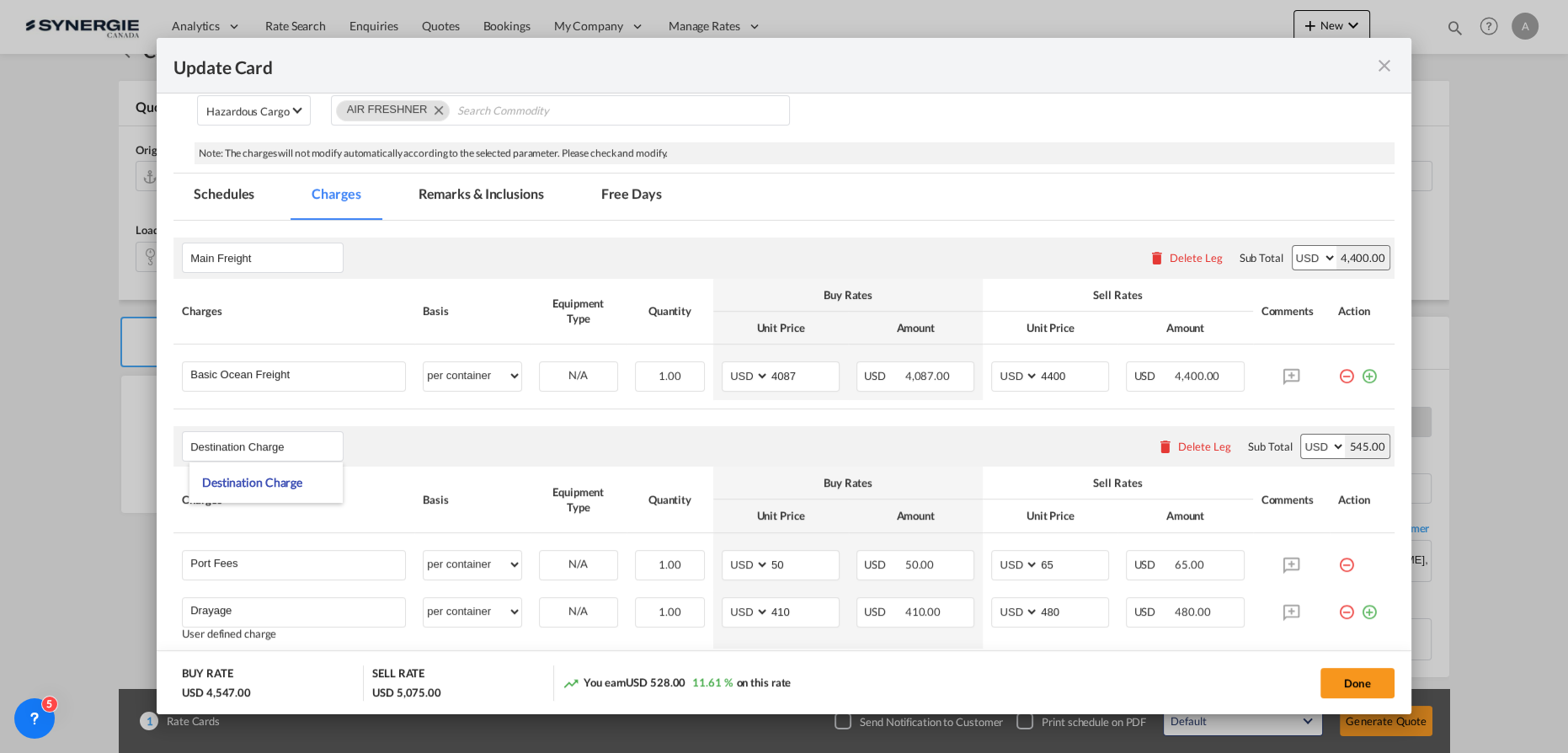
click at [469, 196] on md-tab-item "Remarks & Inclusions" at bounding box center [481, 197] width 166 height 46
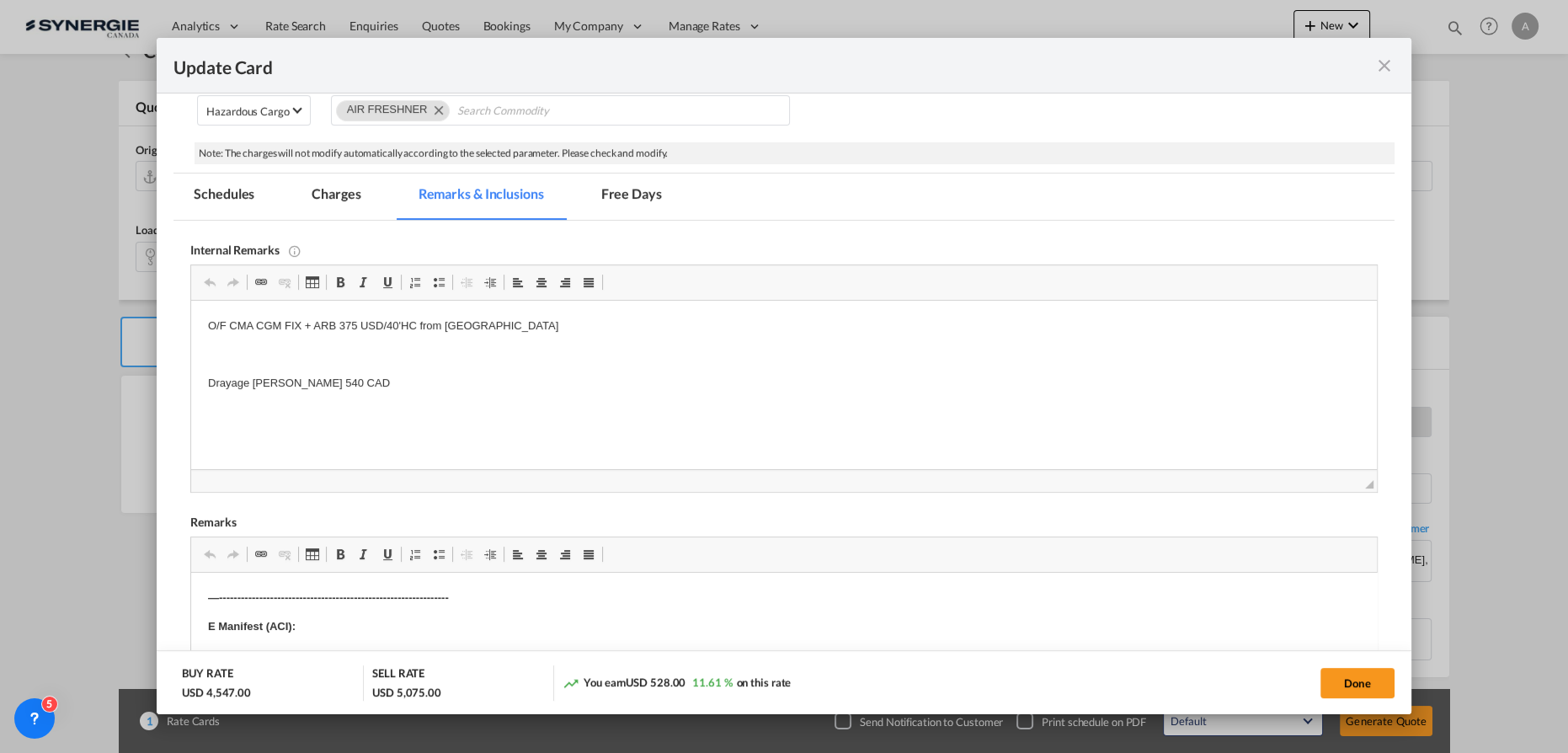
scroll to position [0, 0]
drag, startPoint x: 523, startPoint y: 333, endPoint x: 198, endPoint y: 623, distance: 435.6
click at [191, 324] on html "O/F CMA CGM FIX + ARB 375 USD/40'HC from ZHANGJIANG Drayage LAFRANCE 540 CAD" at bounding box center [784, 354] width 1186 height 108
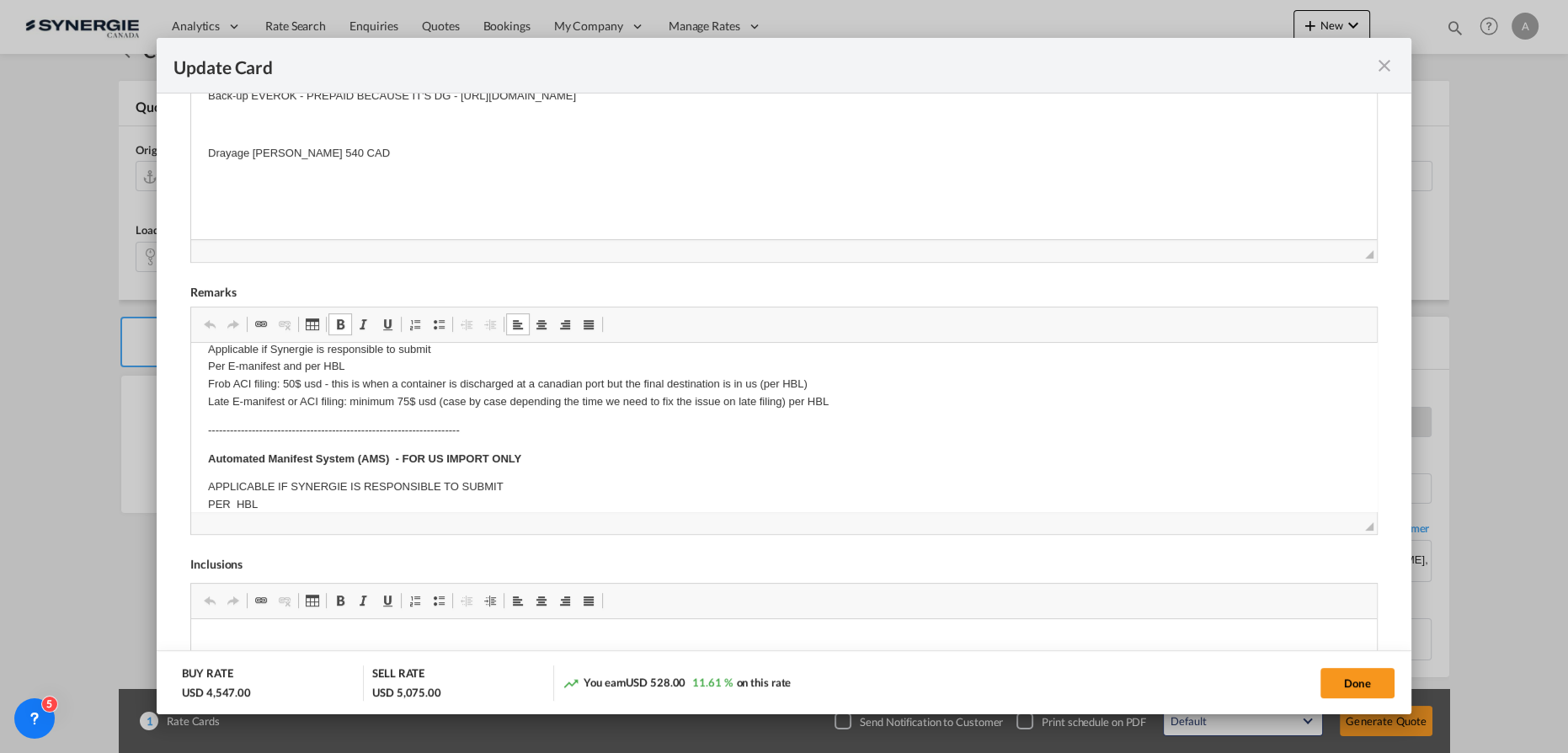
scroll to position [532, 0]
drag, startPoint x: 373, startPoint y: 150, endPoint x: 198, endPoint y: 152, distance: 175.0
click at [391, 162] on p "Drayage LAFRANCE 540 CAD" at bounding box center [784, 159] width 1152 height 18
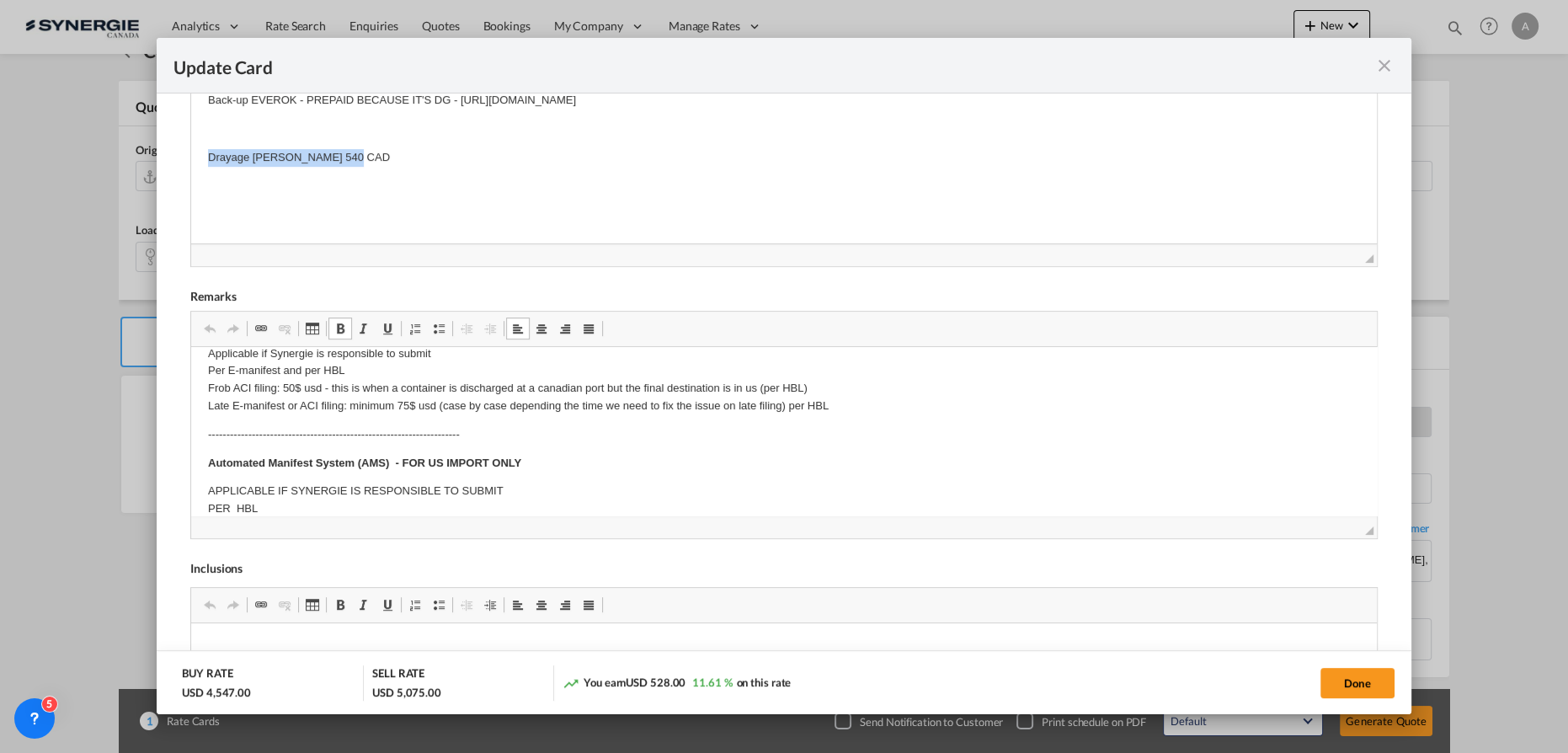
drag, startPoint x: 393, startPoint y: 161, endPoint x: 309, endPoint y: 234, distance: 111.3
click at [191, 160] on html "Back-up EVEROK - PREPAID BECAUSE IT'S DG - https://app.frontapp.com/open/cnv_ql…" at bounding box center [784, 129] width 1186 height 108
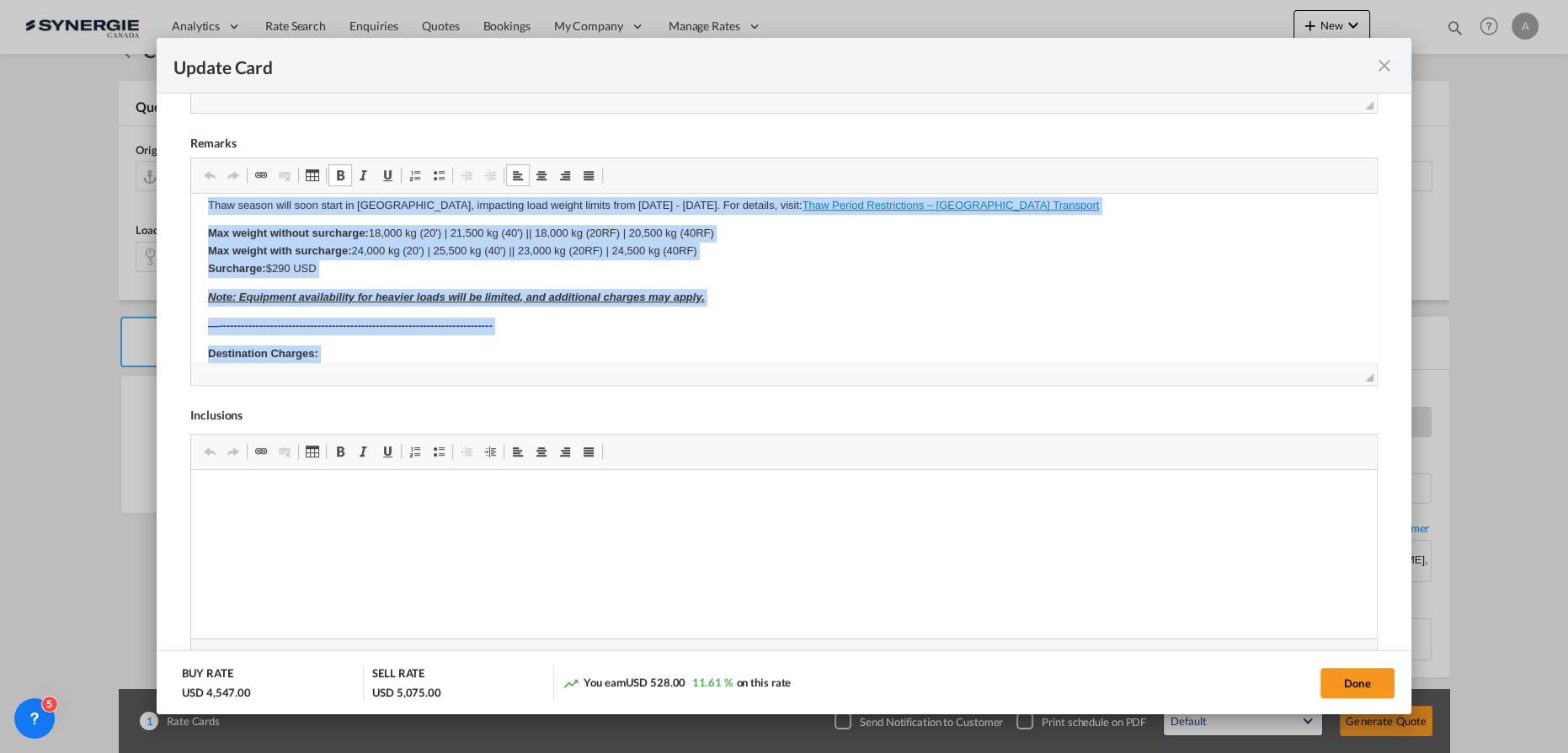
scroll to position [871, 0]
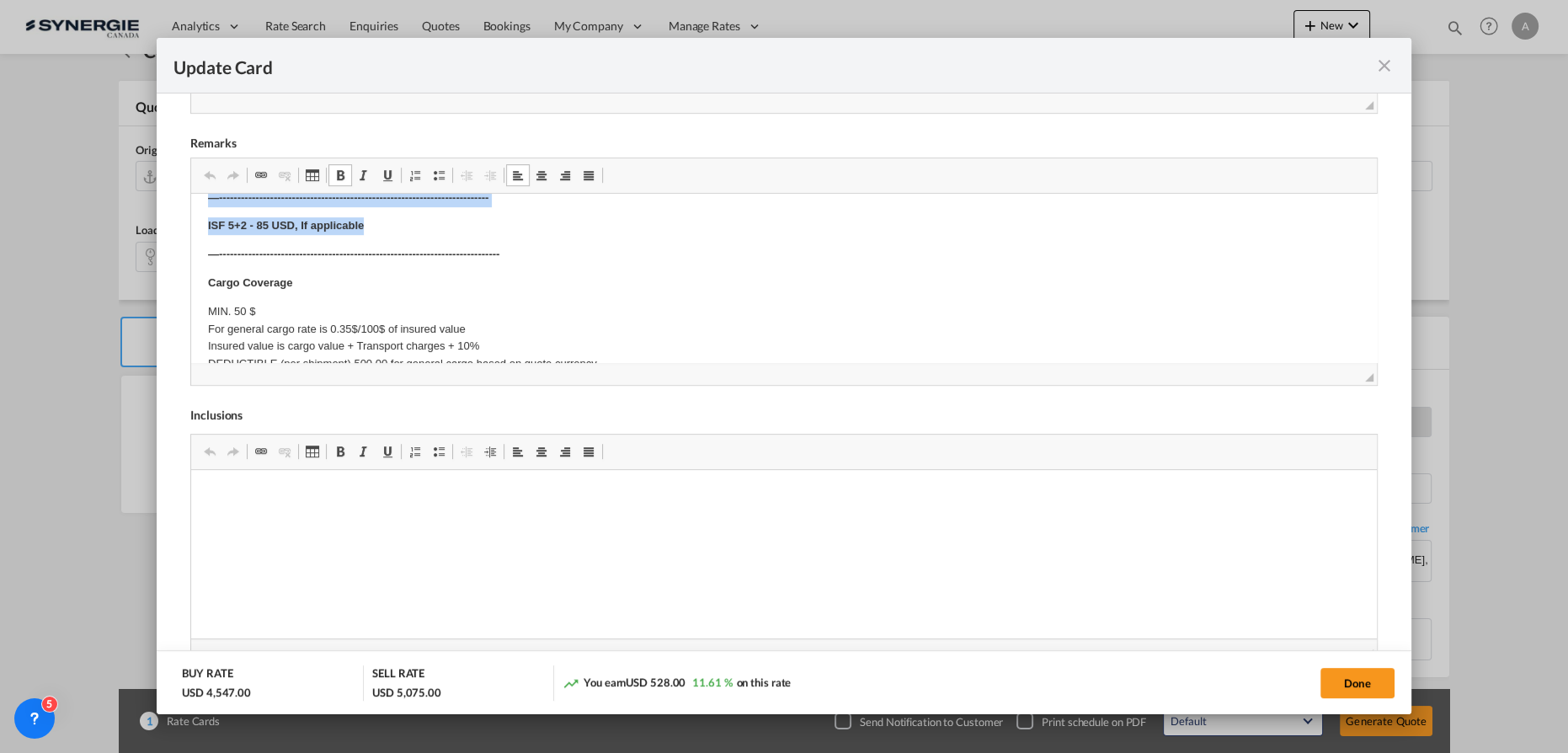
drag, startPoint x: 210, startPoint y: 263, endPoint x: 820, endPoint y: 234, distance: 610.7
drag, startPoint x: 624, startPoint y: 241, endPoint x: 447, endPoint y: 260, distance: 178.0
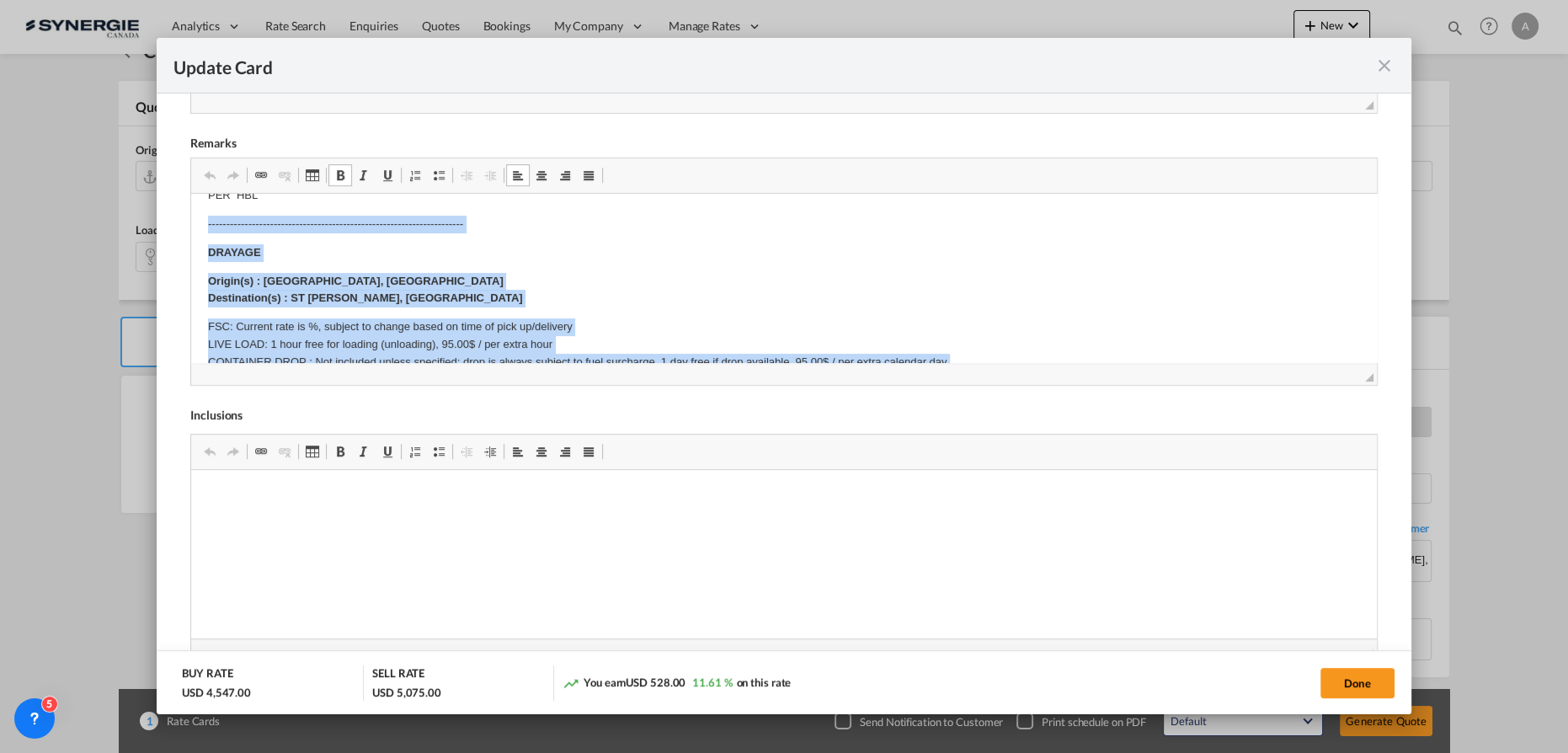
scroll to position [198, 0]
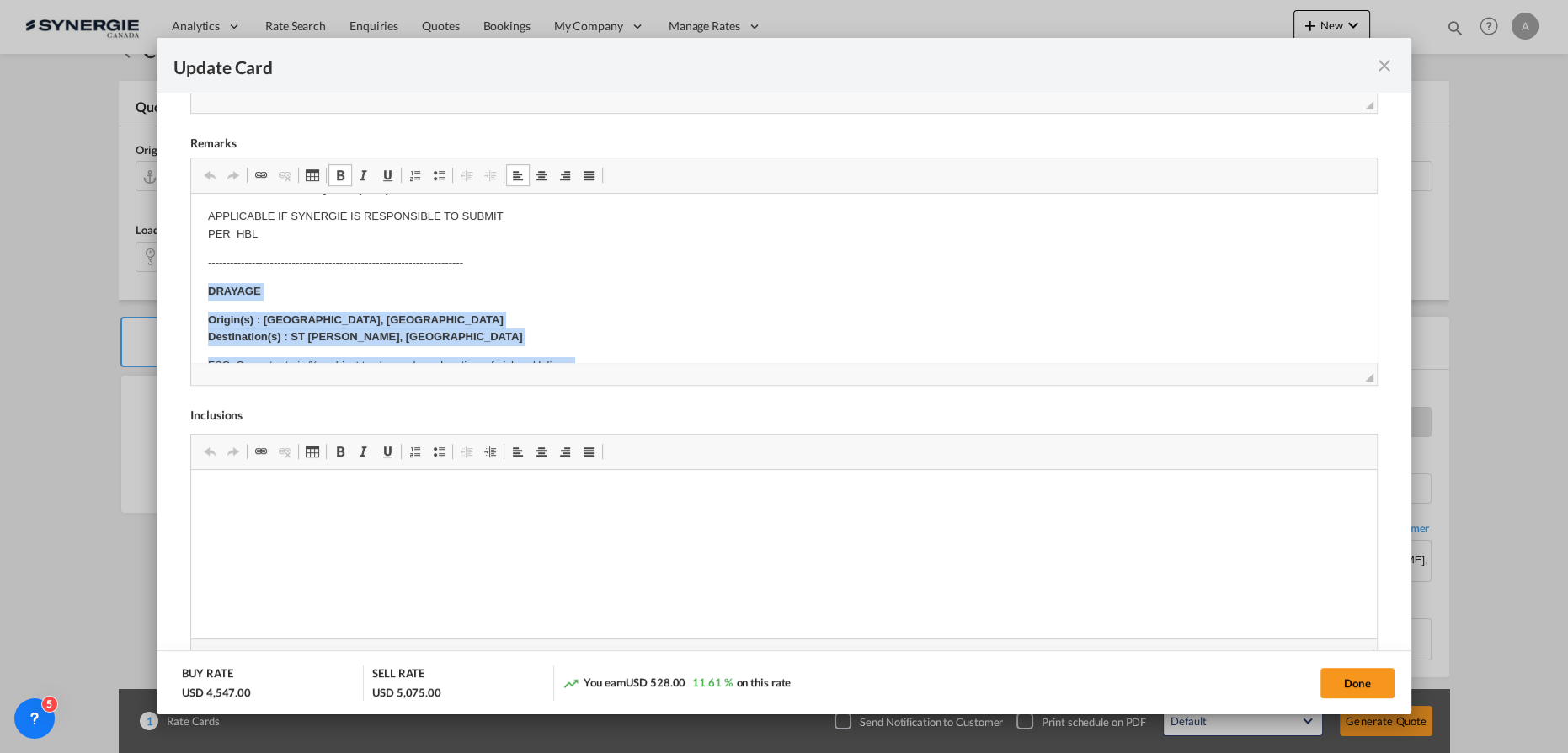
drag, startPoint x: 713, startPoint y: 297, endPoint x: 209, endPoint y: 285, distance: 504.1
click at [209, 285] on body "—--------------------------------------------------------------- E Manifest (AC…" at bounding box center [784, 539] width 1152 height 1051
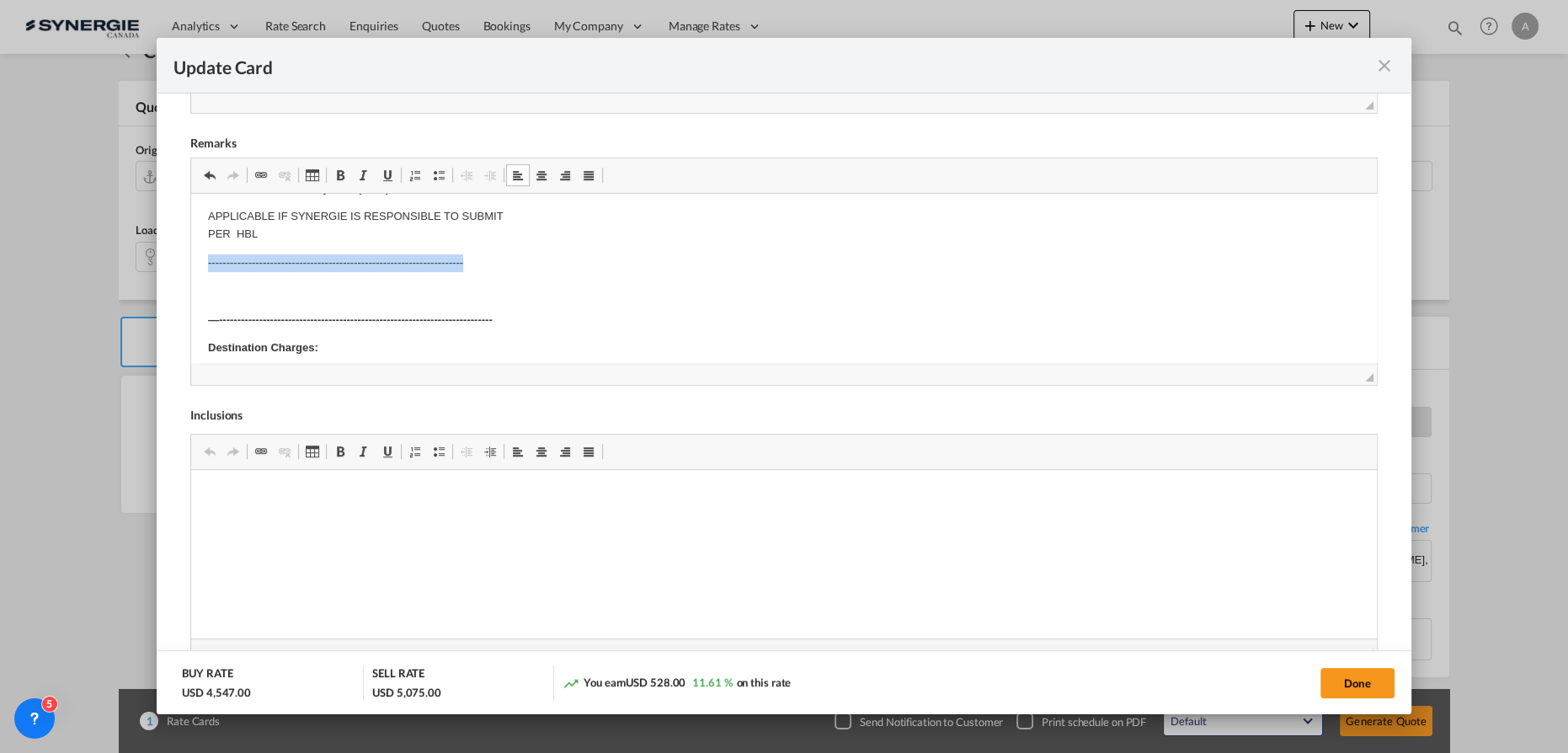
drag, startPoint x: 207, startPoint y: 260, endPoint x: 469, endPoint y: 249, distance: 262.2
click at [468, 252] on html "—--------------------------------------------------------------- E Manifest (AC…" at bounding box center [784, 314] width 1186 height 636
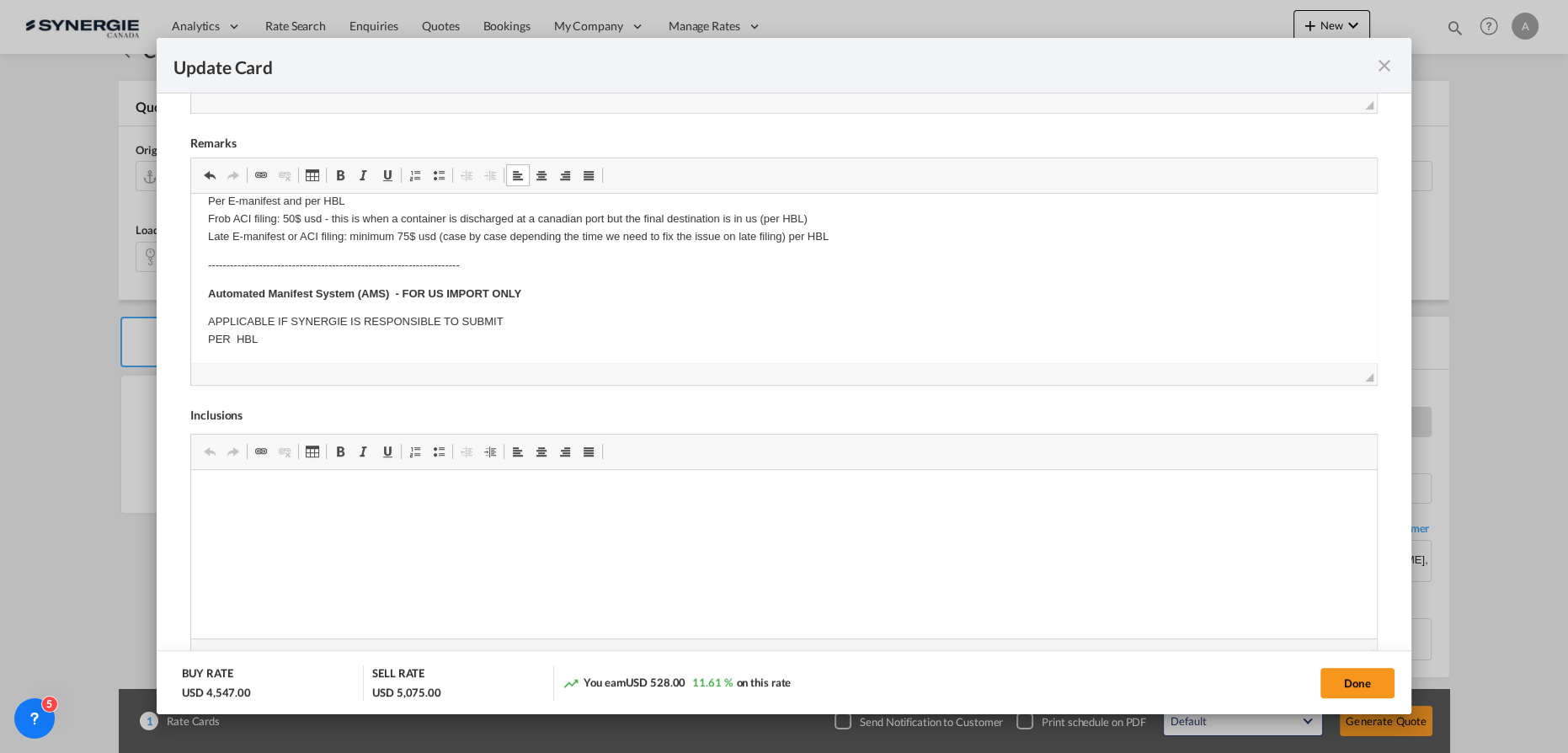
scroll to position [0, 0]
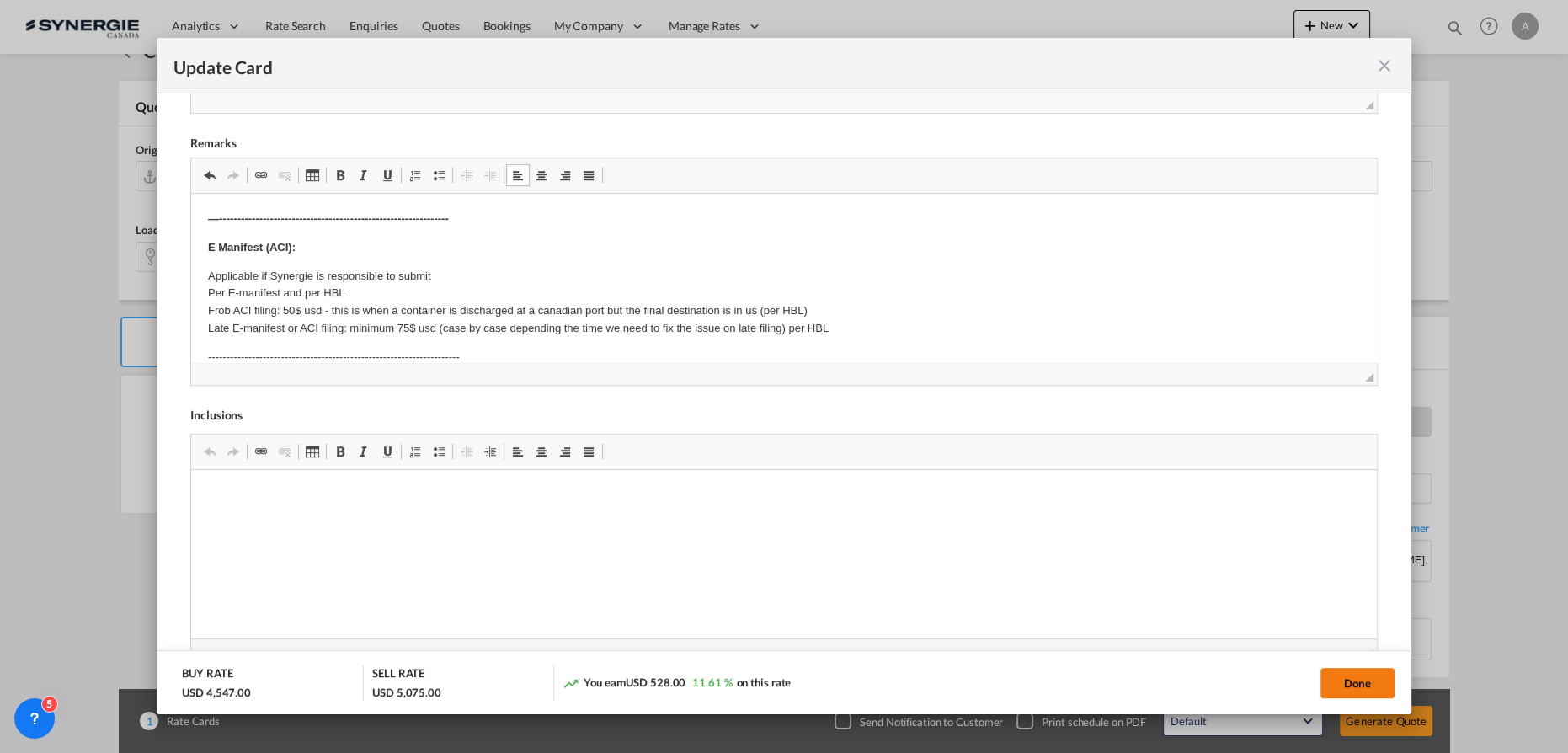
click at [1368, 670] on button "Done" at bounding box center [1358, 682] width 74 height 30
type input "09 Oct 2025"
type input "13 Oct 2025"
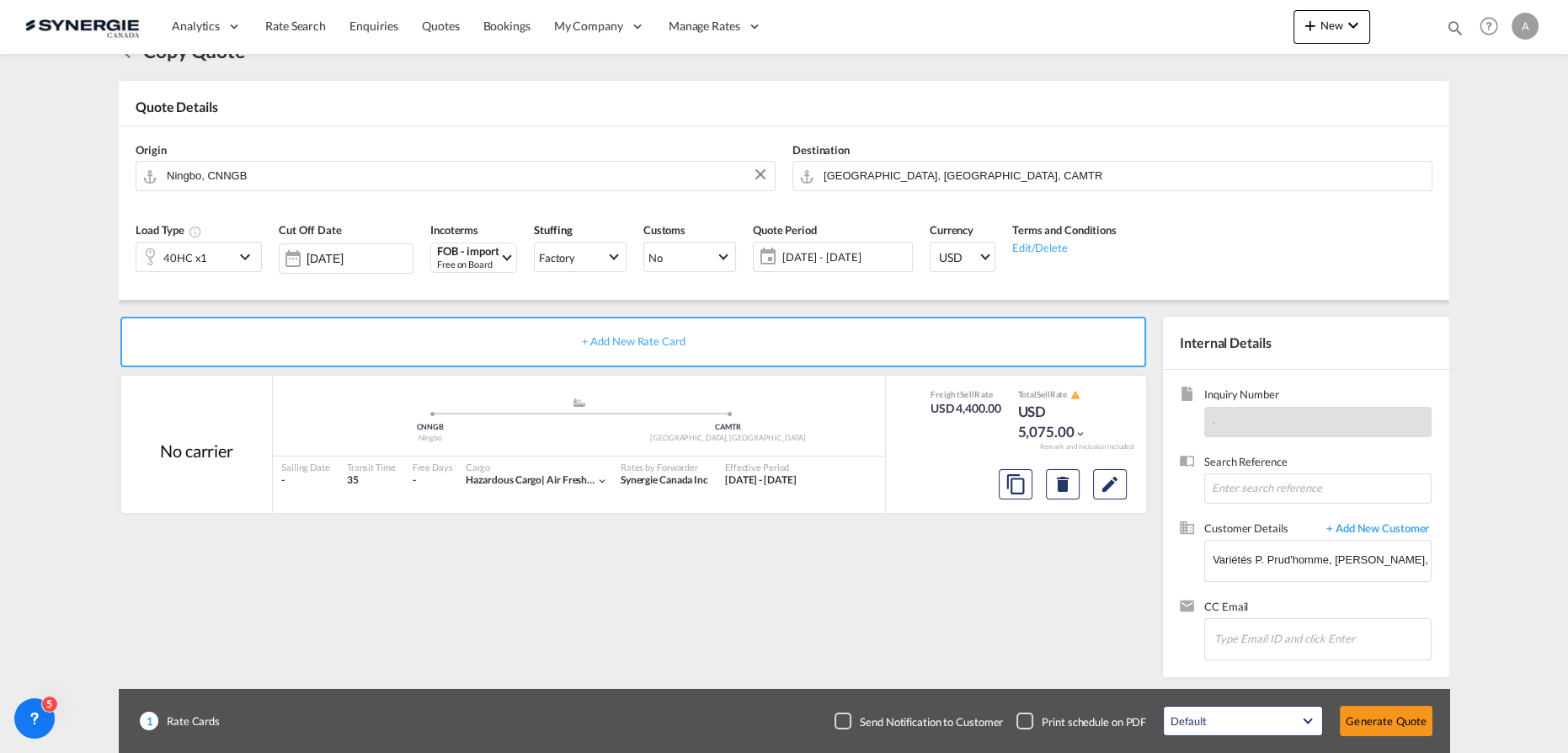
scroll to position [204, 0]
click at [1360, 714] on button "Generate Quote" at bounding box center [1386, 720] width 92 height 30
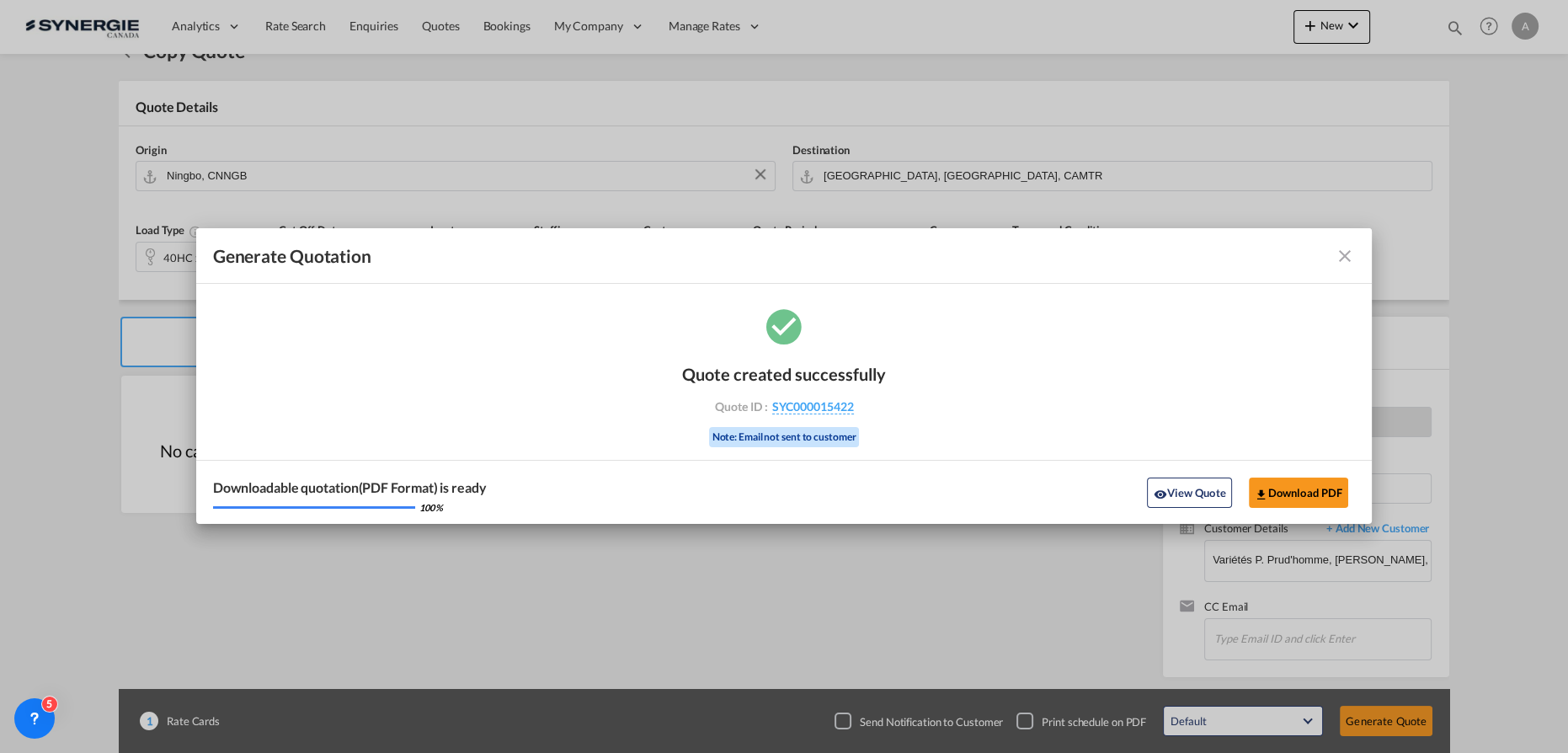
drag, startPoint x: 1201, startPoint y: 488, endPoint x: 1223, endPoint y: 472, distance: 27.2
click at [1201, 488] on button "View Quote" at bounding box center [1188, 492] width 84 height 30
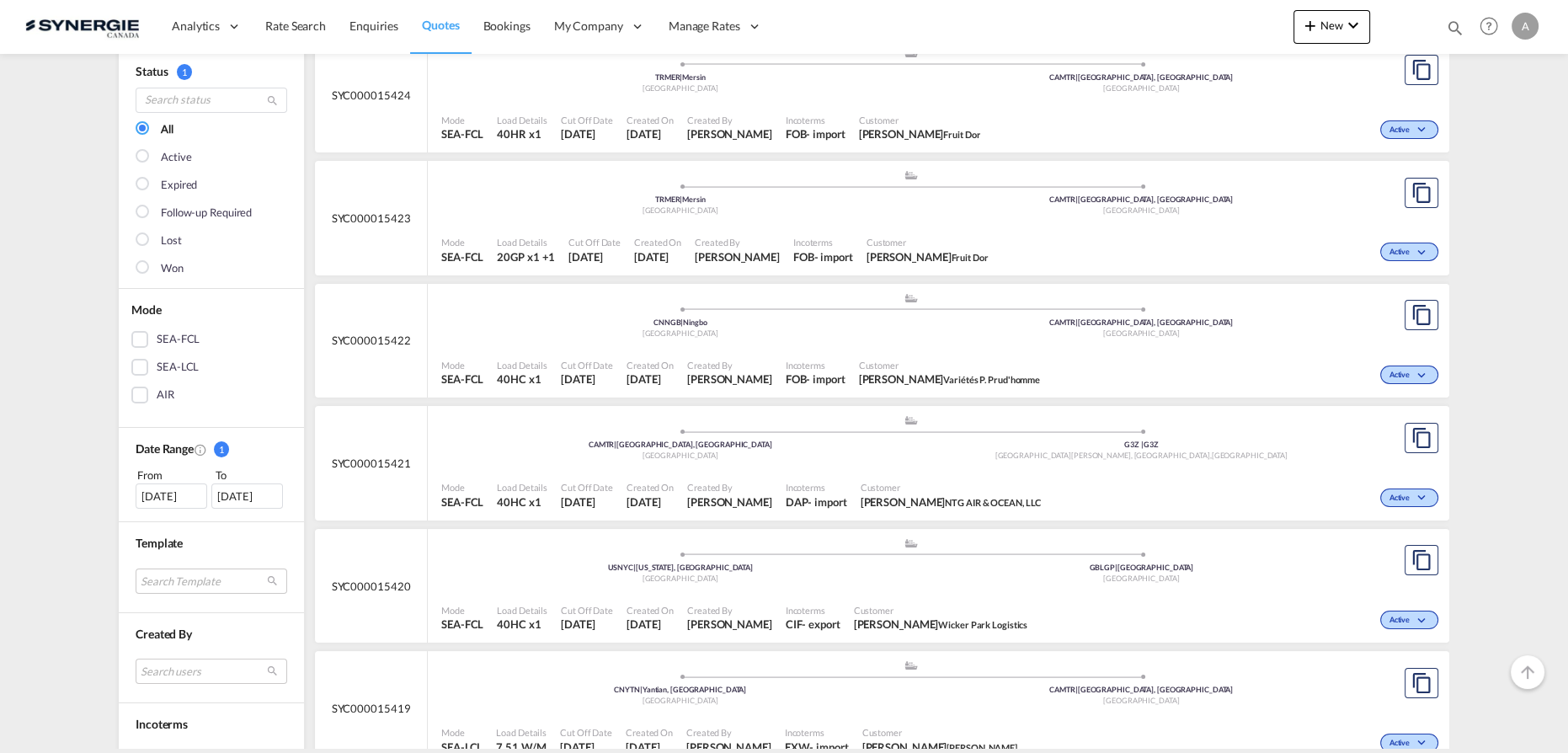
scroll to position [306, 0]
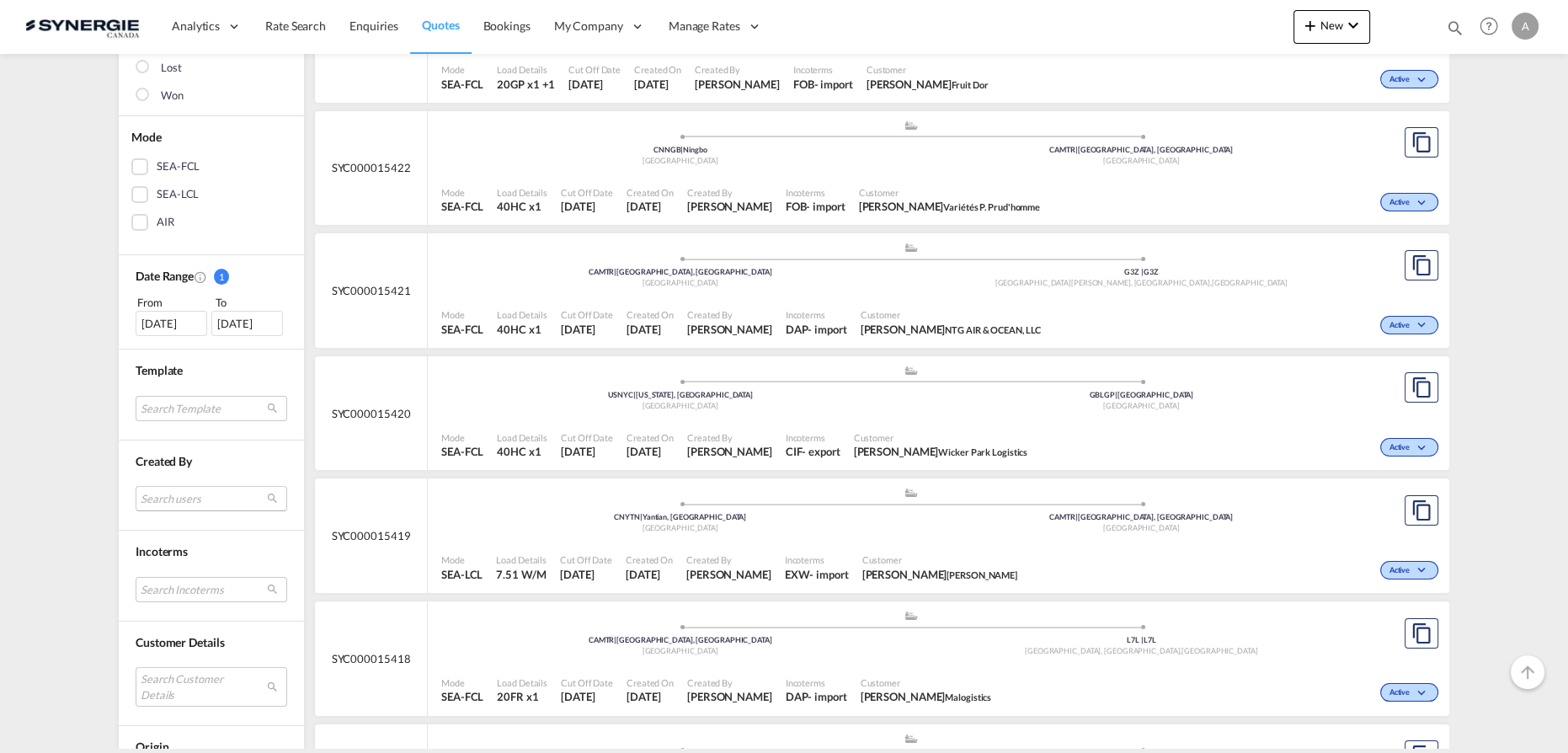
click at [197, 499] on md-select "Search users [PERSON_NAME] [PERSON_NAME][EMAIL_ADDRESS][DOMAIN_NAME] [PERSON_NA…" at bounding box center [211, 499] width 151 height 25
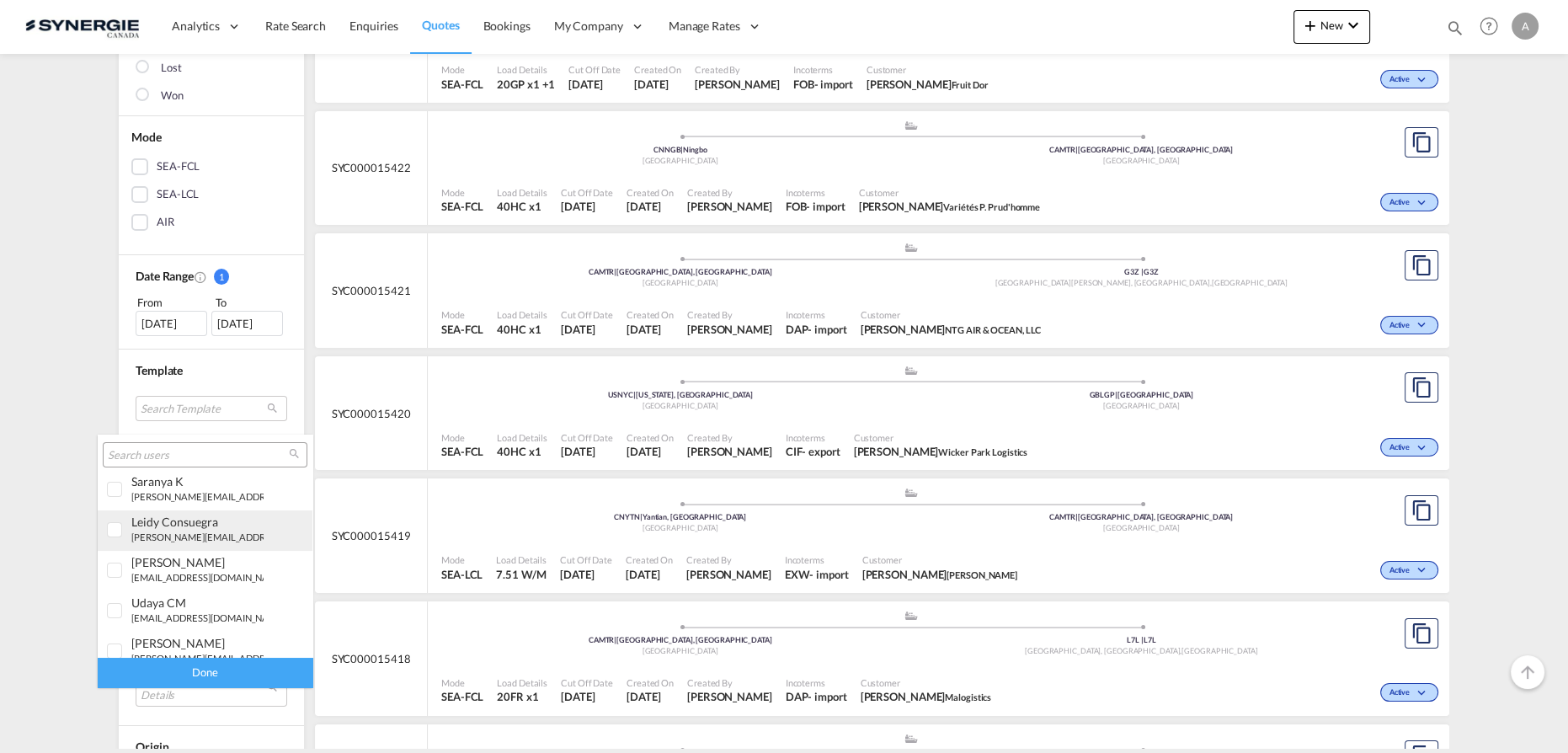
scroll to position [152, 0]
click at [182, 549] on small "[EMAIL_ADDRESS][DOMAIN_NAME]" at bounding box center [208, 552] width 154 height 11
click at [220, 675] on div "Done" at bounding box center [205, 672] width 215 height 30
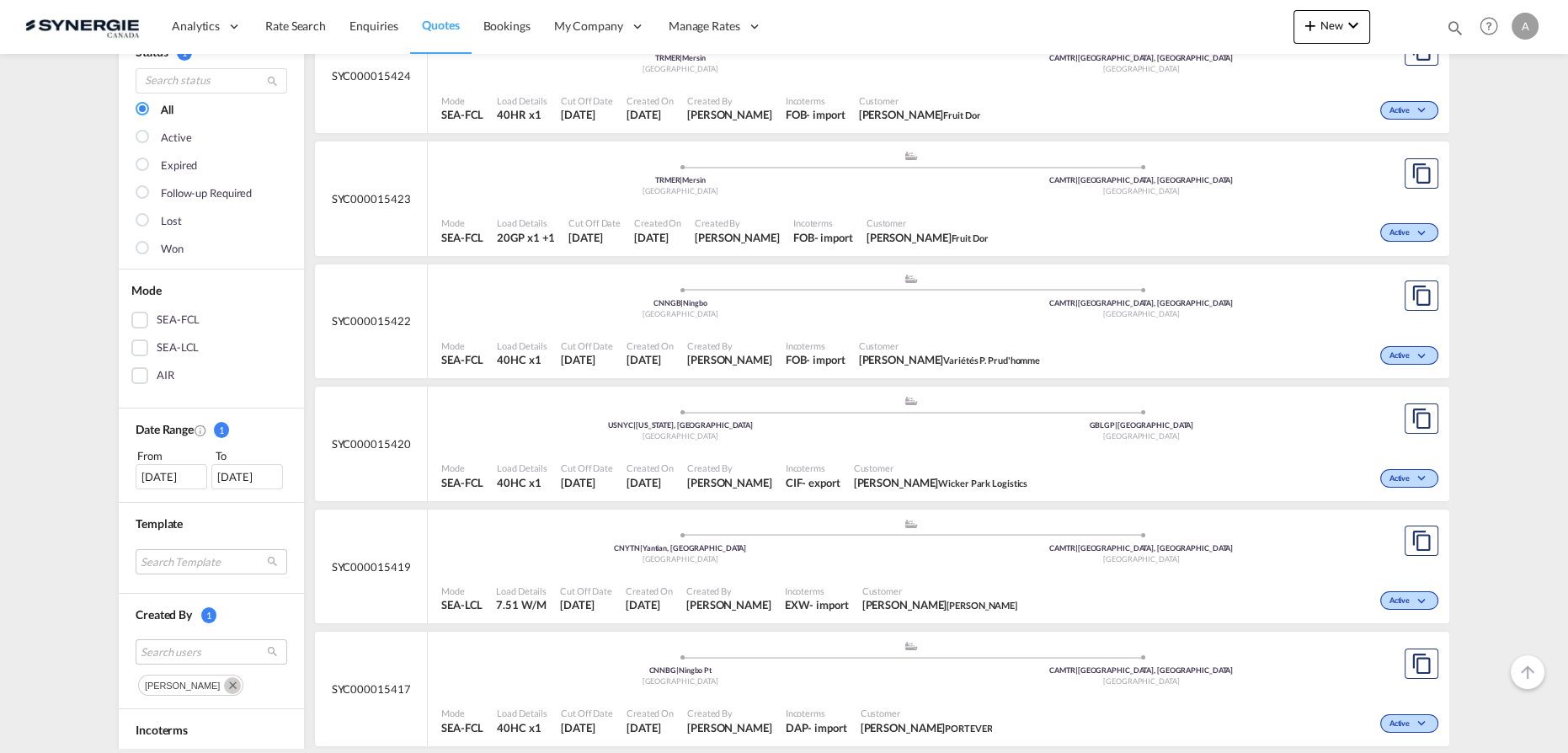
click at [148, 468] on div "[DATE]" at bounding box center [171, 477] width 72 height 25
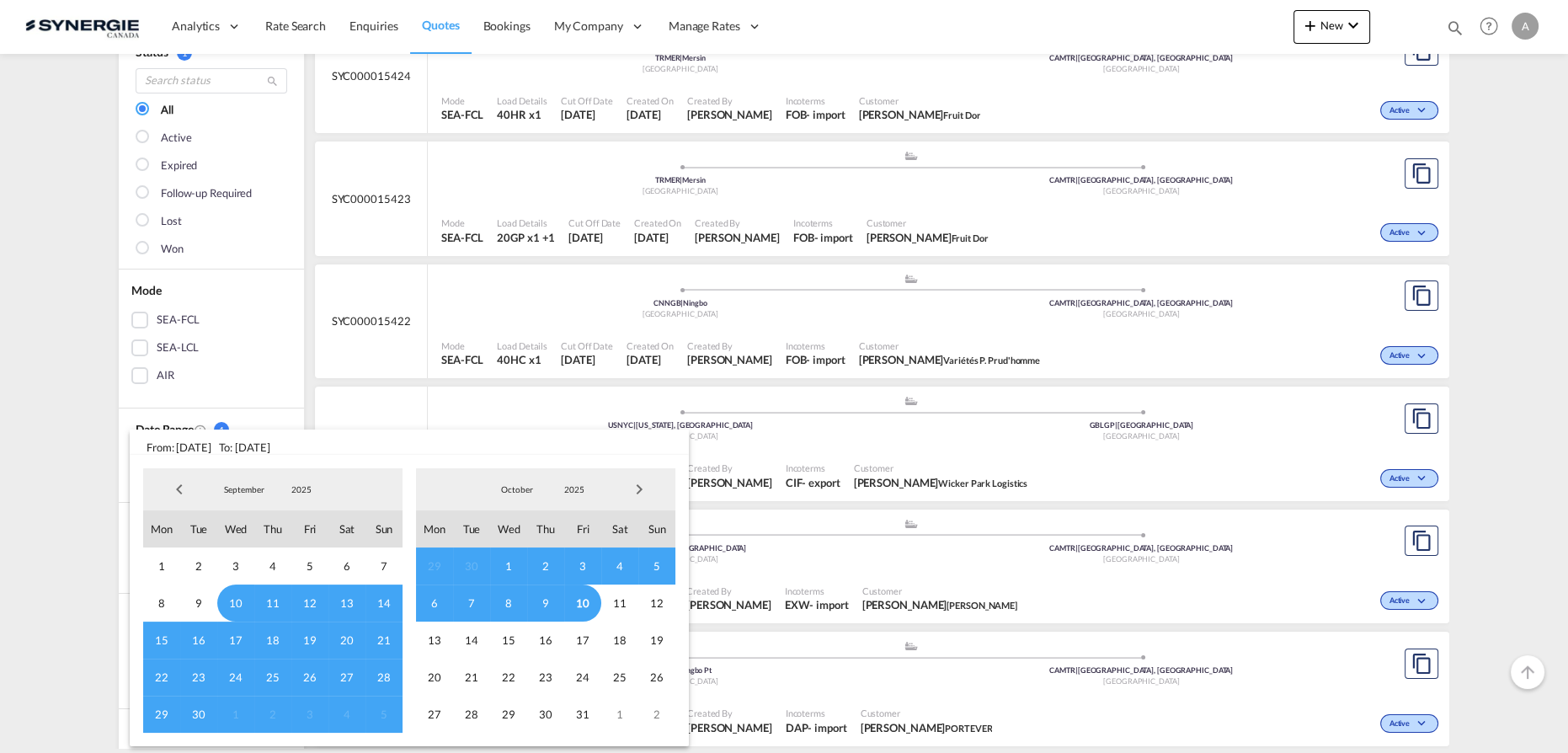
click at [428, 604] on span "6" at bounding box center [434, 603] width 37 height 37
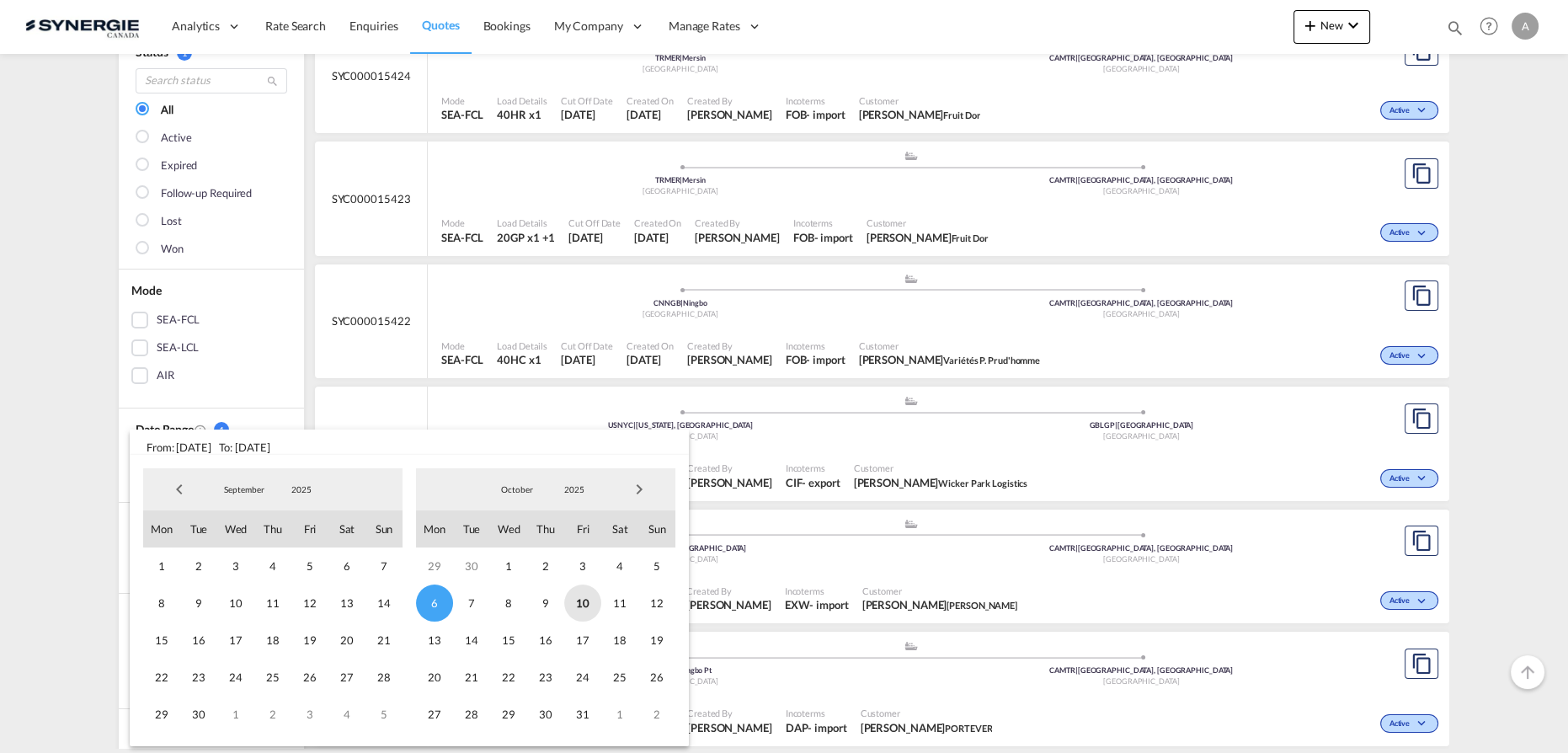
click at [593, 606] on span "10" at bounding box center [582, 603] width 37 height 37
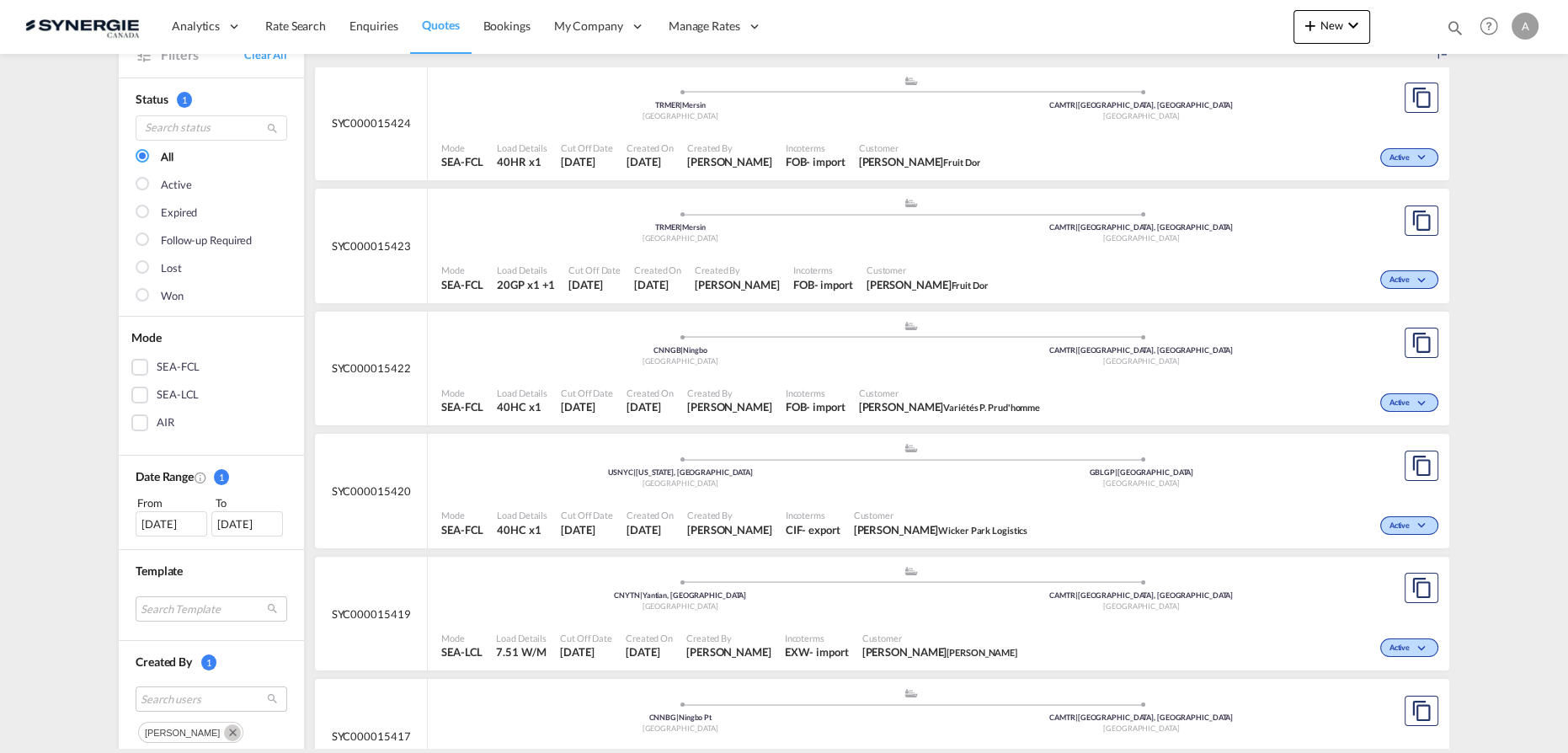
scroll to position [0, 0]
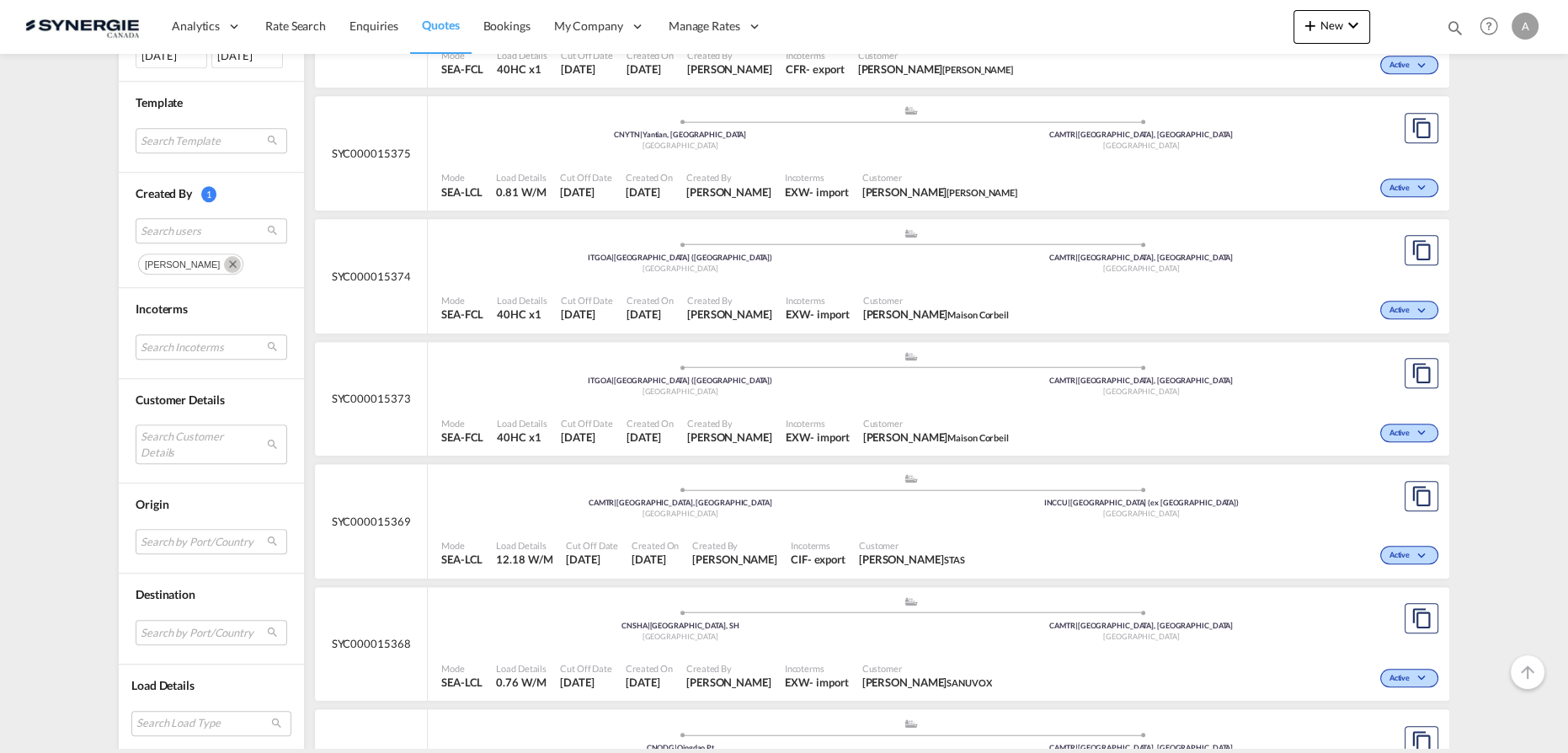
click at [224, 259] on md-icon "Remove" at bounding box center [232, 265] width 17 height 17
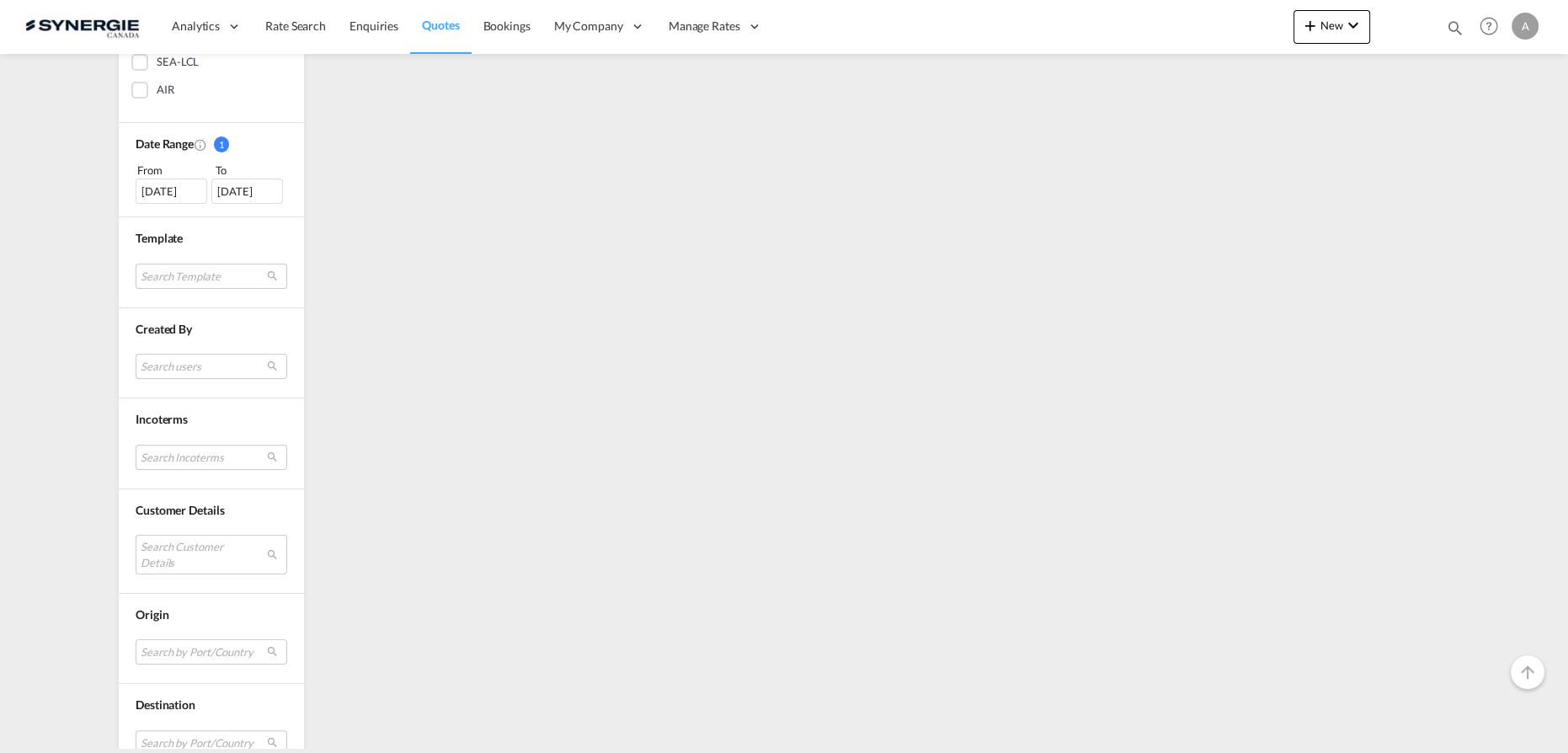
scroll to position [547, 0]
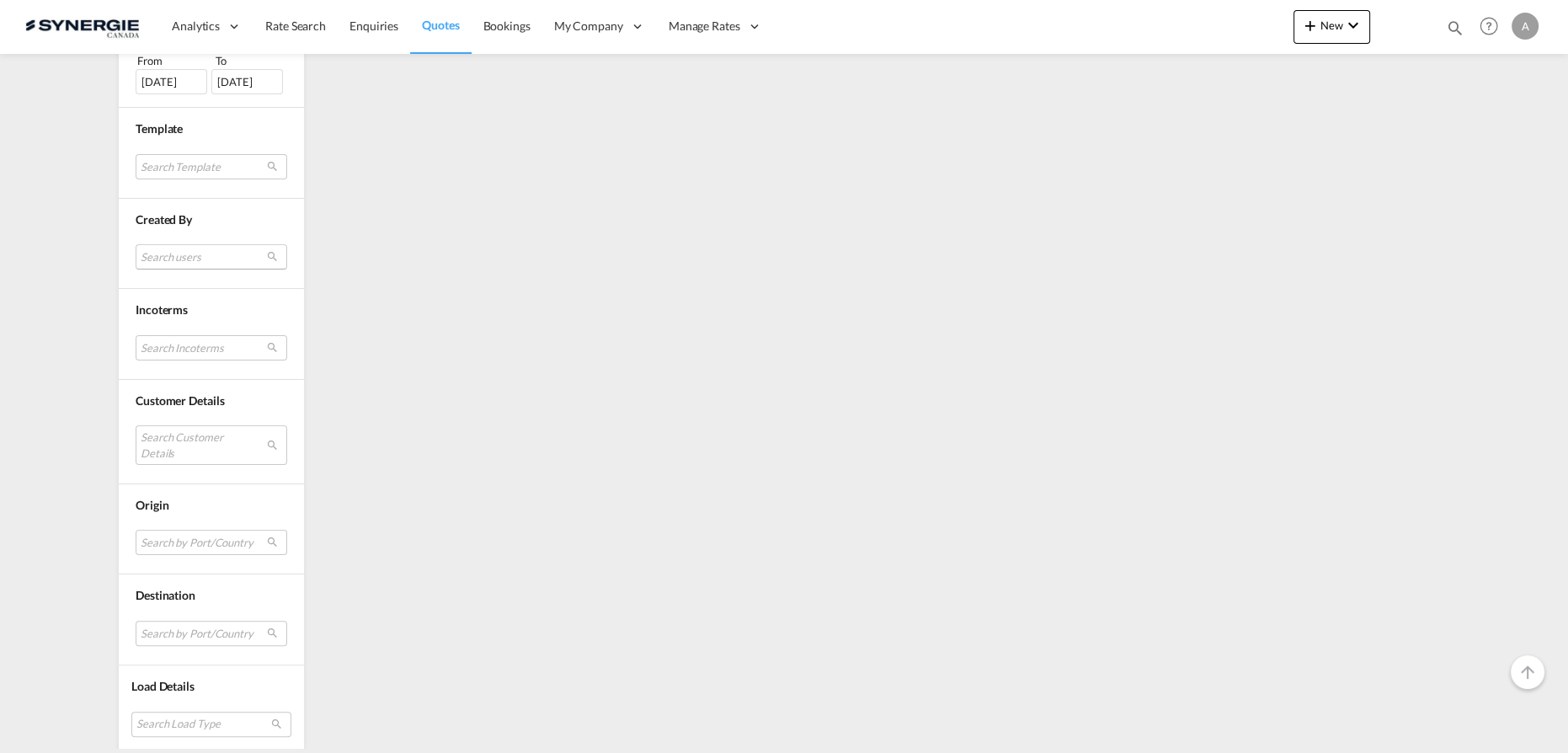
click at [197, 248] on md-select "Search users" at bounding box center [211, 257] width 151 height 25
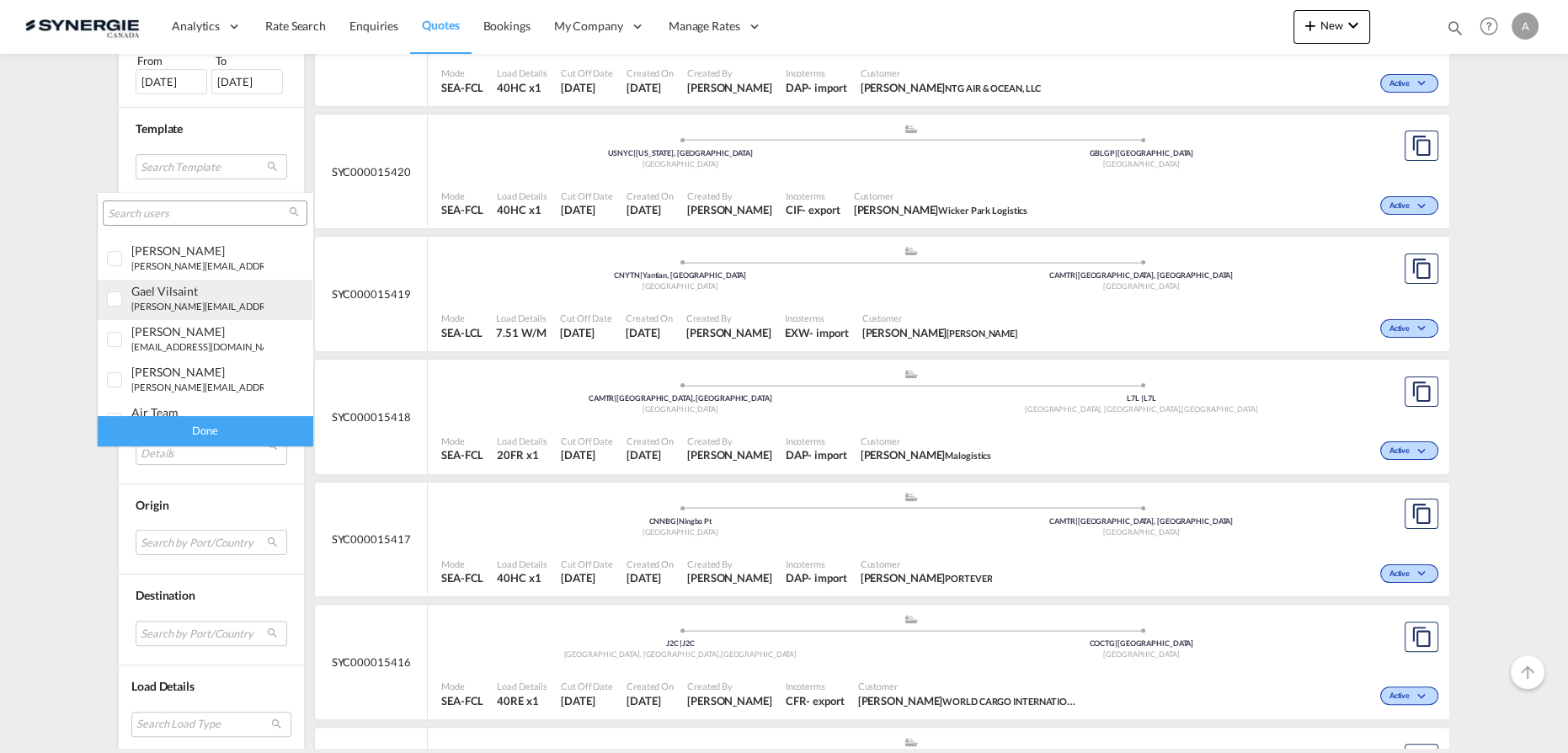
scroll to position [382, 0]
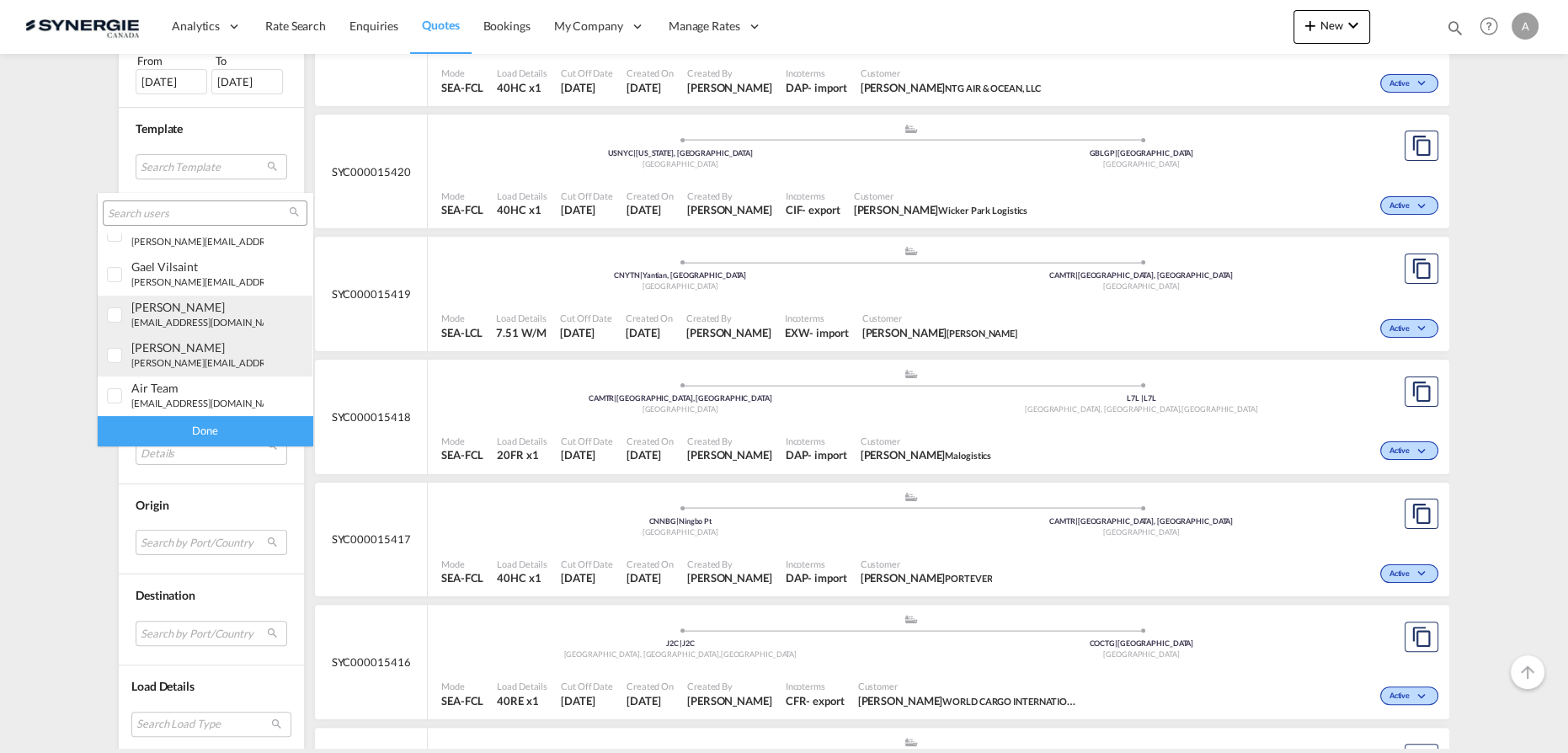
click at [196, 314] on div "[PERSON_NAME] [EMAIL_ADDRESS][DOMAIN_NAME]" at bounding box center [197, 314] width 132 height 29
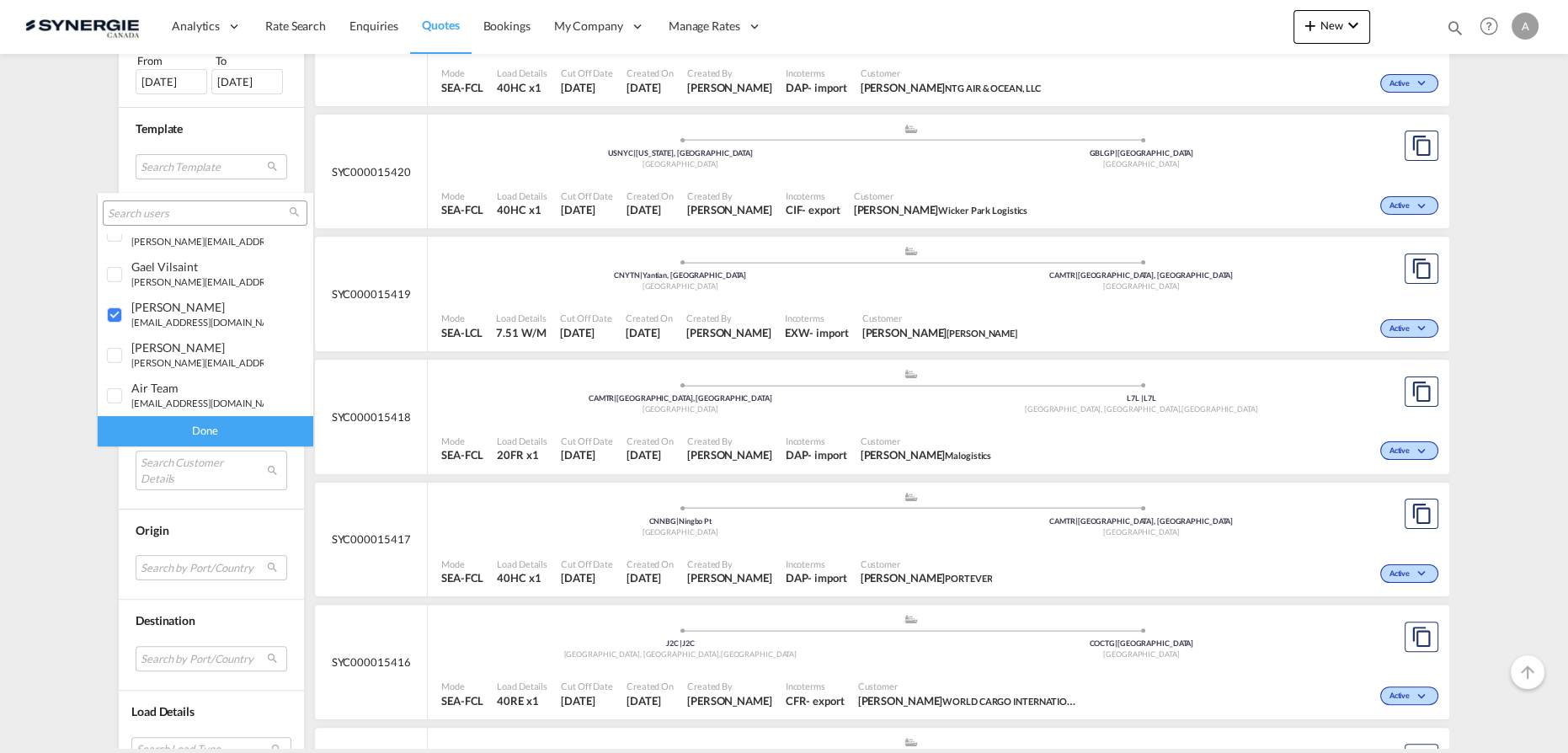
click at [201, 428] on div "Done" at bounding box center [205, 430] width 215 height 30
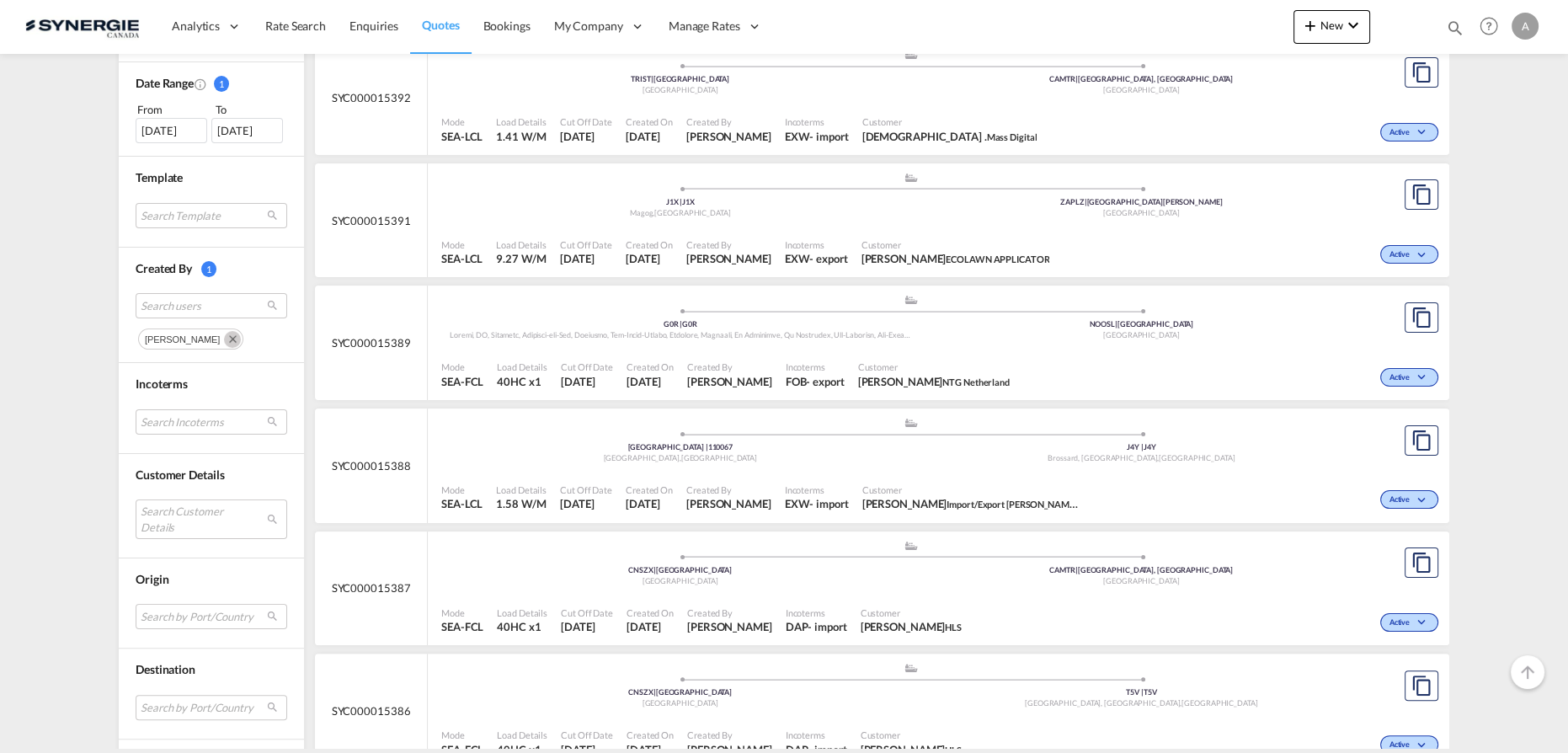
scroll to position [536, 0]
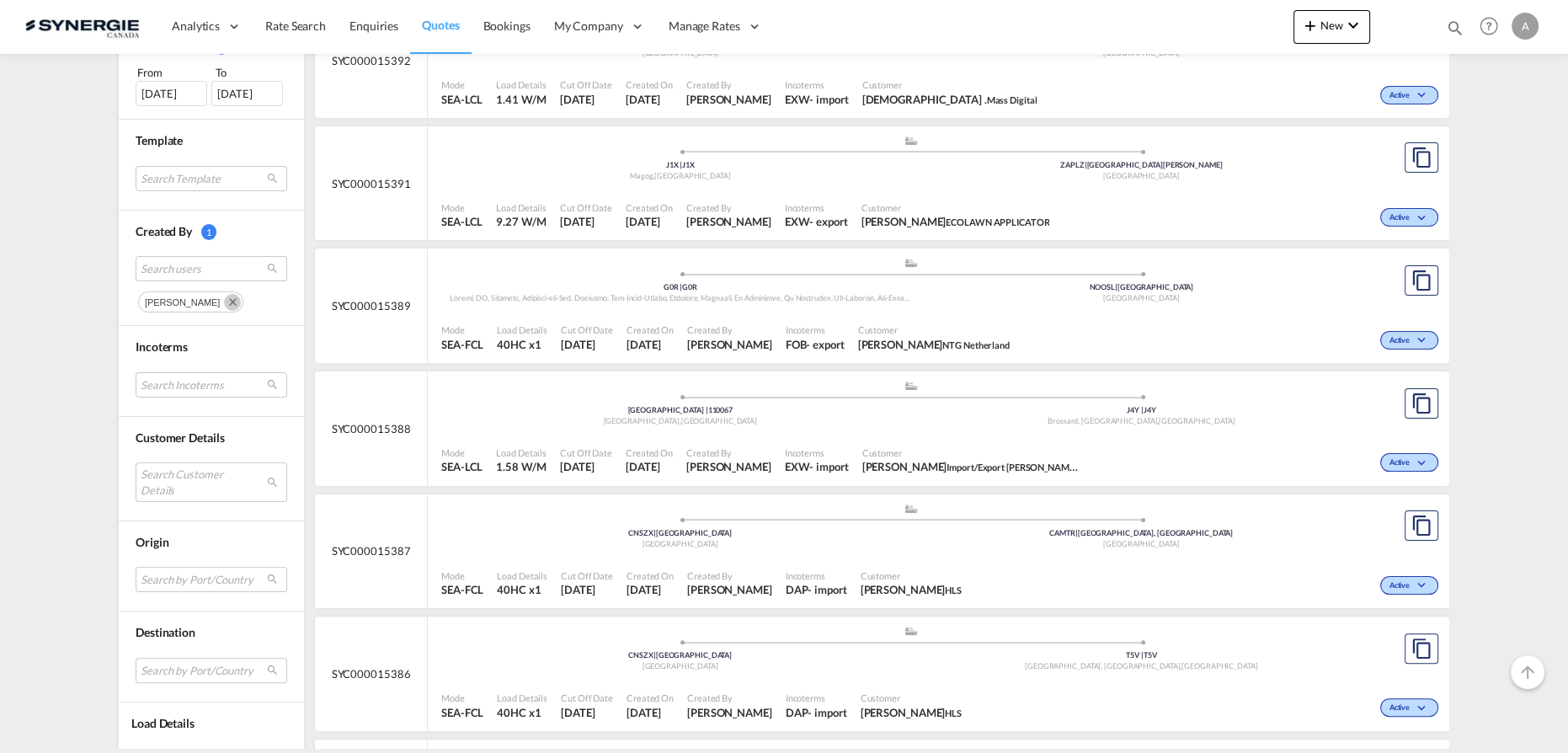
click at [224, 300] on md-icon "Remove" at bounding box center [232, 303] width 17 height 17
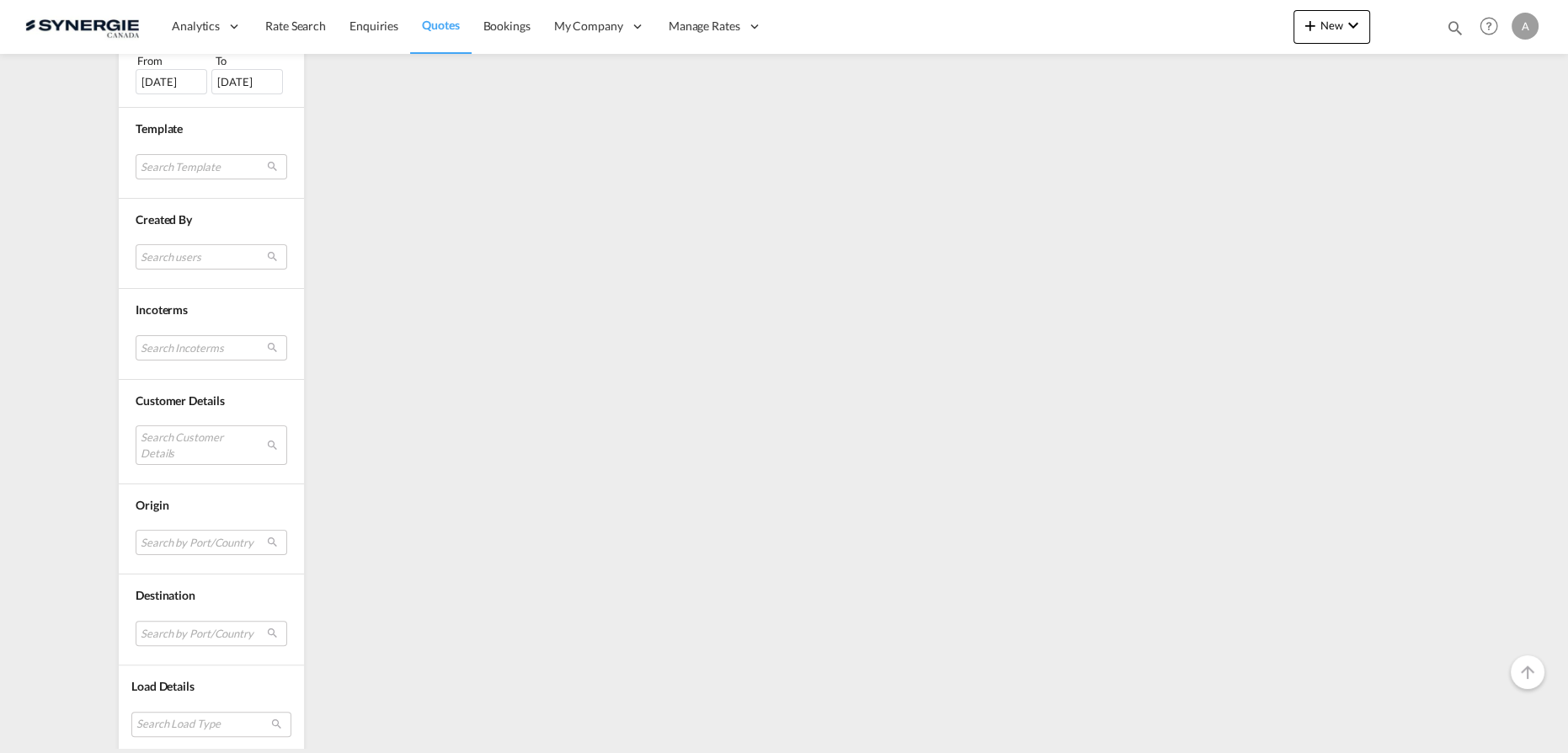
scroll to position [547, 0]
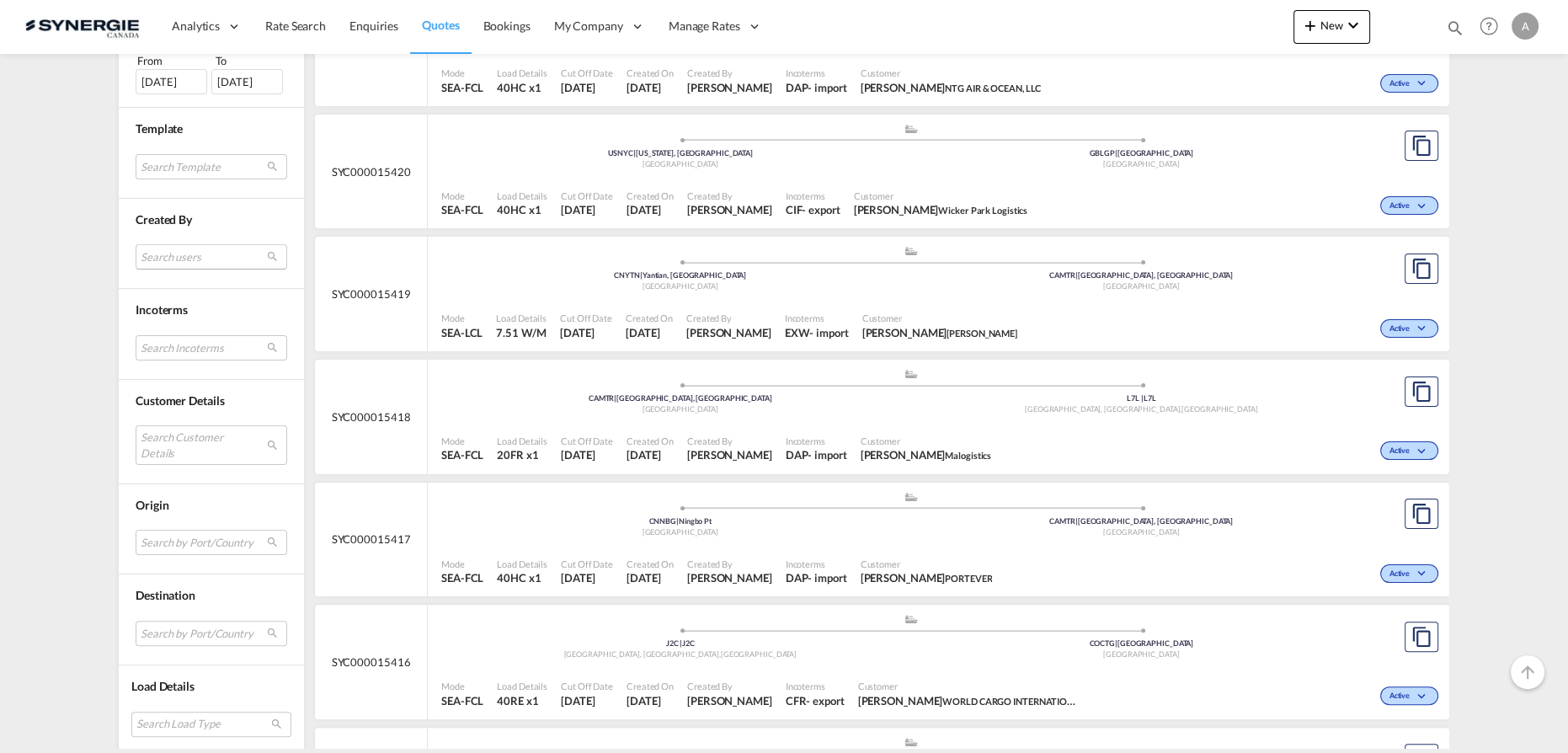
click at [197, 255] on md-select "Search users" at bounding box center [211, 257] width 151 height 25
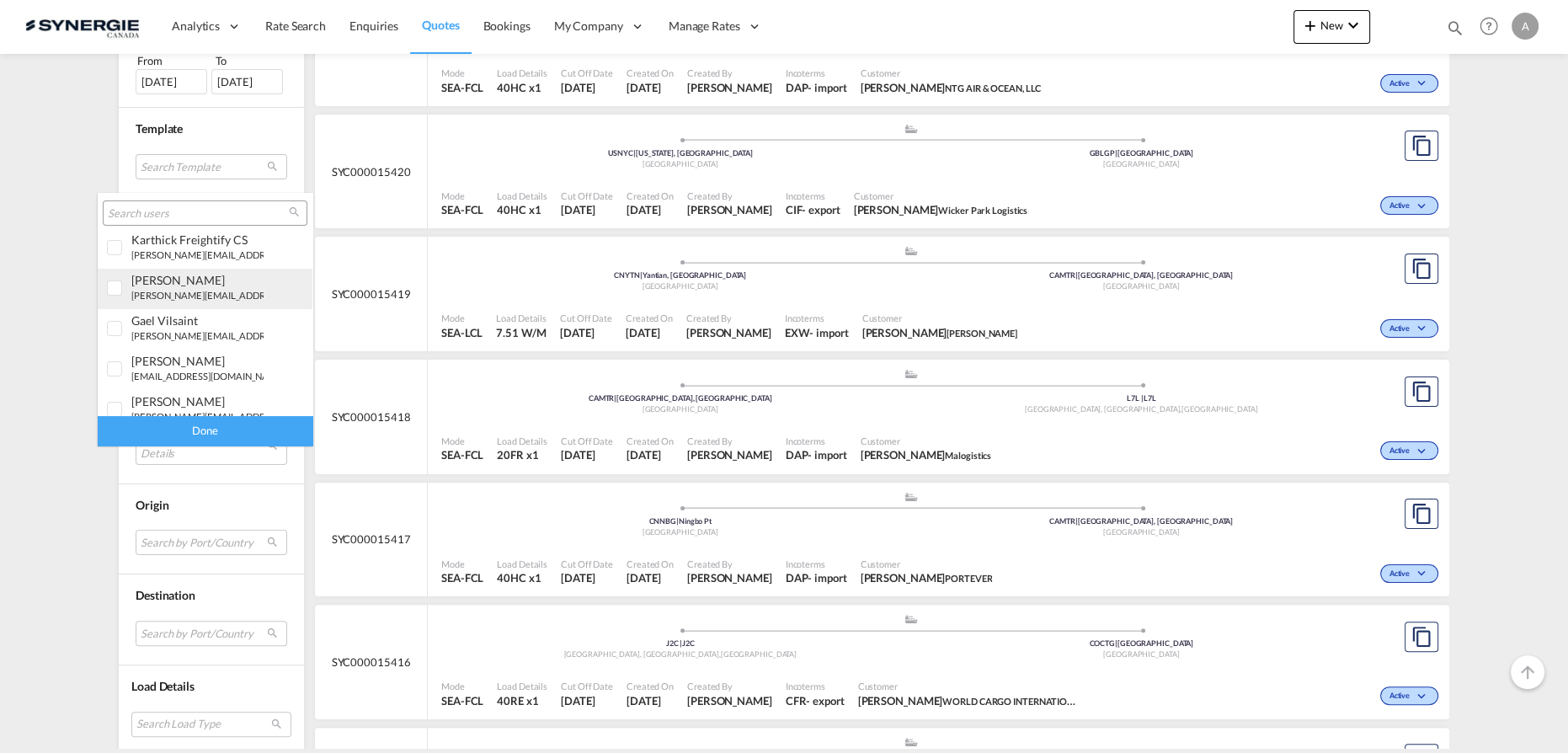
scroll to position [306, 0]
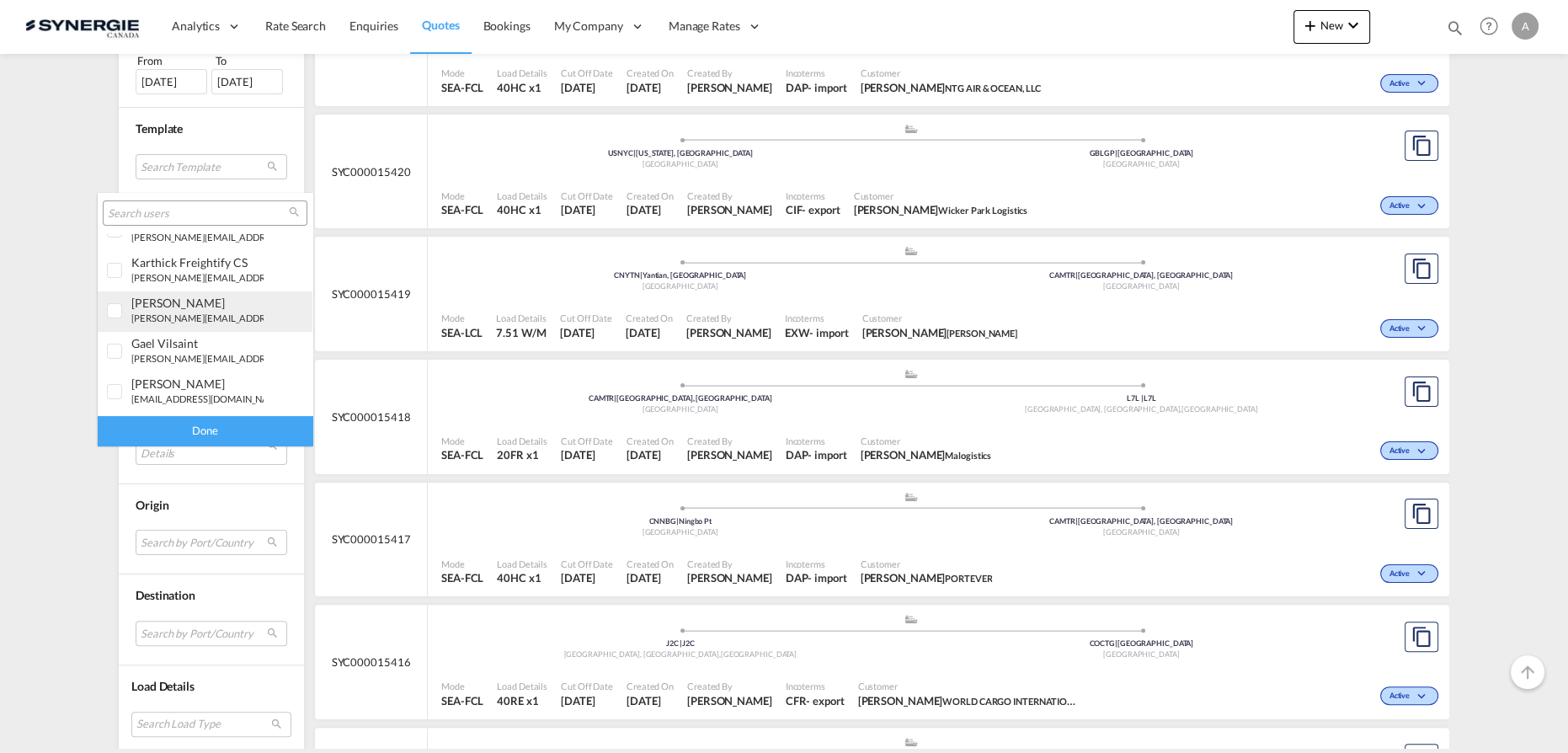
click at [194, 304] on div "[PERSON_NAME]" at bounding box center [197, 303] width 132 height 14
click at [222, 426] on div "Done" at bounding box center [205, 430] width 215 height 30
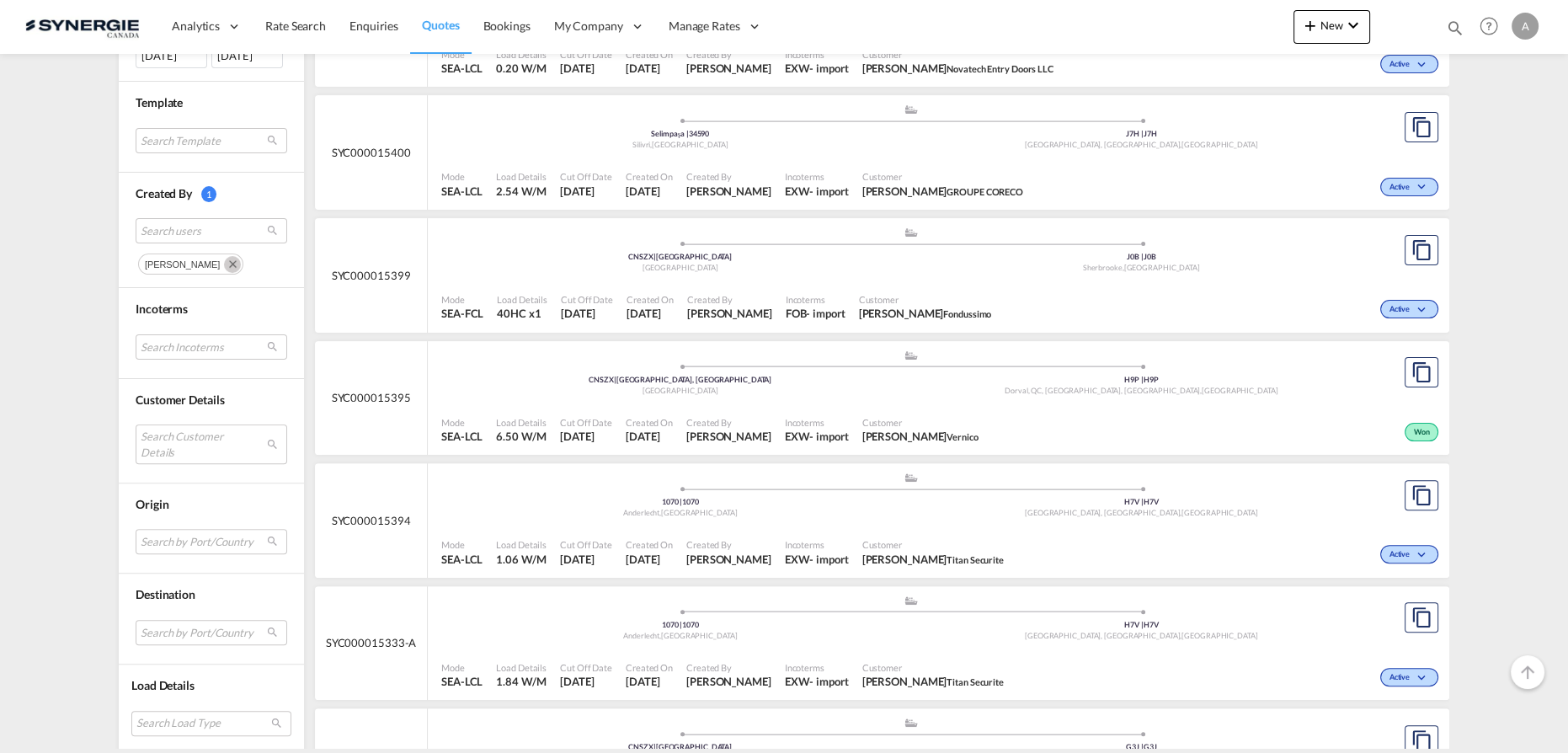
click at [224, 262] on md-icon "Remove" at bounding box center [232, 265] width 17 height 17
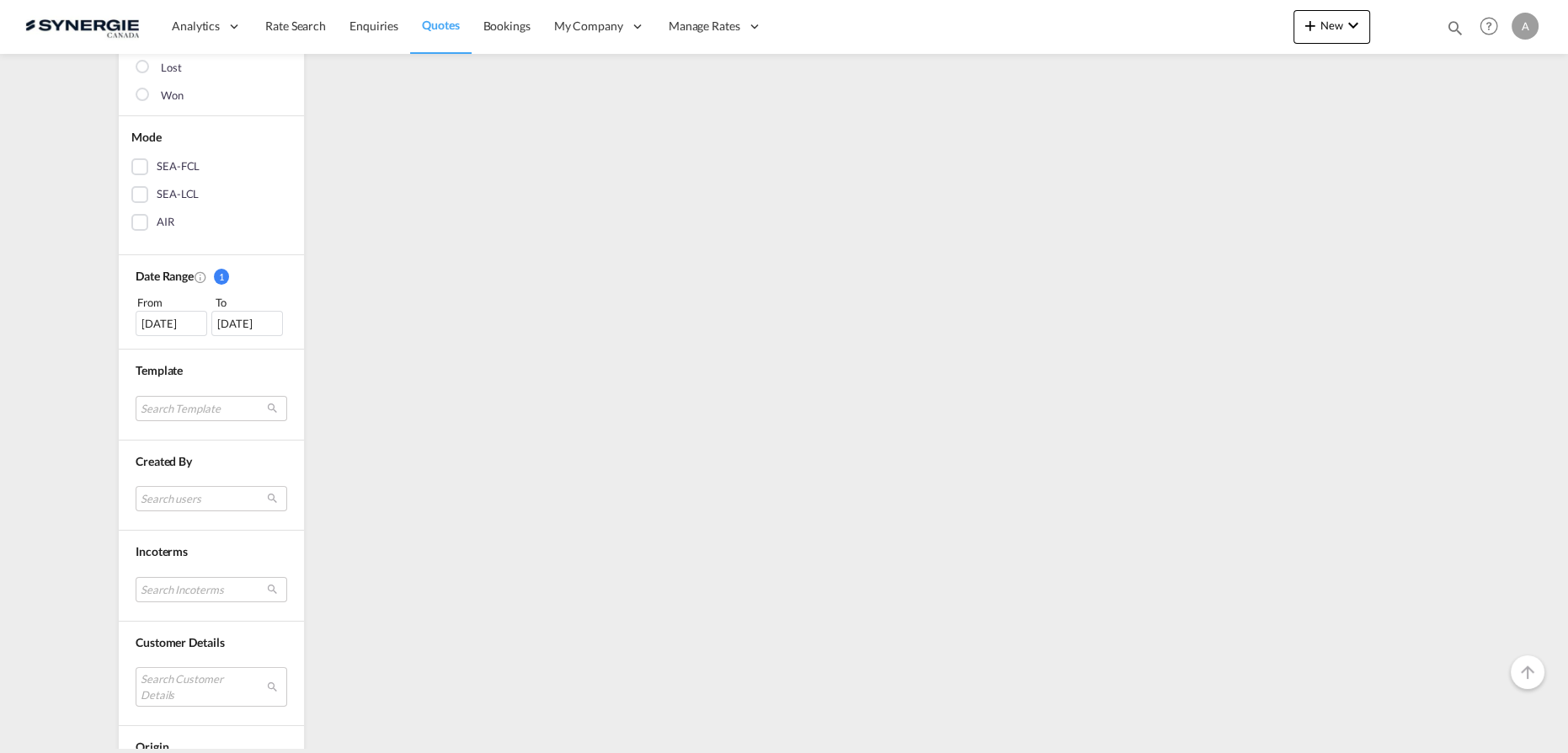
scroll to position [536, 0]
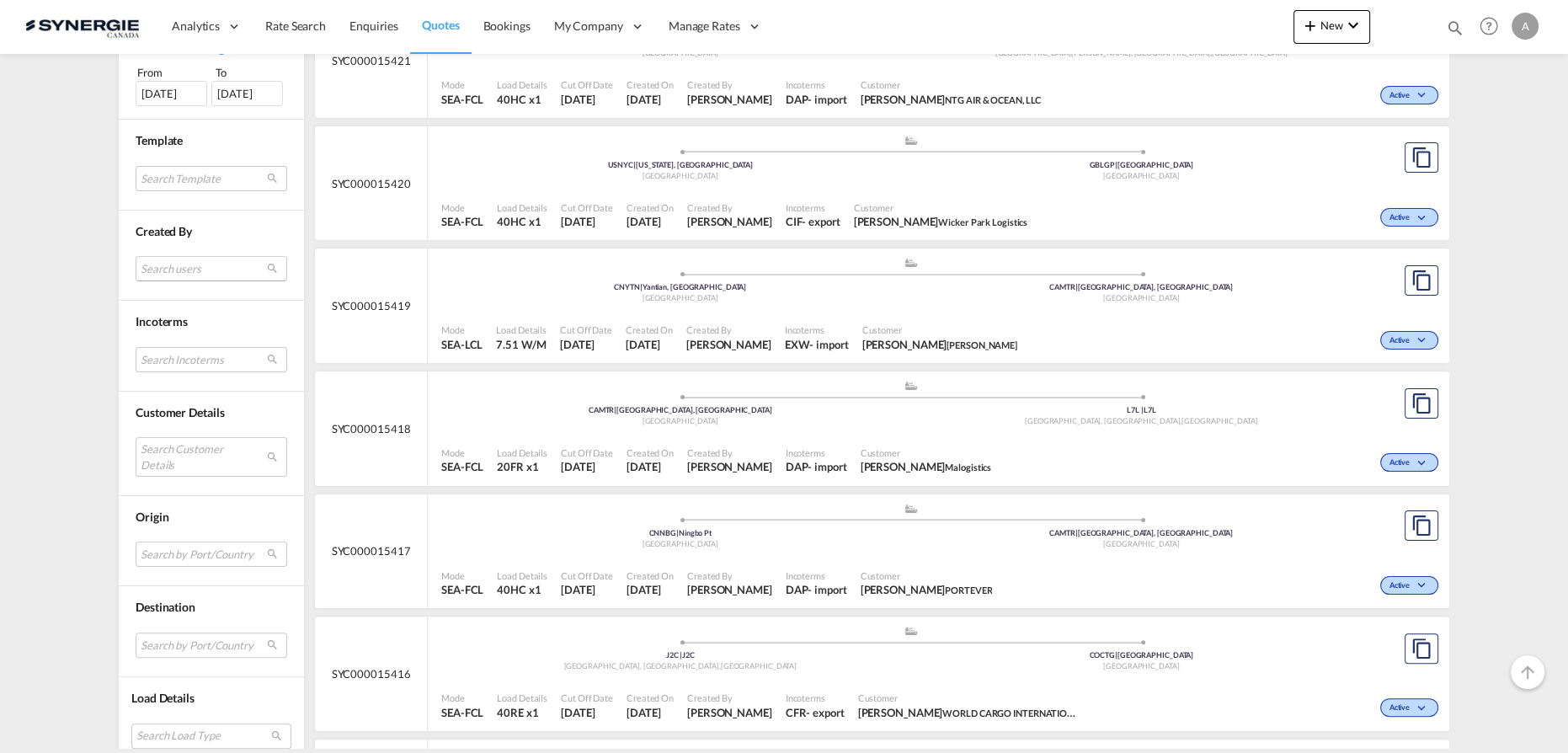
click at [178, 267] on md-select "Search users" at bounding box center [211, 269] width 151 height 25
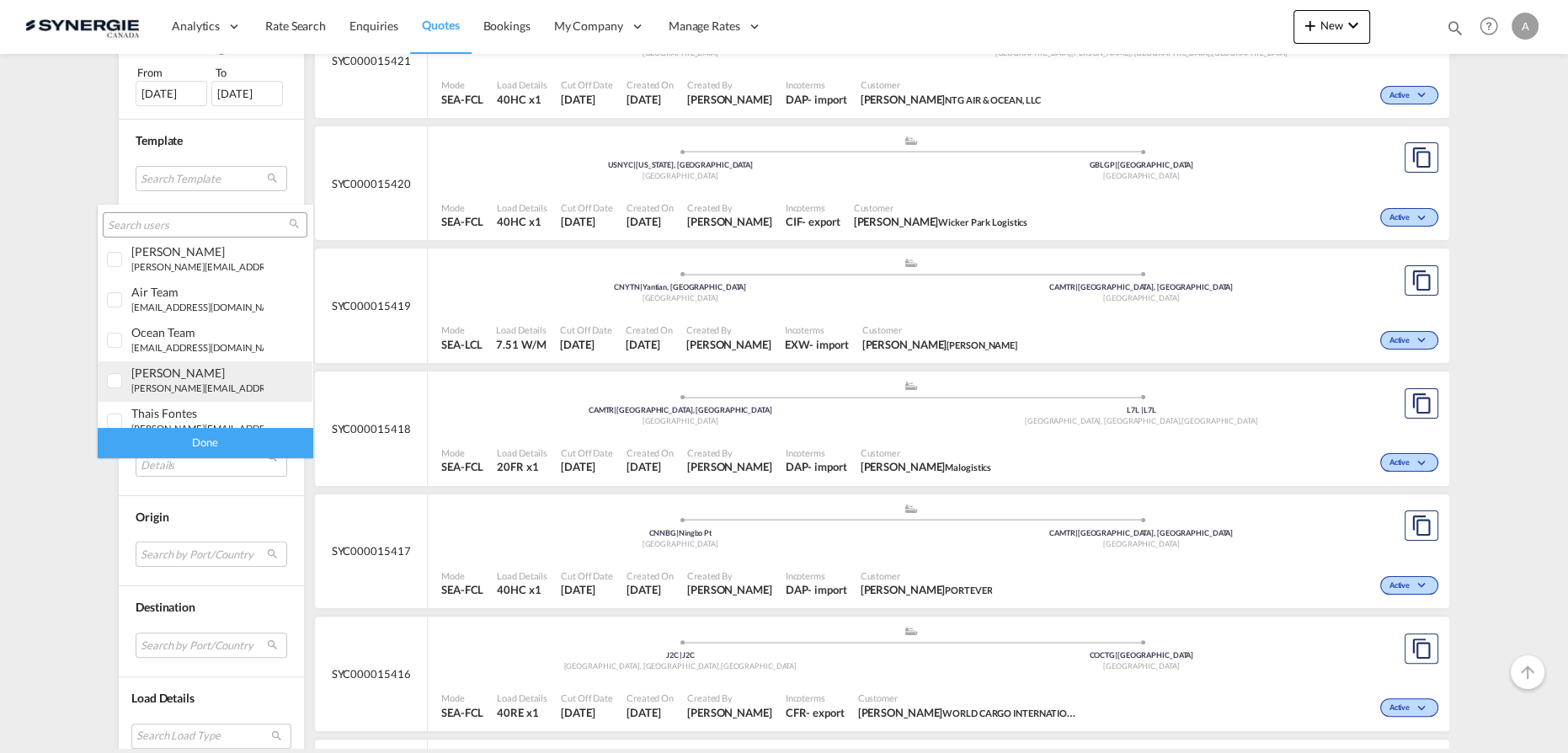
scroll to position [504, 0]
click at [174, 370] on small "[PERSON_NAME][EMAIL_ADDRESS][DOMAIN_NAME]" at bounding box center [245, 374] width 227 height 11
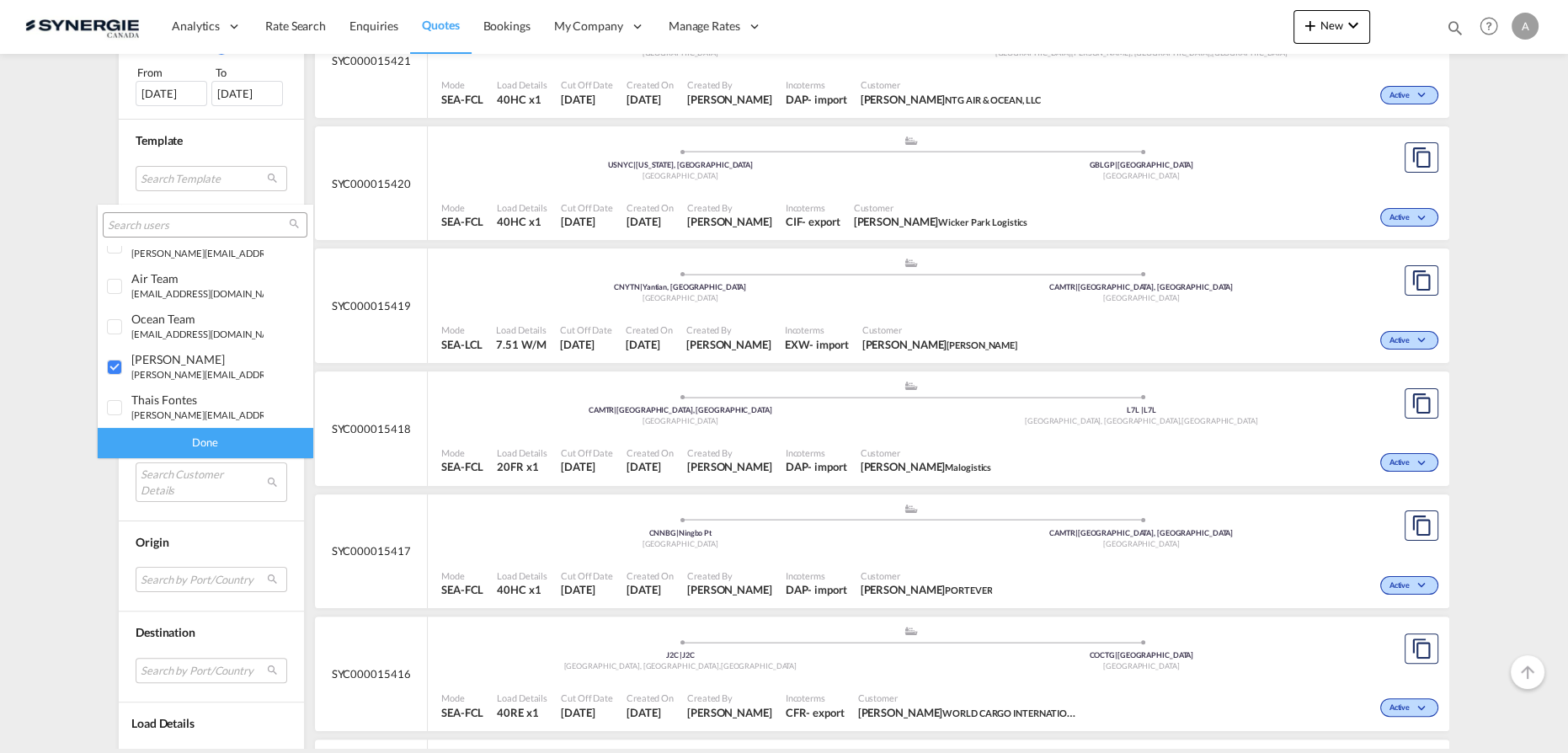
click at [207, 444] on div "Done" at bounding box center [205, 442] width 215 height 30
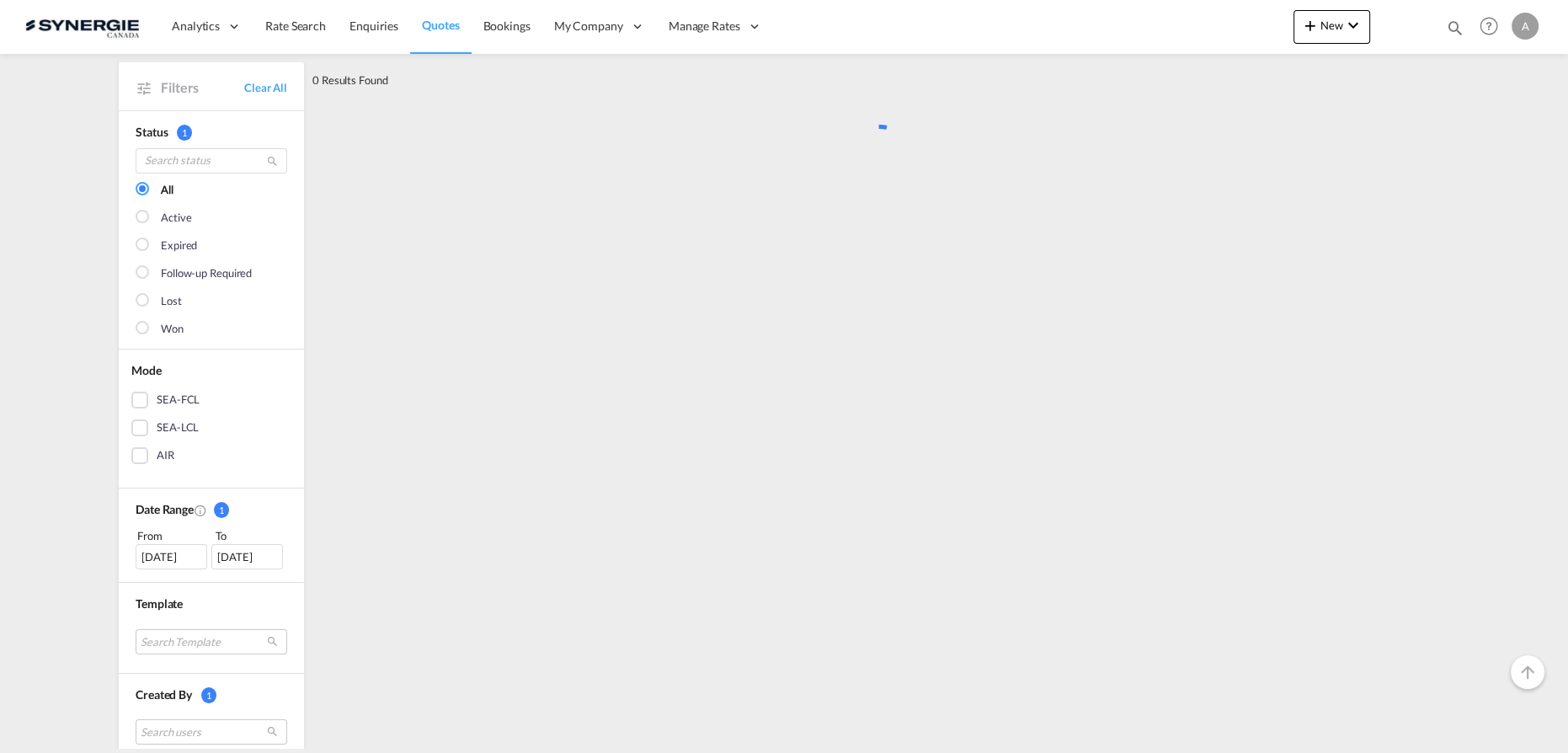
scroll to position [0, 0]
